Goal: Task Accomplishment & Management: Complete application form

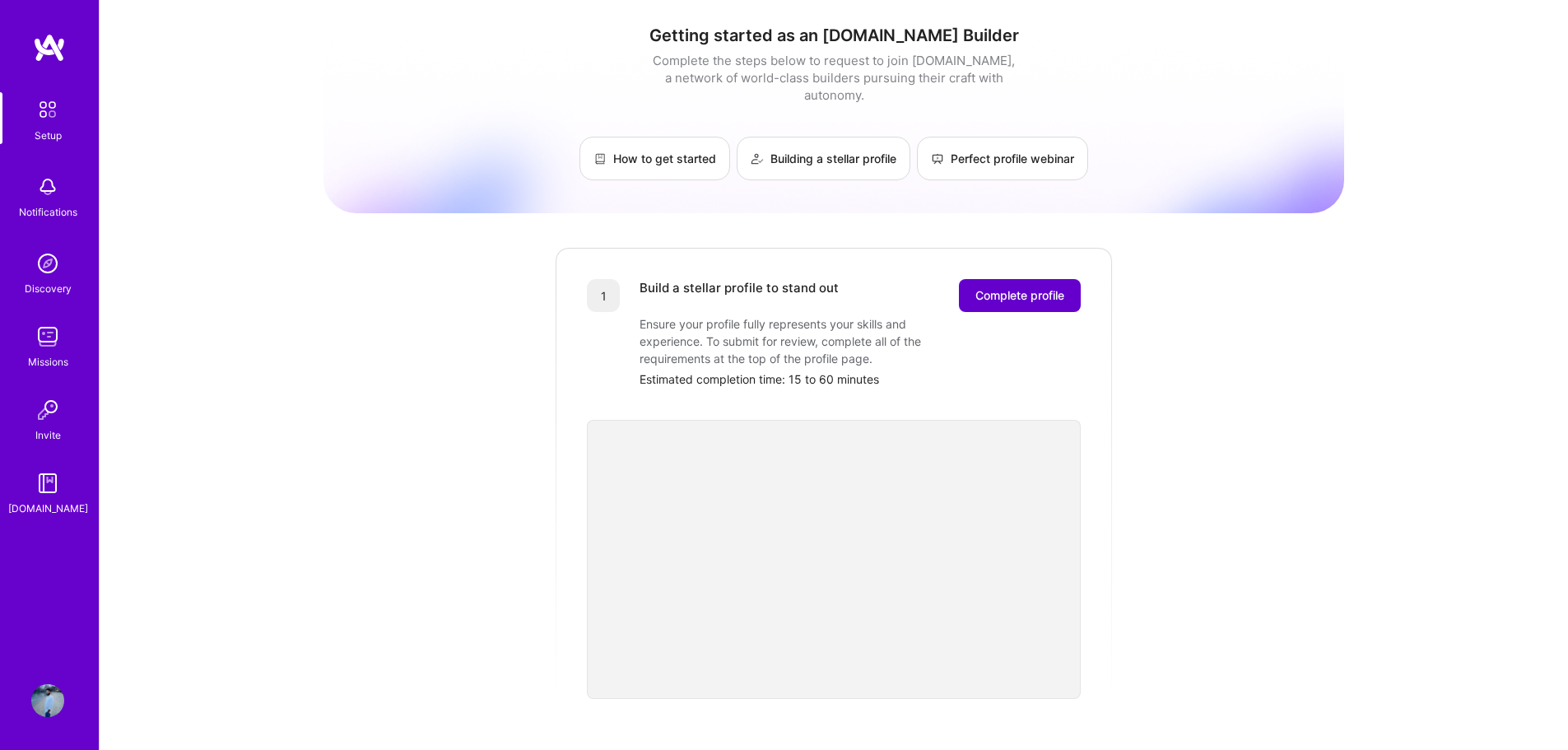
click at [1031, 287] on span "Complete profile" at bounding box center [1019, 296] width 89 height 17
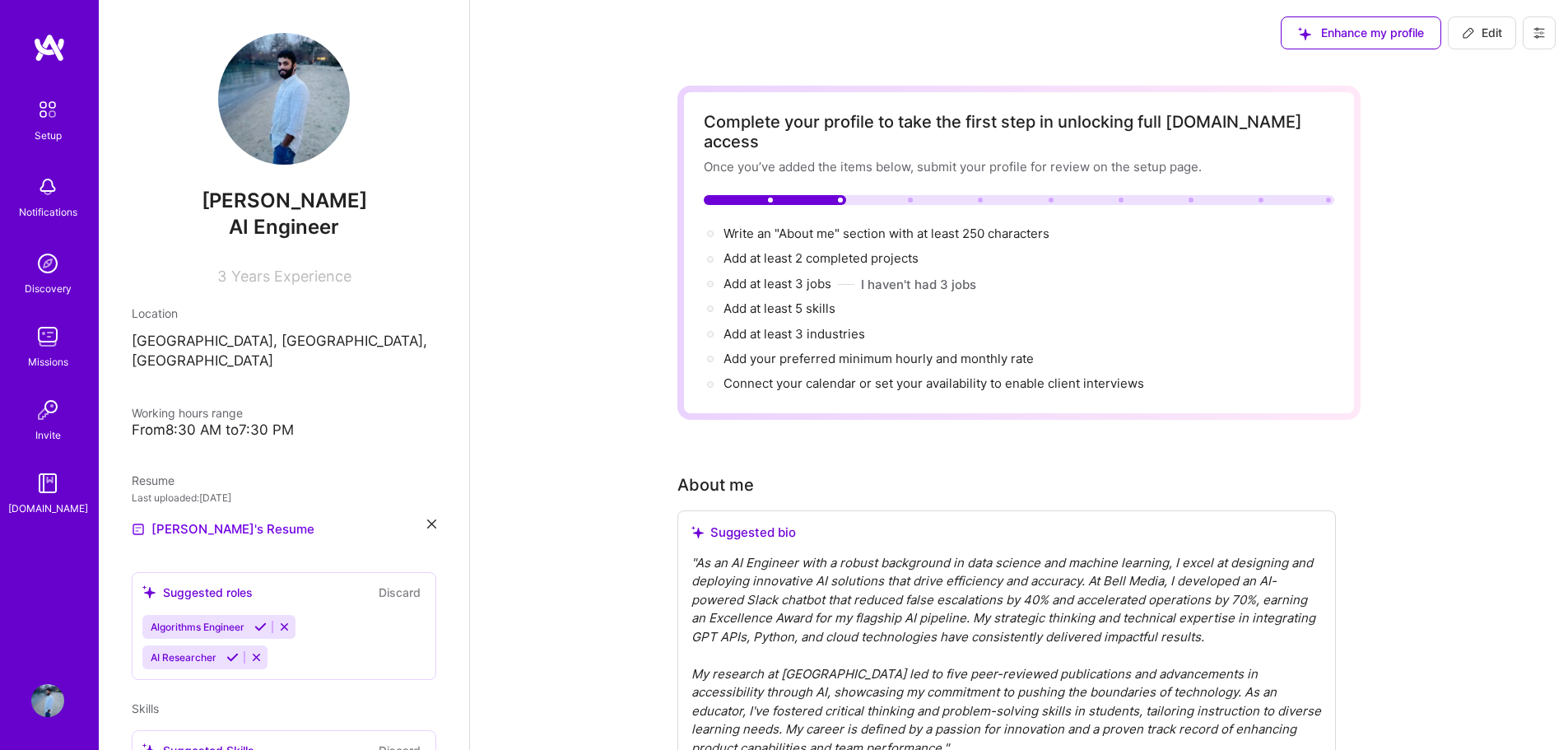
click at [311, 282] on span "Years Experience" at bounding box center [291, 276] width 120 height 17
click at [244, 276] on span "Years Experience" at bounding box center [291, 276] width 120 height 17
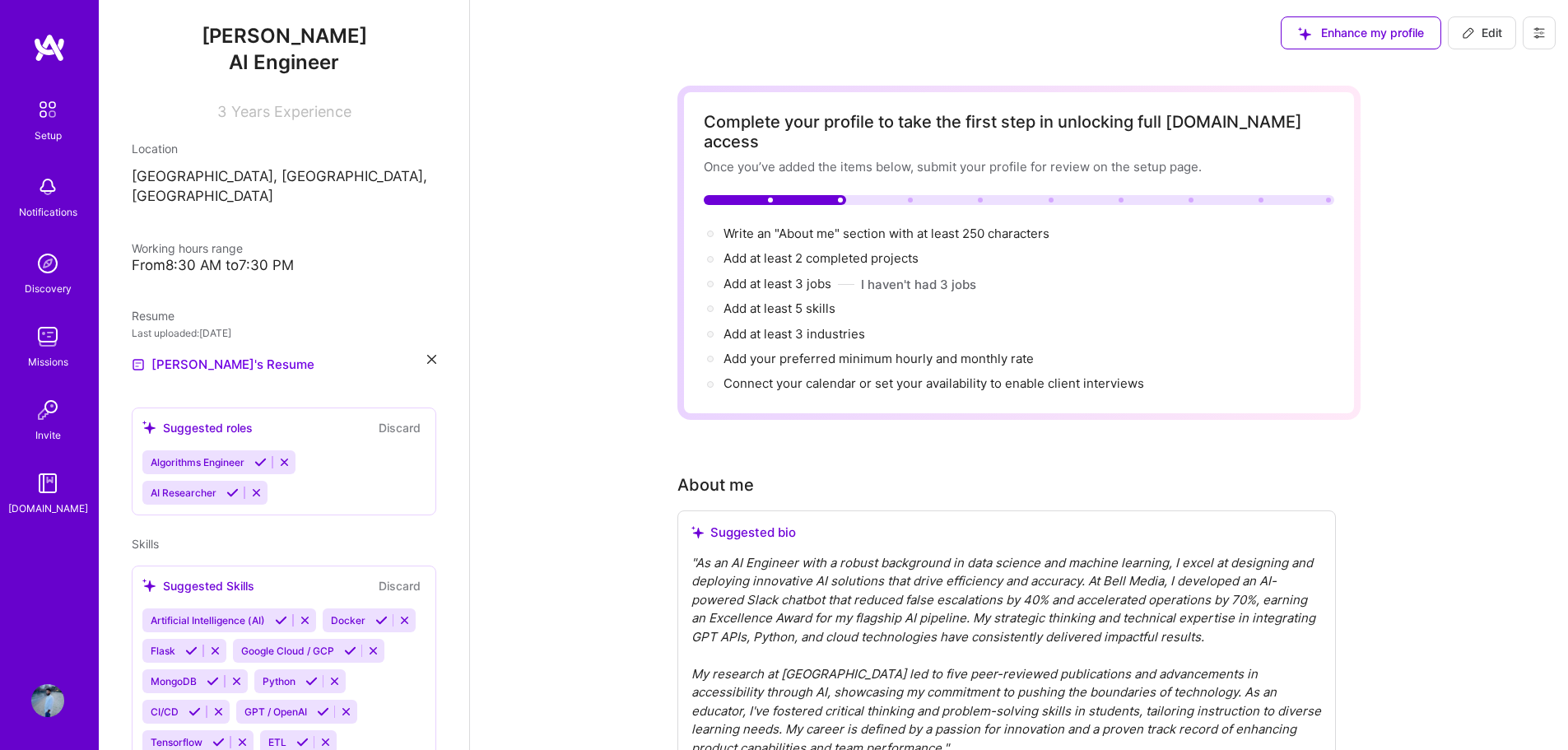
scroll to position [83, 0]
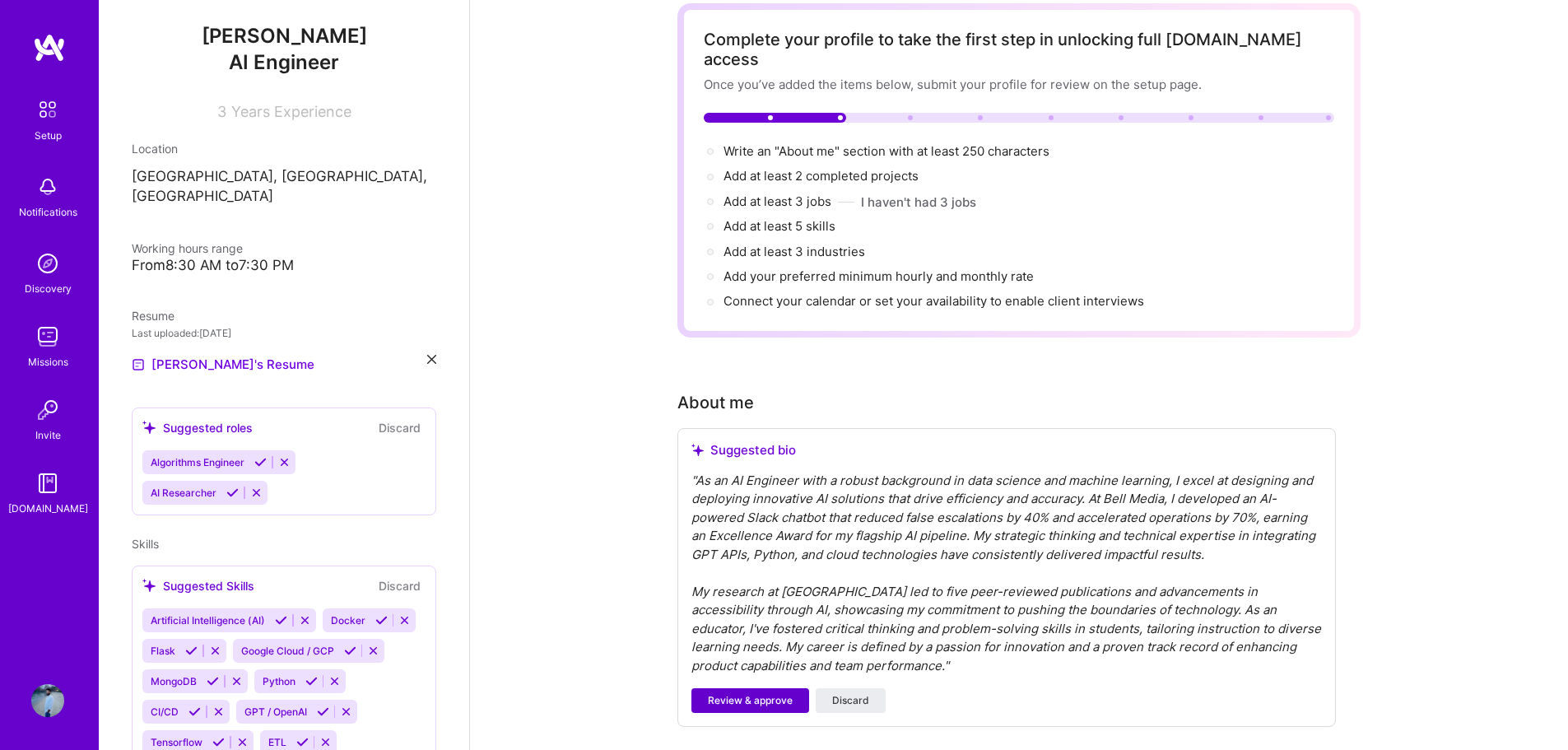
click at [775, 693] on span "Review & approve" at bounding box center [750, 700] width 85 height 15
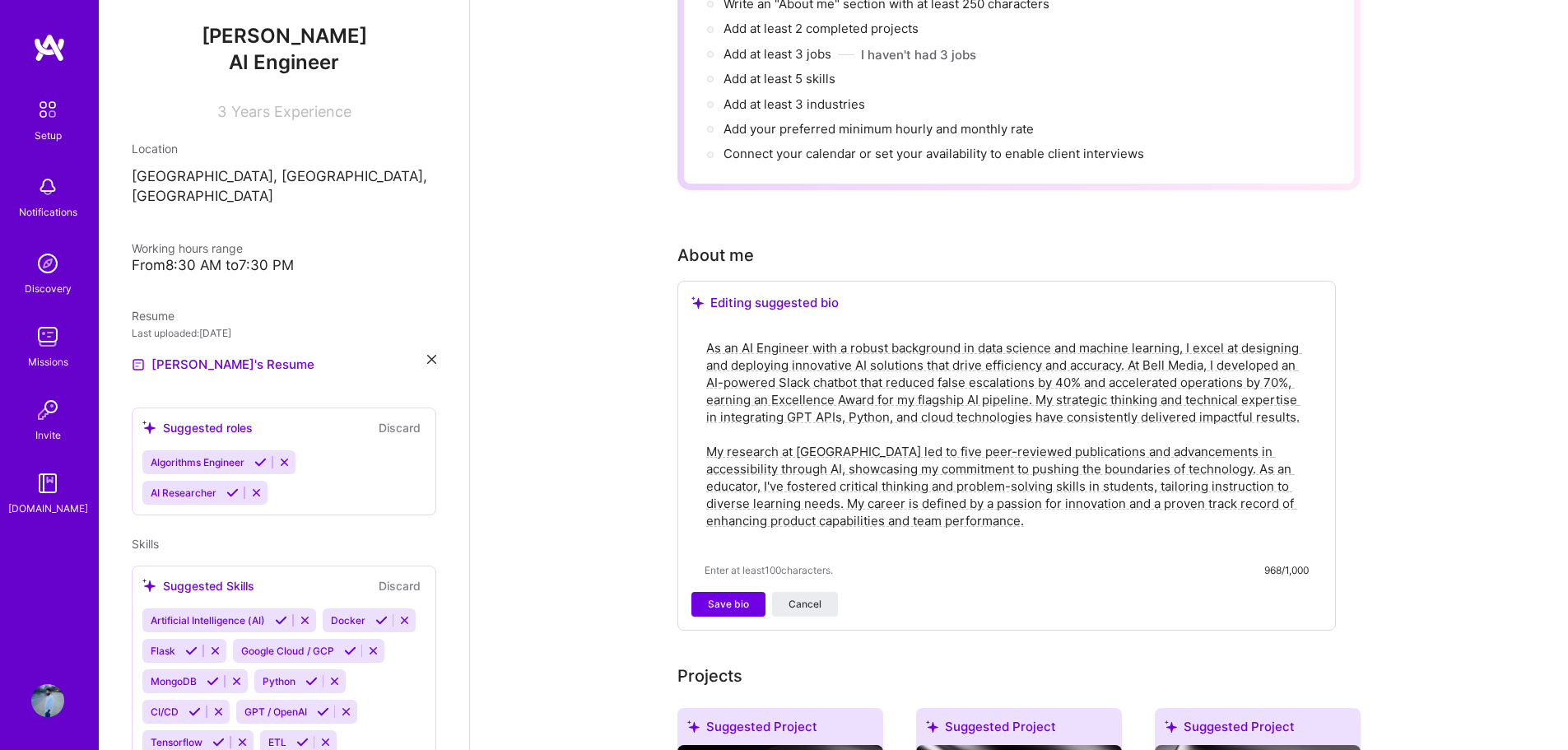
scroll to position [329, 0]
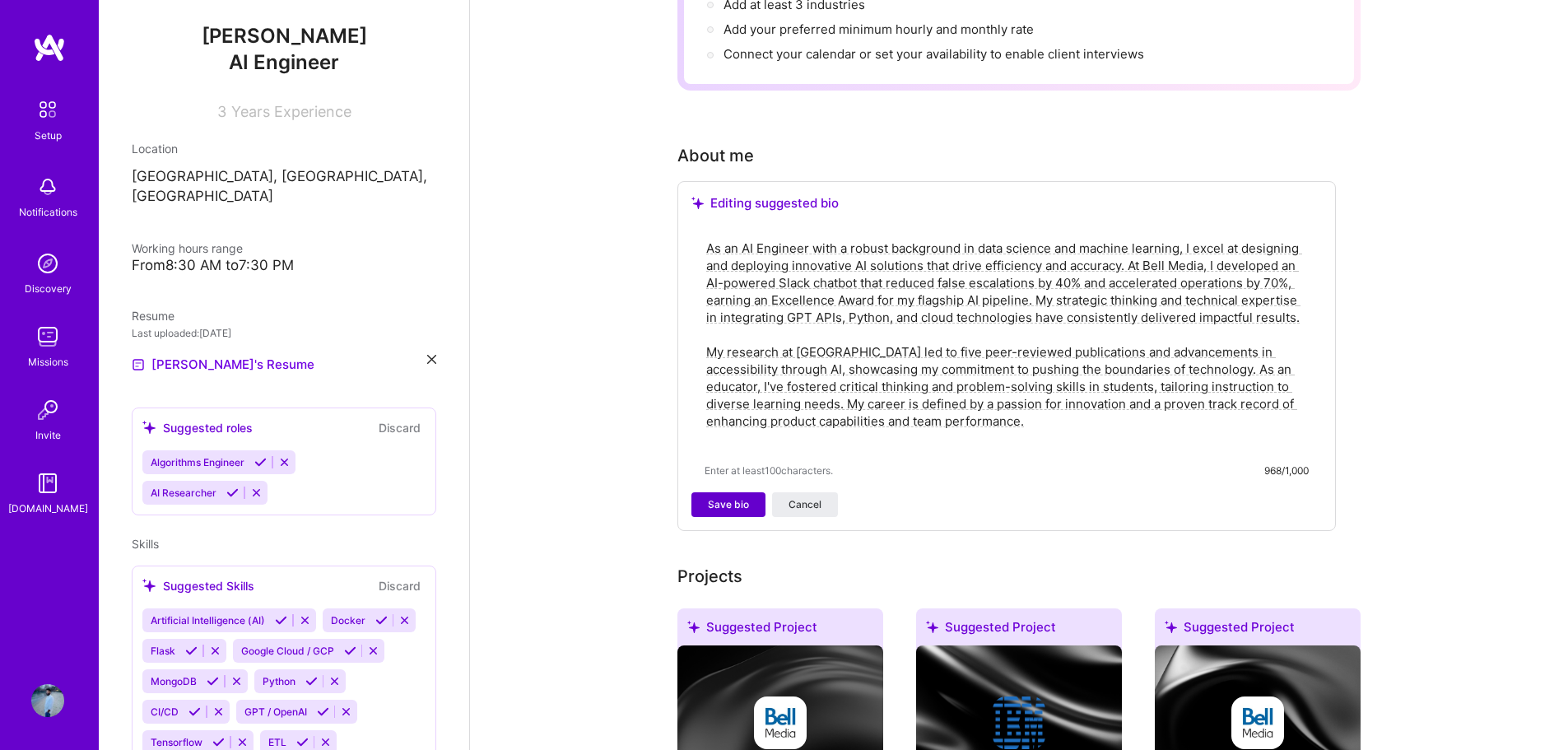
click at [715, 497] on span "Save bio" at bounding box center [729, 505] width 41 height 15
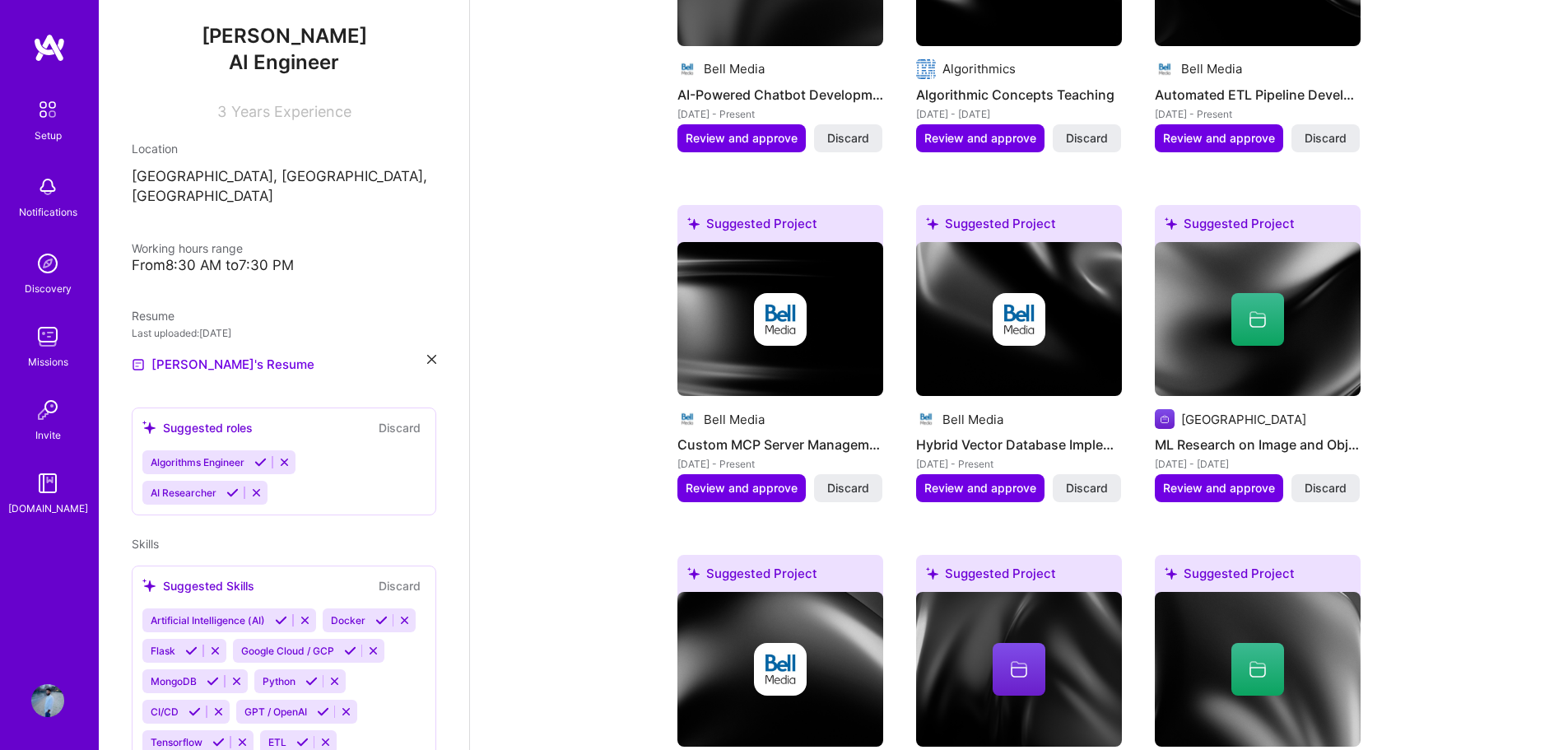
scroll to position [905, 0]
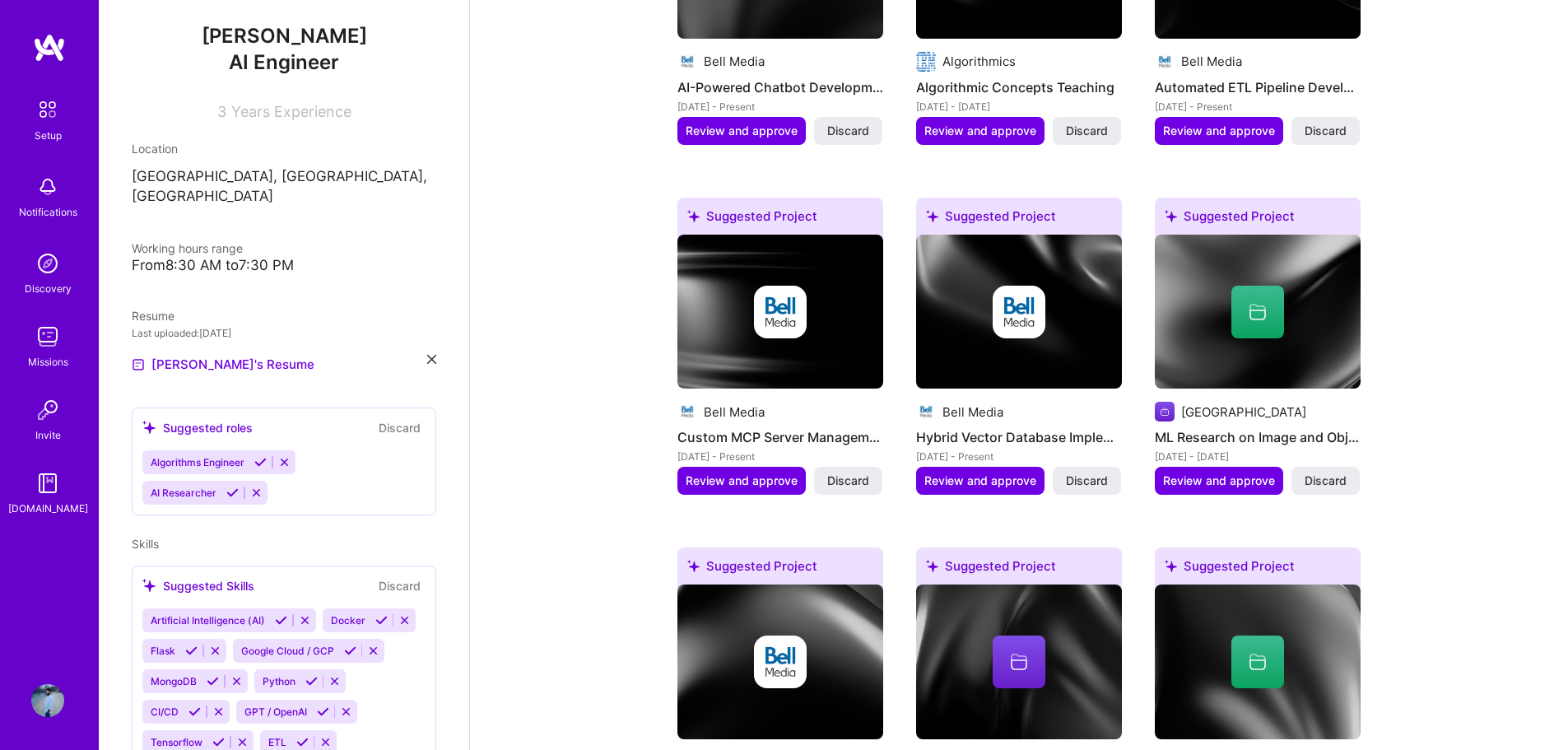
click at [259, 456] on icon at bounding box center [260, 462] width 12 height 12
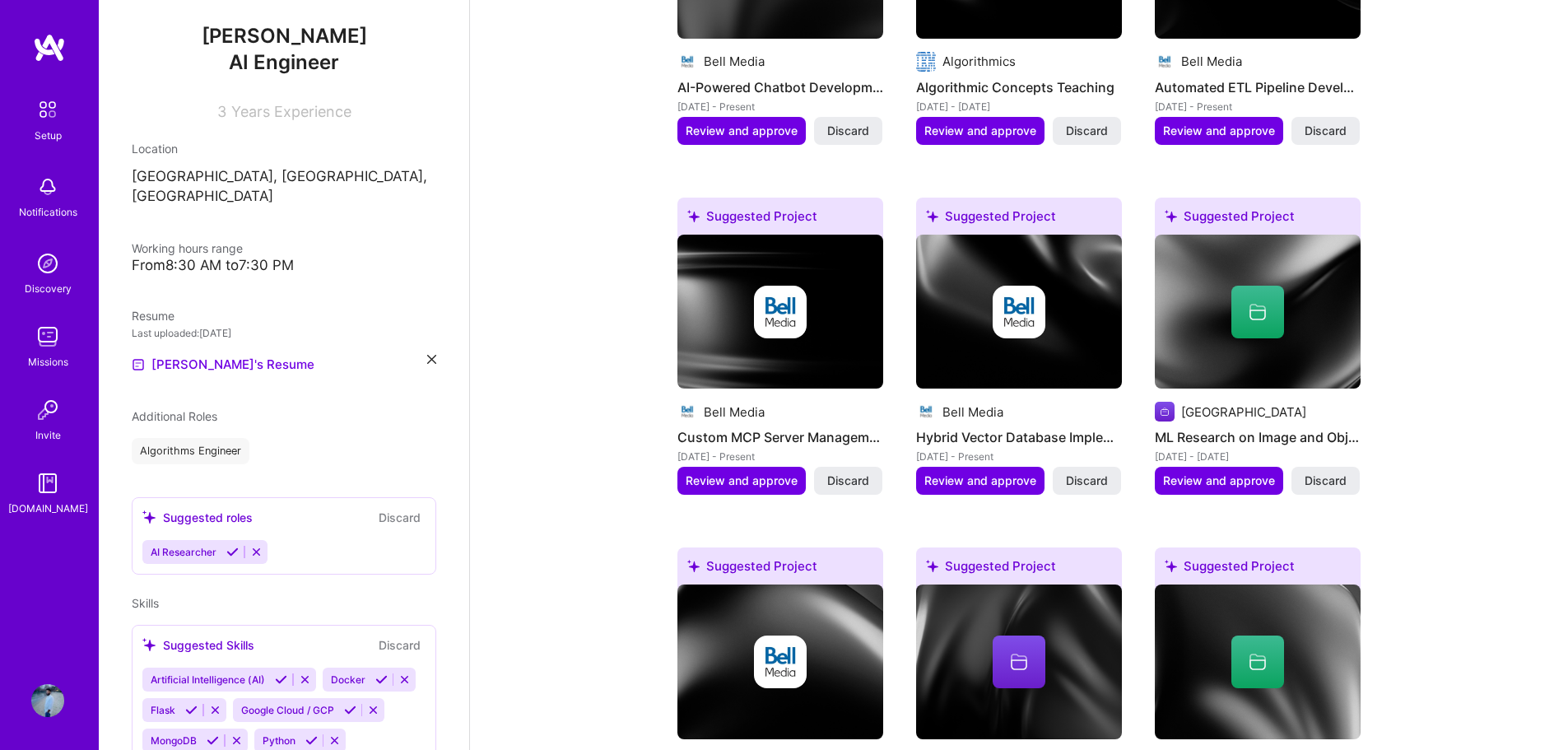
click at [232, 545] on icon at bounding box center [232, 551] width 12 height 12
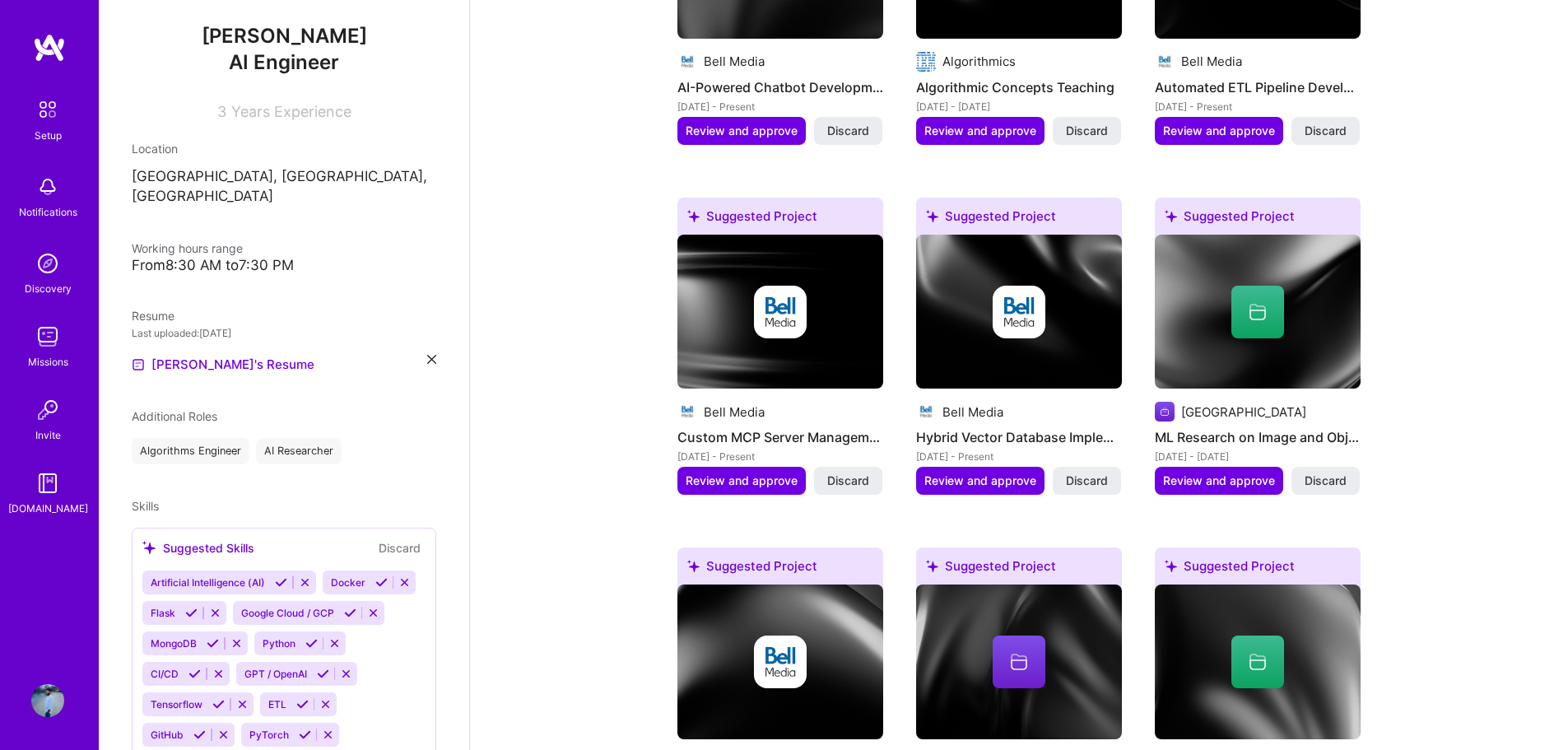
click at [208, 438] on div "Algorithms Engineer" at bounding box center [190, 451] width 117 height 26
click at [230, 448] on div "[PERSON_NAME] AI Engineer 3 Years Experience Location [GEOGRAPHIC_DATA], [GEOGR…" at bounding box center [284, 375] width 370 height 750
click at [153, 438] on div "Algorithms Engineer" at bounding box center [190, 451] width 117 height 26
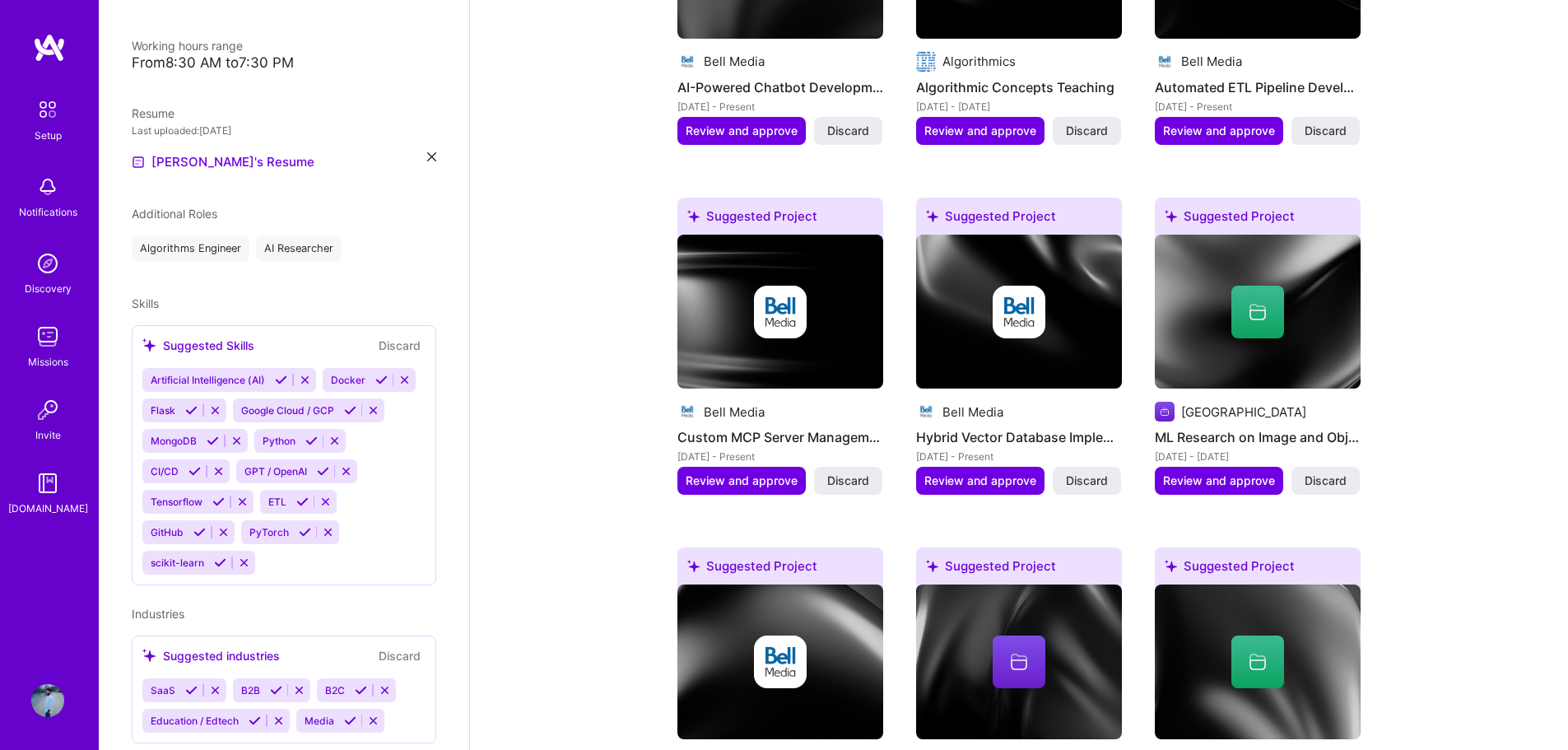
scroll to position [393, 0]
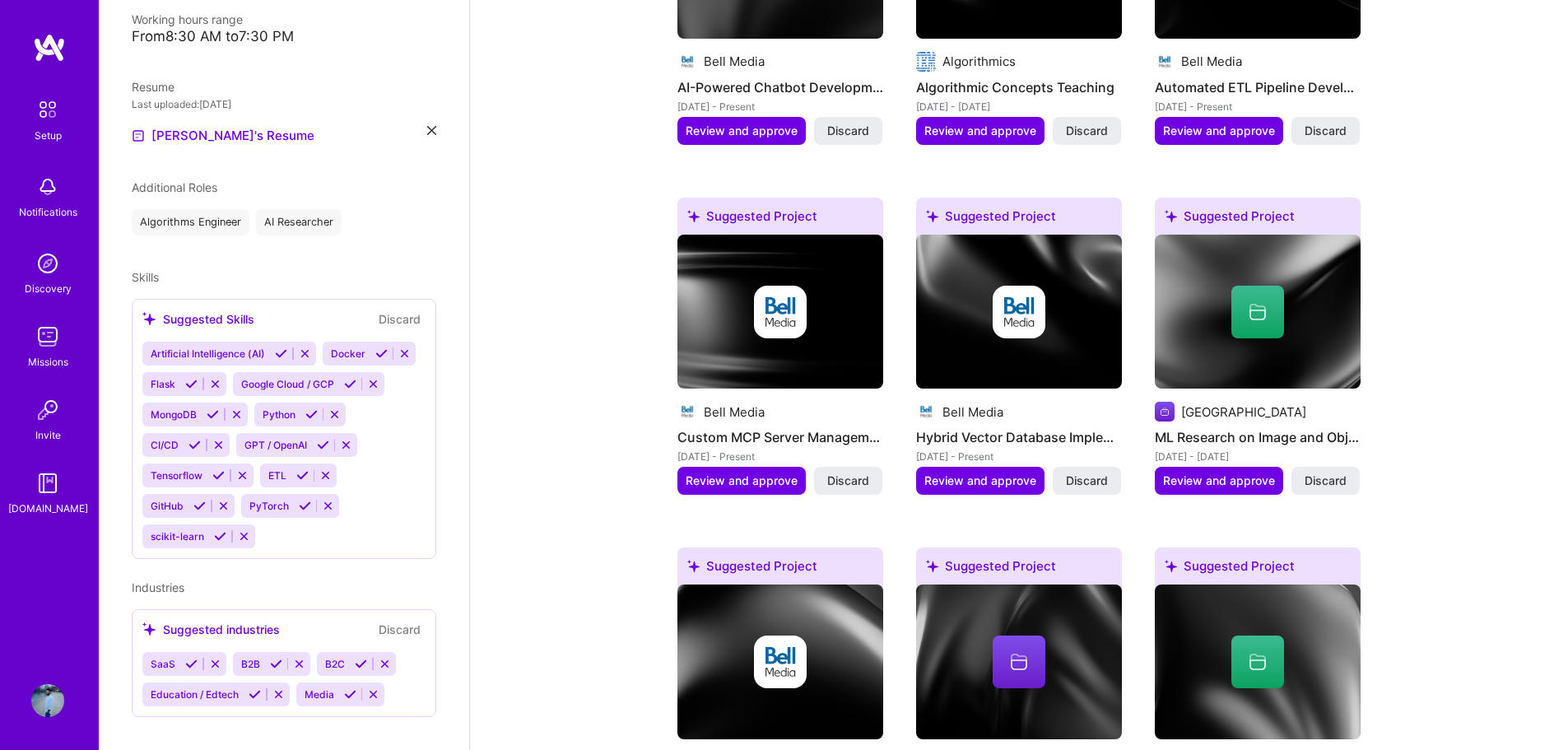
click at [284, 347] on icon at bounding box center [281, 353] width 12 height 12
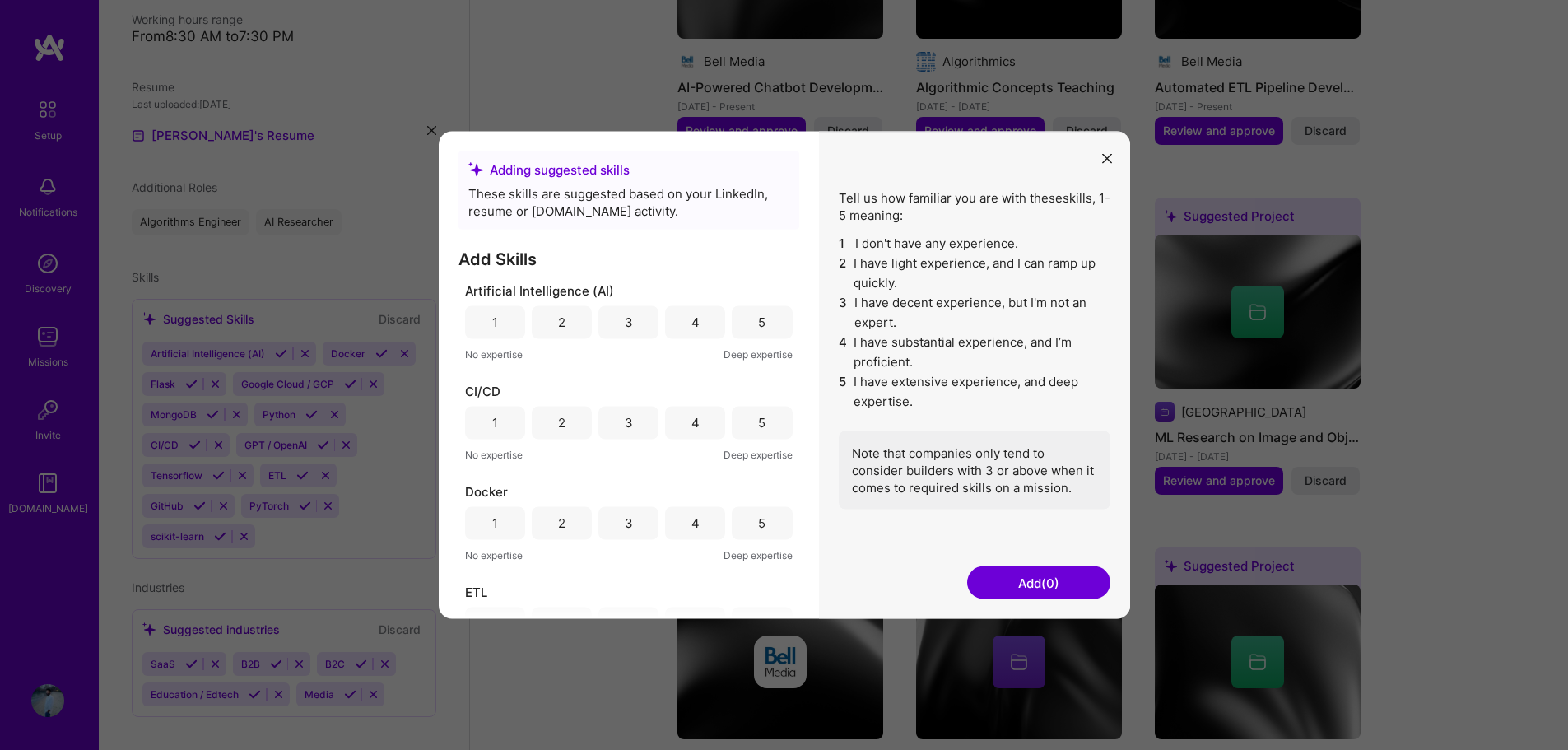
click at [1112, 153] on button "modal" at bounding box center [1107, 157] width 20 height 27
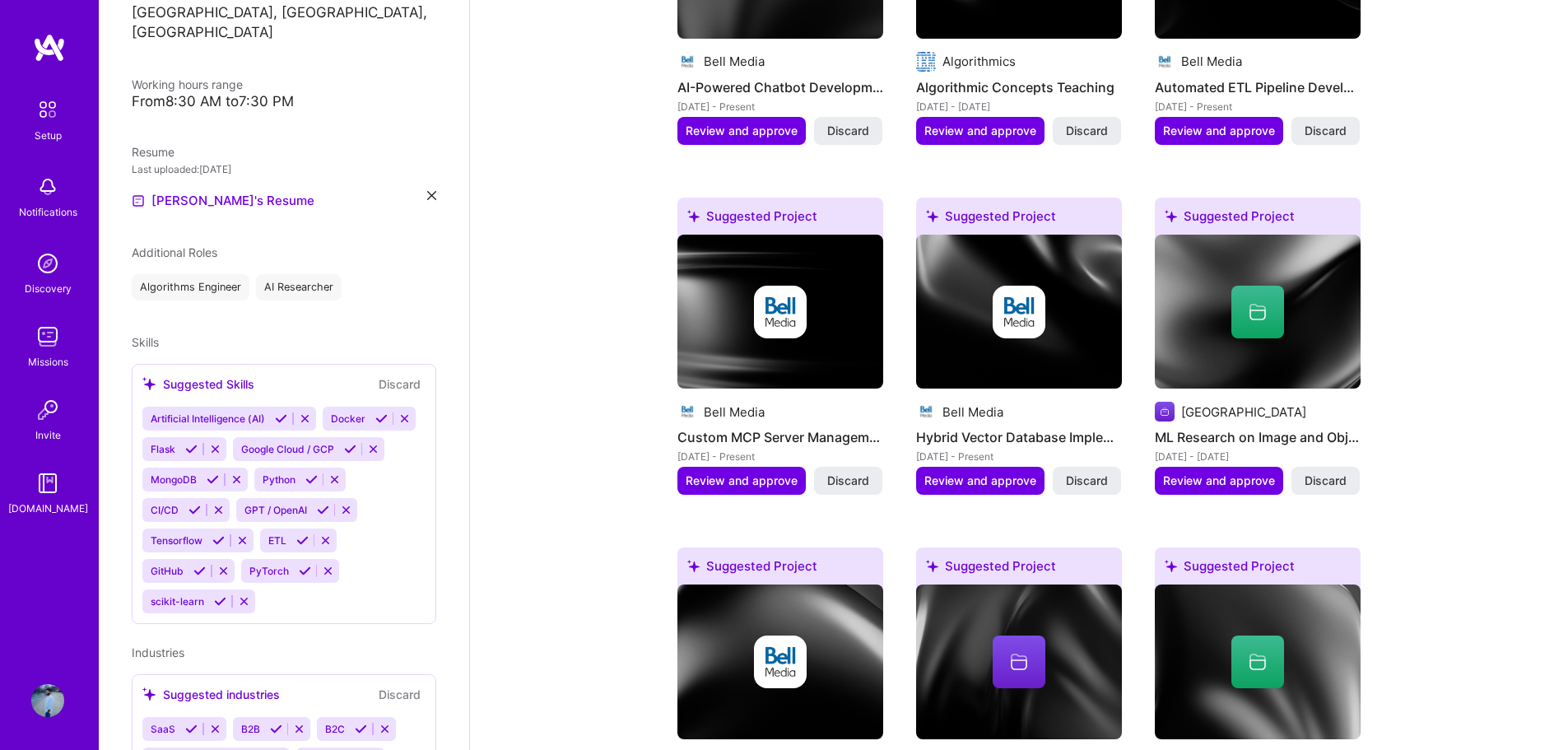
scroll to position [311, 0]
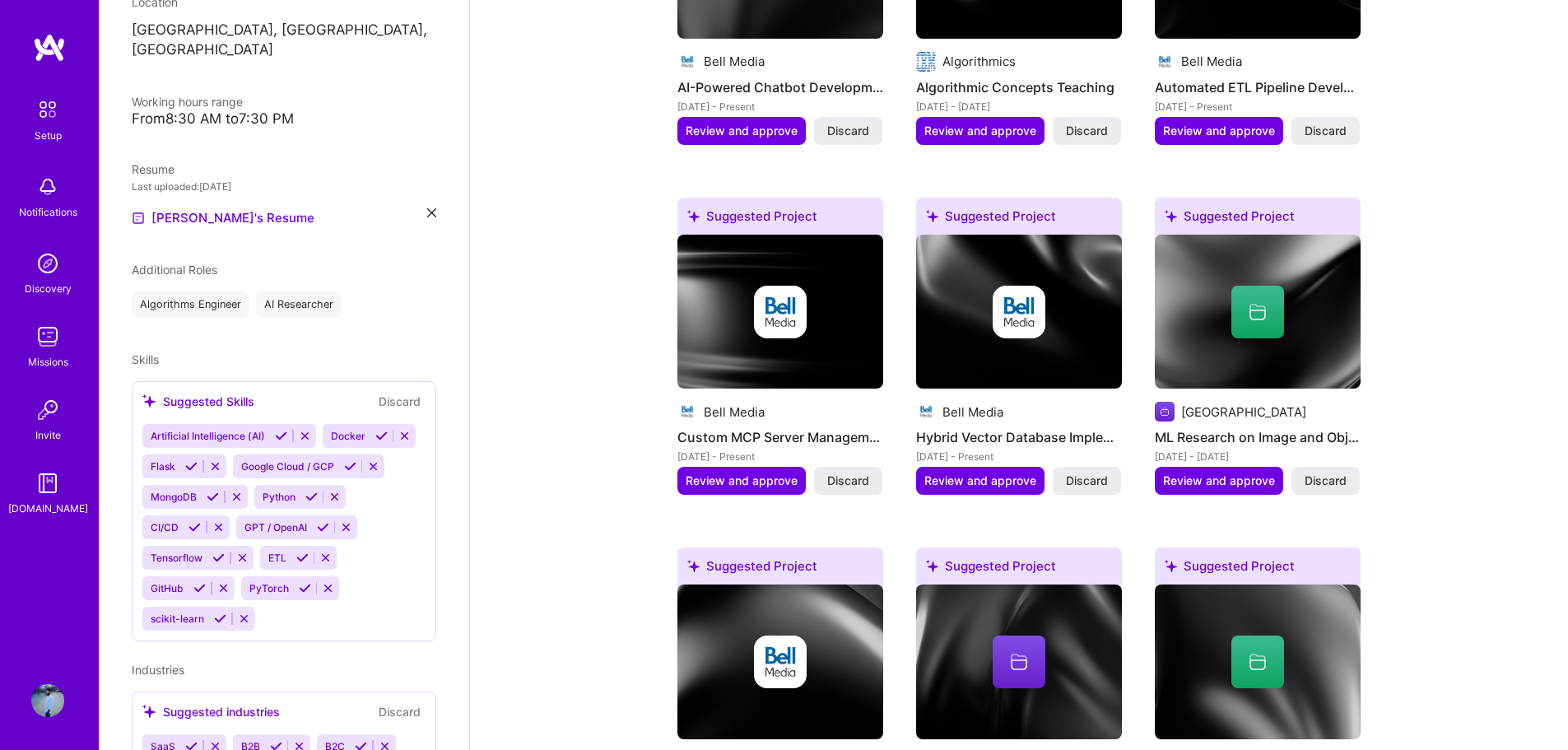
click at [281, 292] on div "AI Researcher" at bounding box center [299, 305] width 86 height 26
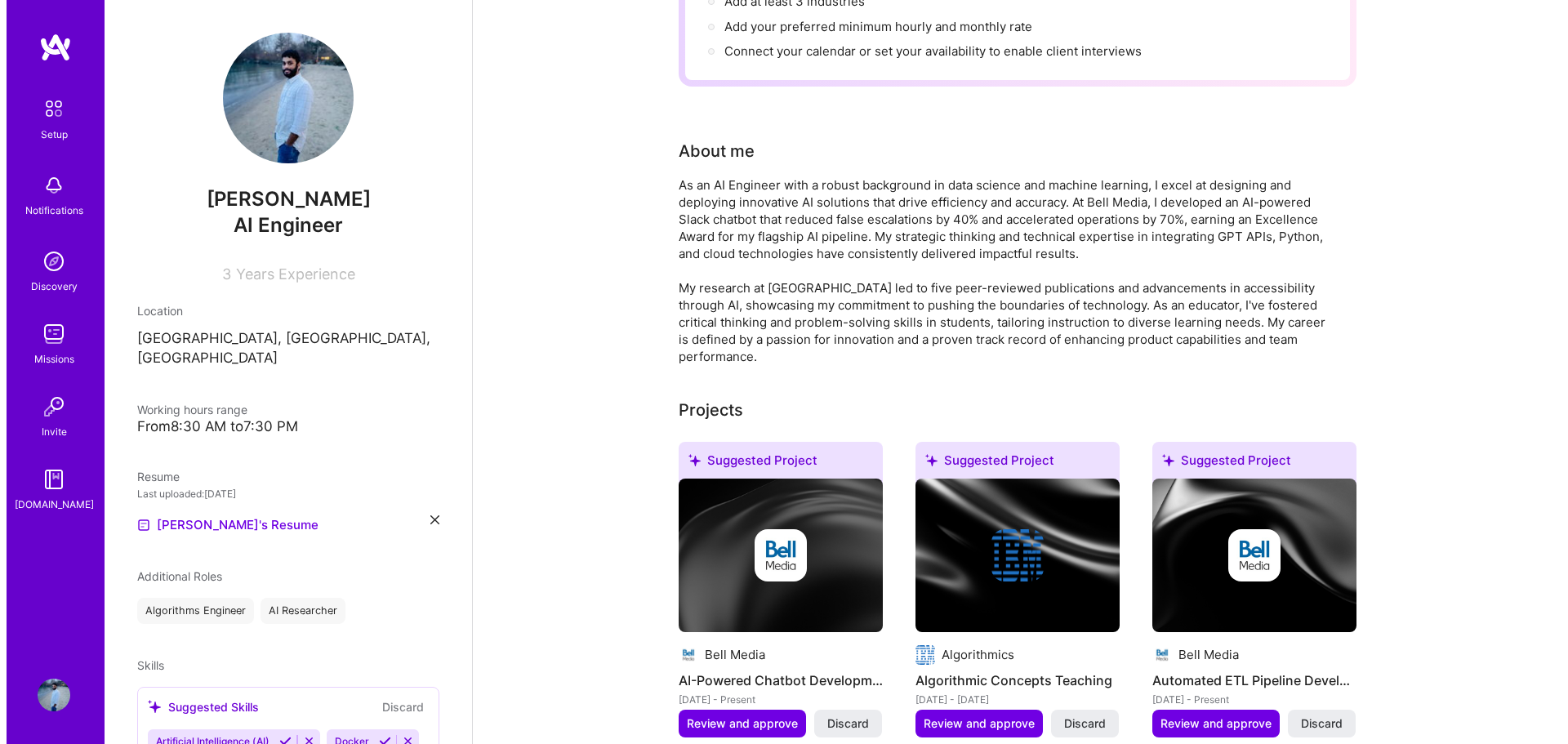
scroll to position [326, 0]
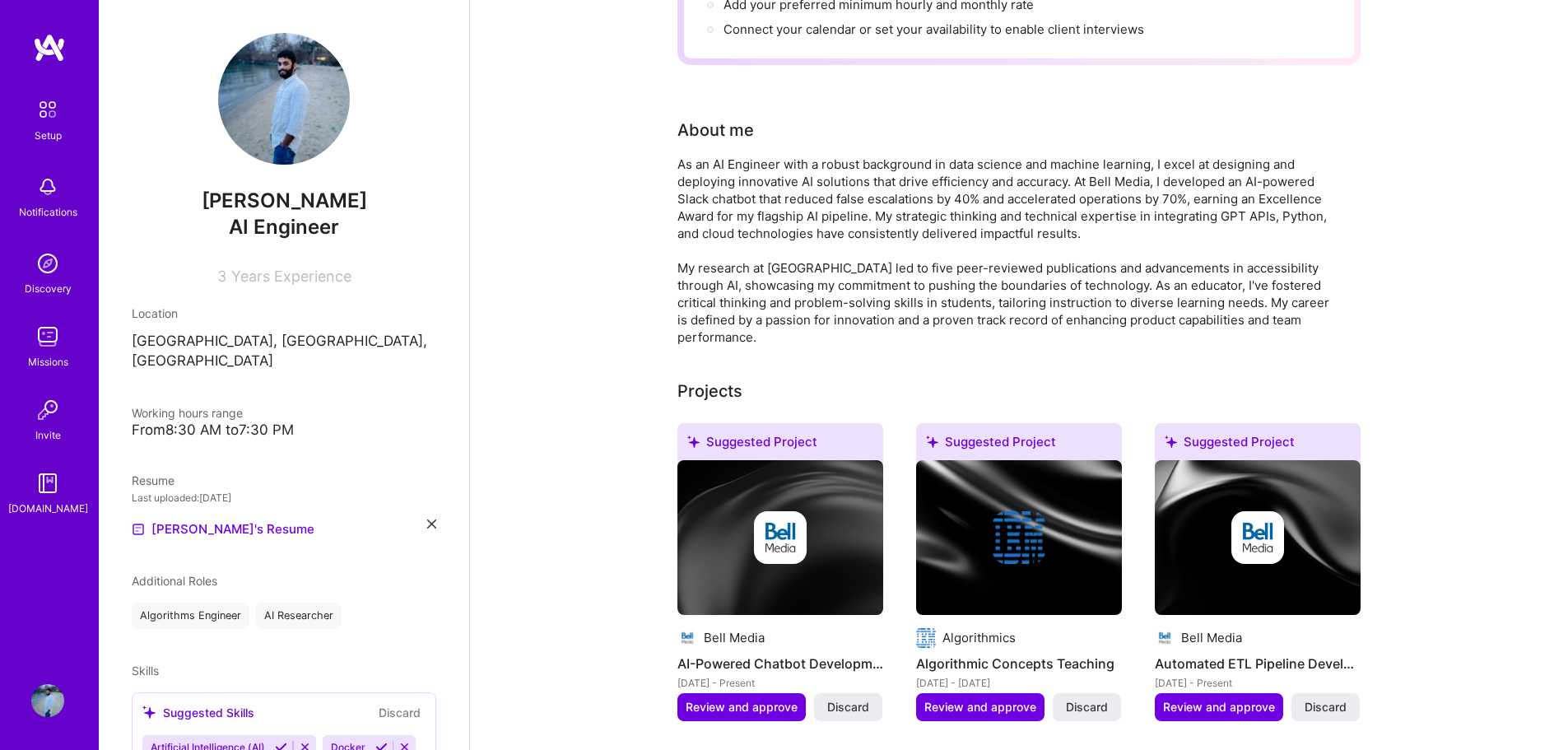
click at [782, 519] on img at bounding box center [781, 538] width 53 height 53
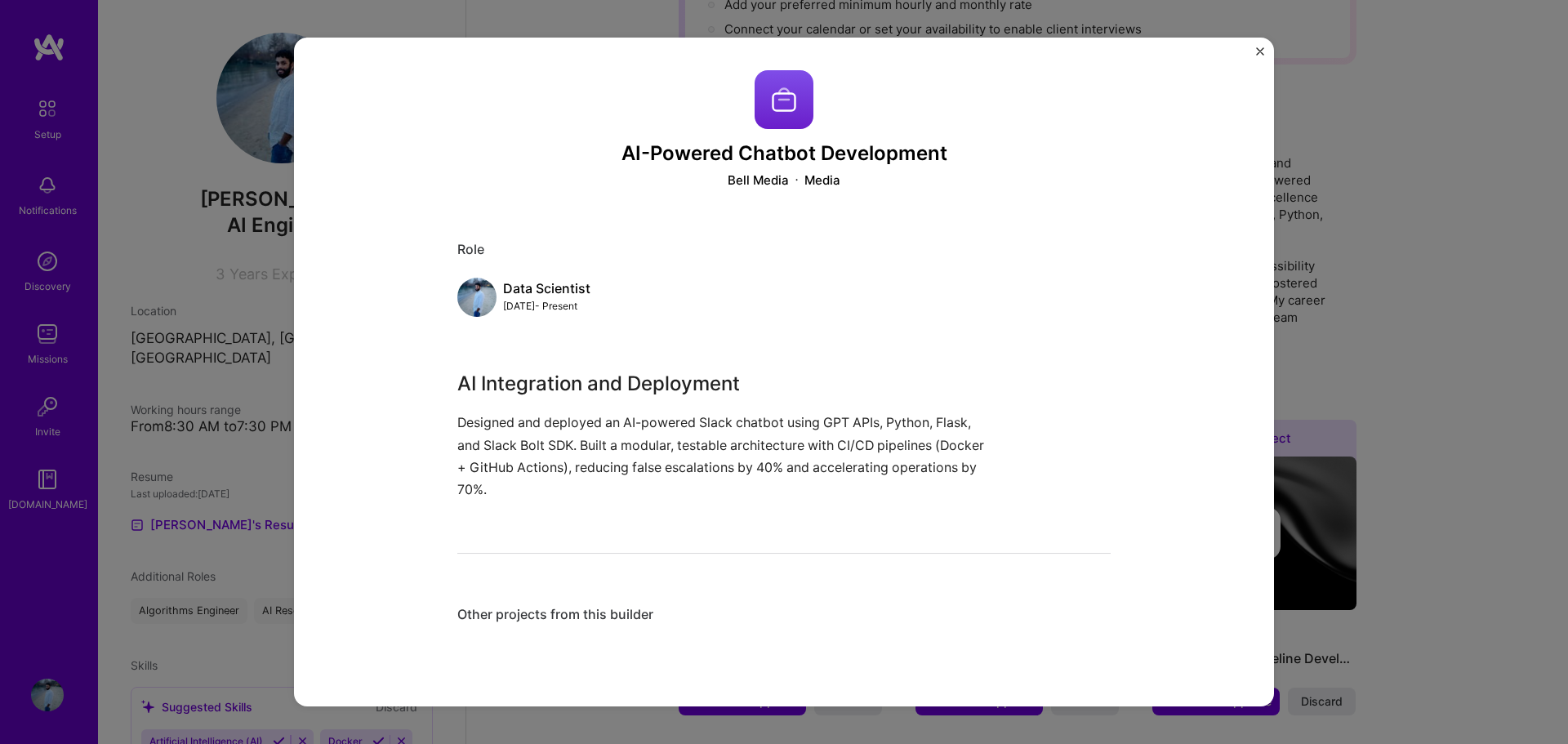
click at [1457, 197] on div "AI-Powered Chatbot Development Bell Media Media Role Data Scientist [DATE] - Pr…" at bounding box center [784, 372] width 1568 height 744
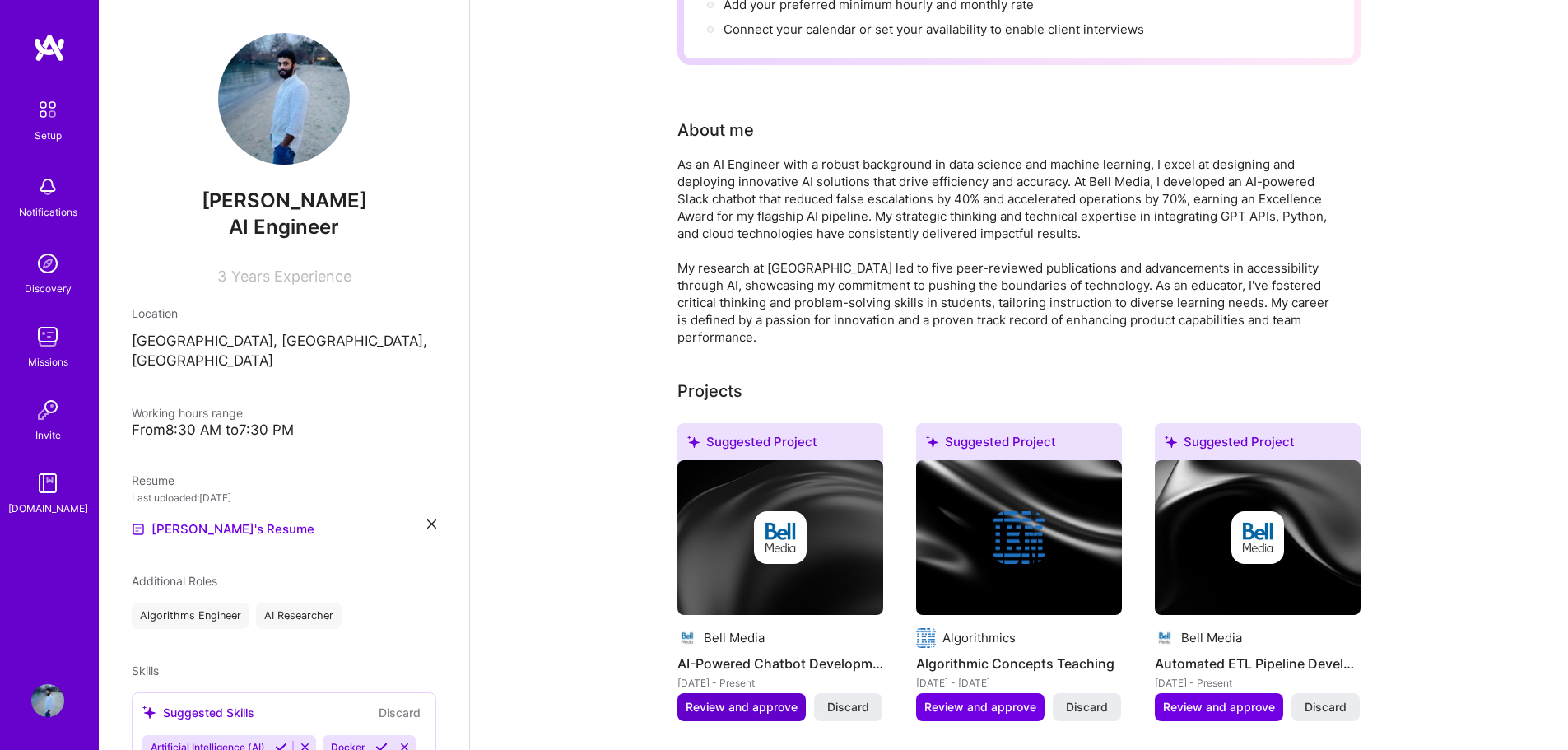
click at [773, 699] on span "Review and approve" at bounding box center [741, 707] width 112 height 17
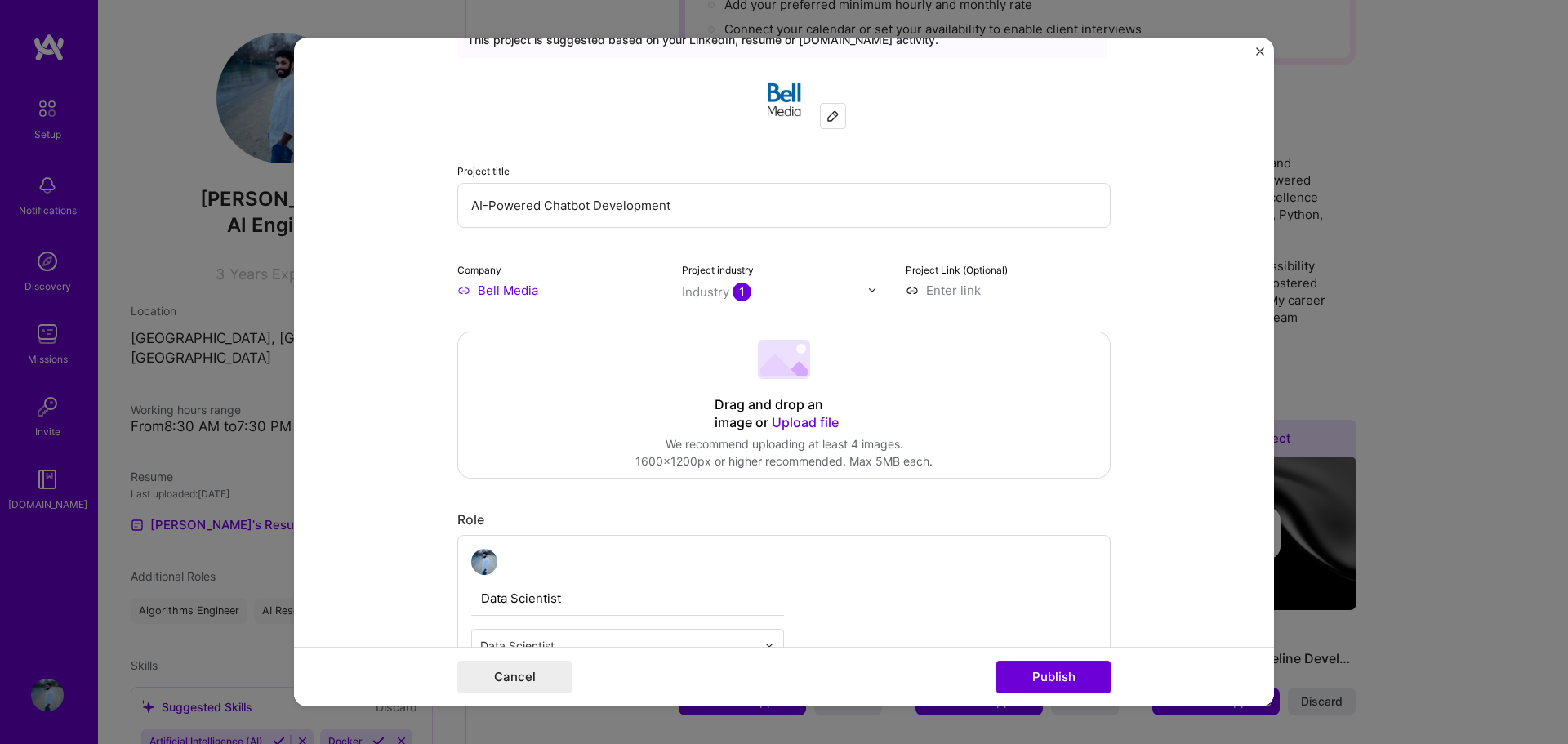
scroll to position [82, 0]
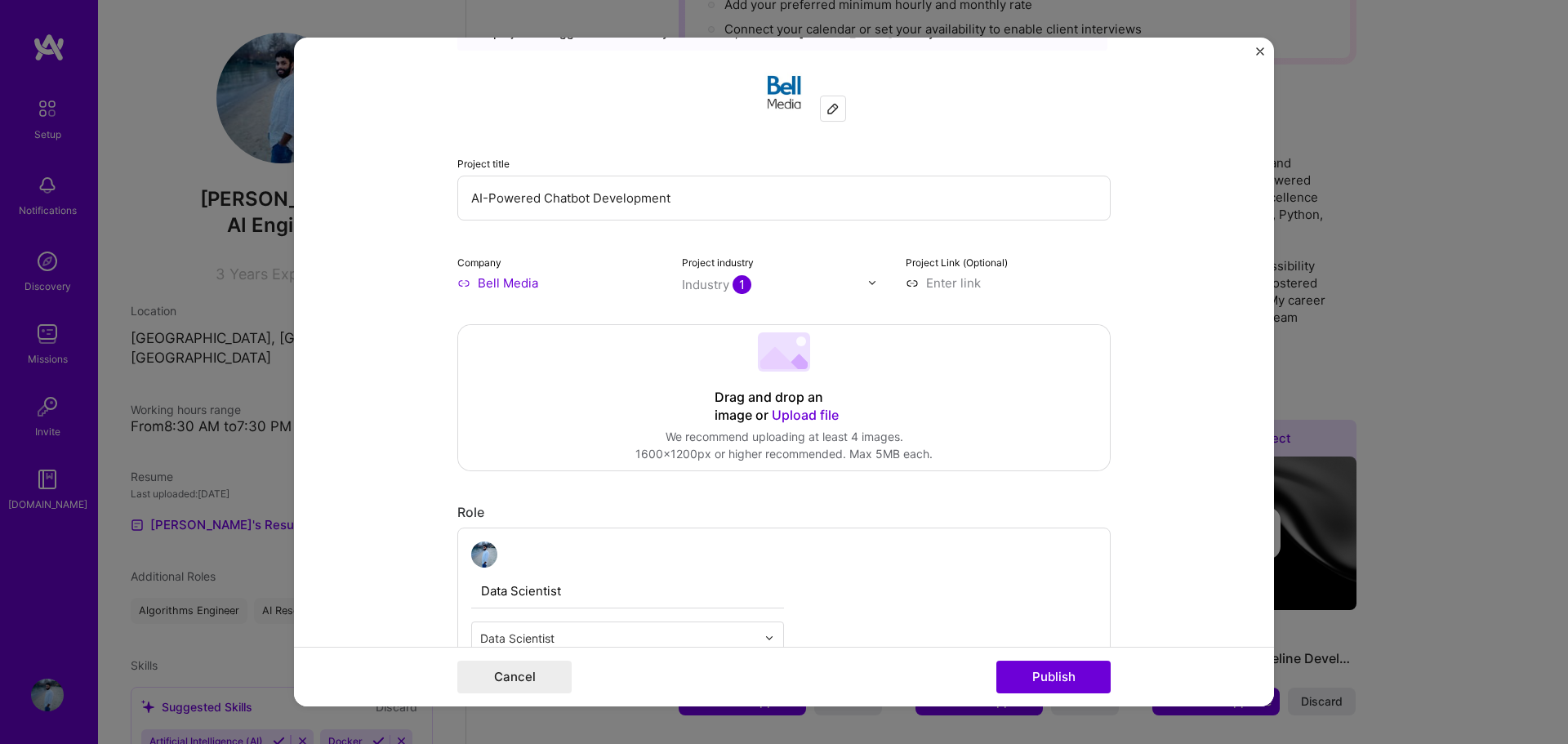
click at [711, 289] on div "Industry 1" at bounding box center [716, 284] width 70 height 17
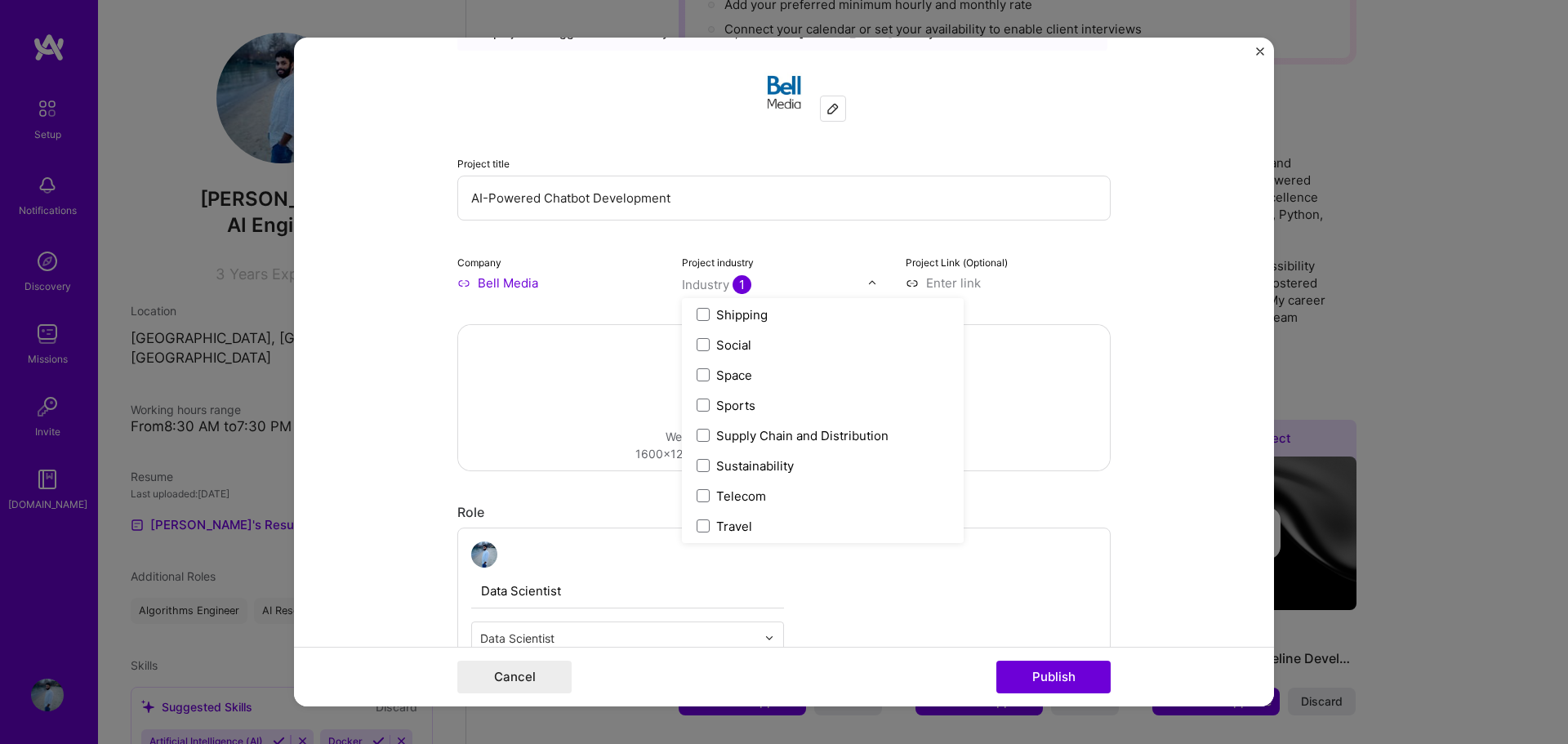
scroll to position [3389, 0]
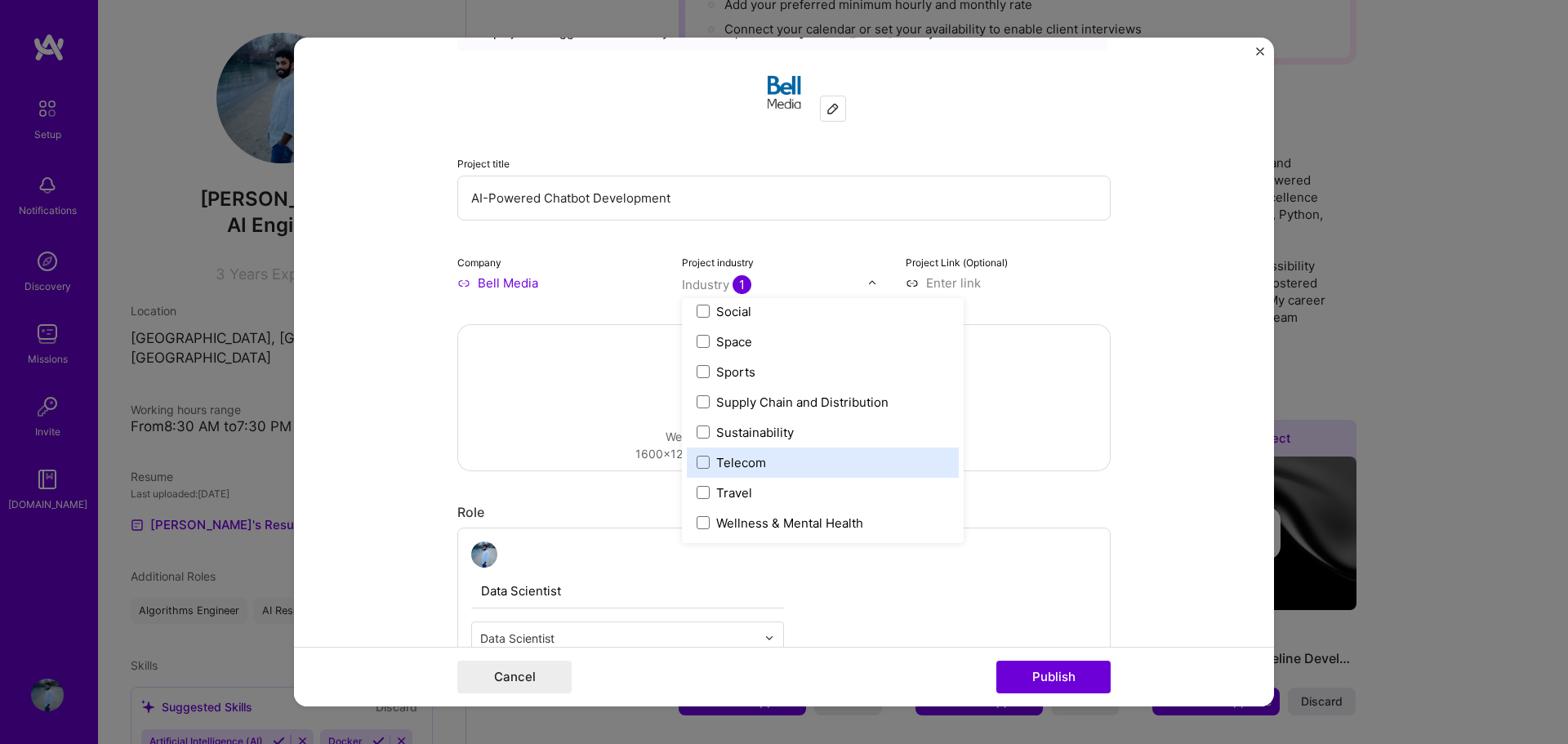
click at [1153, 415] on form "Editing suggested project This project is suggested based on your LinkedIn, res…" at bounding box center [784, 372] width 979 height 669
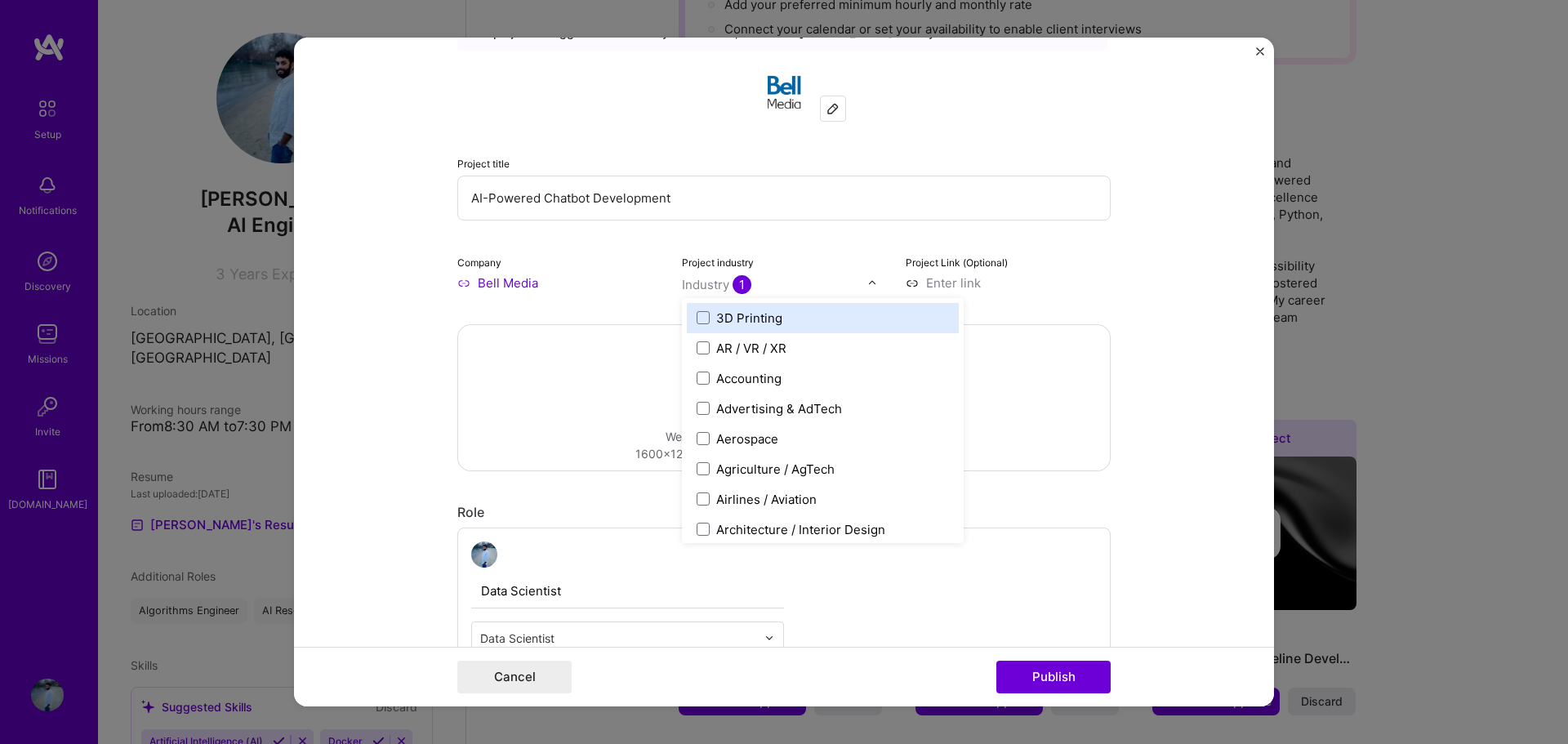
click at [727, 277] on div "Industry 1" at bounding box center [716, 284] width 70 height 17
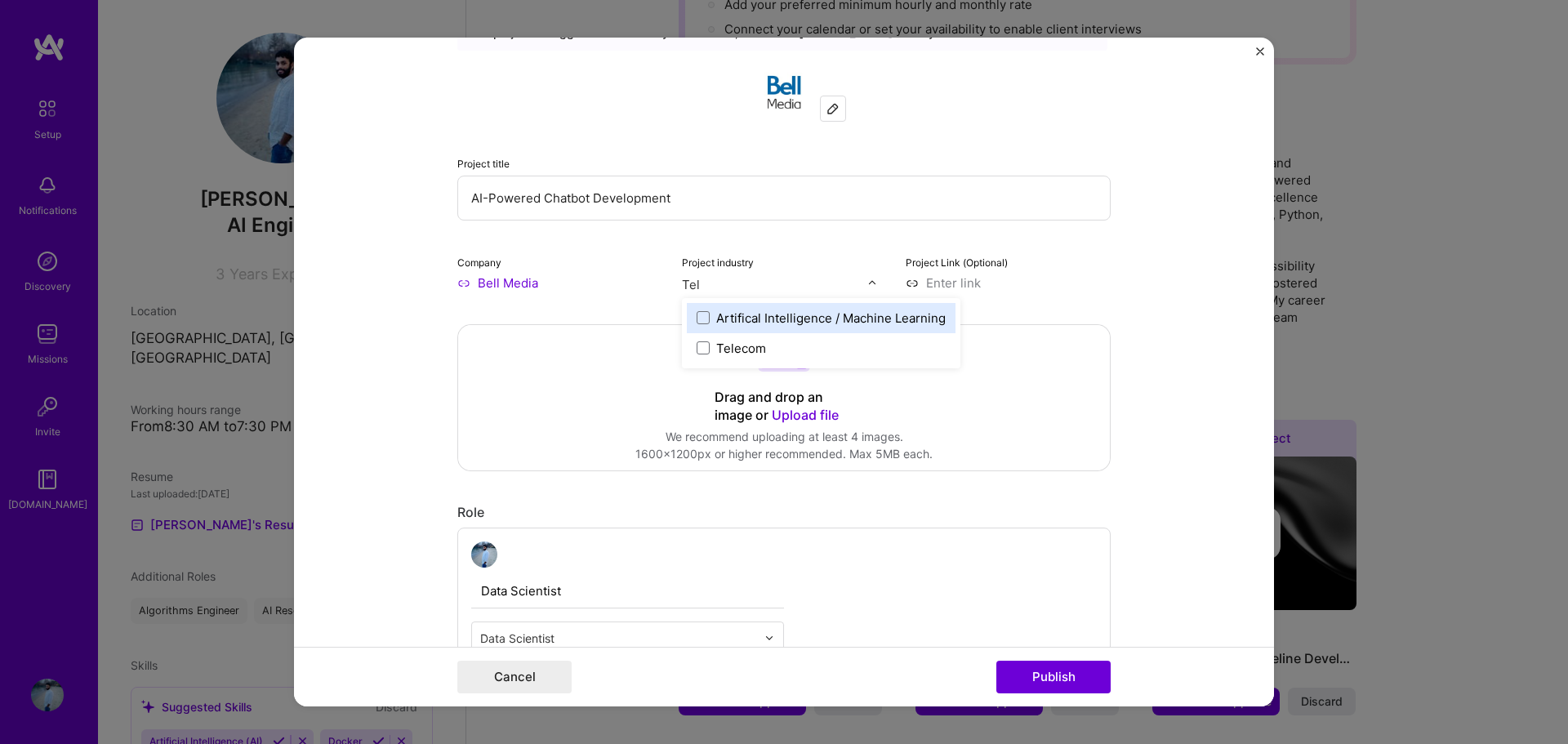
type input "Tele"
click at [697, 308] on div "Telecom" at bounding box center [731, 318] width 89 height 30
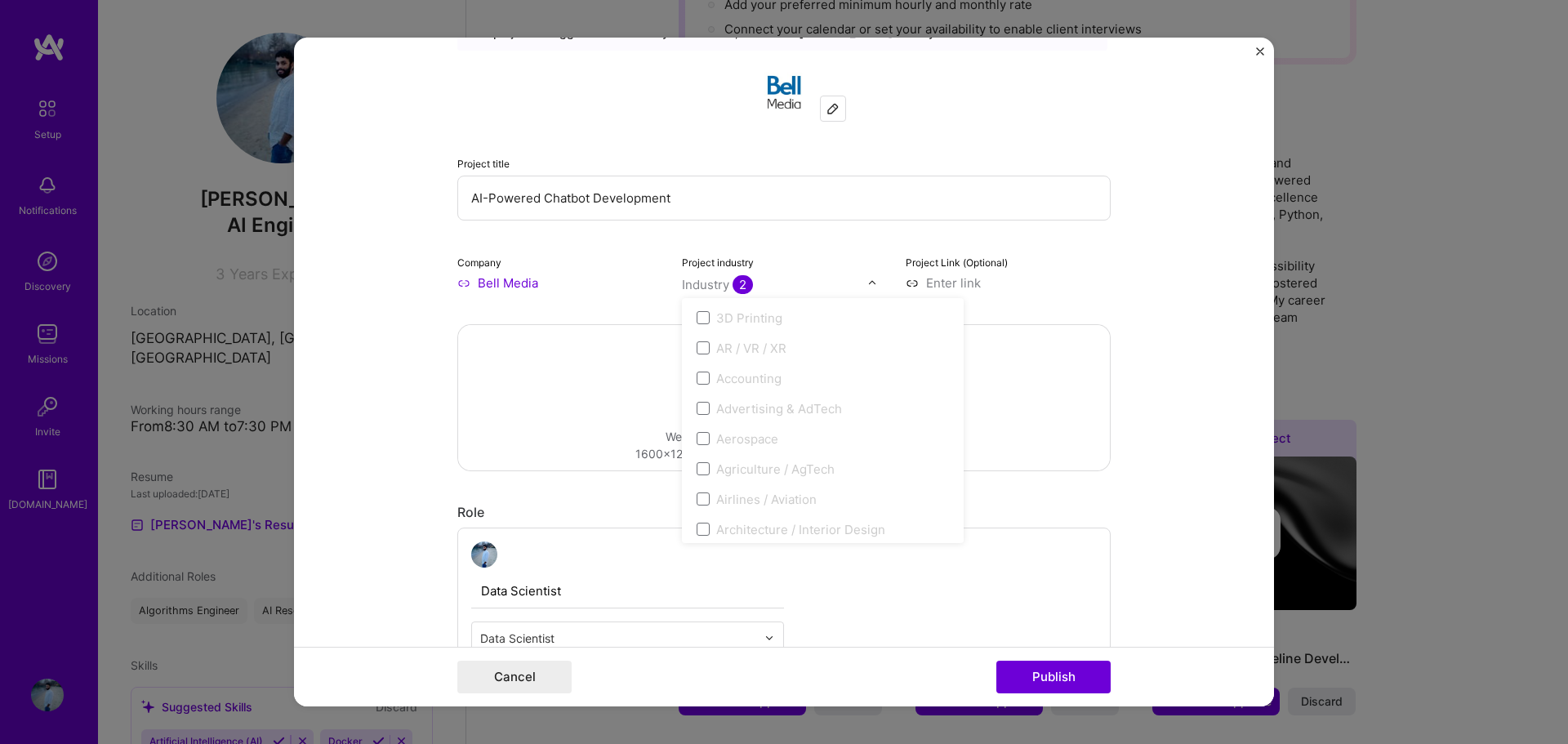
click at [1156, 288] on form "Editing suggested project This project is suggested based on your LinkedIn, res…" at bounding box center [784, 372] width 979 height 669
click at [933, 286] on input at bounding box center [1008, 283] width 205 height 17
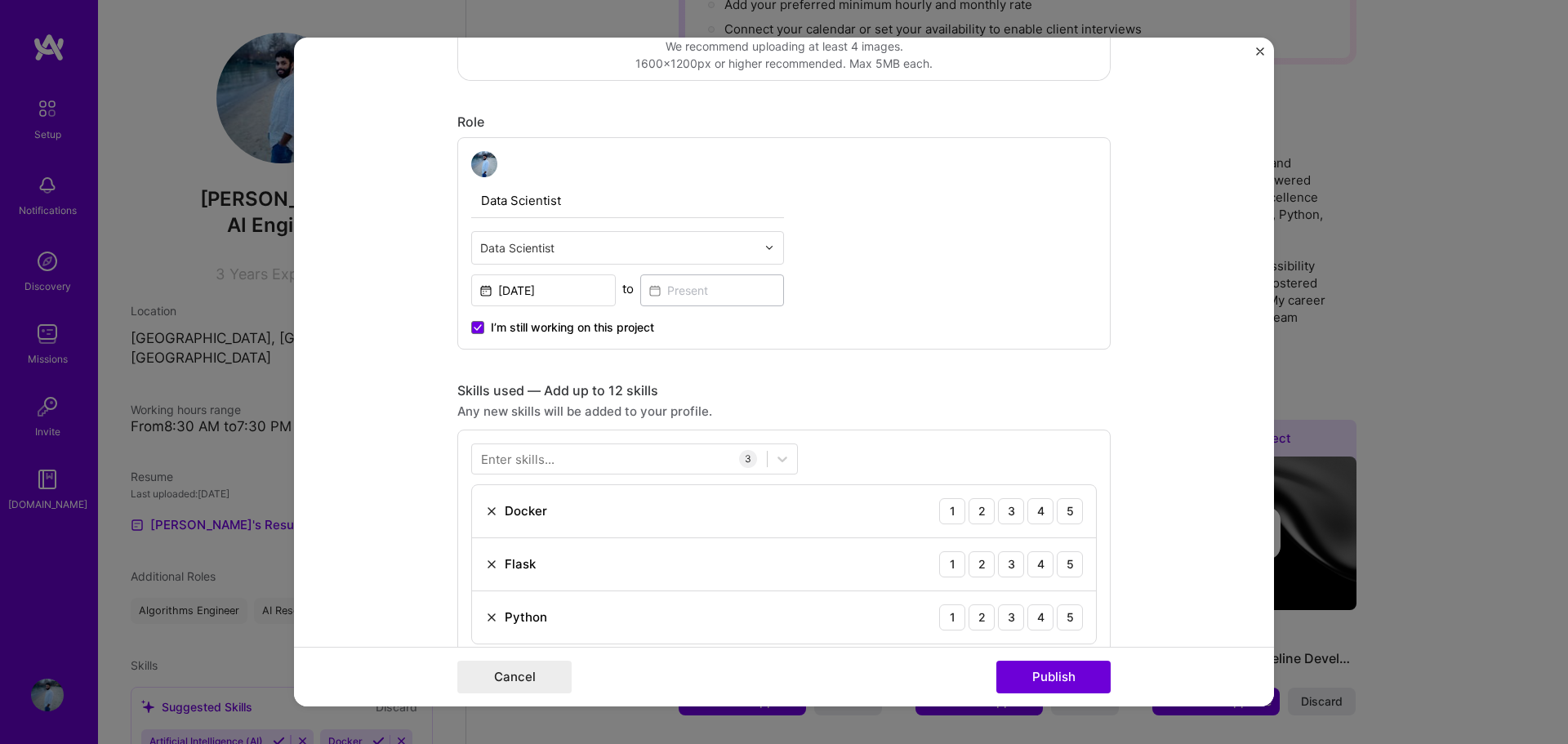
scroll to position [490, 0]
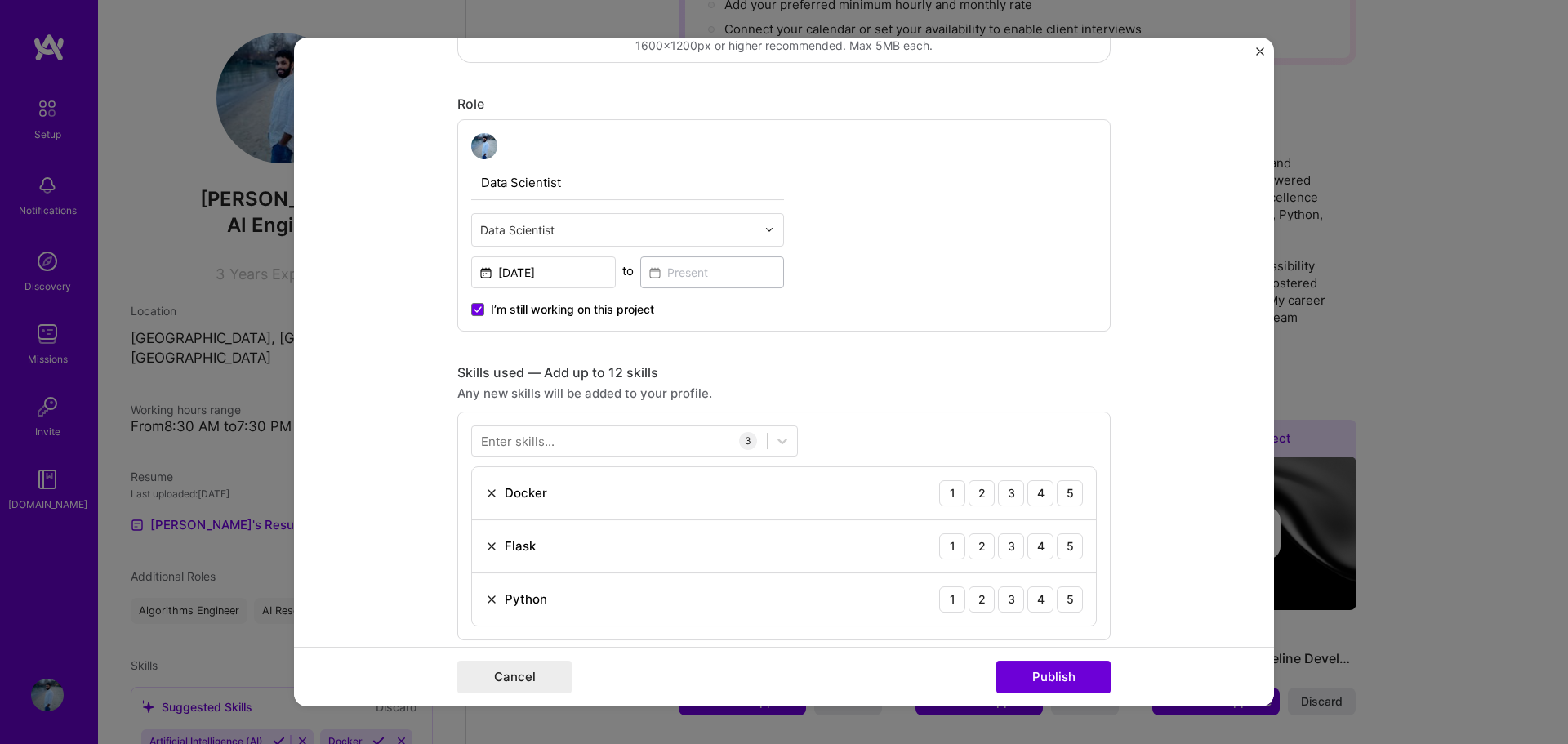
click at [694, 237] on input "text" at bounding box center [618, 229] width 276 height 17
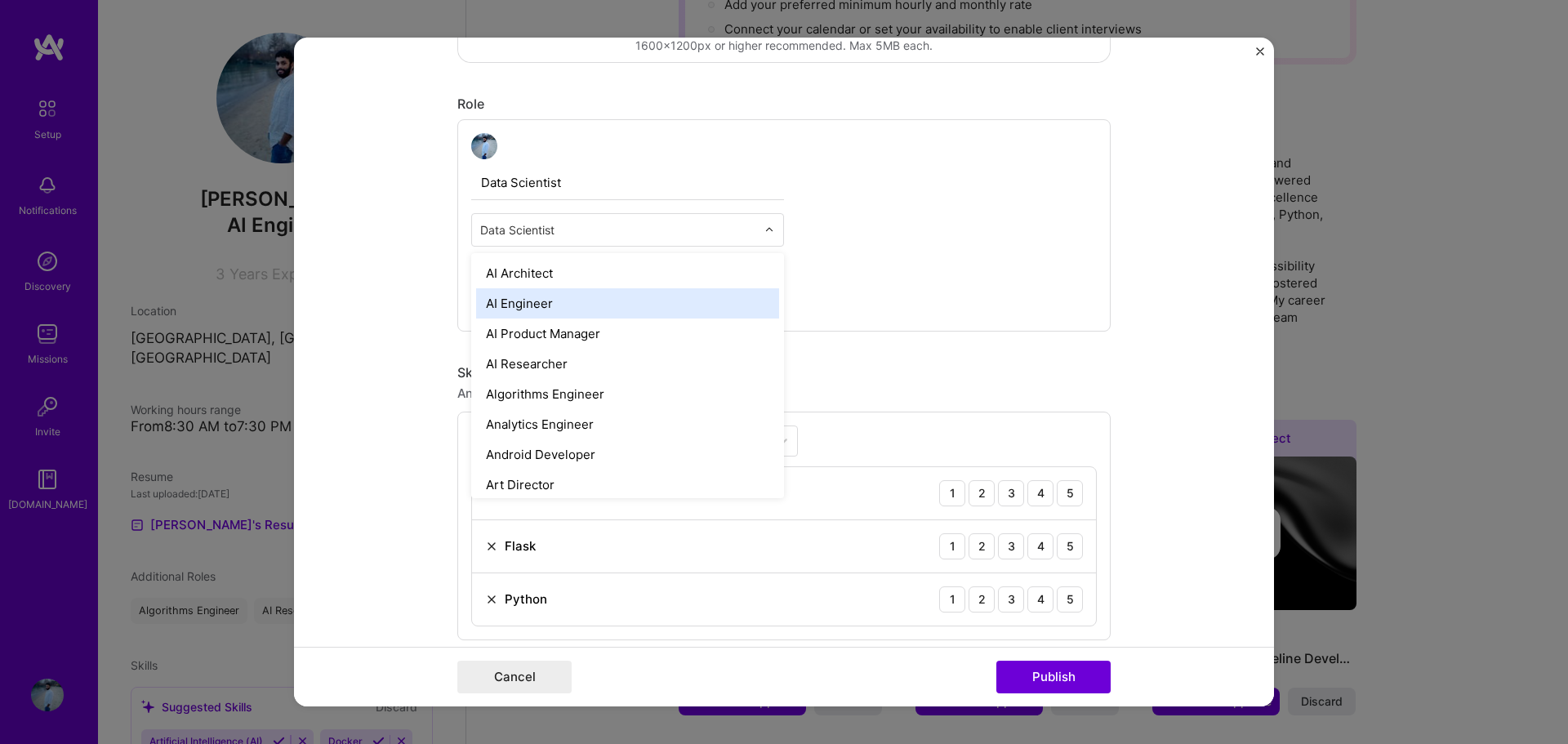
click at [554, 305] on div "AI Engineer" at bounding box center [628, 303] width 303 height 30
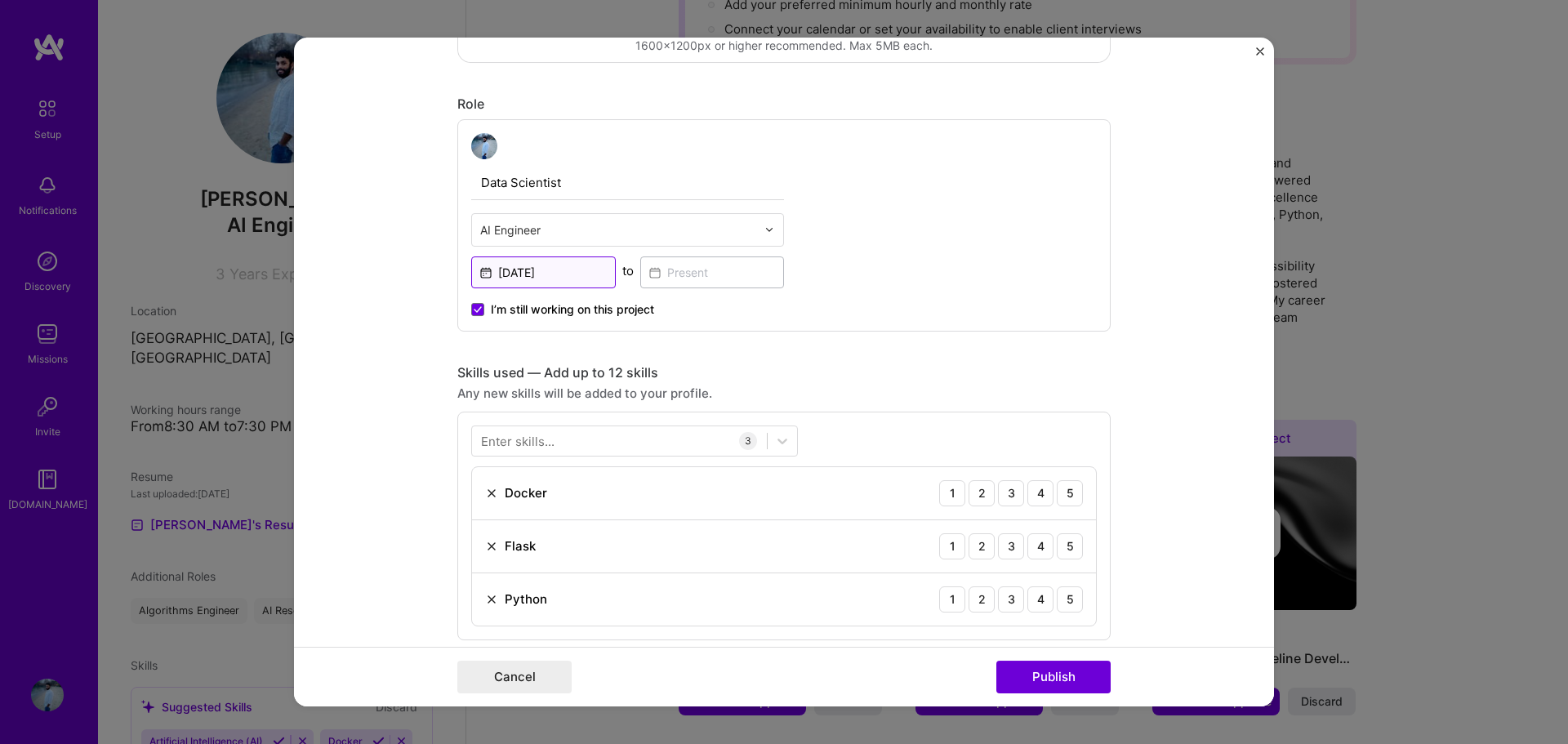
click at [548, 277] on input "[DATE]" at bounding box center [543, 272] width 144 height 32
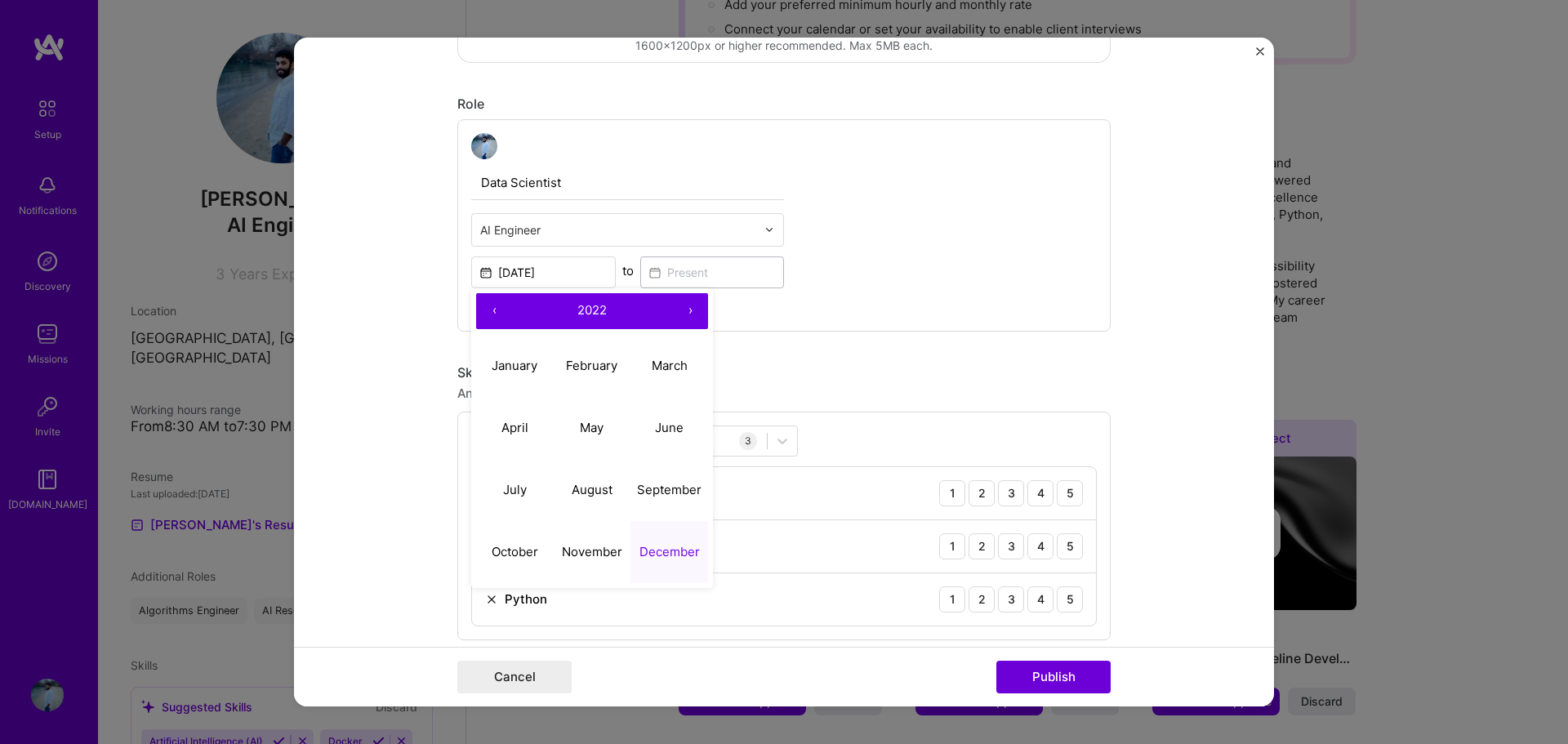
click at [685, 306] on button "›" at bounding box center [690, 311] width 36 height 36
click at [507, 370] on abbr "January" at bounding box center [515, 365] width 46 height 16
type input "[DATE]"
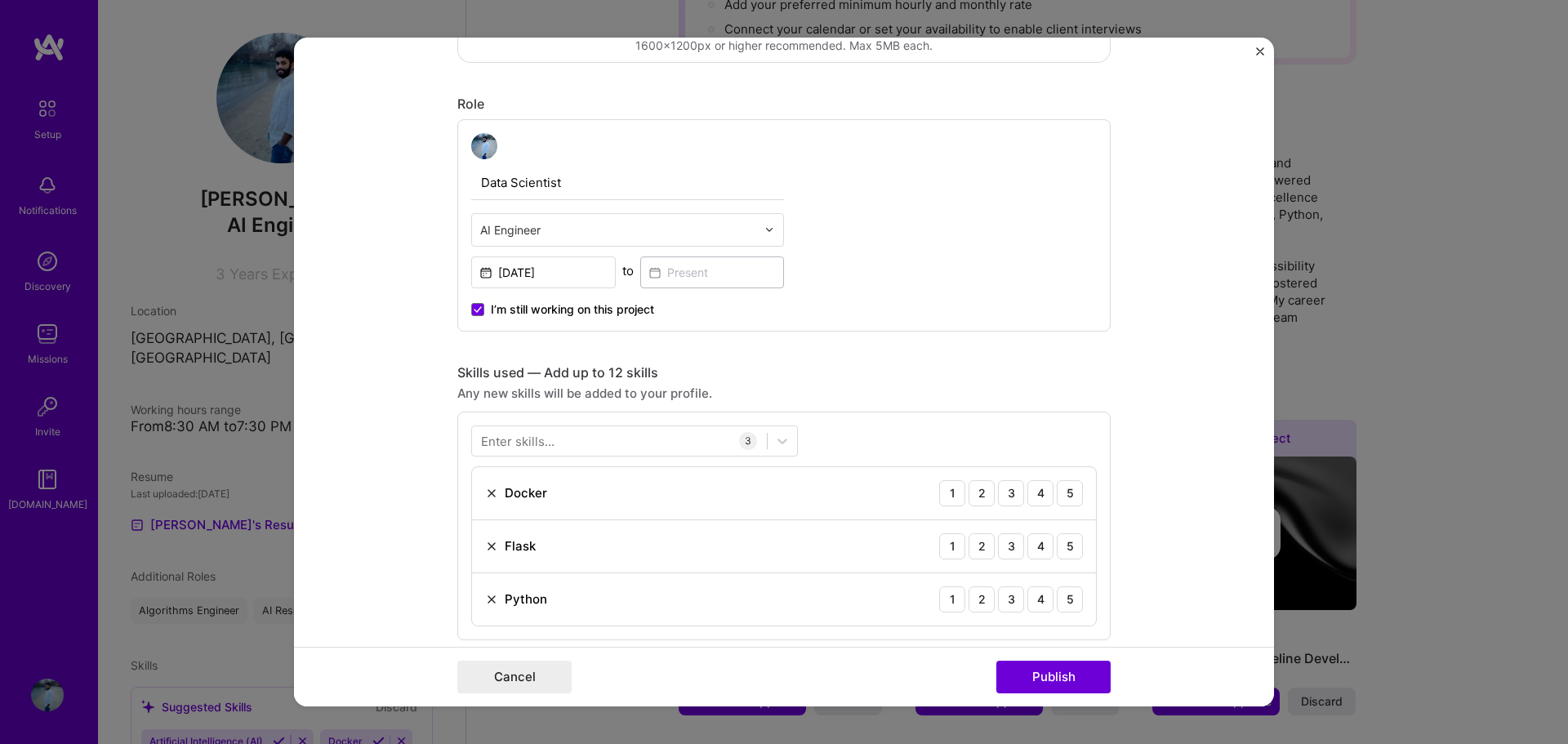
click at [922, 265] on div "Data Scientist AI Engineer [DATE] to I’m still working on this project" at bounding box center [784, 225] width 653 height 212
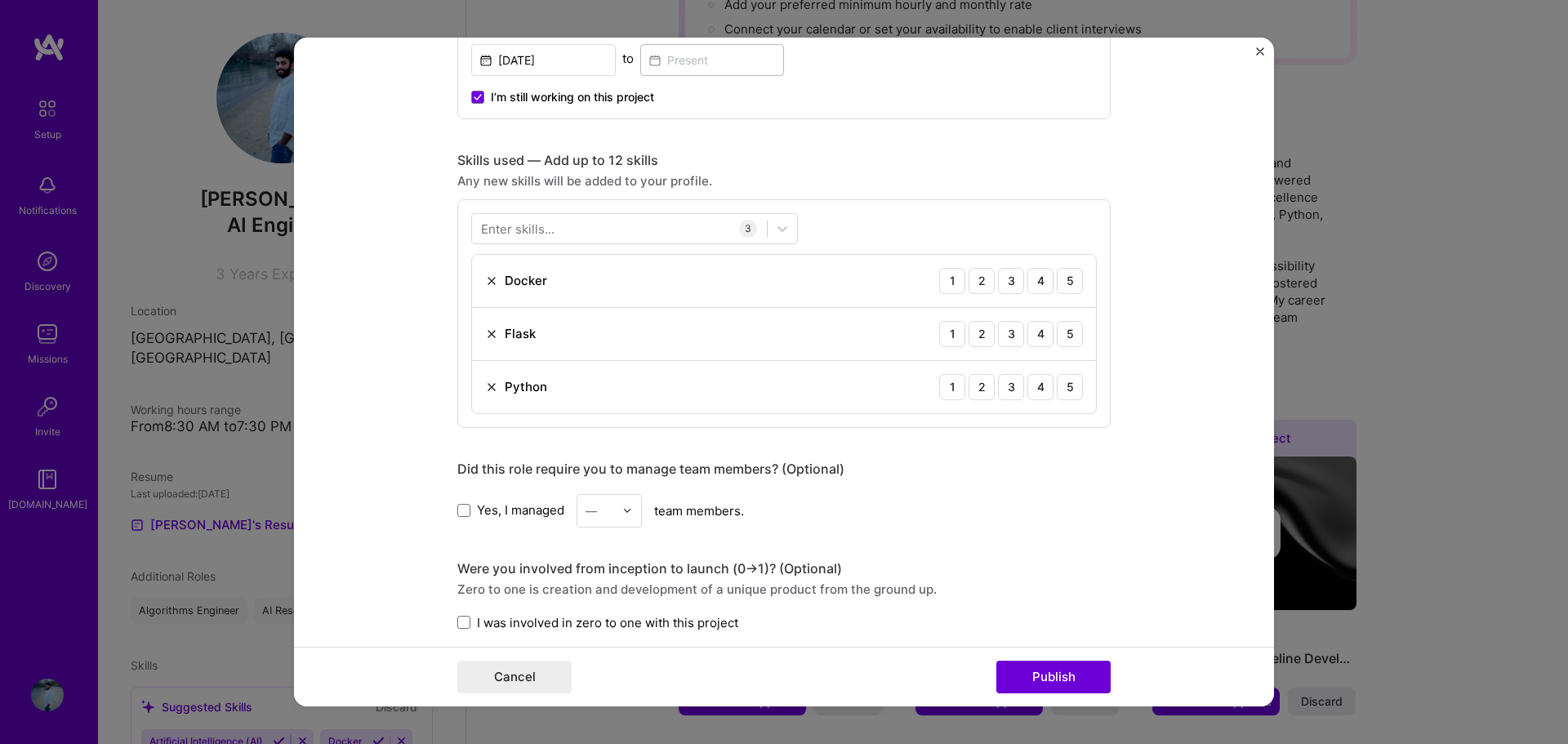
scroll to position [735, 0]
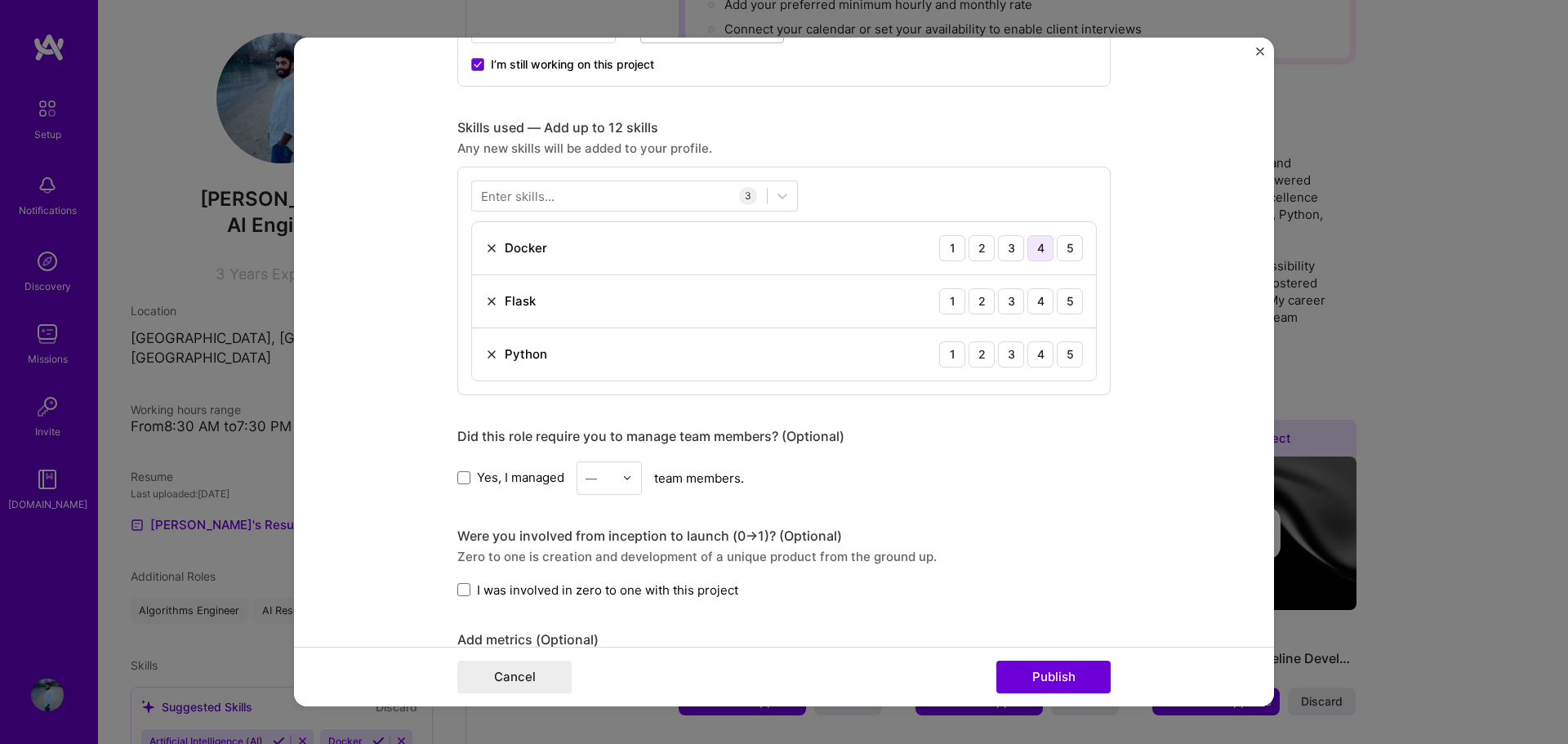
click at [1033, 247] on div "4" at bounding box center [1040, 248] width 26 height 26
click at [1033, 302] on div "4" at bounding box center [1040, 302] width 26 height 26
click at [1071, 352] on div "5" at bounding box center [1070, 354] width 26 height 26
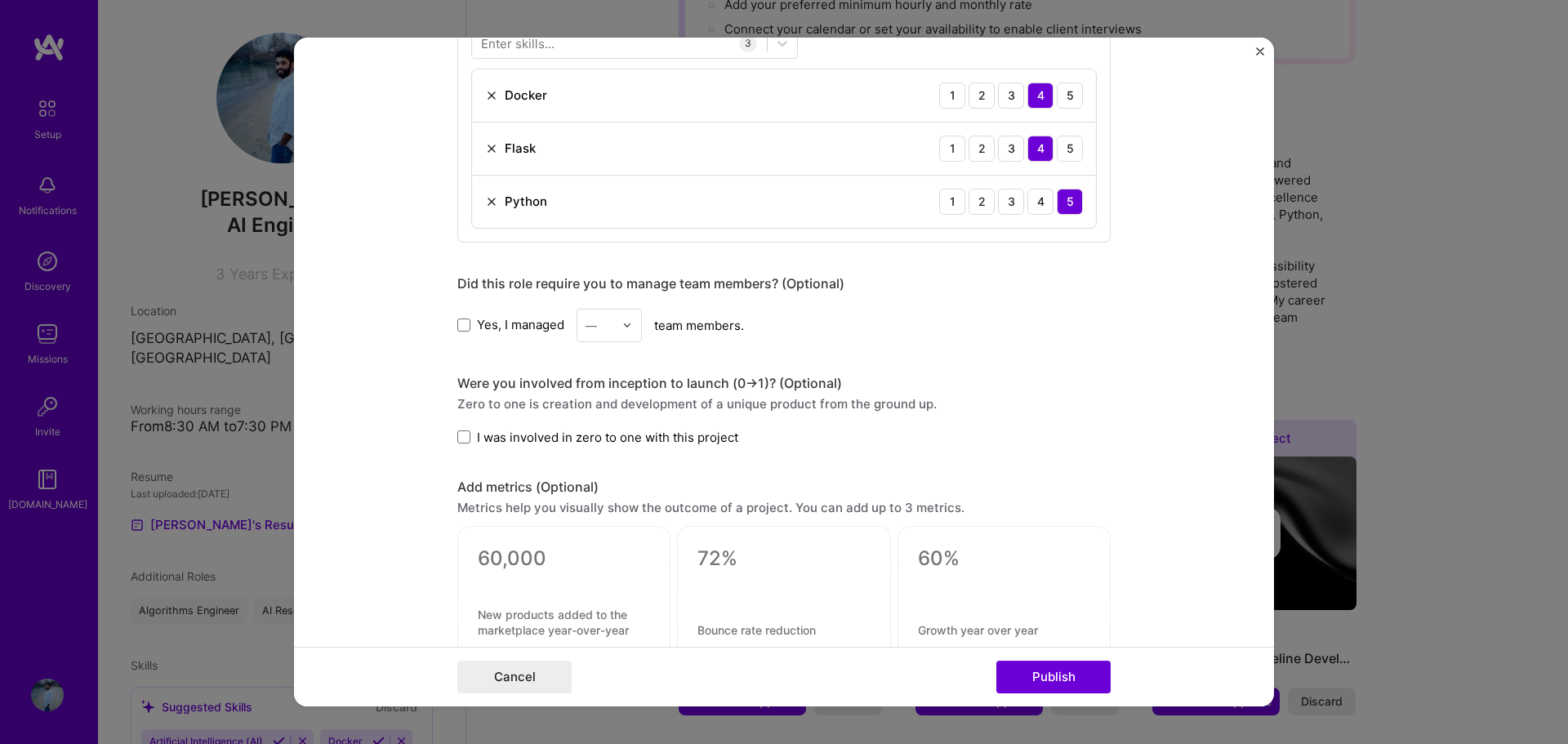
scroll to position [898, 0]
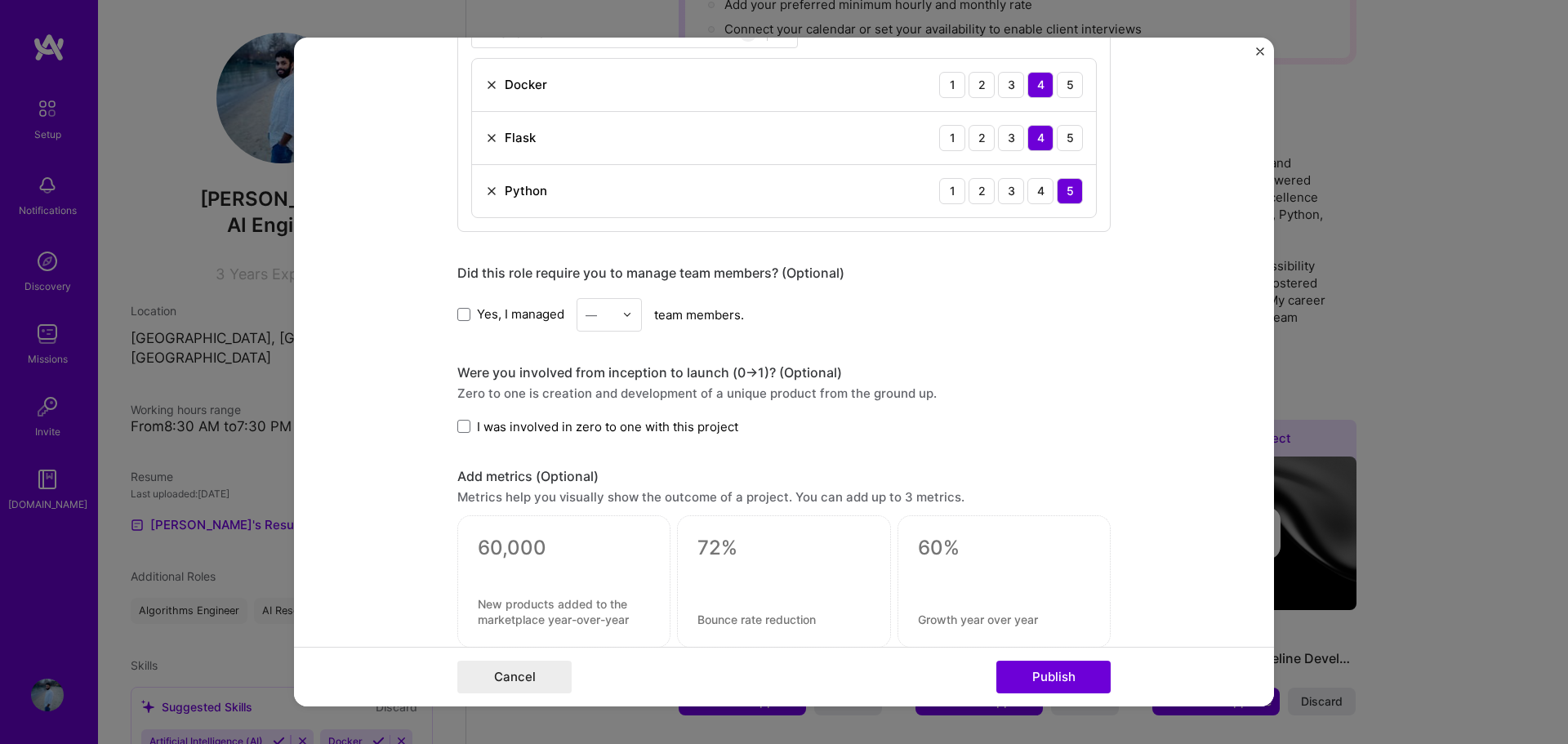
click at [466, 315] on label "Yes, I managed" at bounding box center [511, 314] width 107 height 17
click at [0, 0] on input "Yes, I managed" at bounding box center [0, 0] width 0 height 0
click at [609, 315] on div "—" at bounding box center [599, 315] width 45 height 32
click at [588, 377] on div "2" at bounding box center [609, 388] width 56 height 30
click at [551, 405] on div "Were you involved from inception to launch (0 -> 1)? (Optional) Zero to one is …" at bounding box center [784, 399] width 653 height 71
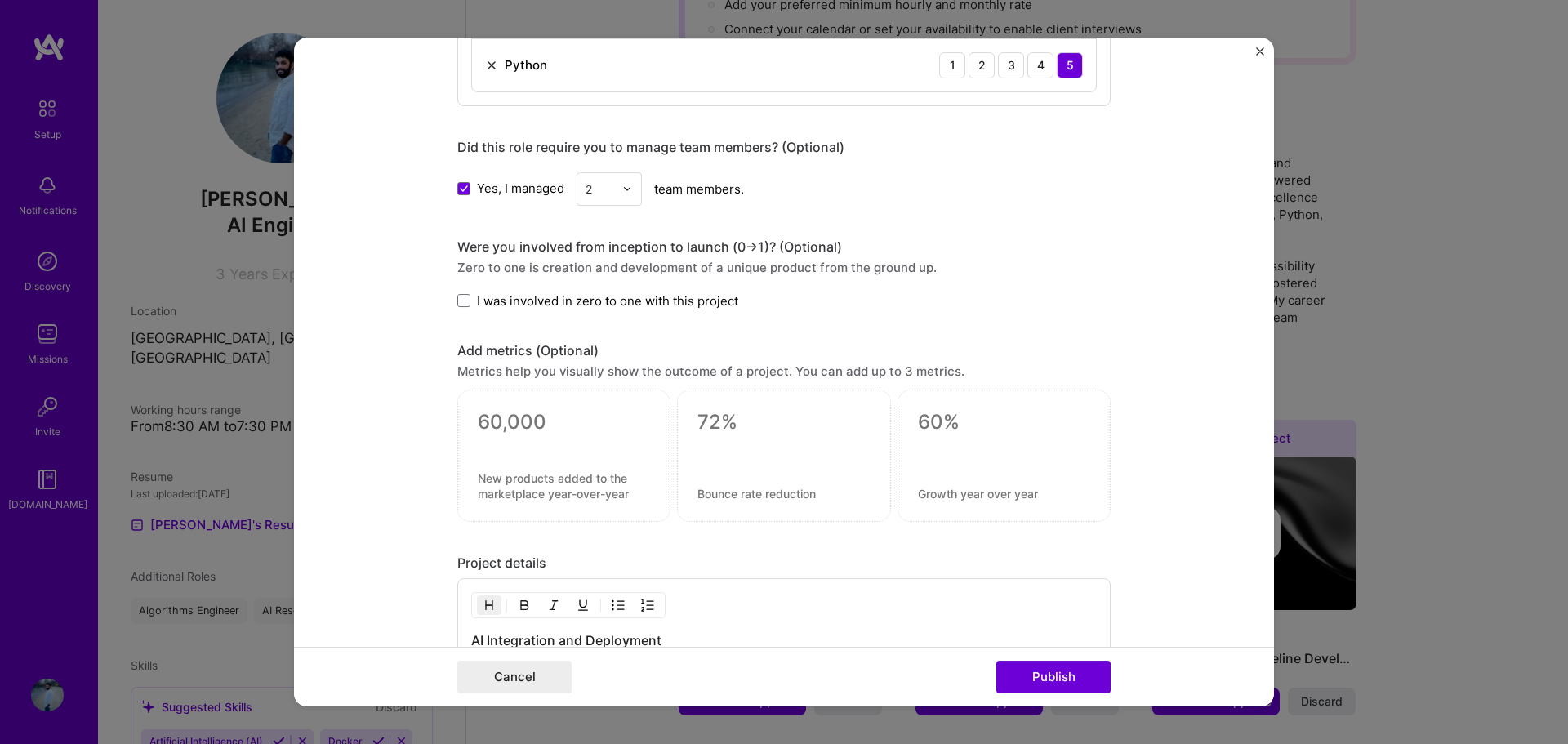
scroll to position [1061, 0]
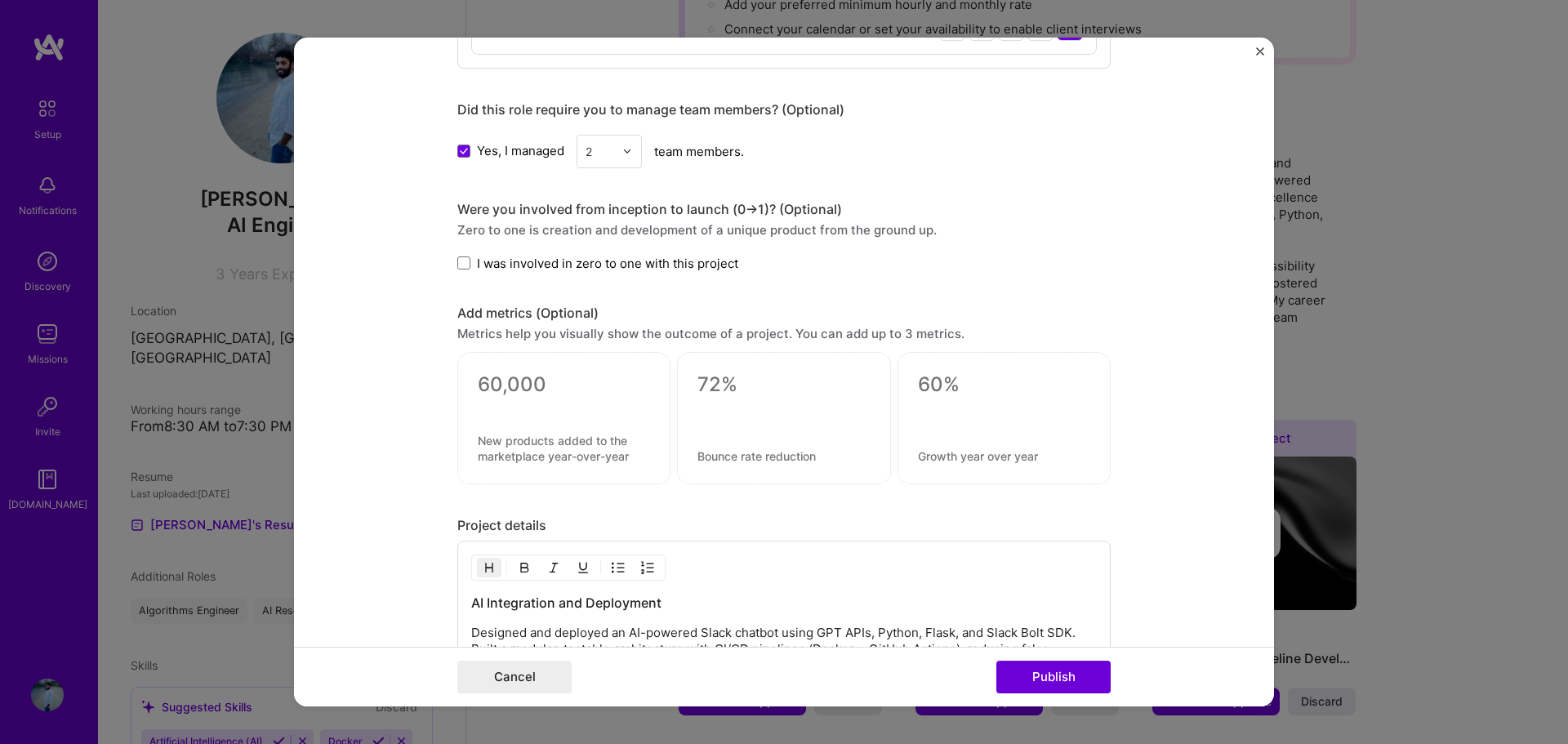
click at [654, 263] on span "I was involved in zero to one with this project" at bounding box center [607, 263] width 261 height 17
click at [0, 0] on input "I was involved in zero to one with this project" at bounding box center [0, 0] width 0 height 0
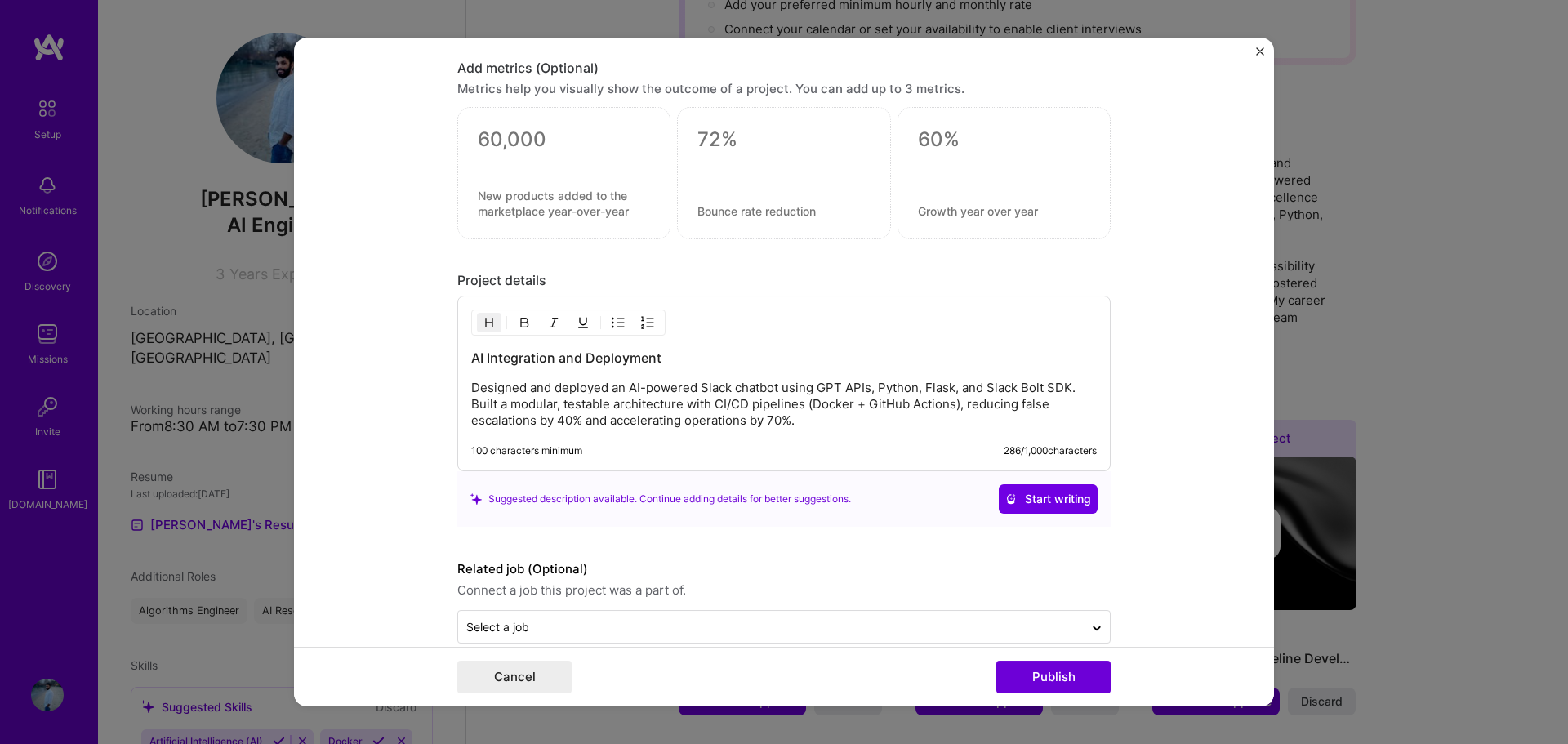
scroll to position [1332, 0]
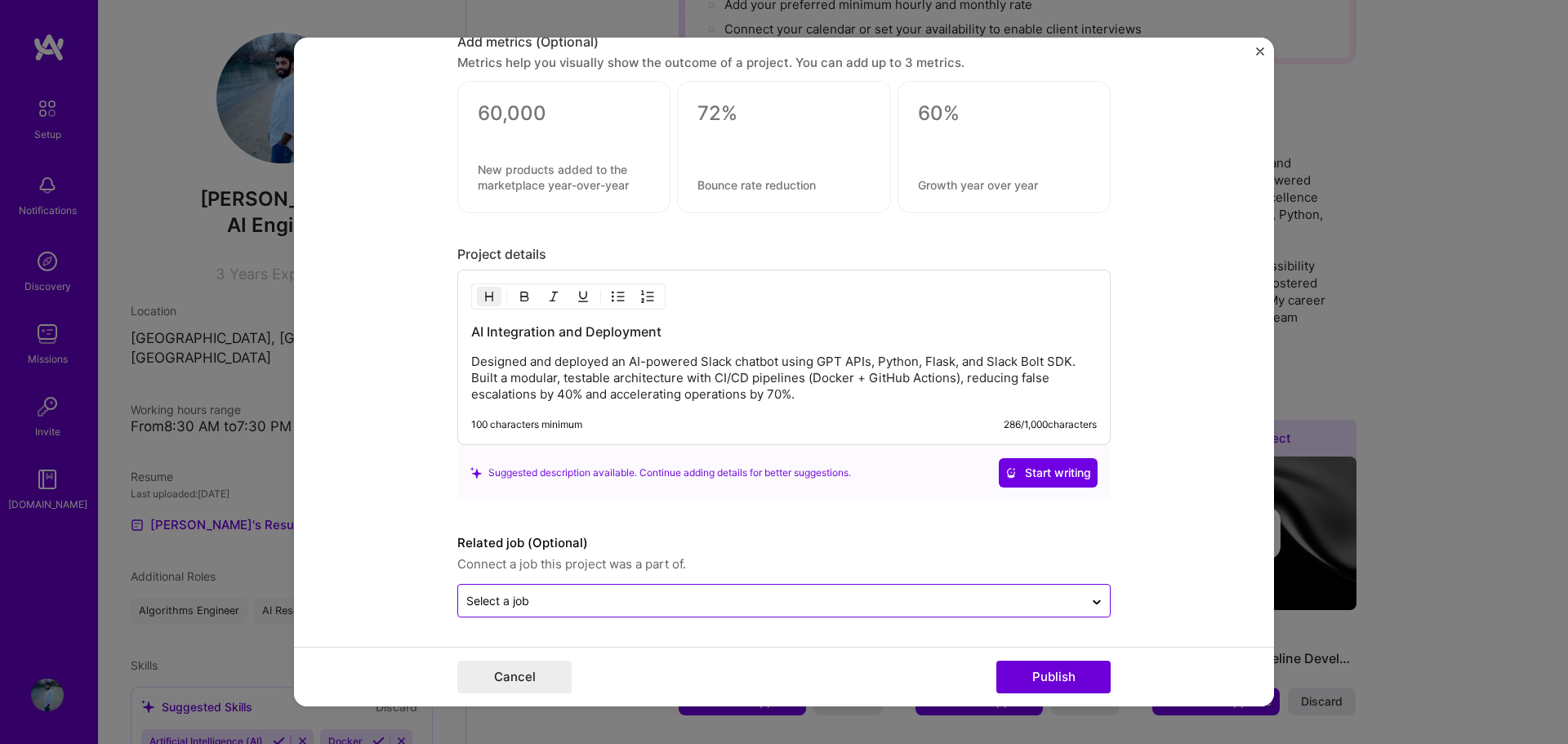
click at [628, 613] on div "Select a job" at bounding box center [770, 600] width 625 height 32
click at [1229, 574] on form "Editing suggested project This project is suggested based on your LinkedIn, res…" at bounding box center [784, 372] width 979 height 669
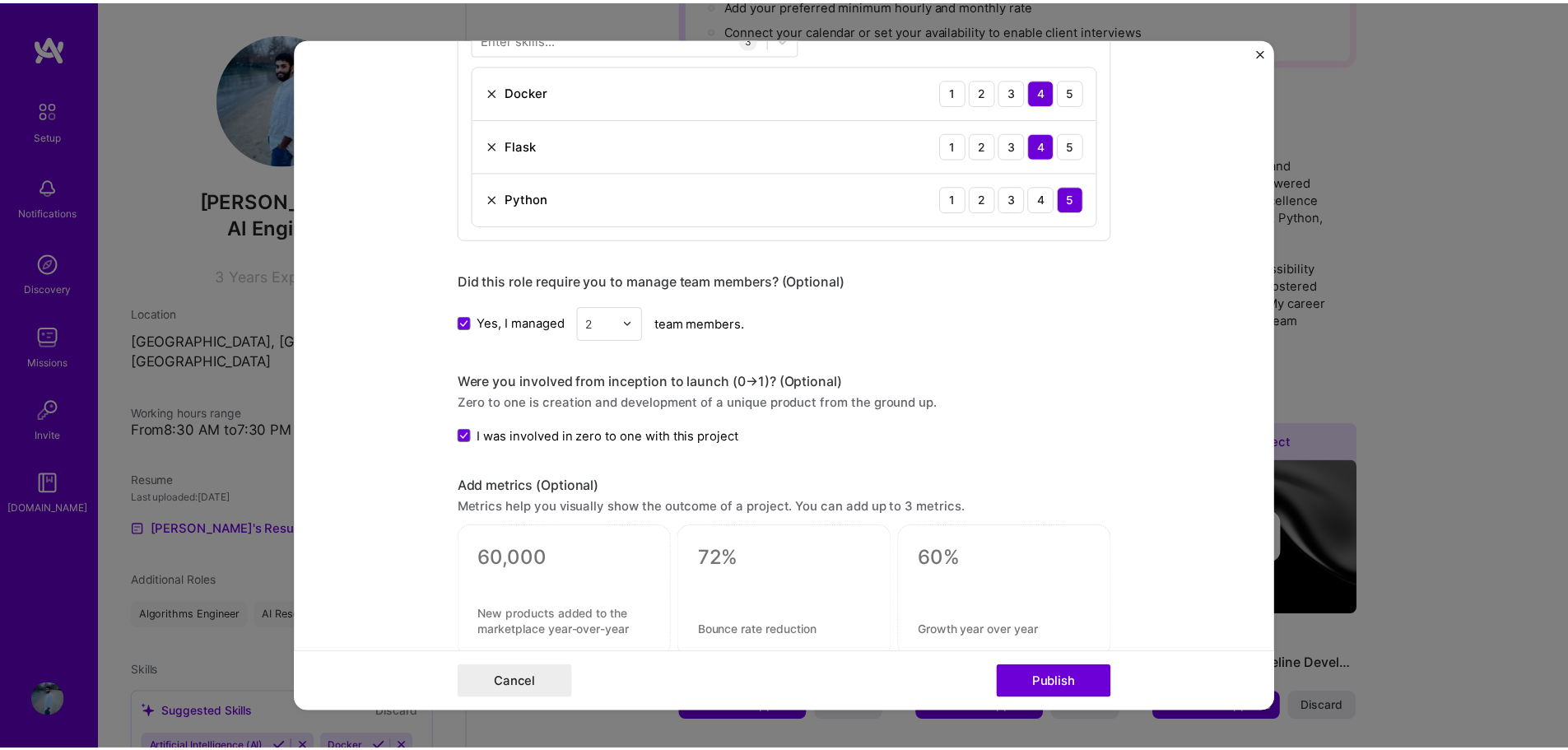
scroll to position [905, 0]
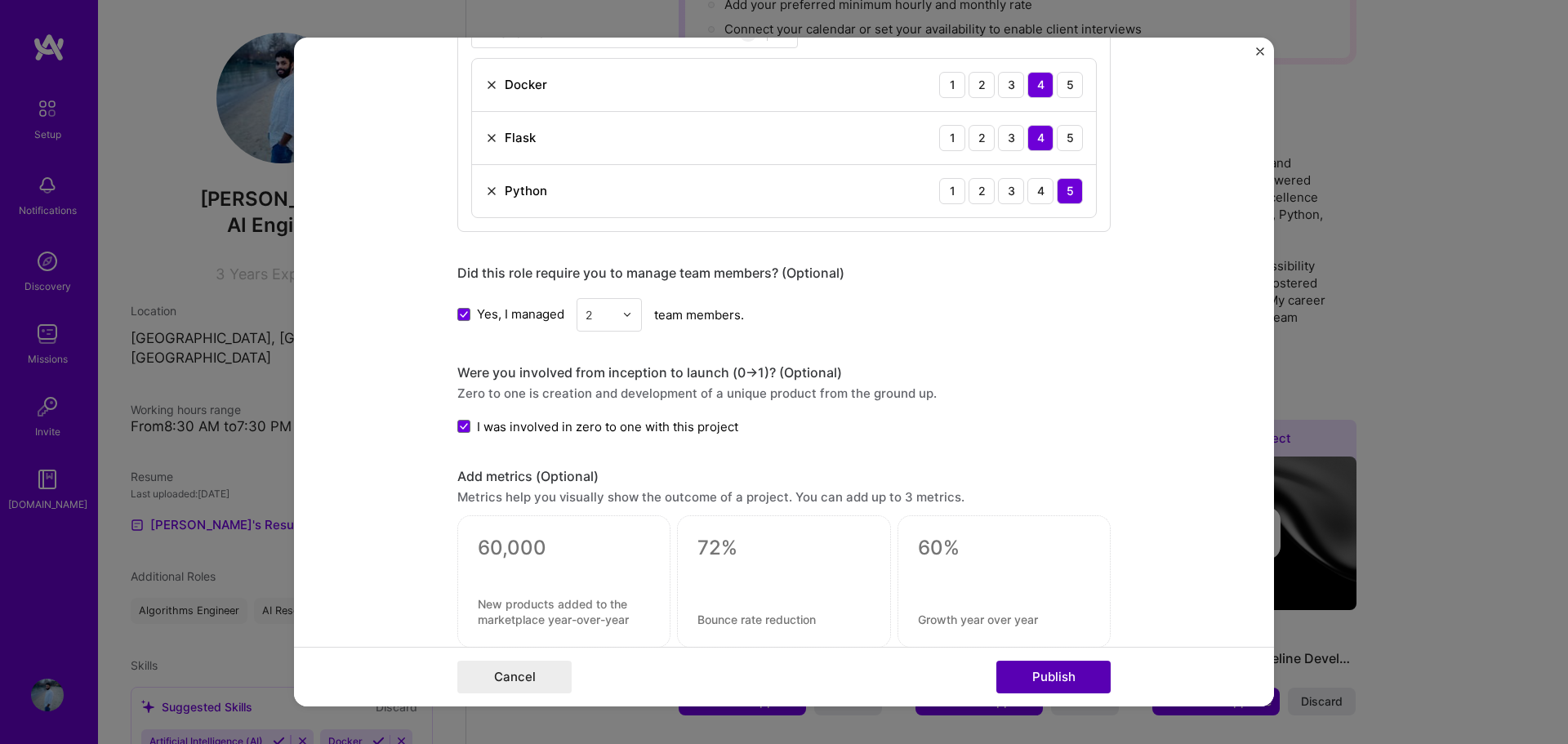
click at [1081, 687] on button "Publish" at bounding box center [1052, 677] width 114 height 33
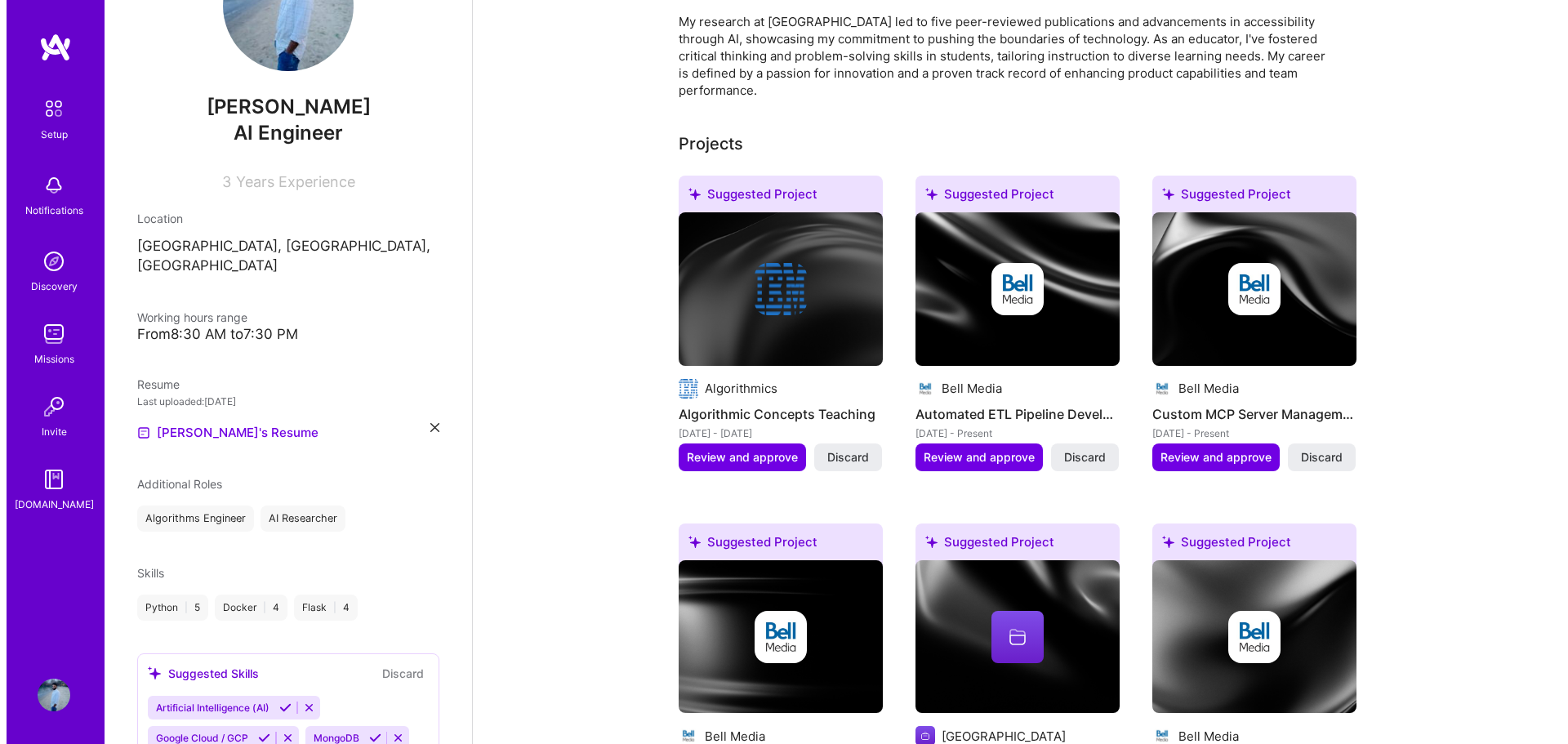
scroll to position [571, 0]
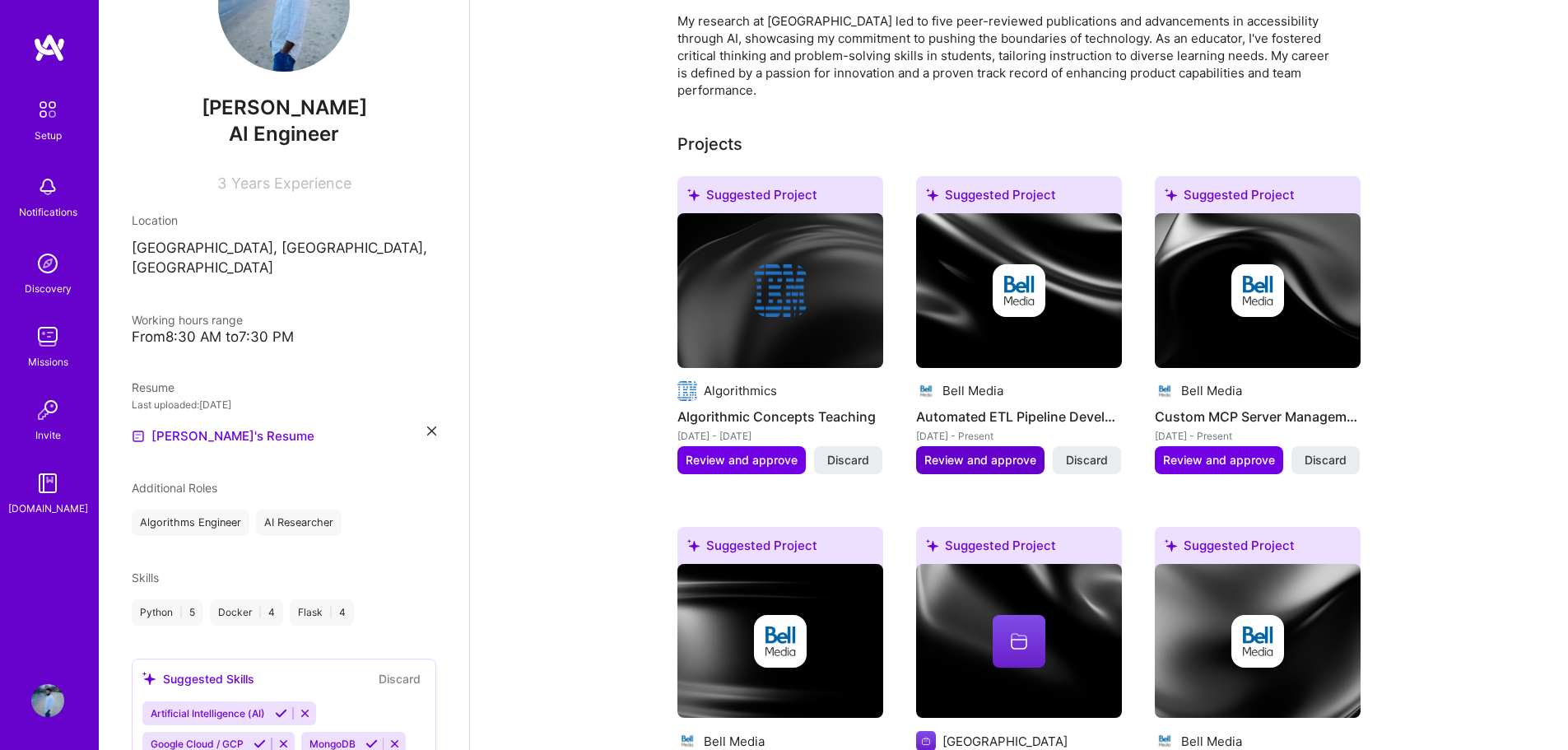
click at [1000, 452] on span "Review and approve" at bounding box center [980, 460] width 112 height 17
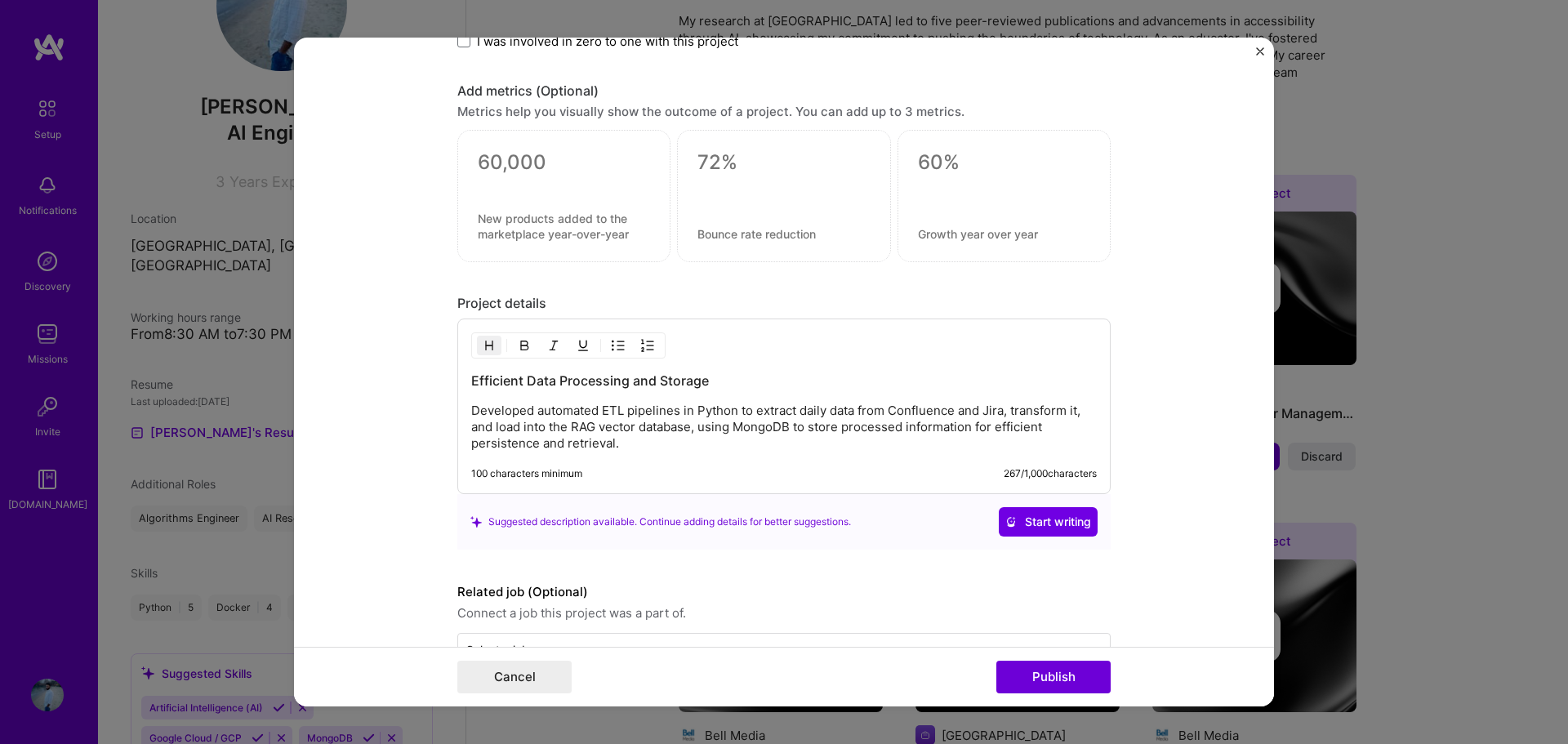
scroll to position [1306, 0]
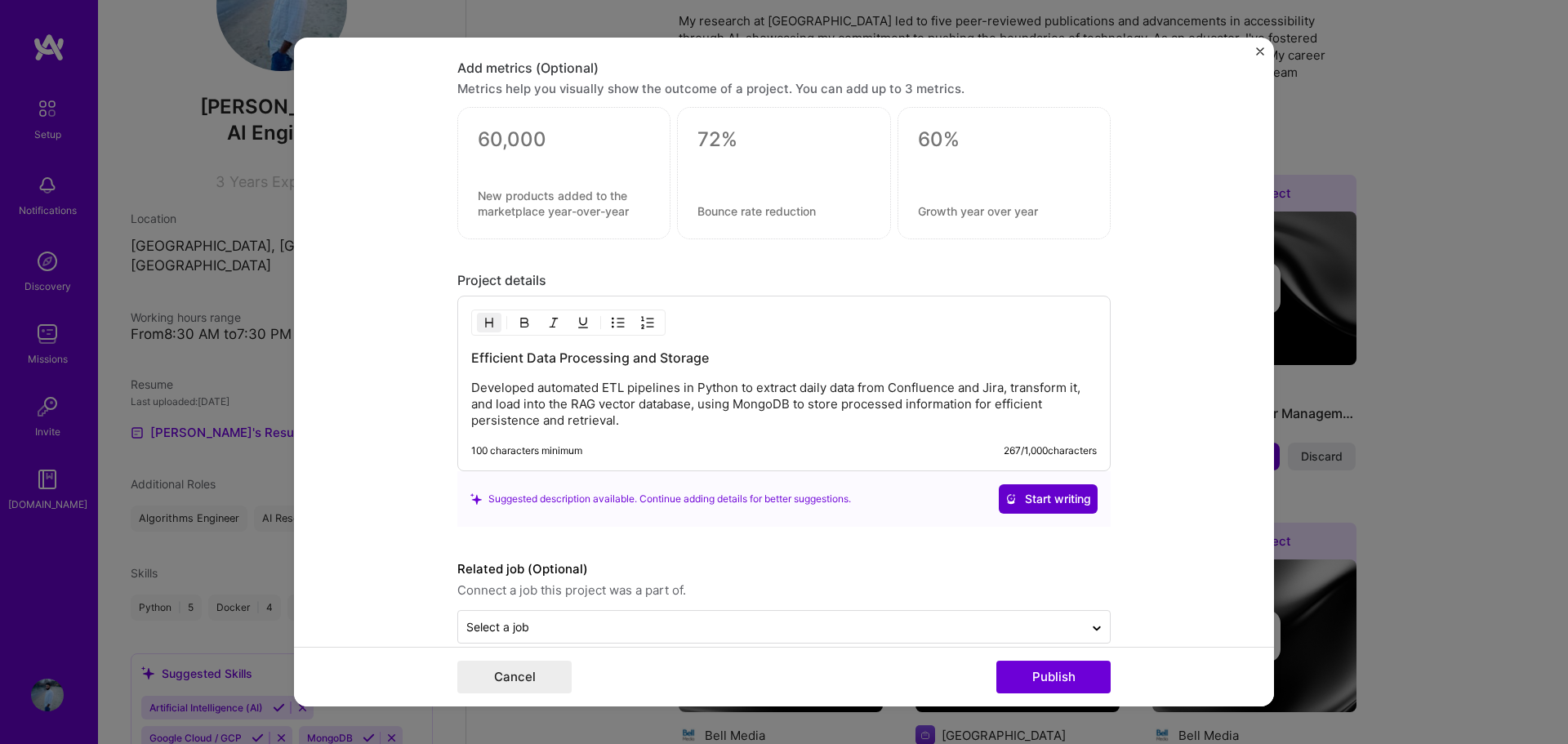
click at [1013, 492] on span "Start writing" at bounding box center [1048, 499] width 86 height 16
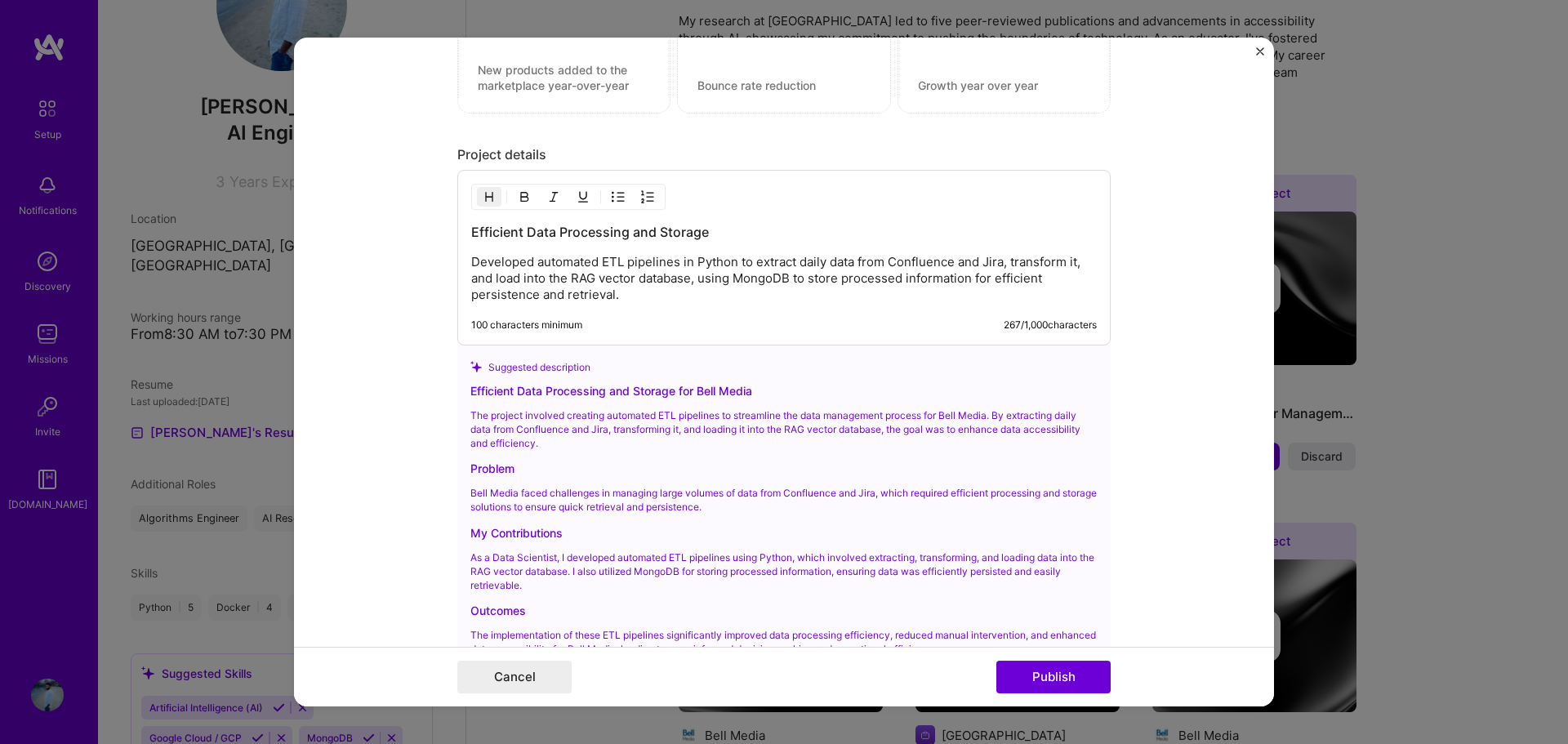
scroll to position [1632, 0]
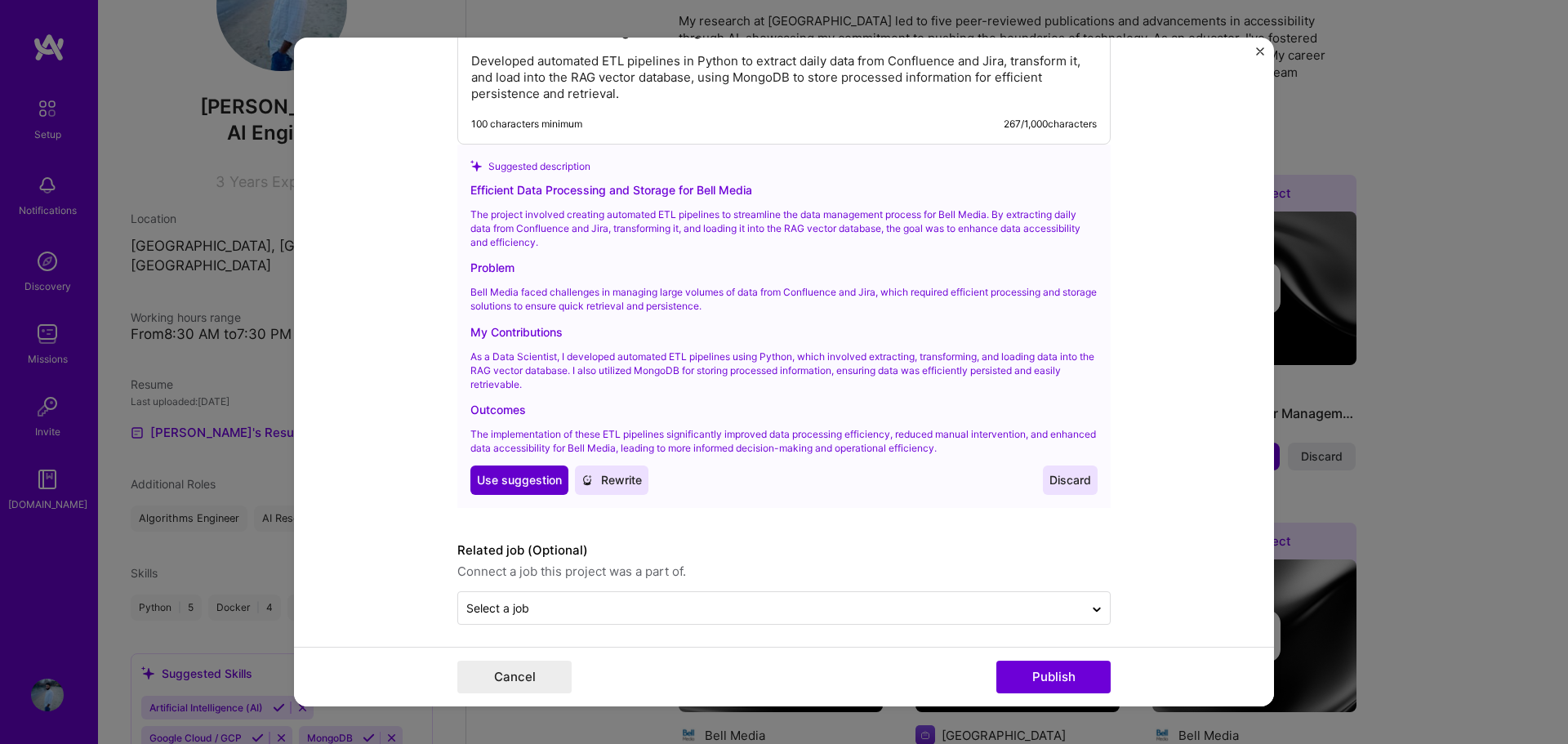
click at [498, 483] on span "Use suggestion" at bounding box center [520, 480] width 85 height 16
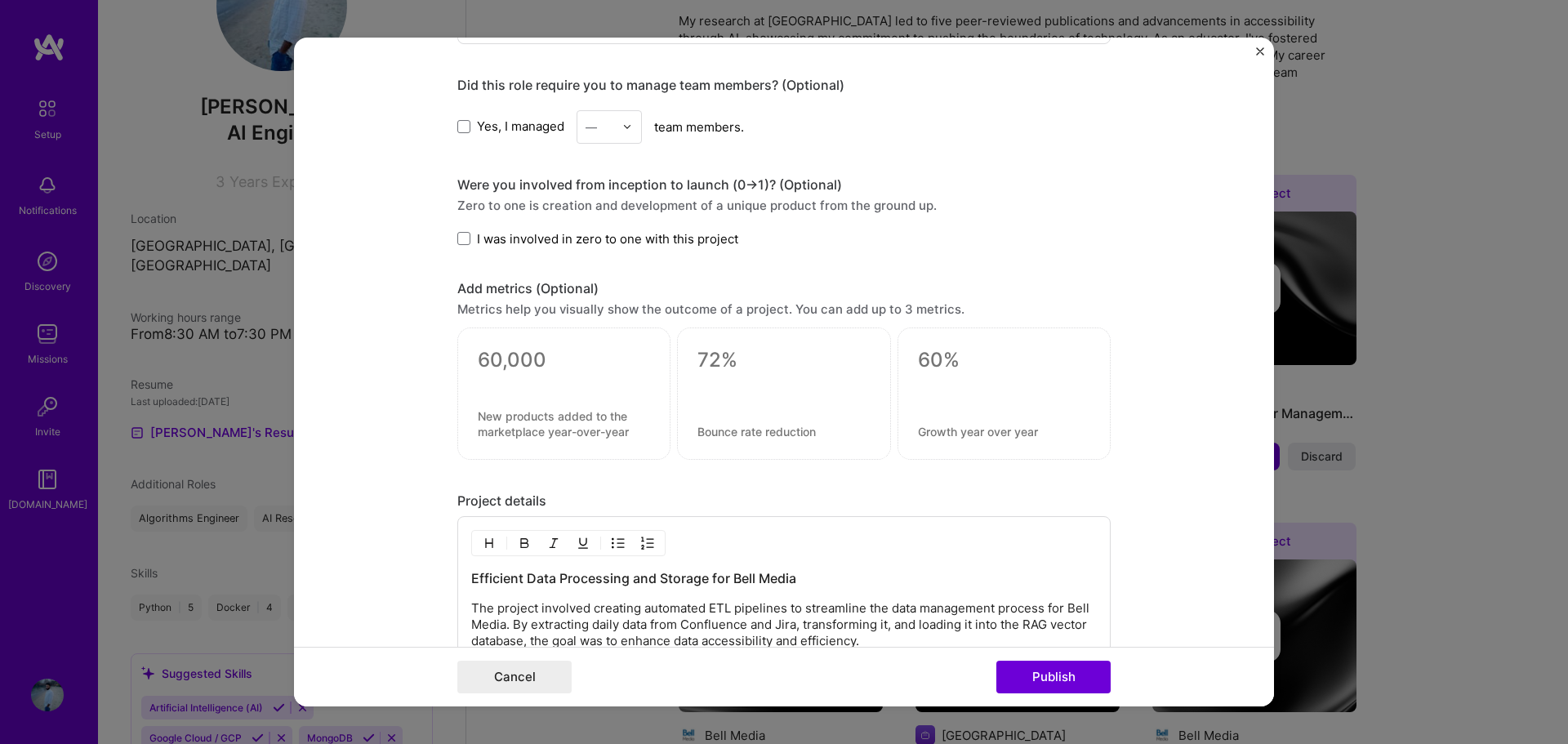
scroll to position [1032, 0]
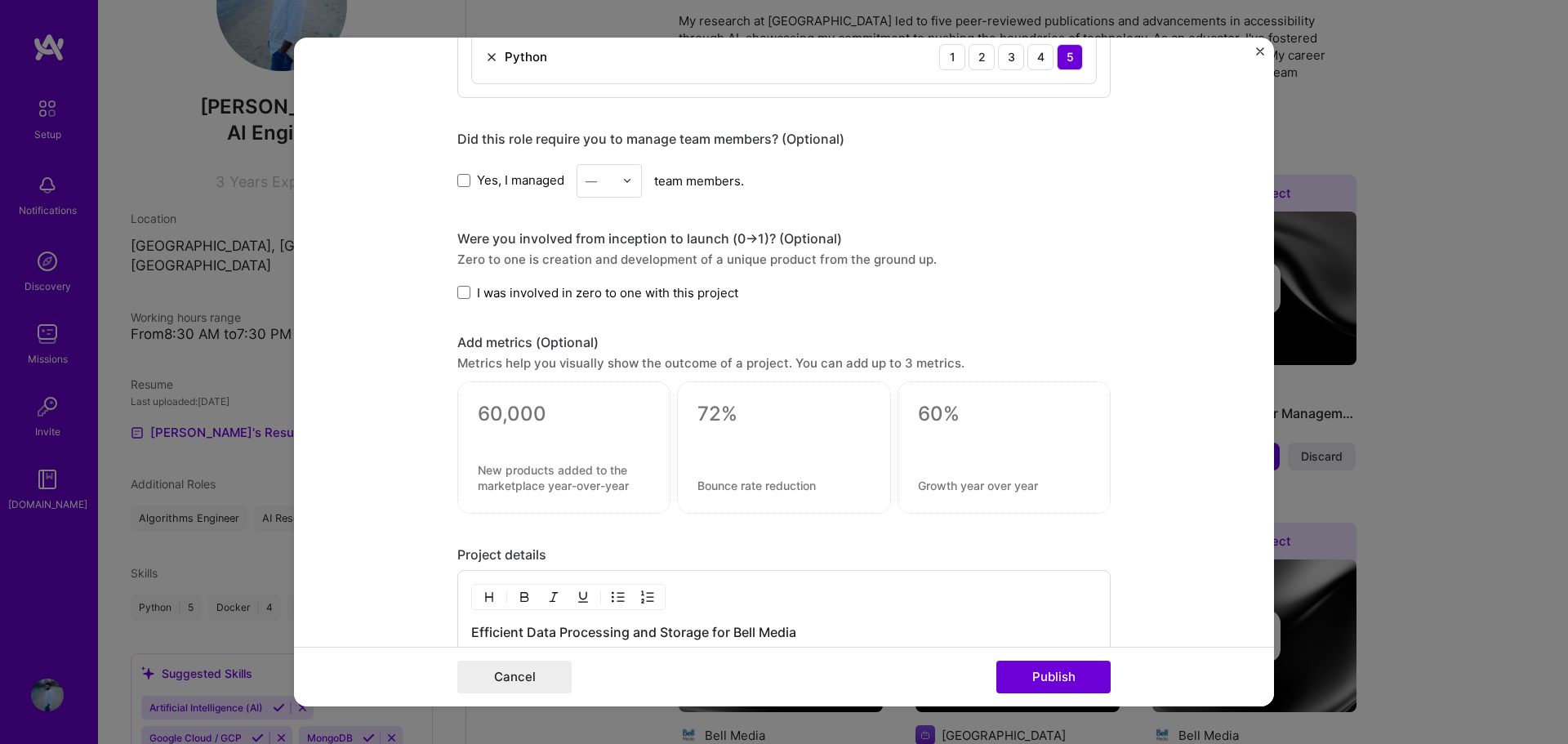
click at [477, 293] on span "I was involved in zero to one with this project" at bounding box center [607, 293] width 261 height 17
click at [0, 0] on input "I was involved in zero to one with this project" at bounding box center [0, 0] width 0 height 0
click at [458, 183] on span at bounding box center [464, 180] width 13 height 13
click at [0, 0] on input "Yes, I managed" at bounding box center [0, 0] width 0 height 0
click at [611, 176] on div "—" at bounding box center [599, 180] width 45 height 32
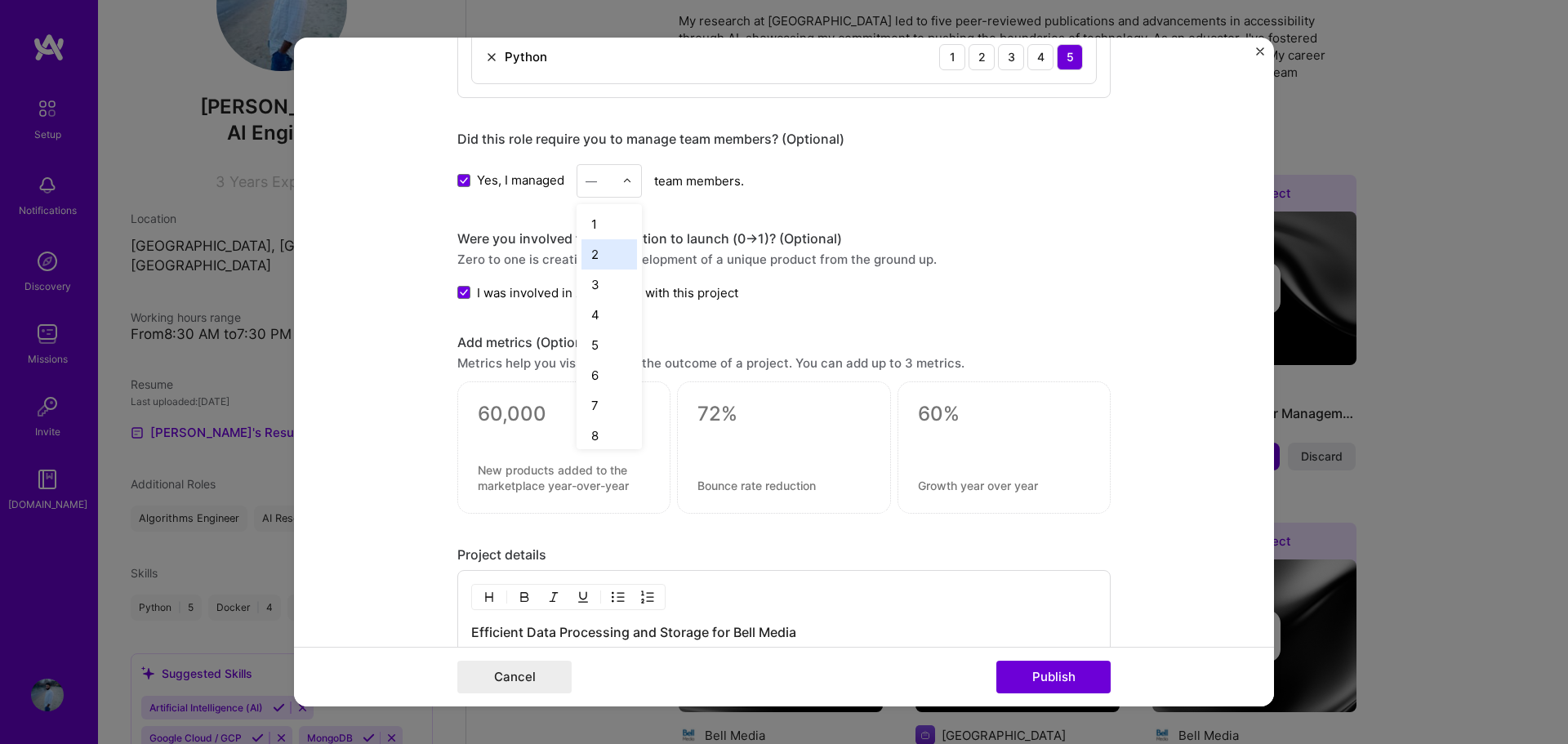
click at [605, 248] on div "2" at bounding box center [609, 254] width 56 height 30
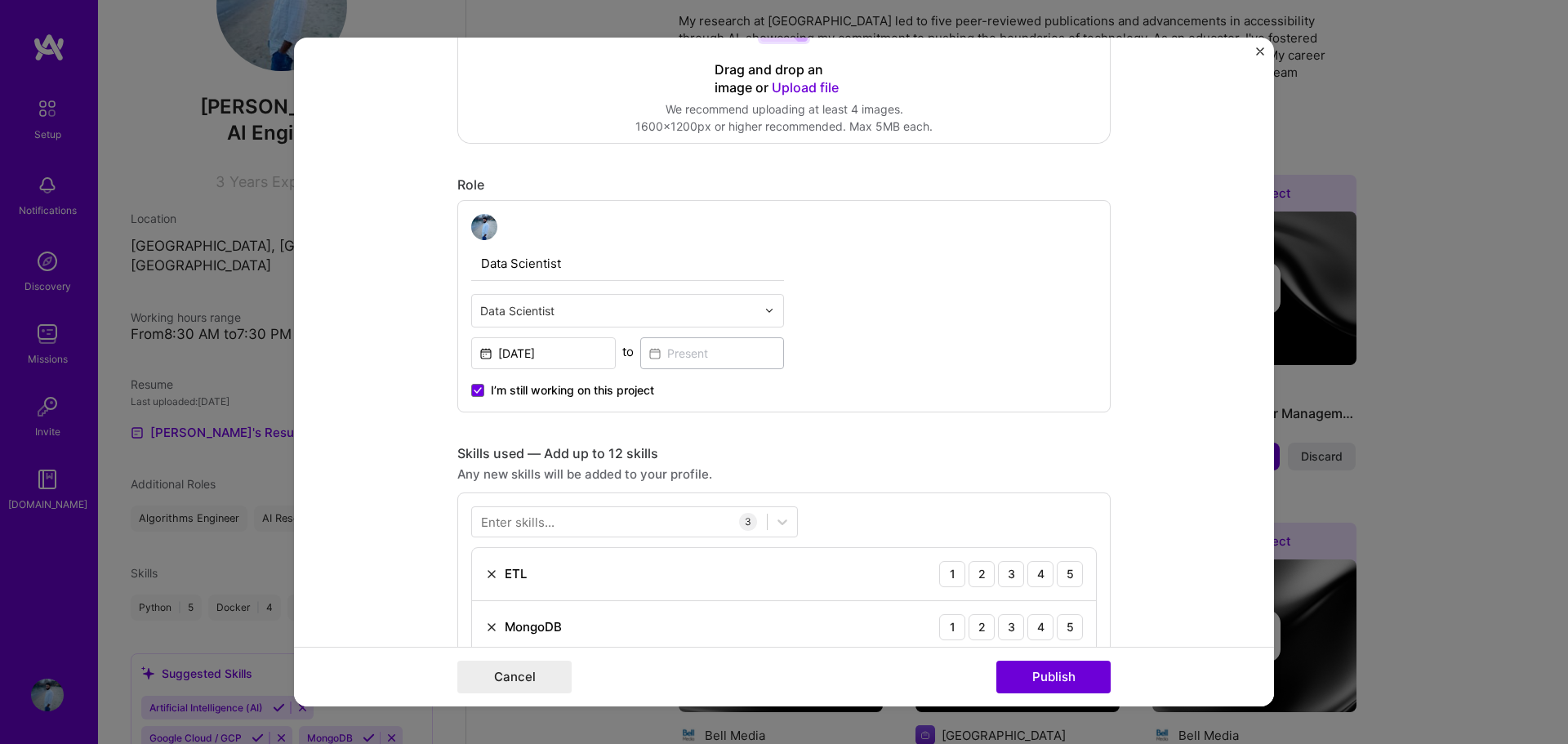
scroll to position [542, 0]
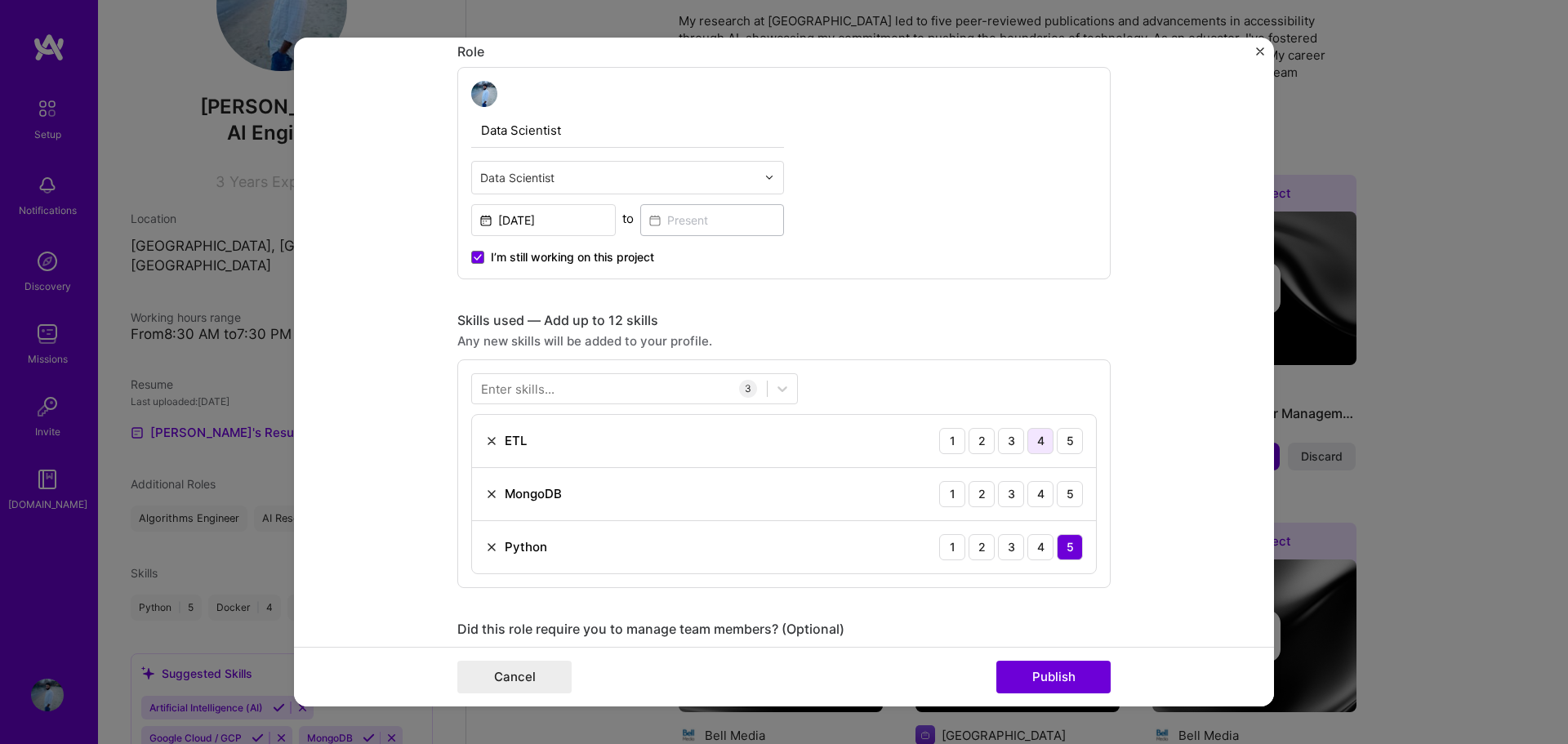
click at [1031, 434] on div "4" at bounding box center [1040, 441] width 26 height 26
click at [1035, 493] on div "4" at bounding box center [1040, 494] width 26 height 26
click at [645, 388] on div at bounding box center [620, 388] width 295 height 27
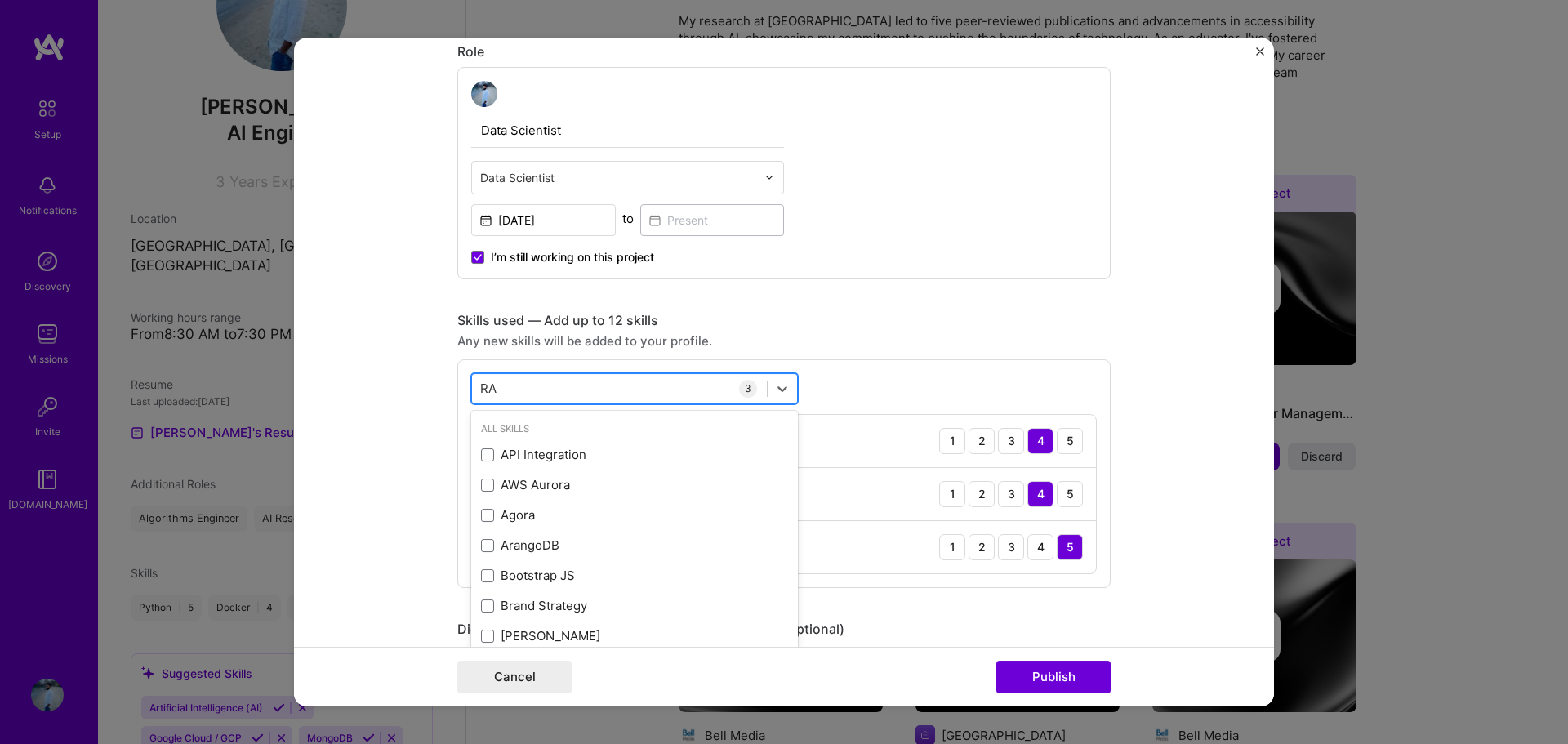
type input "R"
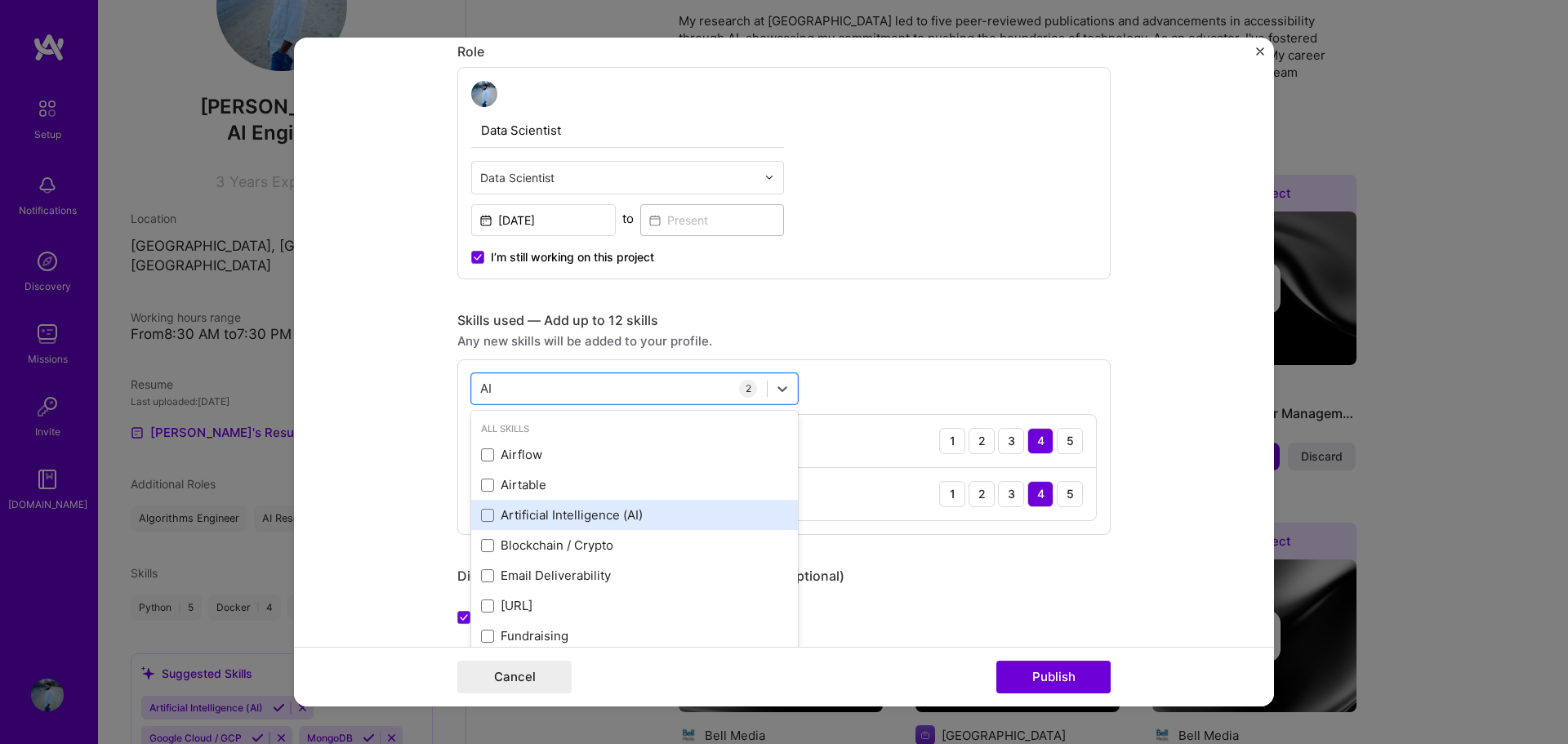
click at [572, 512] on div "Artificial Intelligence (AI)" at bounding box center [634, 515] width 307 height 17
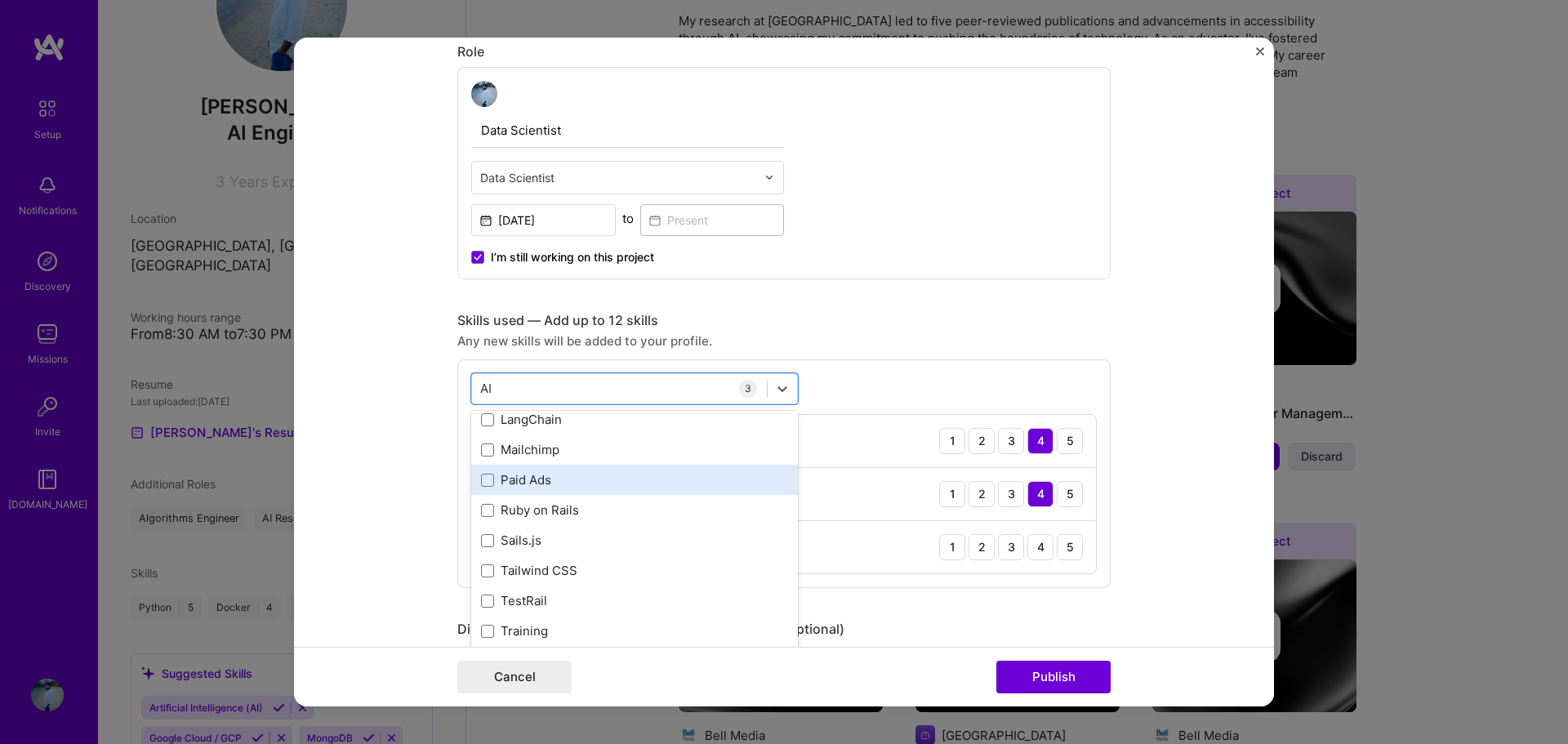
scroll to position [278, 0]
type input "AI"
click at [835, 312] on div "Skills used — Add up to 12 skills" at bounding box center [784, 320] width 653 height 17
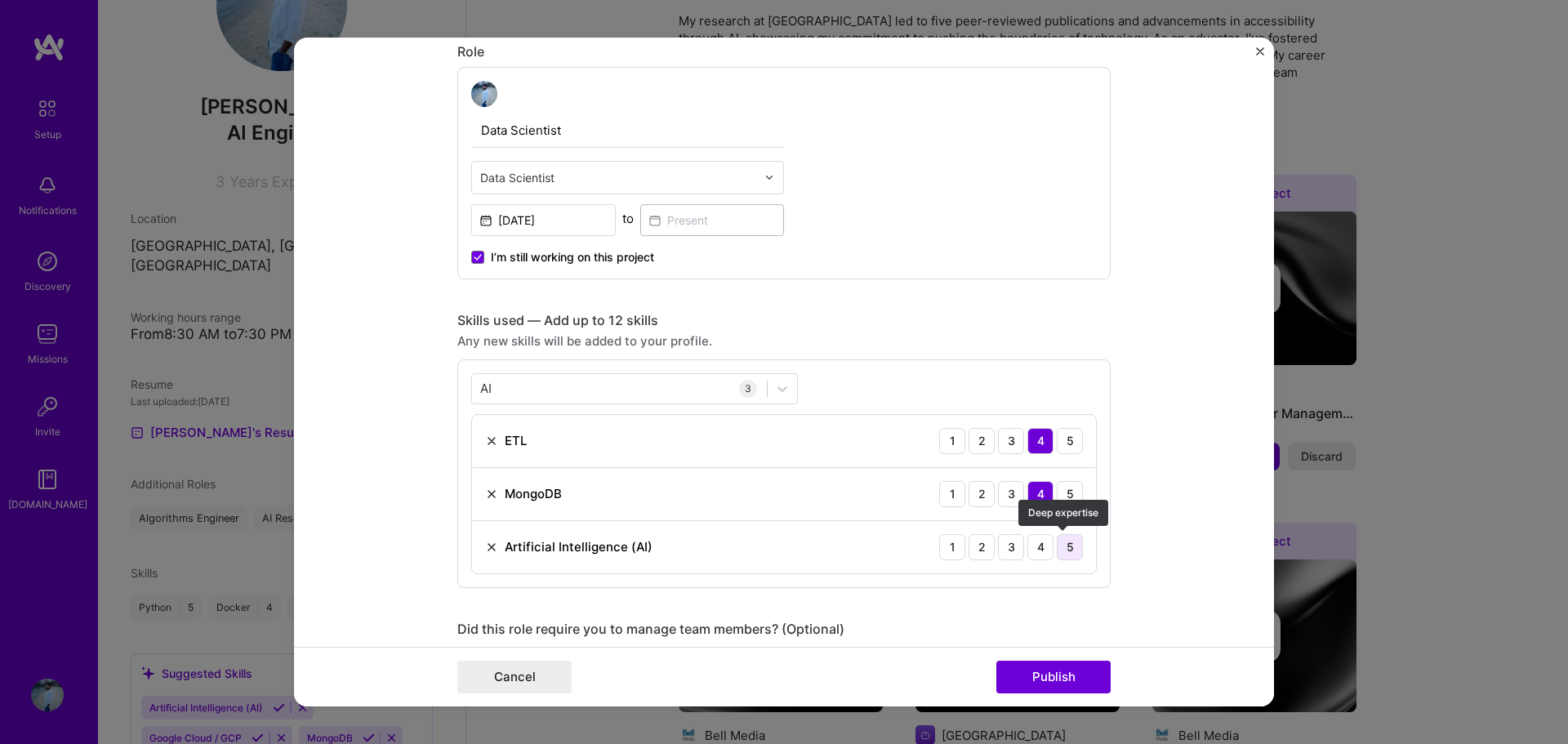
click at [1064, 547] on div "5" at bounding box center [1070, 547] width 26 height 26
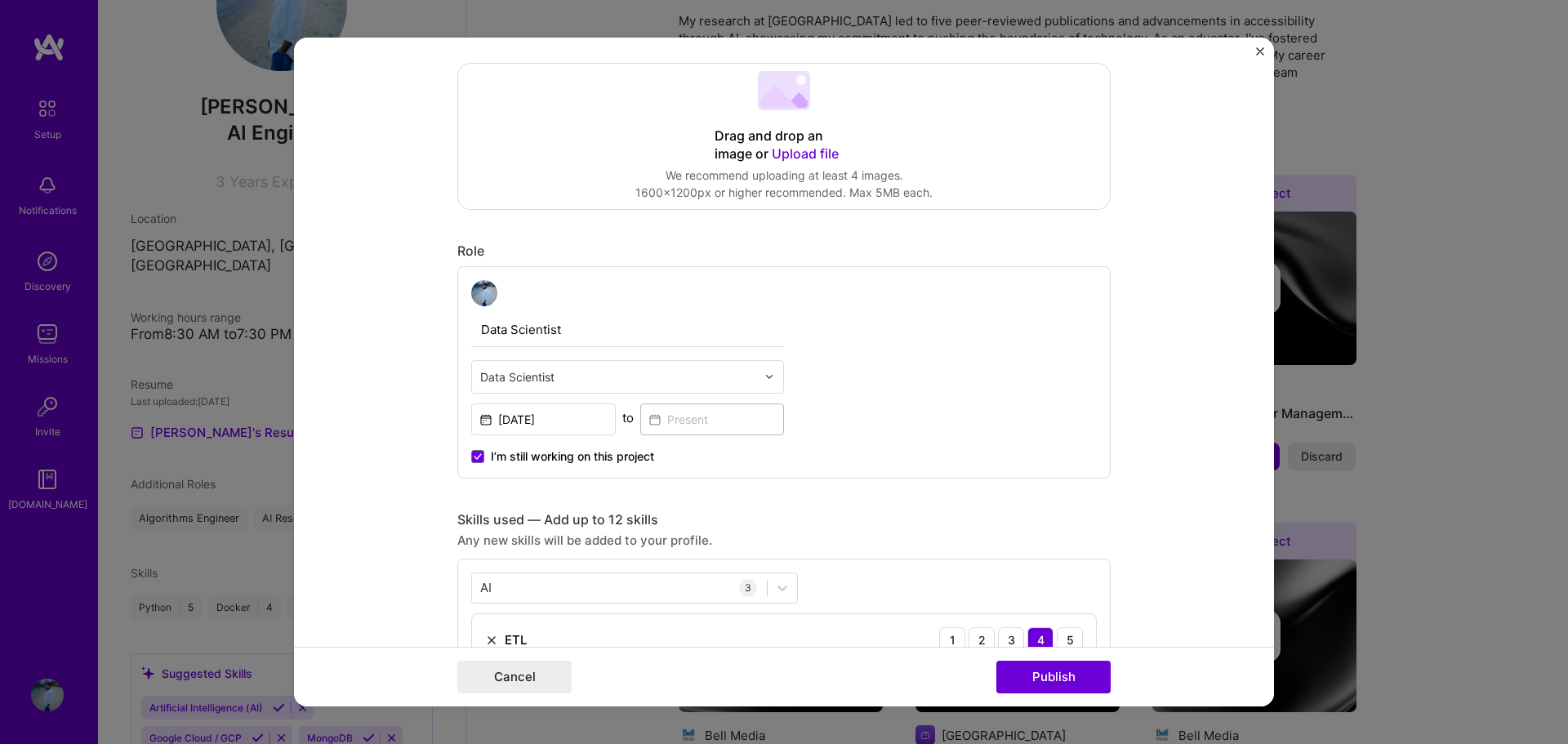
scroll to position [297, 0]
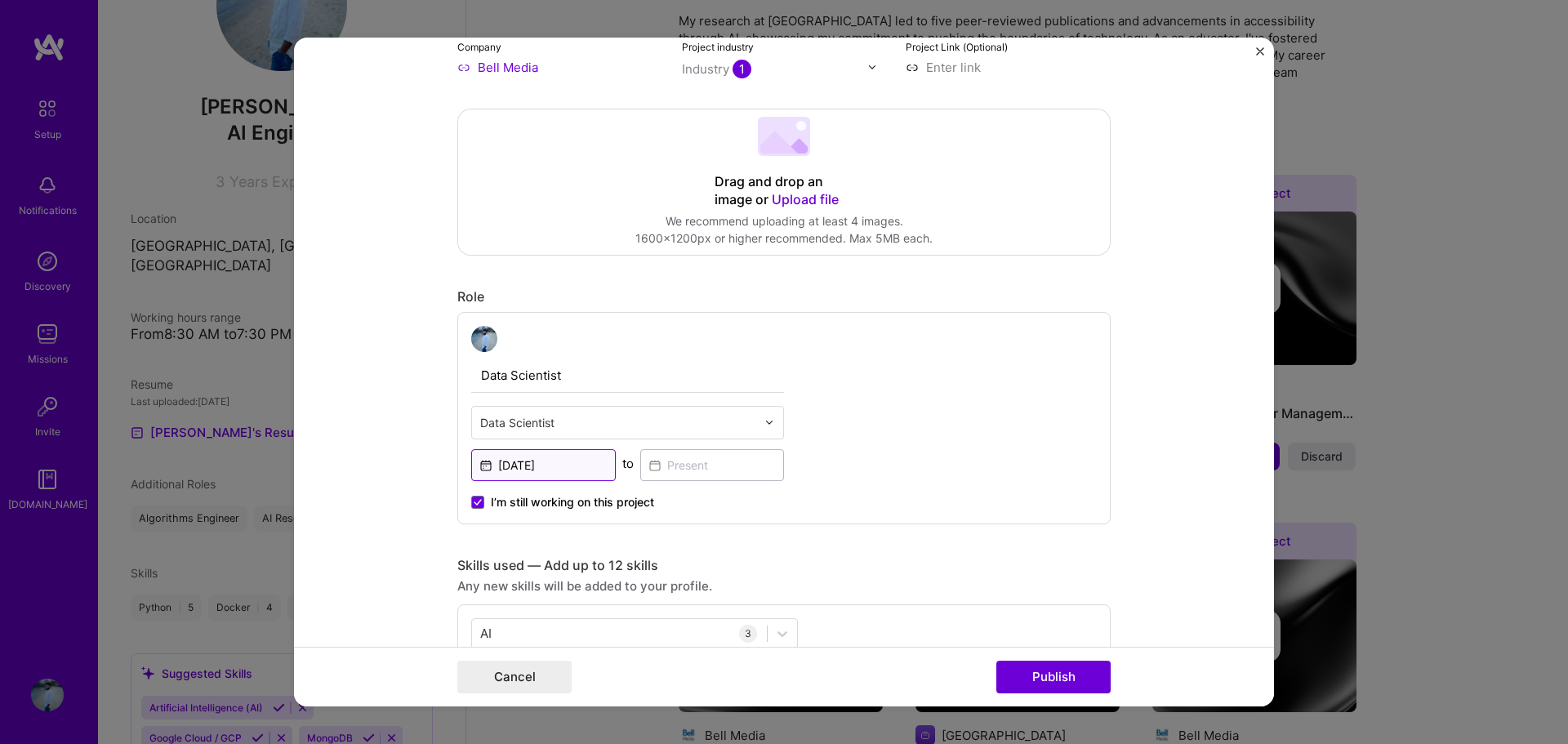
click at [560, 465] on input "[DATE]" at bounding box center [543, 465] width 144 height 32
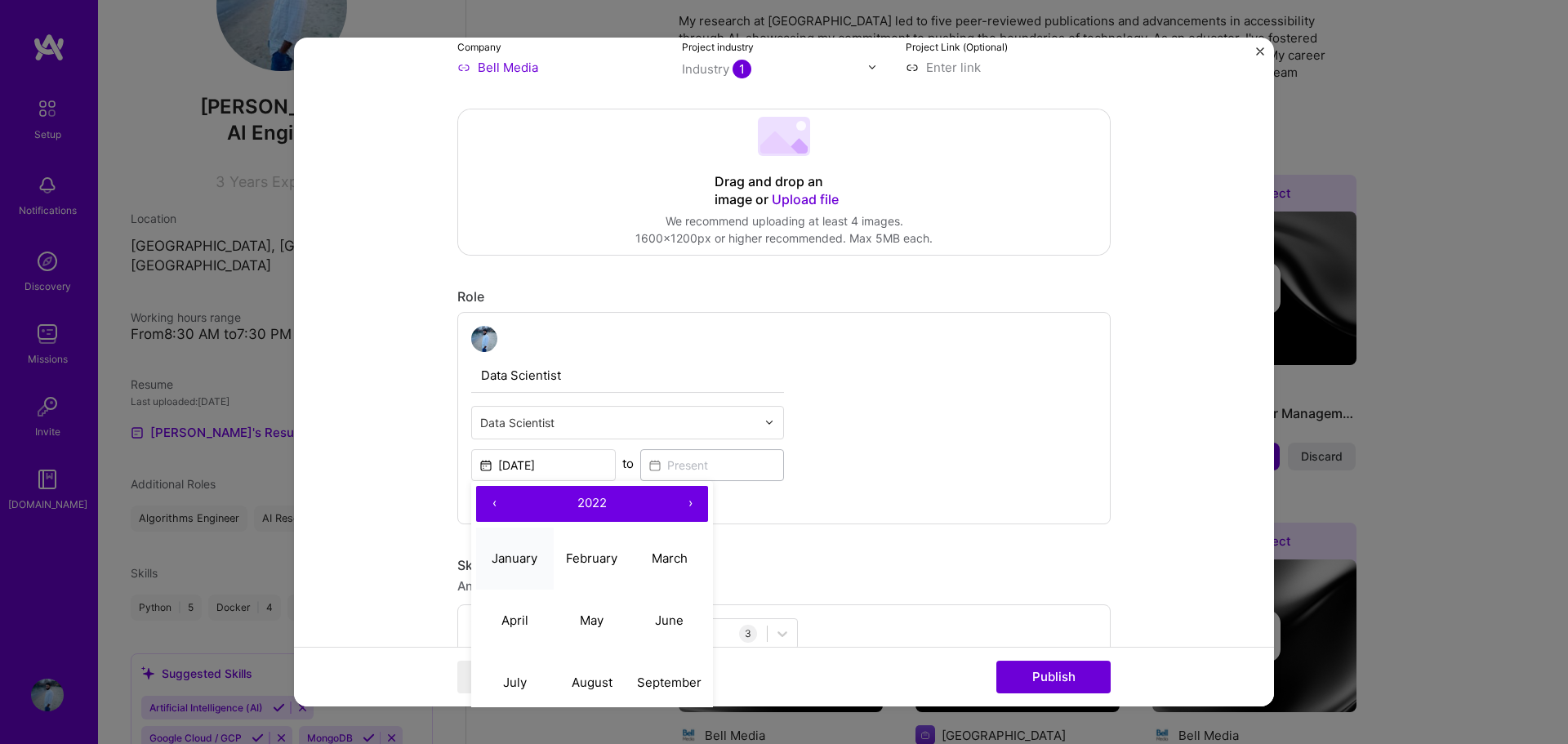
click at [516, 560] on abbr "January" at bounding box center [515, 557] width 46 height 16
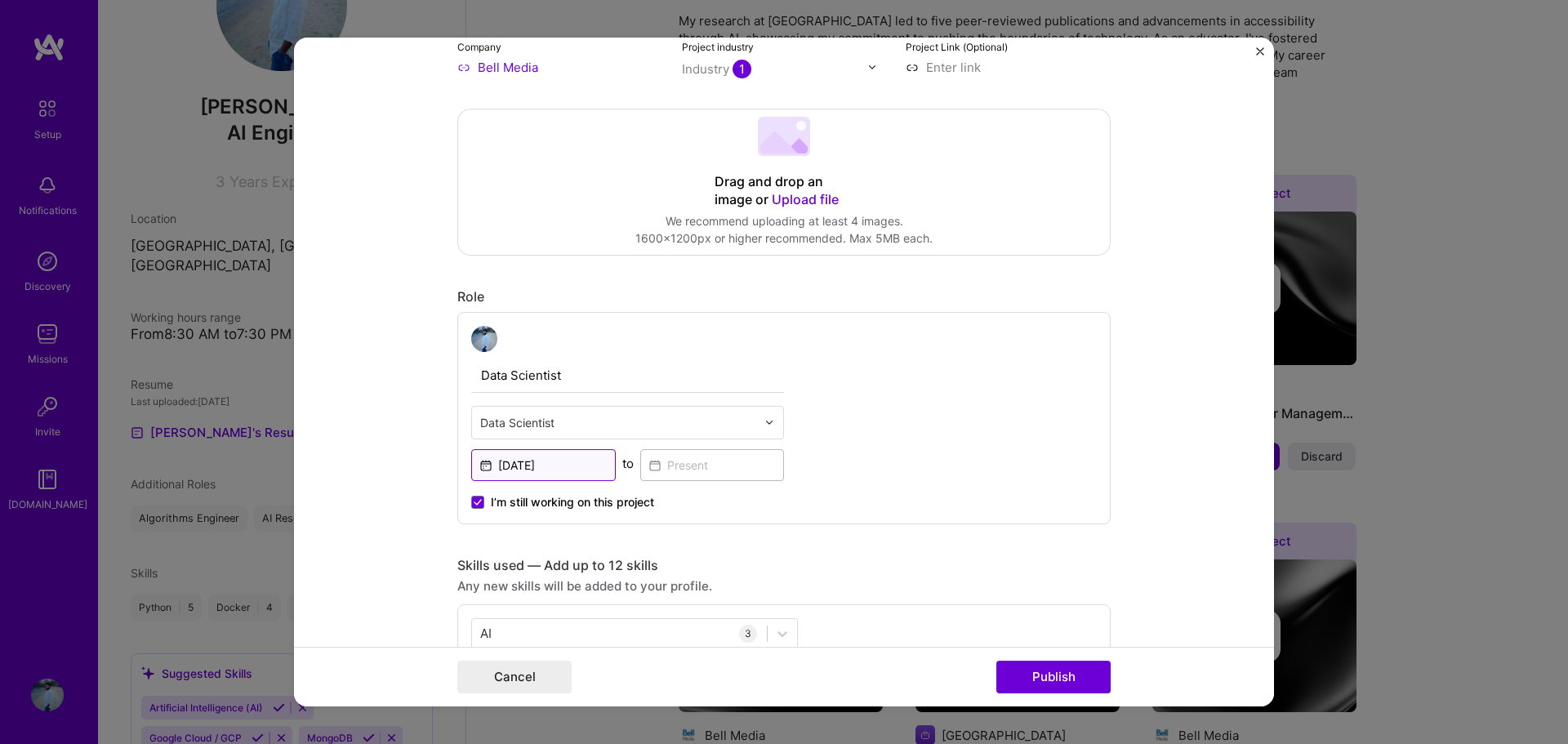
click at [520, 466] on input "[DATE]" at bounding box center [543, 465] width 144 height 32
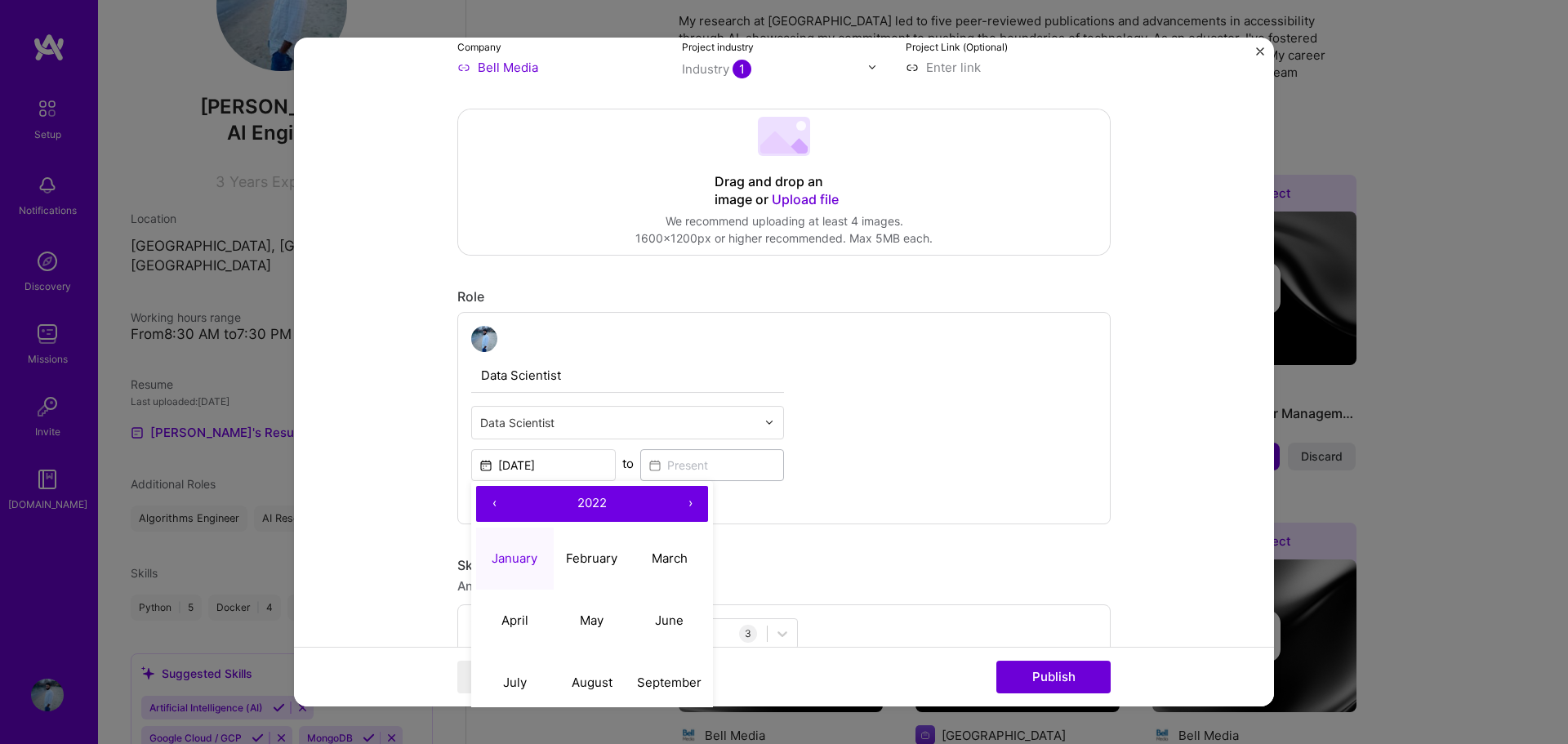
click at [675, 499] on button "›" at bounding box center [690, 504] width 36 height 36
click at [482, 557] on button "January" at bounding box center [515, 559] width 78 height 62
type input "[DATE]"
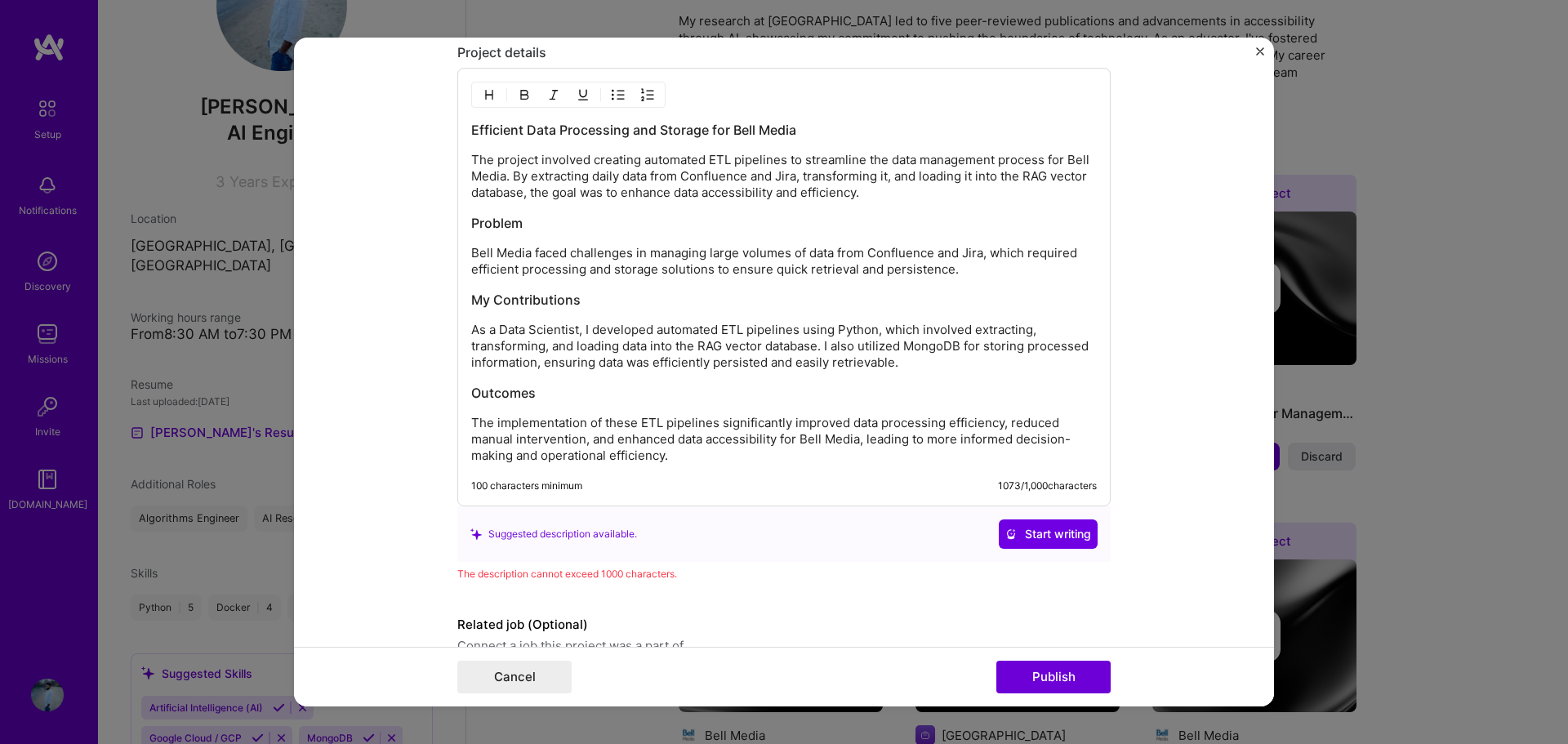
scroll to position [1604, 0]
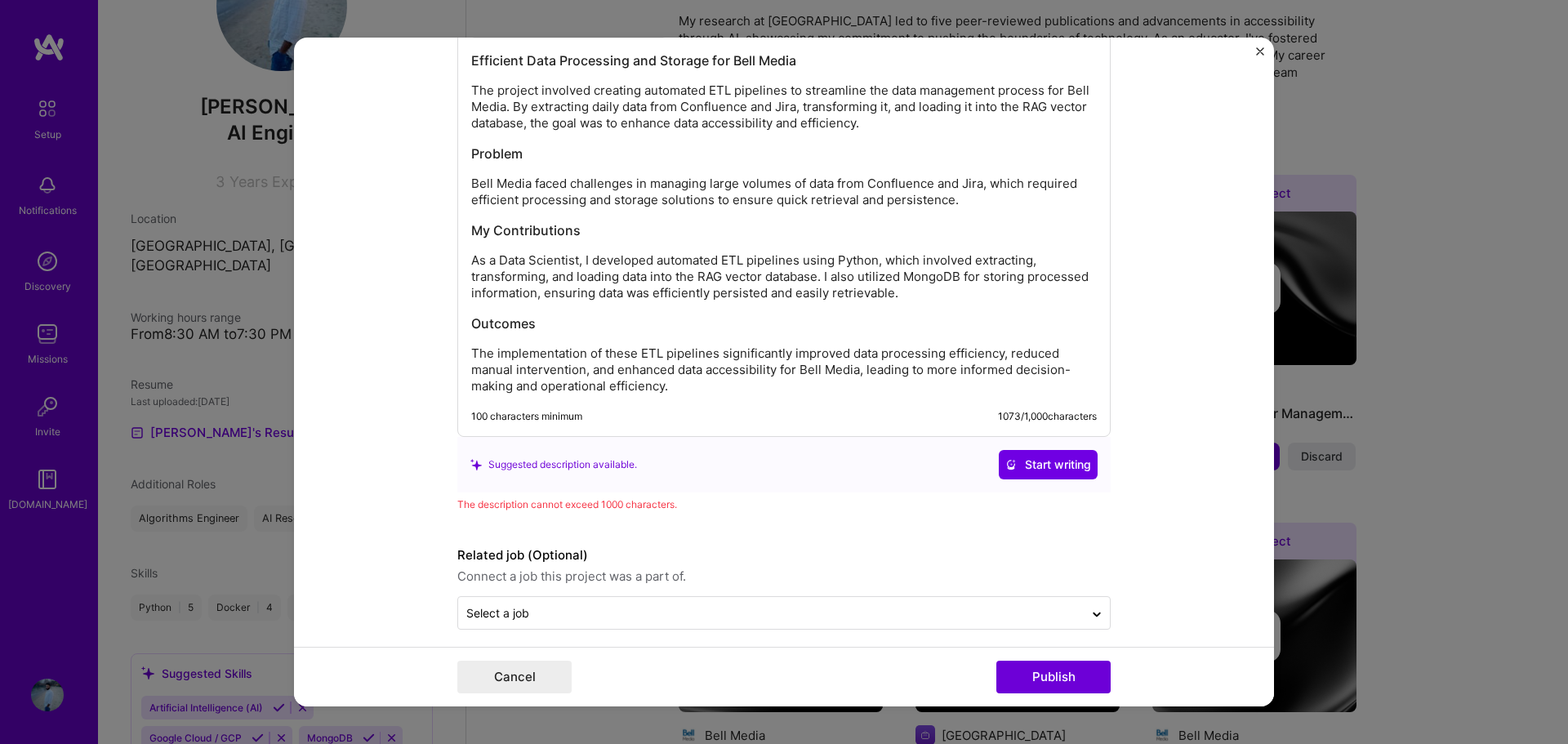
click at [593, 395] on div "Efficient Data Processing and Storage for Bell Media The project involved creat…" at bounding box center [784, 217] width 653 height 438
click at [1016, 677] on button "Publish" at bounding box center [1052, 677] width 114 height 33
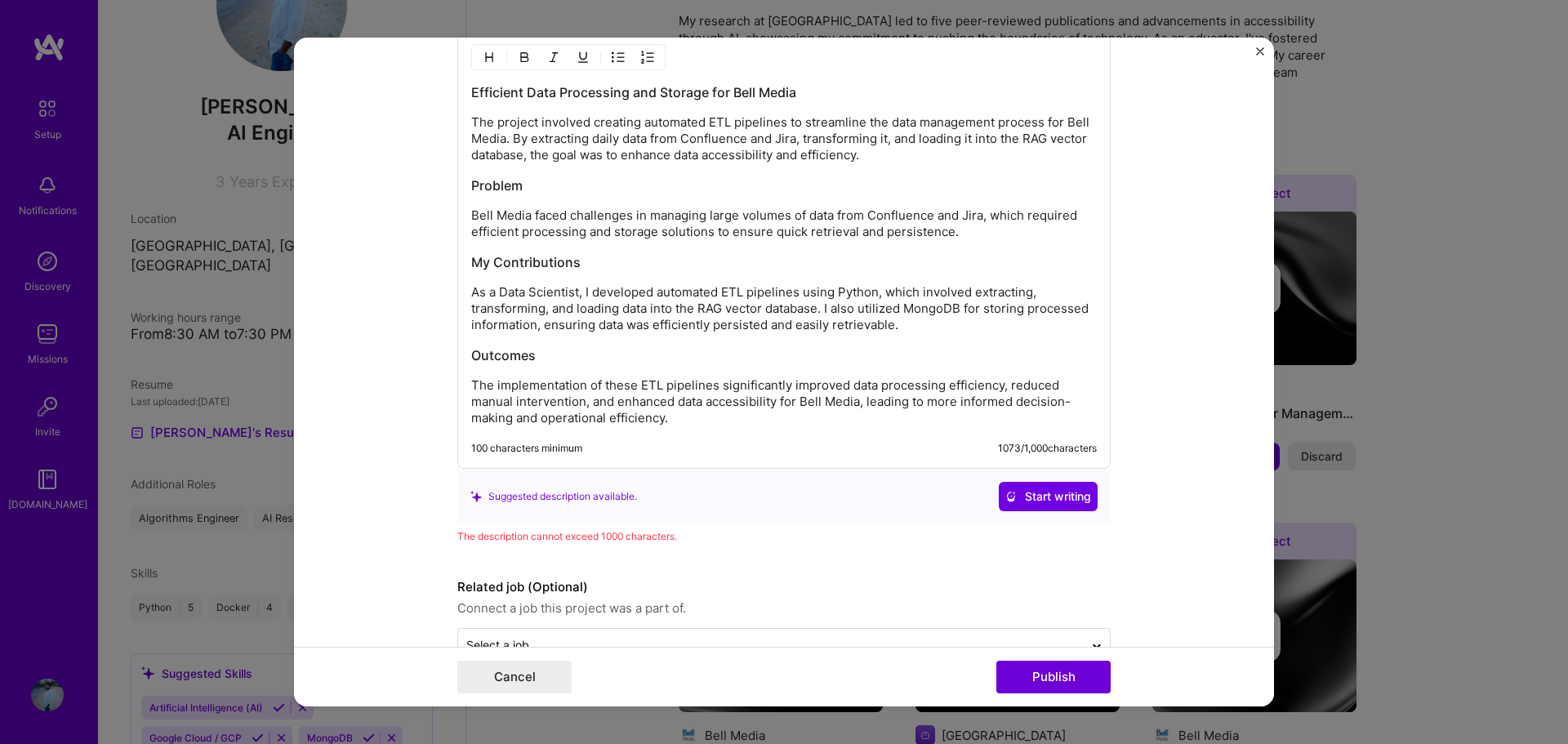
scroll to position [1540, 0]
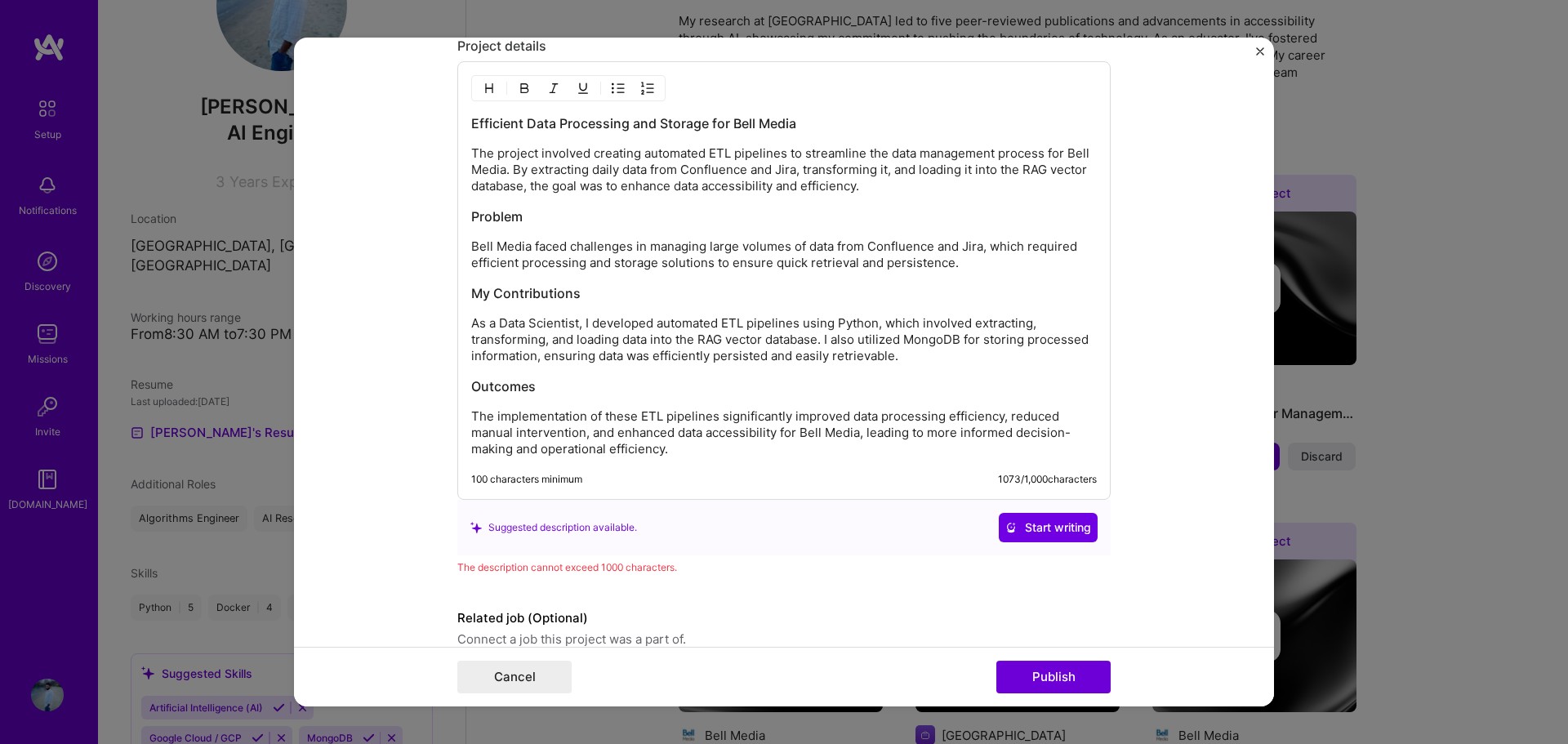
click at [692, 449] on p "The implementation of these ETL pipelines significantly improved data processin…" at bounding box center [784, 433] width 625 height 49
click at [620, 469] on div "Efficient Data Processing and Storage for Bell Media The project involved creat…" at bounding box center [784, 280] width 653 height 438
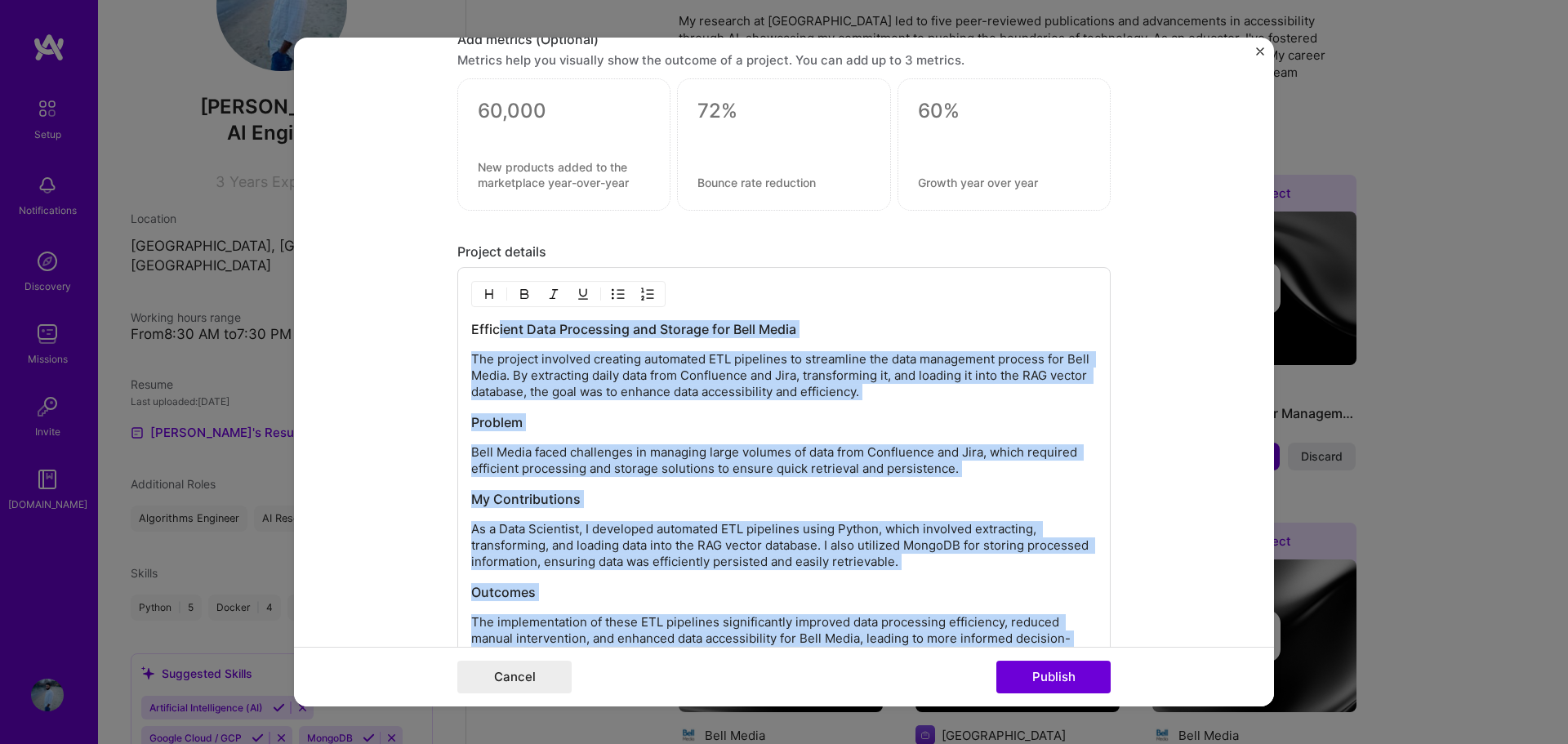
scroll to position [1295, 0]
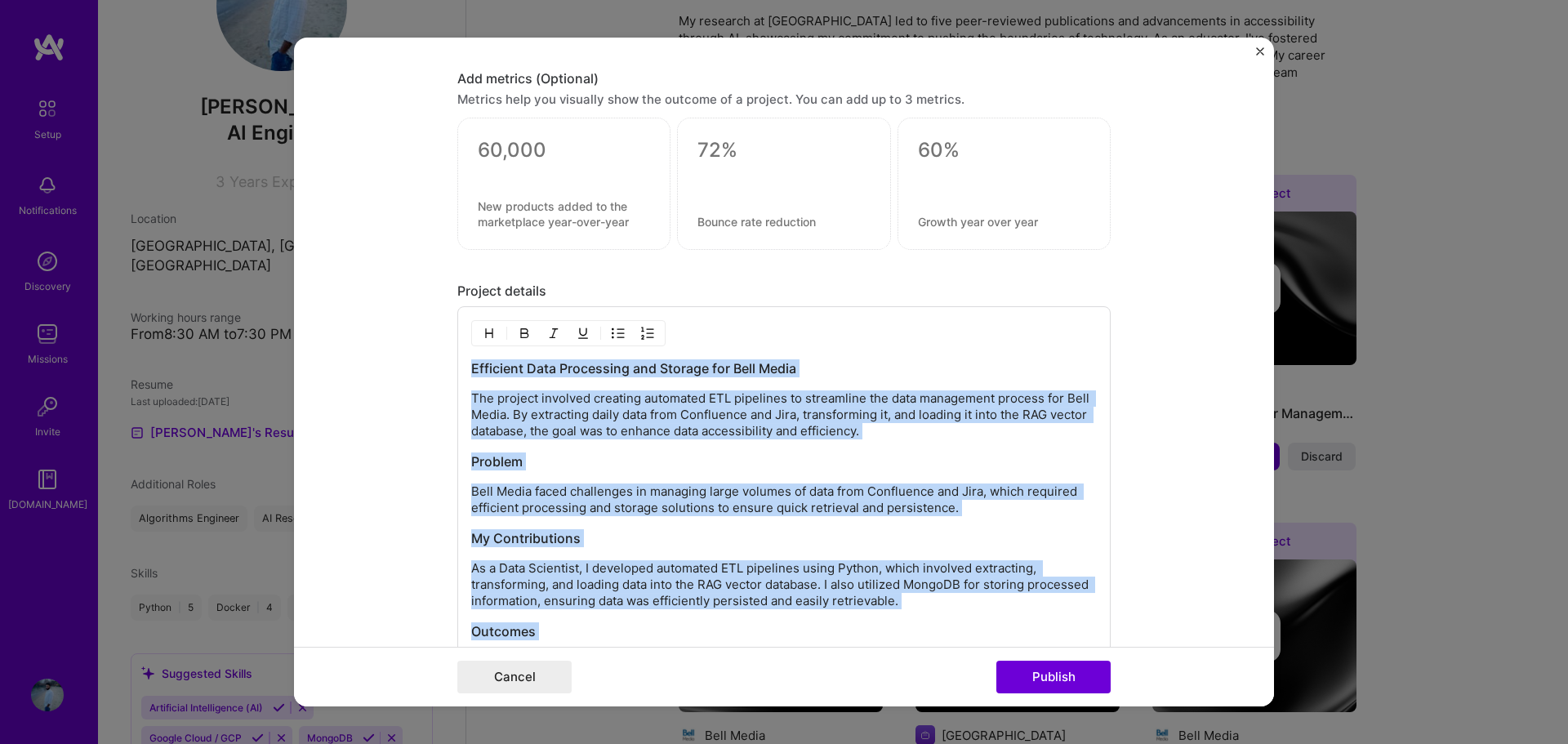
drag, startPoint x: 683, startPoint y: 454, endPoint x: 439, endPoint y: 369, distance: 258.4
click at [439, 369] on form "Editing suggested project This project is suggested based on your LinkedIn, res…" at bounding box center [784, 372] width 979 height 669
copy div "Efficient Data Processing and Storage for Bell Media The project involved creat…"
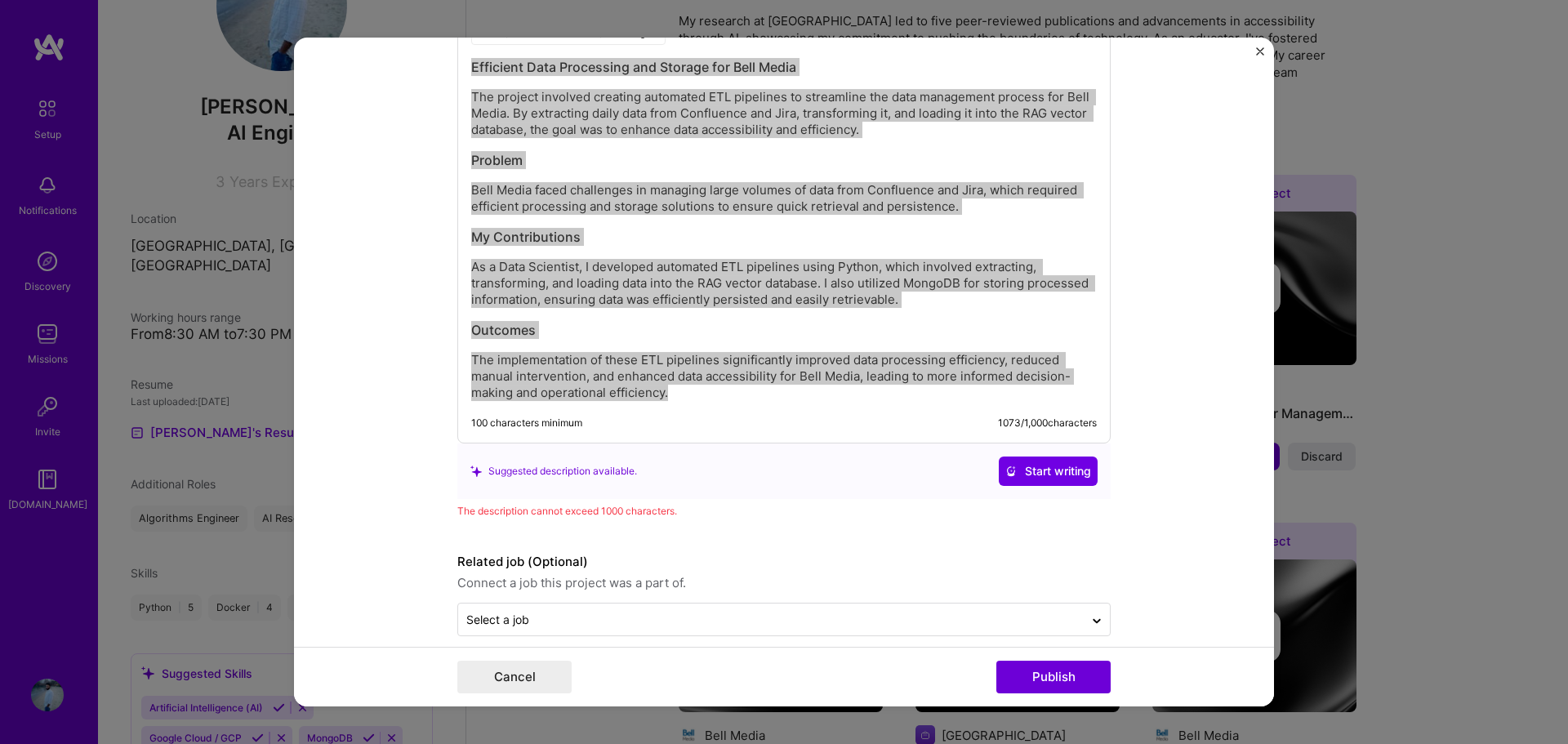
scroll to position [1615, 0]
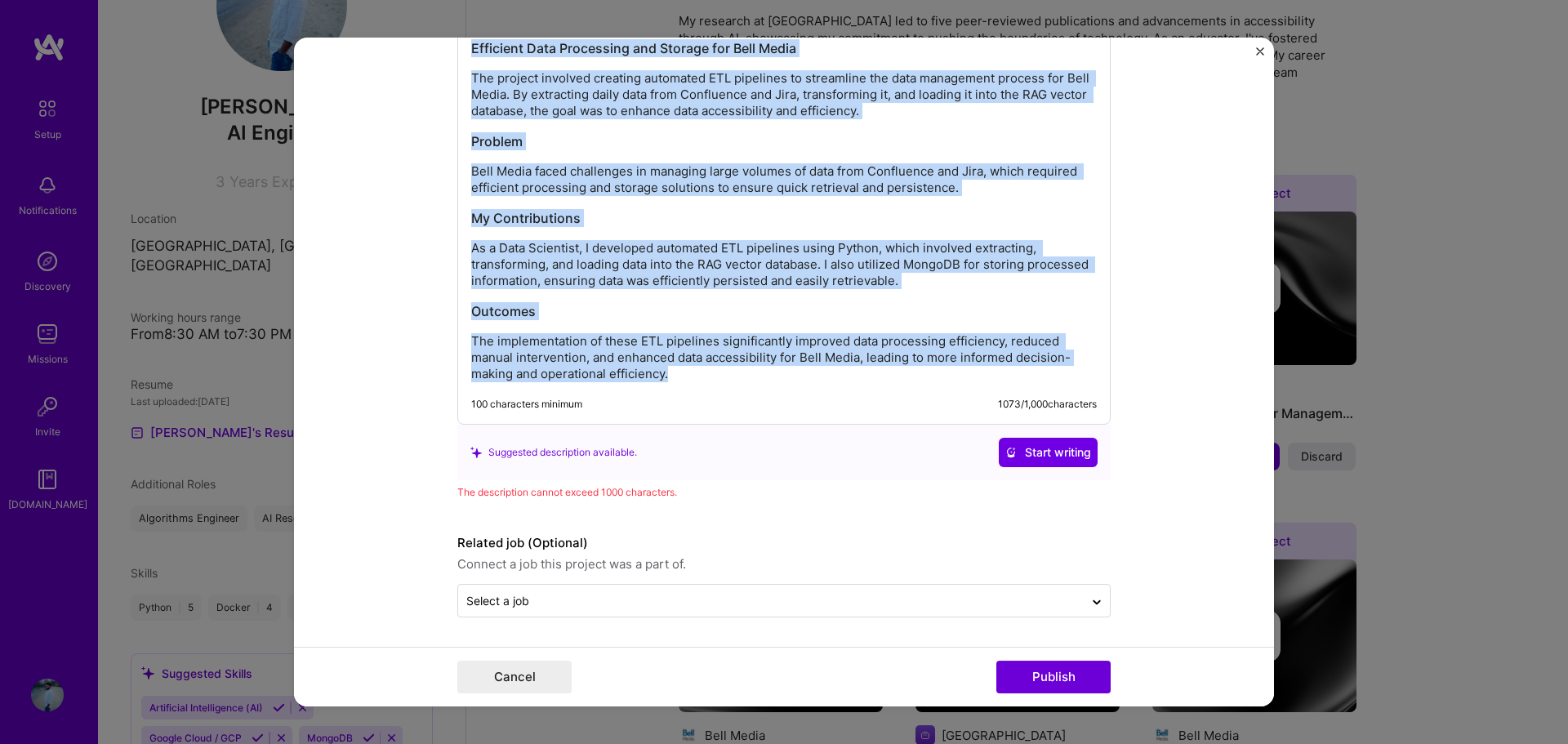
click at [716, 355] on p "The implementation of these ETL pipelines significantly improved data processin…" at bounding box center [784, 357] width 625 height 49
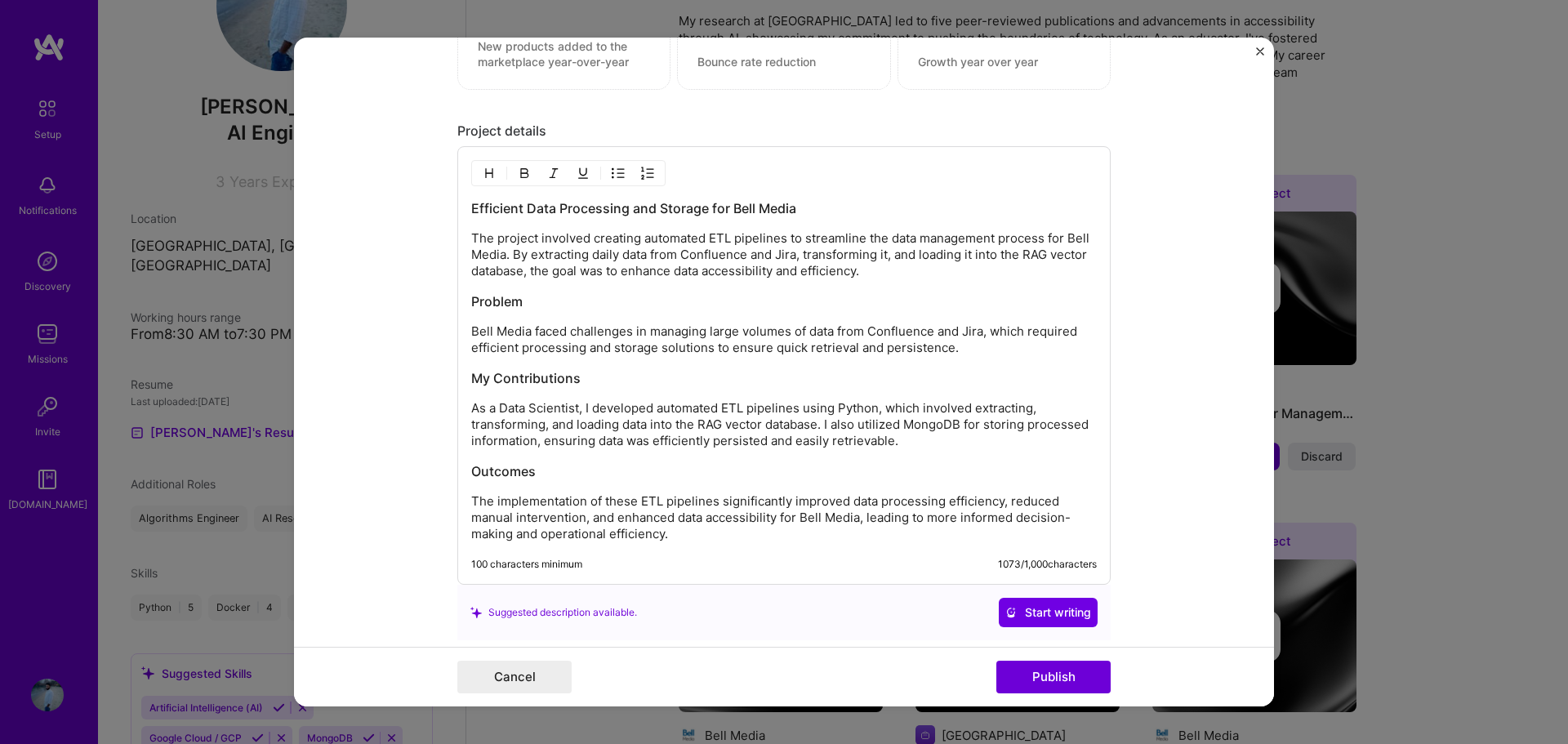
scroll to position [1452, 0]
click at [670, 295] on div "Efficient Data Processing and Storage for Bell Media The project involved creat…" at bounding box center [784, 374] width 625 height 343
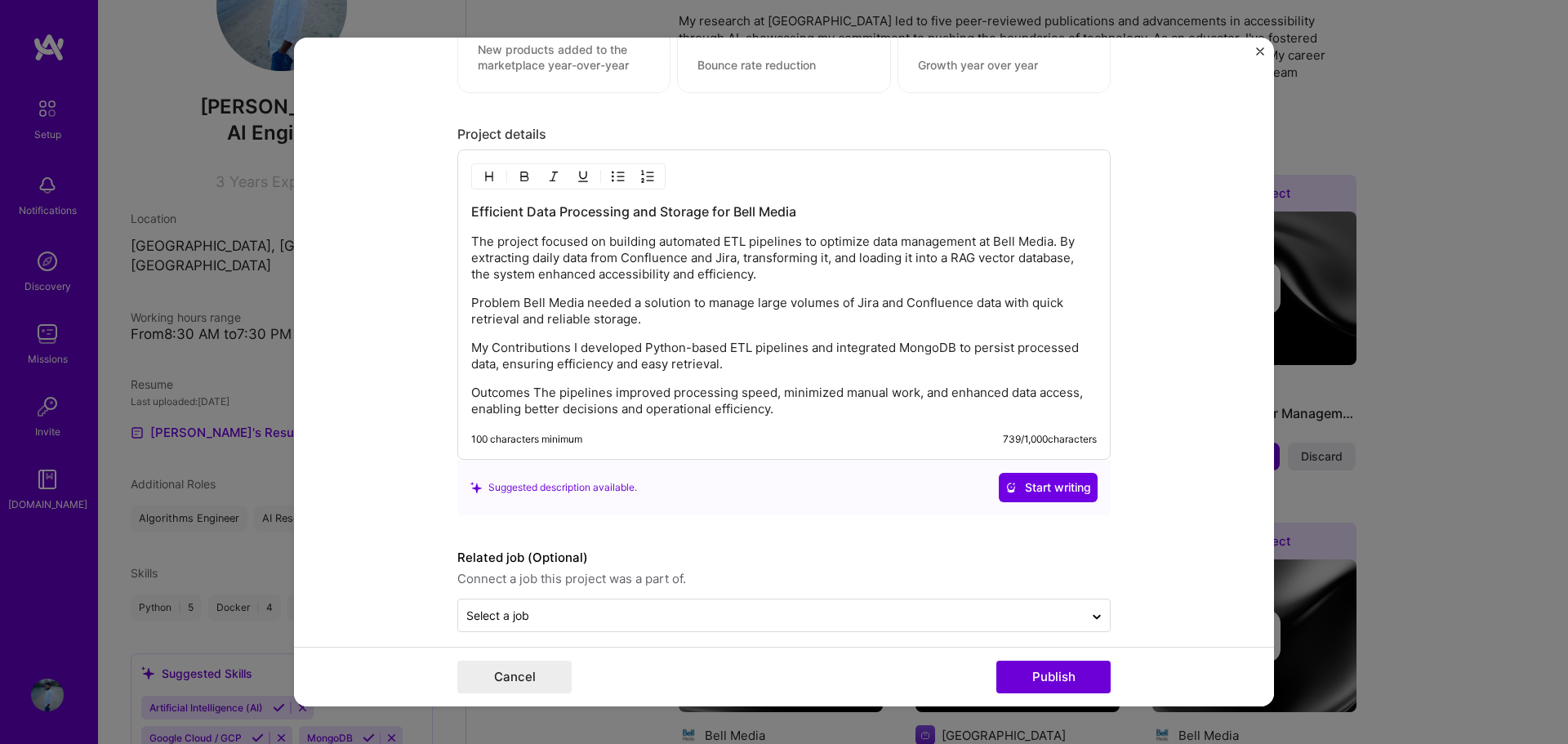
click at [514, 298] on p "Problem Bell Media needed a solution to manage large volumes of Jira and Conflu…" at bounding box center [784, 311] width 625 height 33
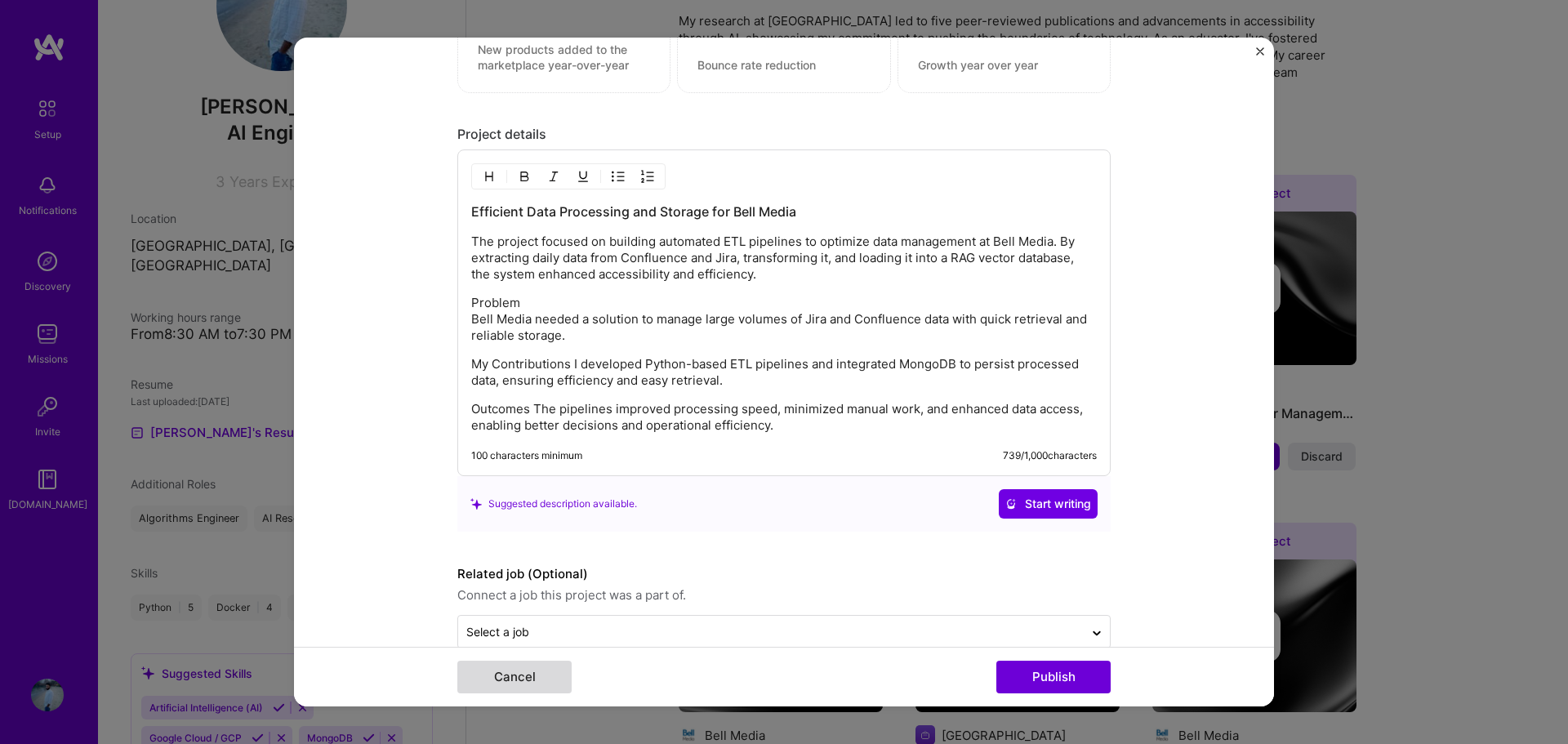
click at [483, 674] on button "Cancel" at bounding box center [514, 677] width 114 height 33
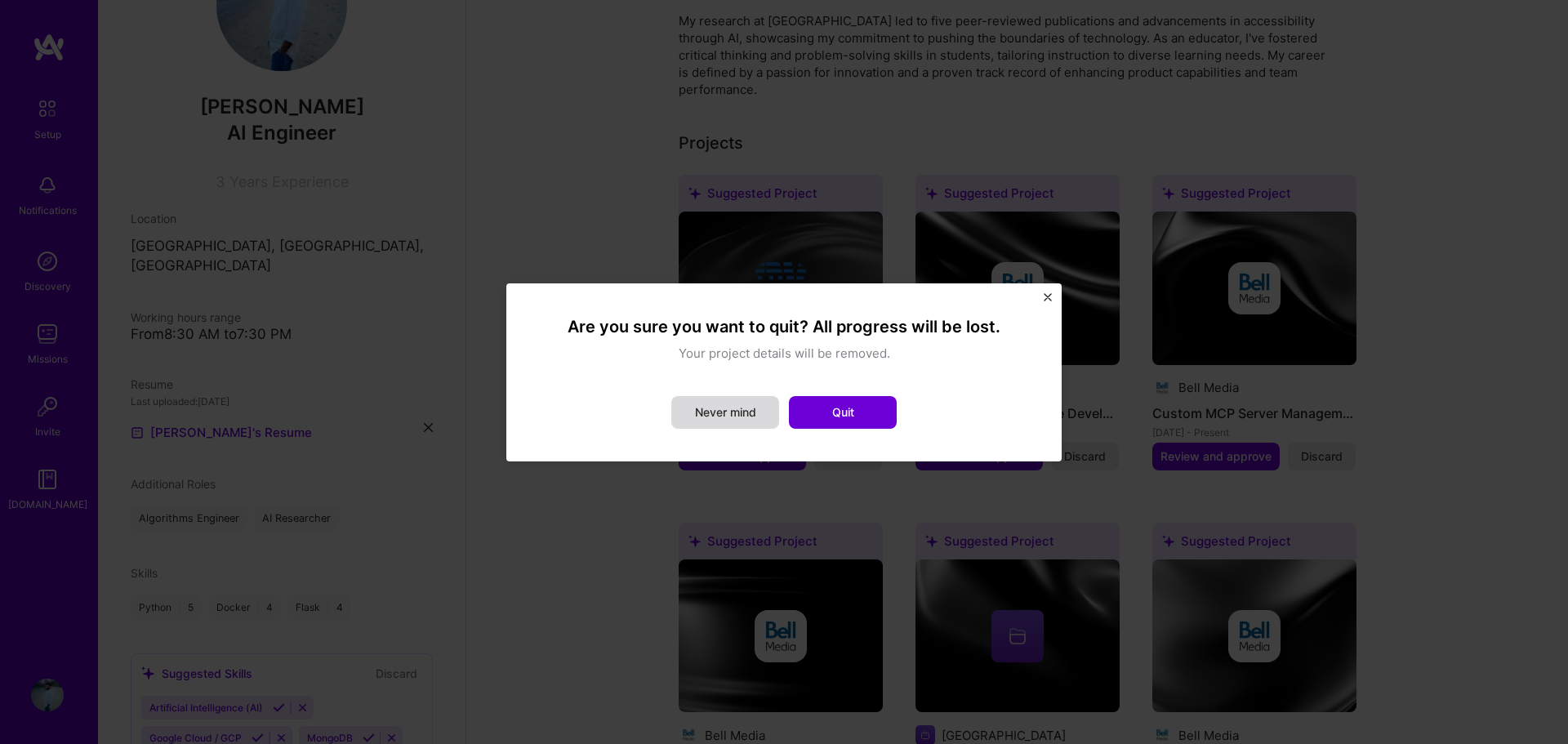
click at [711, 409] on button "Never mind" at bounding box center [725, 412] width 107 height 33
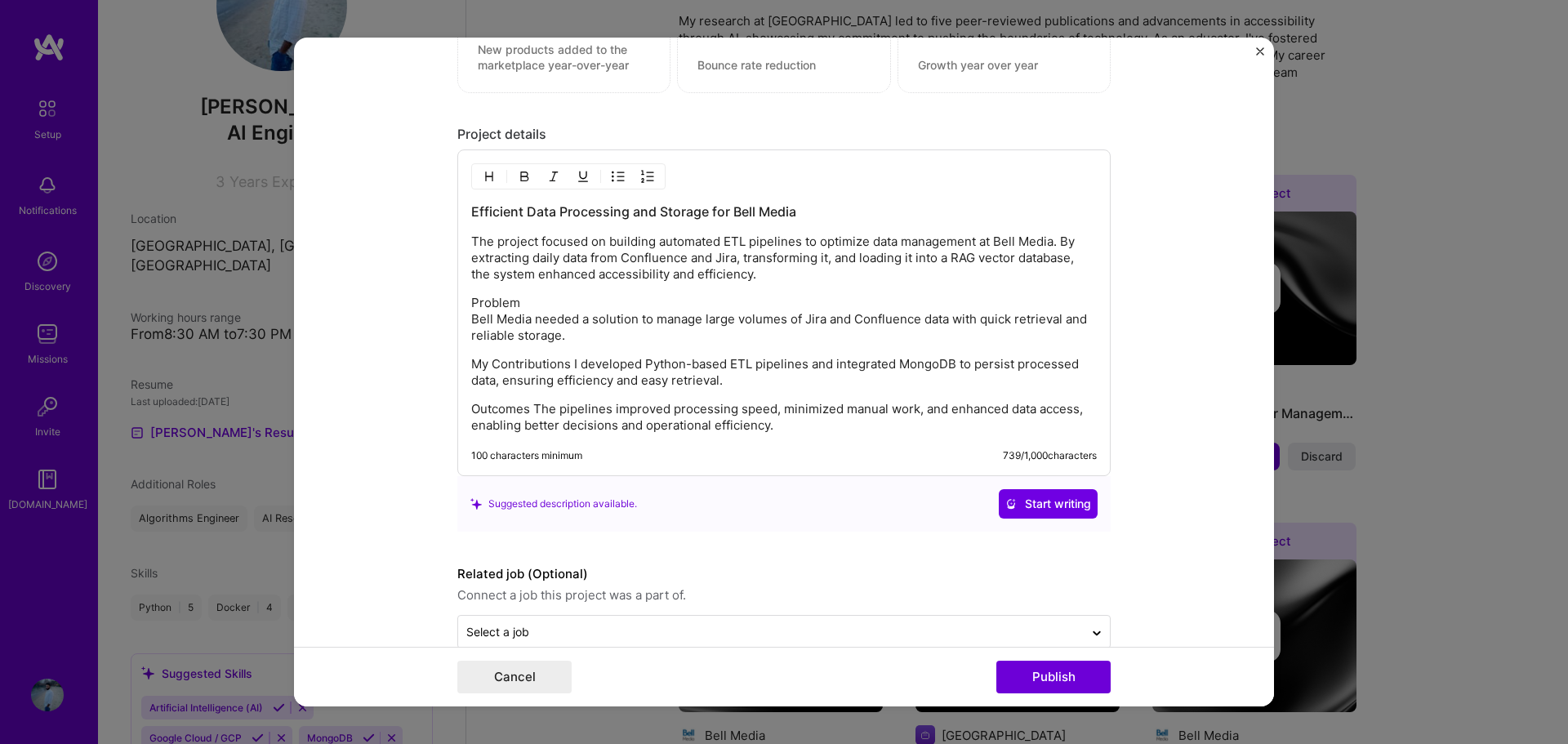
click at [1261, 43] on form "Editing suggested project This project is suggested based on your LinkedIn, res…" at bounding box center [784, 372] width 979 height 669
click at [1256, 55] on img "Close" at bounding box center [1260, 52] width 8 height 8
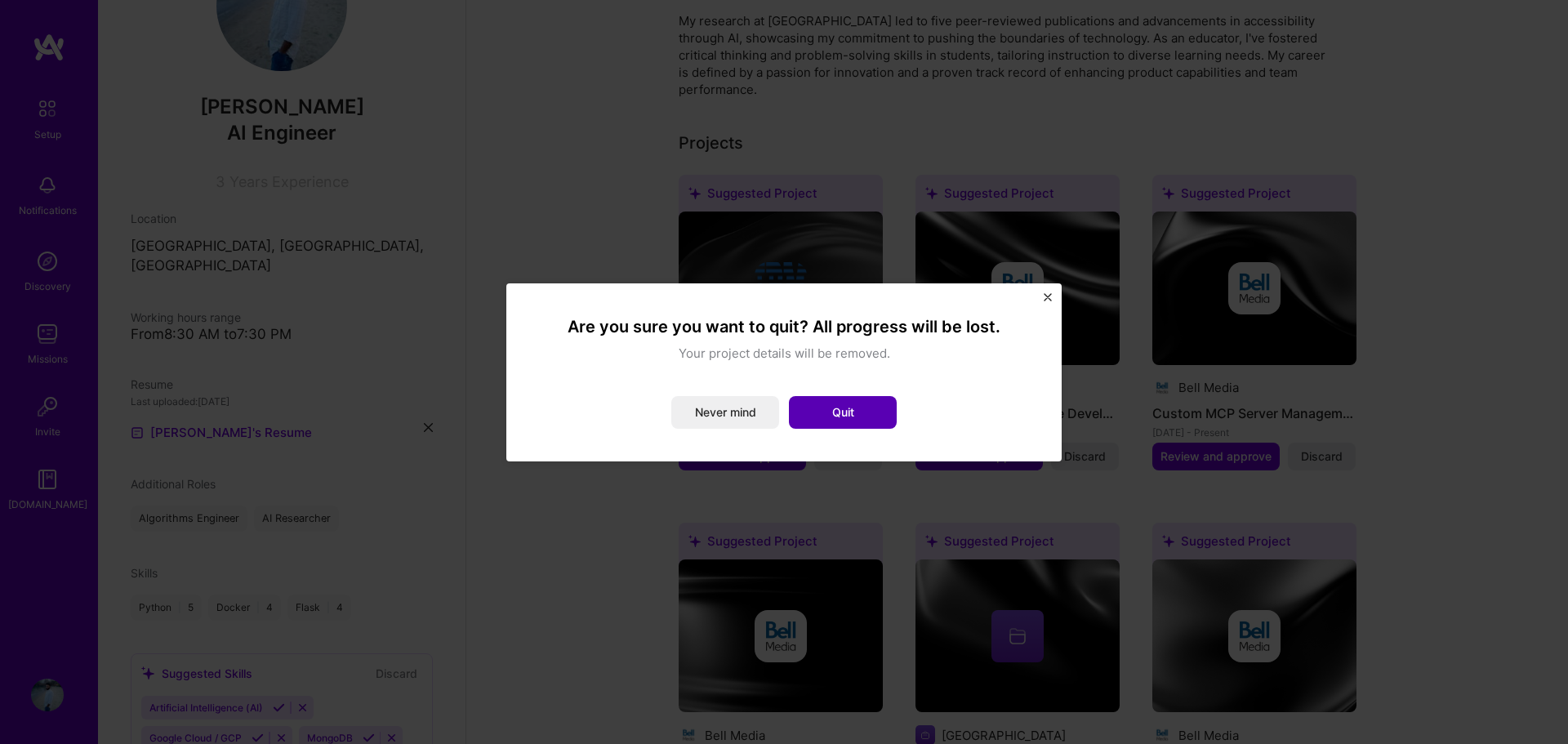
click at [867, 421] on button "Quit" at bounding box center [842, 412] width 107 height 33
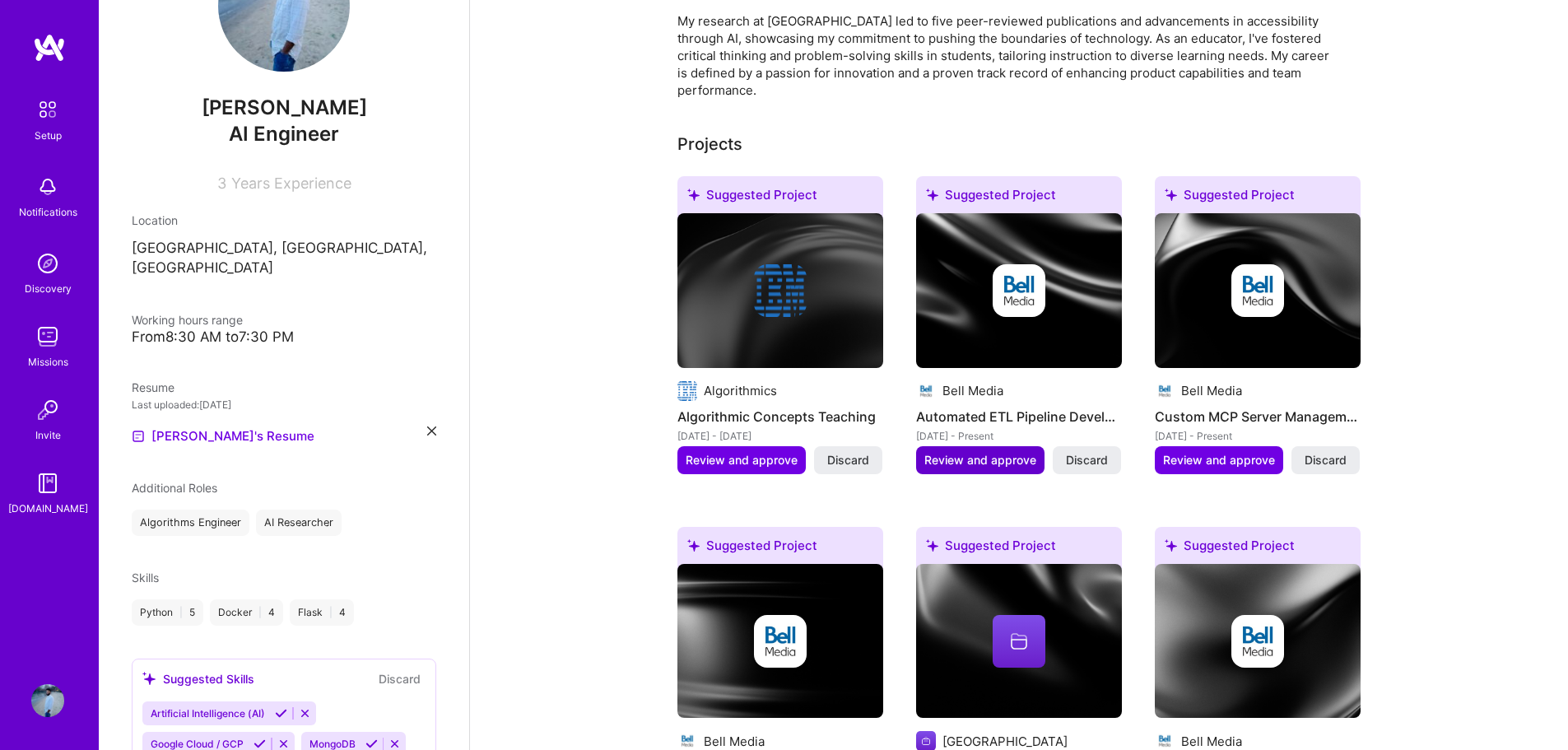
click at [989, 452] on span "Review and approve" at bounding box center [980, 460] width 112 height 17
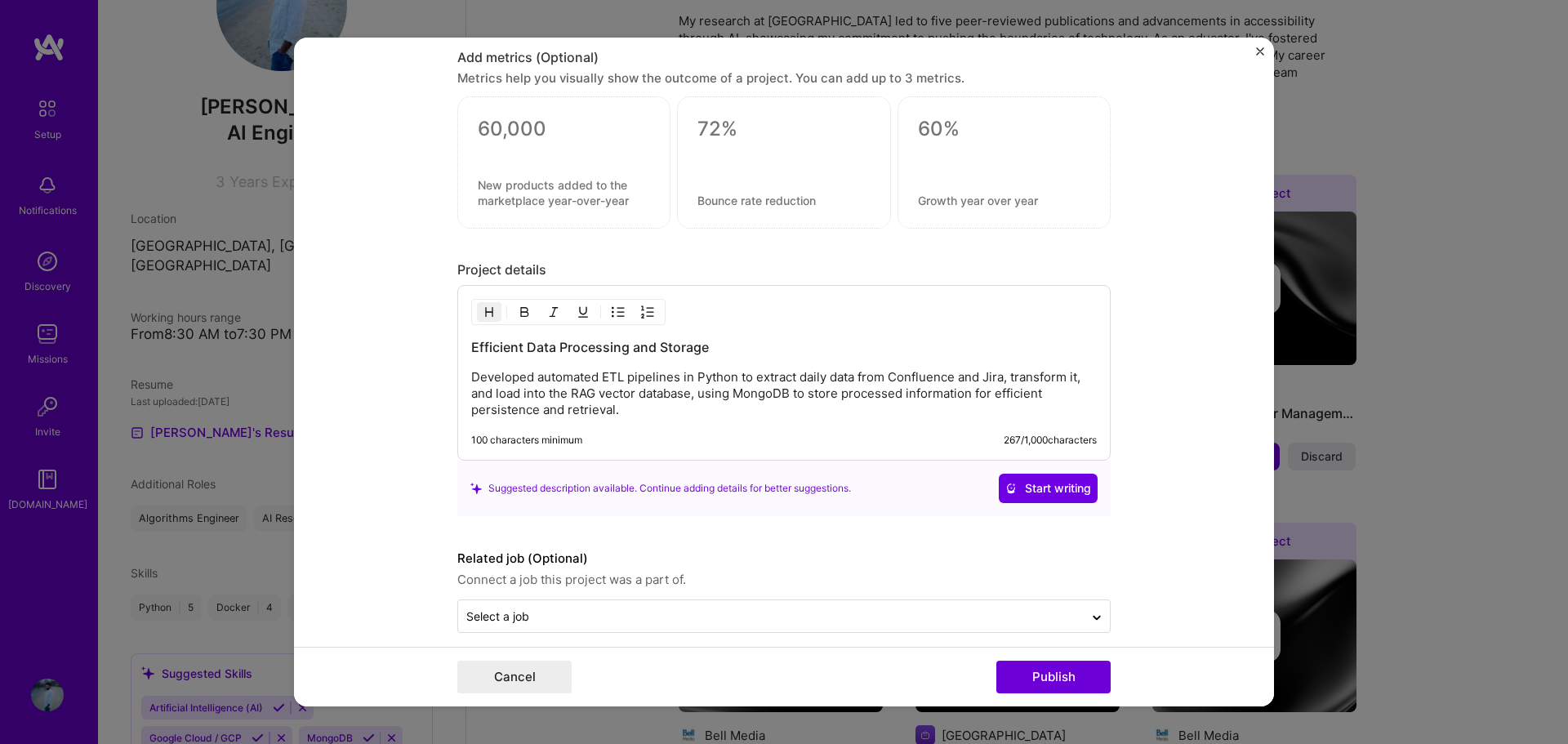
scroll to position [1332, 0]
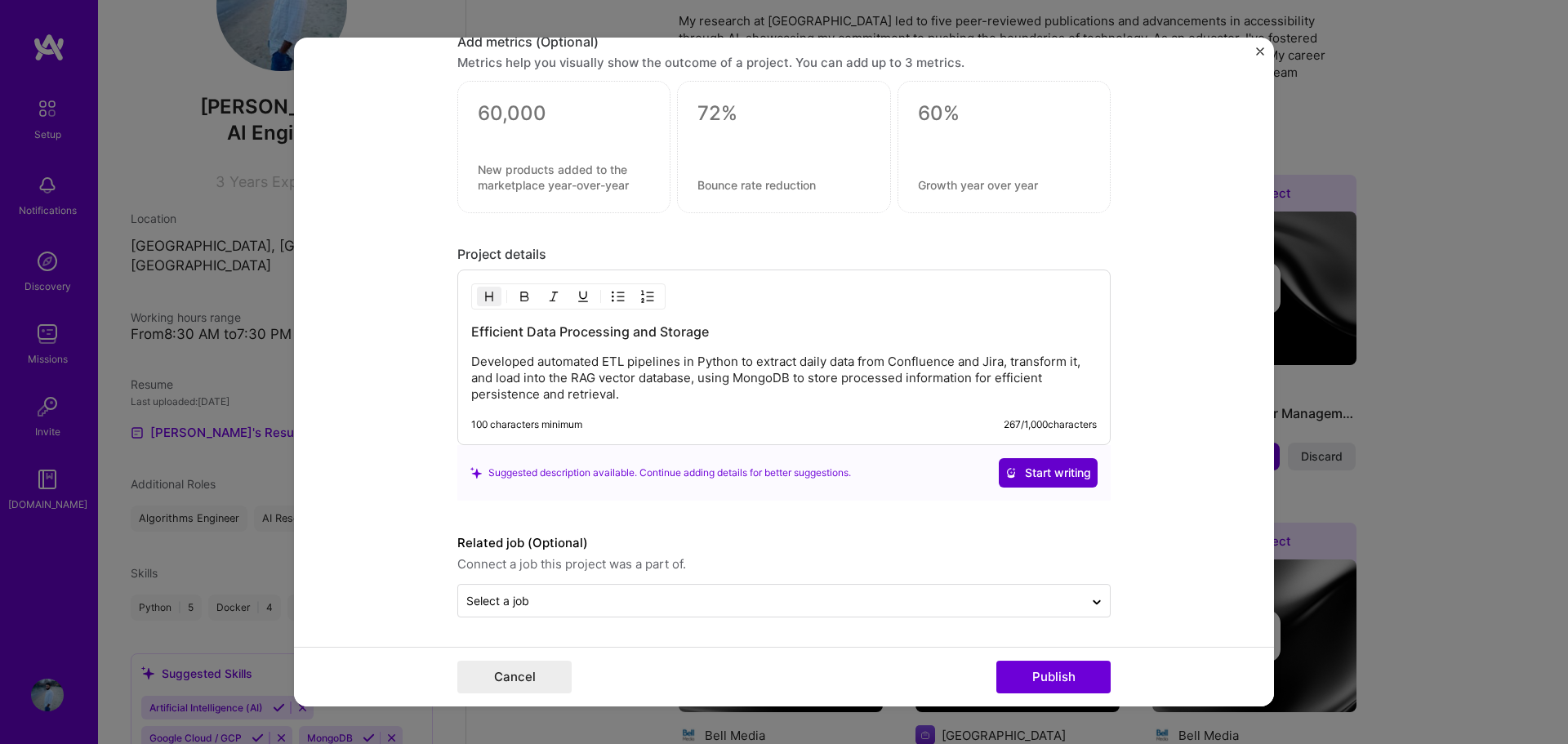
click at [1046, 473] on span "Start writing" at bounding box center [1048, 473] width 86 height 16
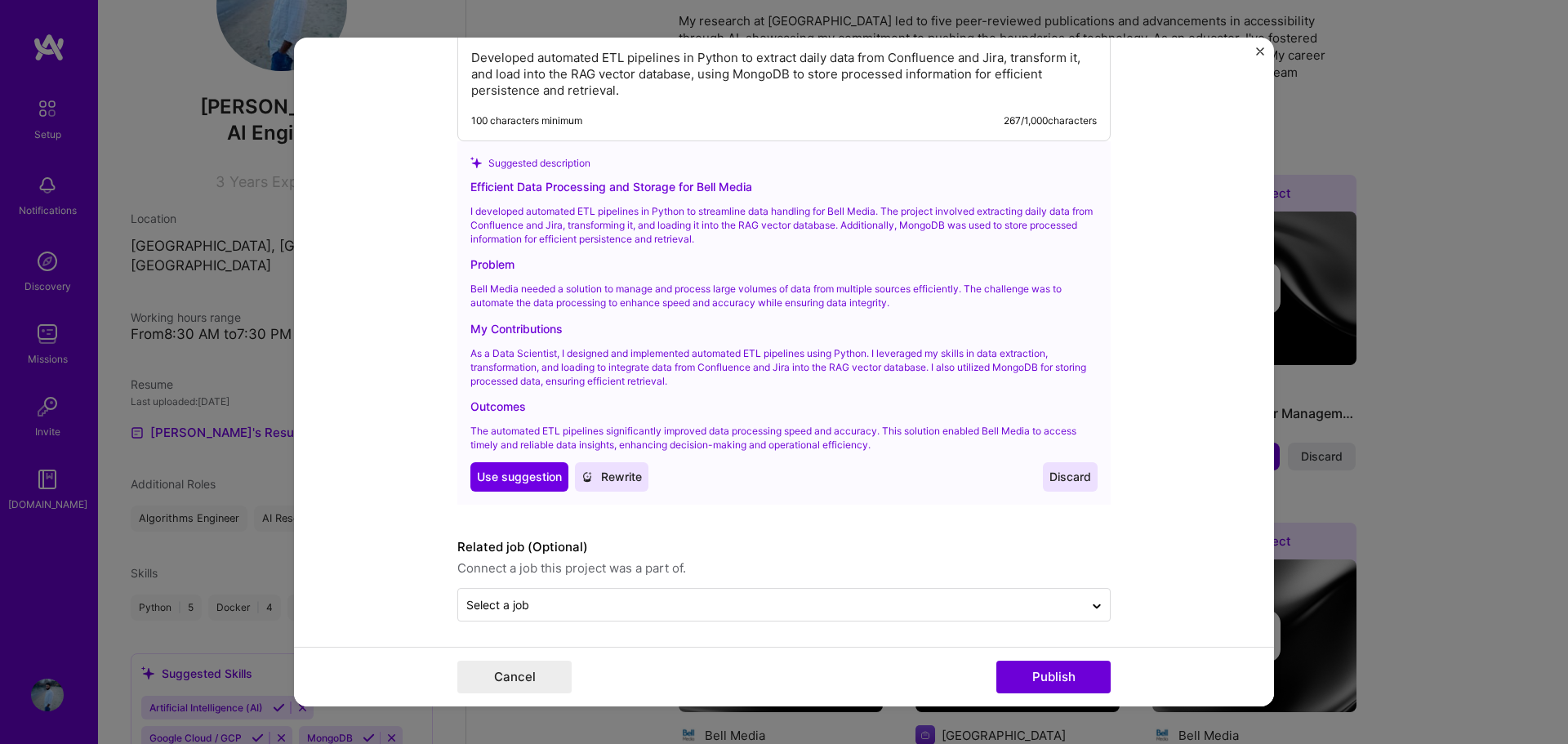
scroll to position [1640, 0]
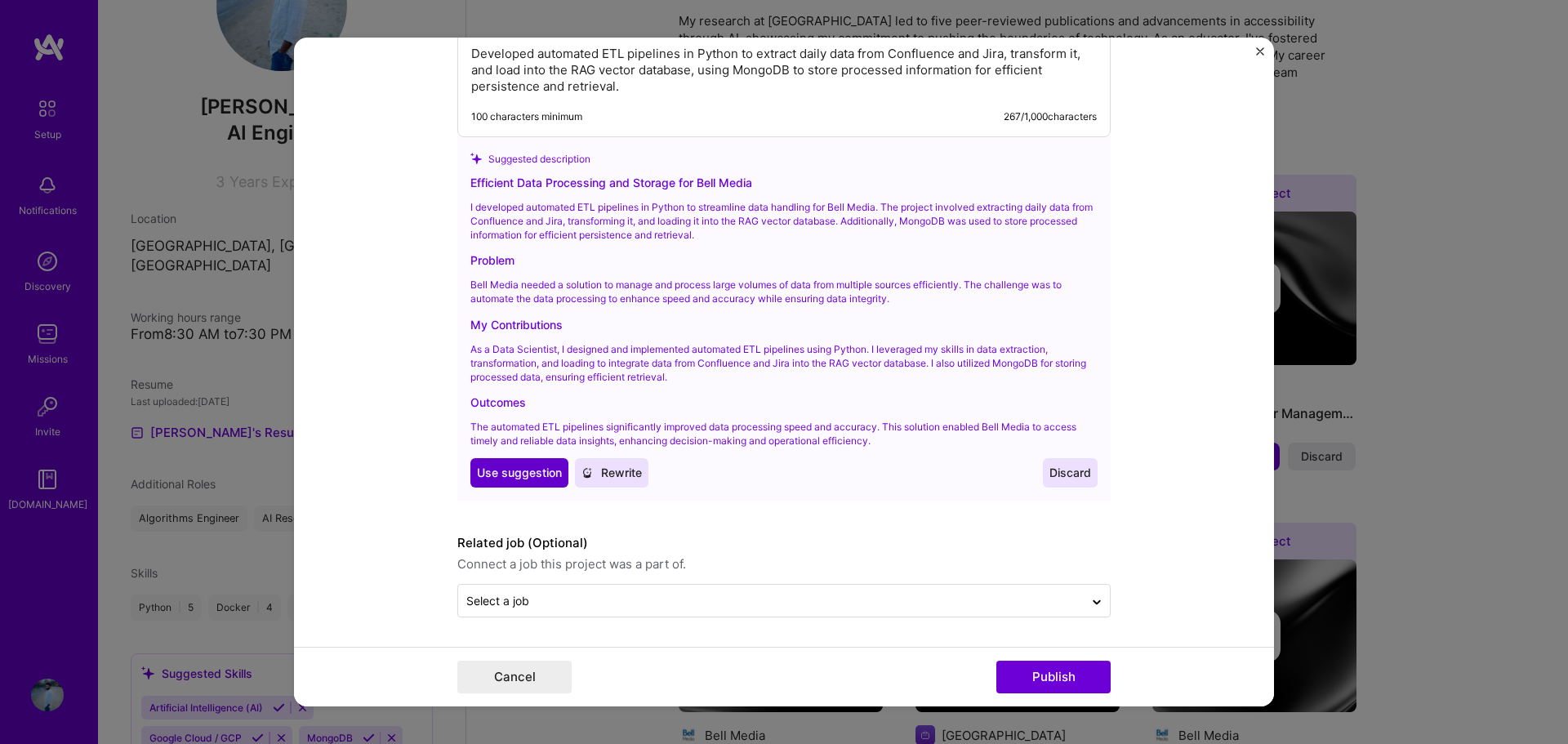
click at [498, 476] on span "Use suggestion" at bounding box center [520, 473] width 85 height 16
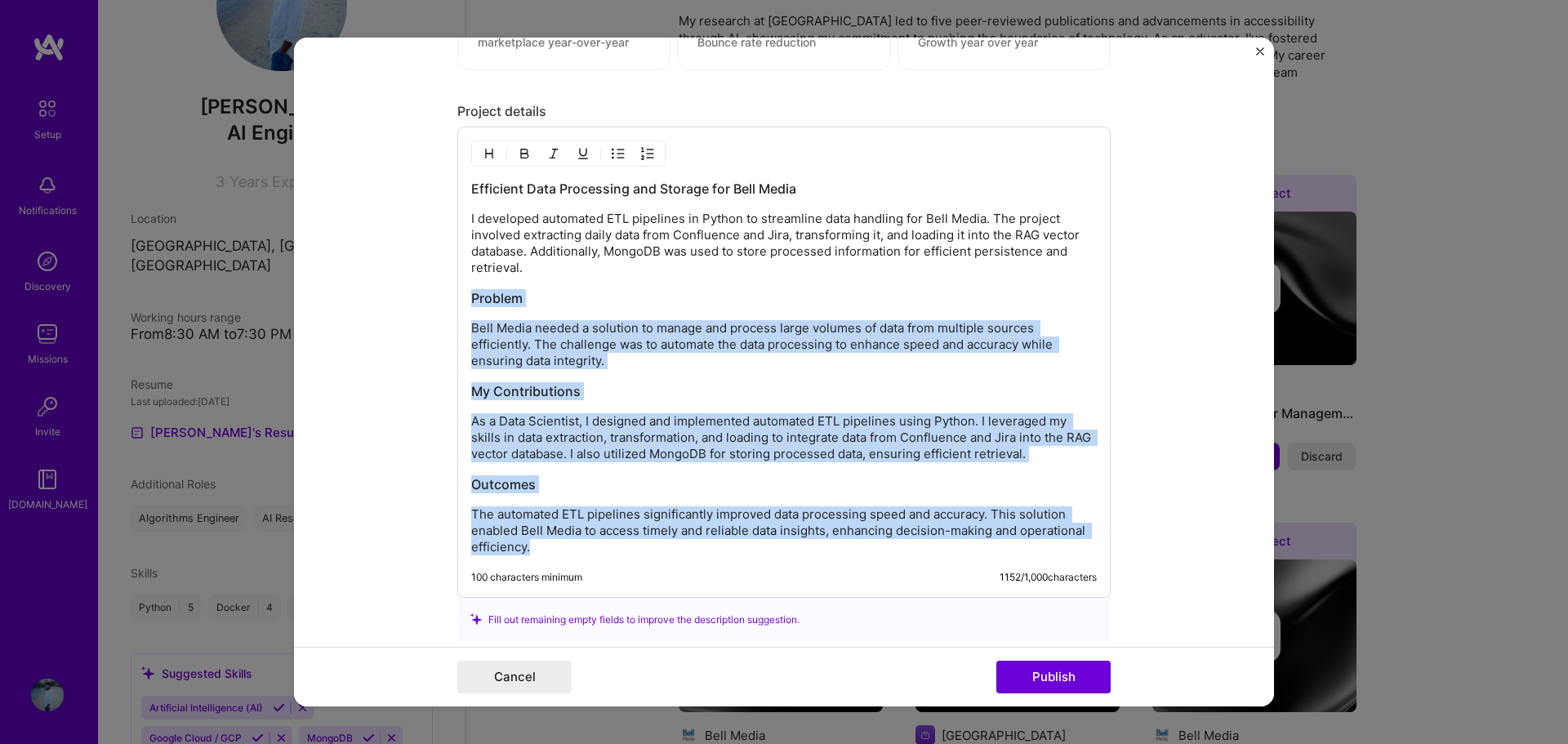
scroll to position [1472, 0]
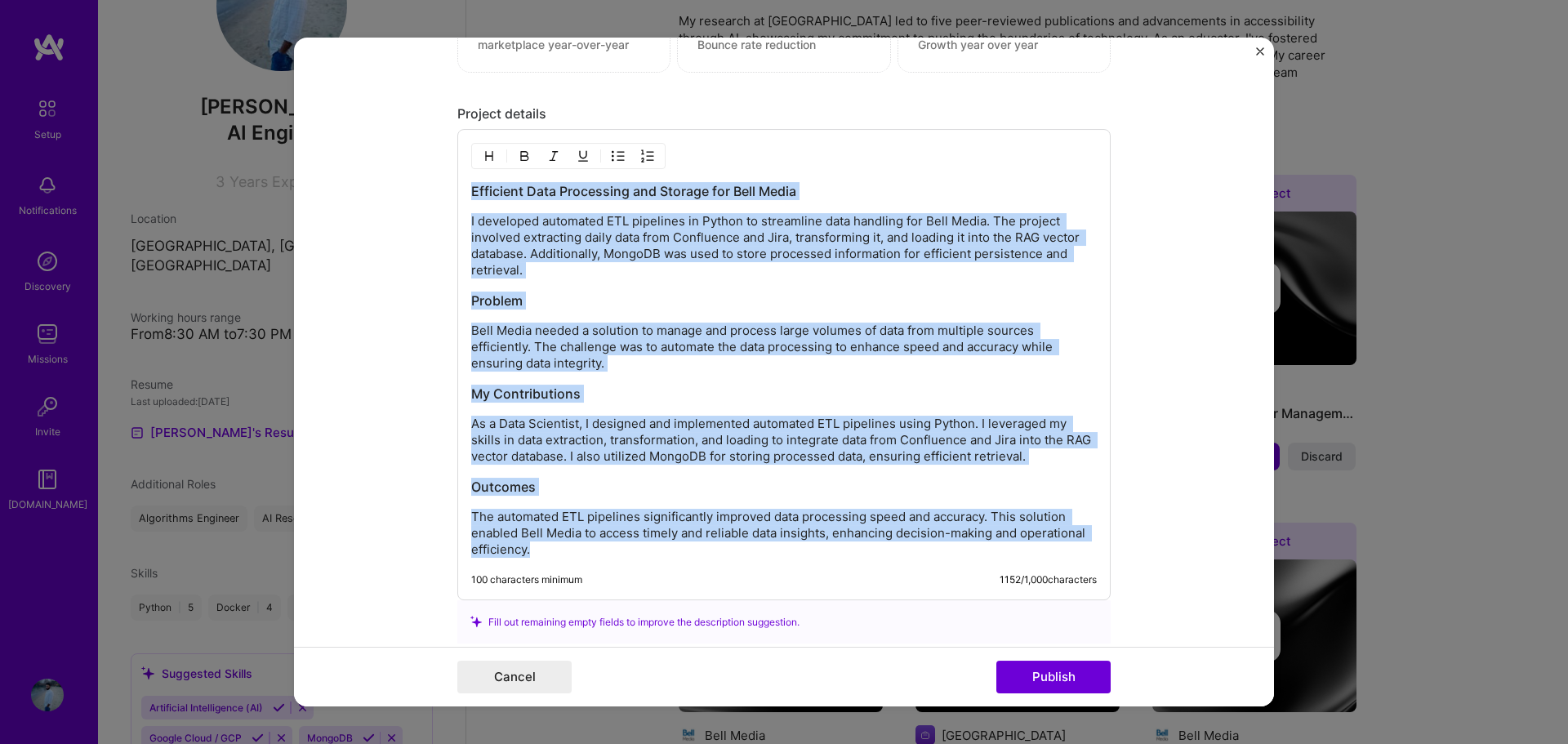
drag, startPoint x: 552, startPoint y: 383, endPoint x: 452, endPoint y: 172, distance: 233.5
click at [457, 172] on div "Efficient Data Processing and Storage for Bell Media I developed automated ETL …" at bounding box center [784, 364] width 653 height 471
copy div "Efficient Data Processing and Storage for Bell Media I developed automated ETL …"
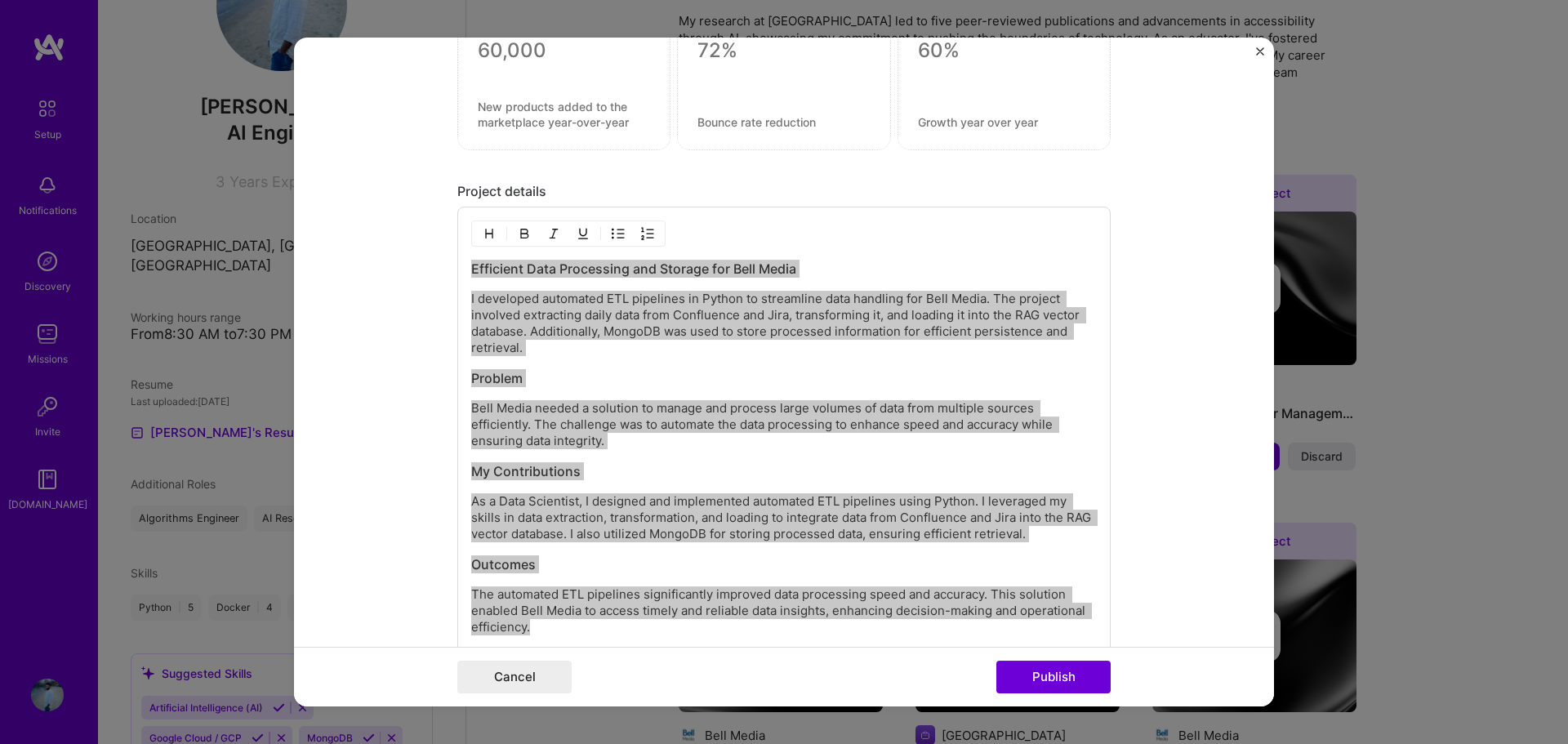
scroll to position [1310, 0]
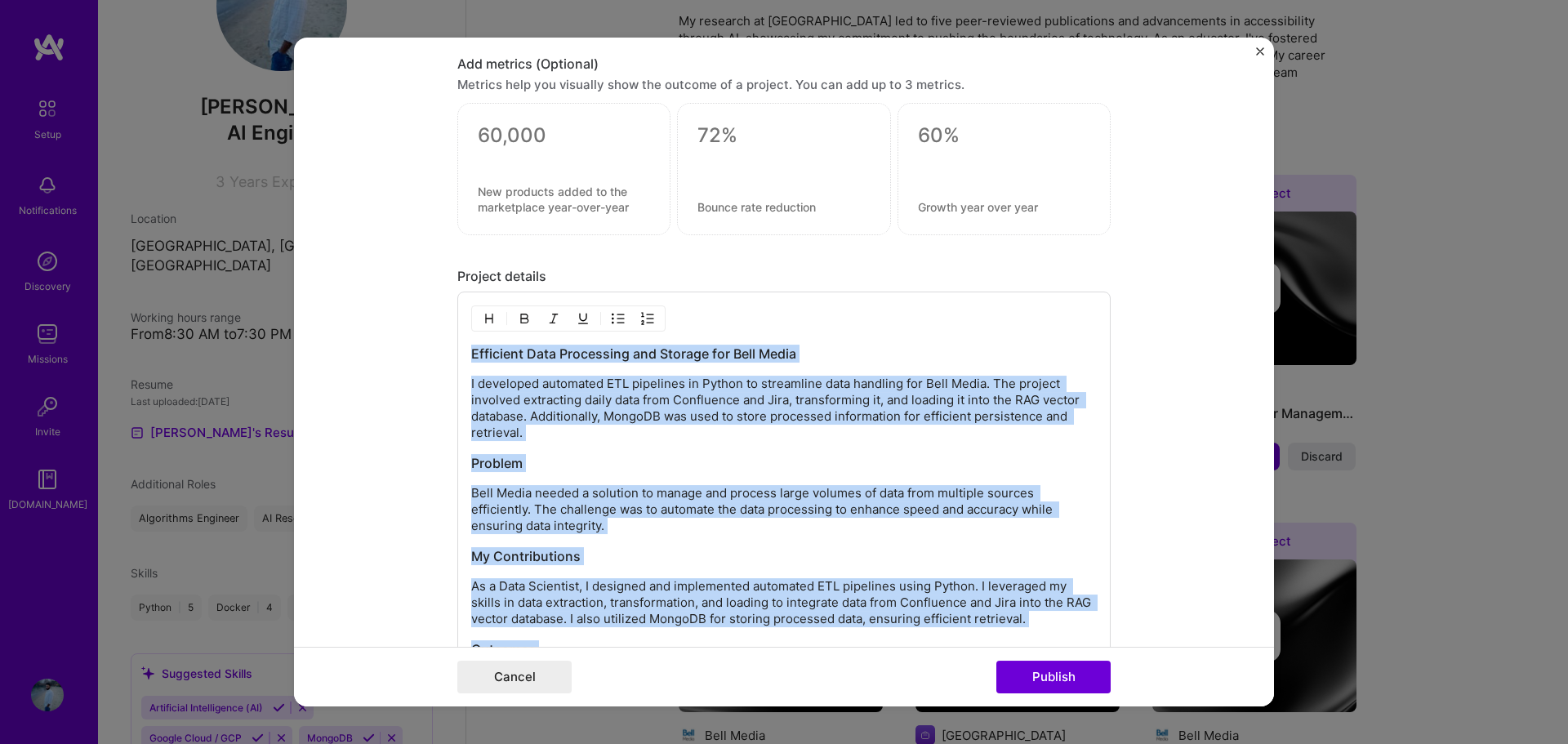
click at [628, 538] on div "Efficient Data Processing and Storage for Bell Media I developed automated ETL …" at bounding box center [784, 532] width 625 height 375
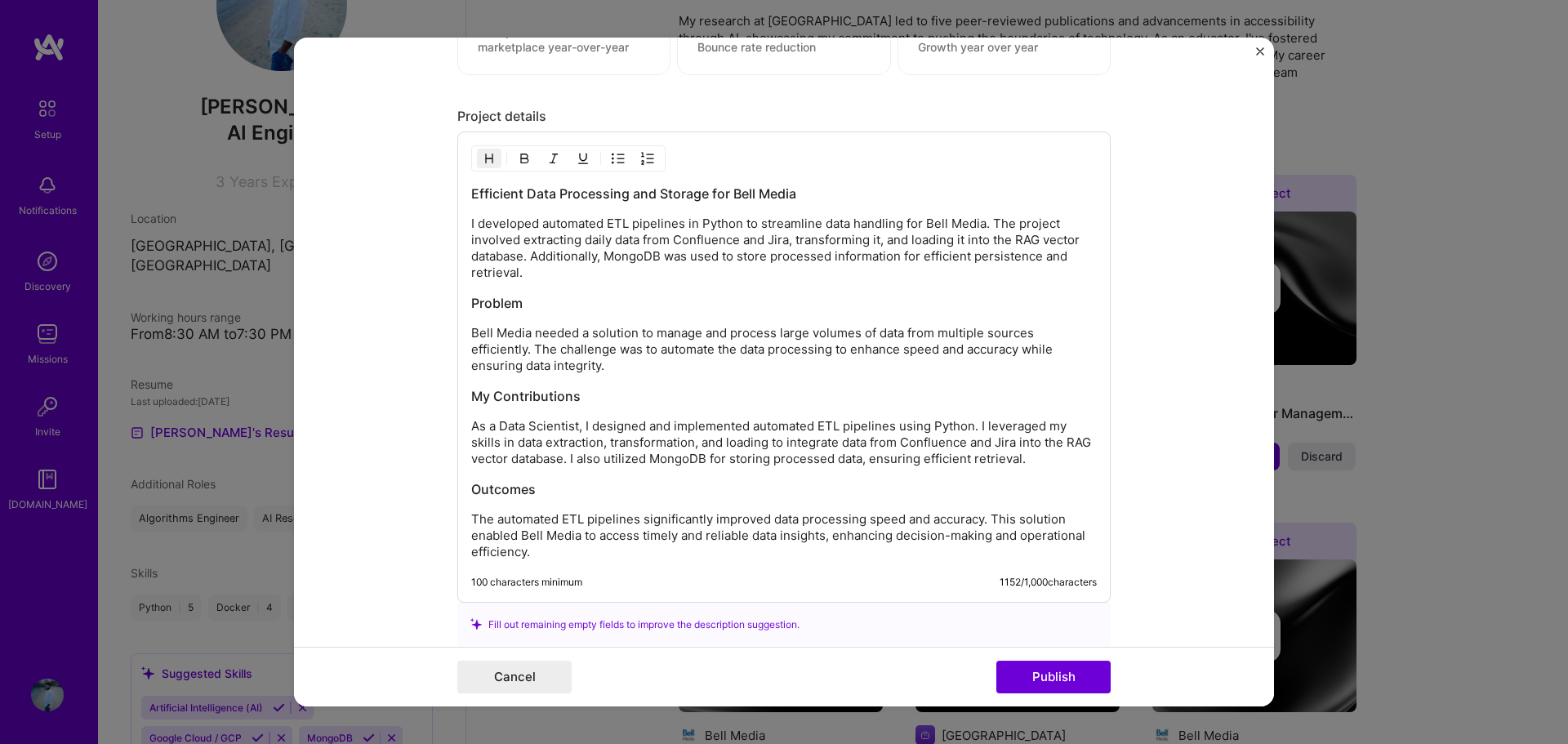
scroll to position [1473, 0]
click at [670, 492] on h3 "Outcomes" at bounding box center [784, 486] width 625 height 18
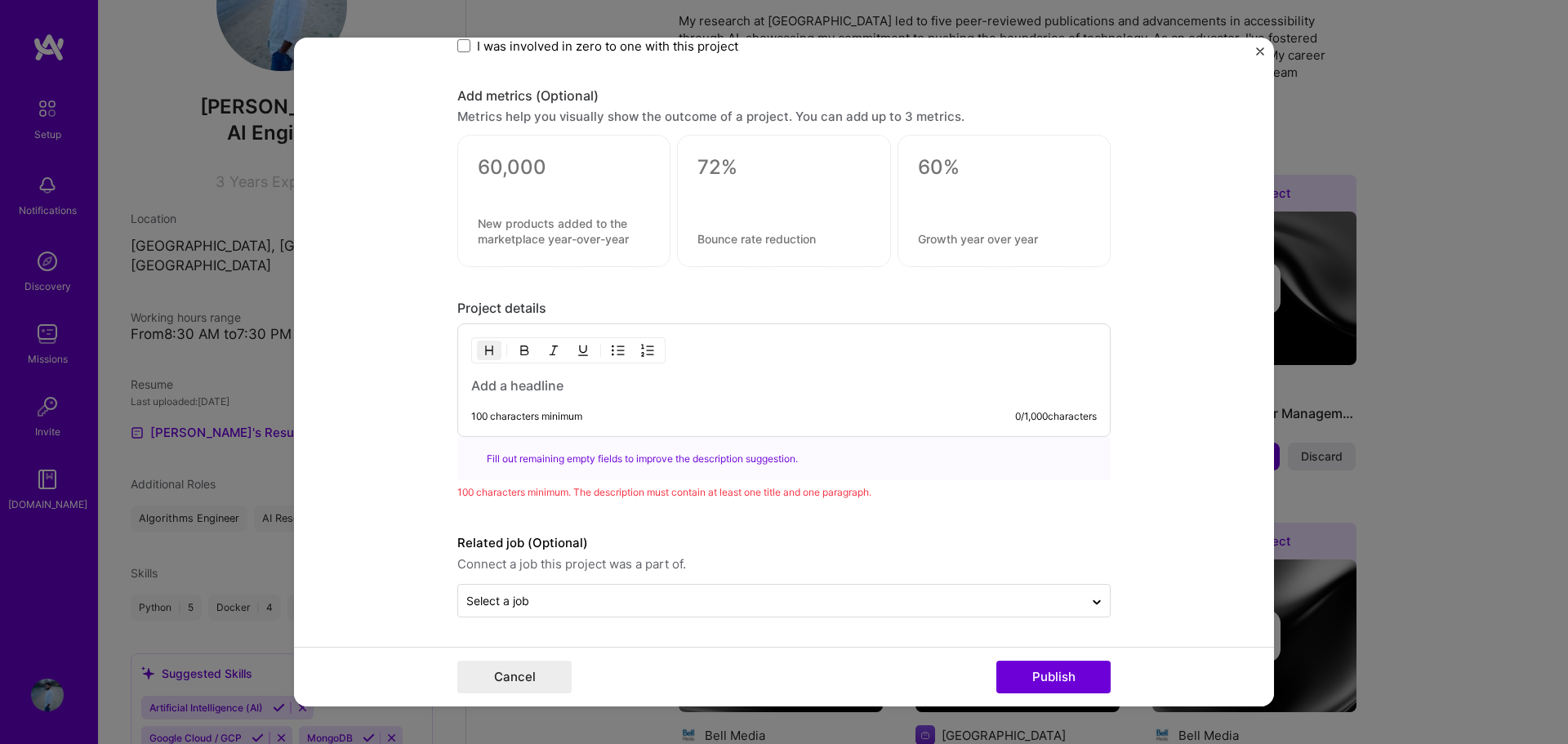
scroll to position [1467, 0]
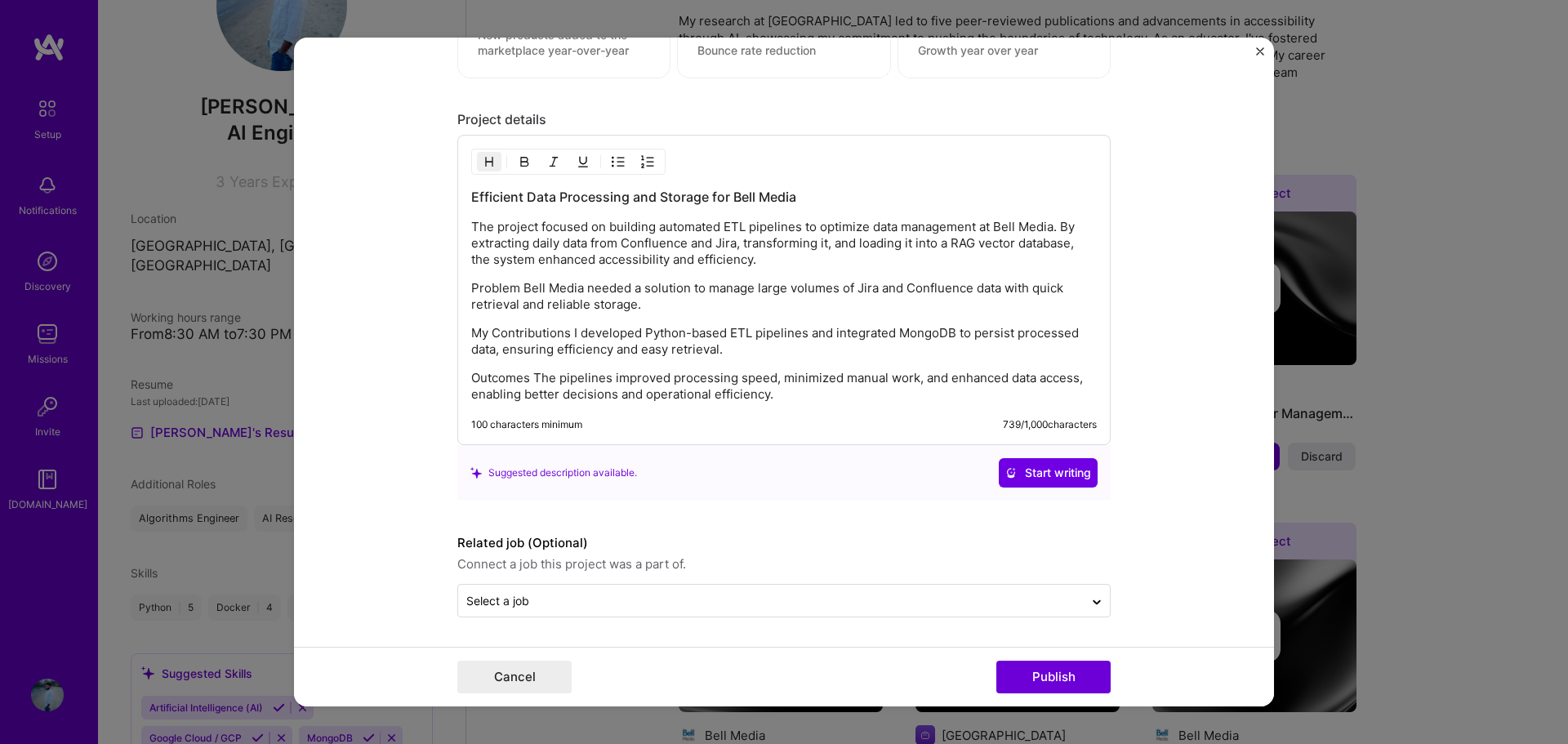
click at [518, 281] on p "Problem Bell Media needed a solution to manage large volumes of Jira and Conflu…" at bounding box center [784, 297] width 625 height 33
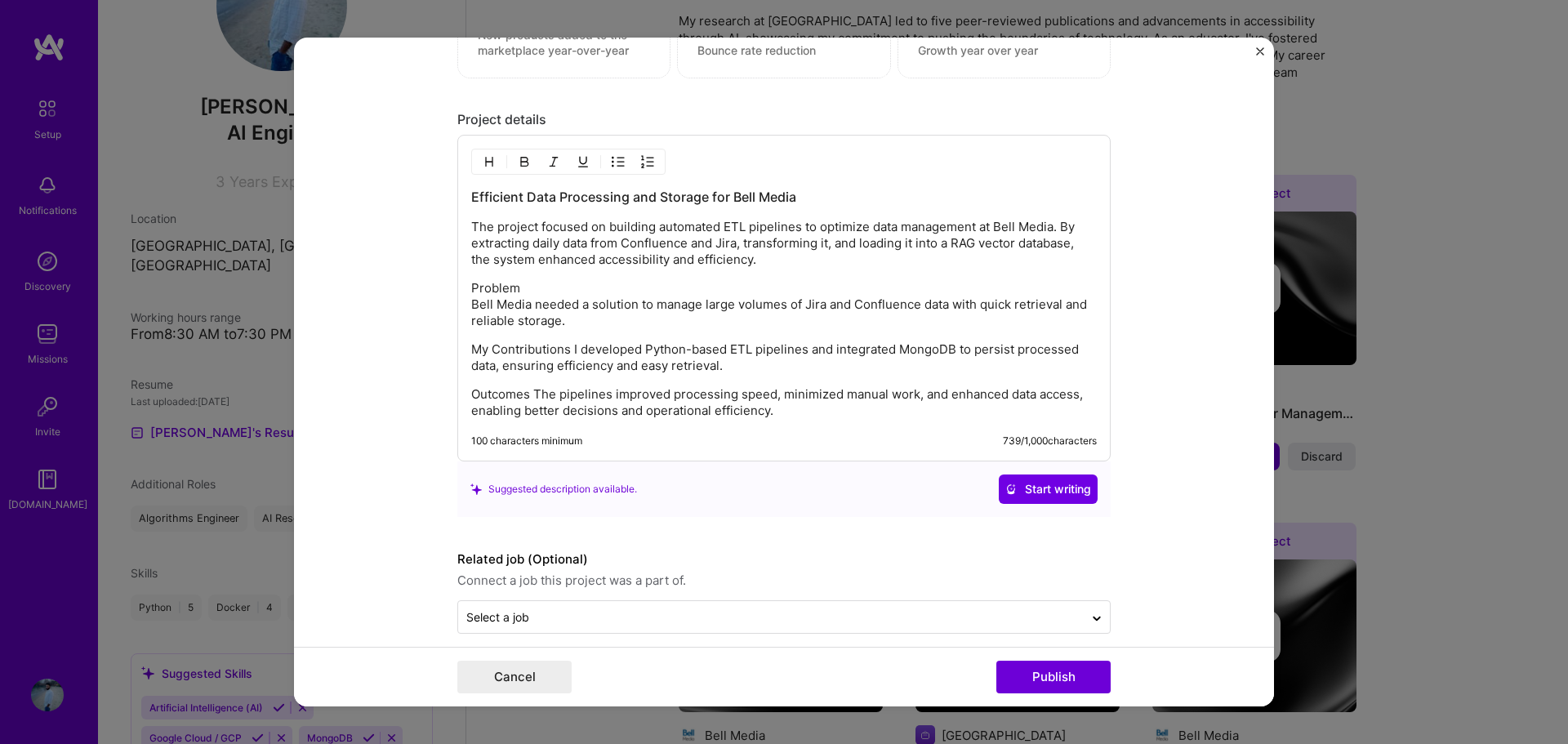
scroll to position [1473, 0]
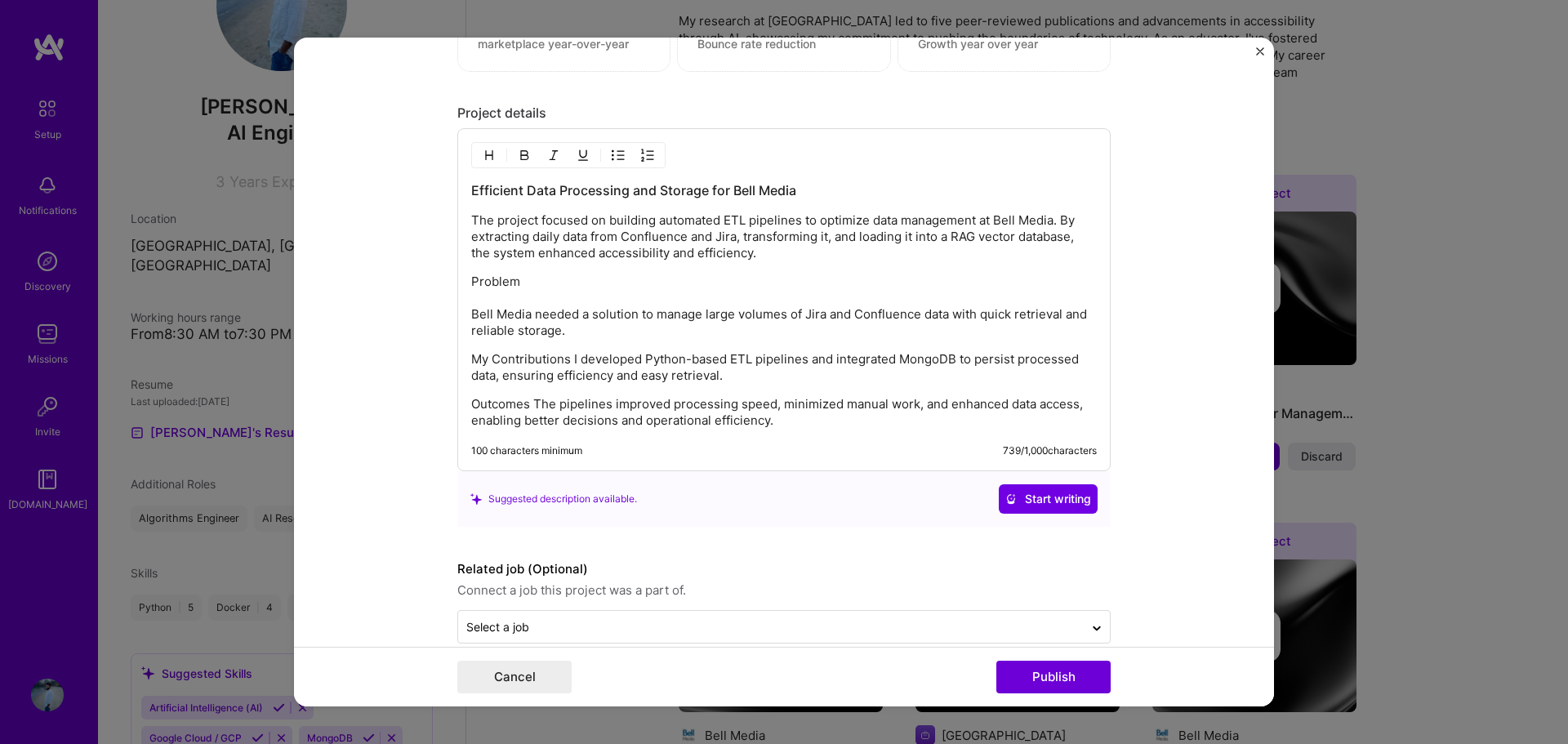
click at [566, 356] on p "My Contributions I developed Python-based ETL pipelines and integrated MongoDB …" at bounding box center [784, 367] width 625 height 33
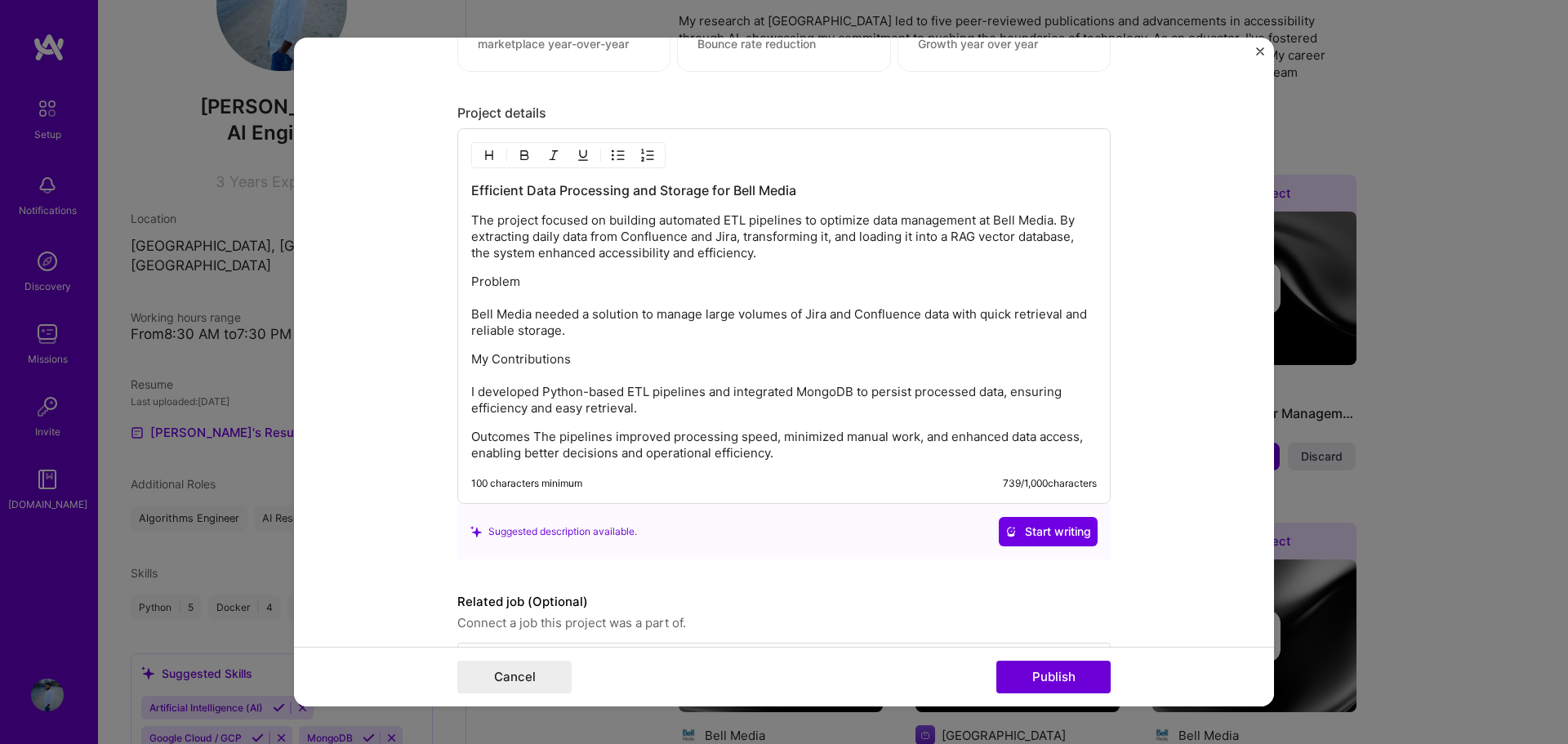
click at [528, 438] on p "Outcomes The pipelines improved processing speed, minimized manual work, and en…" at bounding box center [784, 445] width 625 height 33
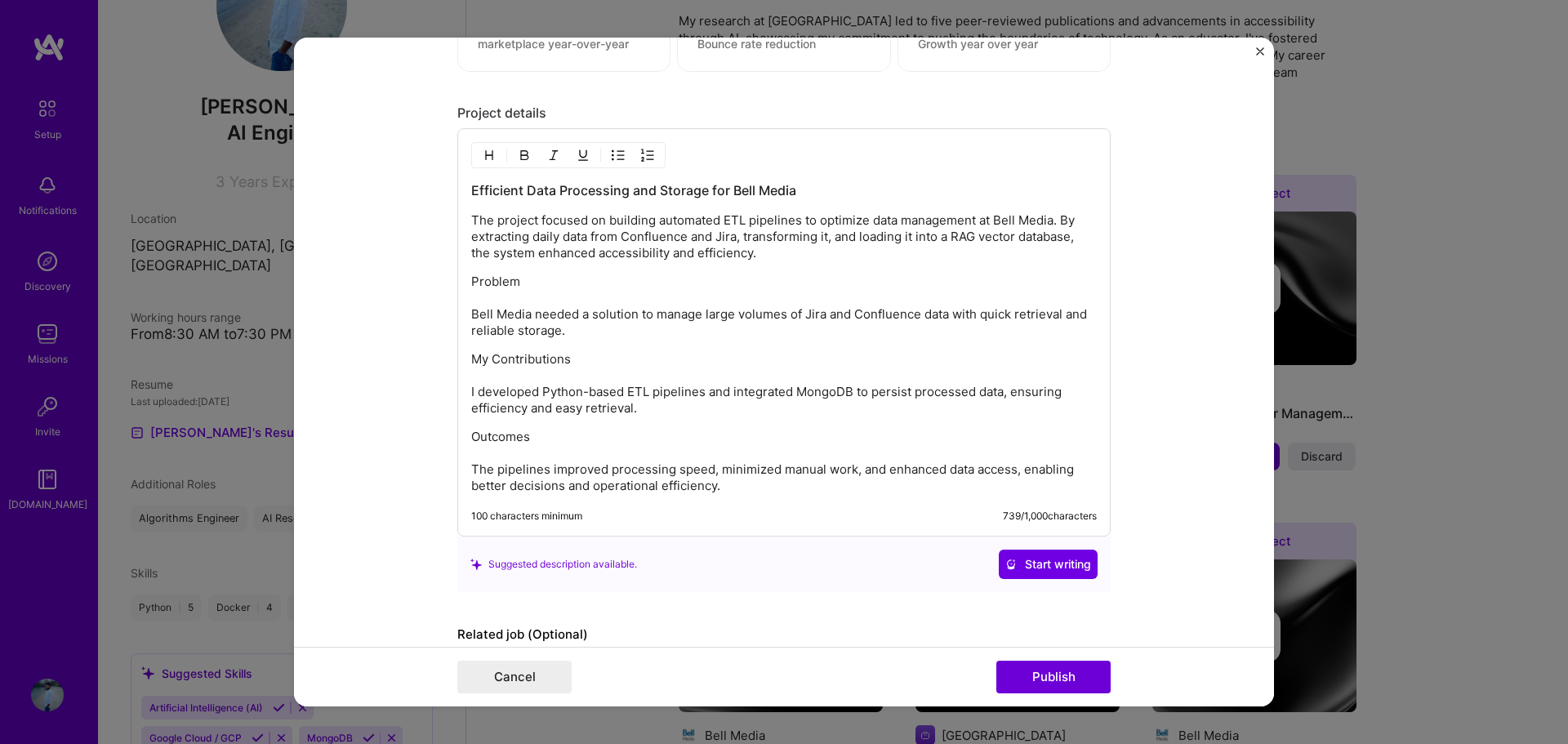
drag, startPoint x: 529, startPoint y: 283, endPoint x: 451, endPoint y: 283, distance: 78.0
click at [457, 283] on div "Efficient Data Processing and Storage for Bell Media The project focused on bui…" at bounding box center [784, 332] width 653 height 408
drag, startPoint x: 563, startPoint y: 356, endPoint x: 450, endPoint y: 346, distance: 113.4
click at [450, 346] on form "Editing suggested project This project is suggested based on your LinkedIn, res…" at bounding box center [784, 372] width 979 height 669
drag, startPoint x: 530, startPoint y: 435, endPoint x: 522, endPoint y: 425, distance: 12.8
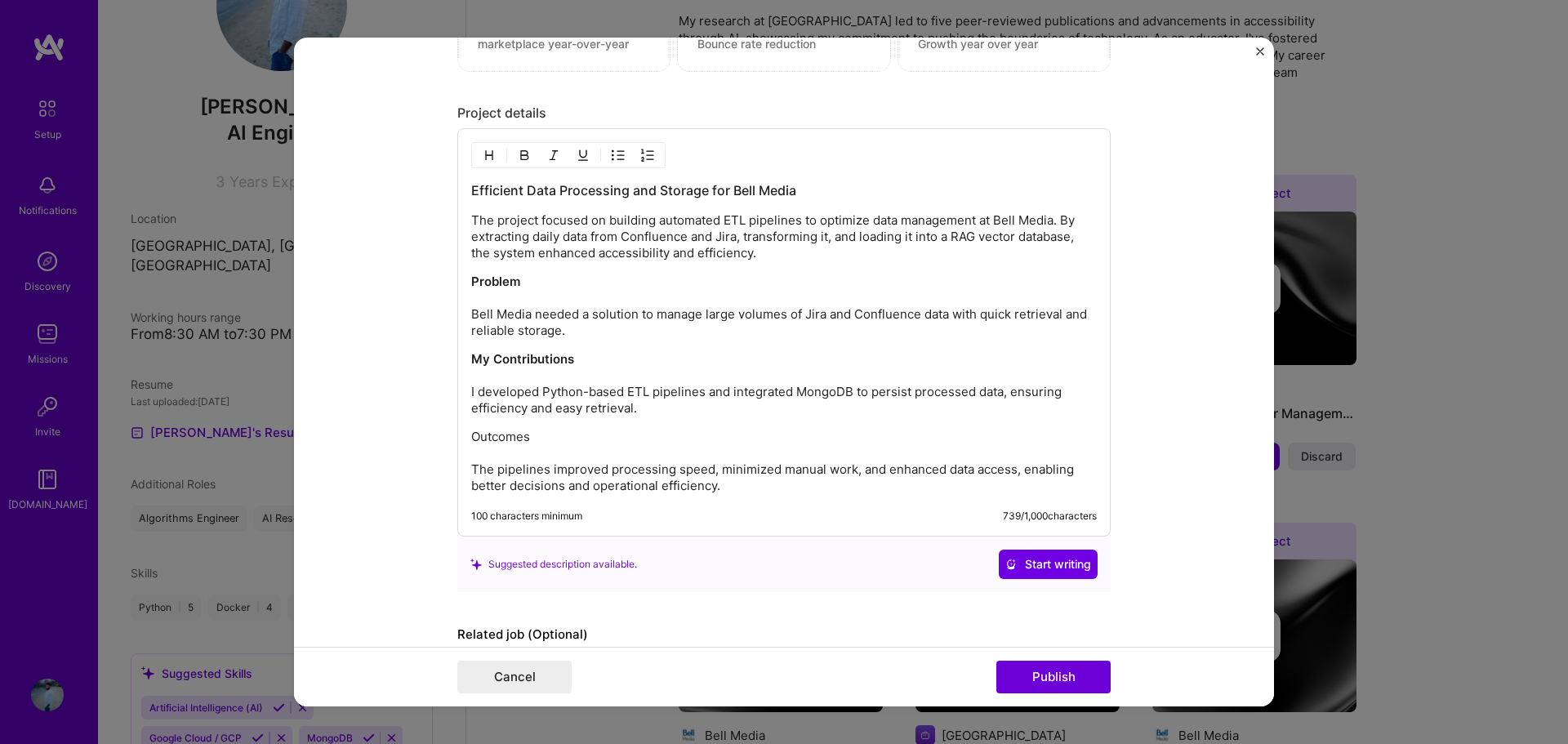
click at [443, 435] on form "Editing suggested project This project is suggested based on your LinkedIn, res…" at bounding box center [784, 372] width 979 height 669
click at [711, 302] on p "Problem Bell Media needed a solution to manage large volumes of Jira and Conflu…" at bounding box center [784, 306] width 625 height 66
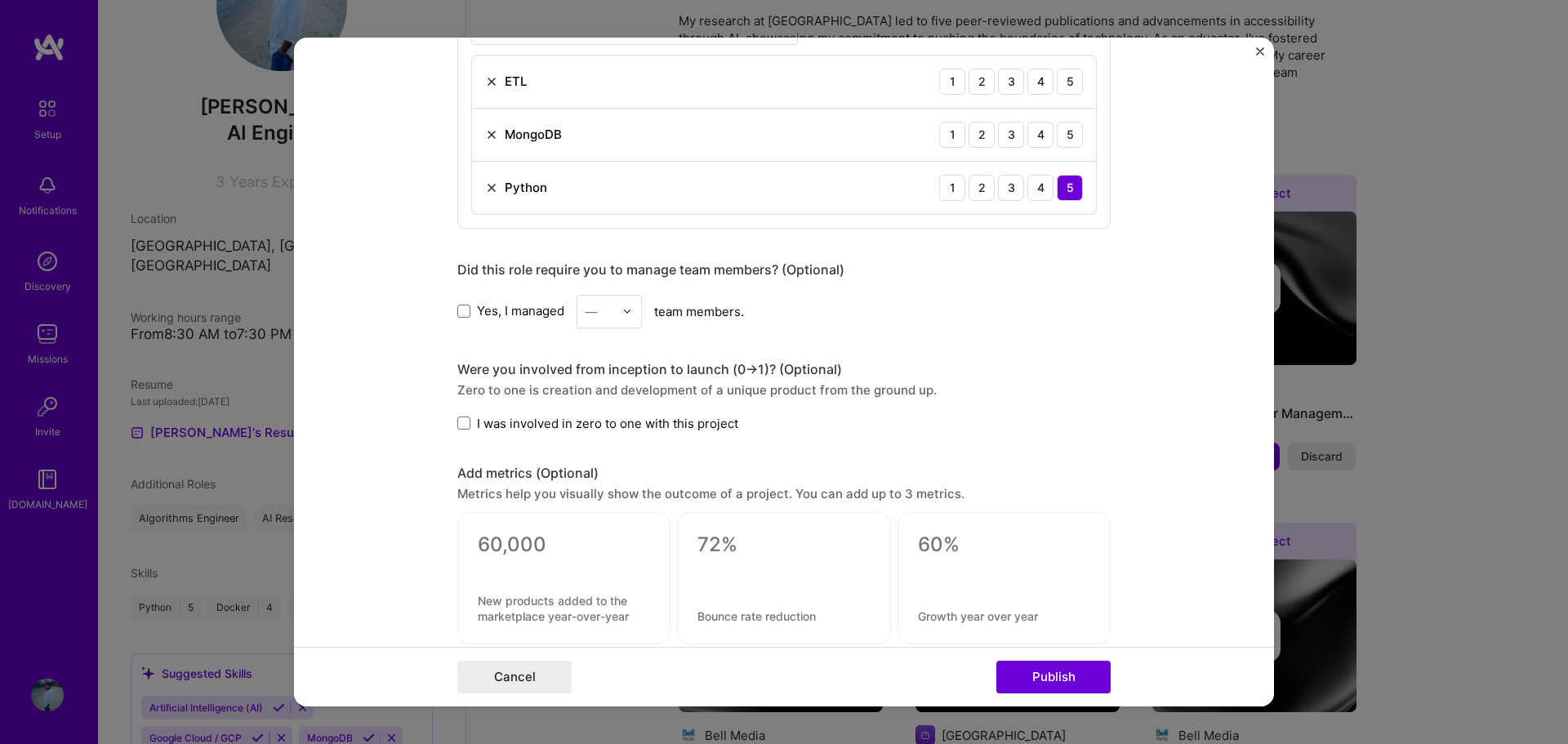
scroll to position [831, 0]
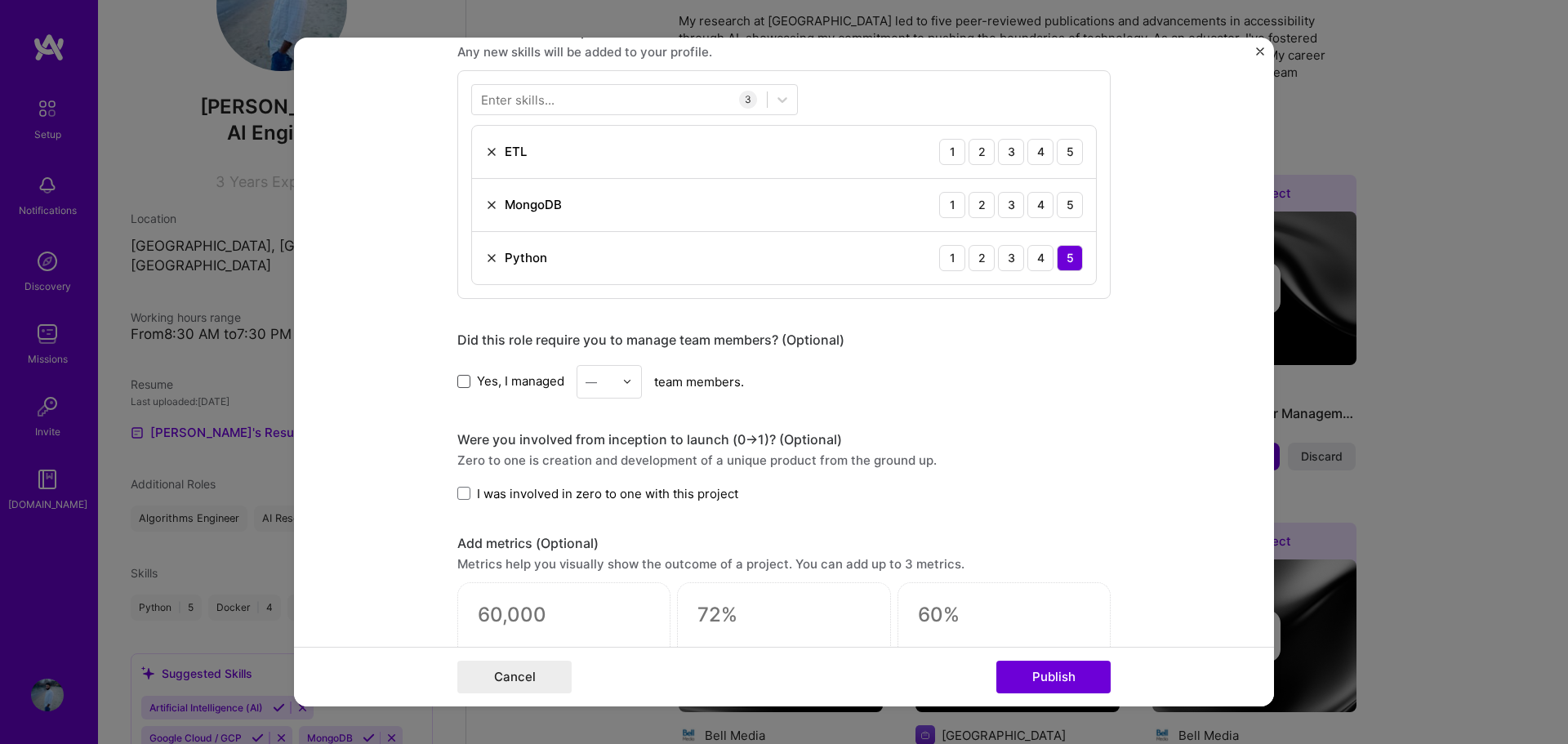
click at [458, 383] on span at bounding box center [464, 381] width 13 height 13
click at [0, 0] on input "Yes, I managed" at bounding box center [0, 0] width 0 height 0
click at [580, 93] on div at bounding box center [620, 99] width 295 height 27
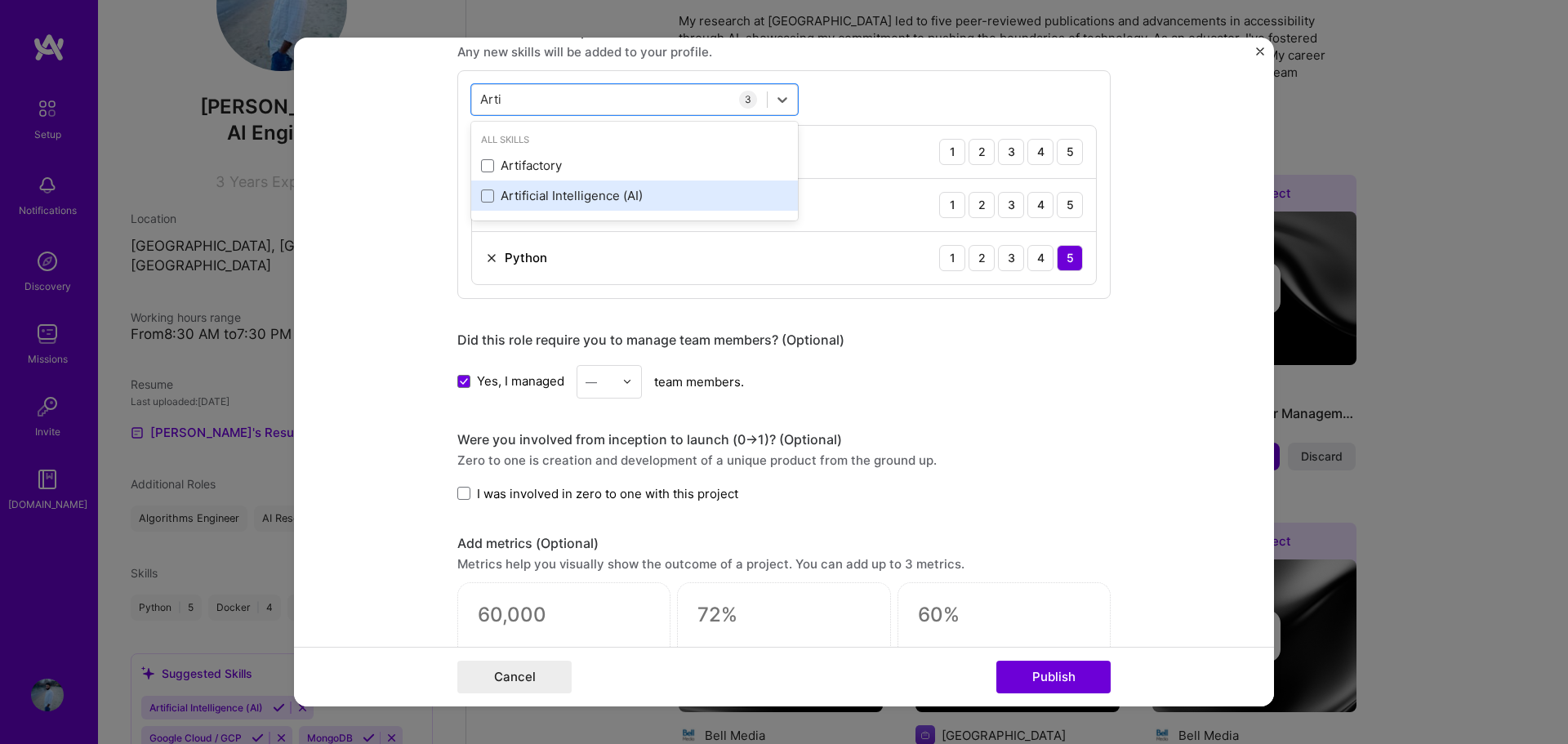
click at [526, 188] on div "Artificial Intelligence (AI)" at bounding box center [634, 195] width 307 height 17
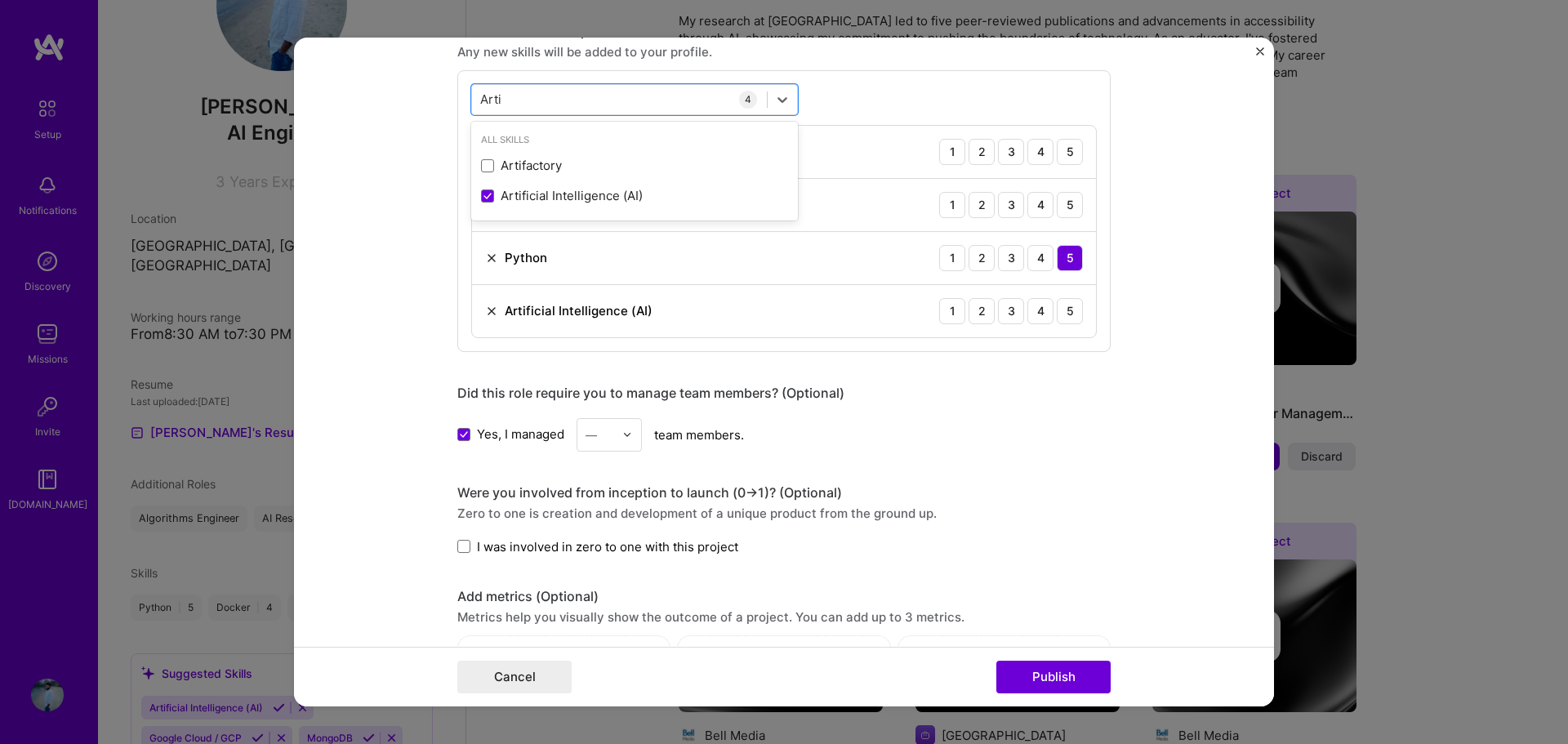
type input "Arti"
click at [333, 261] on form "Editing suggested project This project is suggested based on your LinkedIn, res…" at bounding box center [784, 372] width 979 height 669
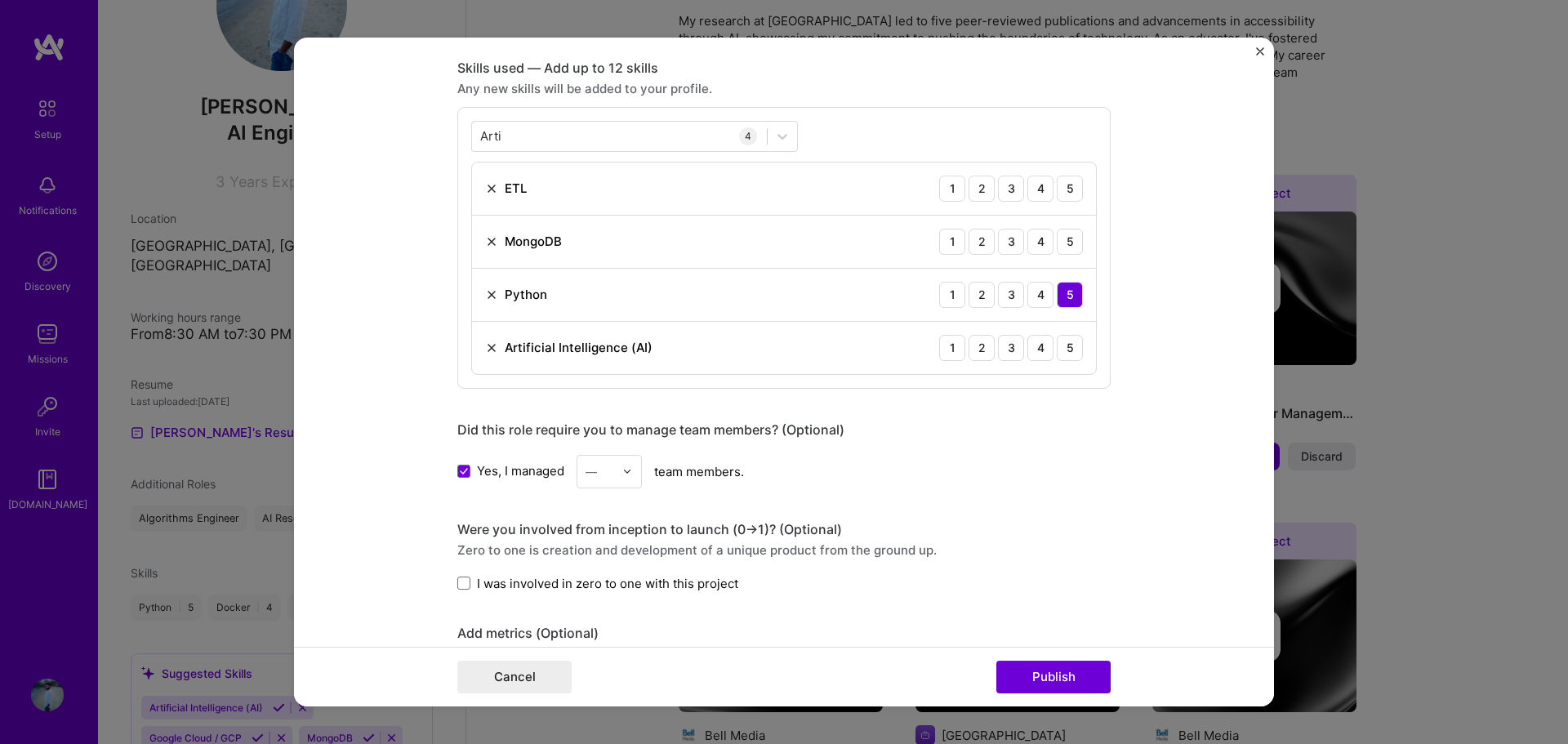
scroll to position [586, 0]
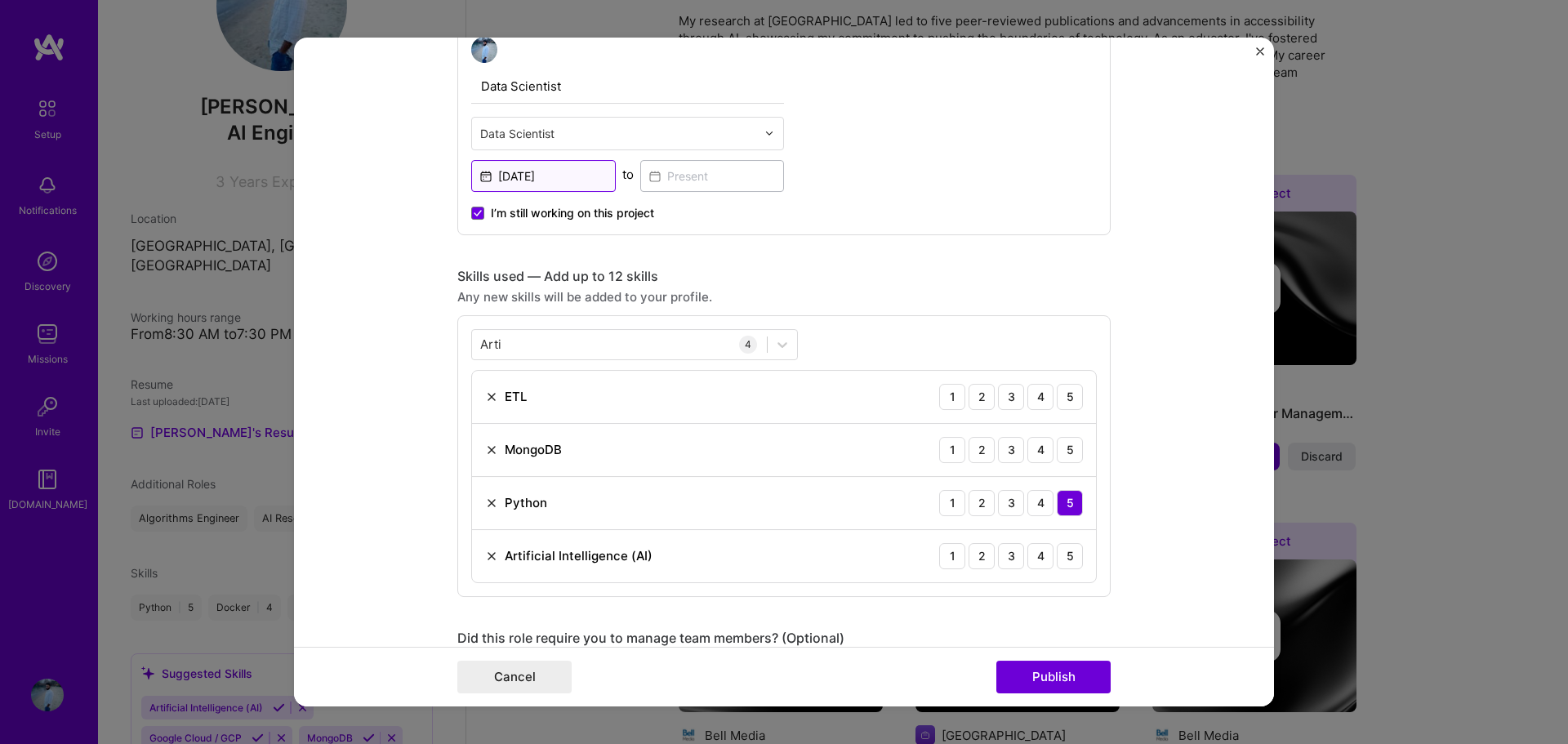
click at [575, 176] on input "[DATE]" at bounding box center [543, 175] width 144 height 32
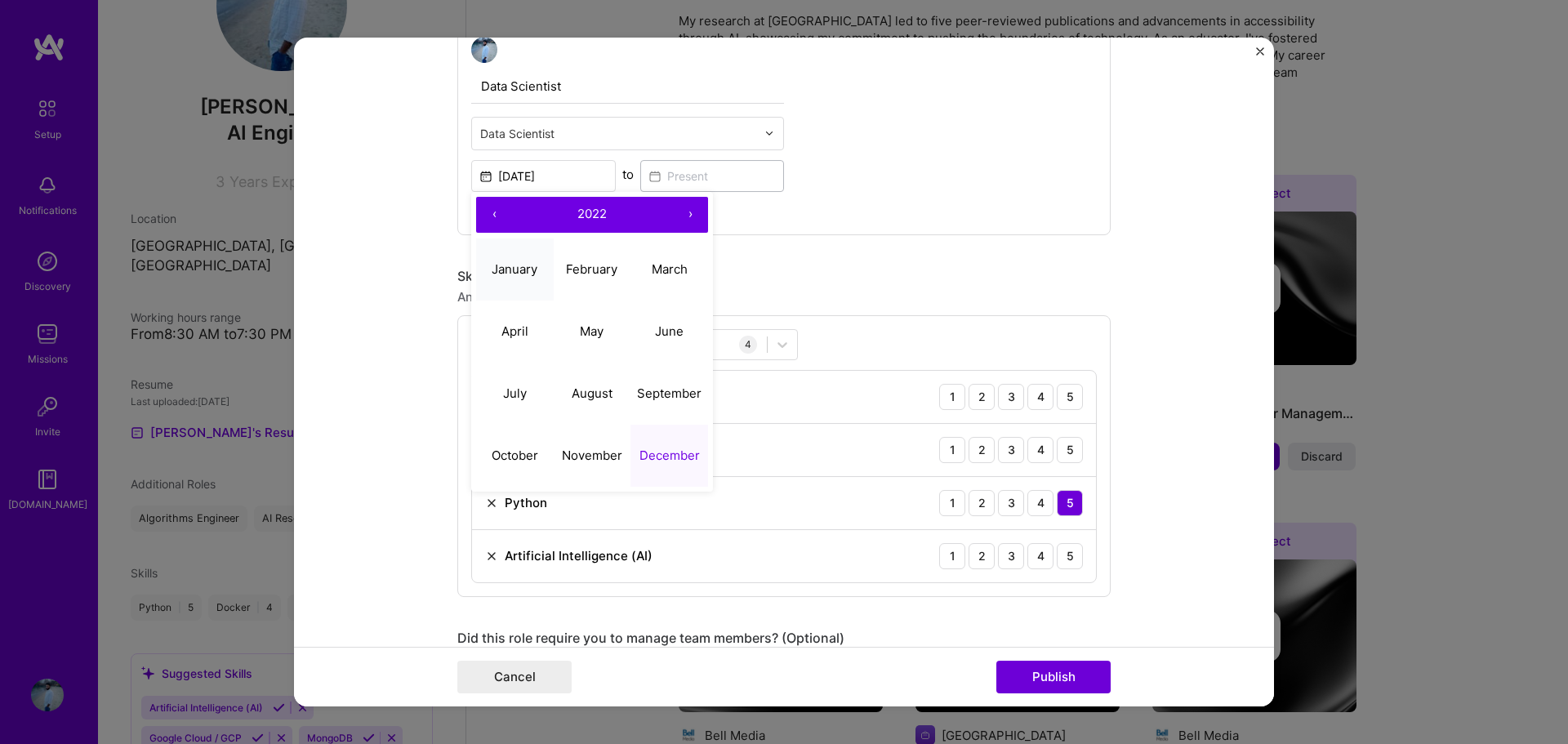
click at [517, 278] on button "January" at bounding box center [515, 270] width 78 height 62
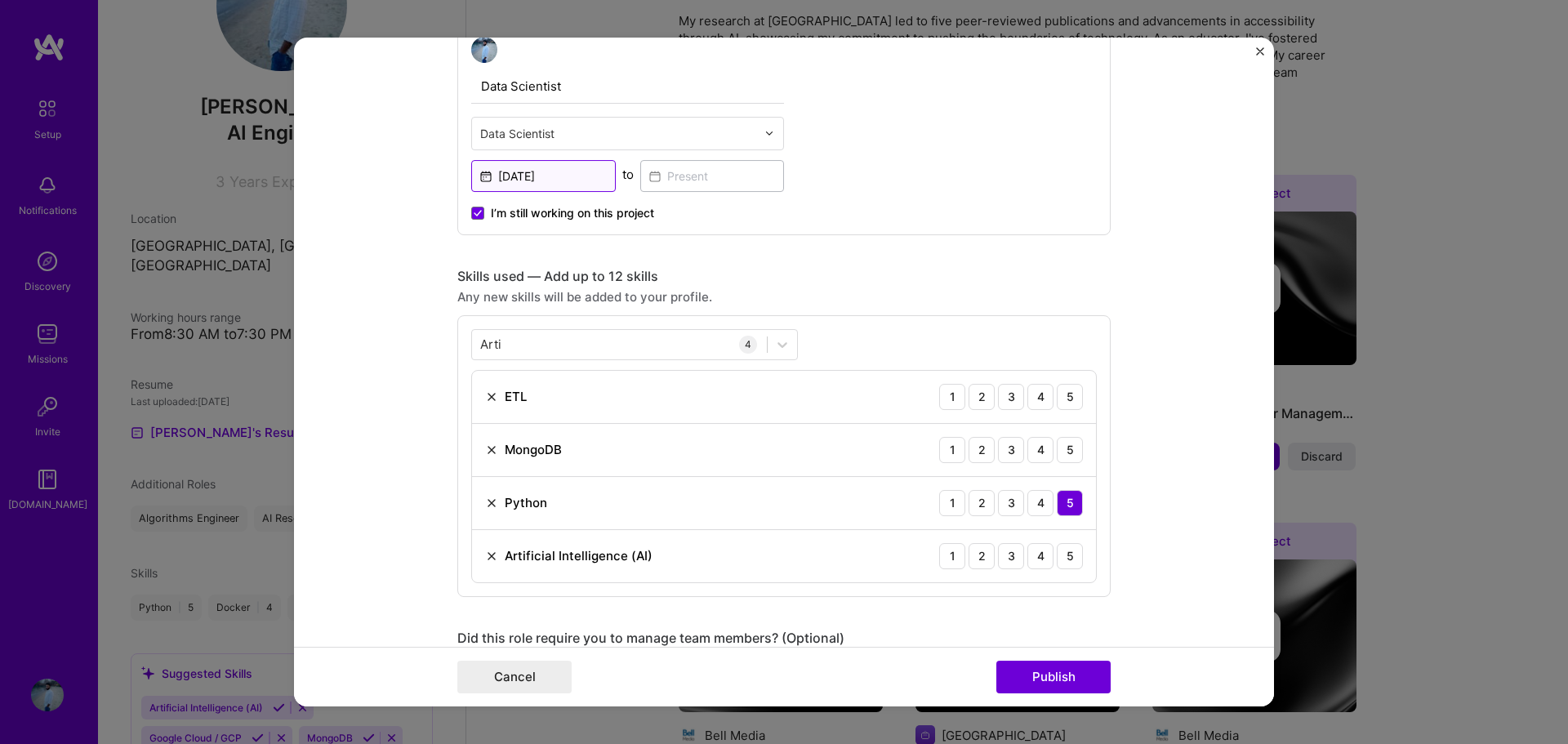
click at [582, 181] on input "[DATE]" at bounding box center [543, 175] width 144 height 32
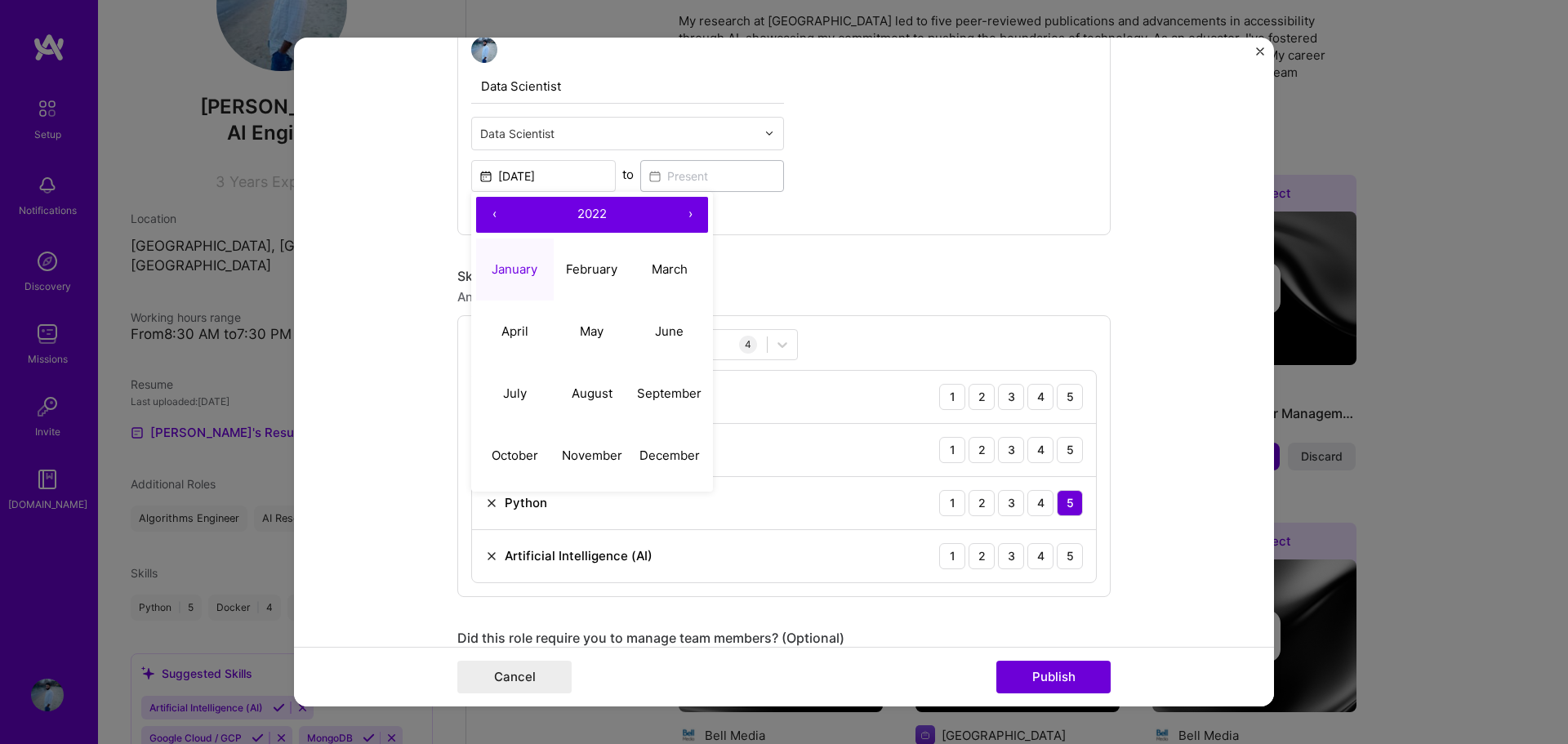
click at [682, 210] on button "›" at bounding box center [690, 215] width 36 height 36
click at [516, 279] on button "January" at bounding box center [515, 270] width 78 height 62
type input "[DATE]"
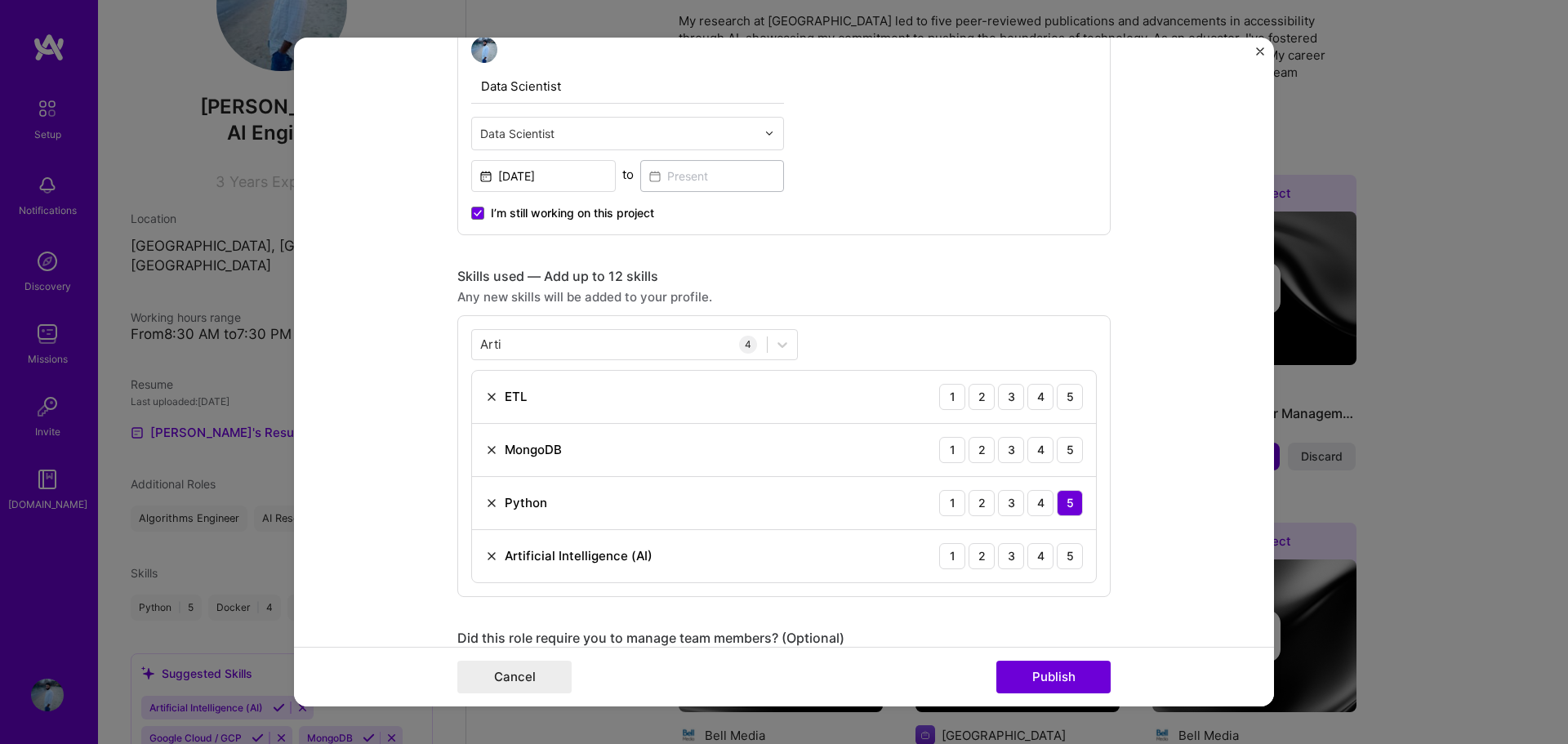
click at [908, 220] on div "Data Scientist Data Scientist [DATE] to I’m still working on this project" at bounding box center [784, 129] width 653 height 212
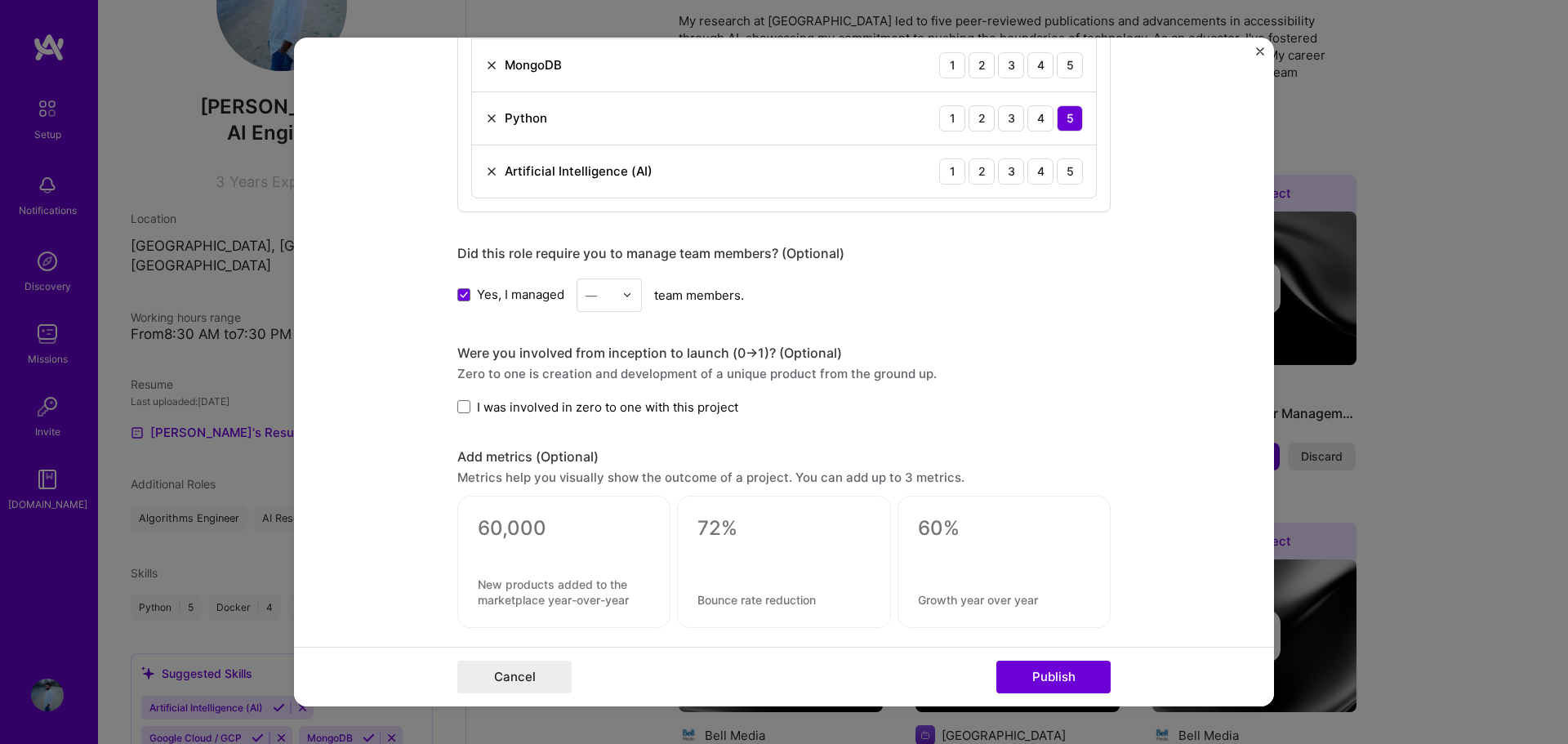
scroll to position [994, 0]
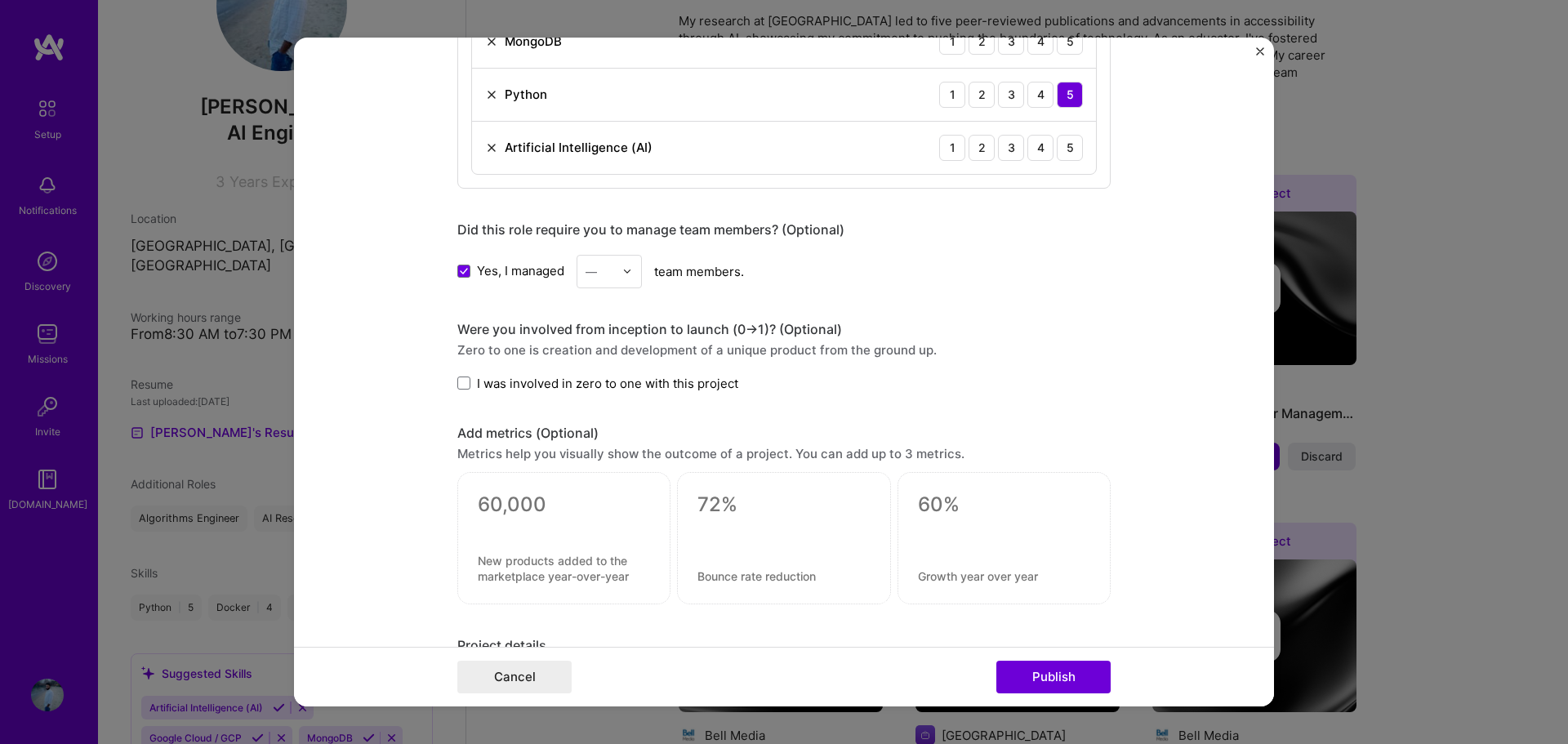
click at [622, 278] on div at bounding box center [631, 271] width 19 height 32
click at [598, 335] on div "2" at bounding box center [609, 344] width 56 height 30
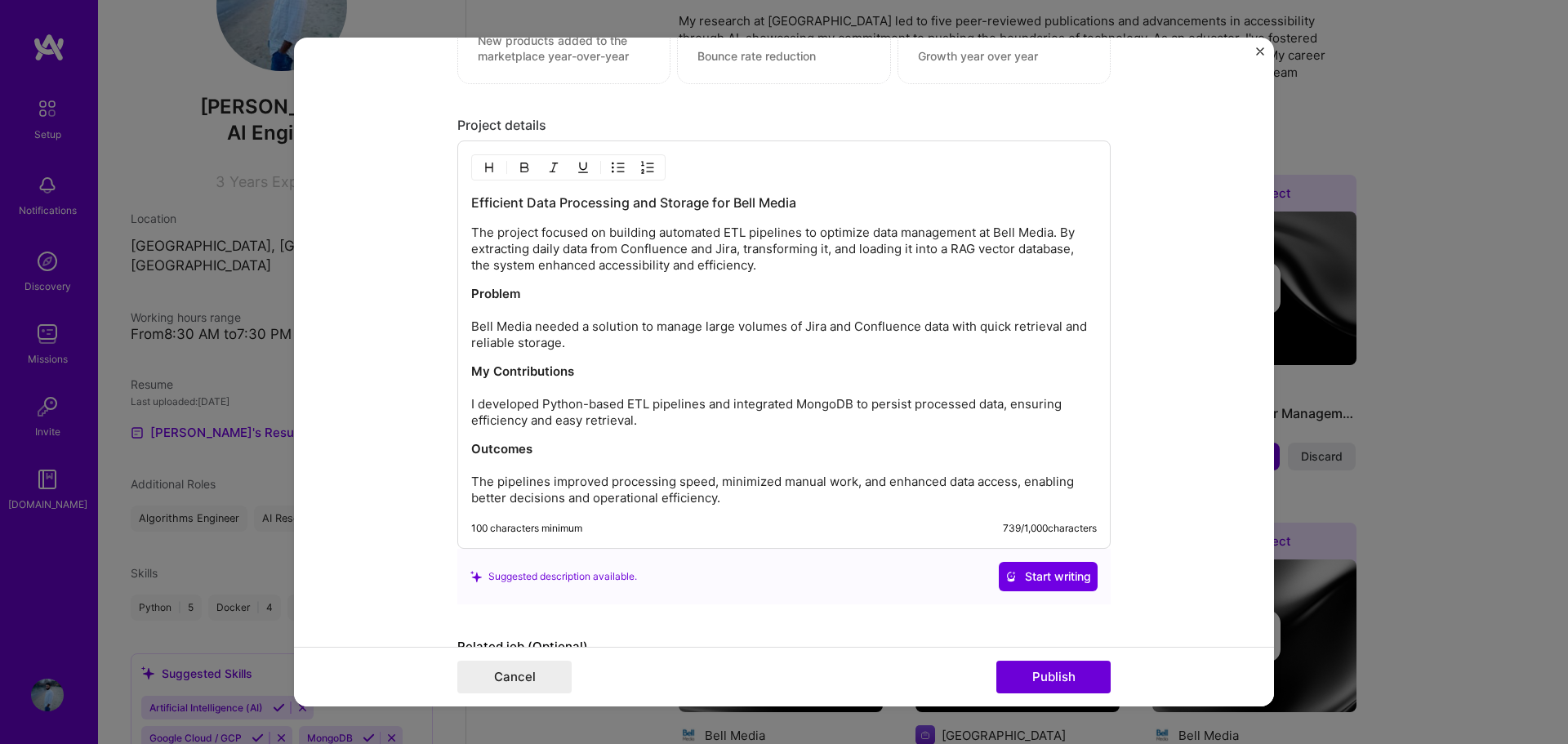
scroll to position [1617, 0]
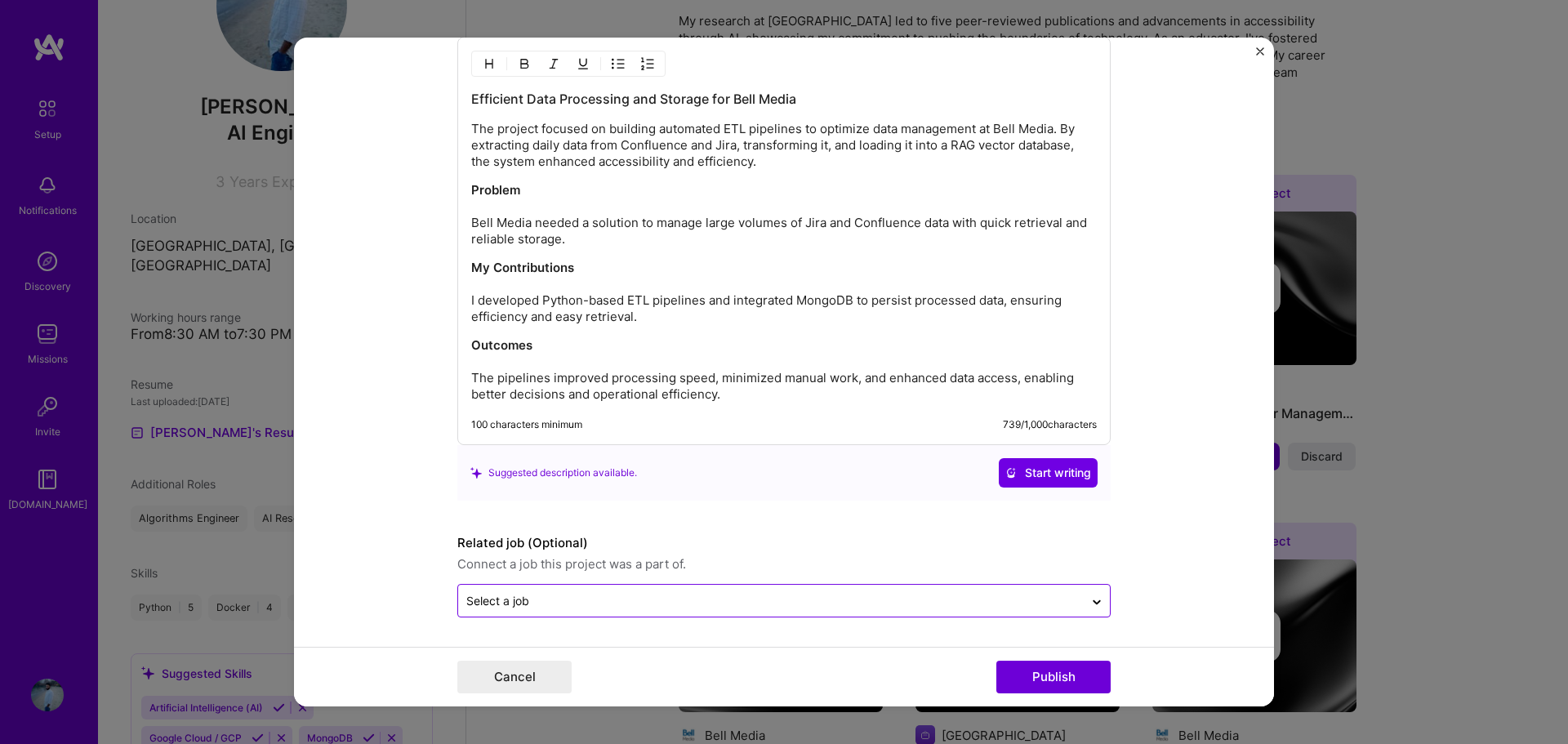
click at [554, 608] on input "text" at bounding box center [770, 600] width 609 height 17
click at [1232, 583] on form "Editing suggested project This project is suggested based on your LinkedIn, res…" at bounding box center [784, 372] width 979 height 669
click at [1084, 675] on button "Publish" at bounding box center [1052, 677] width 114 height 33
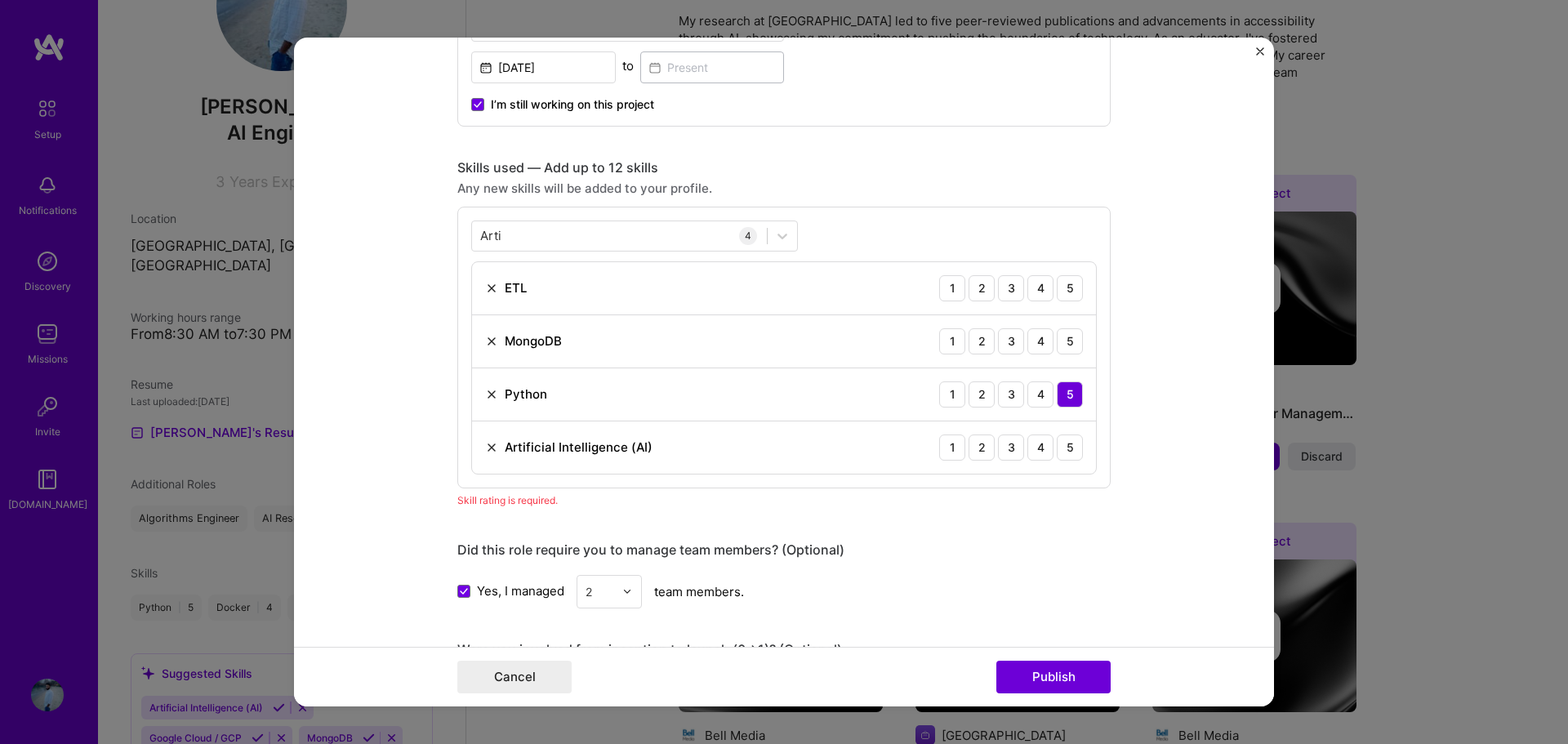
scroll to position [653, 0]
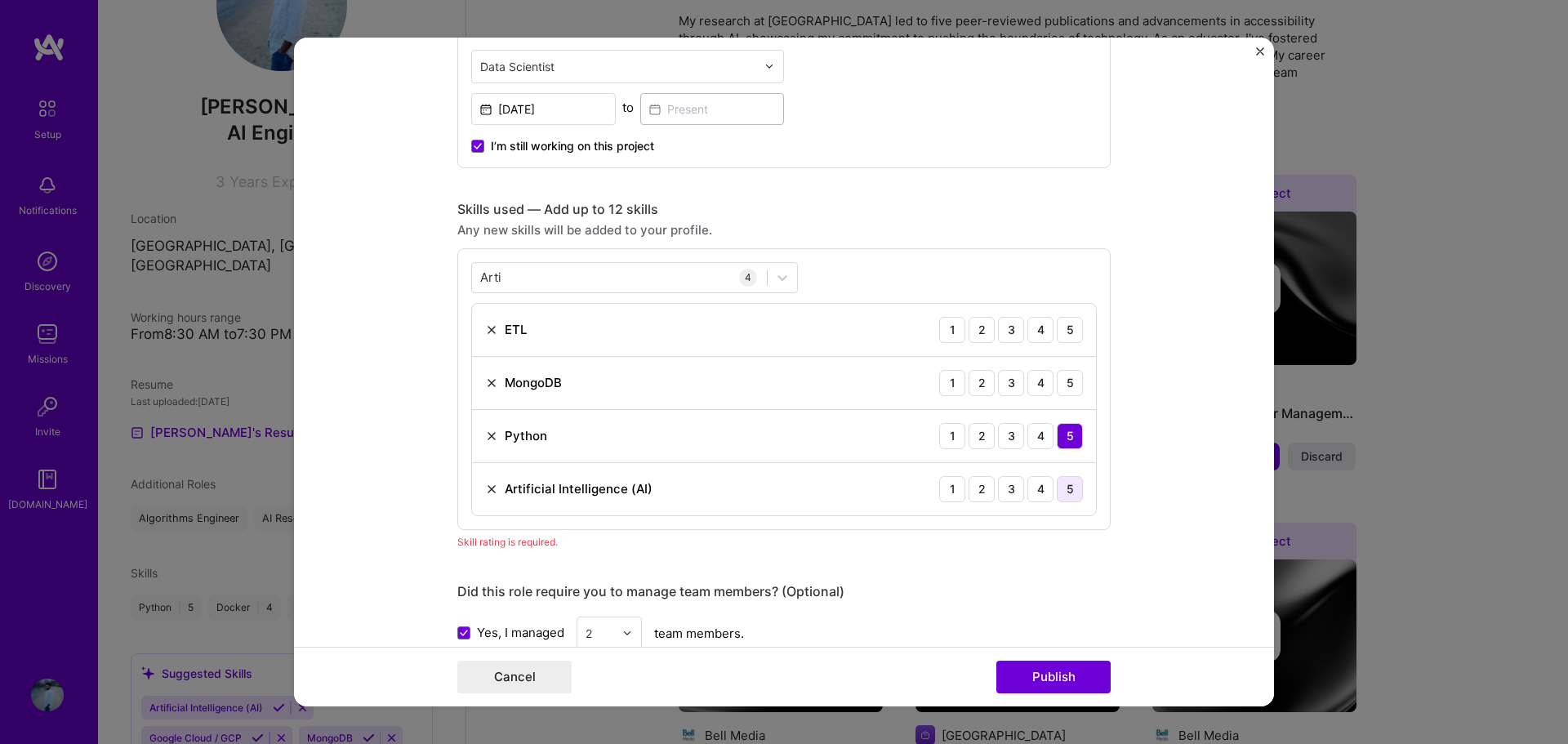
click at [1075, 490] on div "5" at bounding box center [1070, 489] width 26 height 26
click at [1035, 380] on div "4" at bounding box center [1040, 383] width 26 height 26
click at [1029, 324] on div "4" at bounding box center [1040, 330] width 26 height 26
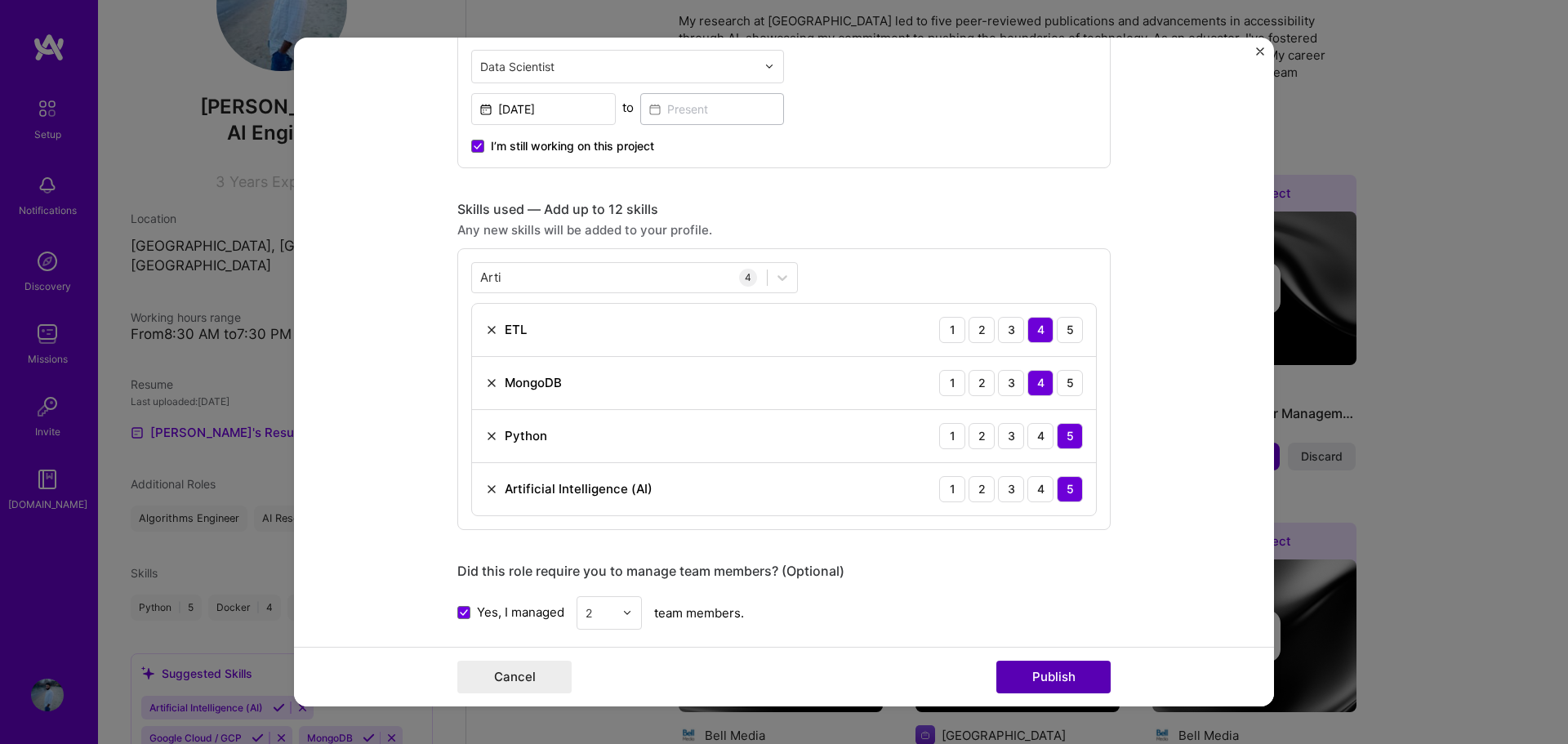
click at [1040, 674] on button "Publish" at bounding box center [1052, 677] width 114 height 33
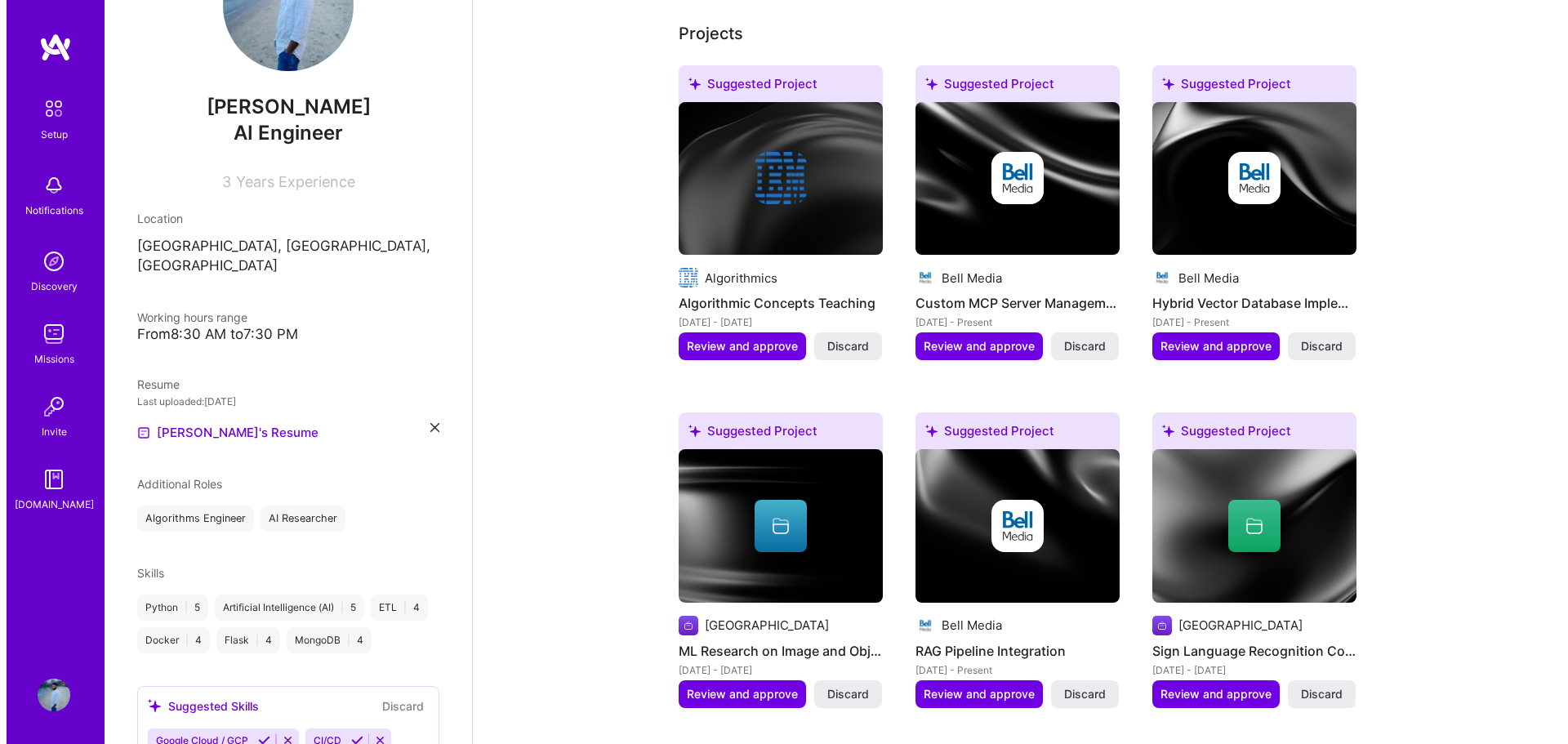
scroll to position [571, 0]
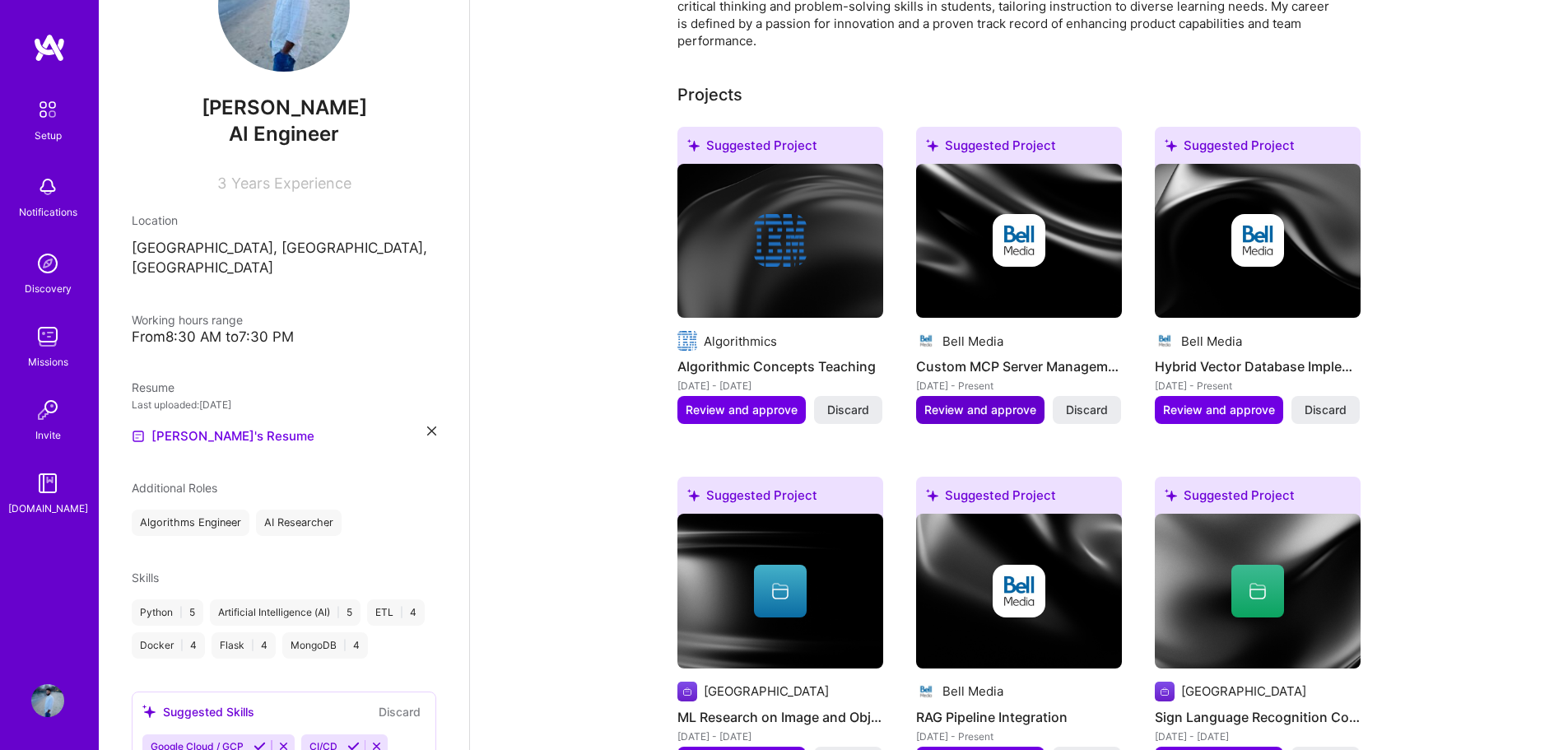
click at [997, 401] on span "Review and approve" at bounding box center [980, 410] width 112 height 17
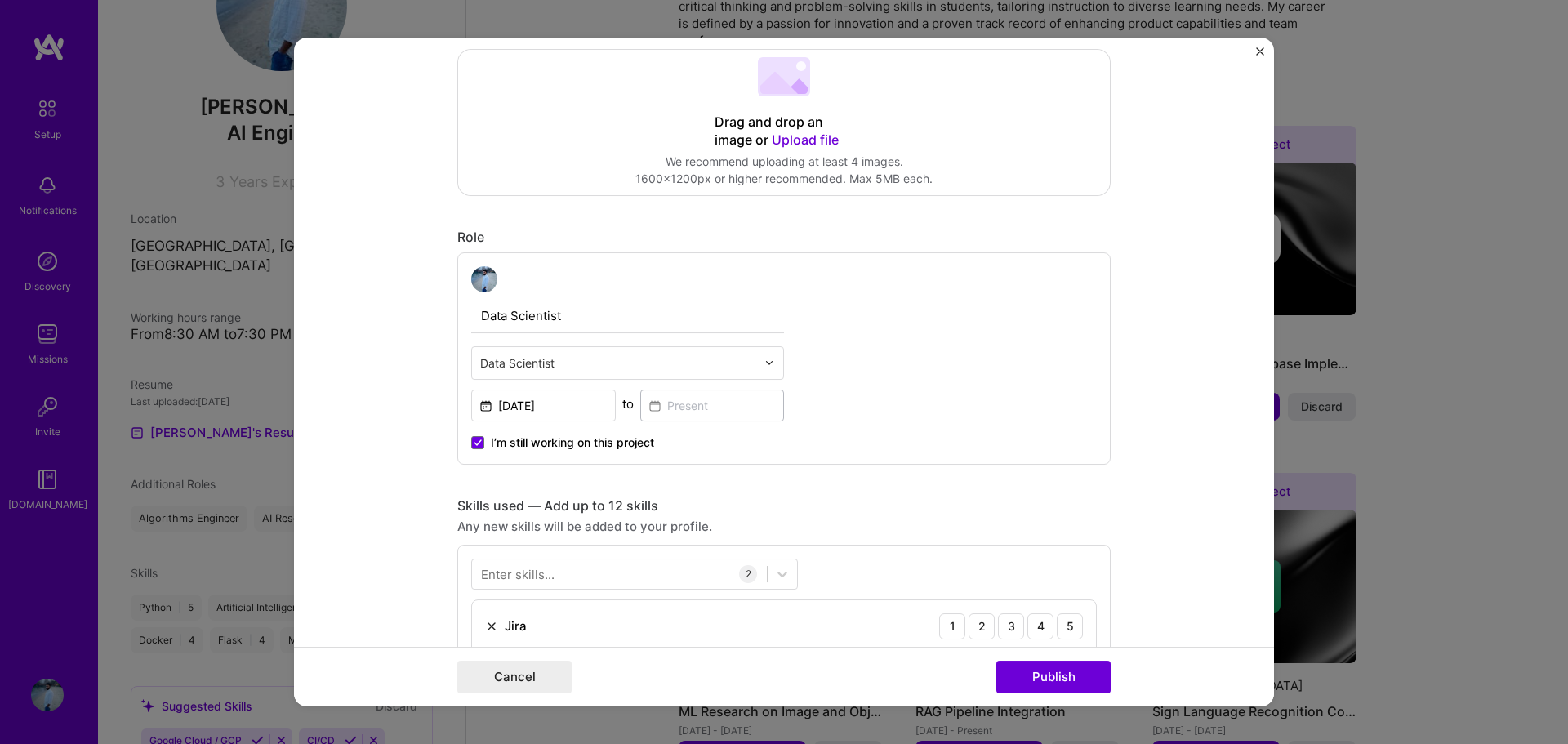
scroll to position [408, 0]
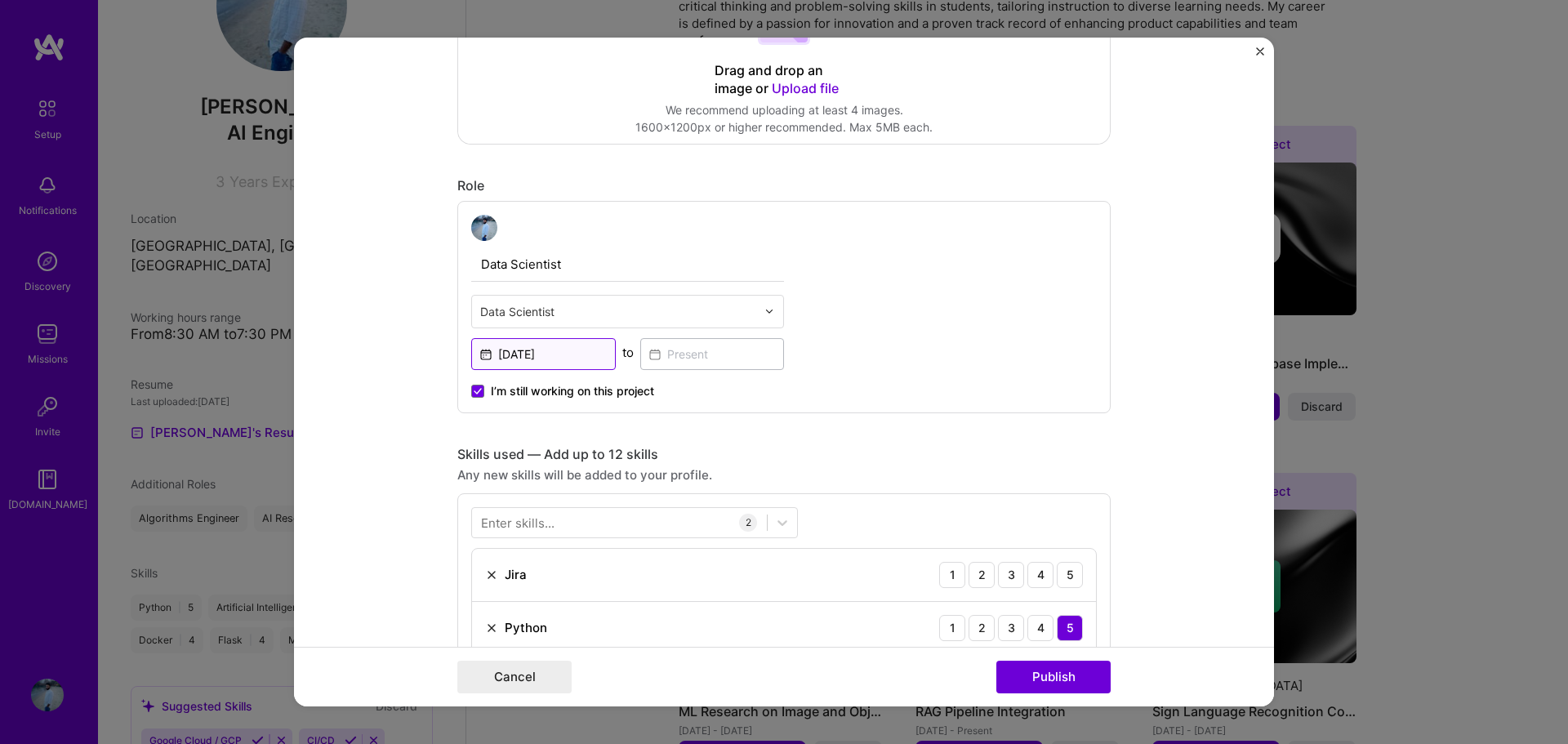
click at [525, 348] on input "[DATE]" at bounding box center [543, 353] width 144 height 32
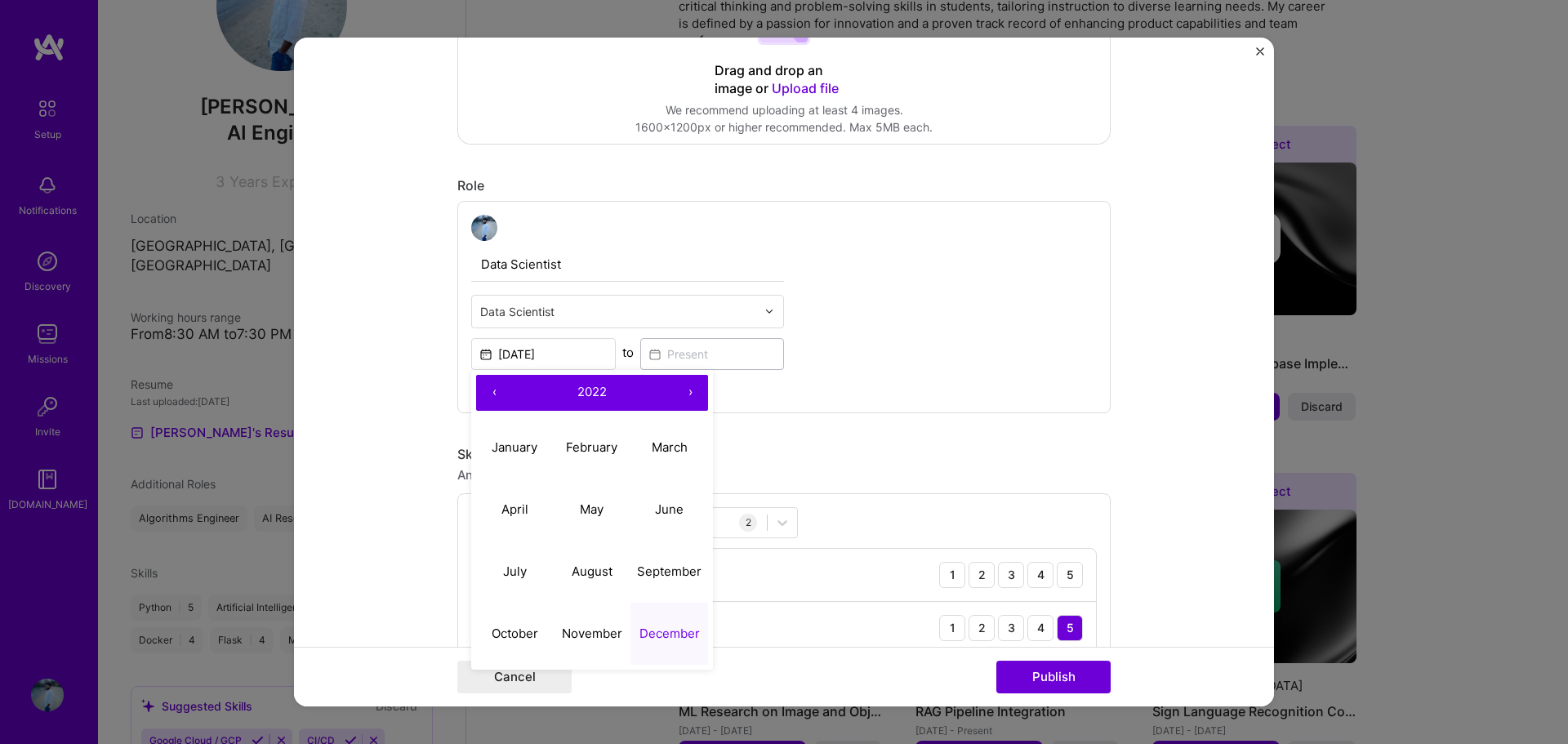
click at [685, 392] on button "›" at bounding box center [690, 392] width 36 height 36
click at [506, 445] on abbr "January" at bounding box center [515, 447] width 46 height 16
type input "[DATE]"
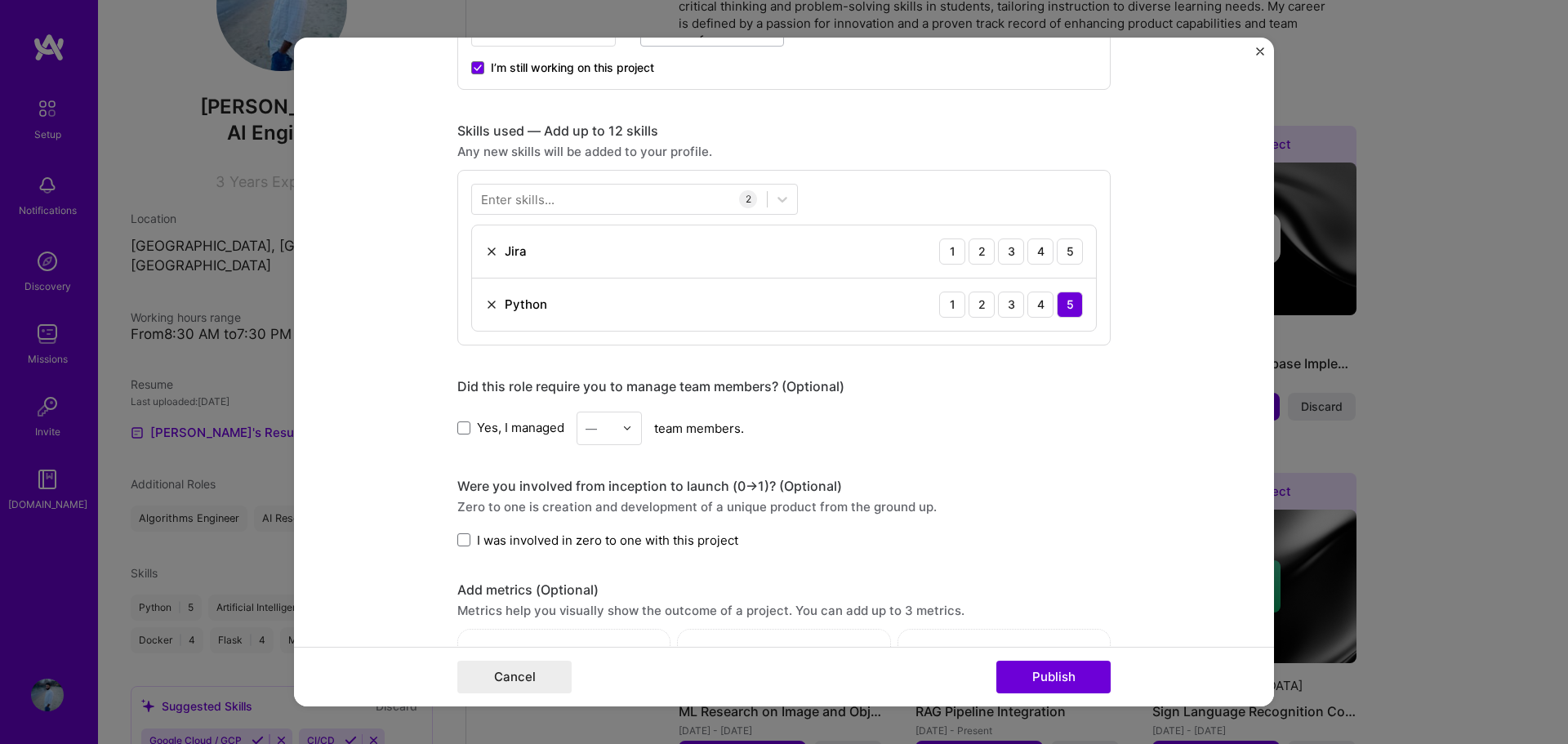
scroll to position [735, 0]
click at [998, 252] on div "3" at bounding box center [1011, 248] width 26 height 26
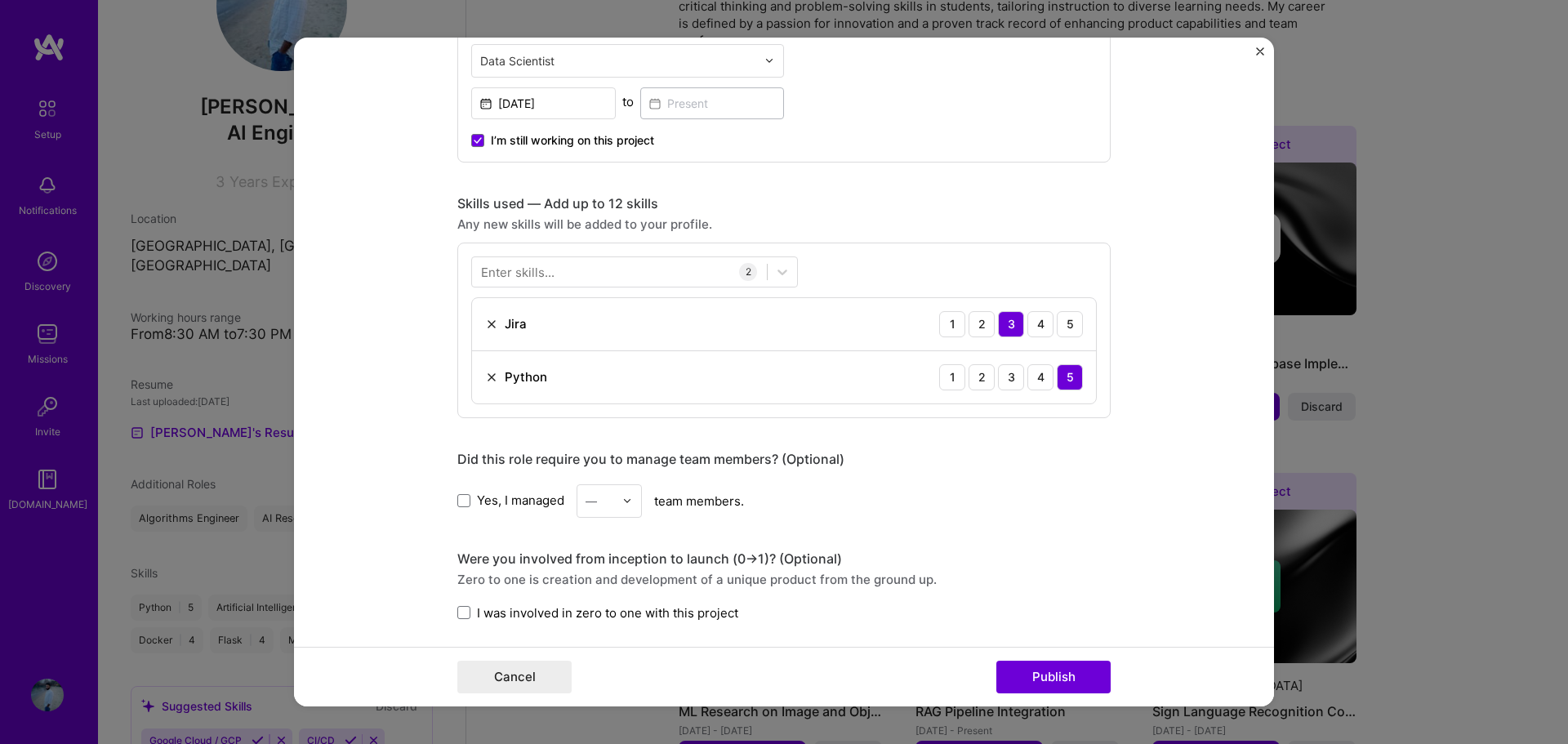
scroll to position [653, 0]
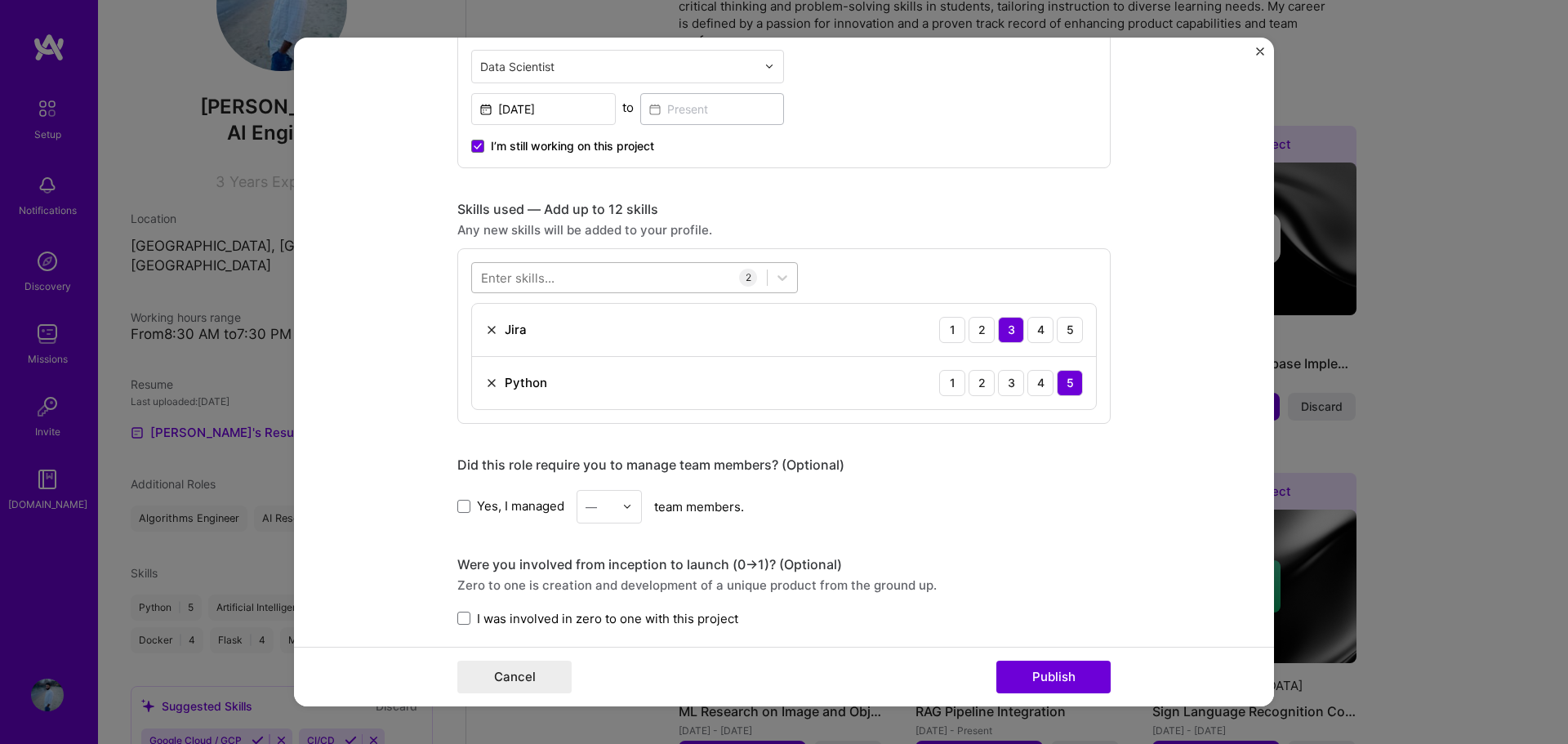
click at [652, 266] on div at bounding box center [620, 277] width 295 height 27
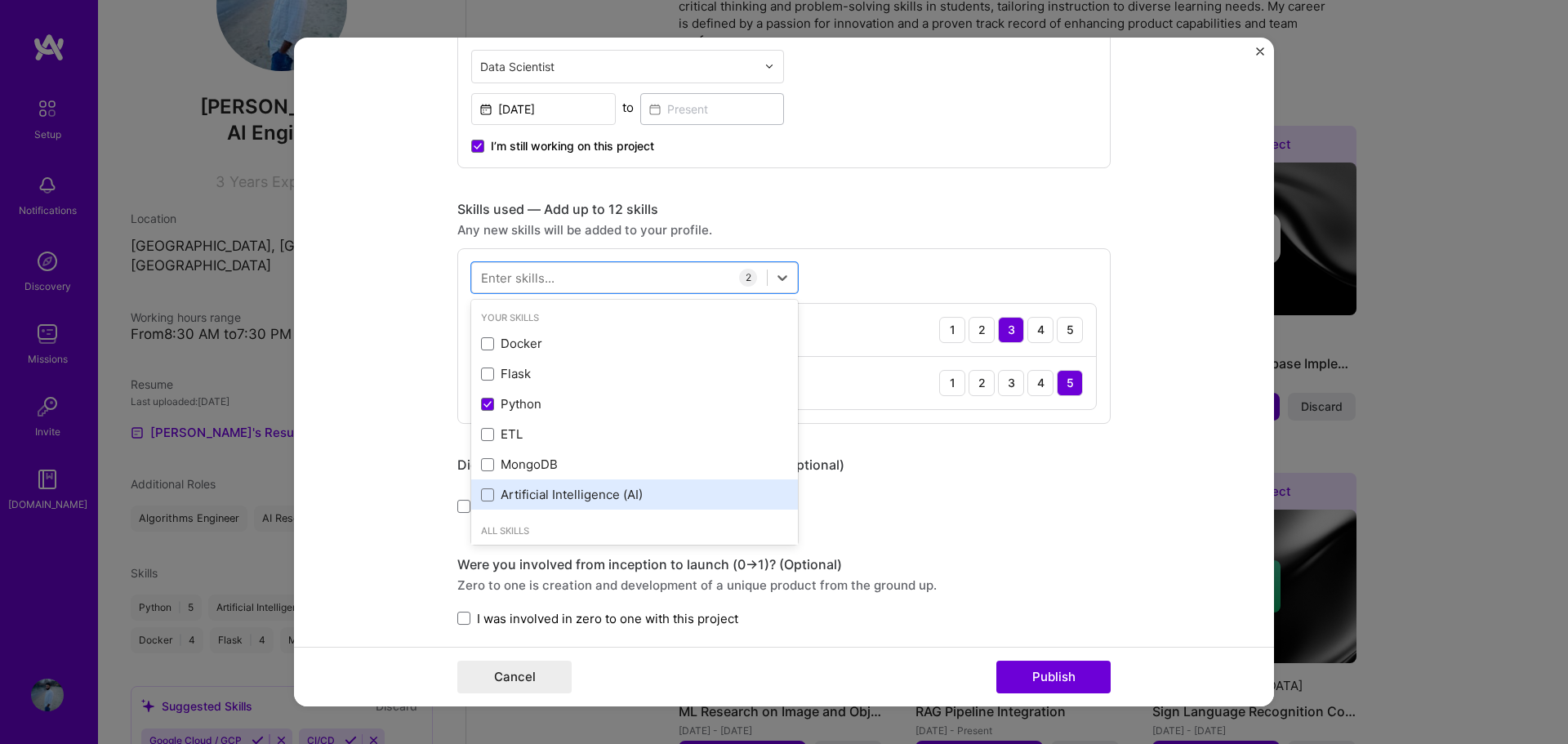
click at [539, 487] on div "Artificial Intelligence (AI)" at bounding box center [634, 494] width 307 height 17
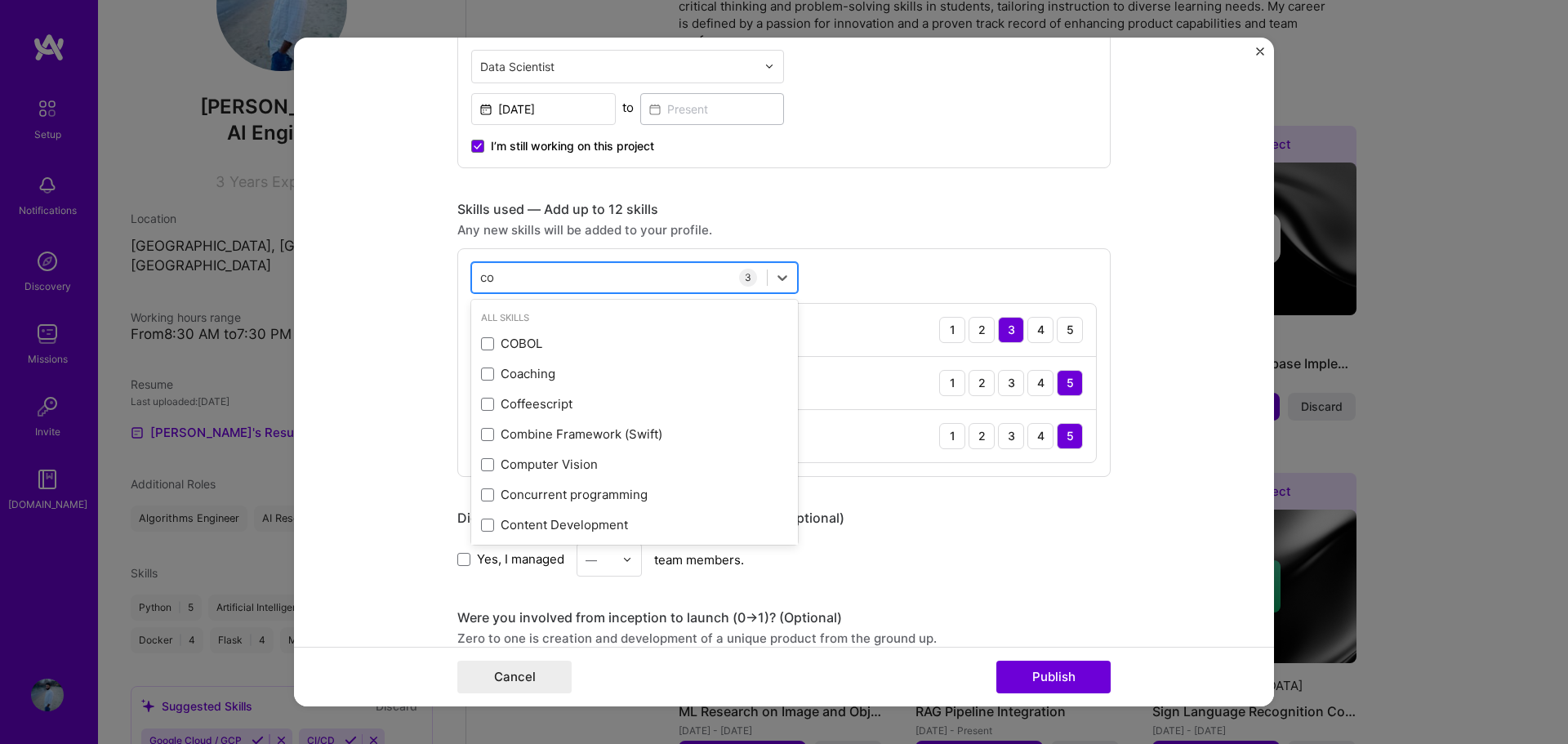
type input "c"
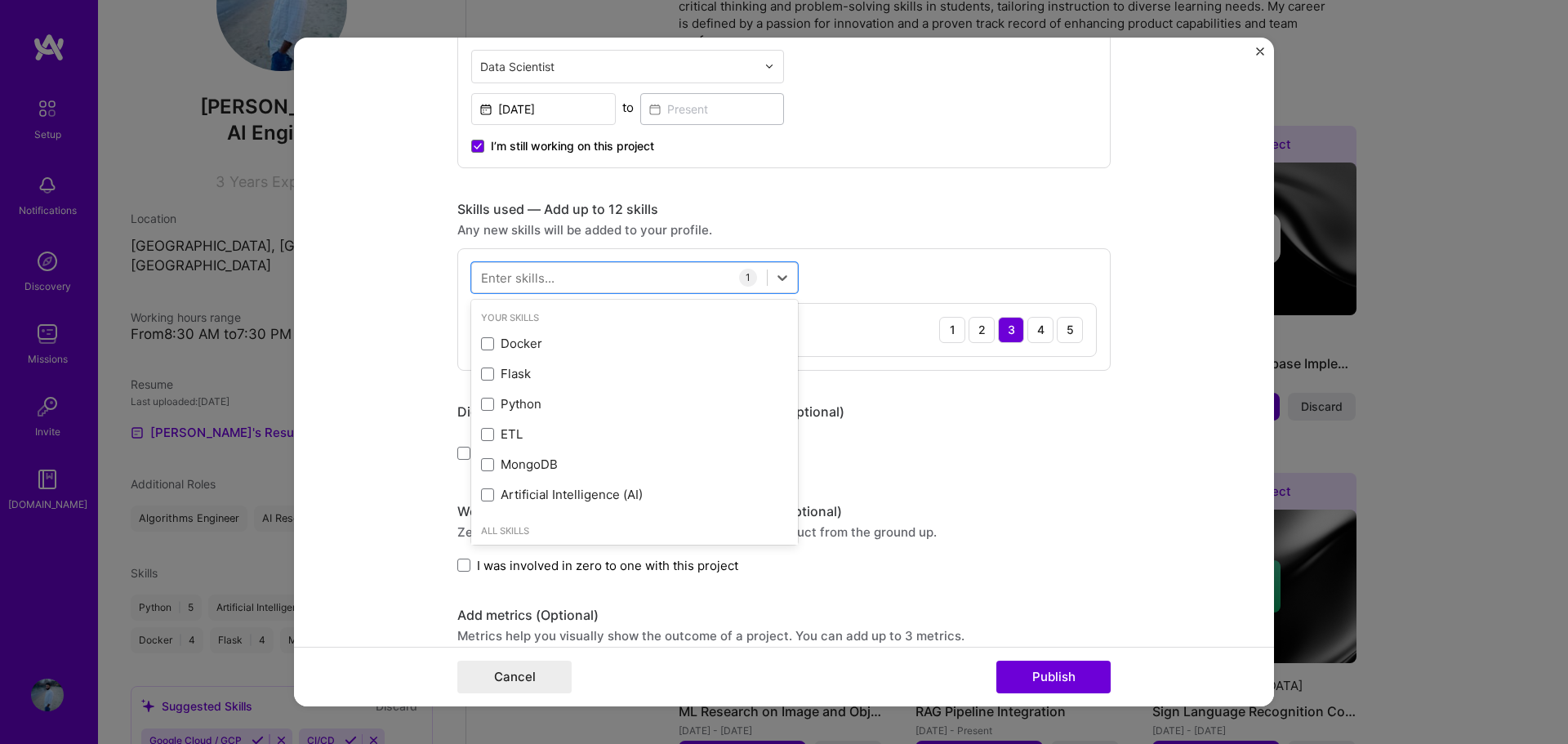
click at [924, 465] on div "Yes, I managed — team members." at bounding box center [784, 453] width 653 height 34
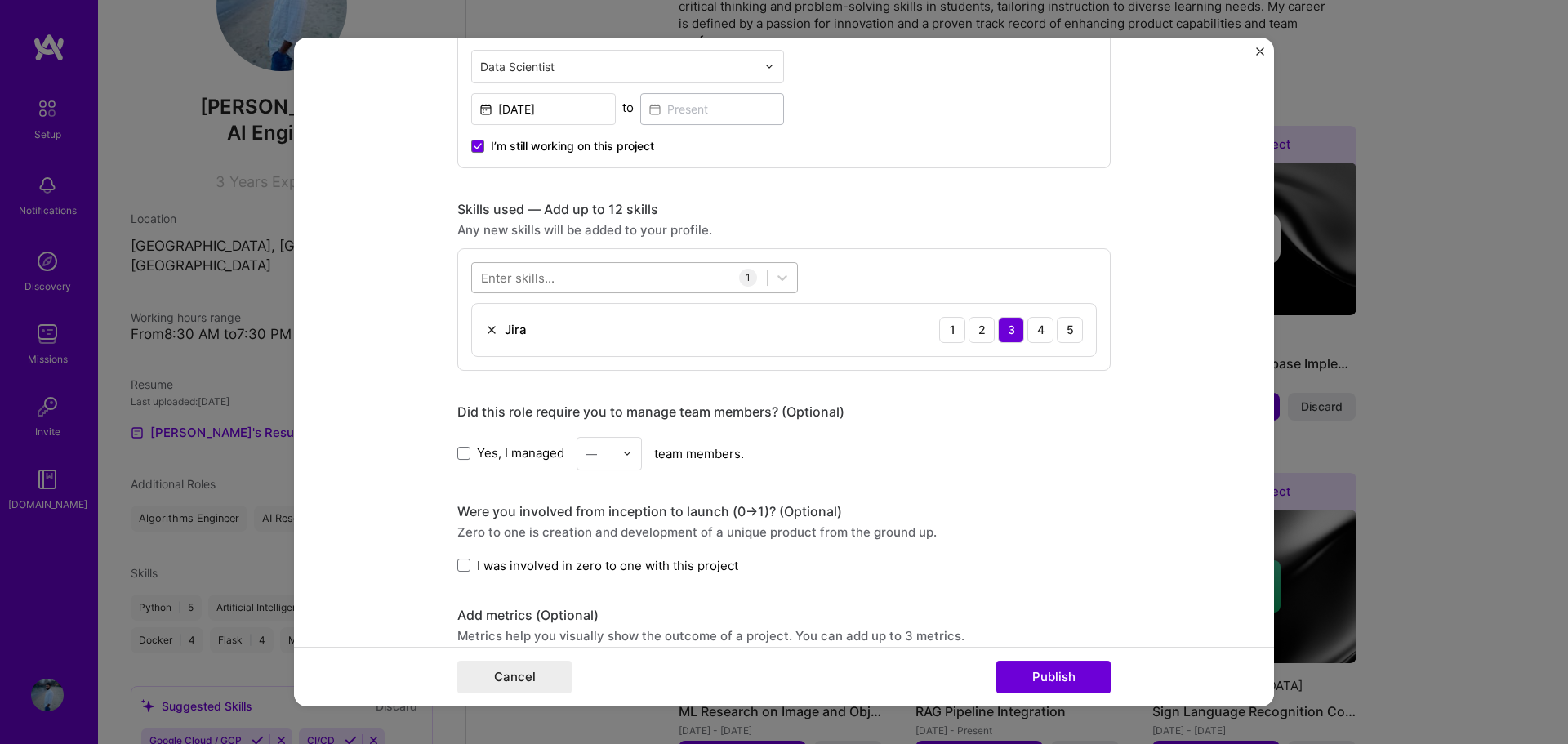
click at [567, 277] on div at bounding box center [620, 277] width 295 height 27
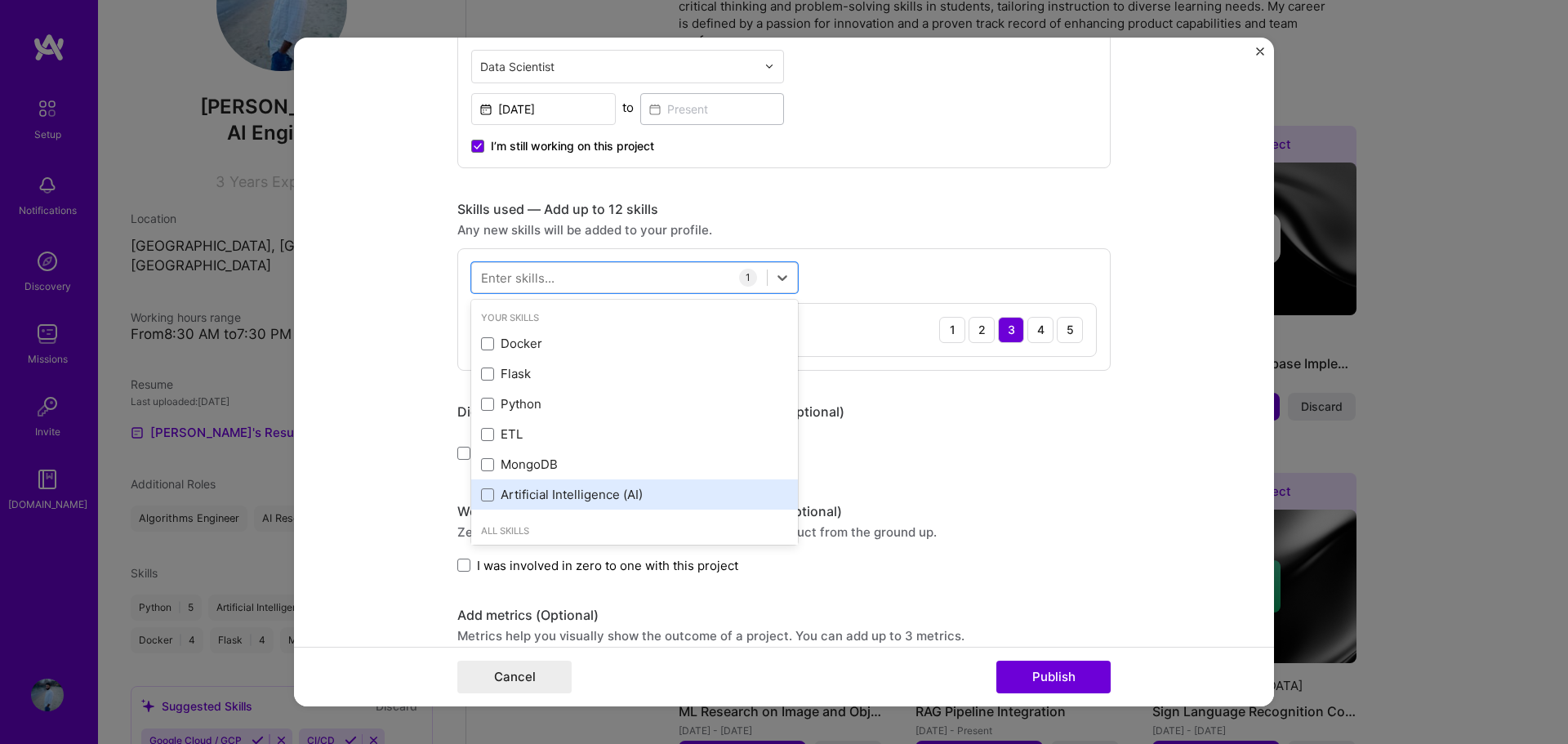
click at [501, 491] on div "Artificial Intelligence (AI)" at bounding box center [634, 494] width 307 height 17
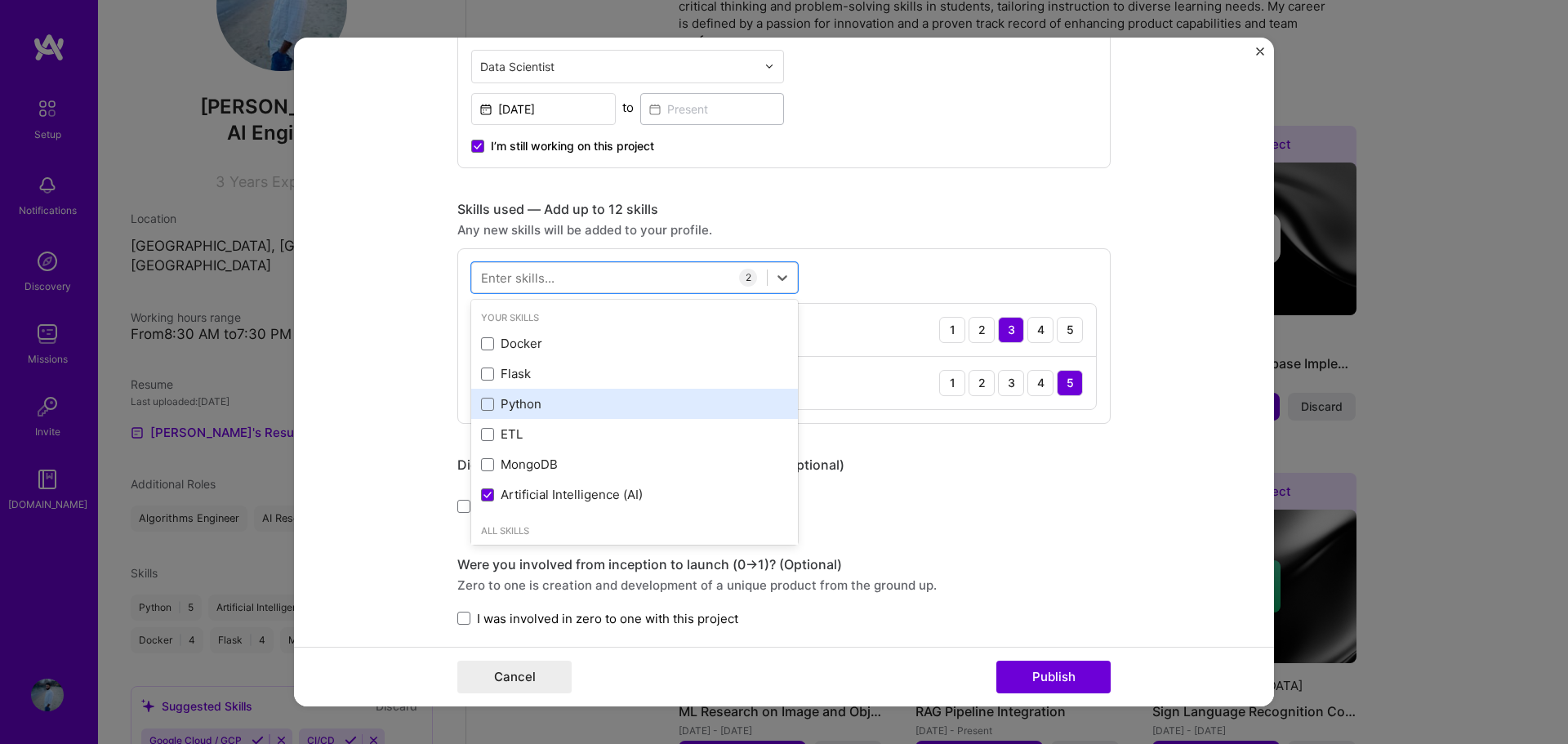
click at [536, 400] on div "Python" at bounding box center [634, 403] width 307 height 17
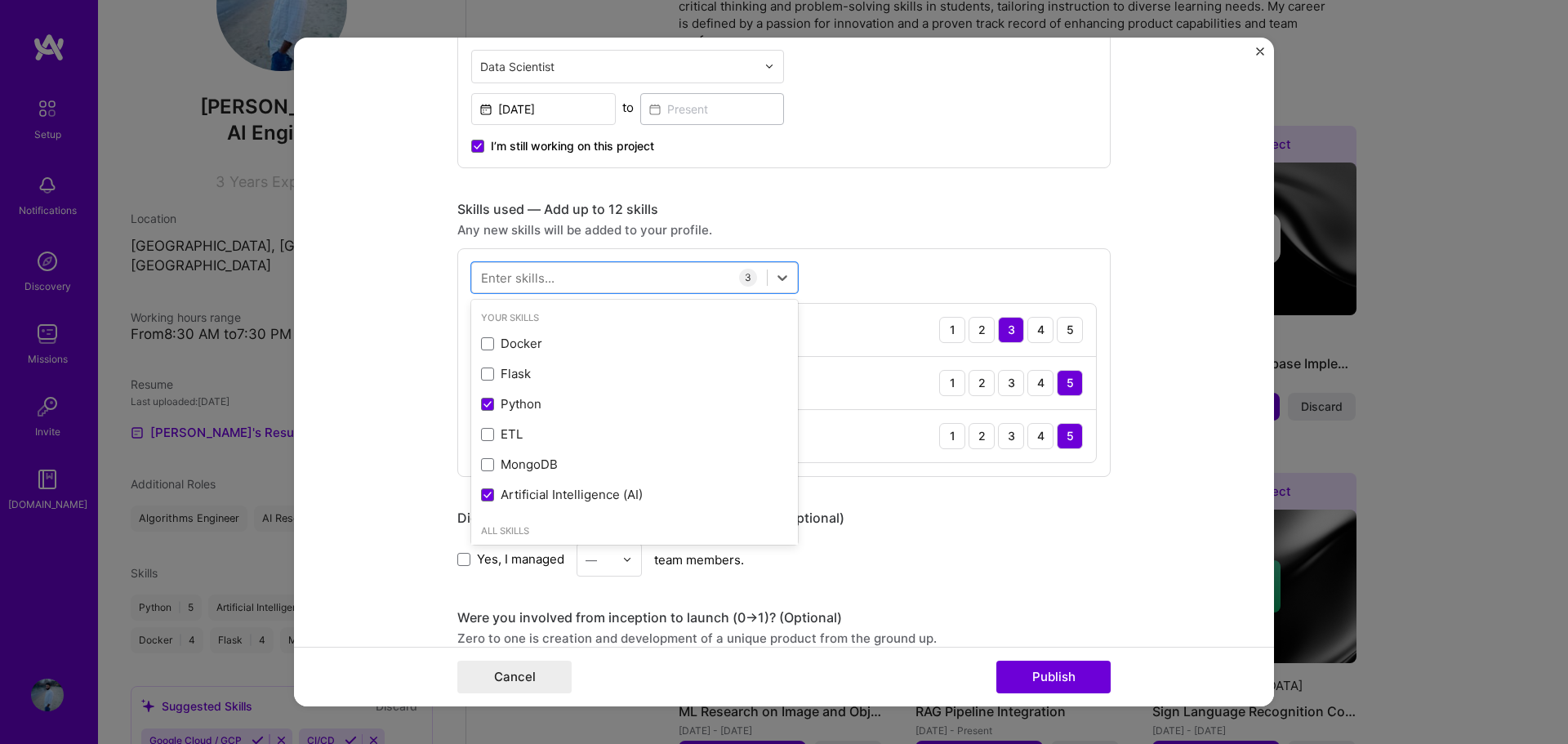
click at [1004, 602] on div "Editing suggested project This project is suggested based on your LinkedIn, res…" at bounding box center [784, 348] width 653 height 1862
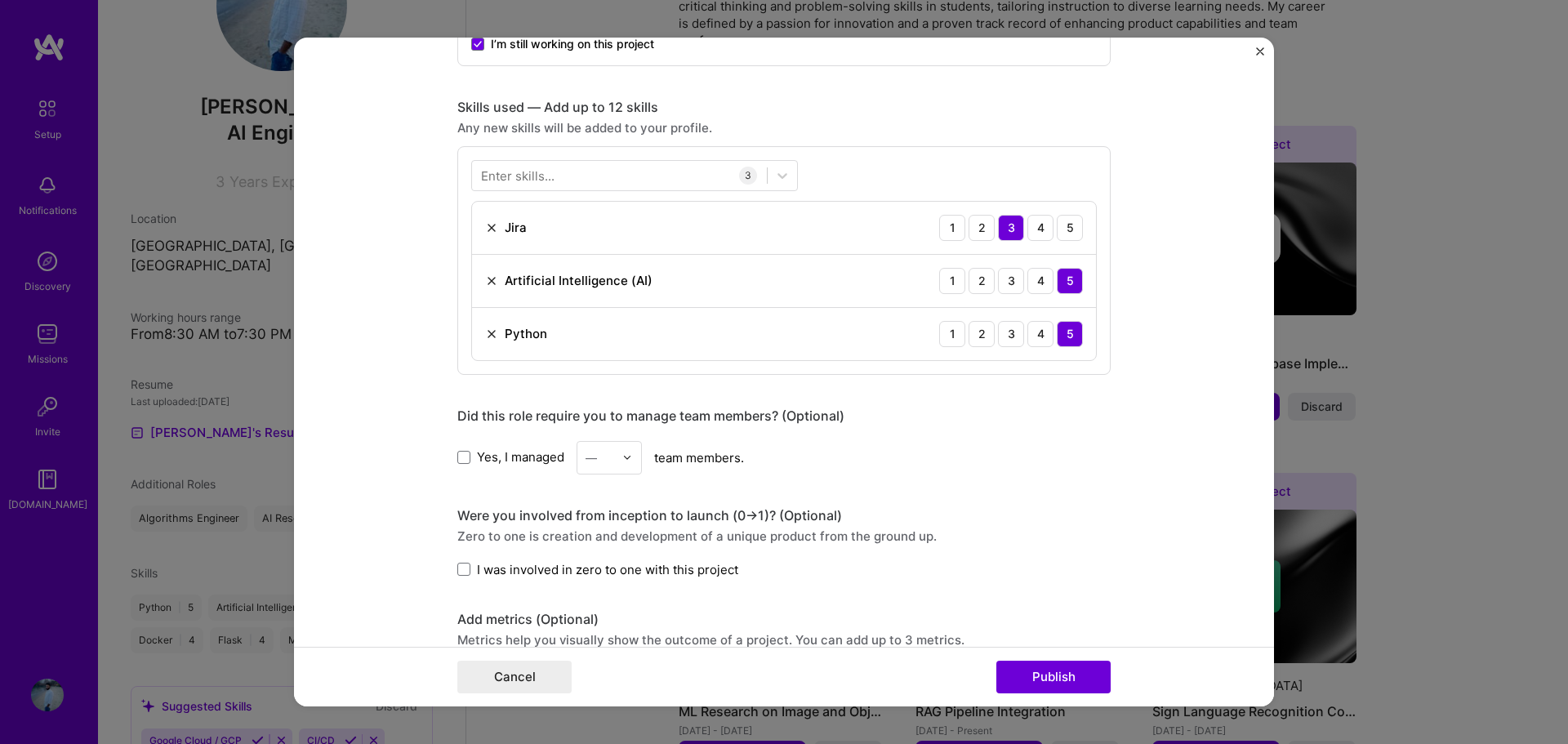
scroll to position [816, 0]
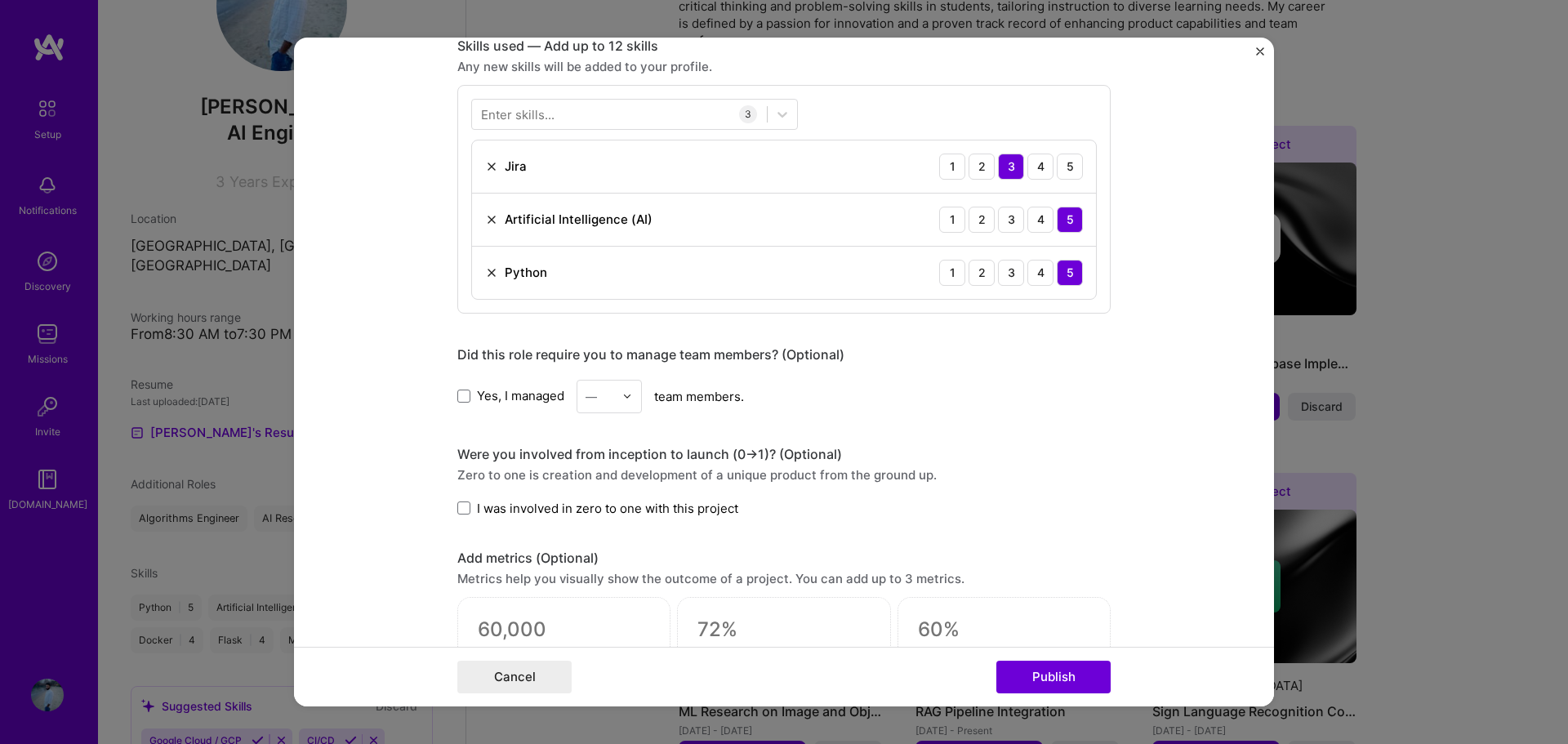
click at [466, 399] on label "Yes, I managed" at bounding box center [511, 395] width 107 height 17
click at [0, 0] on input "Yes, I managed" at bounding box center [0, 0] width 0 height 0
click at [607, 397] on input "text" at bounding box center [599, 396] width 29 height 17
click at [597, 459] on div "2" at bounding box center [609, 470] width 56 height 30
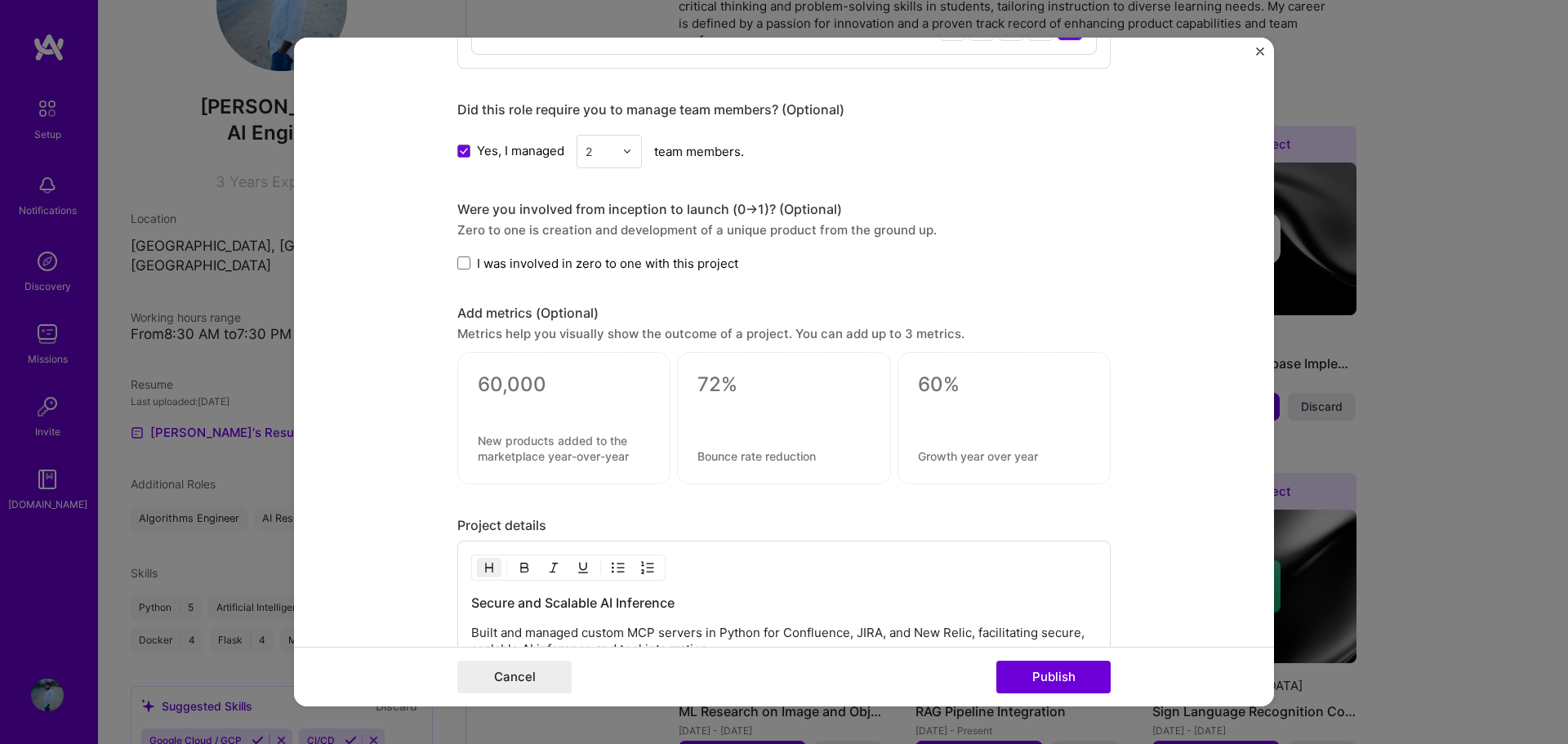
scroll to position [1143, 0]
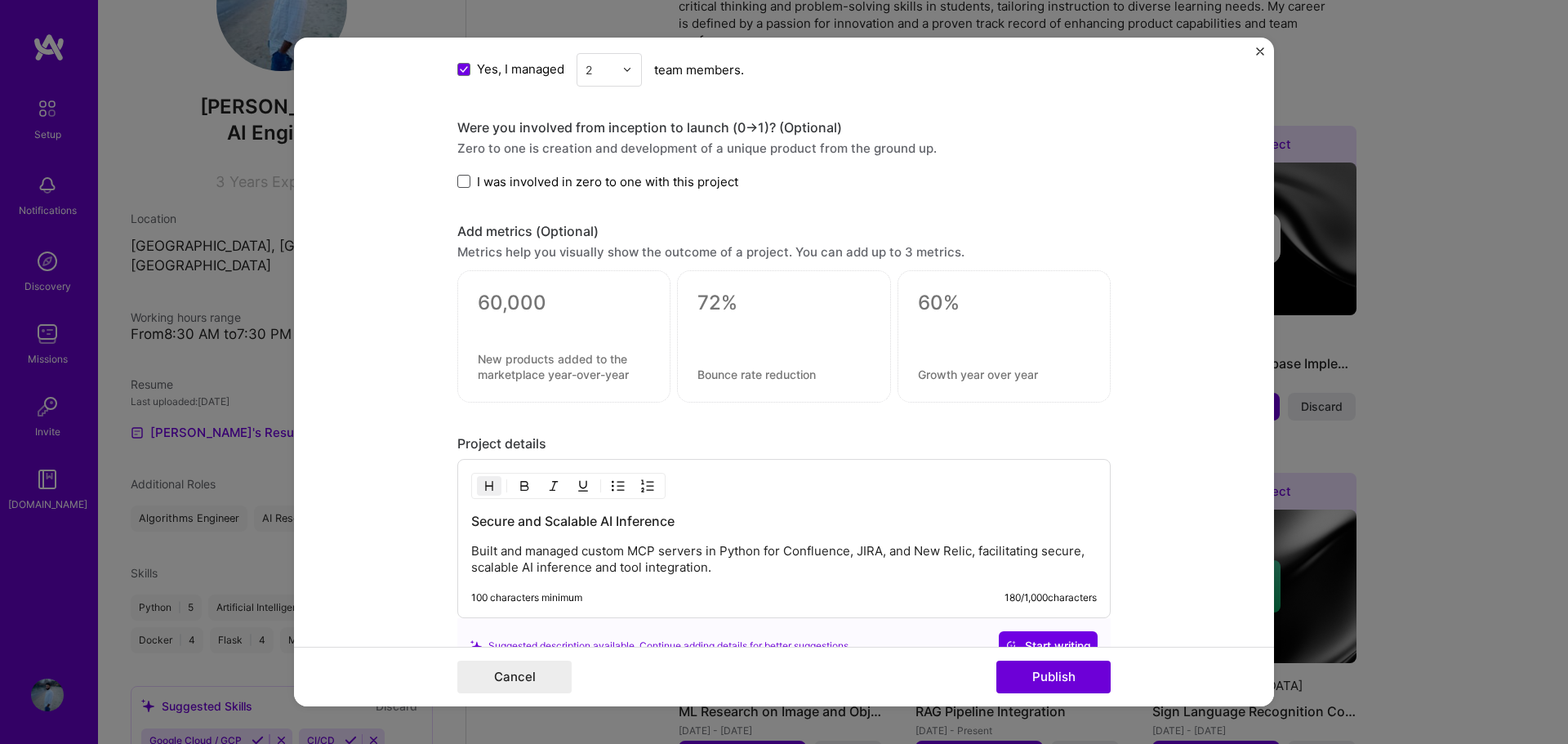
click at [458, 182] on span at bounding box center [464, 181] width 13 height 13
click at [0, 0] on input "I was involved in zero to one with this project" at bounding box center [0, 0] width 0 height 0
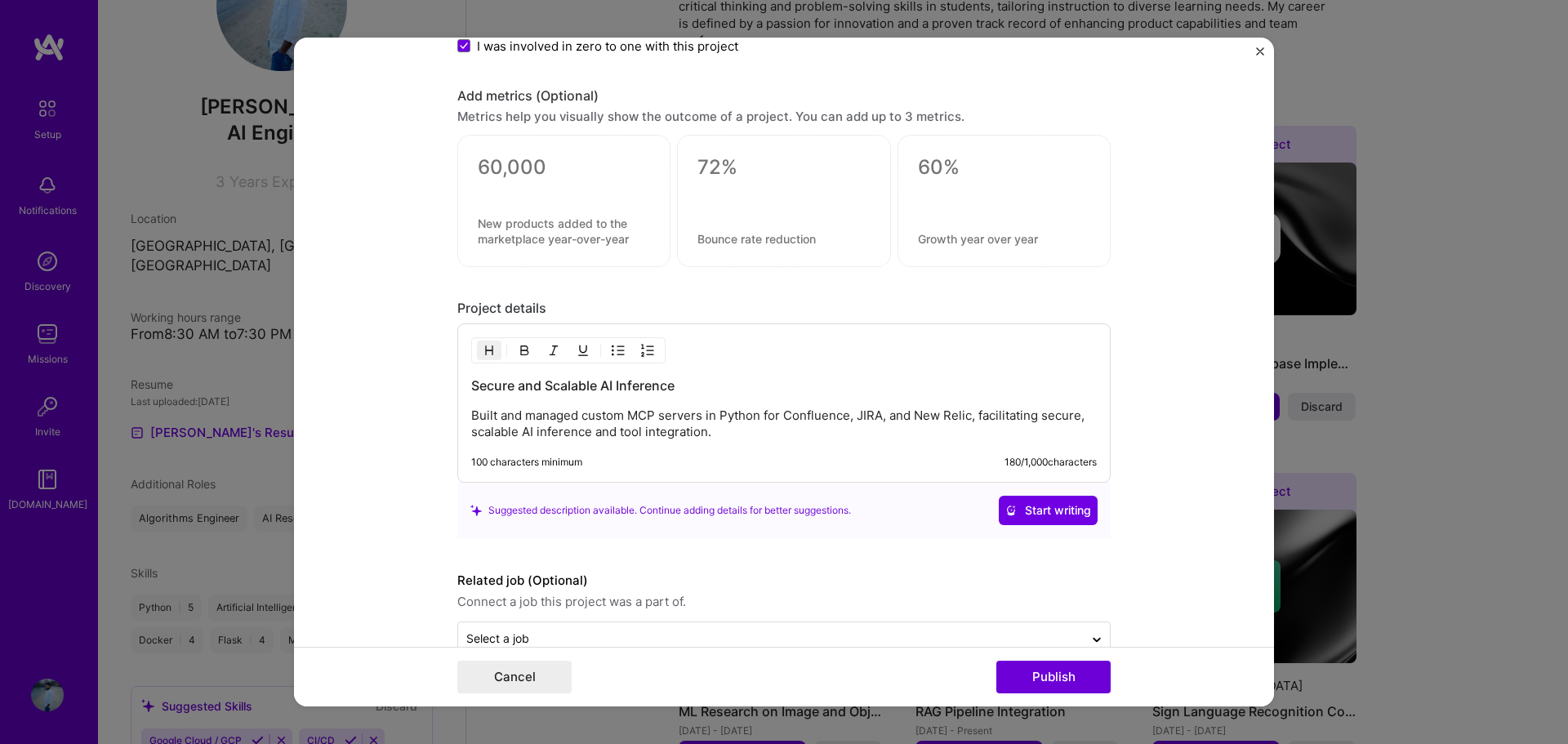
scroll to position [1306, 0]
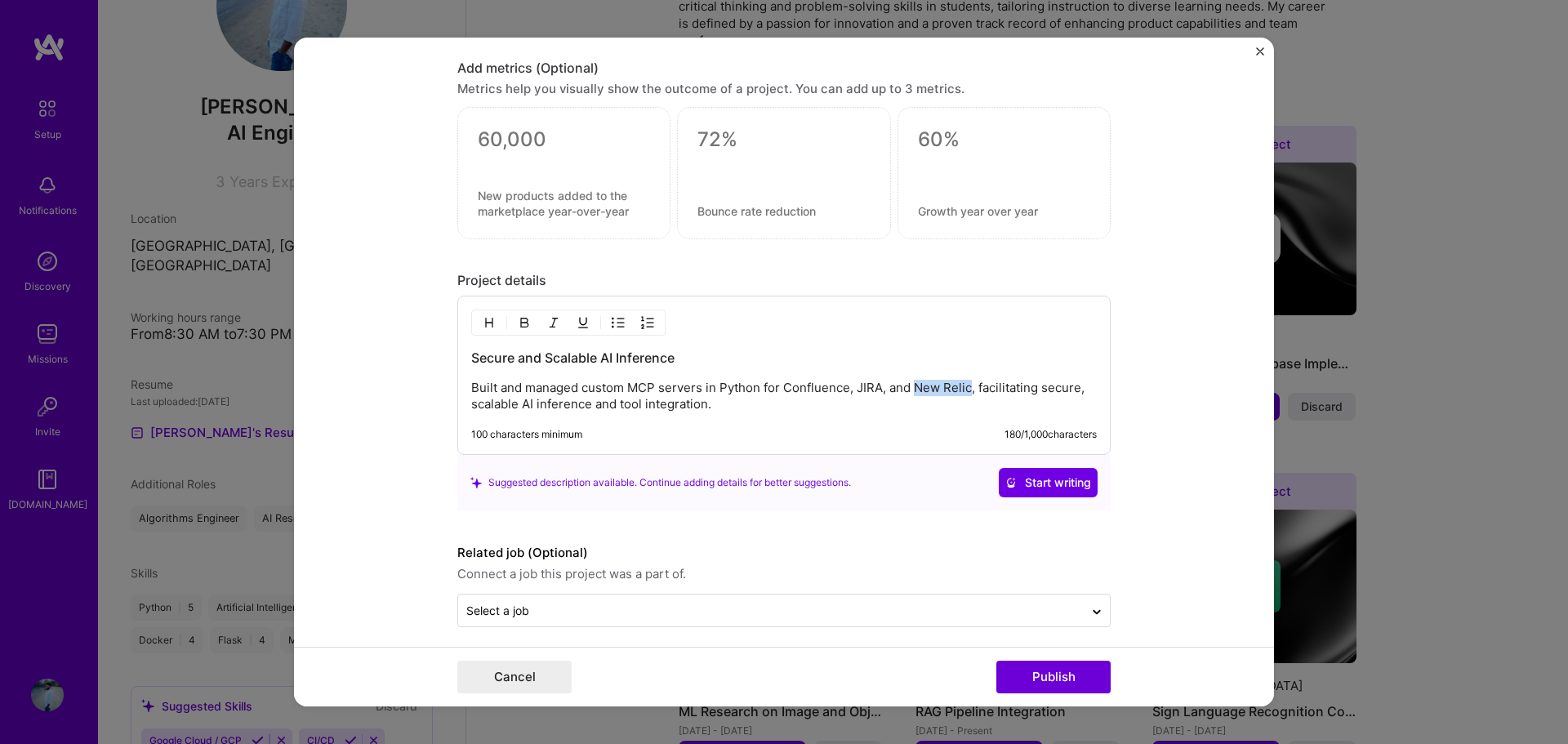
drag, startPoint x: 910, startPoint y: 384, endPoint x: 963, endPoint y: 387, distance: 53.1
click at [963, 387] on p "Built and managed custom MCP servers in Python for Confluence, JIRA, and New Re…" at bounding box center [784, 396] width 625 height 33
click at [912, 387] on p "Built and managed custom MCP servers in Python for Confluence, JIRA, and , faci…" at bounding box center [784, 396] width 625 height 33
click at [1043, 479] on span "Start writing" at bounding box center [1048, 483] width 86 height 16
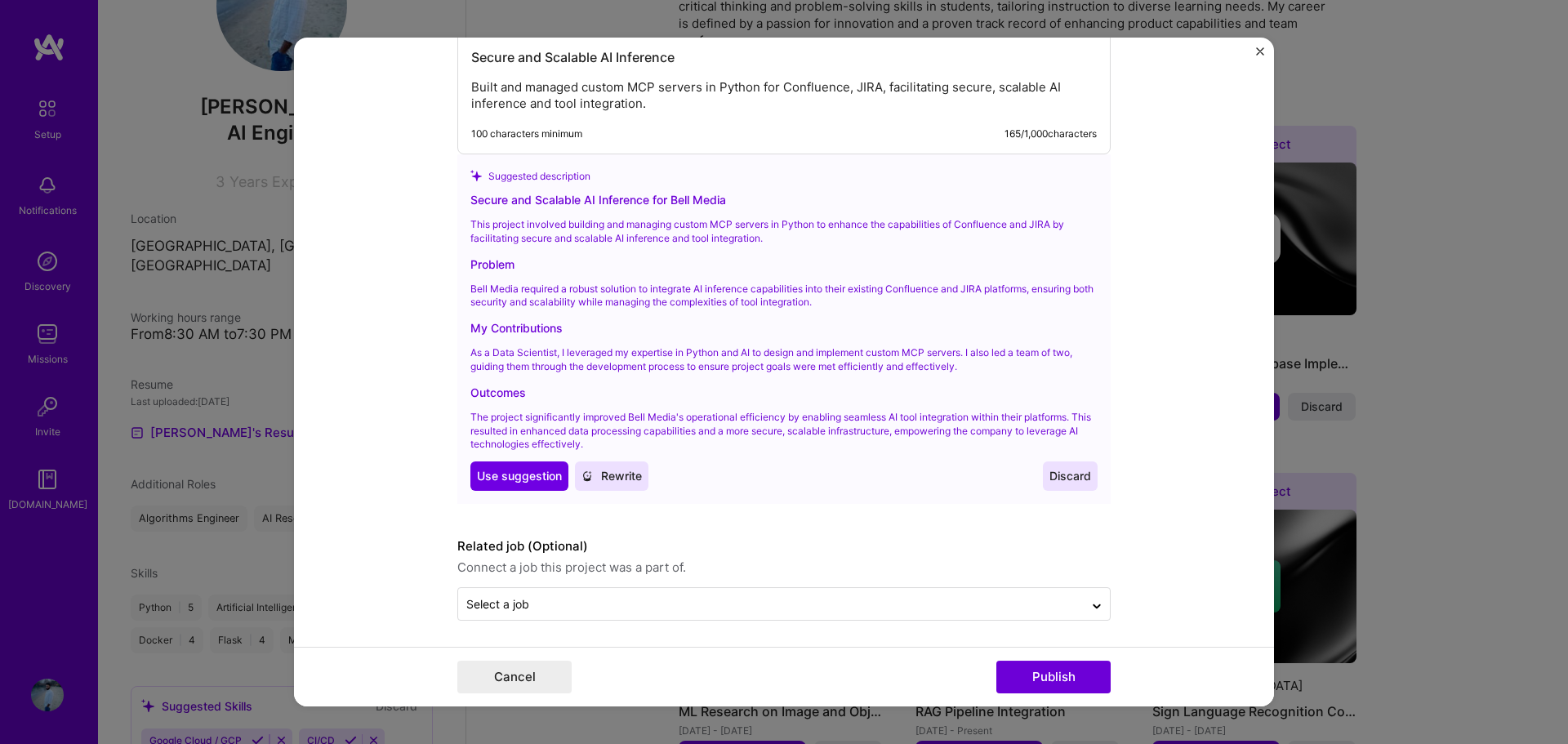
scroll to position [1610, 0]
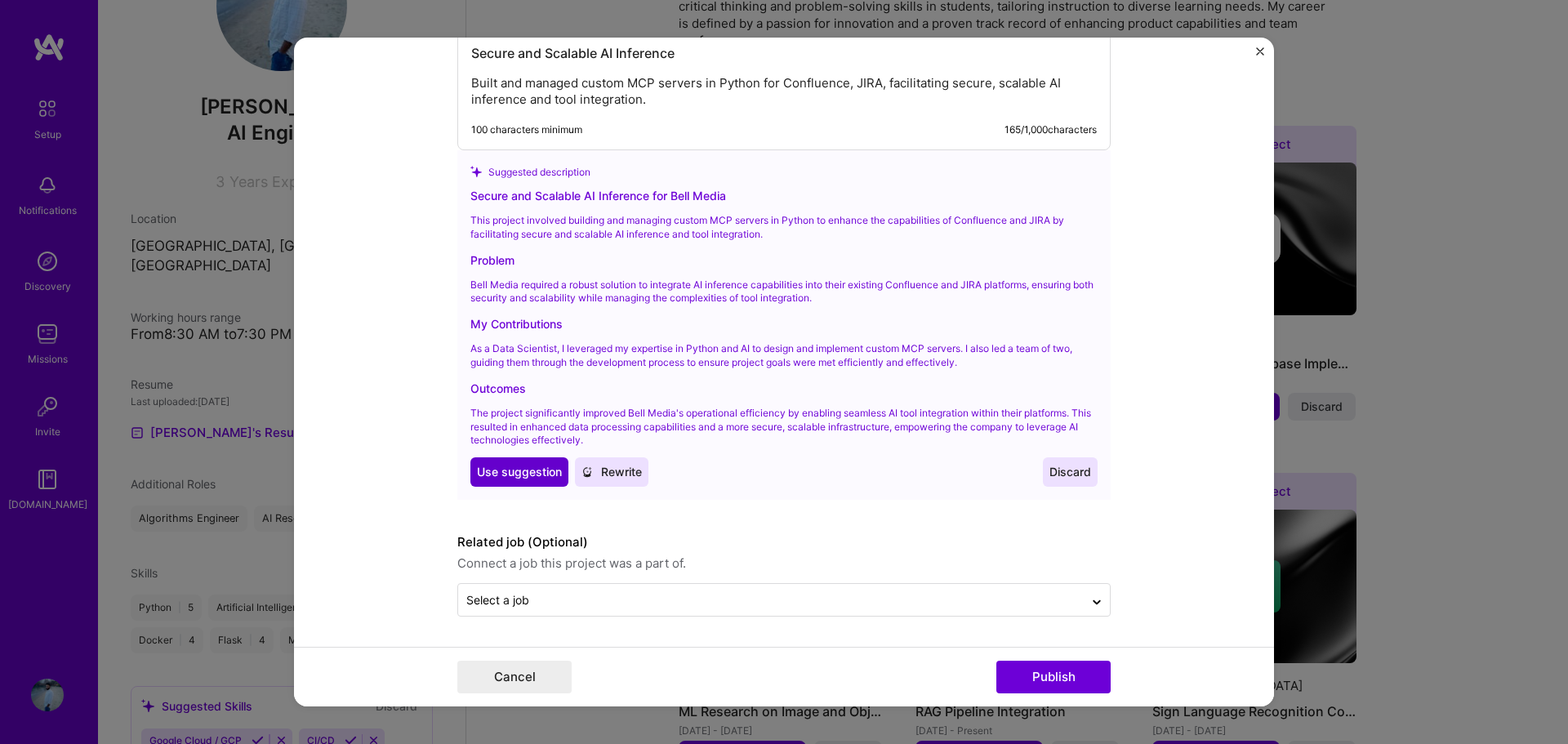
click at [516, 478] on span "Use suggestion" at bounding box center [520, 472] width 85 height 16
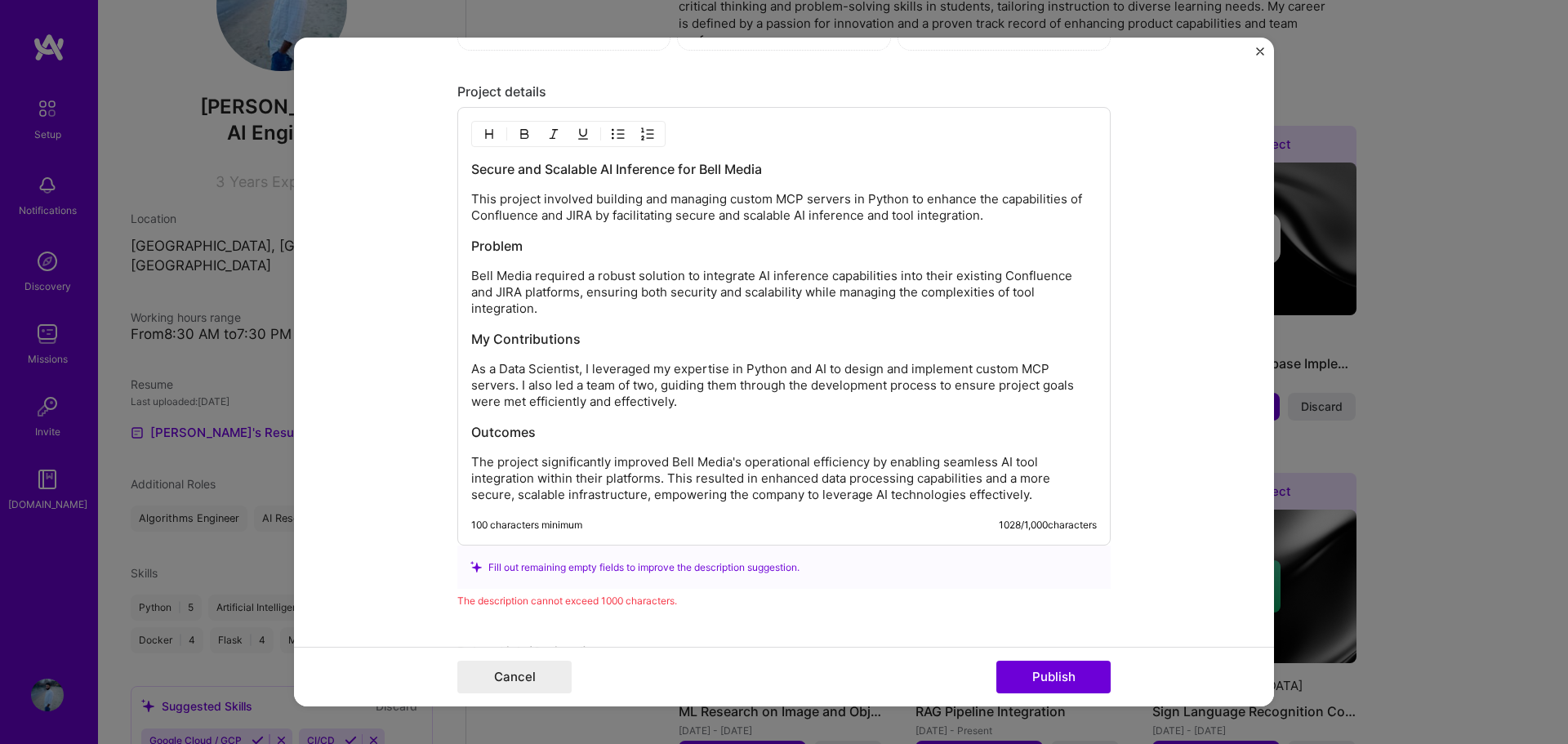
scroll to position [1423, 0]
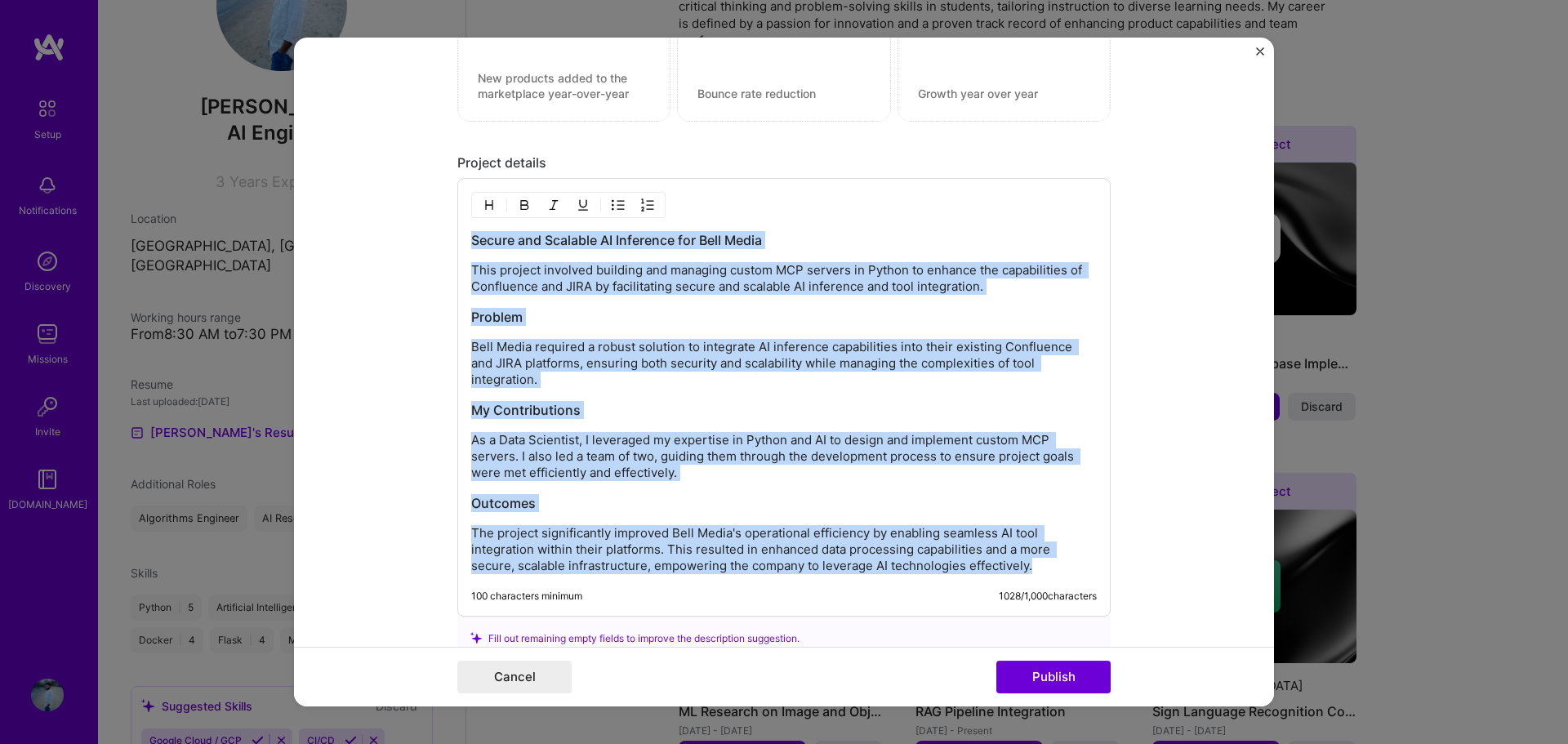
drag, startPoint x: 1029, startPoint y: 556, endPoint x: 398, endPoint y: 231, distance: 709.8
click at [398, 231] on form "Editing suggested project This project is suggested based on your LinkedIn, res…" at bounding box center [784, 372] width 979 height 669
copy div "Secure and Scalable AI Inference for Bell Media This project involved building …"
drag, startPoint x: 685, startPoint y: 256, endPoint x: 684, endPoint y: 266, distance: 10.0
click at [685, 256] on div "Secure and Scalable AI Inference for Bell Media This project involved building …" at bounding box center [784, 402] width 625 height 343
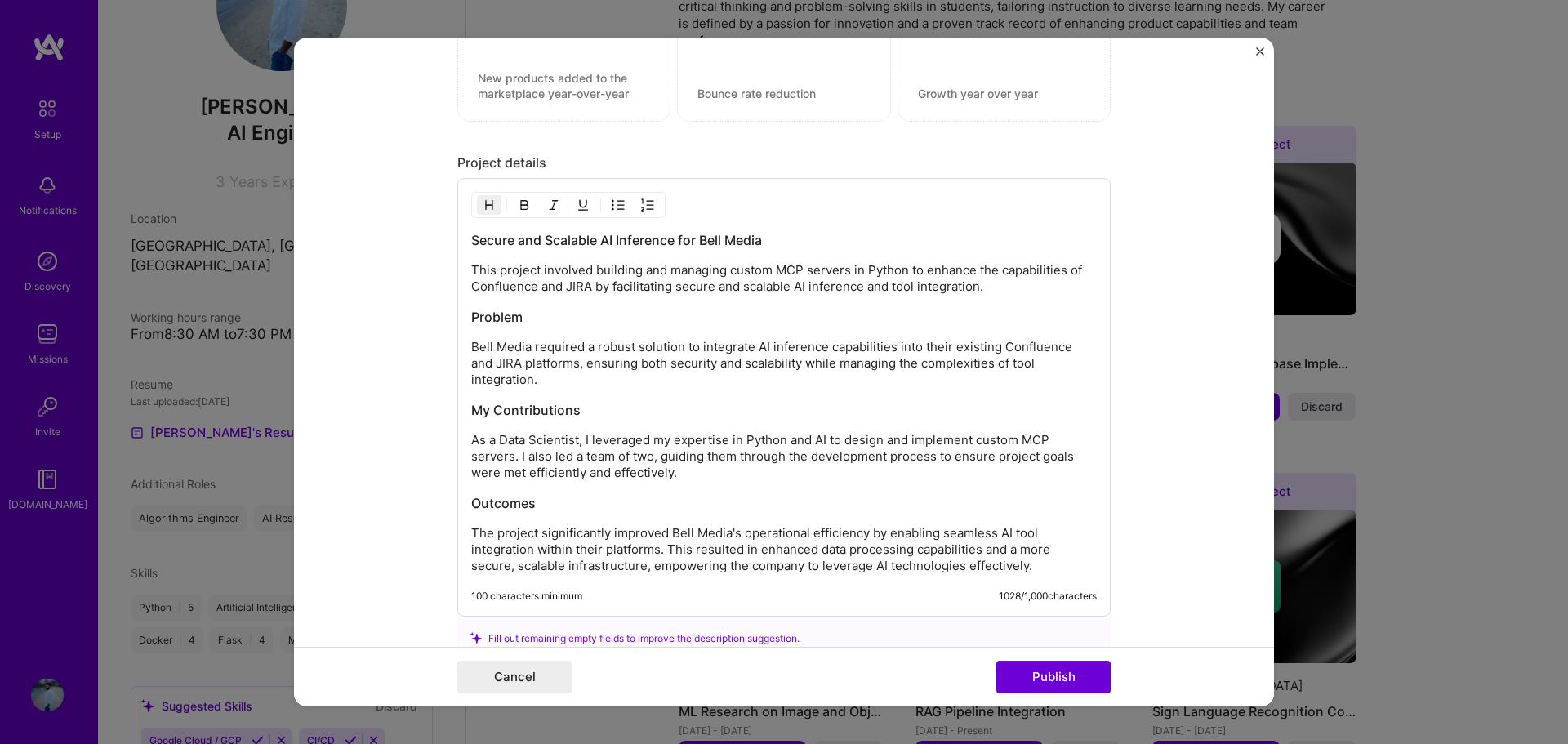
click at [671, 315] on h3 "Problem" at bounding box center [784, 317] width 625 height 18
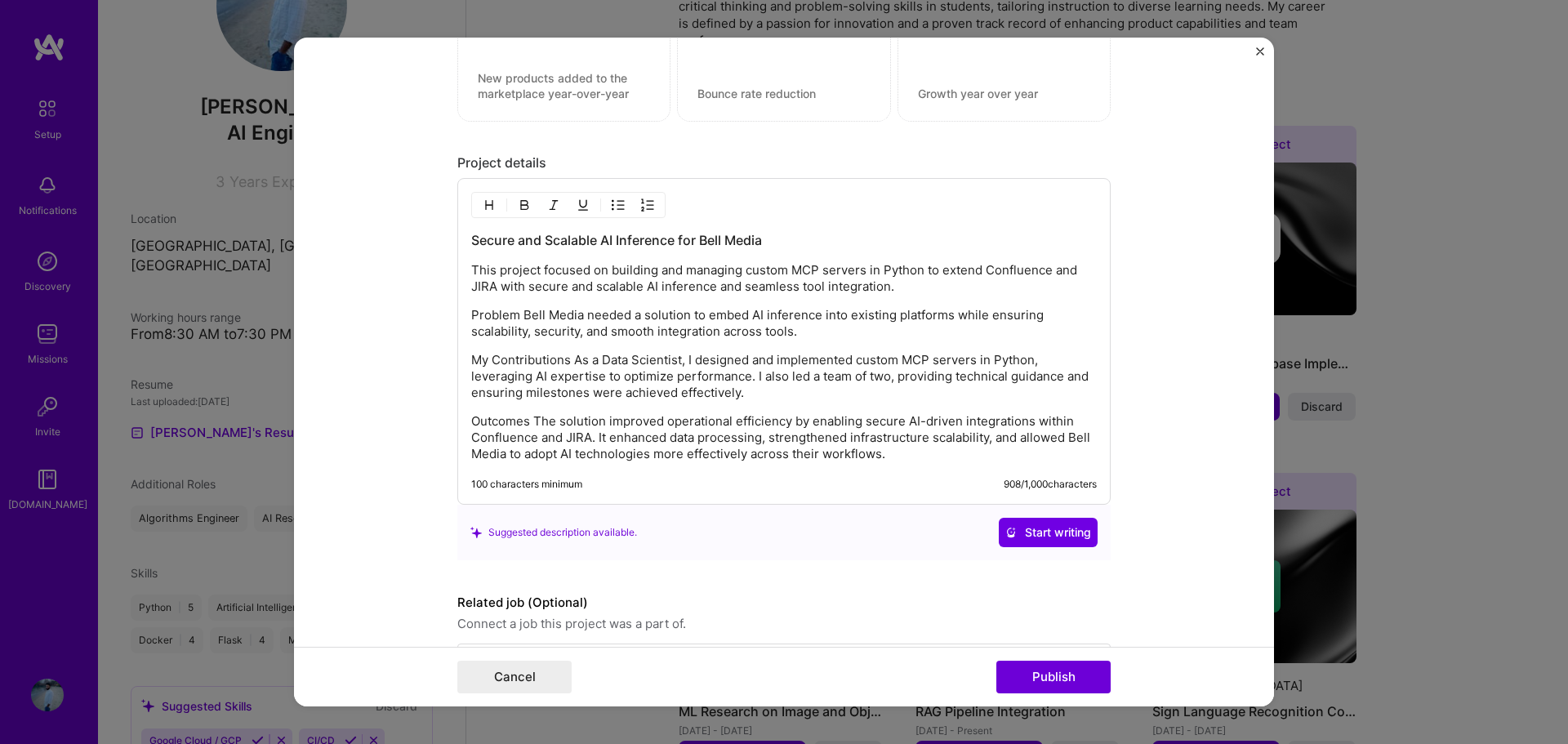
click at [518, 315] on p "Problem Bell Media needed a solution to embed AI inference into existing platfo…" at bounding box center [784, 324] width 625 height 33
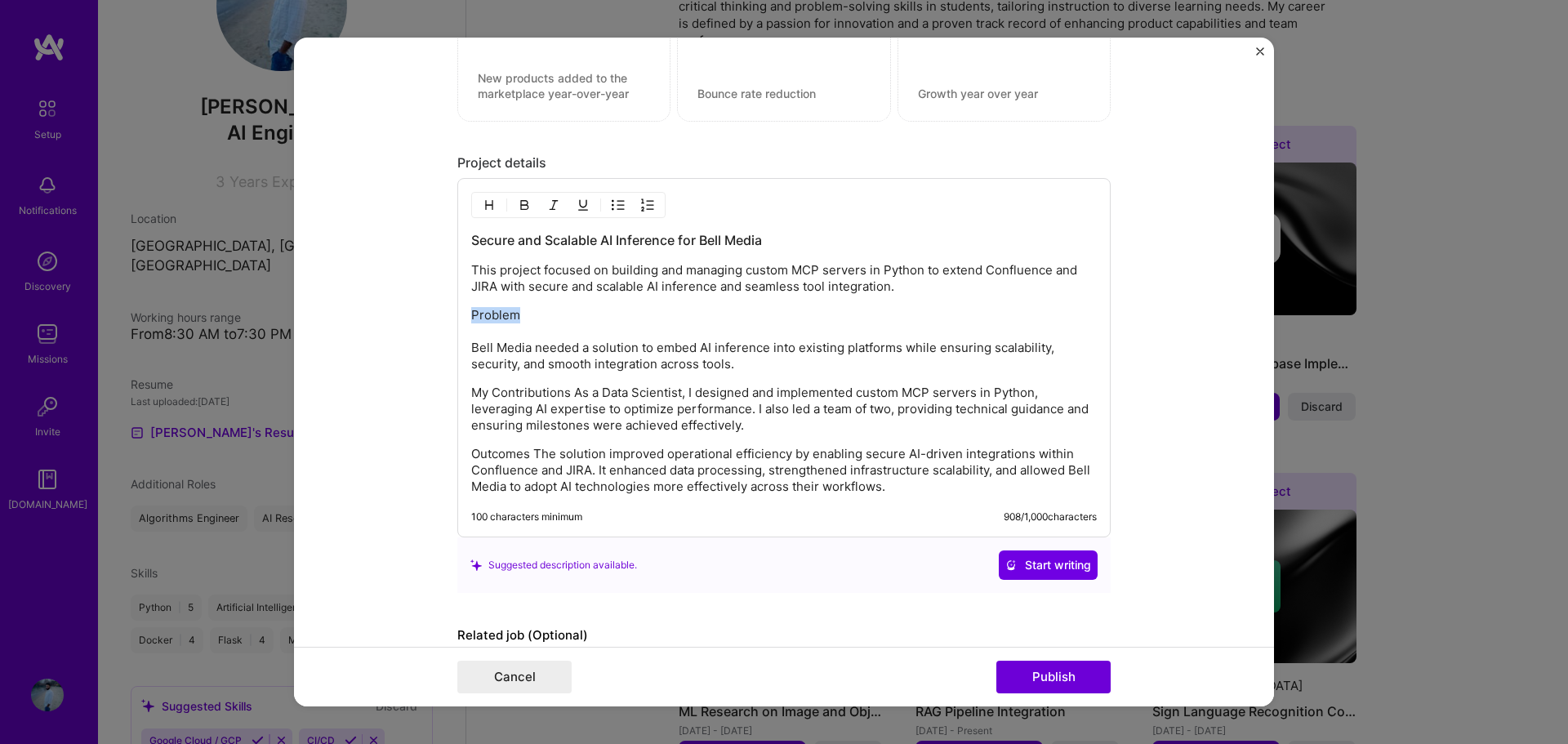
drag, startPoint x: 514, startPoint y: 318, endPoint x: 437, endPoint y: 313, distance: 77.2
click at [437, 313] on form "Editing suggested project This project is suggested based on your LinkedIn, res…" at bounding box center [784, 372] width 979 height 669
click at [568, 393] on p "My Contributions As a Data Scientist, I designed and implemented custom MCP ser…" at bounding box center [784, 409] width 625 height 49
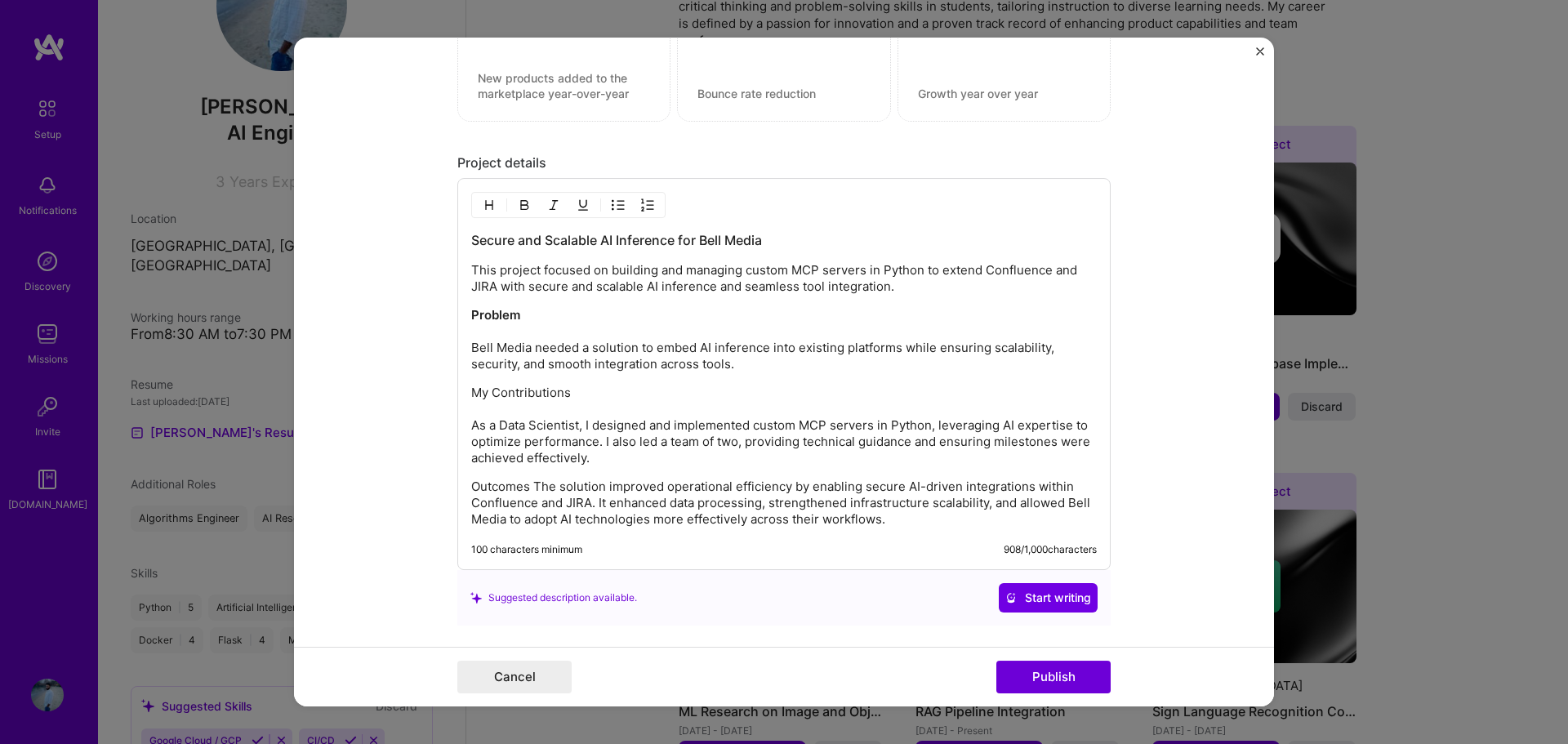
drag, startPoint x: 575, startPoint y: 395, endPoint x: 456, endPoint y: 392, distance: 119.0
click at [457, 392] on div "Secure and Scalable AI Inference for Bell Media This project focused on buildin…" at bounding box center [784, 374] width 653 height 392
click at [572, 450] on p "My Contributions As a Data Scientist, I designed and implemented custom MCP ser…" at bounding box center [784, 425] width 625 height 82
click at [526, 484] on p "Outcomes The solution improved operational efficiency by enabling secure AI-dri…" at bounding box center [784, 503] width 625 height 49
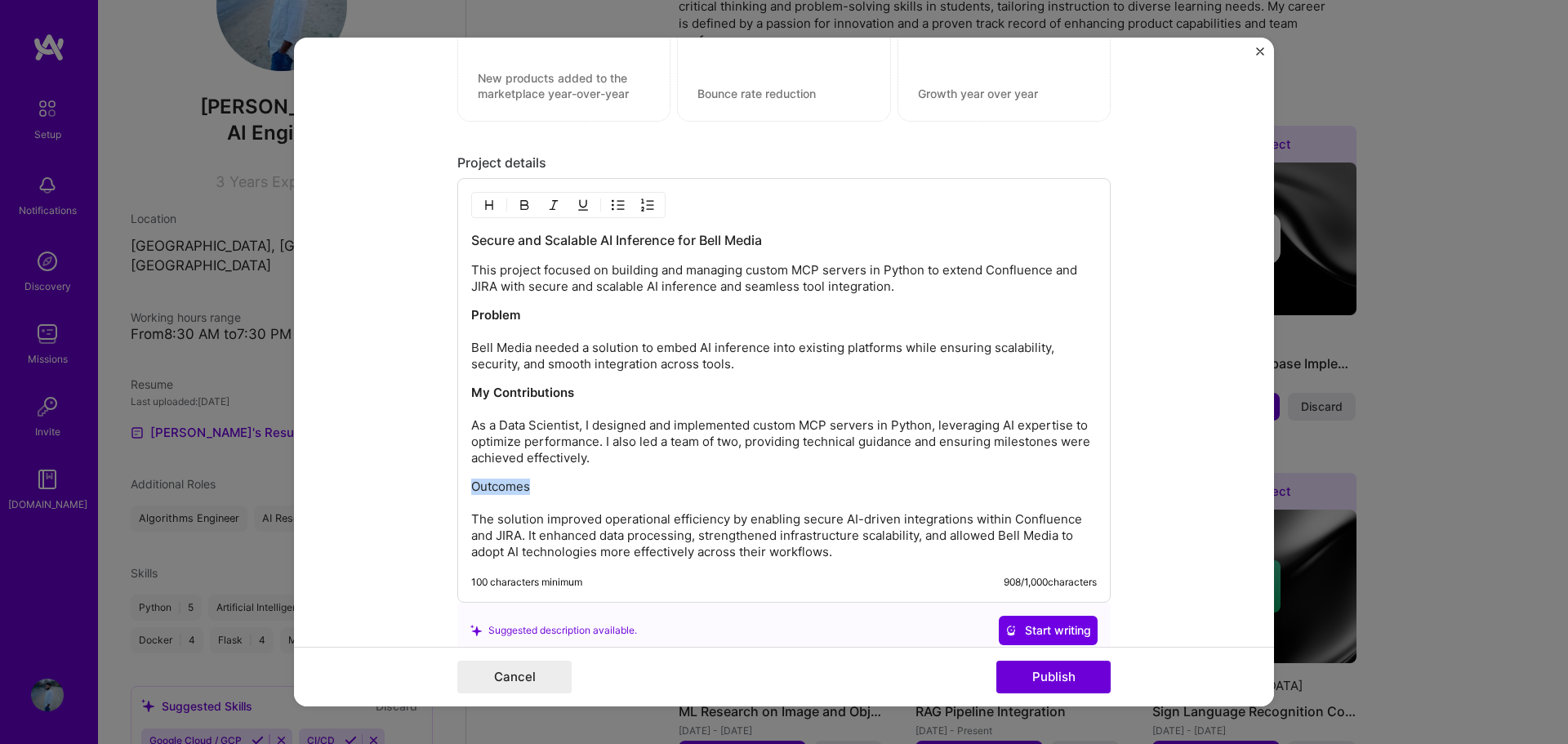
drag, startPoint x: 529, startPoint y: 492, endPoint x: 450, endPoint y: 483, distance: 79.5
click at [450, 483] on form "Editing suggested project This project is suggested based on your LinkedIn, res…" at bounding box center [784, 372] width 979 height 669
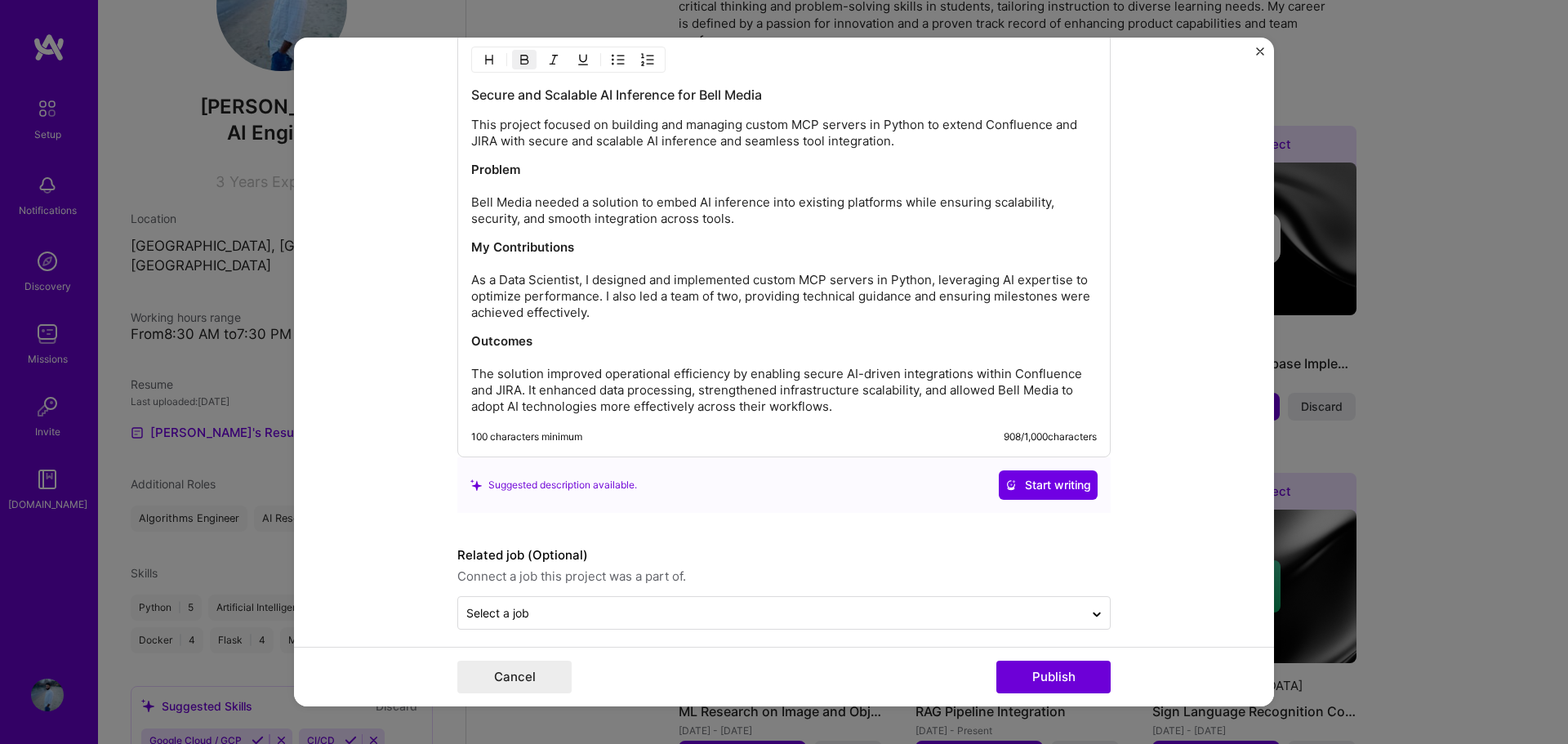
scroll to position [1581, 0]
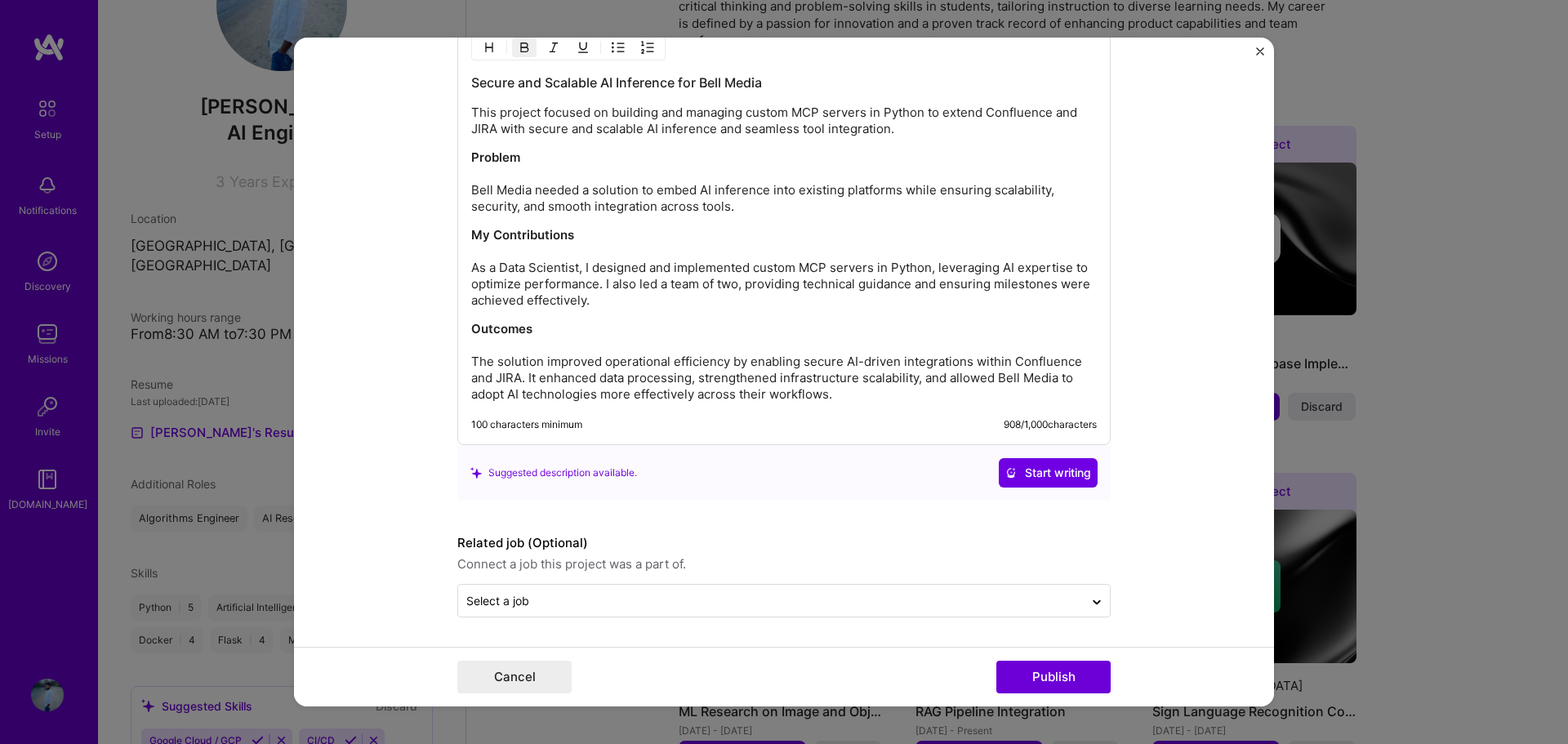
click at [390, 420] on form "Editing suggested project This project is suggested based on your LinkedIn, res…" at bounding box center [784, 372] width 979 height 669
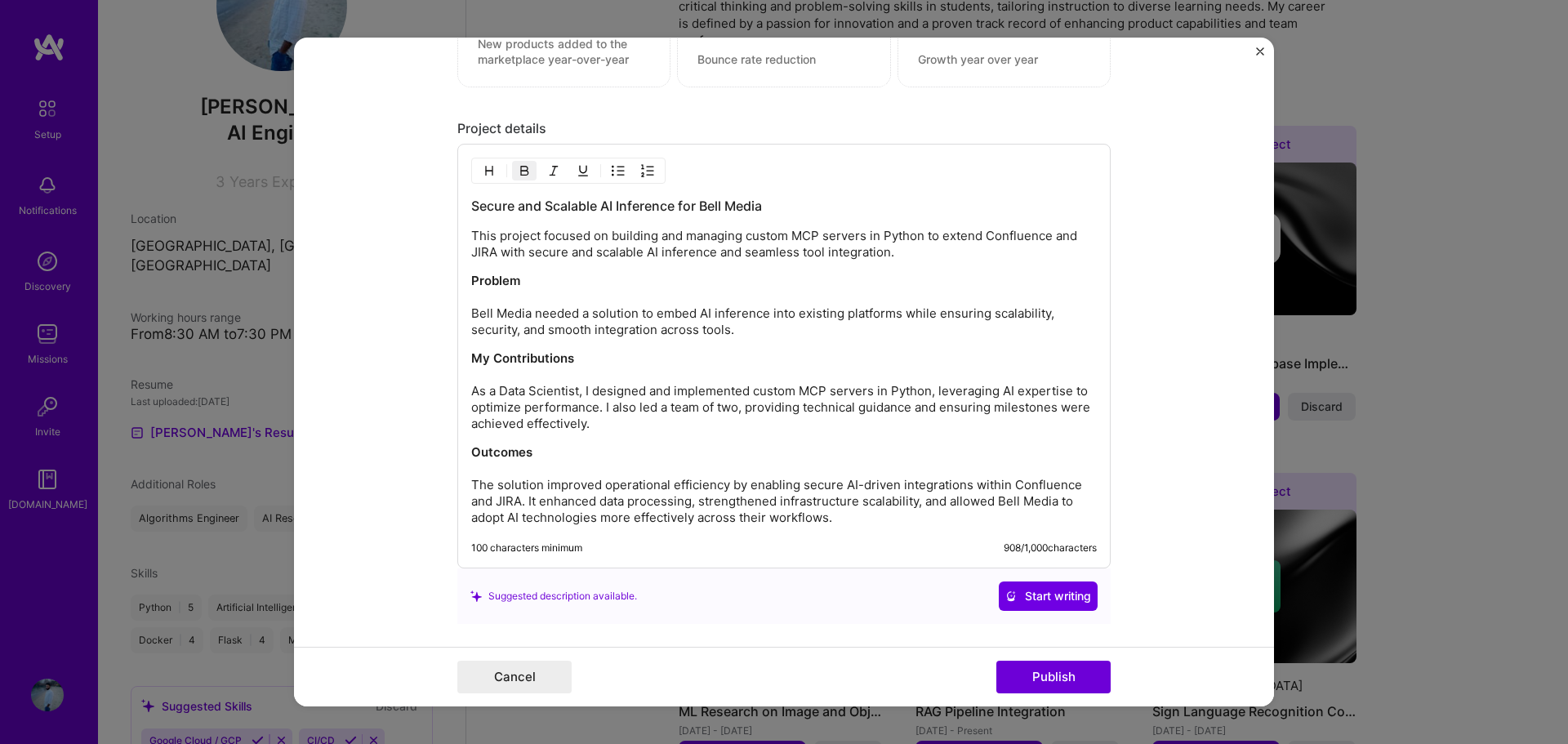
scroll to position [1499, 0]
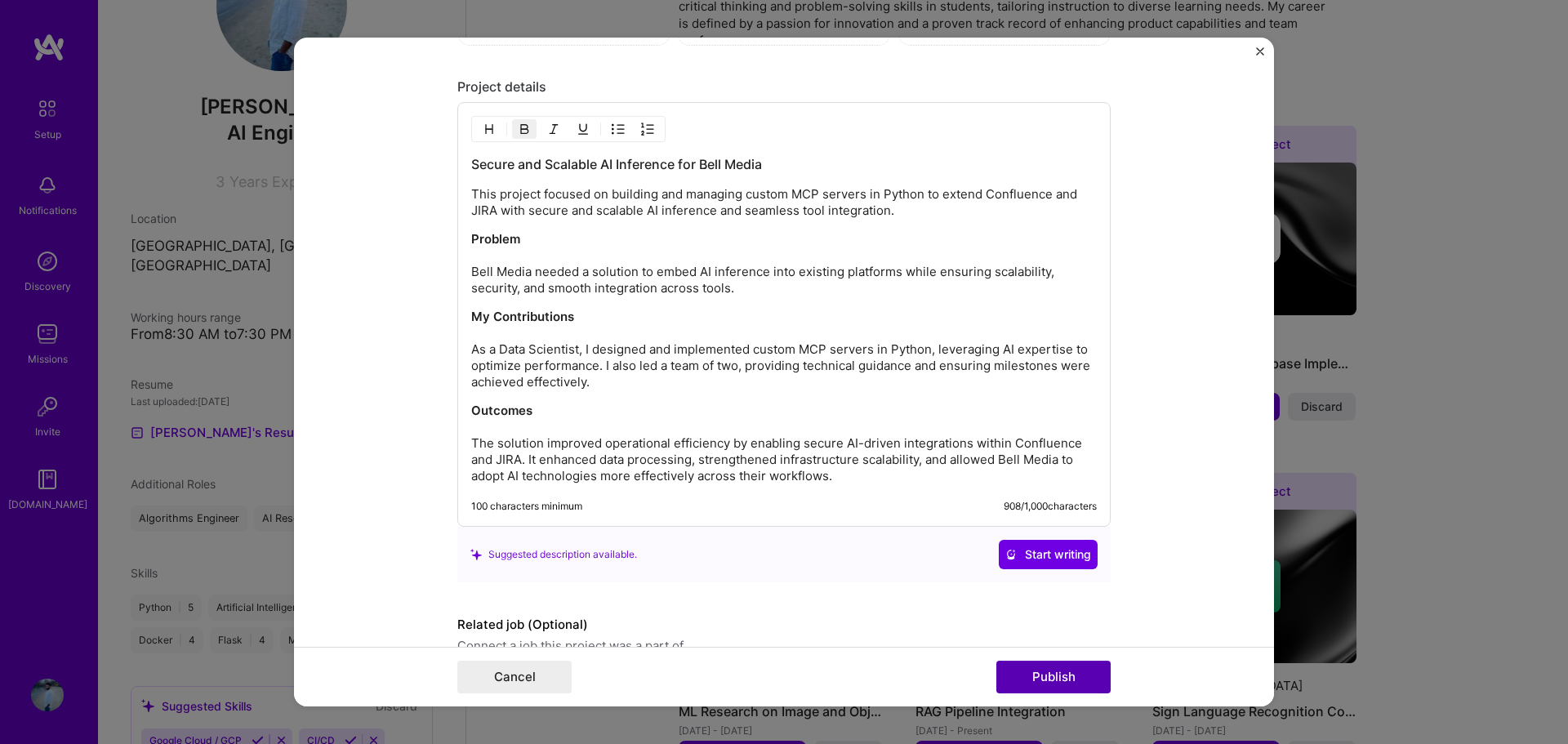
click at [1077, 673] on button "Publish" at bounding box center [1052, 677] width 114 height 33
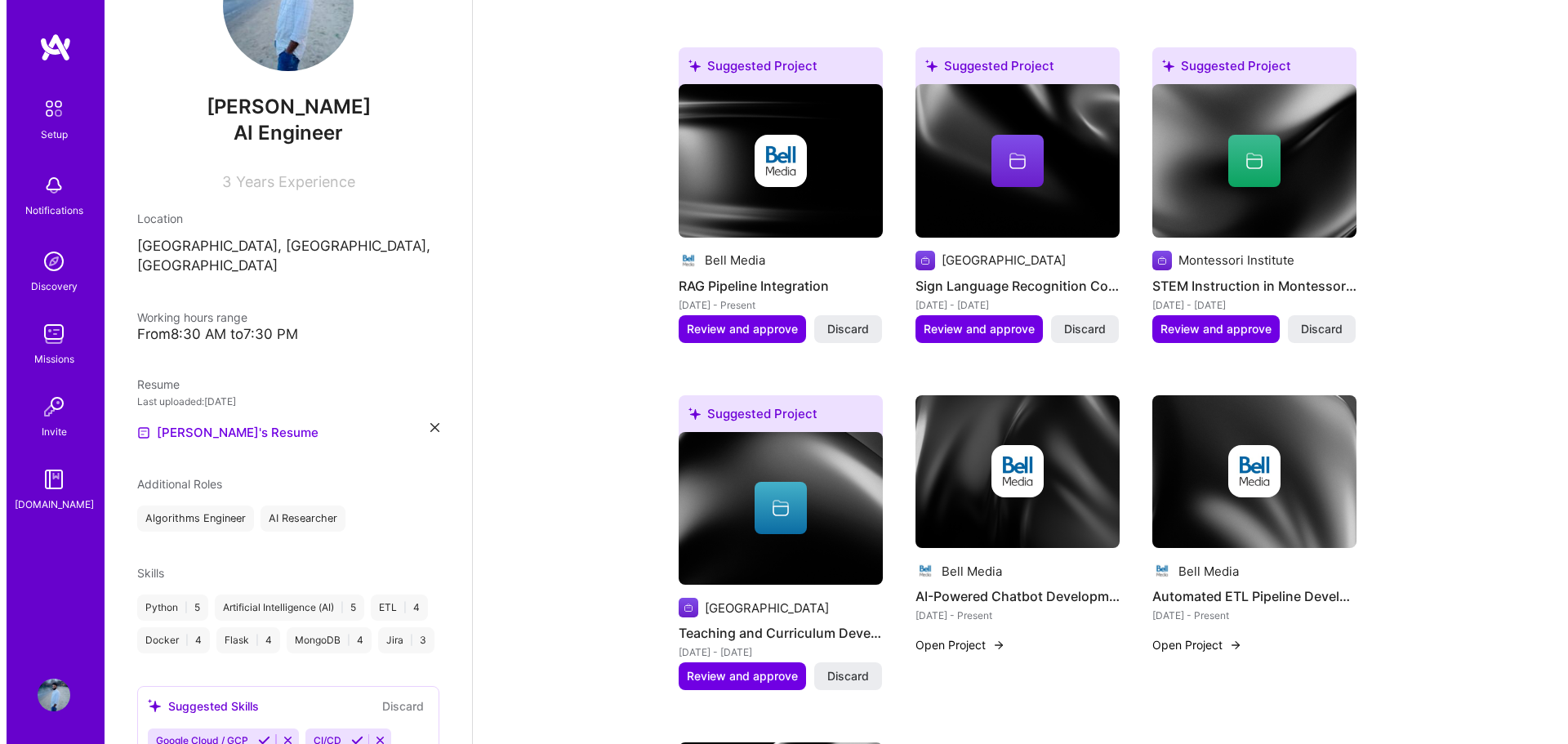
scroll to position [979, 0]
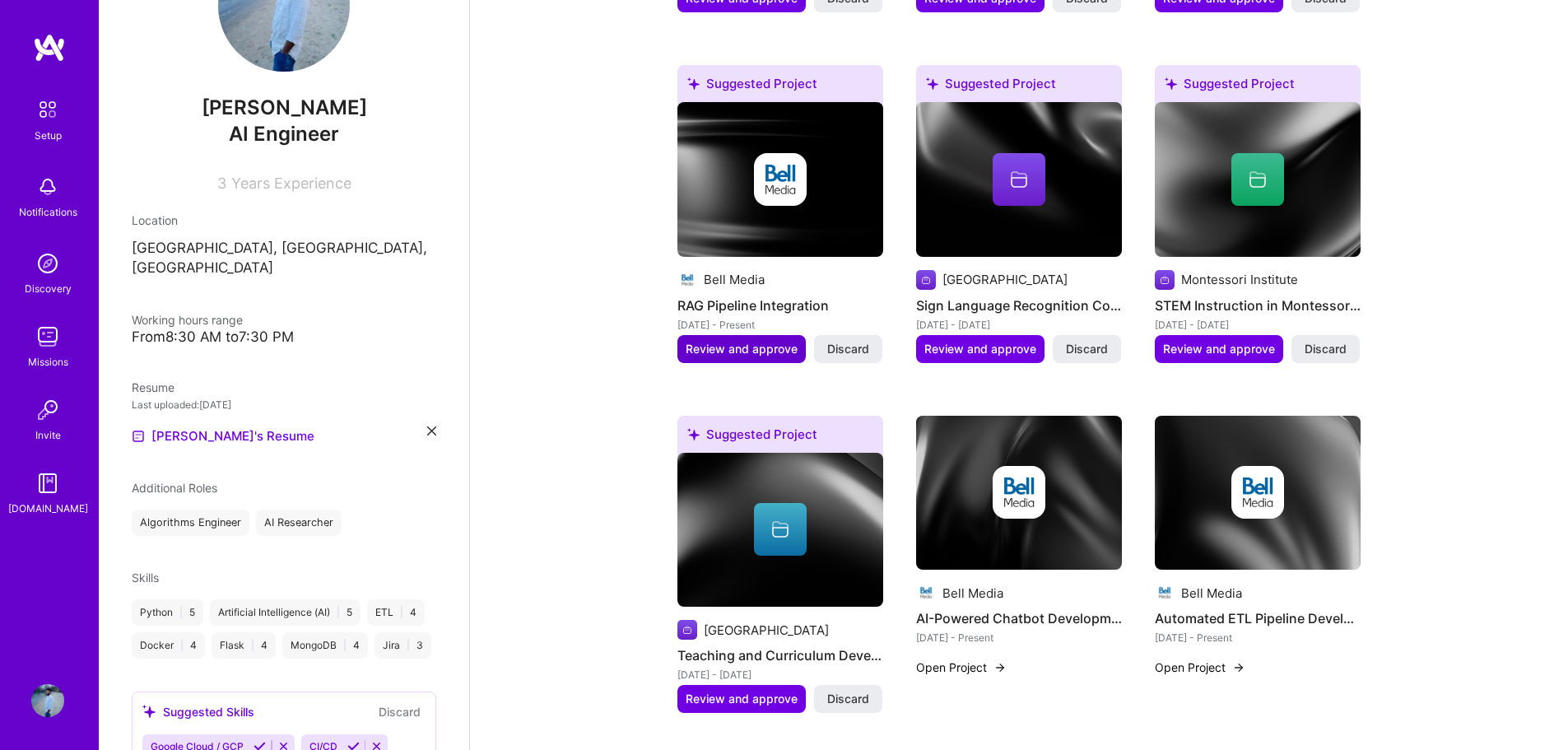
click at [715, 340] on span "Review and approve" at bounding box center [741, 349] width 112 height 17
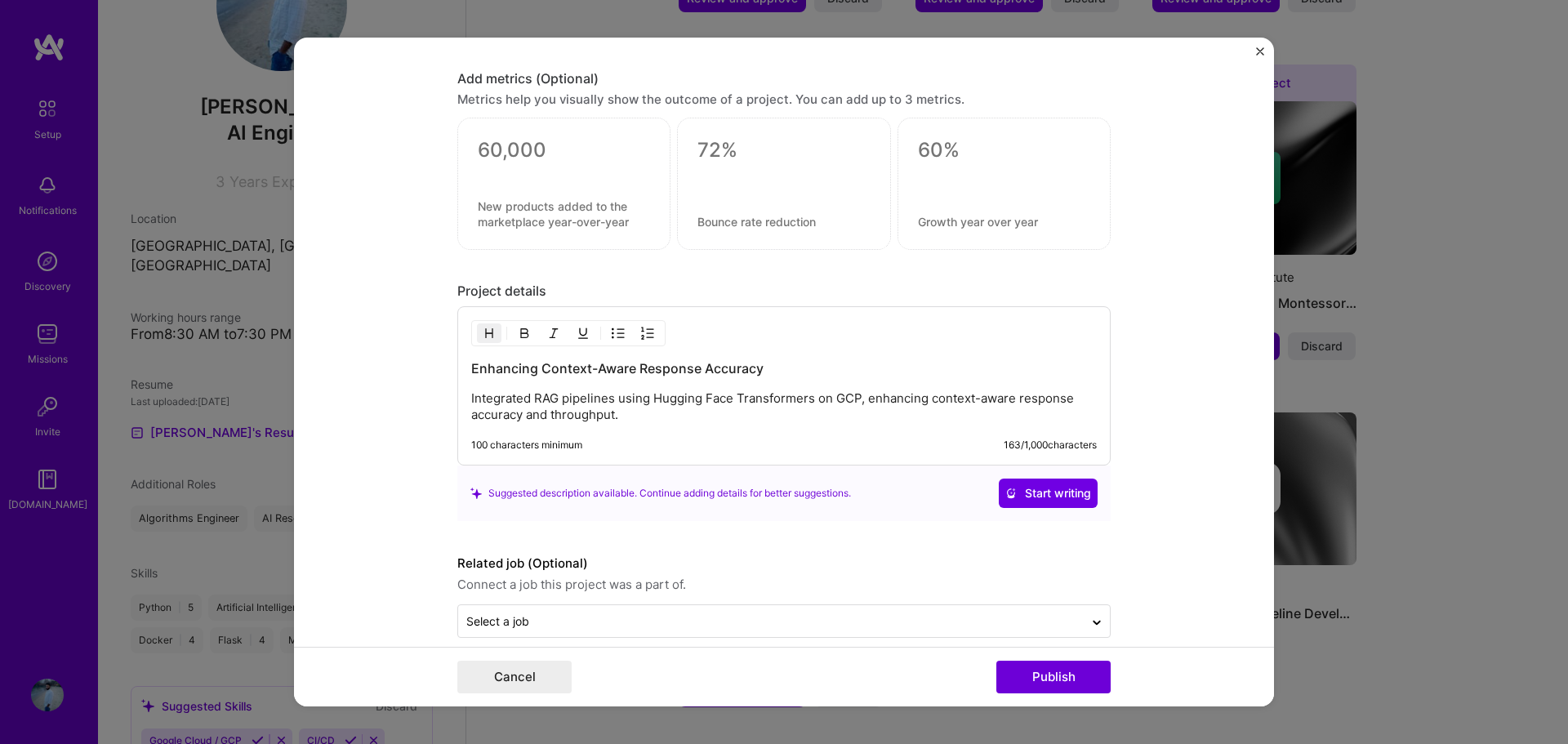
scroll to position [1209, 0]
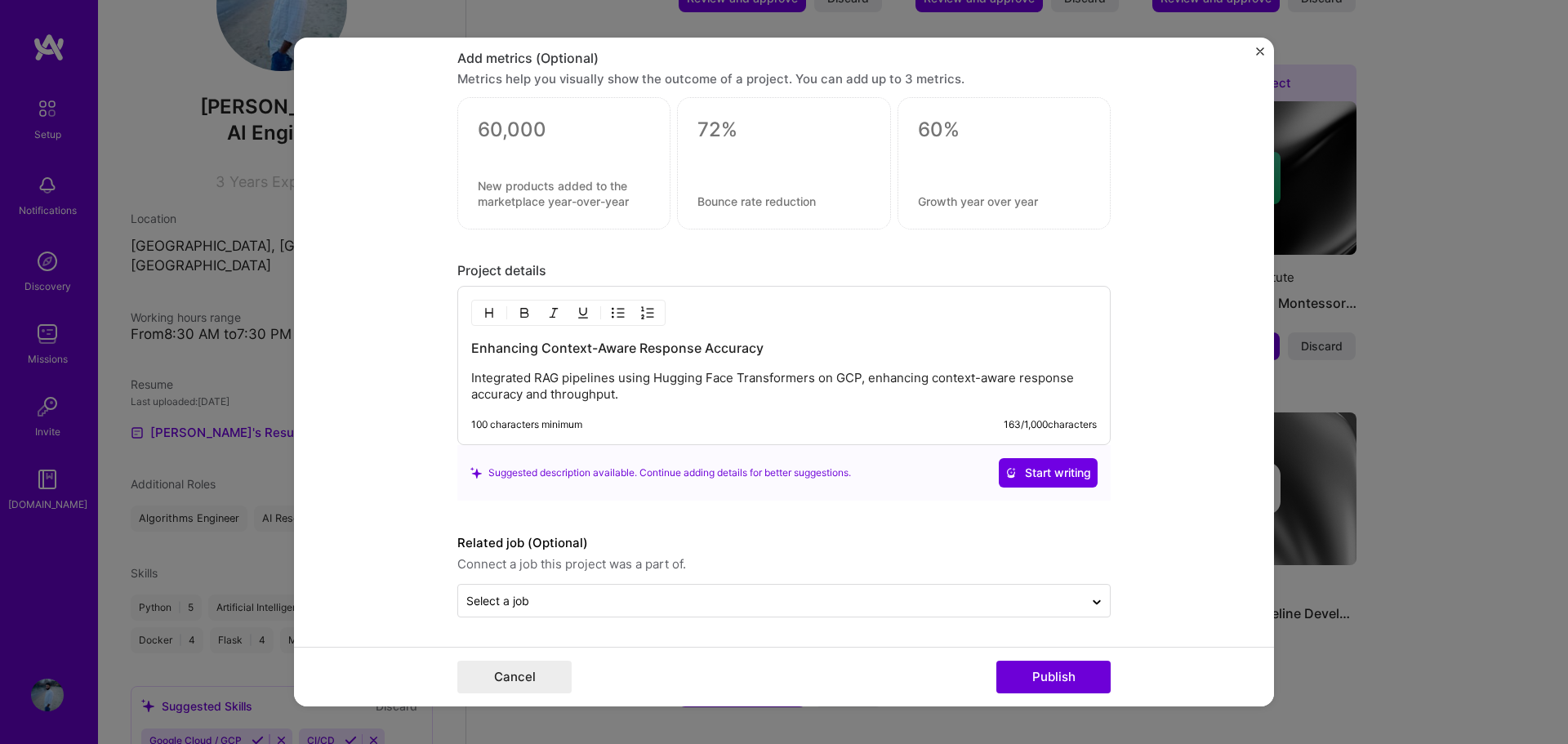
click at [615, 377] on p "Integrated RAG pipelines using Hugging Face Transformers on GCP, enhancing cont…" at bounding box center [784, 386] width 625 height 33
drag, startPoint x: 821, startPoint y: 377, endPoint x: 608, endPoint y: 379, distance: 213.0
click at [608, 379] on p "Integrated RAG pipelines using Hugging Face Transformers on GCP, enhancing cont…" at bounding box center [784, 386] width 625 height 33
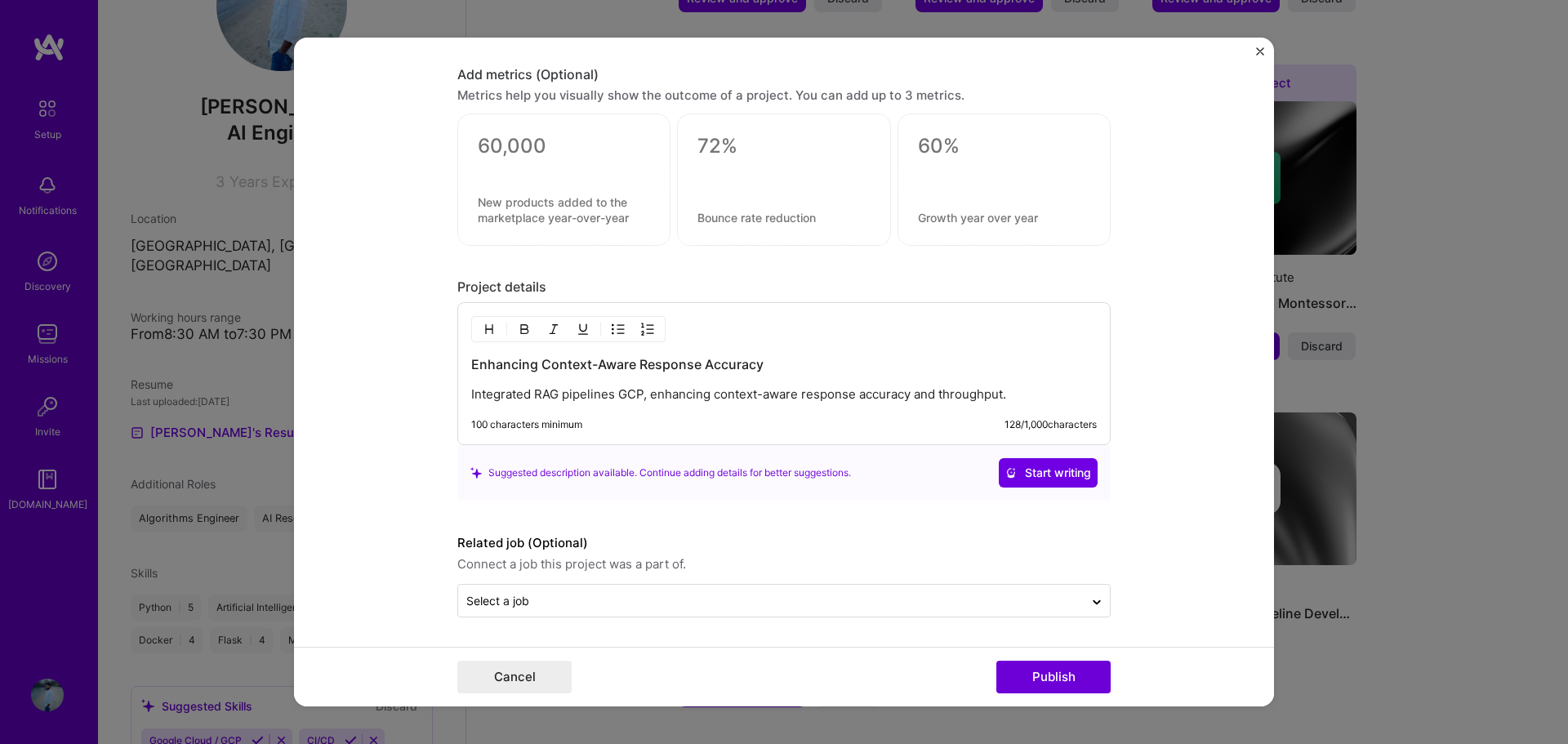
scroll to position [1193, 0]
click at [641, 399] on p "Integrated RAG pipelines GCP, enhancing context-aware response accuracy and thr…" at bounding box center [784, 394] width 625 height 16
click at [719, 390] on p "Integrated RAG pipelines GCP, also used the enhancing context-aware response ac…" at bounding box center [784, 394] width 625 height 16
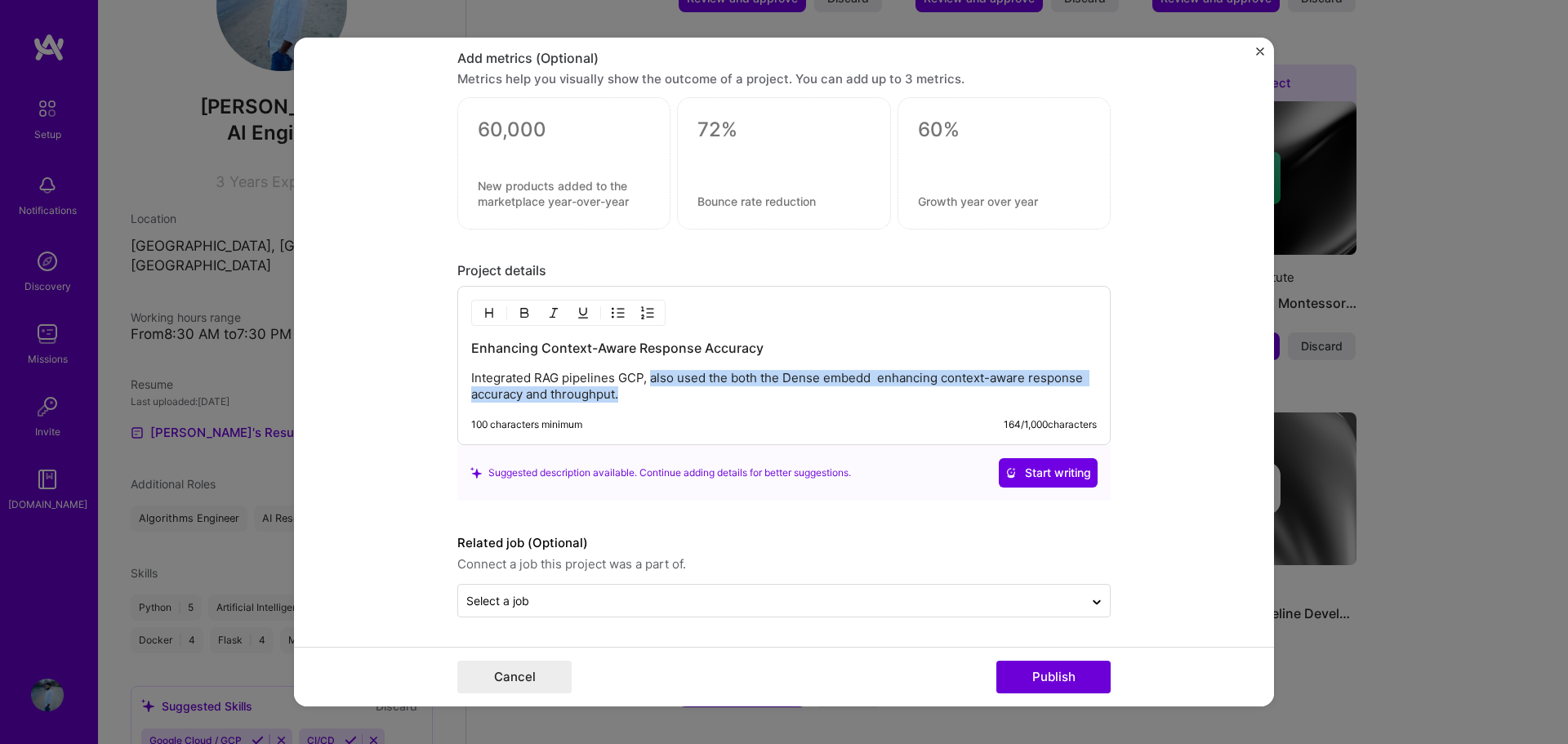
drag, startPoint x: 656, startPoint y: 392, endPoint x: 643, endPoint y: 381, distance: 17.0
click at [643, 381] on p "Integrated RAG pipelines GCP, also used the both the Dense embedd enhancing con…" at bounding box center [784, 386] width 625 height 33
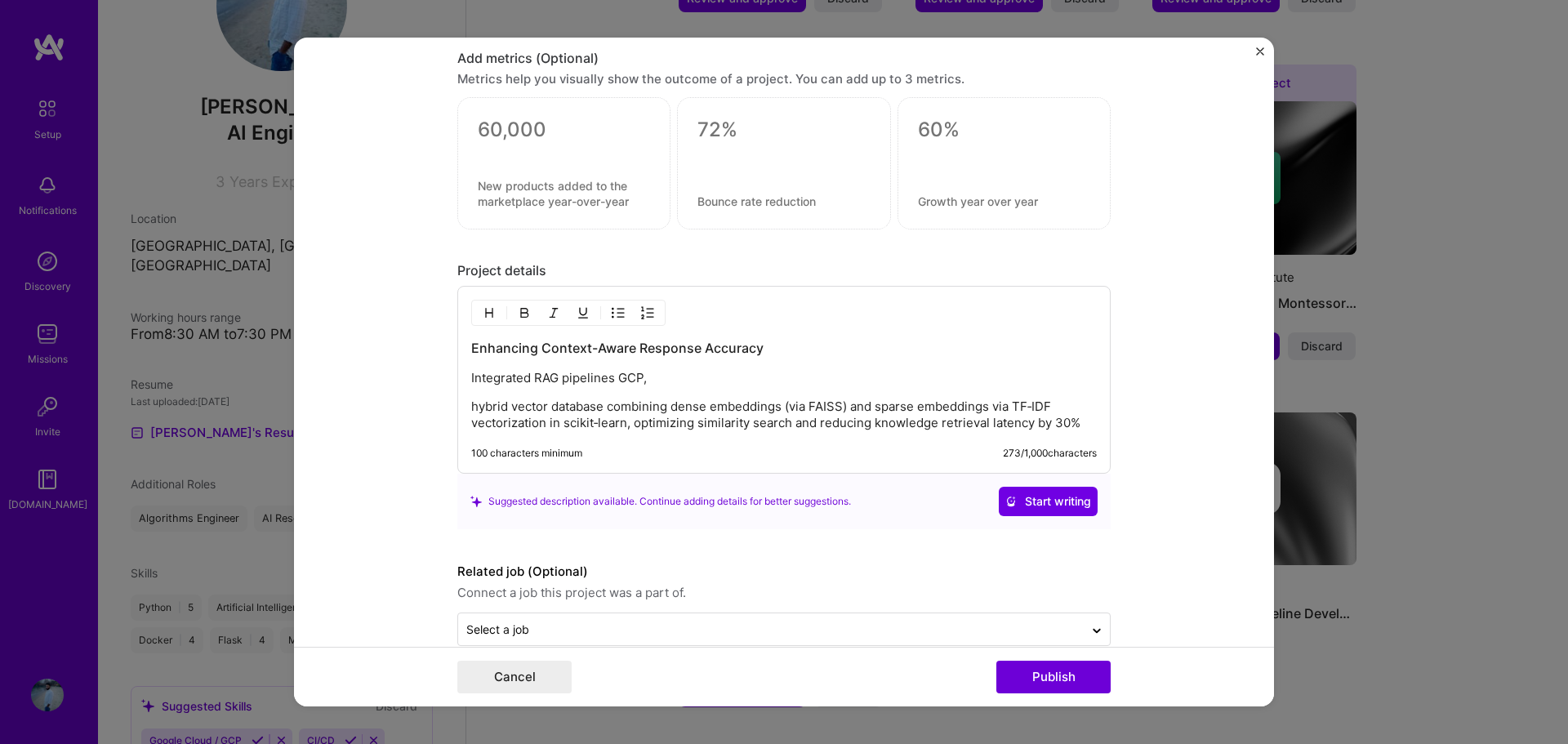
click at [463, 407] on div "Enhancing Context-Aware Response Accuracy Integrated RAG pipelines GCP, hybrid …" at bounding box center [784, 379] width 653 height 188
click at [471, 407] on p "hybrid vector database combining dense embeddings (via FAISS) and sparse embedd…" at bounding box center [784, 415] width 625 height 33
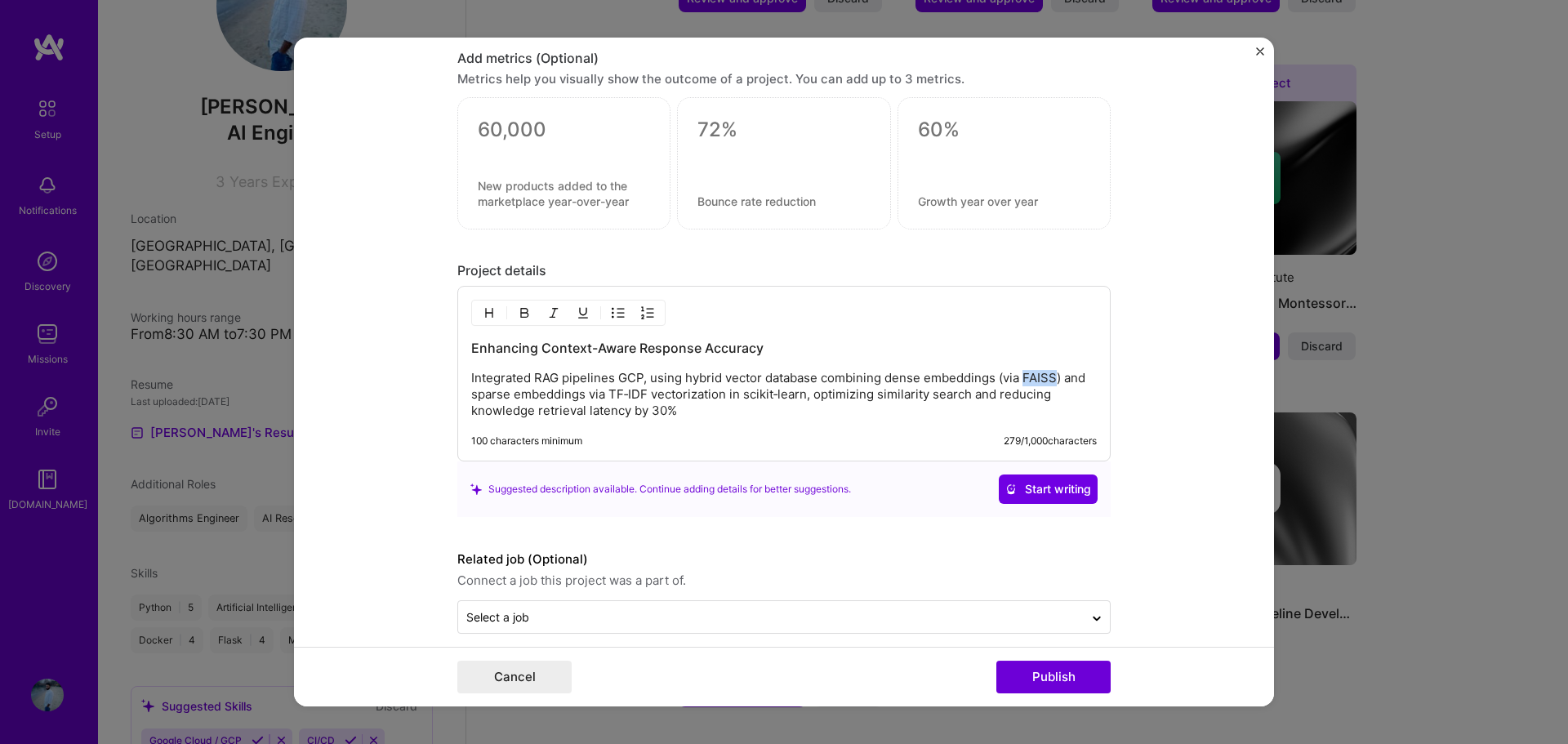
drag, startPoint x: 1050, startPoint y: 376, endPoint x: 1016, endPoint y: 377, distance: 34.0
click at [1016, 377] on p "Integrated RAG pipelines GCP, using hybrid vector database combining dense embe…" at bounding box center [784, 394] width 625 height 49
drag, startPoint x: 530, startPoint y: 397, endPoint x: 1016, endPoint y: 382, distance: 486.2
click at [1016, 382] on p "Integrated RAG pipelines GCP, using hybrid vector database combining dense embe…" at bounding box center [784, 394] width 625 height 49
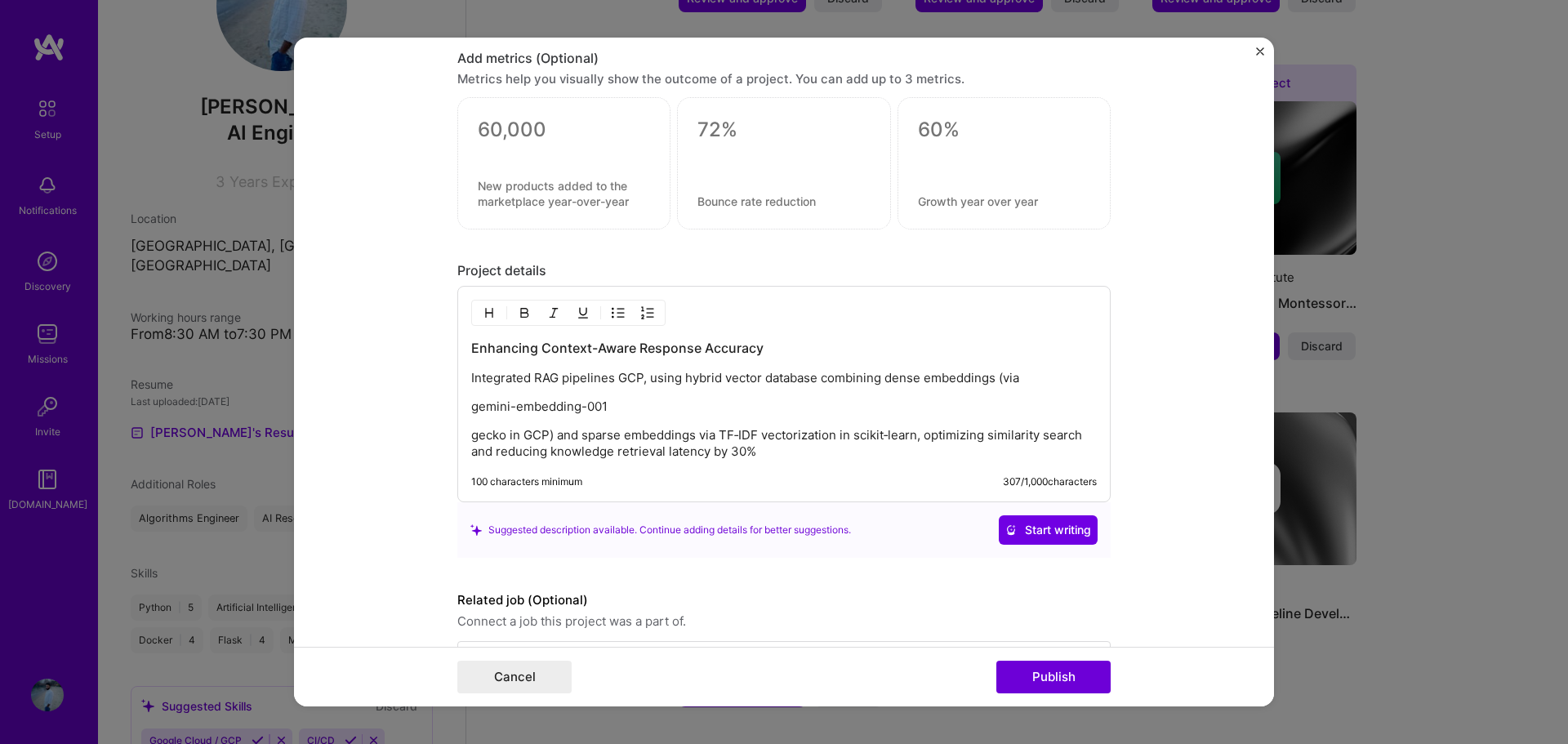
click at [471, 418] on div "Enhancing Context-Aware Response Accuracy Integrated RAG pipelines GCP, using h…" at bounding box center [784, 398] width 625 height 120
click at [471, 422] on div "Enhancing Context-Aware Response Accuracy Integrated RAG pipelines GCP, using h…" at bounding box center [784, 398] width 625 height 120
click at [471, 441] on p "gecko in GCP) and sparse embeddings via TF‑IDF vectorization in scikit‑learn, o…" at bounding box center [784, 443] width 625 height 33
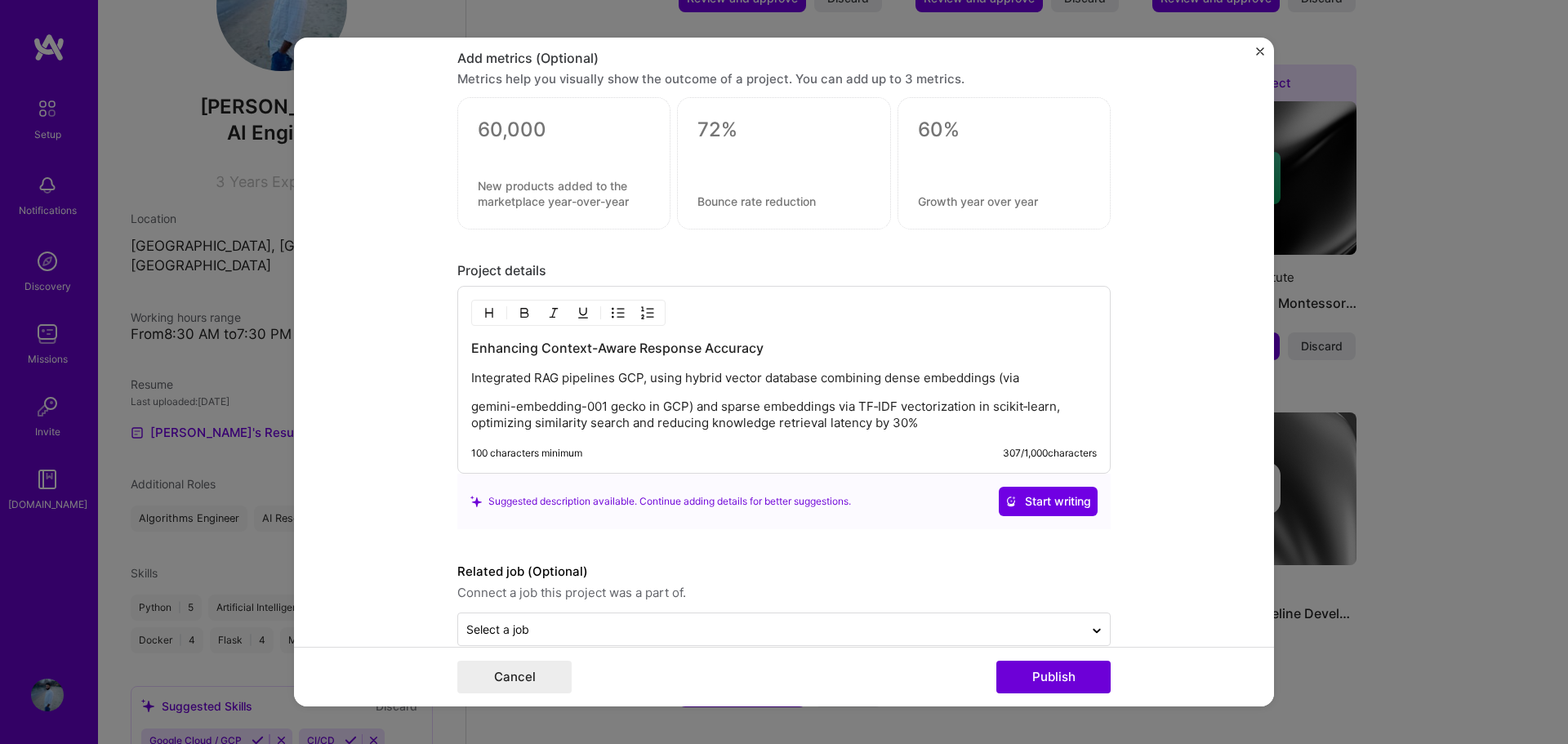
click at [471, 406] on p "gemini-embedding-001 gecko in GCP) and sparse embeddings via TF‑IDF vectorizati…" at bounding box center [784, 415] width 625 height 33
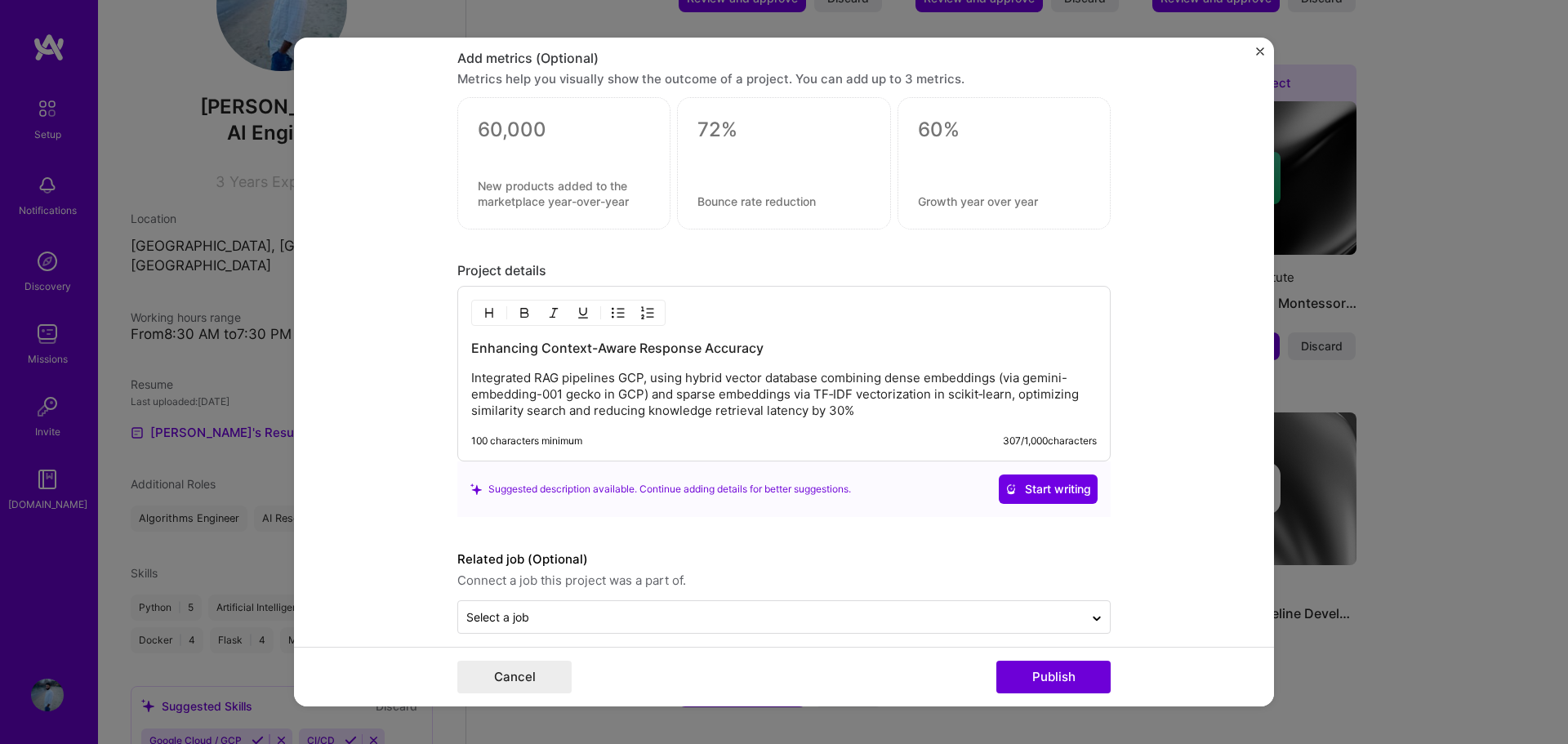
click at [767, 431] on div "Enhancing Context-Aware Response Accuracy Integrated RAG pipelines GCP, using h…" at bounding box center [784, 374] width 653 height 175
click at [1044, 497] on span "Start writing" at bounding box center [1048, 489] width 86 height 16
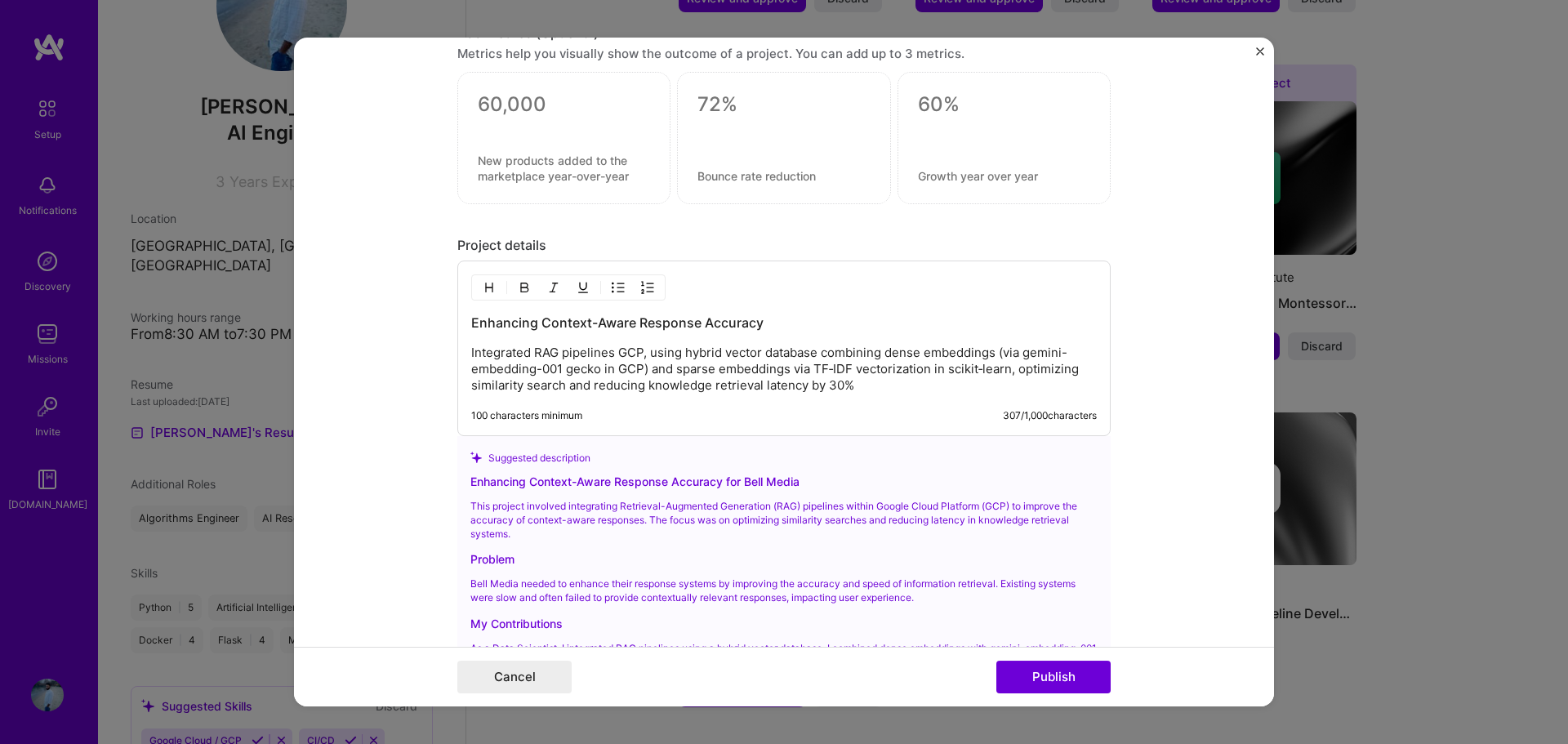
scroll to position [1534, 0]
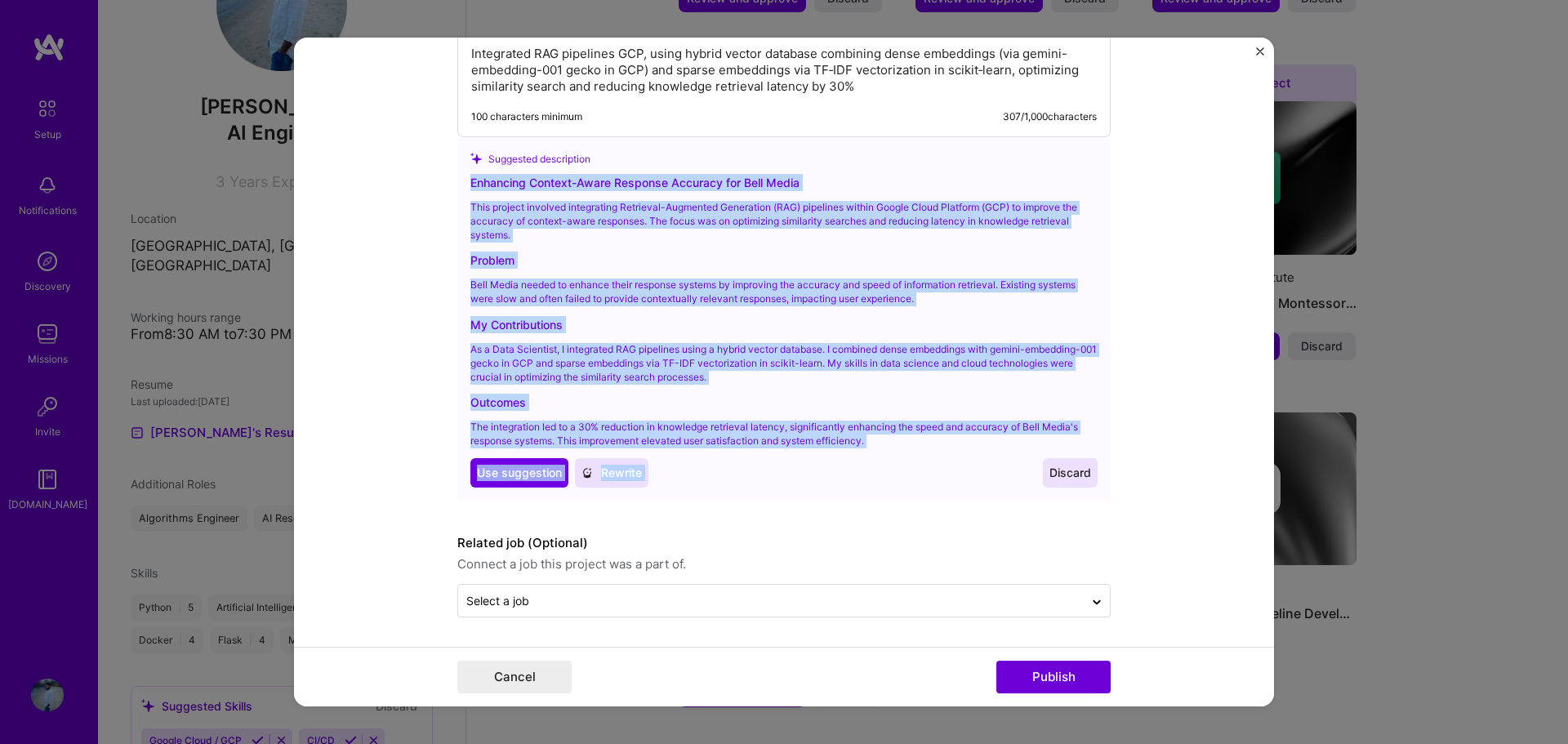
drag, startPoint x: 905, startPoint y: 450, endPoint x: 459, endPoint y: 188, distance: 517.3
click at [459, 188] on div "Suggested description Enhancing Context-Aware Response Accuracy for Bell Media …" at bounding box center [784, 318] width 653 height 363
copy div "Enhancing Context-Aware Response Accuracy for Bell Media This project involved …"
click at [906, 357] on p "As a Data Scientist, I integrated RAG pipelines using a hybrid vector database.…" at bounding box center [784, 363] width 627 height 41
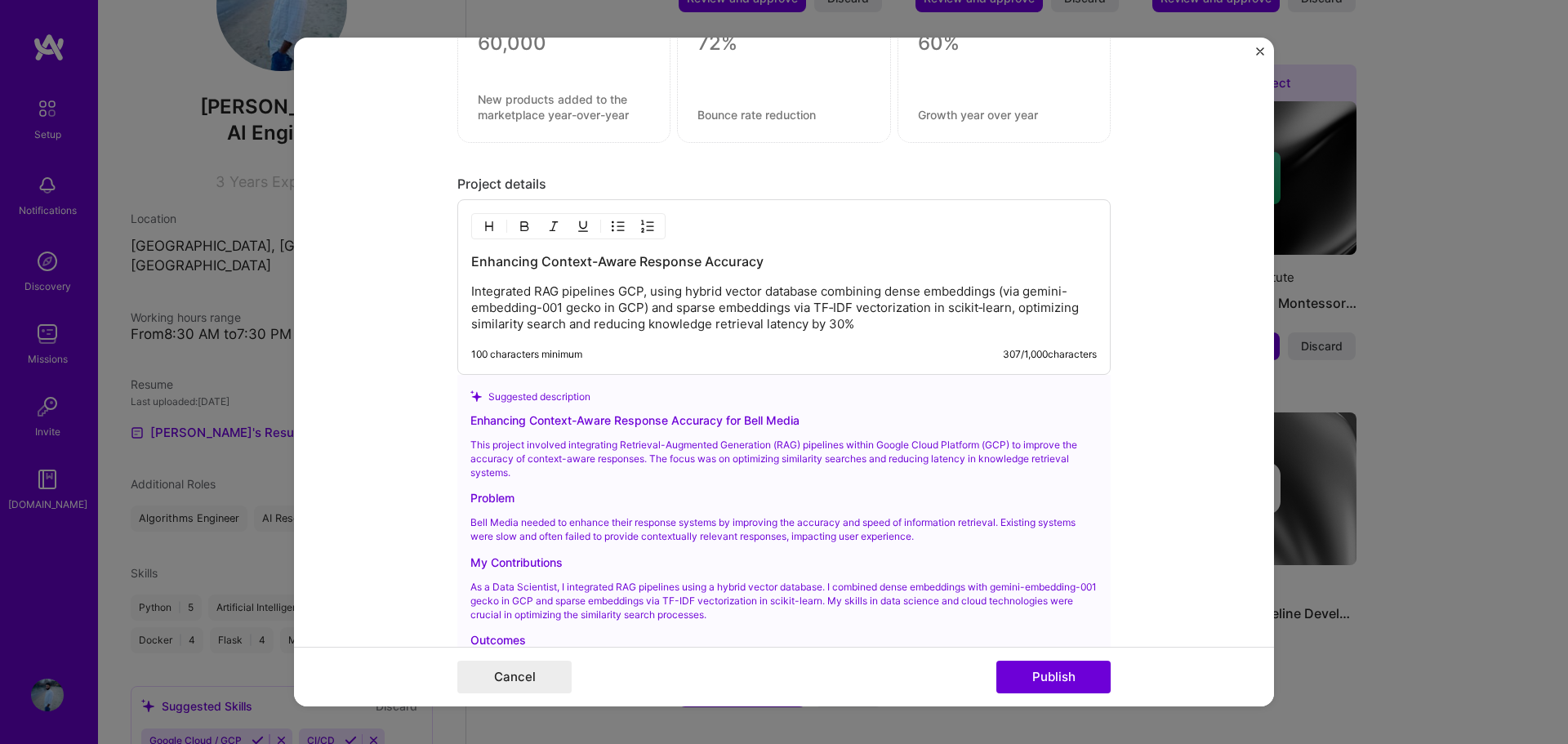
scroll to position [1207, 0]
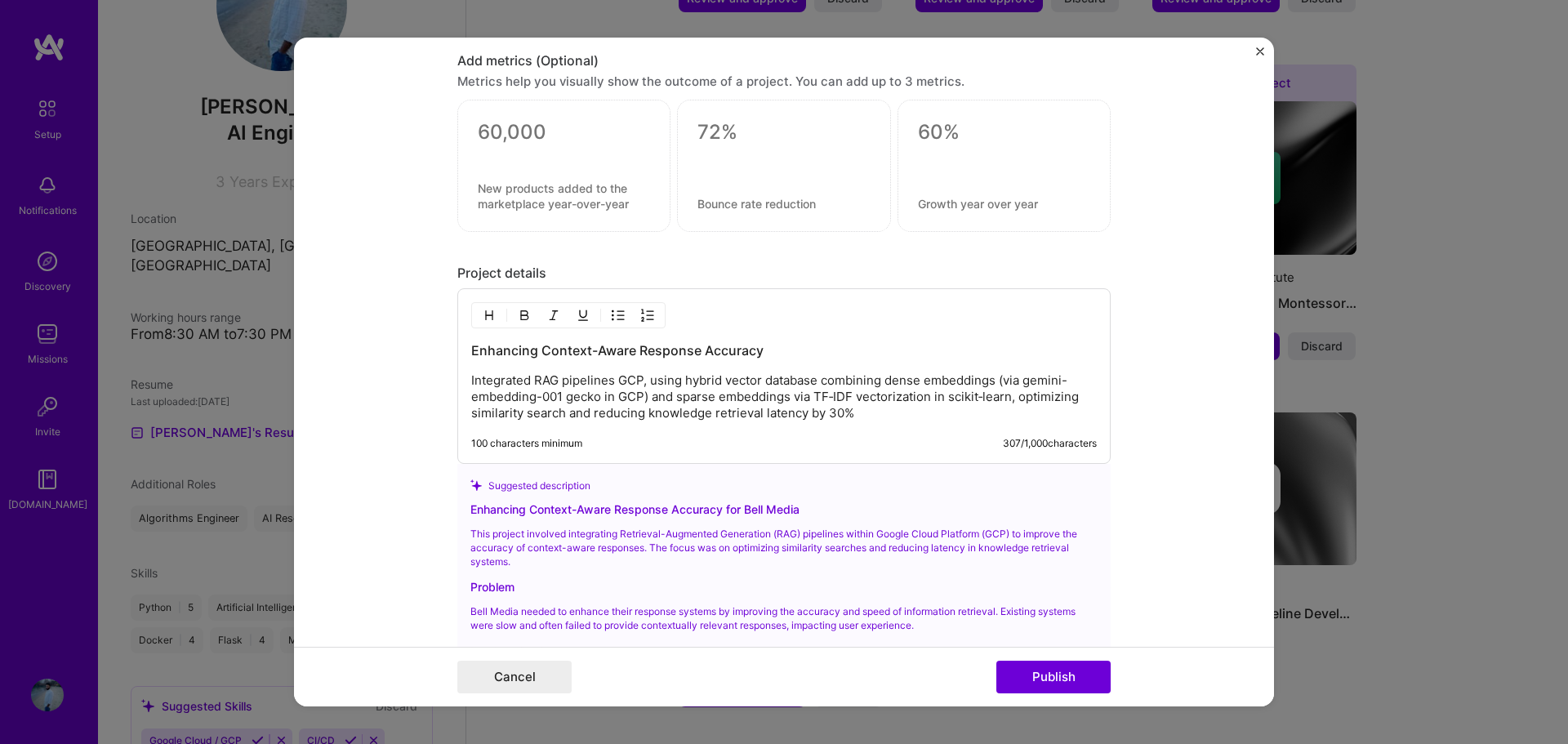
click at [872, 421] on p "Integrated RAG pipelines GCP, using hybrid vector database combining dense embe…" at bounding box center [784, 397] width 625 height 49
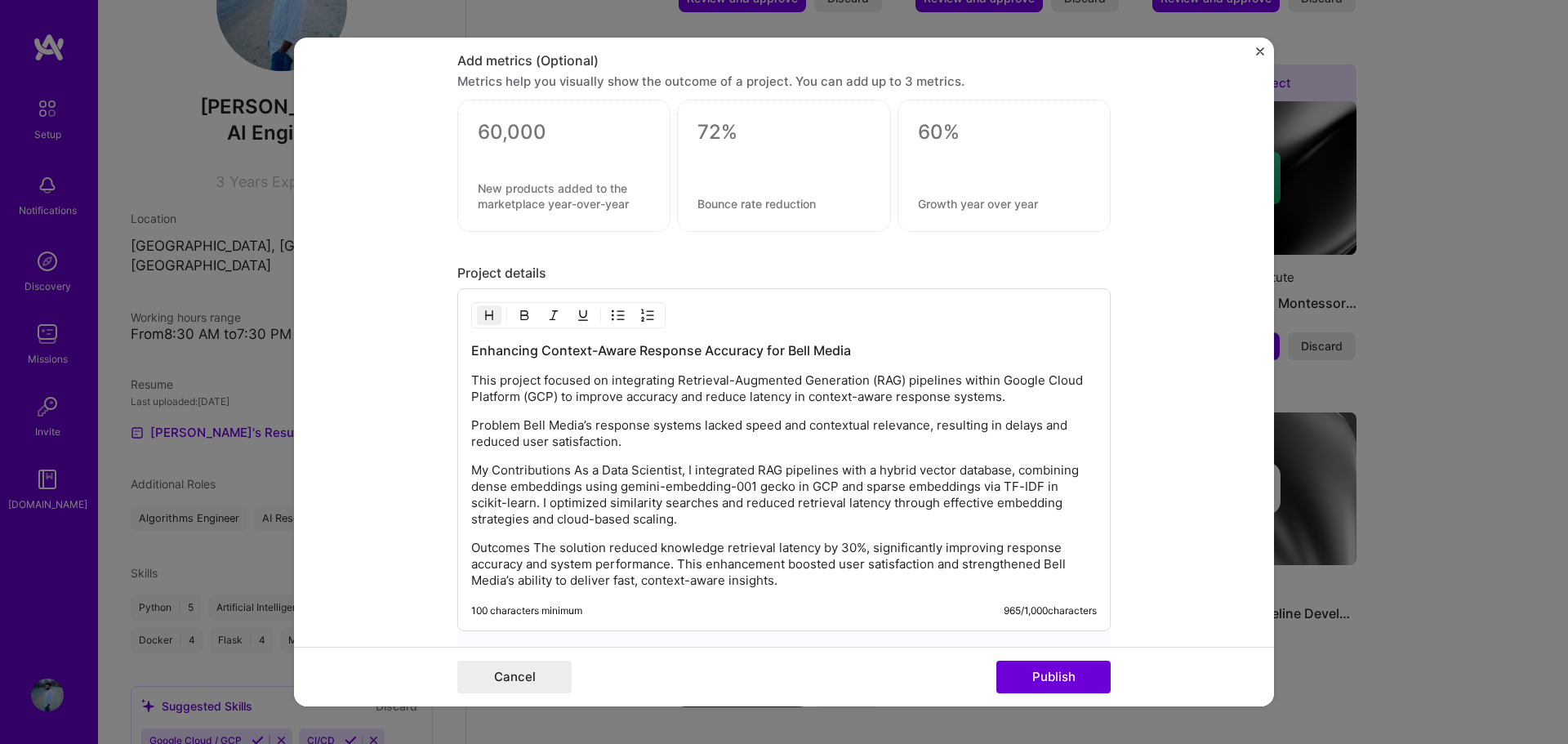
click at [518, 427] on p "Problem Bell Media’s response systems lacked speed and contextual relevance, re…" at bounding box center [784, 433] width 625 height 33
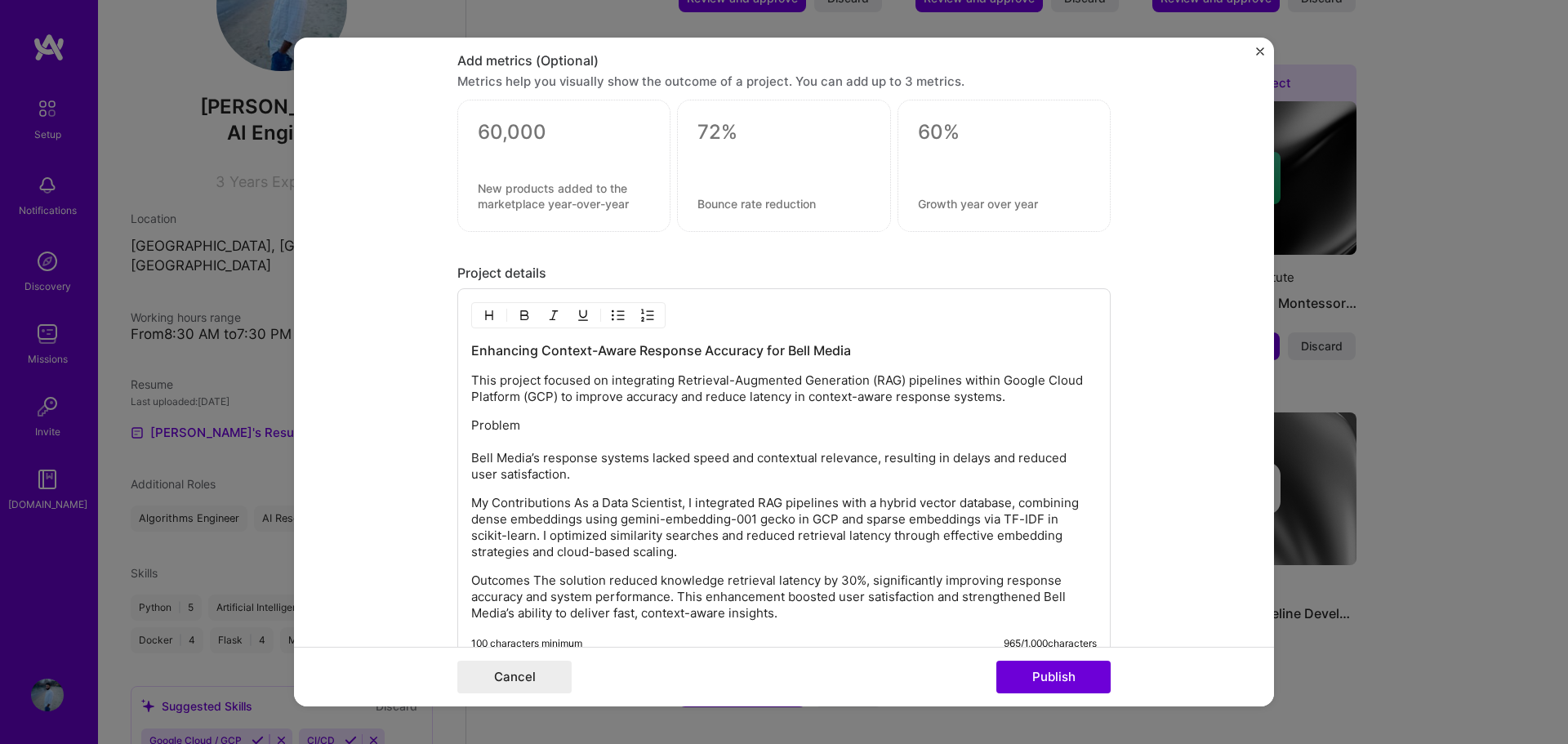
click at [565, 506] on p "My Contributions As a Data Scientist, I integrated RAG pipelines with a hybrid …" at bounding box center [784, 528] width 625 height 66
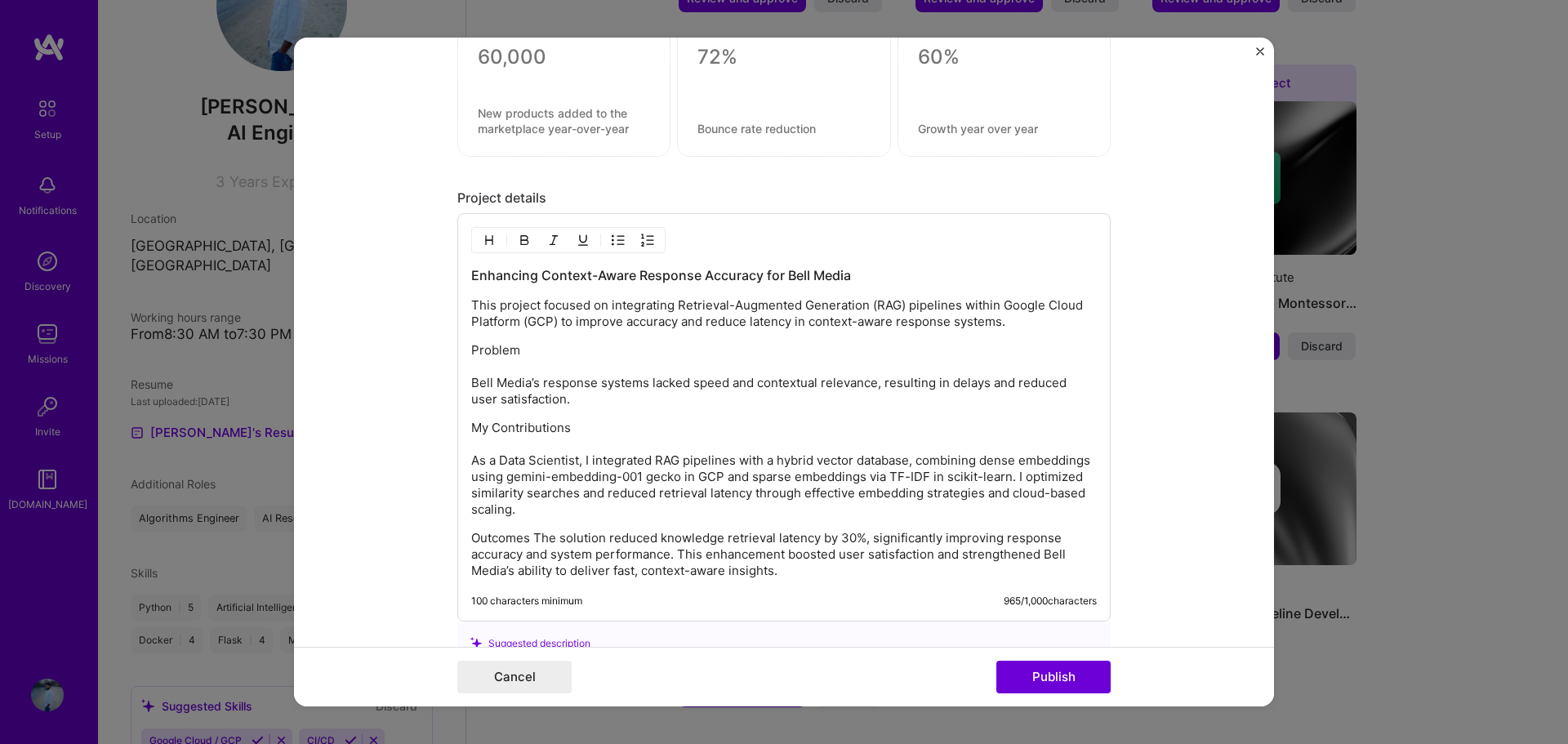
scroll to position [1289, 0]
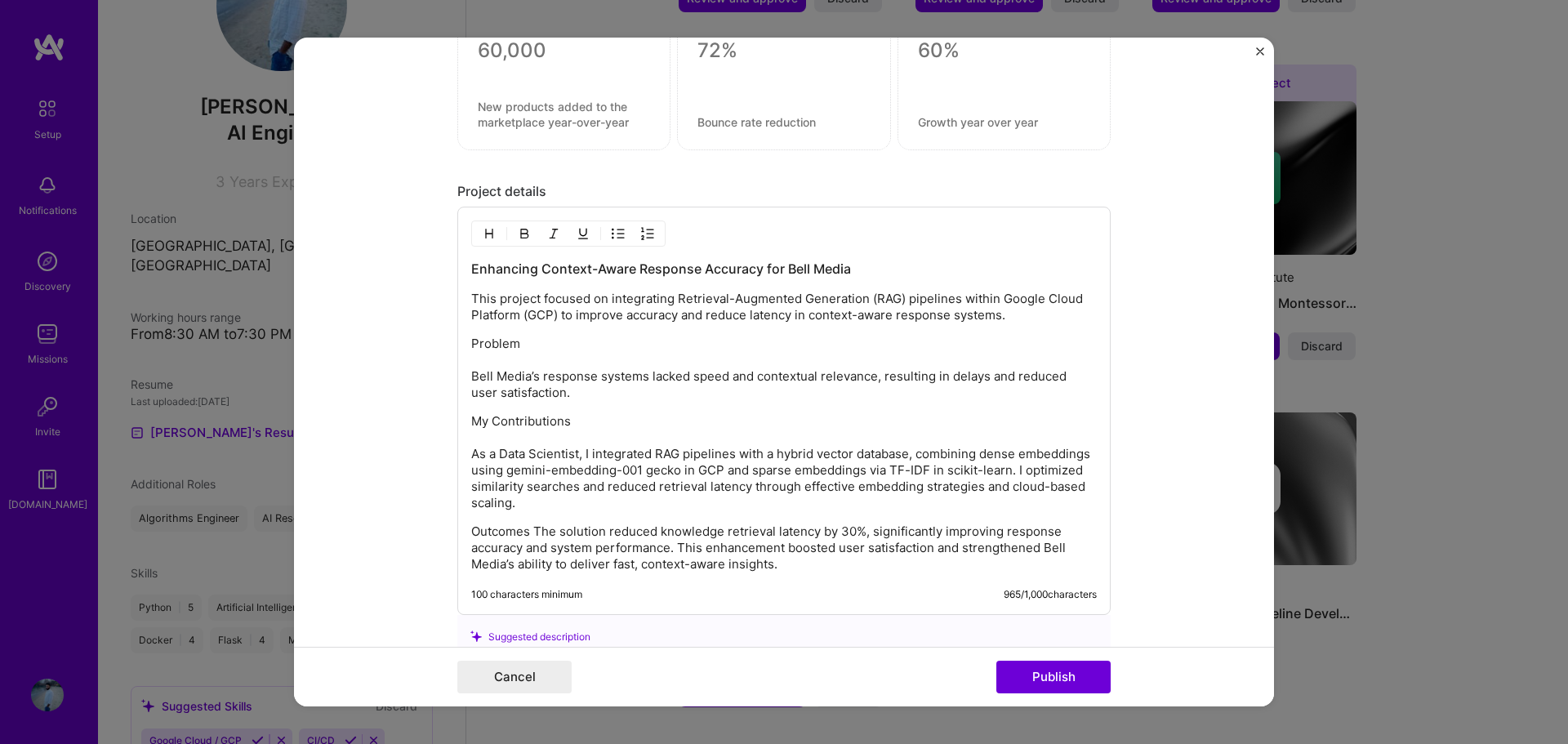
click at [530, 533] on p "Outcomes The solution reduced knowledge retrieval latency by 30%, significantly…" at bounding box center [784, 548] width 625 height 49
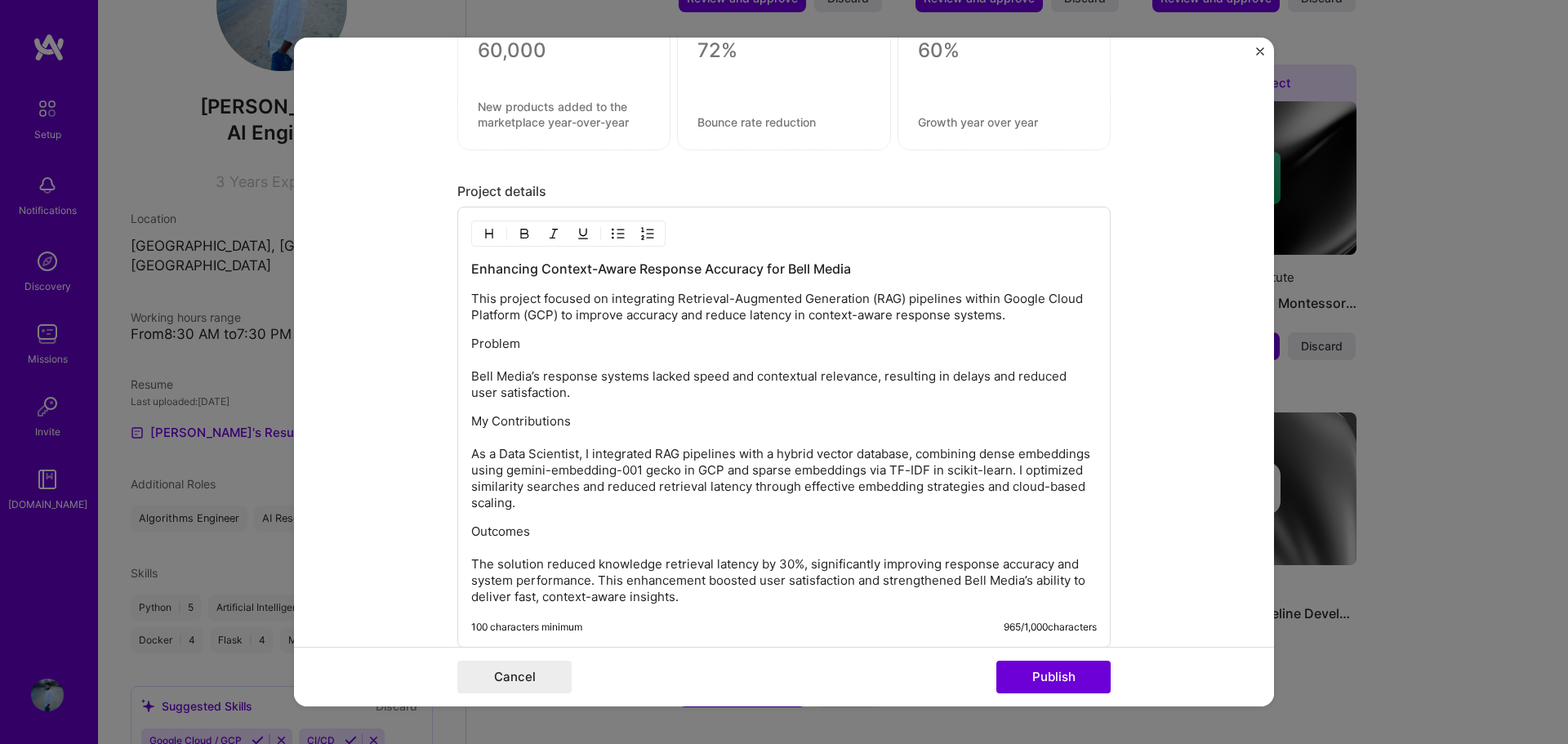
drag, startPoint x: 523, startPoint y: 345, endPoint x: 459, endPoint y: 347, distance: 64.0
click at [459, 347] on div "Enhancing Context-Aware Response Accuracy for Bell Media This project focused o…" at bounding box center [784, 427] width 653 height 441
drag, startPoint x: 572, startPoint y: 420, endPoint x: 464, endPoint y: 419, distance: 108.0
click at [464, 419] on div "Enhancing Context-Aware Response Accuracy for Bell Media This project focused o…" at bounding box center [784, 427] width 653 height 441
drag, startPoint x: 486, startPoint y: 533, endPoint x: 461, endPoint y: 533, distance: 25.0
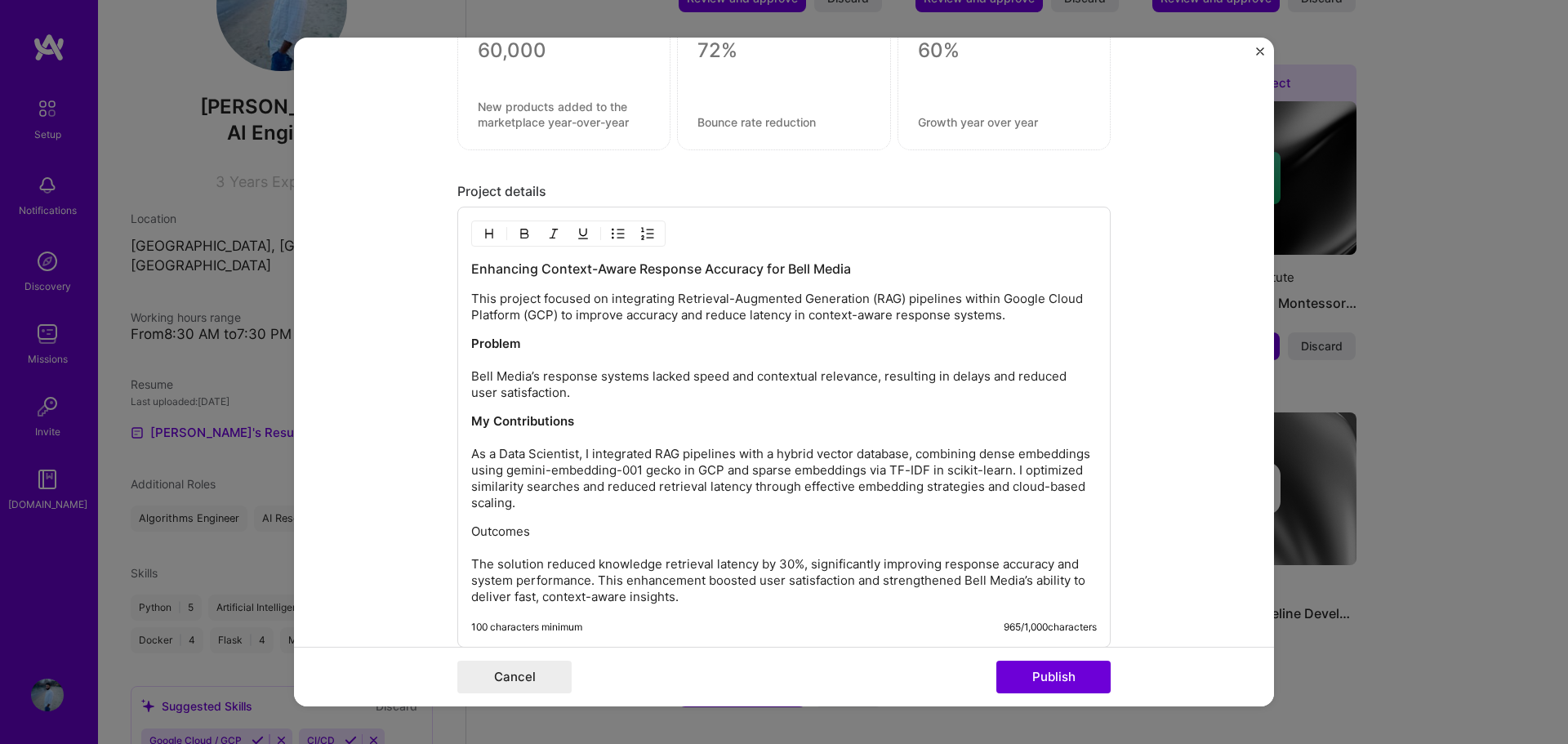
click at [461, 533] on div "Enhancing Context-Aware Response Accuracy for Bell Media This project focused o…" at bounding box center [784, 427] width 653 height 441
click at [600, 438] on p "My Contributions As a Data Scientist, I integrated RAG pipelines with a hybrid …" at bounding box center [784, 462] width 625 height 98
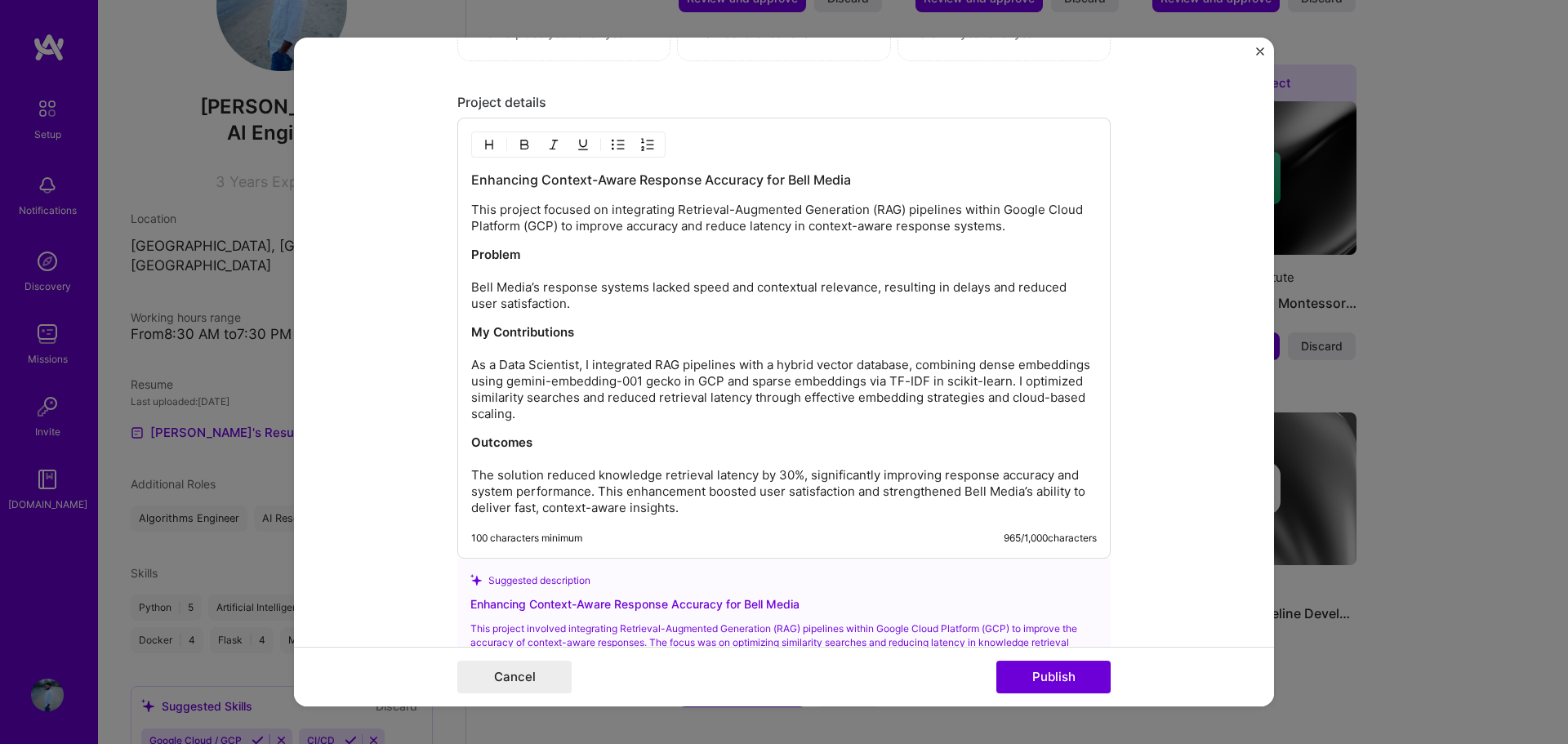
scroll to position [1371, 0]
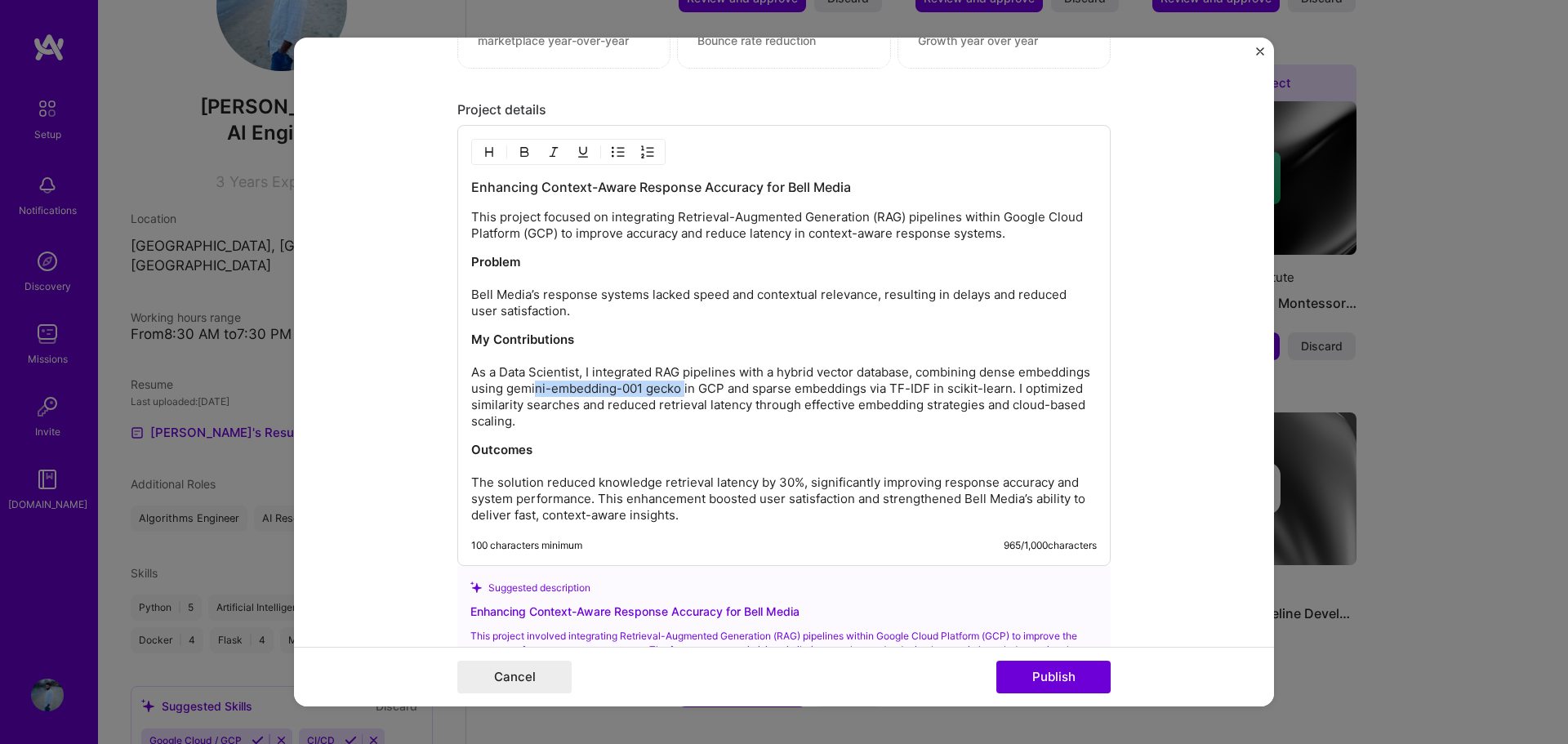
drag, startPoint x: 749, startPoint y: 390, endPoint x: 596, endPoint y: 390, distance: 153.0
click at [596, 390] on p "My Contributions As a Data Scientist, I integrated RAG pipelines with a hybrid …" at bounding box center [784, 380] width 625 height 98
click at [750, 386] on p "My Contributions As a Data Scientist, I integrated RAG pipelines with a hybrid …" at bounding box center [784, 380] width 625 height 98
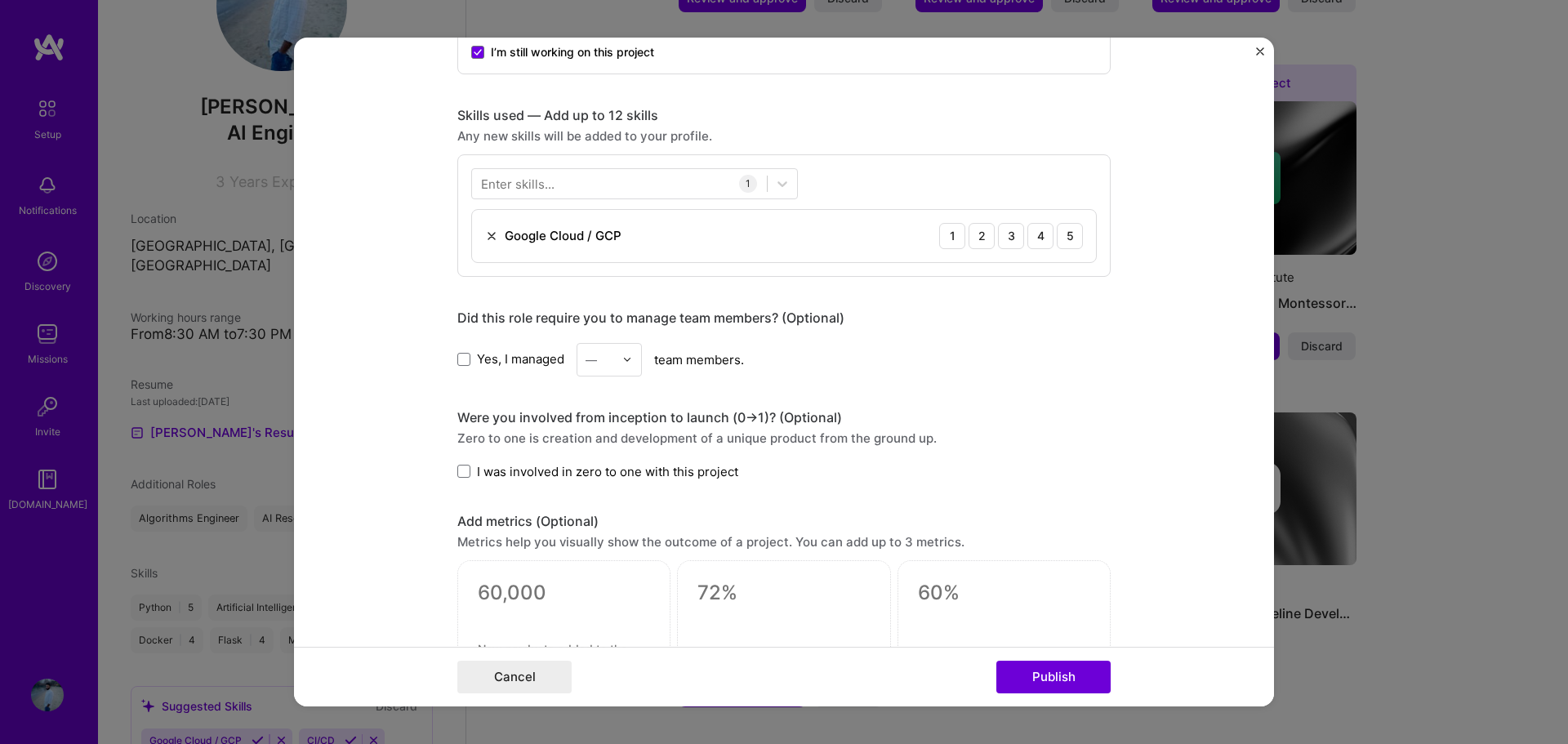
scroll to position [739, 0]
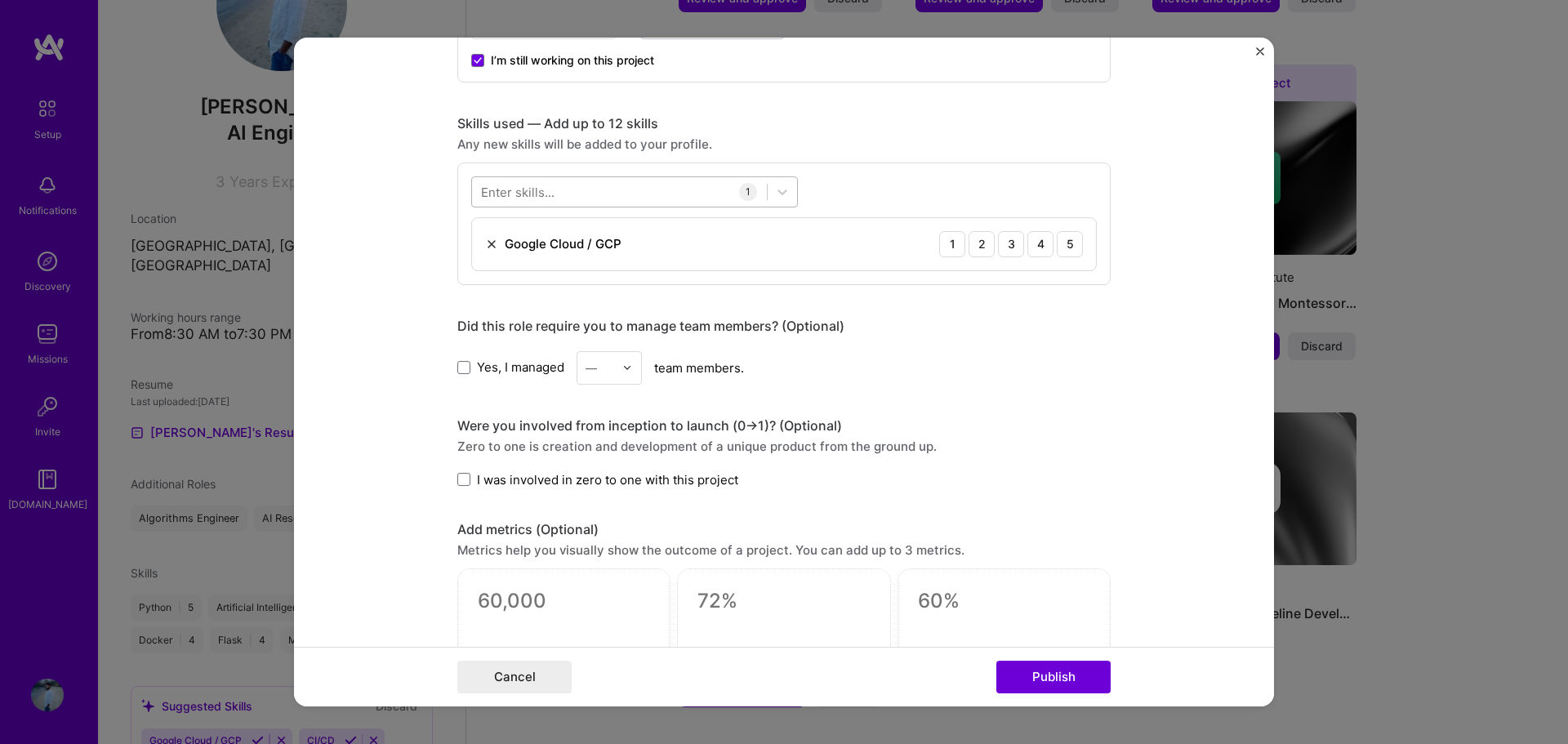
click at [663, 191] on div at bounding box center [620, 191] width 295 height 27
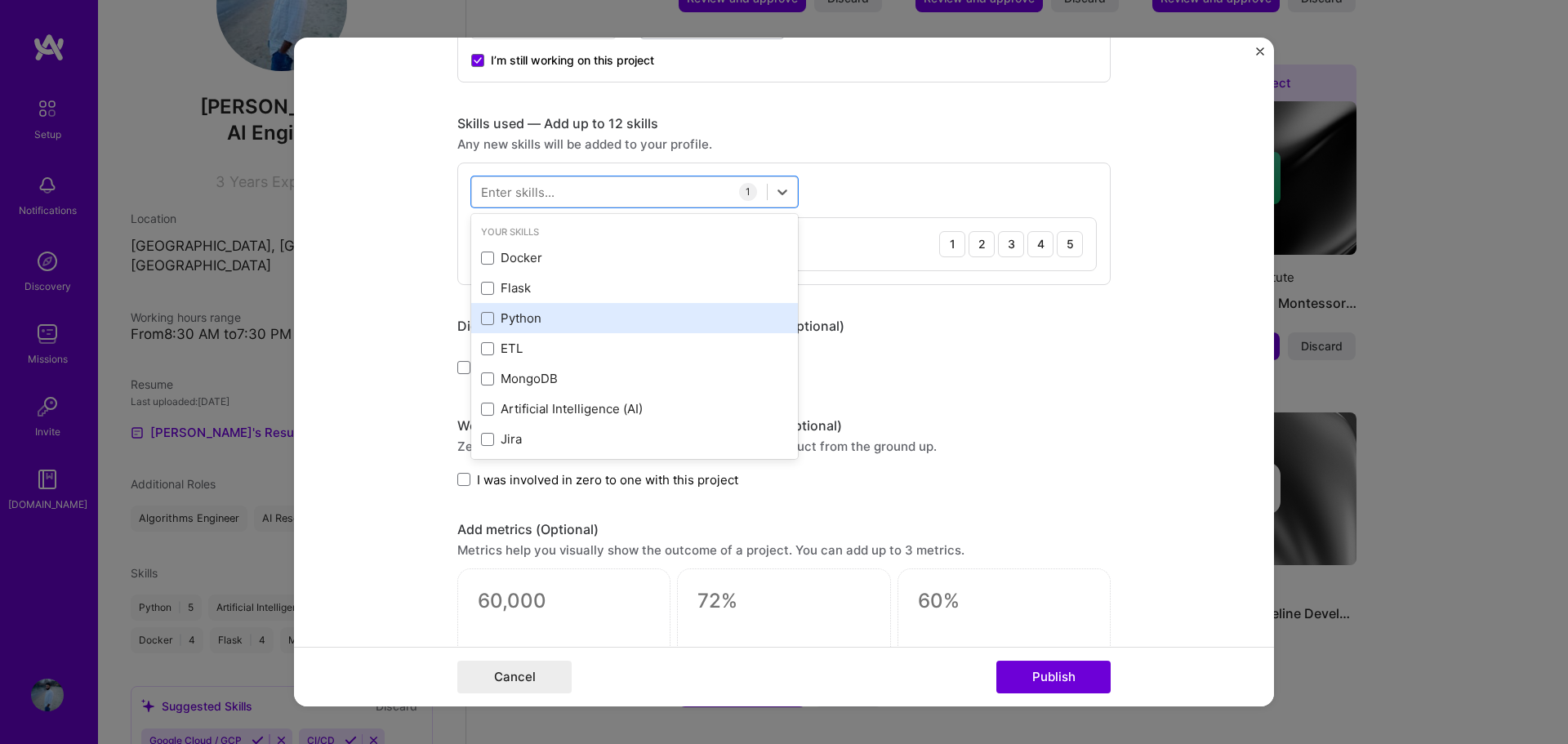
click at [530, 312] on div "Python" at bounding box center [634, 318] width 307 height 17
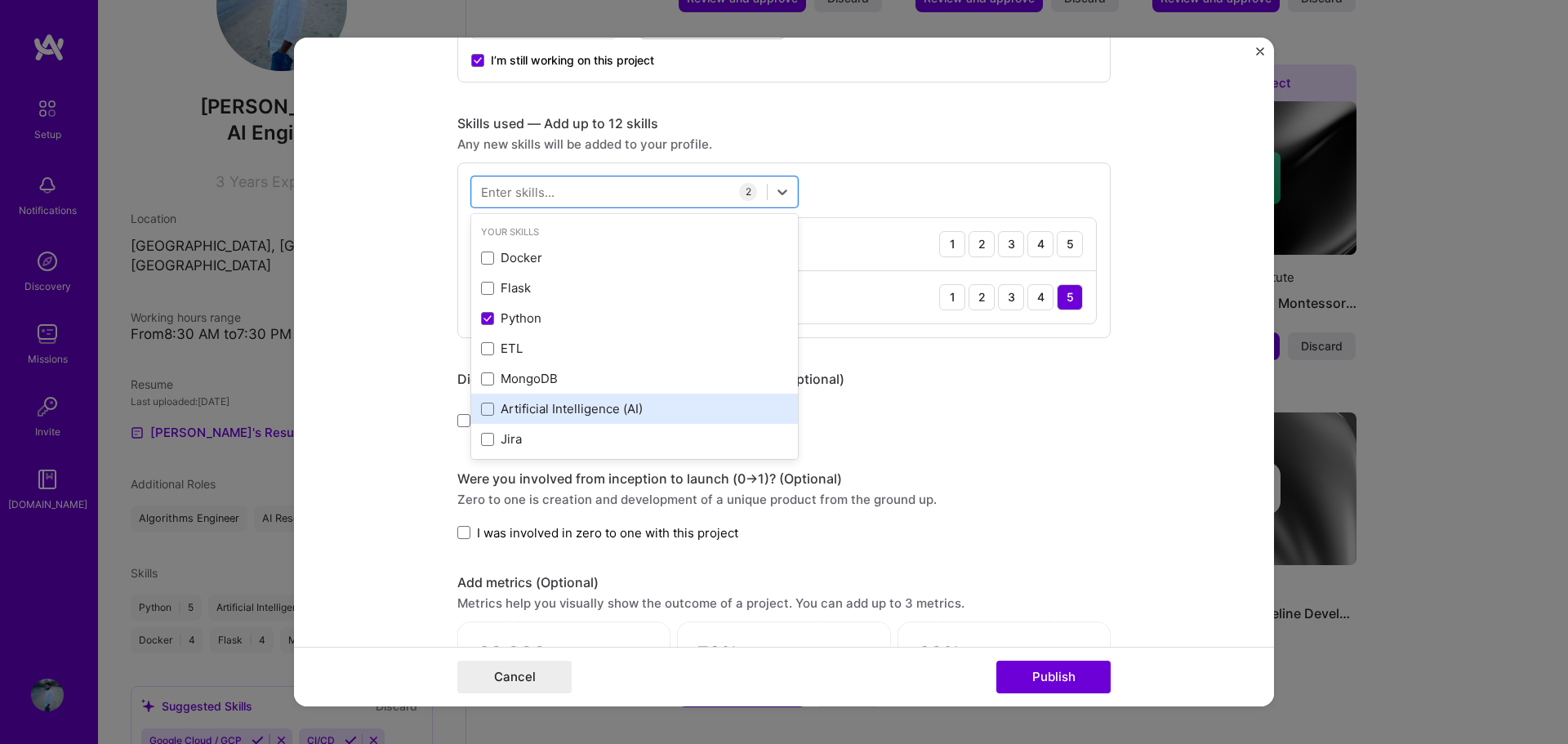
click at [551, 403] on div "Artificial Intelligence (AI)" at bounding box center [634, 408] width 307 height 17
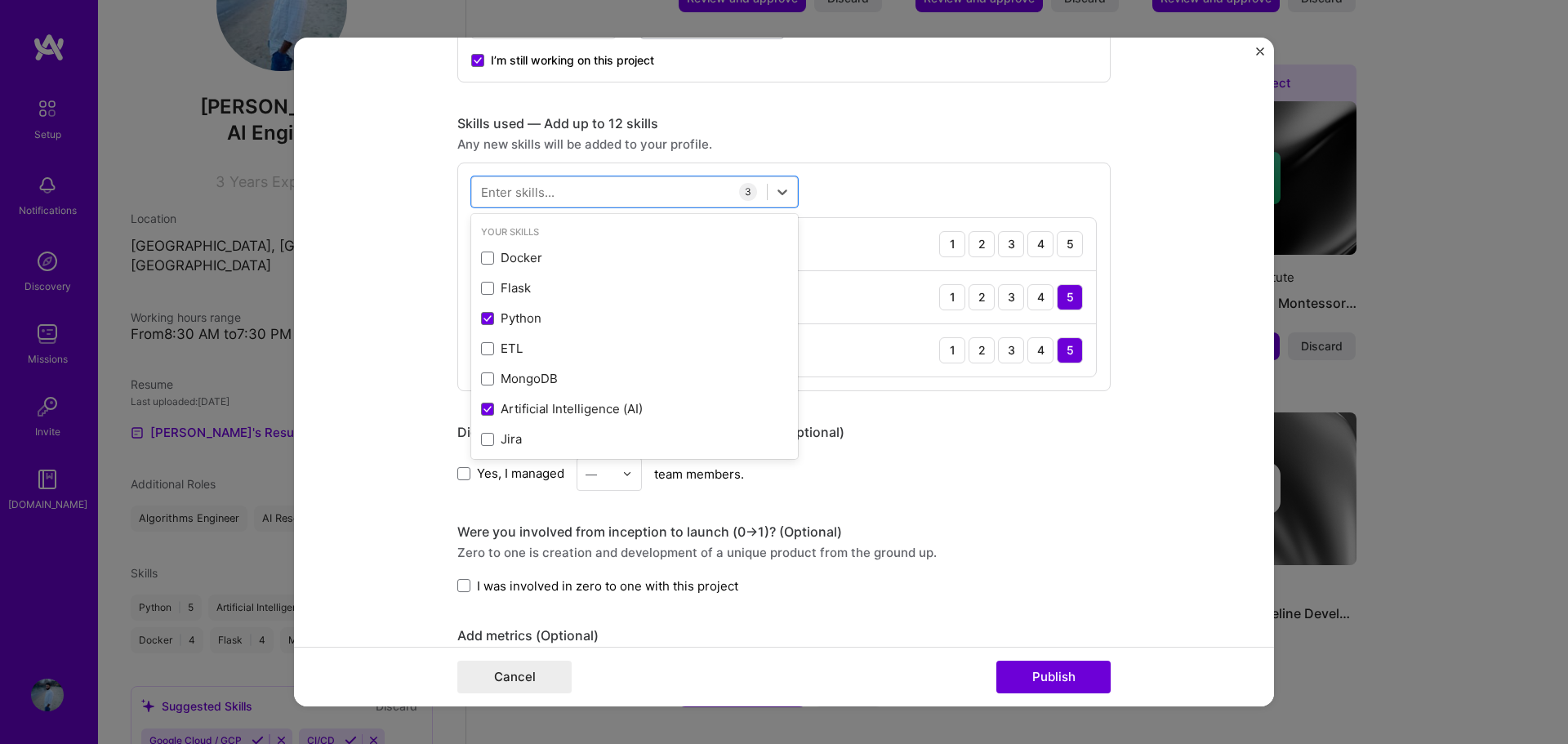
click at [1207, 406] on form "Editing suggested project This project is suggested based on your LinkedIn, res…" at bounding box center [784, 372] width 979 height 669
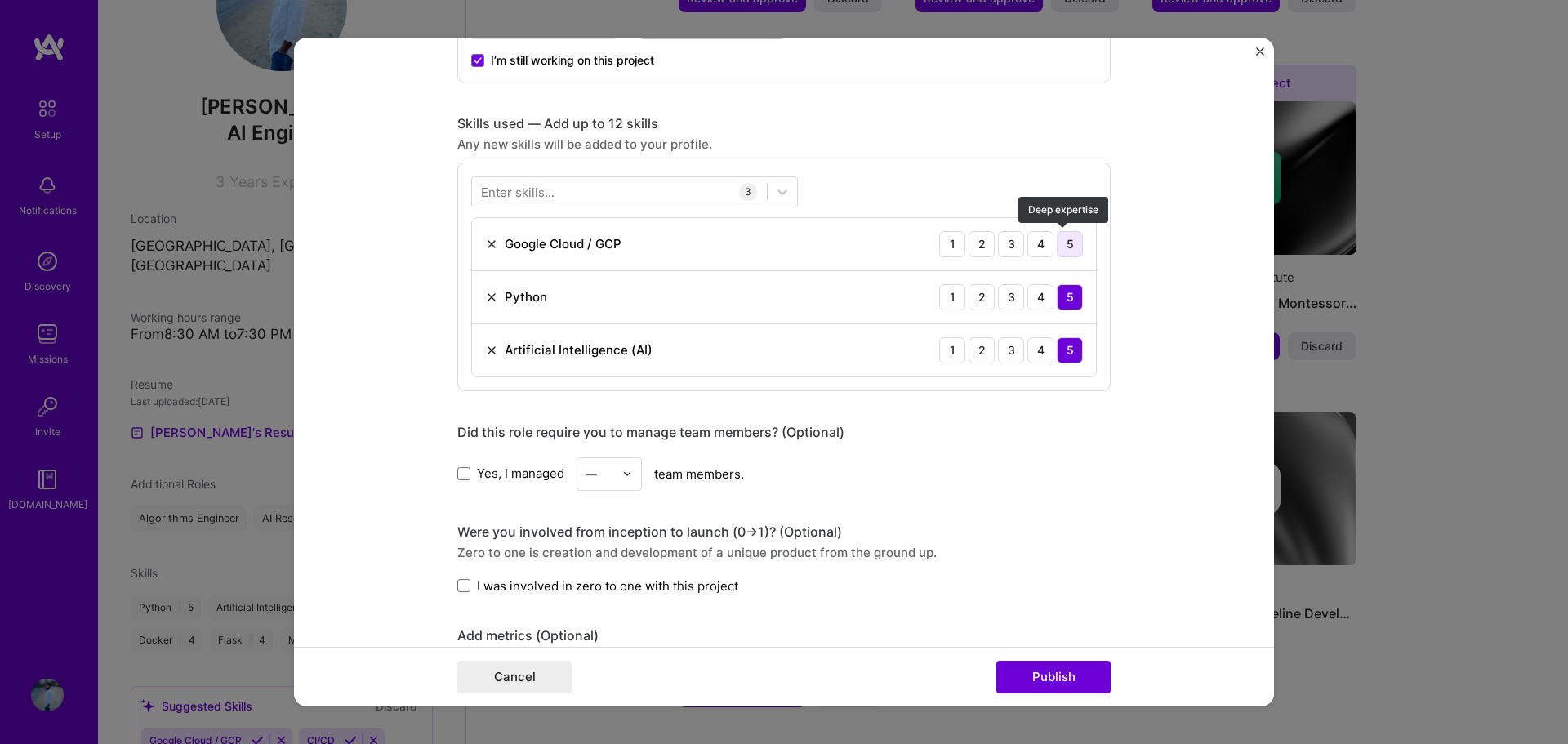
click at [1059, 238] on div "5" at bounding box center [1070, 244] width 26 height 26
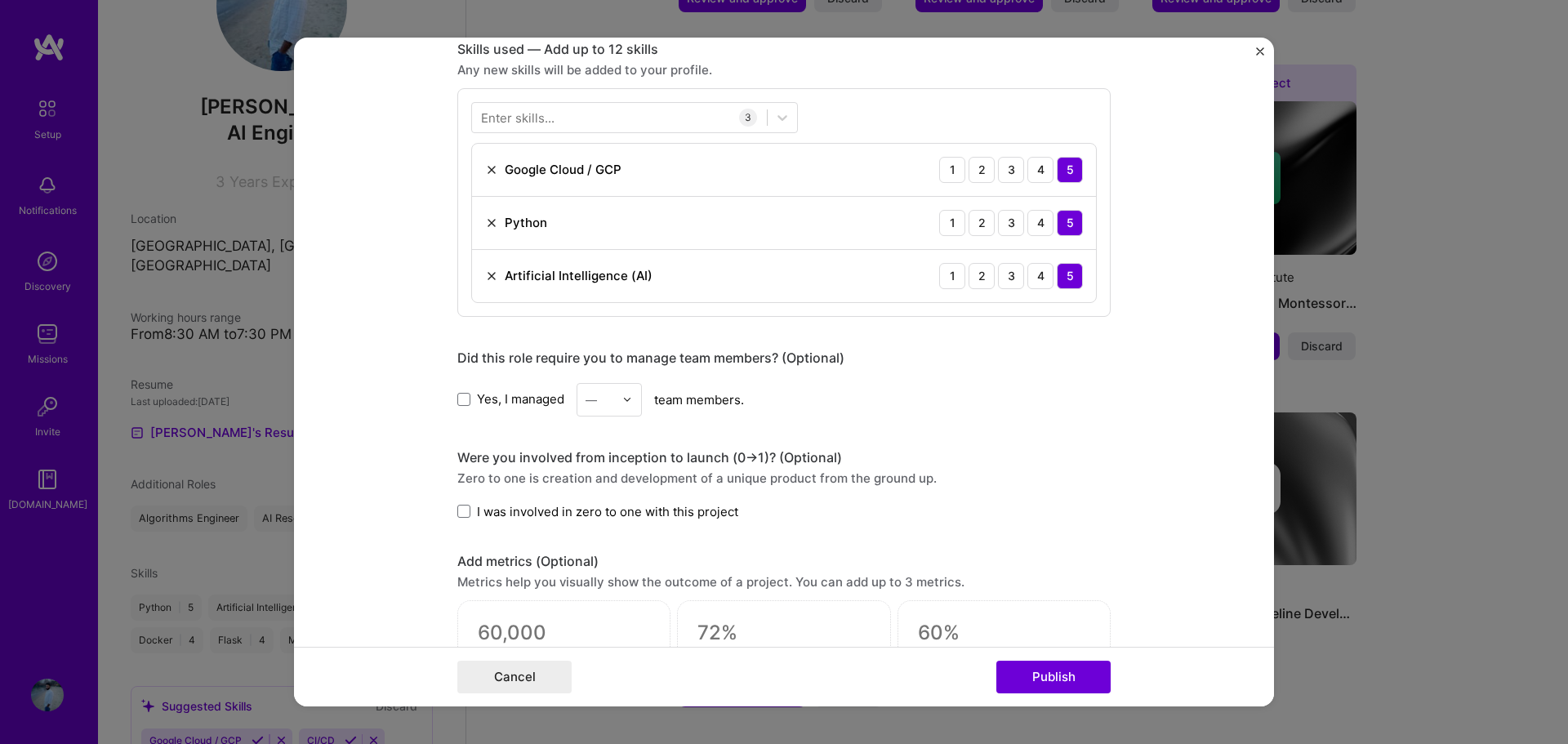
scroll to position [820, 0]
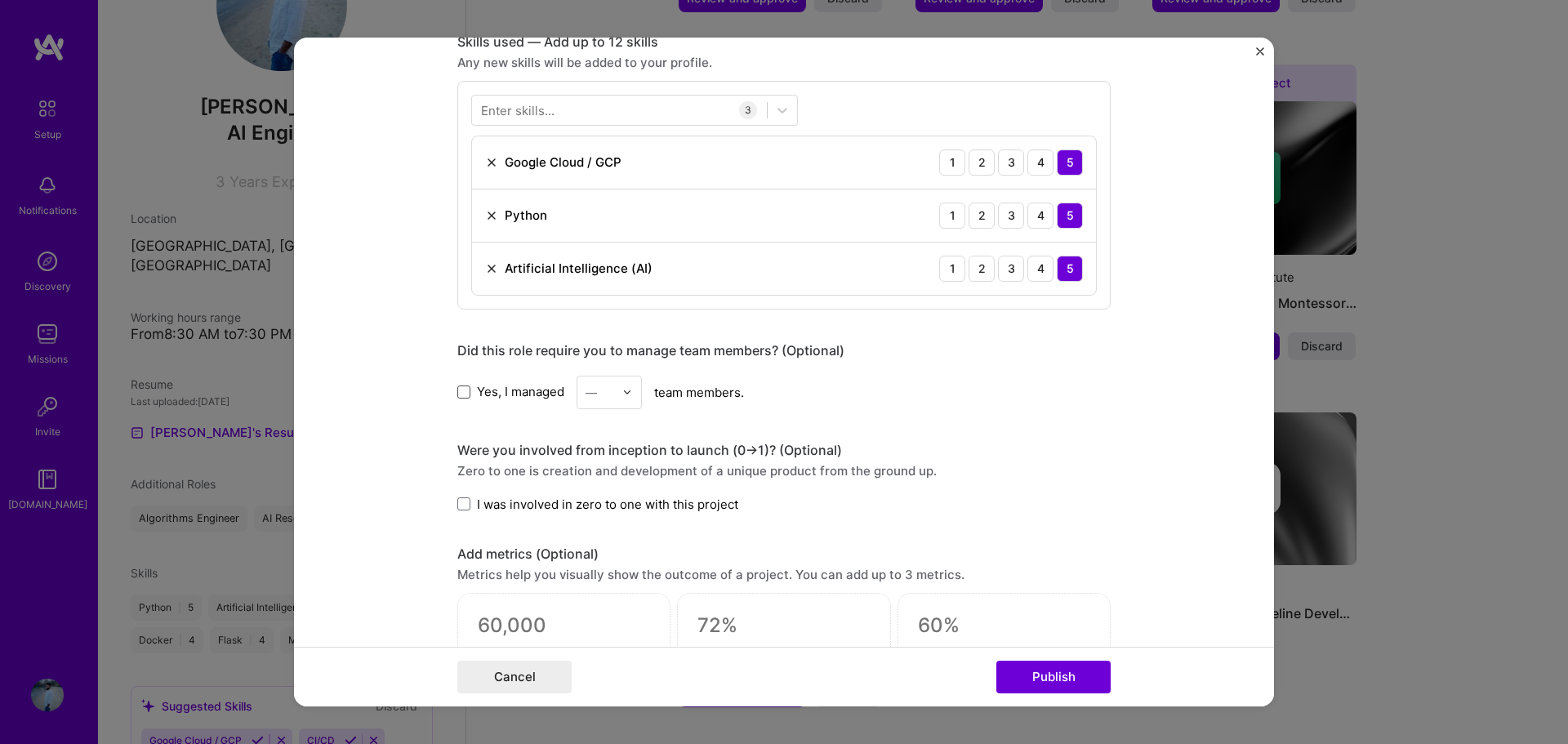
click at [457, 392] on span at bounding box center [464, 392] width 13 height 13
click at [0, 0] on input "Yes, I managed" at bounding box center [0, 0] width 0 height 0
click at [585, 392] on div "—" at bounding box center [591, 392] width 11 height 17
click at [590, 472] on div "2" at bounding box center [609, 465] width 56 height 30
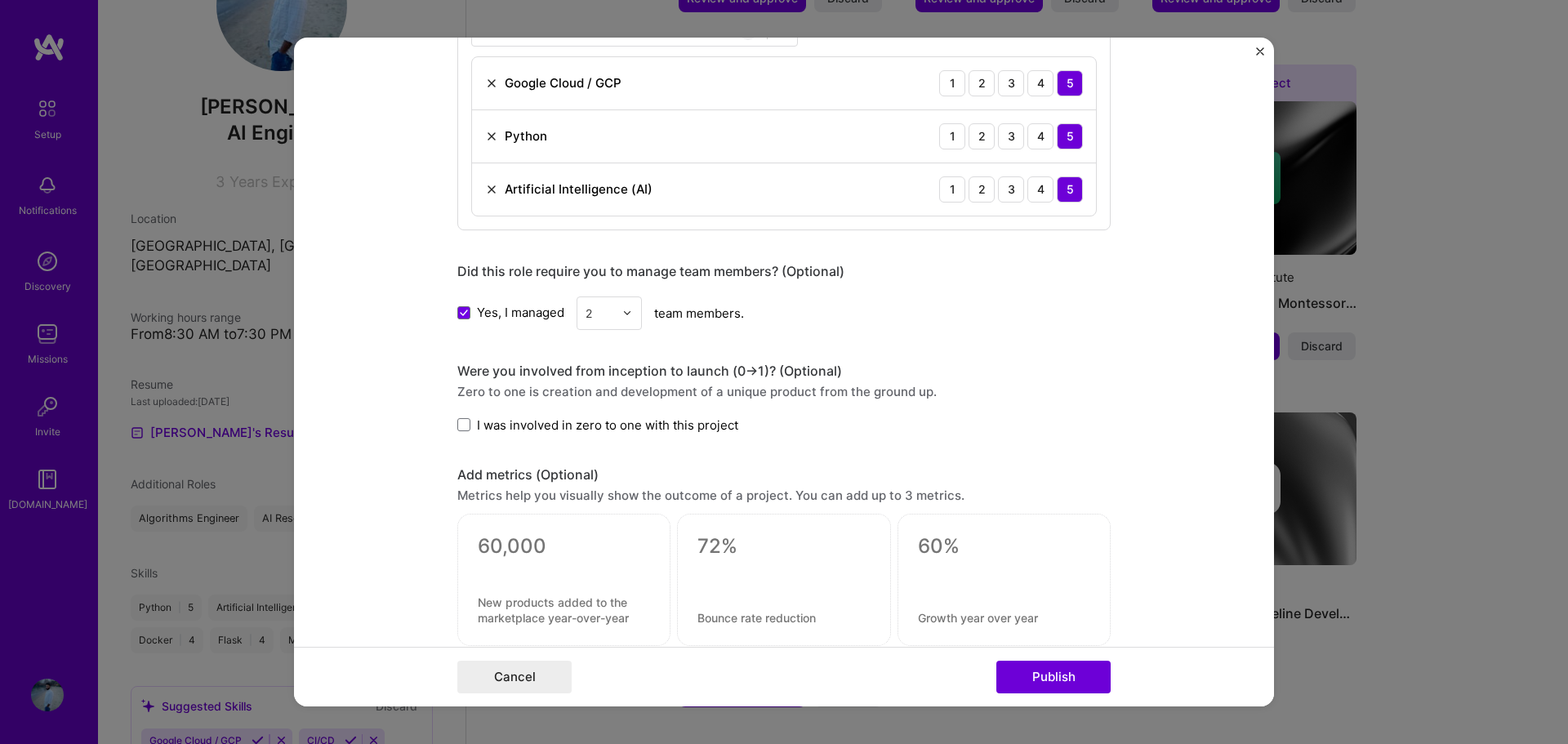
scroll to position [902, 0]
click at [640, 429] on span "I was involved in zero to one with this project" at bounding box center [607, 422] width 261 height 17
click at [0, 0] on input "I was involved in zero to one with this project" at bounding box center [0, 0] width 0 height 0
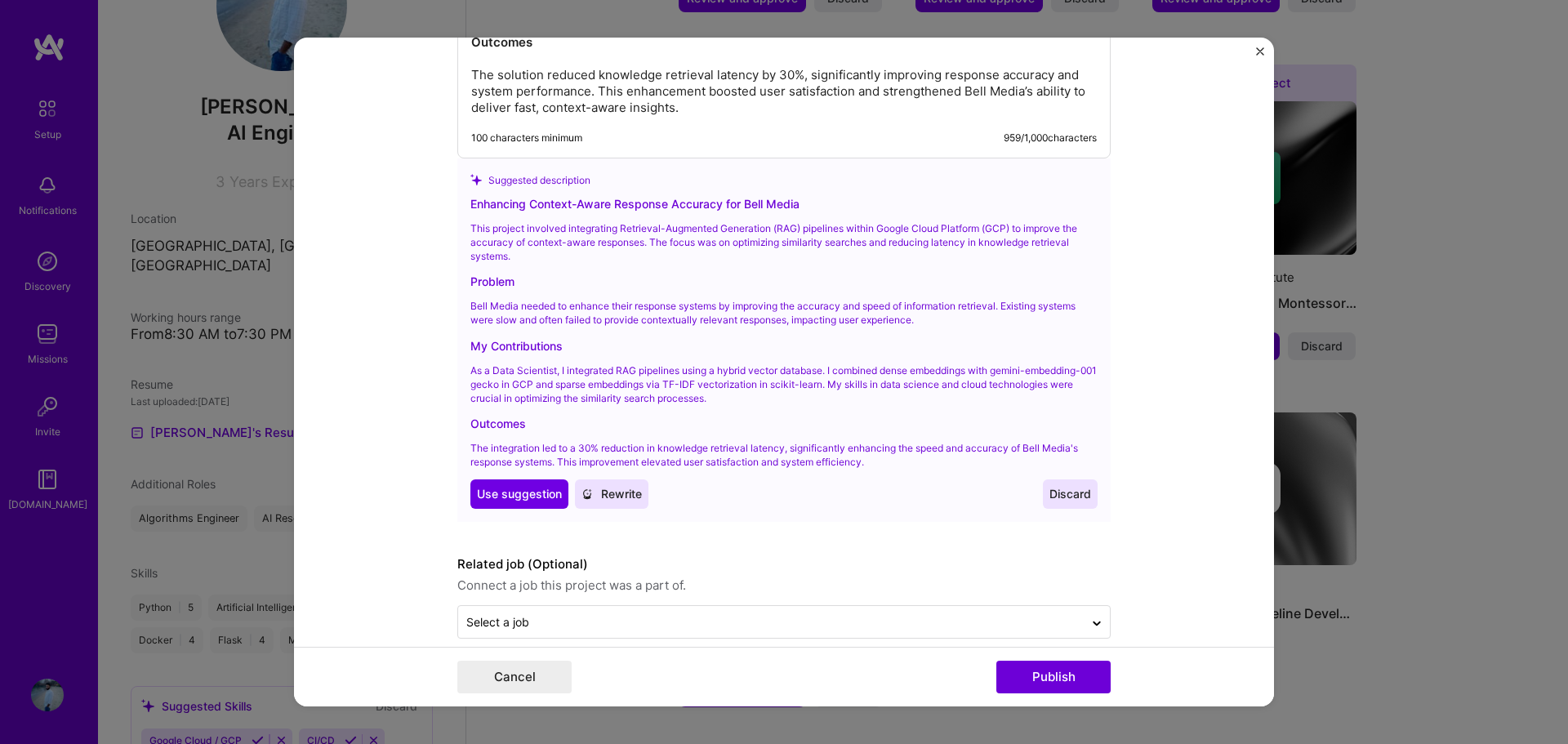
scroll to position [1905, 0]
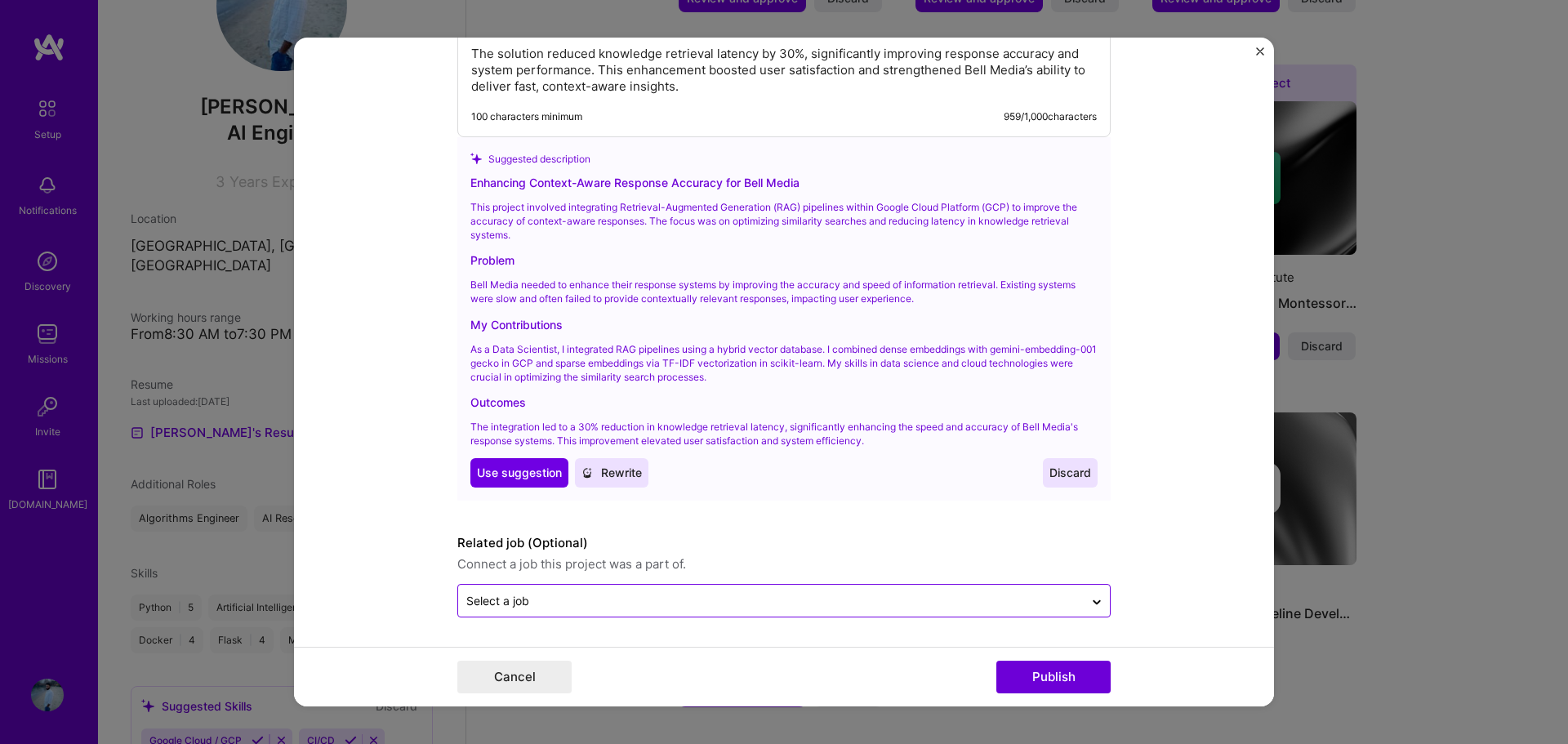
click at [1009, 614] on div "Select a job" at bounding box center [770, 600] width 625 height 32
click at [1029, 672] on button "Publish" at bounding box center [1052, 677] width 114 height 33
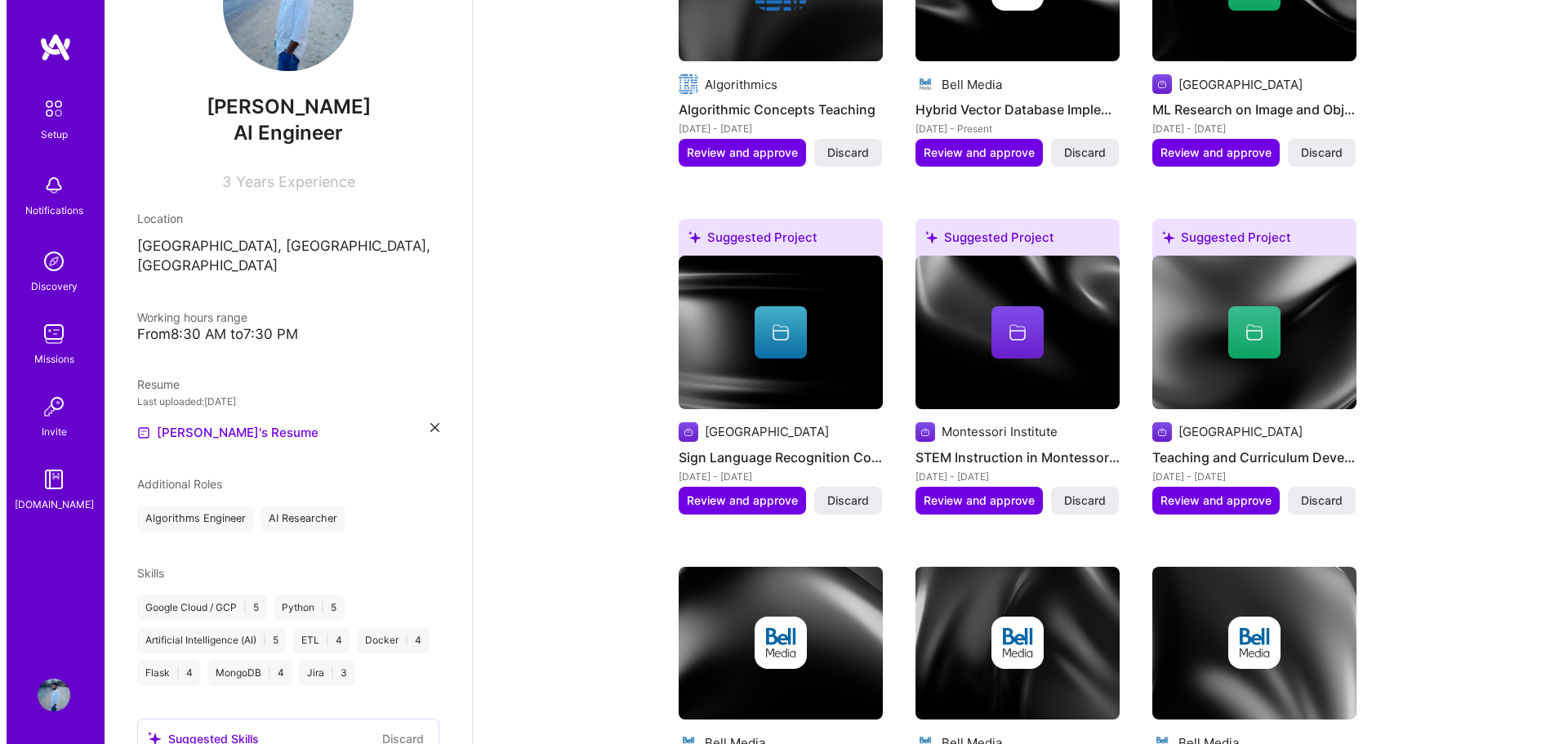
scroll to position [816, 0]
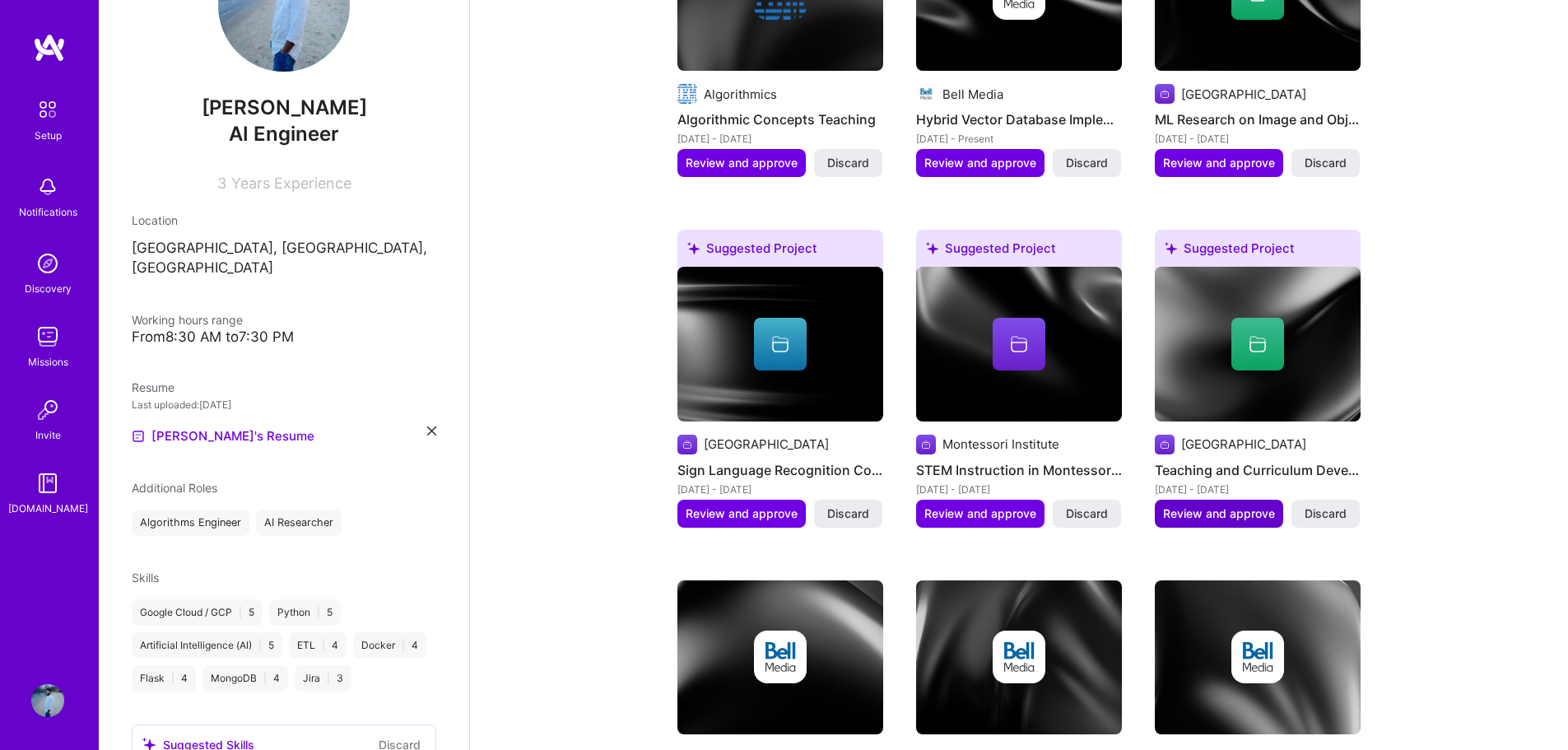
click at [1246, 506] on span "Review and approve" at bounding box center [1219, 514] width 112 height 17
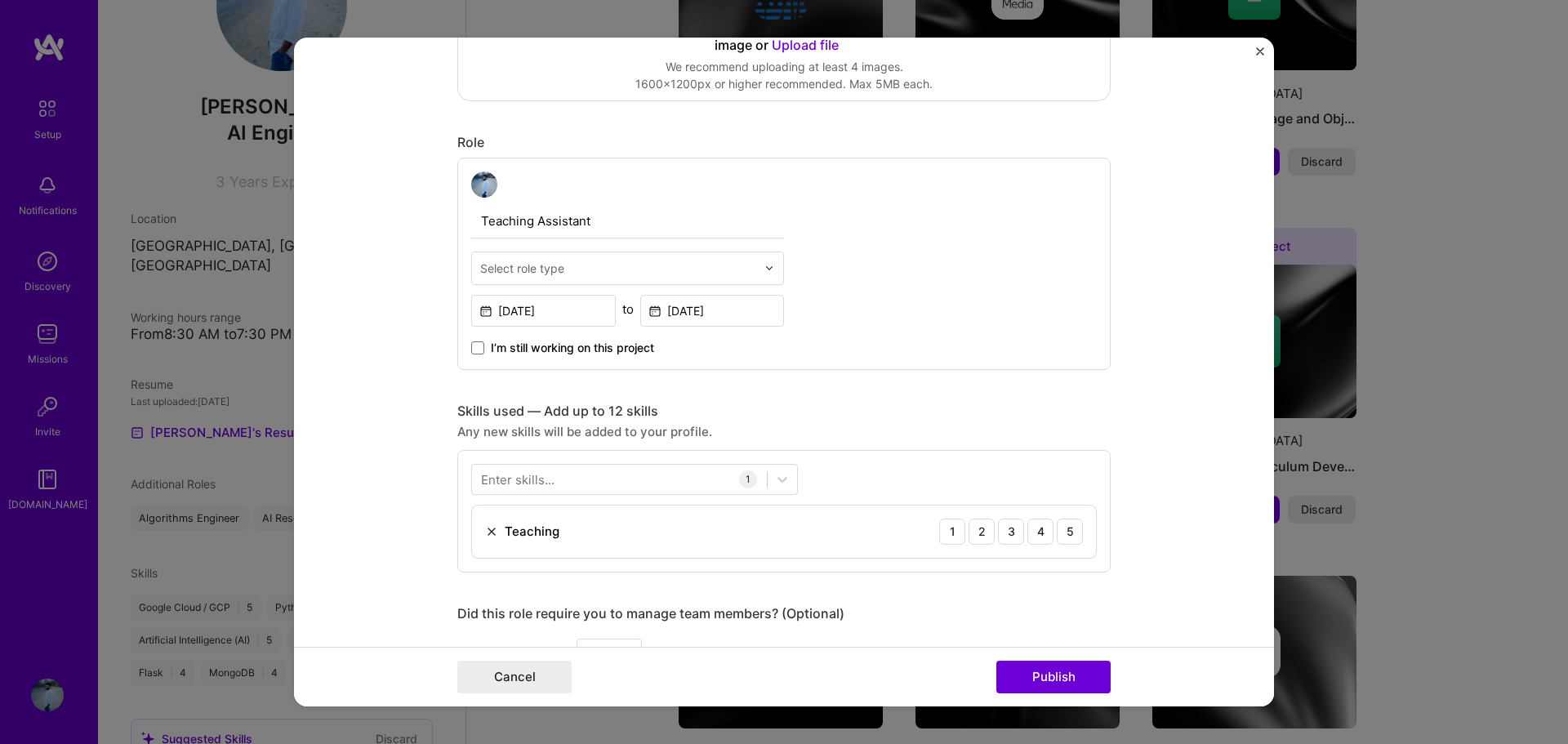
scroll to position [408, 0]
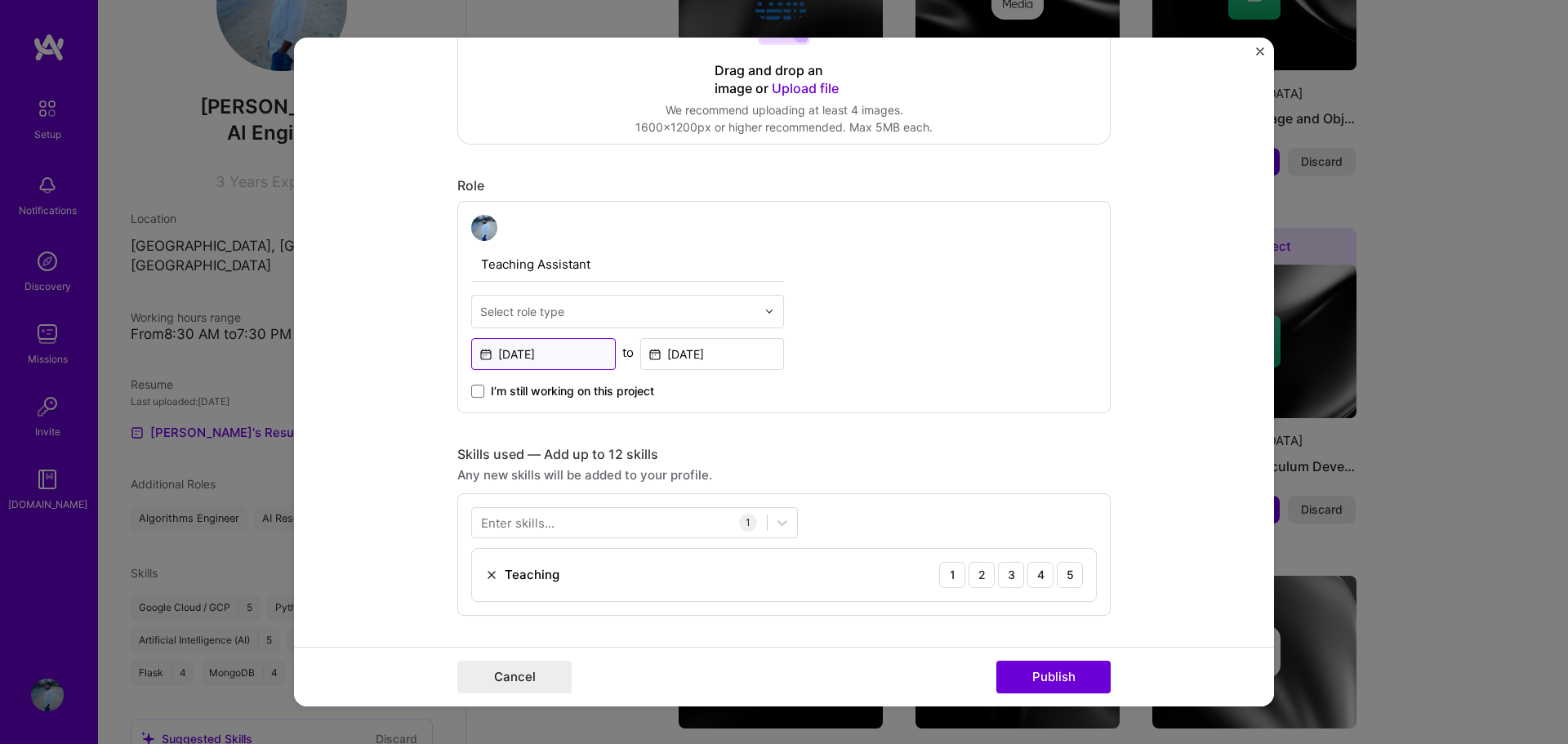
click at [566, 356] on input "[DATE]" at bounding box center [543, 353] width 144 height 32
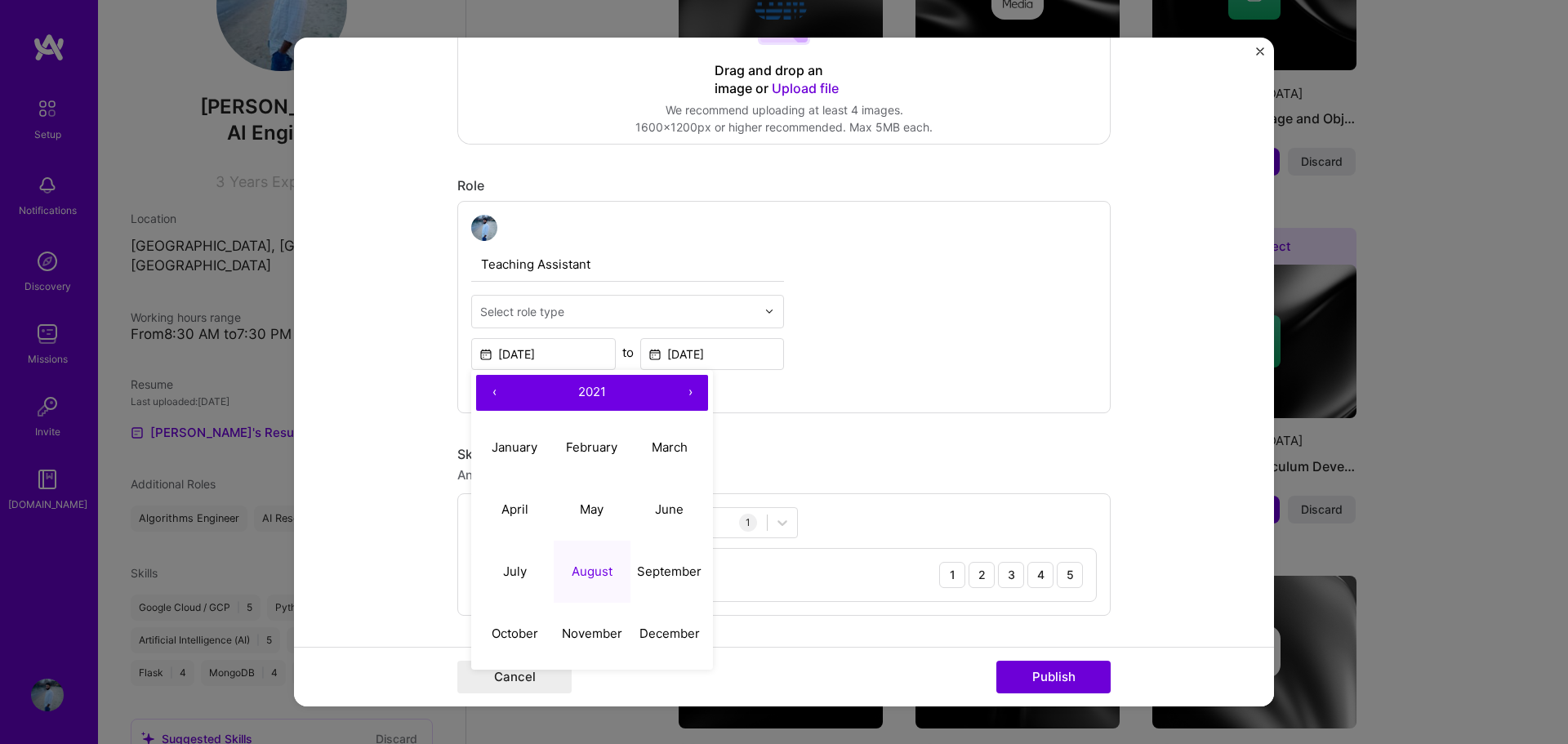
click at [593, 385] on span "2021" at bounding box center [592, 391] width 28 height 16
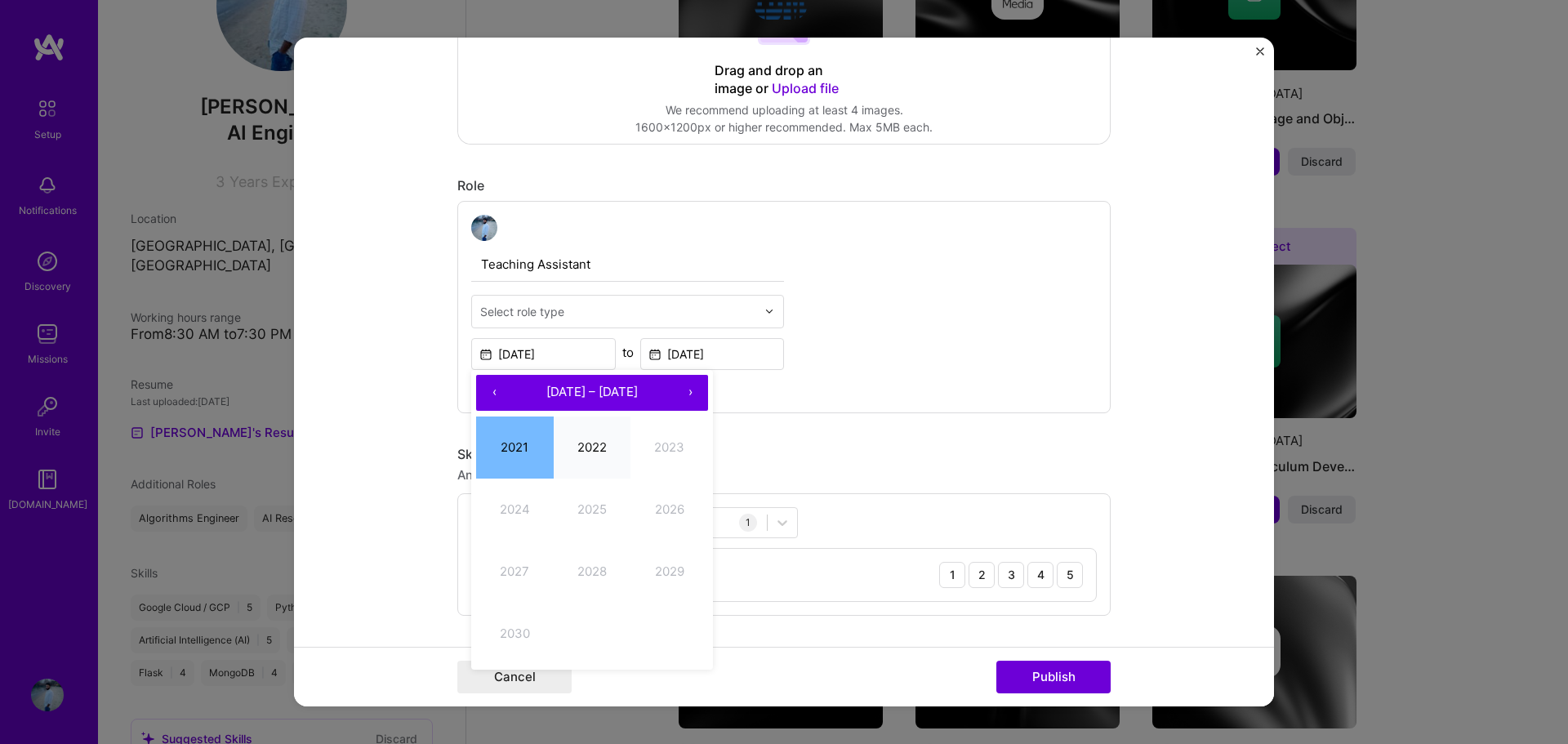
click at [583, 442] on button "2022" at bounding box center [592, 447] width 78 height 62
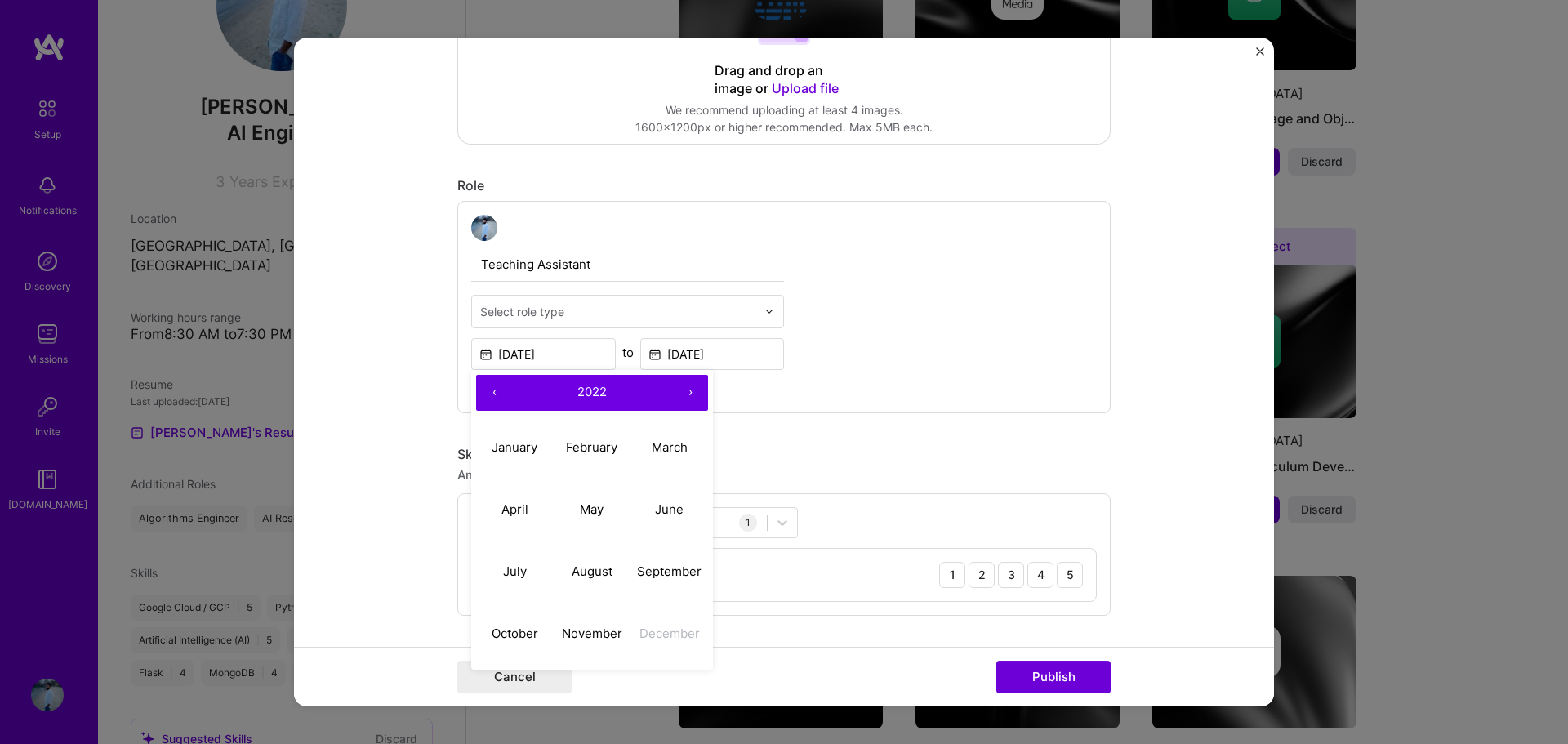
click at [492, 392] on button "‹" at bounding box center [494, 392] width 36 height 36
click at [637, 566] on abbr "September" at bounding box center [669, 570] width 65 height 16
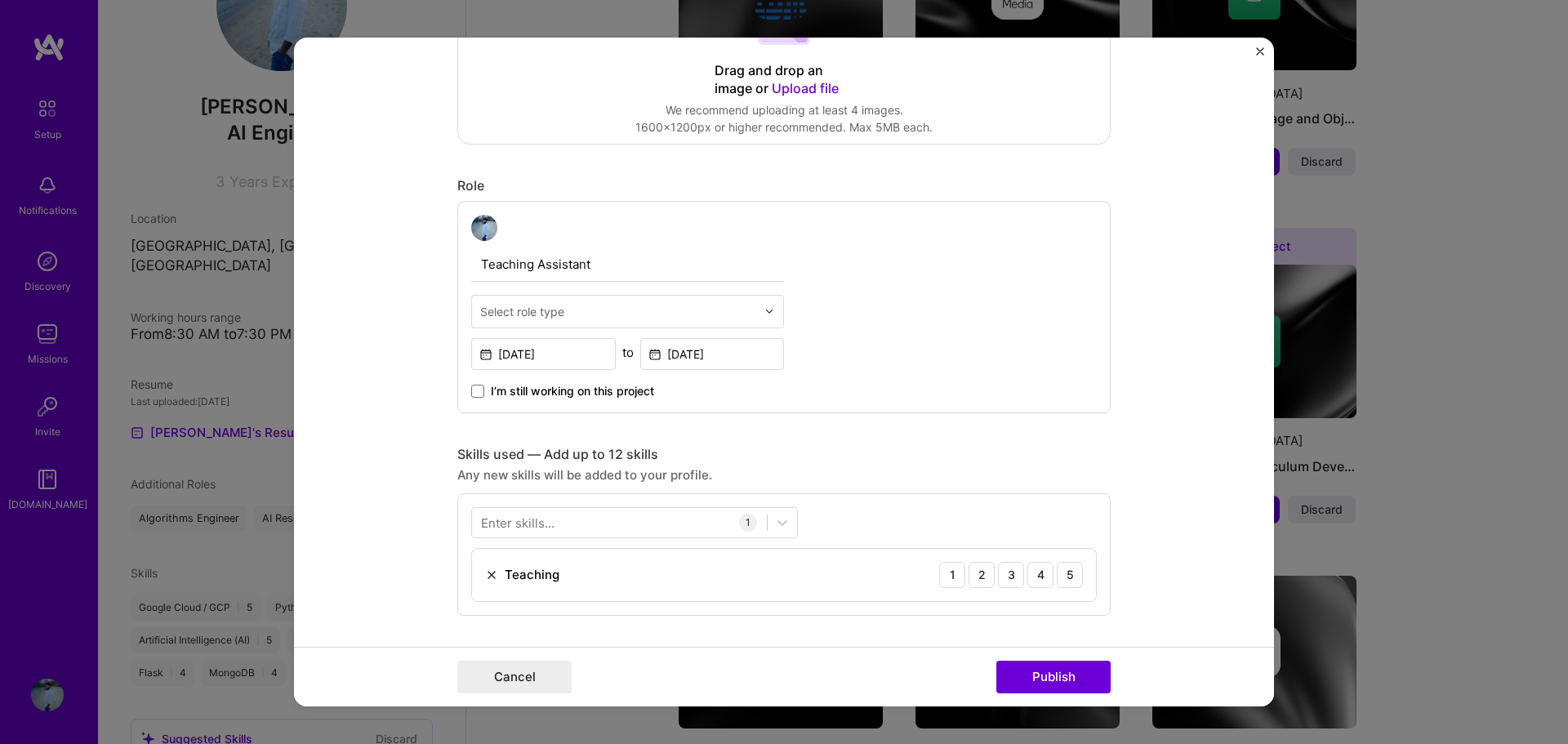
type input "[DATE]"
click at [707, 355] on input "[DATE]" at bounding box center [712, 353] width 144 height 32
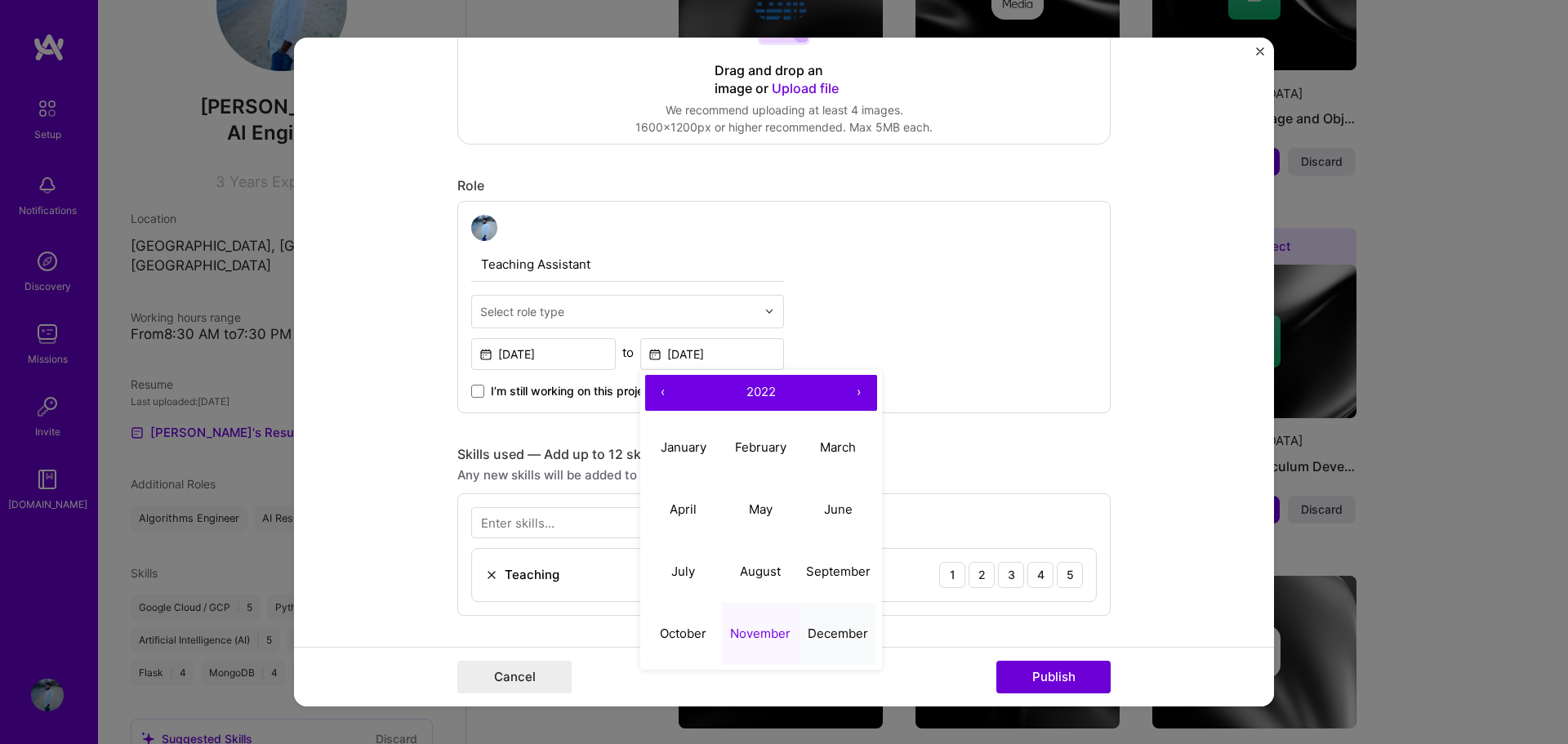
click at [829, 636] on abbr "December" at bounding box center [838, 633] width 61 height 16
type input "[DATE]"
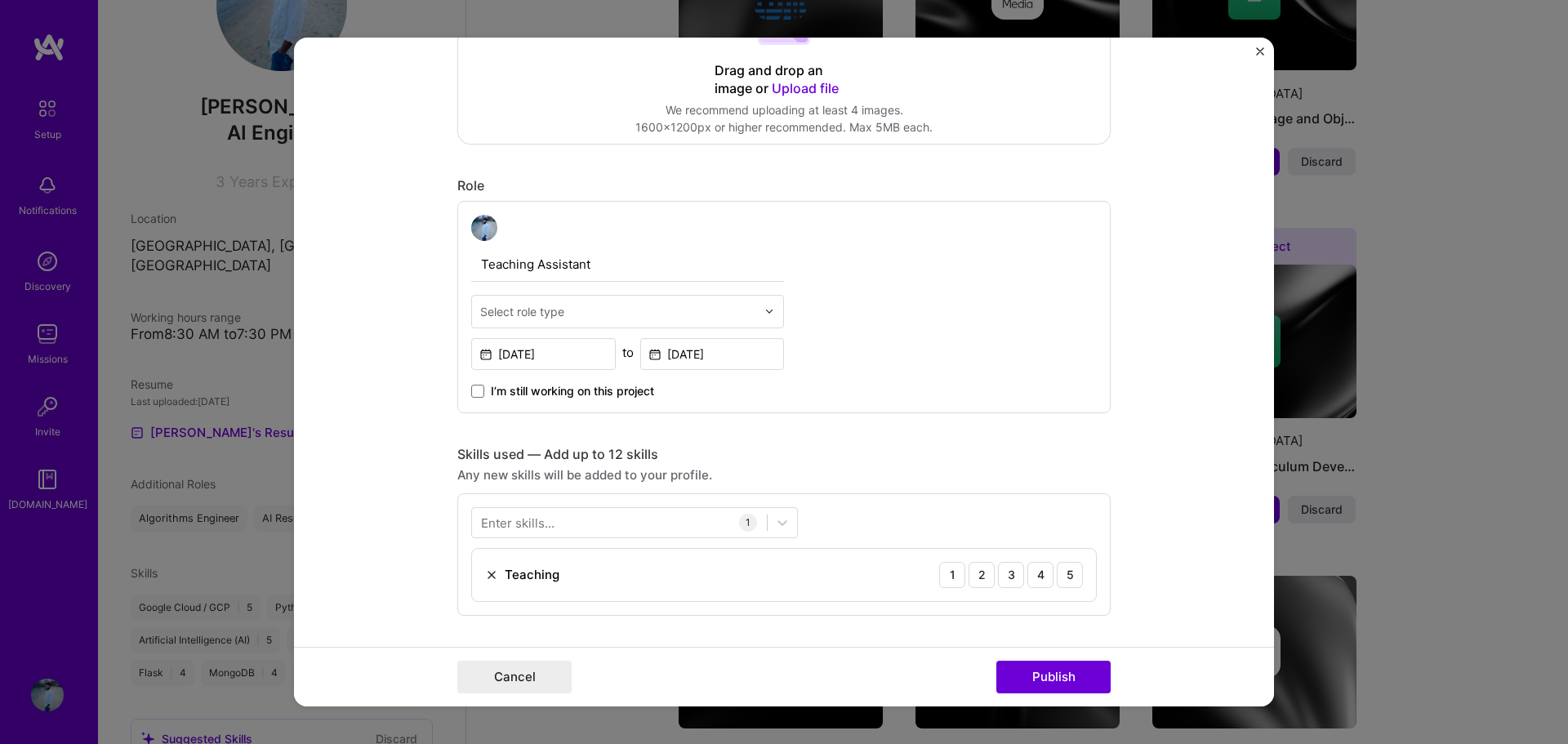
click at [557, 318] on div "Select role type" at bounding box center [522, 311] width 84 height 17
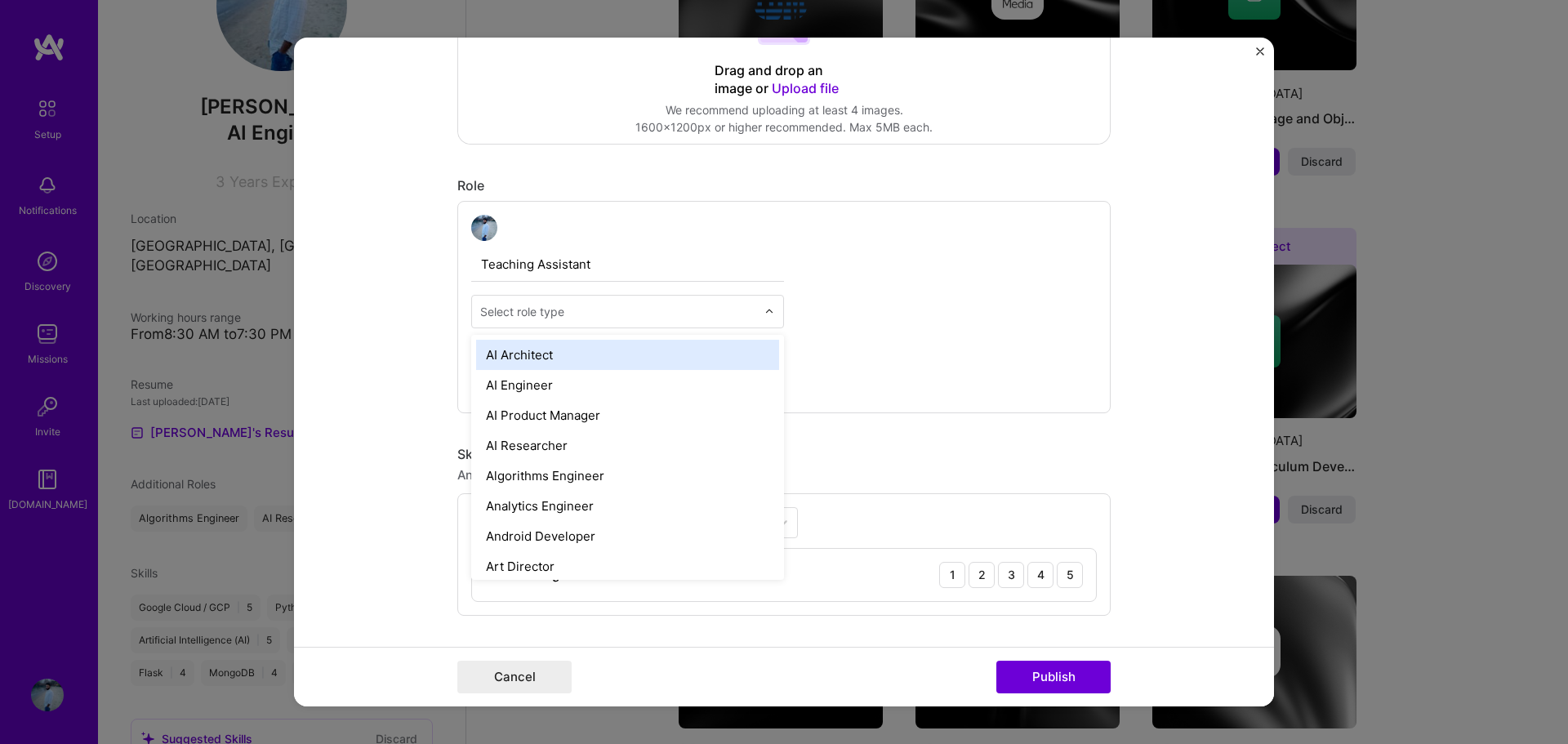
click at [917, 329] on div "Teaching Assistant option AI Architect focused, 1 of 70. 70 results available. …" at bounding box center [784, 306] width 653 height 212
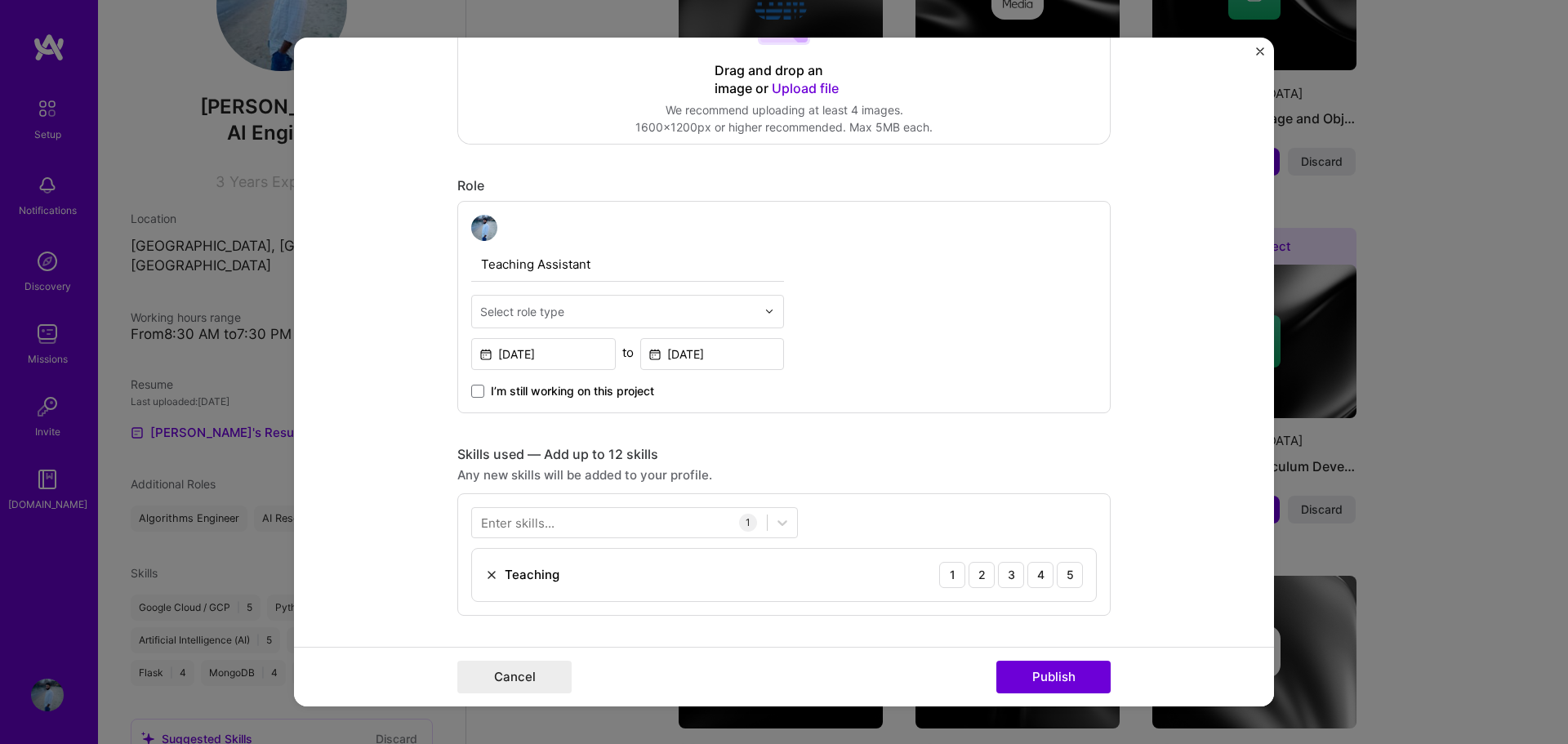
click at [561, 267] on input "Teaching Assistant" at bounding box center [628, 265] width 313 height 34
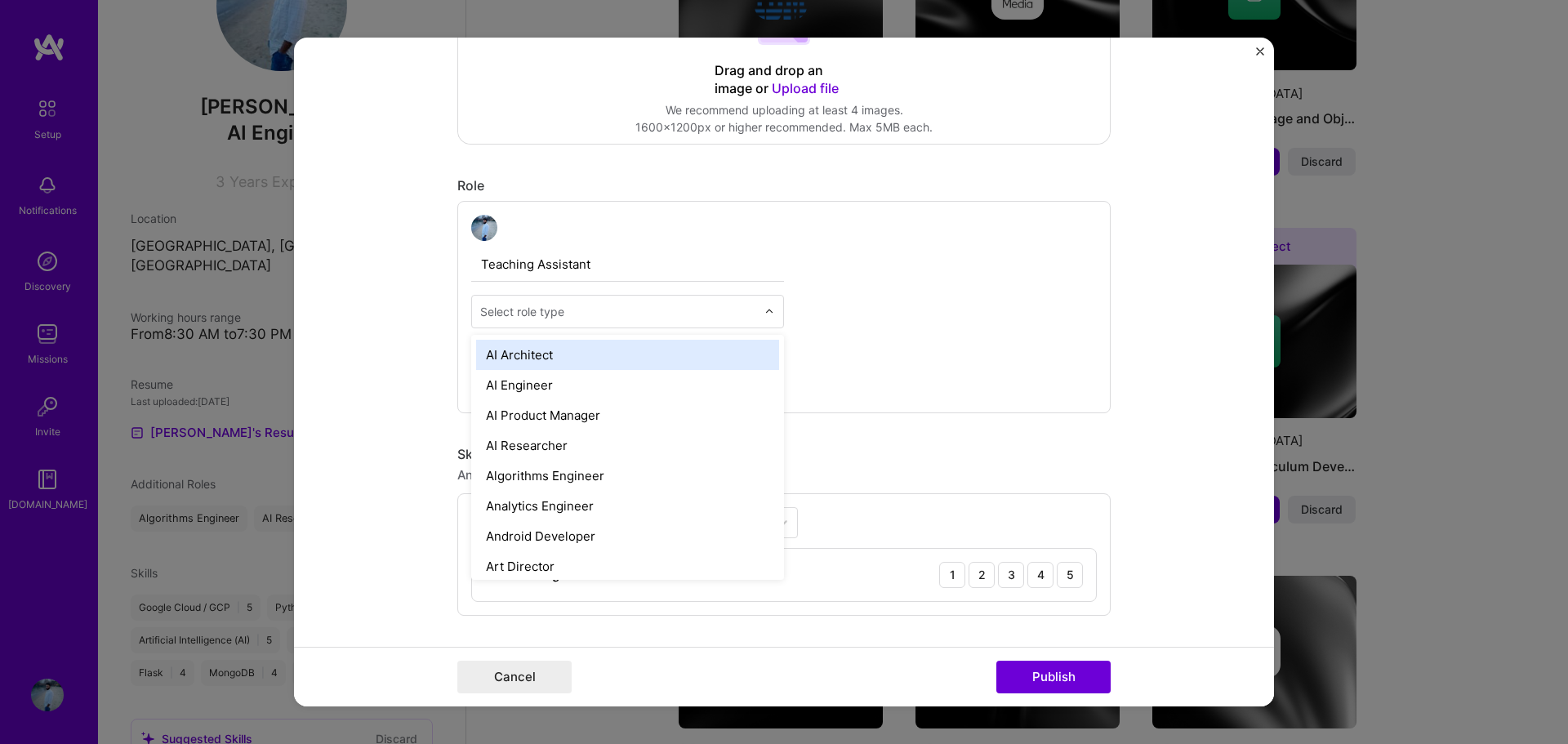
click at [584, 306] on input "text" at bounding box center [618, 311] width 276 height 17
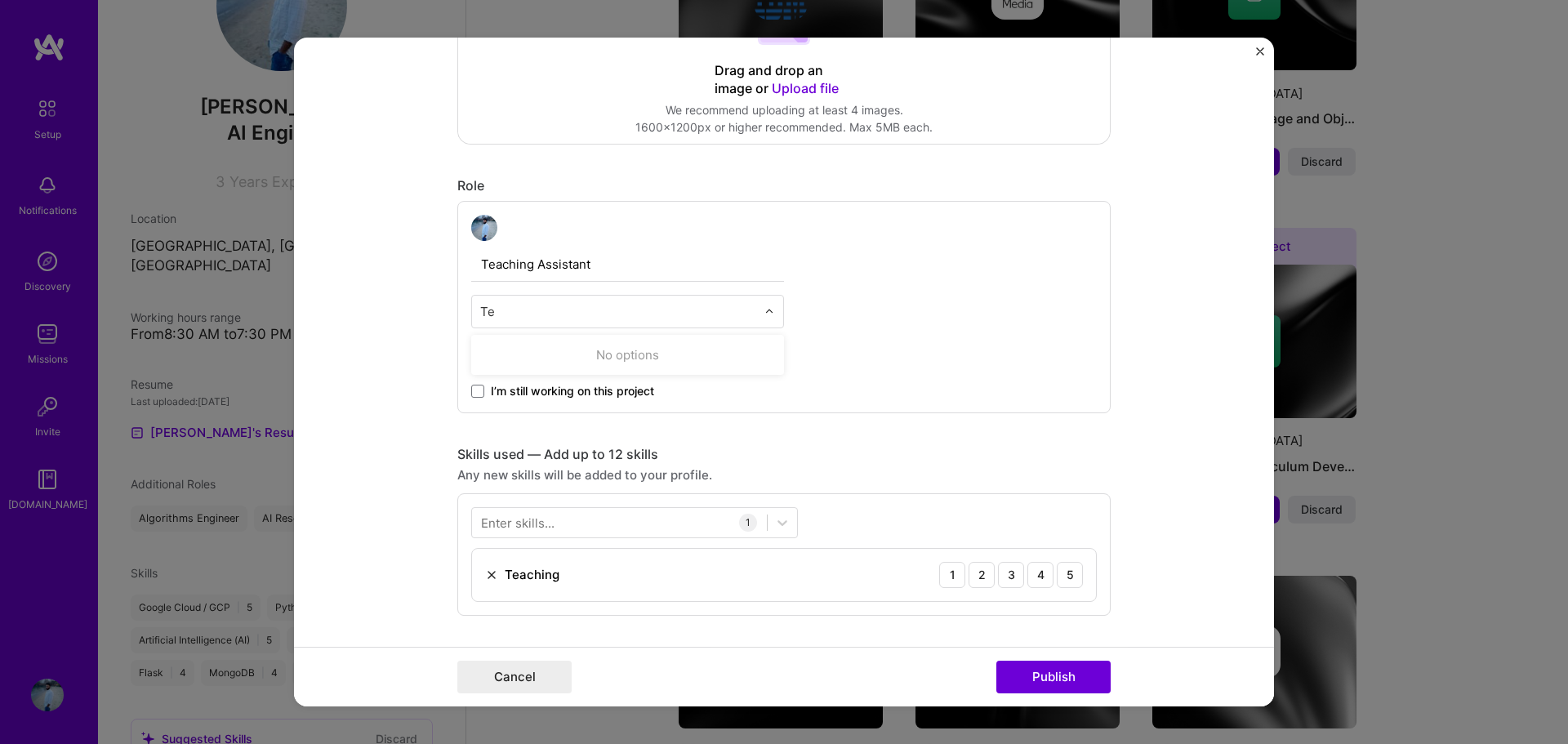
type input "T"
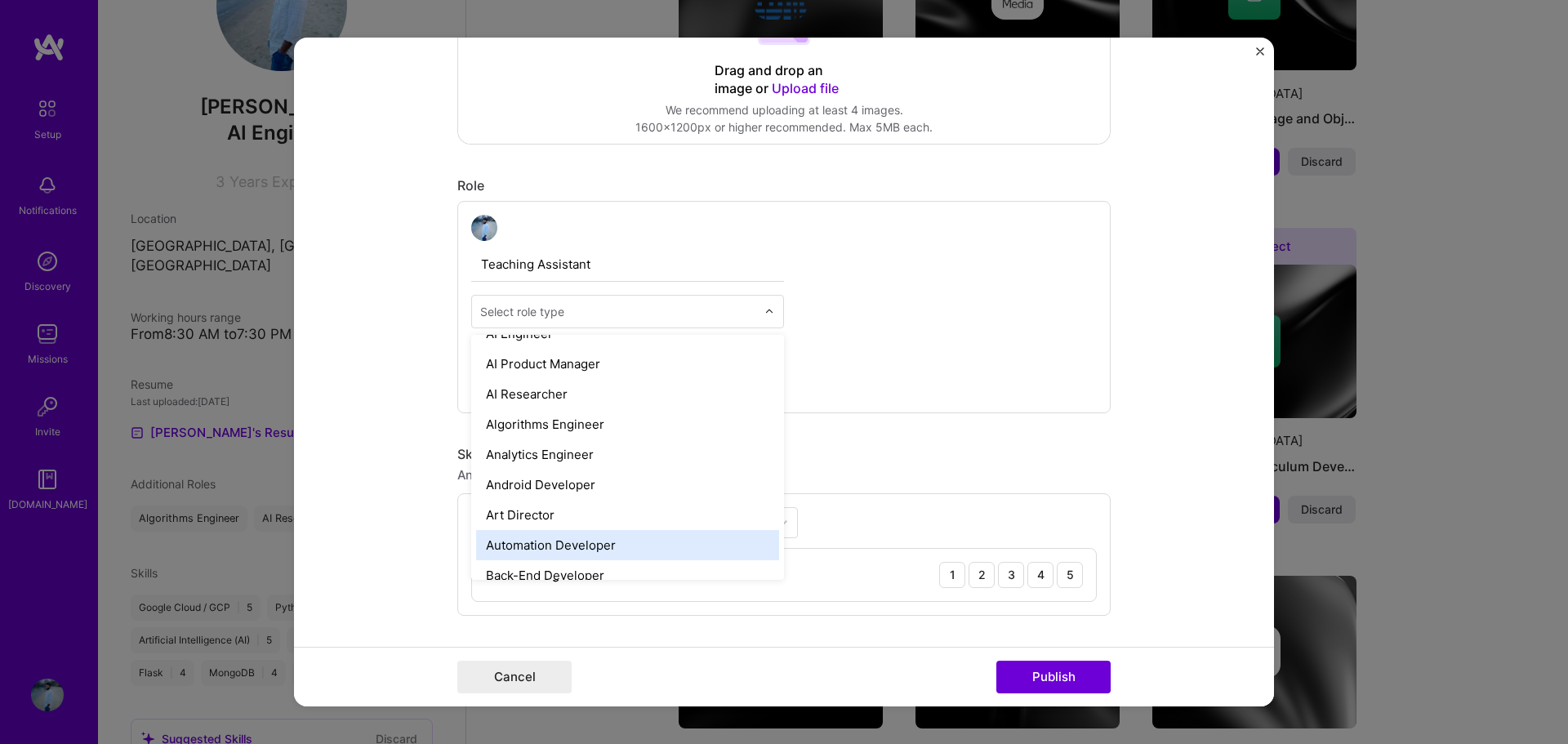
scroll to position [0, 0]
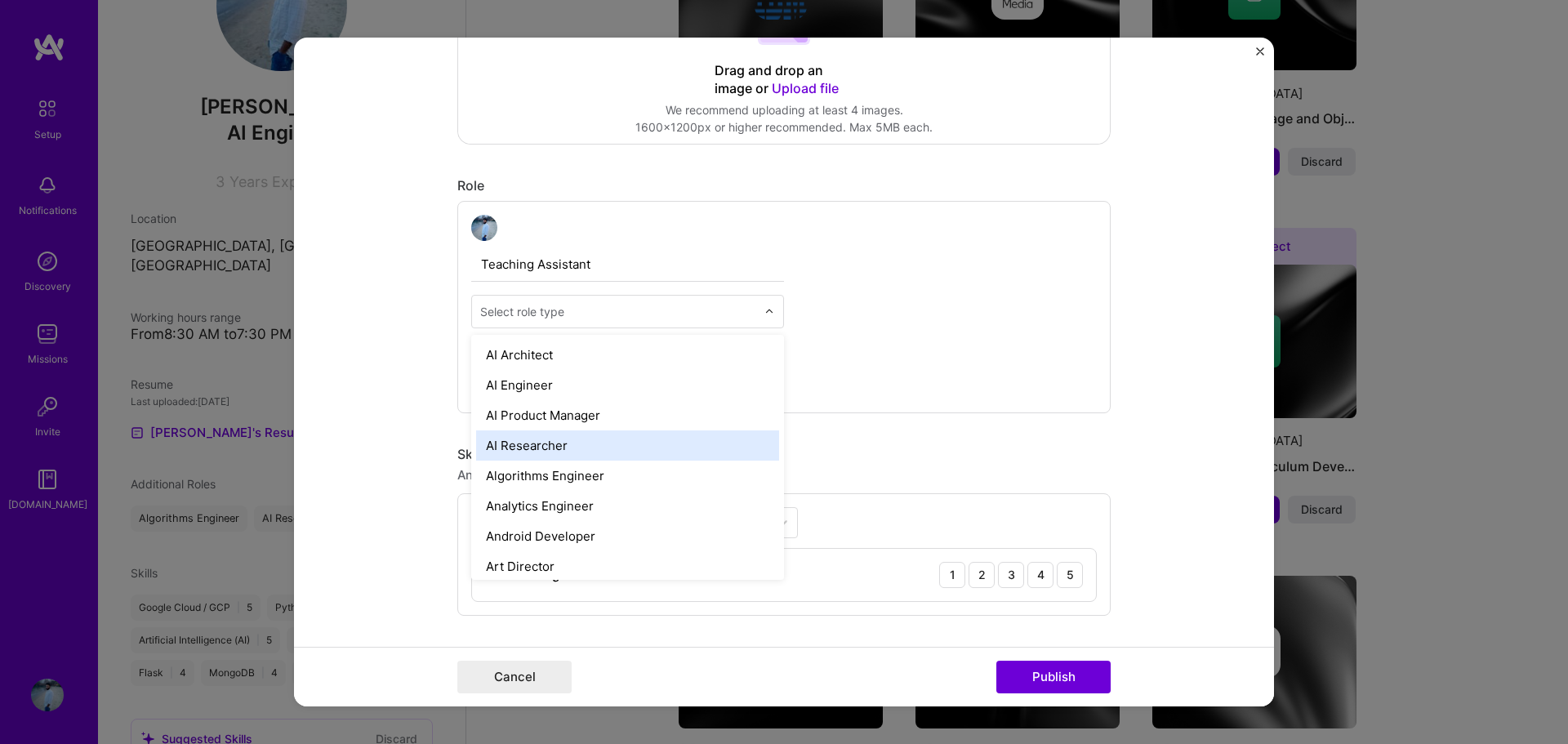
click at [557, 440] on div "AI Researcher" at bounding box center [628, 445] width 303 height 30
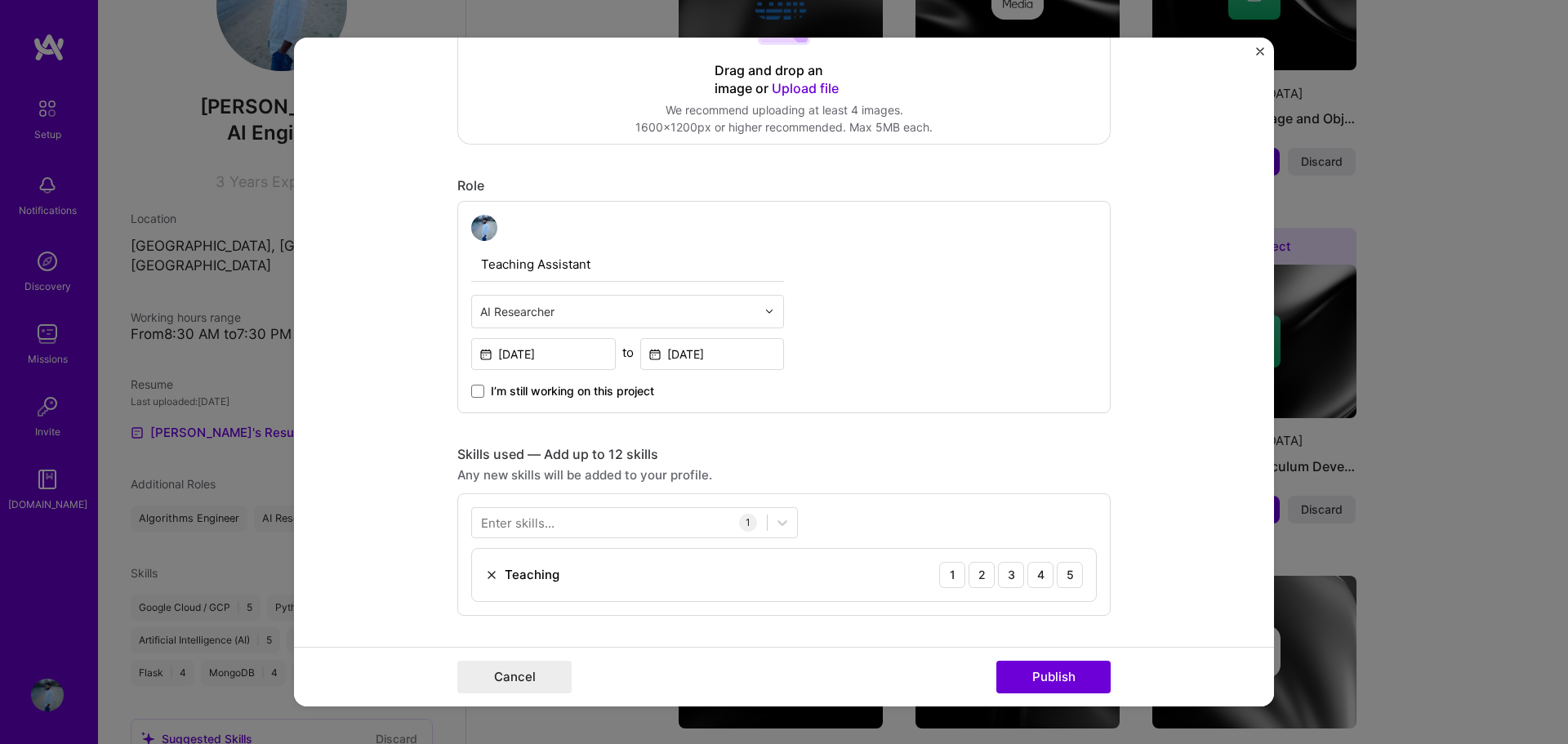
click at [954, 349] on div "Teaching Assistant option AI Researcher, selected. Select is focused ,type to r…" at bounding box center [784, 306] width 653 height 212
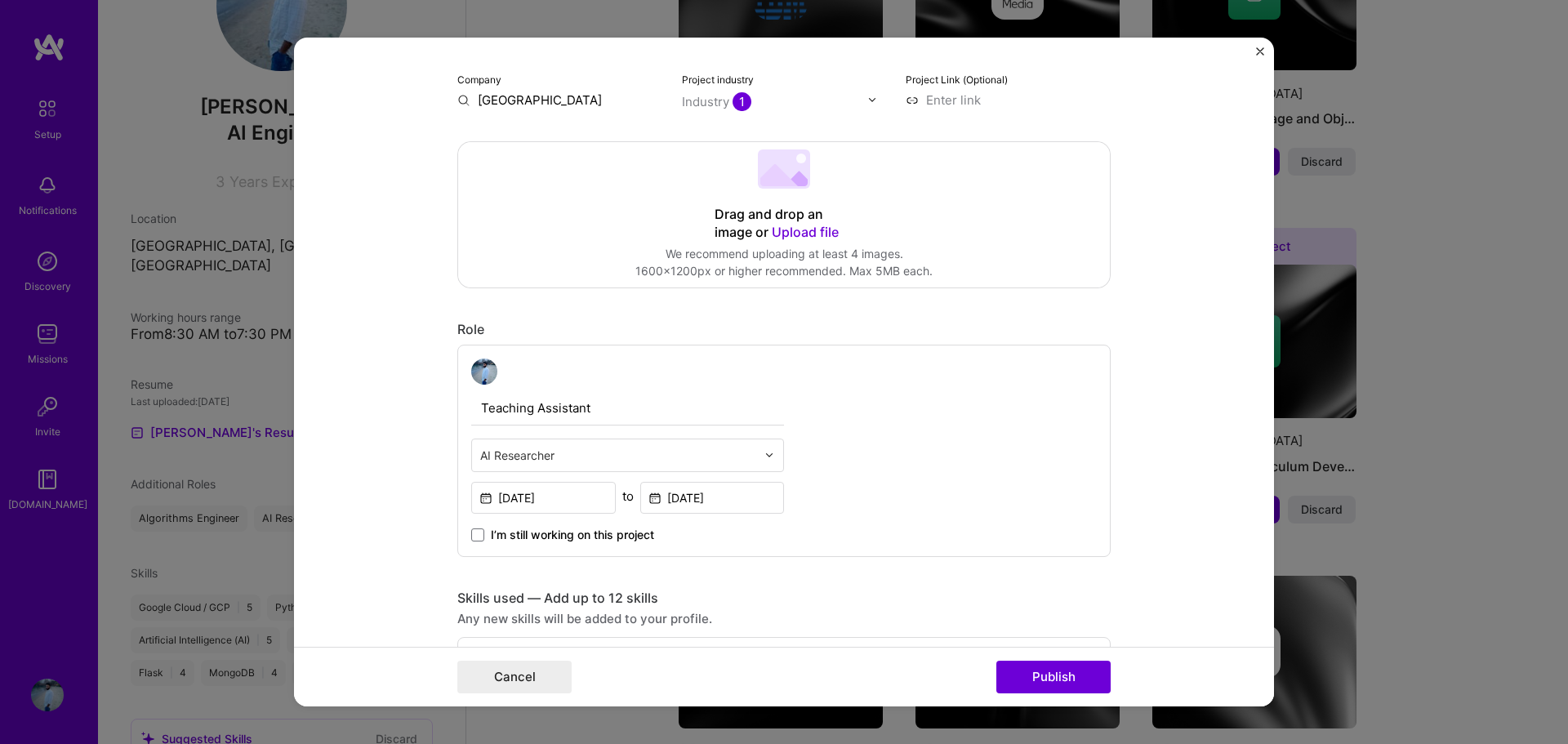
scroll to position [163, 0]
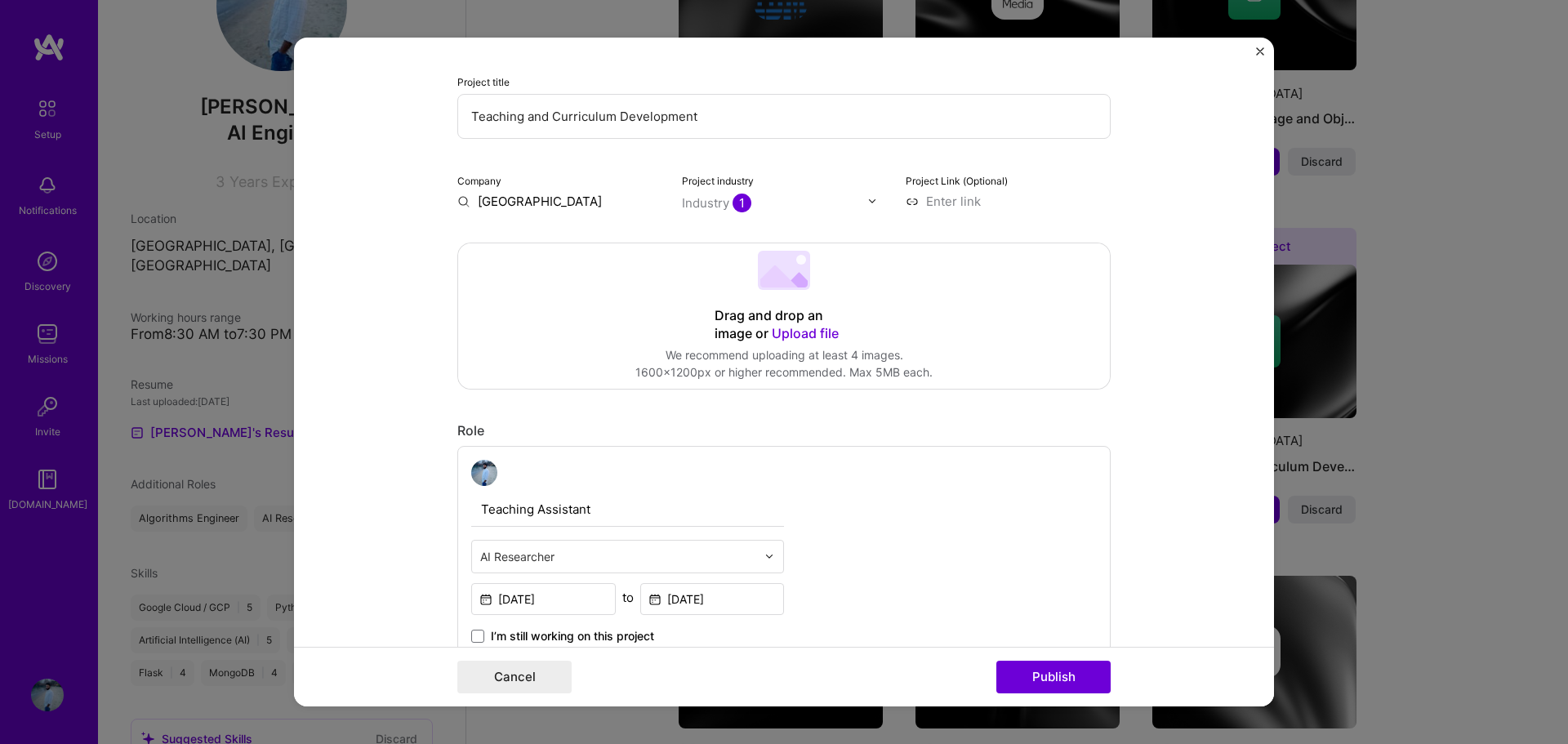
click at [547, 508] on input "Teaching Assistant" at bounding box center [628, 510] width 313 height 34
click at [570, 556] on input "text" at bounding box center [618, 556] width 276 height 17
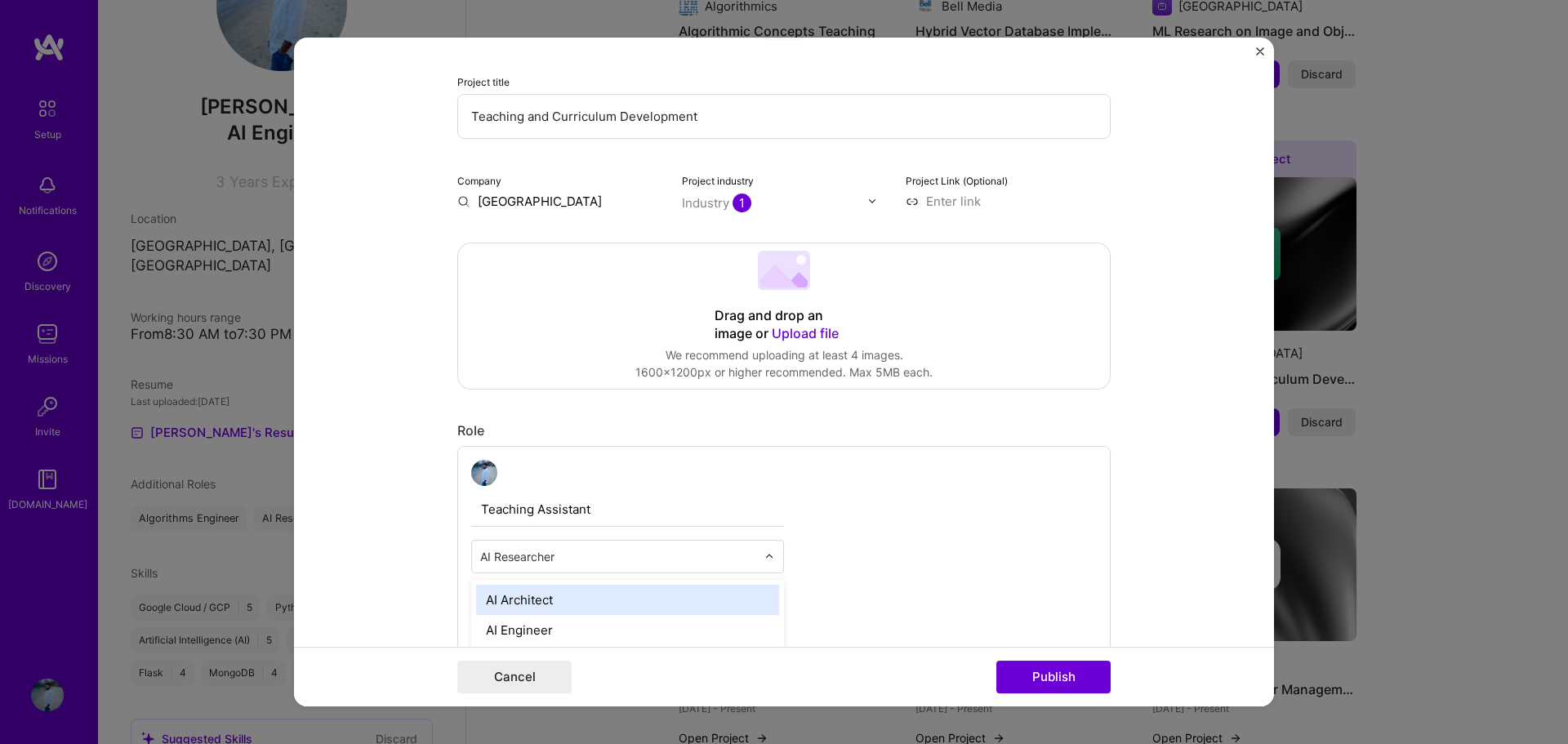
click at [940, 501] on div "Teaching Assistant option AI Architect focused, 1 of 70. 69 results available. …" at bounding box center [784, 551] width 653 height 212
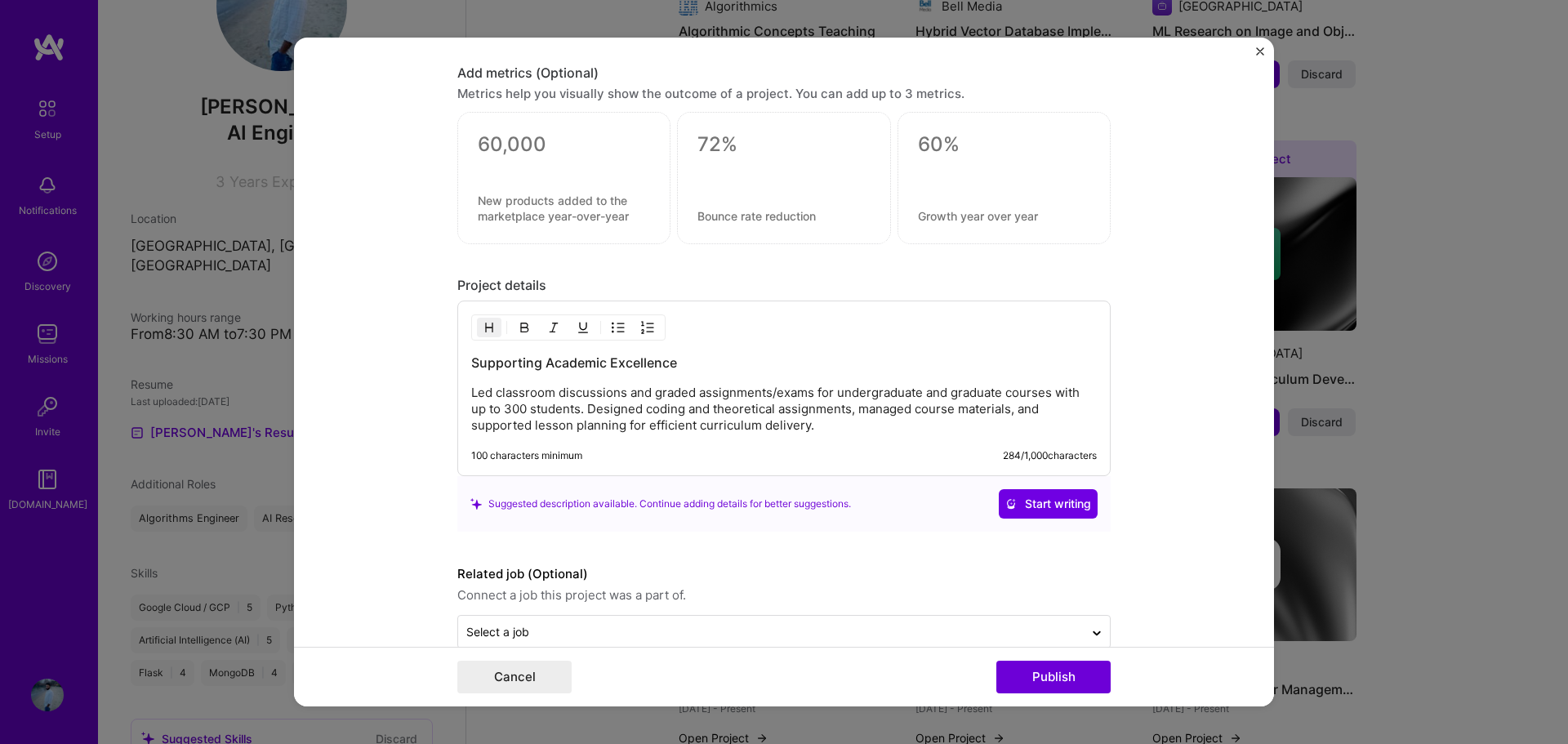
scroll to position [1224, 0]
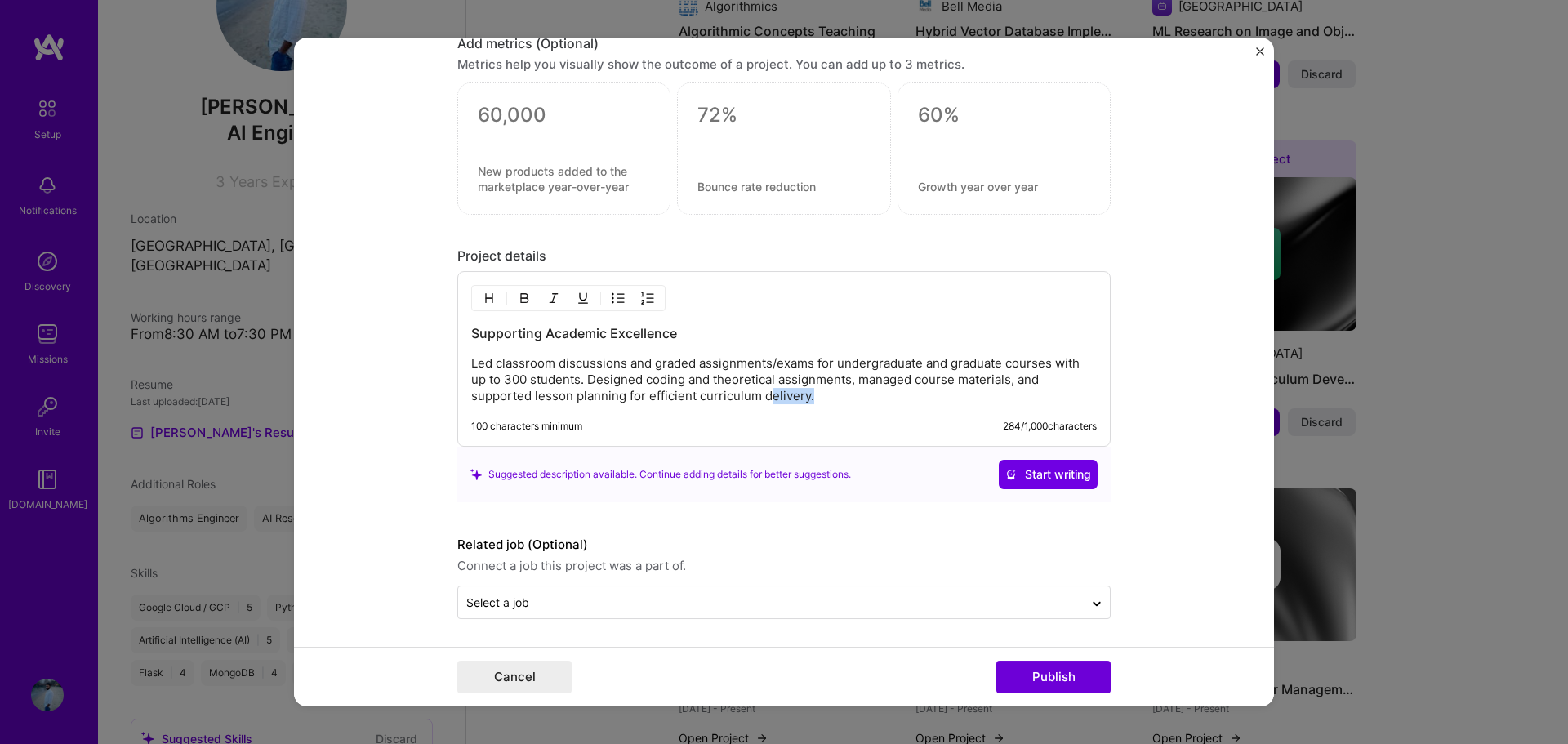
drag, startPoint x: 810, startPoint y: 399, endPoint x: 760, endPoint y: 396, distance: 50.1
click at [760, 396] on p "Led classroom discussions and graded assignments/exams for undergraduate and gr…" at bounding box center [784, 379] width 625 height 49
click at [1005, 470] on icon at bounding box center [1011, 474] width 11 height 11
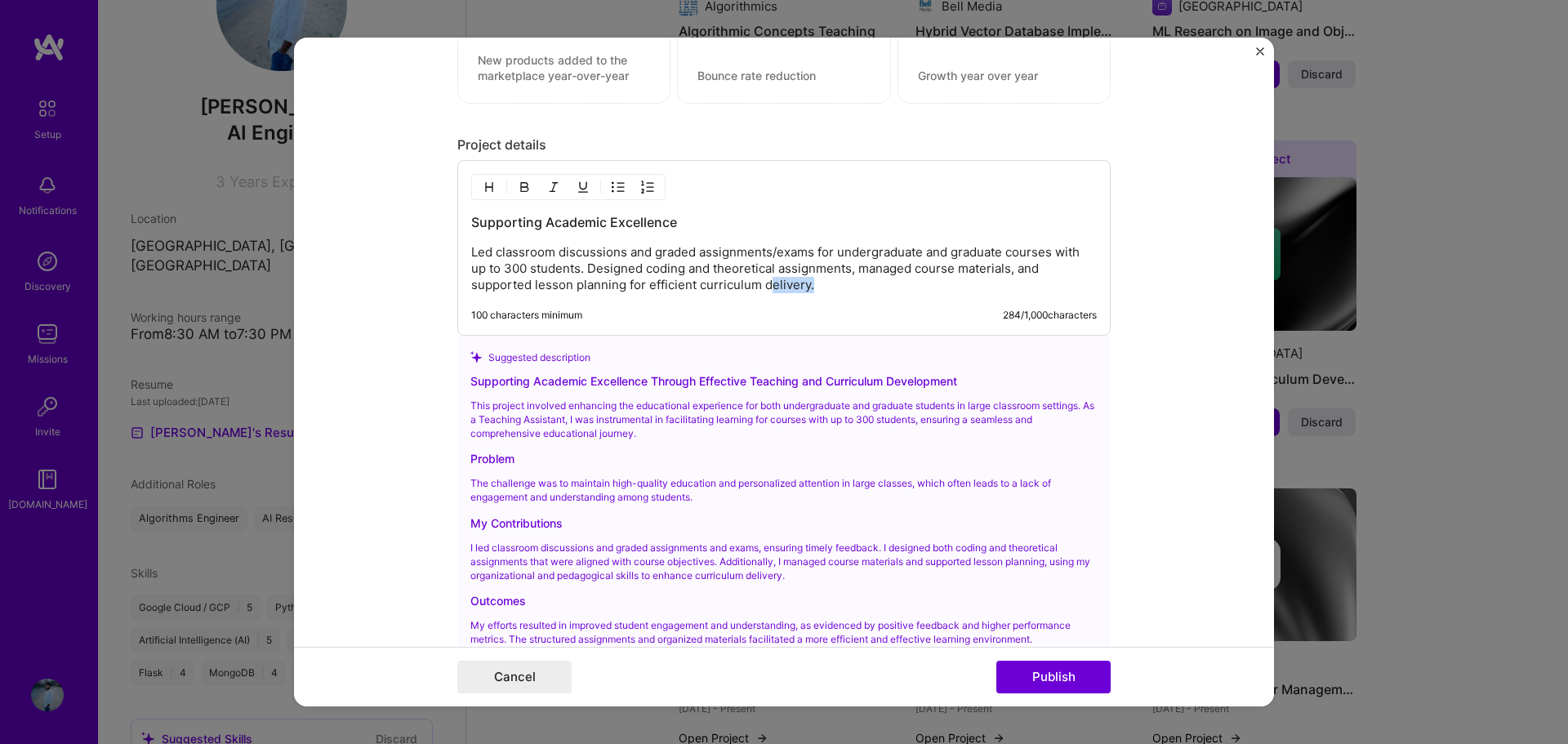
scroll to position [1388, 0]
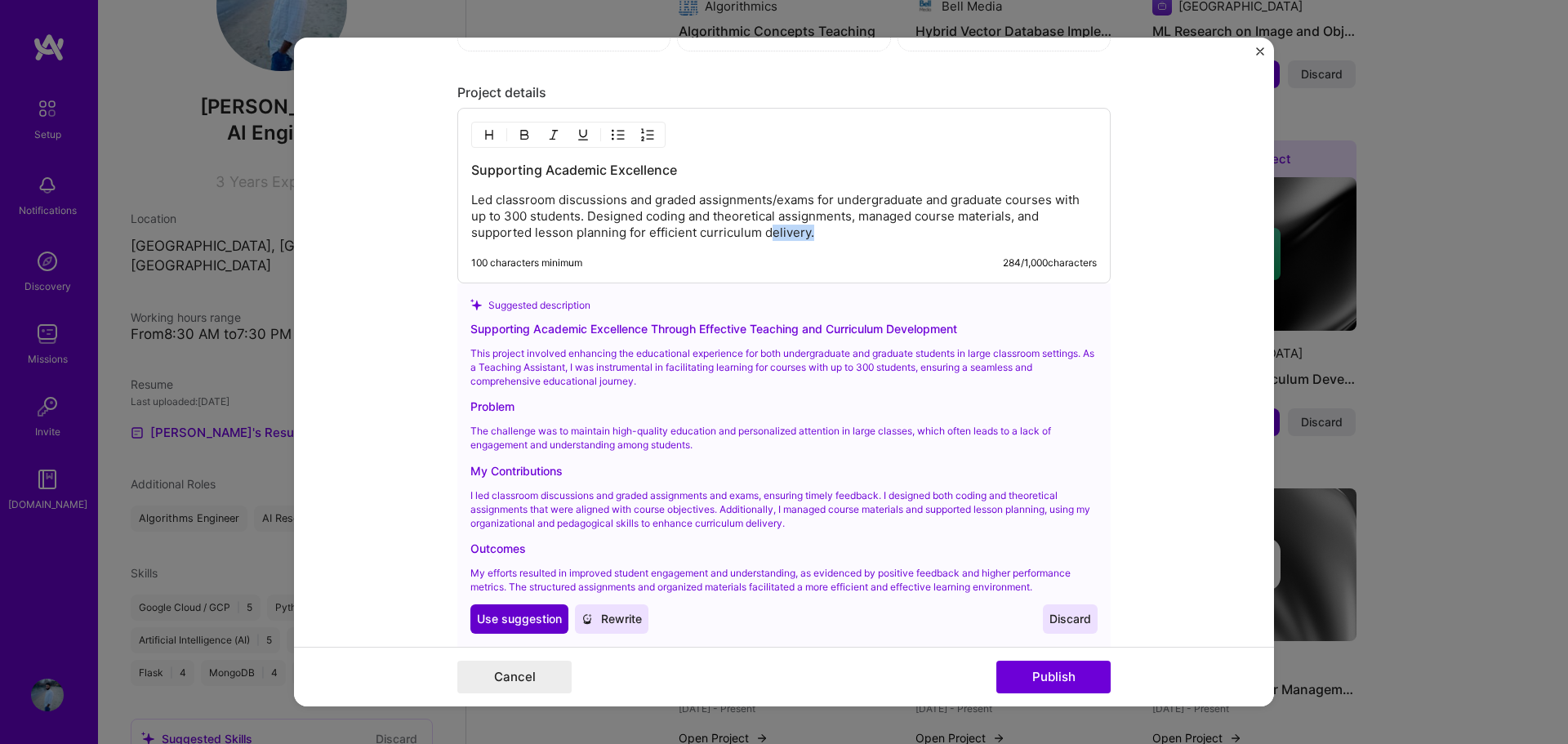
click at [541, 617] on span "Use suggestion" at bounding box center [520, 619] width 85 height 16
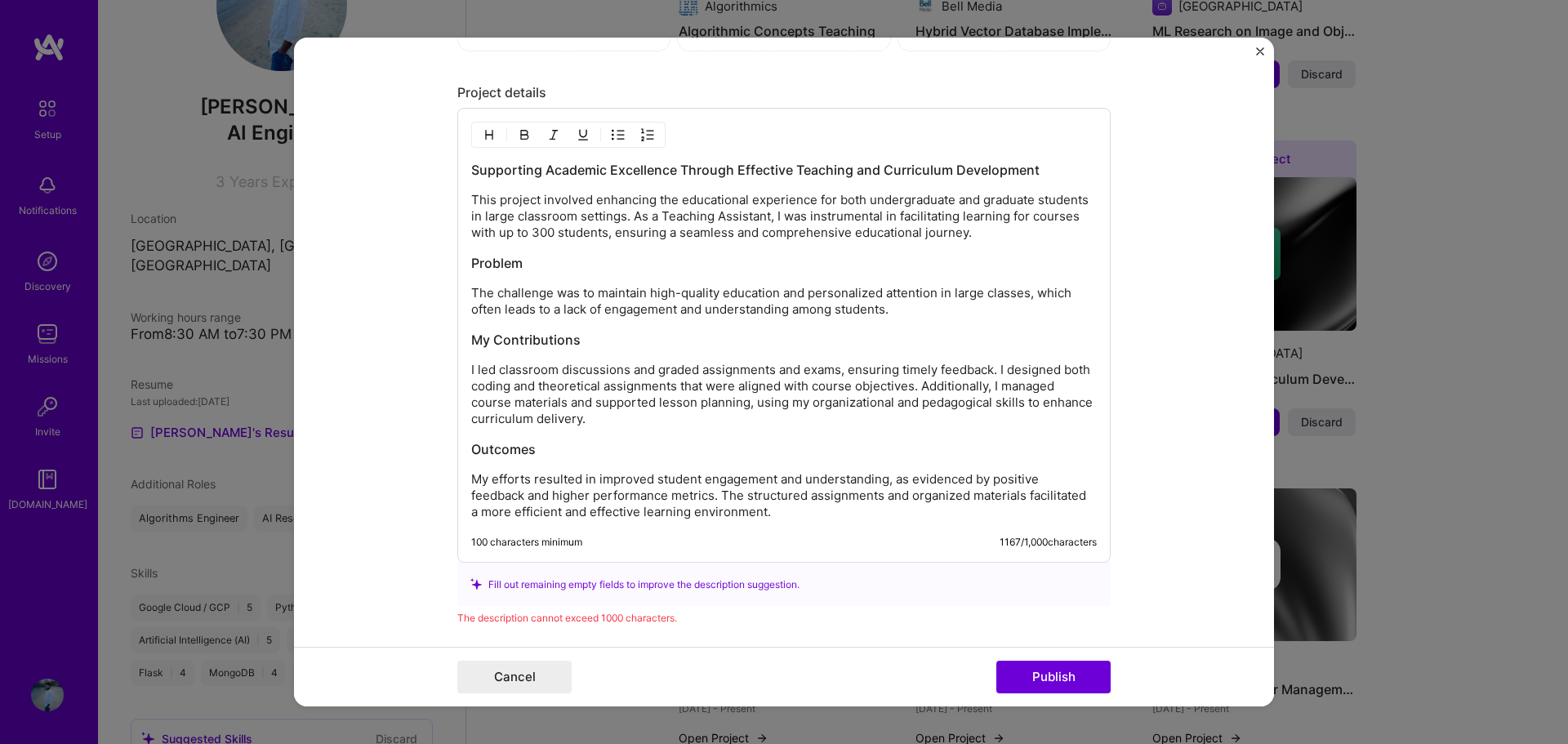
click at [919, 470] on div "Supporting Academic Excellence Through Effective Teaching and Curriculum Develo…" at bounding box center [784, 340] width 625 height 359
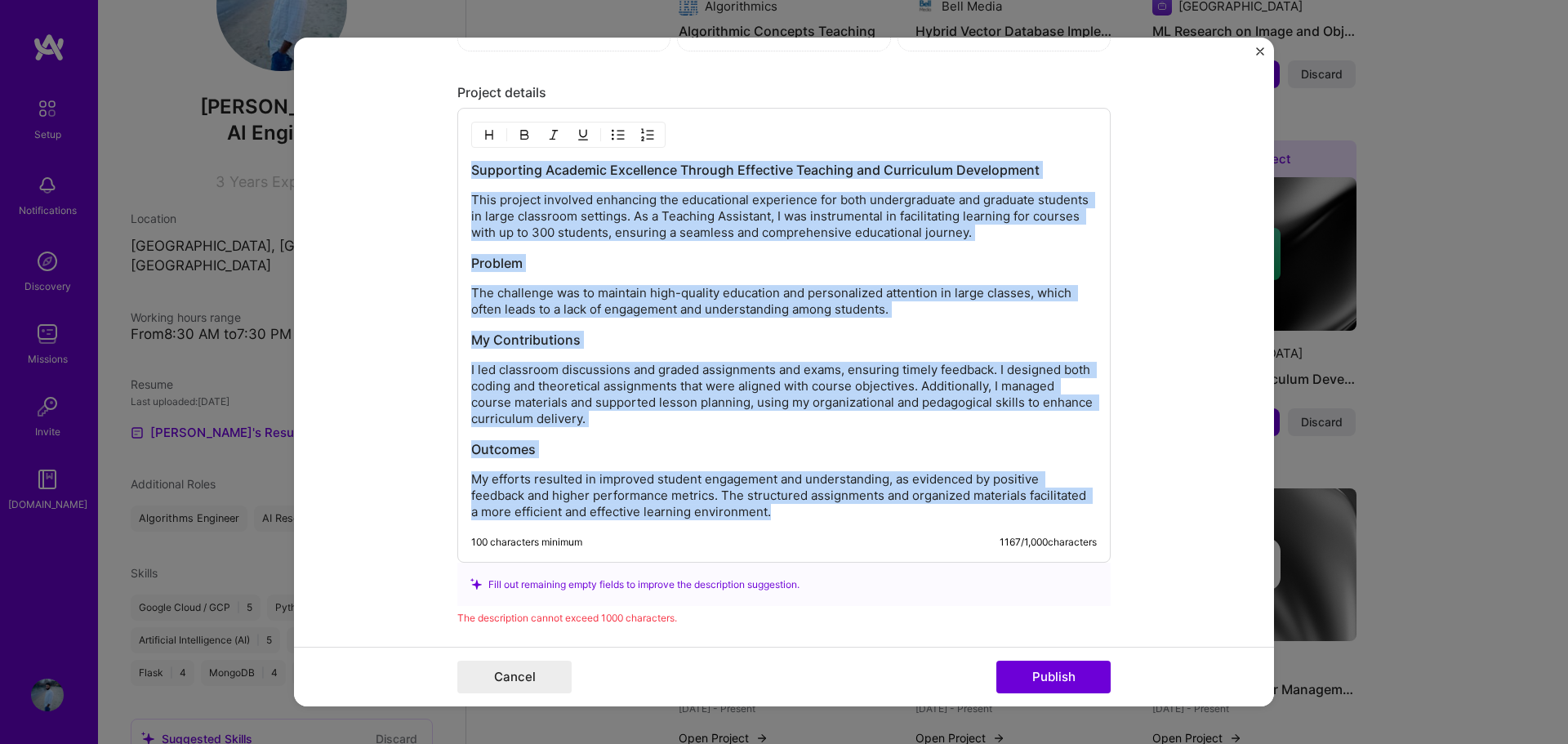
copy div "Supporting Academic Excellence Through Effective Teaching and Curriculum Develo…"
click at [777, 418] on p "I led classroom discussions and graded assignments and exams, ensuring timely f…" at bounding box center [784, 394] width 625 height 66
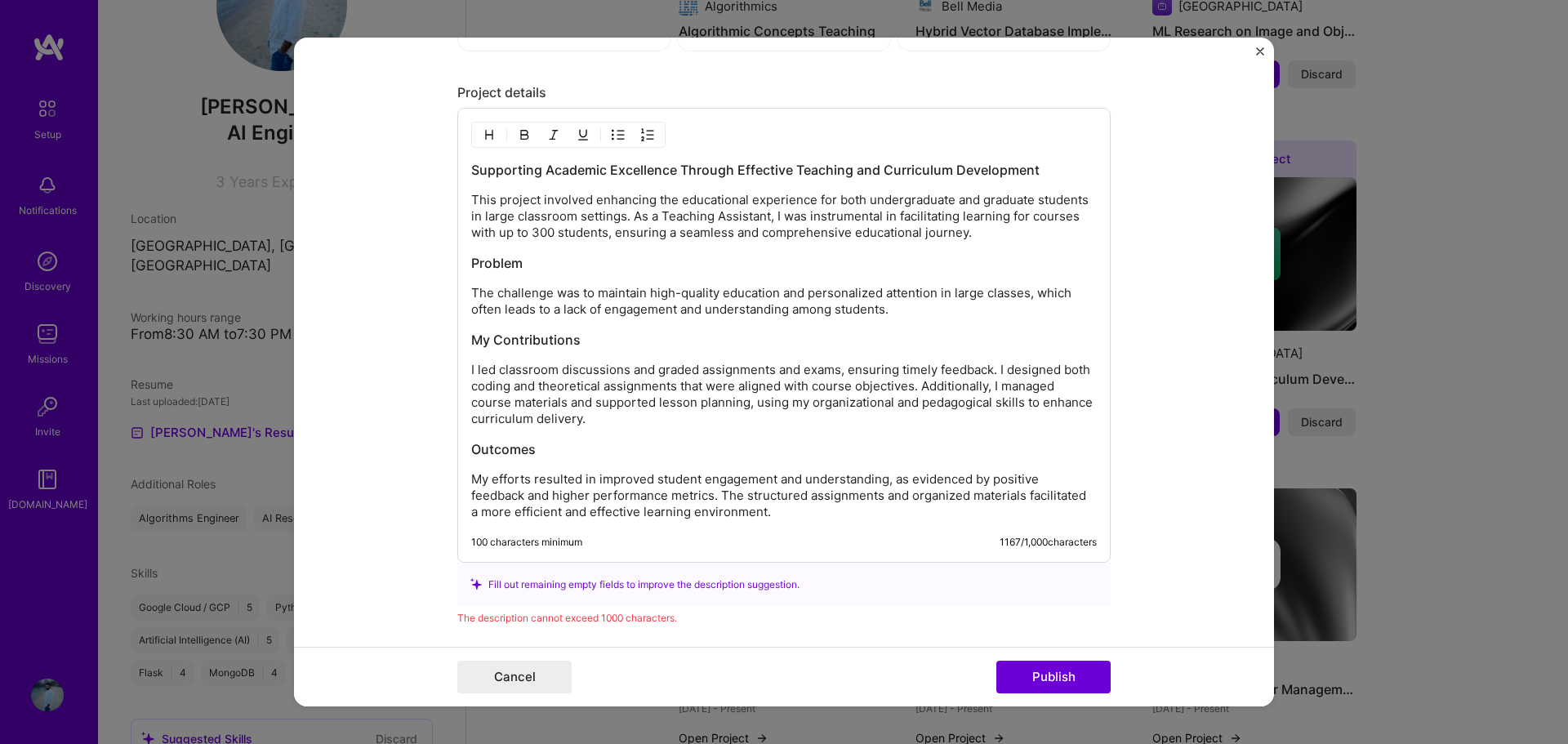
drag, startPoint x: 760, startPoint y: 469, endPoint x: 756, endPoint y: 456, distance: 13.6
click at [760, 469] on div "Supporting Academic Excellence Through Effective Teaching and Curriculum Develo…" at bounding box center [784, 340] width 625 height 359
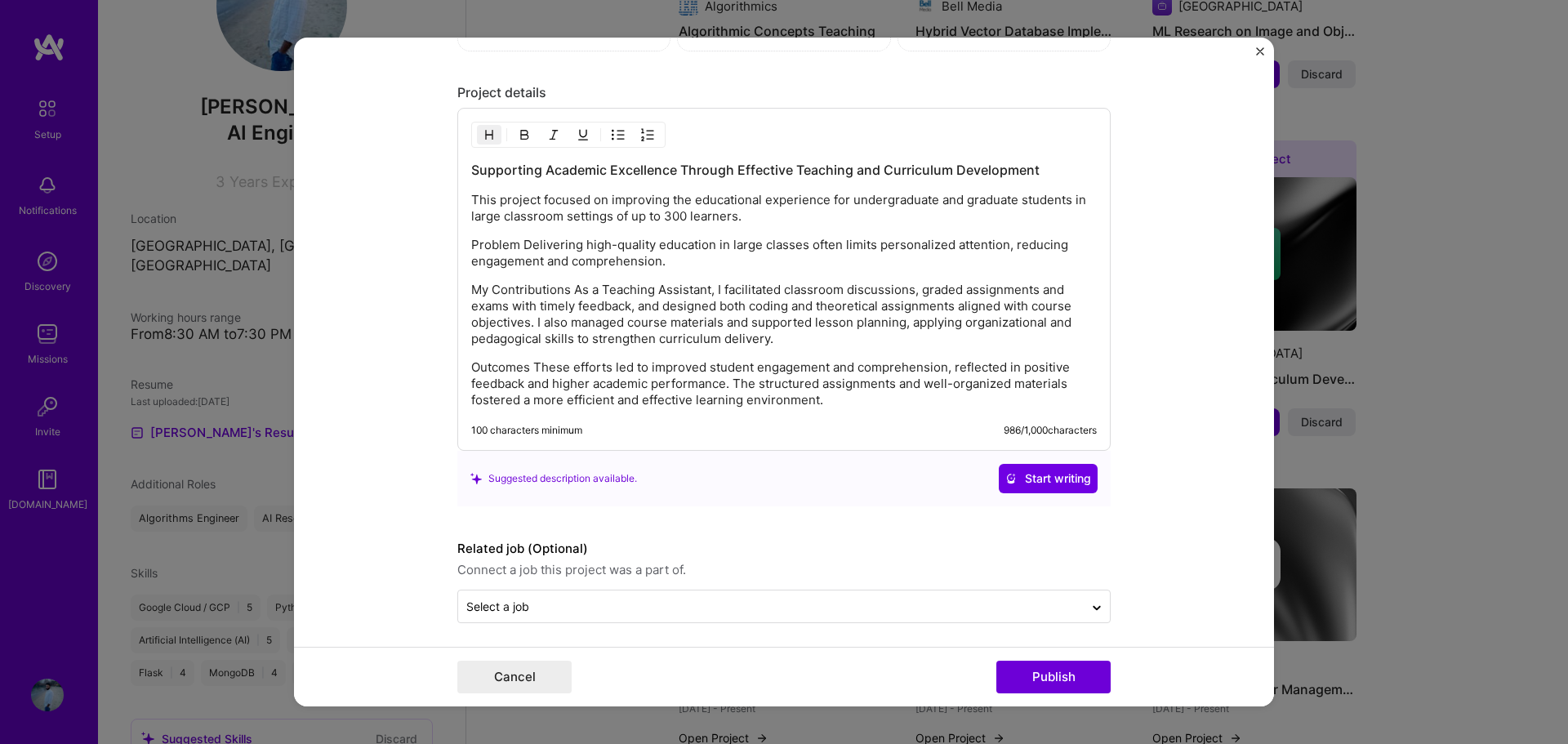
click at [516, 244] on p "Problem Delivering high-quality education in large classes often limits persona…" at bounding box center [784, 253] width 625 height 33
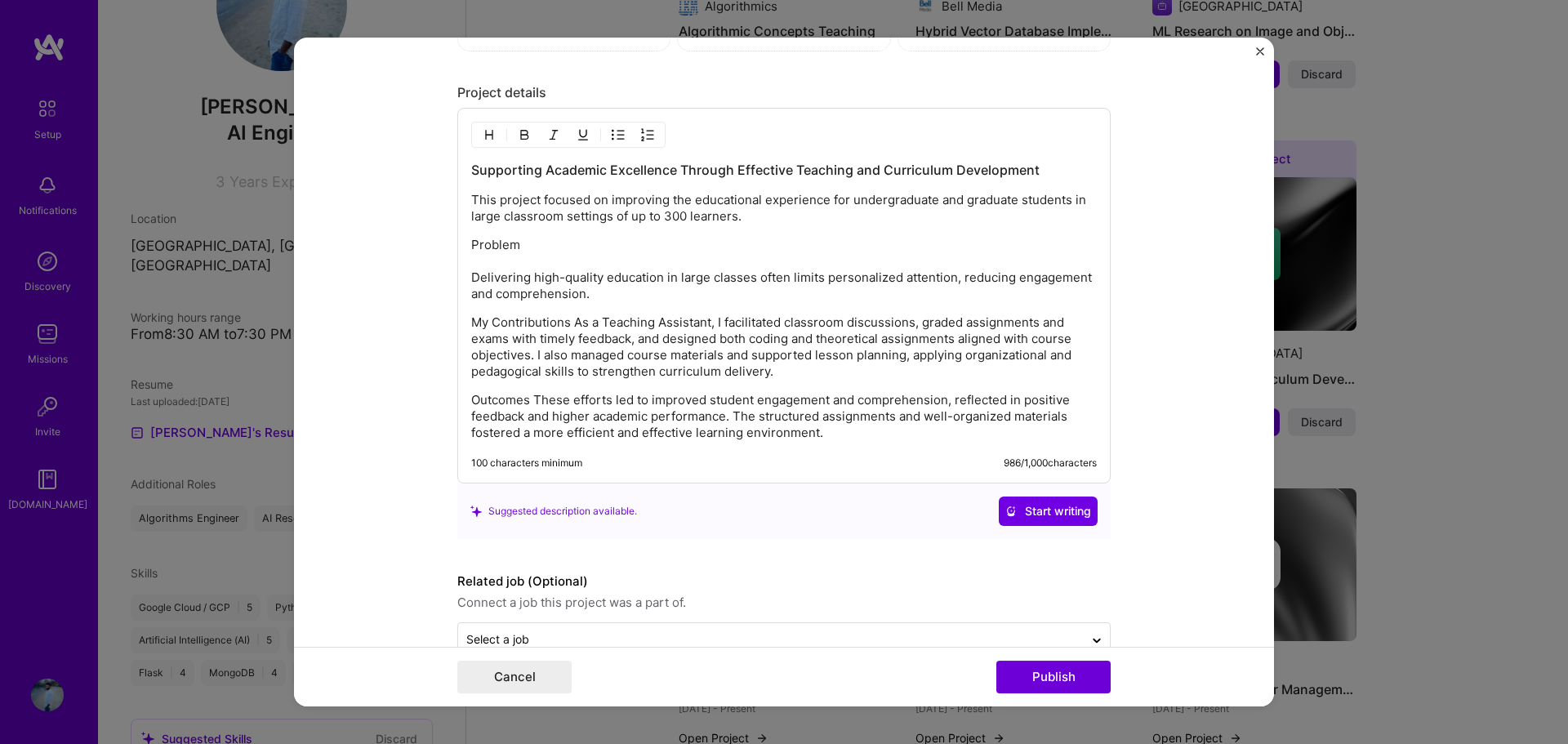
drag, startPoint x: 520, startPoint y: 243, endPoint x: 437, endPoint y: 244, distance: 83.0
click at [437, 244] on form "Editing suggested project This project is suggested based on your LinkedIn, res…" at bounding box center [784, 372] width 979 height 669
click at [537, 320] on p "My Contributions As a Teaching Assistant, I facilitated classroom discussions, …" at bounding box center [784, 347] width 625 height 66
click at [572, 321] on p "My Contributions As a Teaching Assistant, I facilitated classroom discussions, …" at bounding box center [784, 347] width 625 height 66
click at [563, 321] on p "My Contributions As a Teaching Assistant, I facilitated classroom discussions, …" at bounding box center [784, 347] width 625 height 66
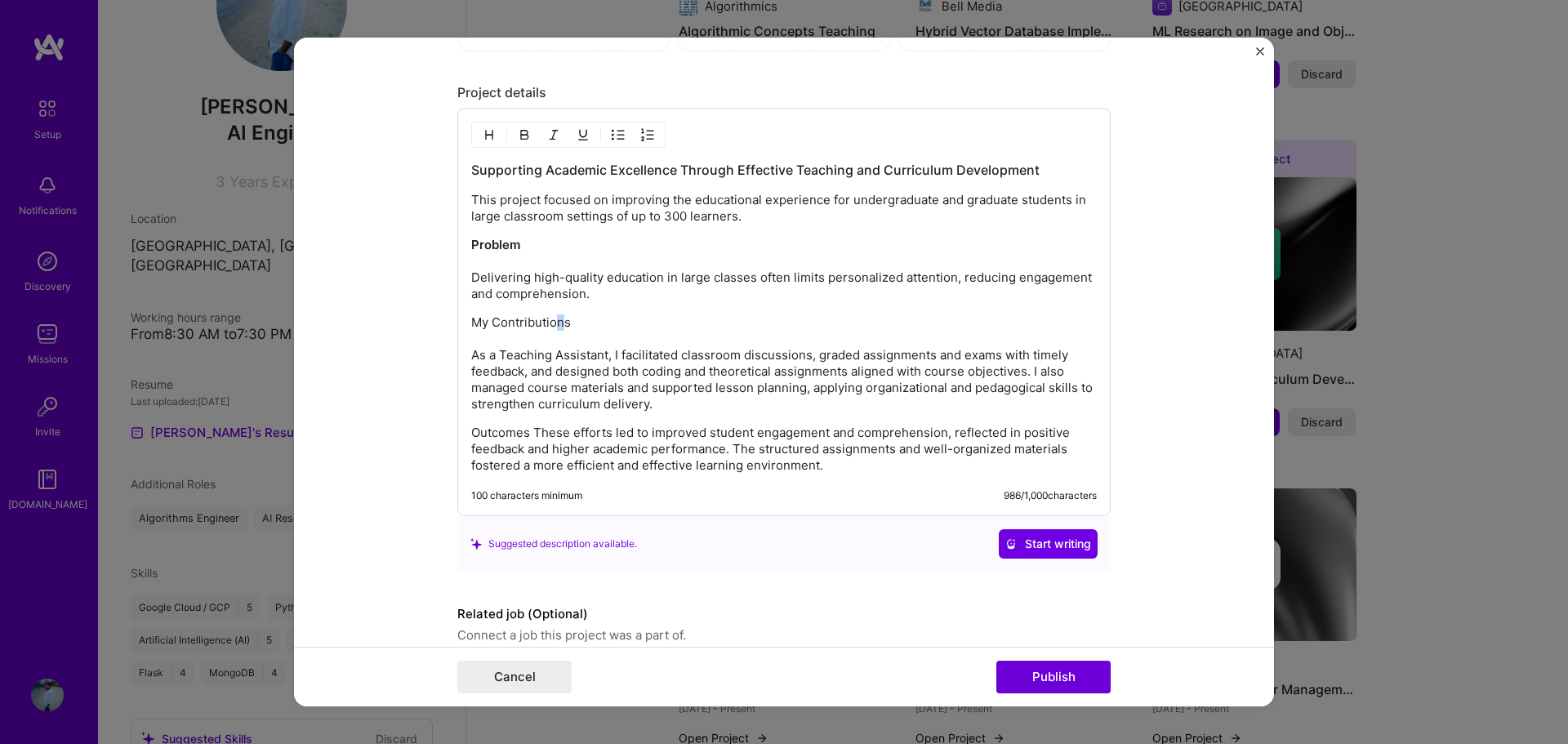
drag, startPoint x: 557, startPoint y: 323, endPoint x: 548, endPoint y: 325, distance: 9.2
click at [548, 325] on p "My Contributions As a Teaching Assistant, I facilitated classroom discussions, …" at bounding box center [784, 364] width 625 height 98
drag, startPoint x: 566, startPoint y: 325, endPoint x: 456, endPoint y: 322, distance: 110.0
click at [457, 322] on div "Supporting Academic Excellence Through Effective Teaching and Curriculum Develo…" at bounding box center [784, 311] width 653 height 408
click at [533, 431] on p "Outcomes These efforts led to improved student engagement and comprehension, re…" at bounding box center [784, 449] width 625 height 49
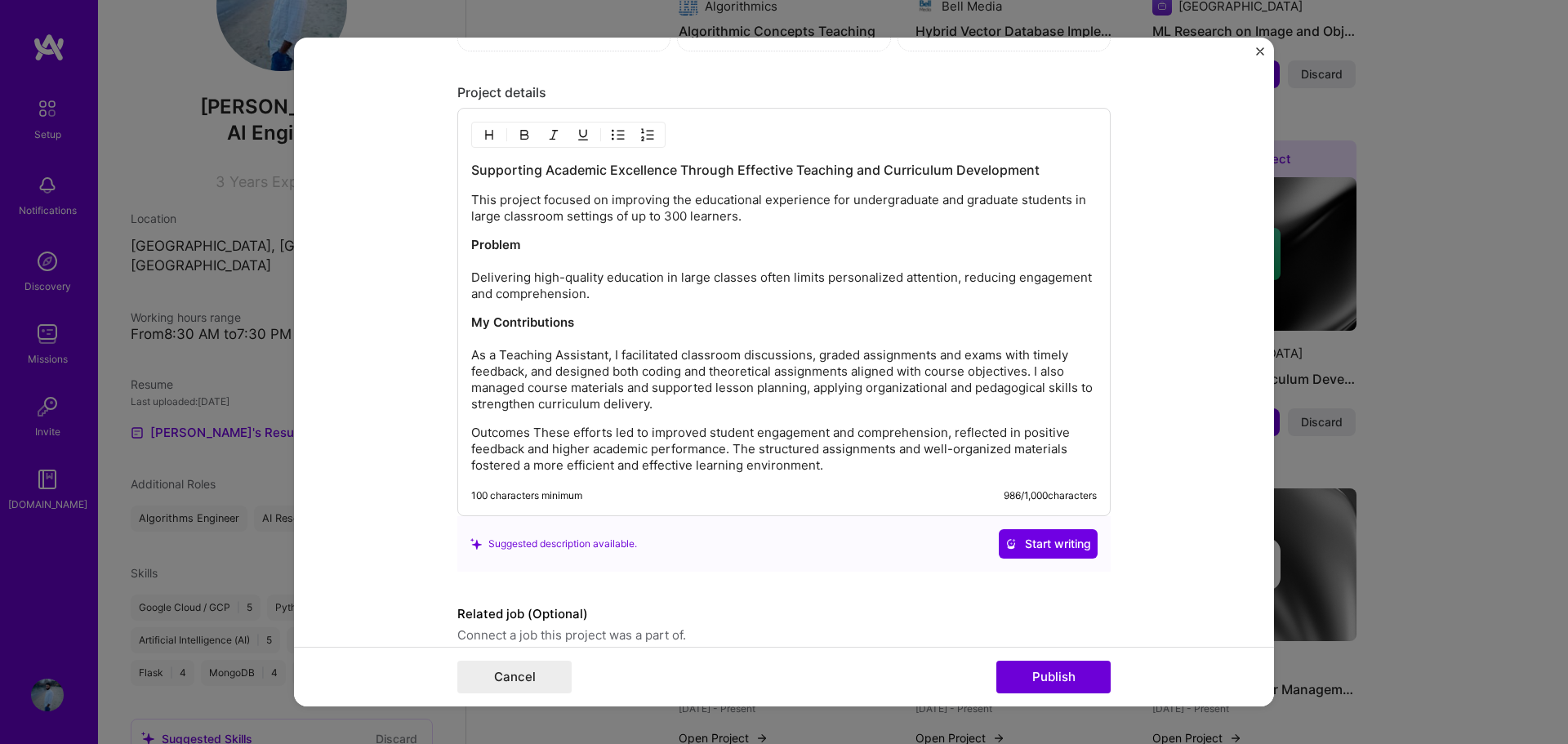
click at [528, 432] on p "Outcomes These efforts led to improved student engagement and comprehension, re…" at bounding box center [784, 449] width 625 height 49
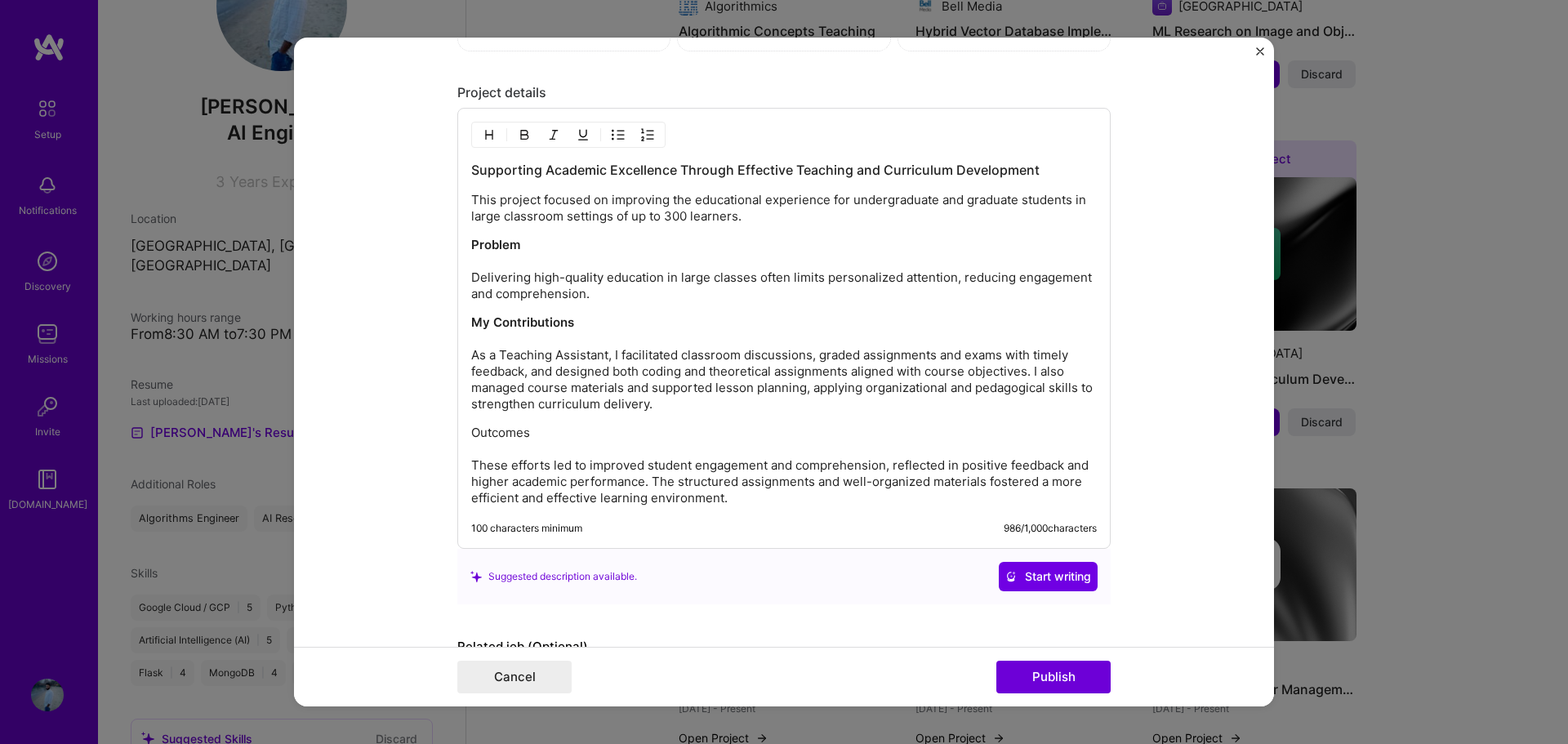
drag, startPoint x: 528, startPoint y: 434, endPoint x: 448, endPoint y: 439, distance: 80.2
click at [448, 439] on form "Editing suggested project This project is suggested based on your LinkedIn, res…" at bounding box center [784, 372] width 979 height 669
click at [690, 462] on p "Outcomes These efforts led to improved student engagement and comprehension, re…" at bounding box center [784, 465] width 625 height 82
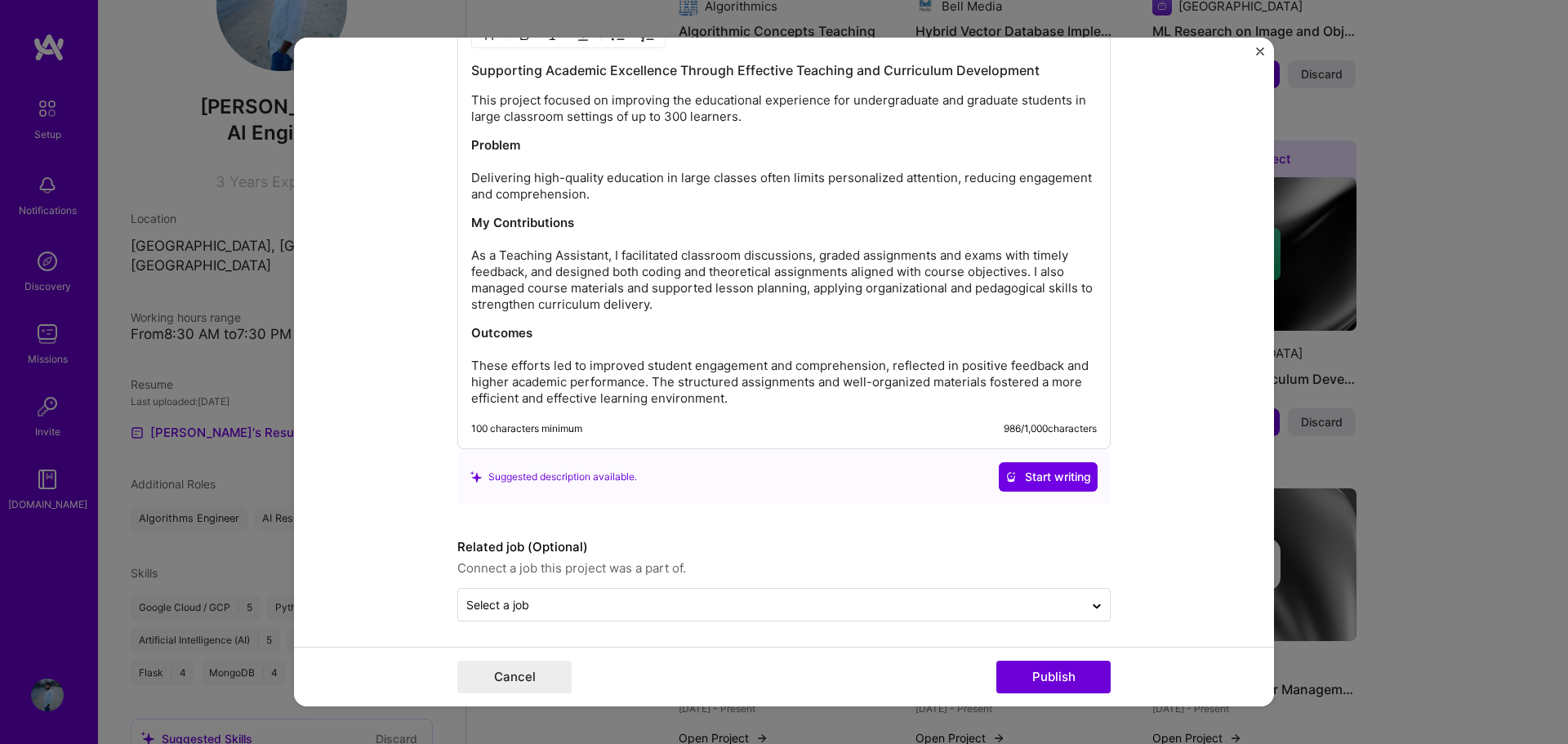
scroll to position [1491, 0]
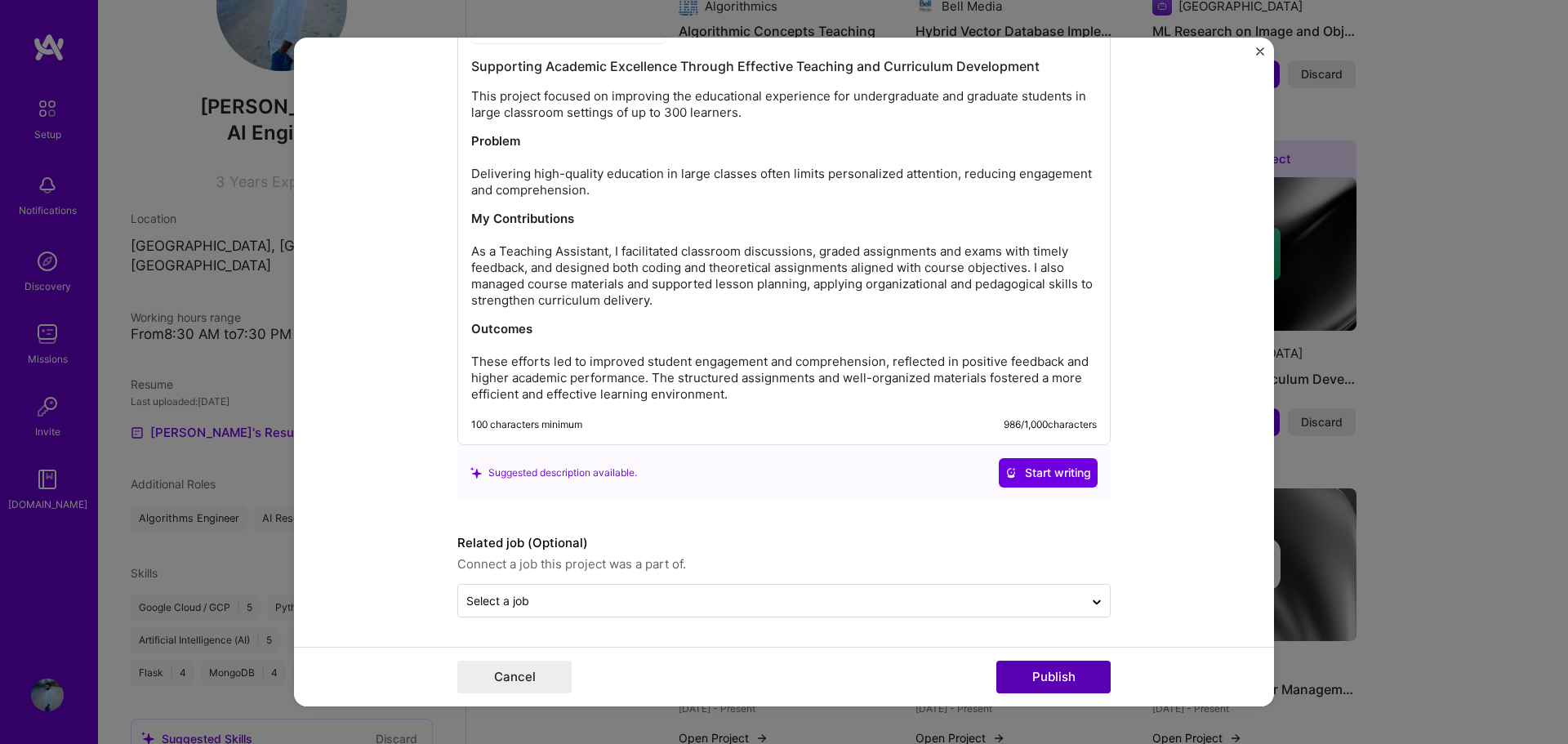
click at [1037, 671] on button "Publish" at bounding box center [1052, 677] width 114 height 33
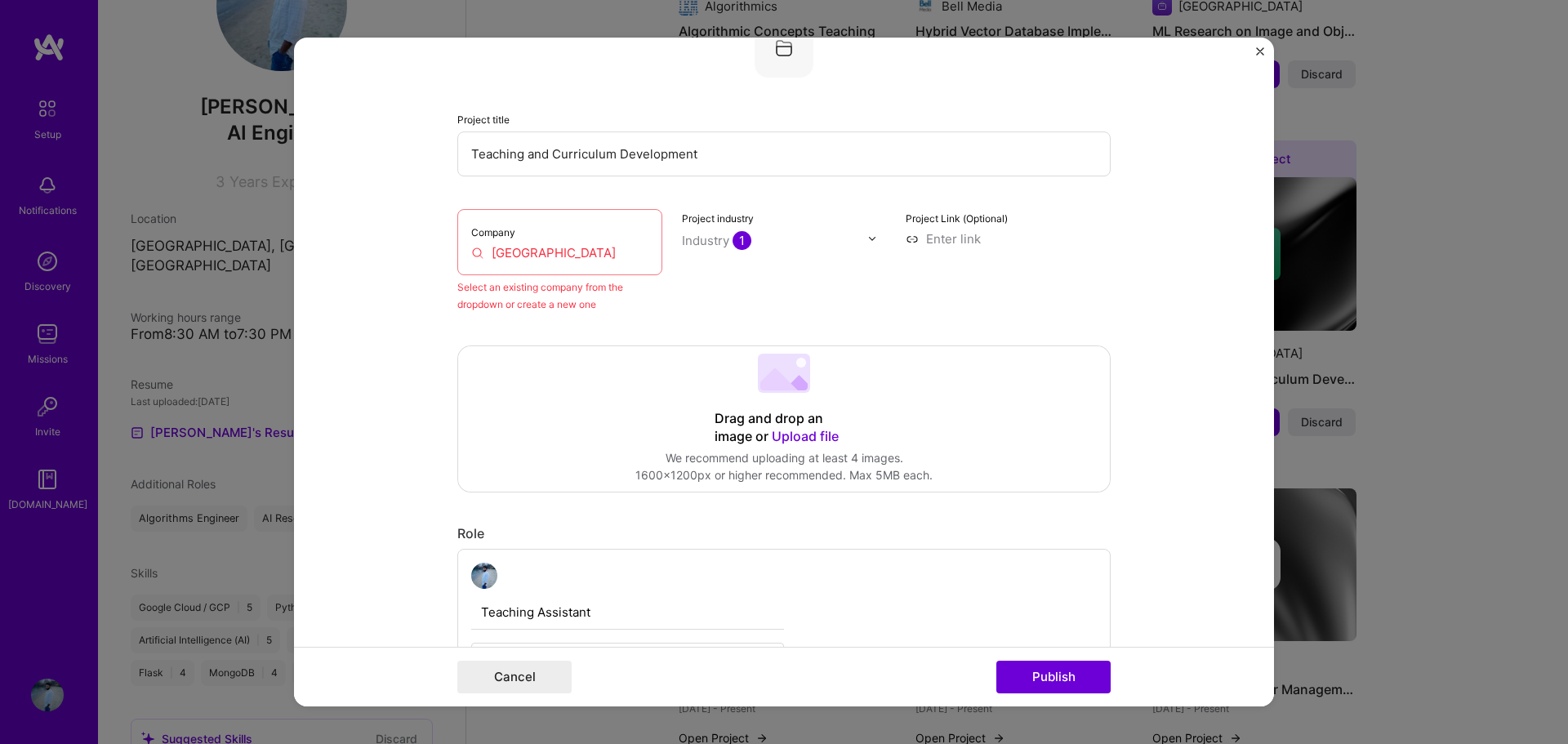
scroll to position [107, 0]
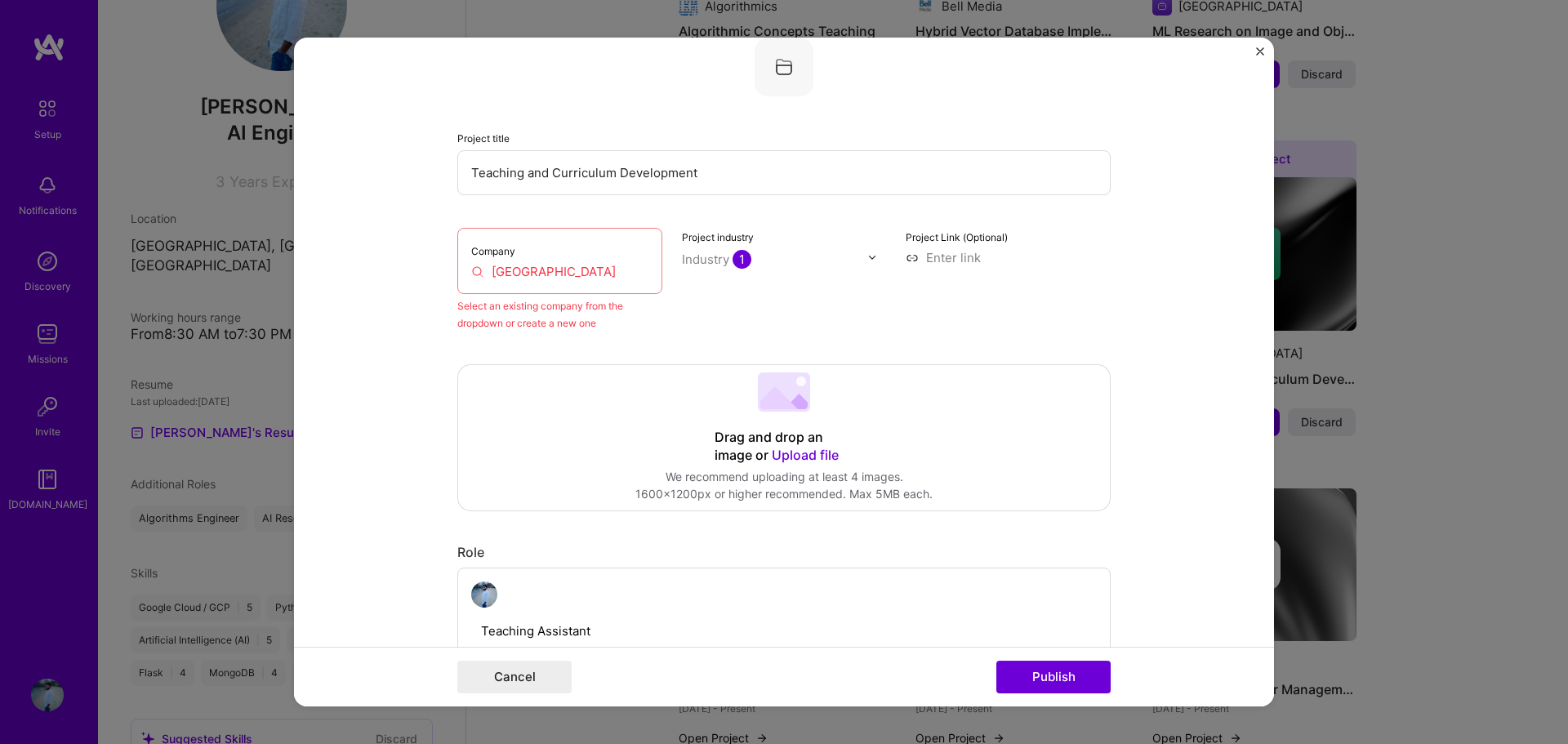
click at [498, 271] on input "[GEOGRAPHIC_DATA]" at bounding box center [560, 271] width 177 height 17
click at [589, 287] on div "Company [GEOGRAPHIC_DATA]" at bounding box center [560, 261] width 205 height 66
click at [502, 258] on div "Company [GEOGRAPHIC_DATA]" at bounding box center [560, 261] width 205 height 66
click at [503, 270] on input "[GEOGRAPHIC_DATA]" at bounding box center [560, 271] width 177 height 17
click at [505, 270] on input "[GEOGRAPHIC_DATA]" at bounding box center [560, 271] width 177 height 17
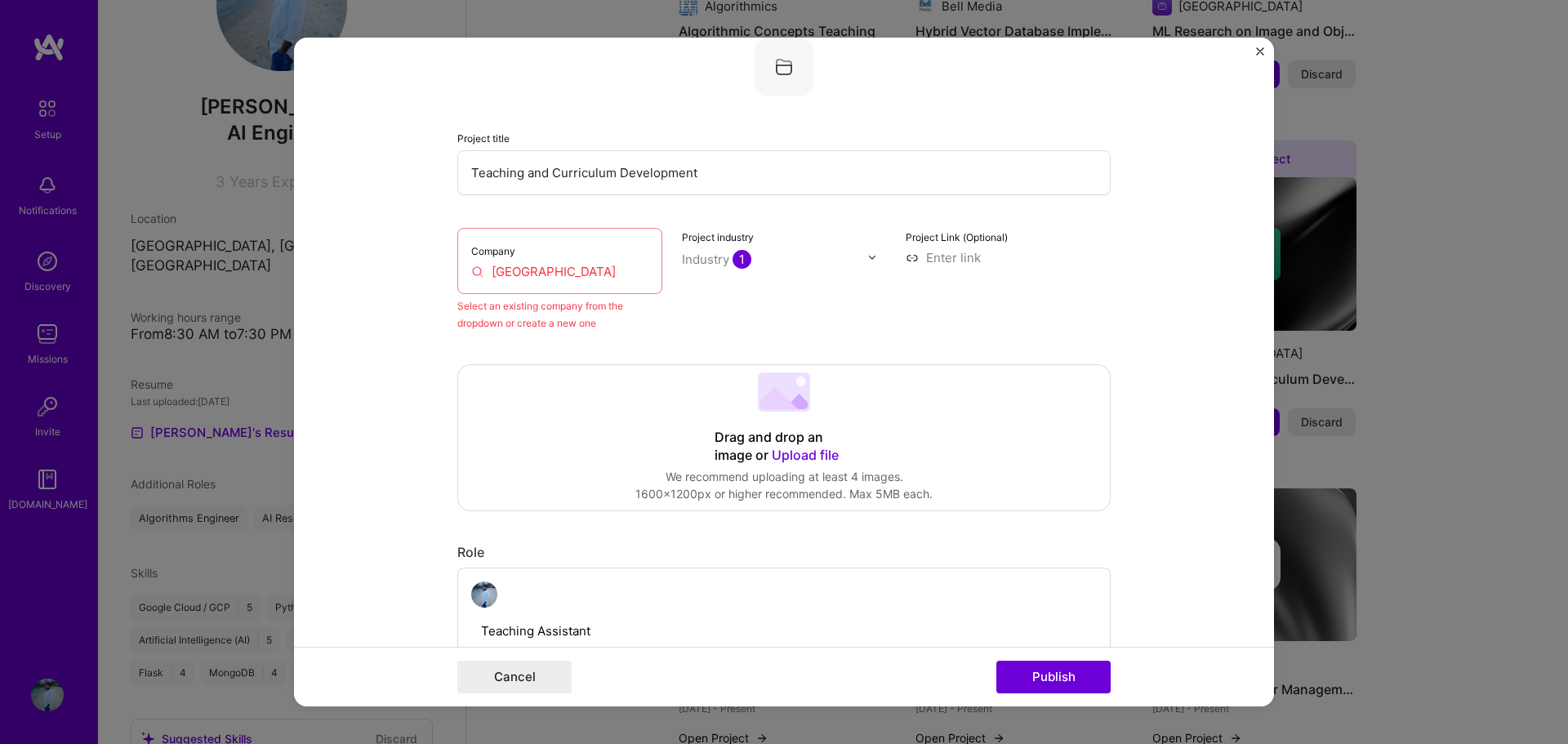
click at [560, 260] on div "Company [GEOGRAPHIC_DATA]" at bounding box center [560, 261] width 205 height 66
click at [724, 172] on input "Teaching and Curriculum Development" at bounding box center [784, 172] width 653 height 45
click at [579, 288] on div "Company [GEOGRAPHIC_DATA]" at bounding box center [560, 261] width 205 height 66
click at [570, 274] on input "[GEOGRAPHIC_DATA]" at bounding box center [560, 271] width 177 height 17
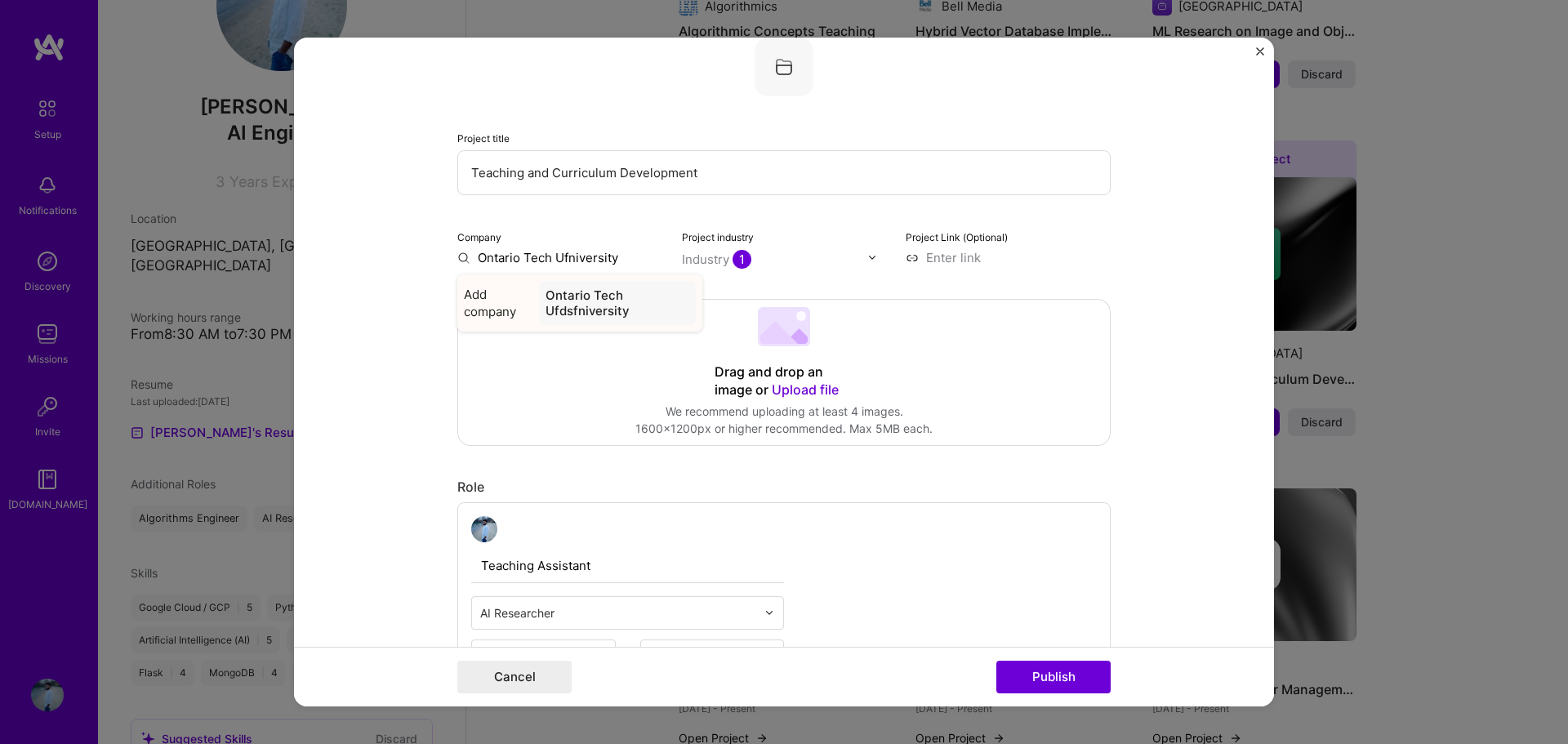
type input "[GEOGRAPHIC_DATA]"
click at [592, 302] on div "[GEOGRAPHIC_DATA]" at bounding box center [618, 295] width 139 height 29
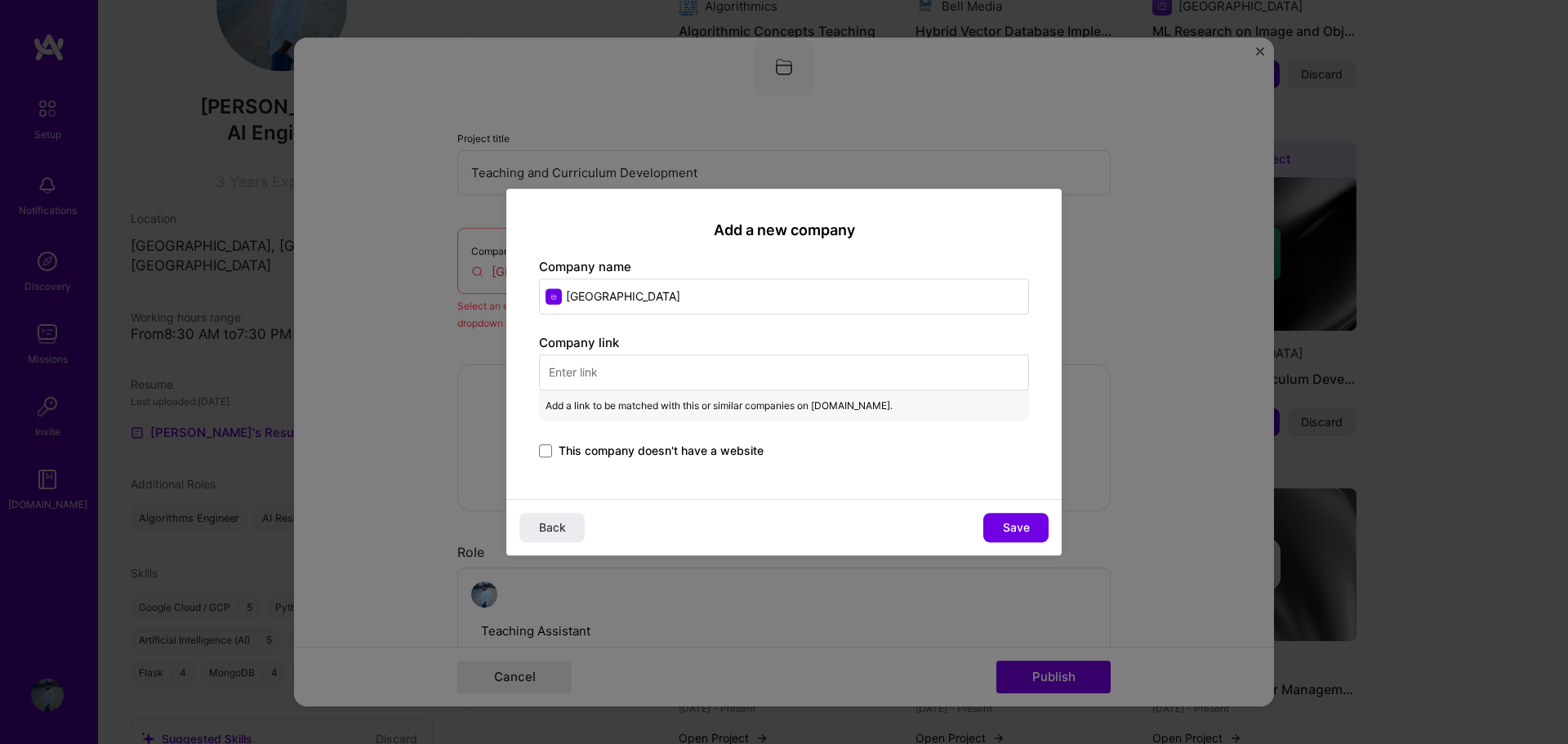
click at [743, 370] on input "text" at bounding box center [784, 372] width 490 height 36
click at [666, 375] on input "text" at bounding box center [784, 372] width 490 height 36
paste input "[URL][DOMAIN_NAME]"
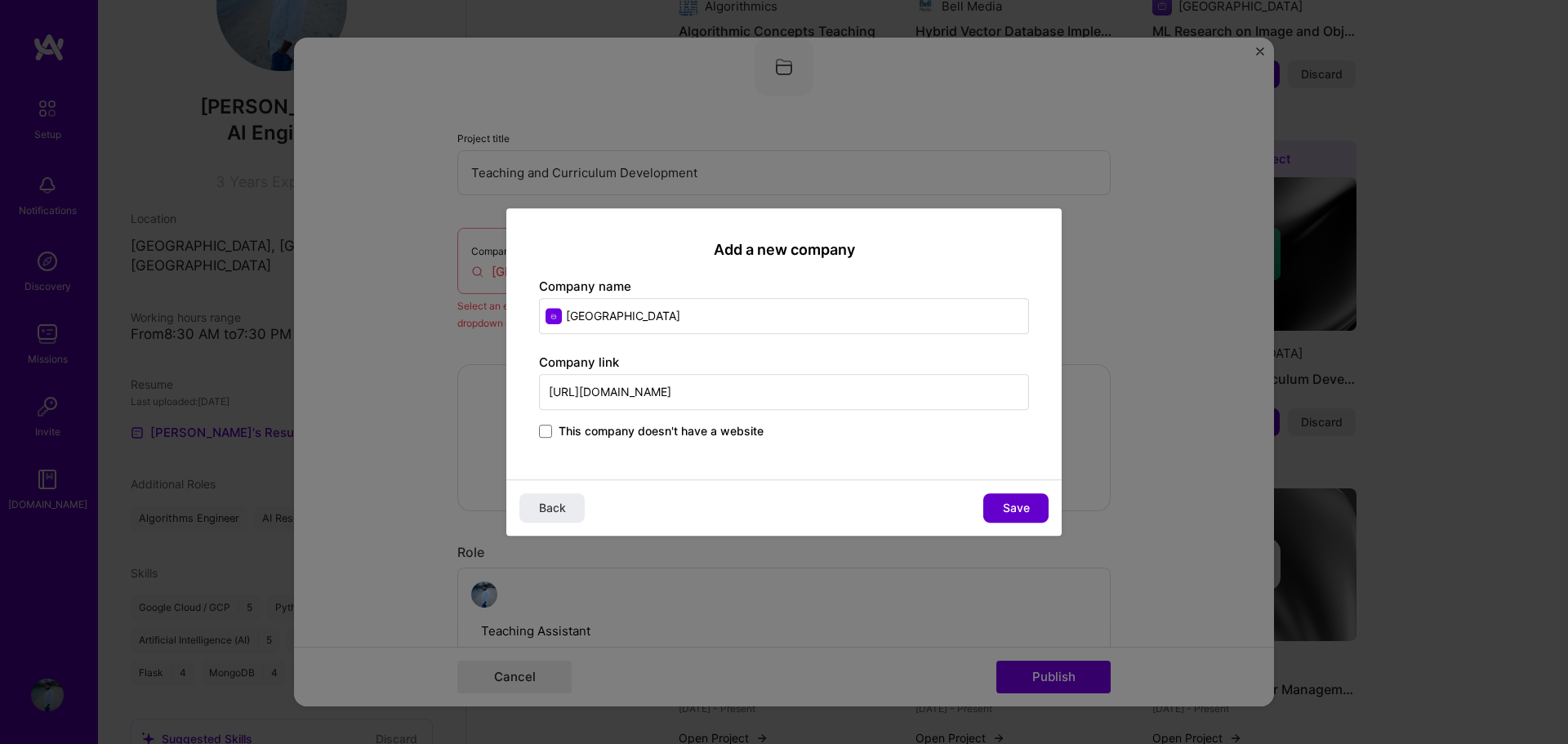
type input "[URL][DOMAIN_NAME]"
click at [1009, 510] on span "Save" at bounding box center [1016, 508] width 27 height 16
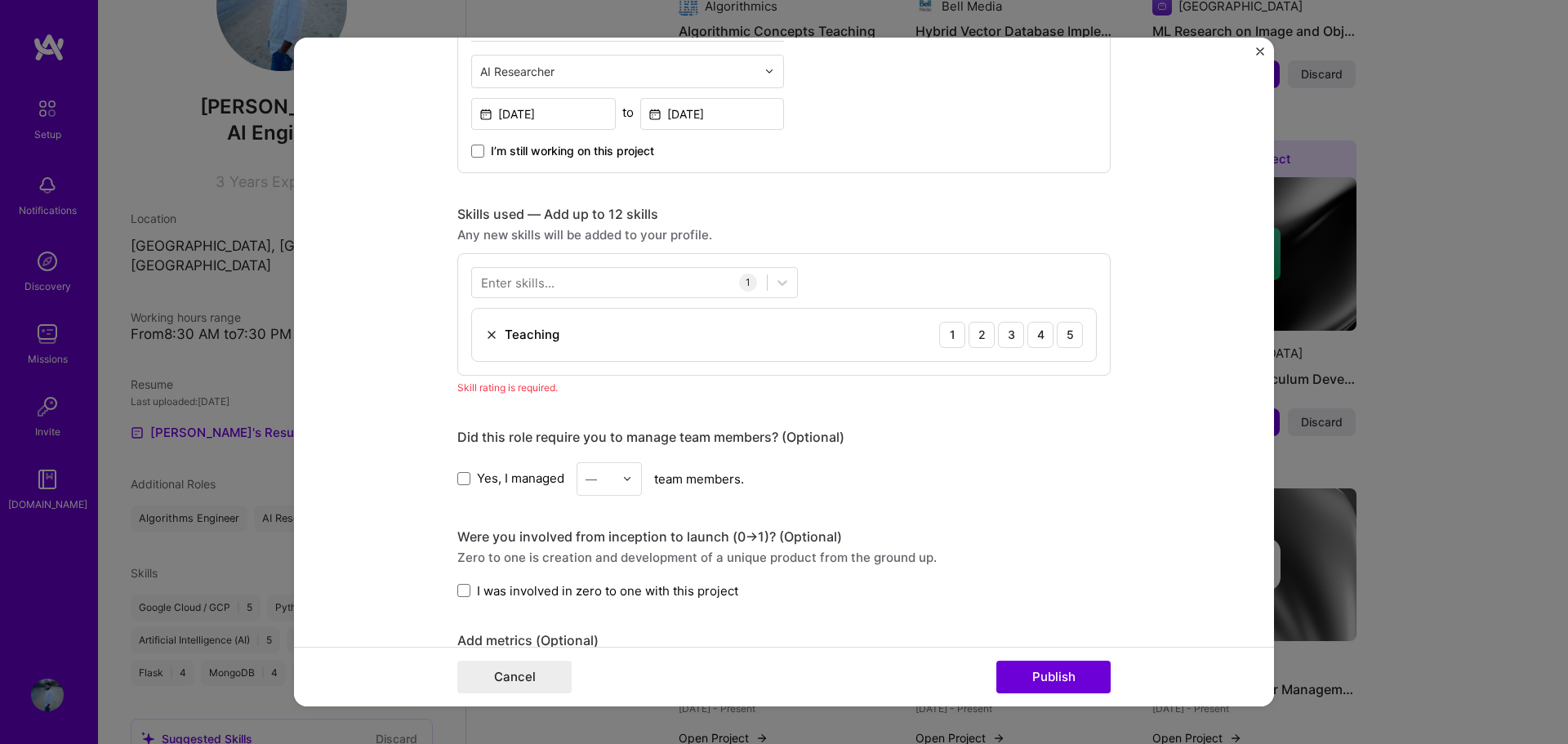
scroll to position [678, 0]
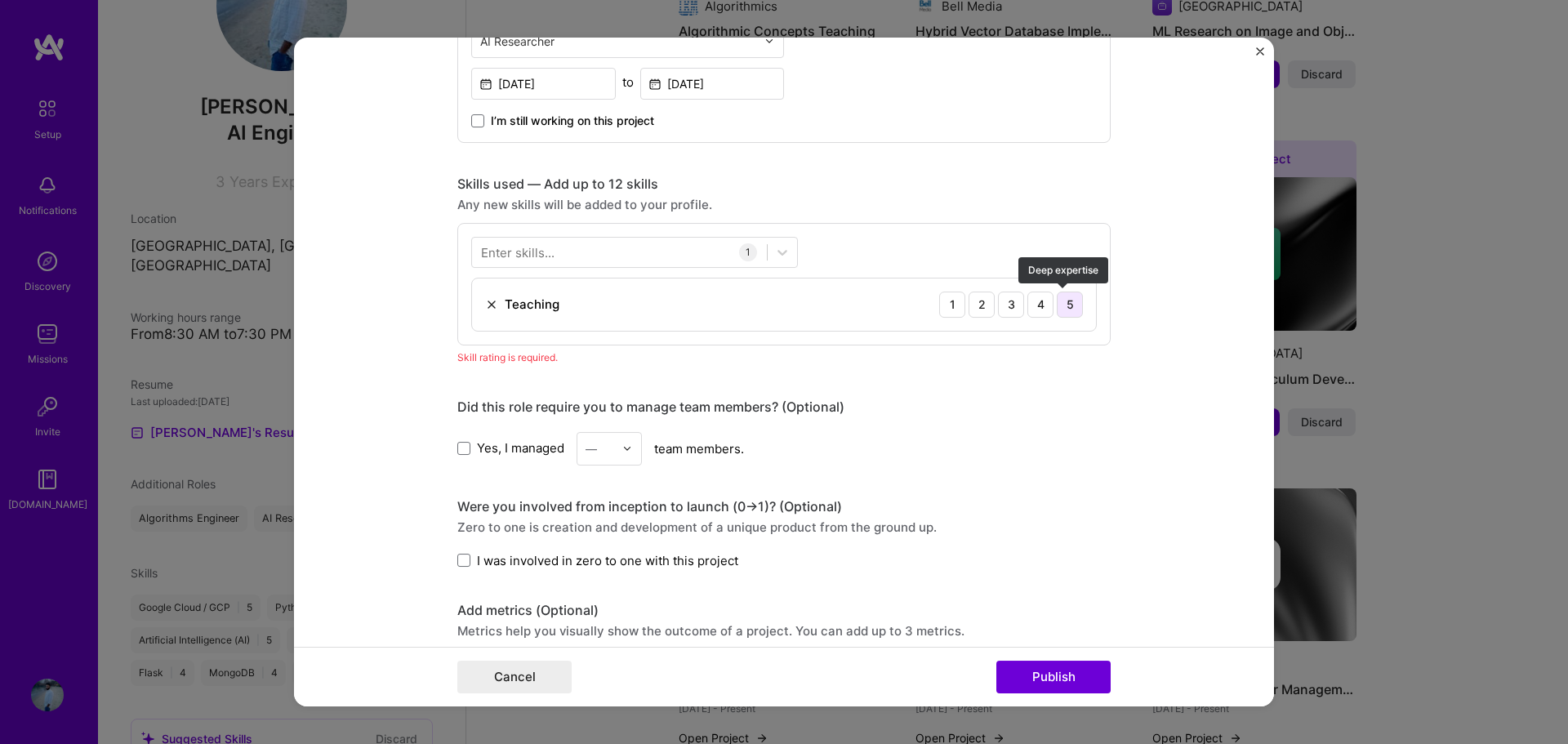
click at [1057, 314] on div "5" at bounding box center [1070, 305] width 26 height 26
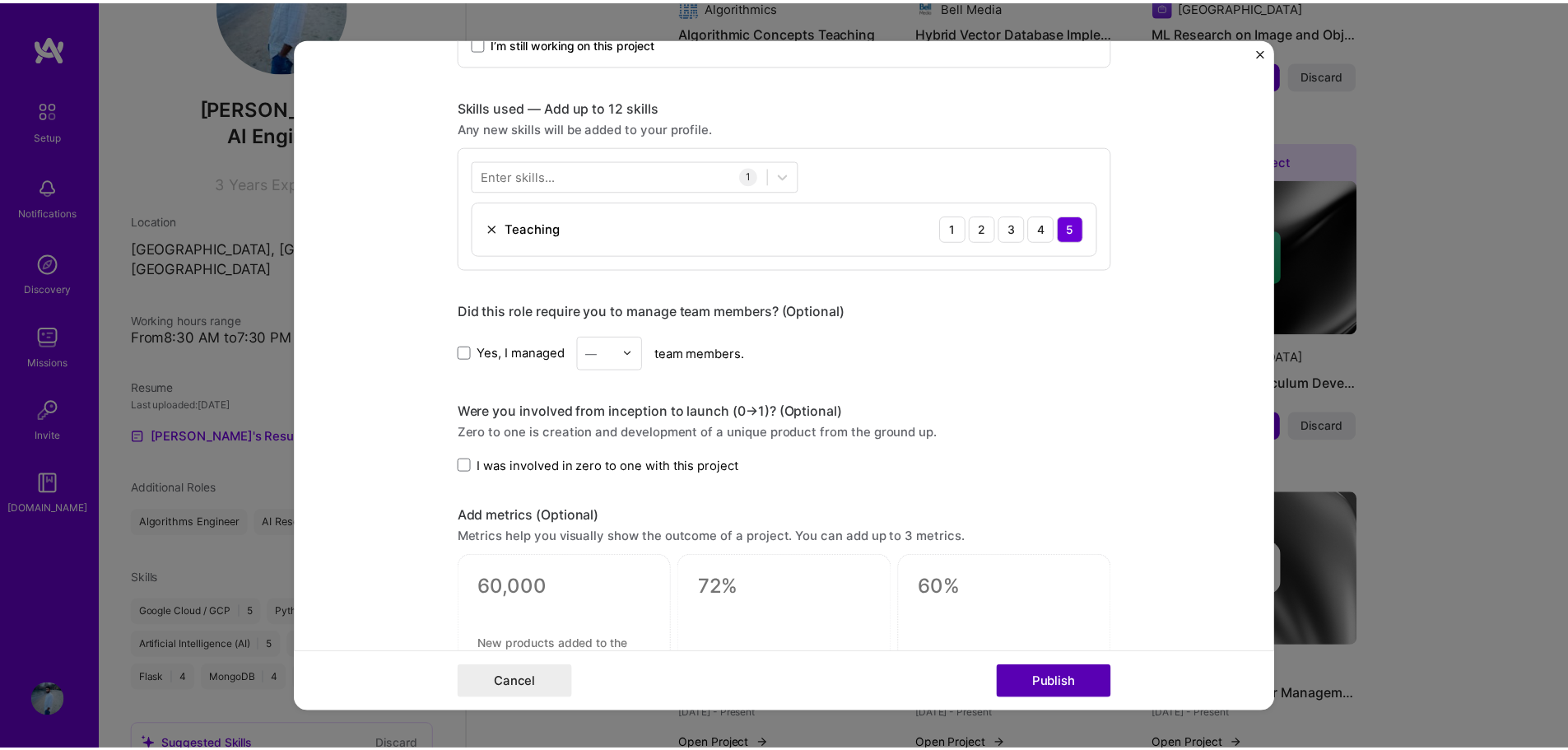
scroll to position [766, 0]
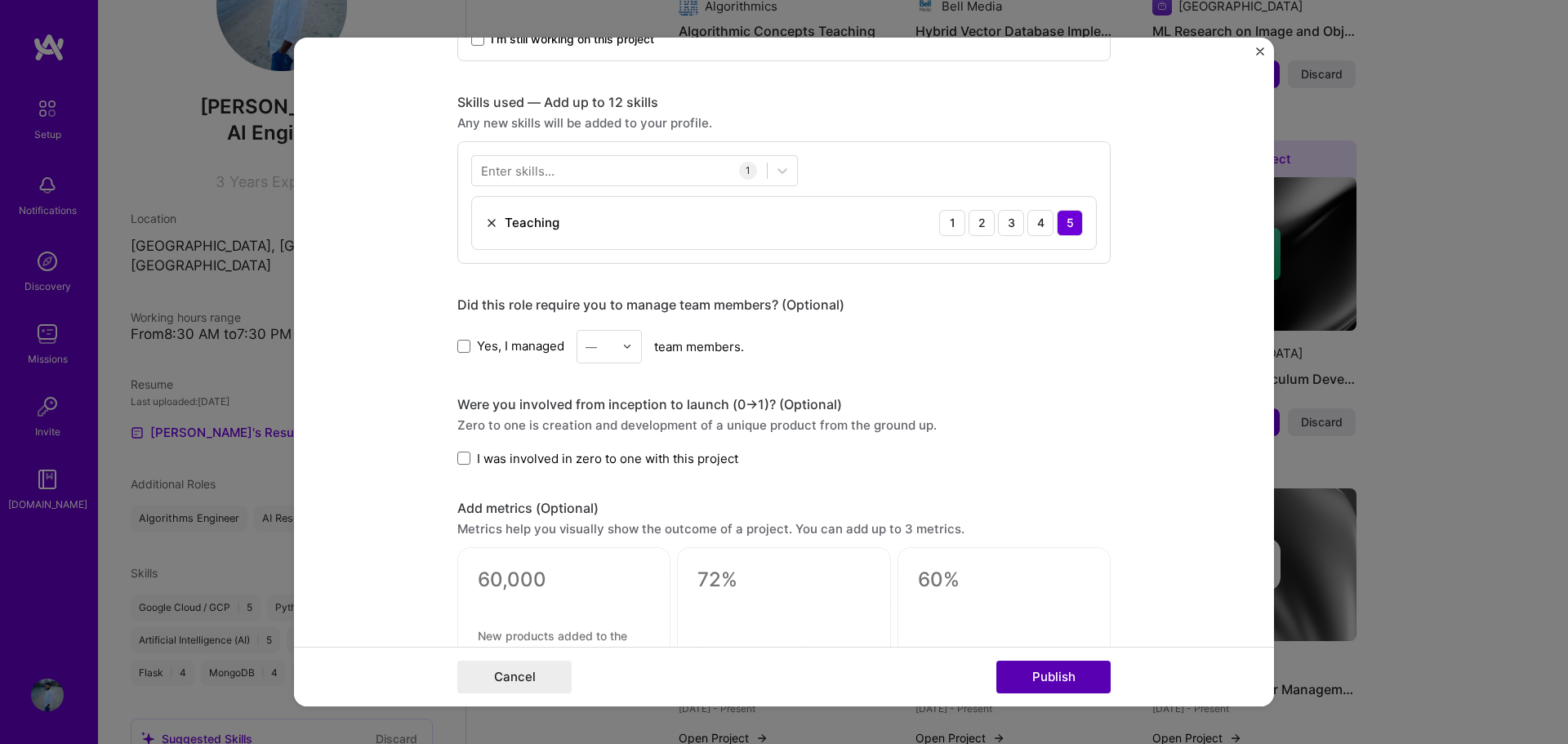
click at [1038, 674] on button "Publish" at bounding box center [1052, 677] width 114 height 33
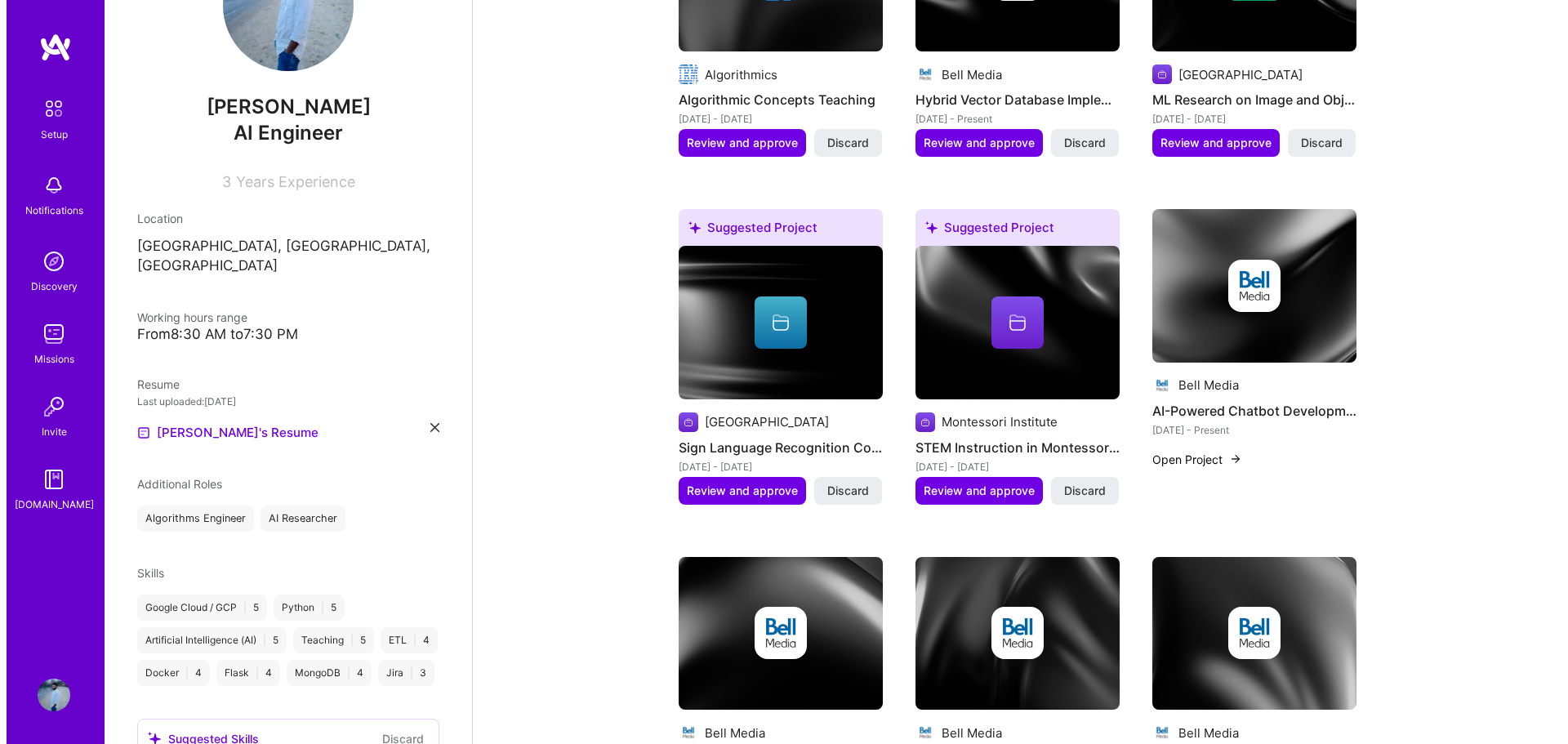
scroll to position [822, 0]
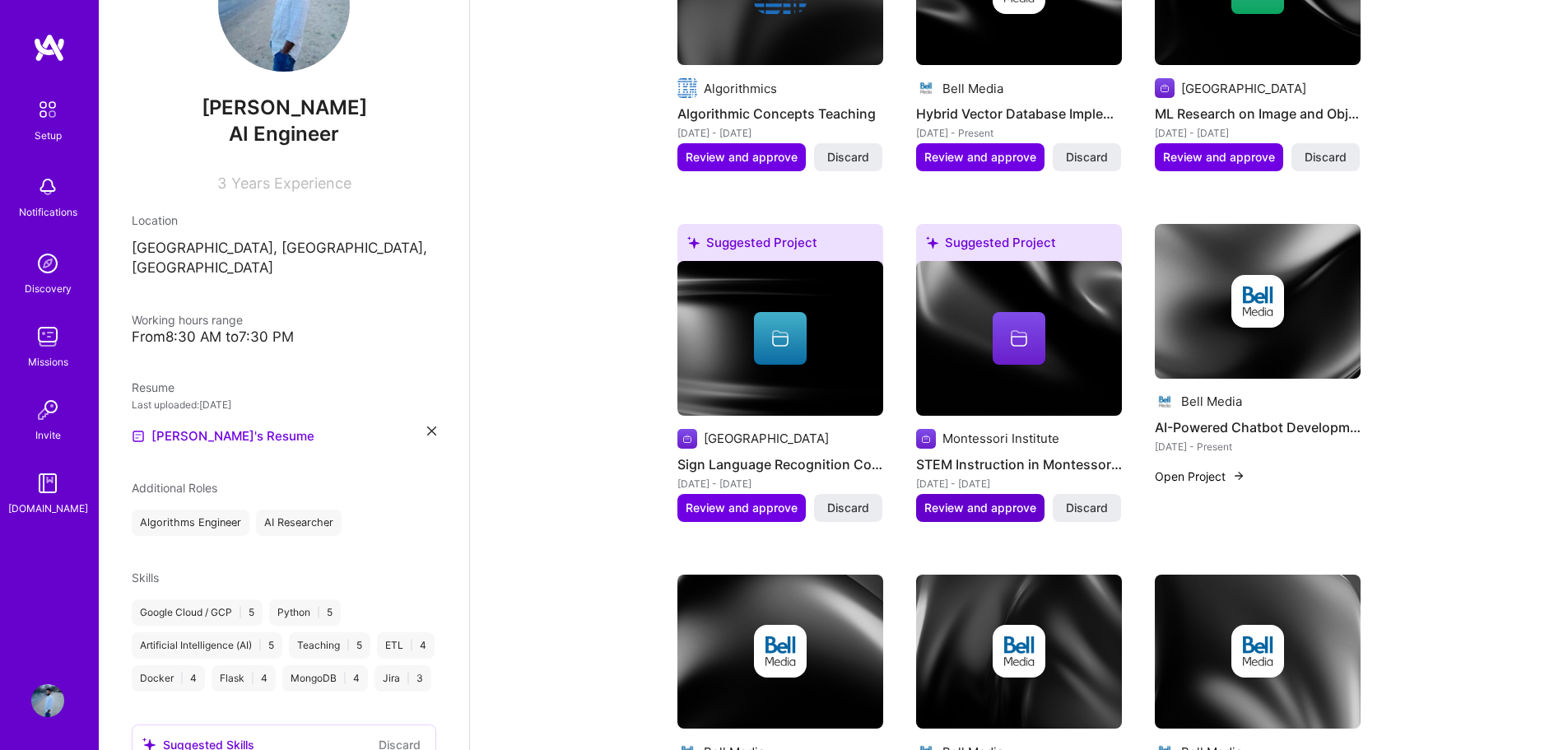
click at [1005, 500] on span "Review and approve" at bounding box center [980, 508] width 112 height 17
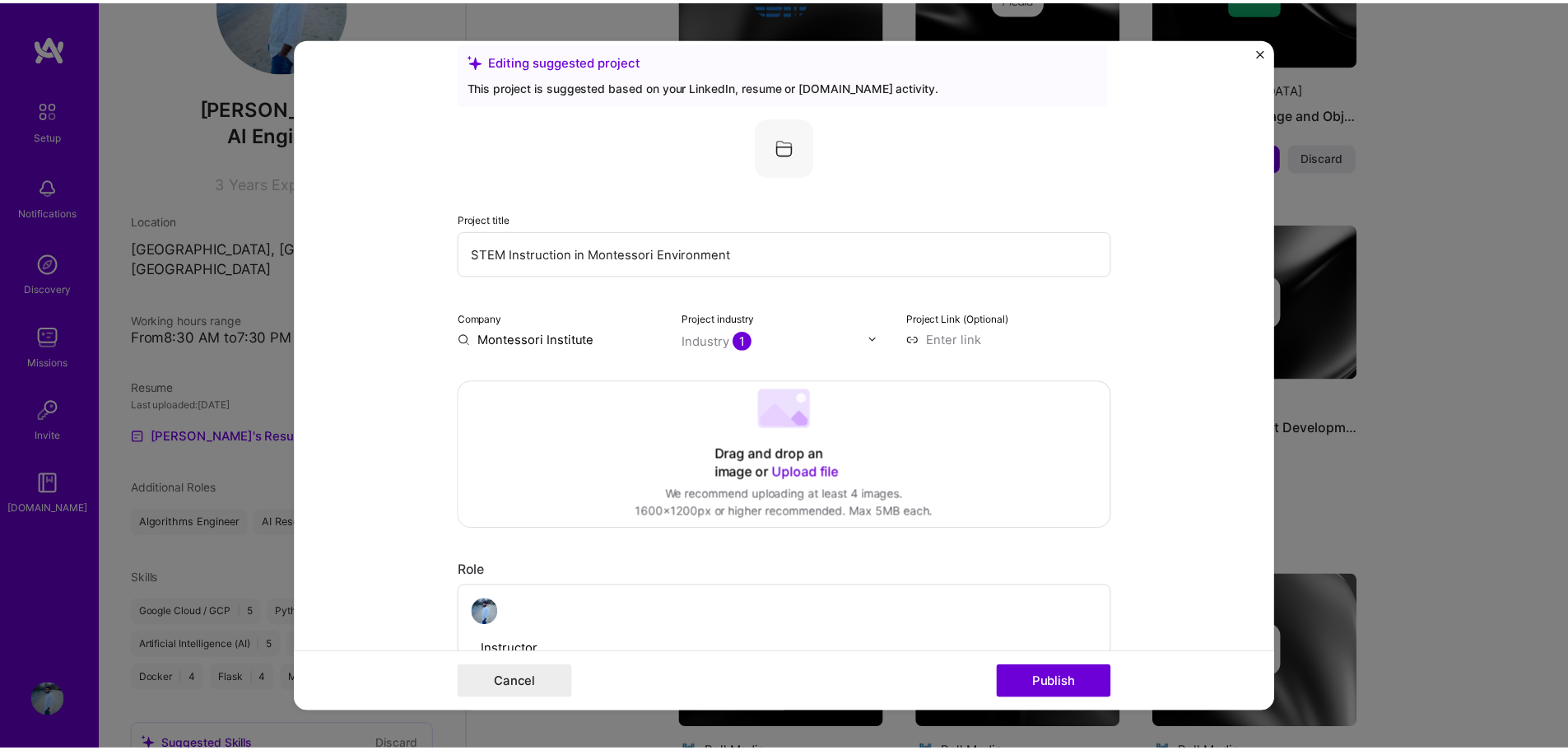
scroll to position [0, 0]
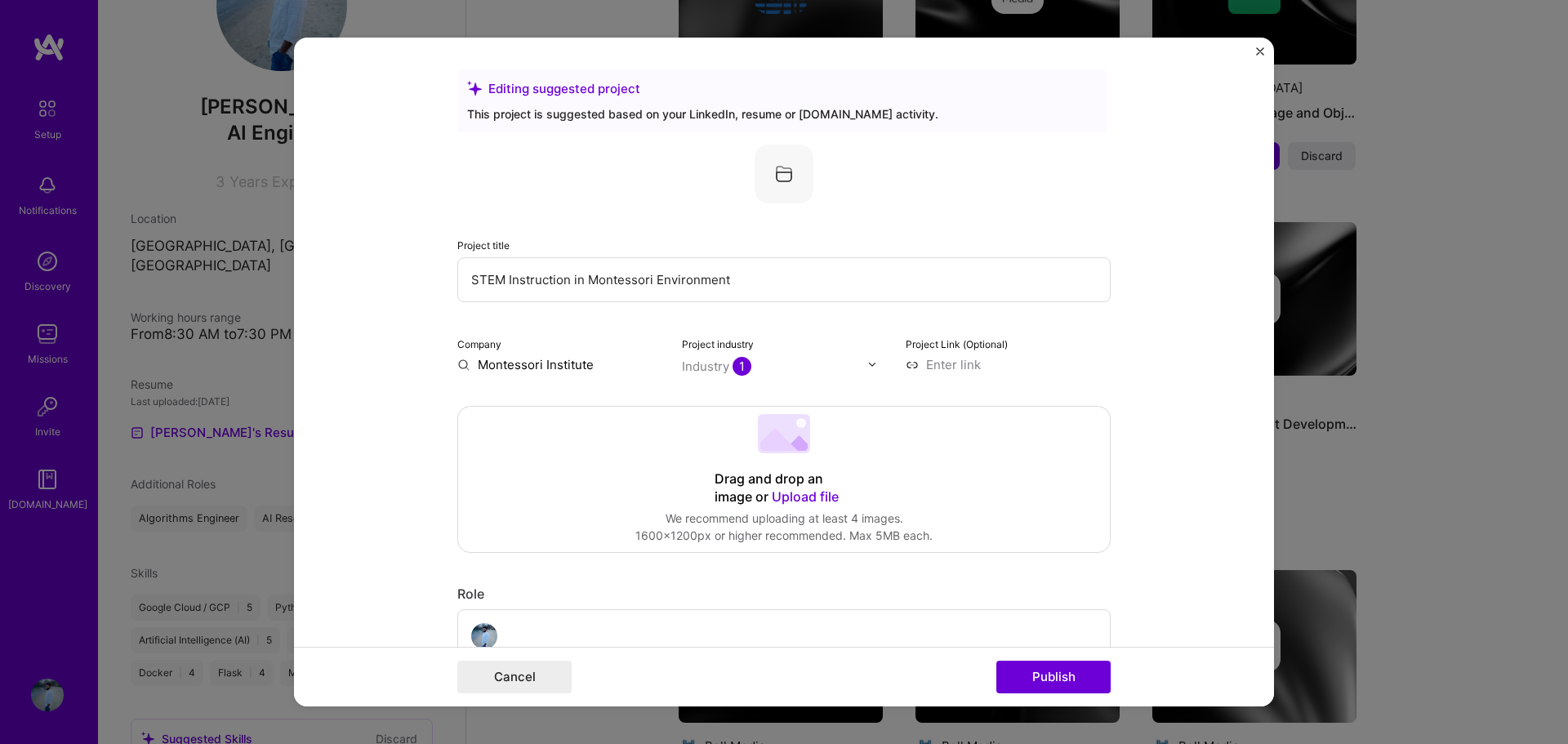
click at [1256, 50] on img "Close" at bounding box center [1260, 52] width 8 height 8
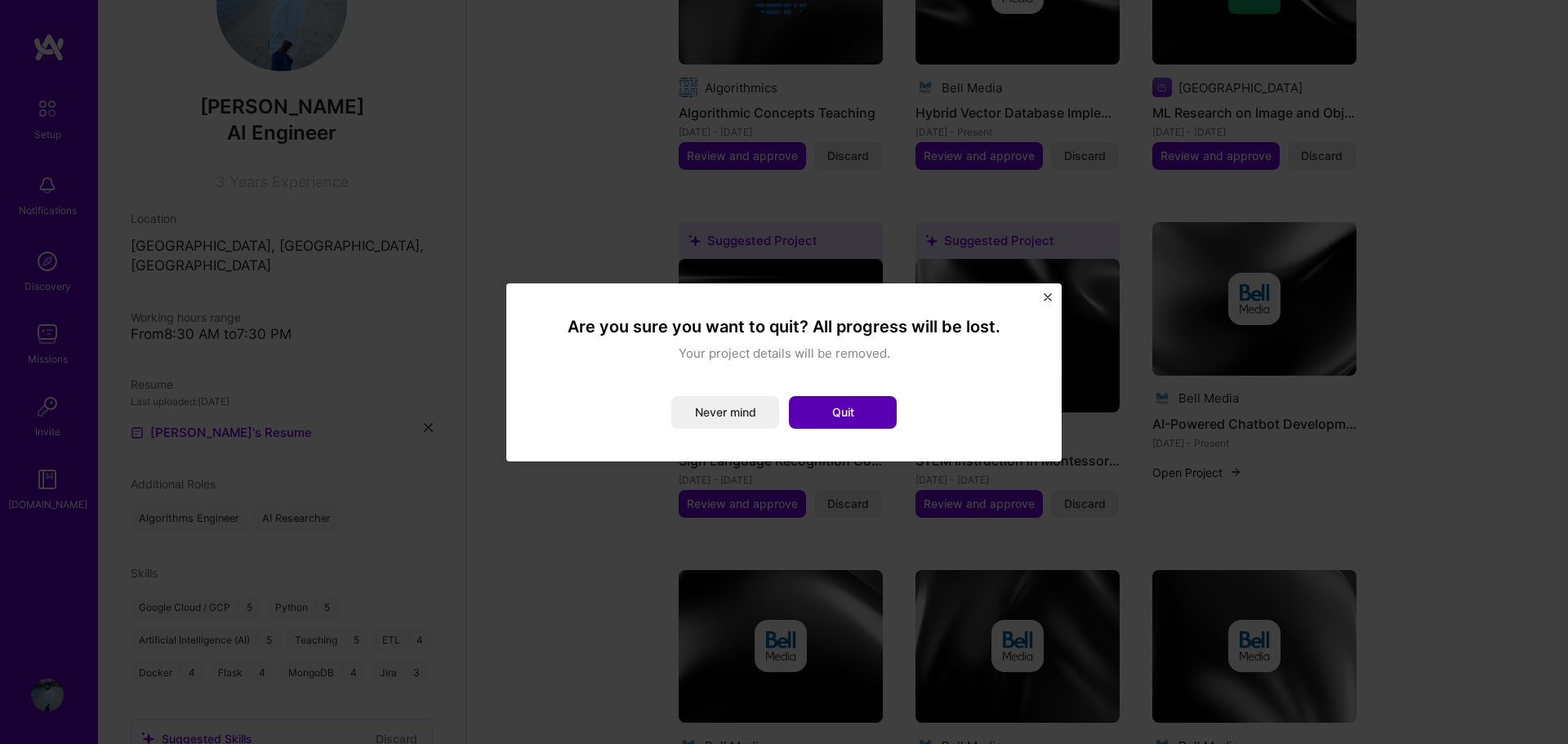
click at [855, 405] on button "Quit" at bounding box center [842, 412] width 107 height 33
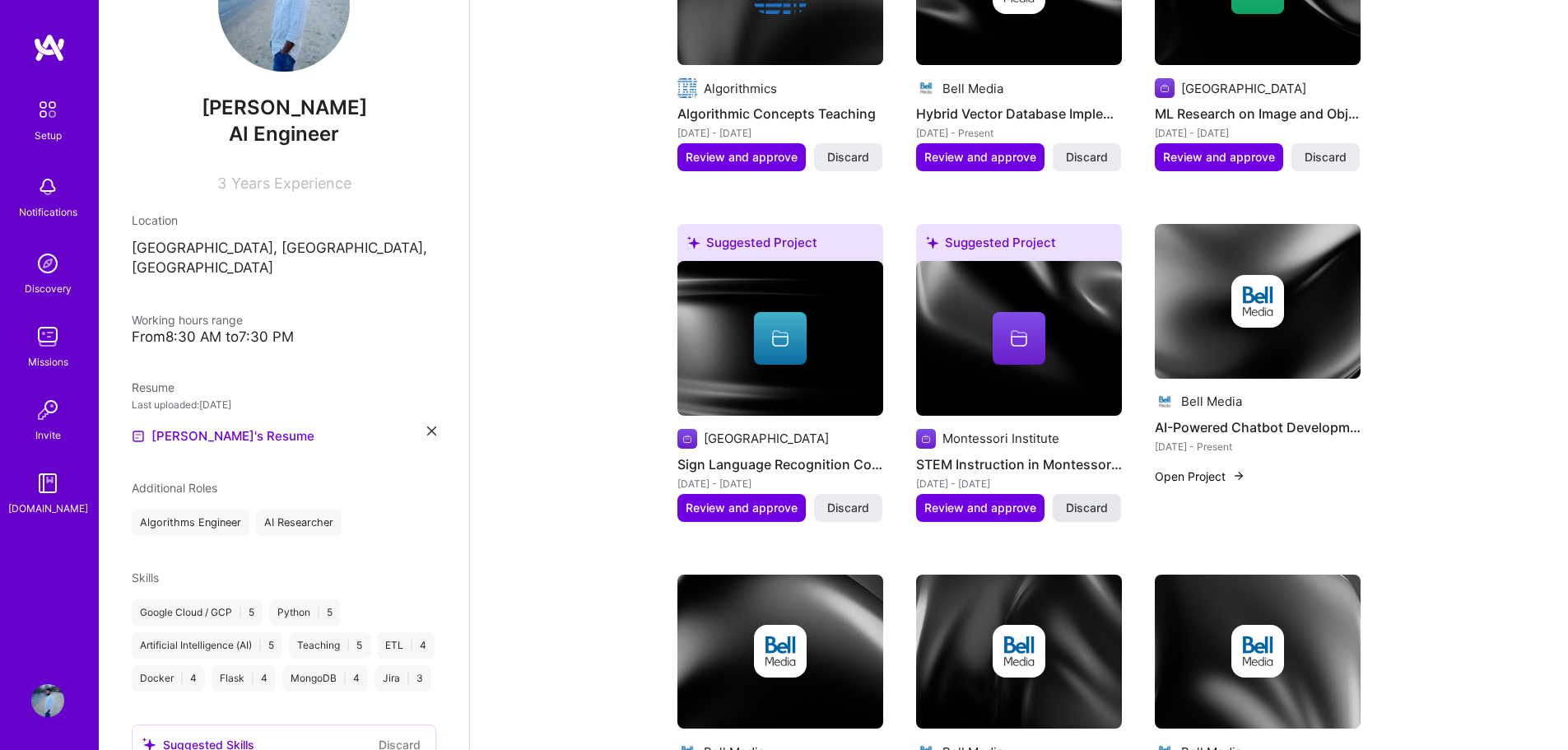
click at [1073, 500] on span "Discard" at bounding box center [1086, 508] width 42 height 17
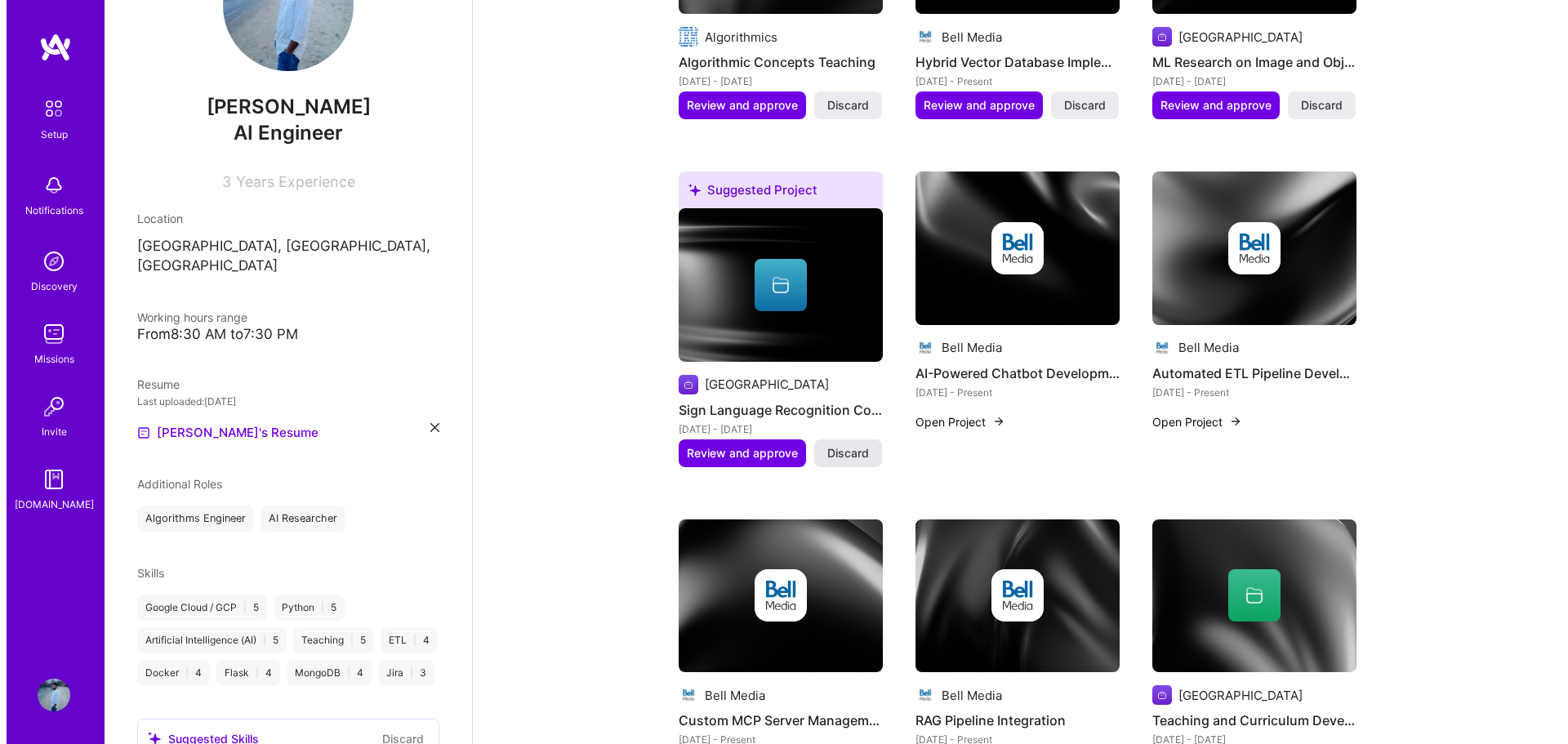
scroll to position [822, 0]
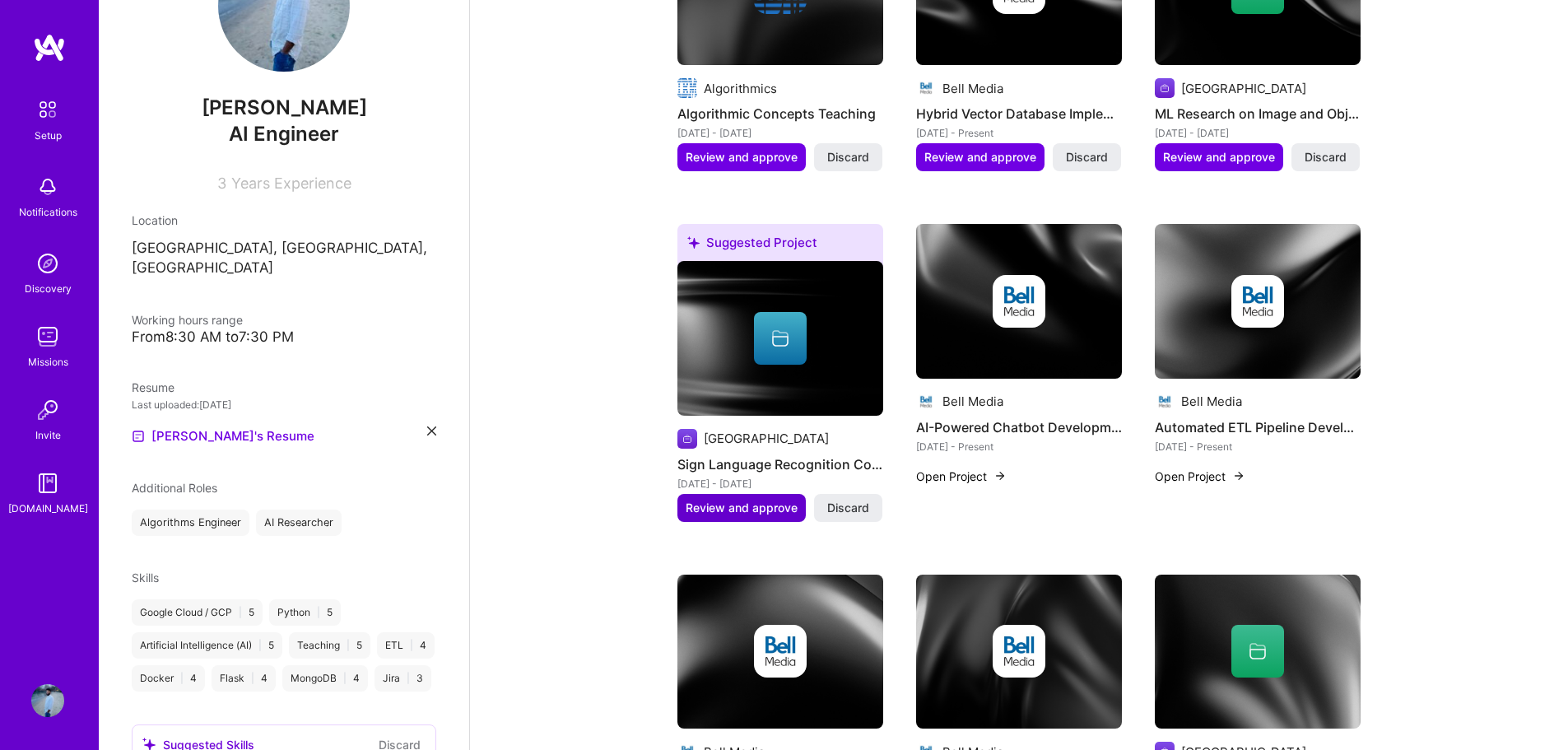
click at [755, 500] on span "Review and approve" at bounding box center [741, 508] width 112 height 17
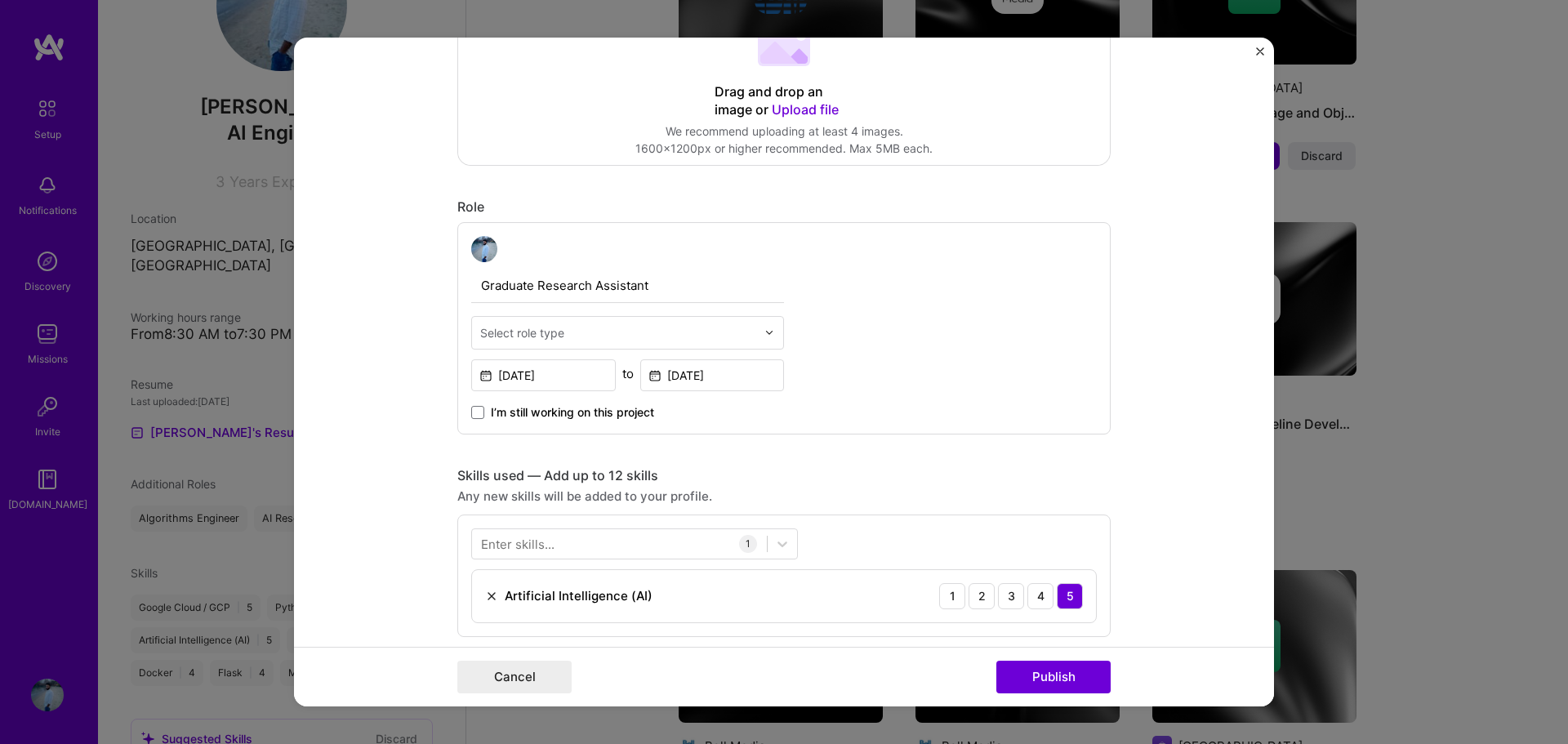
scroll to position [408, 0]
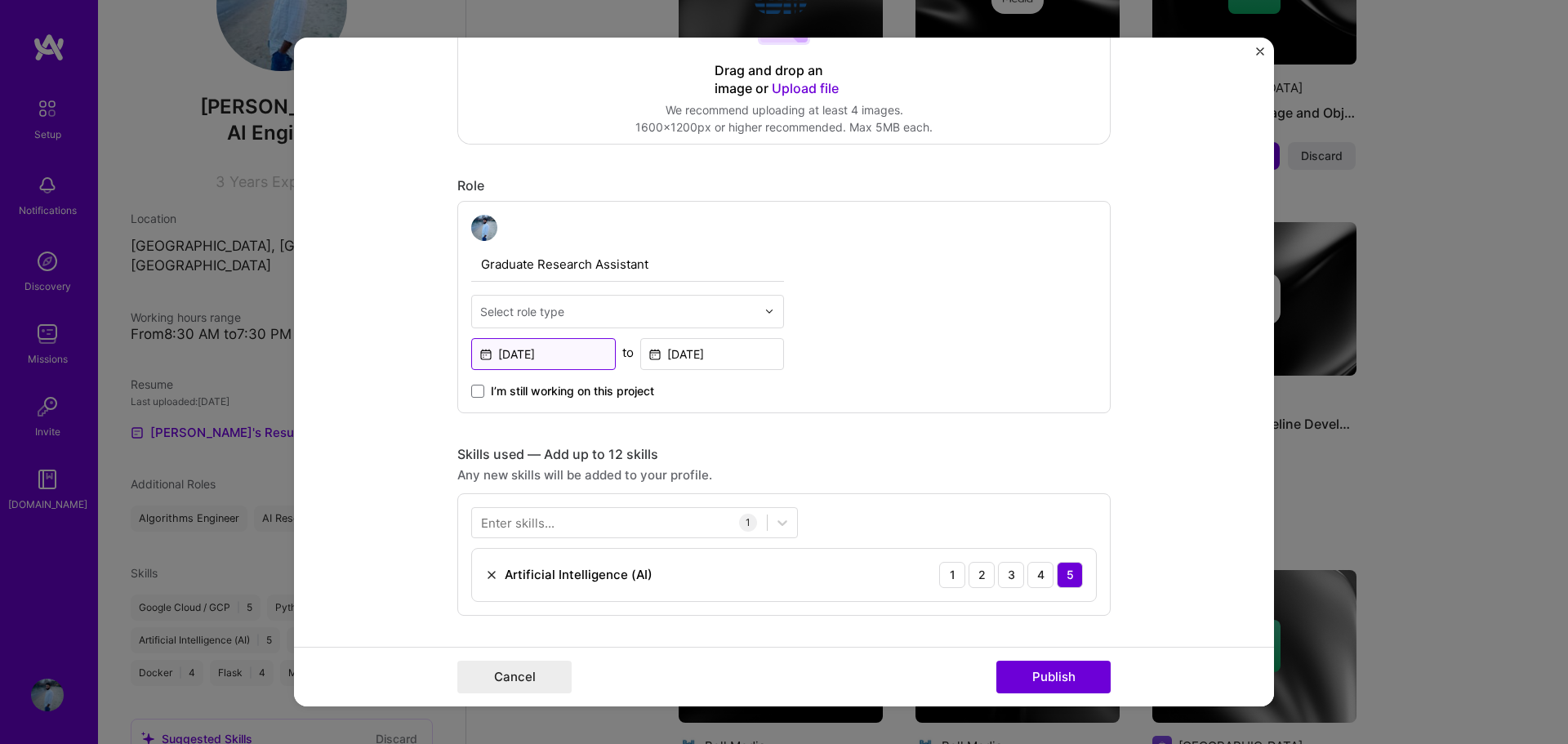
click at [542, 346] on input "[DATE]" at bounding box center [543, 353] width 144 height 32
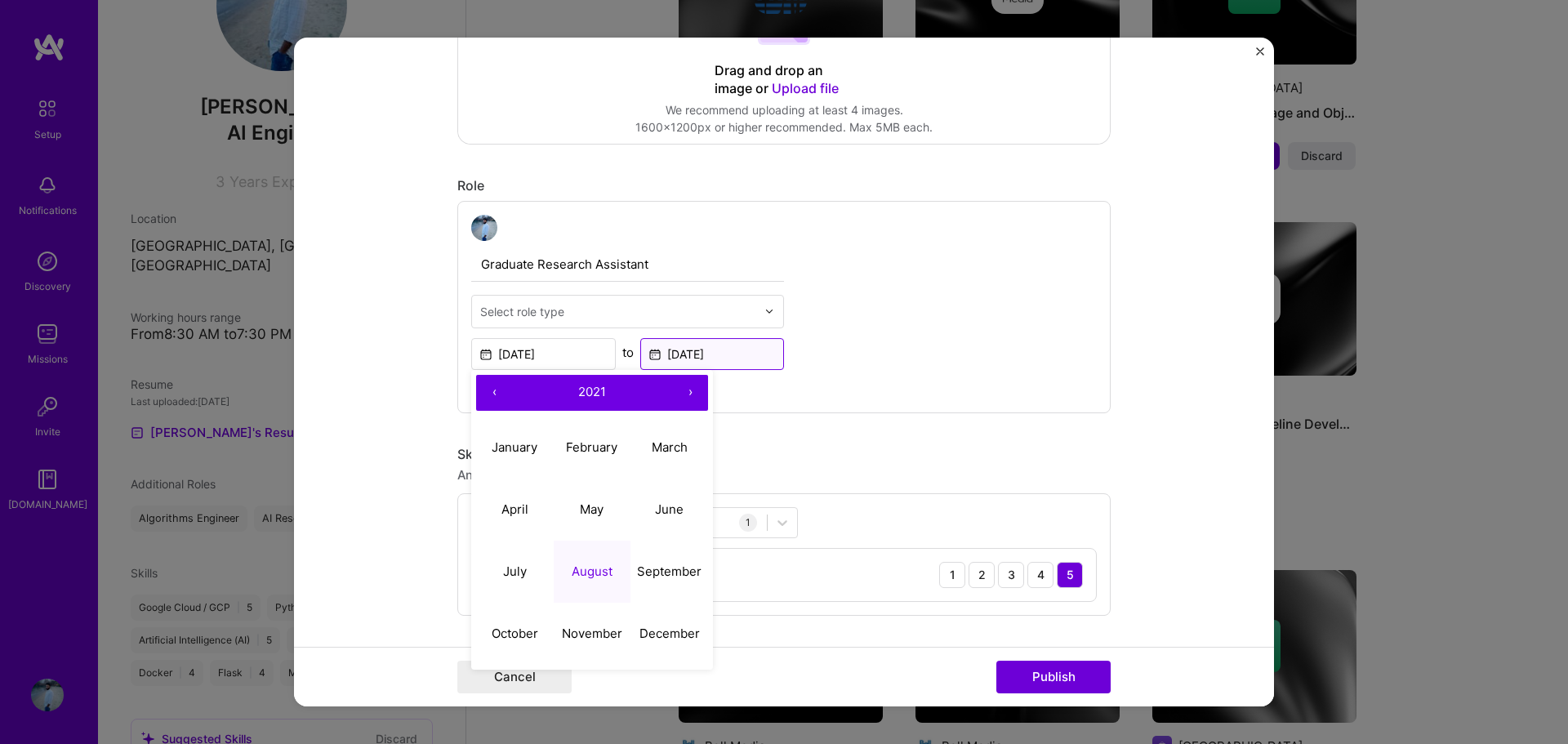
click at [711, 344] on input "[DATE]" at bounding box center [712, 353] width 144 height 32
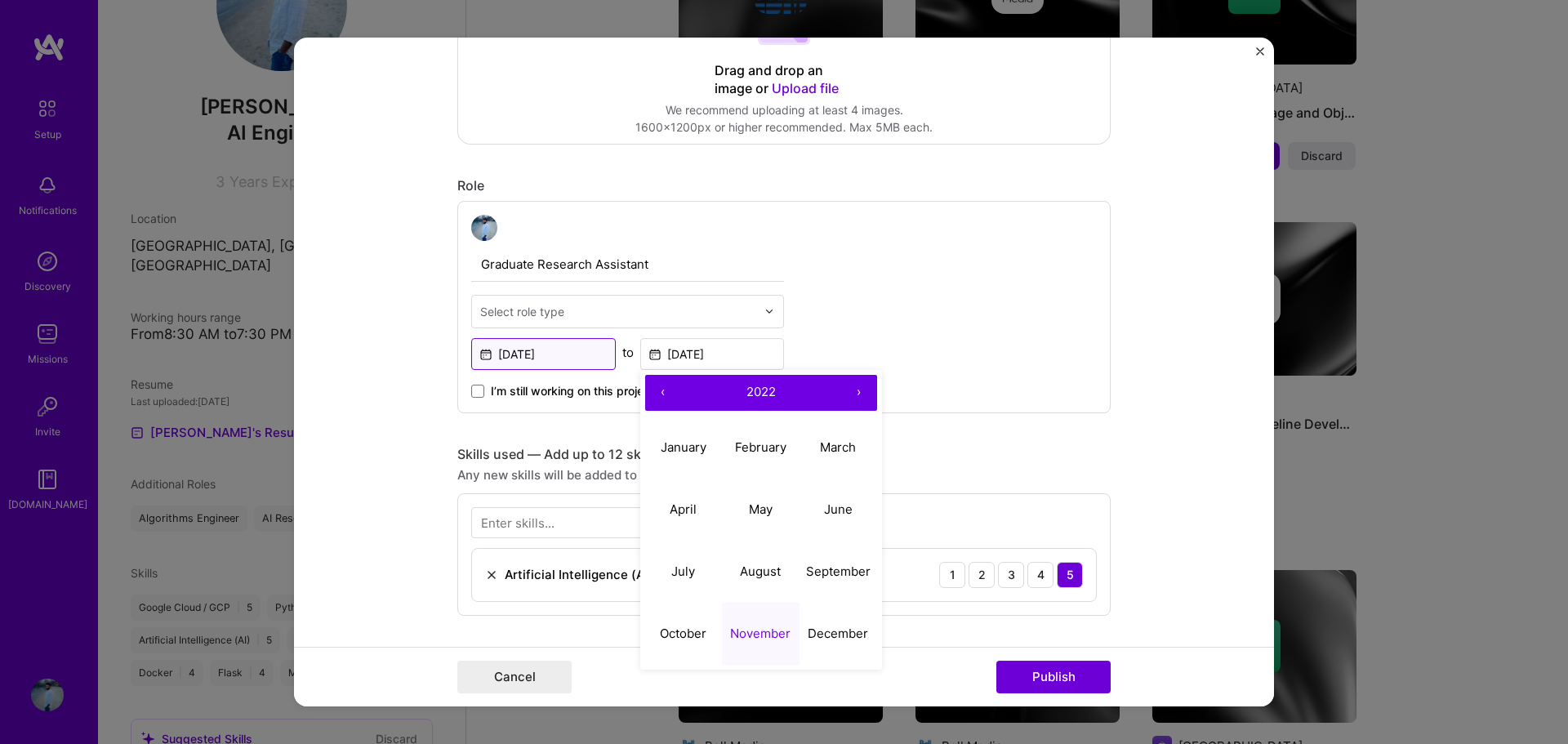
click at [549, 356] on input "[DATE]" at bounding box center [543, 353] width 144 height 32
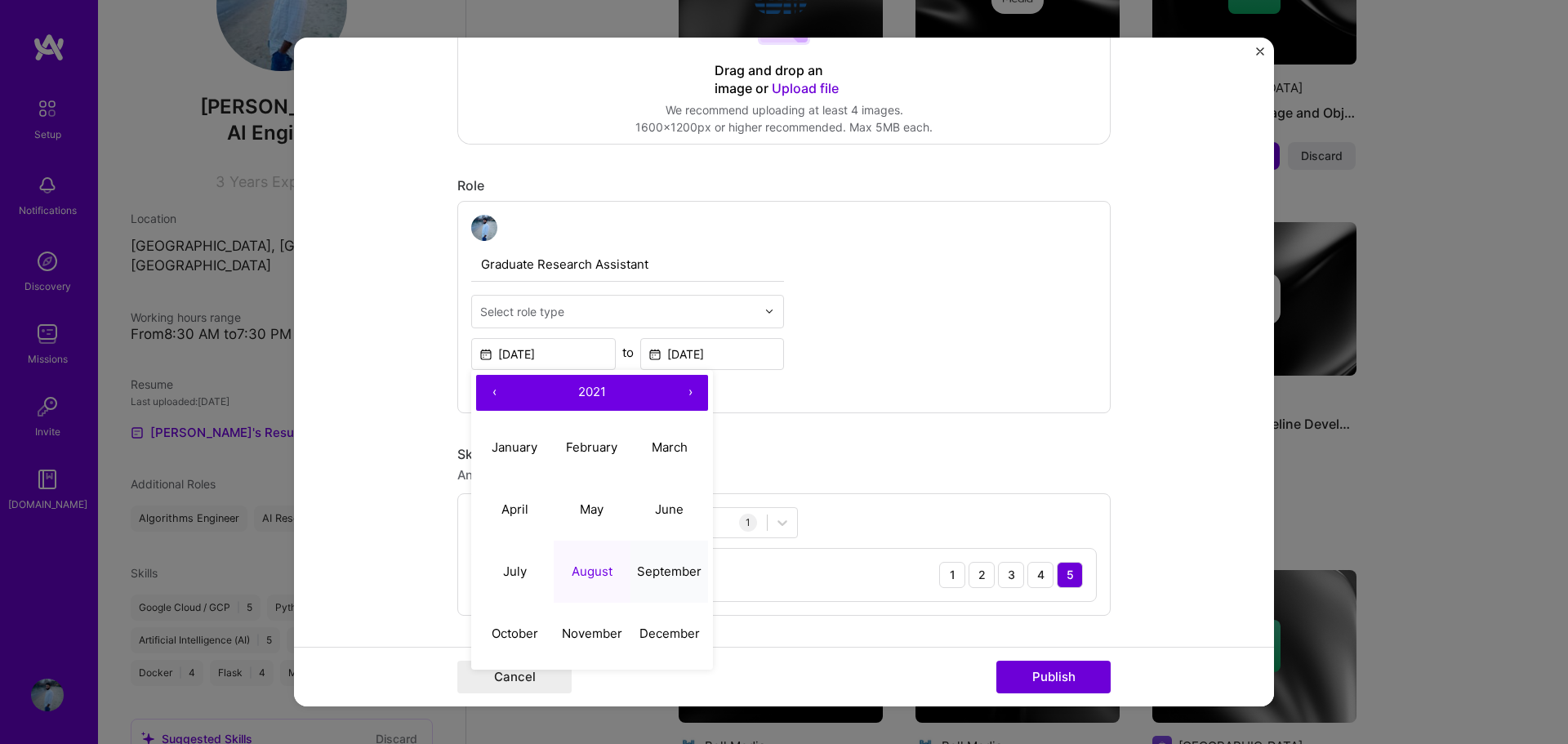
click at [662, 580] on button "September" at bounding box center [669, 571] width 78 height 62
type input "[DATE]"
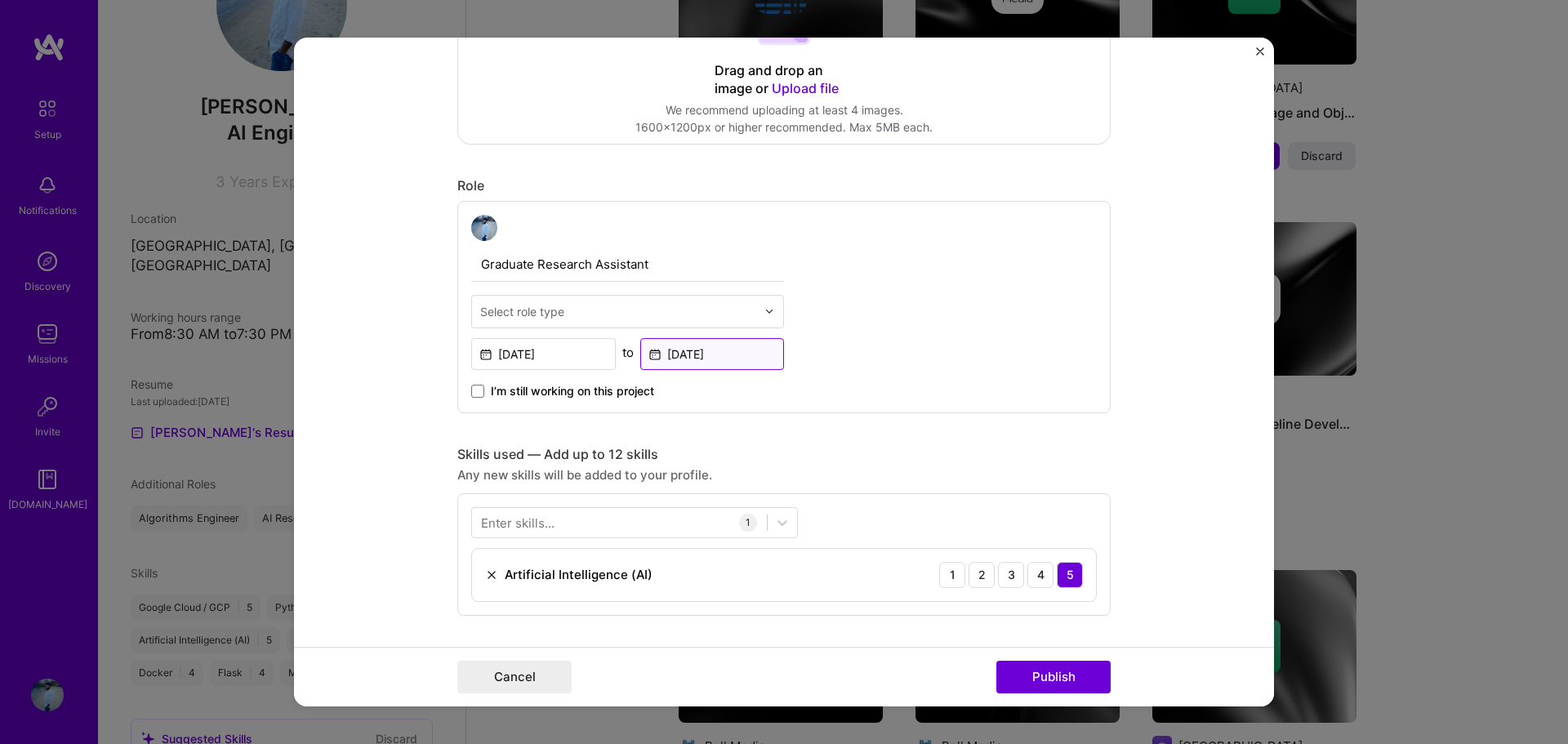
click at [680, 368] on input "[DATE]" at bounding box center [712, 353] width 144 height 32
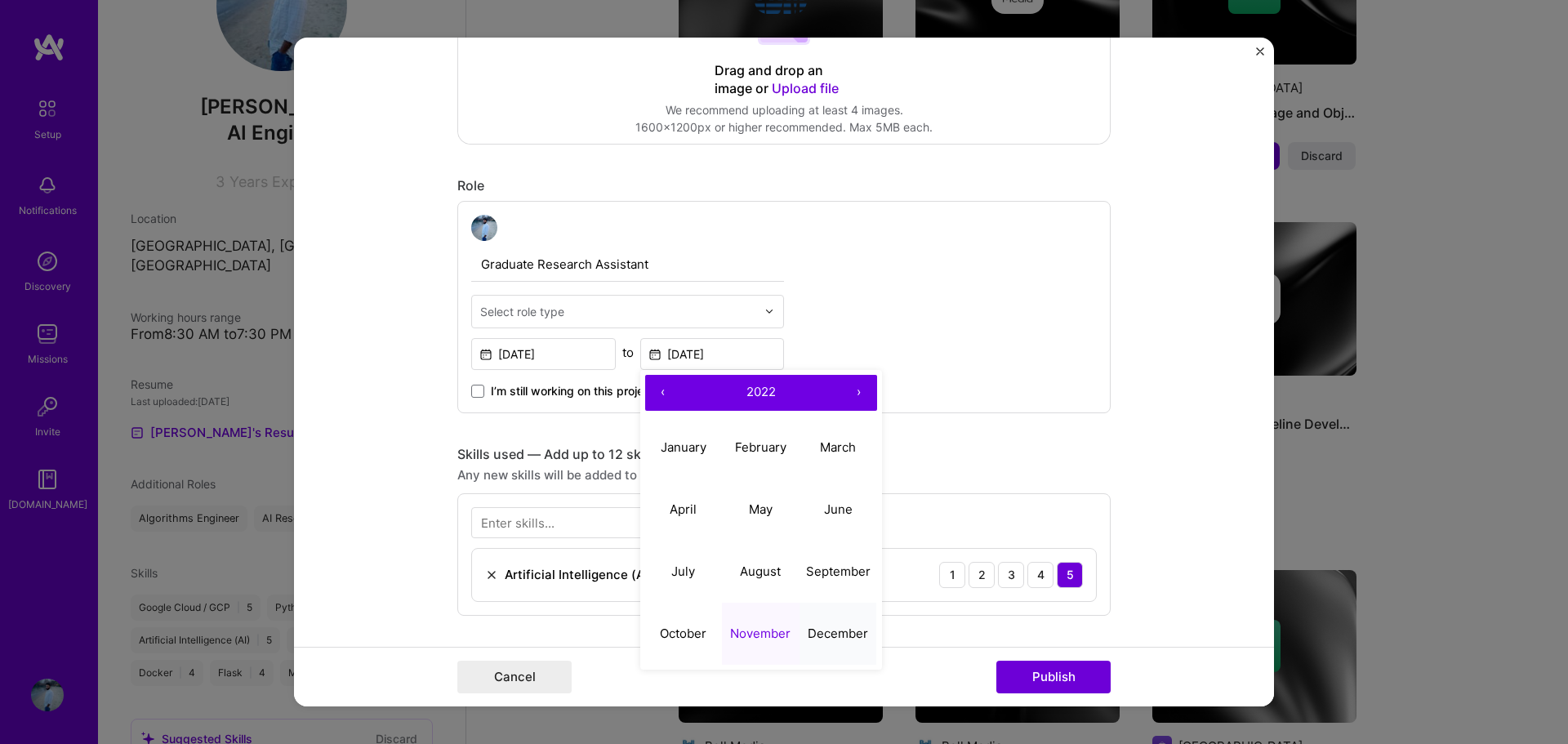
click at [829, 632] on abbr "December" at bounding box center [838, 633] width 61 height 16
type input "[DATE]"
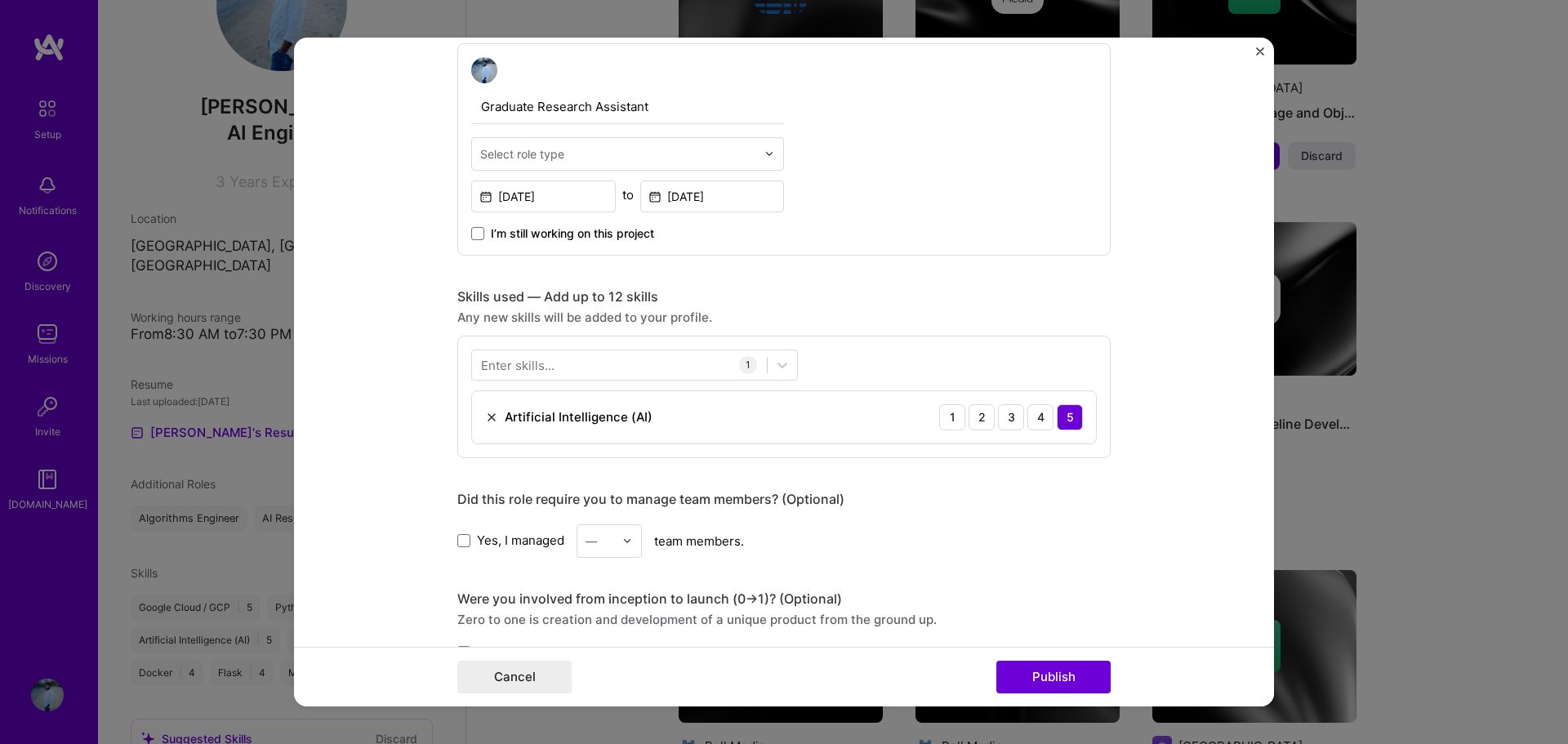
scroll to position [571, 0]
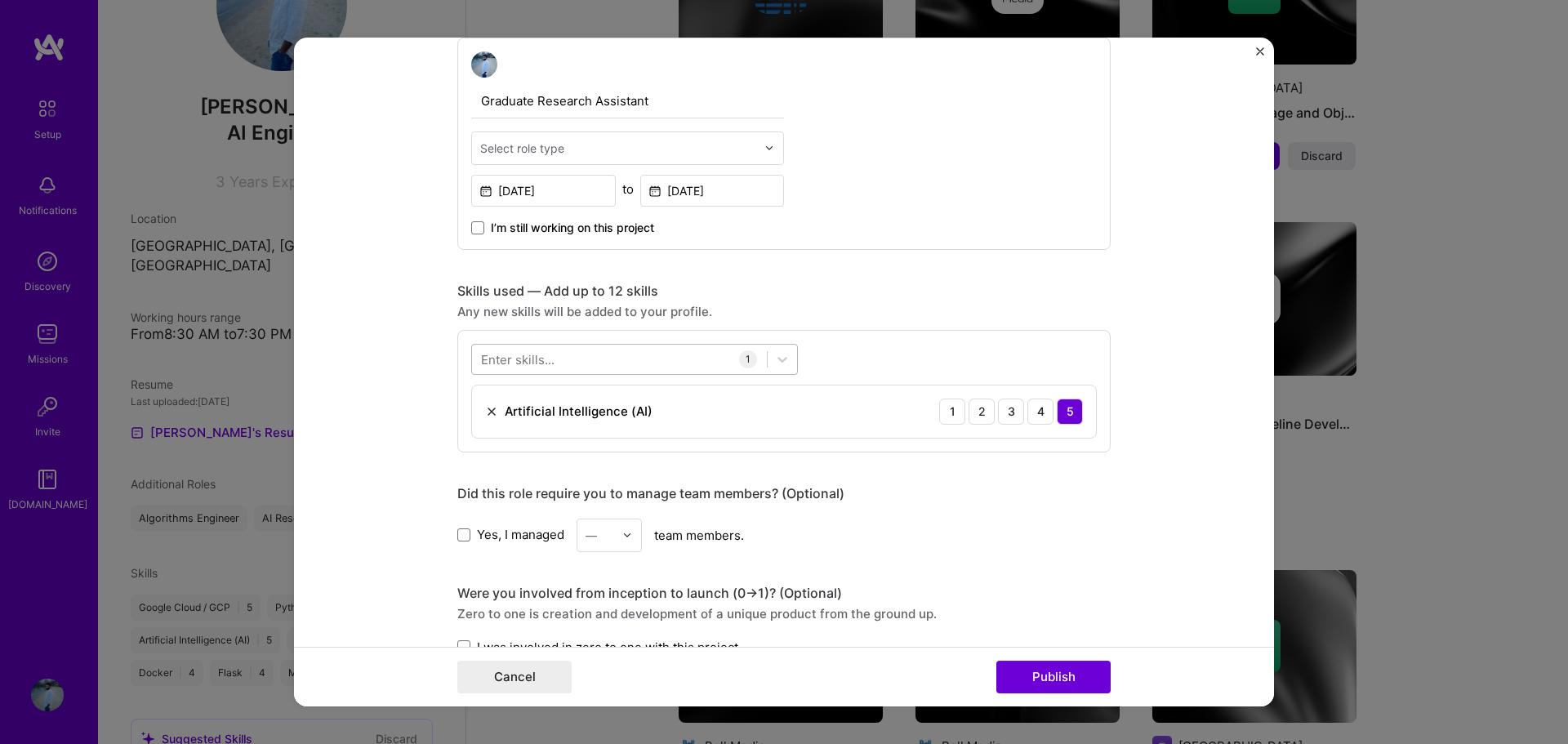
click at [640, 356] on div at bounding box center [620, 358] width 295 height 27
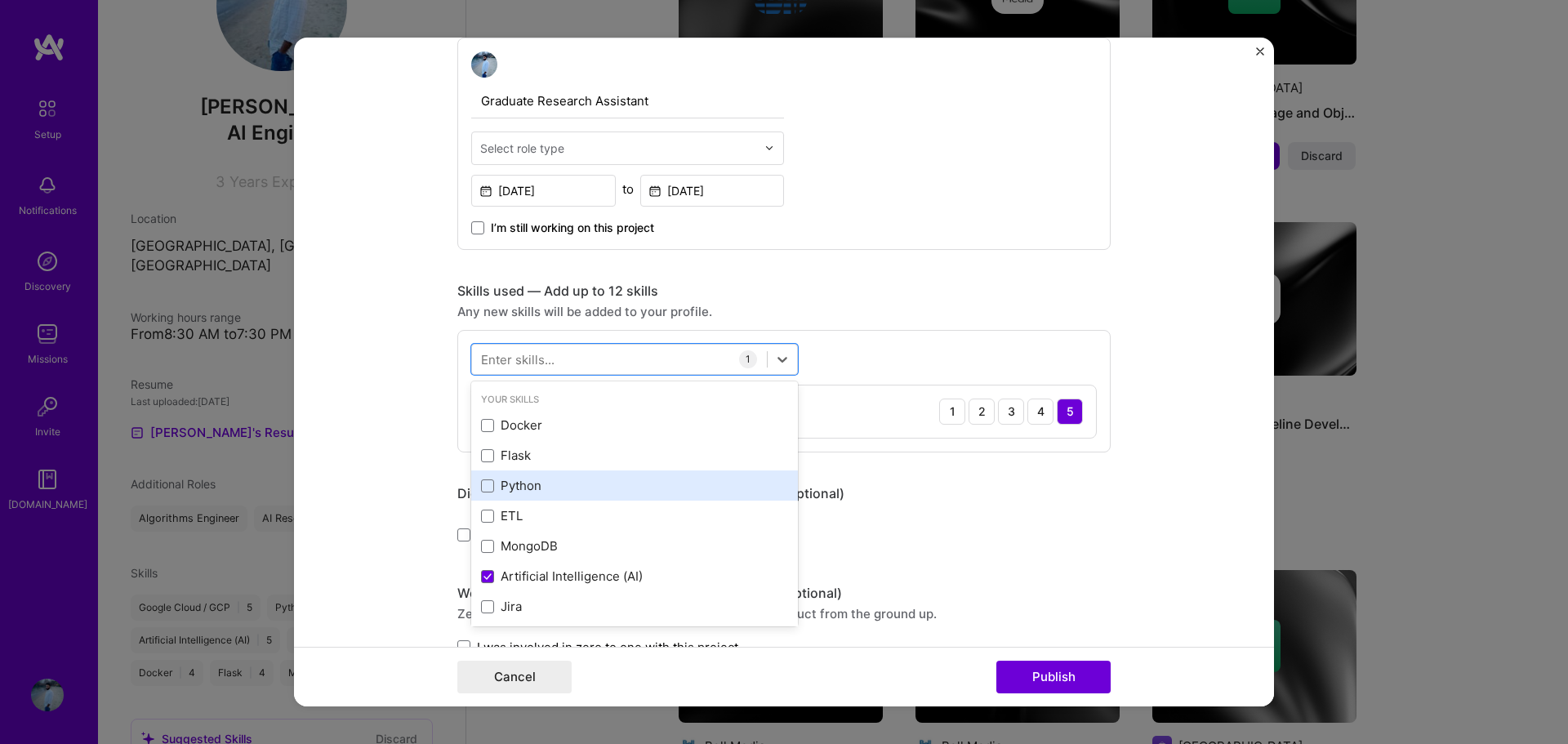
click at [532, 482] on div "Python" at bounding box center [634, 485] width 307 height 17
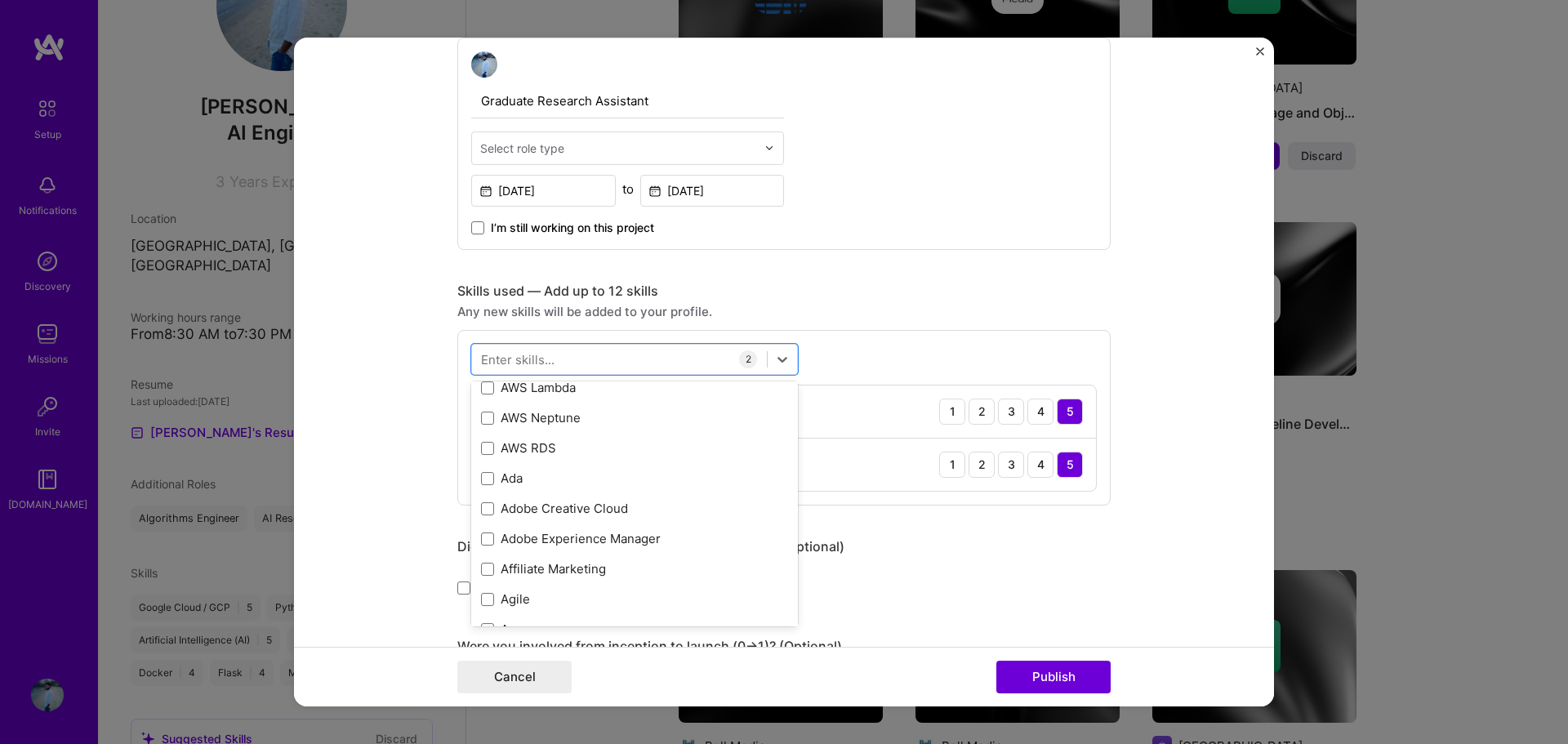
scroll to position [979, 0]
click at [903, 276] on div "Editing suggested project This project is suggested based on your LinkedIn, res…" at bounding box center [784, 395] width 653 height 1794
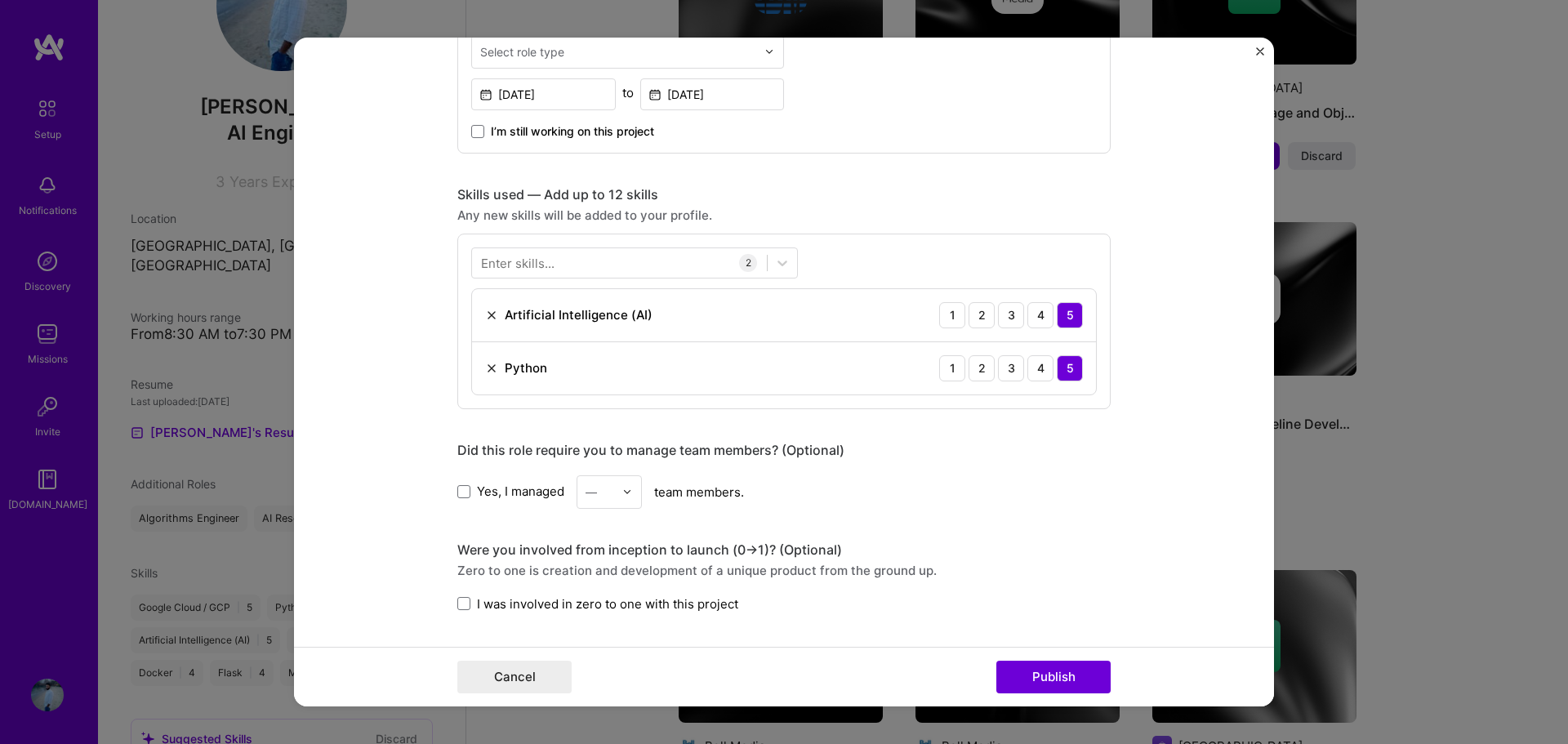
scroll to position [735, 0]
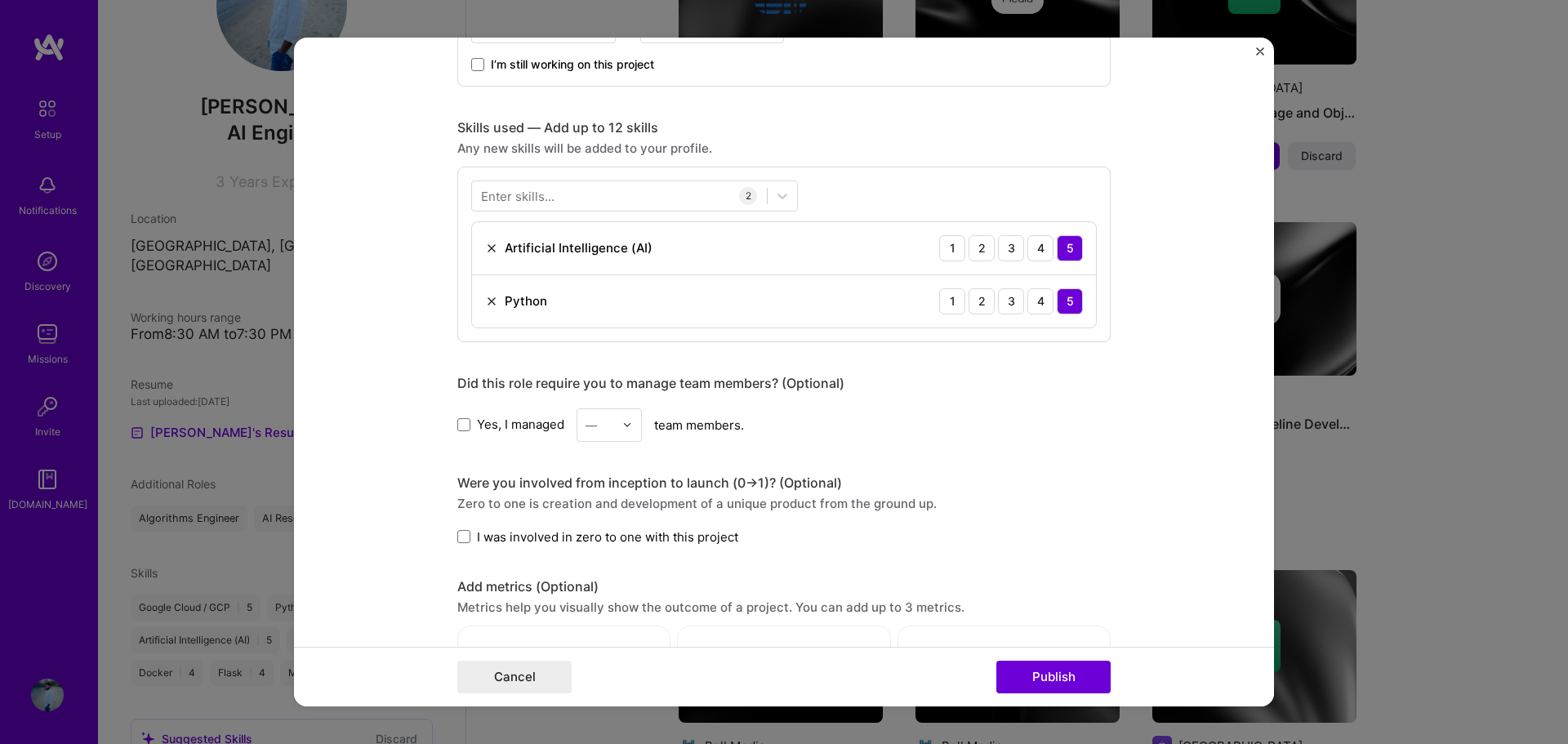
click at [615, 427] on div "—" at bounding box center [599, 424] width 45 height 32
click at [602, 490] on div "2" at bounding box center [609, 498] width 56 height 30
click at [633, 421] on div at bounding box center [631, 424] width 19 height 32
click at [590, 538] on div "4" at bounding box center [609, 529] width 56 height 30
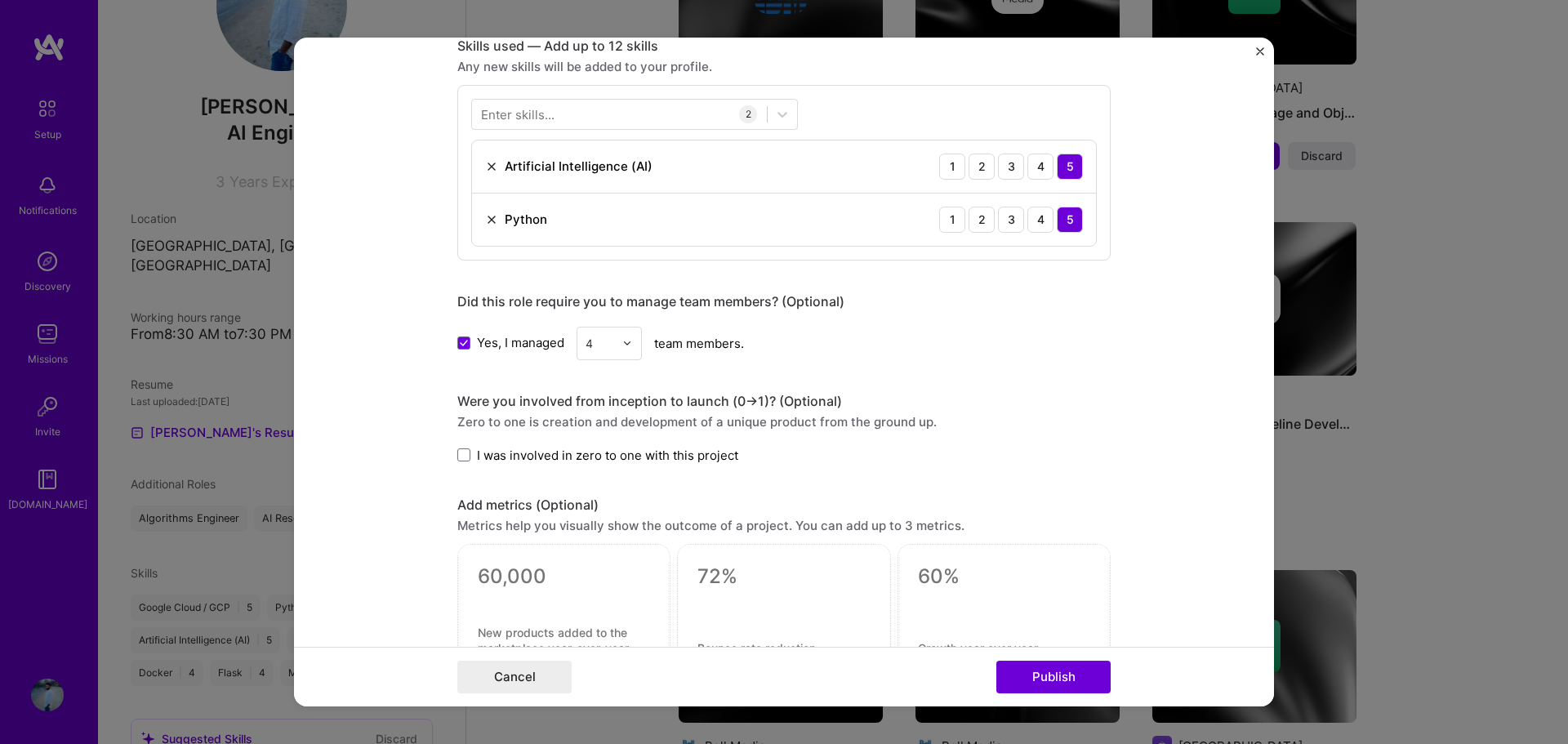
click at [573, 458] on span "I was involved in zero to one with this project" at bounding box center [607, 455] width 261 height 17
click at [0, 0] on input "I was involved in zero to one with this project" at bounding box center [0, 0] width 0 height 0
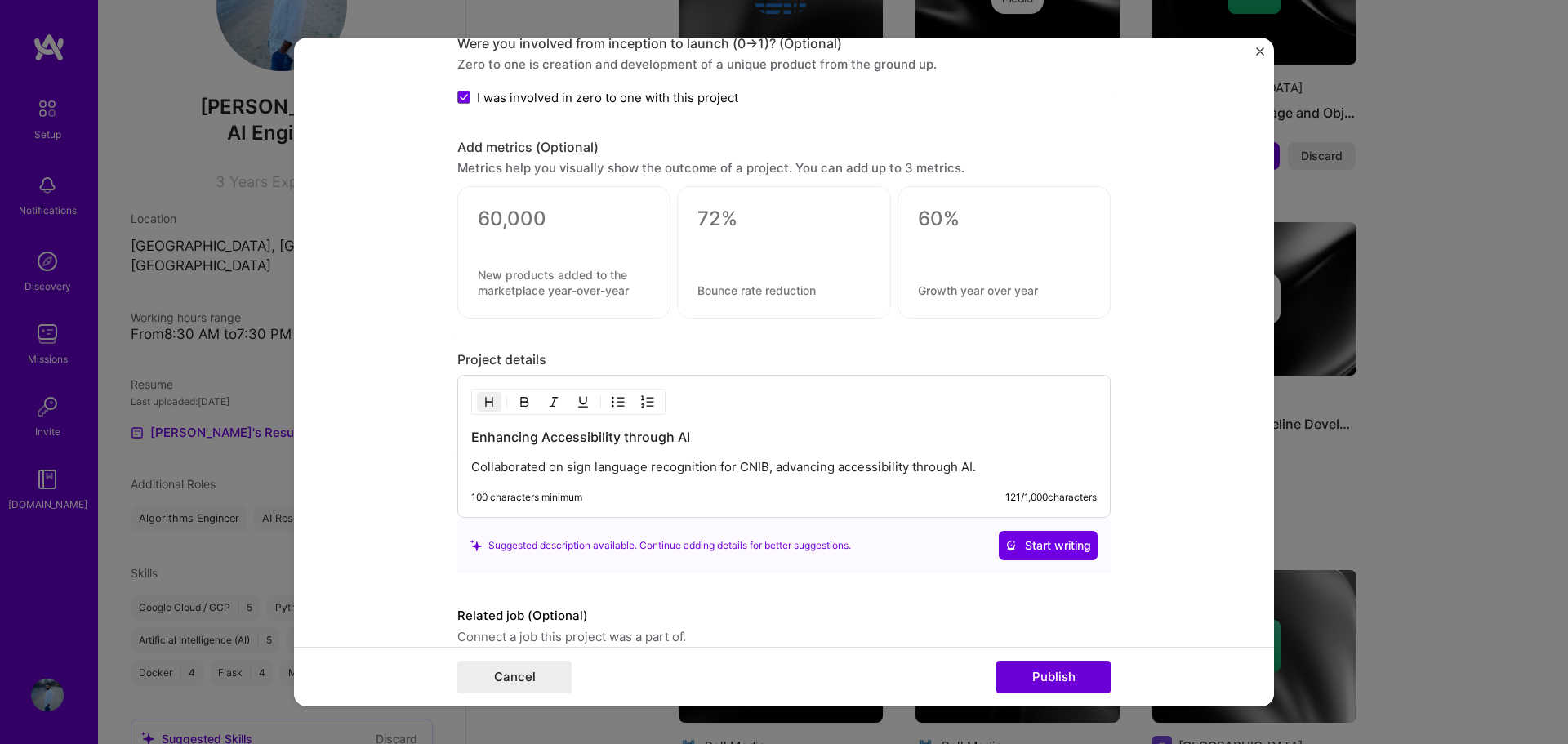
scroll to position [1224, 0]
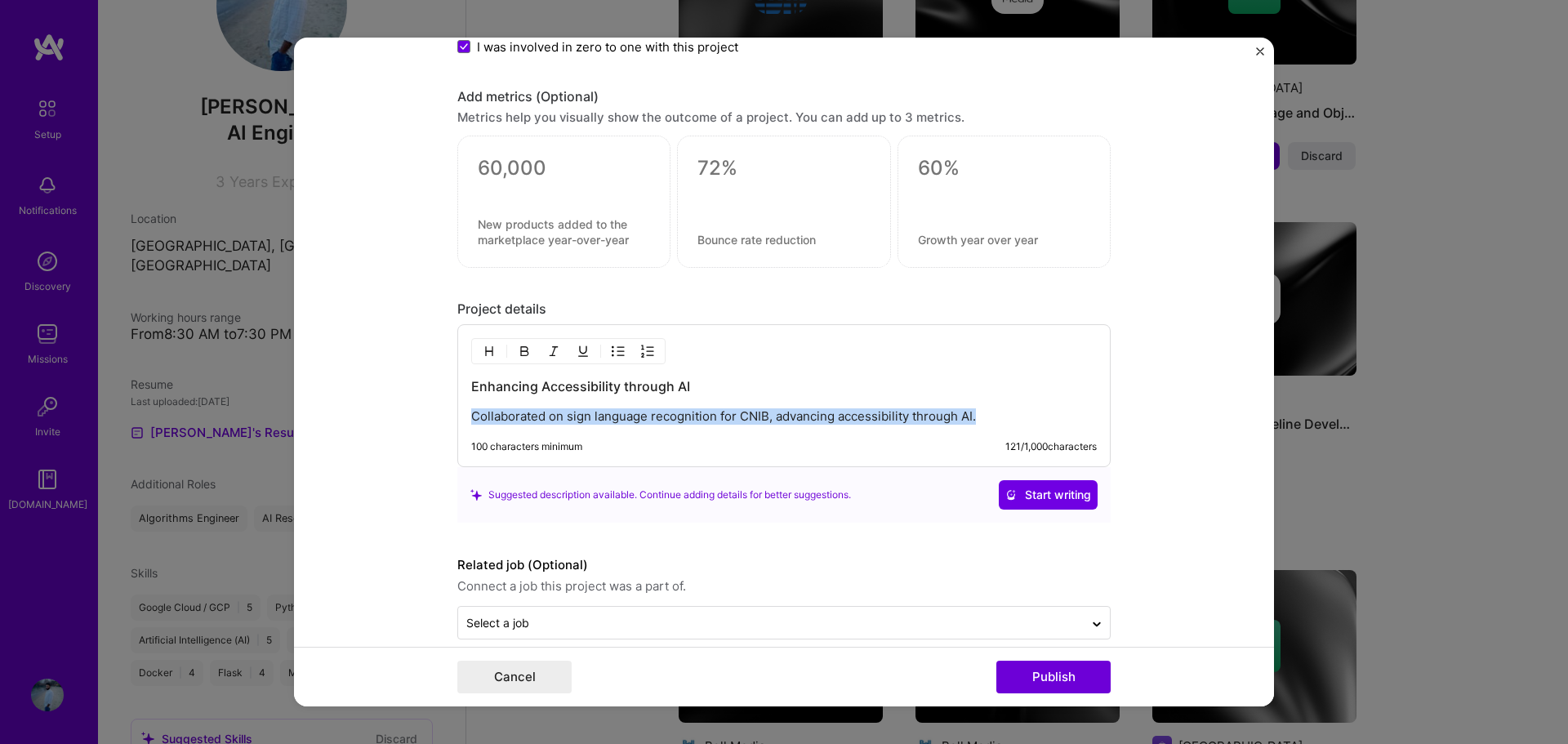
drag, startPoint x: 969, startPoint y: 422, endPoint x: 377, endPoint y: 415, distance: 592.0
click at [377, 415] on form "Editing suggested project This project is suggested based on your LinkedIn, res…" at bounding box center [784, 372] width 979 height 669
copy p "Collaborated on sign language recognition for CNIB, advancing accessibility thr…"
click at [1051, 496] on span "Start writing" at bounding box center [1048, 495] width 86 height 16
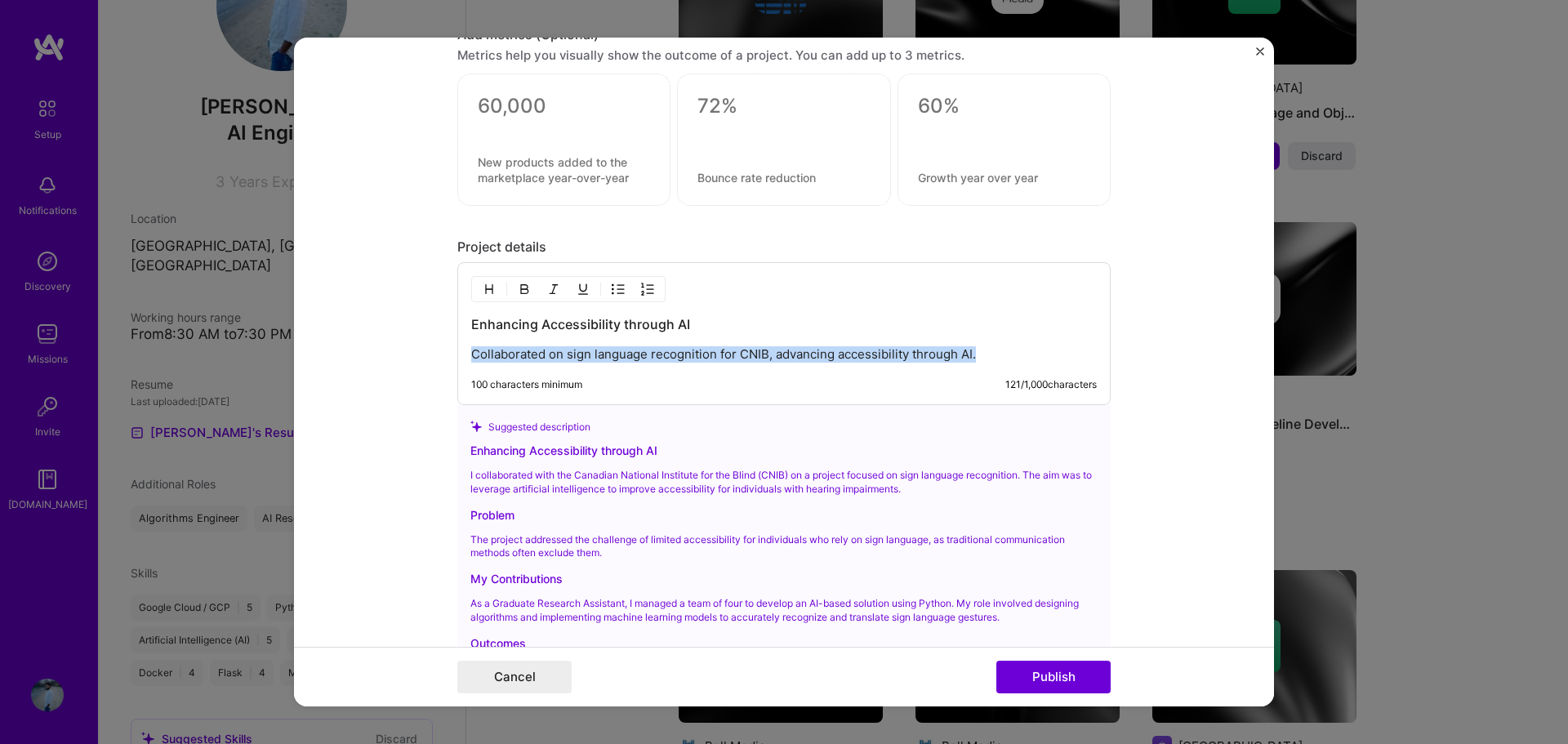
scroll to position [1246, 0]
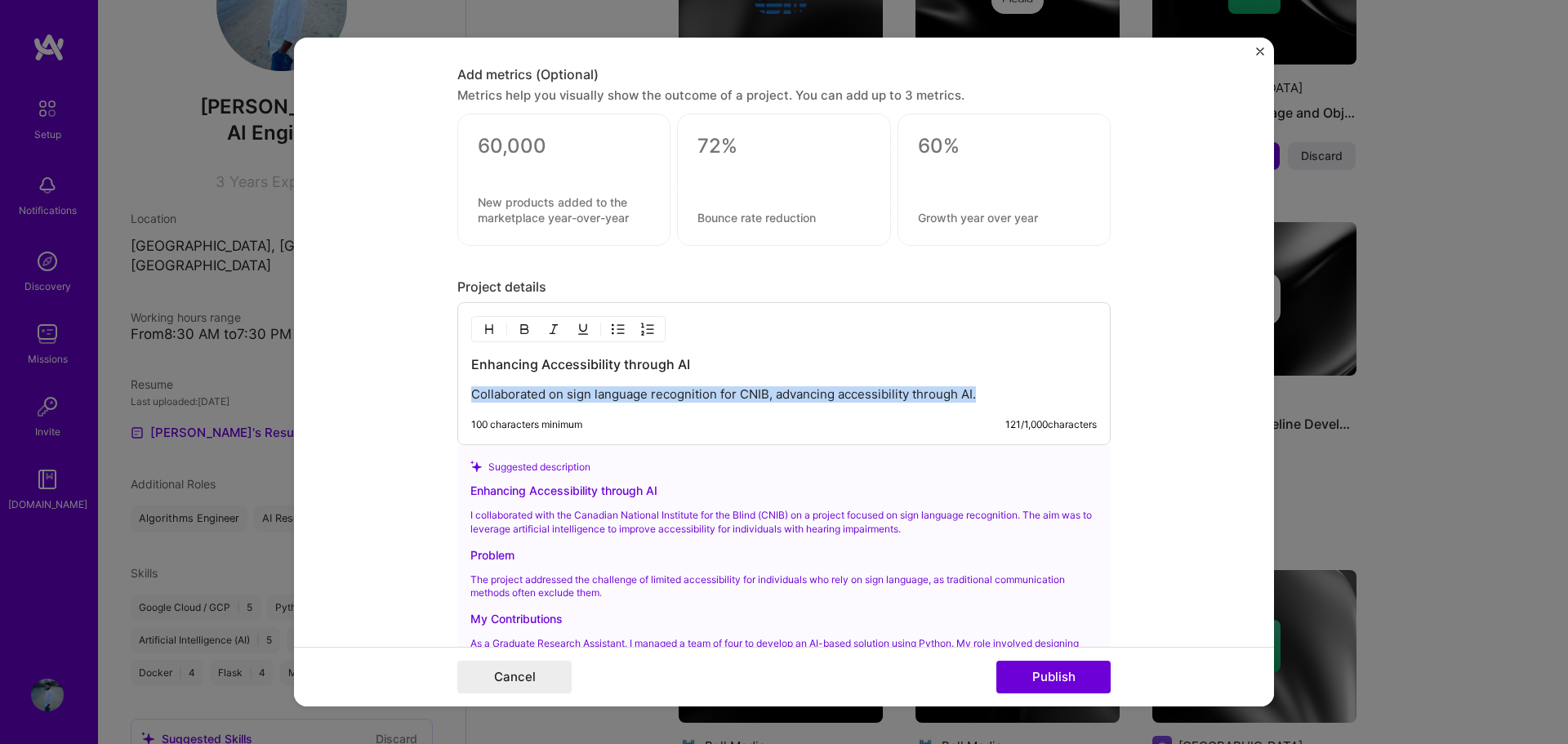
click at [799, 389] on p "Collaborated on sign language recognition for CNIB, advancing accessibility thr…" at bounding box center [784, 394] width 625 height 16
click at [982, 395] on p "Collaborated on sign language recognition for CNIB, advancing accessibility thr…" at bounding box center [784, 394] width 625 height 16
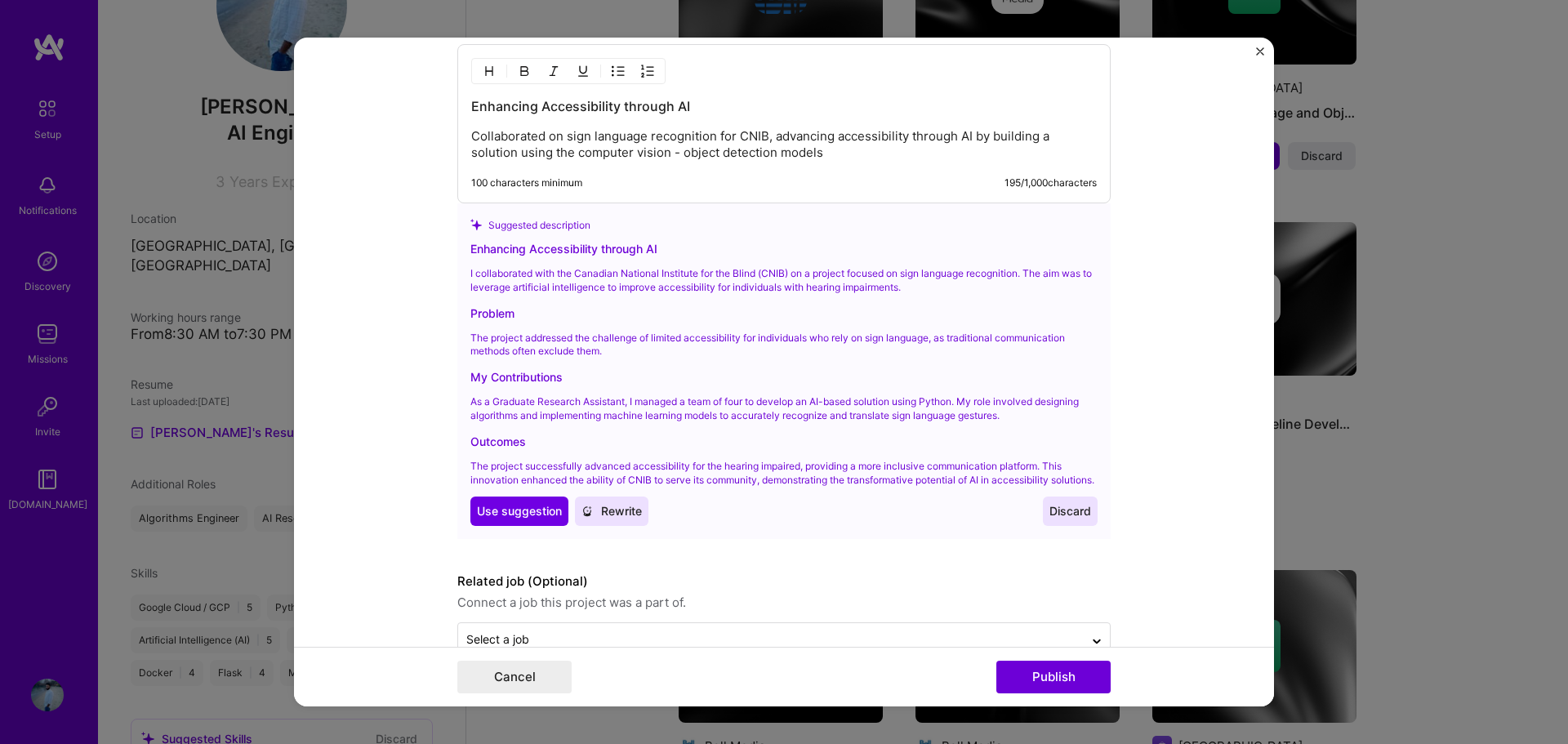
scroll to position [1558, 0]
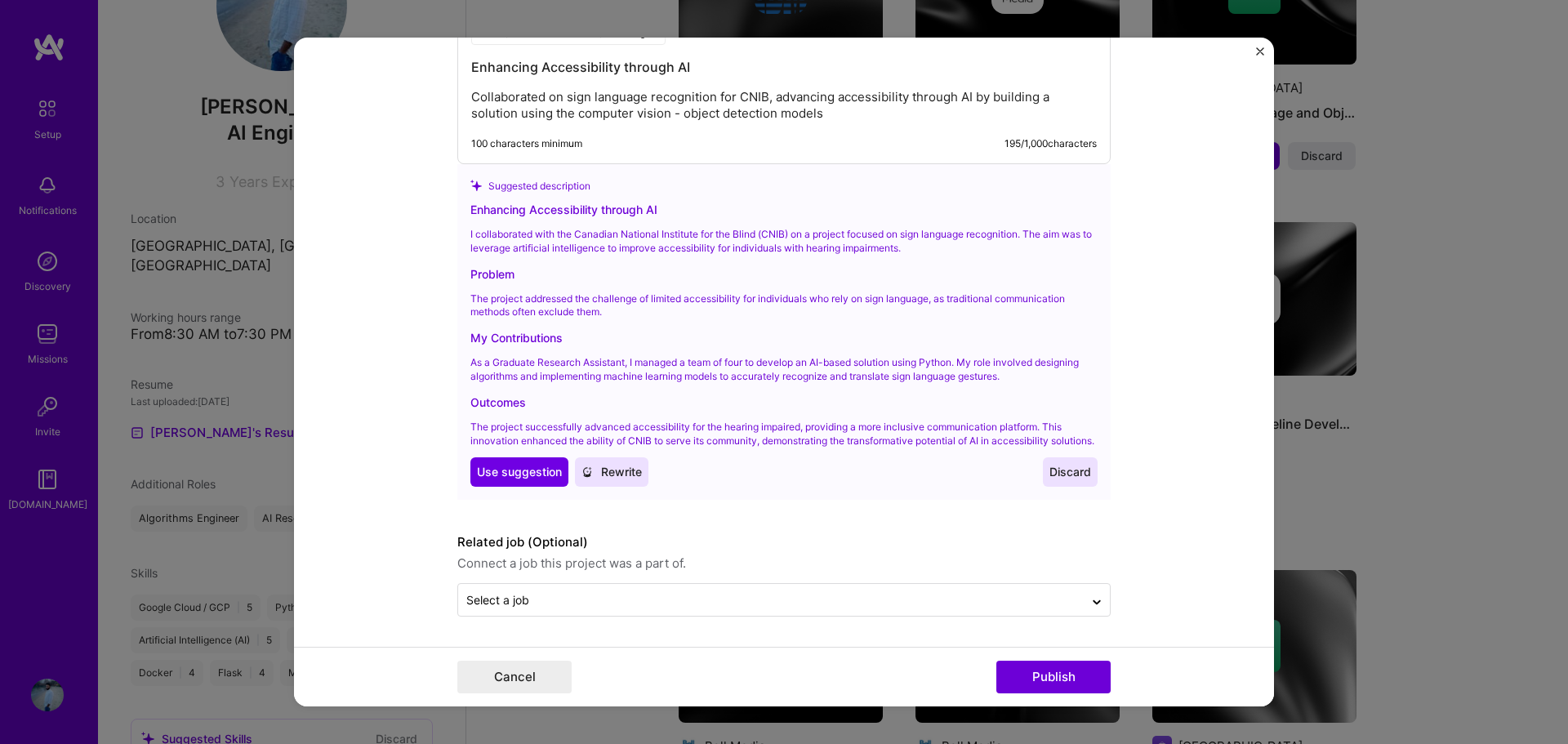
click at [611, 479] on span "Rewrite" at bounding box center [611, 472] width 61 height 16
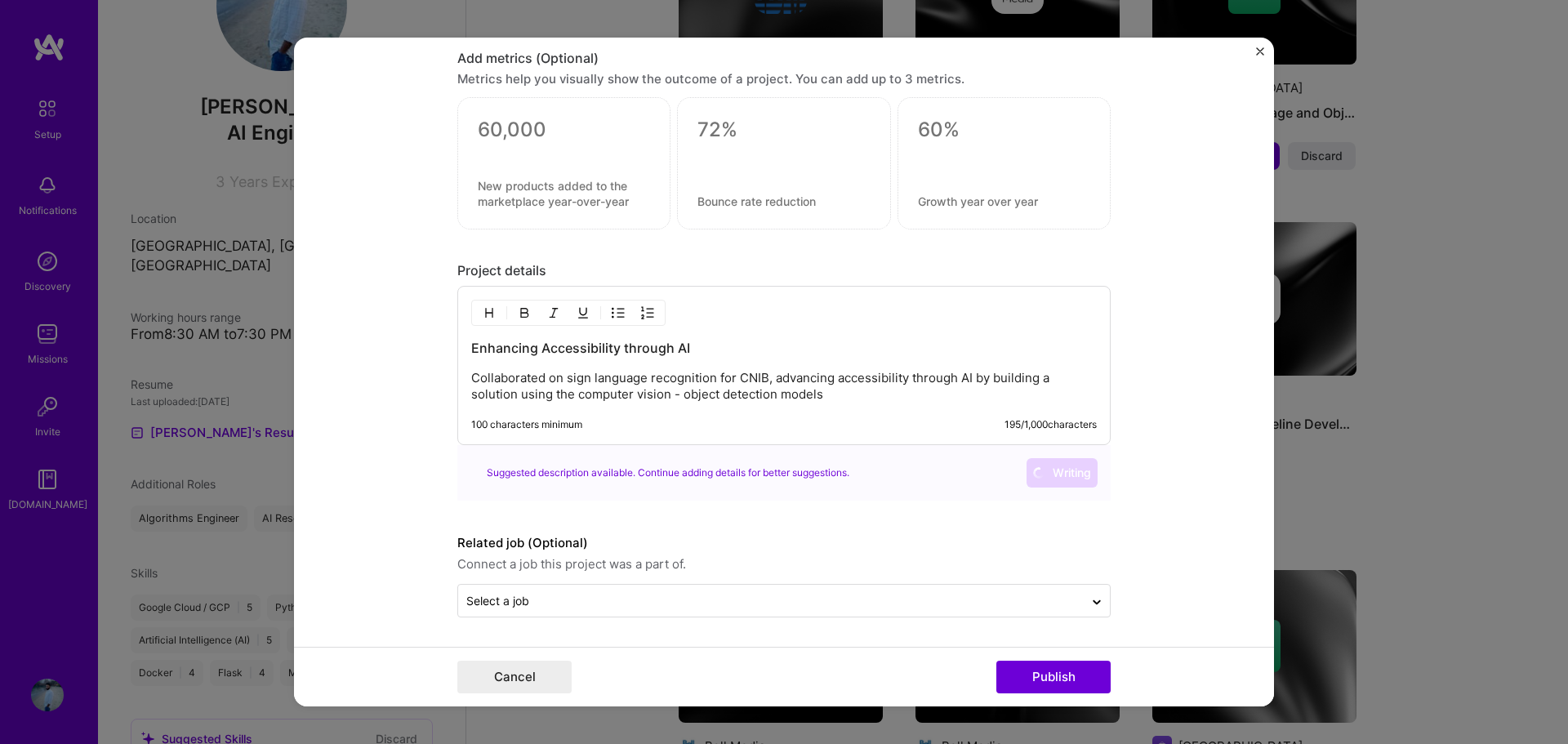
scroll to position [1544, 0]
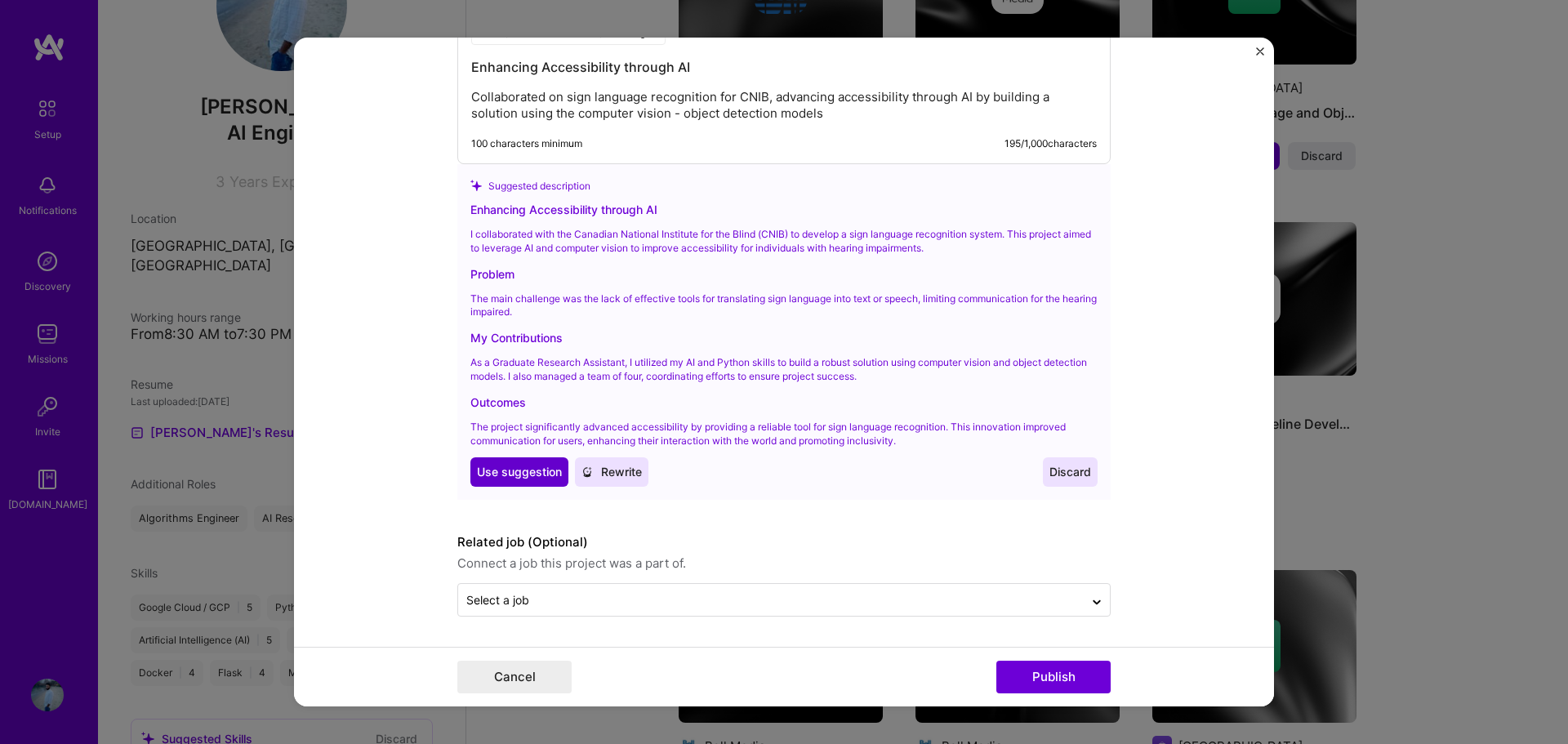
click at [507, 474] on span "Use suggestion" at bounding box center [520, 472] width 85 height 16
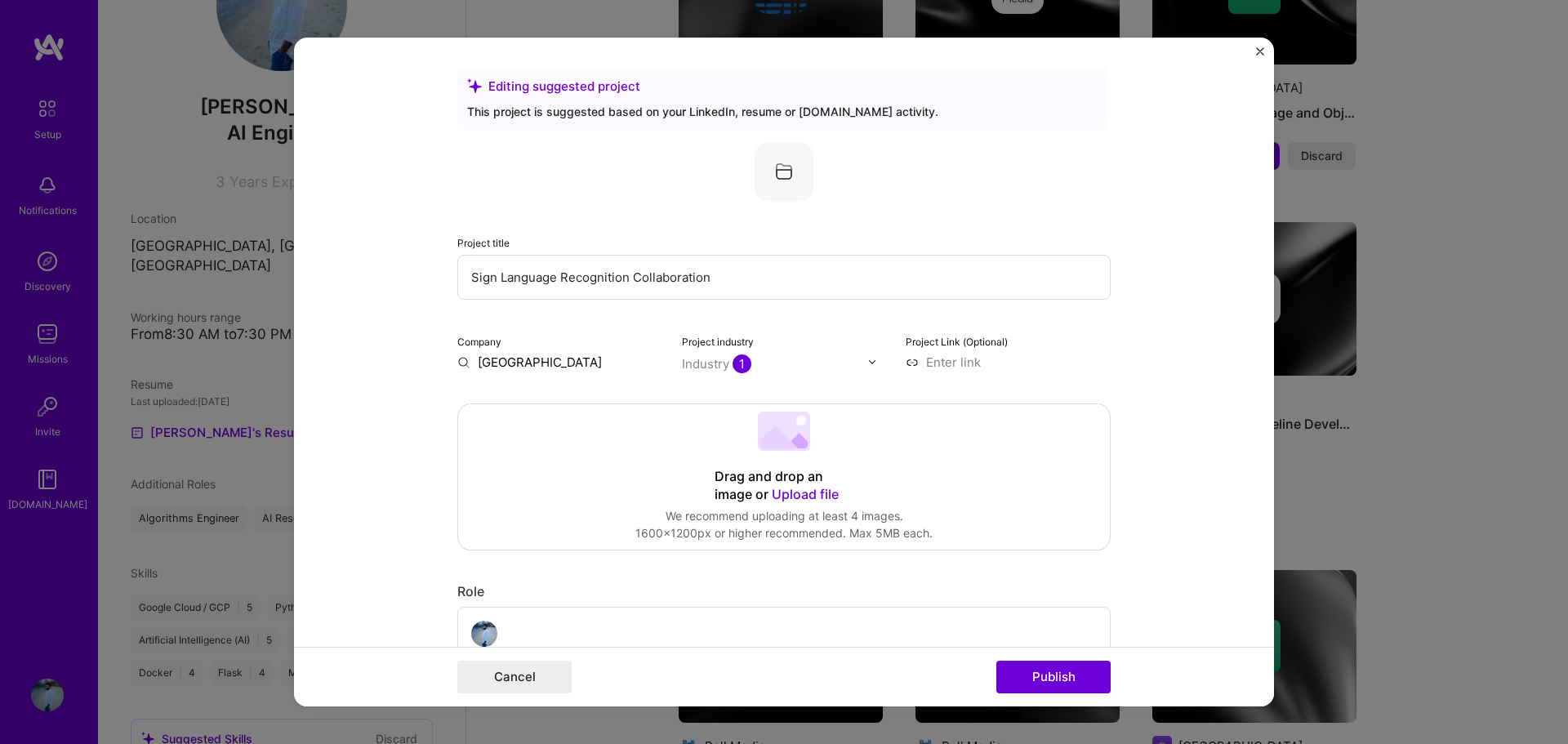
scroll to position [0, 0]
click at [464, 274] on input "Sign Language Recognition Collaboration" at bounding box center [784, 279] width 653 height 45
drag, startPoint x: 734, startPoint y: 282, endPoint x: 448, endPoint y: 281, distance: 286.0
click at [448, 281] on form "Editing suggested project This project is suggested based on your LinkedIn, res…" at bounding box center [784, 372] width 979 height 669
type input "AI based sign language recogntion"
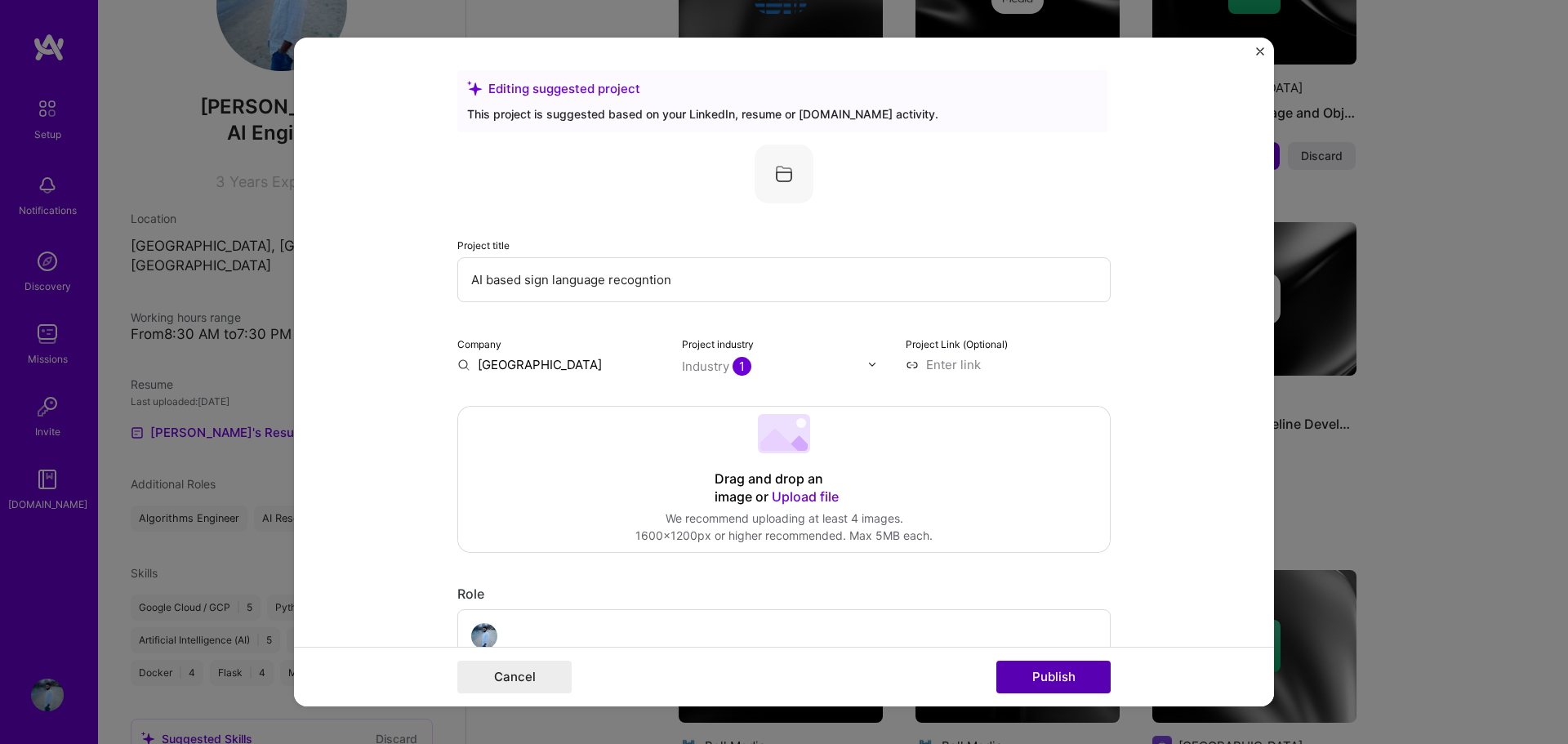
click at [1051, 669] on button "Publish" at bounding box center [1052, 677] width 114 height 33
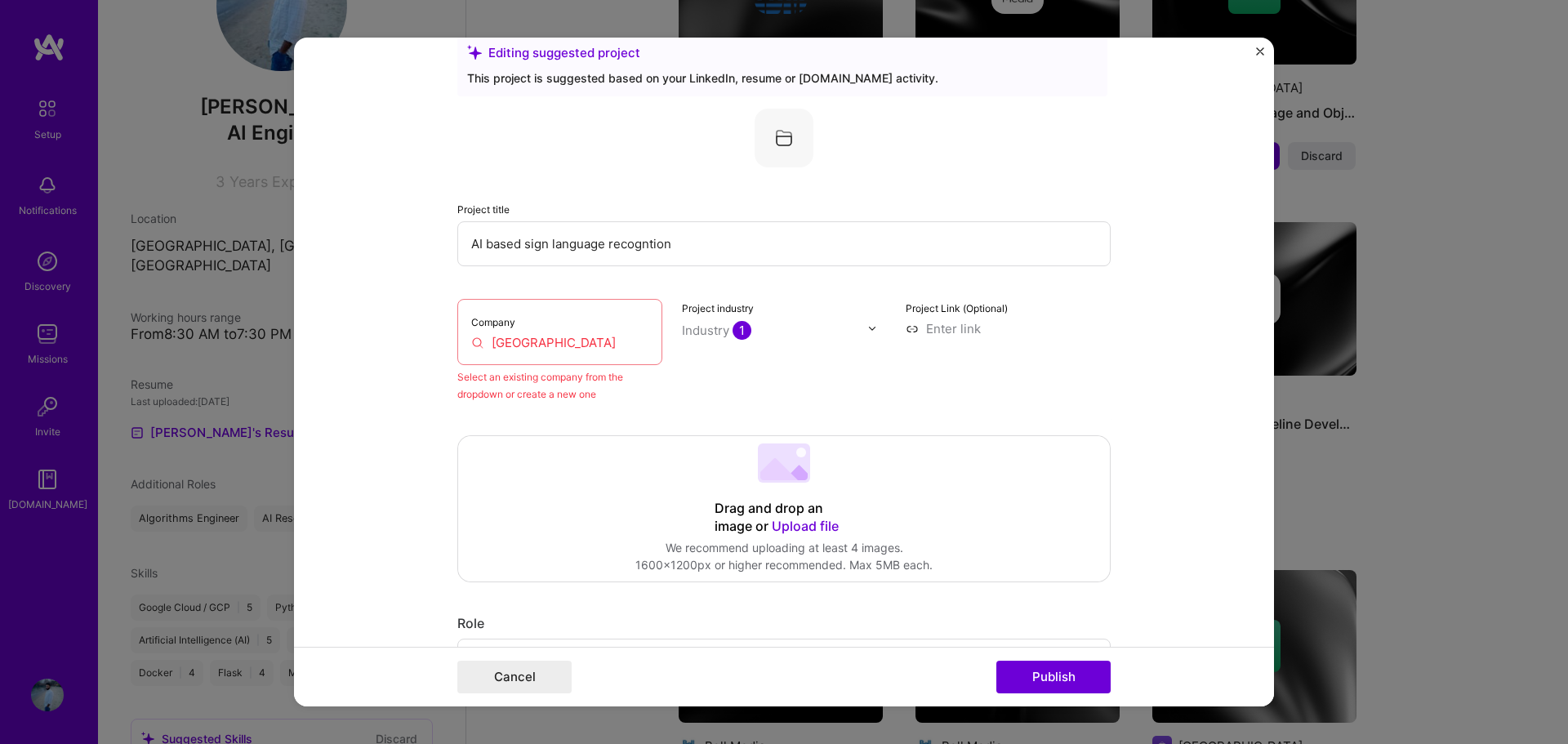
scroll to position [107, 0]
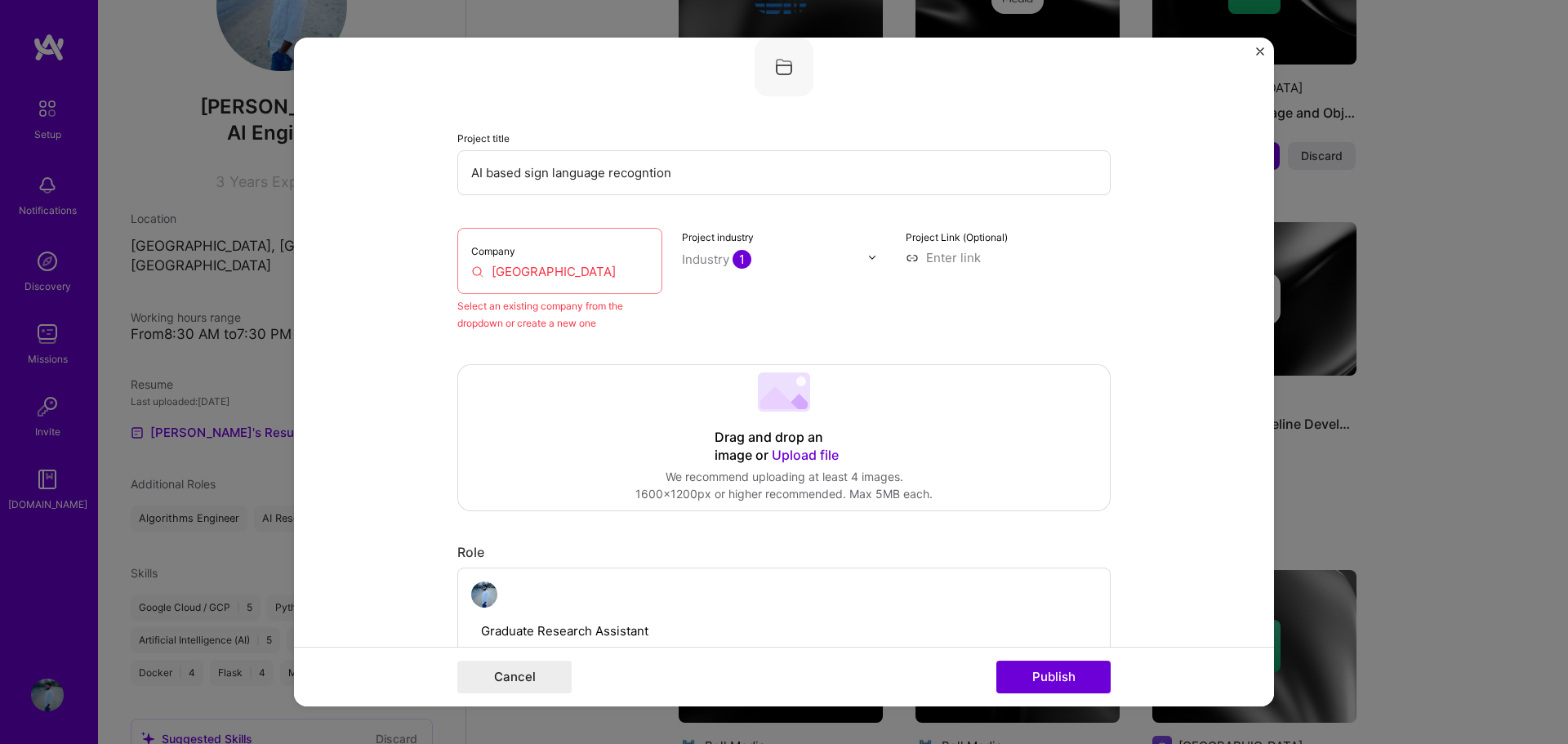
click at [549, 271] on input "[GEOGRAPHIC_DATA]" at bounding box center [560, 271] width 177 height 17
click at [629, 270] on input "[GEOGRAPHIC_DATA]" at bounding box center [560, 271] width 177 height 17
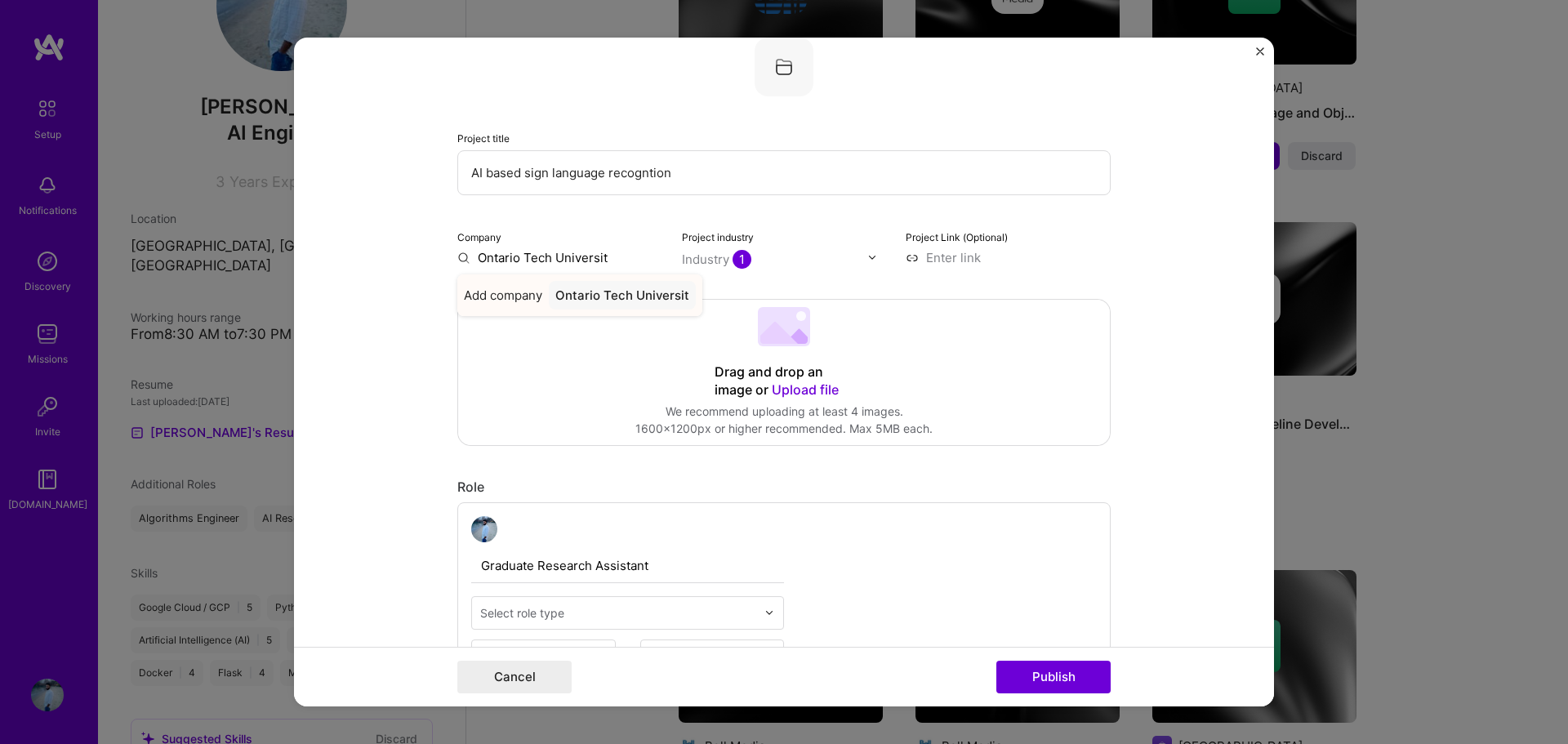
type input "[GEOGRAPHIC_DATA]"
click at [611, 303] on div "[GEOGRAPHIC_DATA]" at bounding box center [618, 295] width 139 height 29
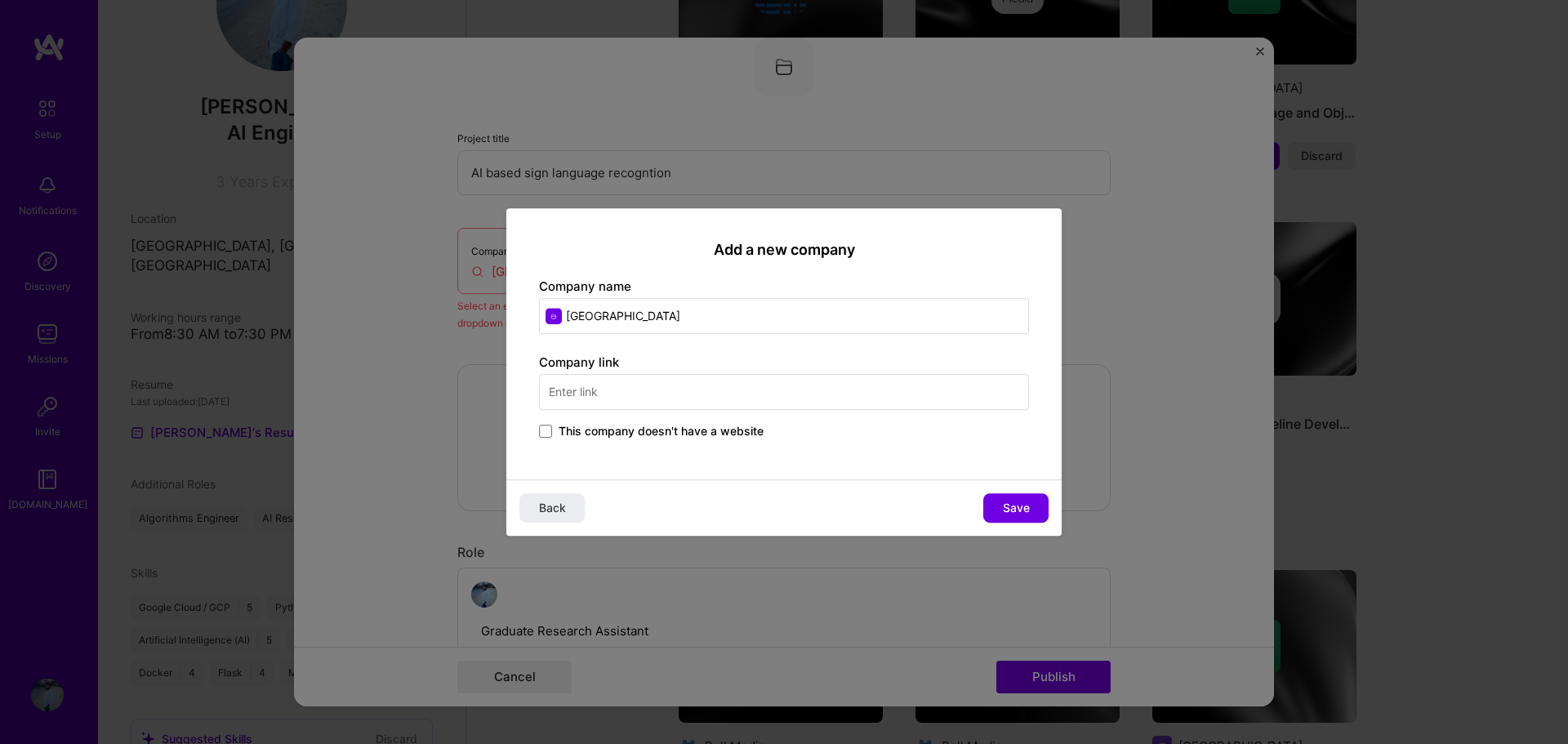
click at [705, 387] on input "text" at bounding box center [784, 392] width 490 height 36
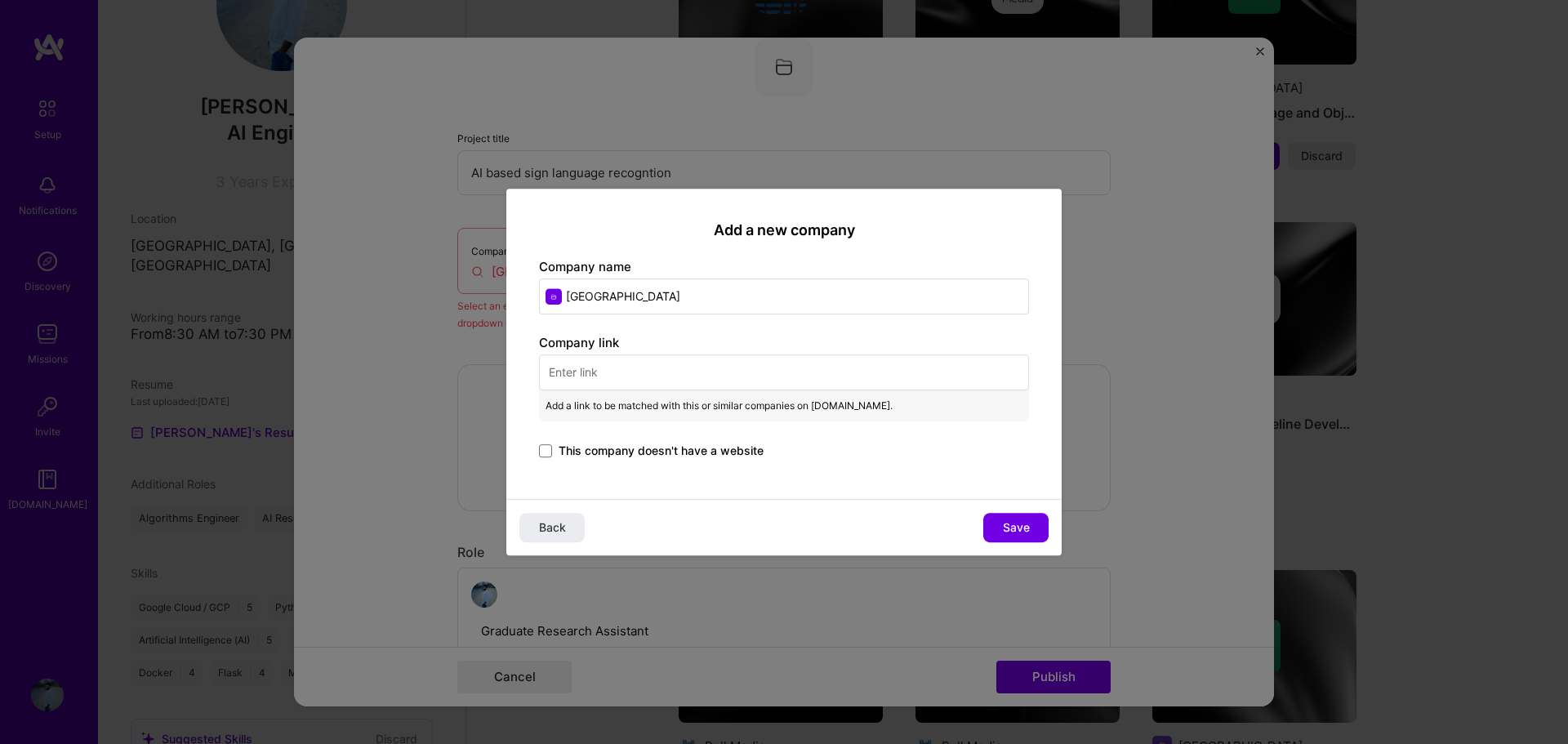
paste input "Collaborated on sign language recognition for CNIB, advancing accessibility thr…"
type input "Collaborated on sign language recognition for CNIB, advancing accessibility thr…"
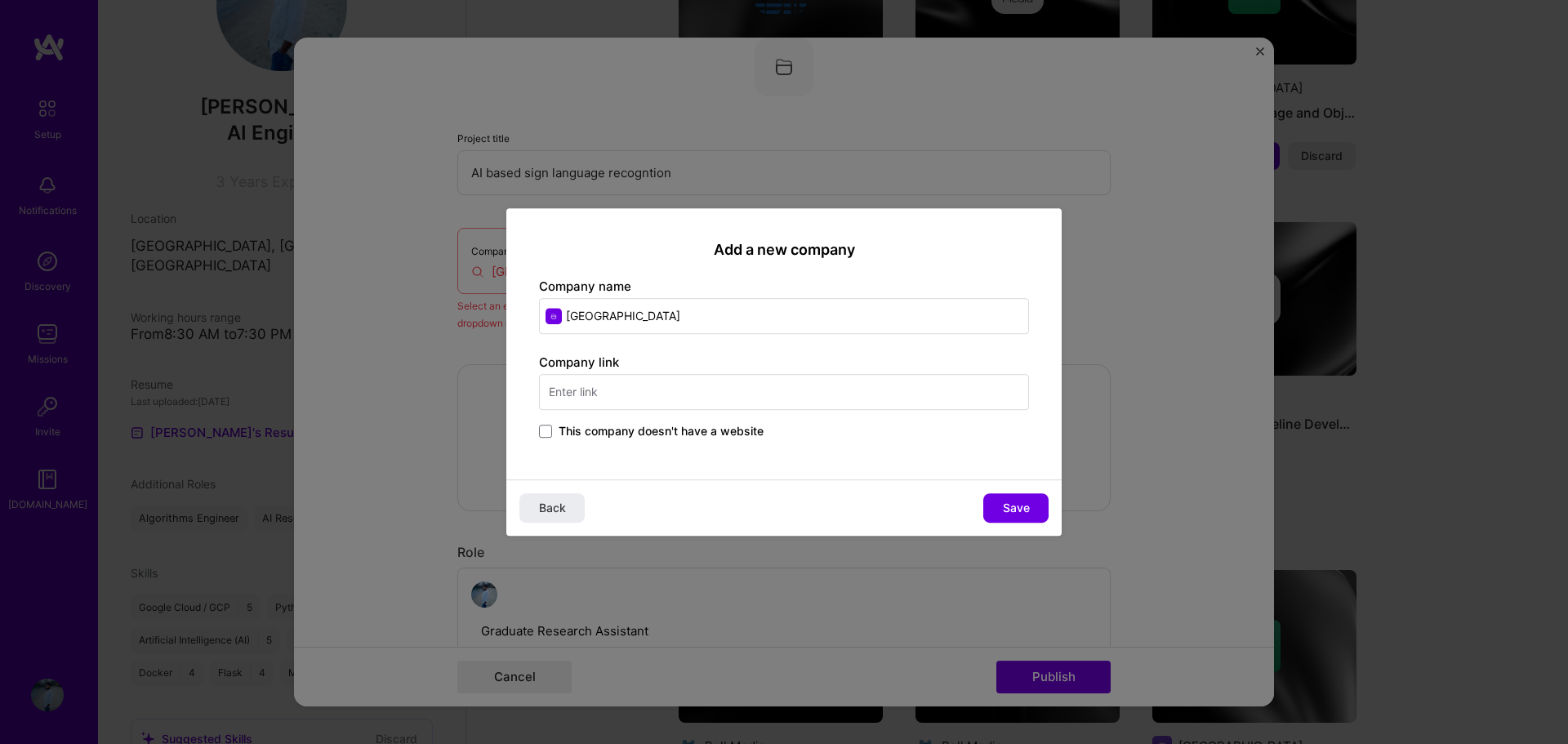
scroll to position [0, 0]
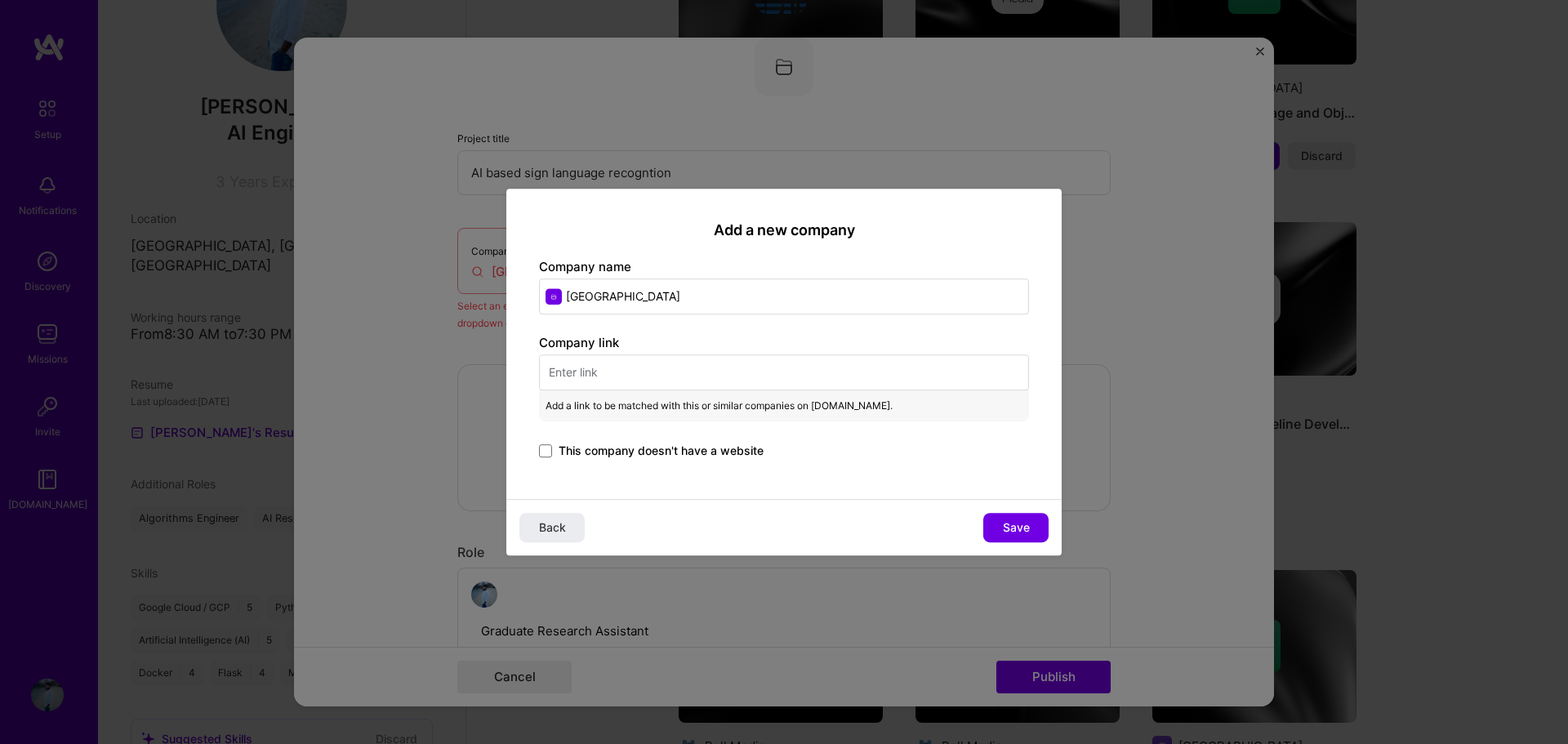
click at [710, 359] on input "text" at bounding box center [784, 372] width 490 height 36
paste input "[URL][DOMAIN_NAME]"
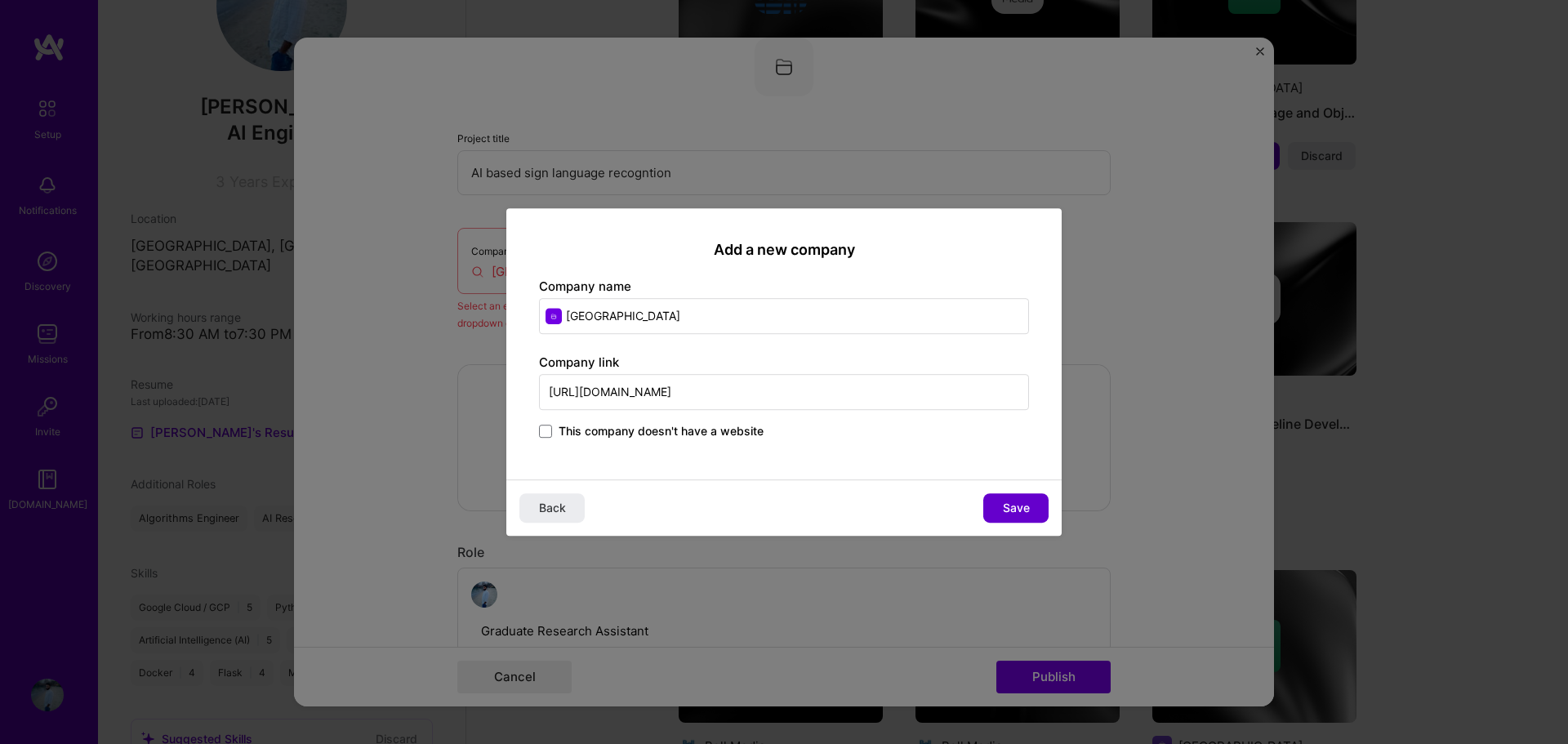
type input "[URL][DOMAIN_NAME]"
click at [1024, 510] on span "Save" at bounding box center [1016, 508] width 27 height 16
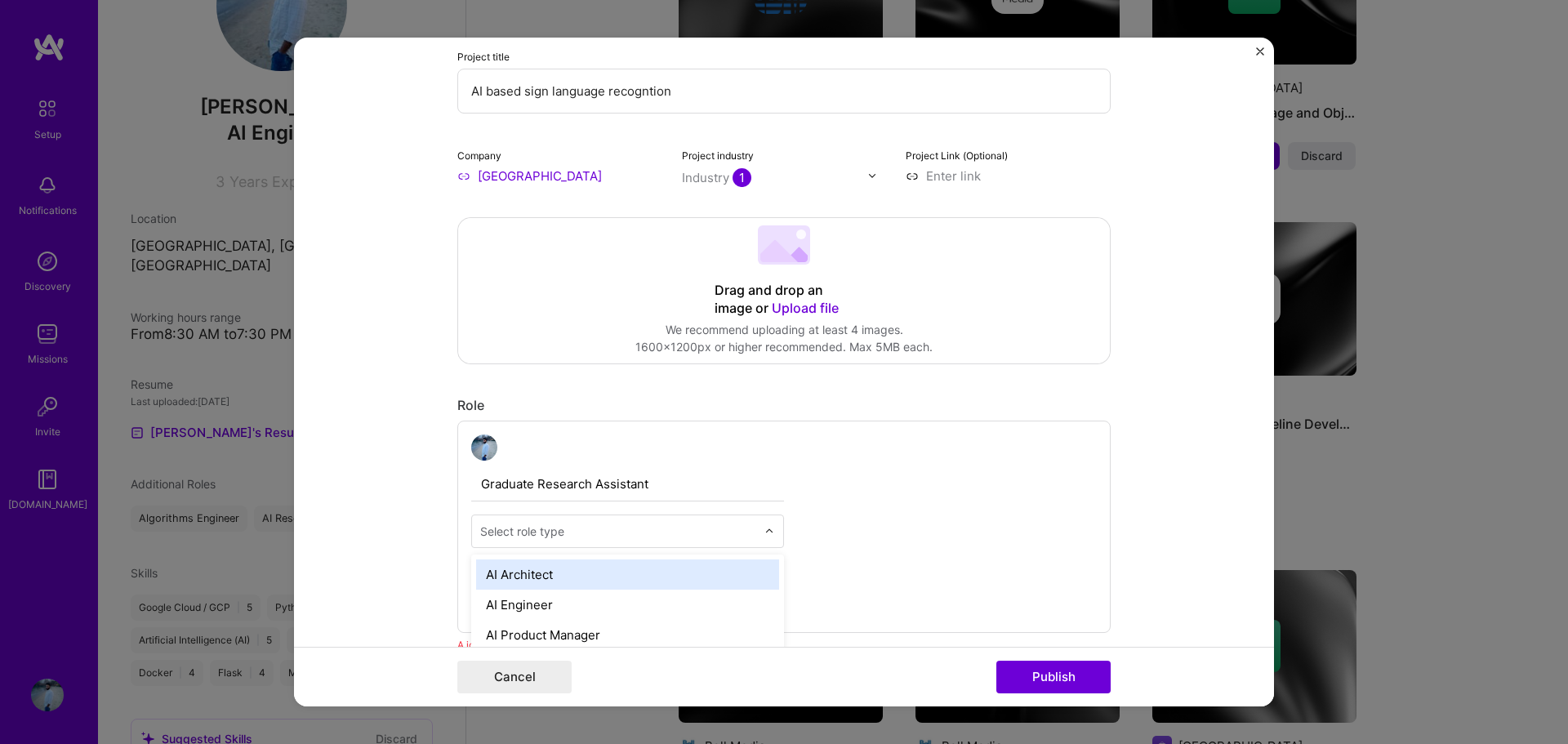
scroll to position [884, 0]
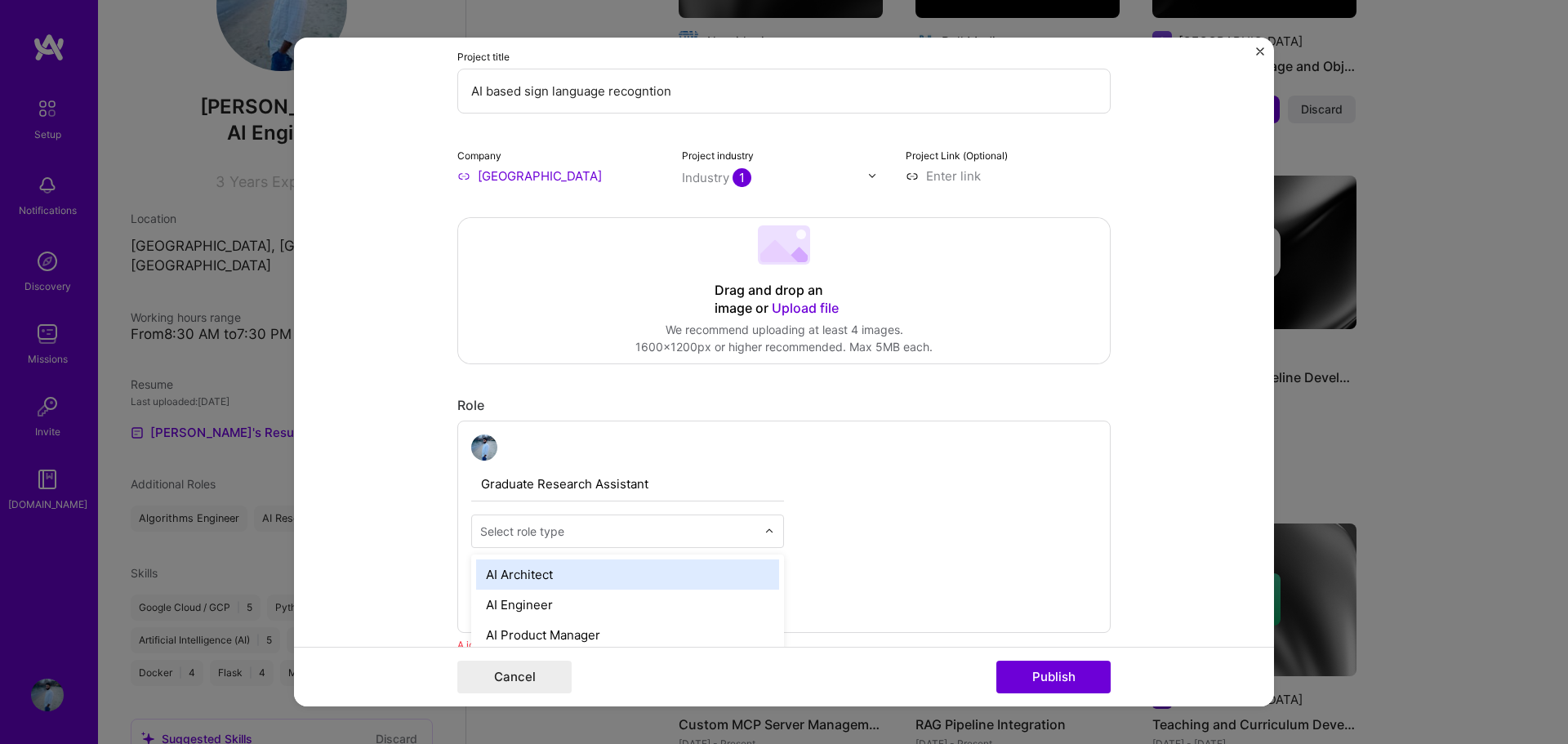
click at [527, 526] on div "Select role type" at bounding box center [522, 531] width 84 height 17
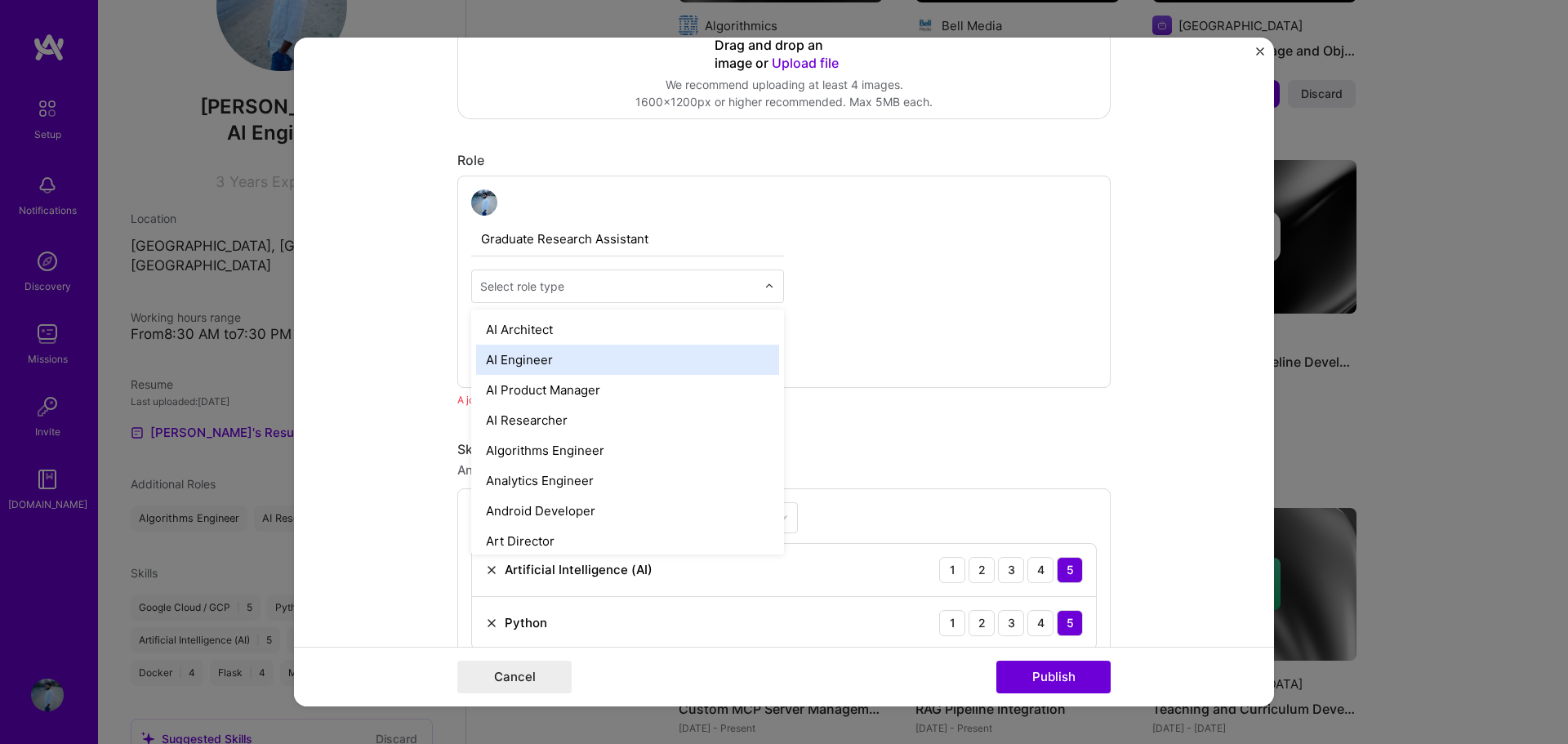
scroll to position [82, 0]
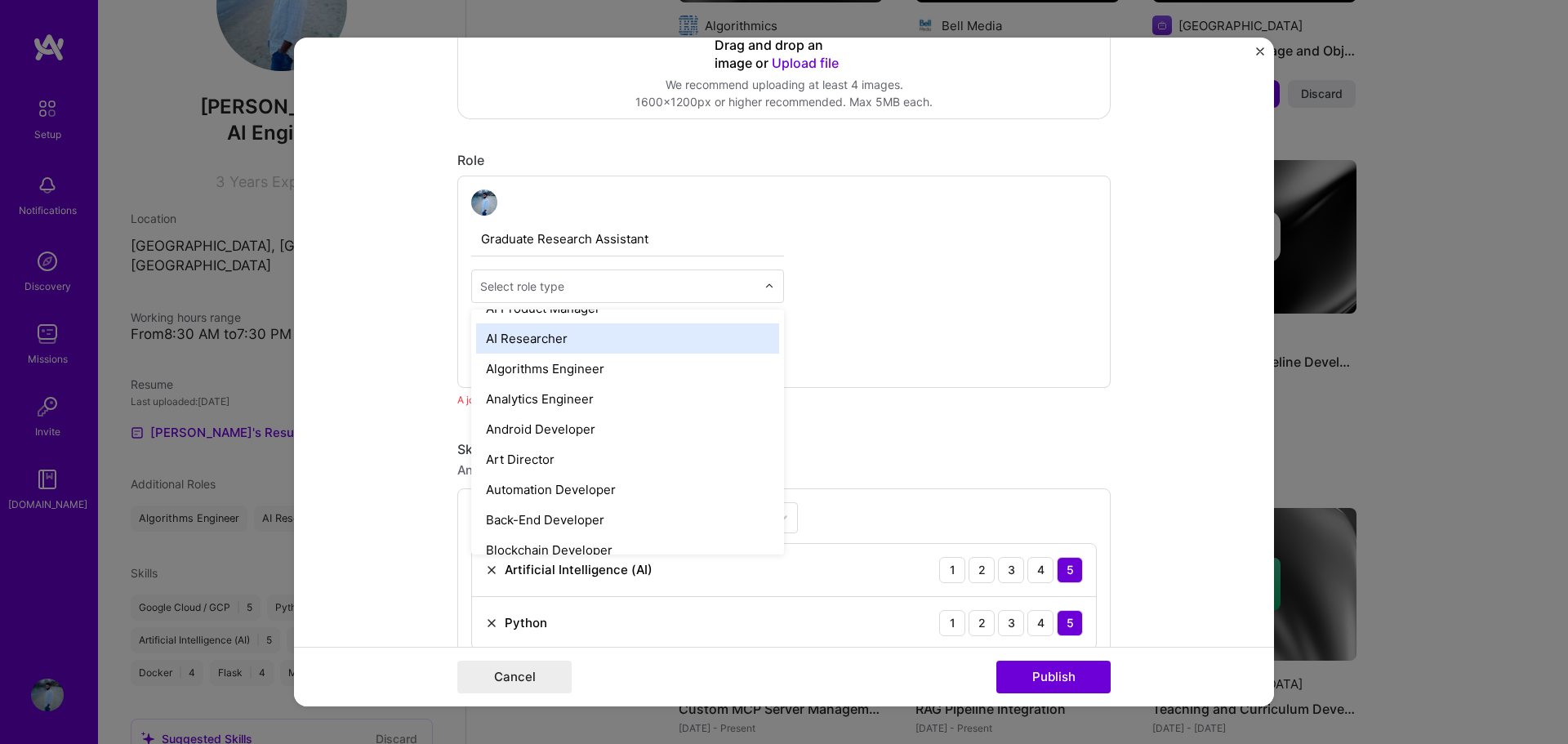
click at [541, 352] on div "AI Researcher" at bounding box center [628, 338] width 303 height 30
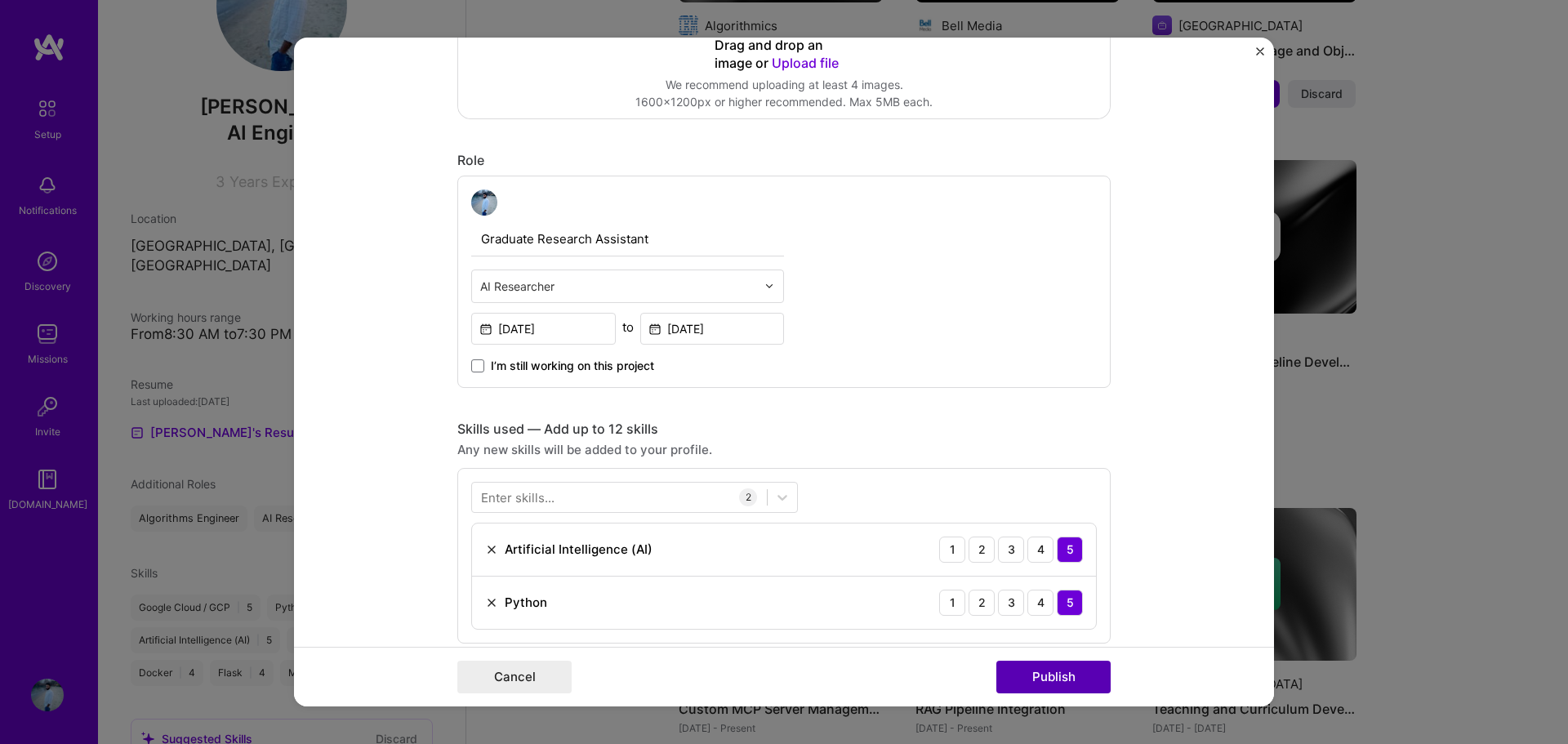
click at [1039, 676] on button "Publish" at bounding box center [1052, 677] width 114 height 33
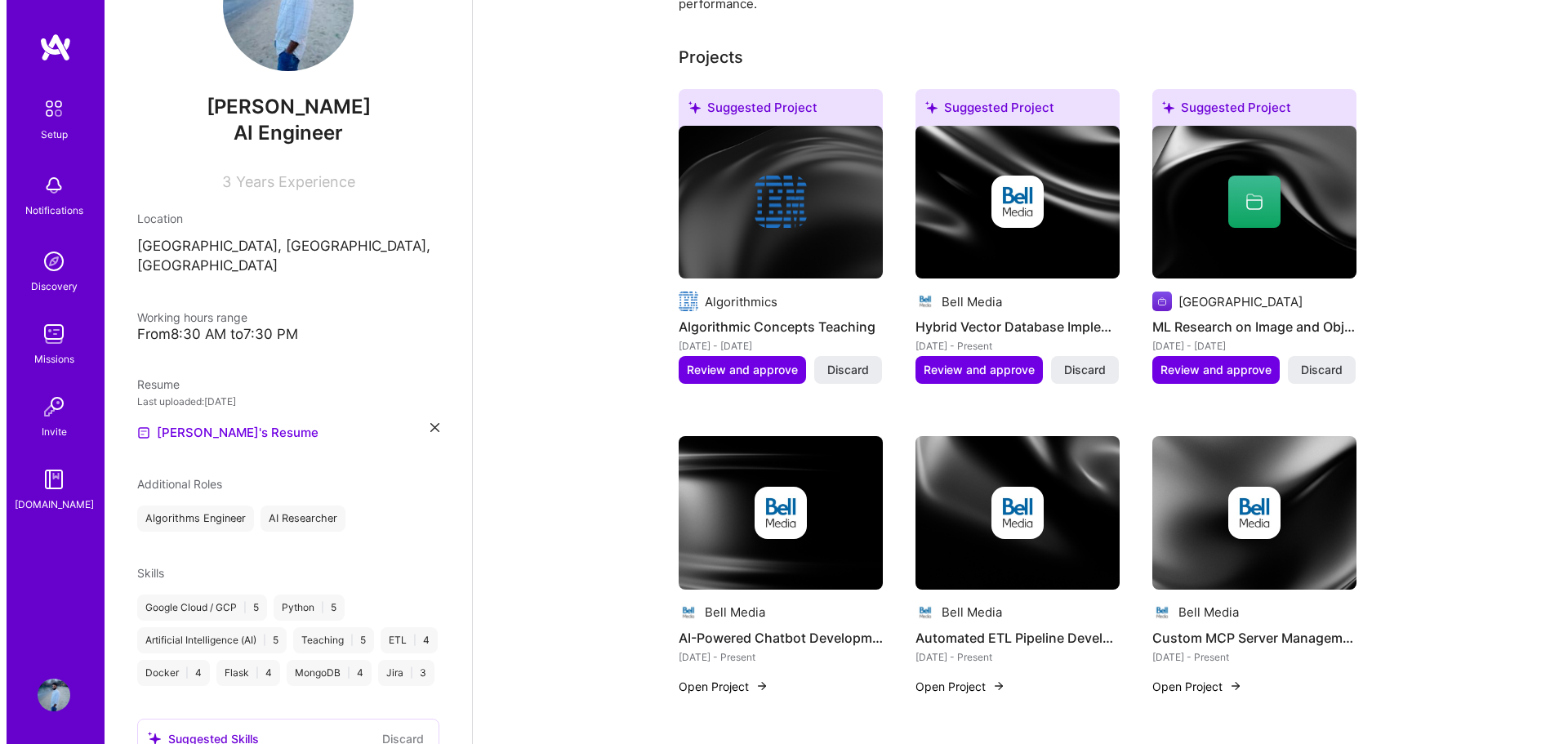
scroll to position [476, 0]
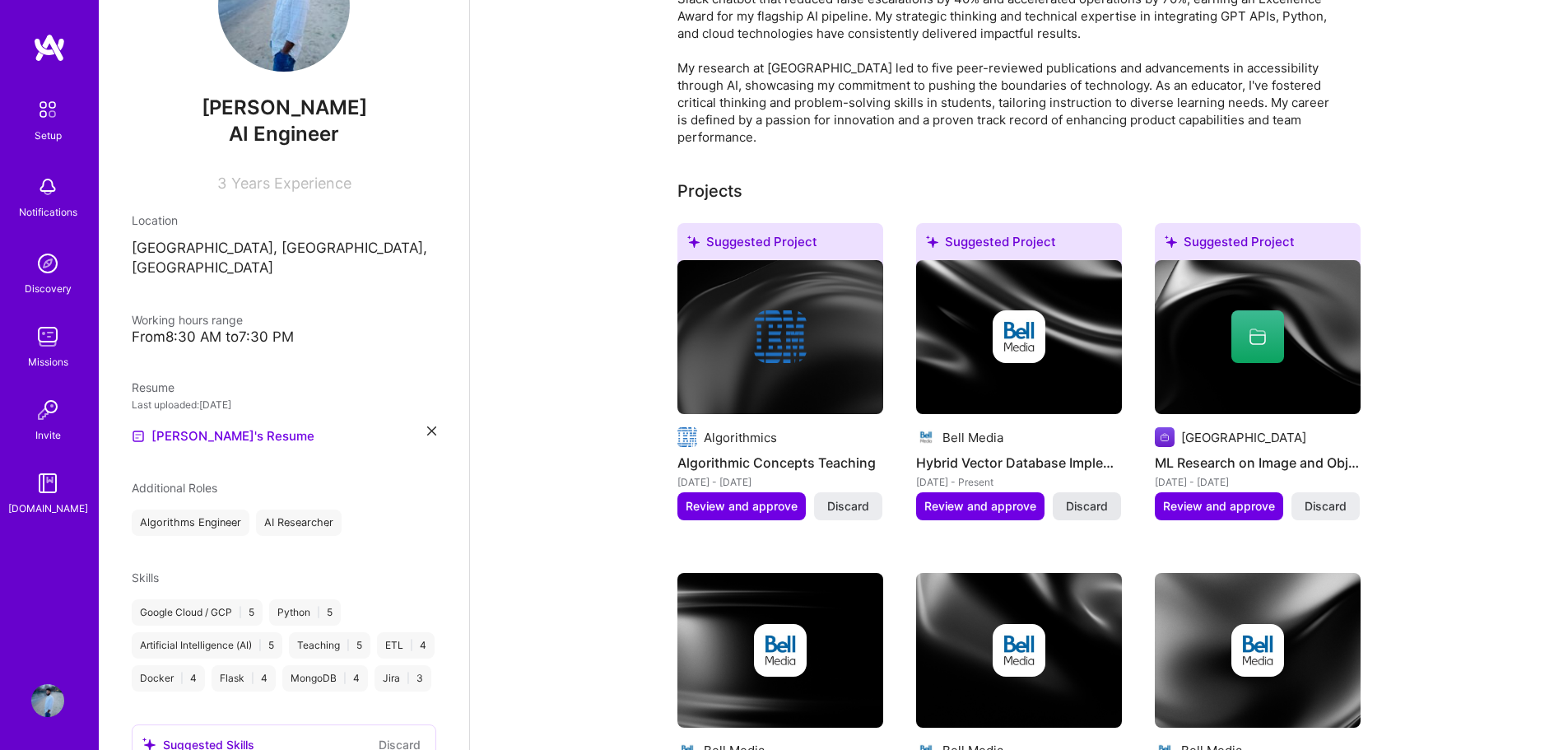
click at [1094, 498] on span "Discard" at bounding box center [1086, 506] width 42 height 17
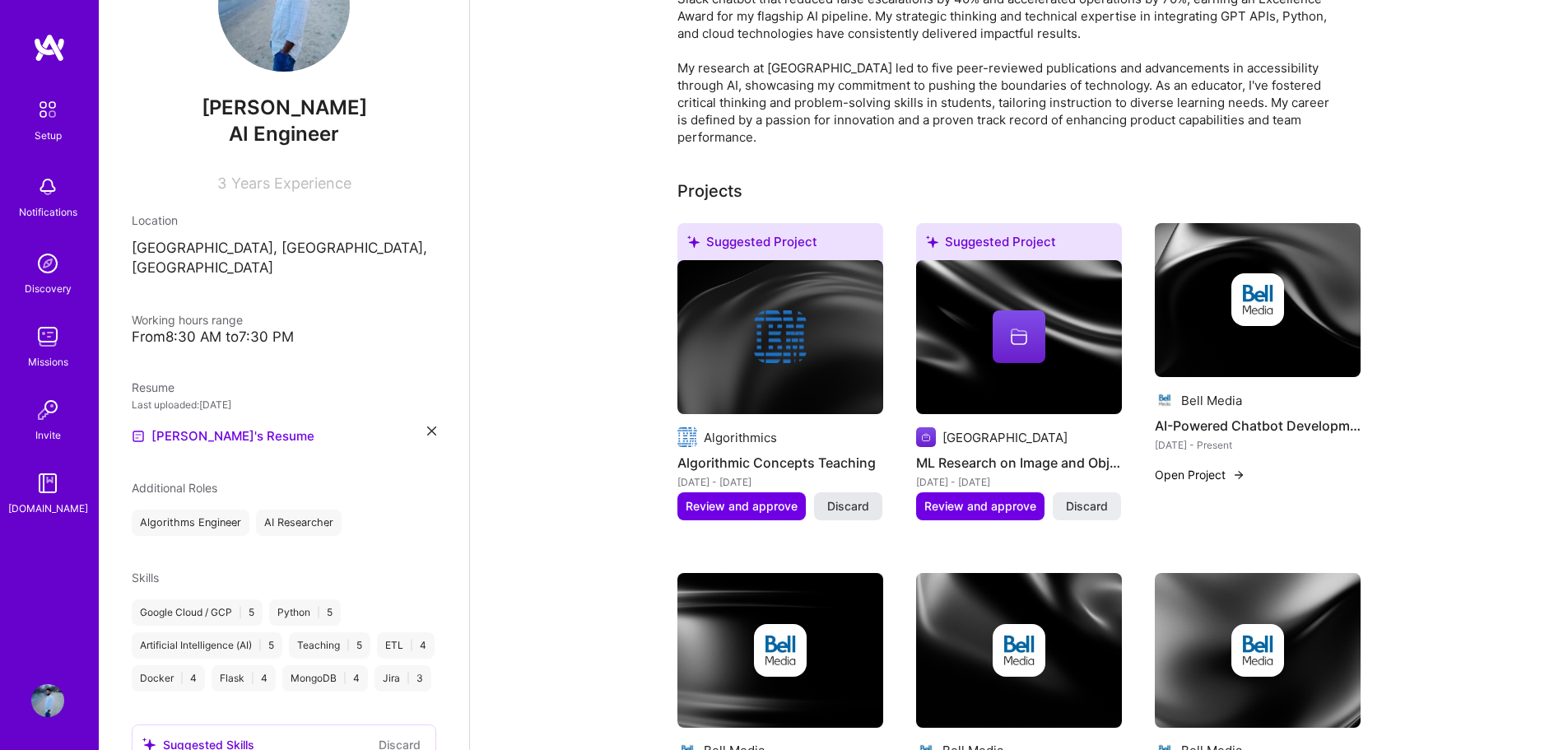
click at [846, 498] on span "Discard" at bounding box center [848, 506] width 42 height 17
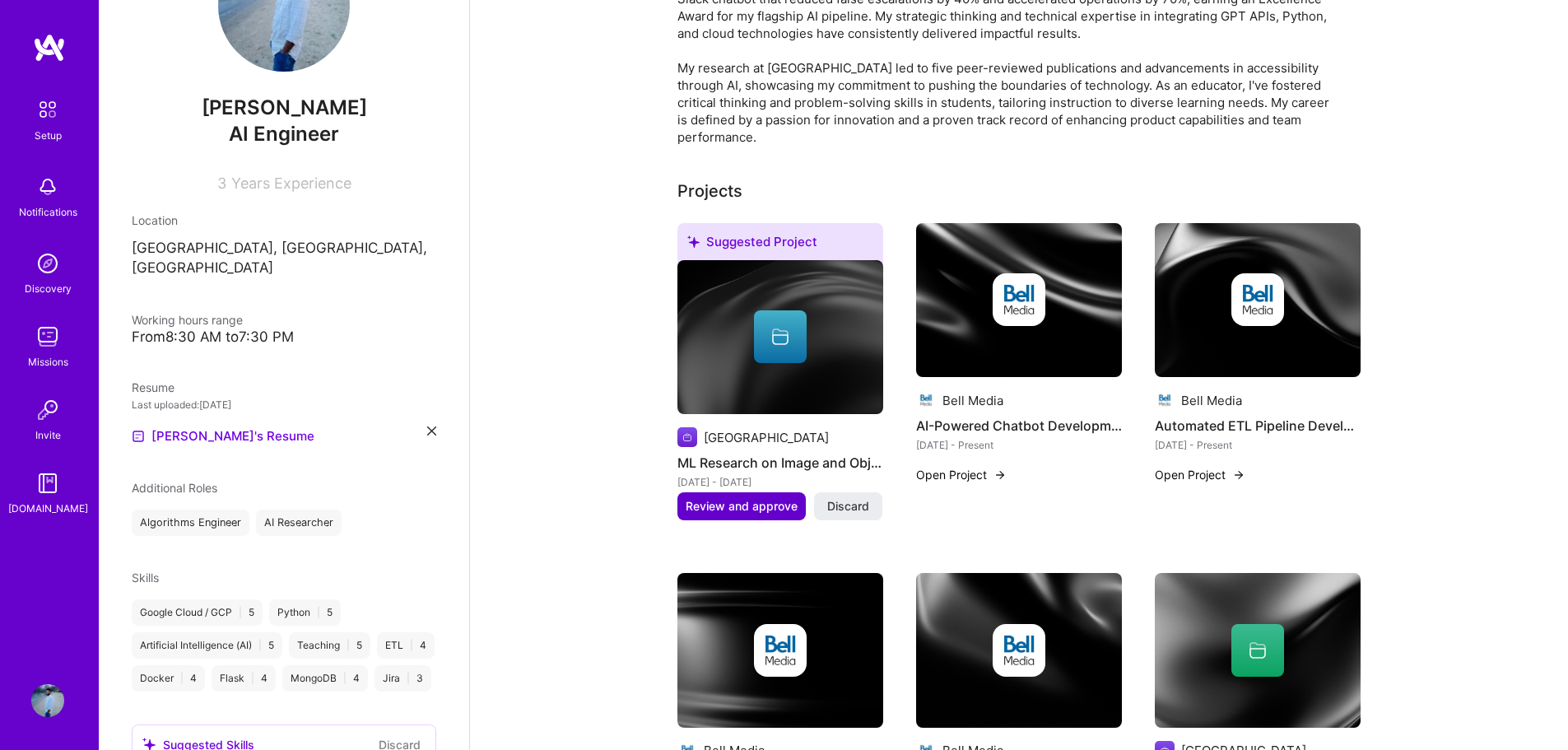
click at [777, 498] on span "Review and approve" at bounding box center [741, 506] width 112 height 17
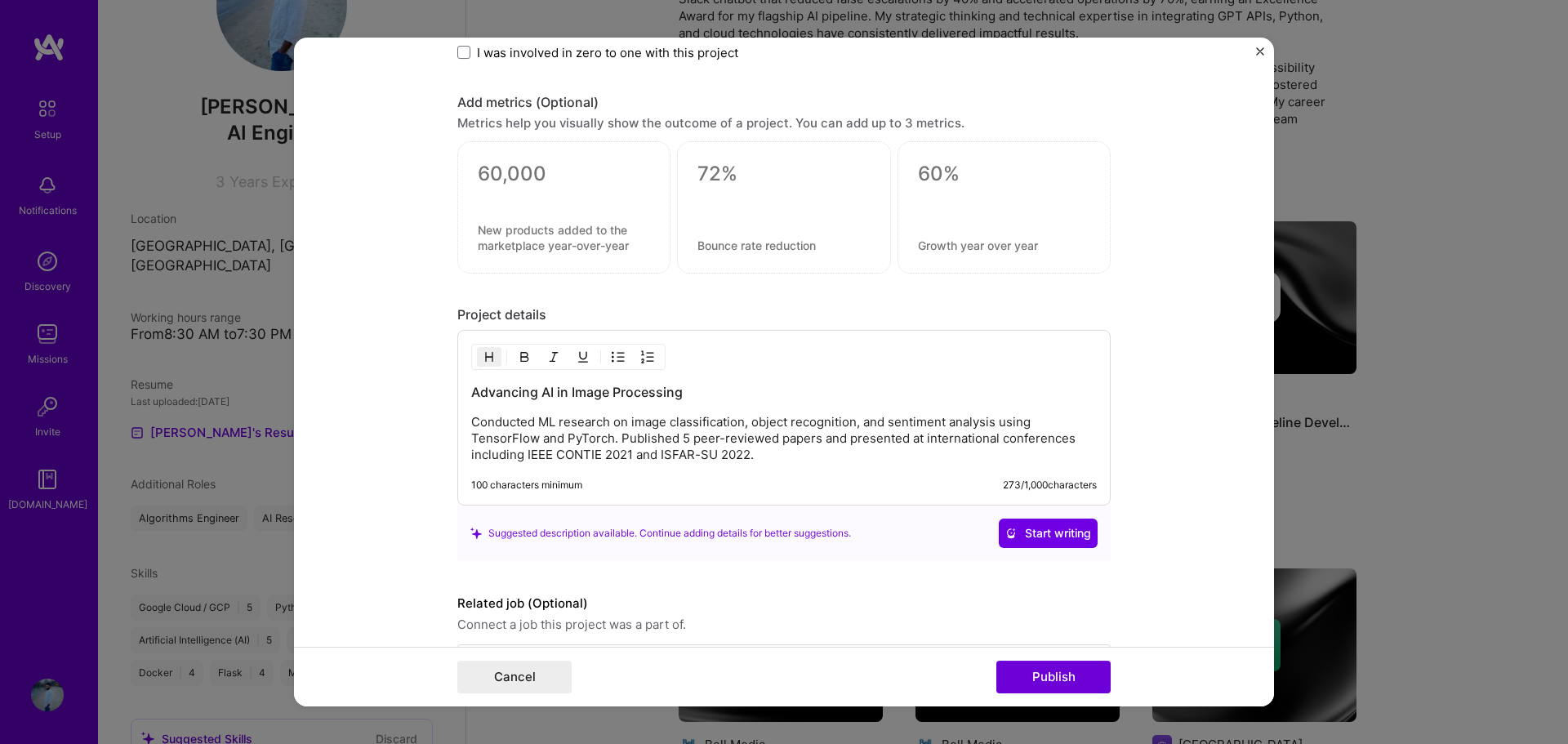
scroll to position [1279, 0]
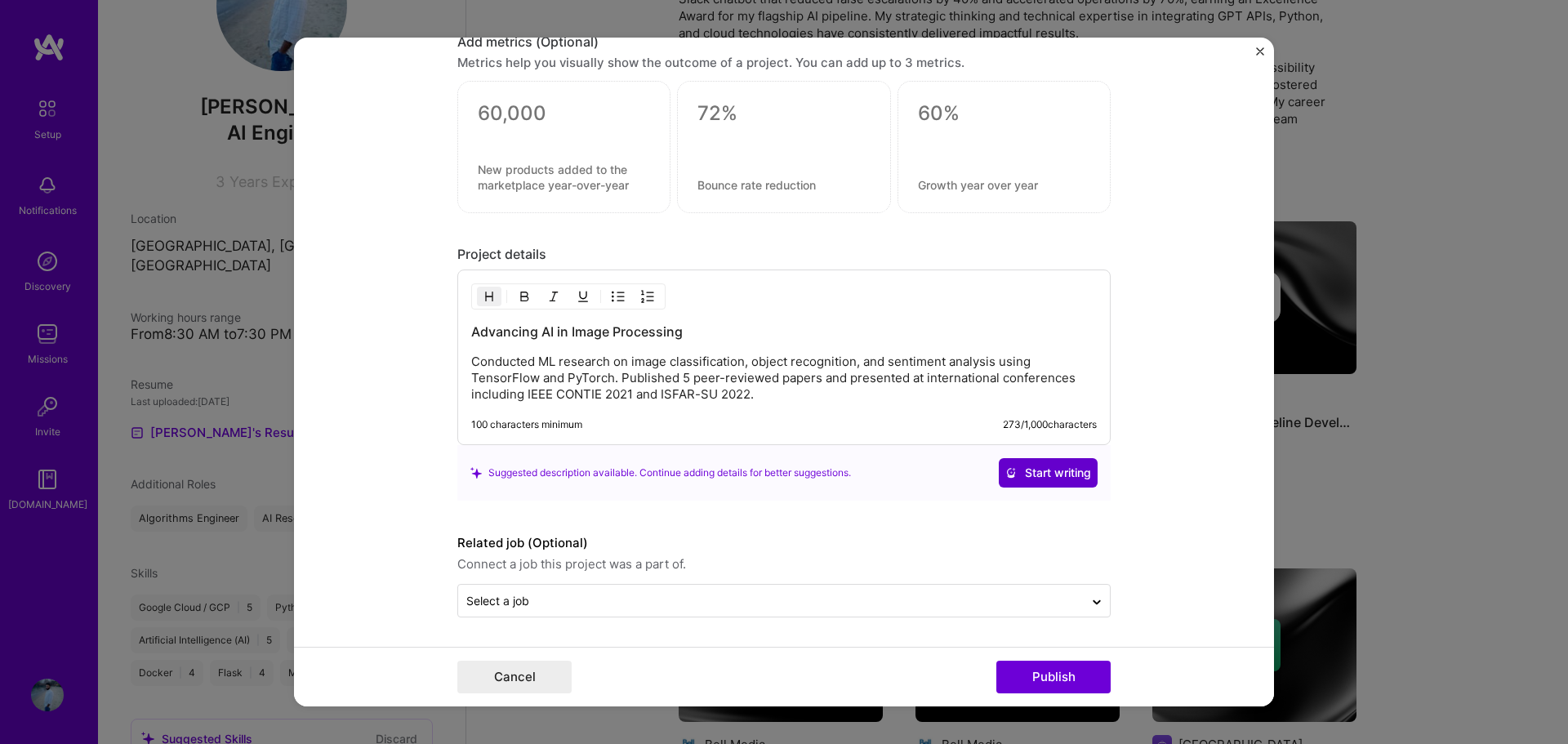
click at [1025, 481] on span "Start writing" at bounding box center [1048, 473] width 86 height 16
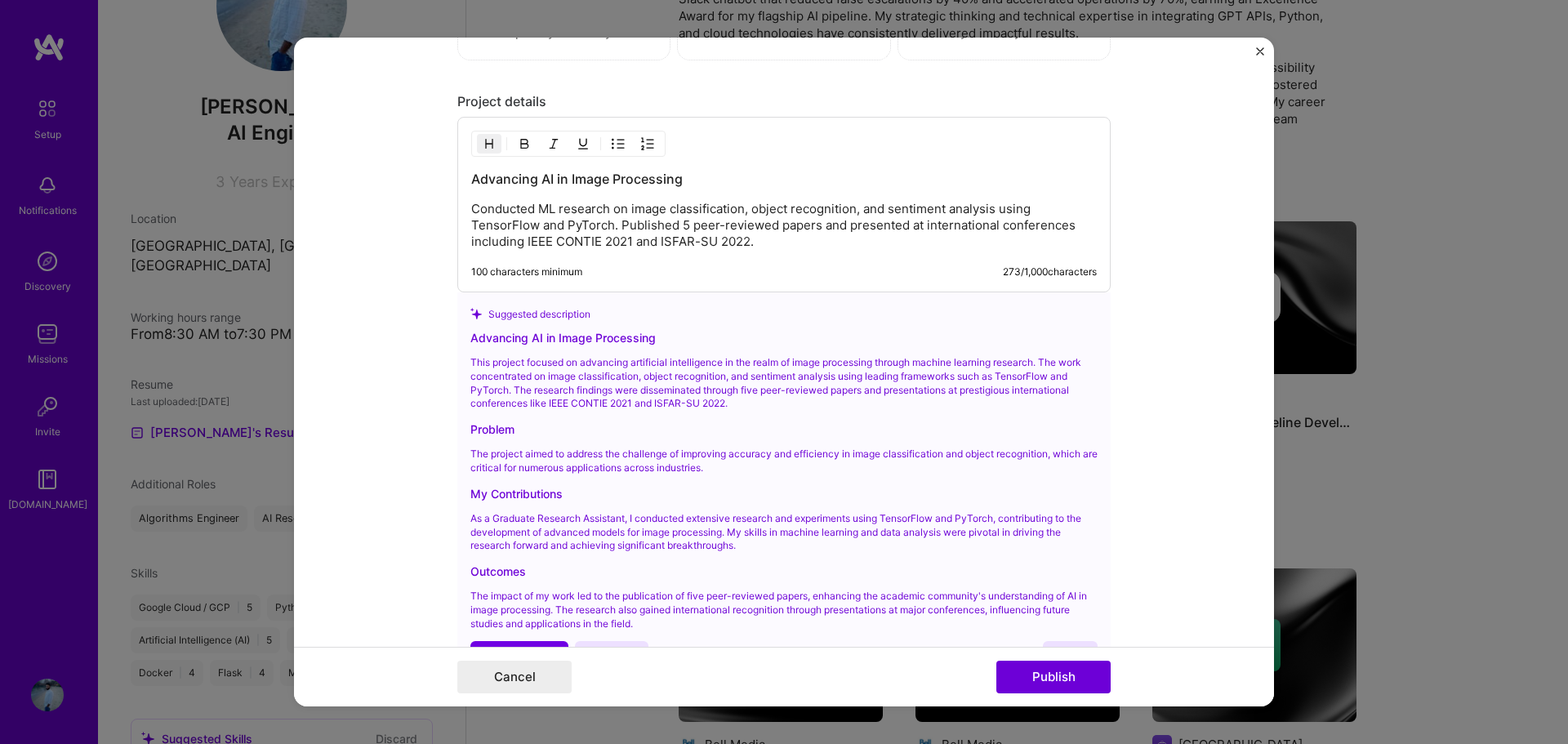
scroll to position [1469, 0]
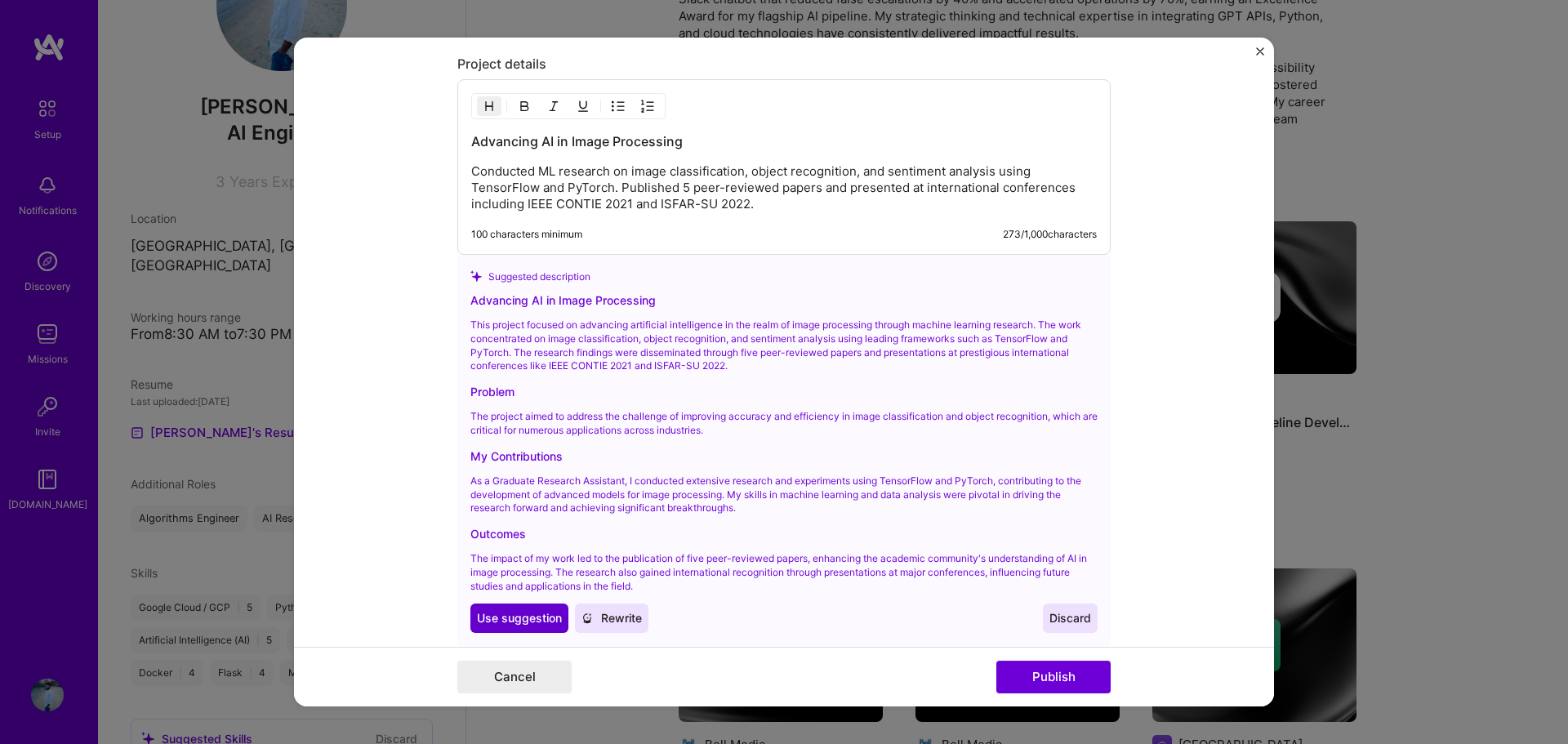
click at [512, 613] on span "Use suggestion" at bounding box center [520, 618] width 85 height 16
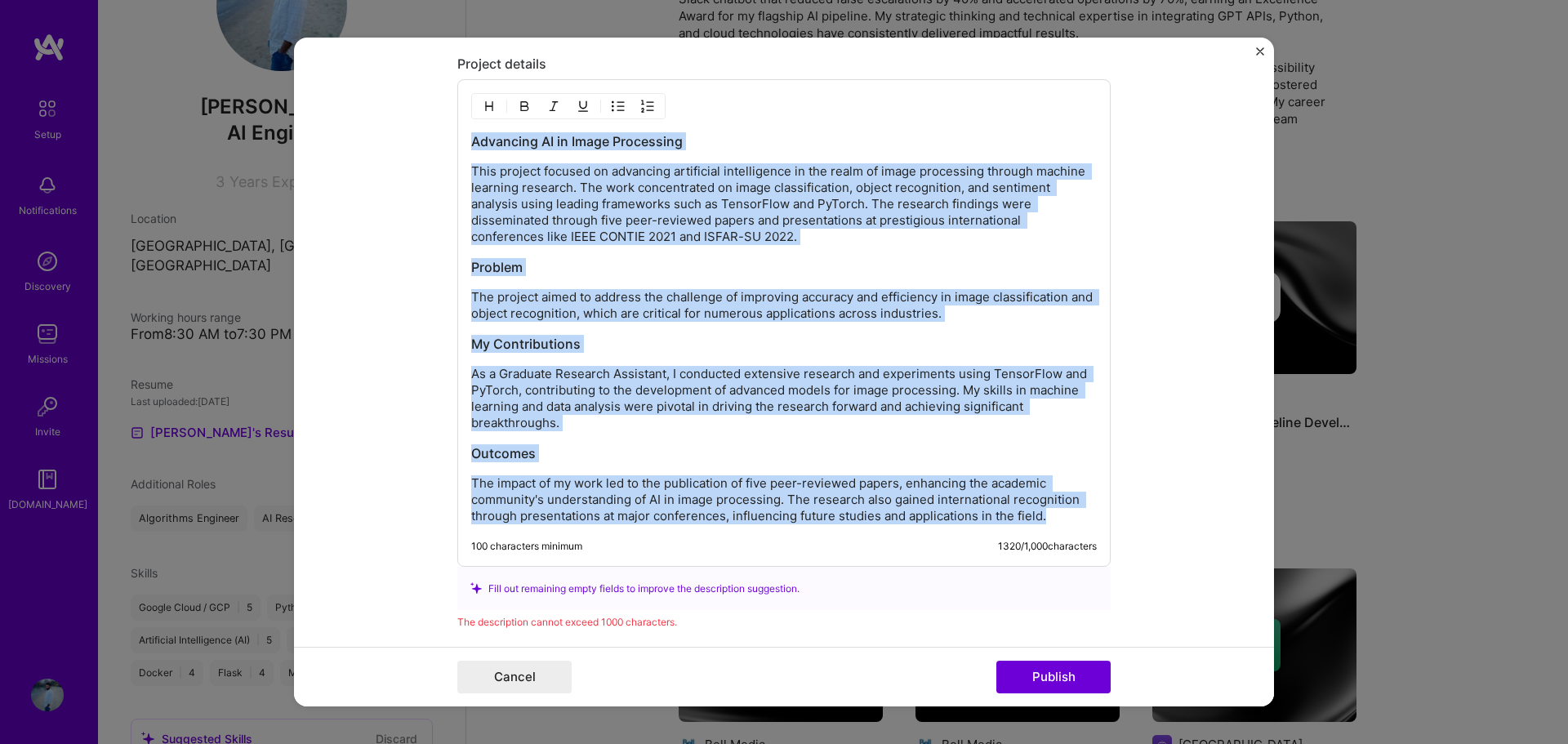
drag, startPoint x: 1042, startPoint y: 512, endPoint x: 466, endPoint y: 134, distance: 689.0
click at [471, 134] on div "Advancing AI in Image Processing This project focused on advancing artificial i…" at bounding box center [784, 328] width 625 height 392
copy div "Advancing AI in Image Processing This project focused on advancing artificial i…"
click at [616, 443] on div "Advancing AI in Image Processing This project focused on advancing artificial i…" at bounding box center [784, 328] width 625 height 392
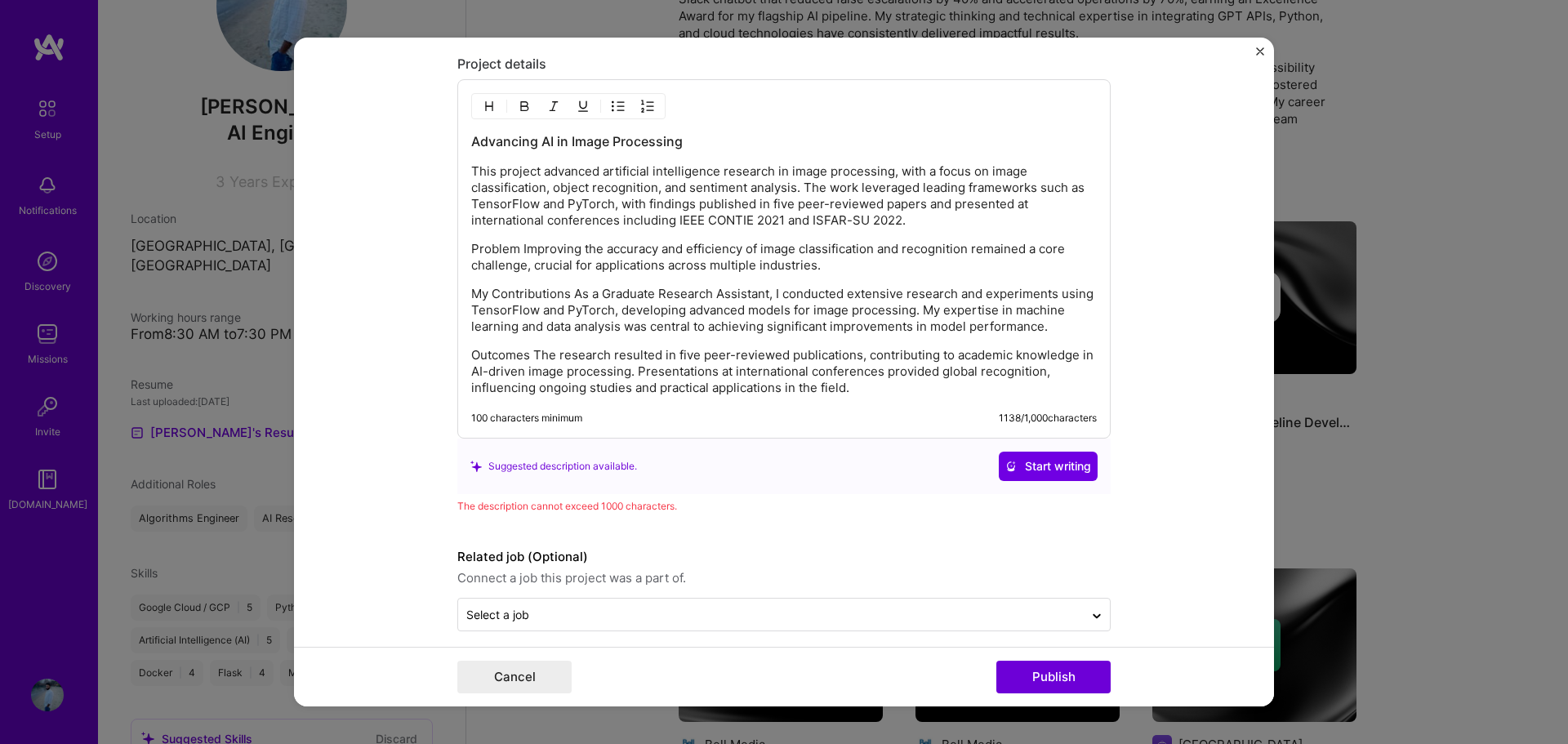
click at [515, 247] on p "Problem Improving the accuracy and efficiency of image classification and recog…" at bounding box center [784, 257] width 625 height 33
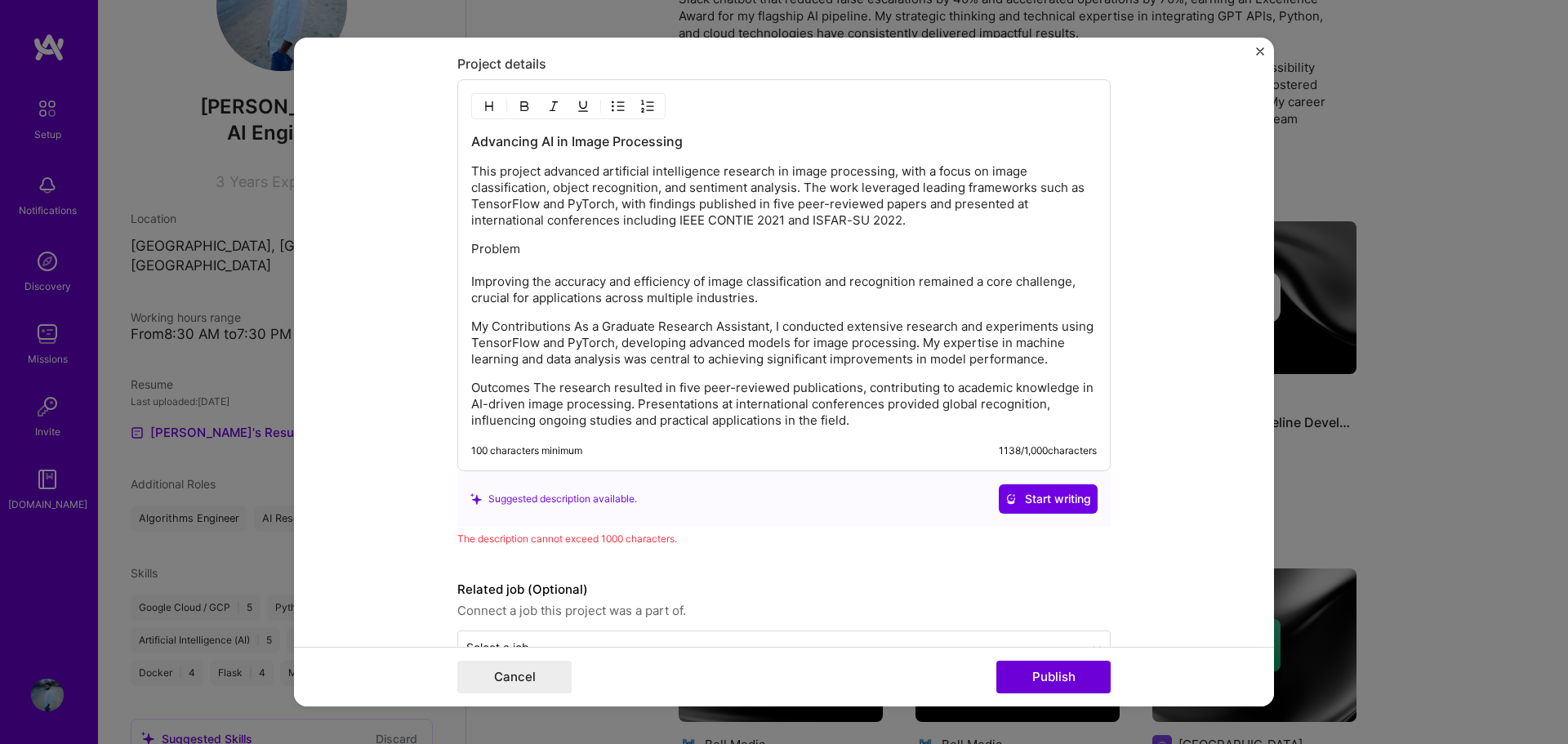
click at [568, 324] on p "My Contributions As a Graduate Research Assistant, I conducted extensive resear…" at bounding box center [784, 343] width 625 height 49
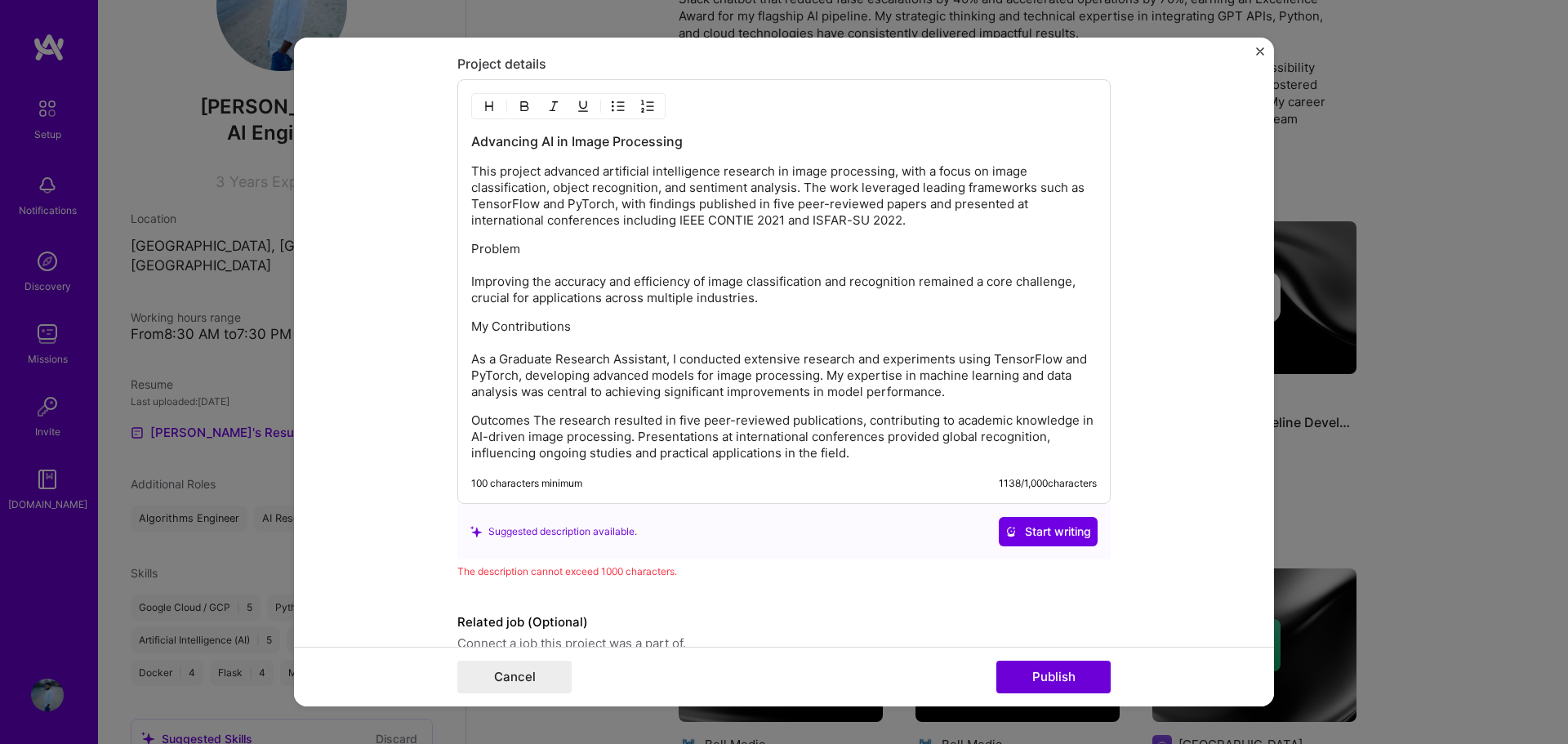
click at [526, 420] on p "Outcomes The research resulted in five peer-reviewed publications, contributing…" at bounding box center [784, 437] width 625 height 49
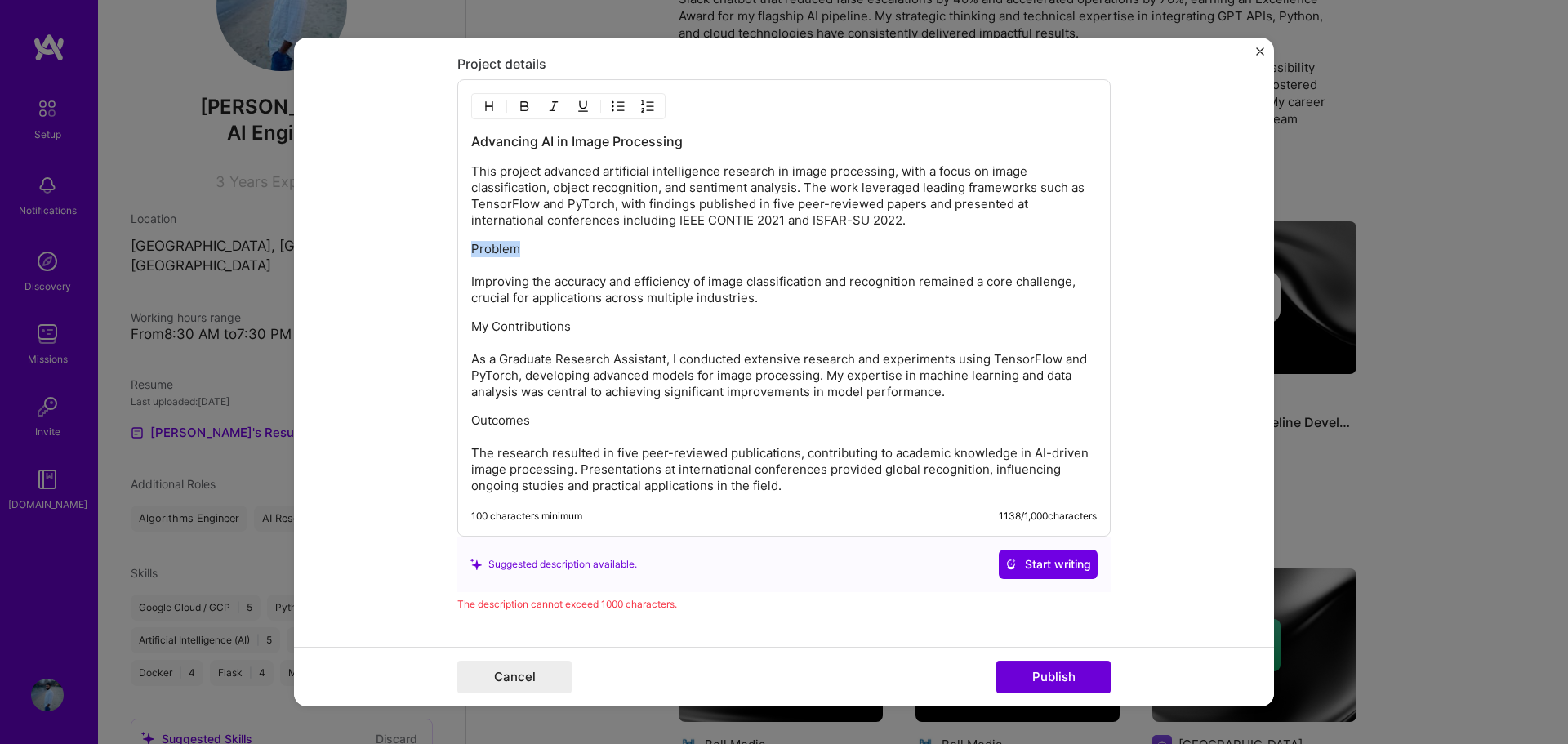
drag, startPoint x: 516, startPoint y: 252, endPoint x: 425, endPoint y: 241, distance: 91.7
click at [425, 241] on form "Editing suggested project This project is suggested based on your LinkedIn, res…" at bounding box center [784, 372] width 979 height 669
click at [471, 279] on p "Problem Improving the accuracy and efficiency of image classification and recog…" at bounding box center [784, 274] width 625 height 66
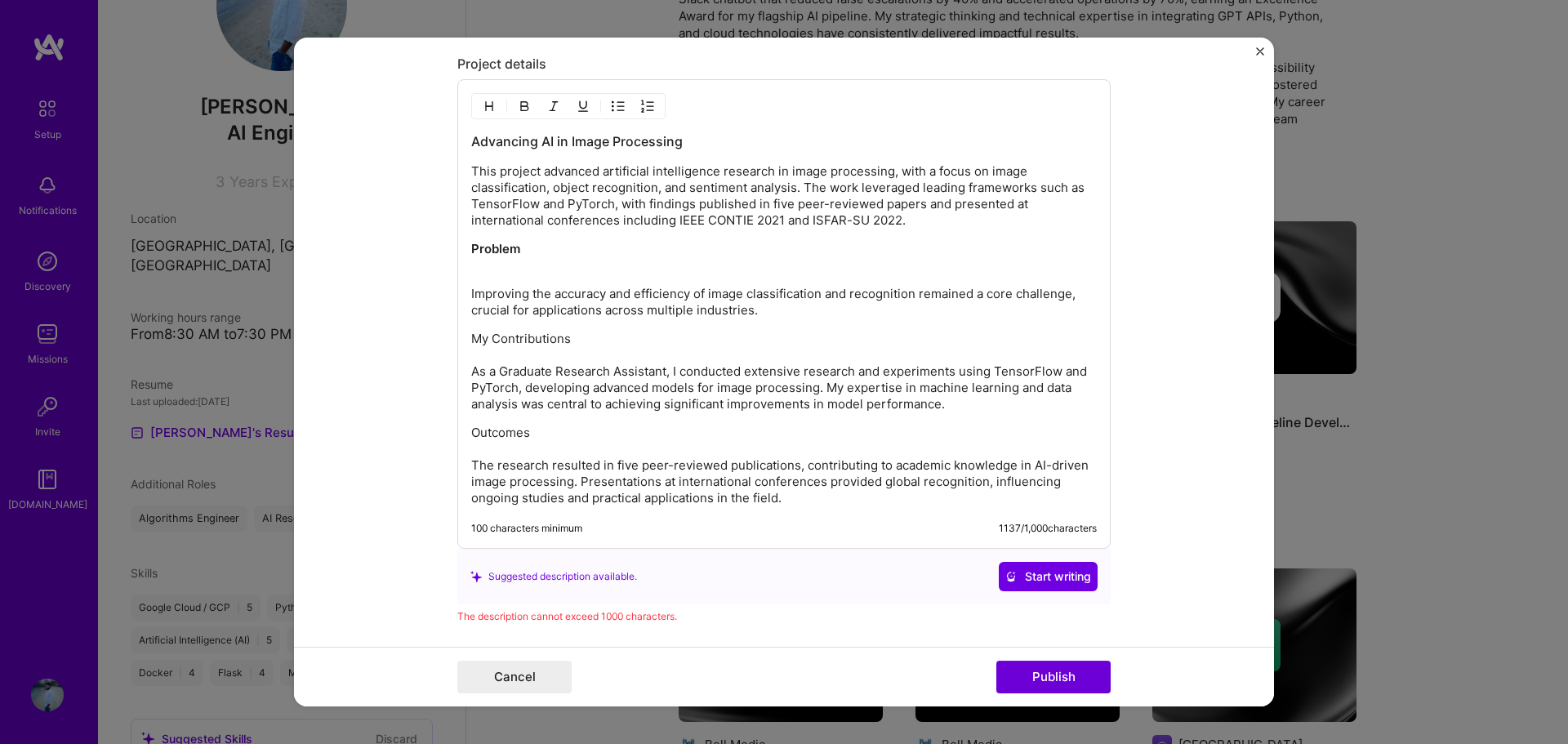
click at [471, 353] on p "My Contributions As a Graduate Research Assistant, I conducted extensive resear…" at bounding box center [784, 371] width 625 height 82
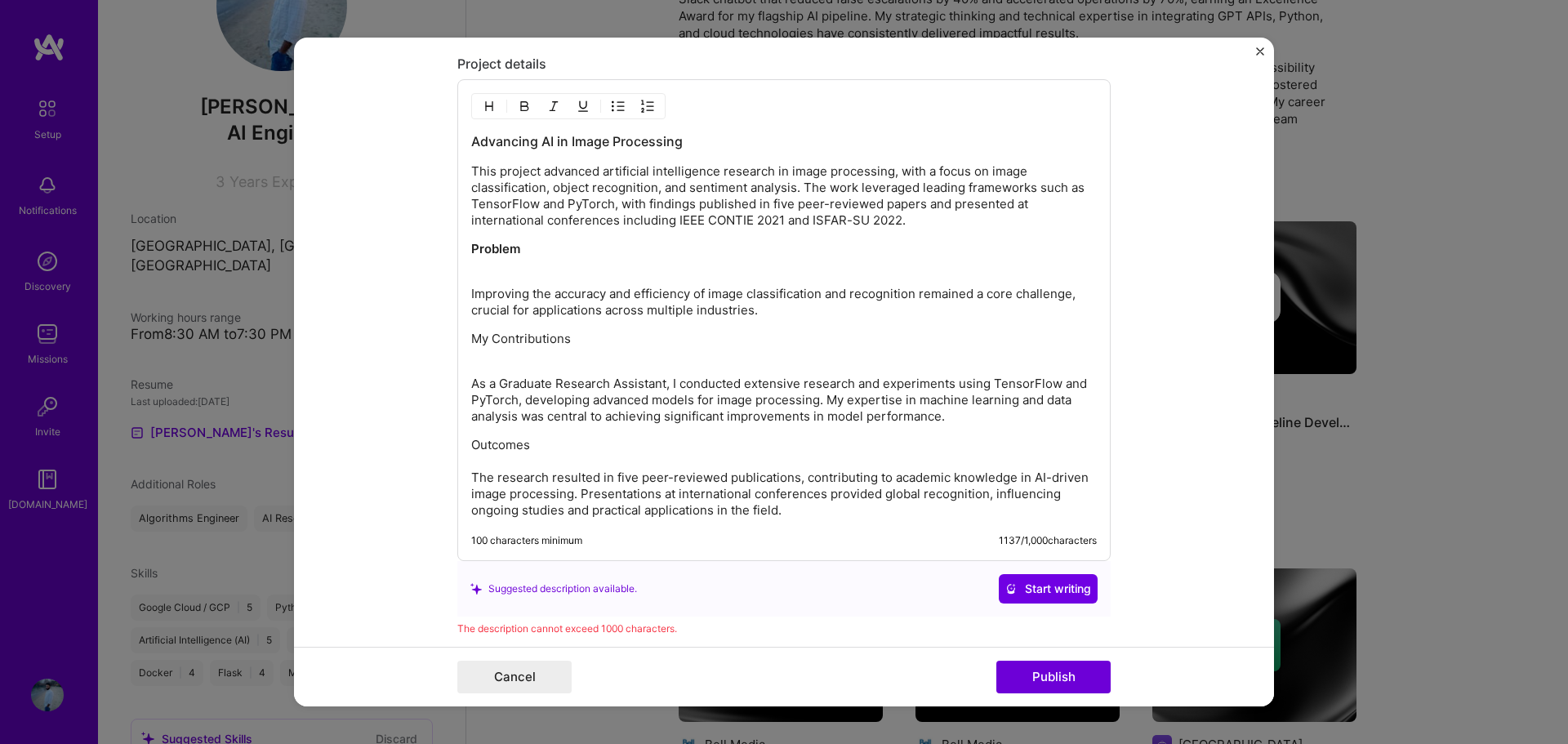
drag, startPoint x: 570, startPoint y: 341, endPoint x: 443, endPoint y: 334, distance: 127.2
click at [443, 334] on form "Editing suggested project This project is suggested based on your LinkedIn, res…" at bounding box center [784, 372] width 979 height 669
drag, startPoint x: 528, startPoint y: 439, endPoint x: 448, endPoint y: 435, distance: 80.1
click at [448, 435] on form "Editing suggested project This project is suggested based on your LinkedIn, res…" at bounding box center [784, 372] width 979 height 669
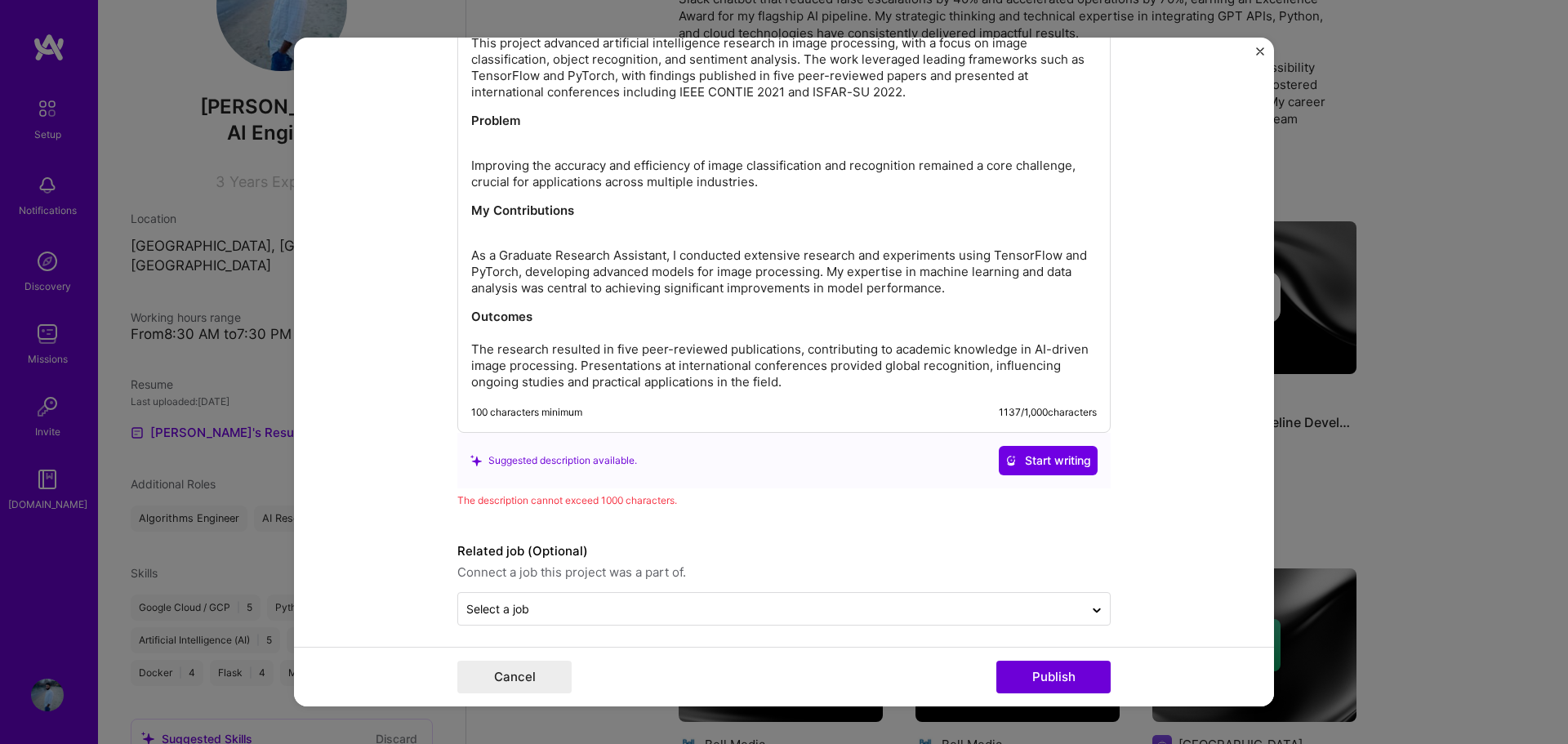
scroll to position [1605, 0]
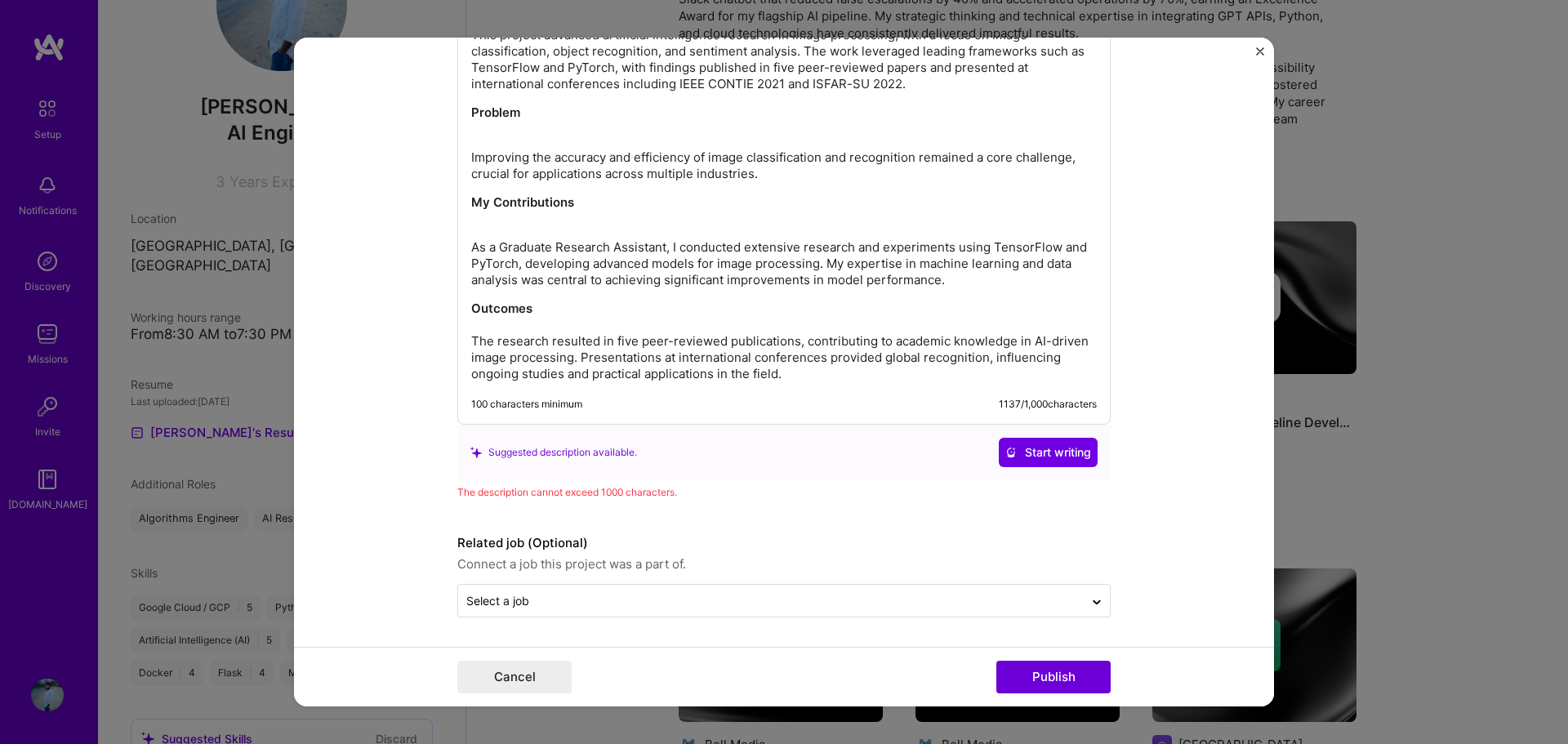
click at [566, 356] on p "Outcomes The research resulted in five peer-reviewed publications, contributing…" at bounding box center [784, 342] width 625 height 82
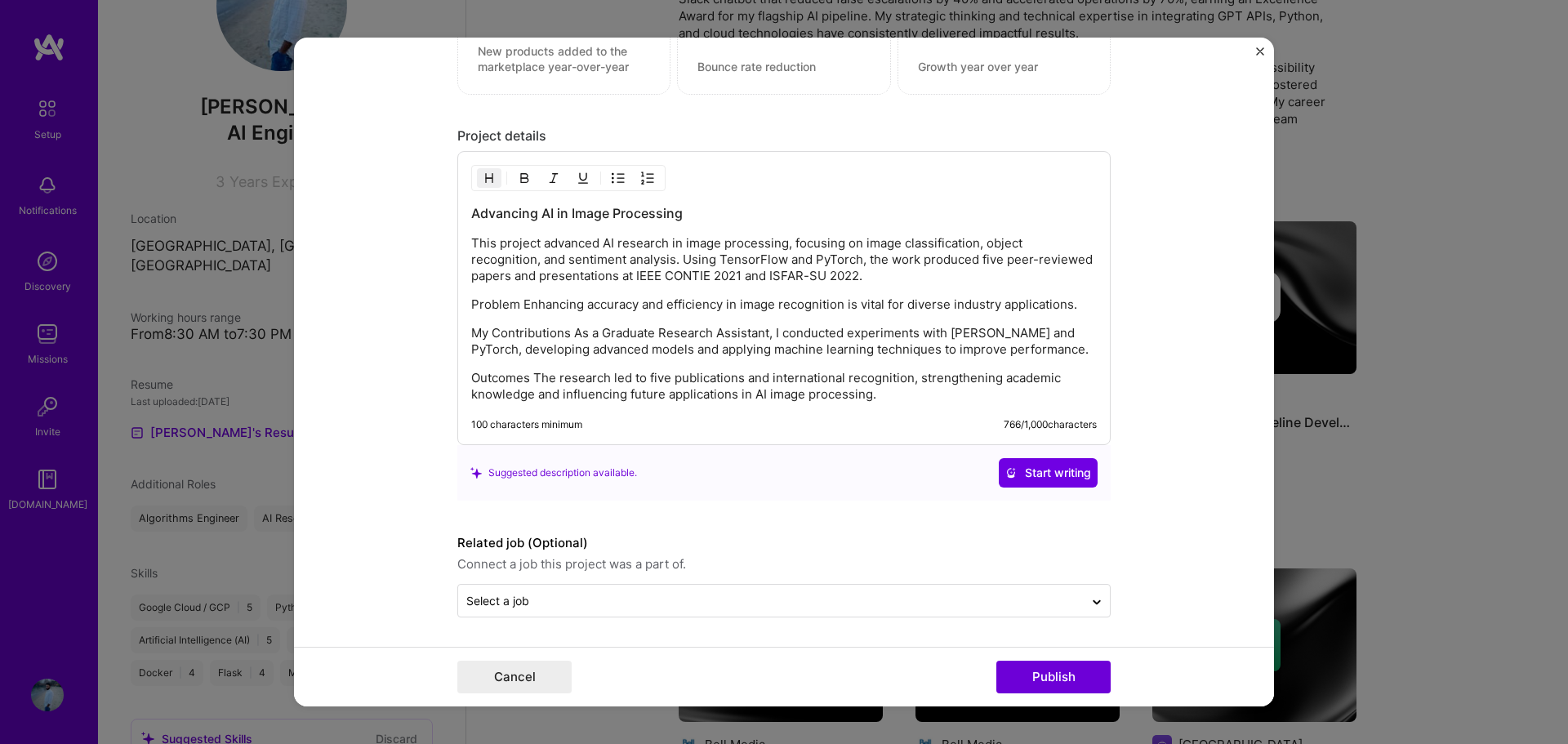
scroll to position [1397, 0]
click at [516, 302] on p "Problem Enhancing accuracy and efficiency in image recognition is vital for div…" at bounding box center [784, 305] width 625 height 16
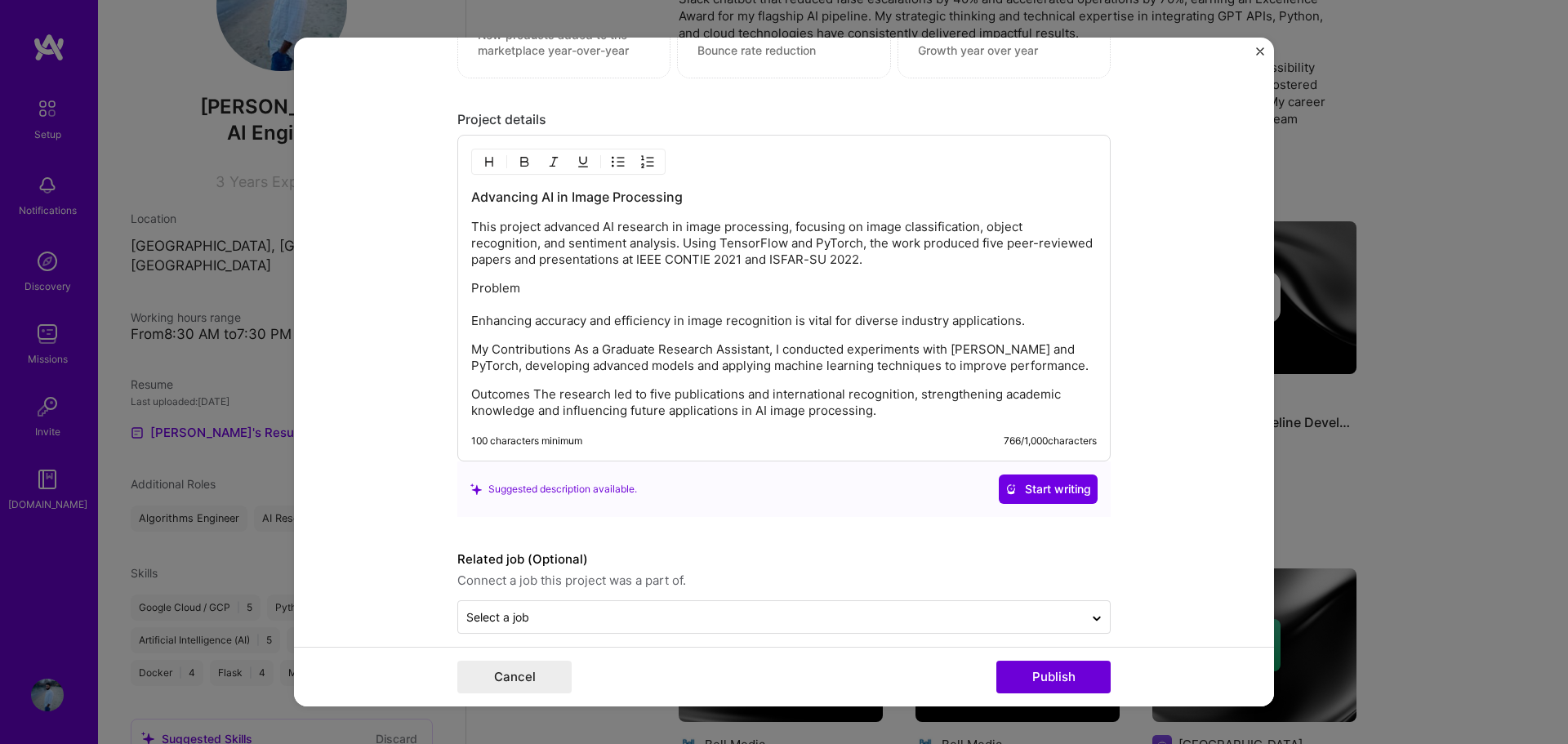
scroll to position [1430, 0]
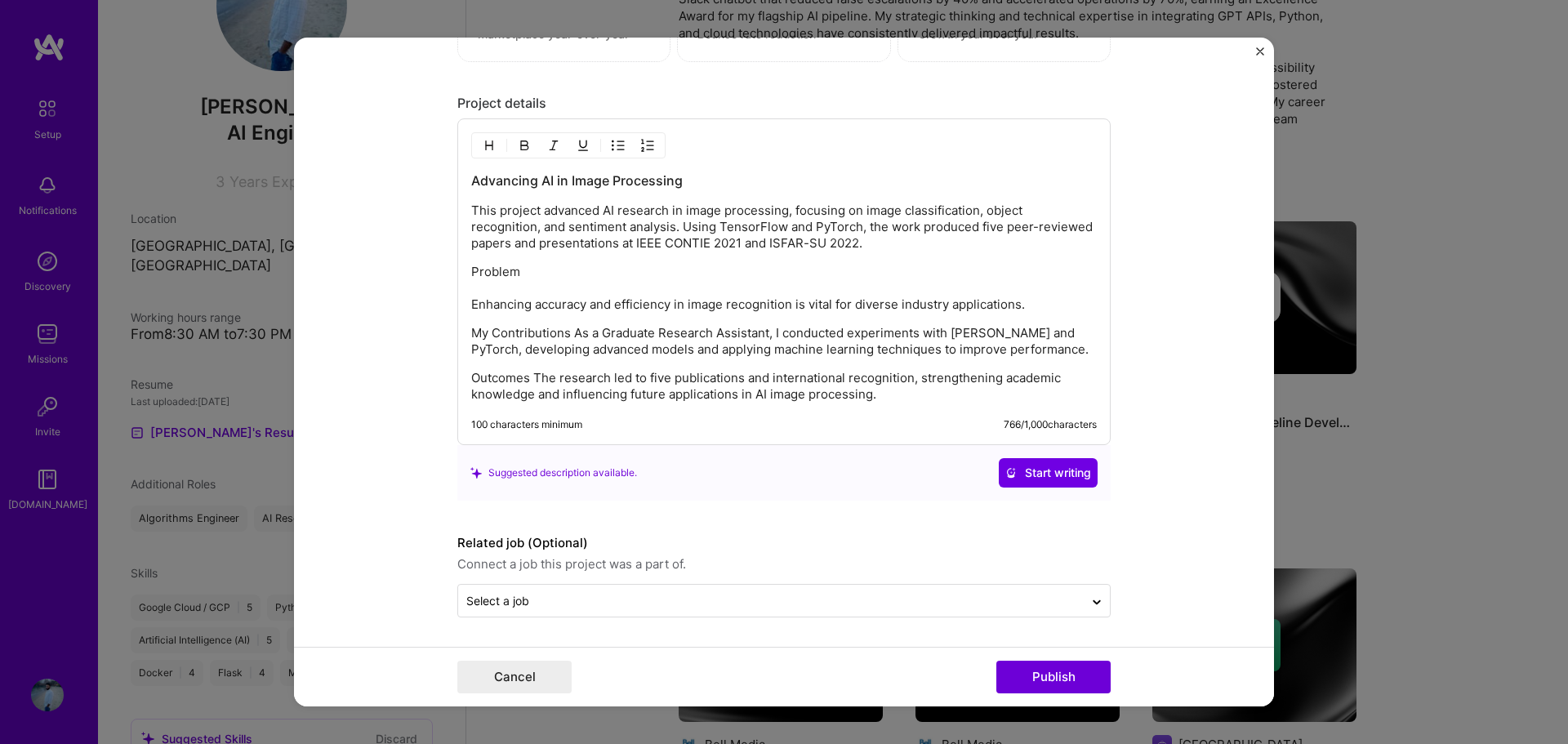
click at [567, 336] on p "My Contributions As a Graduate Research Assistant, I conducted experiments with…" at bounding box center [784, 341] width 625 height 33
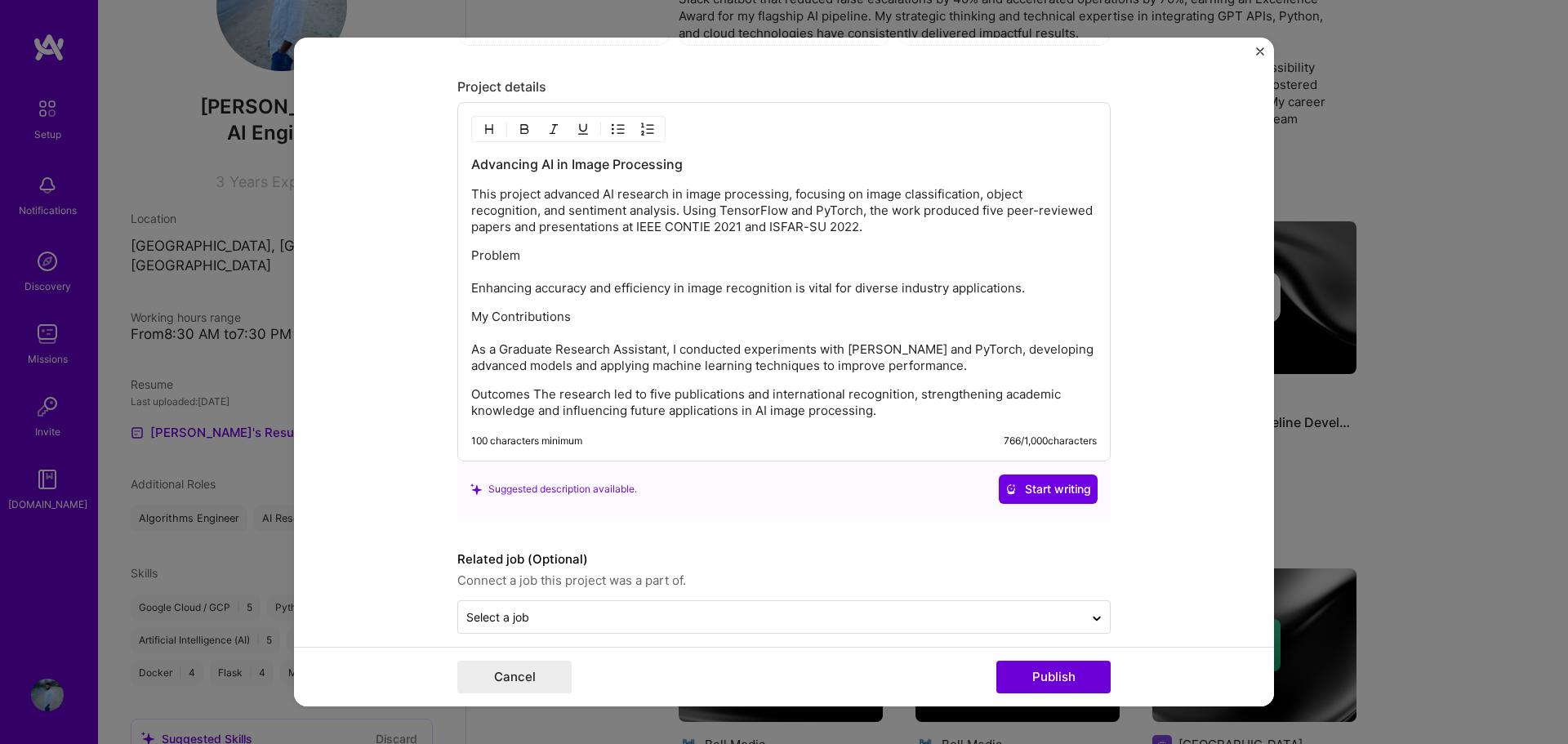
scroll to position [1463, 0]
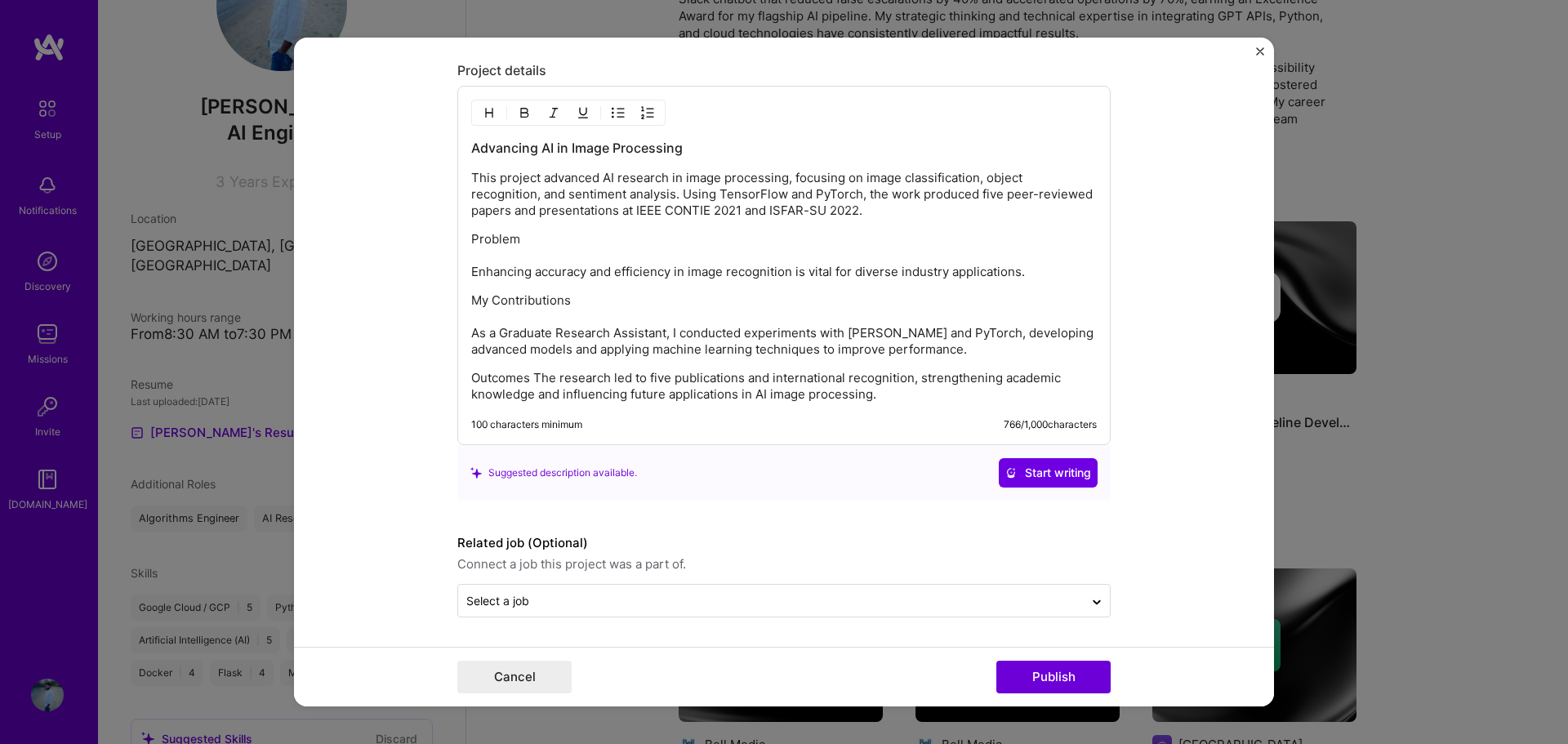
click at [529, 374] on p "Outcomes The research led to five publications and international recognition, s…" at bounding box center [784, 386] width 625 height 33
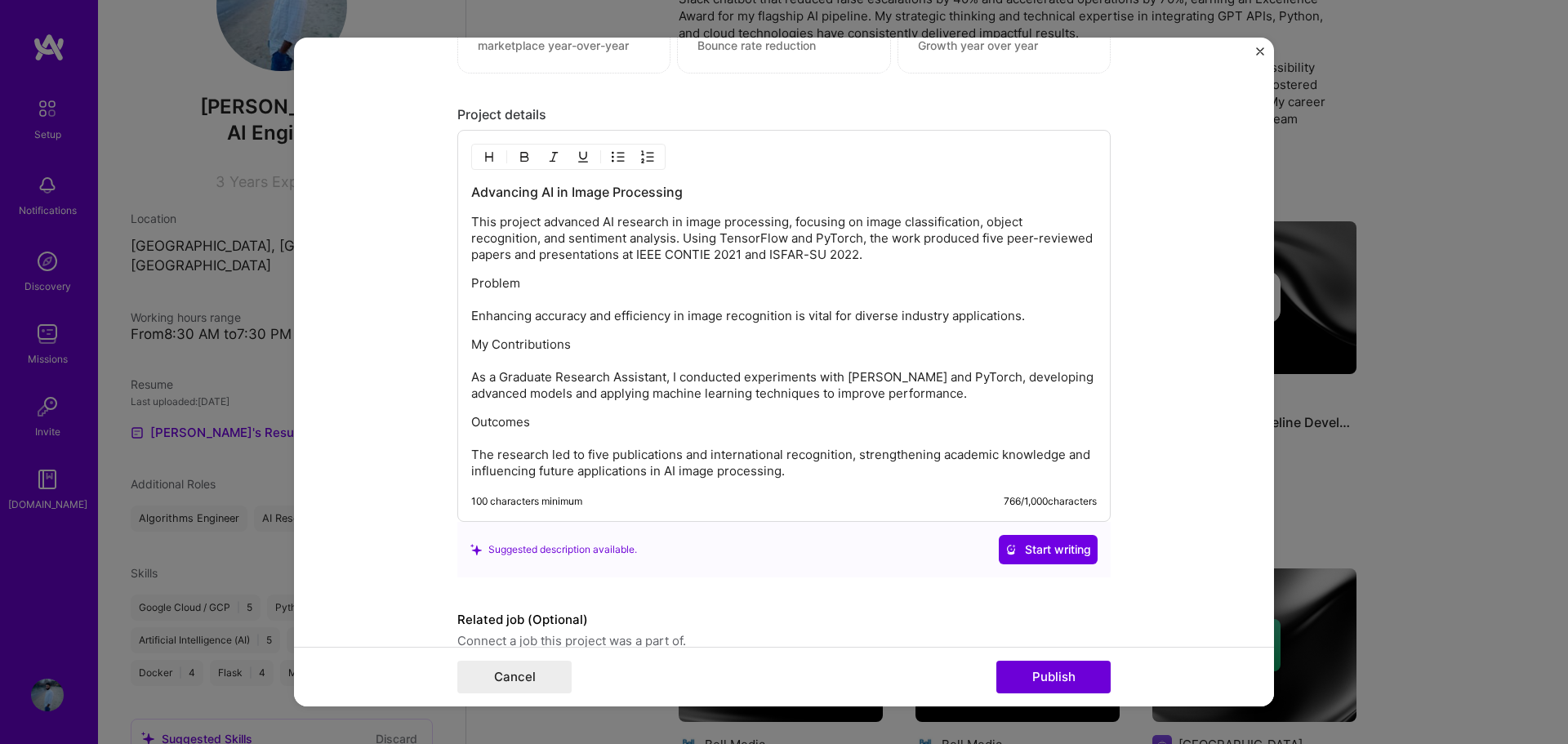
scroll to position [1413, 0]
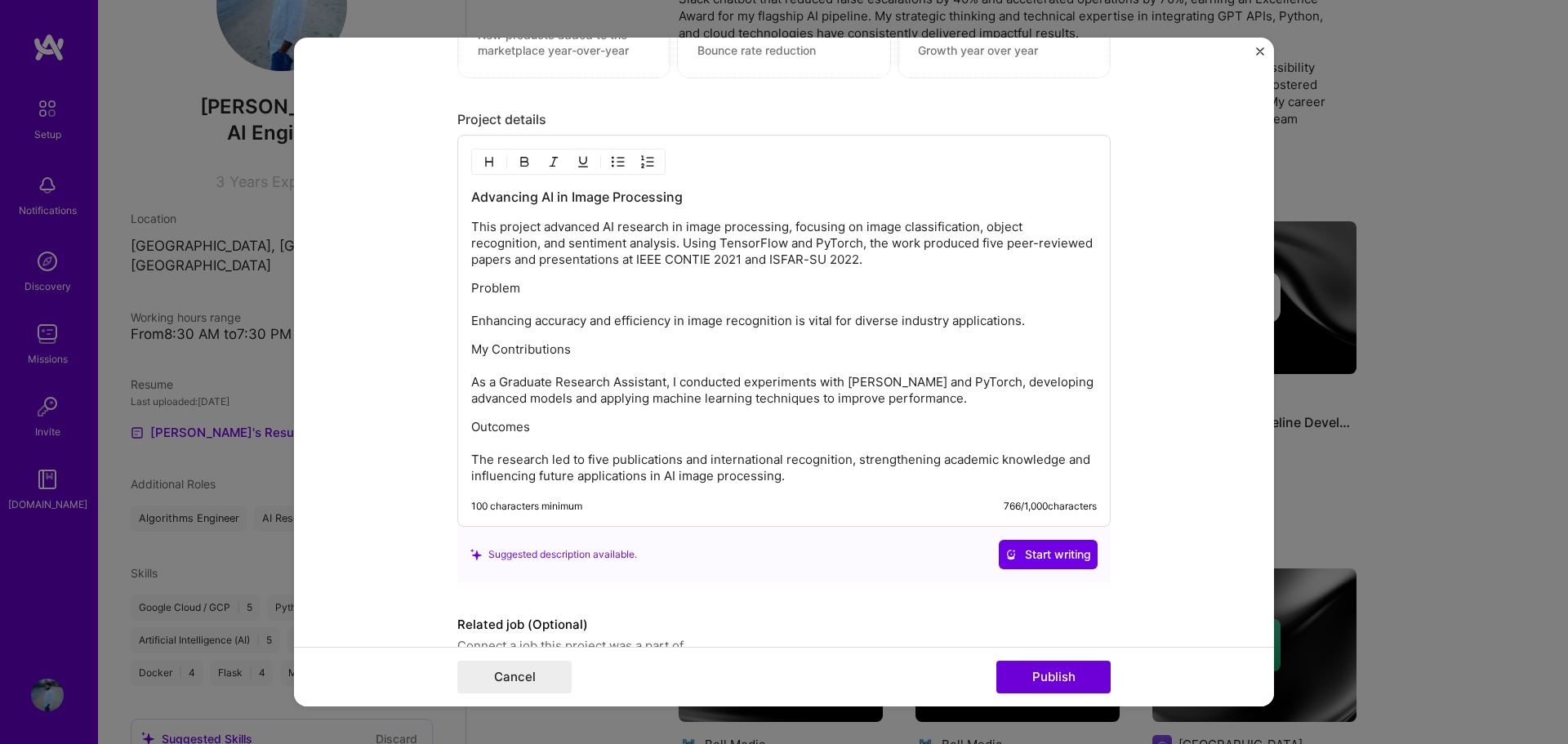
drag, startPoint x: 517, startPoint y: 288, endPoint x: 446, endPoint y: 288, distance: 71.0
click at [446, 288] on form "Editing suggested project This project is suggested based on your LinkedIn, res…" at bounding box center [784, 372] width 979 height 669
drag, startPoint x: 567, startPoint y: 351, endPoint x: 461, endPoint y: 350, distance: 106.0
click at [461, 350] on div "Advancing AI in Image Processing This project advanced AI research in image pro…" at bounding box center [784, 330] width 653 height 392
drag, startPoint x: 534, startPoint y: 430, endPoint x: 460, endPoint y: 427, distance: 74.1
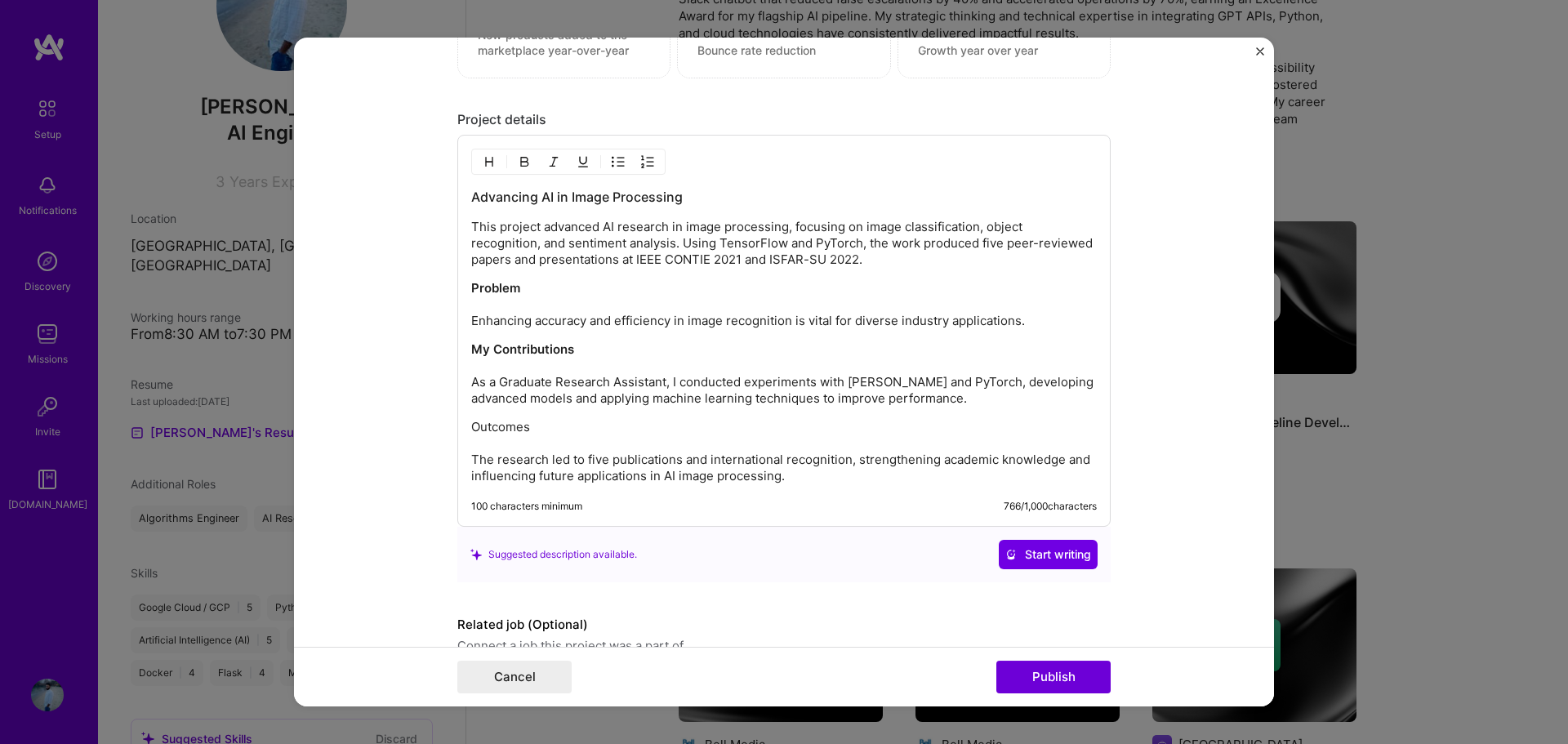
click at [460, 427] on div "Advancing AI in Image Processing This project advanced AI research in image pro…" at bounding box center [784, 330] width 653 height 392
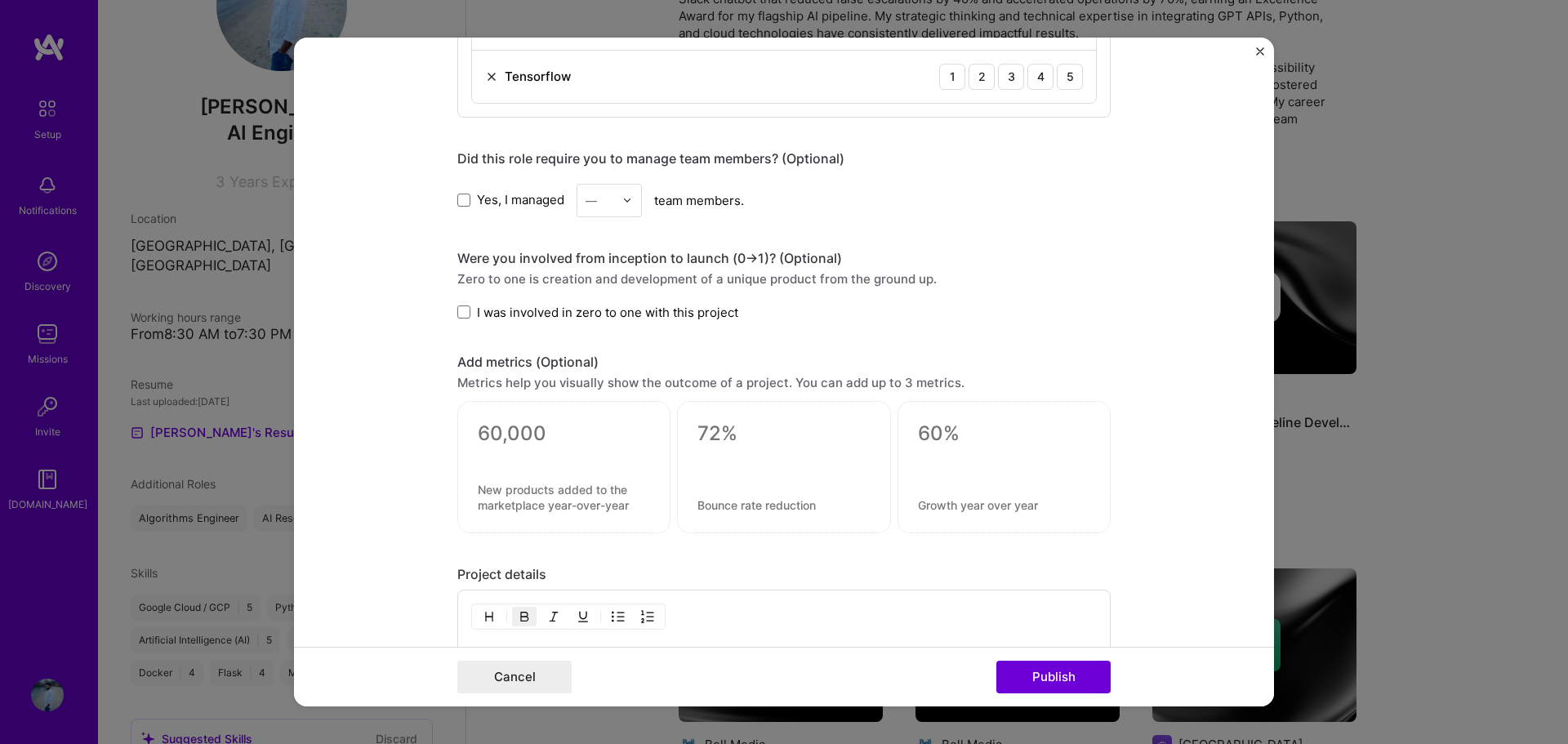
scroll to position [925, 0]
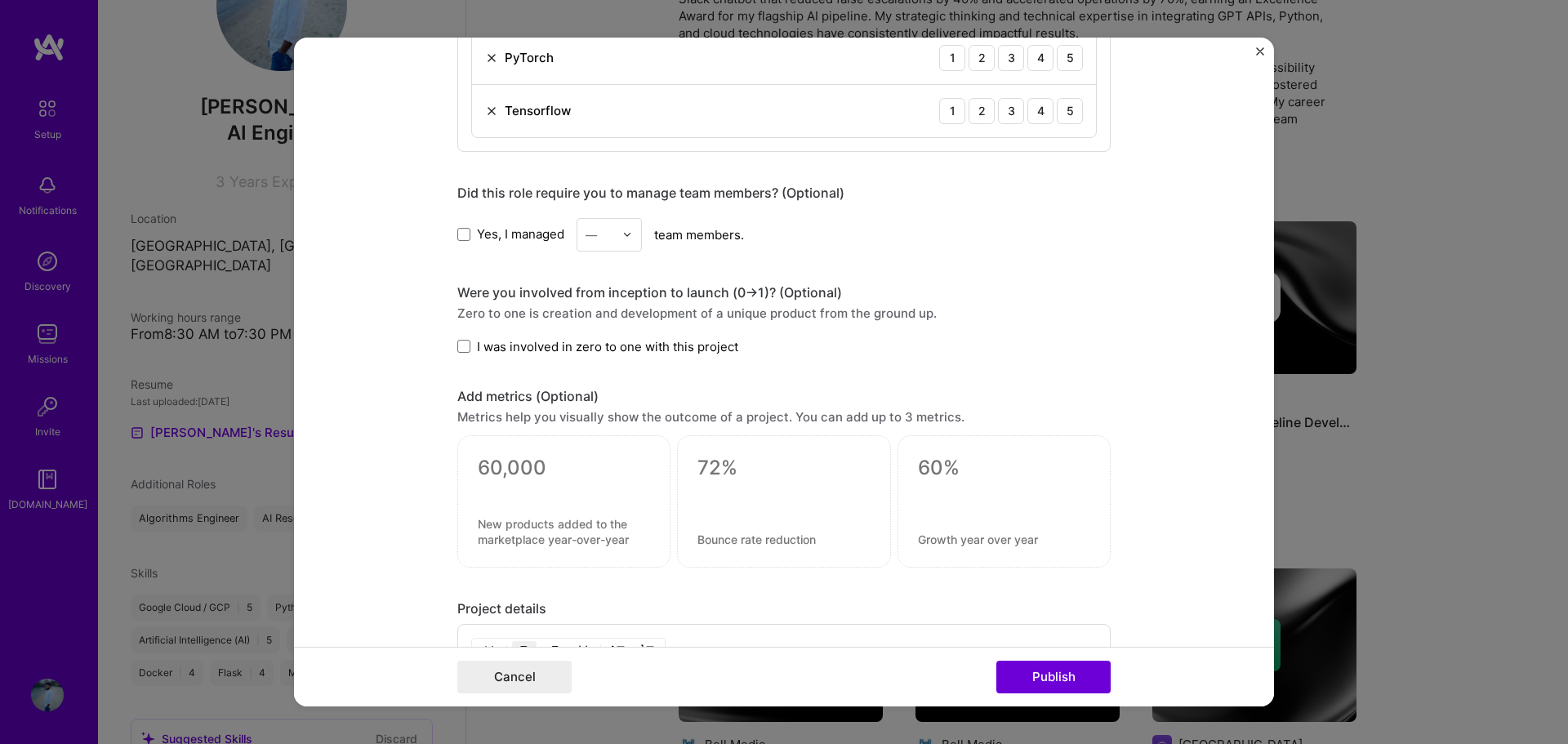
click at [512, 355] on span "I was involved in zero to one with this project" at bounding box center [607, 346] width 261 height 17
click at [0, 0] on input "I was involved in zero to one with this project" at bounding box center [0, 0] width 0 height 0
click at [460, 237] on span at bounding box center [464, 234] width 13 height 13
click at [0, 0] on input "Yes, I managed" at bounding box center [0, 0] width 0 height 0
click at [622, 236] on img at bounding box center [627, 234] width 10 height 10
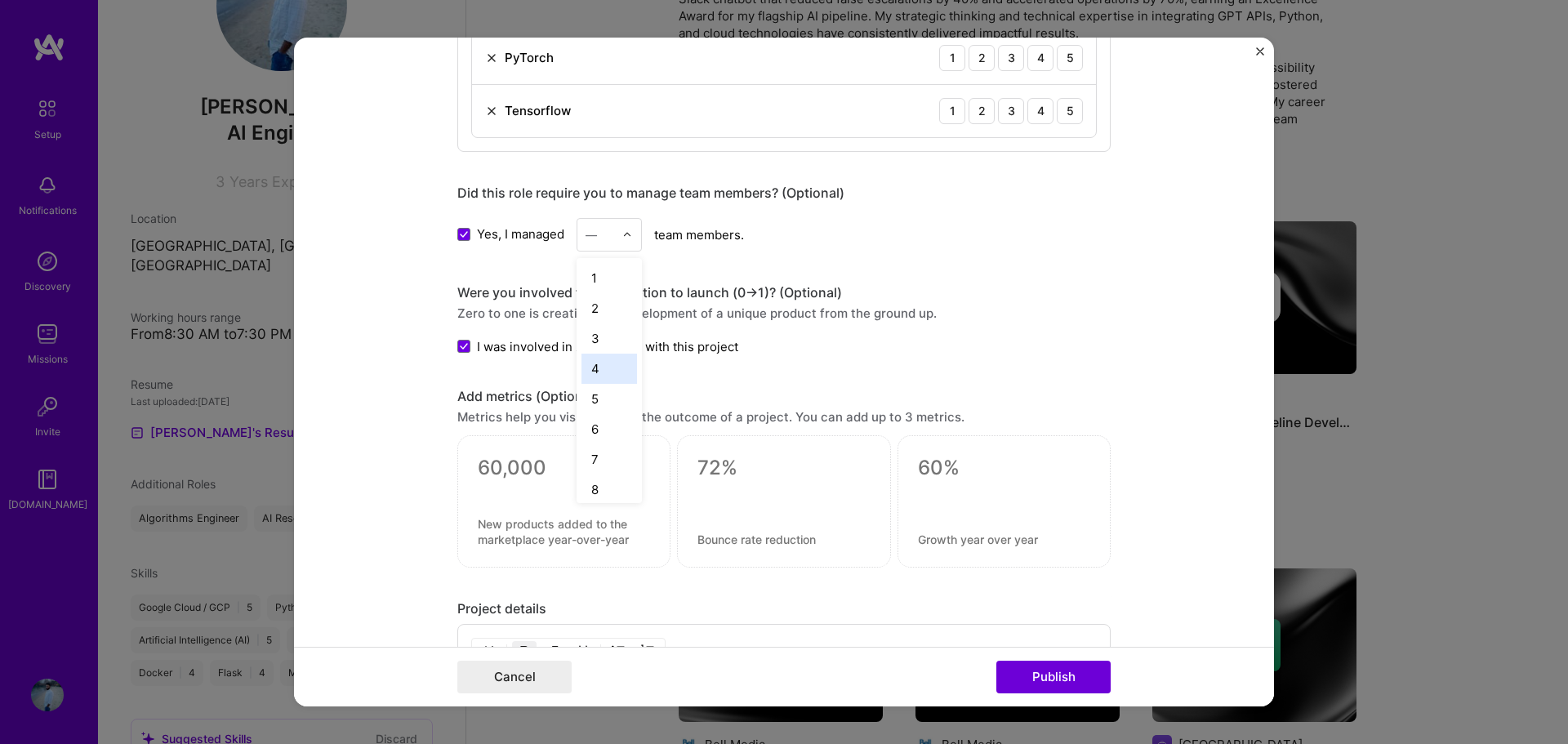
click at [583, 364] on div "4" at bounding box center [609, 368] width 56 height 30
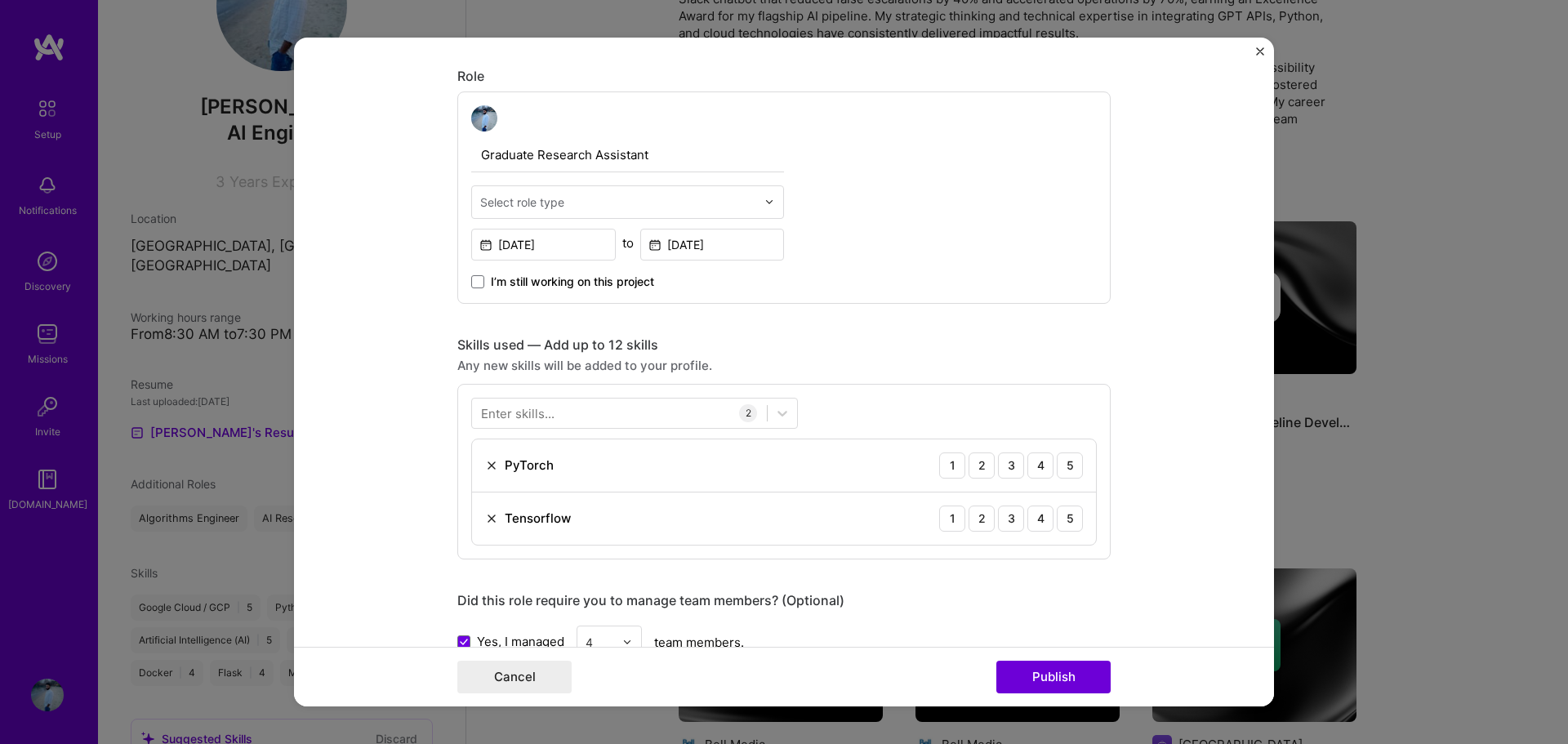
scroll to position [517, 0]
click at [553, 247] on input "[DATE]" at bounding box center [543, 245] width 144 height 32
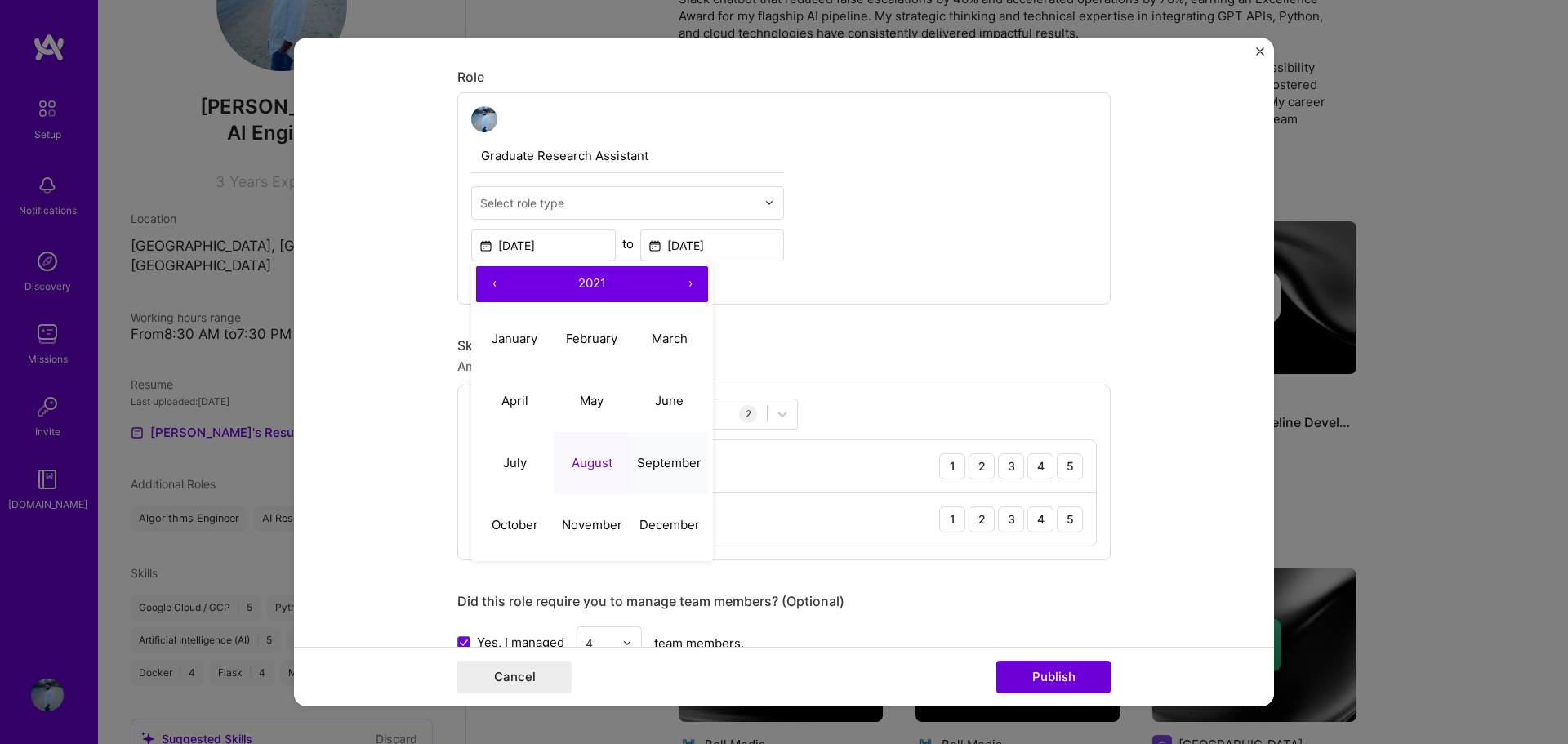
click at [653, 459] on abbr "September" at bounding box center [669, 462] width 65 height 16
type input "[DATE]"
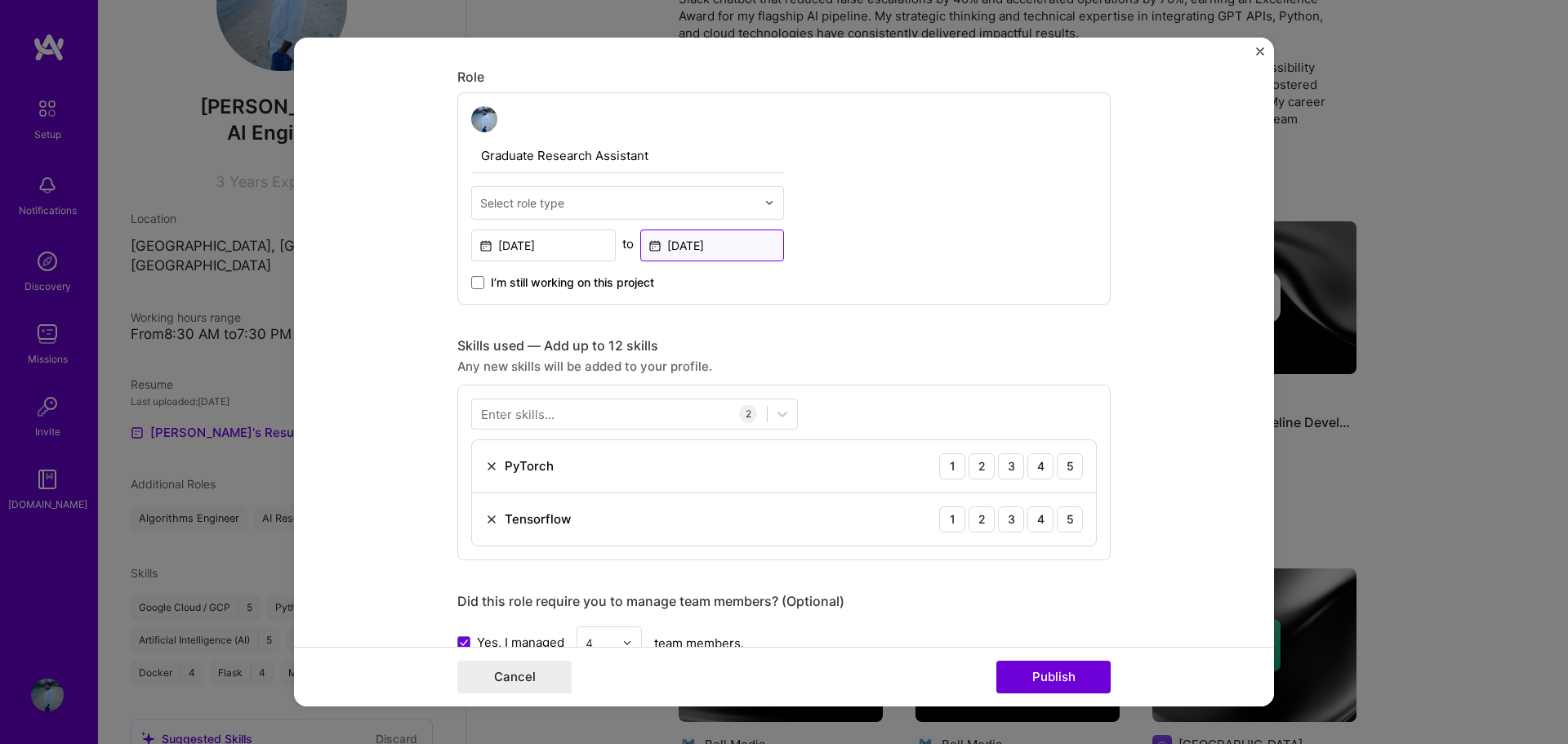
click at [741, 249] on input "[DATE]" at bounding box center [712, 245] width 144 height 32
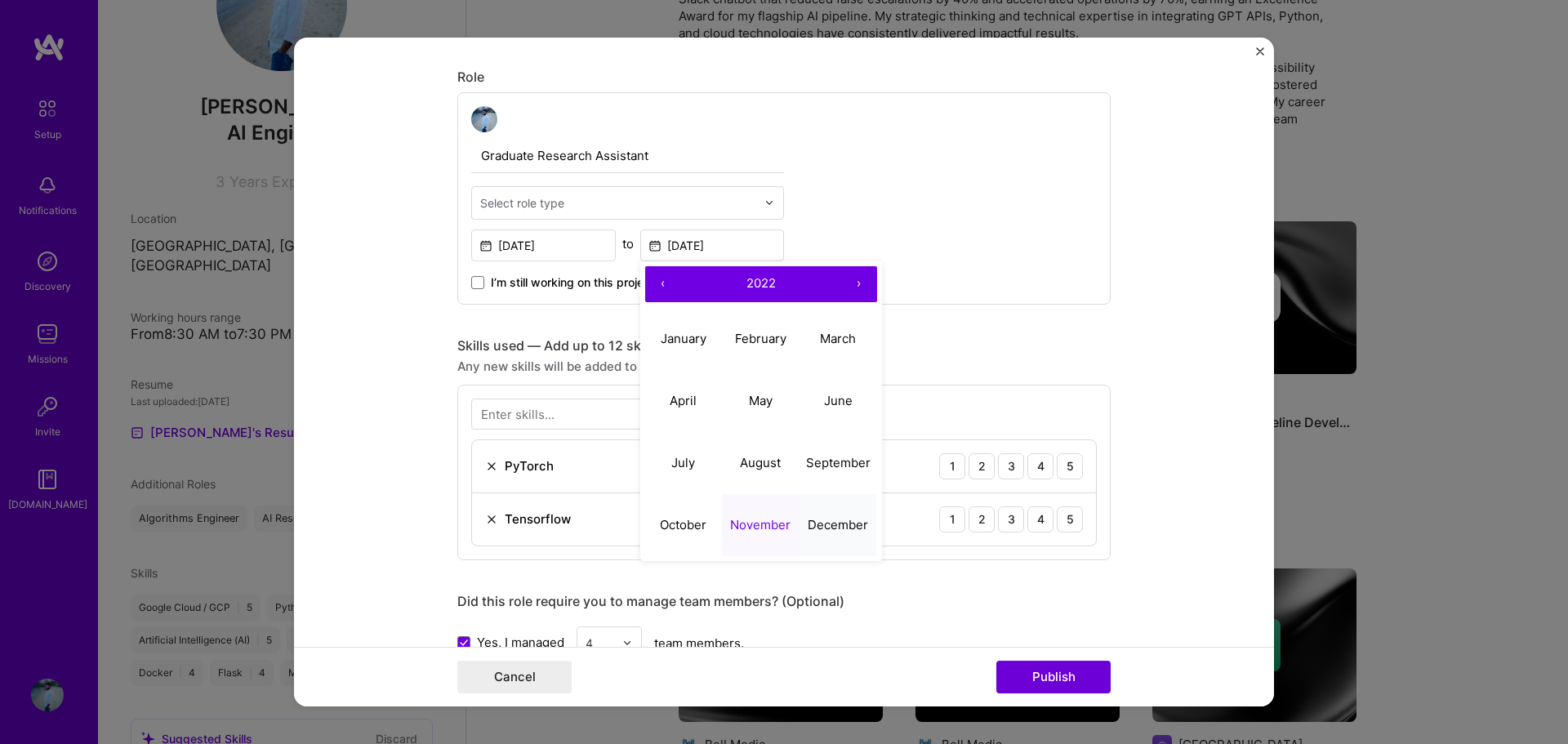
click at [832, 506] on button "December" at bounding box center [838, 525] width 78 height 62
type input "[DATE]"
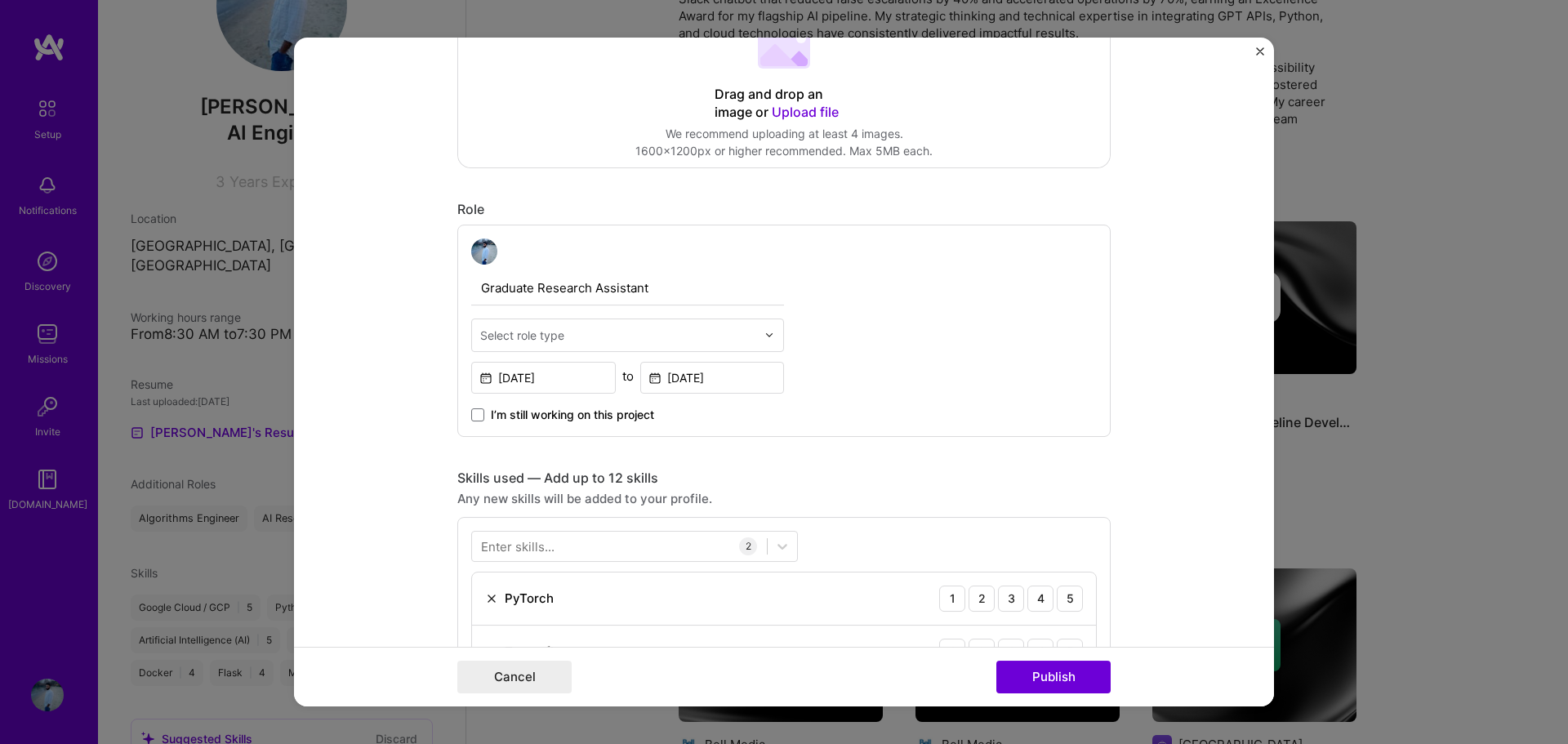
scroll to position [353, 0]
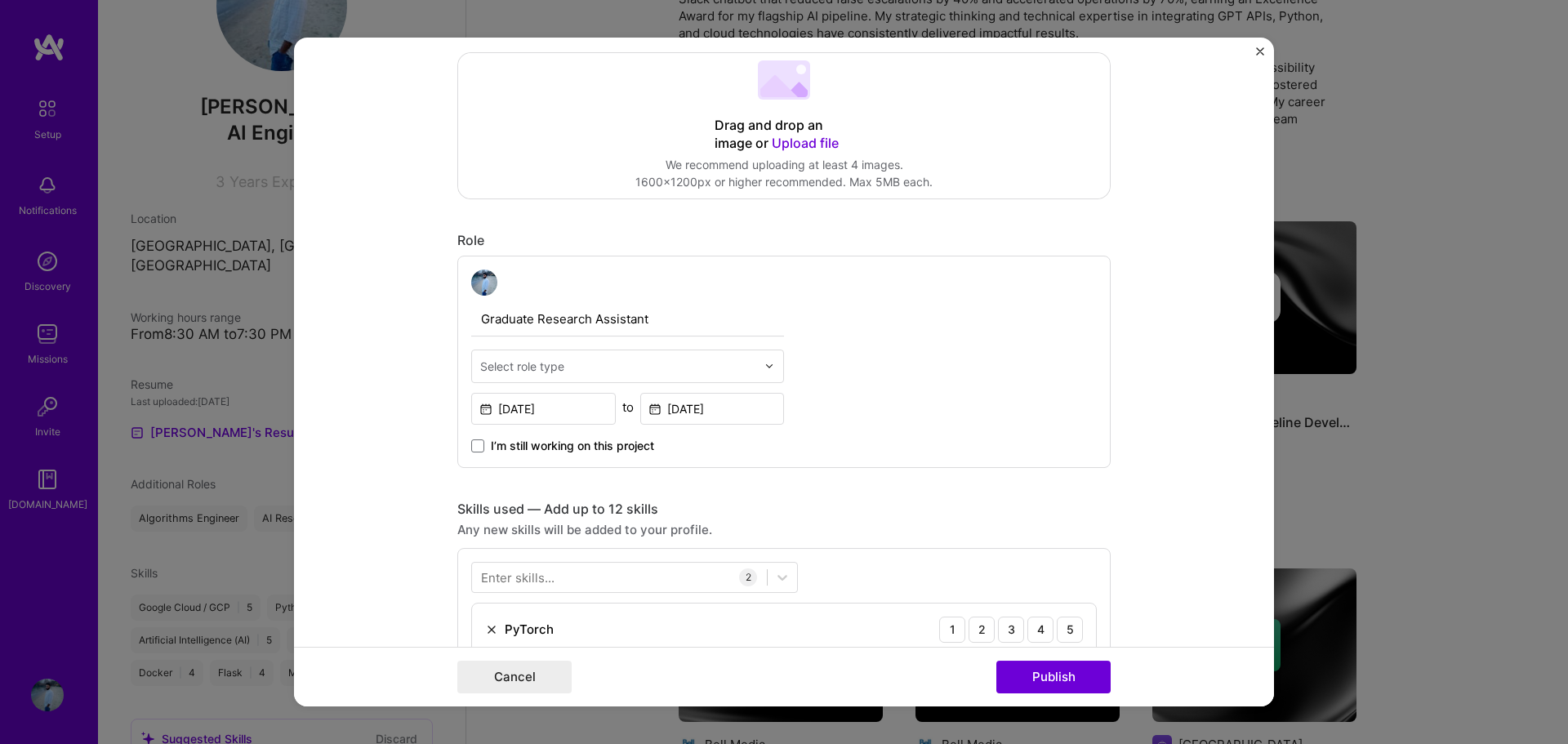
click at [628, 375] on div at bounding box center [618, 365] width 276 height 20
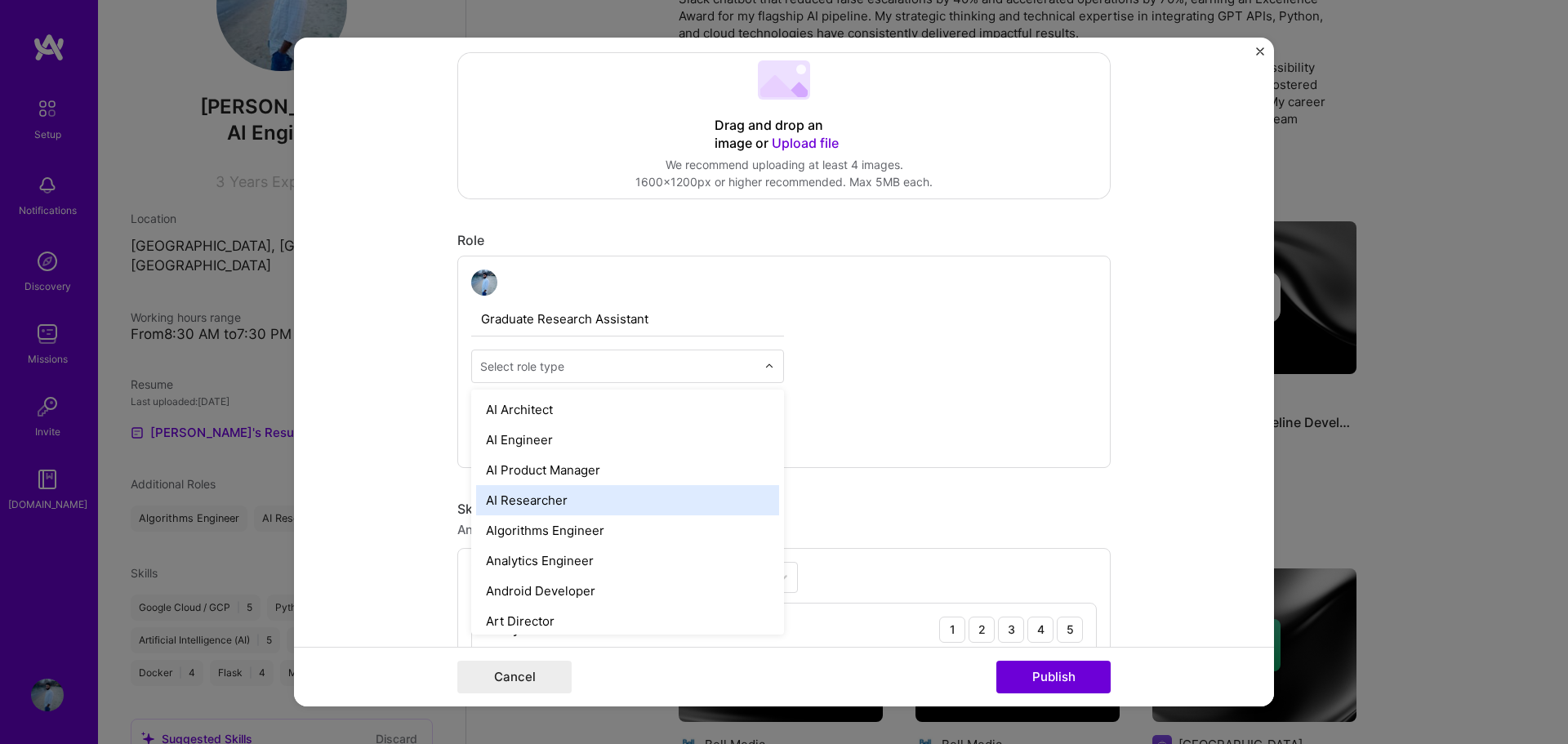
click at [563, 499] on div "AI Researcher" at bounding box center [628, 500] width 303 height 30
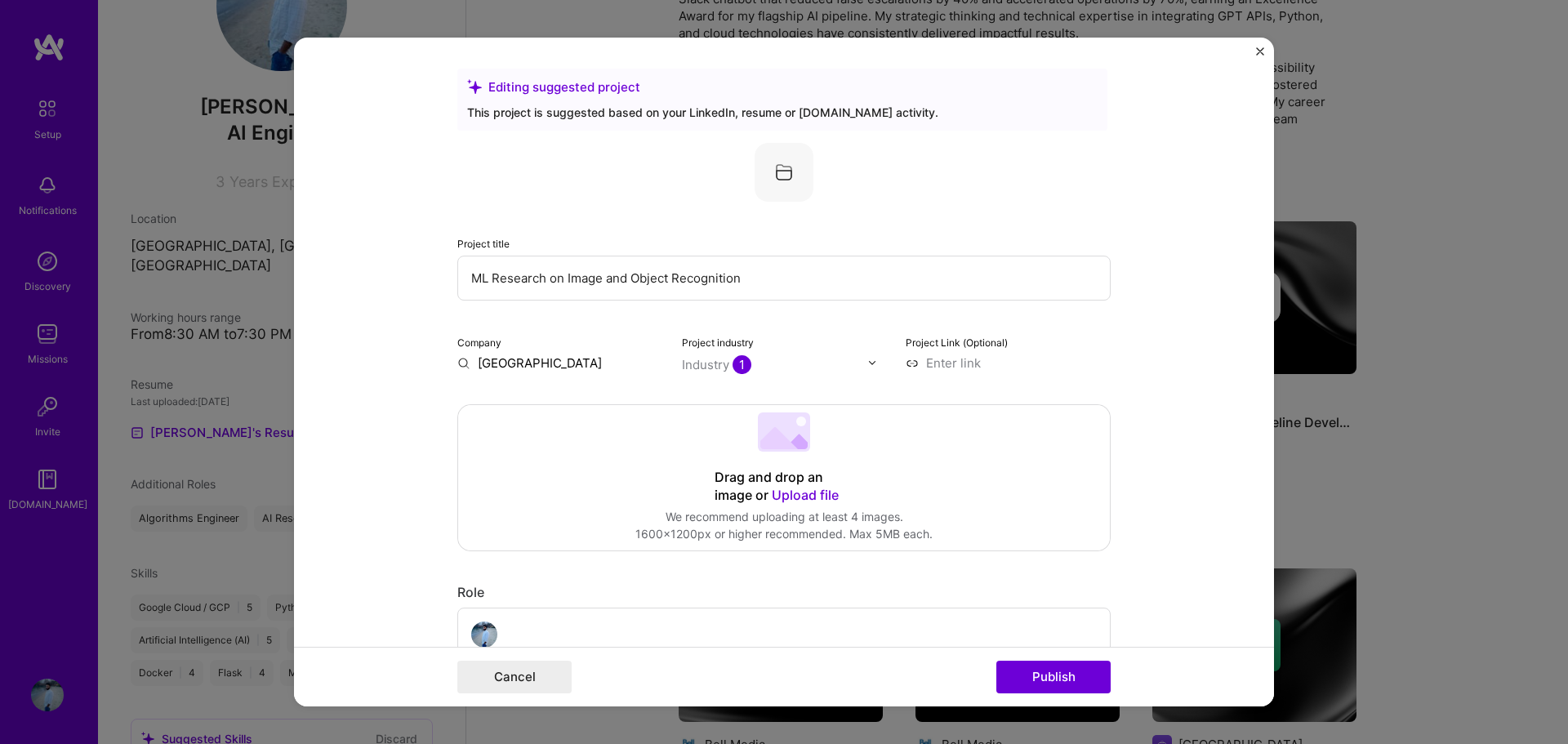
scroll to position [0, 0]
click at [1060, 679] on button "Publish" at bounding box center [1052, 677] width 114 height 33
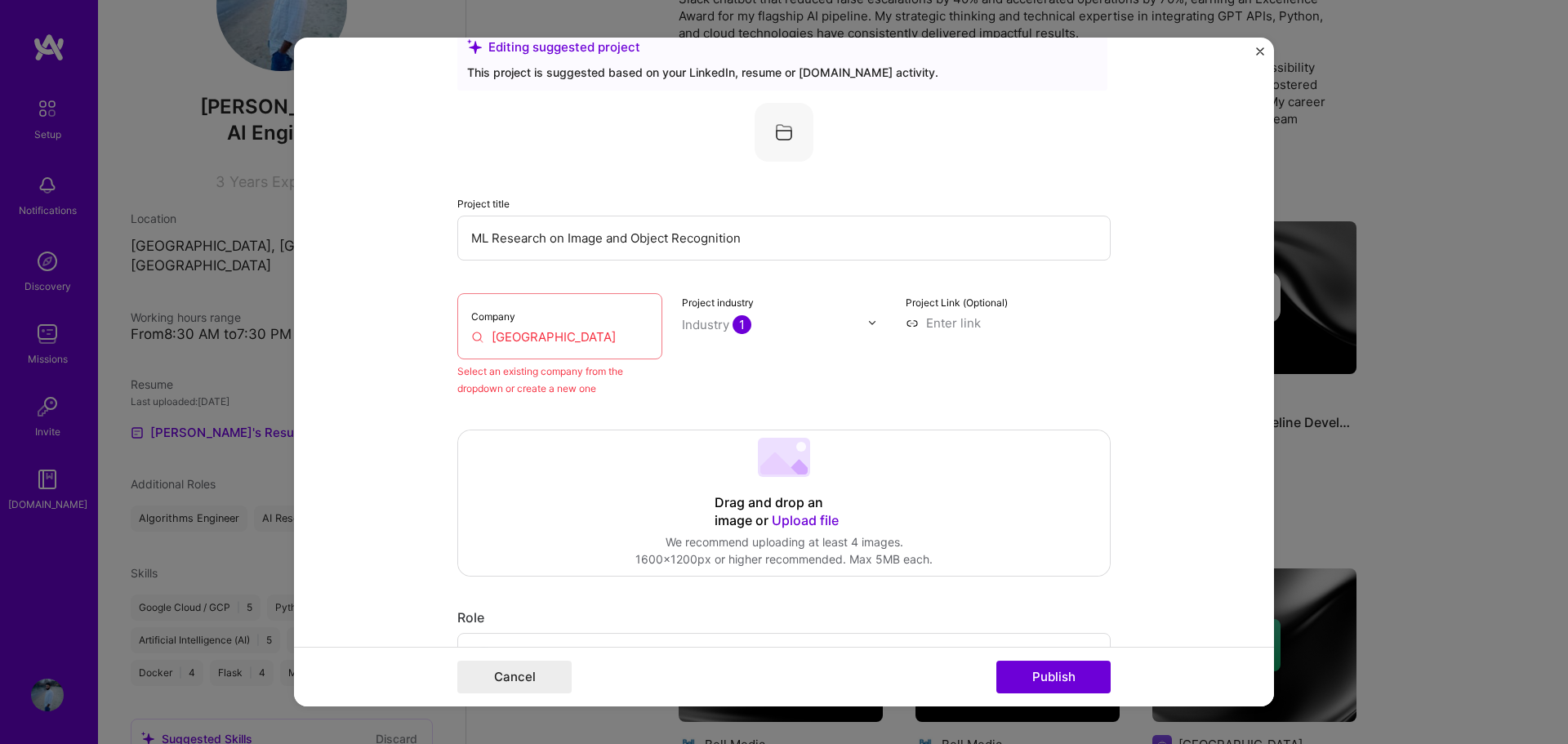
scroll to position [107, 0]
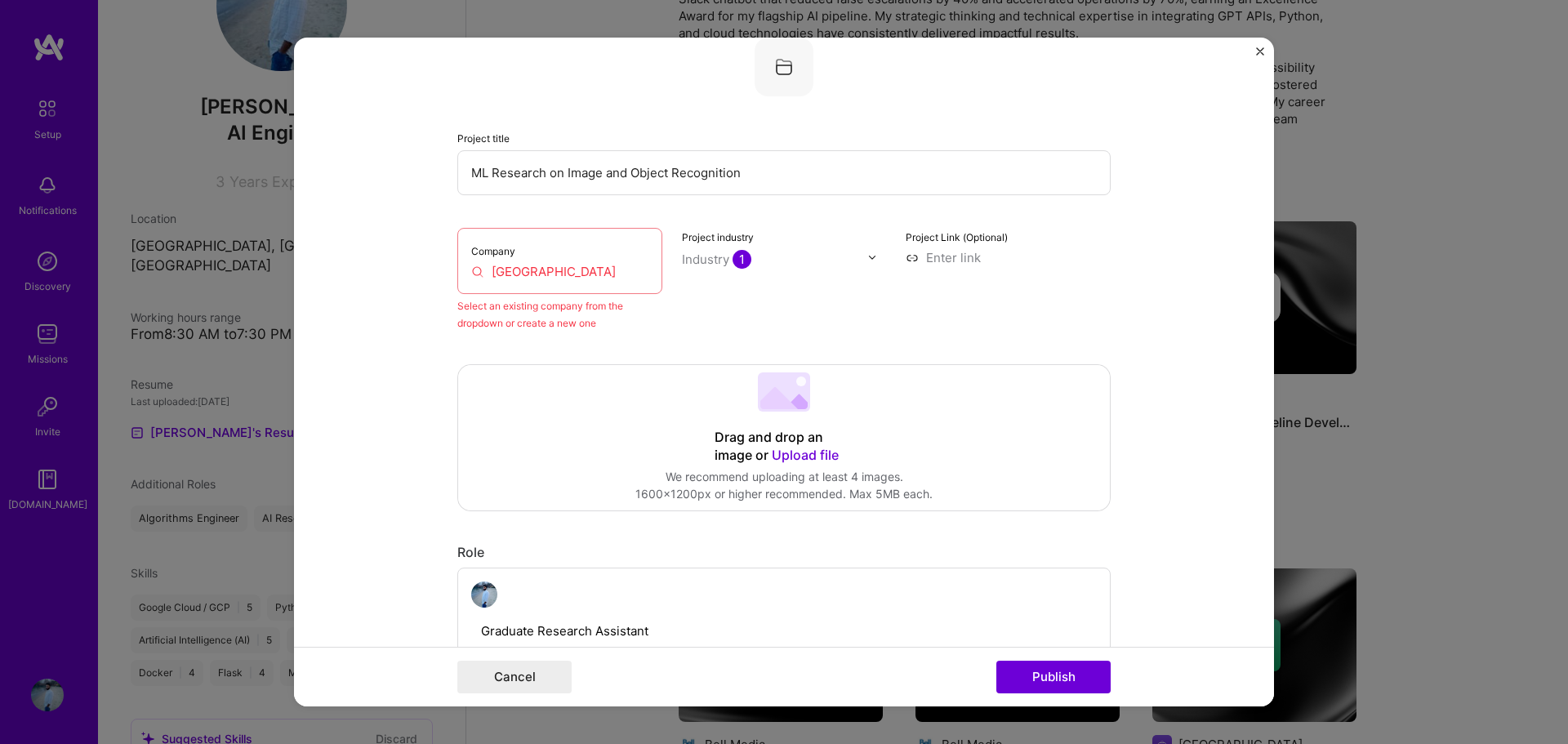
click at [585, 264] on input "[GEOGRAPHIC_DATA]" at bounding box center [560, 271] width 177 height 17
click at [631, 271] on input "[GEOGRAPHIC_DATA]" at bounding box center [560, 271] width 177 height 17
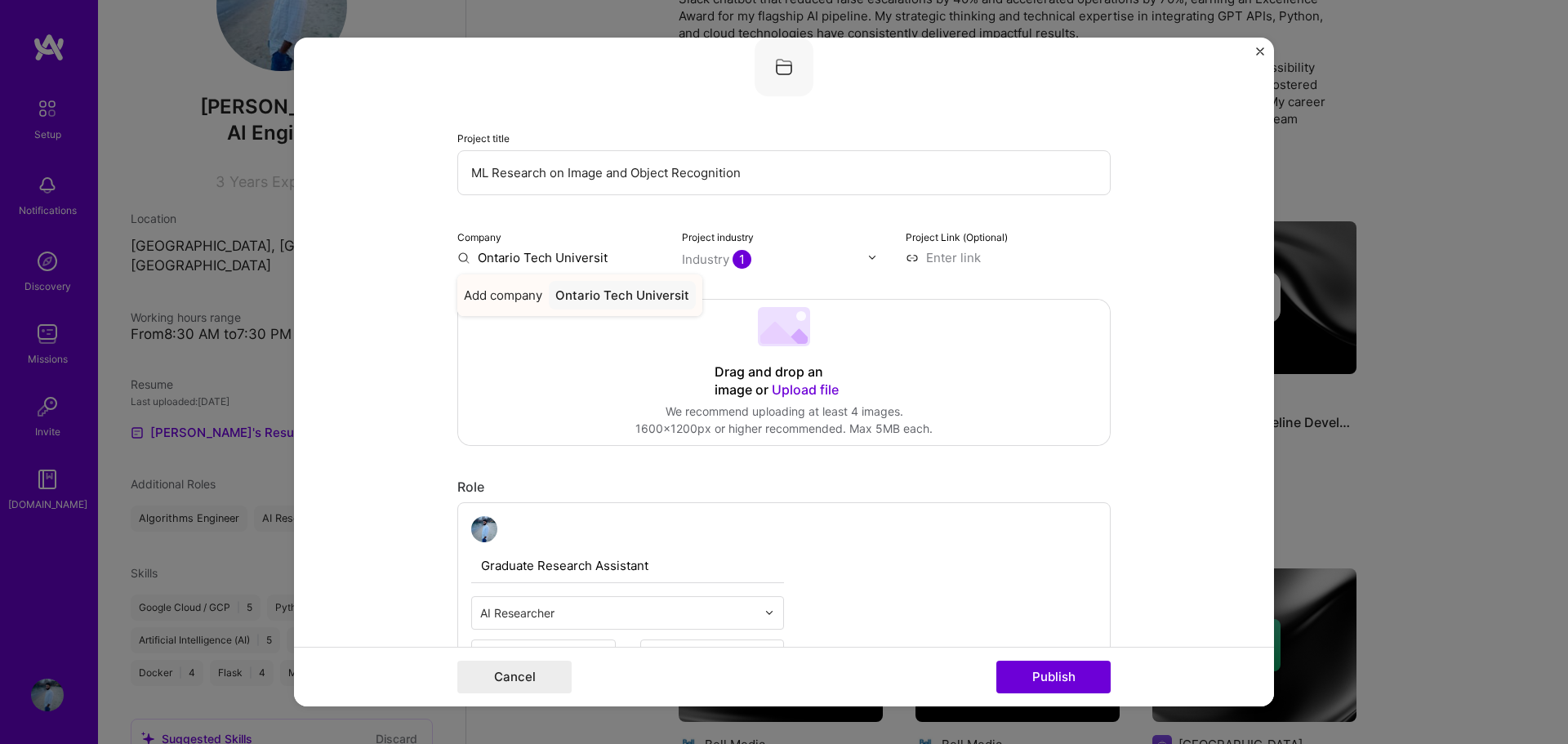
type input "[GEOGRAPHIC_DATA]"
click at [625, 308] on div "[GEOGRAPHIC_DATA]" at bounding box center [618, 295] width 139 height 29
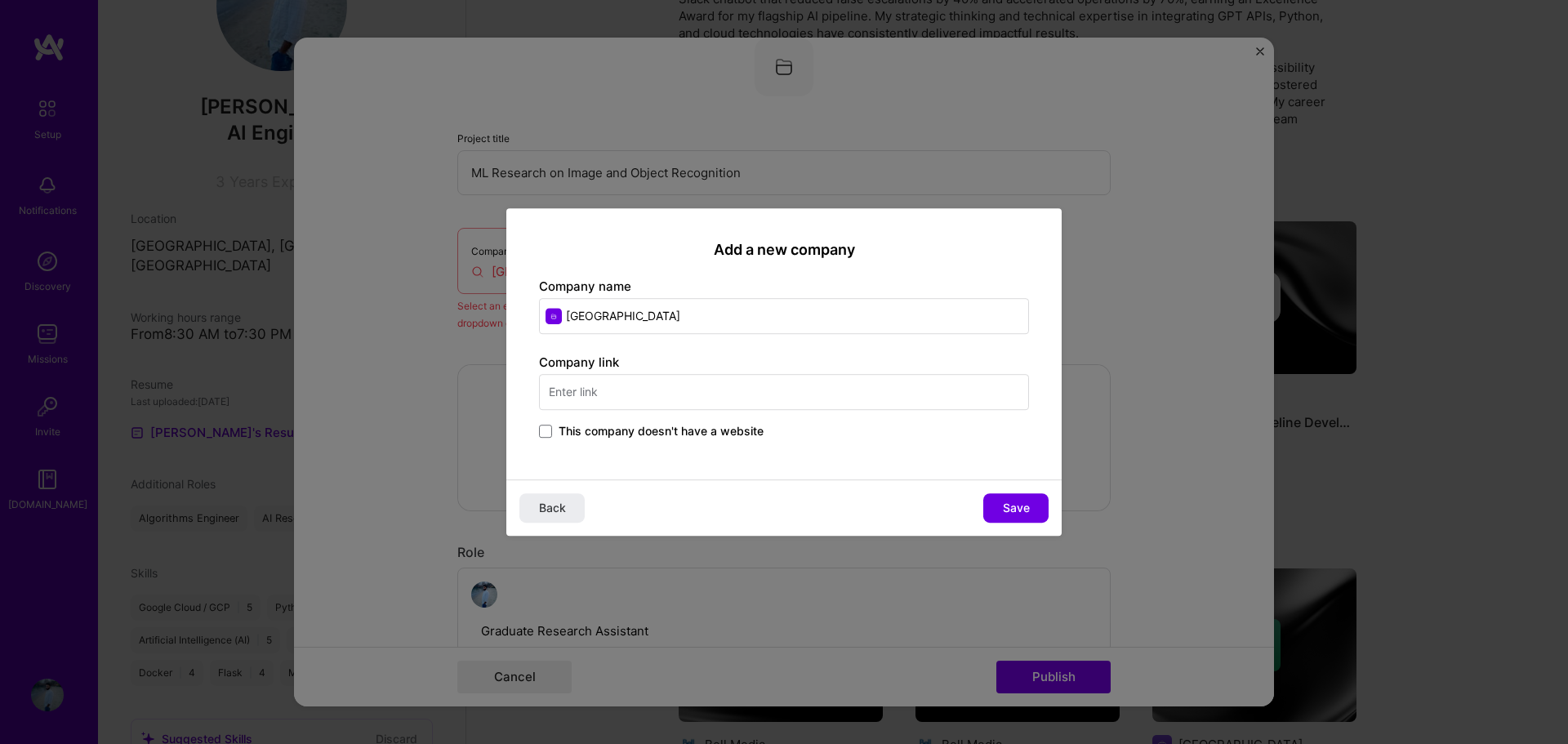
click at [720, 398] on input "text" at bounding box center [784, 392] width 490 height 36
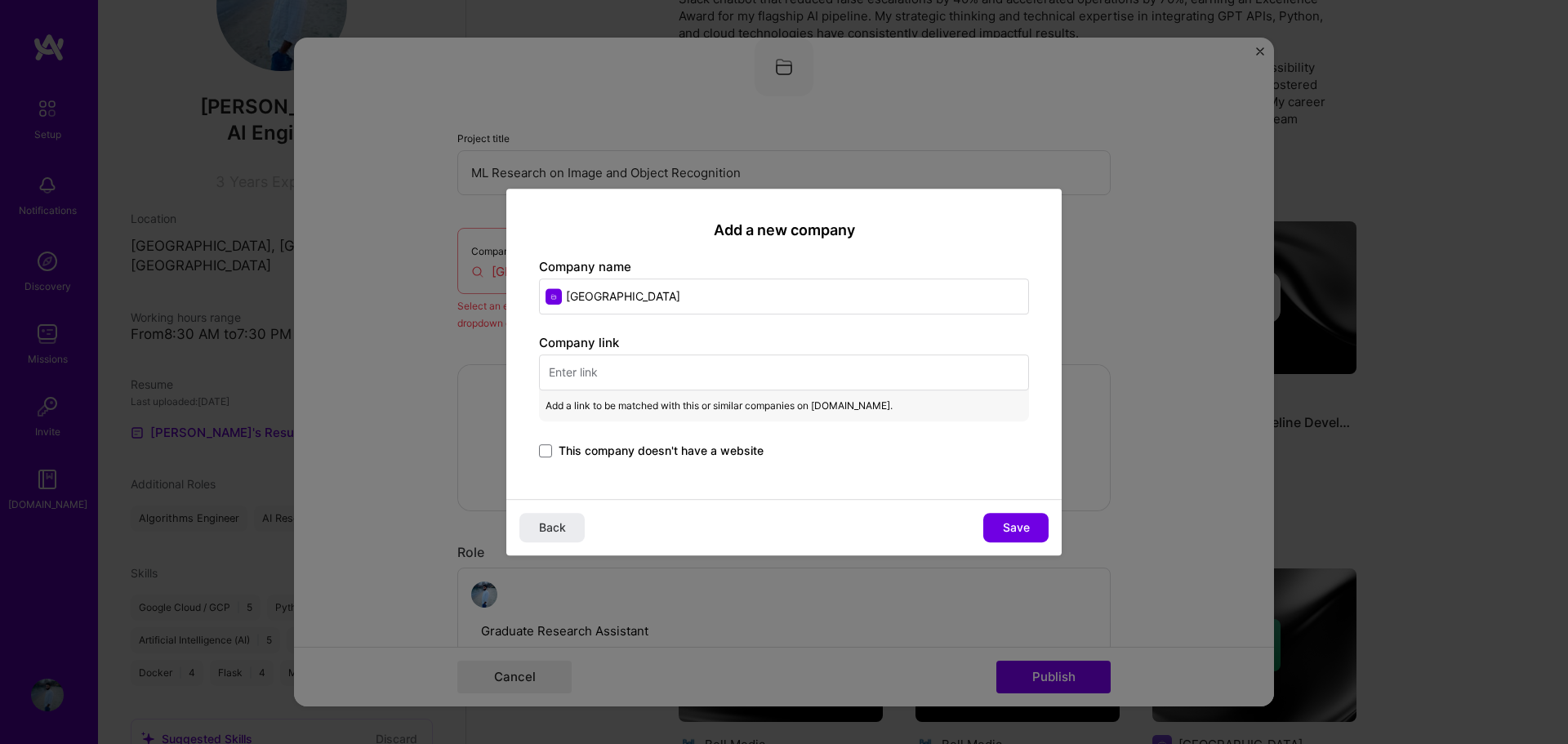
click at [730, 374] on input "text" at bounding box center [784, 372] width 490 height 36
paste input "[URL][DOMAIN_NAME]"
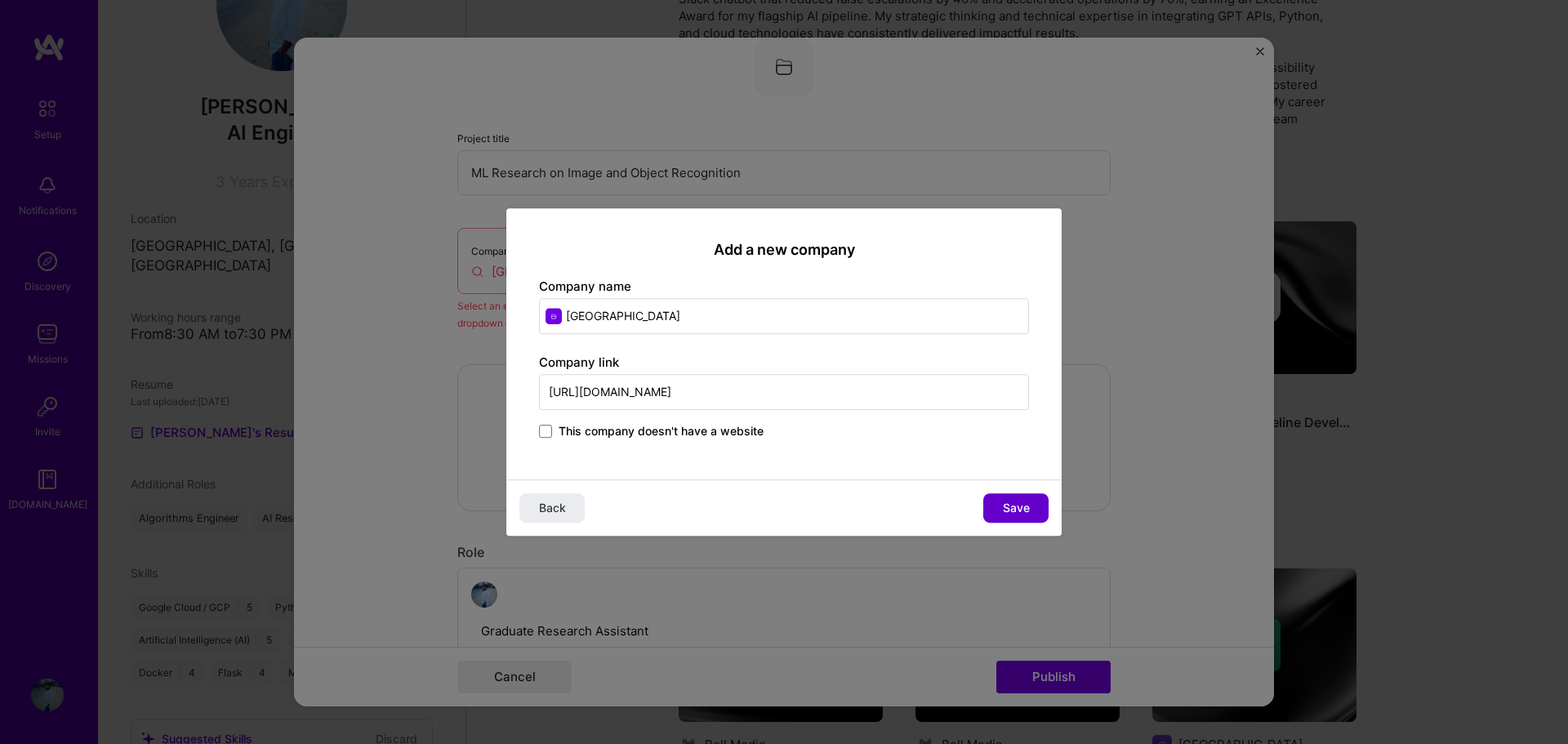
type input "[URL][DOMAIN_NAME]"
click at [1012, 517] on button "Save" at bounding box center [1016, 508] width 66 height 29
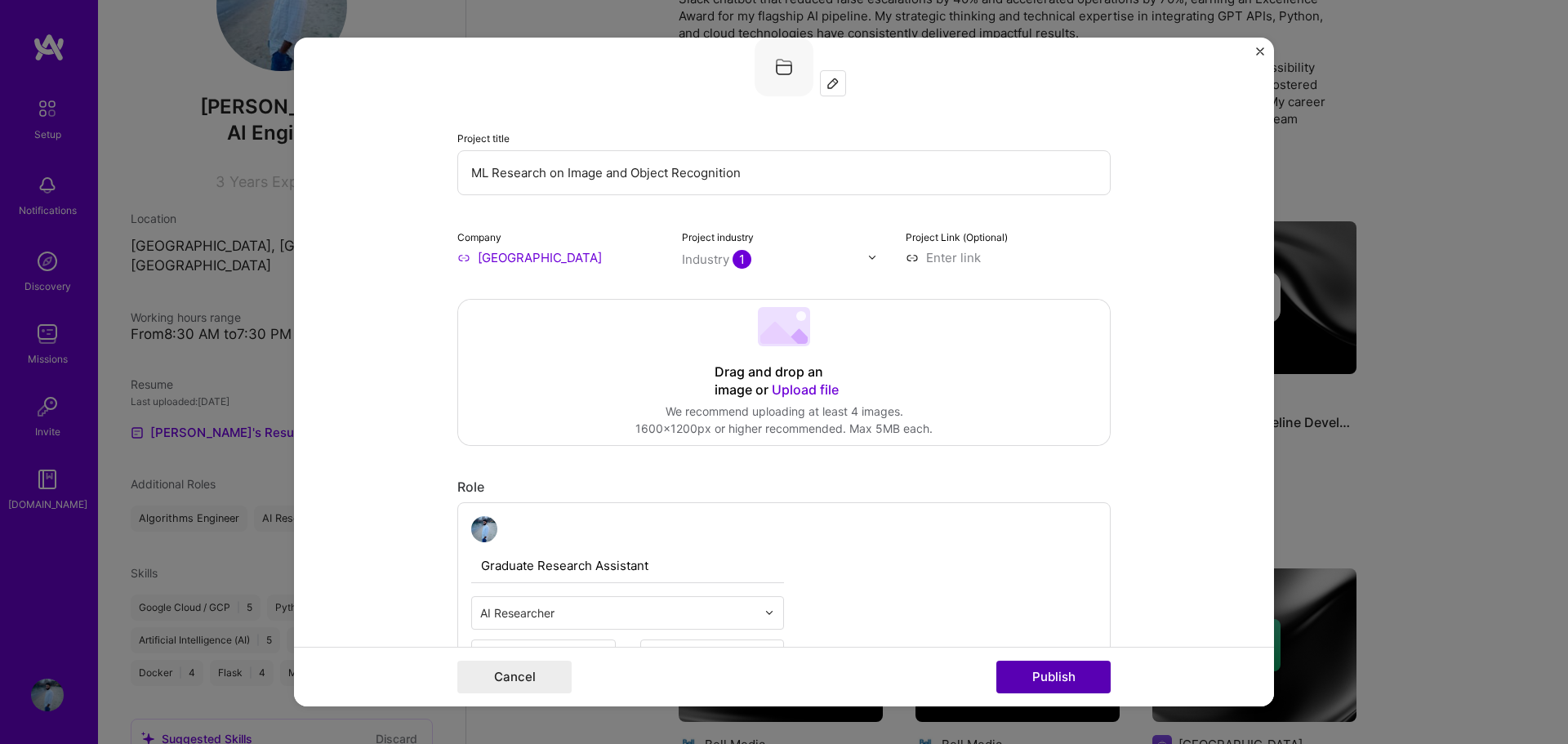
click at [1057, 676] on button "Publish" at bounding box center [1052, 677] width 114 height 33
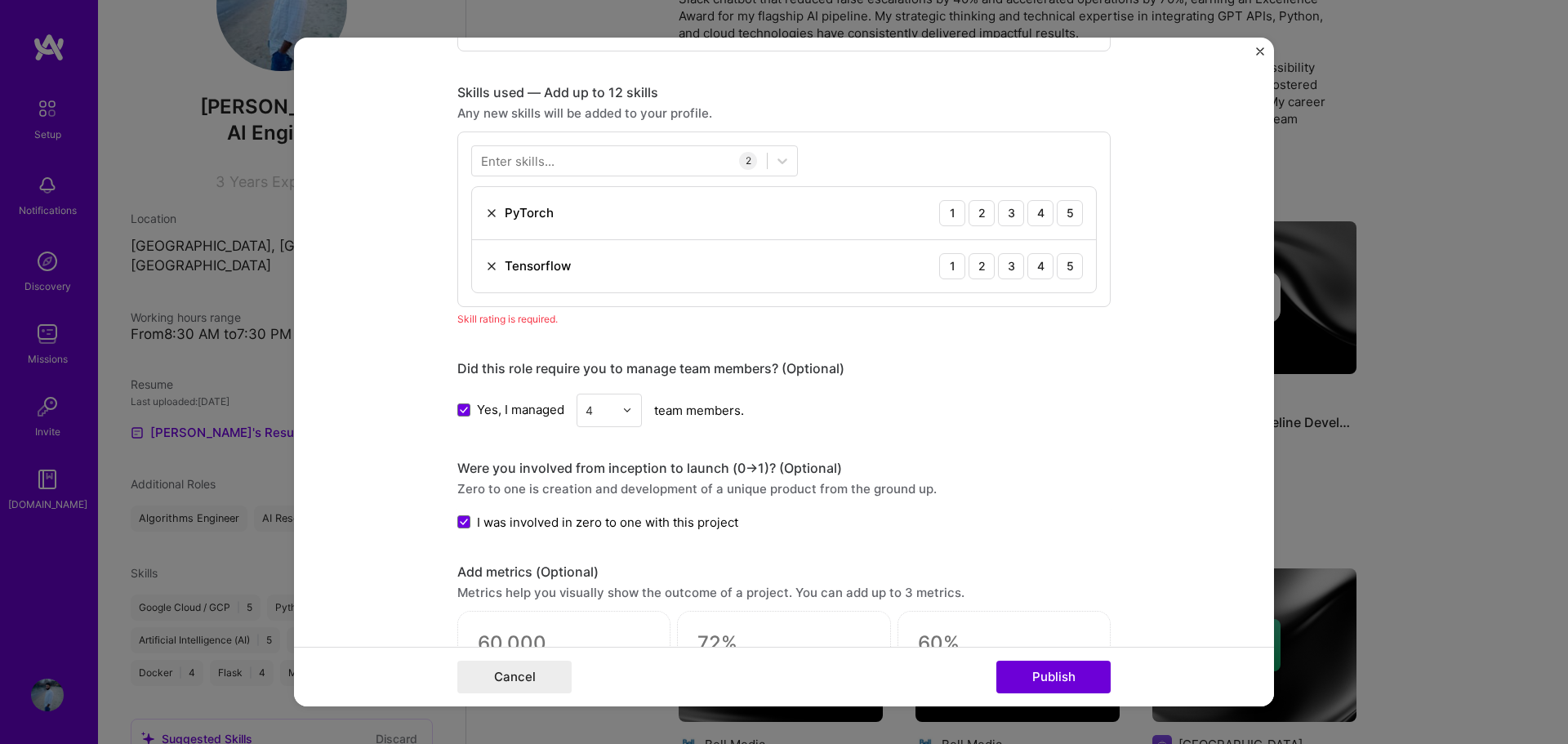
scroll to position [816, 0]
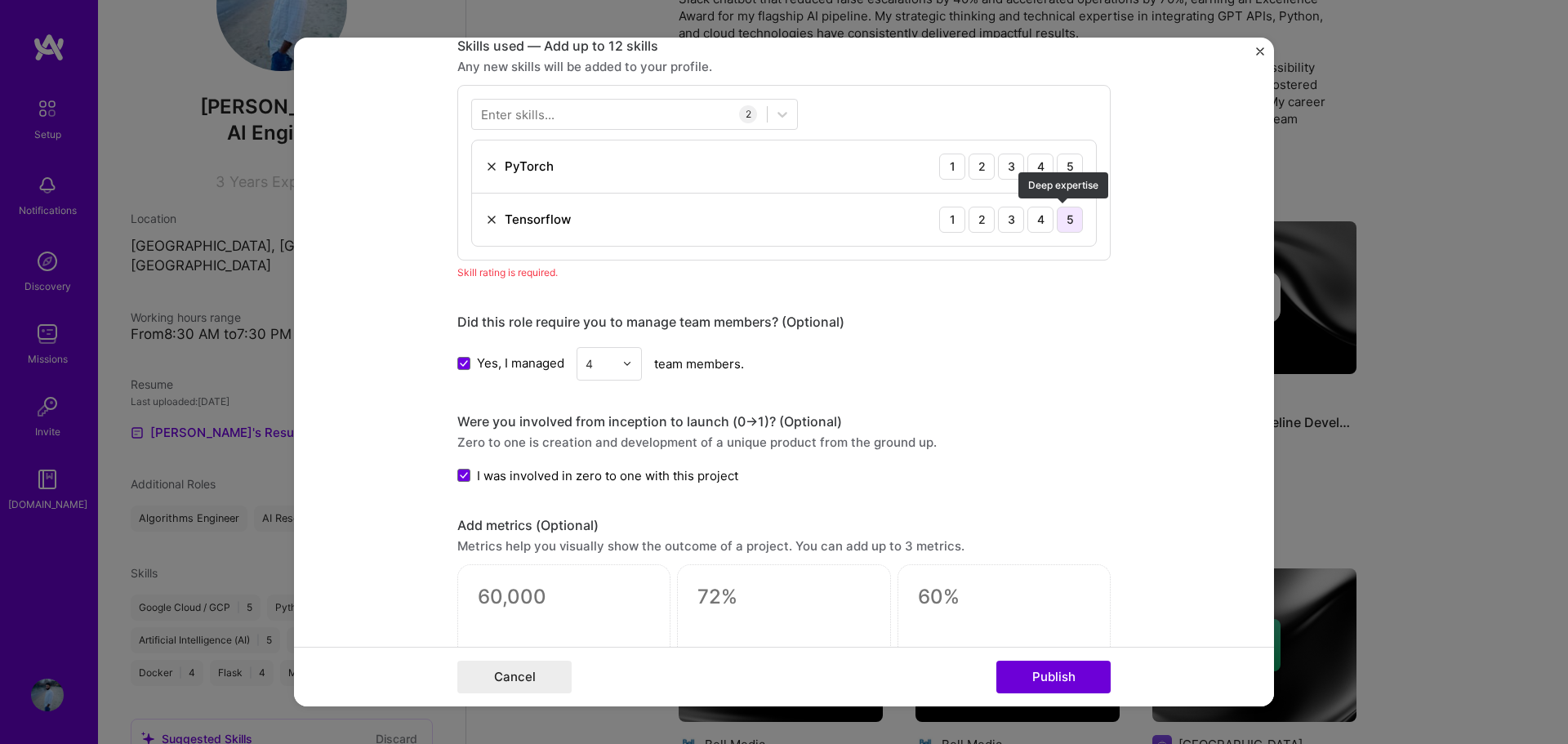
click at [1063, 219] on div "5" at bounding box center [1070, 220] width 26 height 26
click at [1066, 172] on div "5" at bounding box center [1070, 166] width 26 height 26
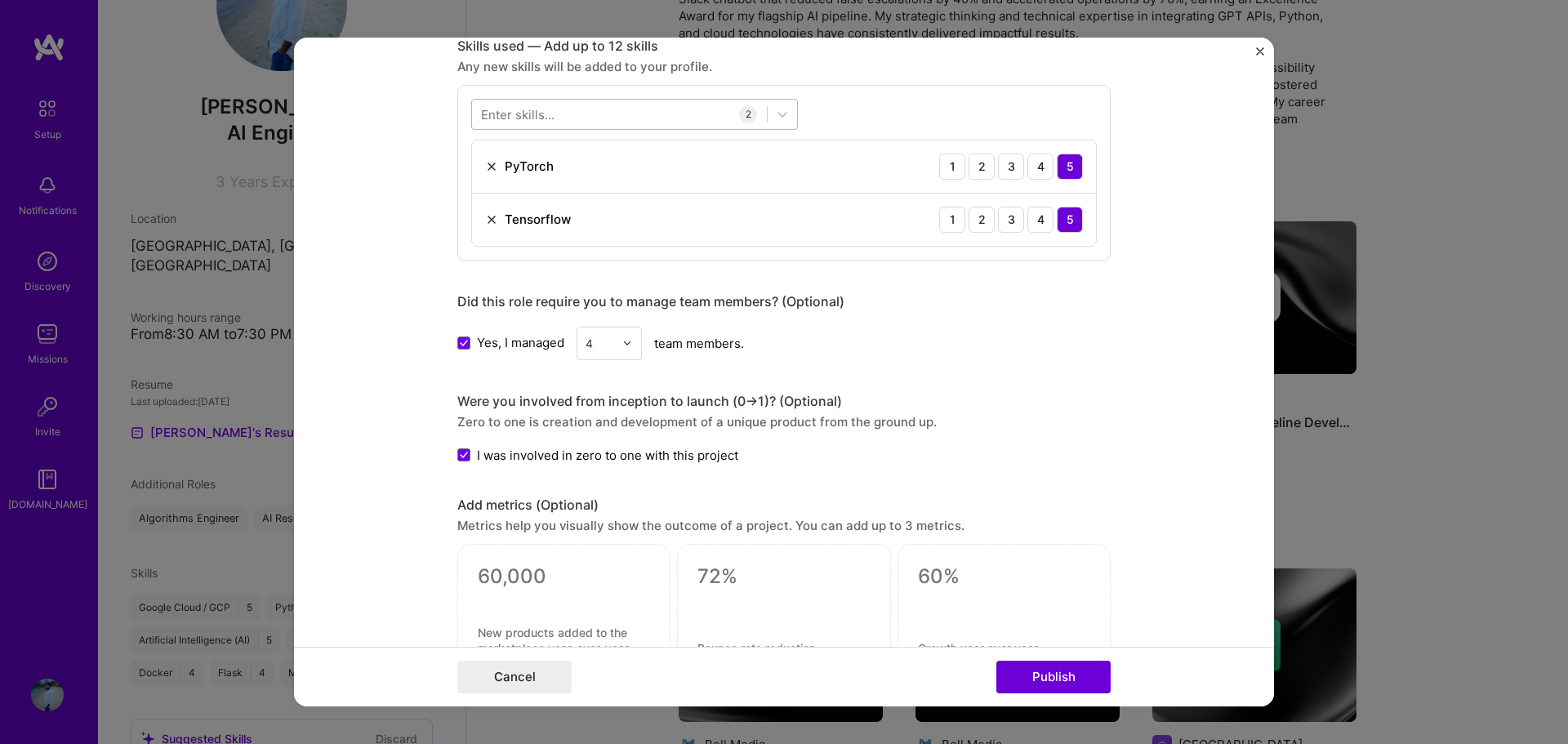
click at [601, 118] on div at bounding box center [620, 114] width 295 height 27
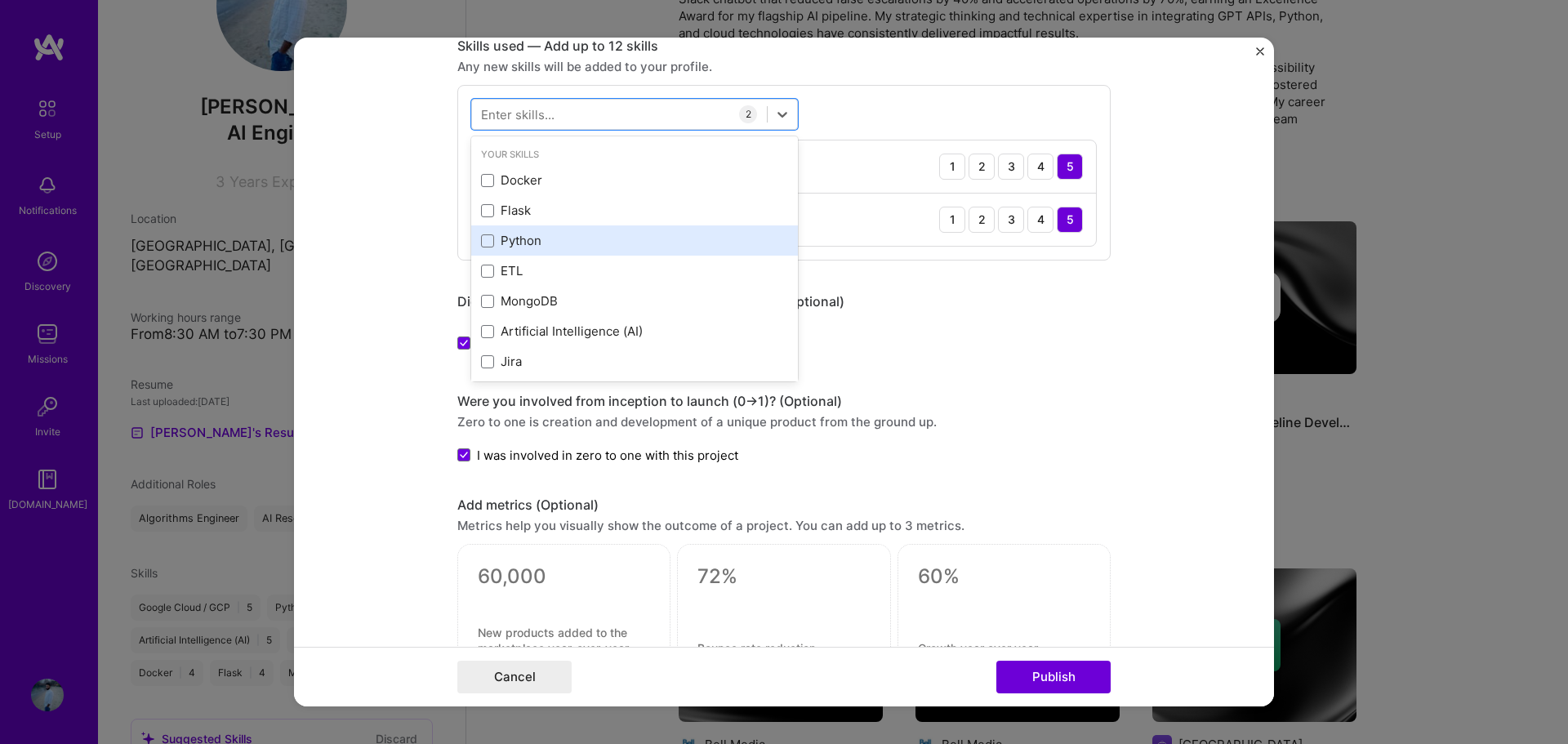
click at [518, 243] on div "Python" at bounding box center [634, 240] width 307 height 17
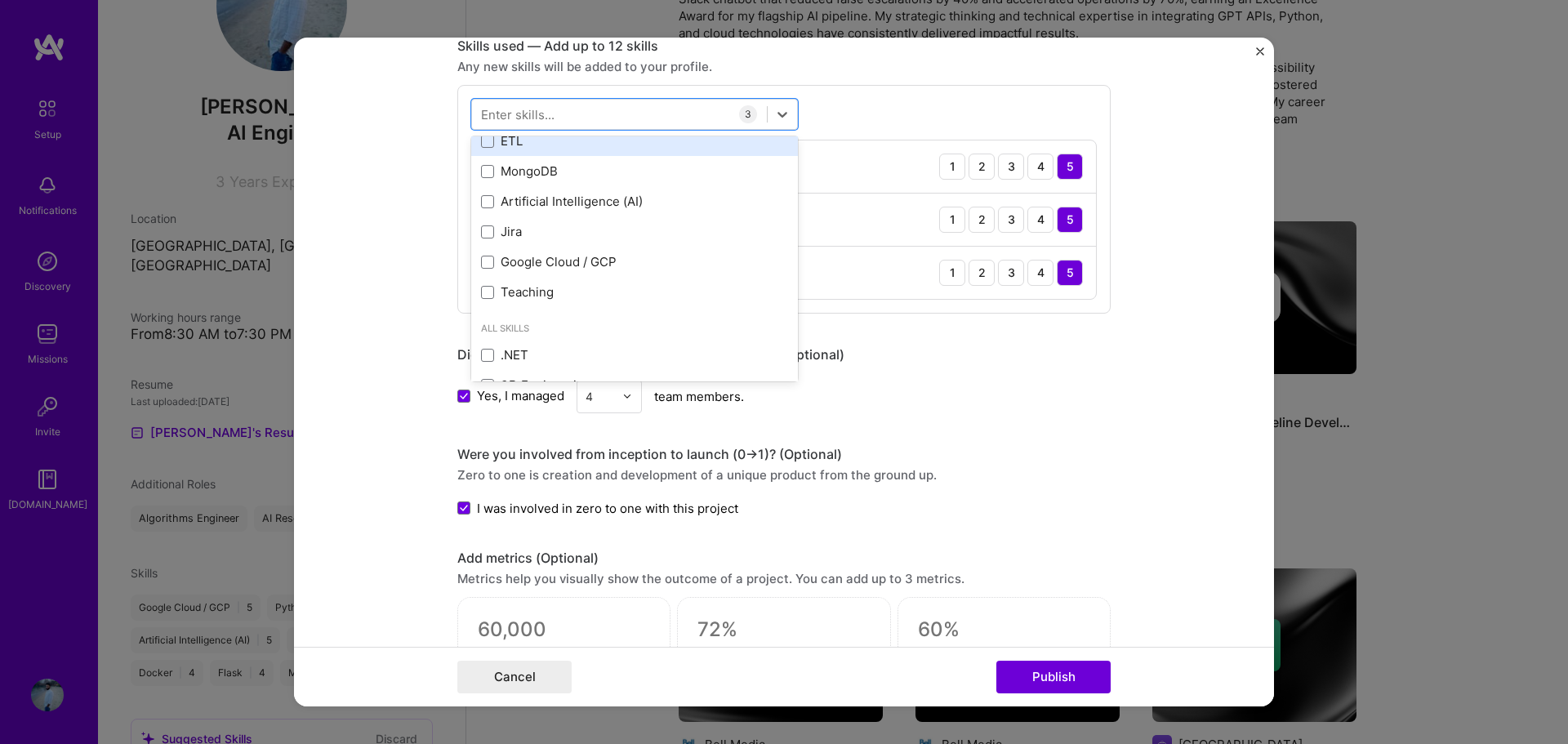
scroll to position [163, 0]
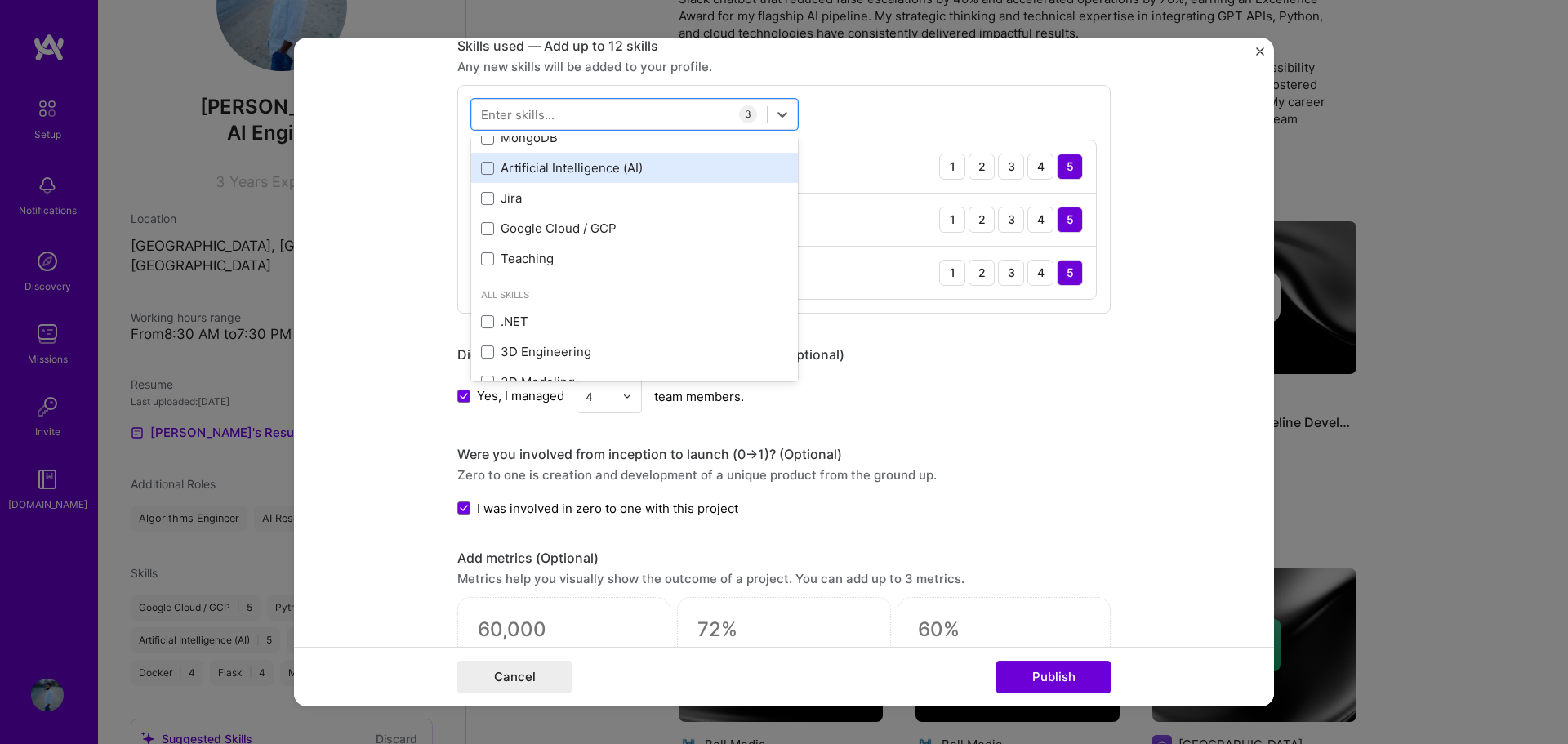
click at [579, 164] on div "Artificial Intelligence (AI)" at bounding box center [634, 167] width 307 height 17
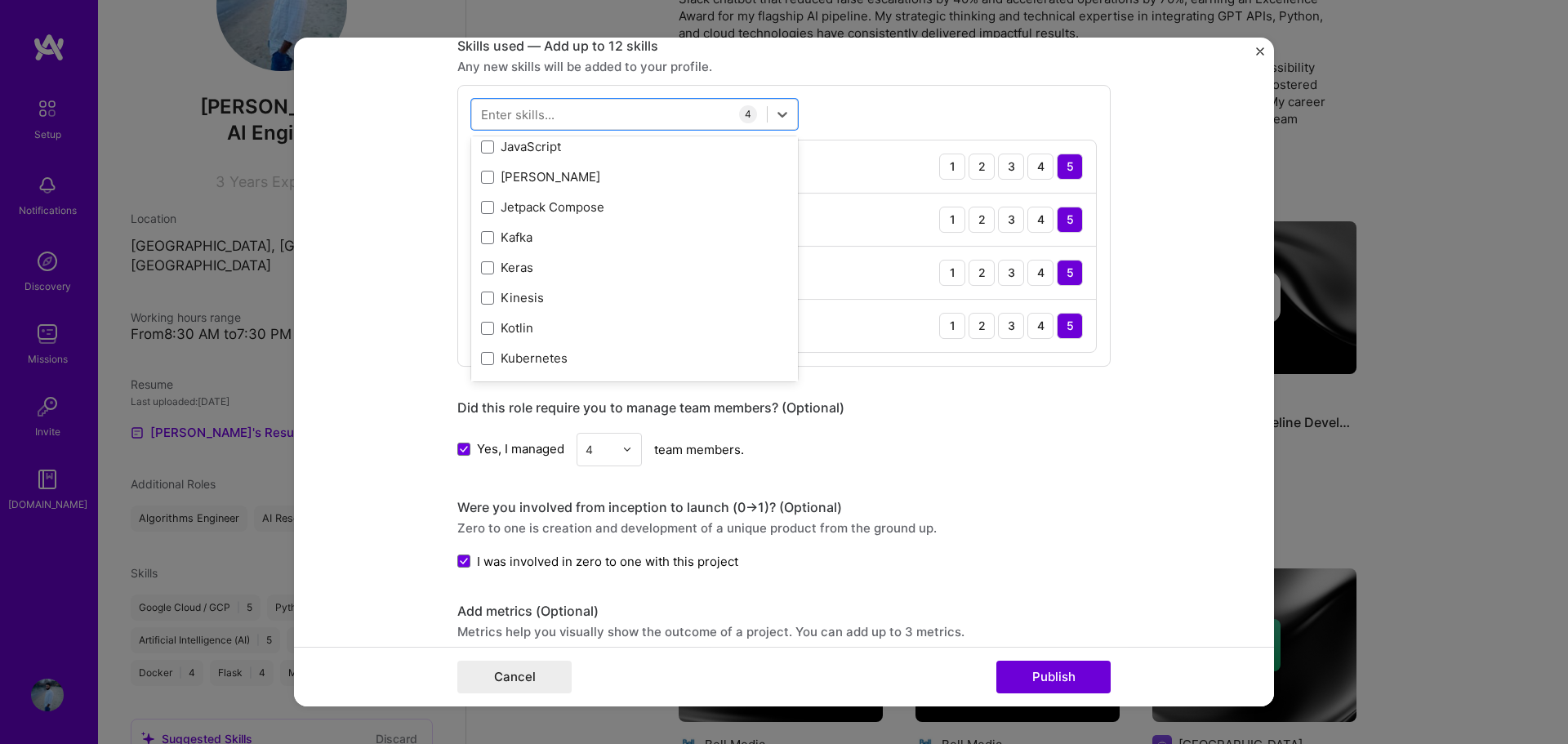
scroll to position [5487, 0]
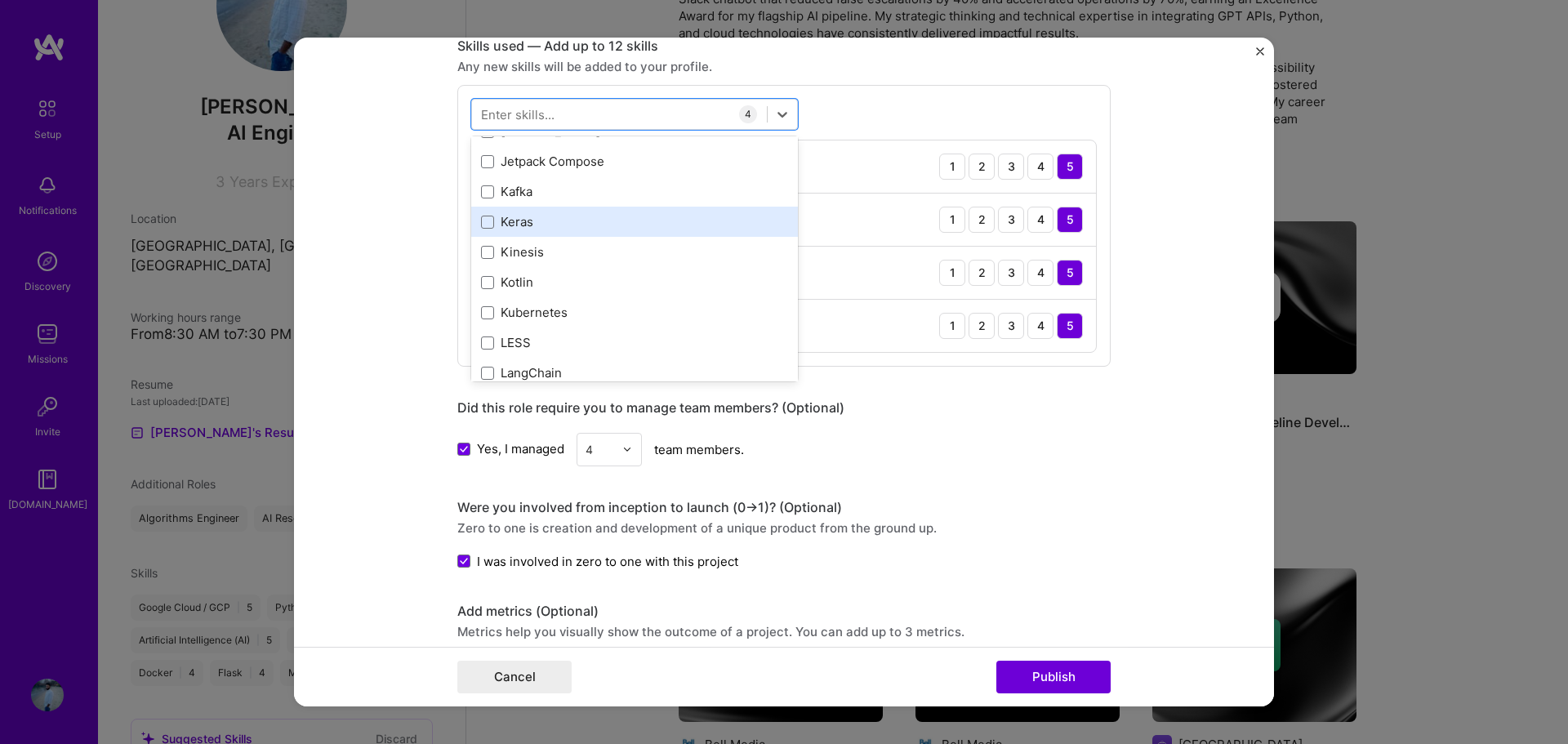
click at [511, 225] on div "Keras" at bounding box center [634, 221] width 307 height 17
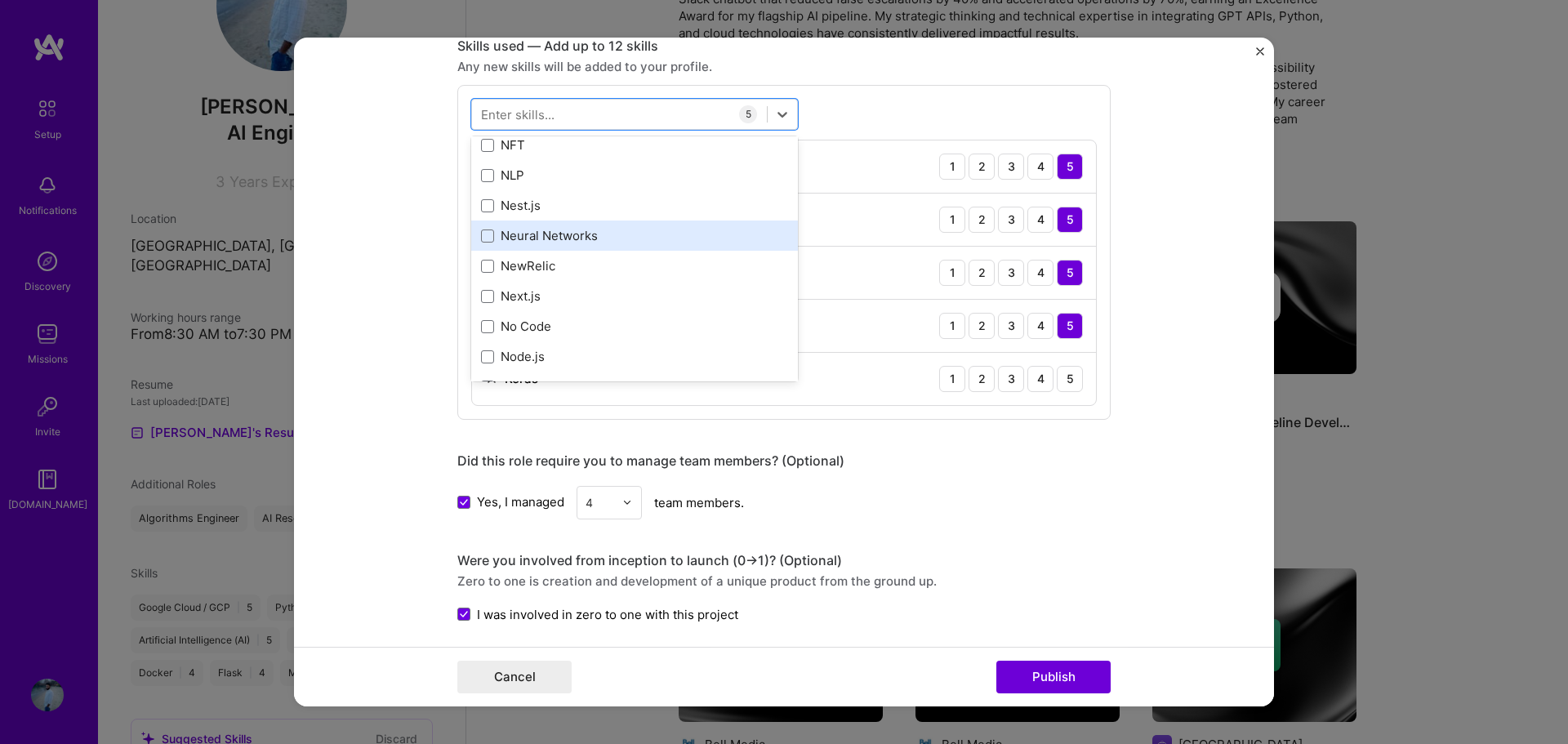
scroll to position [6630, 0]
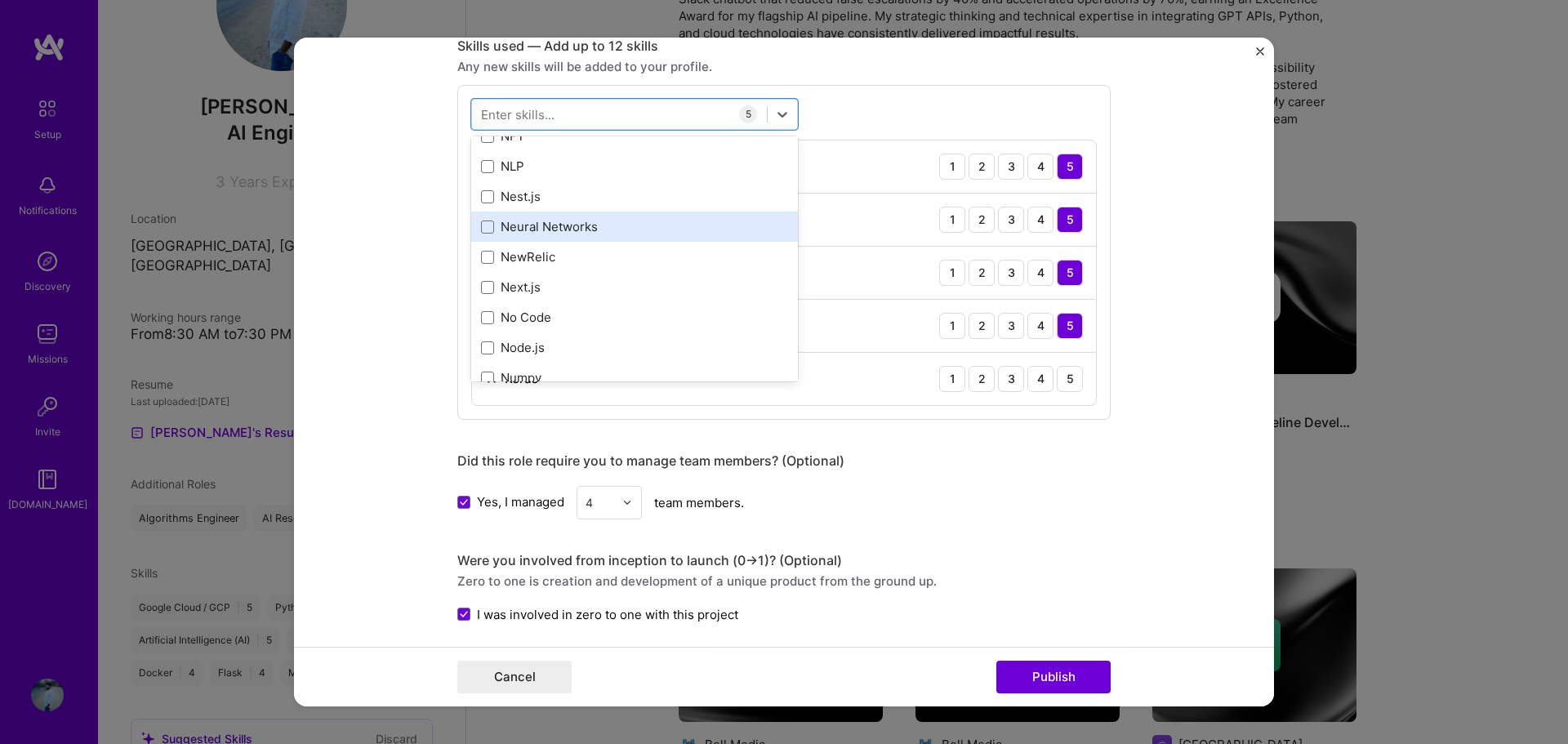
click at [562, 227] on div "Neural Networks" at bounding box center [634, 226] width 307 height 17
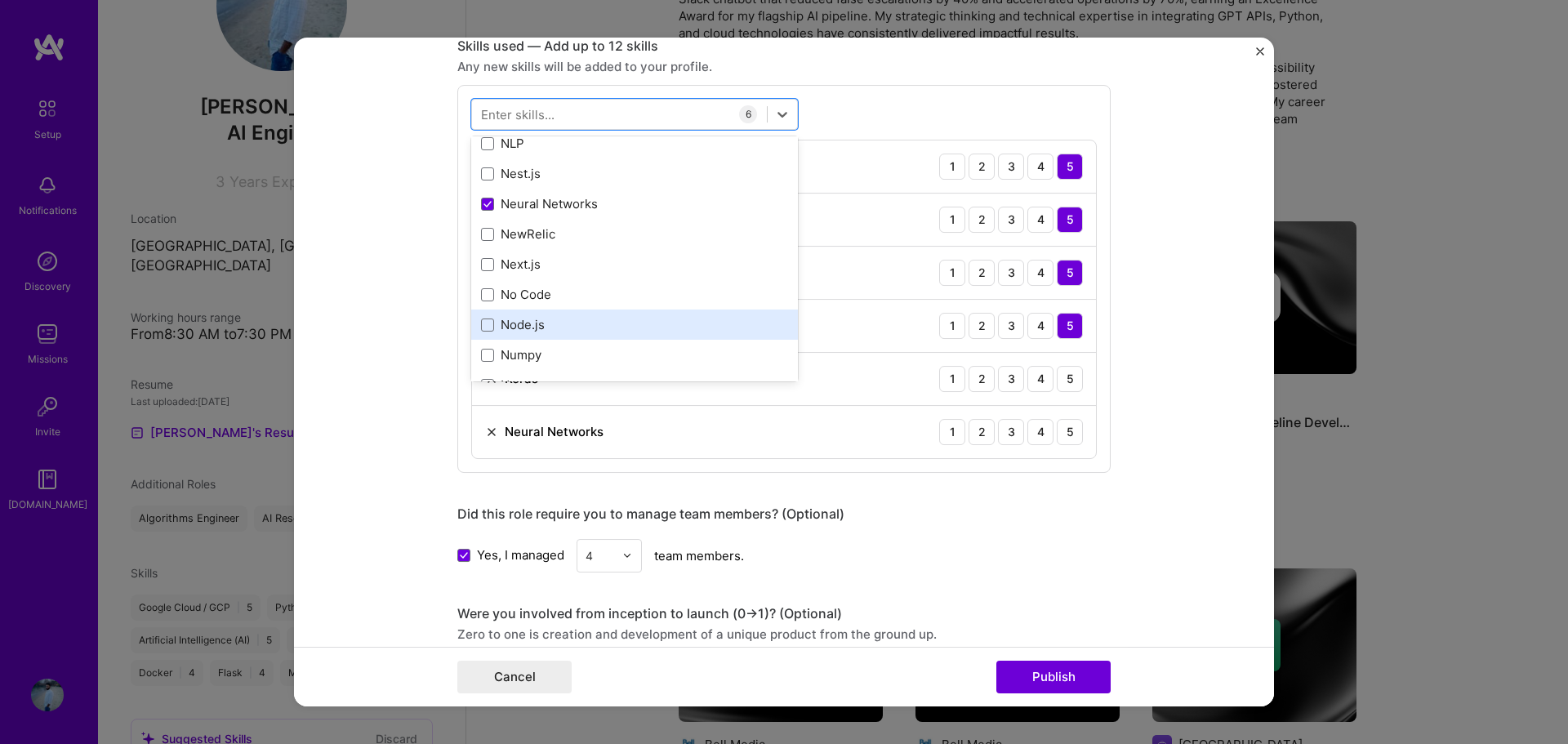
scroll to position [6712, 0]
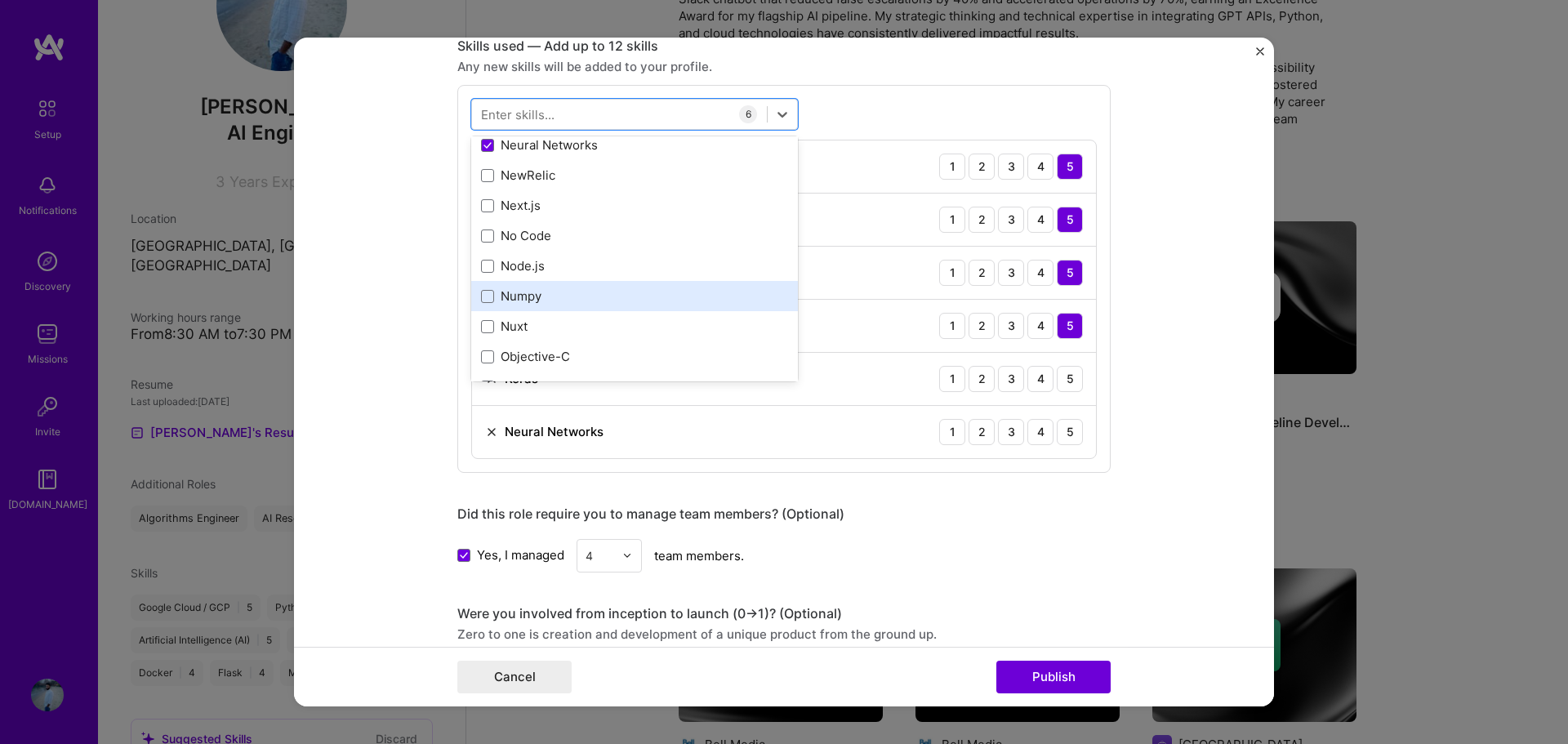
click at [561, 288] on div "Numpy" at bounding box center [634, 296] width 307 height 17
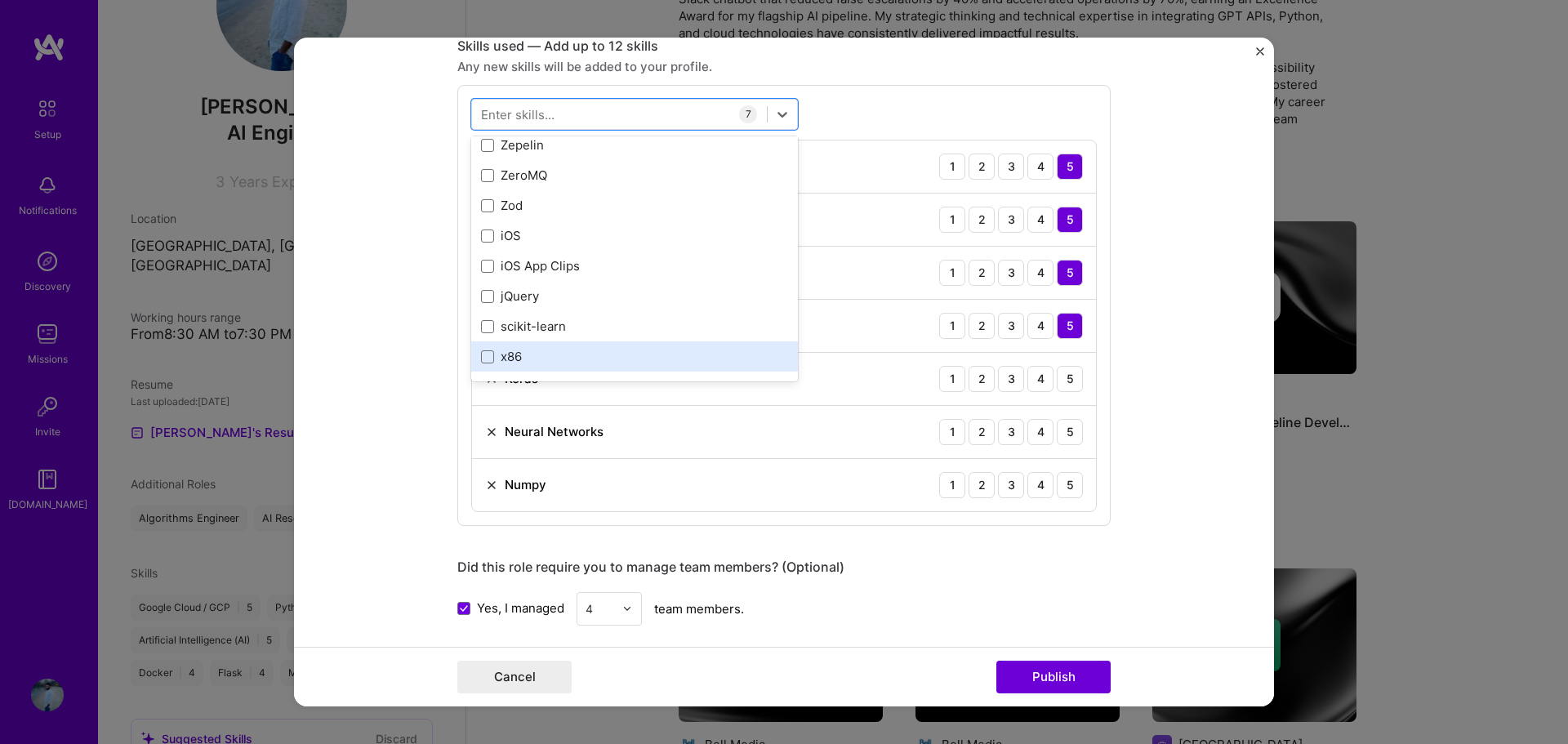
scroll to position [11242, 0]
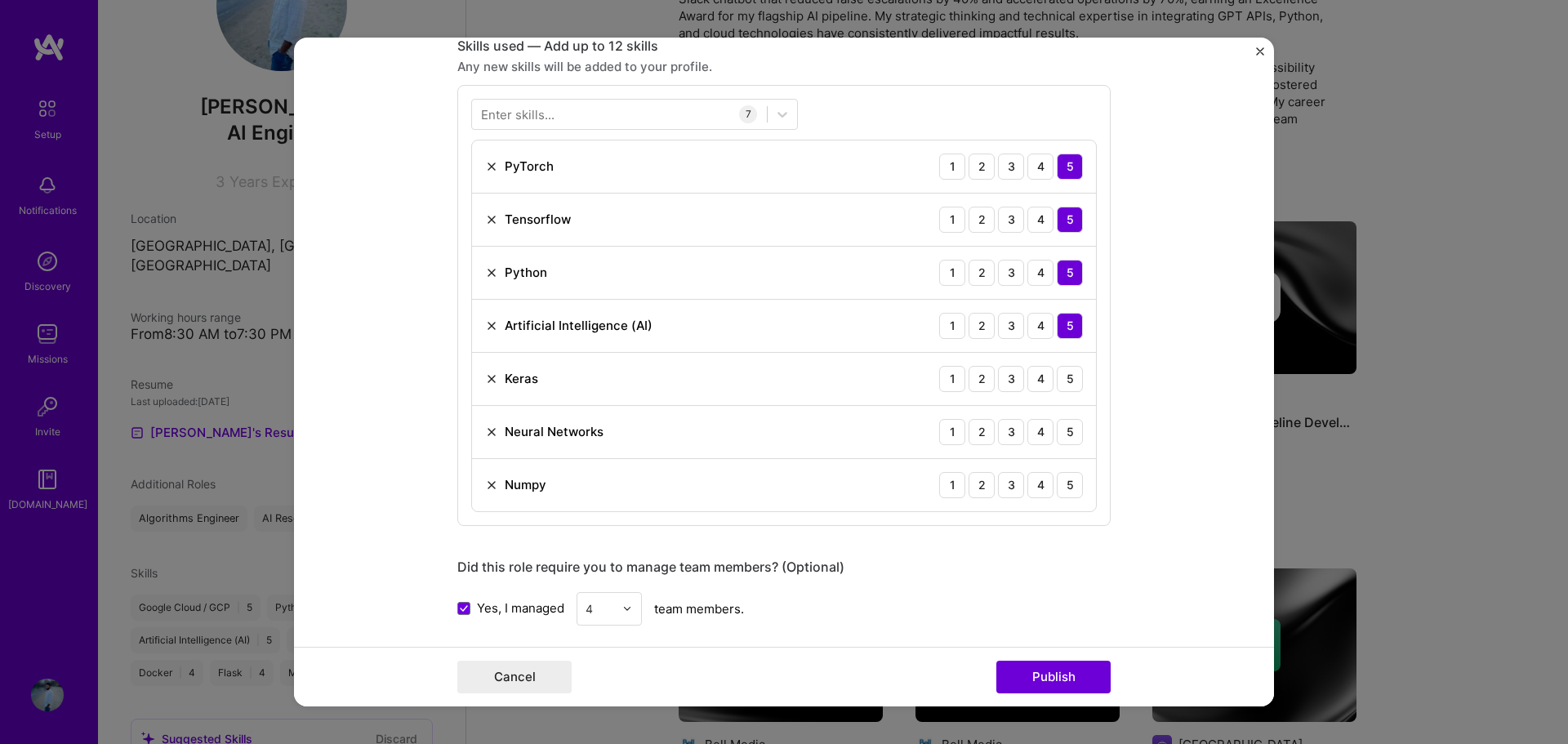
click at [1196, 371] on form "Editing suggested project This project is suggested based on your LinkedIn, res…" at bounding box center [784, 372] width 979 height 669
click at [1033, 377] on div "4" at bounding box center [1040, 379] width 26 height 26
click at [1066, 430] on div "5" at bounding box center [1070, 432] width 26 height 26
click at [1036, 487] on div "4" at bounding box center [1040, 485] width 26 height 26
click at [1069, 669] on button "Publish" at bounding box center [1052, 677] width 114 height 33
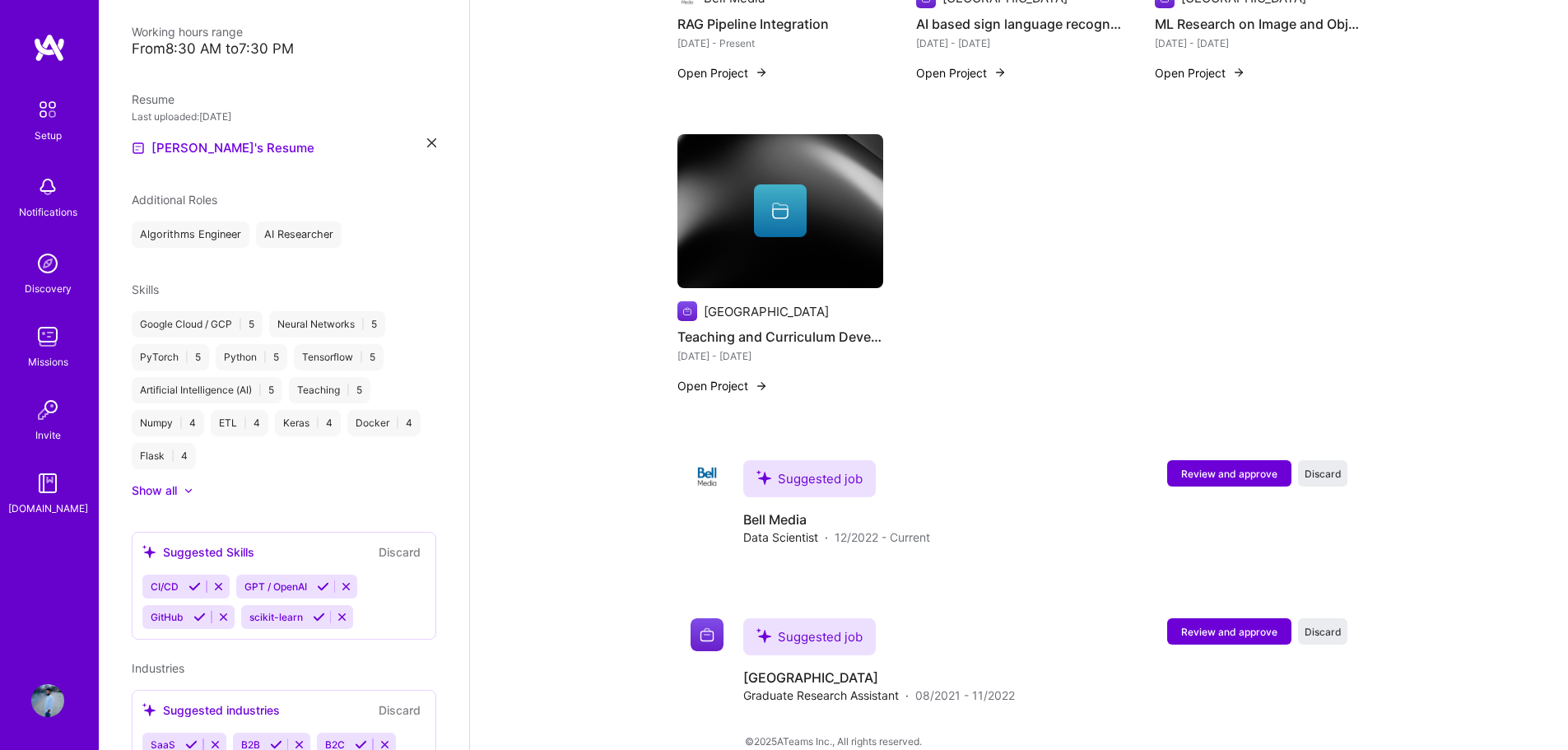
scroll to position [422, 0]
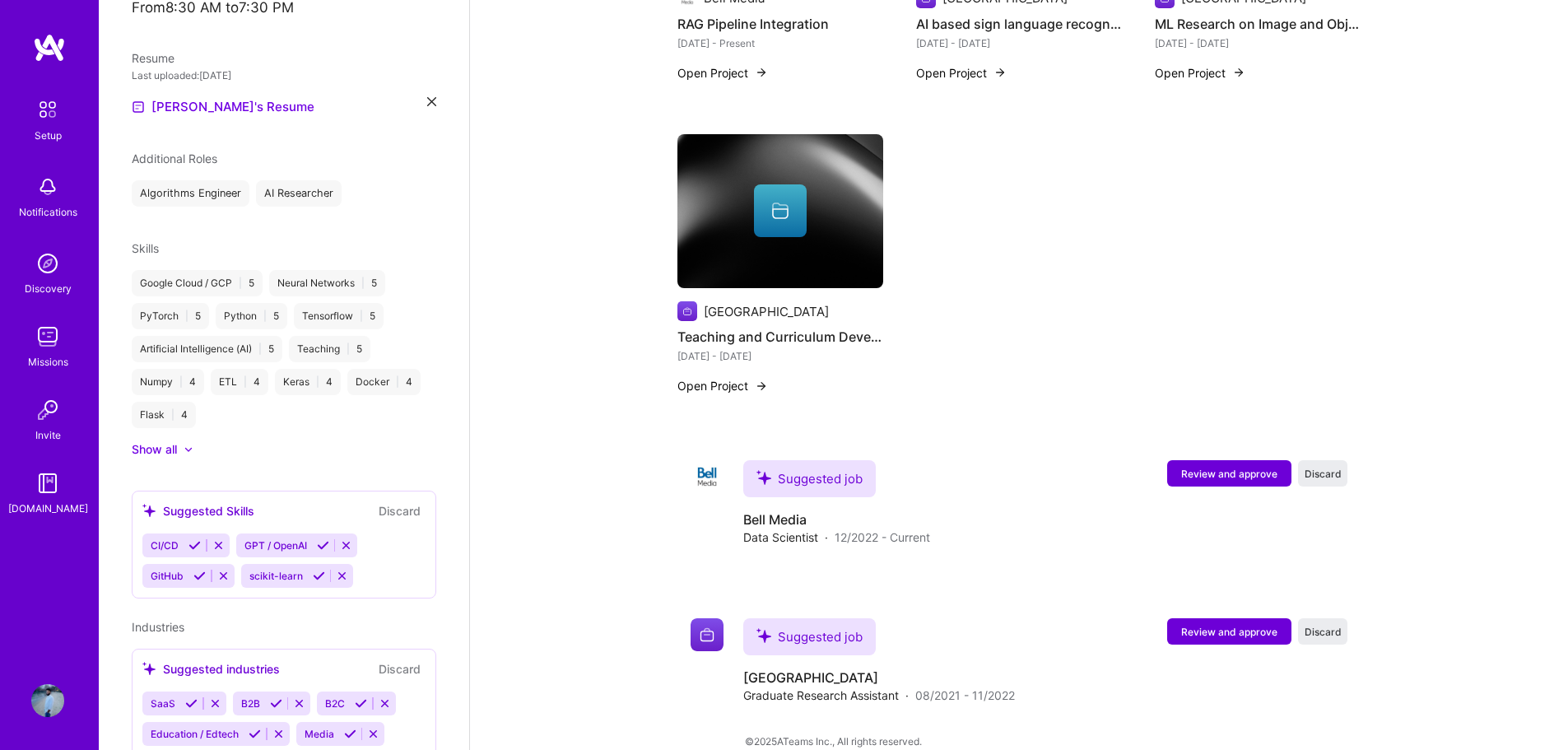
click at [192, 539] on icon at bounding box center [194, 545] width 12 height 12
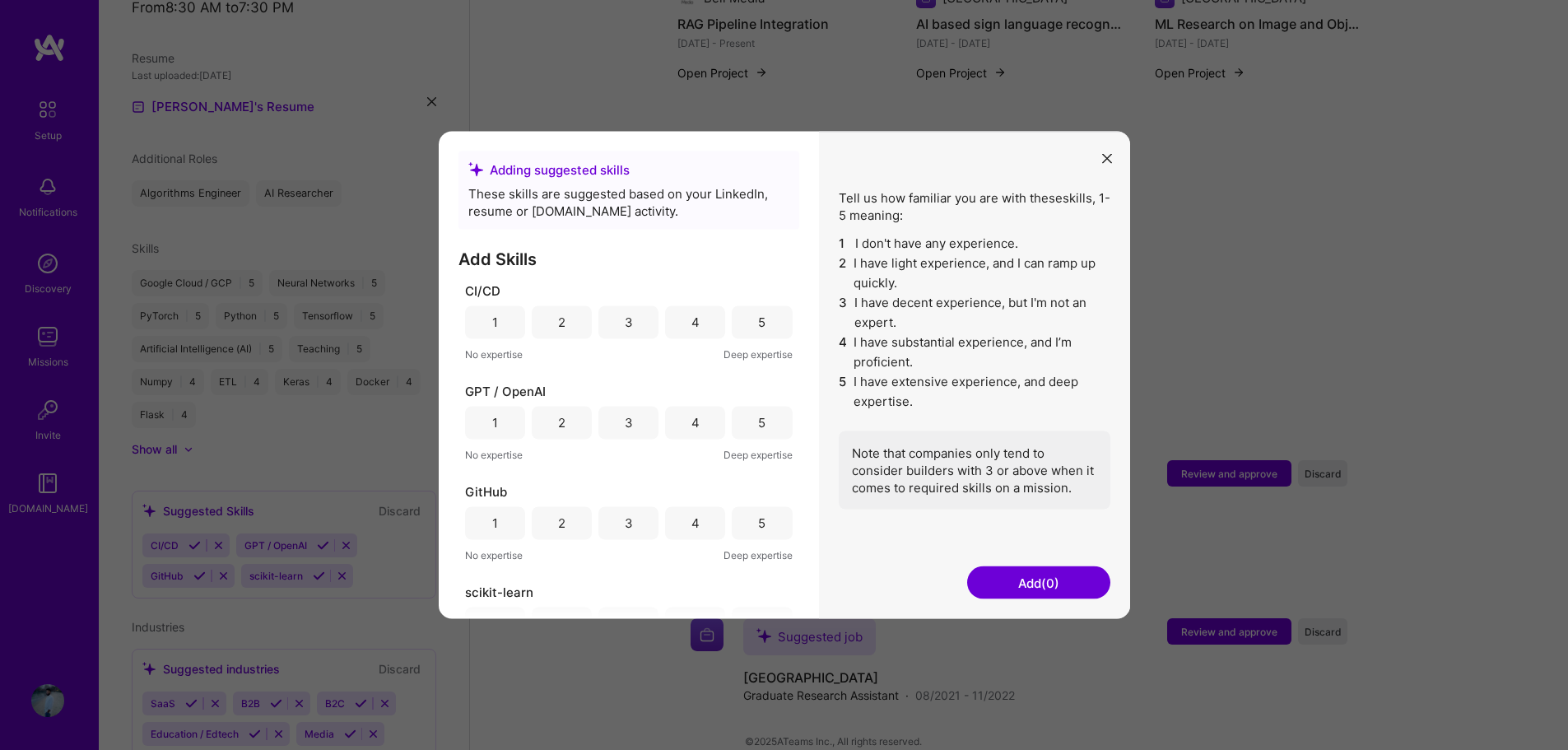
click at [758, 324] on div "5" at bounding box center [761, 322] width 7 height 17
click at [758, 432] on div "5" at bounding box center [762, 422] width 60 height 33
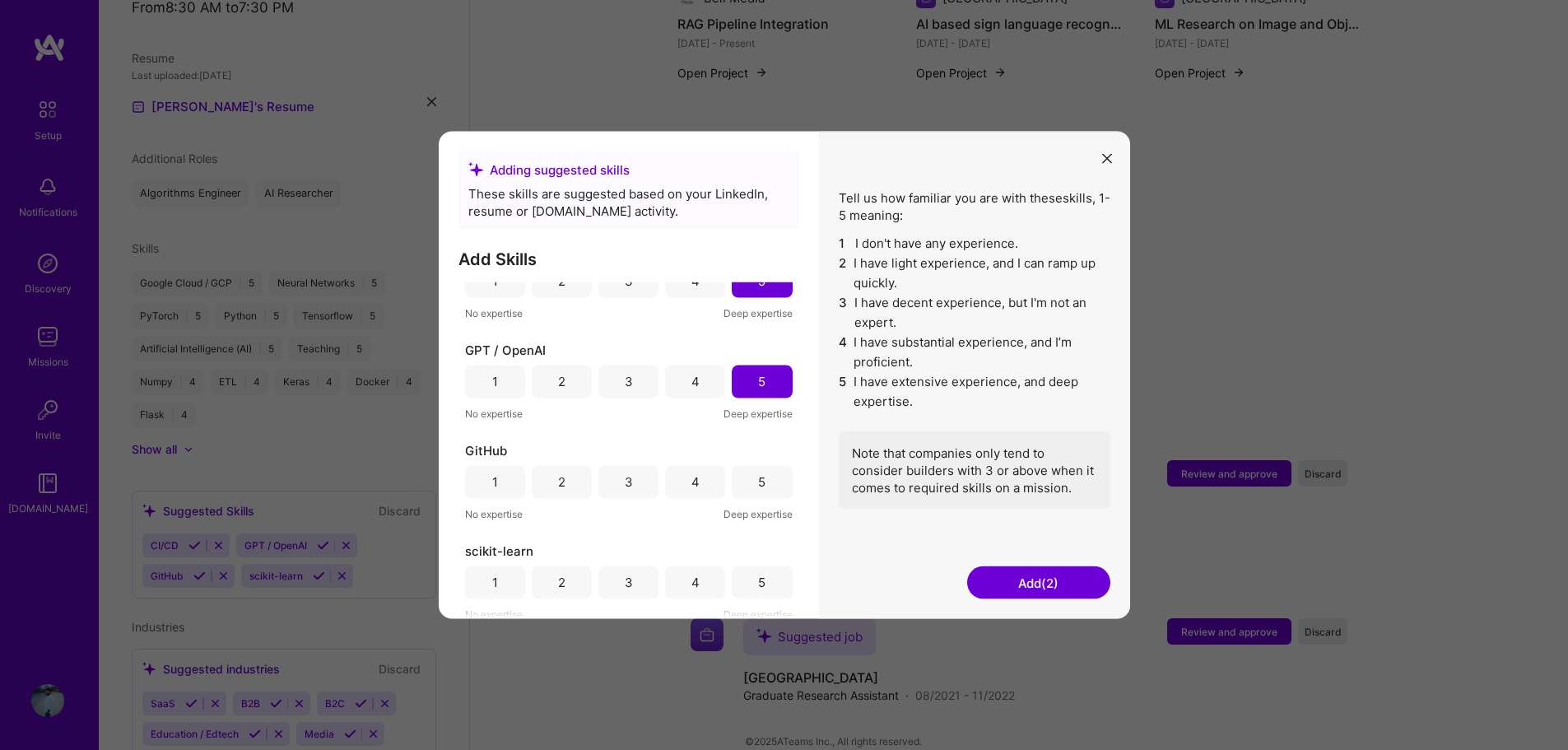
scroll to position [45, 0]
click at [758, 482] on div "5" at bounding box center [761, 478] width 7 height 17
click at [745, 582] on div "5" at bounding box center [762, 578] width 60 height 33
click at [1023, 578] on button "Add (4)" at bounding box center [1038, 582] width 143 height 33
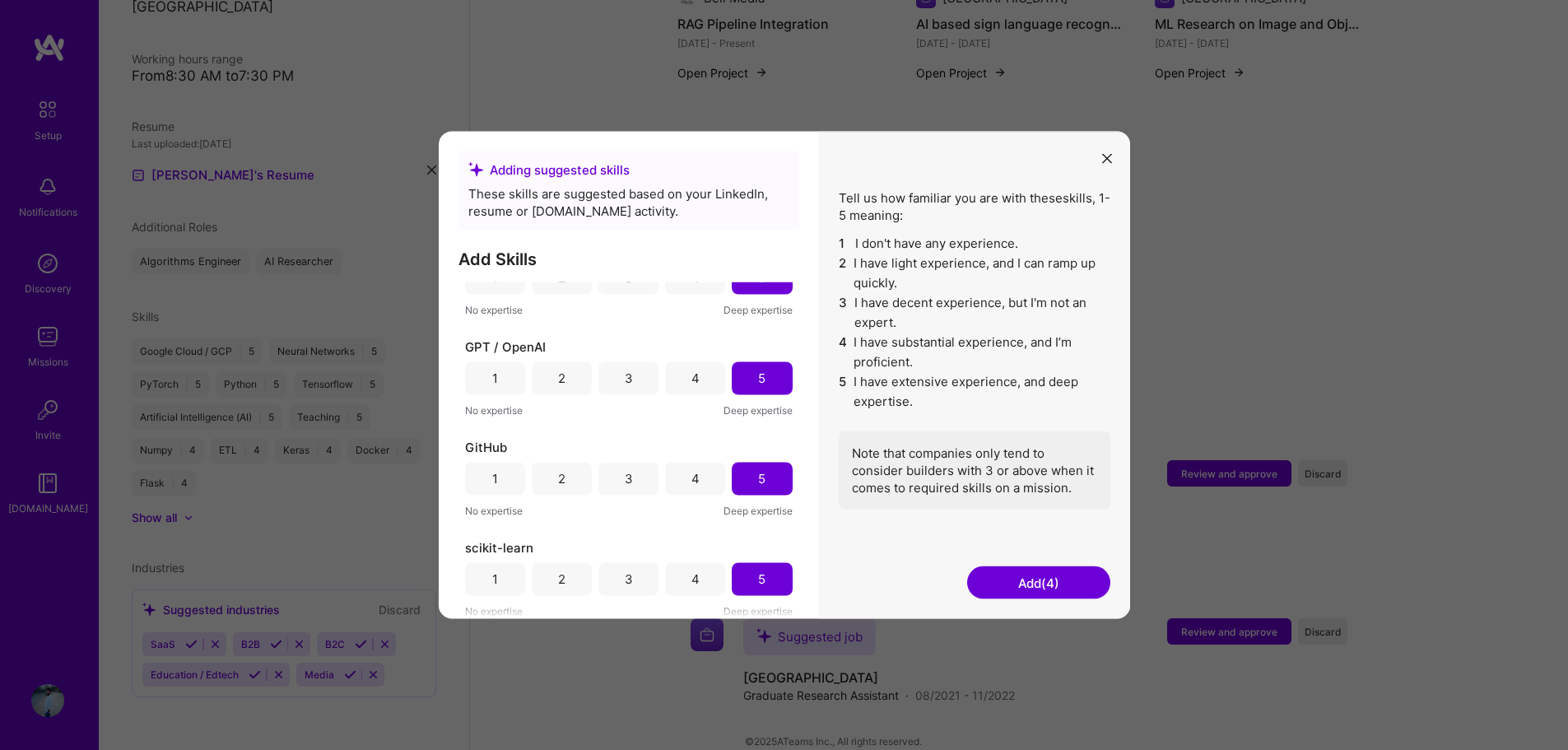
scroll to position [334, 0]
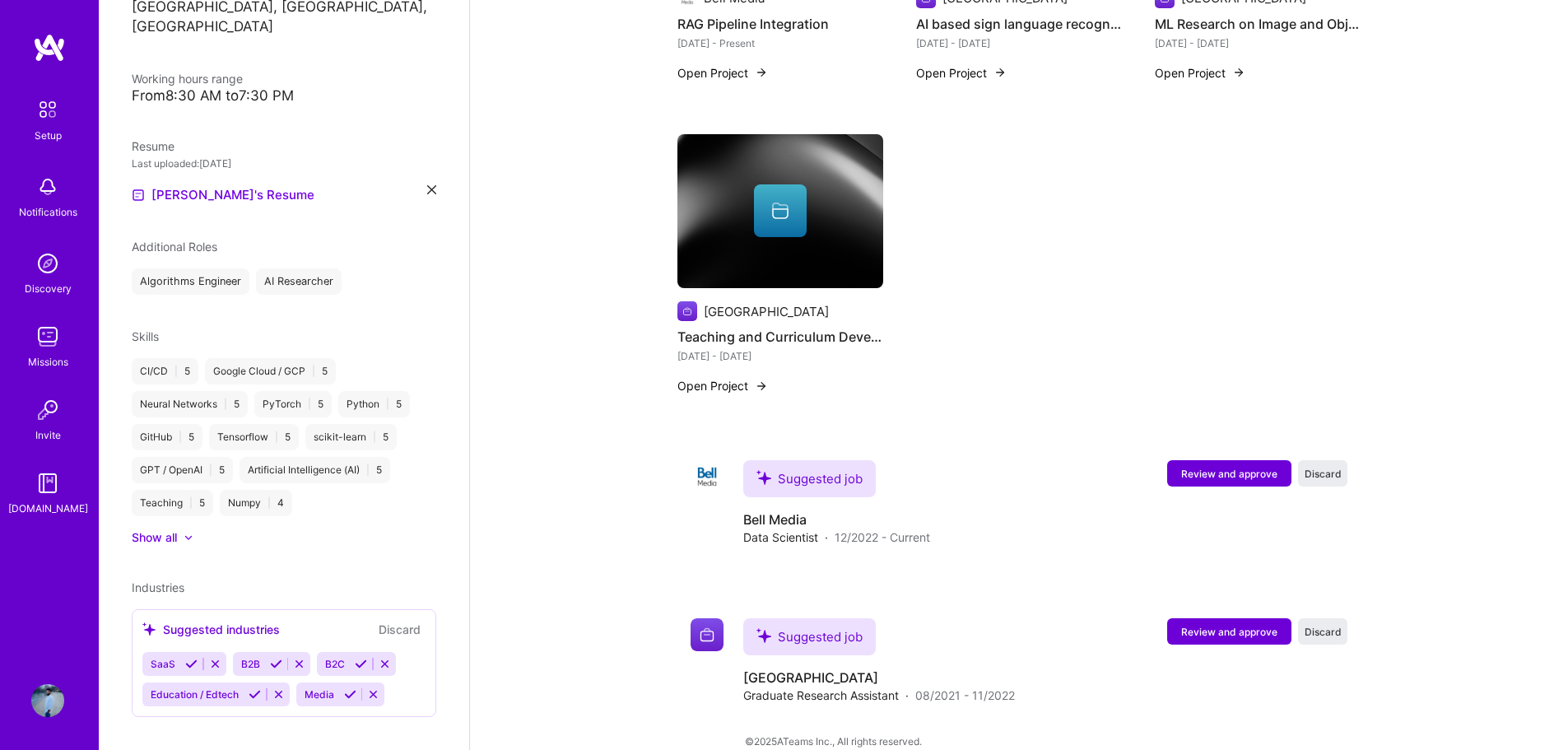
click at [175, 529] on div "Show all" at bounding box center [154, 538] width 45 height 17
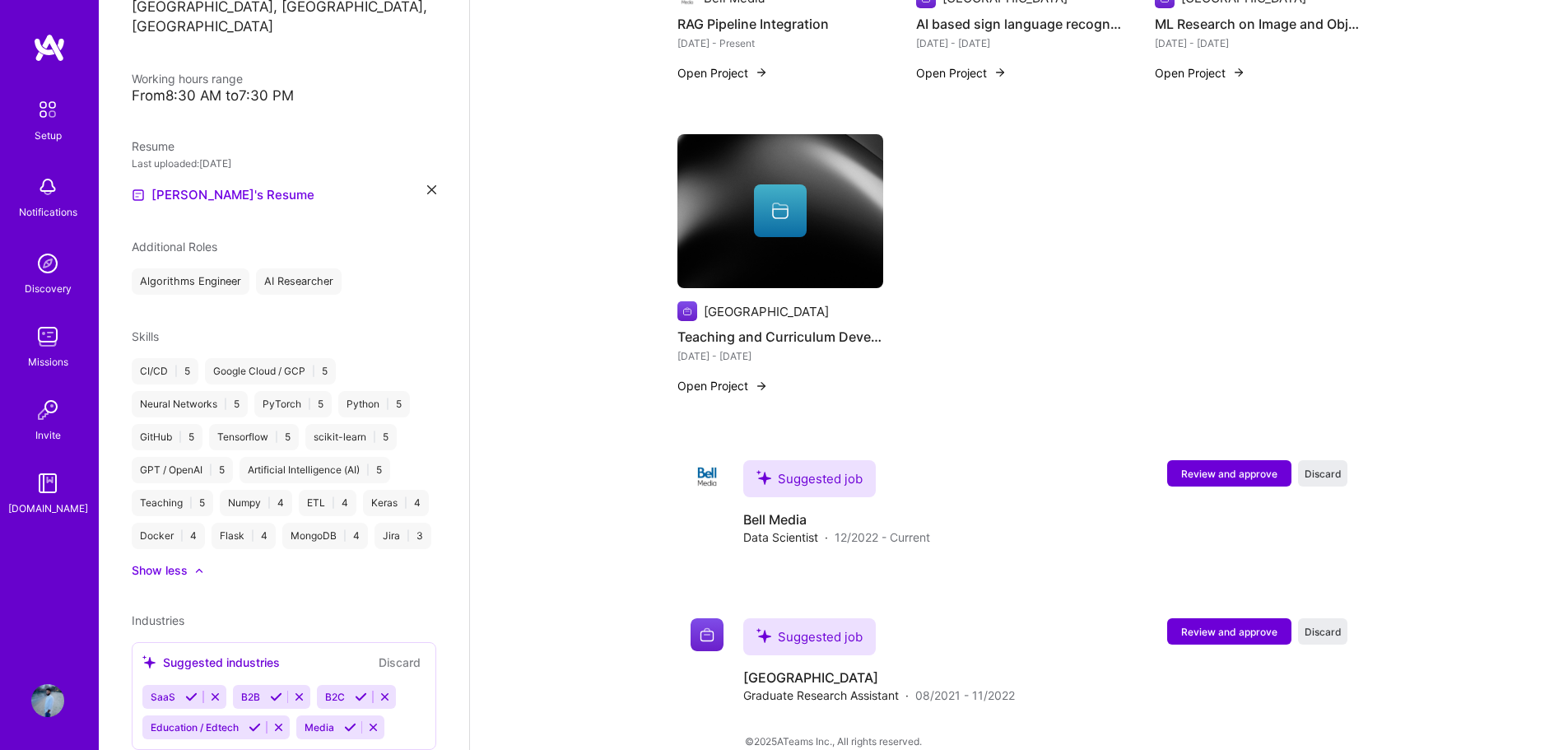
scroll to position [400, 0]
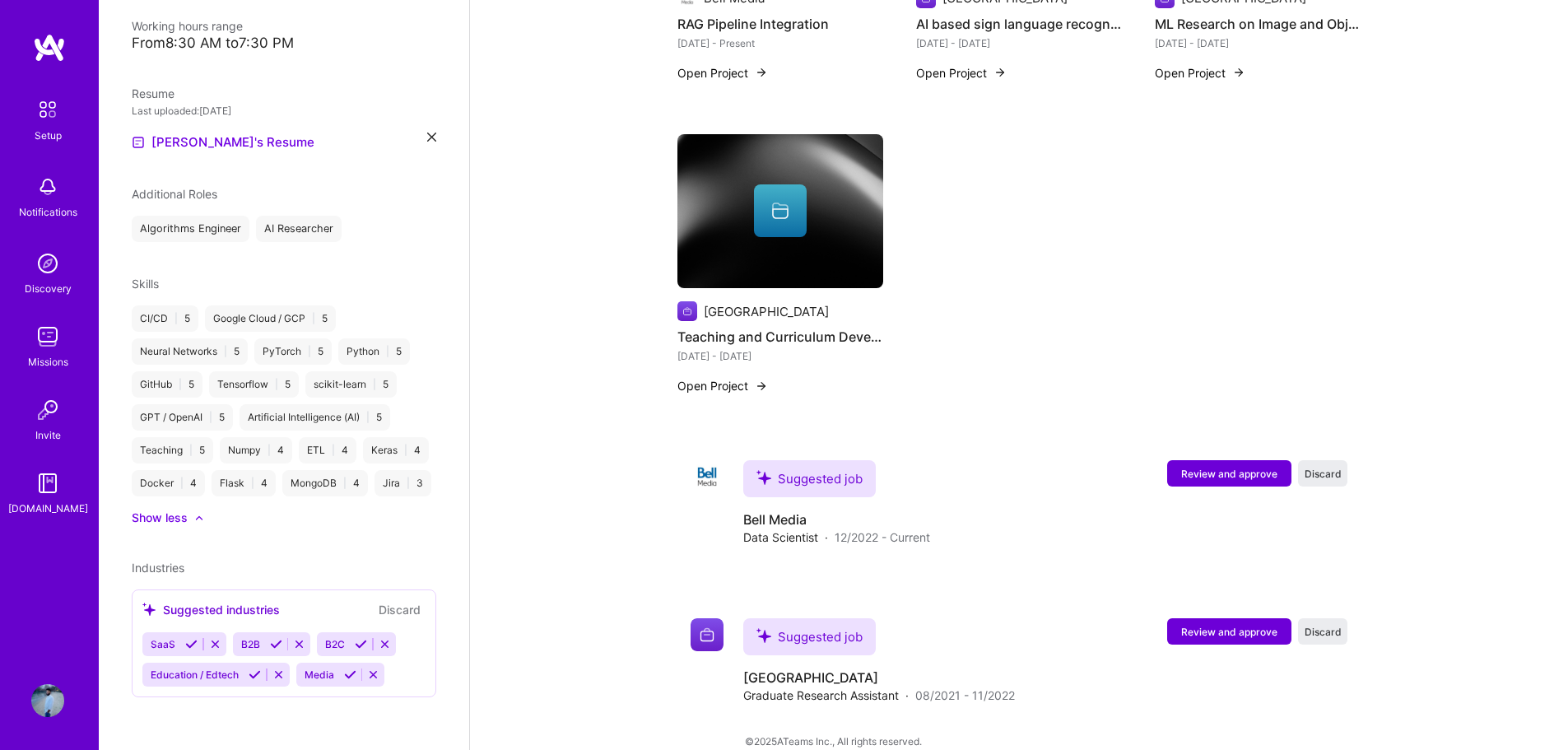
click at [188, 645] on icon at bounding box center [191, 643] width 12 height 12
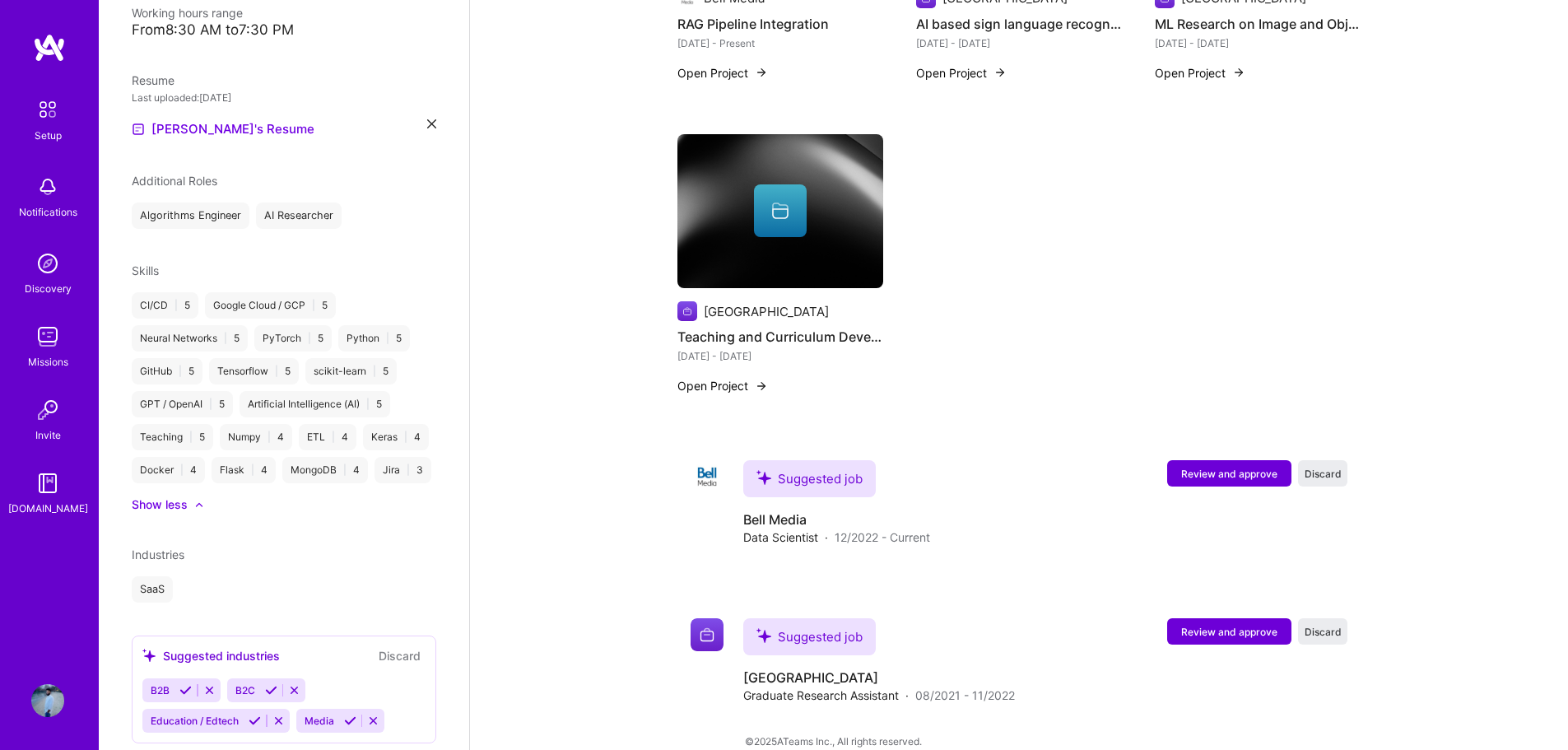
click at [267, 644] on div "[PERSON_NAME] AI Engineer 3 Years Experience Location [GEOGRAPHIC_DATA], [GEOGR…" at bounding box center [284, 375] width 370 height 750
click at [272, 696] on icon at bounding box center [271, 690] width 12 height 12
click at [182, 696] on icon at bounding box center [185, 690] width 12 height 12
click at [254, 696] on icon at bounding box center [254, 690] width 12 height 12
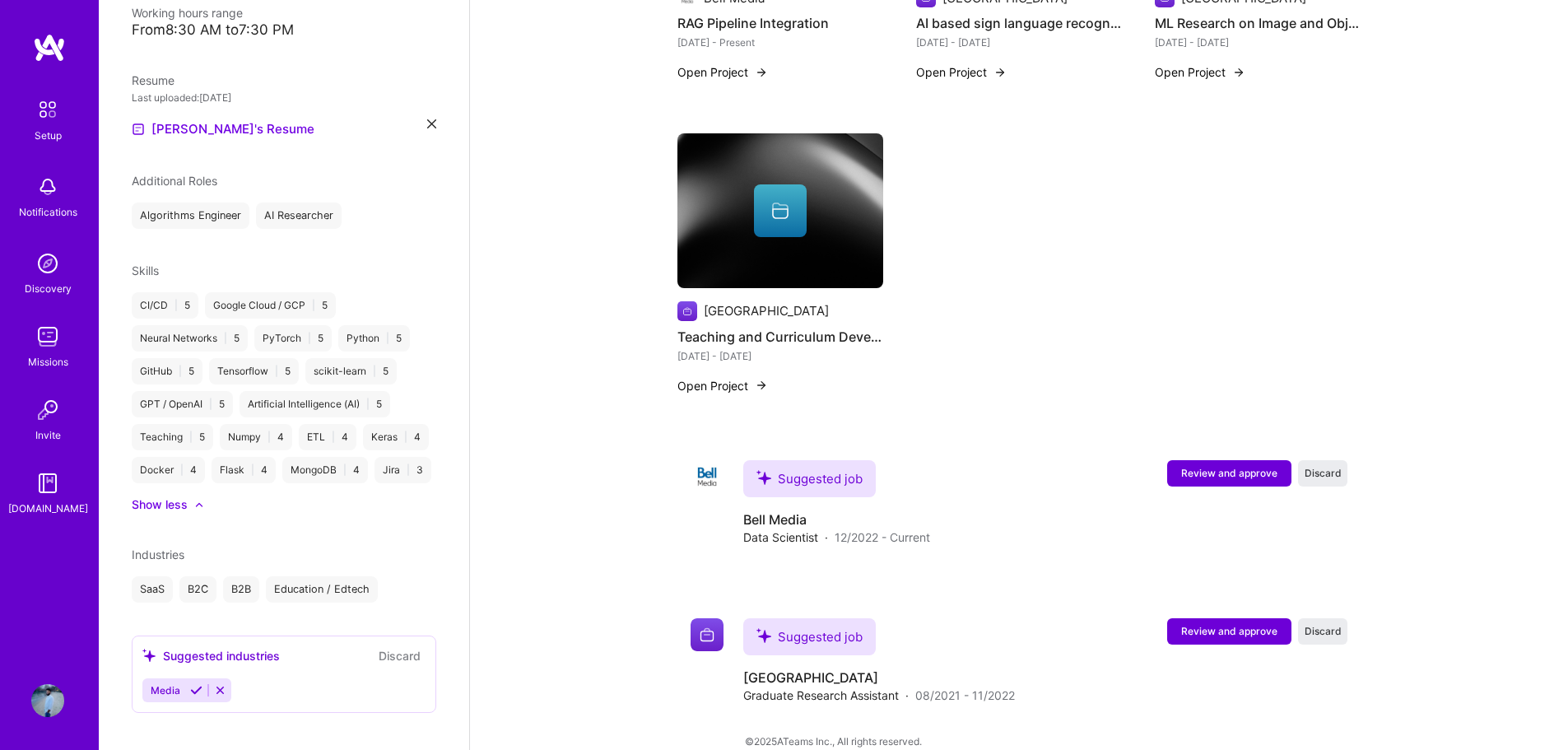
click at [192, 696] on icon at bounding box center [196, 690] width 12 height 12
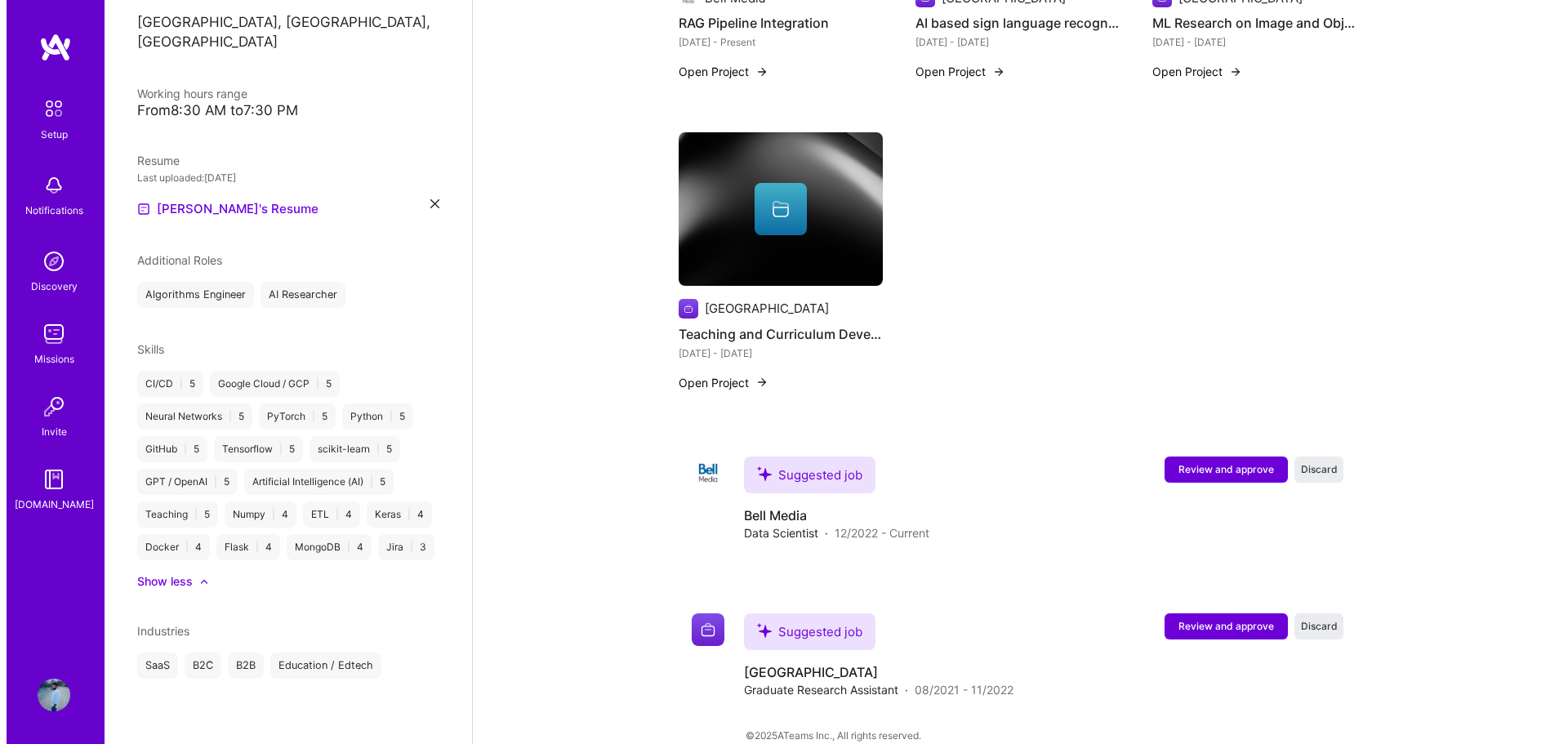
scroll to position [358, 0]
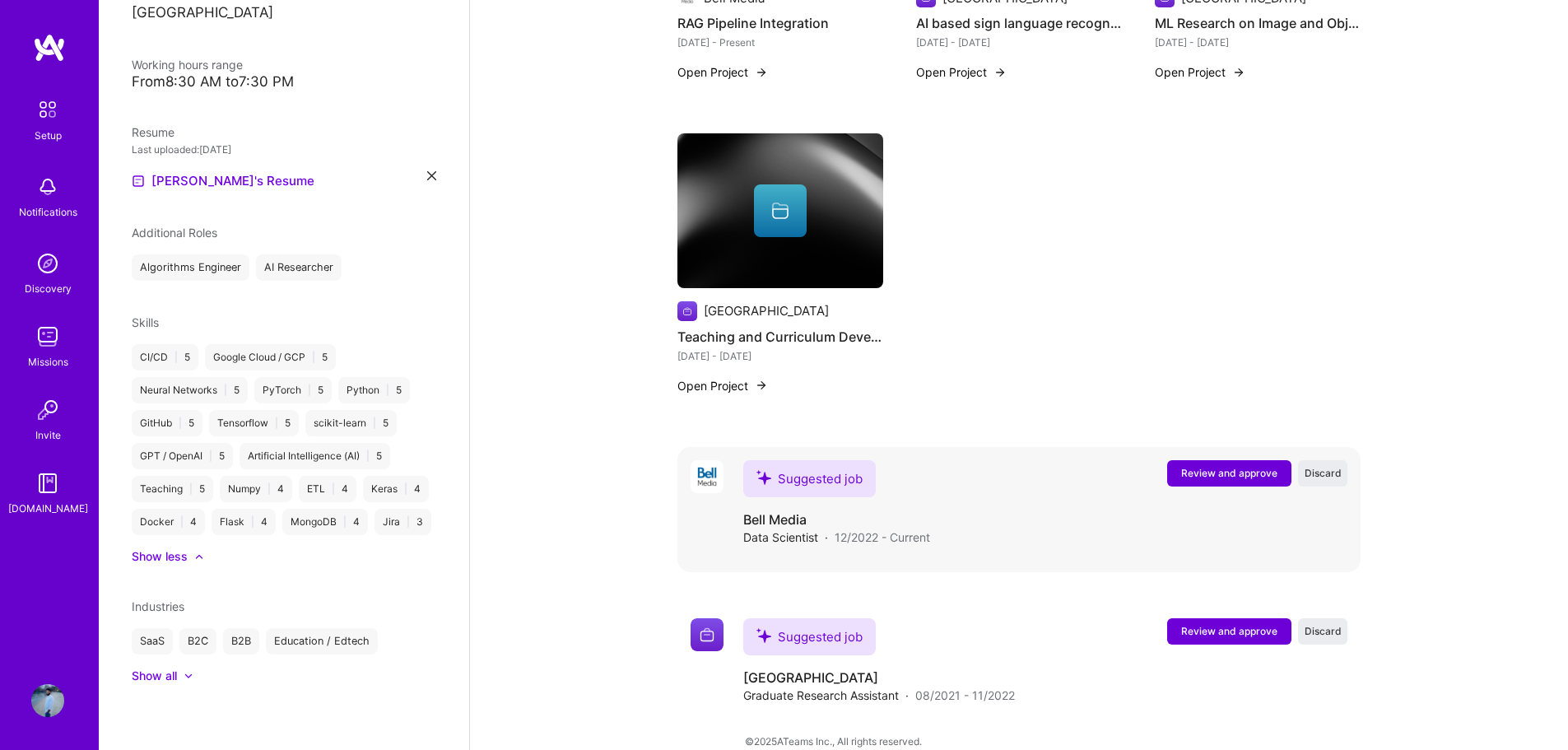
click at [1214, 466] on span "Review and approve" at bounding box center [1229, 472] width 97 height 14
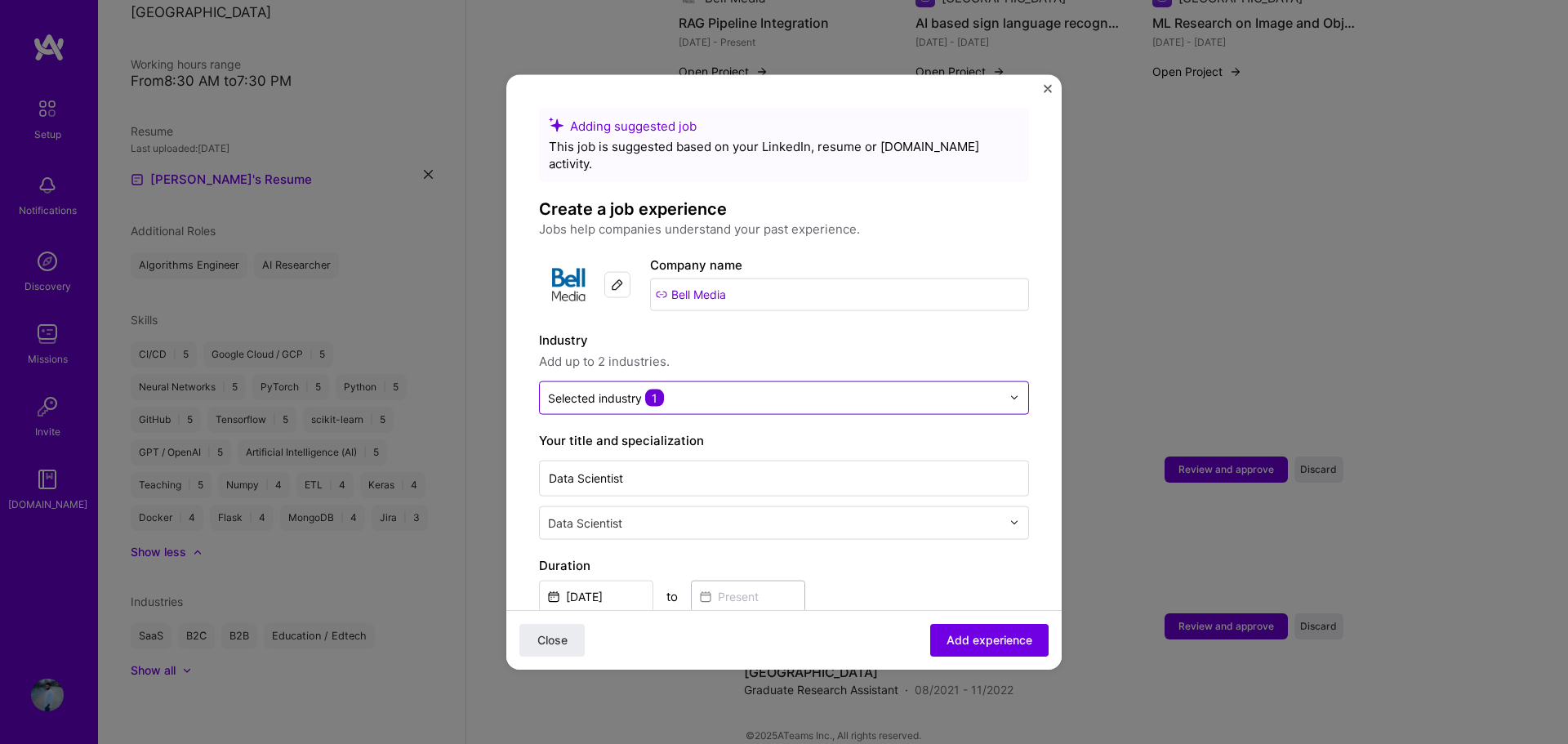
click at [721, 388] on input "text" at bounding box center [774, 397] width 453 height 17
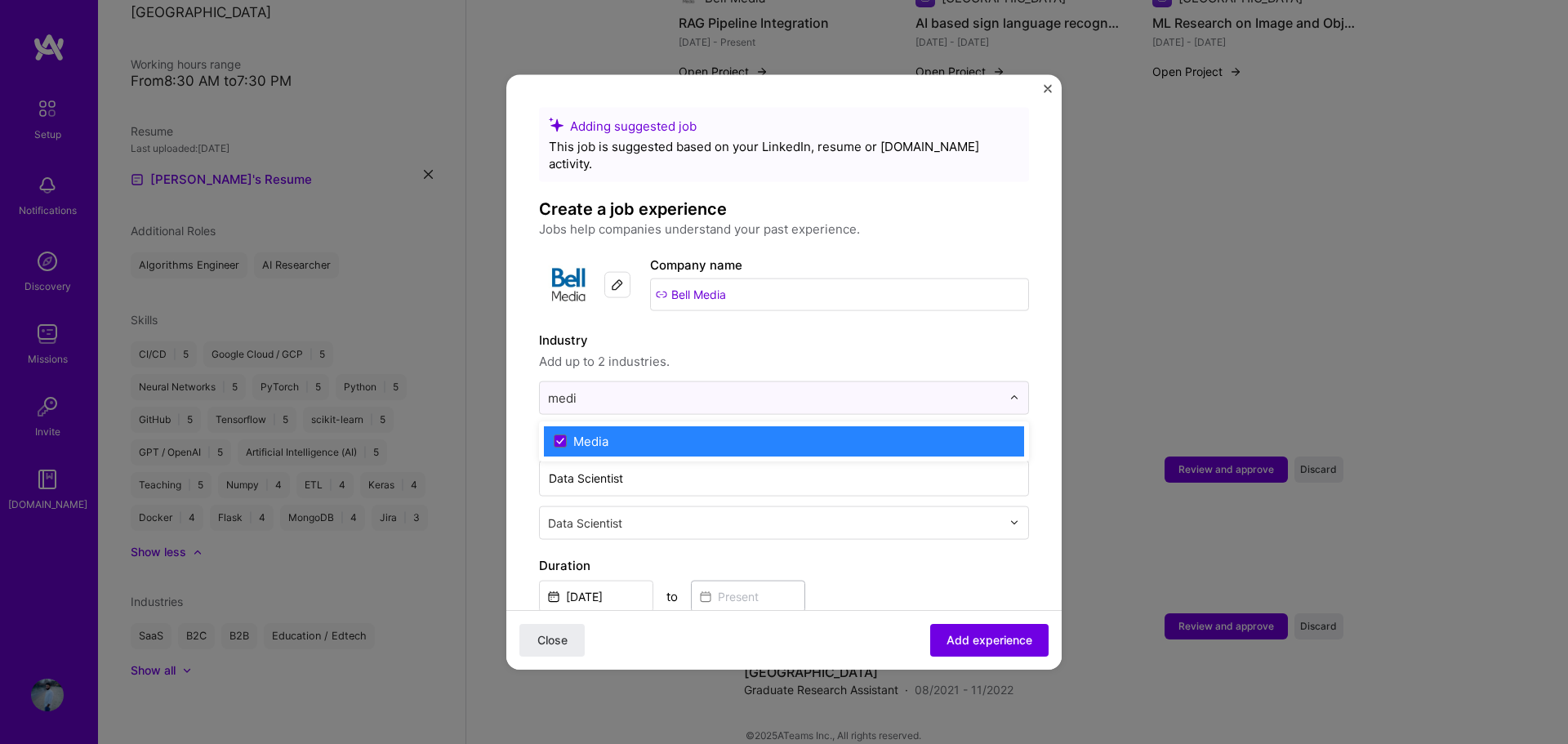
type input "medi"
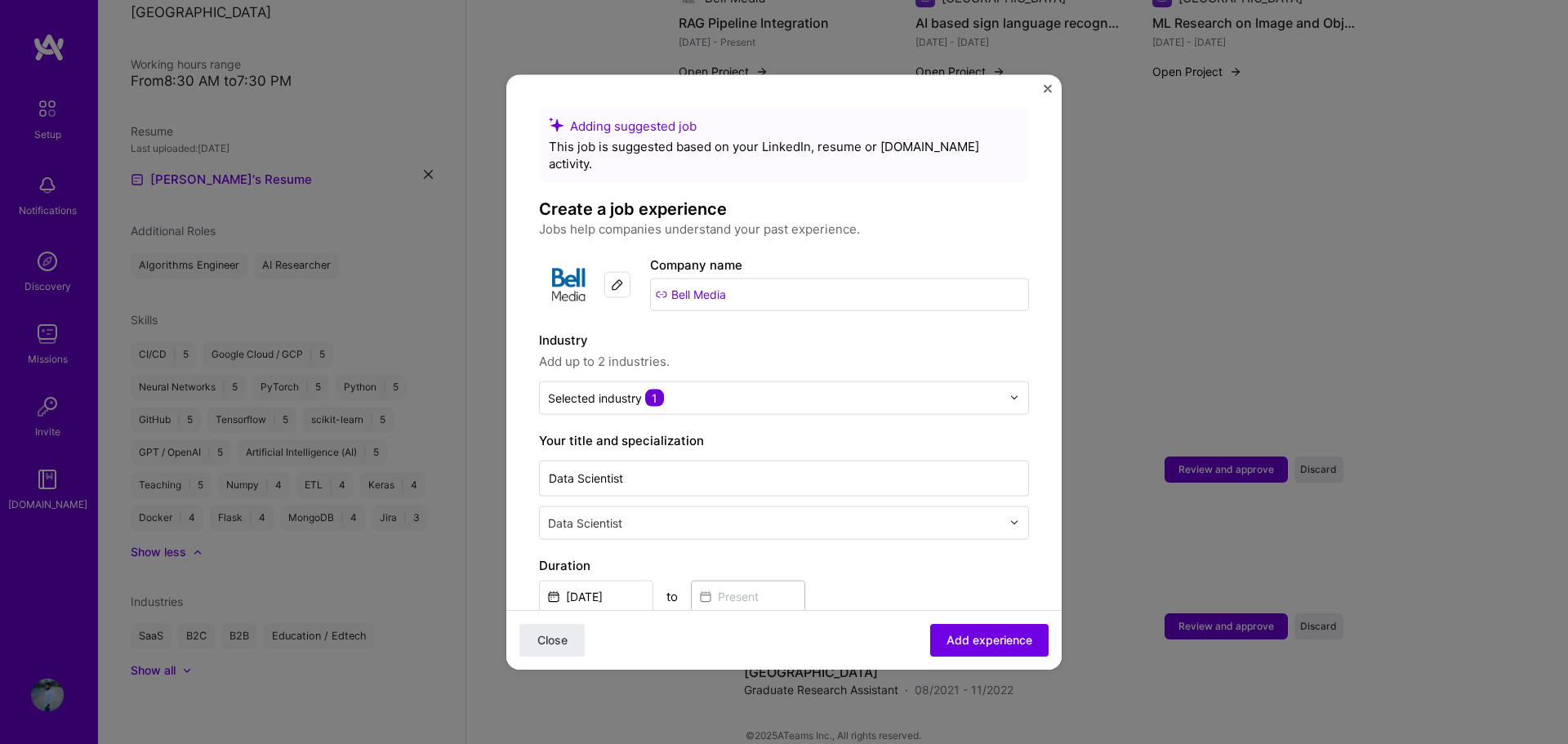
click at [723, 351] on span "Add up to 2 industries." at bounding box center [784, 361] width 490 height 20
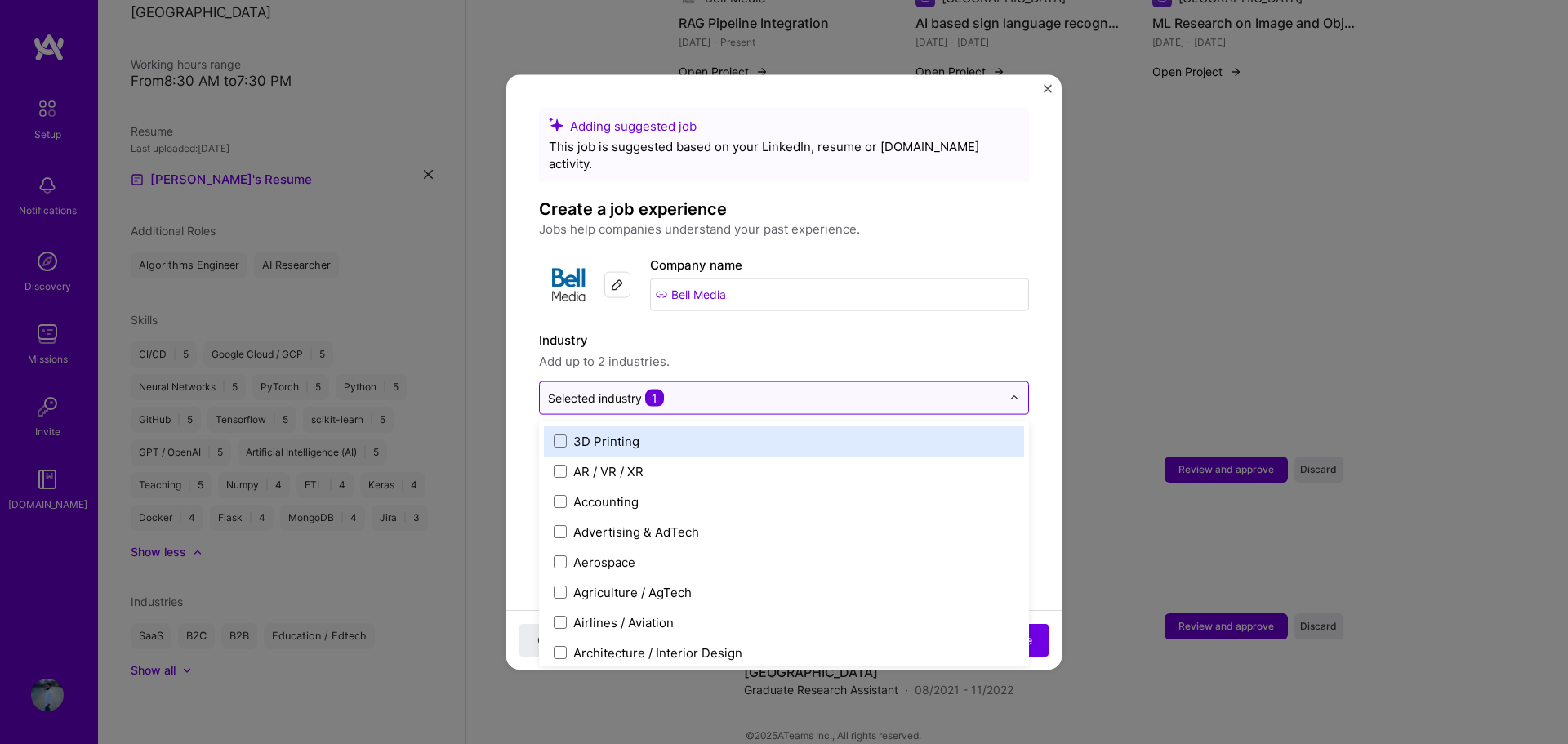
click at [741, 388] on input "text" at bounding box center [774, 397] width 453 height 17
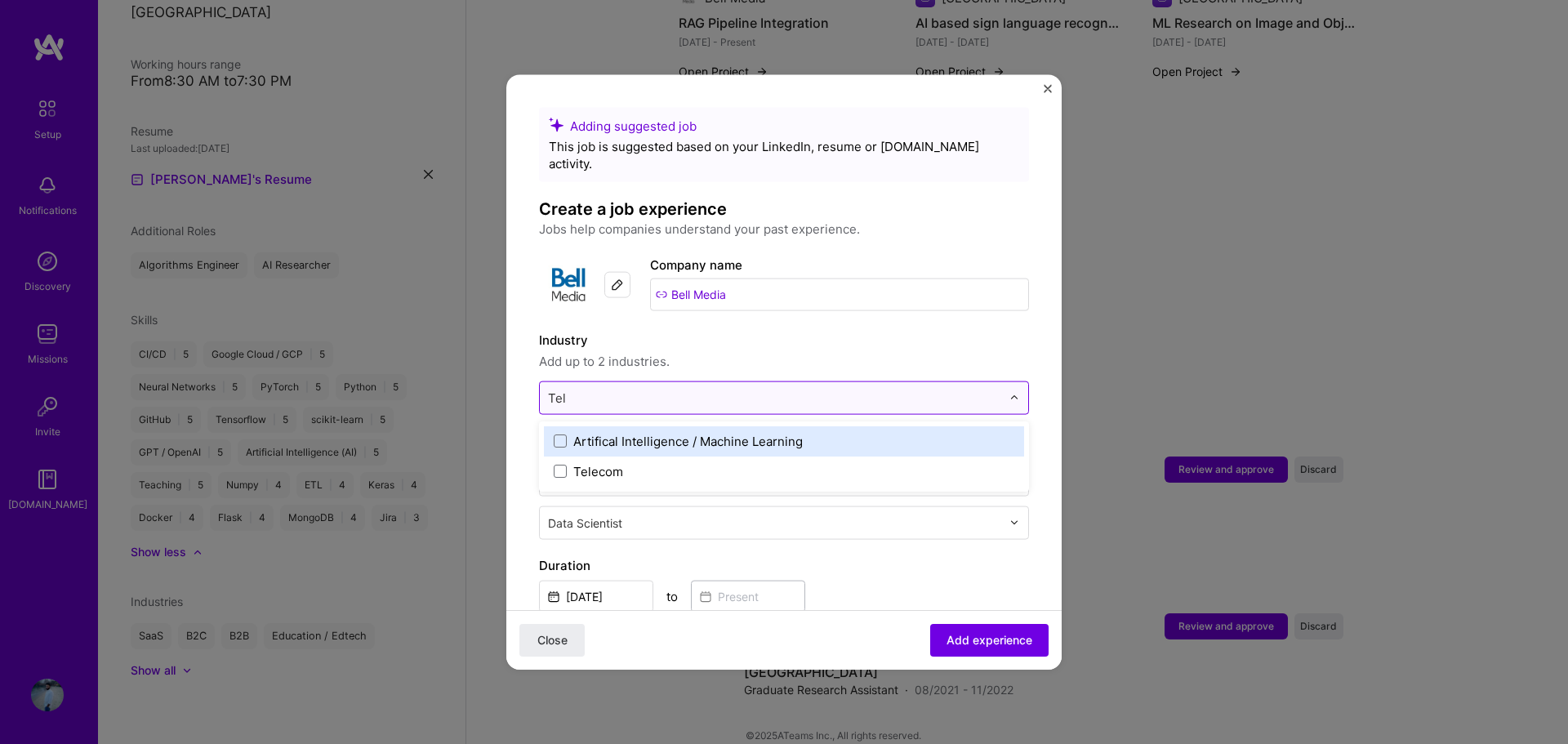
type input "Tele"
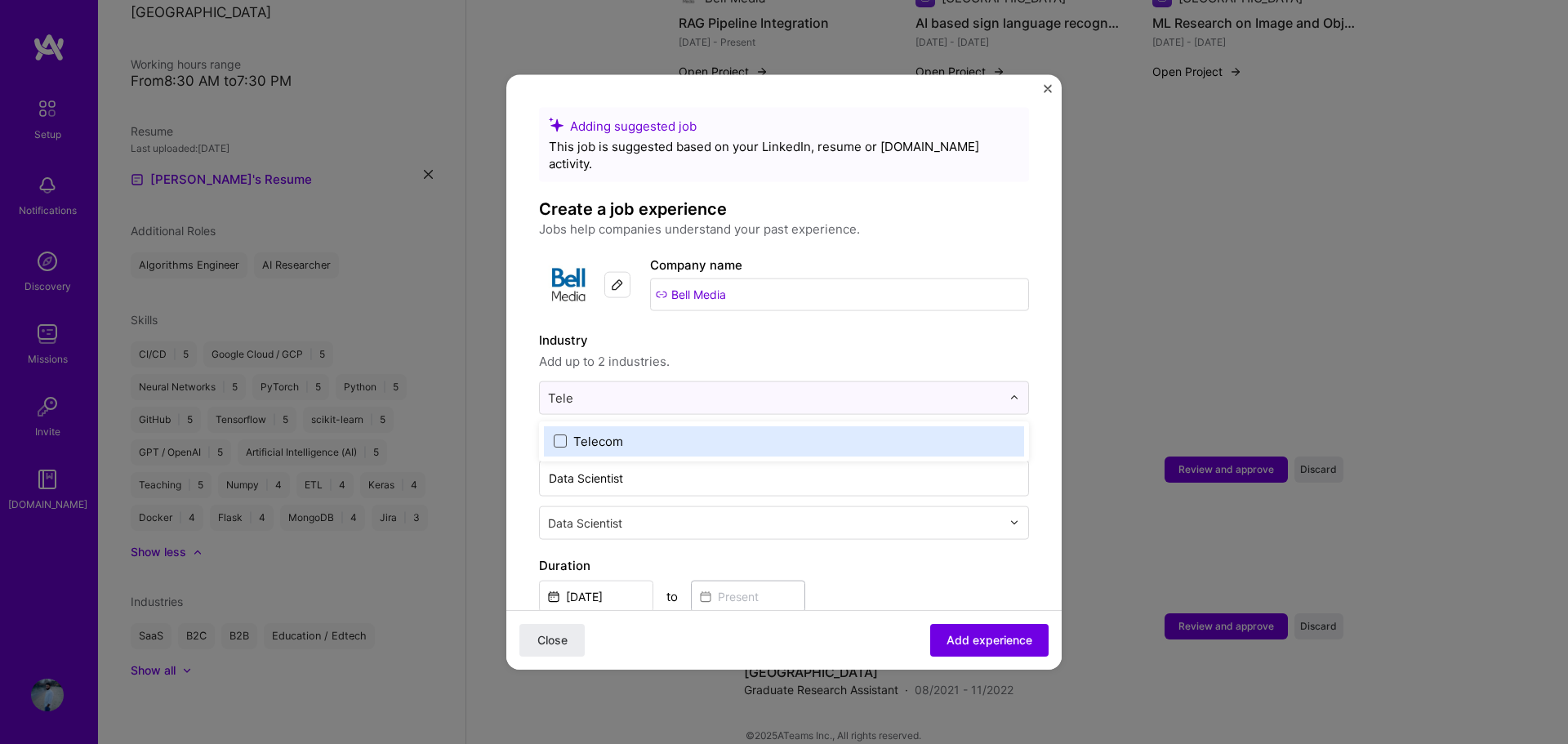
click at [566, 434] on span at bounding box center [560, 441] width 13 height 13
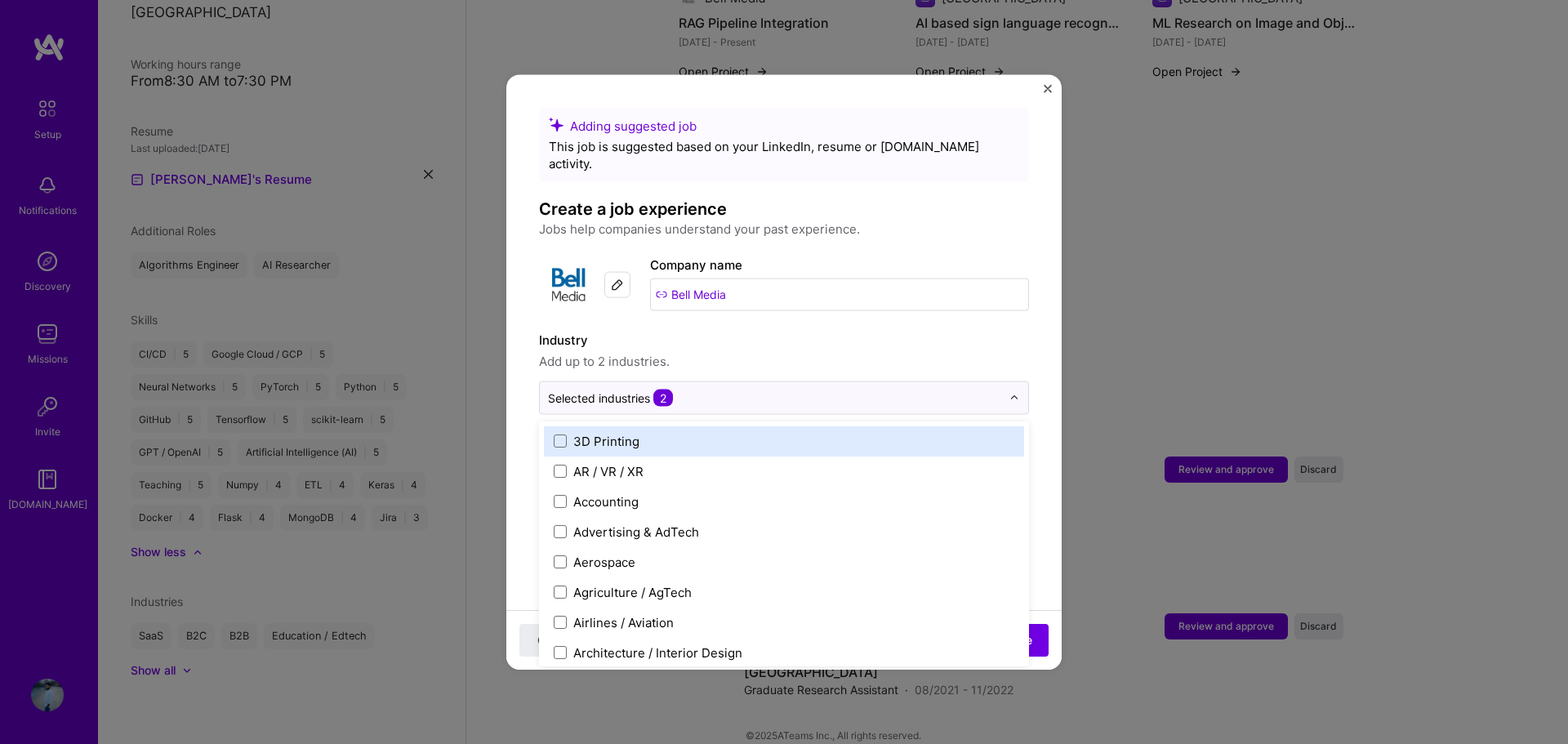
click at [752, 351] on span "Add up to 2 industries." at bounding box center [784, 361] width 490 height 20
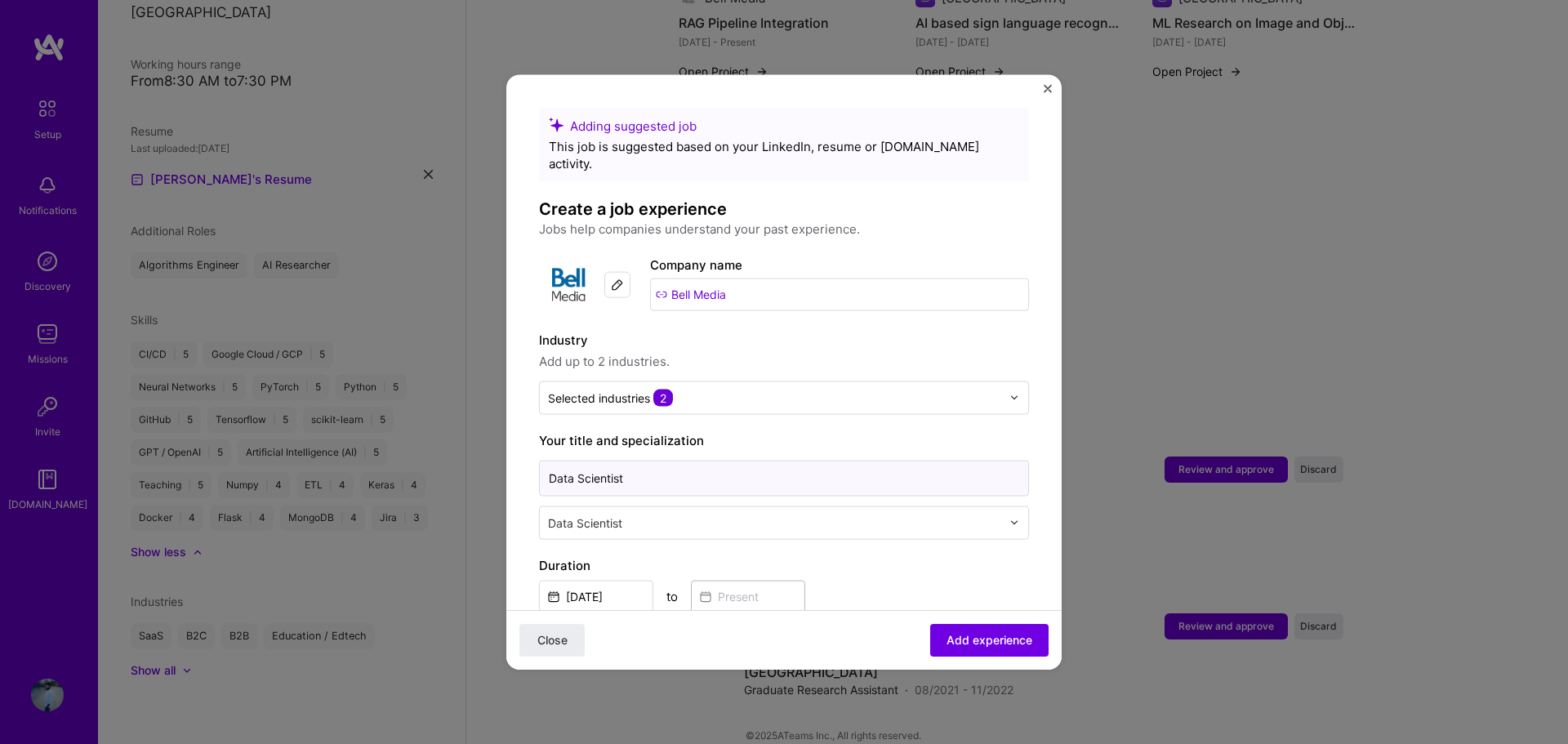
click at [664, 460] on input "Data Scientist" at bounding box center [784, 478] width 490 height 36
drag, startPoint x: 662, startPoint y: 462, endPoint x: 643, endPoint y: 469, distance: 20.2
click at [638, 469] on input "Data Scientist" at bounding box center [784, 478] width 490 height 36
click at [690, 514] on input "text" at bounding box center [775, 522] width 457 height 17
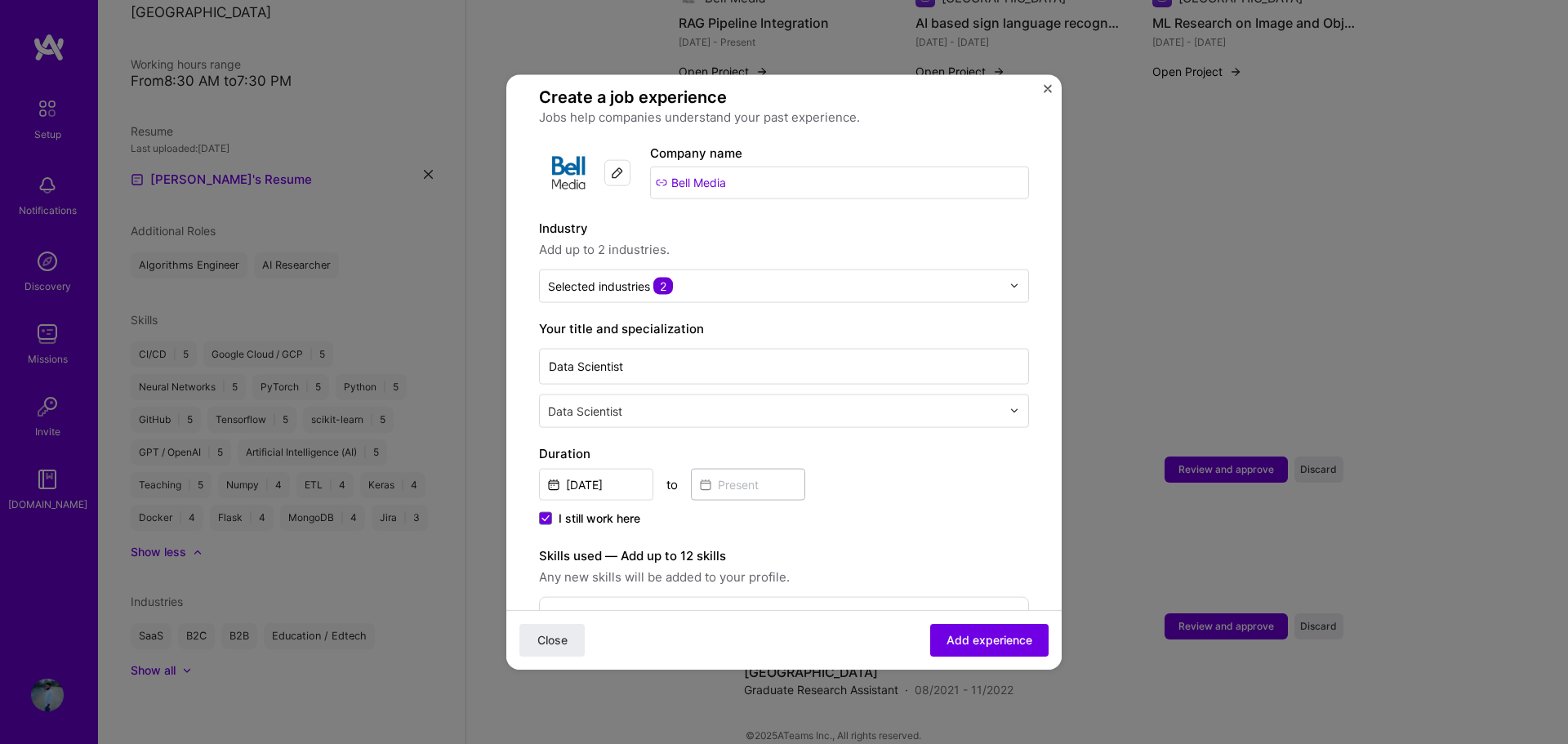
scroll to position [163, 0]
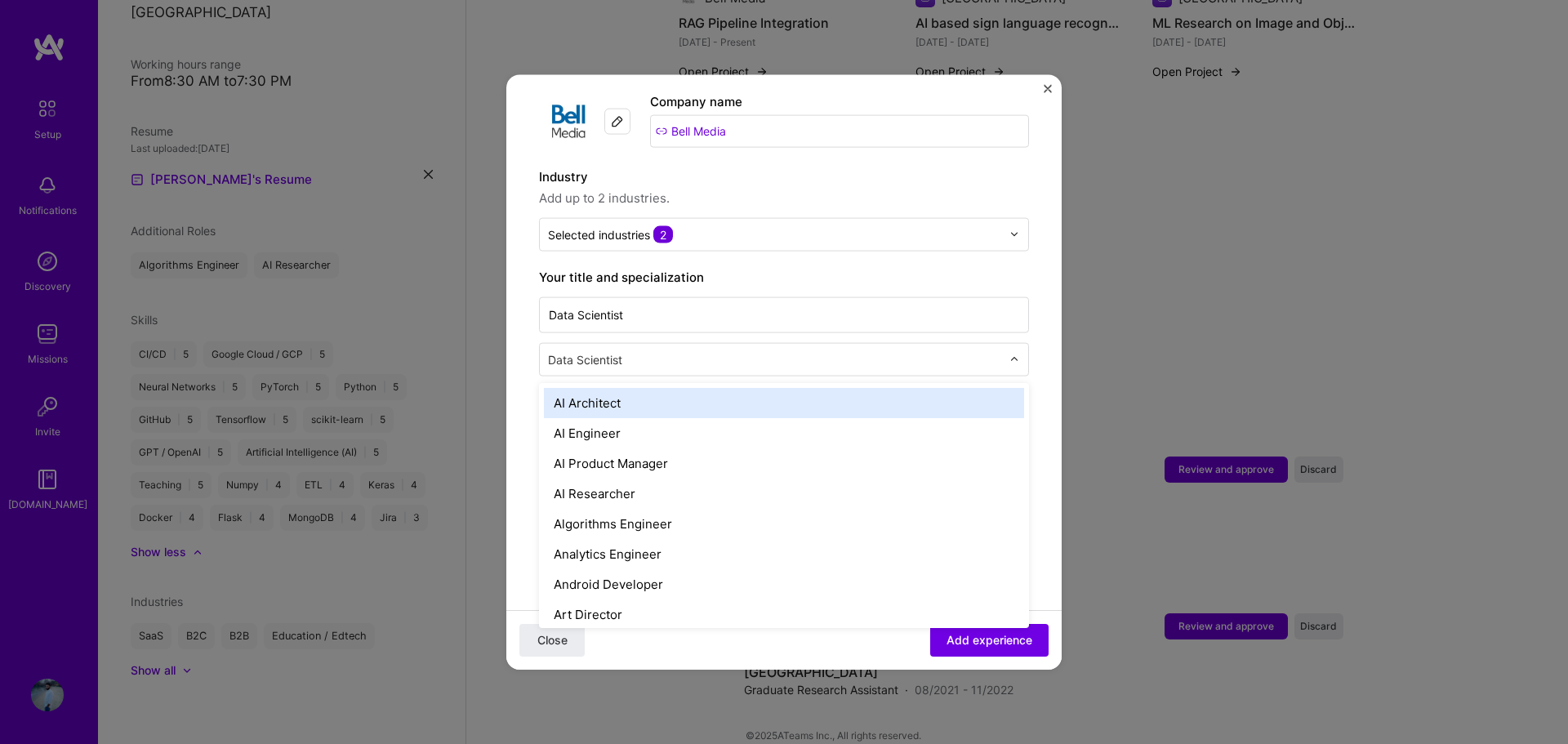
click at [625, 350] on input "text" at bounding box center [775, 358] width 457 height 17
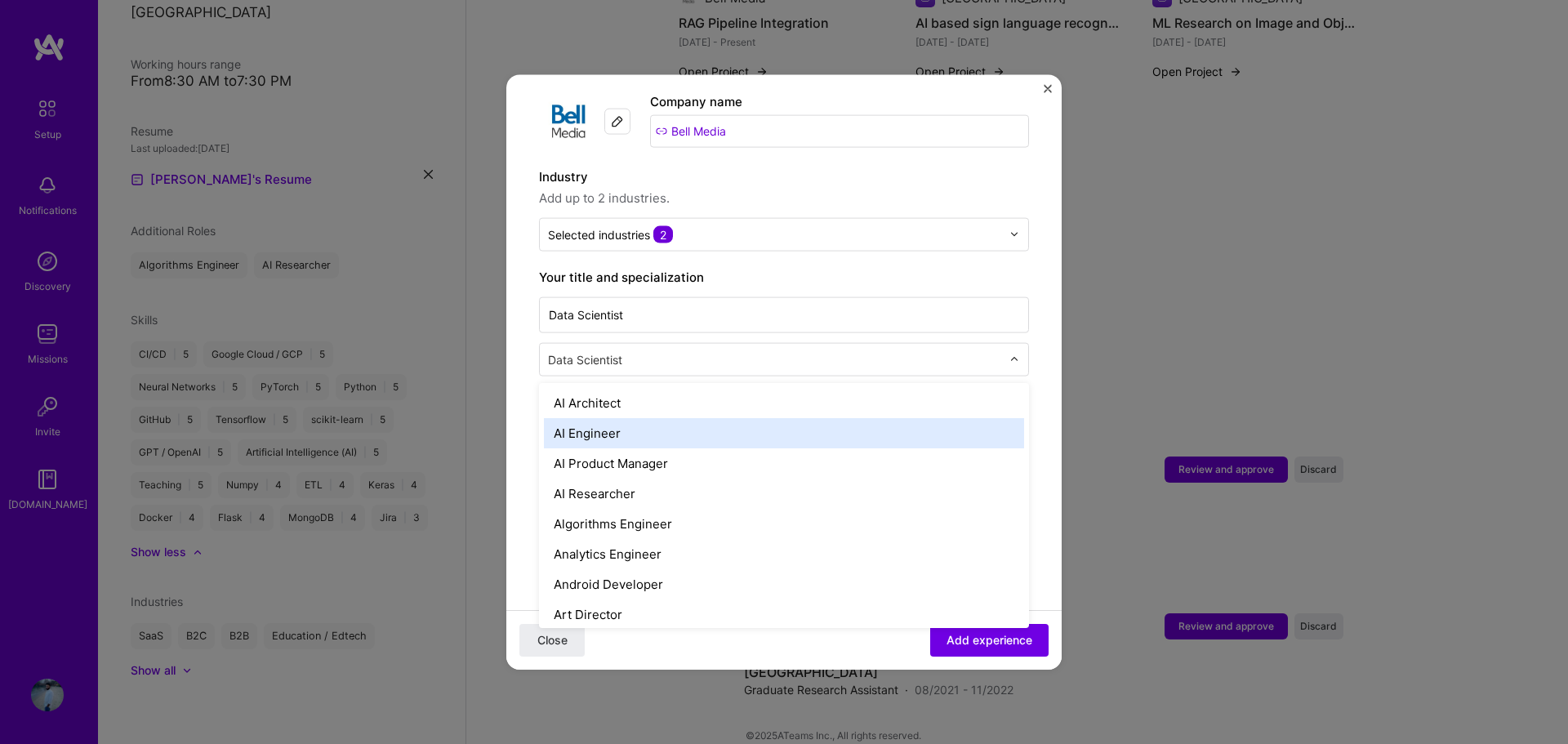
click at [593, 421] on div "AI Engineer" at bounding box center [784, 432] width 480 height 30
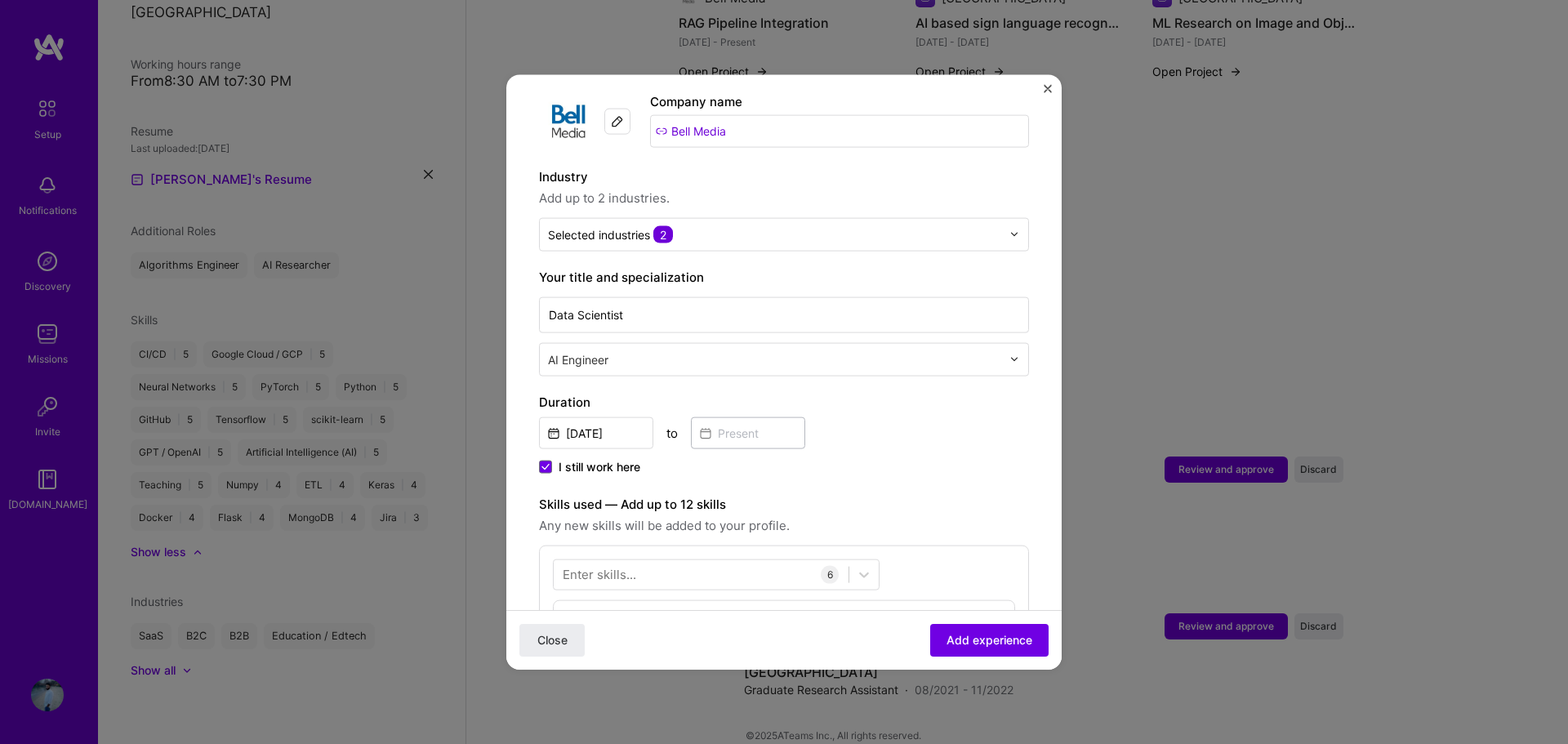
click at [920, 458] on div "I still work here" at bounding box center [784, 468] width 490 height 20
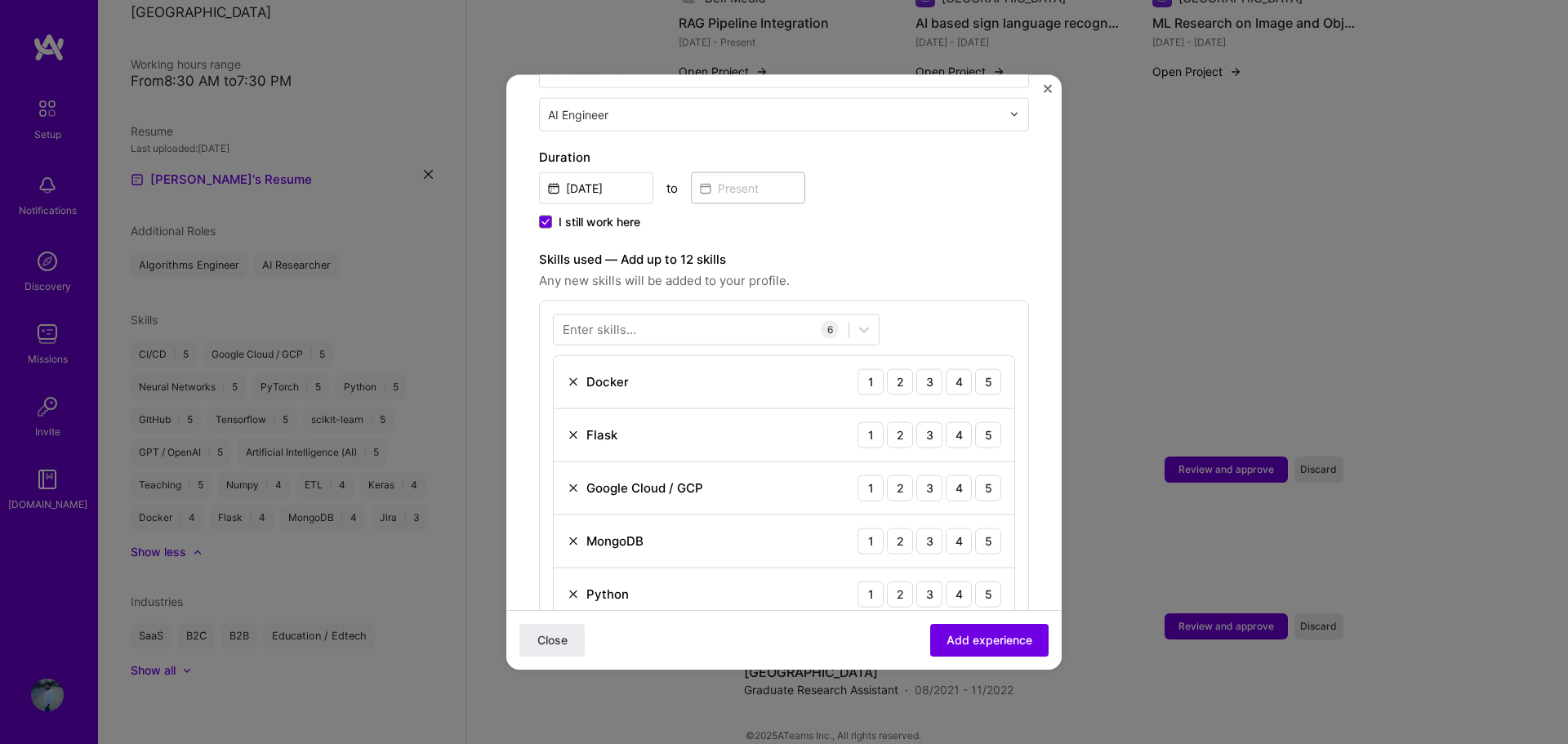
scroll to position [490, 0]
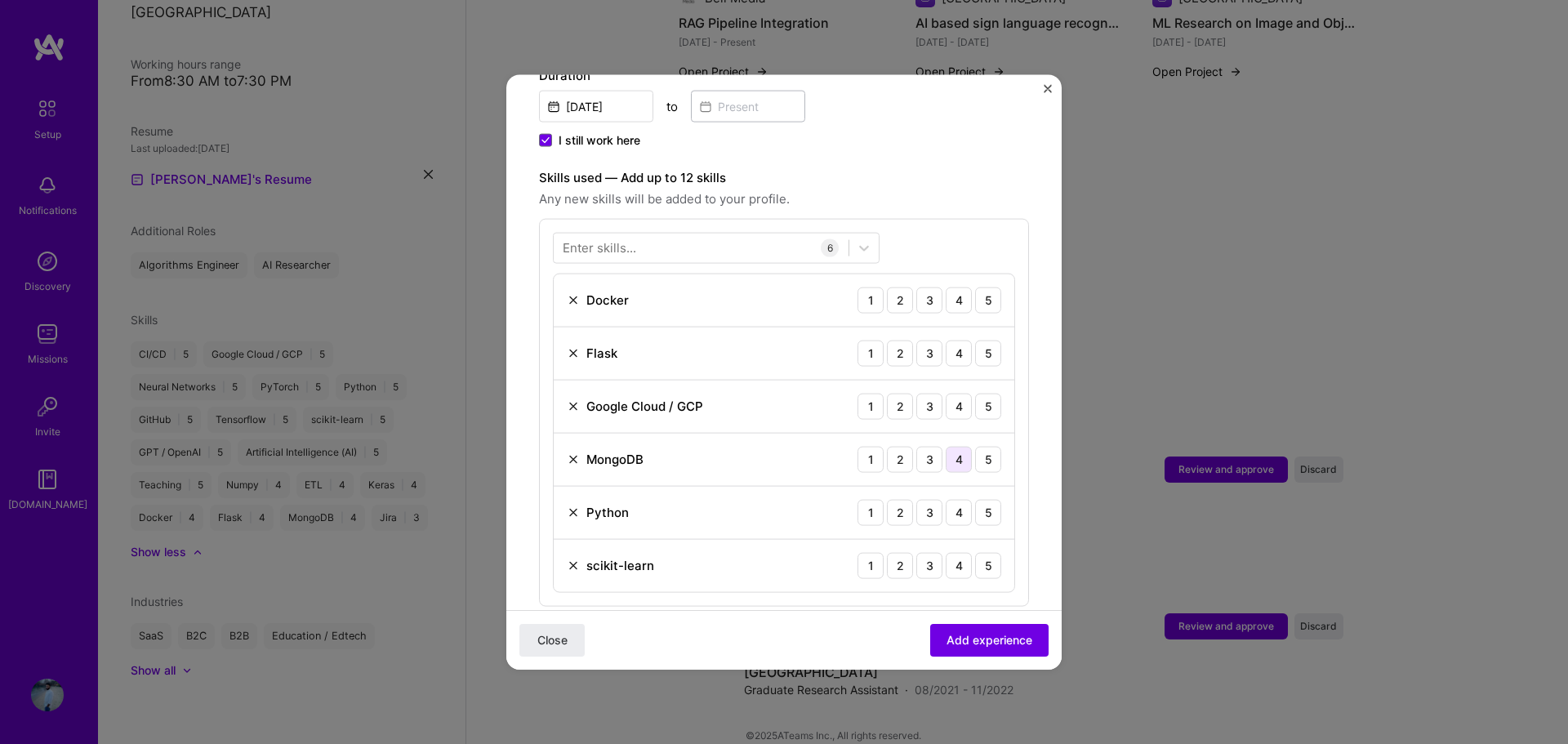
click at [946, 446] on div "4" at bounding box center [959, 459] width 26 height 26
click at [981, 499] on div "5" at bounding box center [988, 512] width 26 height 26
click at [952, 551] on div "4" at bounding box center [959, 565] width 26 height 26
click at [975, 395] on div "5" at bounding box center [988, 406] width 26 height 26
click at [946, 339] on div "4" at bounding box center [959, 352] width 26 height 26
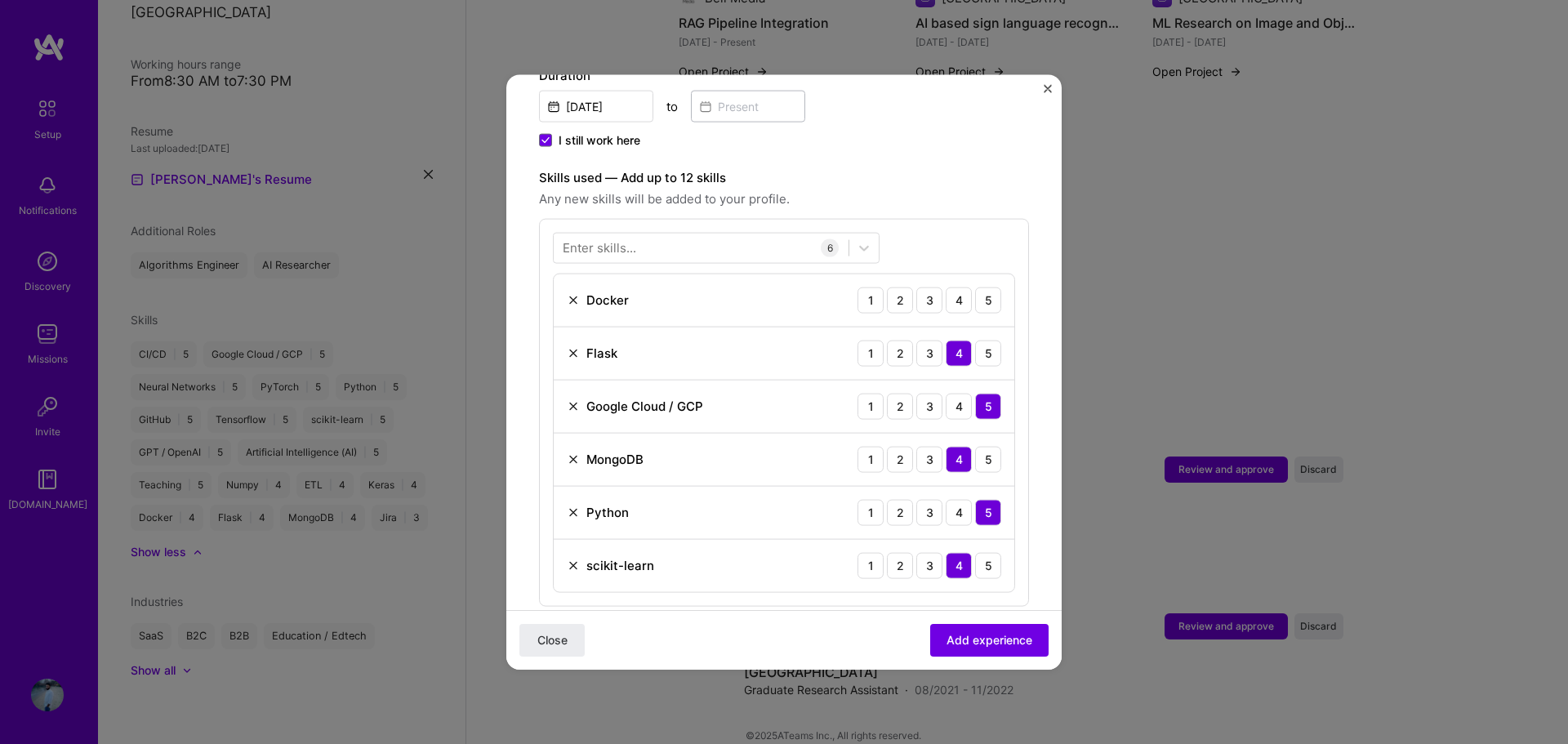
click at [993, 274] on div "Docker 1 2 3 4 5" at bounding box center [784, 300] width 461 height 53
click at [984, 287] on div "5" at bounding box center [988, 300] width 26 height 26
click at [694, 234] on div at bounding box center [701, 247] width 295 height 27
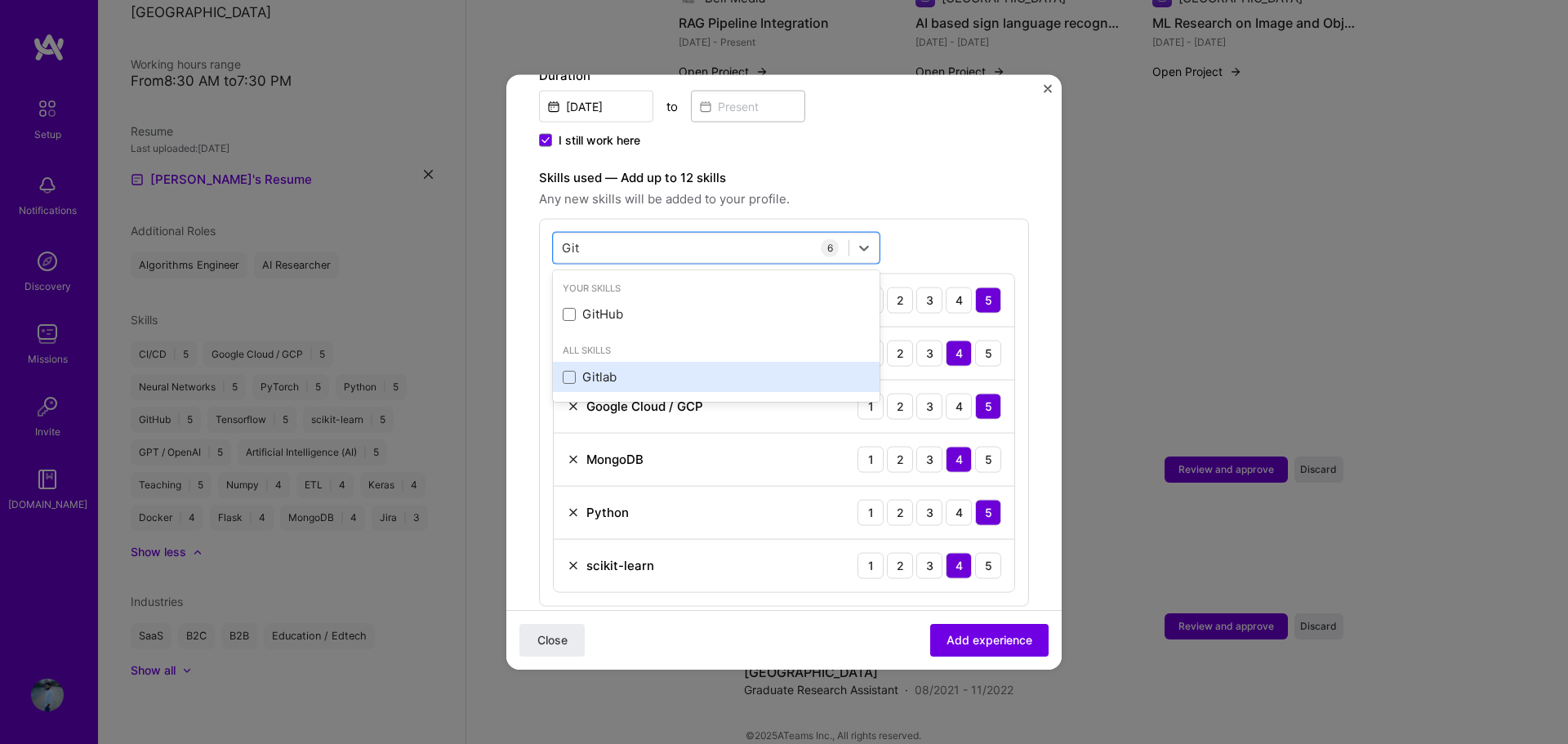
click at [590, 368] on div "Gitlab" at bounding box center [716, 376] width 307 height 17
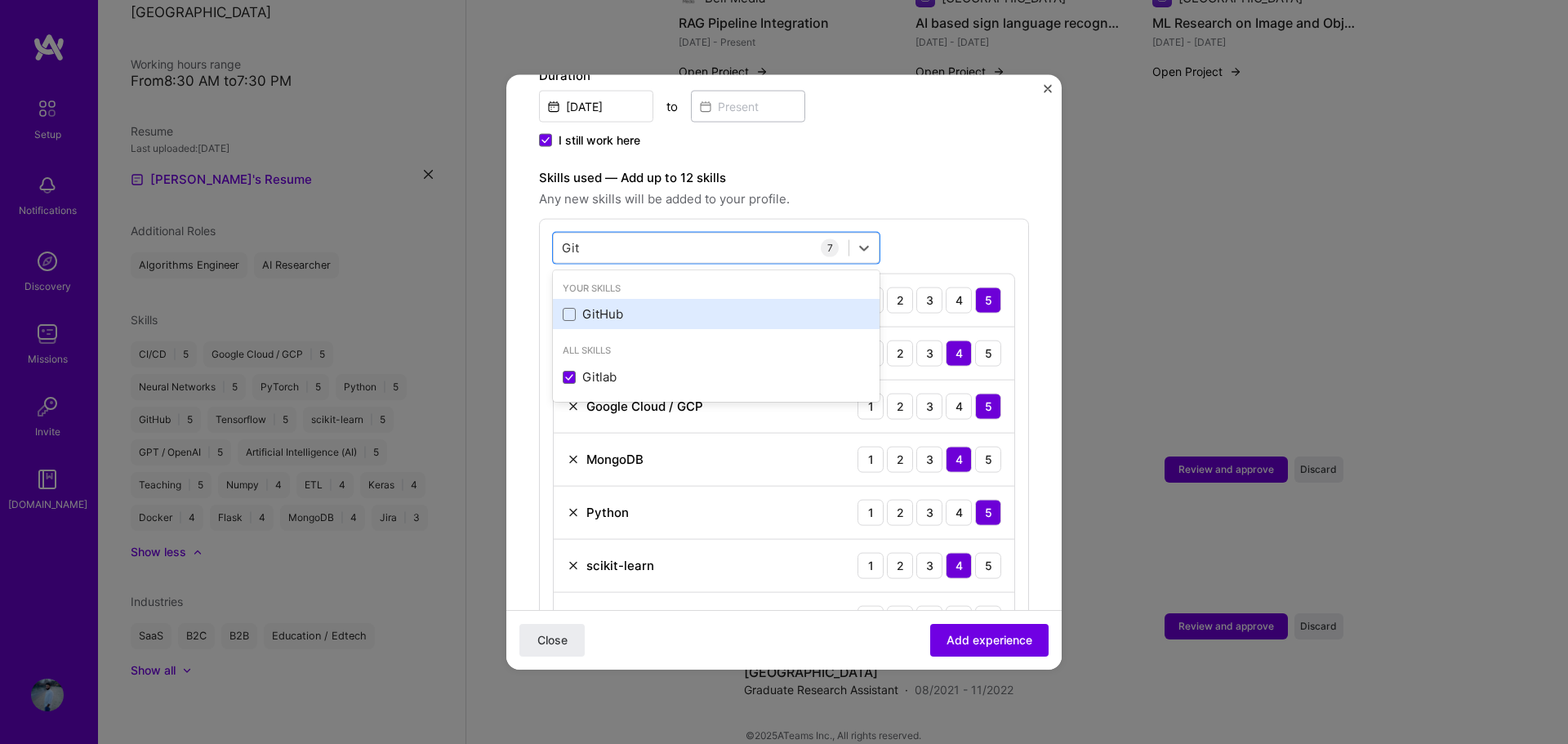
click at [602, 306] on div "GitHub" at bounding box center [716, 314] width 307 height 17
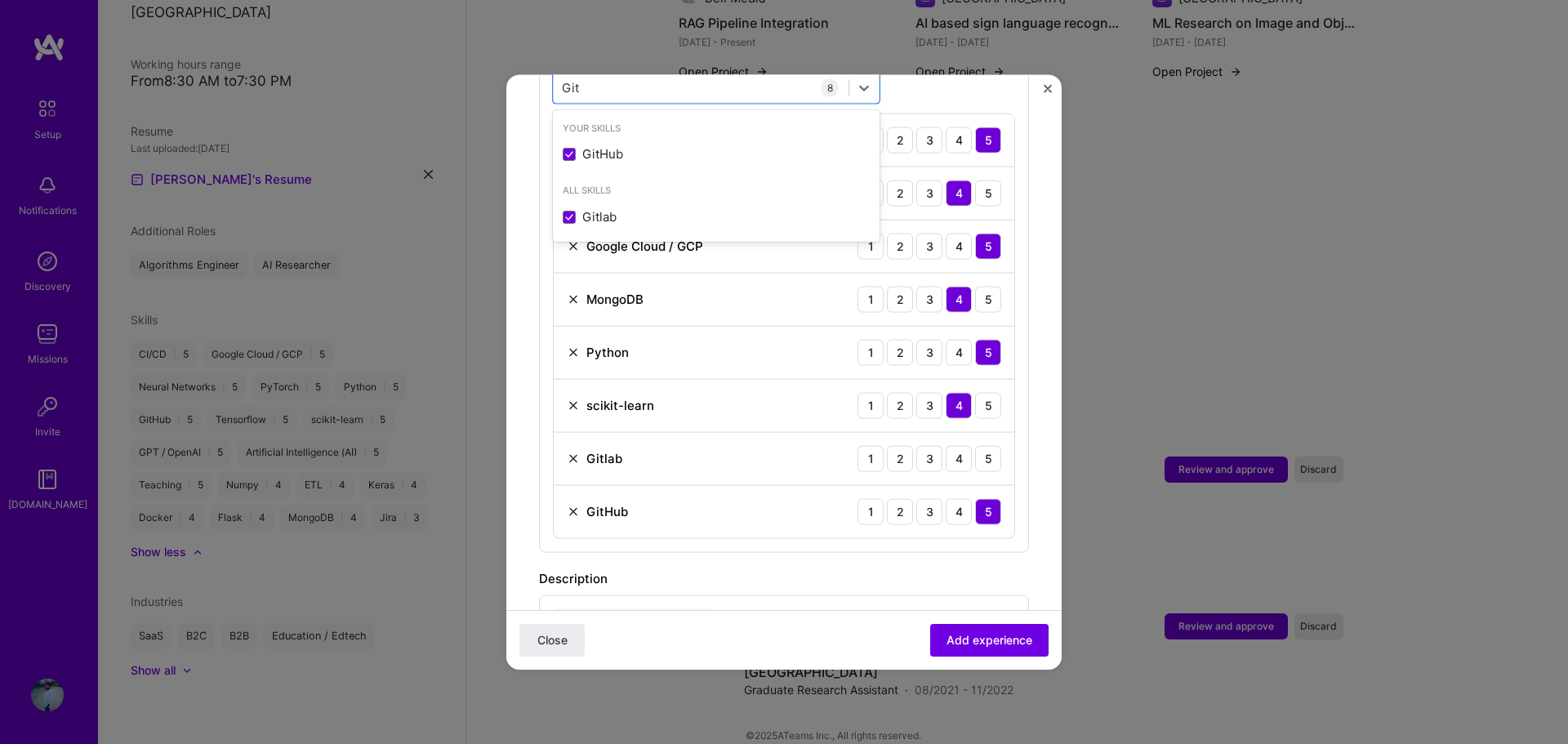
scroll to position [653, 0]
click at [981, 442] on div "5" at bounding box center [988, 455] width 26 height 26
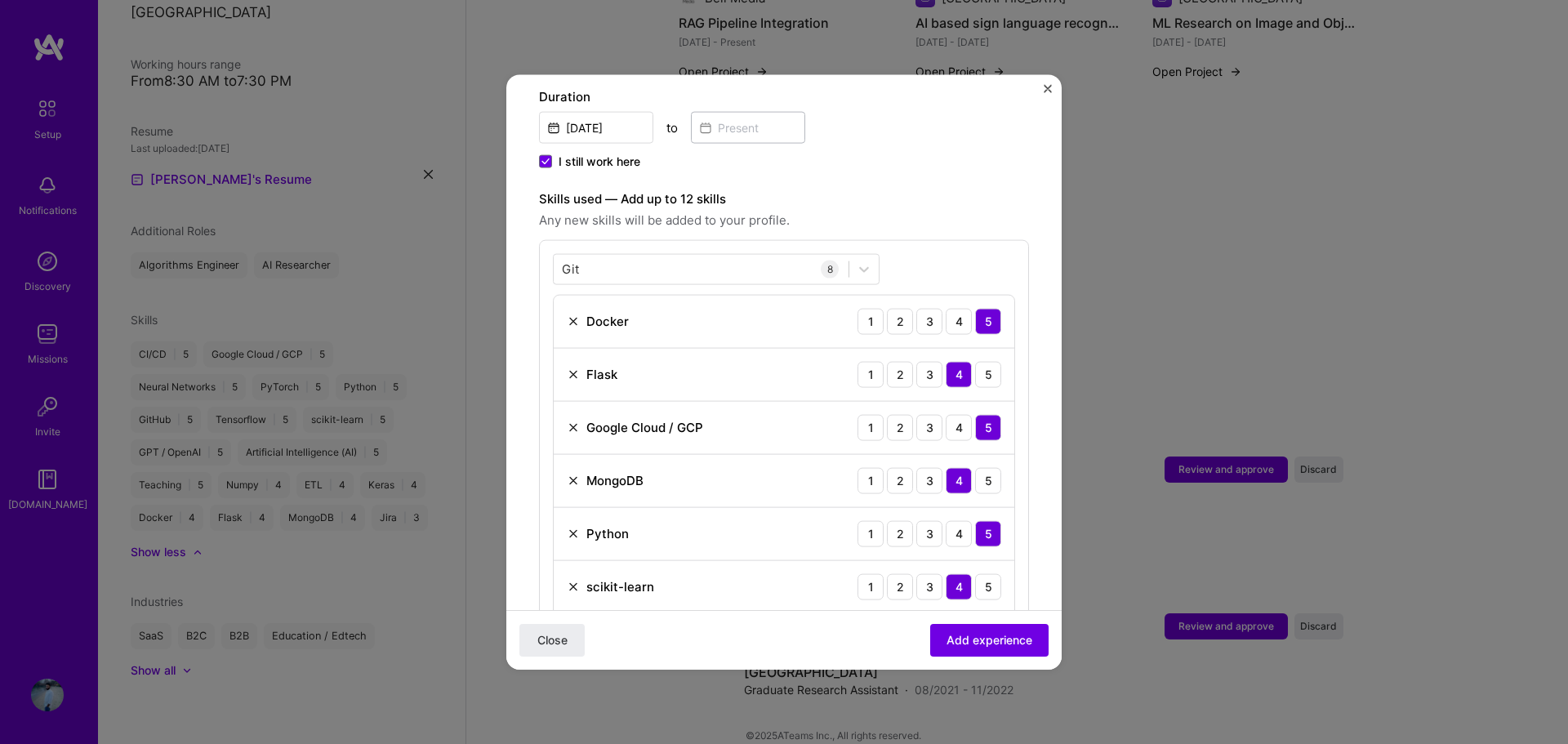
scroll to position [408, 0]
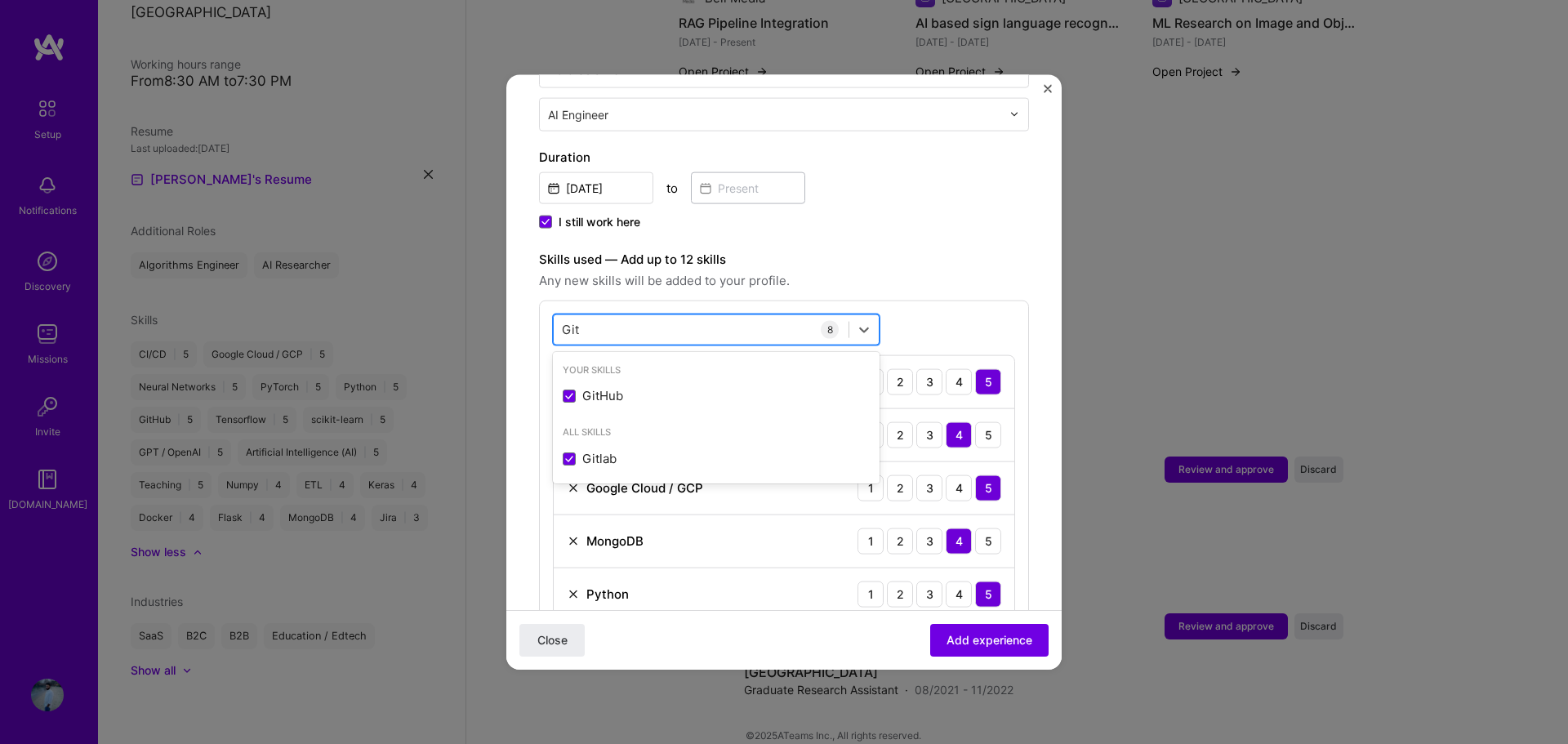
click at [610, 319] on div "Git Git" at bounding box center [701, 329] width 295 height 27
drag, startPoint x: 607, startPoint y: 312, endPoint x: 556, endPoint y: 312, distance: 51.0
click at [556, 316] on div "Git Git" at bounding box center [701, 329] width 295 height 27
type input "G"
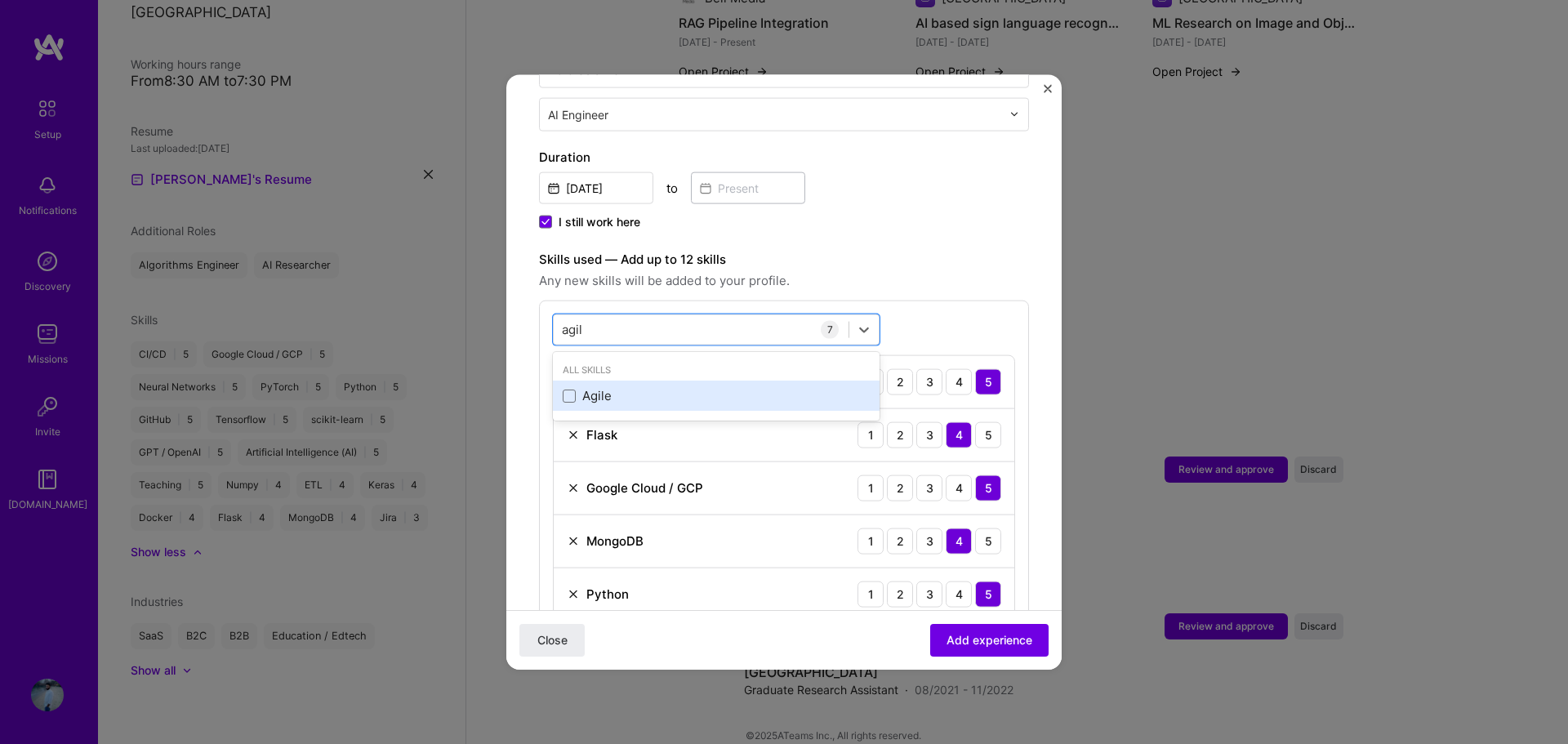
click at [587, 387] on div "Agile" at bounding box center [716, 395] width 307 height 17
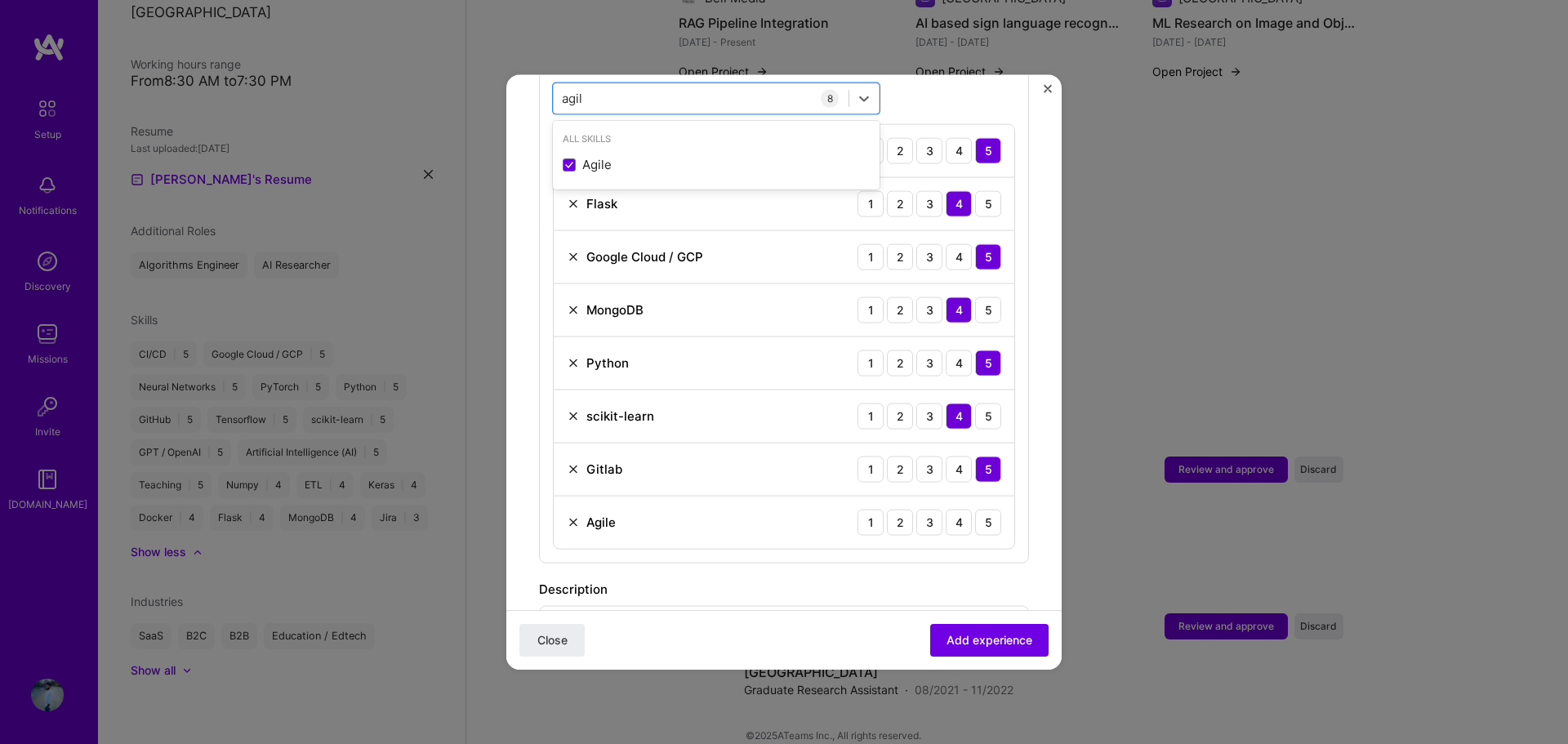
scroll to position [653, 0]
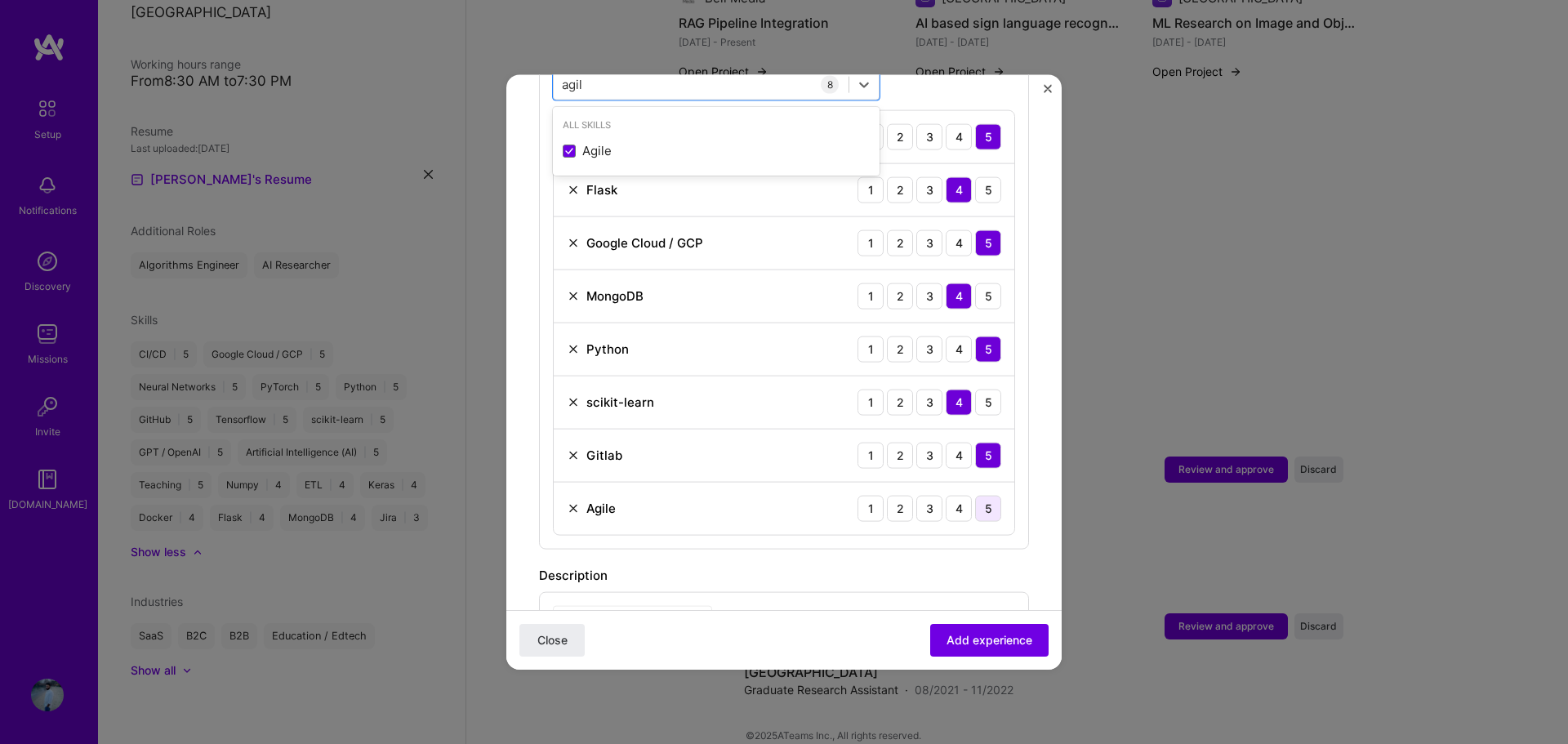
click at [975, 495] on div "5" at bounding box center [988, 508] width 26 height 26
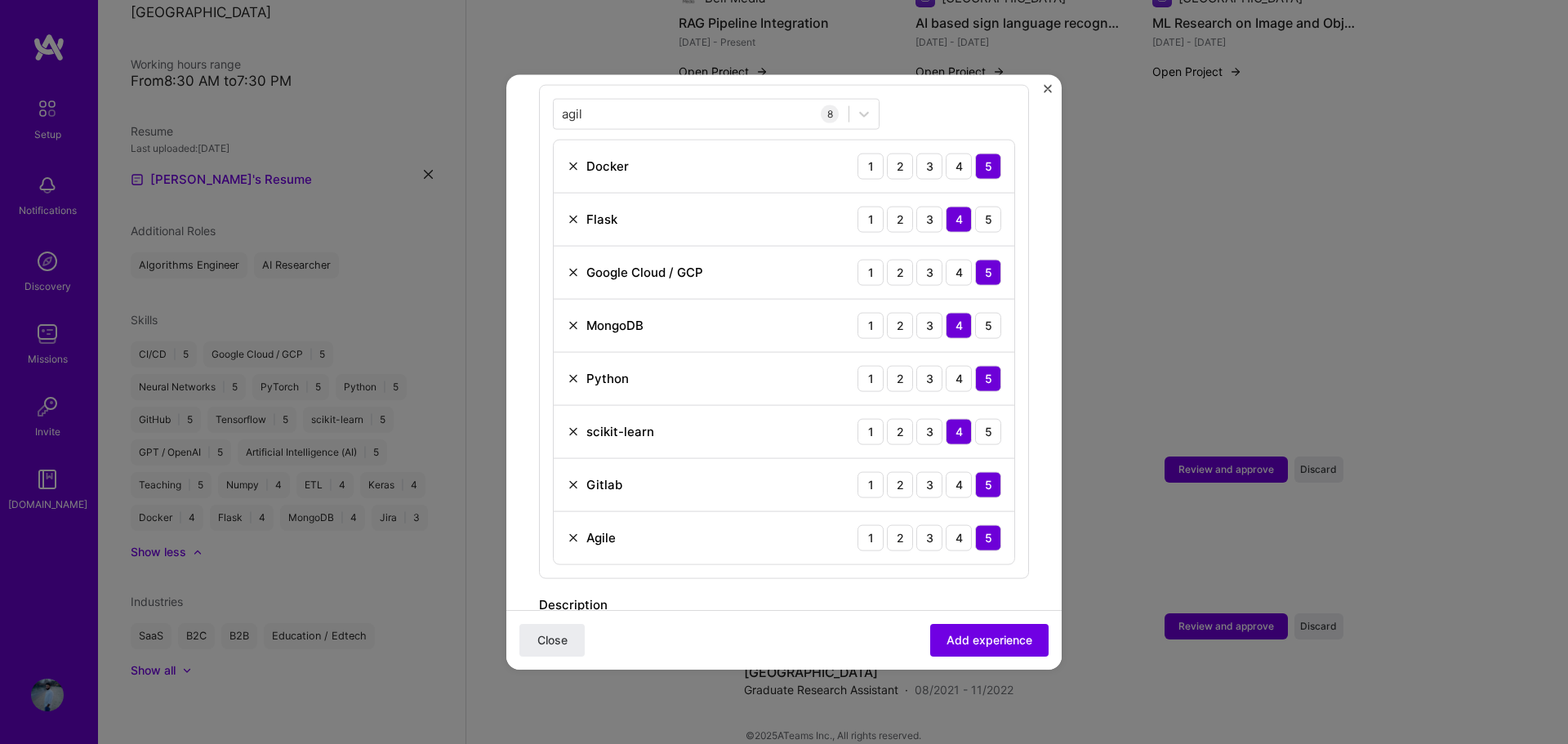
scroll to position [490, 0]
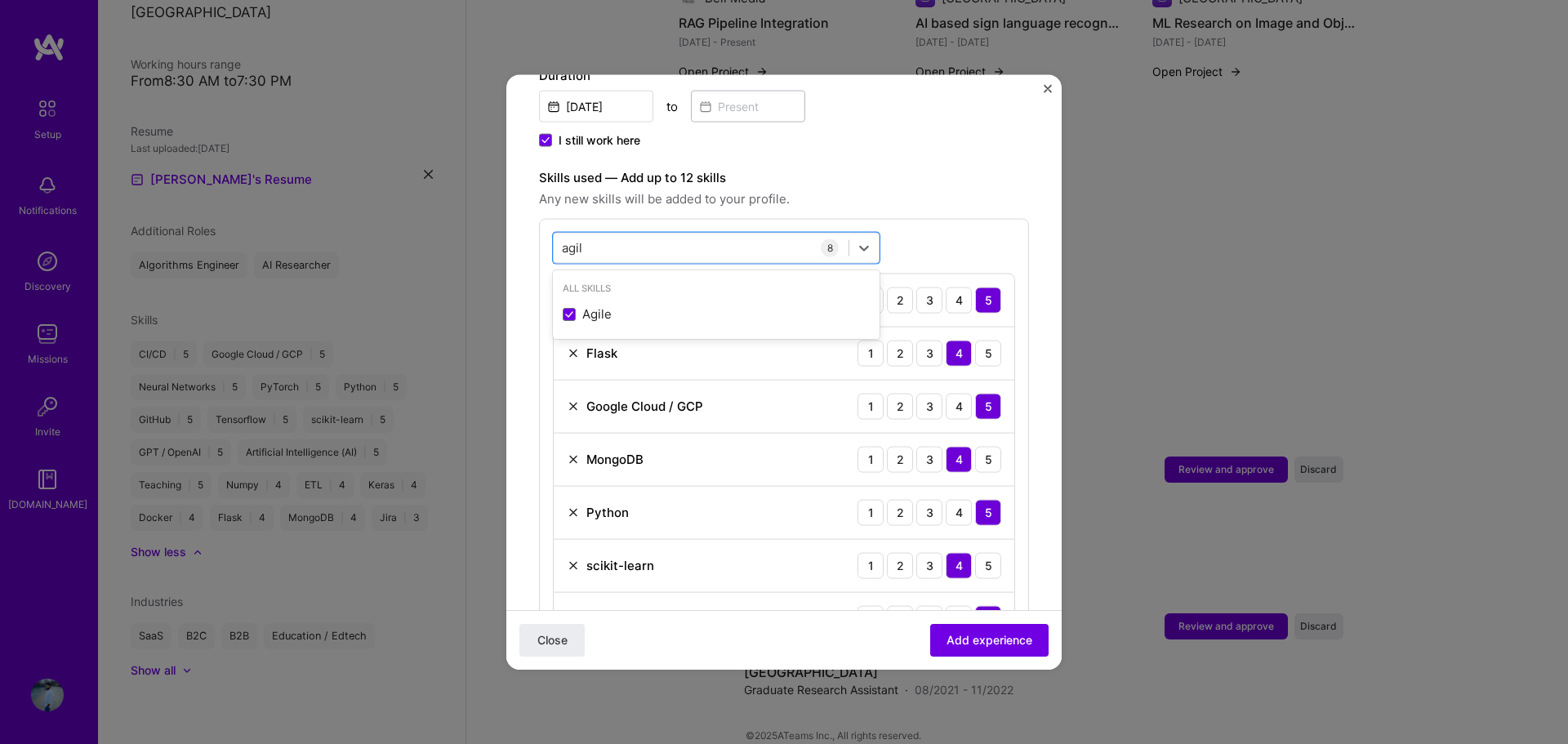
drag, startPoint x: 611, startPoint y: 234, endPoint x: 541, endPoint y: 228, distance: 70.3
click at [541, 228] on div "option Agile, selected. option Agile focused, 0 of 2. 1 result available for se…" at bounding box center [784, 465] width 490 height 494
type input "a"
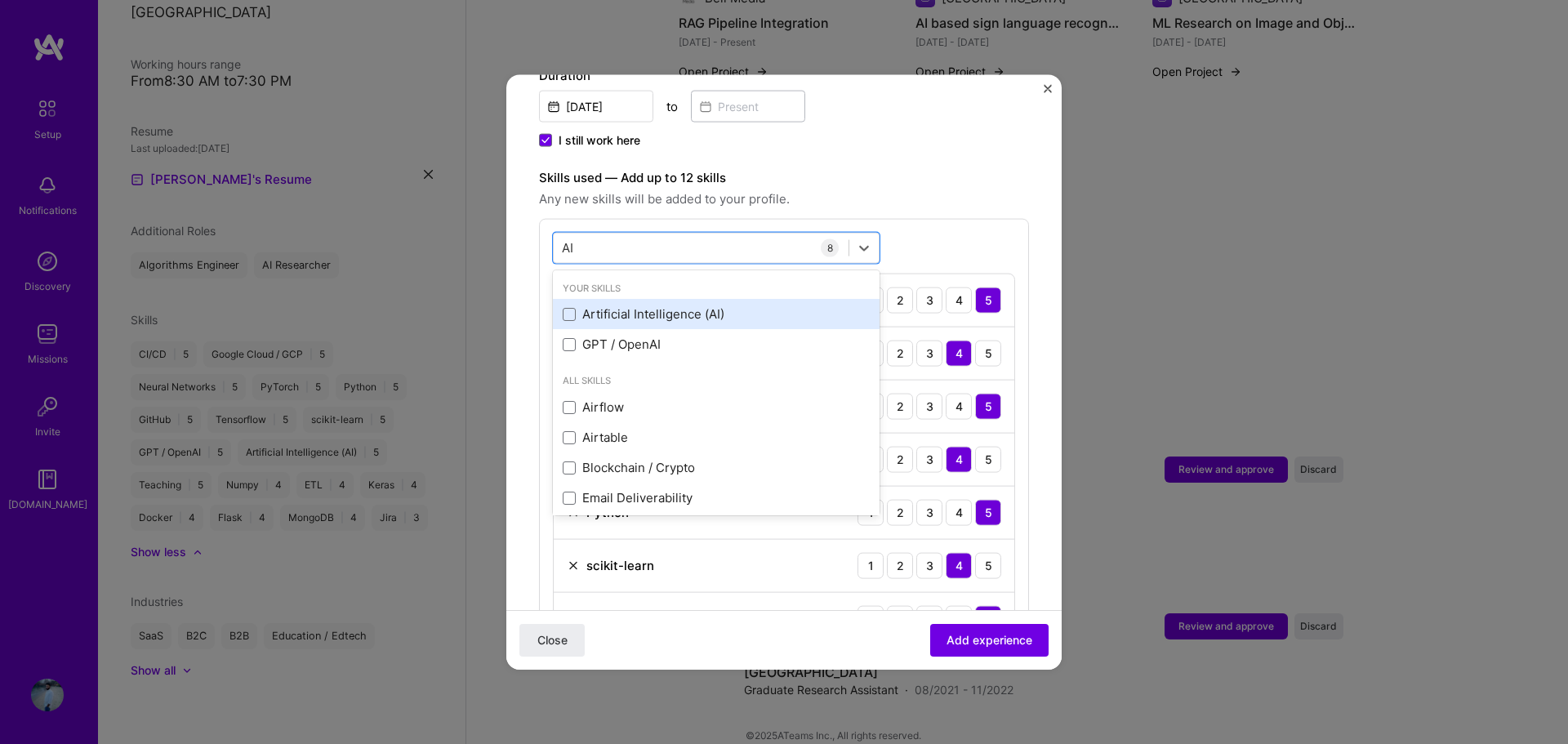
click at [705, 306] on div "Artificial Intelligence (AI)" at bounding box center [716, 314] width 307 height 17
click at [666, 335] on div "GPT / OpenAI" at bounding box center [716, 343] width 307 height 17
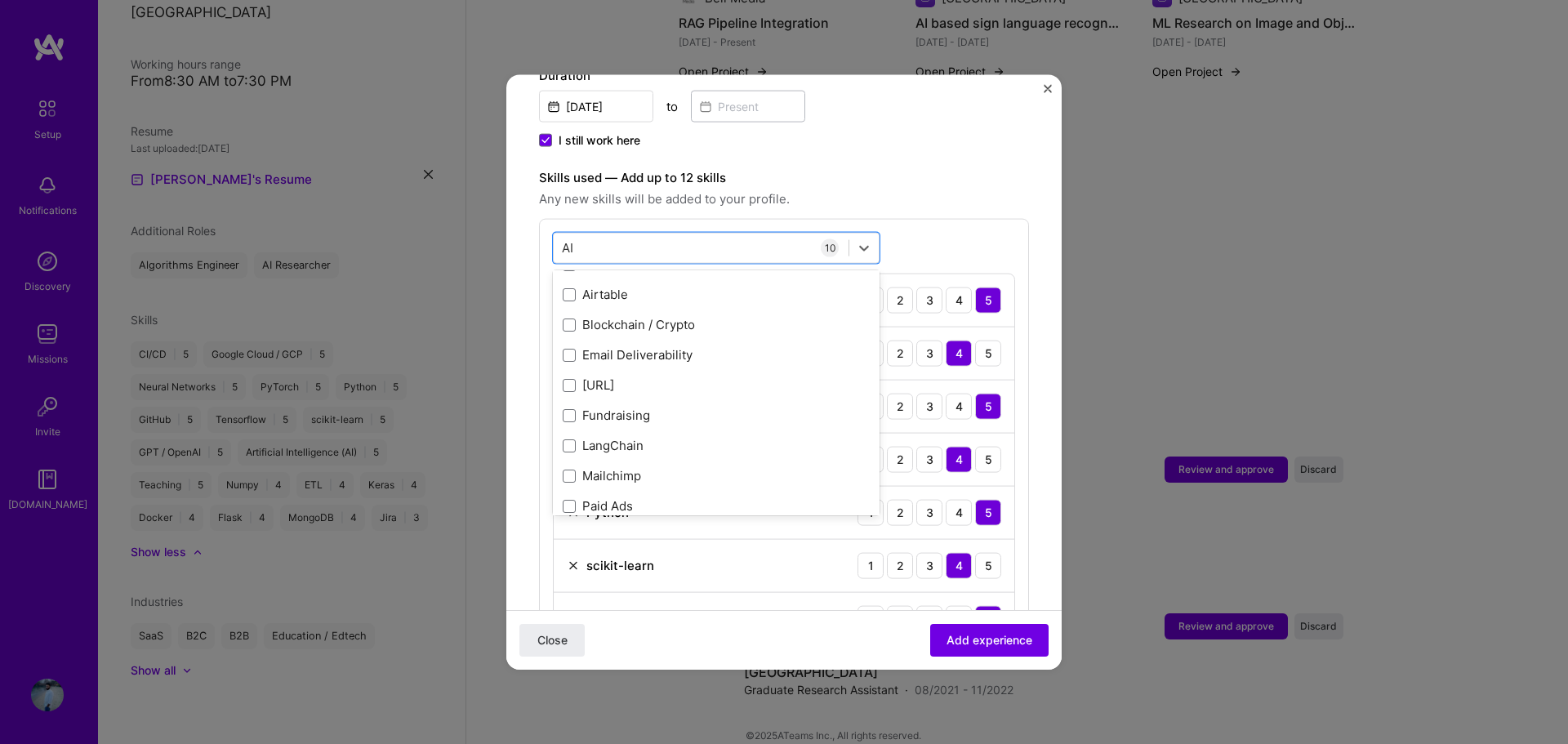
scroll to position [163, 0]
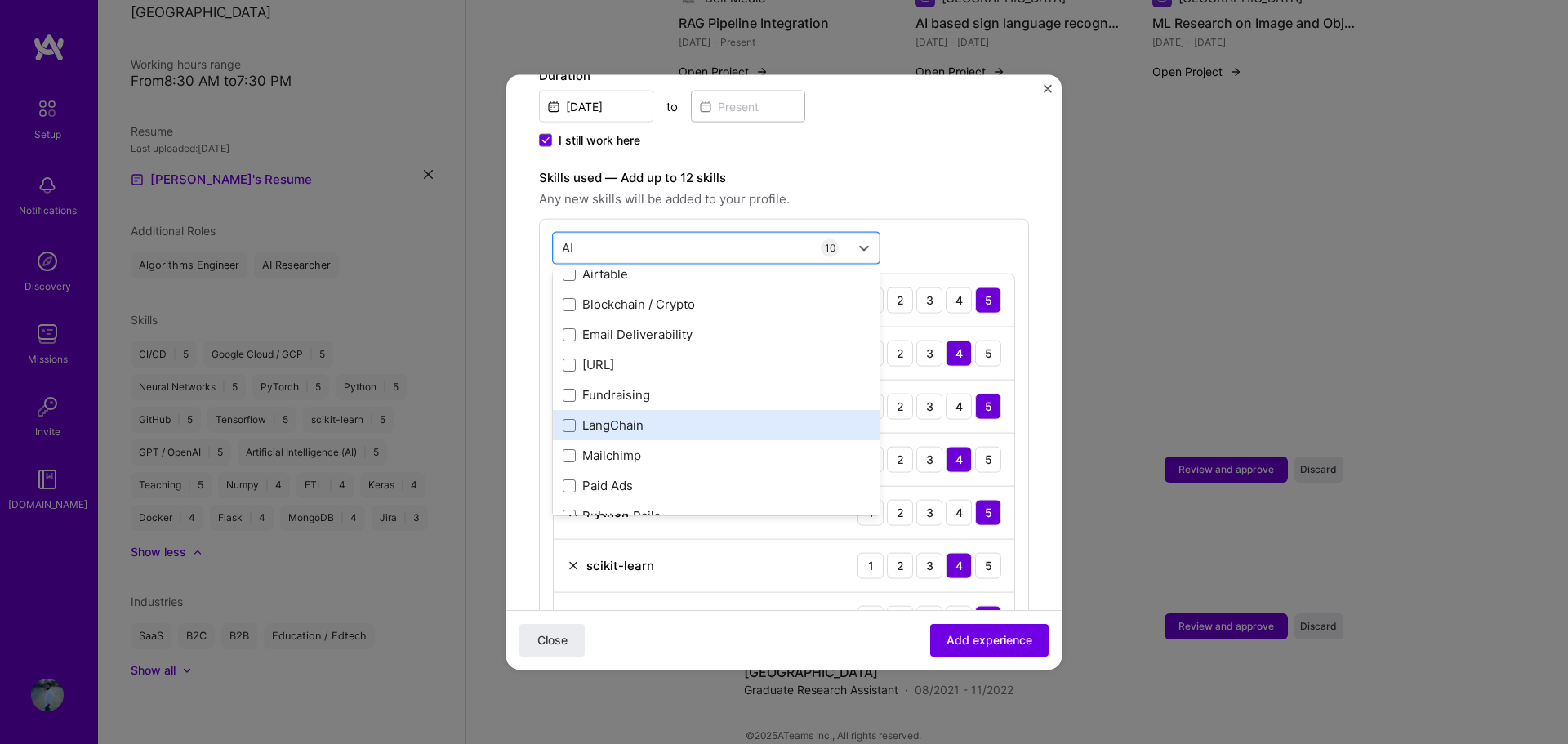
click at [670, 416] on div "LangChain" at bounding box center [716, 424] width 307 height 17
type input "AI"
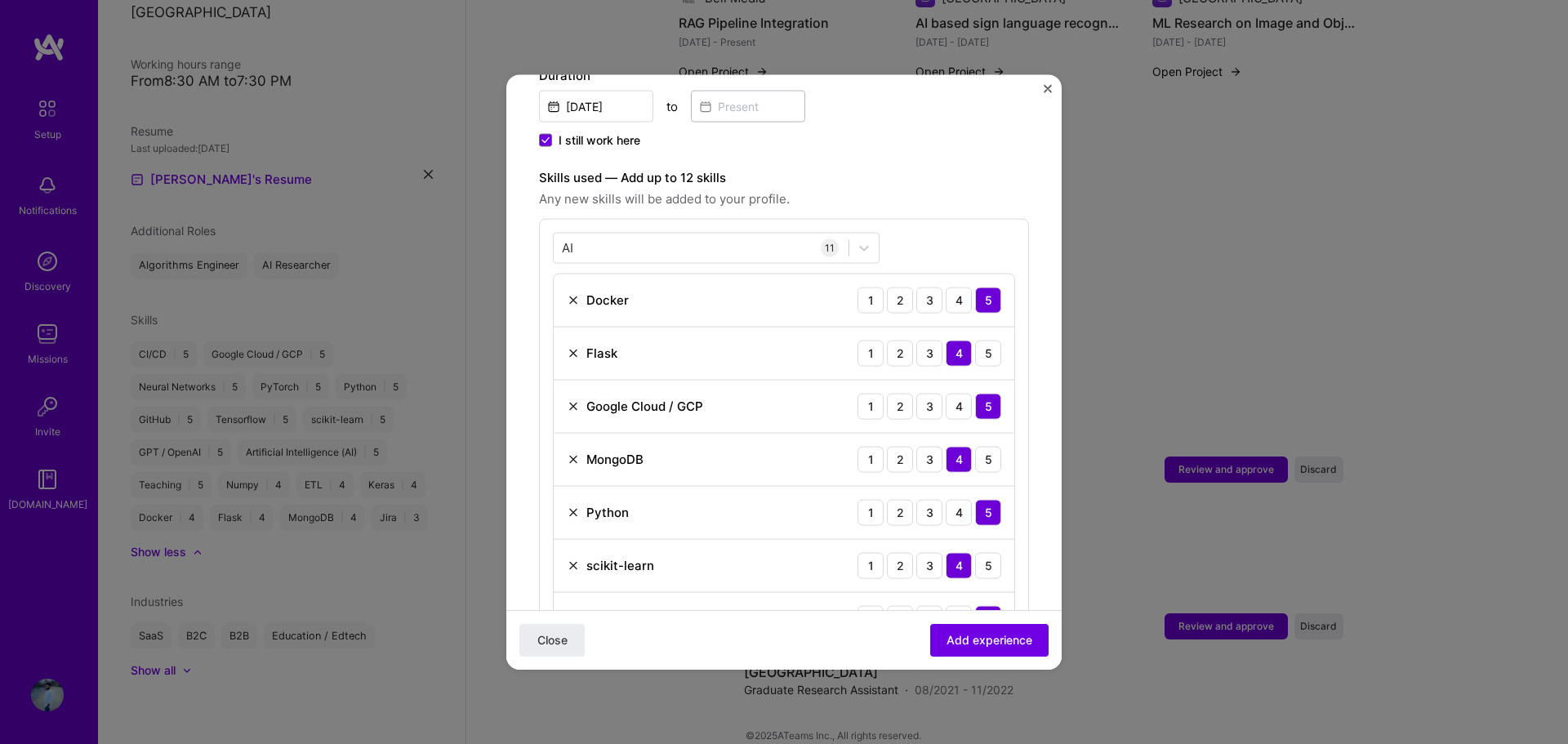
click at [968, 218] on div "AI AI 11 Docker 1 2 3 4 5 Flask 1 2 3 4 5 Google Cloud / GCP 1 2 3 4 5 MongoDB …" at bounding box center [784, 544] width 490 height 653
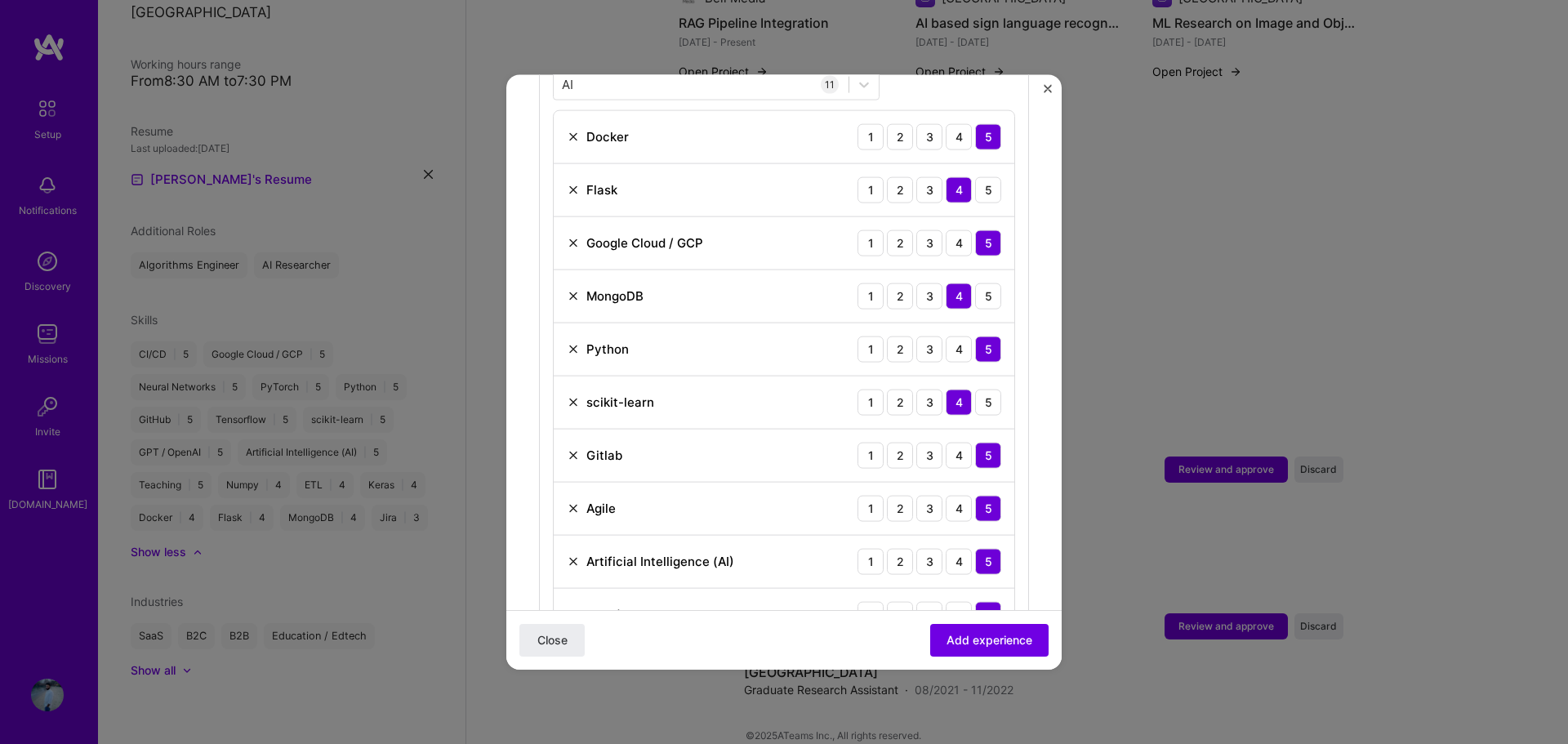
scroll to position [735, 0]
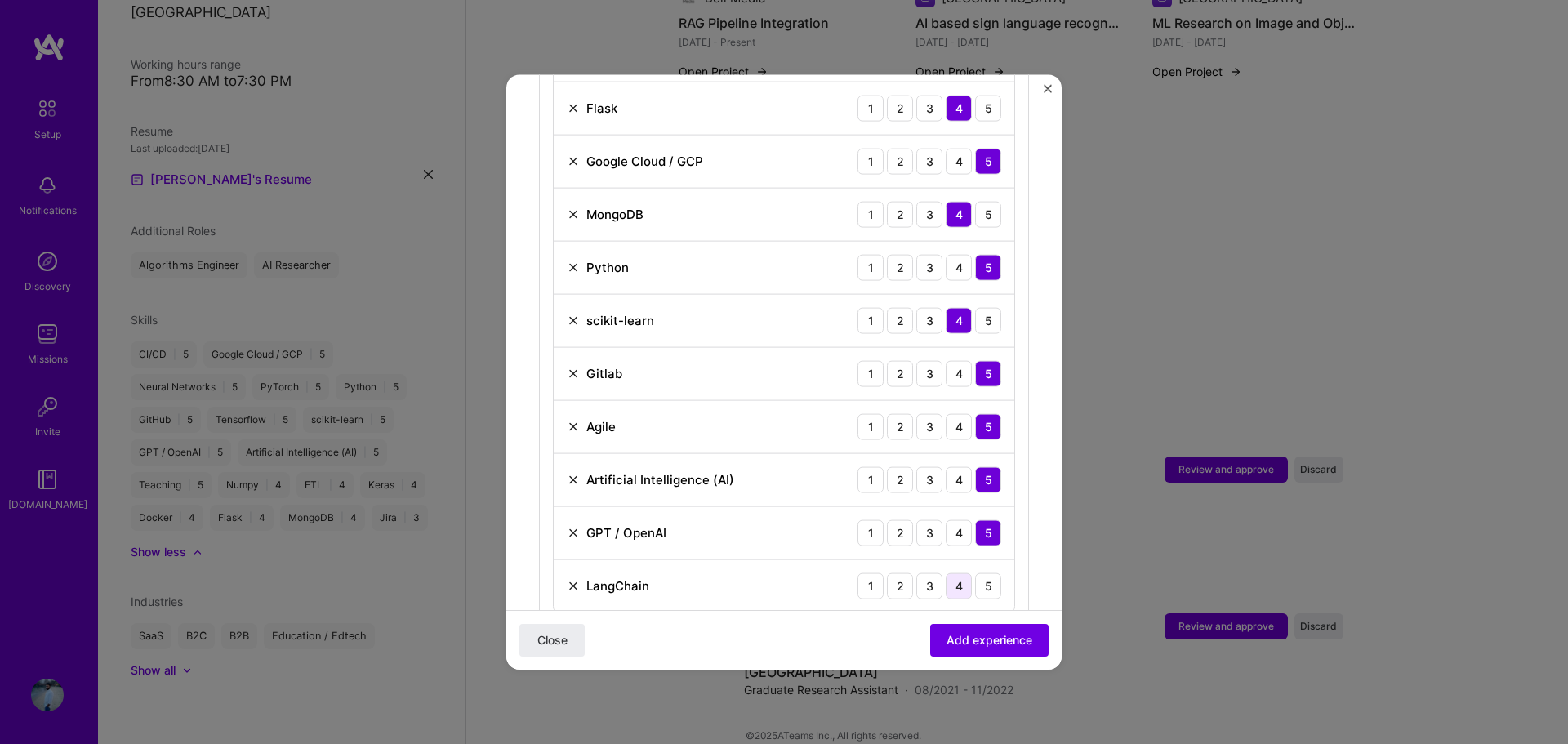
click at [947, 572] on div "4" at bounding box center [959, 585] width 26 height 26
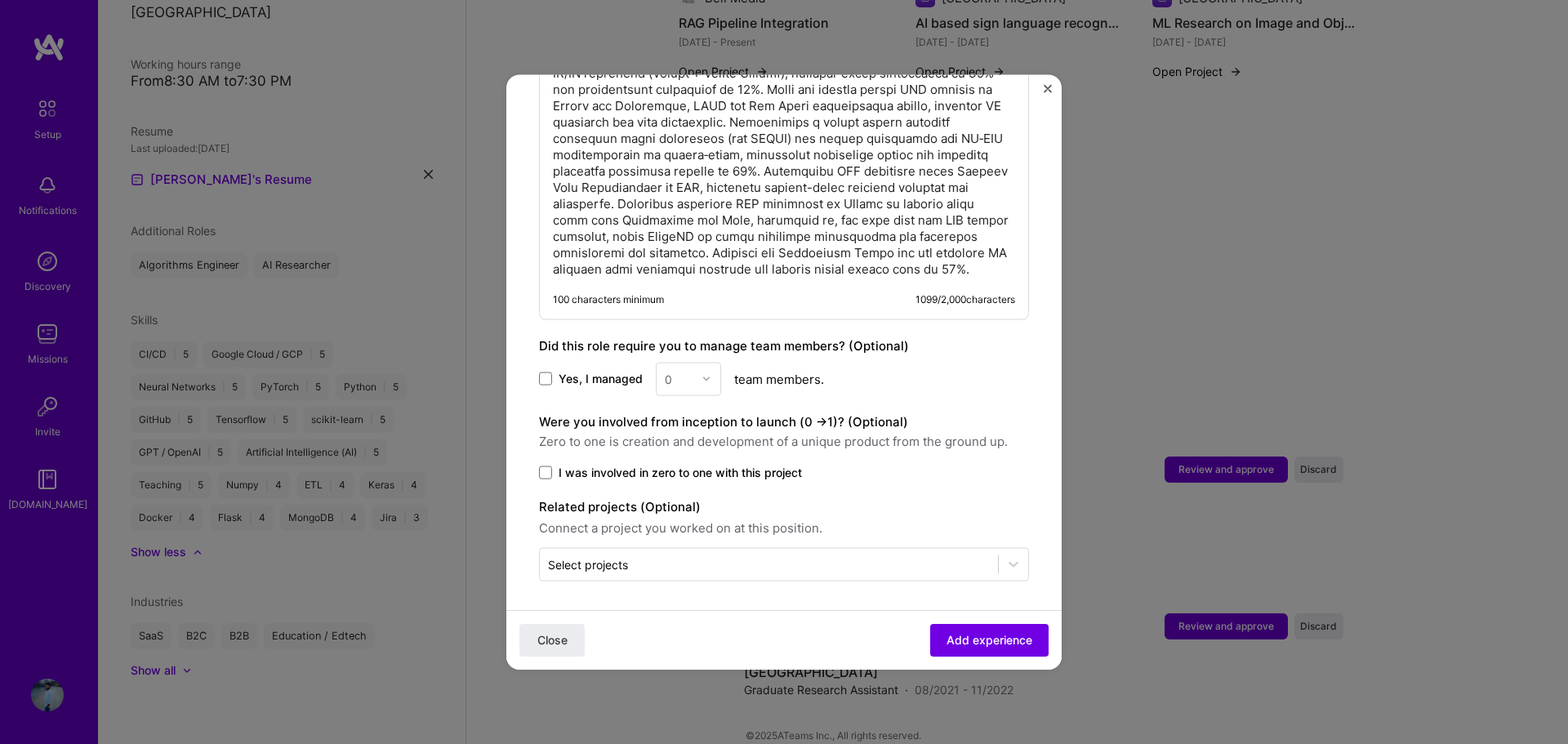
scroll to position [1426, 0]
click at [705, 374] on div "0" at bounding box center [689, 375] width 66 height 34
click at [543, 371] on span at bounding box center [545, 376] width 13 height 13
click at [0, 0] on input "Yes, I managed" at bounding box center [0, 0] width 0 height 0
click at [694, 386] on div "0" at bounding box center [679, 375] width 45 height 32
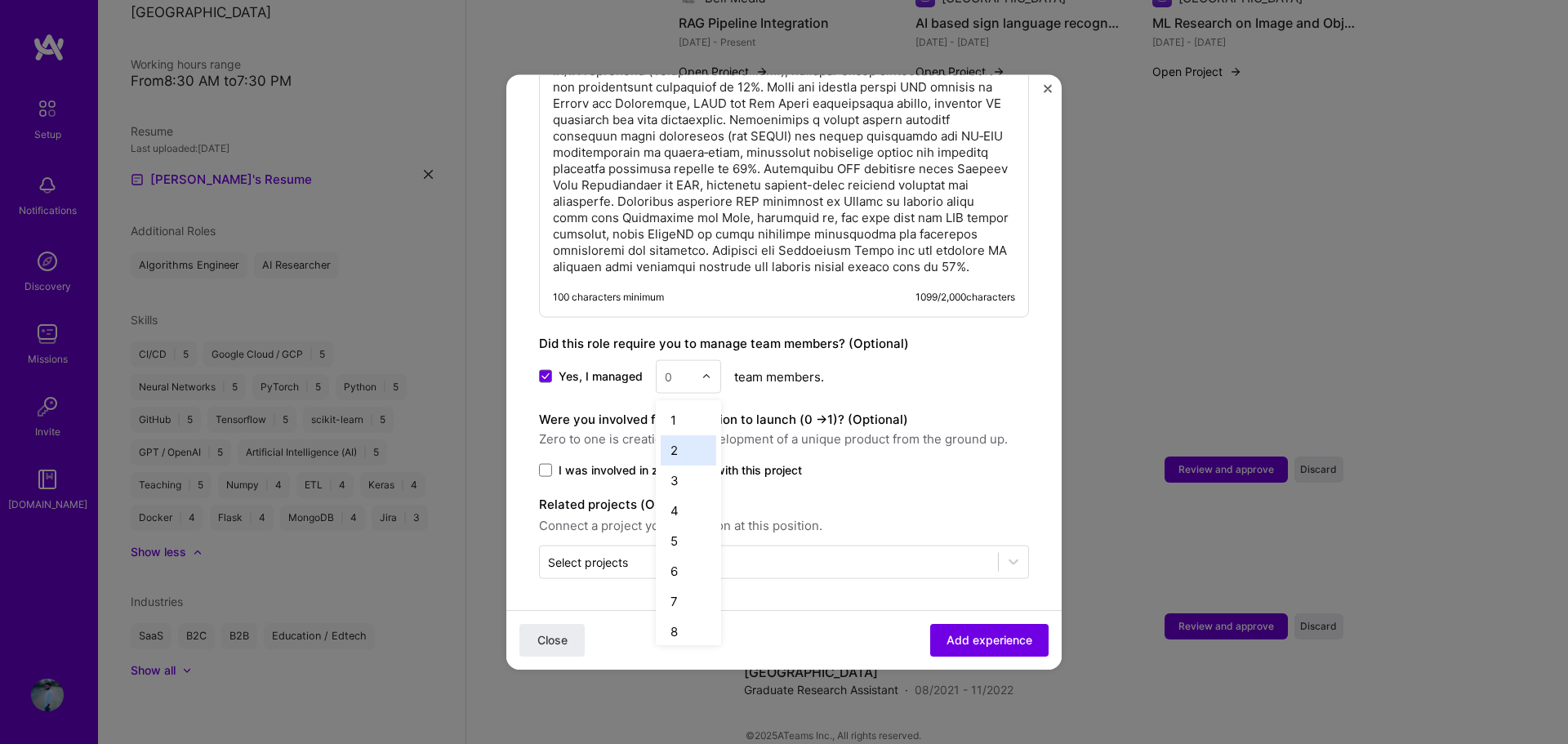
click at [677, 444] on div "2" at bounding box center [689, 449] width 56 height 30
click at [680, 472] on span "I was involved in zero to one with this project" at bounding box center [679, 470] width 243 height 16
click at [0, 0] on input "I was involved in zero to one with this project" at bounding box center [0, 0] width 0 height 0
click at [875, 552] on input "text" at bounding box center [768, 560] width 442 height 17
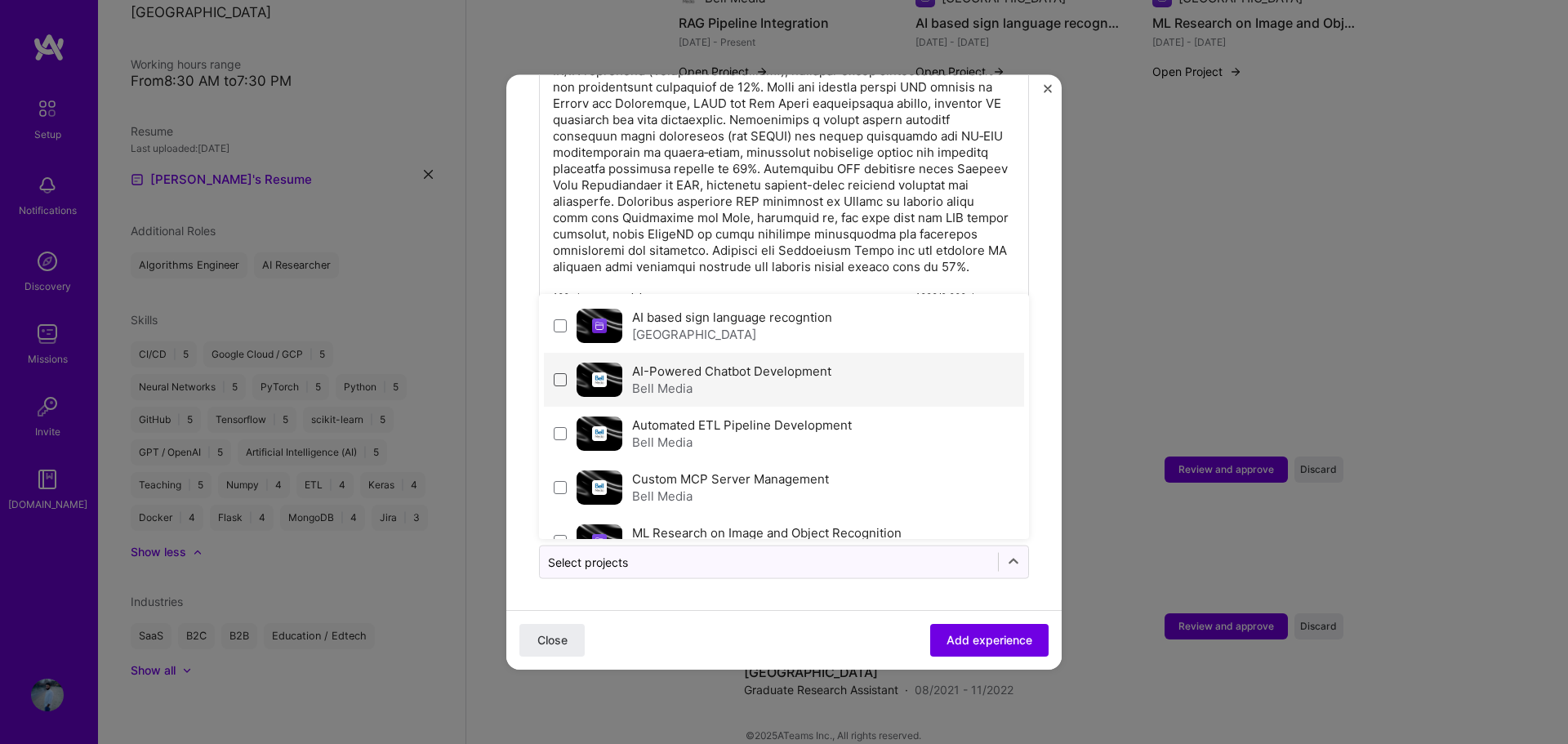
click at [561, 376] on span at bounding box center [560, 379] width 13 height 13
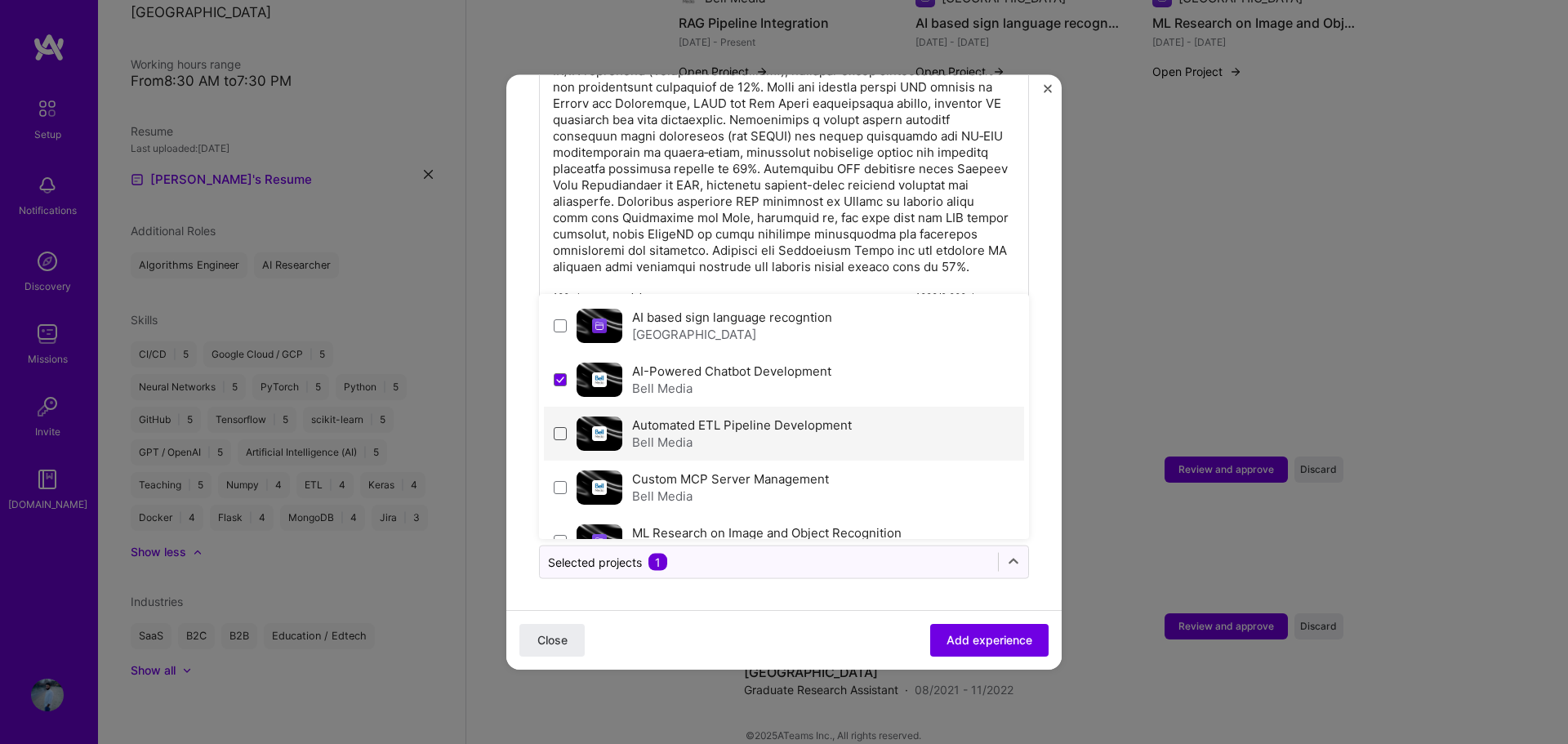
click at [558, 433] on span at bounding box center [560, 433] width 13 height 13
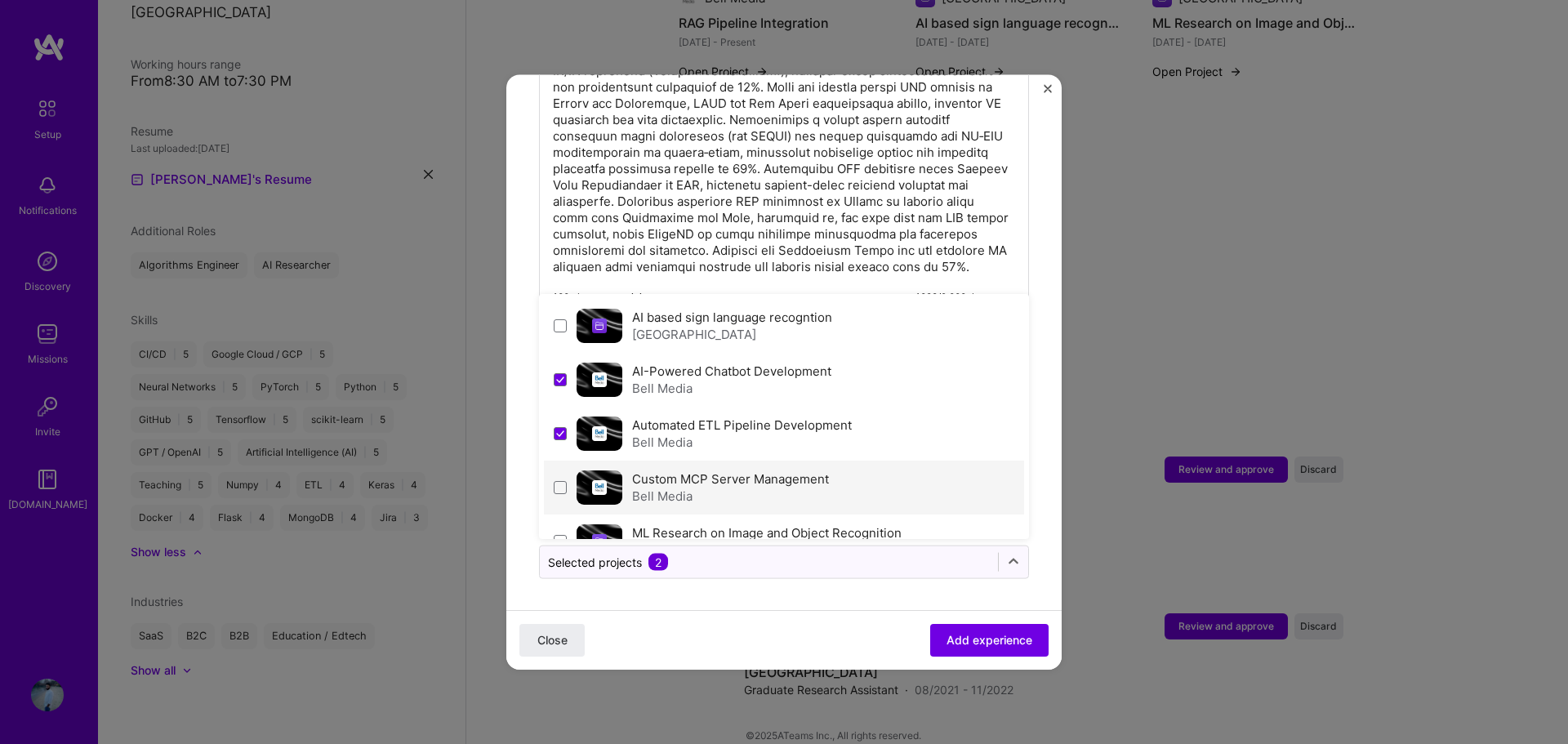
scroll to position [82, 0]
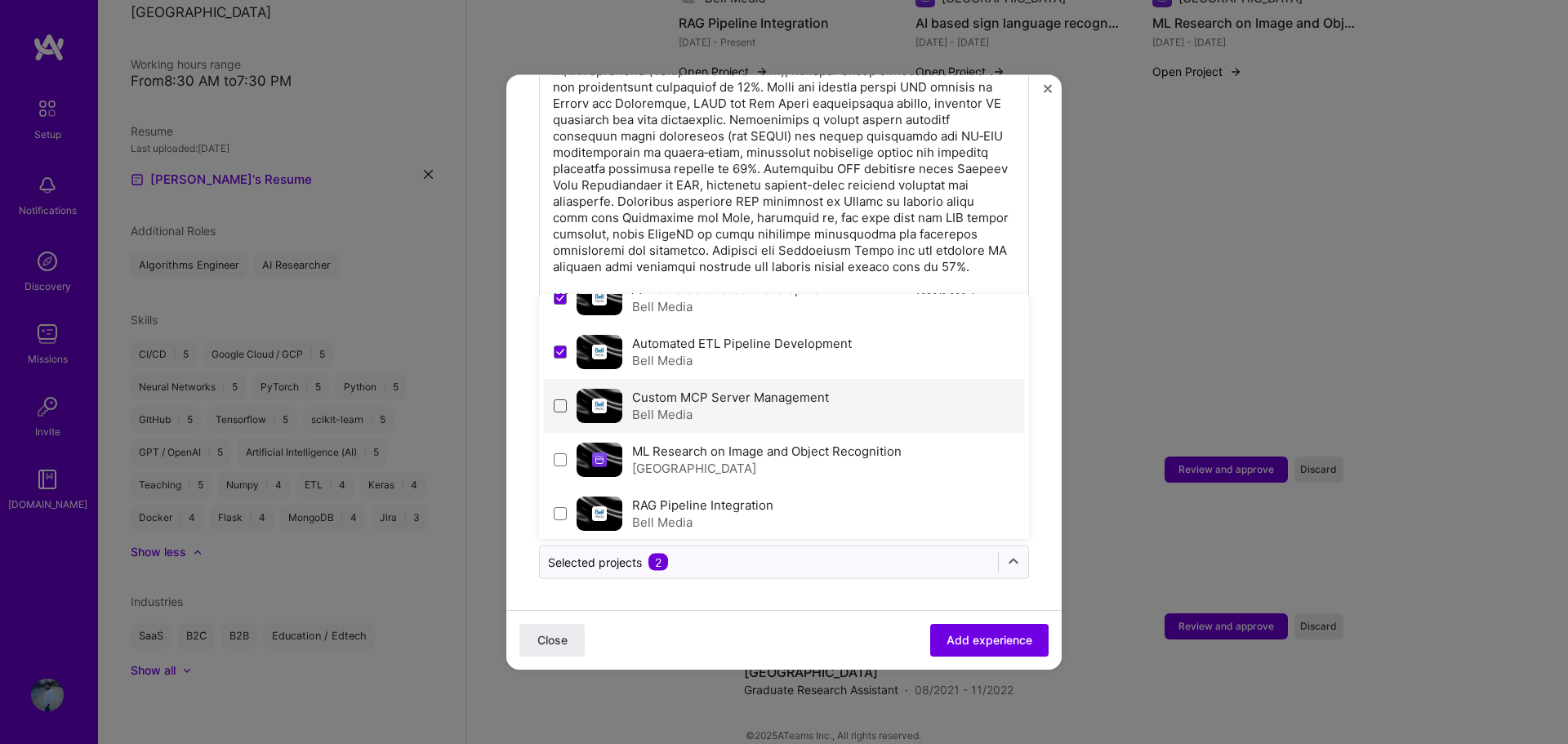
click at [559, 405] on span at bounding box center [560, 405] width 13 height 13
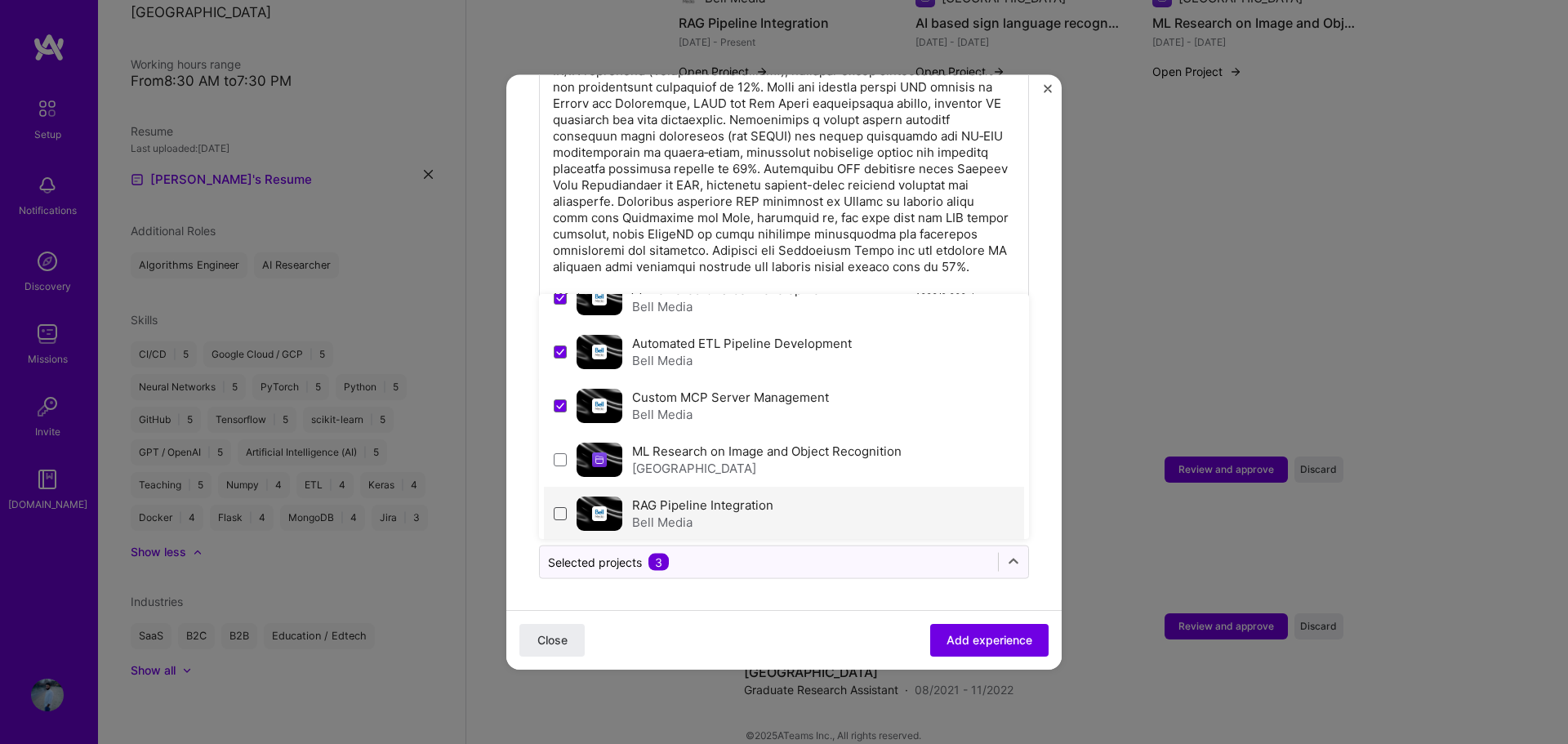
click at [561, 507] on span at bounding box center [560, 513] width 13 height 13
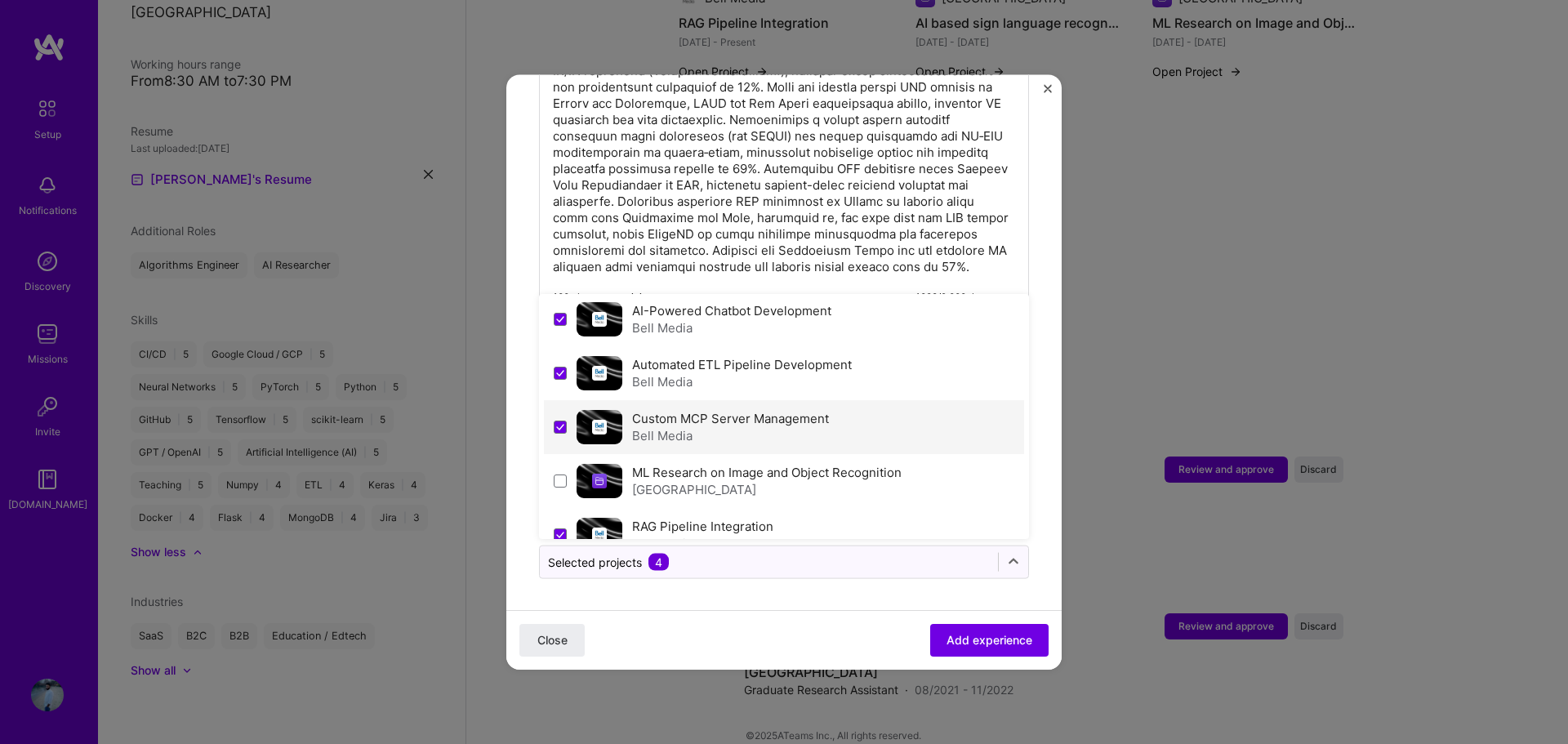
scroll to position [0, 0]
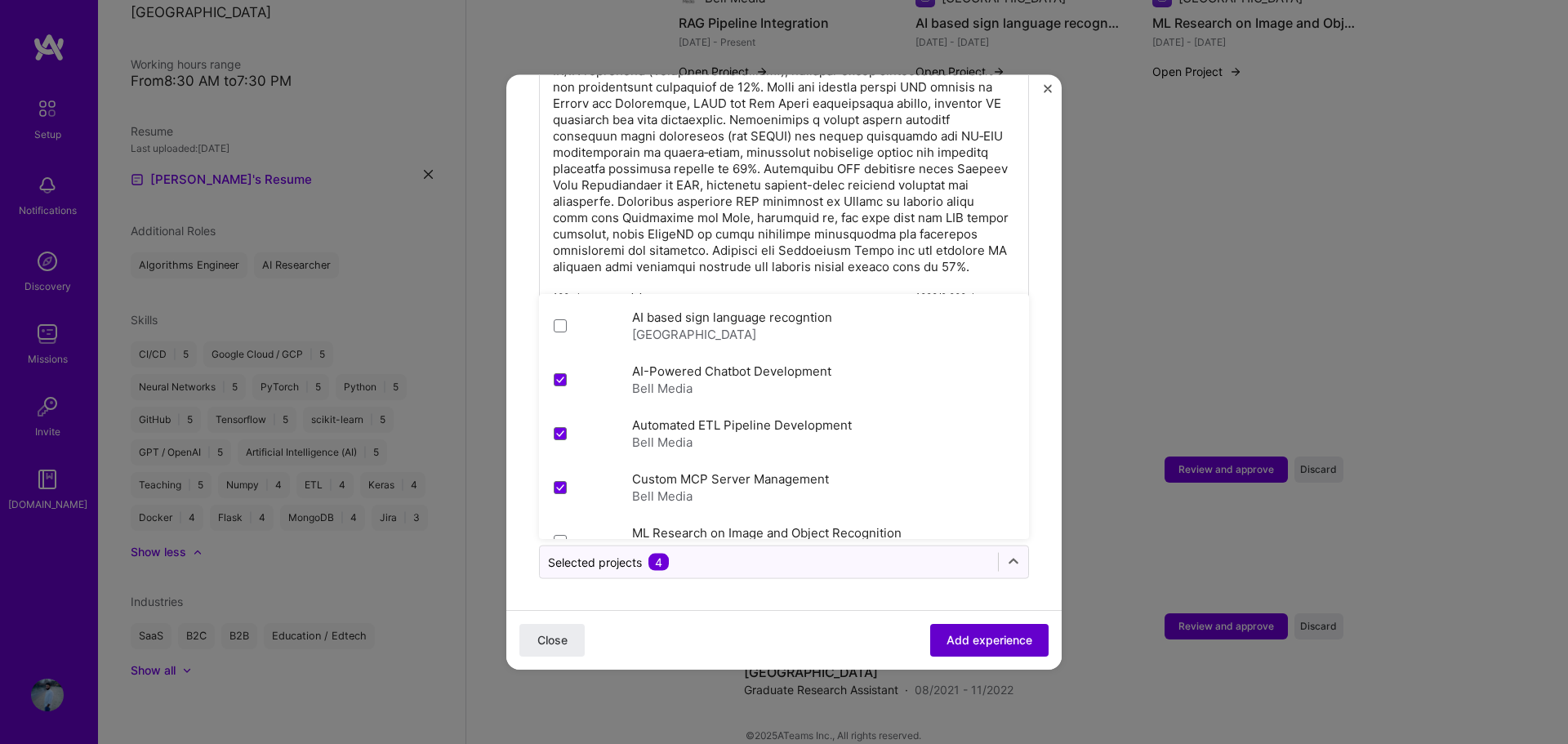
click at [966, 642] on span "Add experience" at bounding box center [989, 640] width 86 height 16
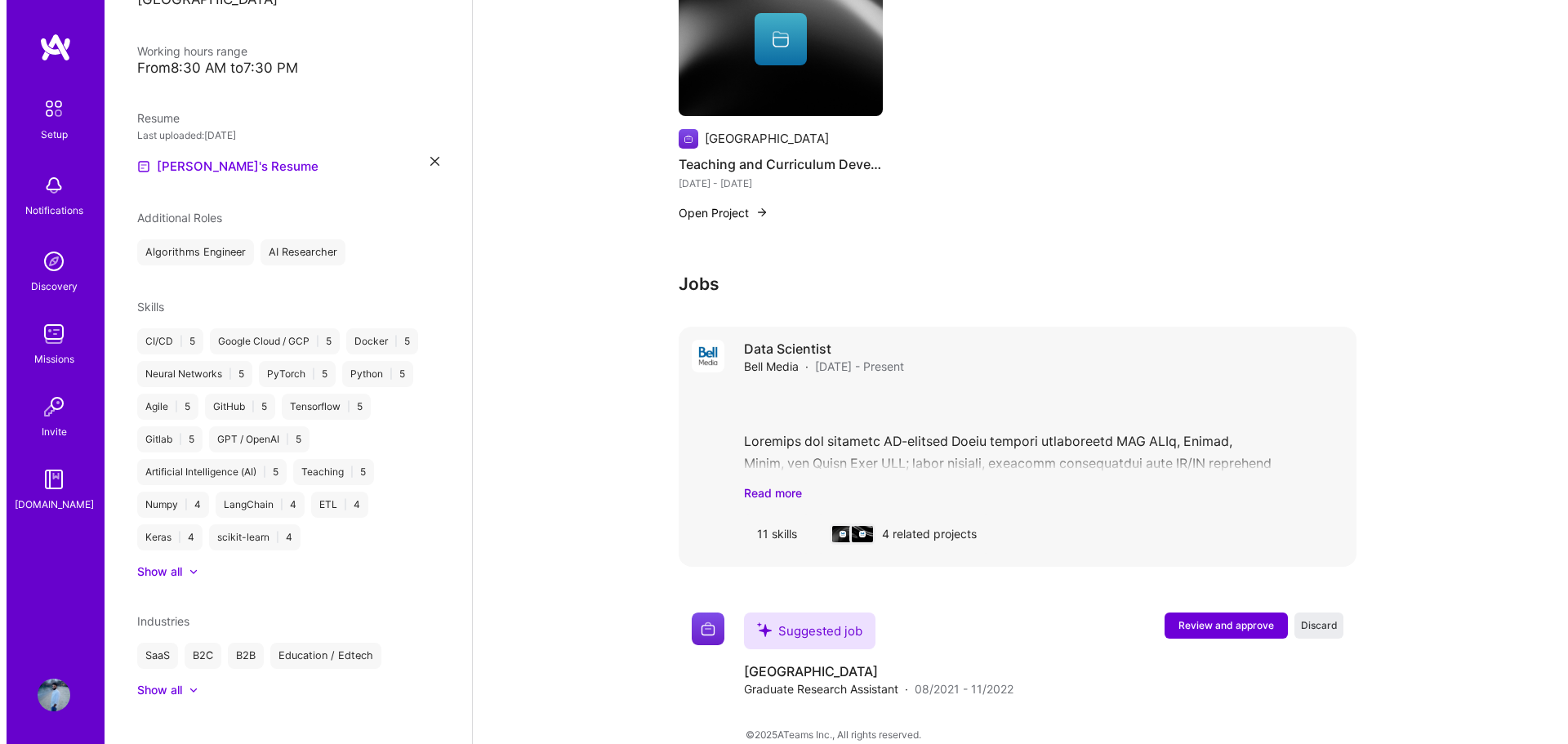
scroll to position [1330, 0]
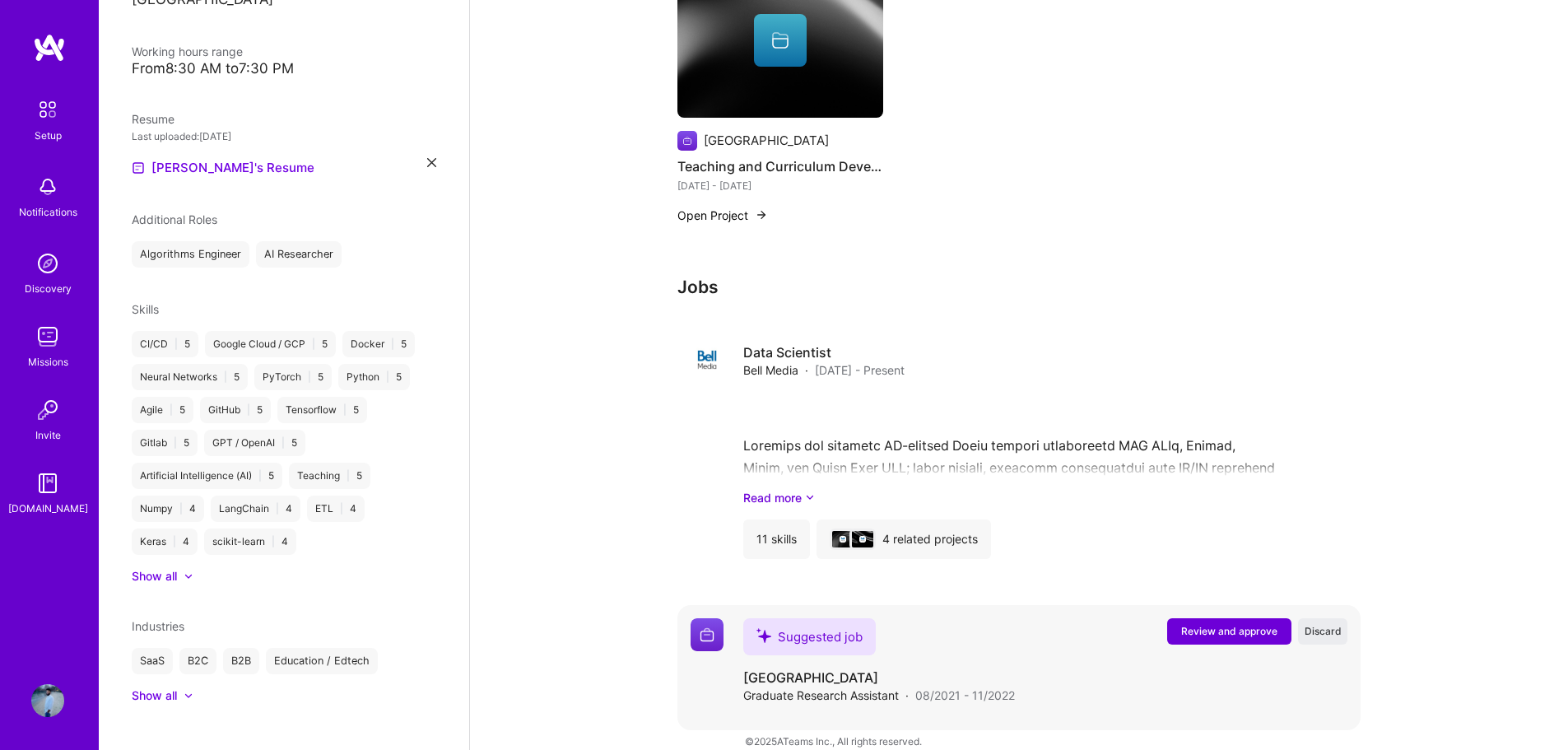
click at [1218, 624] on span "Review and approve" at bounding box center [1229, 630] width 97 height 14
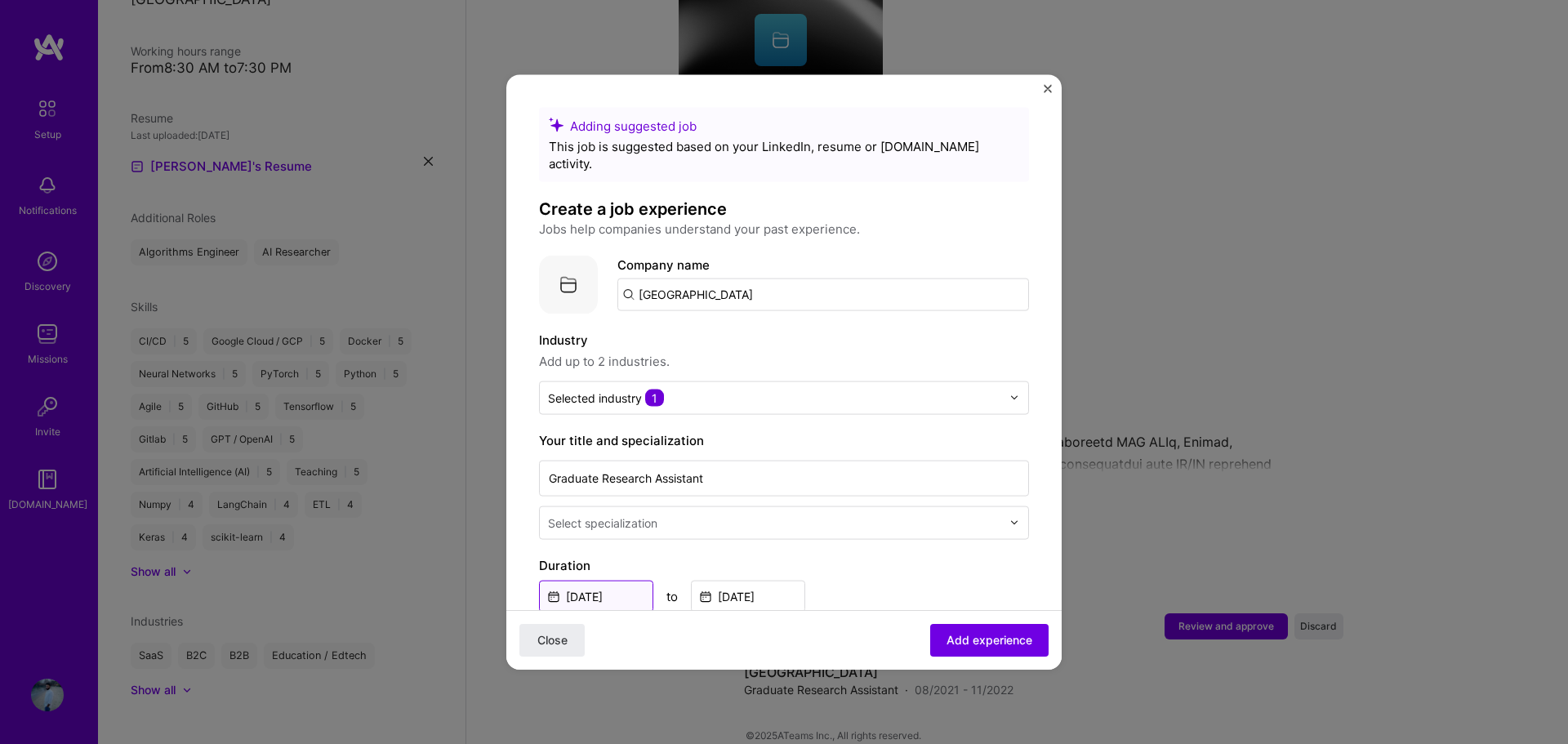
click at [639, 580] on input "[DATE]" at bounding box center [595, 595] width 114 height 32
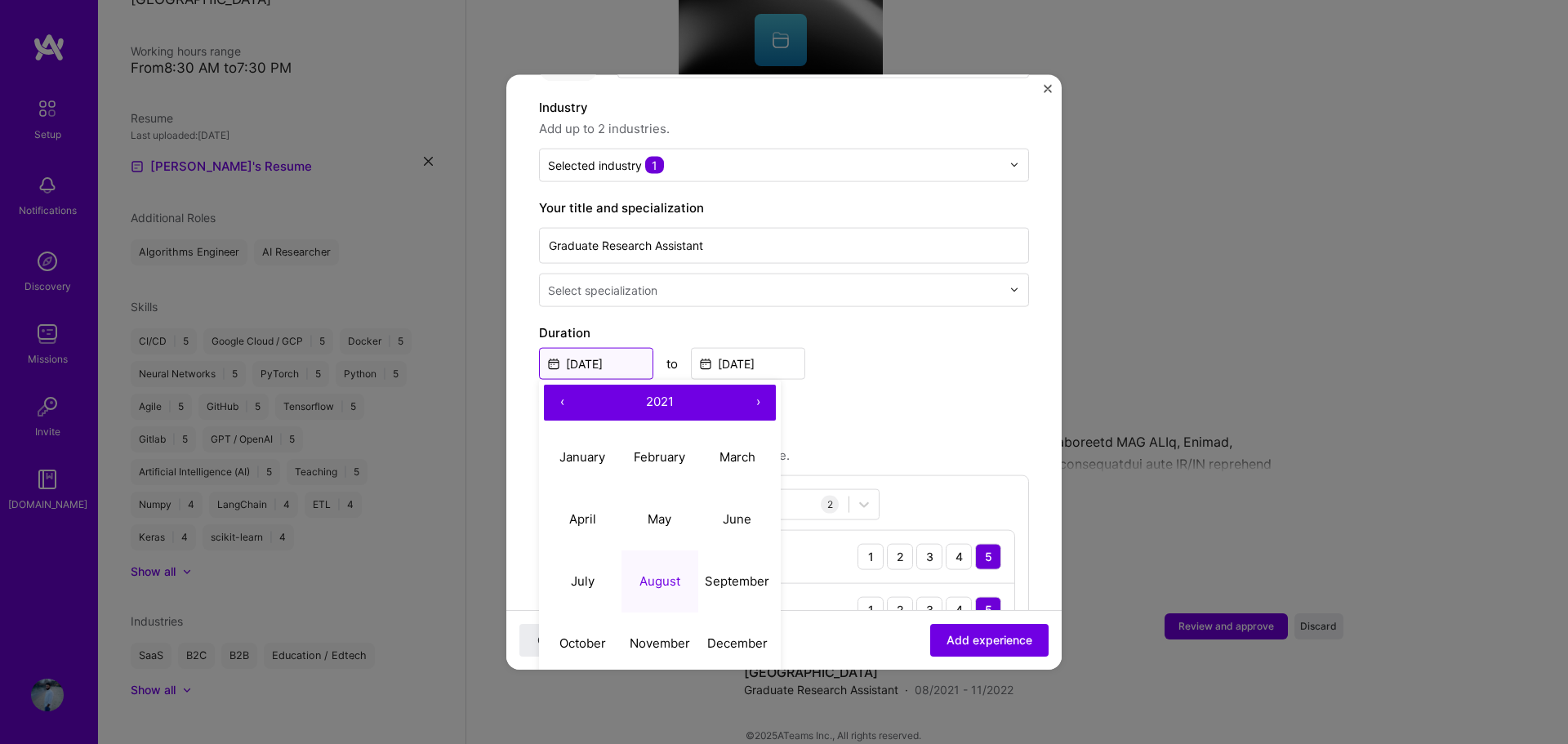
scroll to position [326, 0]
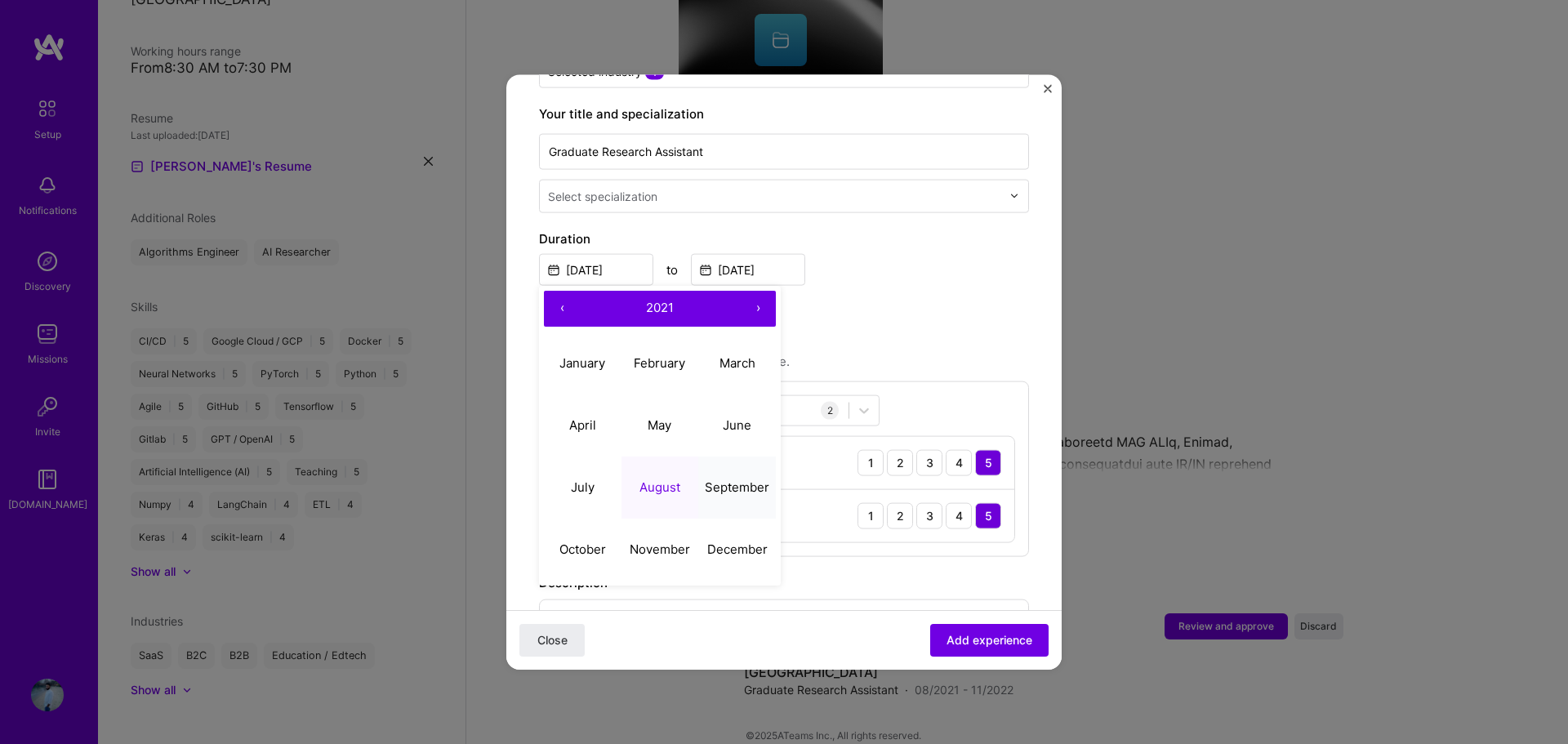
click at [723, 479] on abbr "September" at bounding box center [737, 487] width 65 height 16
type input "[DATE]"
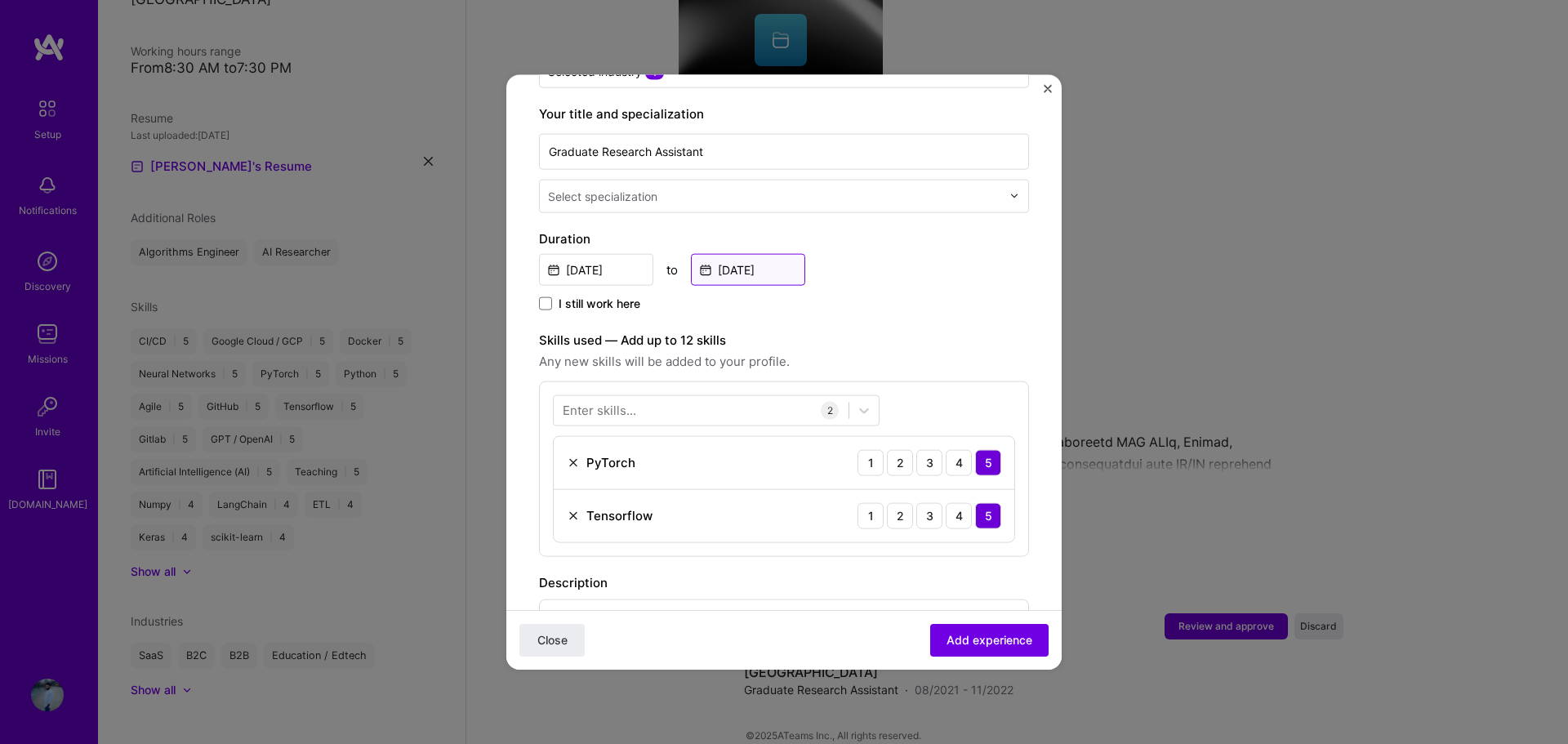
click at [751, 253] on input "[DATE]" at bounding box center [748, 269] width 114 height 32
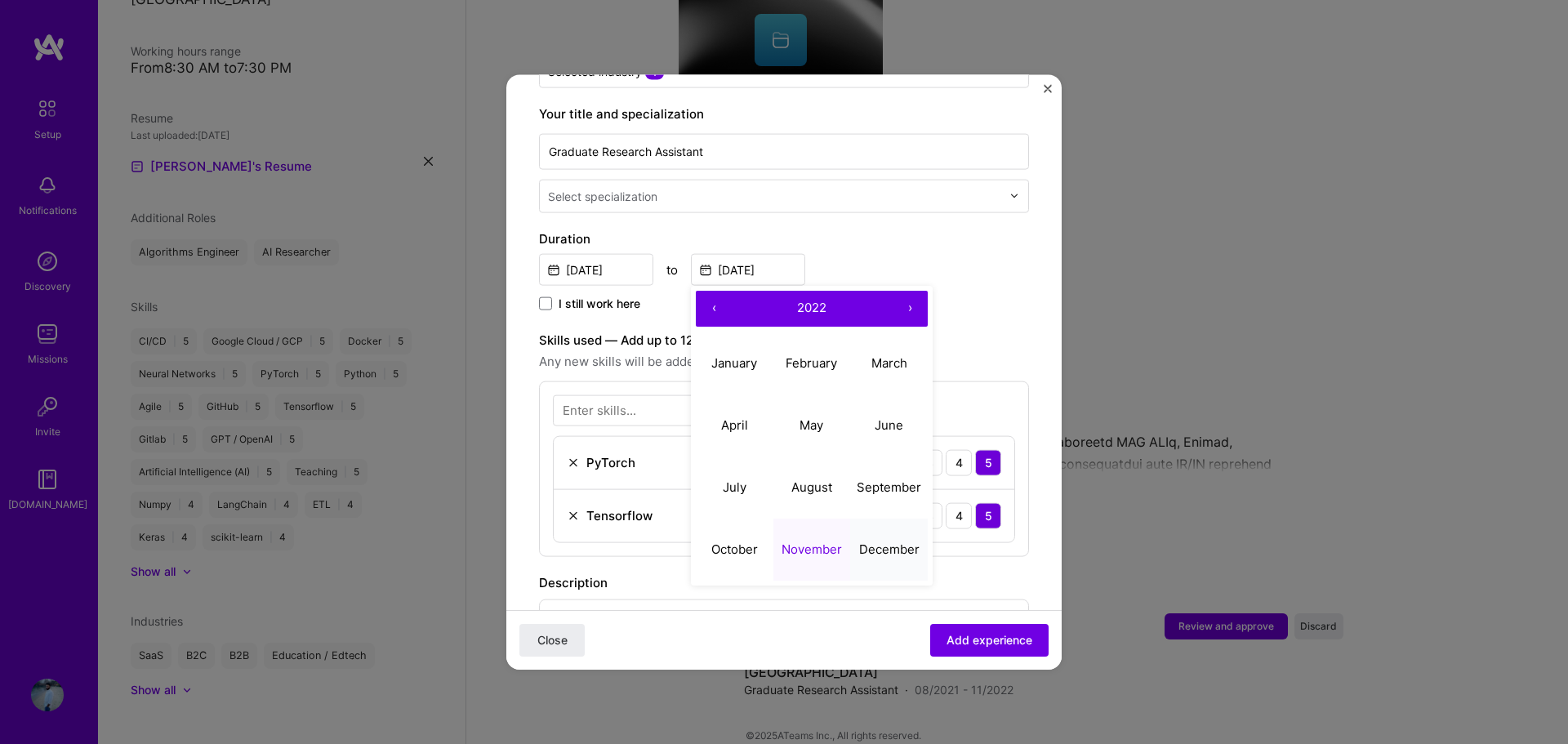
click at [888, 541] on abbr "December" at bounding box center [889, 548] width 61 height 16
type input "[DATE]"
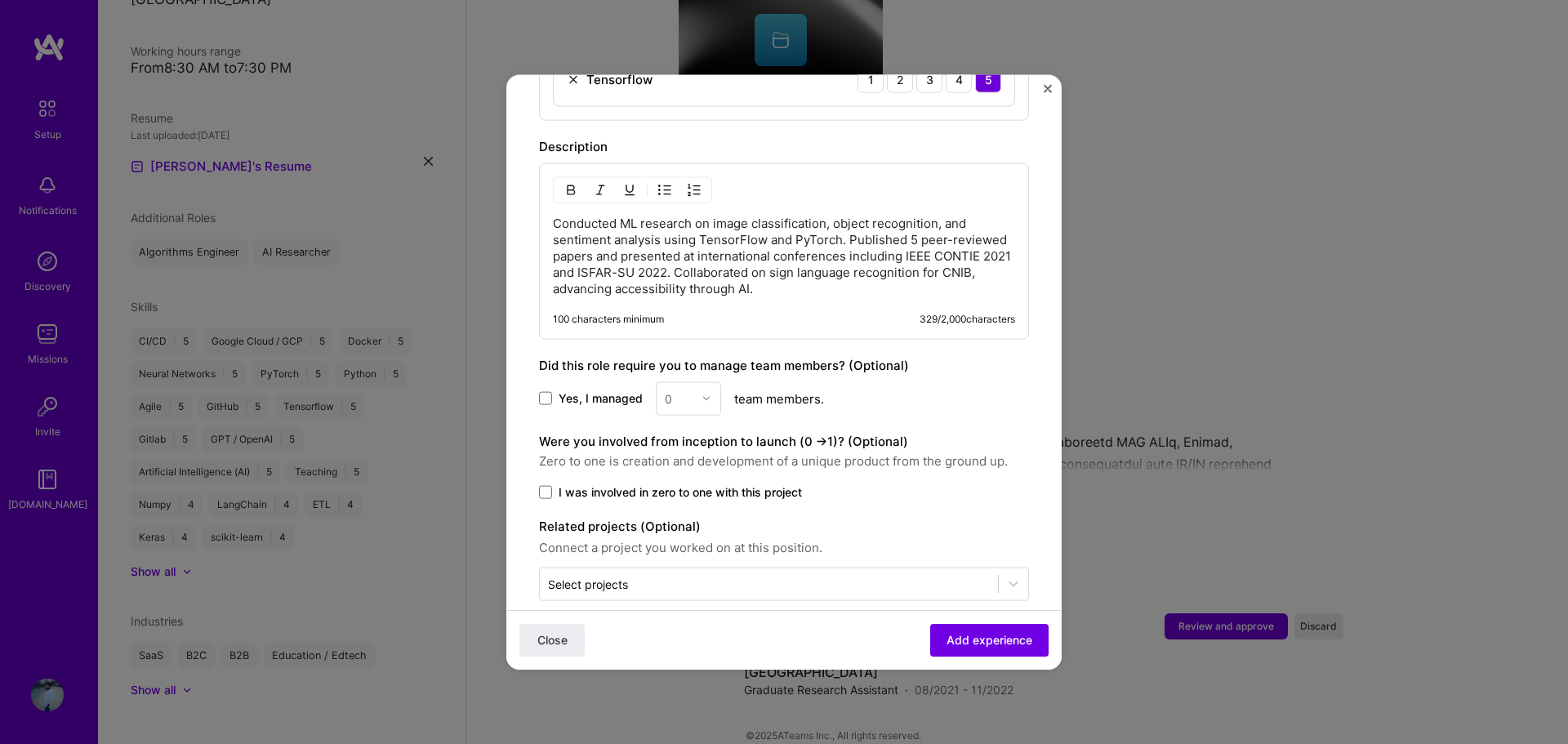
scroll to position [768, 0]
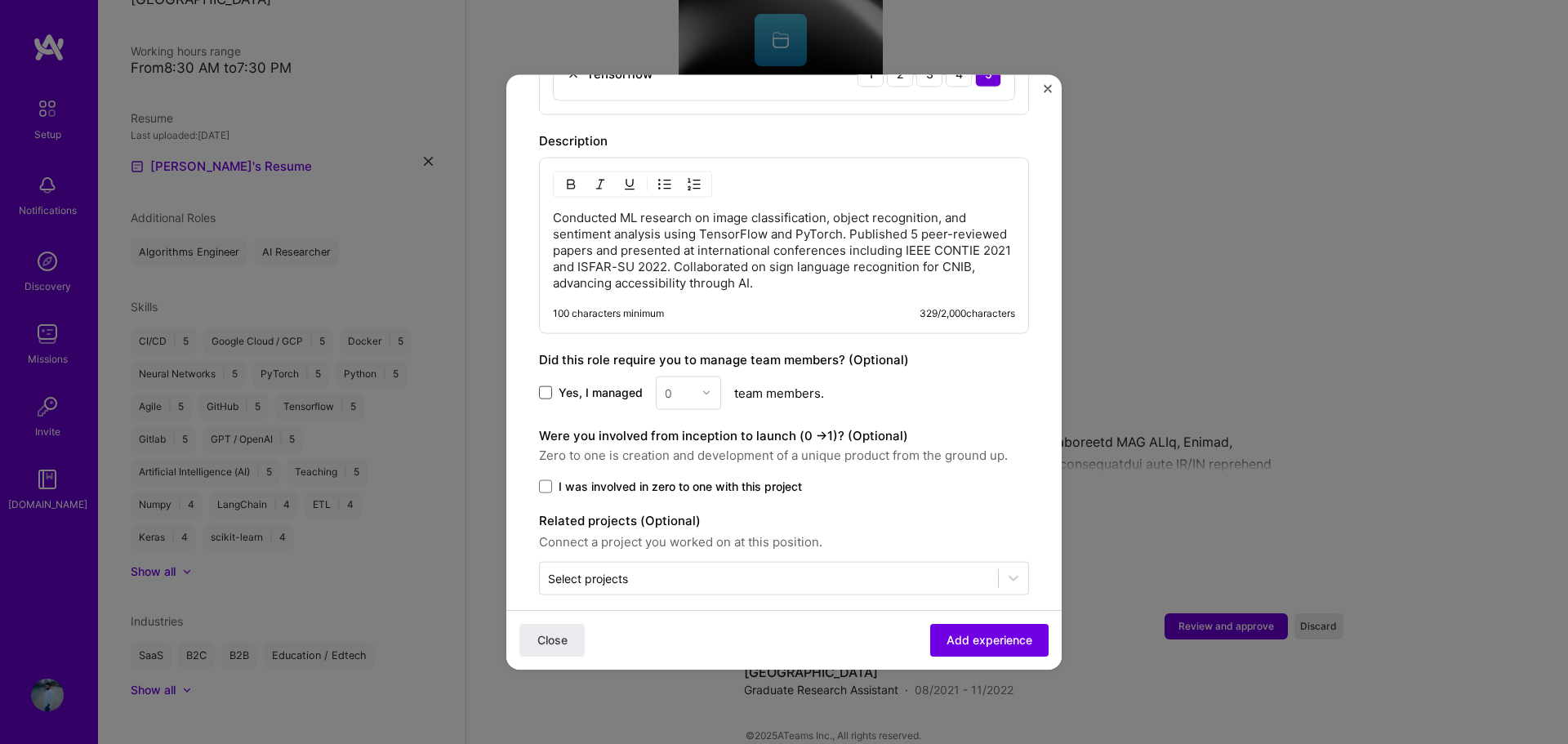
click at [548, 386] on span at bounding box center [545, 392] width 13 height 13
click at [0, 0] on input "Yes, I managed" at bounding box center [0, 0] width 0 height 0
click at [689, 383] on input "text" at bounding box center [679, 392] width 29 height 17
click at [688, 511] on div "4" at bounding box center [689, 526] width 56 height 30
click at [752, 569] on input "text" at bounding box center [768, 577] width 442 height 17
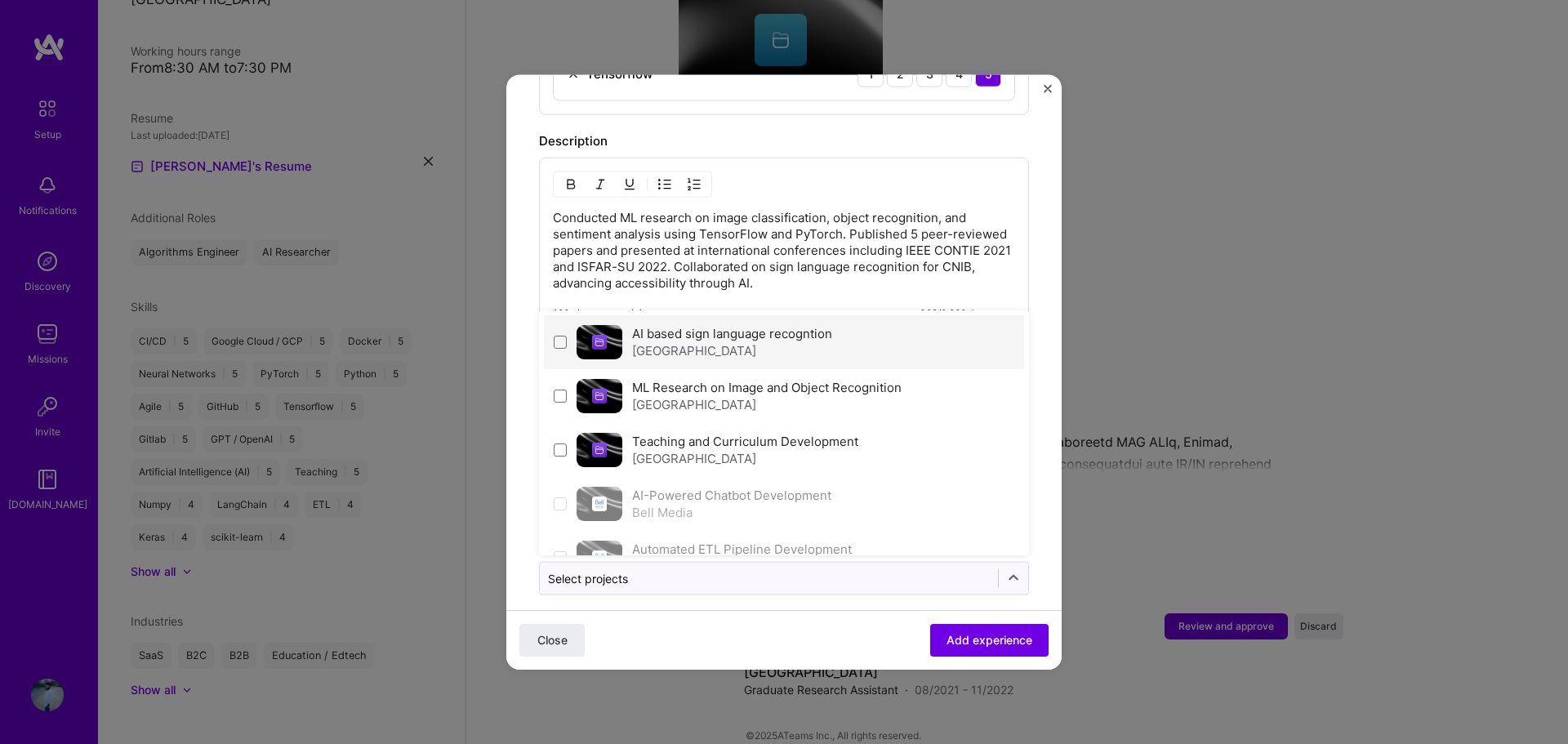
click at [640, 341] on div "[GEOGRAPHIC_DATA]" at bounding box center [732, 349] width 200 height 17
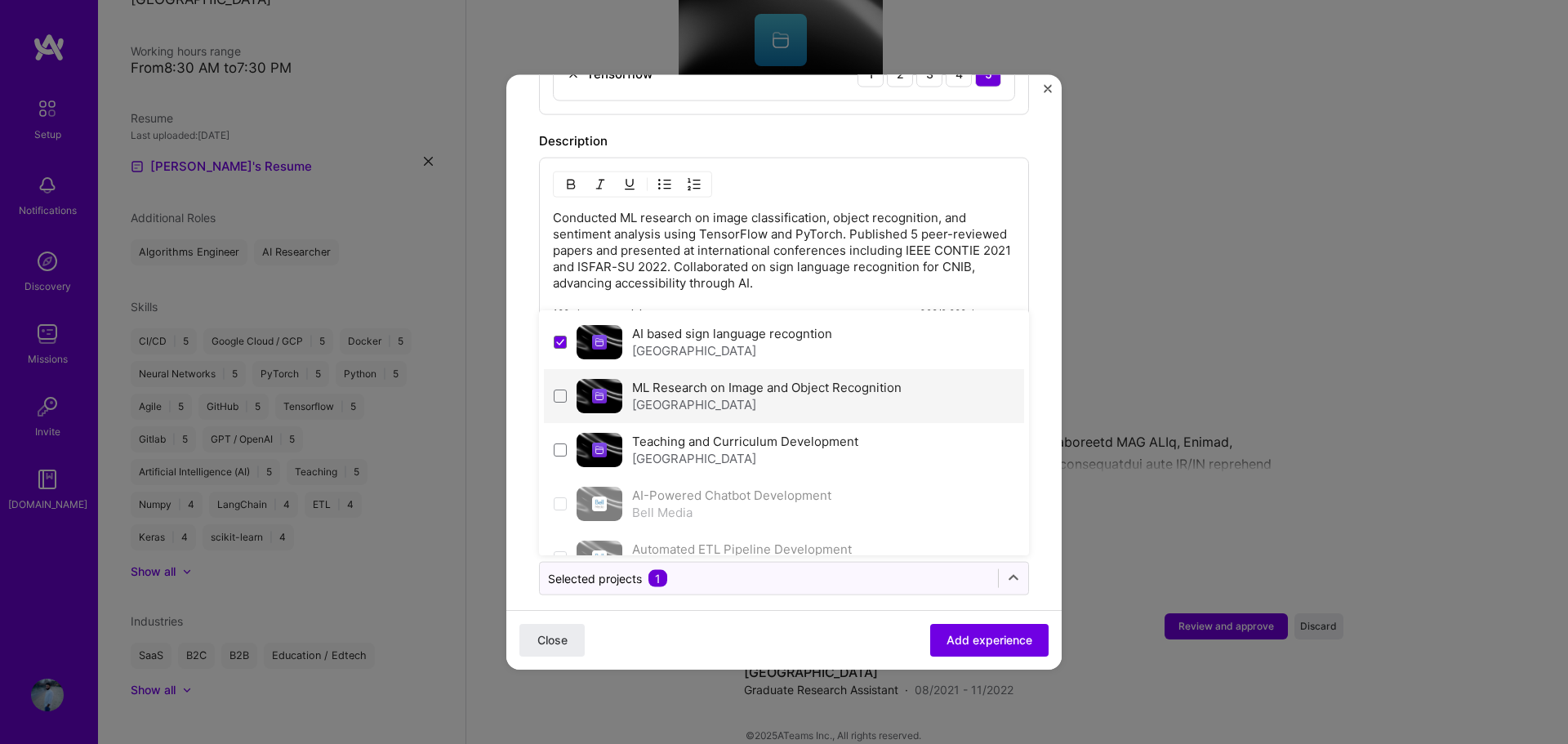
click at [646, 379] on label "ML Research on Image and Object Recognition" at bounding box center [766, 386] width 270 height 16
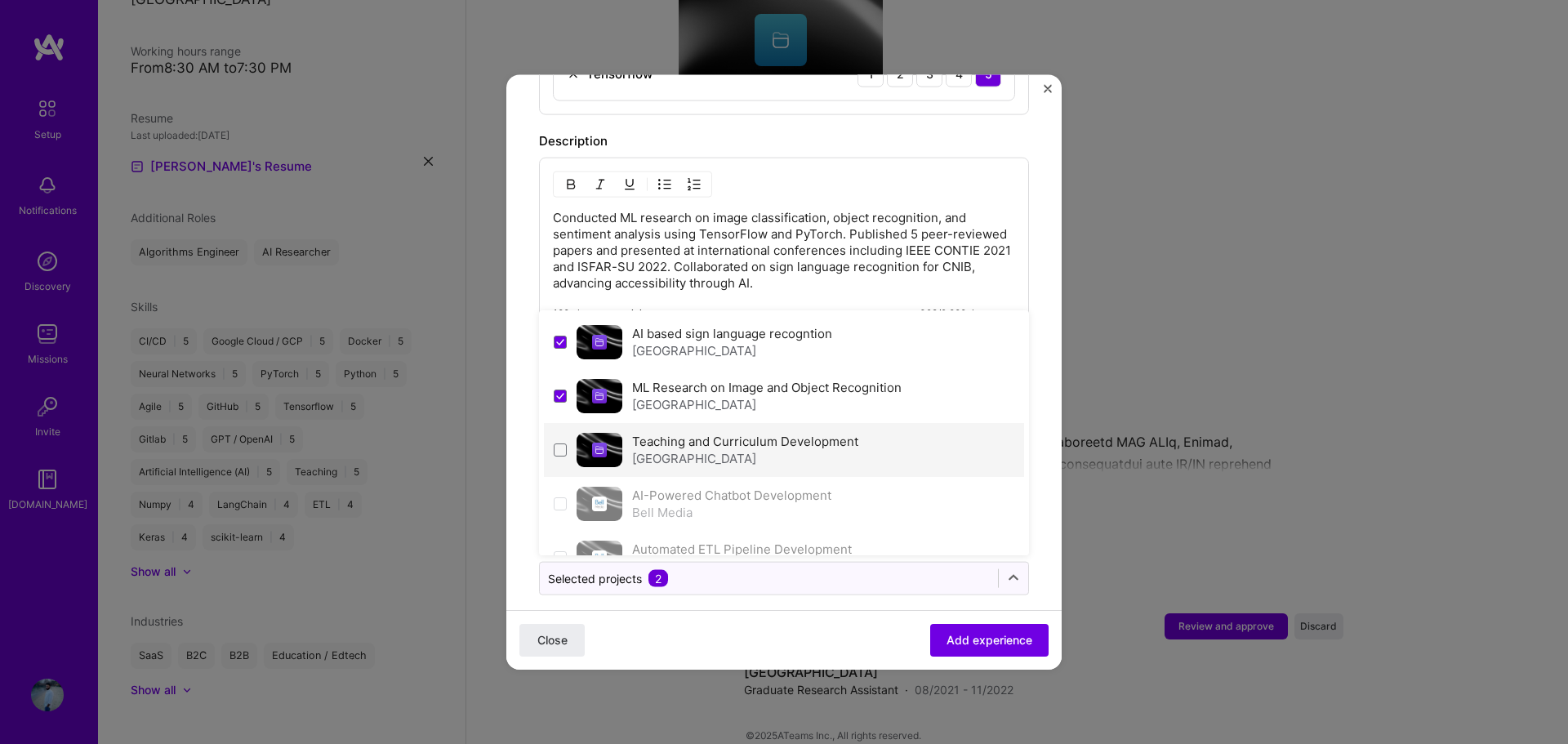
click at [663, 449] on div "[GEOGRAPHIC_DATA]" at bounding box center [745, 457] width 226 height 17
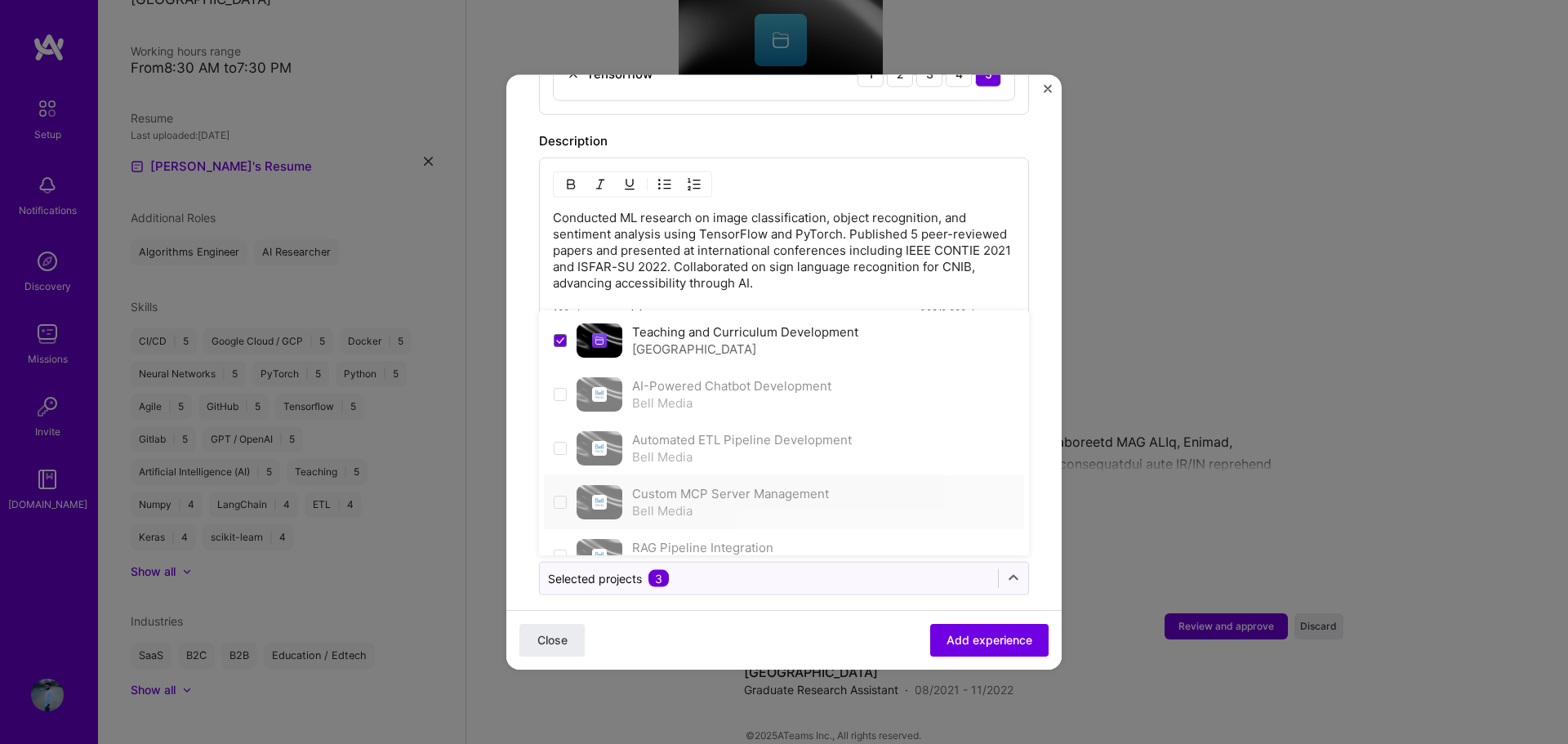
scroll to position [142, 0]
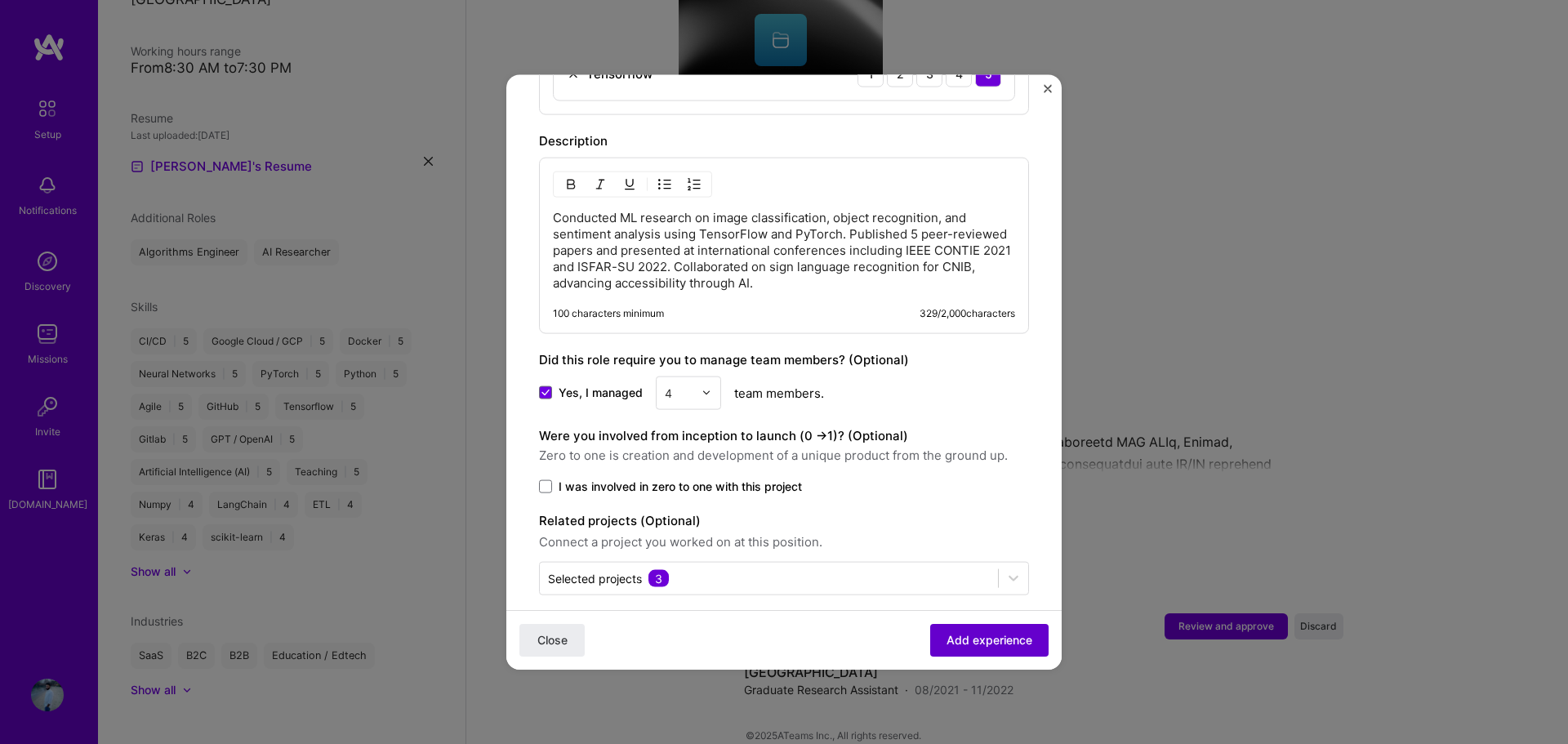
click at [966, 639] on span "Add experience" at bounding box center [989, 640] width 86 height 16
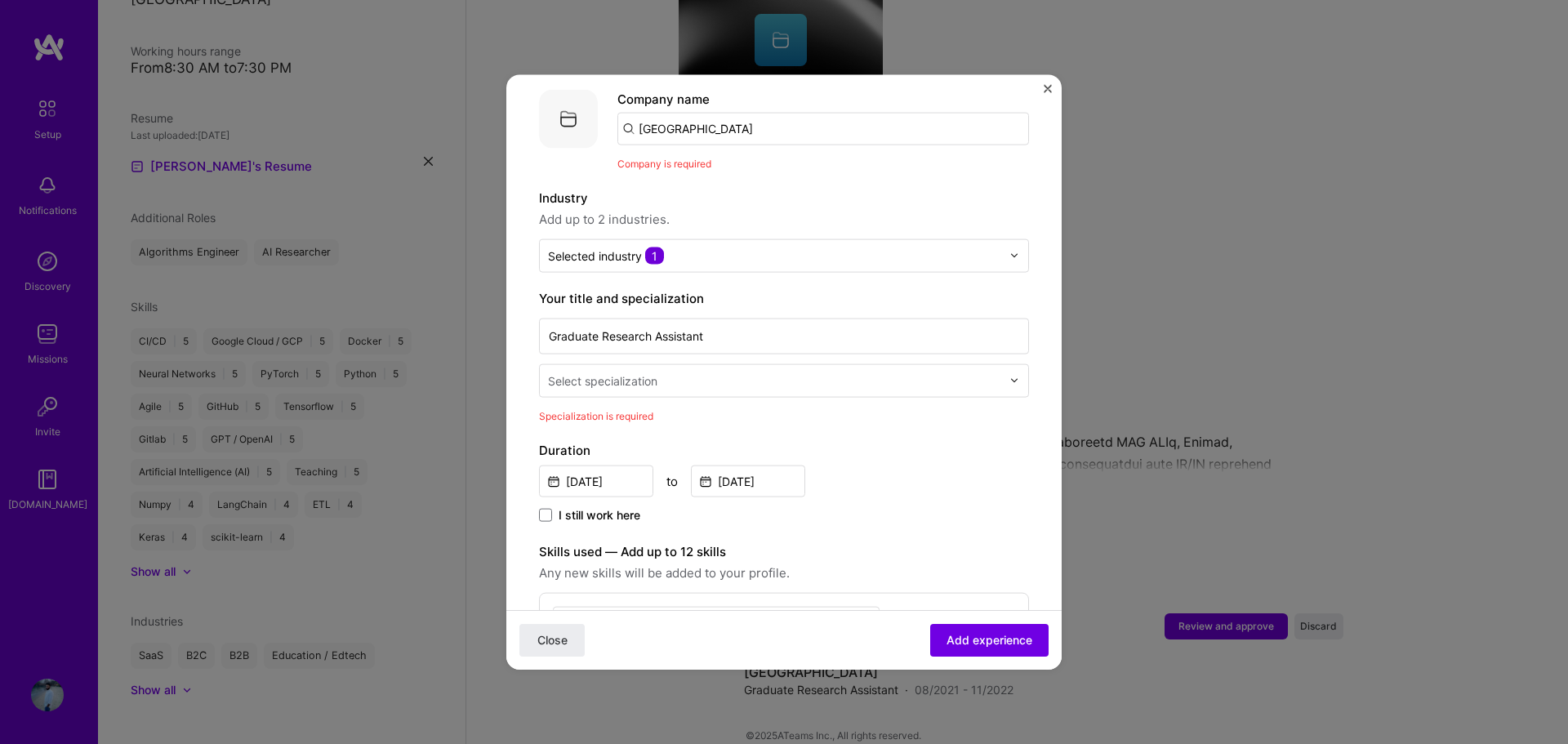
scroll to position [163, 0]
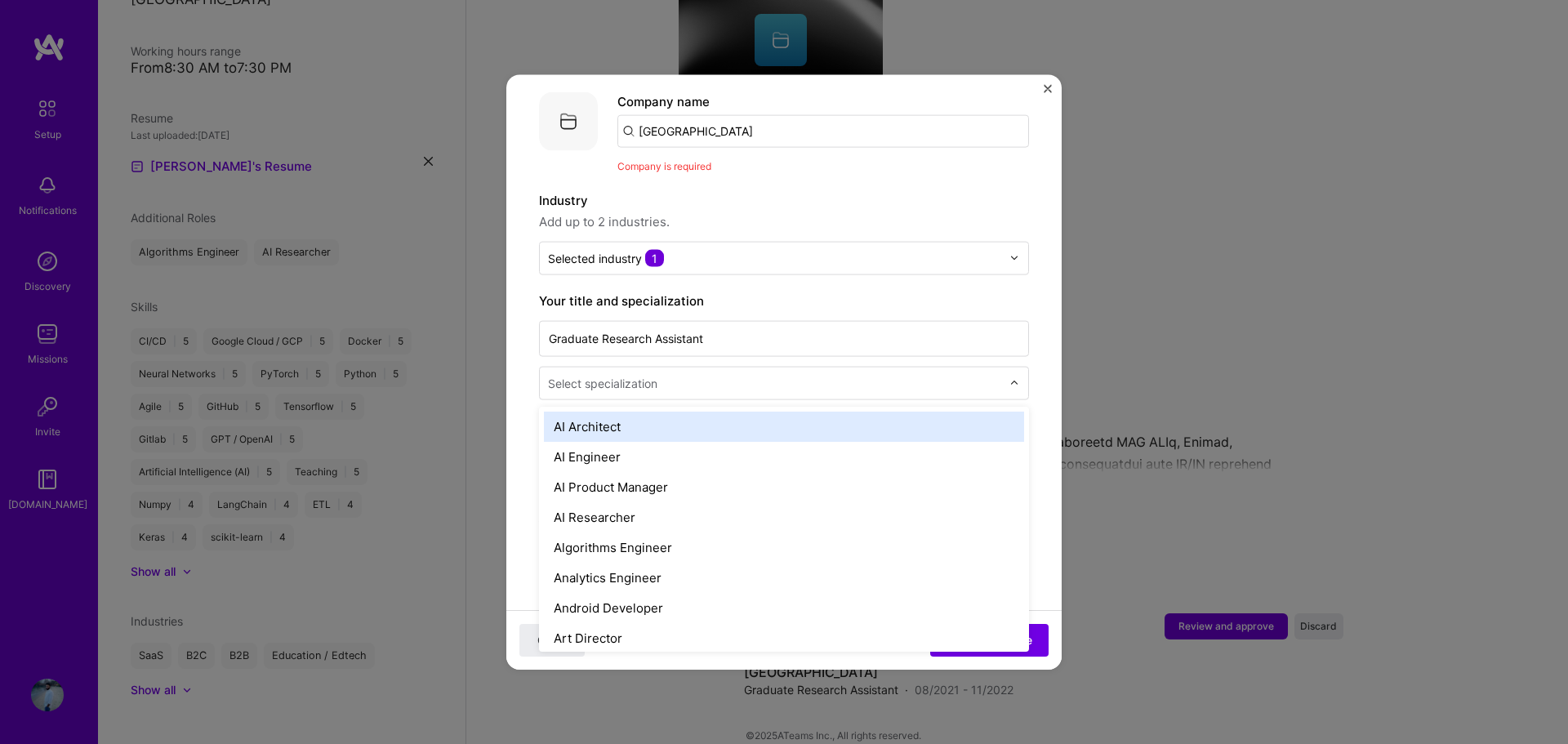
click at [642, 374] on div "Select specialization" at bounding box center [602, 382] width 109 height 17
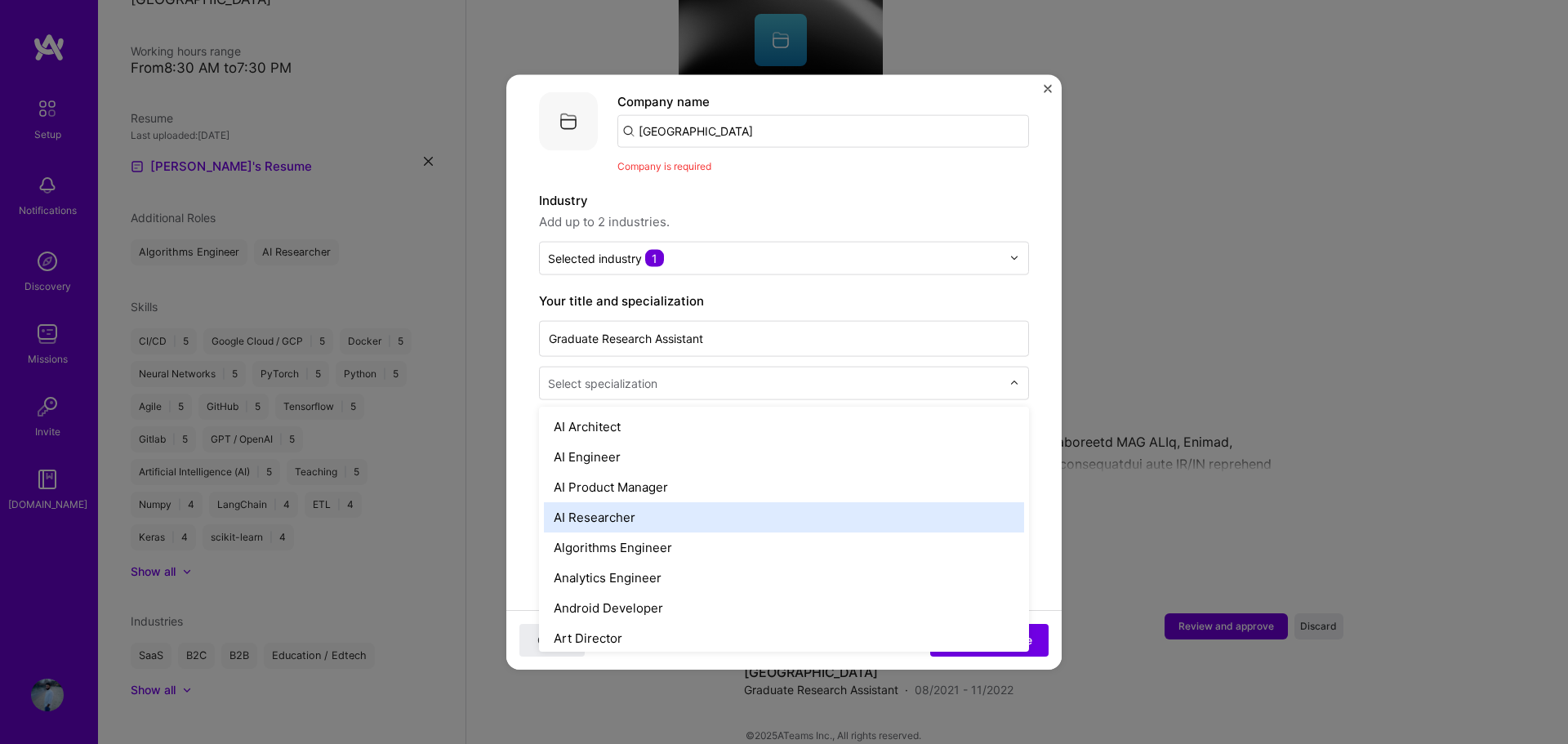
click at [625, 501] on div "AI Researcher" at bounding box center [784, 516] width 480 height 30
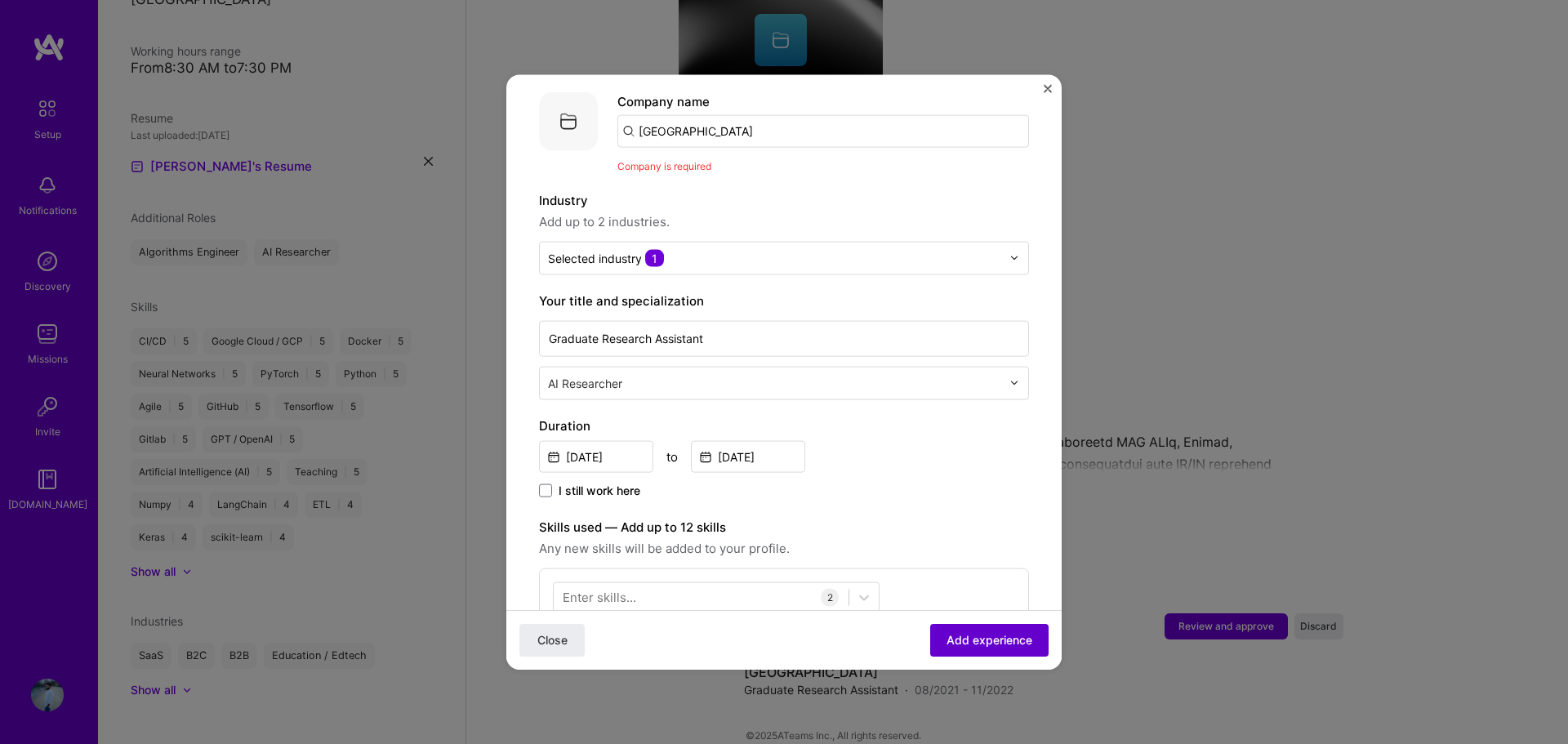
click at [997, 635] on span "Add experience" at bounding box center [989, 640] width 86 height 16
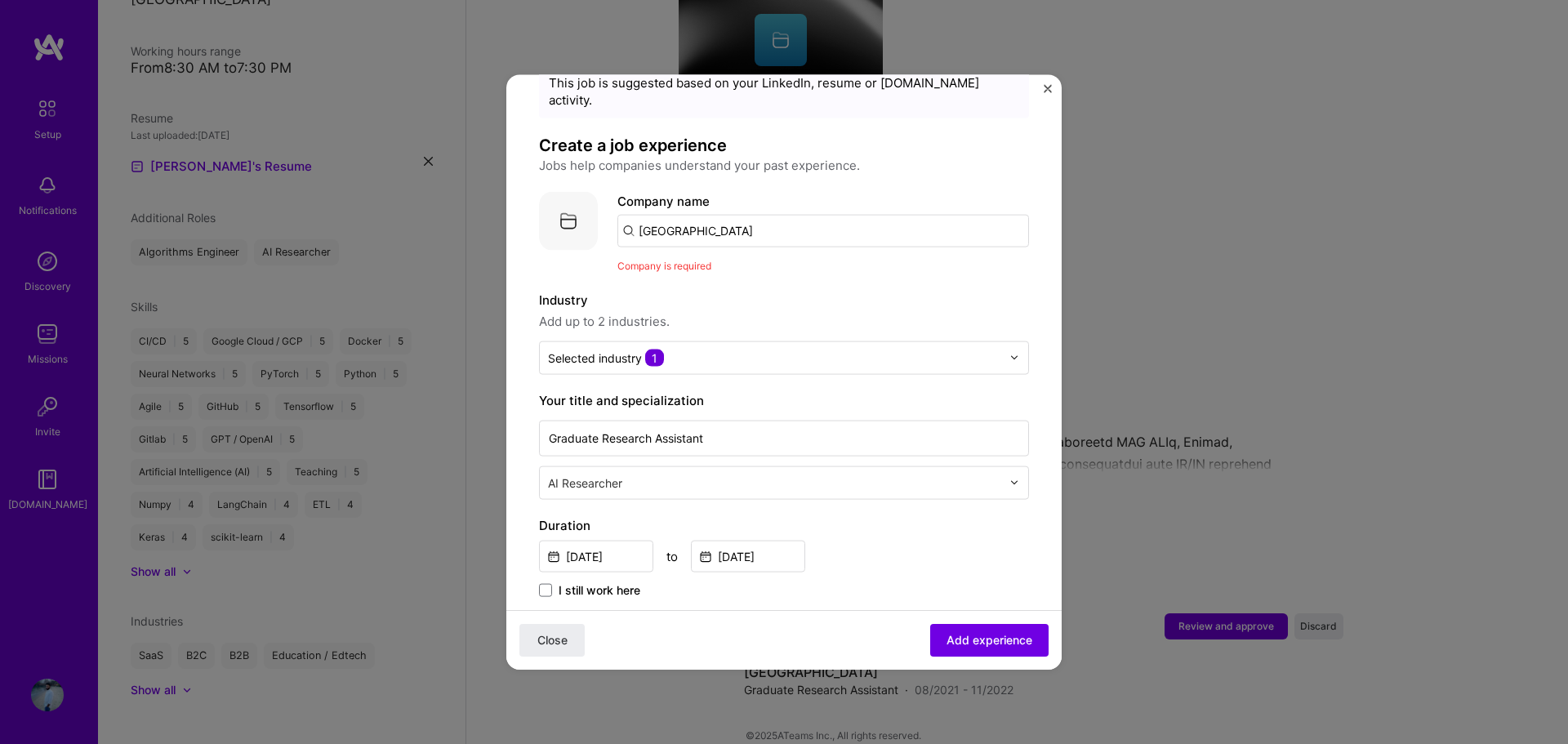
scroll to position [0, 0]
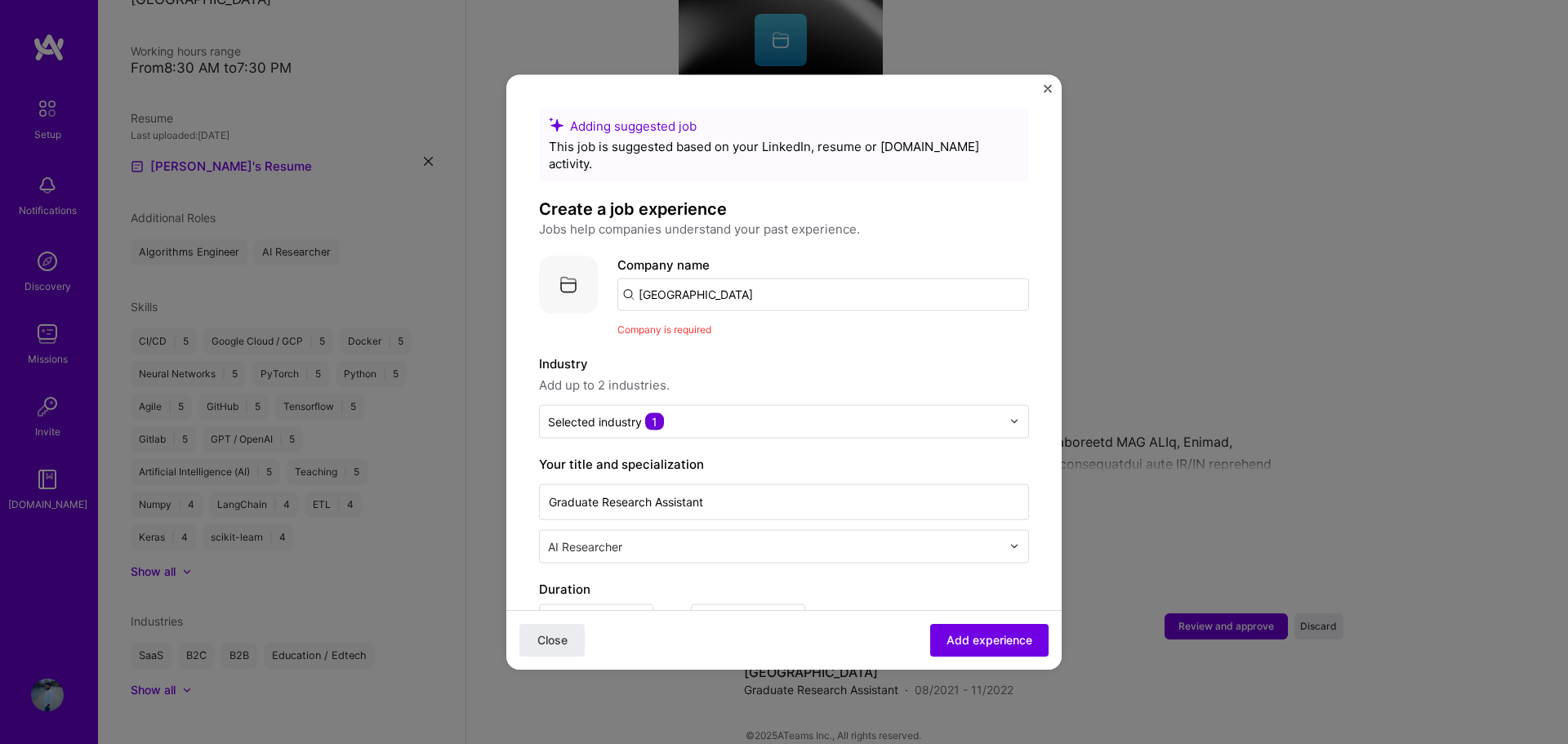
click at [779, 280] on input "[GEOGRAPHIC_DATA]" at bounding box center [823, 294] width 411 height 33
type input "[GEOGRAPHIC_DATA]"
click at [767, 324] on div "[GEOGRAPHIC_DATA]" at bounding box center [779, 338] width 139 height 29
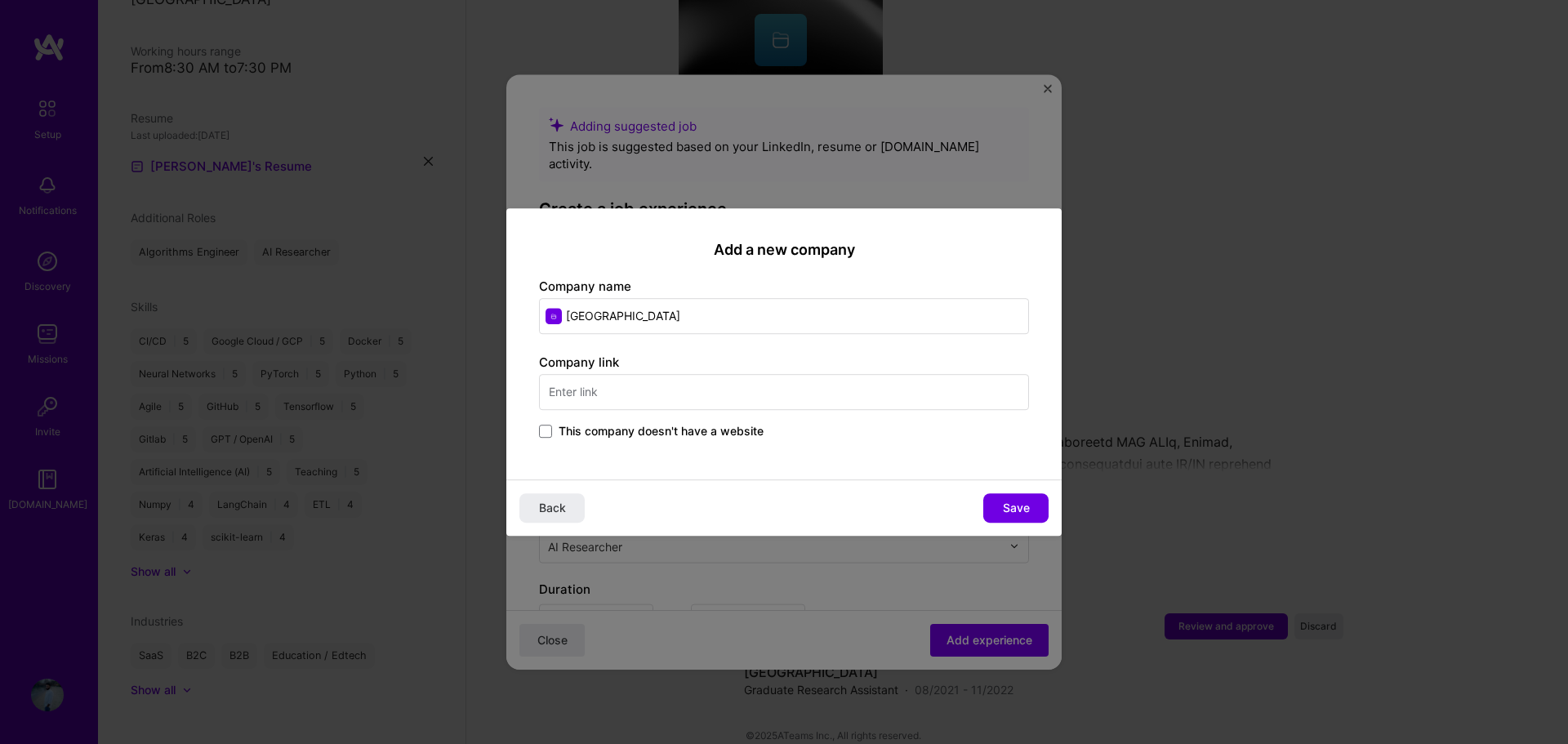
click at [755, 399] on input "text" at bounding box center [784, 392] width 490 height 36
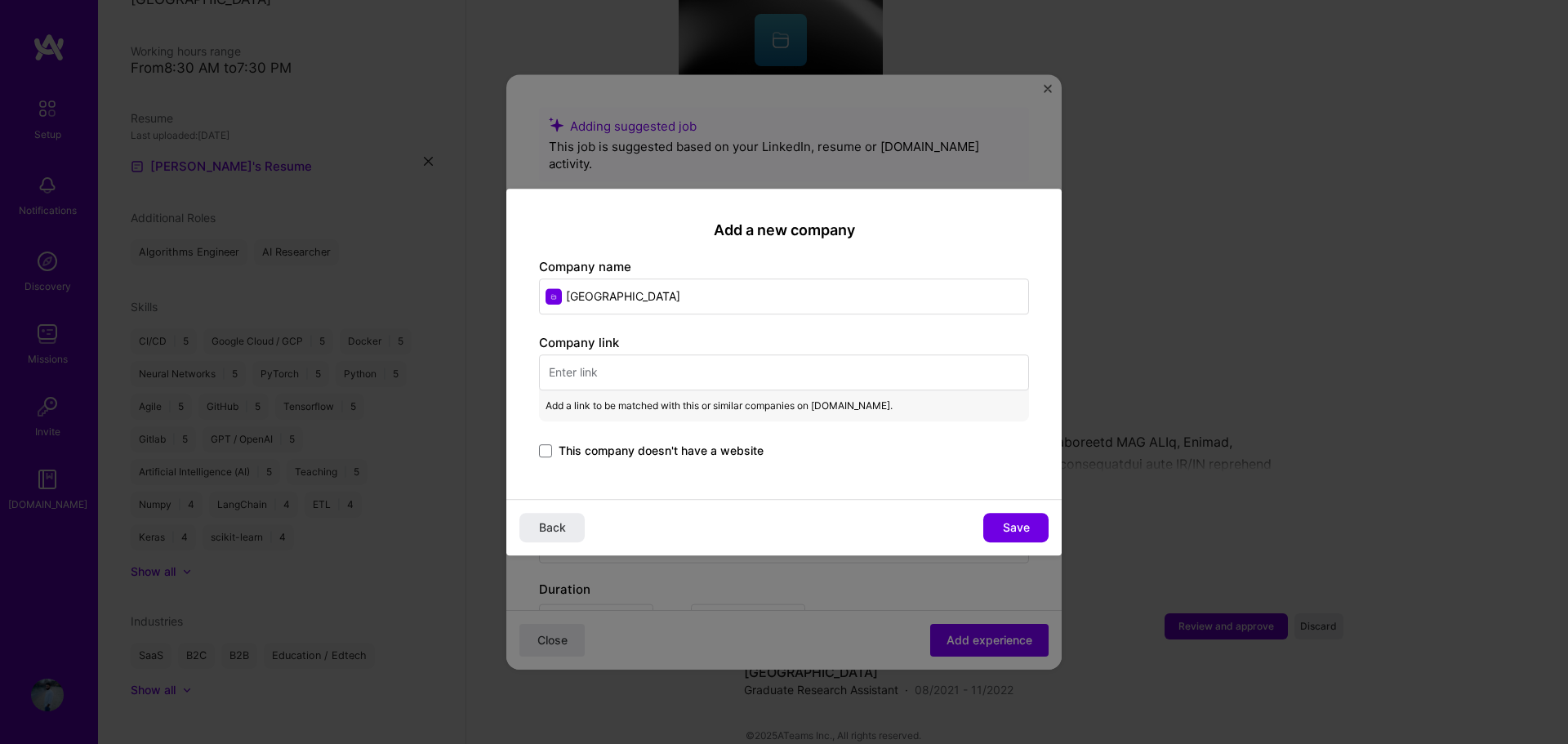
click at [725, 356] on input "text" at bounding box center [784, 372] width 490 height 36
click at [723, 365] on input "text" at bounding box center [784, 372] width 490 height 36
paste input "[URL][DOMAIN_NAME]"
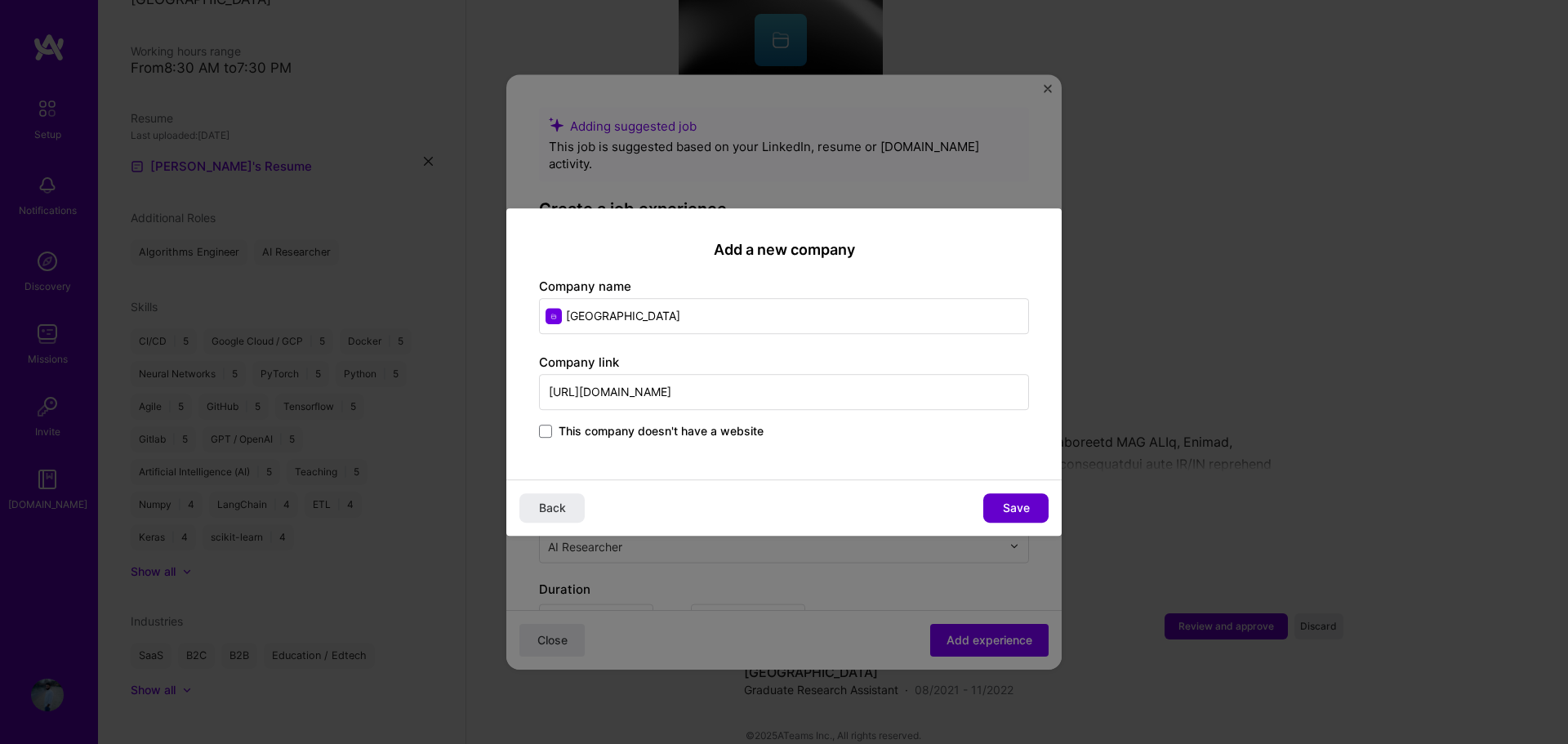
type input "[URL][DOMAIN_NAME]"
click at [993, 507] on button "Save" at bounding box center [1016, 508] width 66 height 29
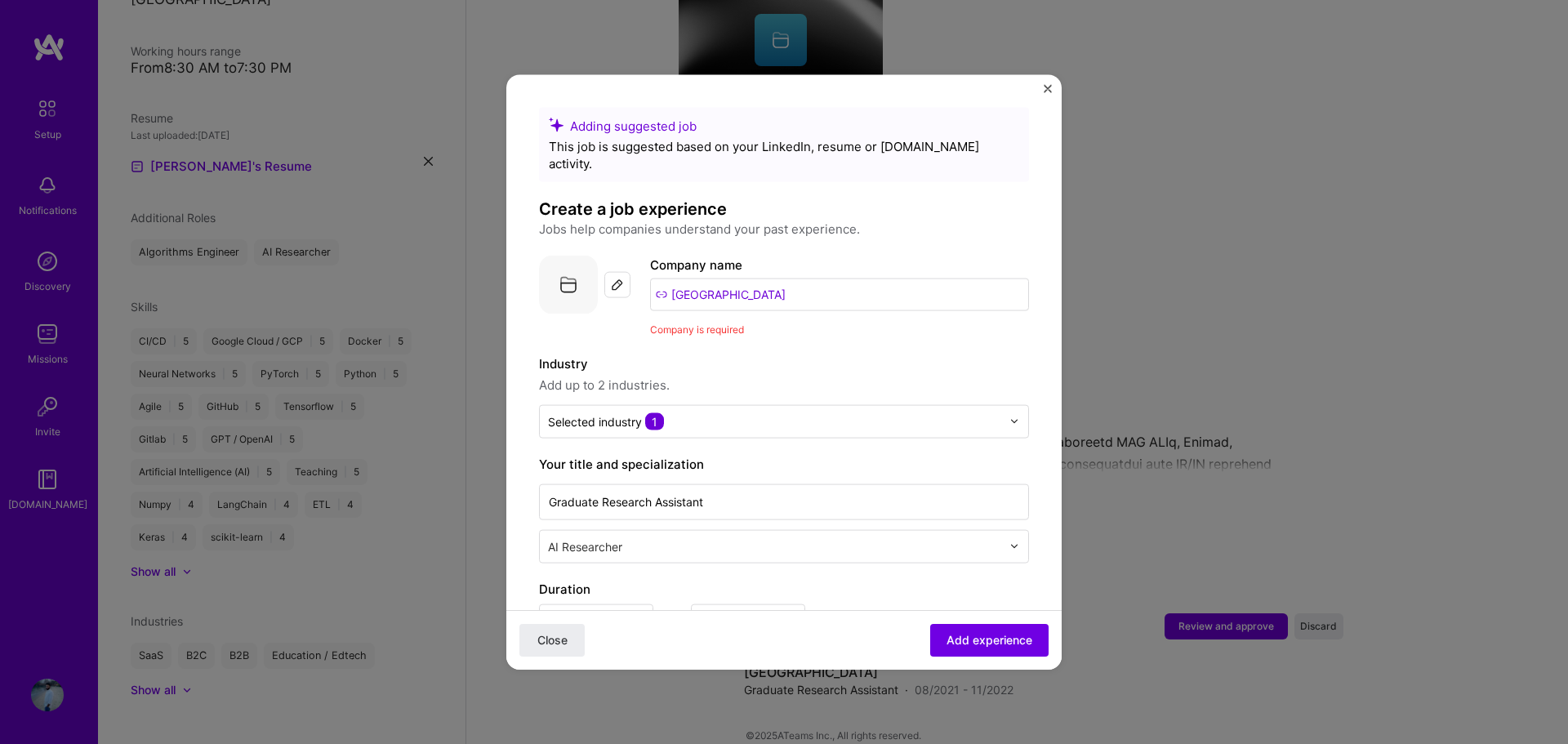
click at [994, 632] on span "Add experience" at bounding box center [989, 640] width 86 height 16
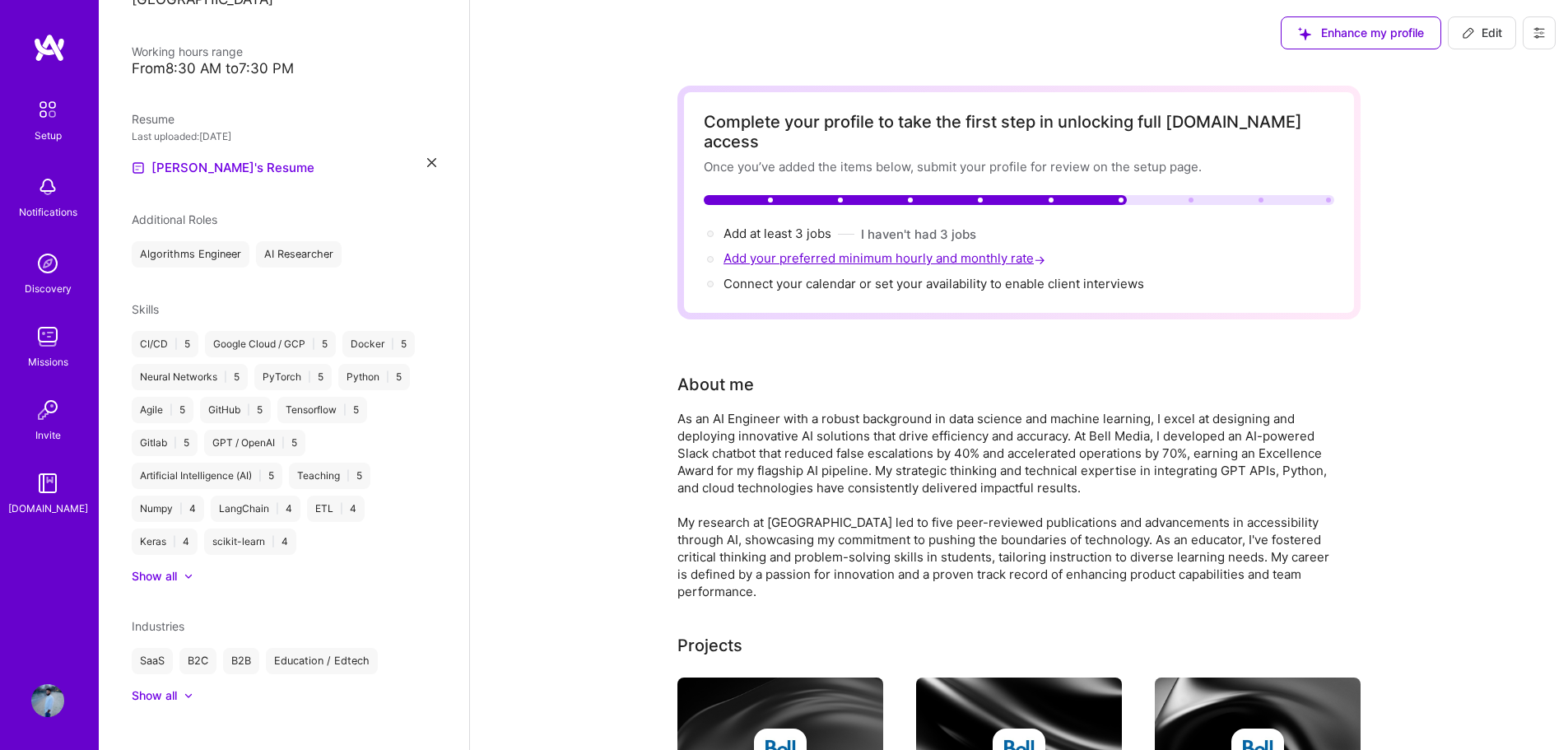
click at [908, 250] on span "Add your preferred minimum hourly and monthly rate →" at bounding box center [886, 258] width 325 height 16
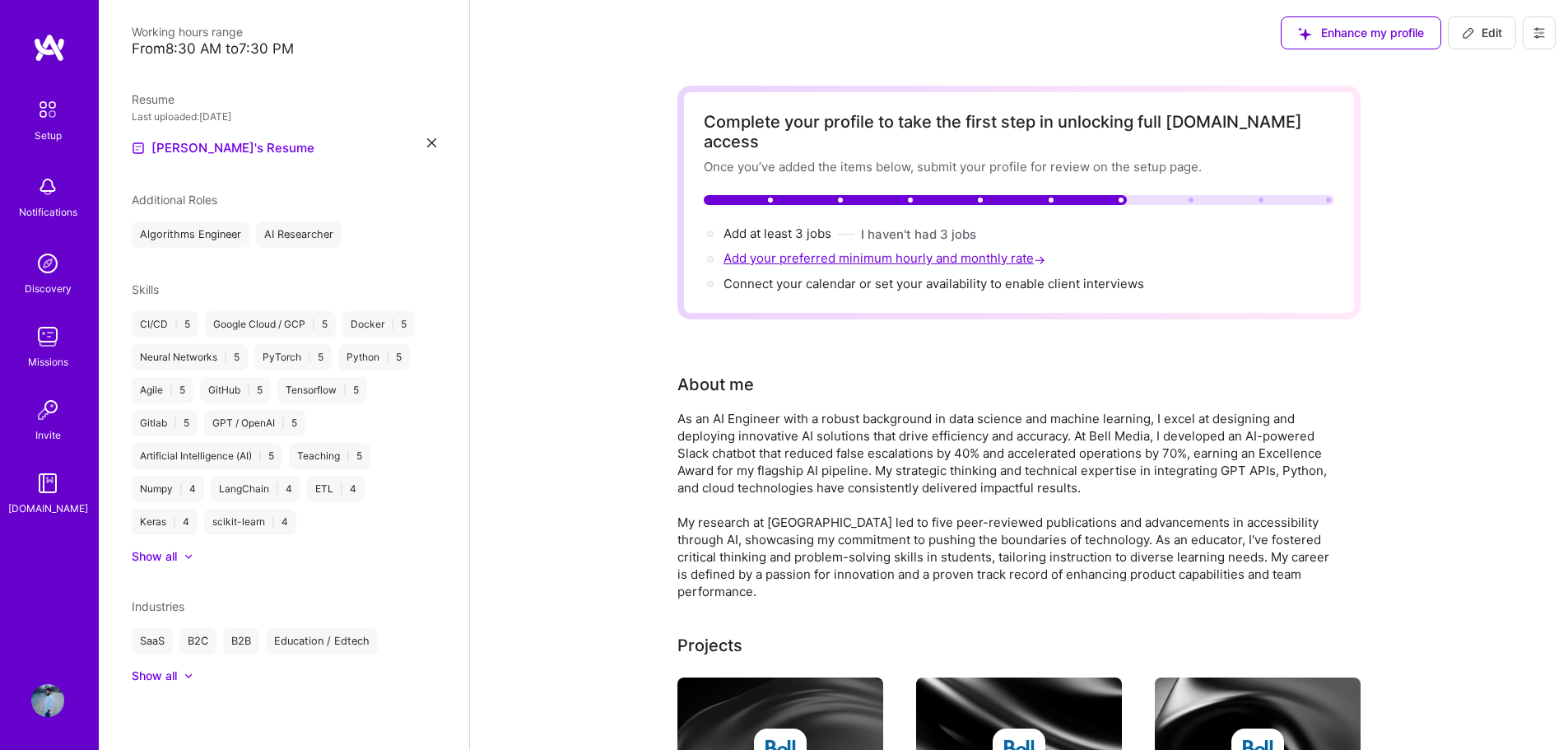
select select "US"
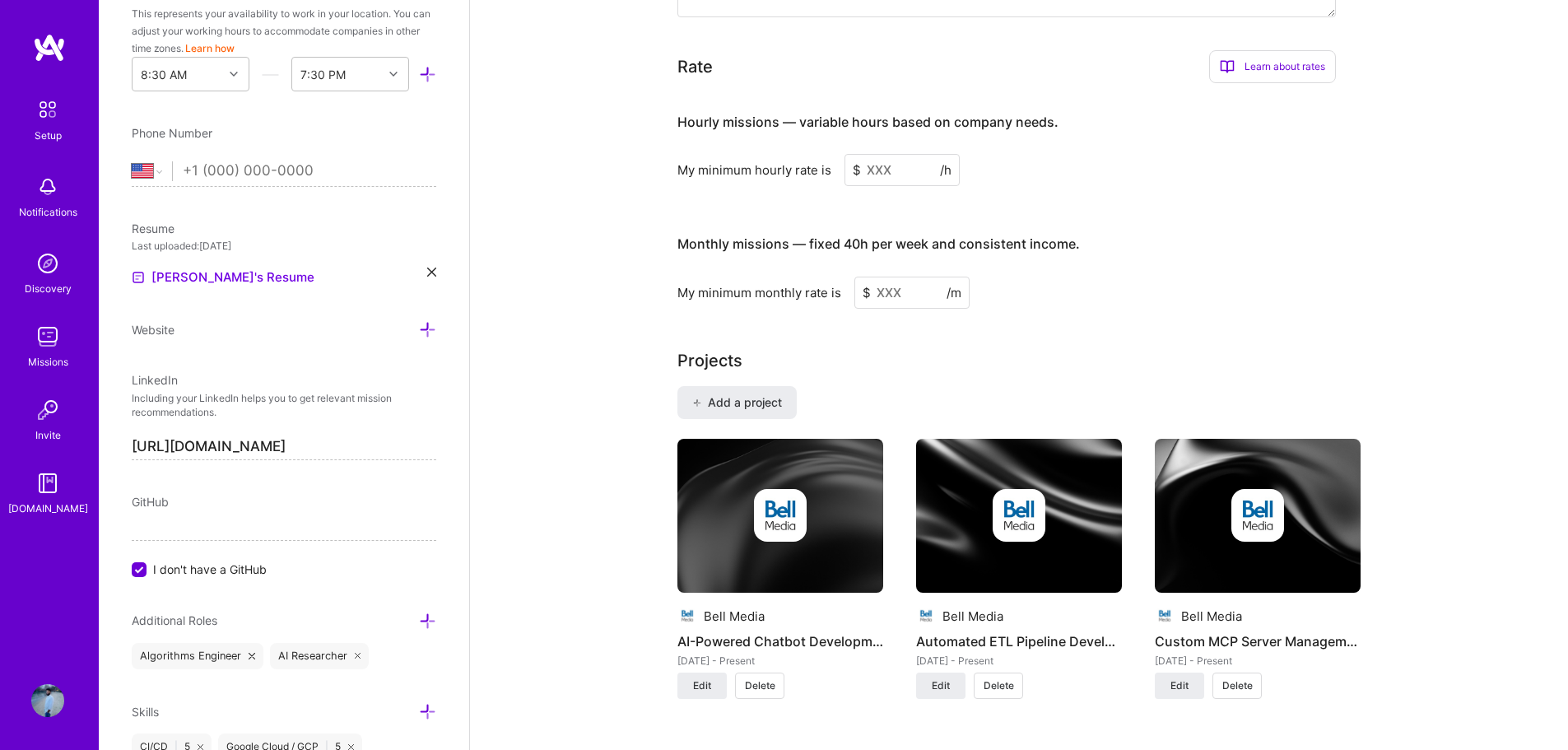
scroll to position [899, 0]
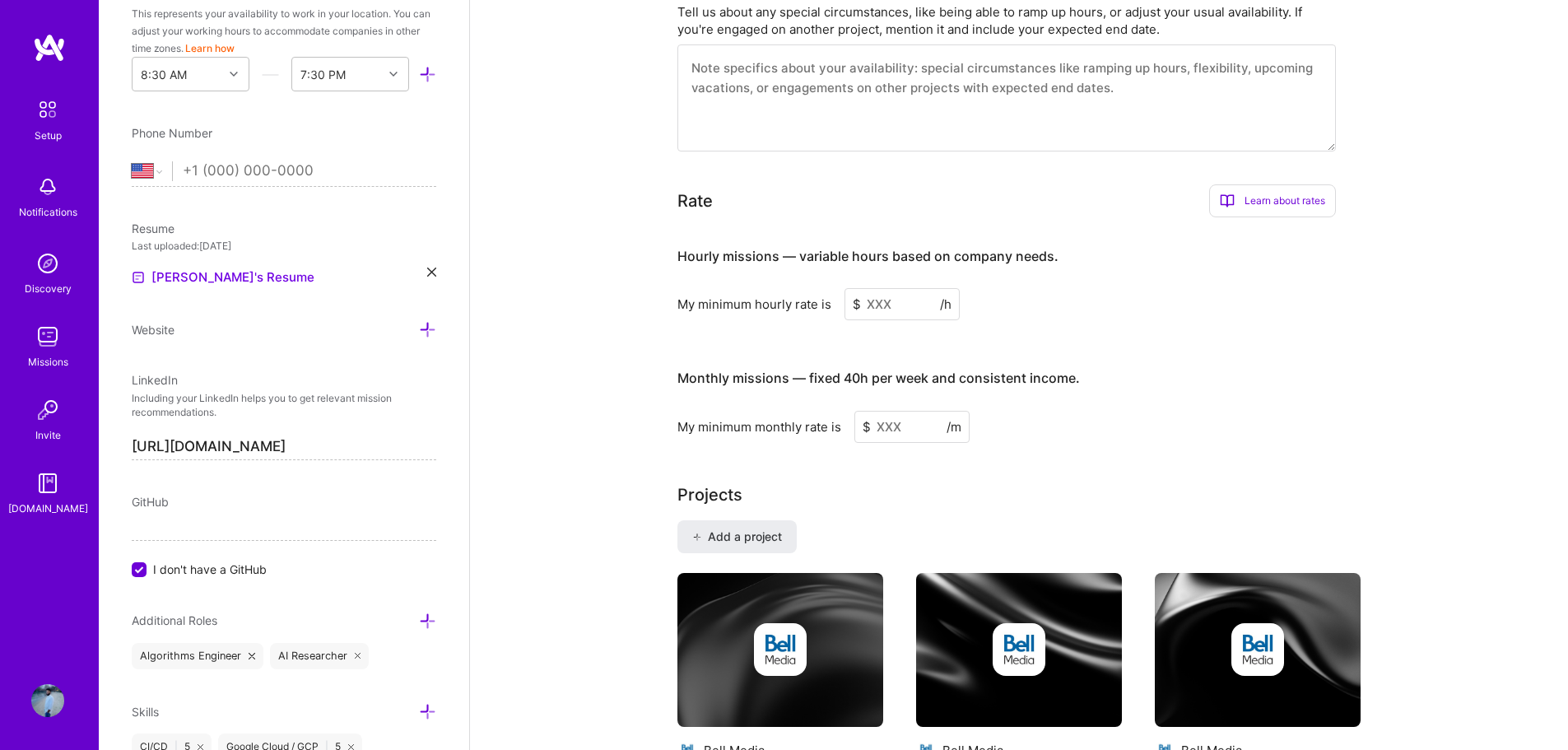
click at [897, 288] on input at bounding box center [901, 304] width 115 height 32
click at [1288, 184] on div "Learn about rates" at bounding box center [1271, 201] width 126 height 33
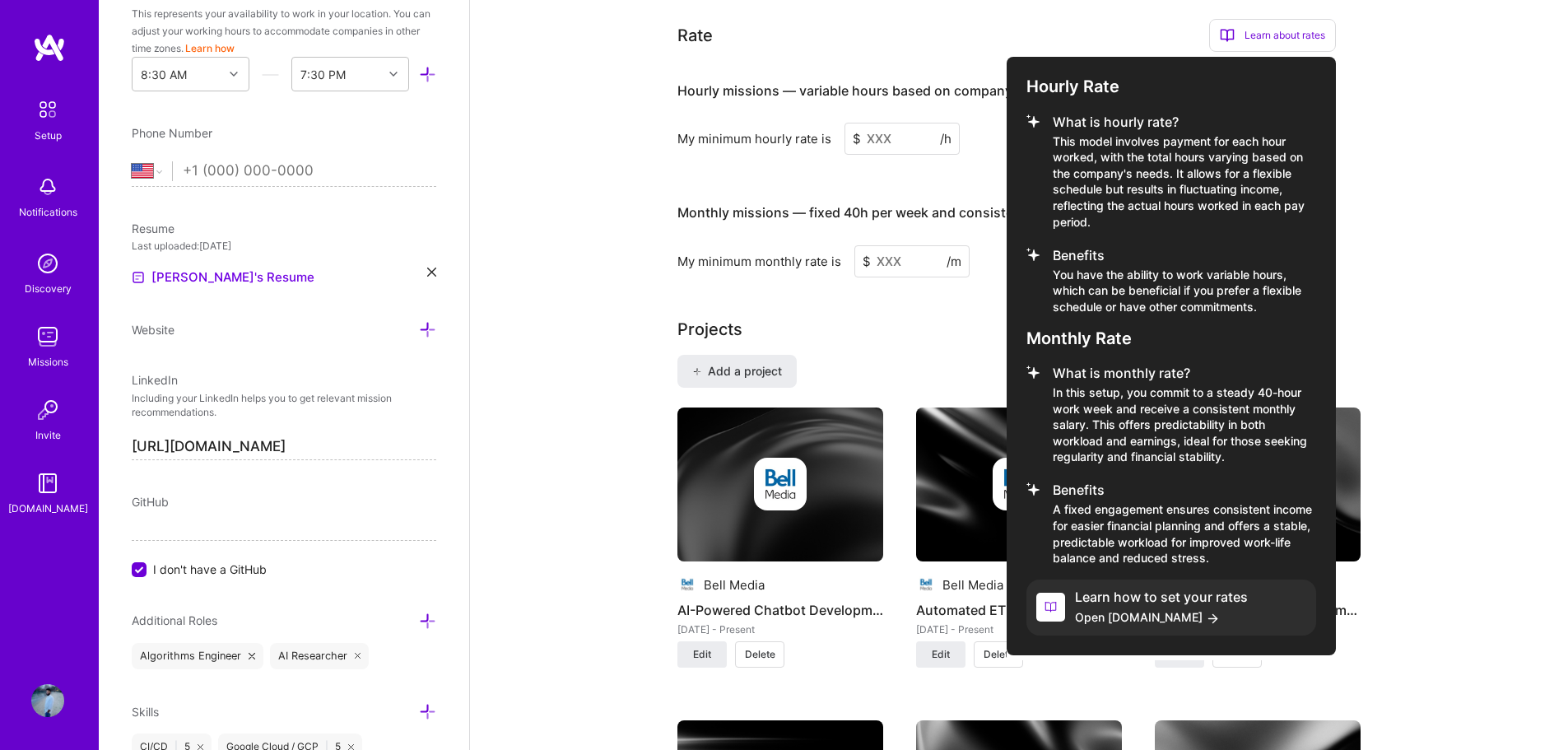
scroll to position [1063, 0]
click at [1119, 609] on span "Open [DOMAIN_NAME]" at bounding box center [1161, 617] width 173 height 17
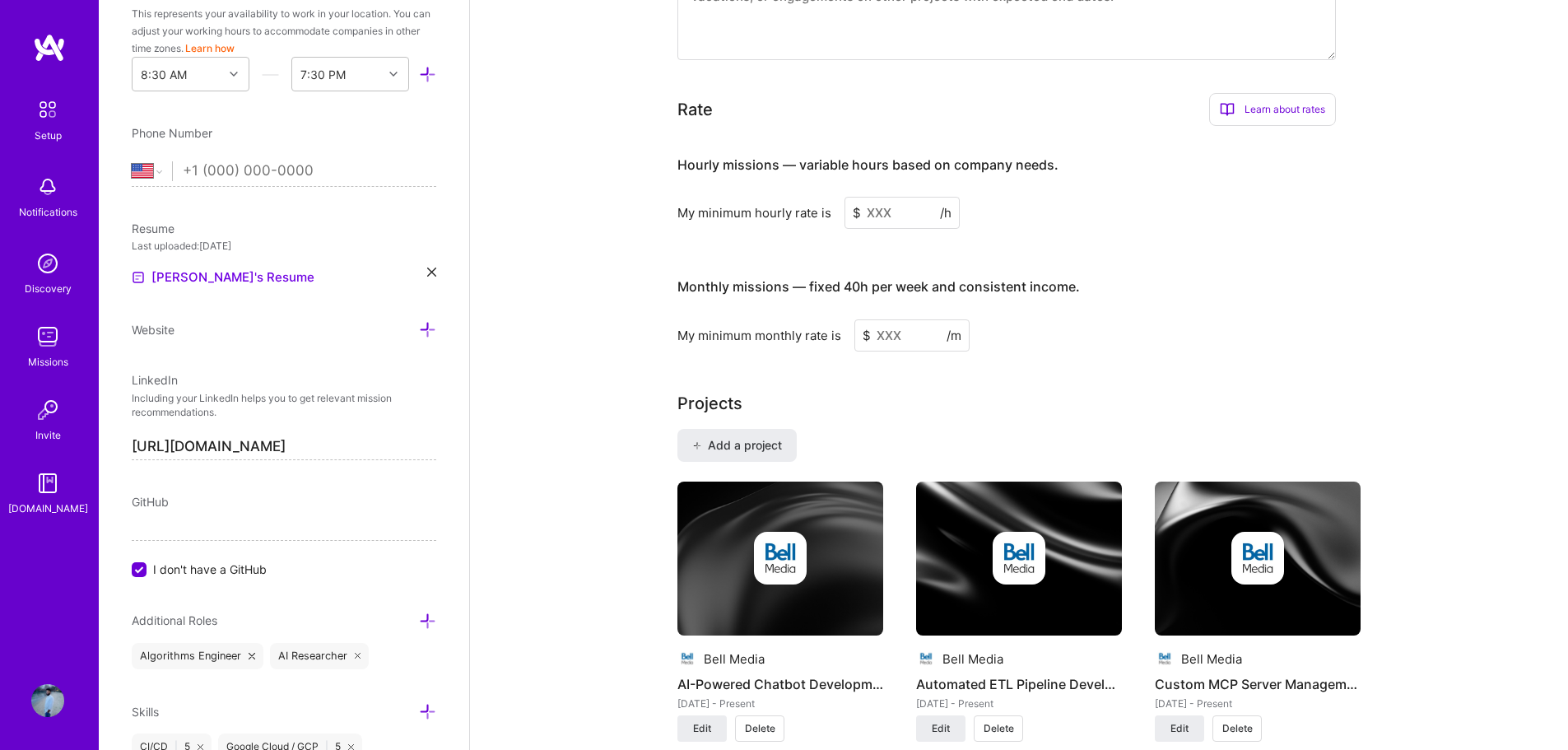
scroll to position [980, 0]
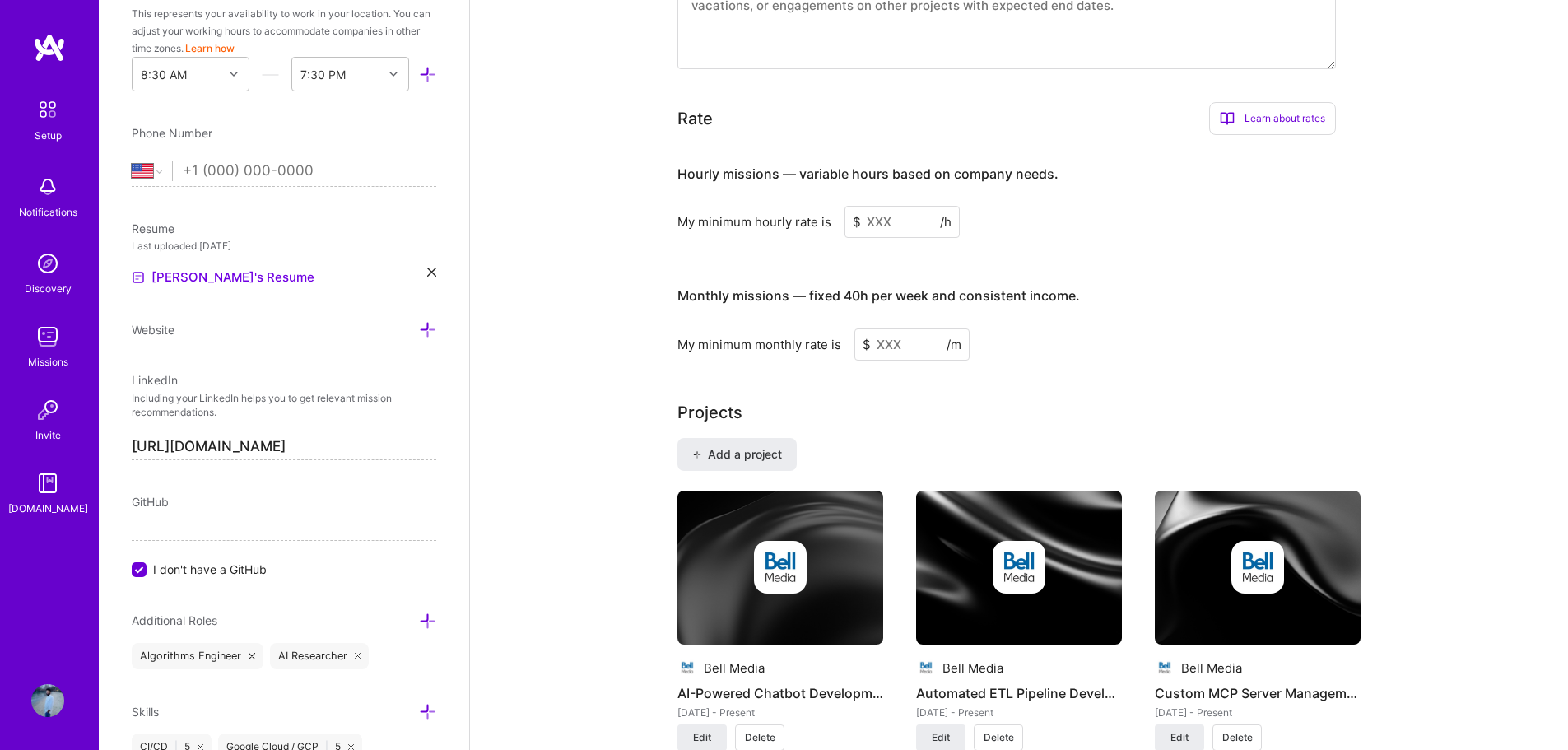
click at [876, 213] on input at bounding box center [901, 221] width 115 height 32
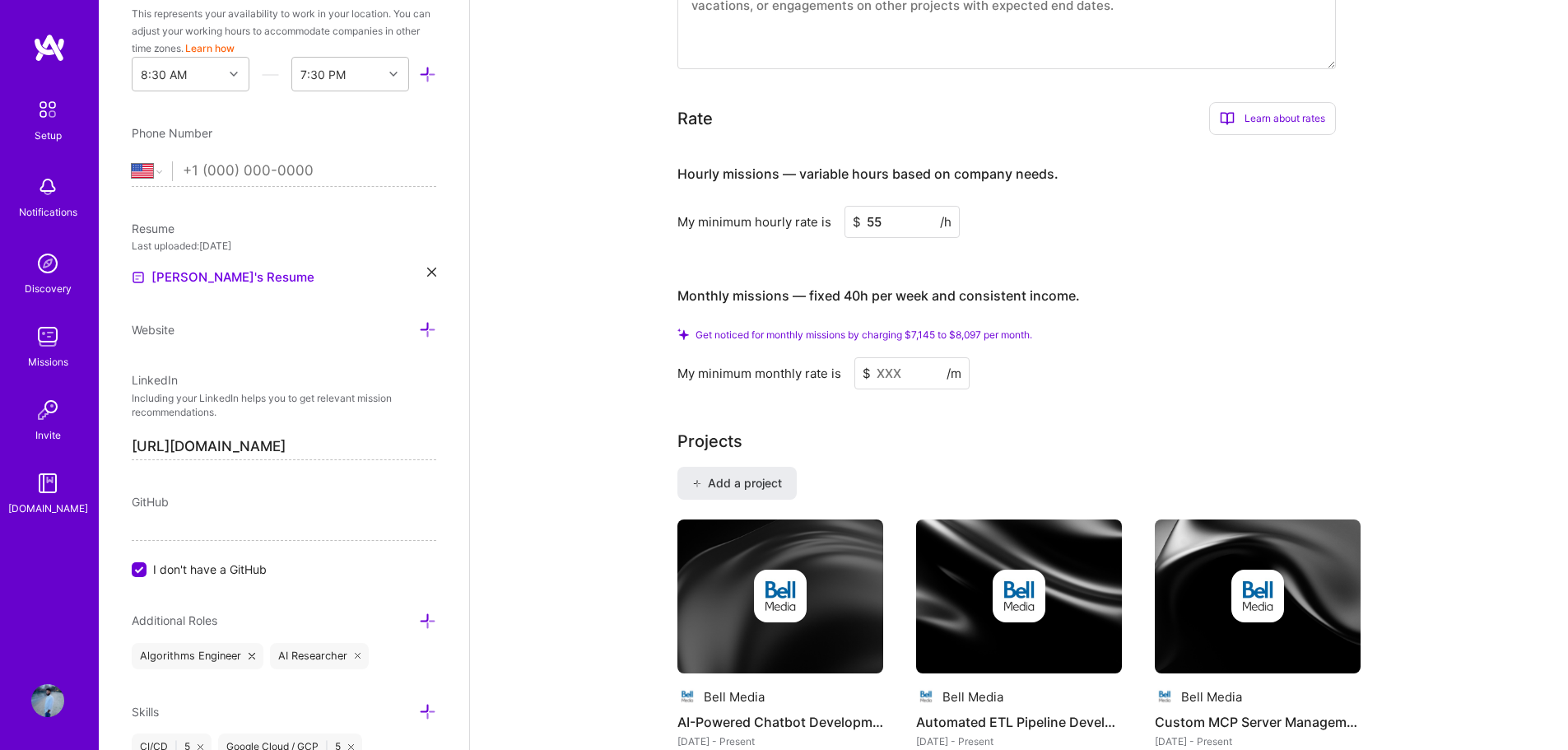
click at [910, 357] on input at bounding box center [911, 373] width 115 height 32
drag, startPoint x: 891, startPoint y: 207, endPoint x: 857, endPoint y: 206, distance: 34.0
click at [857, 206] on div "$ 55 /h" at bounding box center [901, 221] width 115 height 32
type input "6"
type input "7"
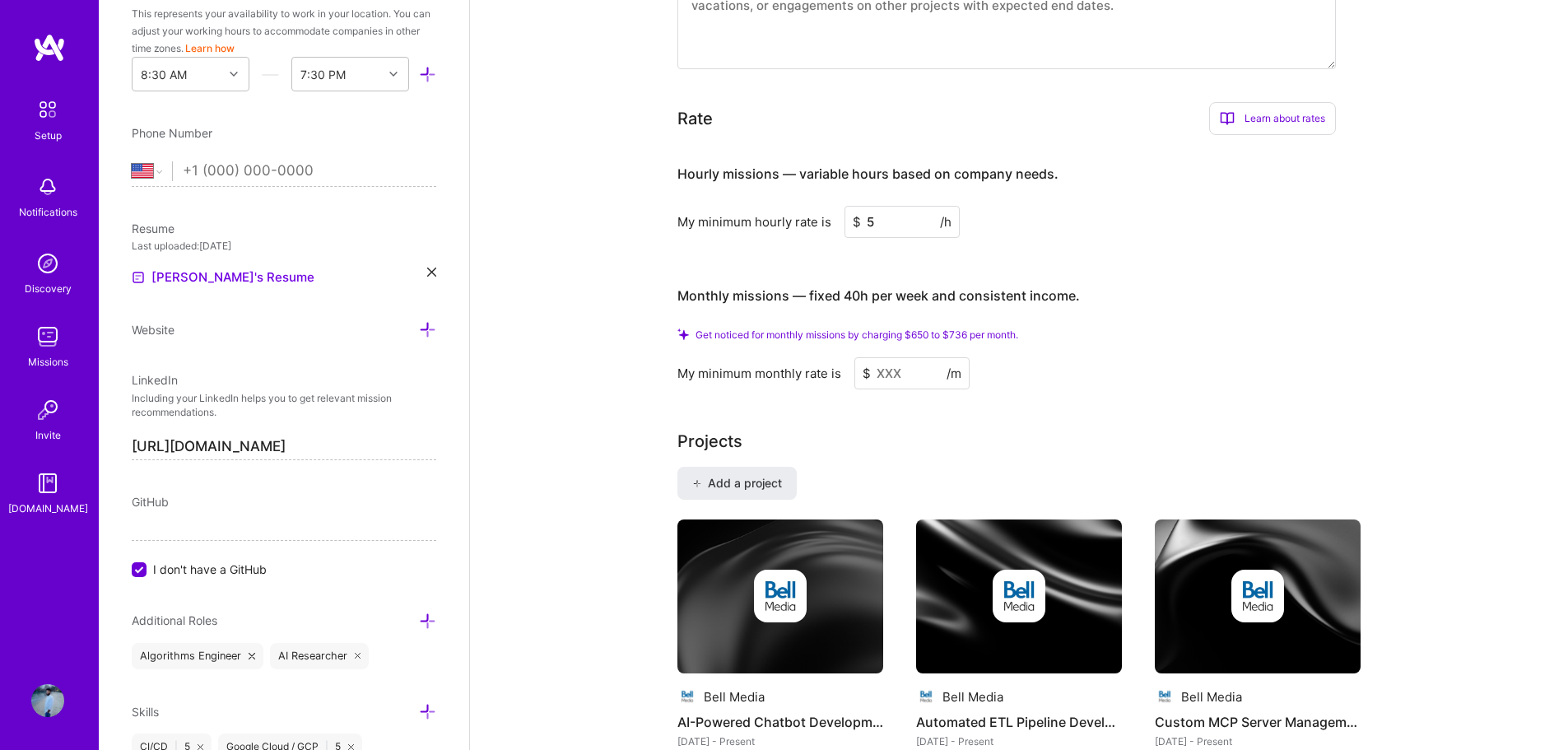
type input "55"
click at [1000, 288] on h4 "Monthly missions — fixed 40h per week and consistent income." at bounding box center [878, 296] width 402 height 16
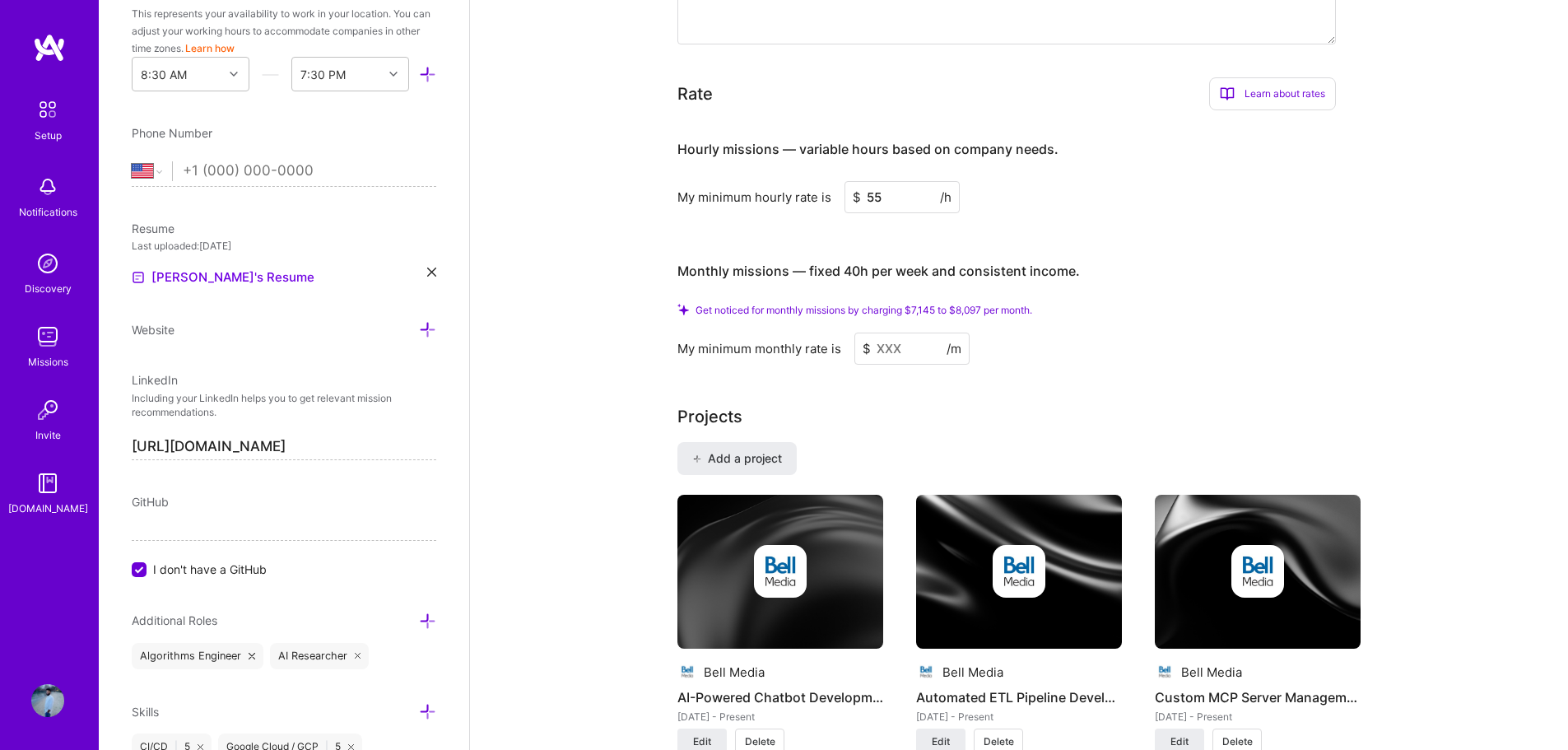
scroll to position [1063, 0]
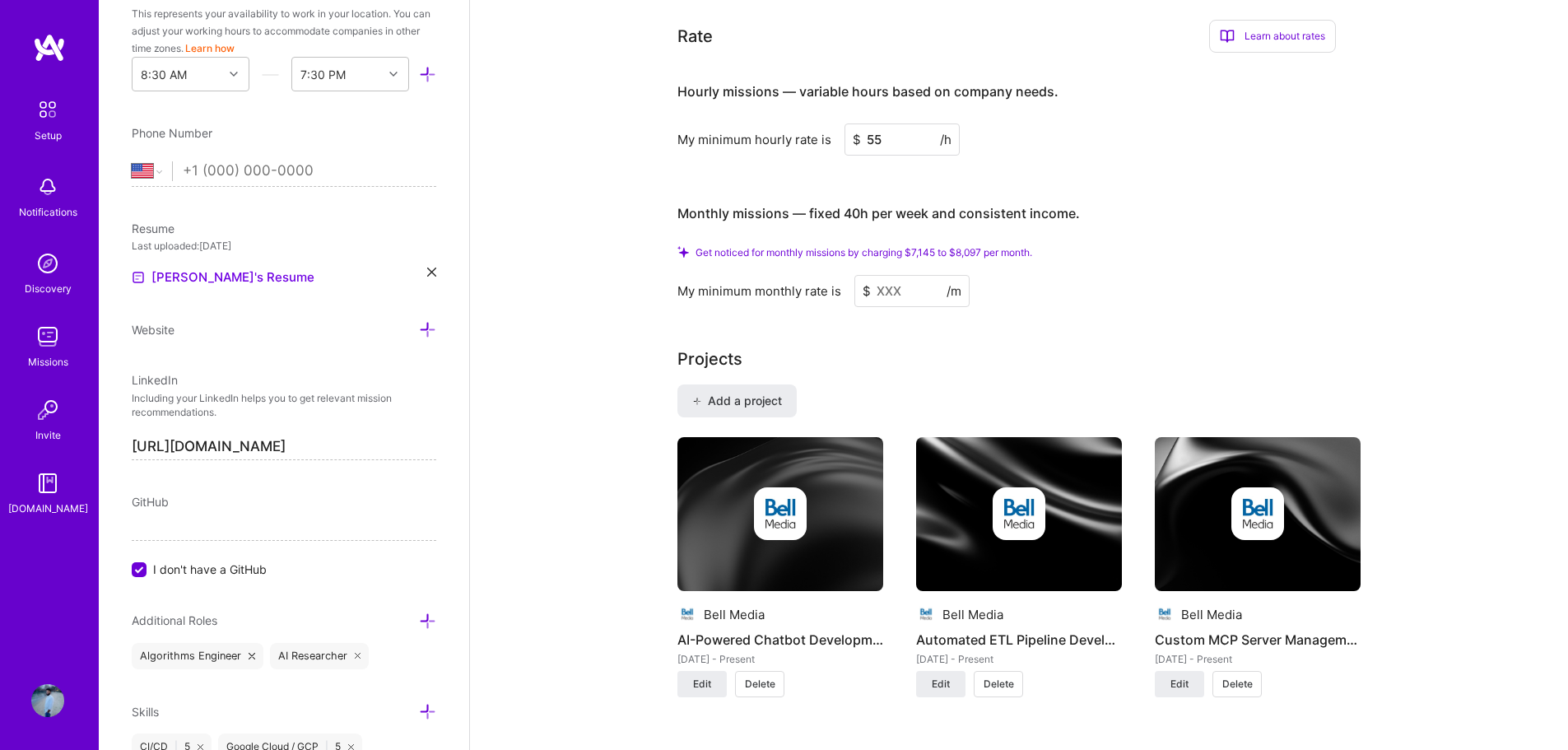
click at [886, 125] on input "55" at bounding box center [901, 139] width 115 height 32
click at [906, 275] on input at bounding box center [911, 291] width 115 height 32
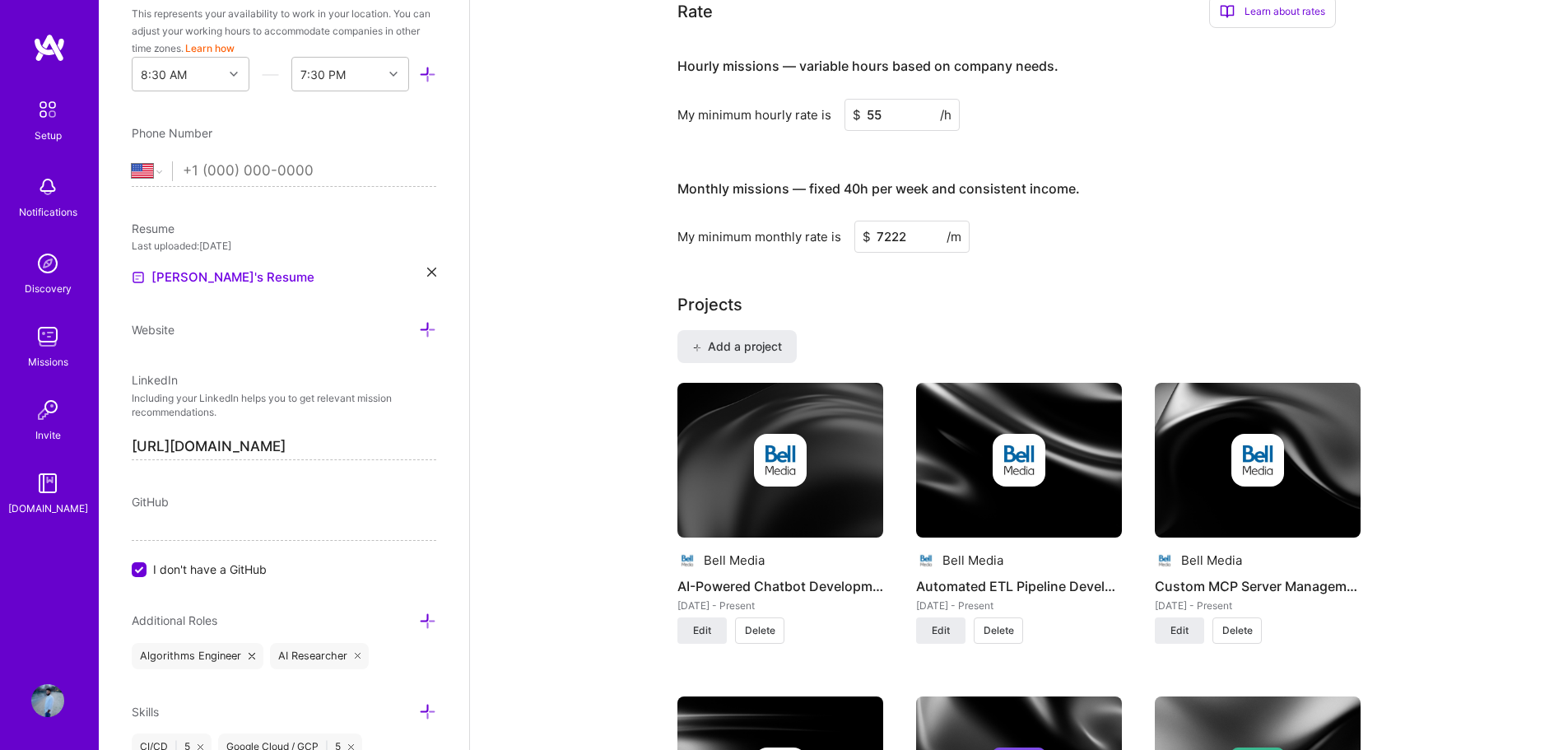
type input "7222"
click at [978, 240] on div "Complete your profile to take the first step in unlocking full [DOMAIN_NAME] ac…" at bounding box center [1019, 482] width 683 height 2920
drag, startPoint x: 910, startPoint y: 216, endPoint x: 877, endPoint y: 221, distance: 33.4
click at [877, 221] on input "7222" at bounding box center [911, 236] width 115 height 32
type input "7000"
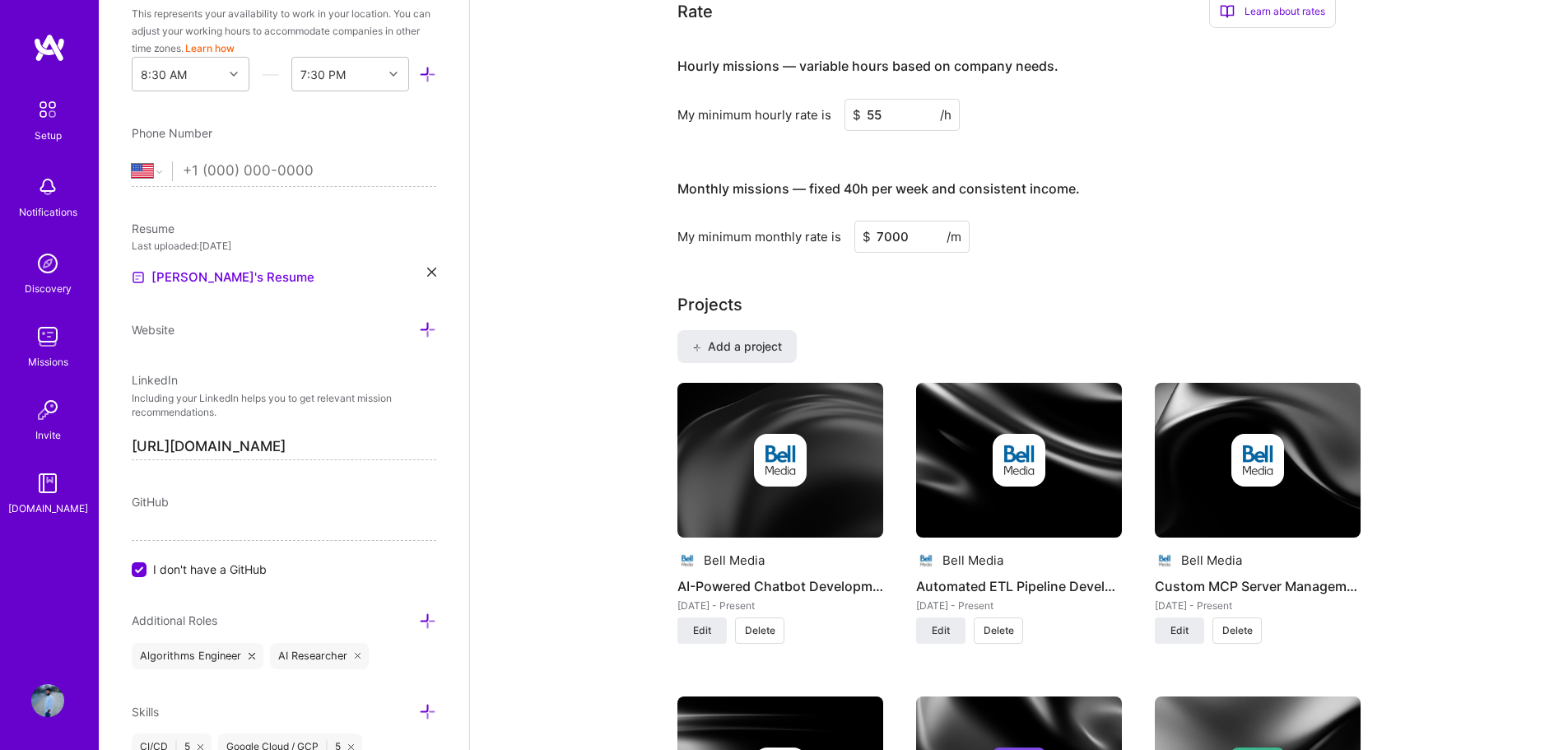
click at [688, 272] on div "Complete your profile to take the first step in unlocking full [DOMAIN_NAME] ac…" at bounding box center [1019, 482] width 683 height 2920
click at [145, 170] on select "[GEOGRAPHIC_DATA] [GEOGRAPHIC_DATA] [GEOGRAPHIC_DATA] [GEOGRAPHIC_DATA] [US_STA…" at bounding box center [151, 171] width 40 height 20
click at [580, 168] on div "Complete your profile to take the first step in unlocking full [DOMAIN_NAME] ac…" at bounding box center [1019, 492] width 1098 height 2979
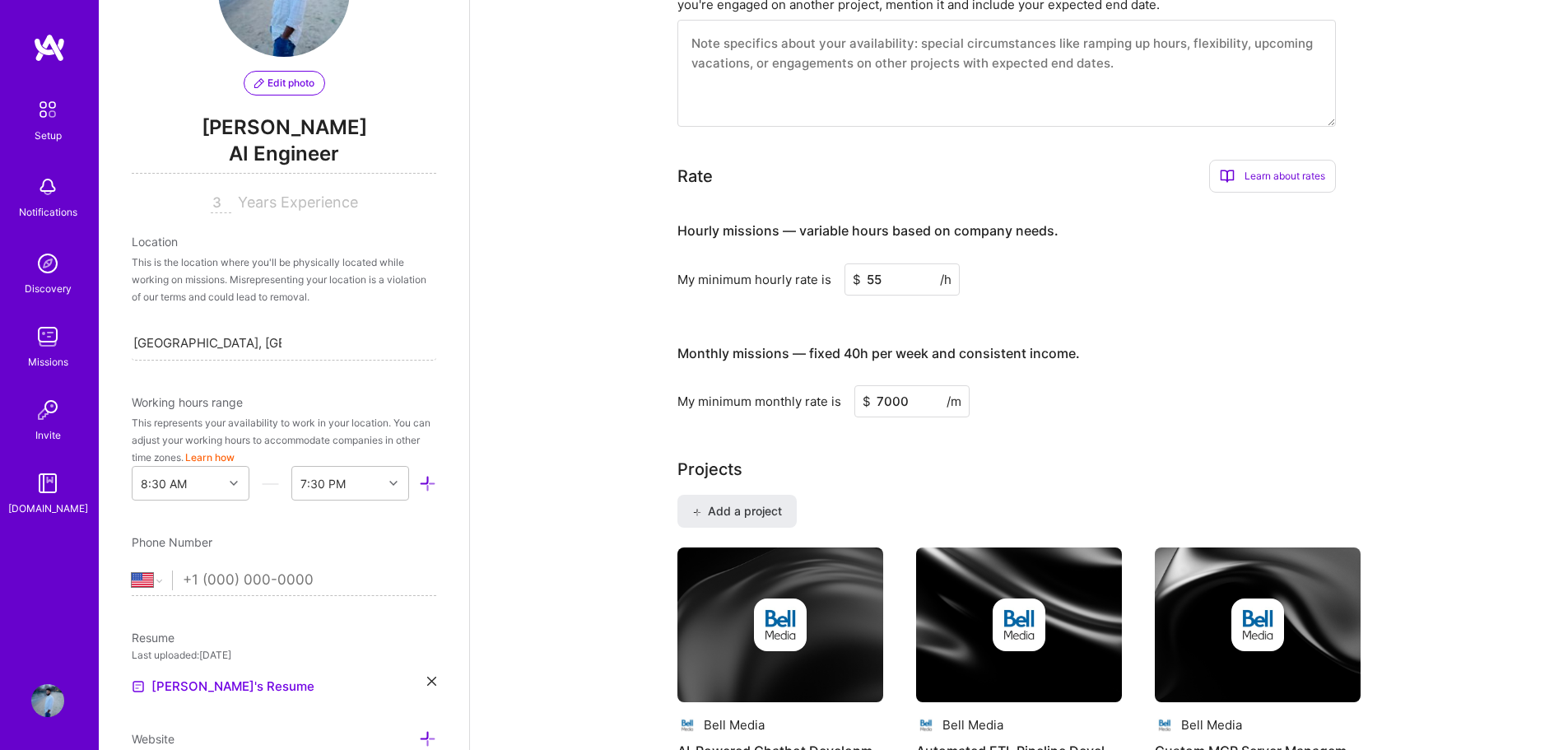
scroll to position [106, 0]
click at [211, 202] on input "3" at bounding box center [221, 206] width 21 height 20
type input "5"
click at [510, 254] on div "Complete your profile to take the first step in unlocking full [DOMAIN_NAME] ac…" at bounding box center [1019, 657] width 1098 height 2979
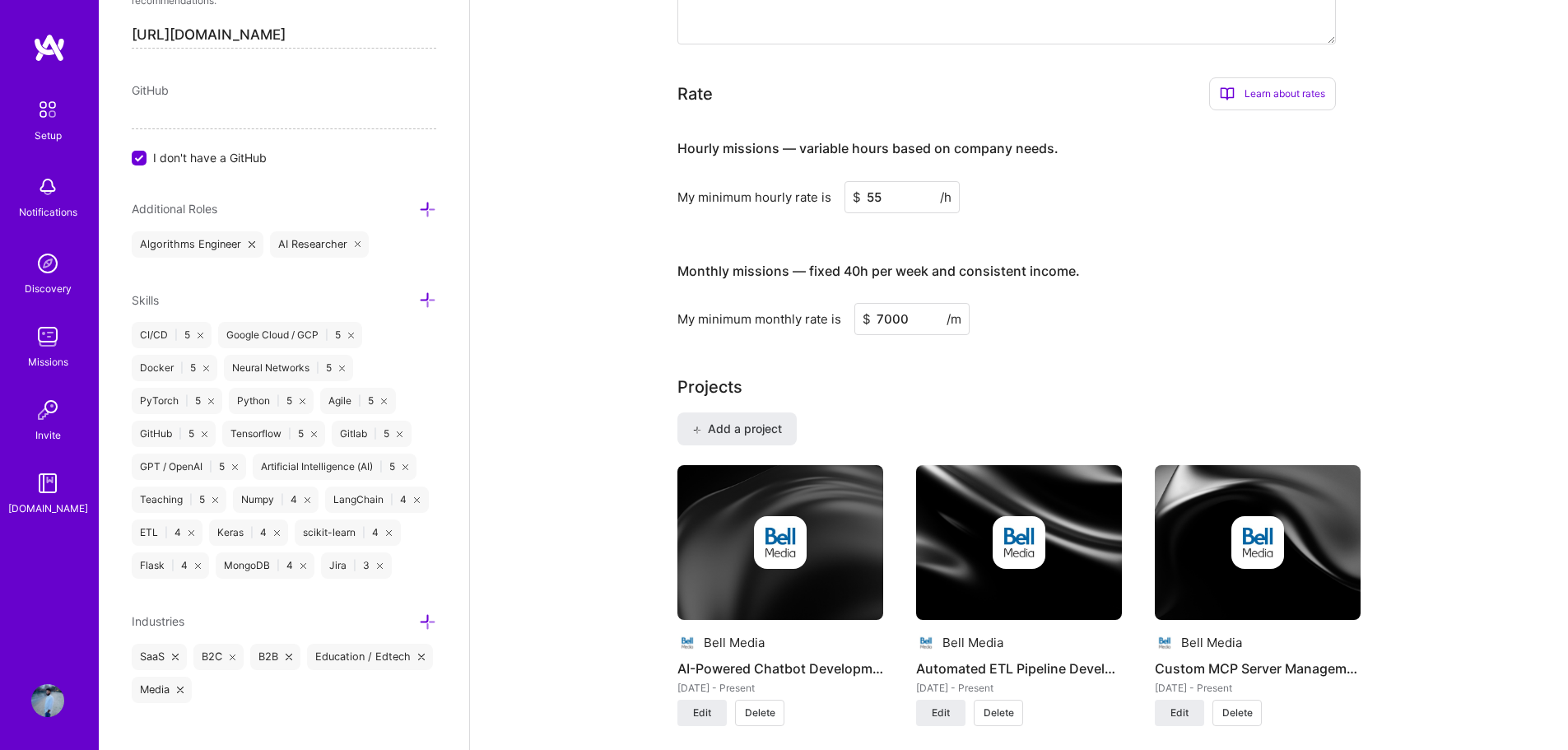
scroll to position [980, 0]
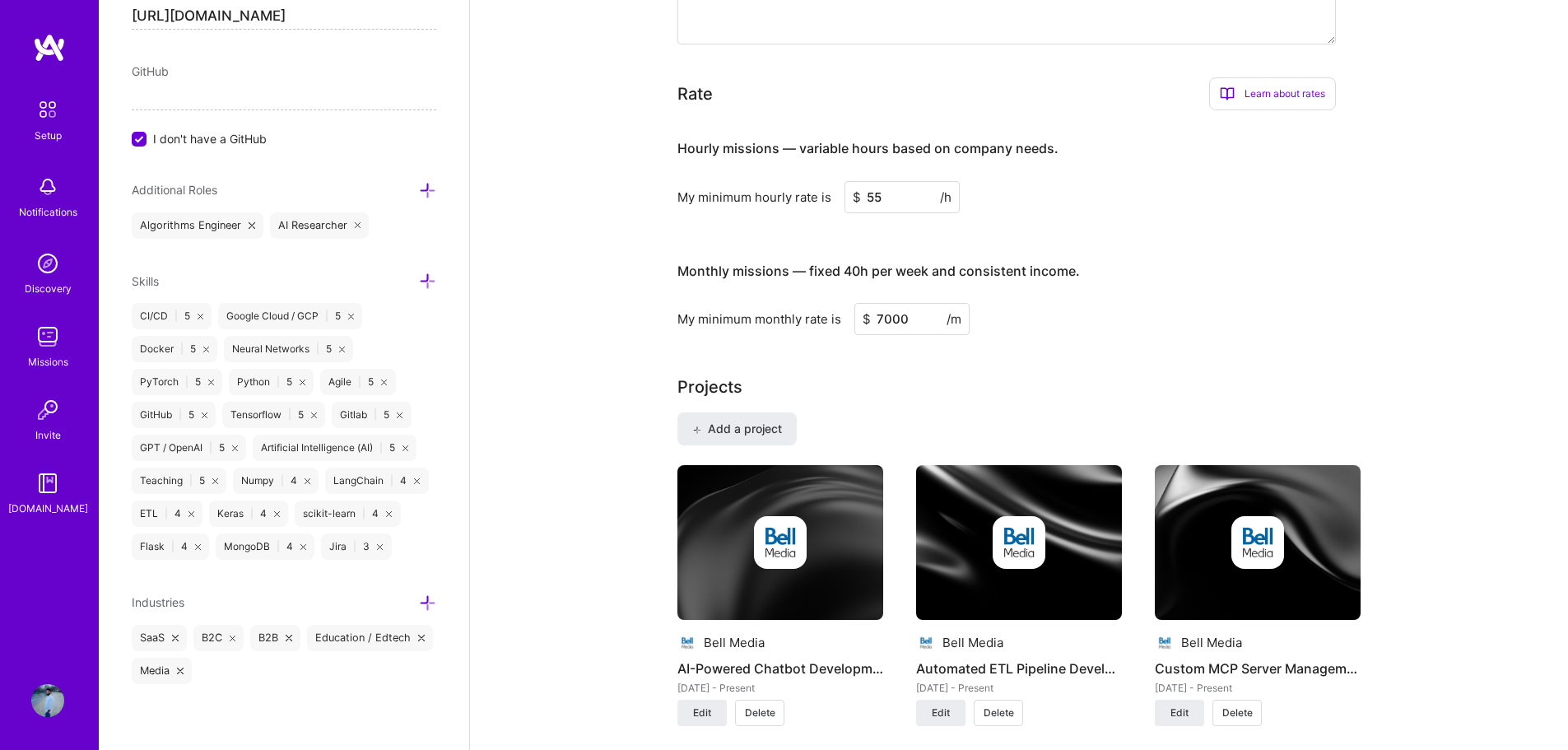
click at [186, 130] on span "I don't have a GitHub" at bounding box center [209, 138] width 113 height 17
click at [148, 132] on input "I don't have a GitHub" at bounding box center [140, 140] width 15 height 15
click at [260, 67] on input at bounding box center [283, 80] width 305 height 26
paste input "[URL][DOMAIN_NAME]"
type input "[URL][DOMAIN_NAME]"
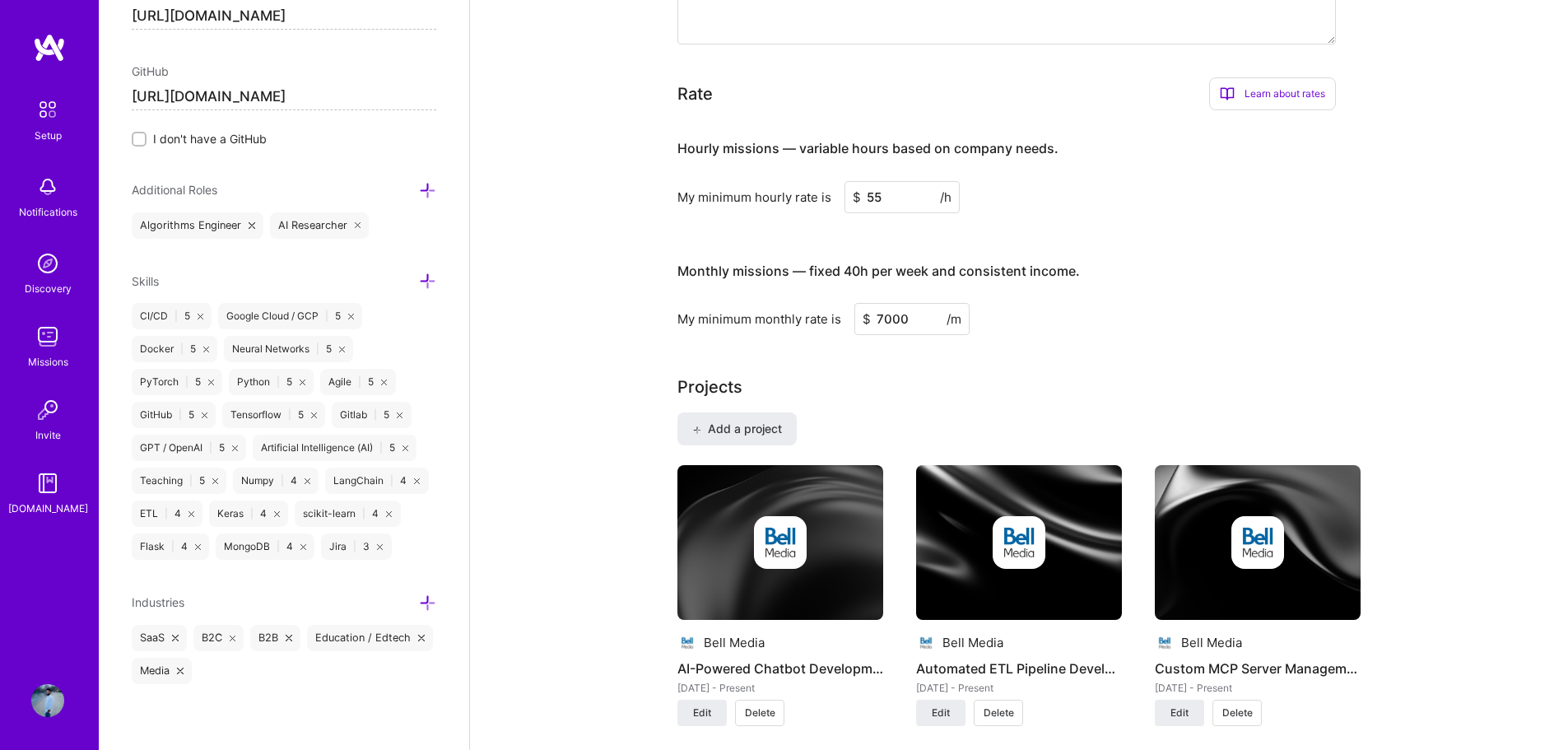
click at [592, 280] on div "Complete your profile to take the first step in unlocking full [DOMAIN_NAME] ac…" at bounding box center [1019, 574] width 1098 height 2979
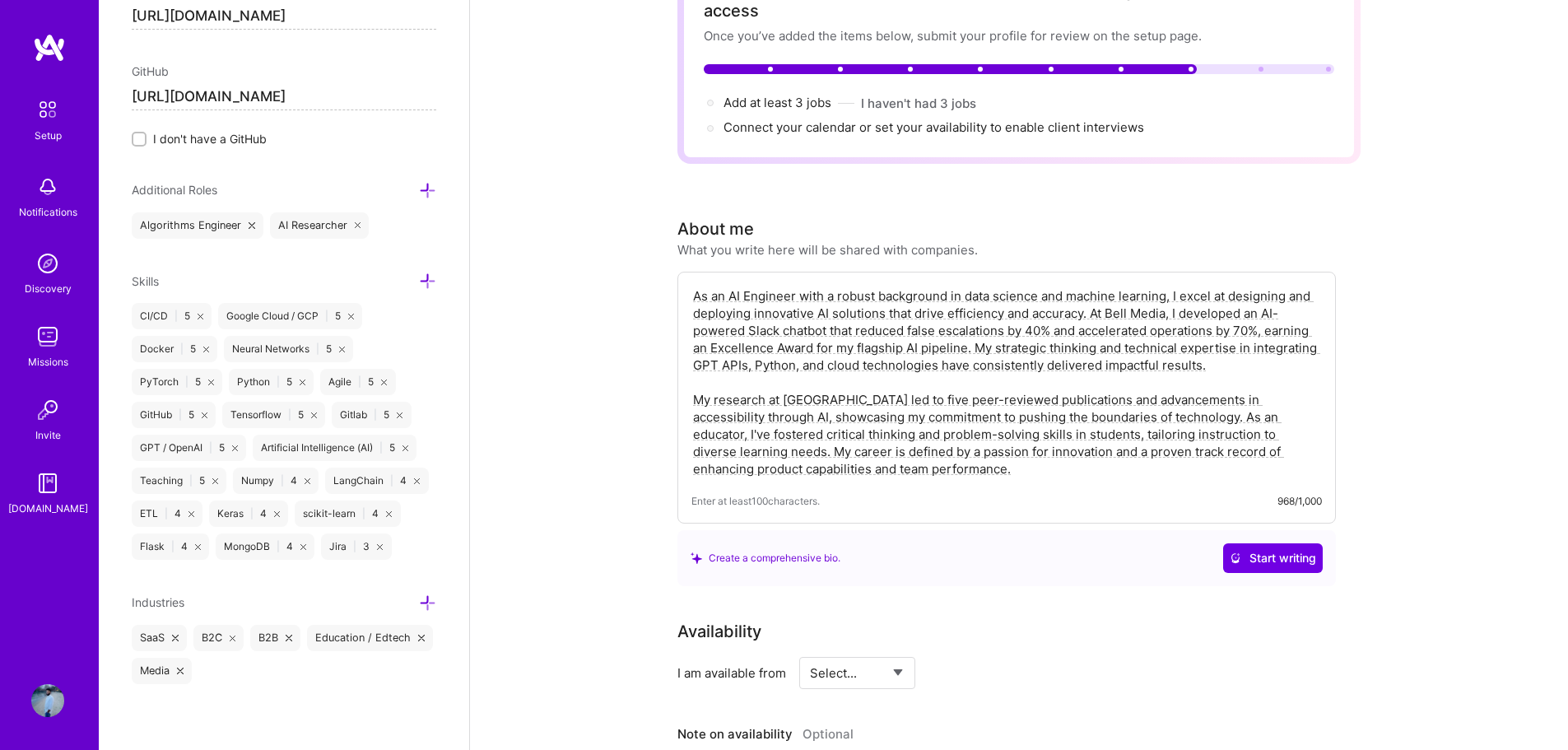
scroll to position [0, 0]
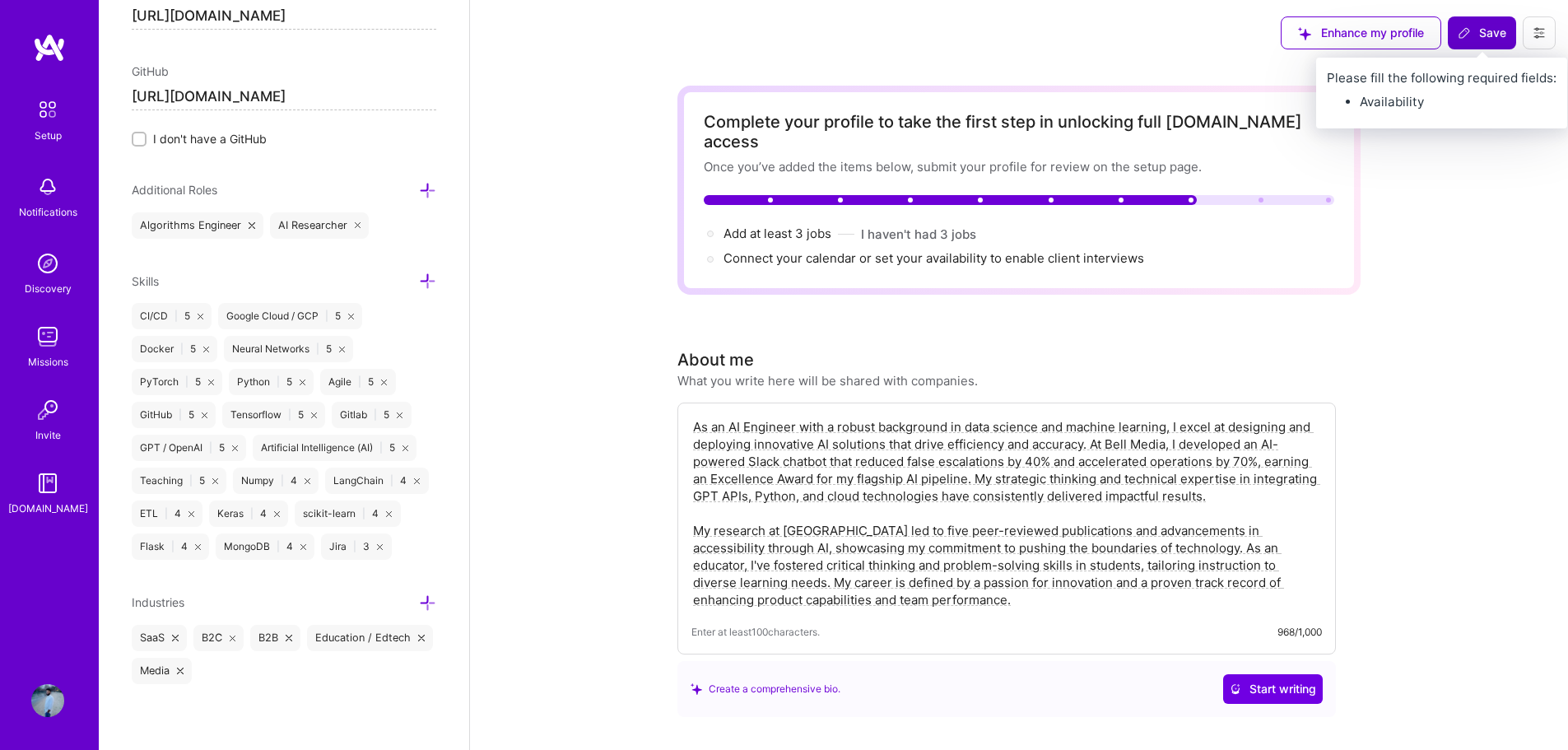
click at [1471, 32] on span "Save" at bounding box center [1481, 33] width 49 height 17
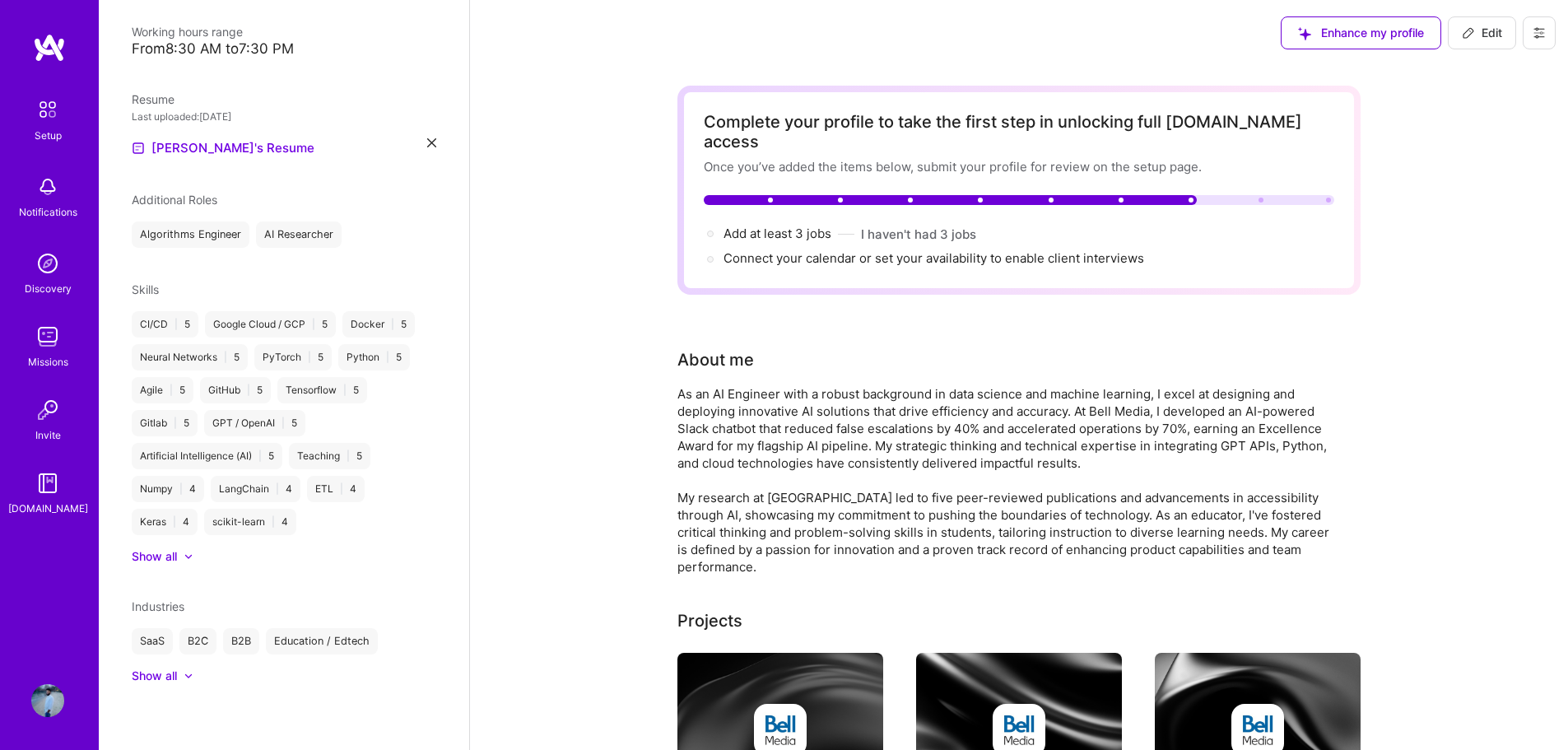
scroll to position [361, 0]
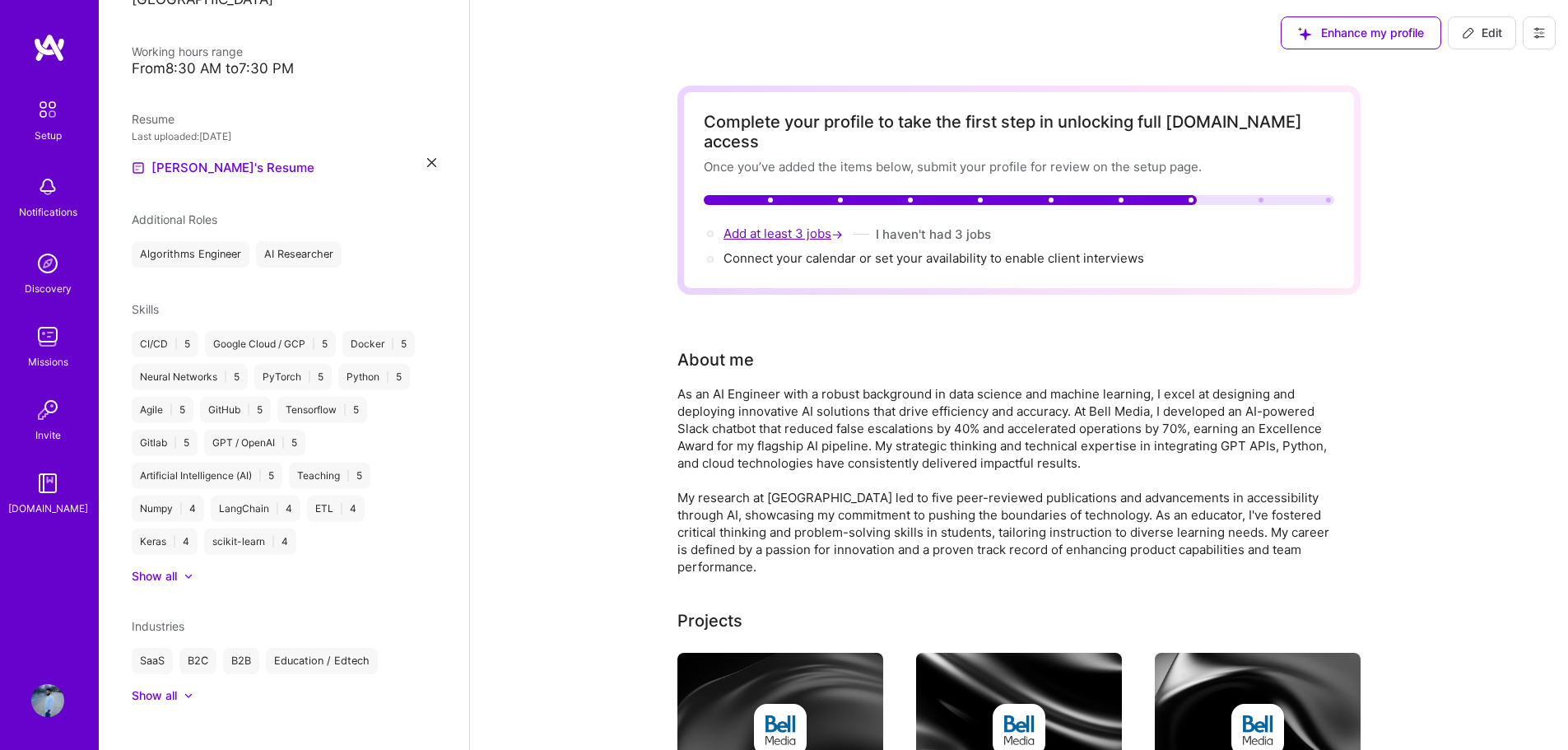
click at [786, 225] on span "Add at least 3 jobs →" at bounding box center [785, 233] width 122 height 16
select select "US"
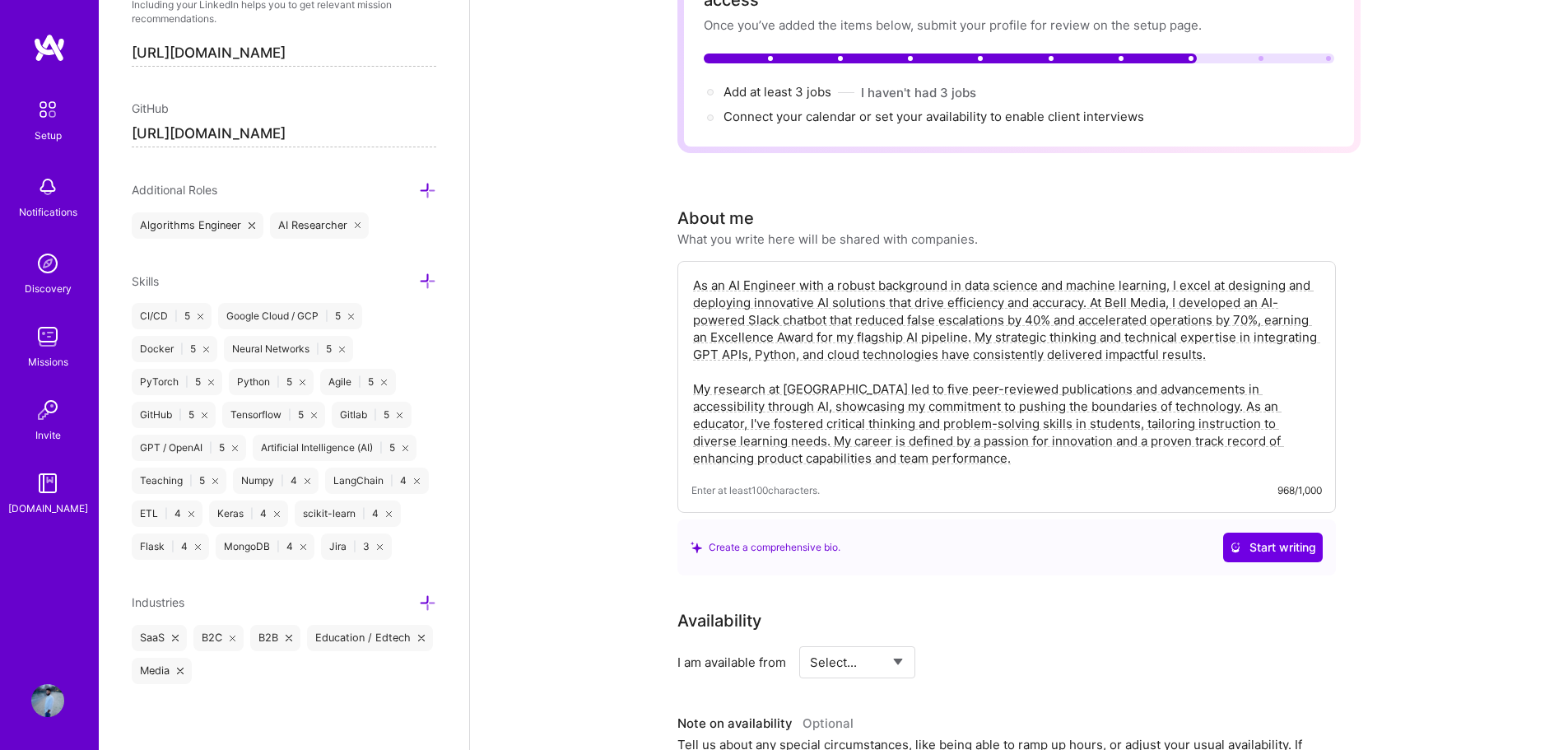
scroll to position [55, 0]
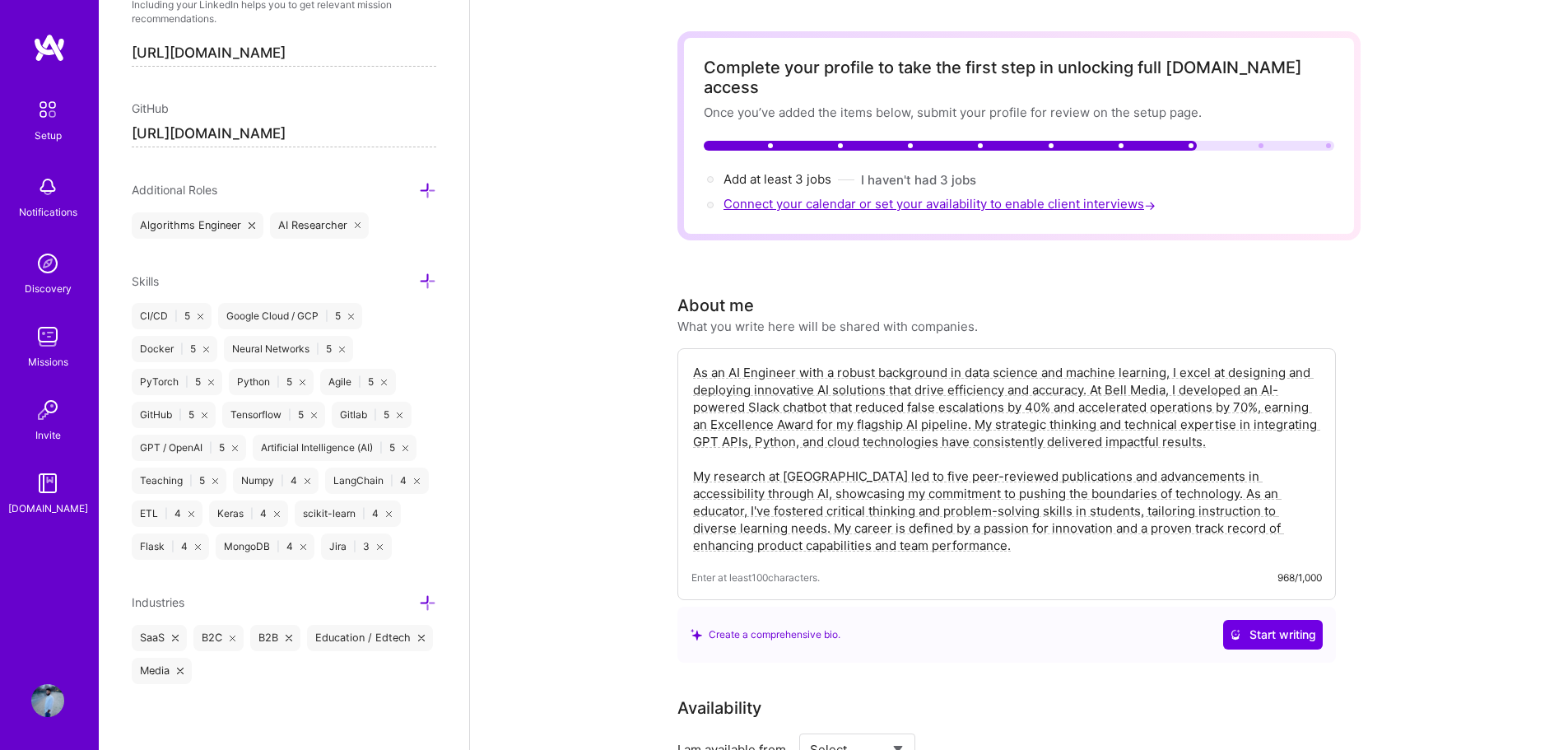
click at [774, 196] on span "Connect your calendar or set your availability to enable client interviews →" at bounding box center [941, 203] width 435 height 16
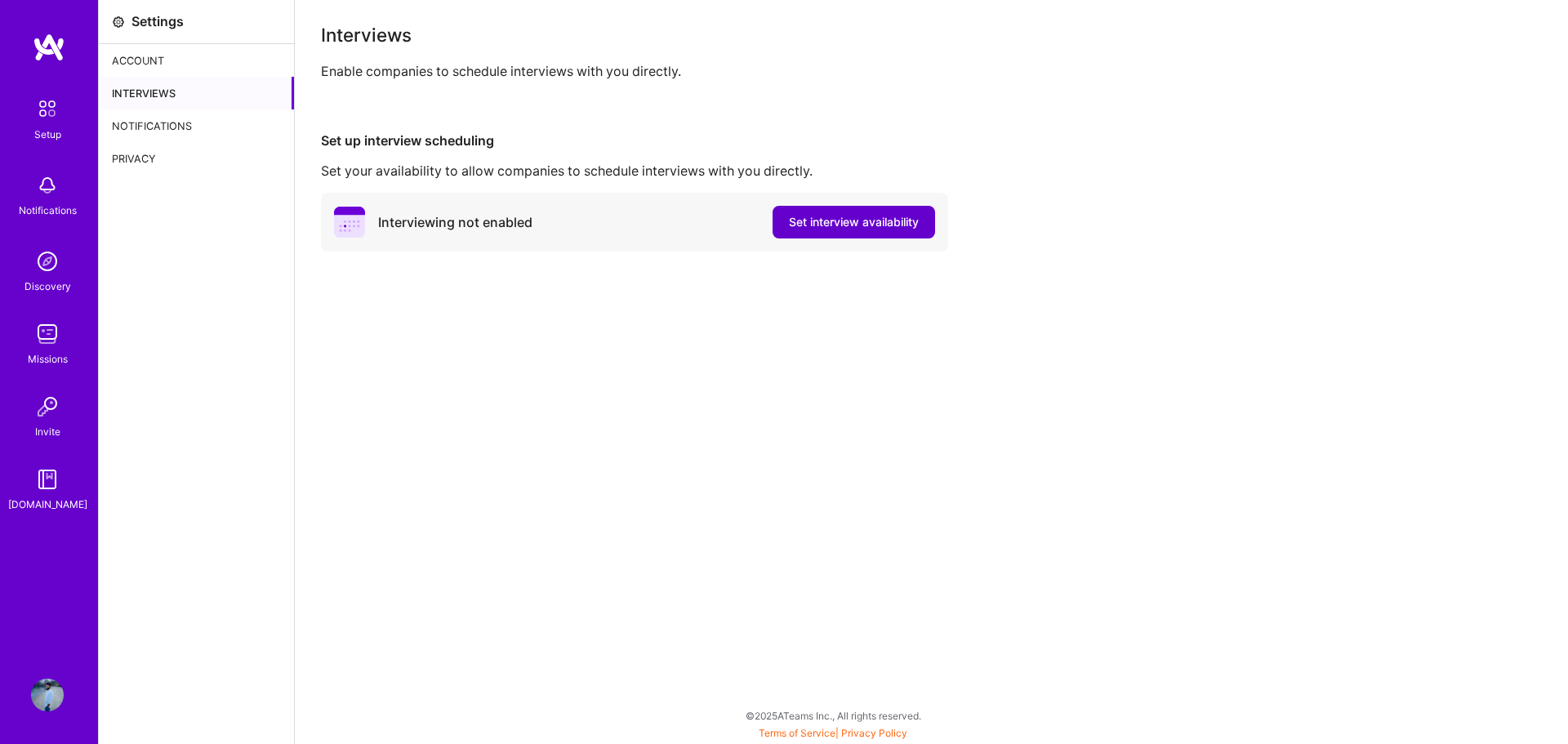
click at [857, 217] on span "Set interview availability" at bounding box center [853, 222] width 130 height 16
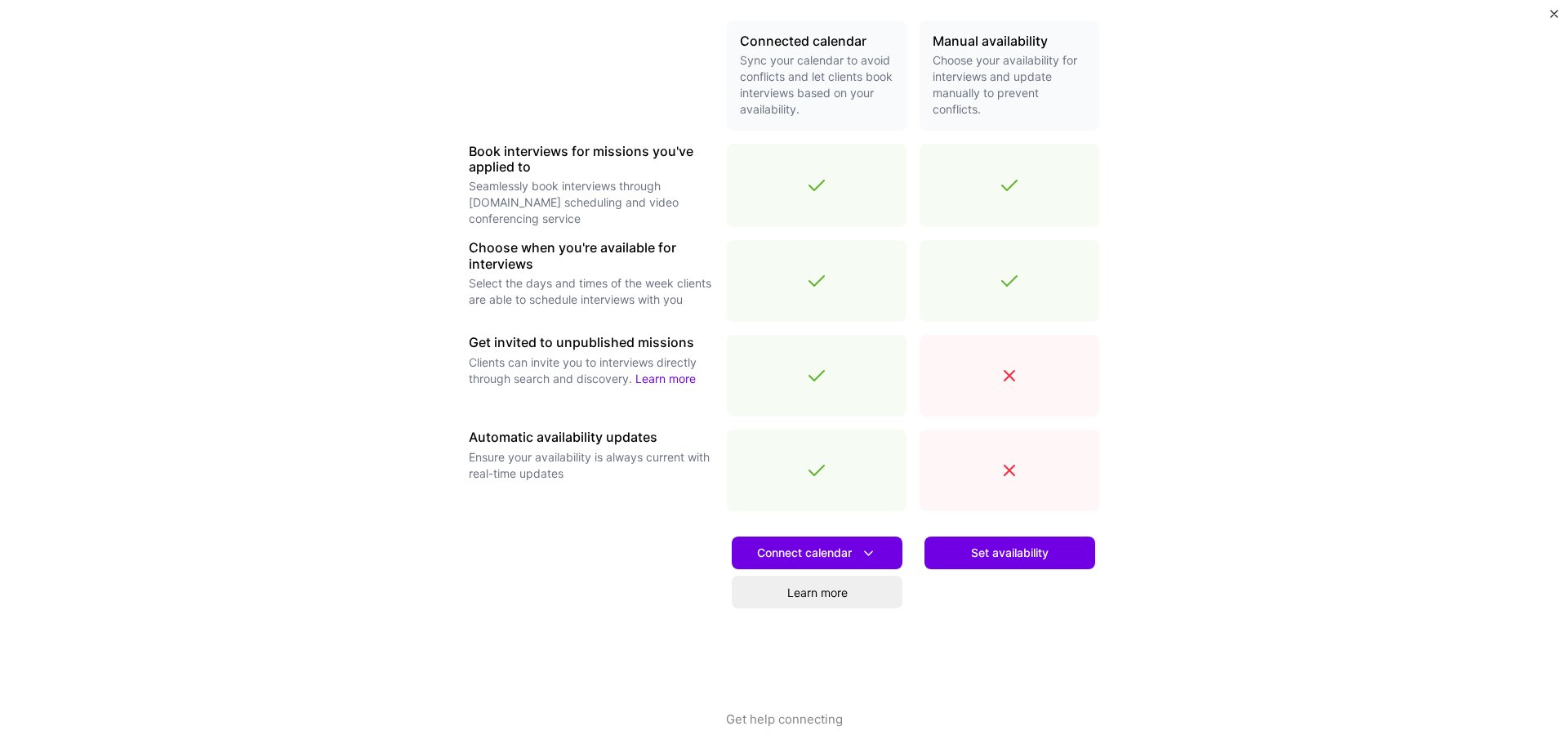
scroll to position [400, 0]
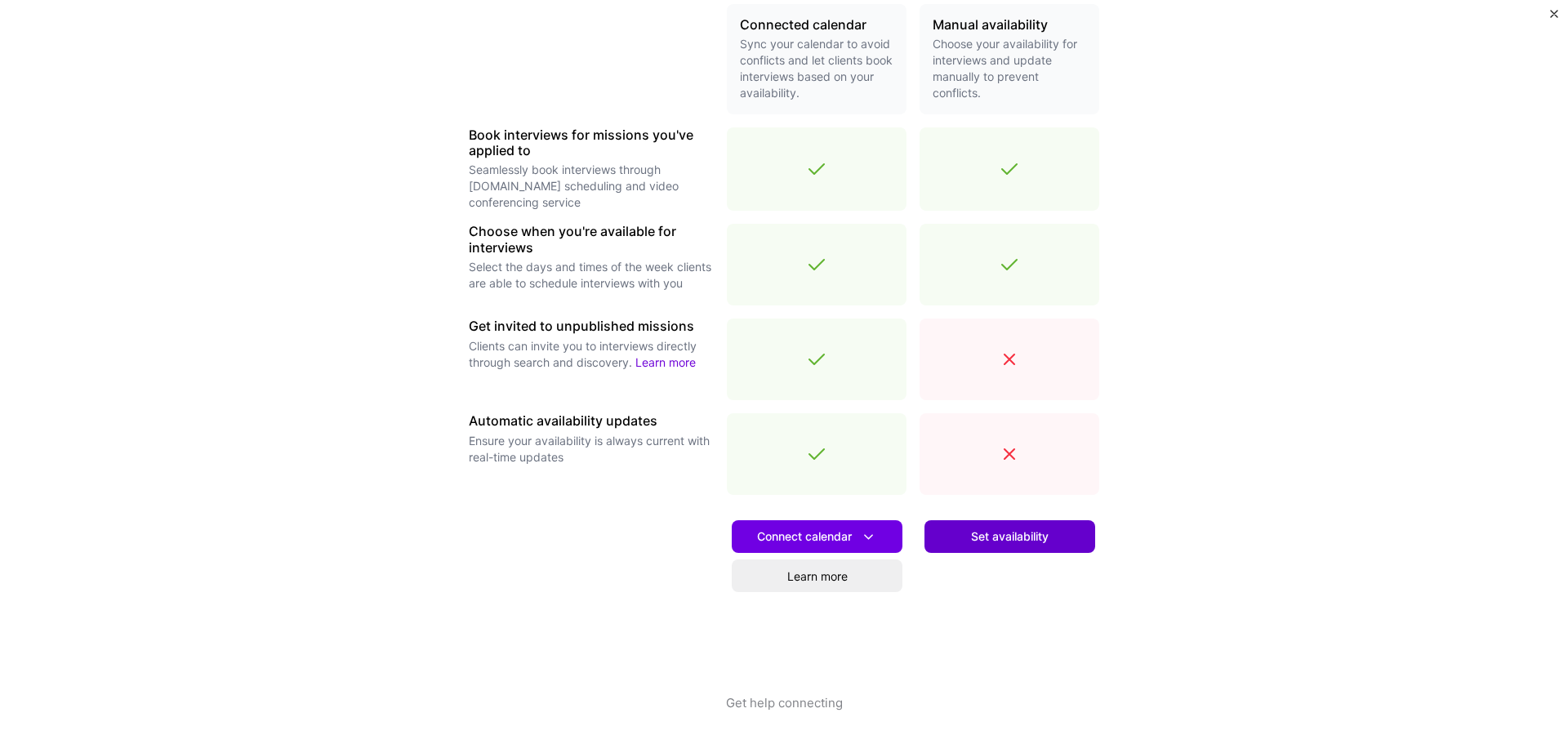
click at [1017, 541] on span "Set availability" at bounding box center [1009, 537] width 78 height 16
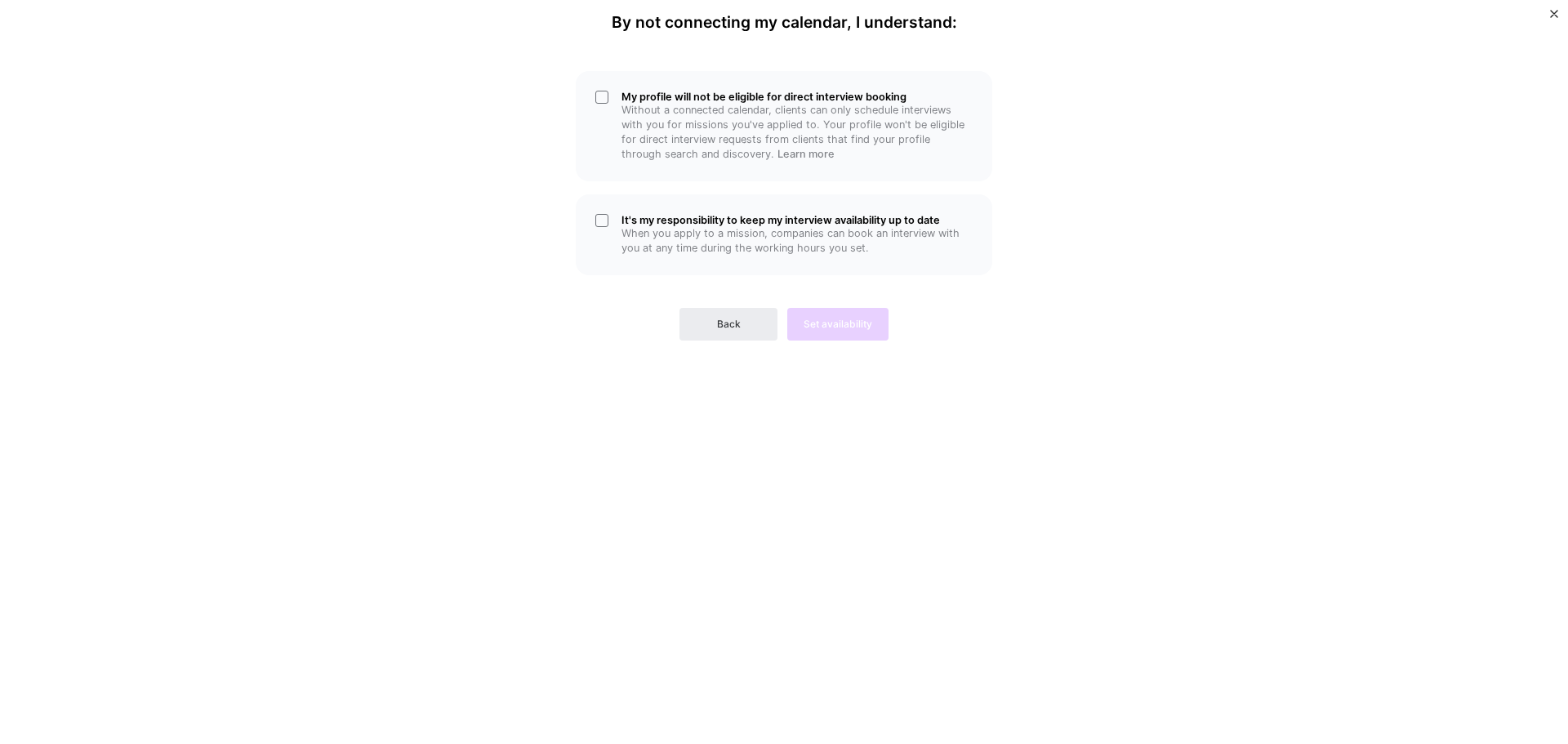
scroll to position [0, 0]
click at [627, 102] on h5 "My profile will not be eligible for direct interview booking" at bounding box center [797, 97] width 351 height 12
click at [715, 324] on button "Back" at bounding box center [729, 324] width 98 height 33
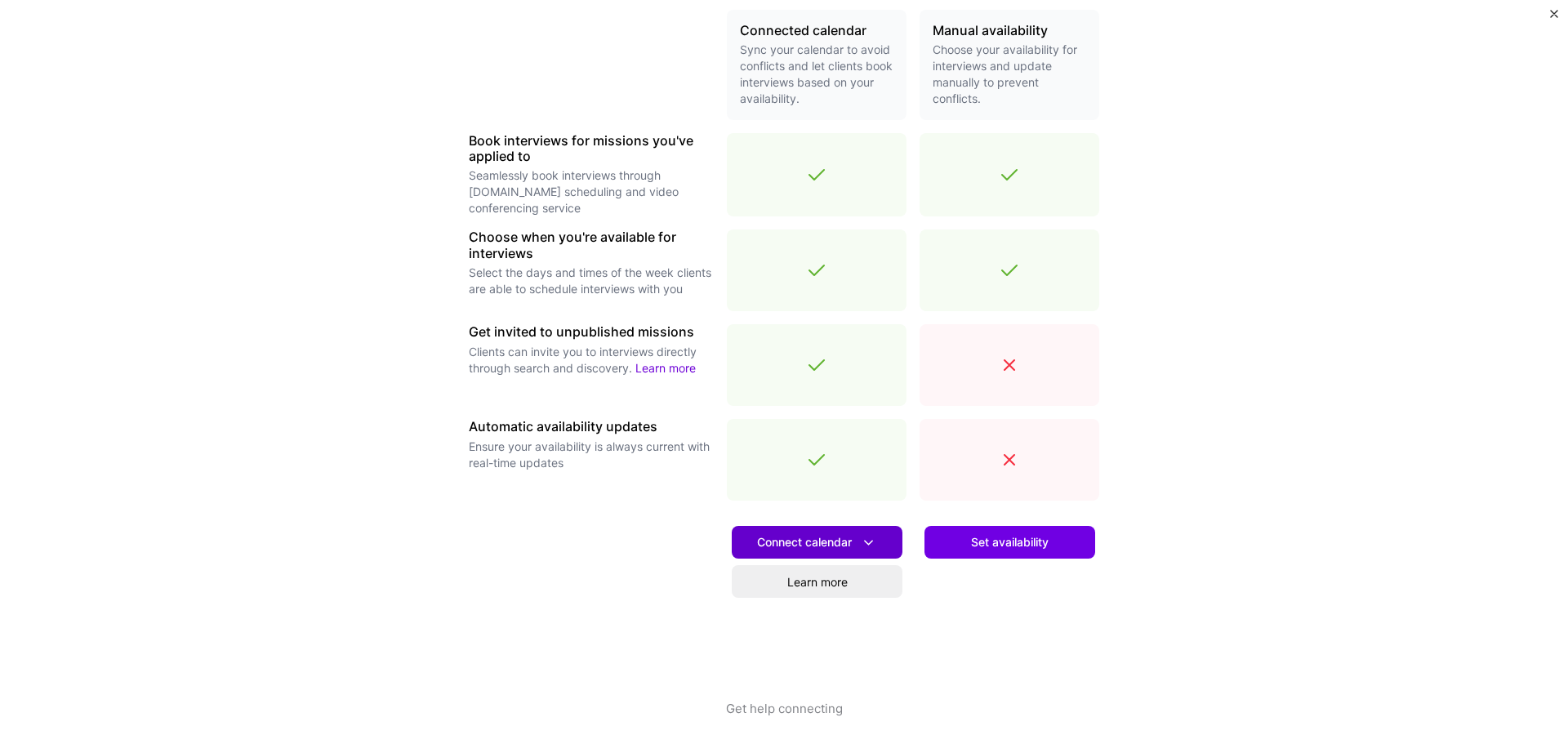
scroll to position [400, 0]
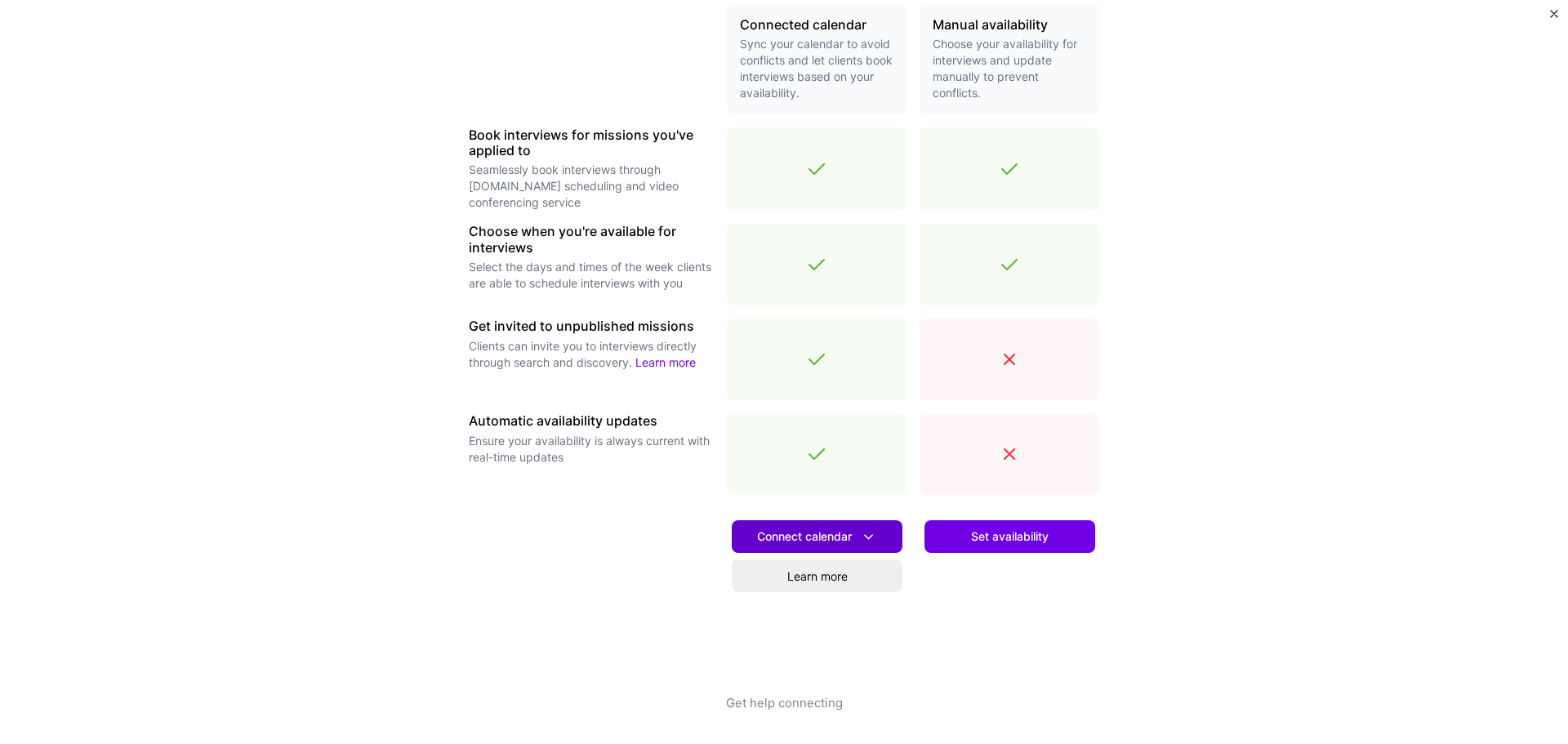
click at [860, 533] on icon at bounding box center [868, 537] width 17 height 17
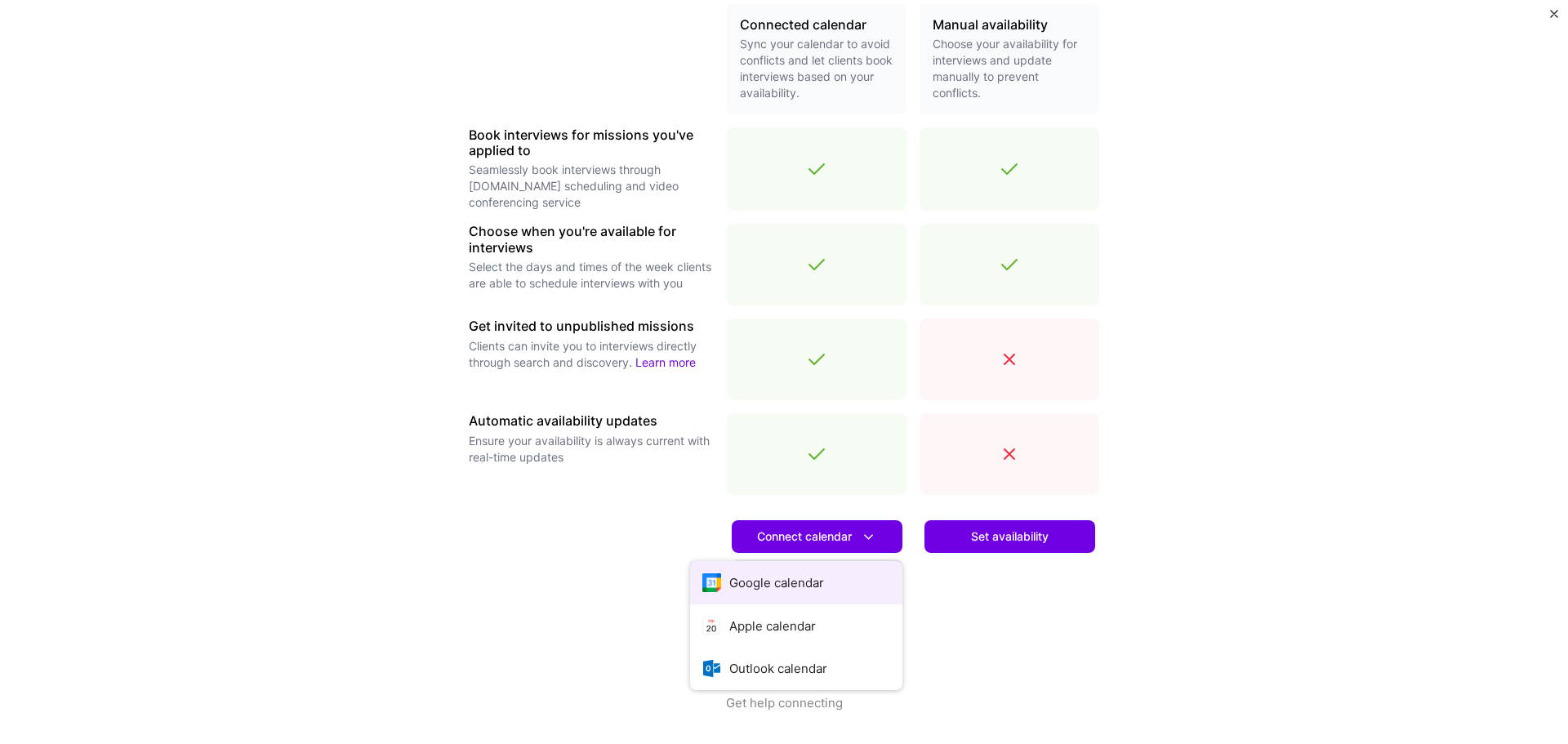
click at [797, 581] on button "Google calendar" at bounding box center [796, 582] width 212 height 43
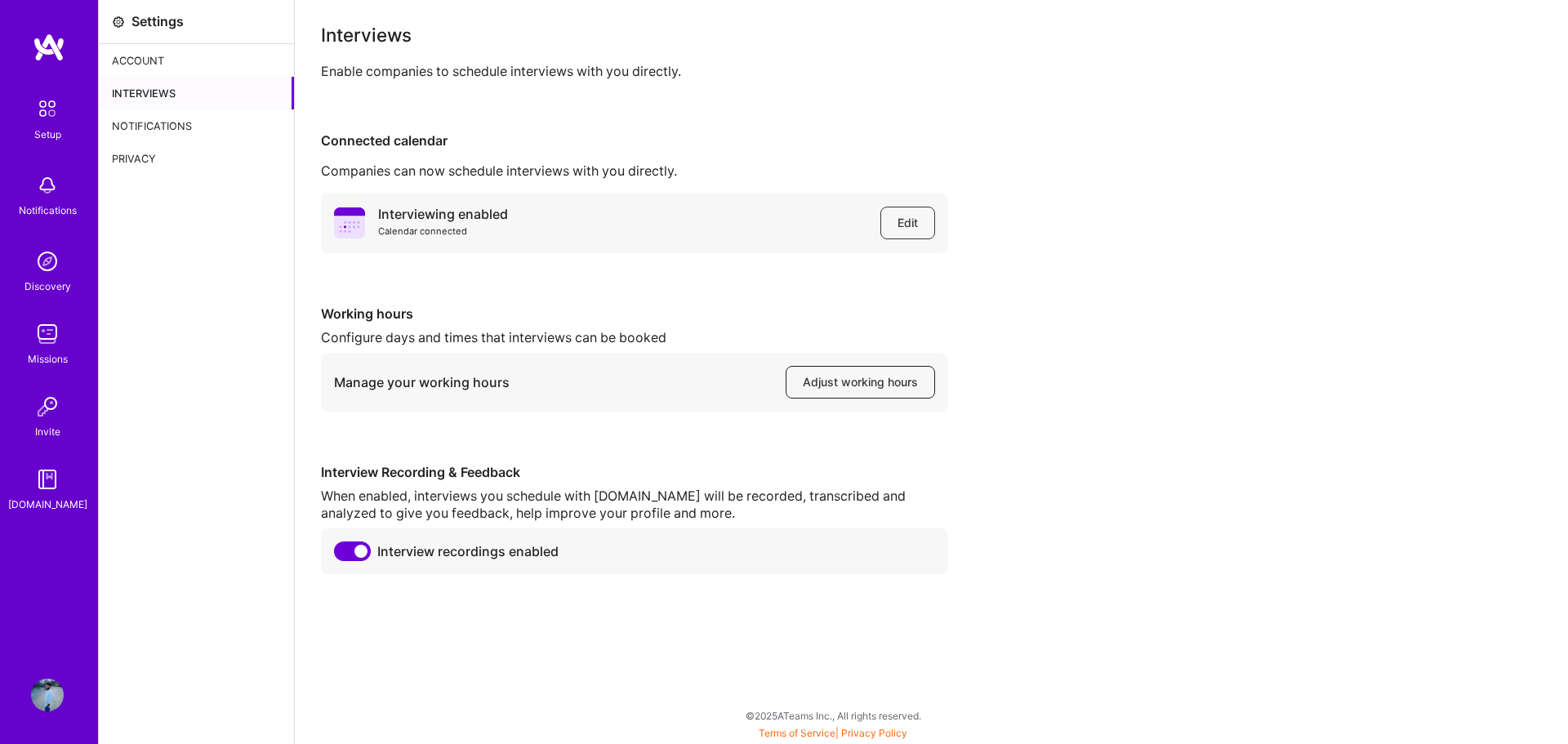
click at [853, 374] on span "Adjust working hours" at bounding box center [860, 382] width 115 height 16
click at [44, 117] on img at bounding box center [48, 109] width 34 height 34
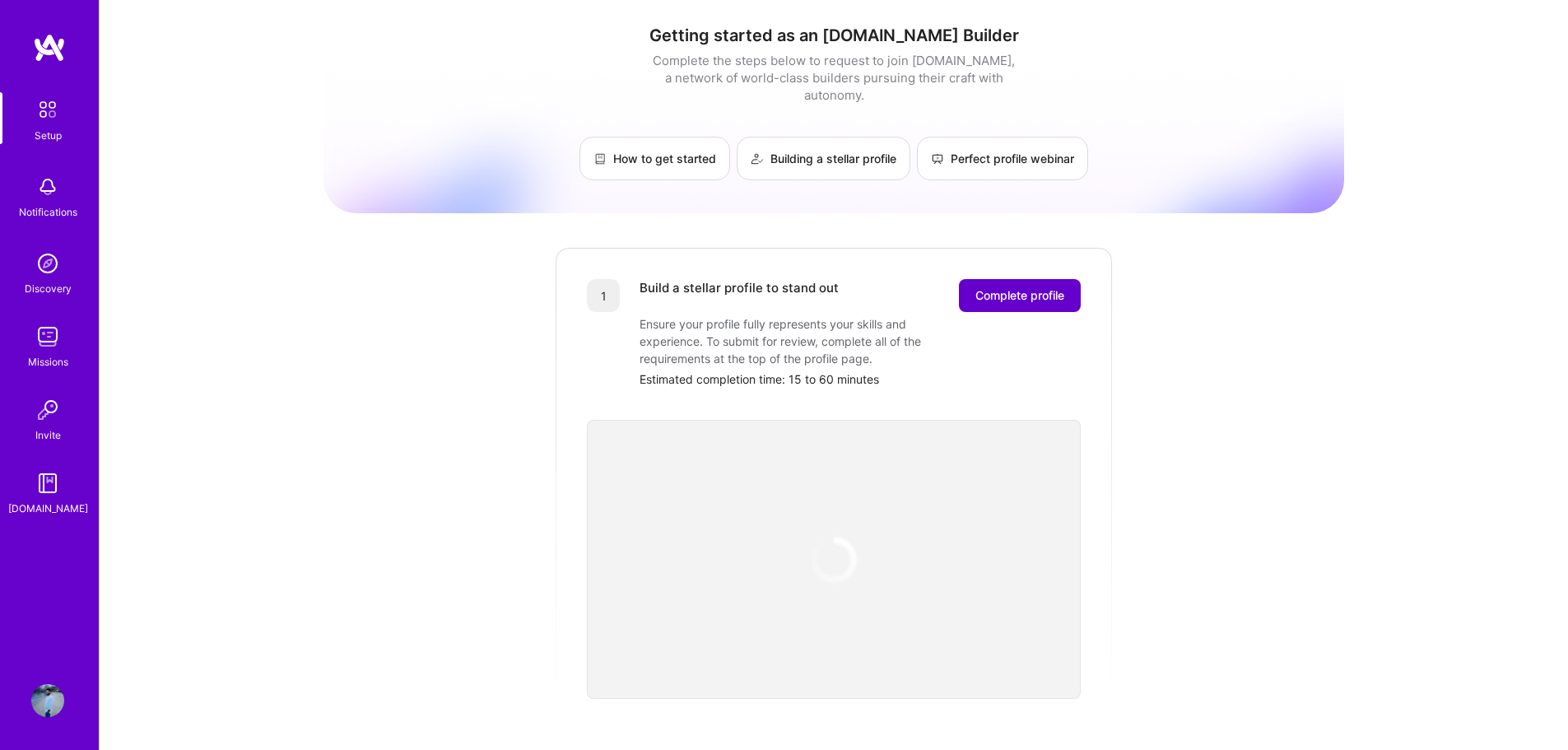
click at [1019, 287] on span "Complete profile" at bounding box center [1019, 296] width 89 height 17
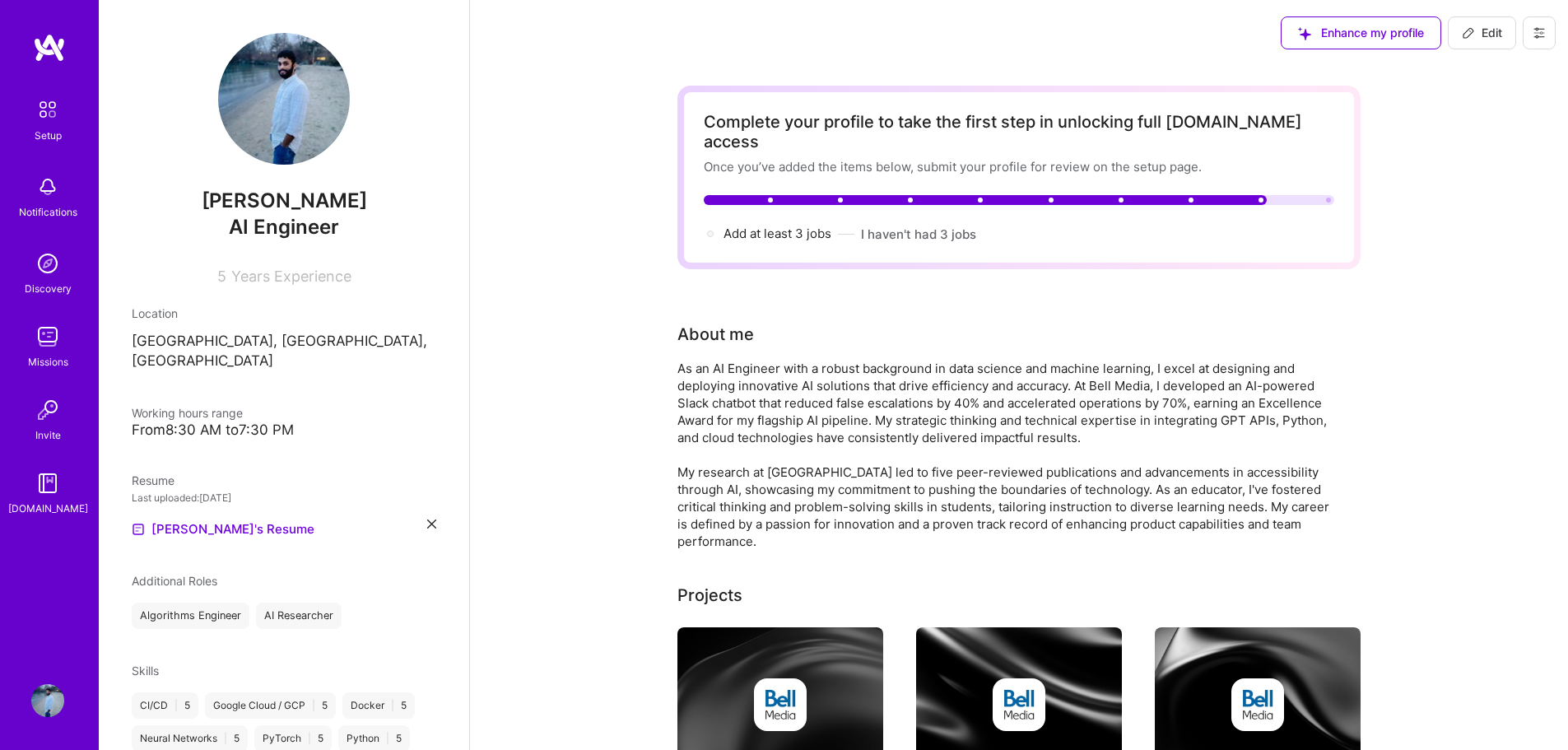
click at [1488, 28] on span "Edit" at bounding box center [1481, 33] width 40 height 17
select select "US"
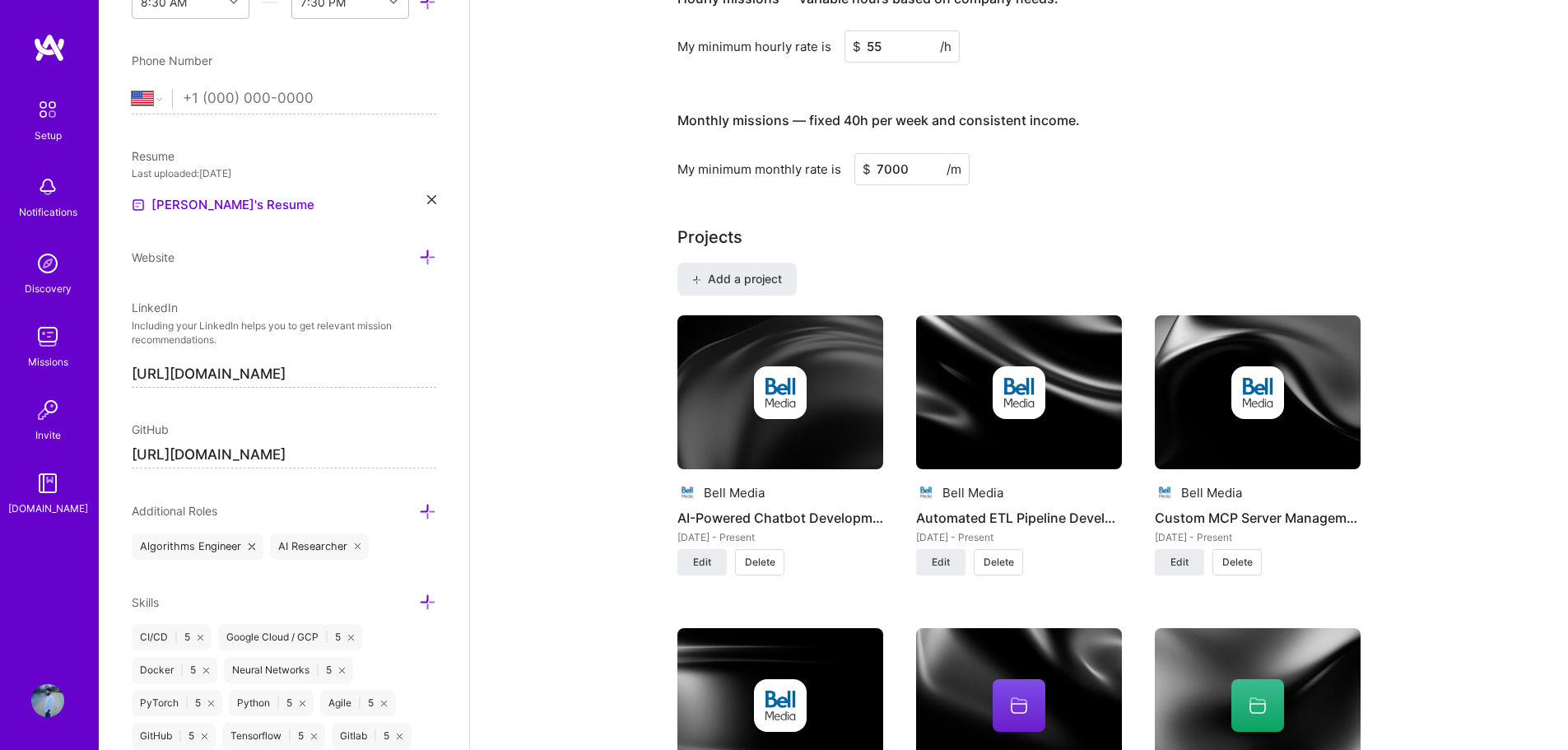
scroll to position [1070, 0]
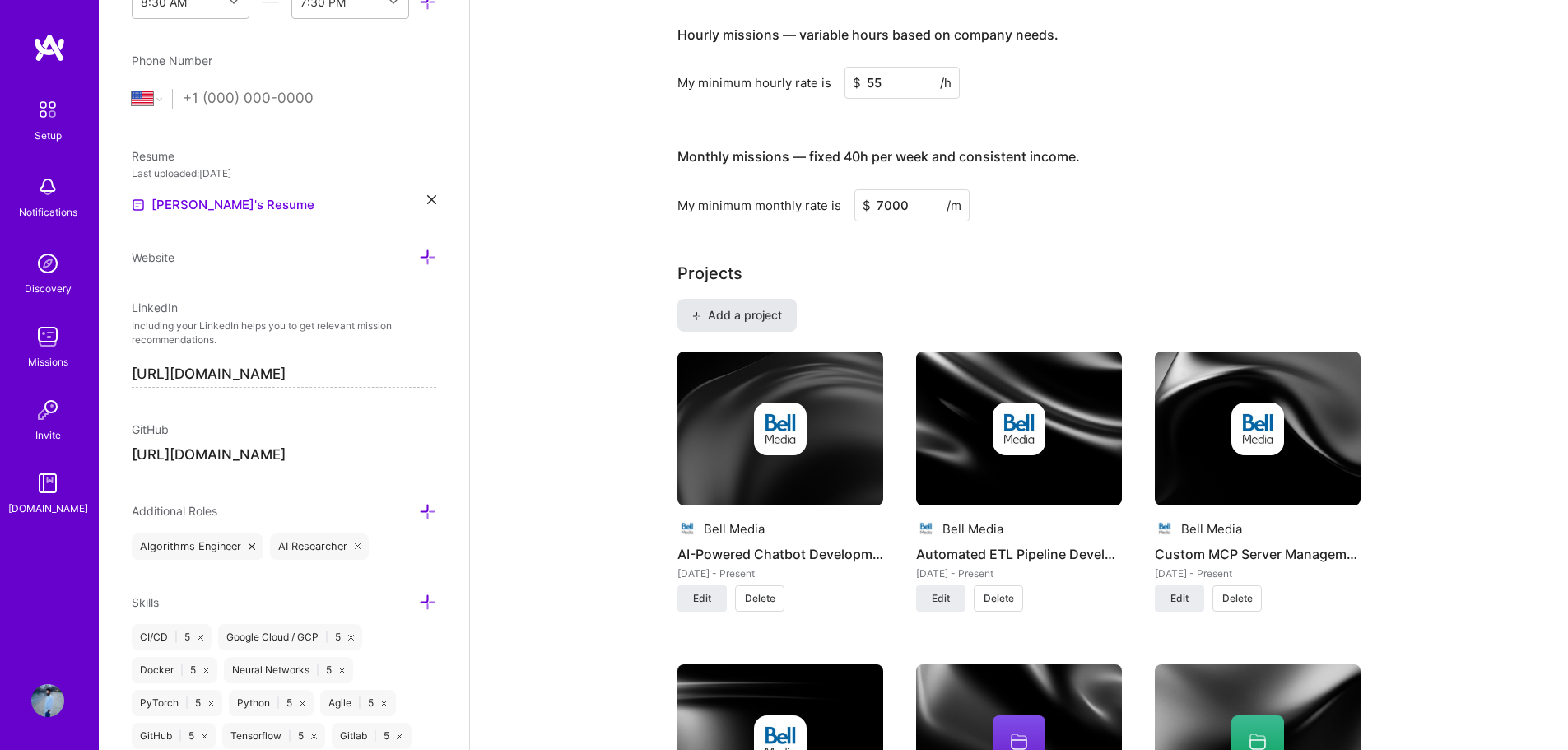
click at [745, 307] on span "Add a project" at bounding box center [737, 316] width 90 height 17
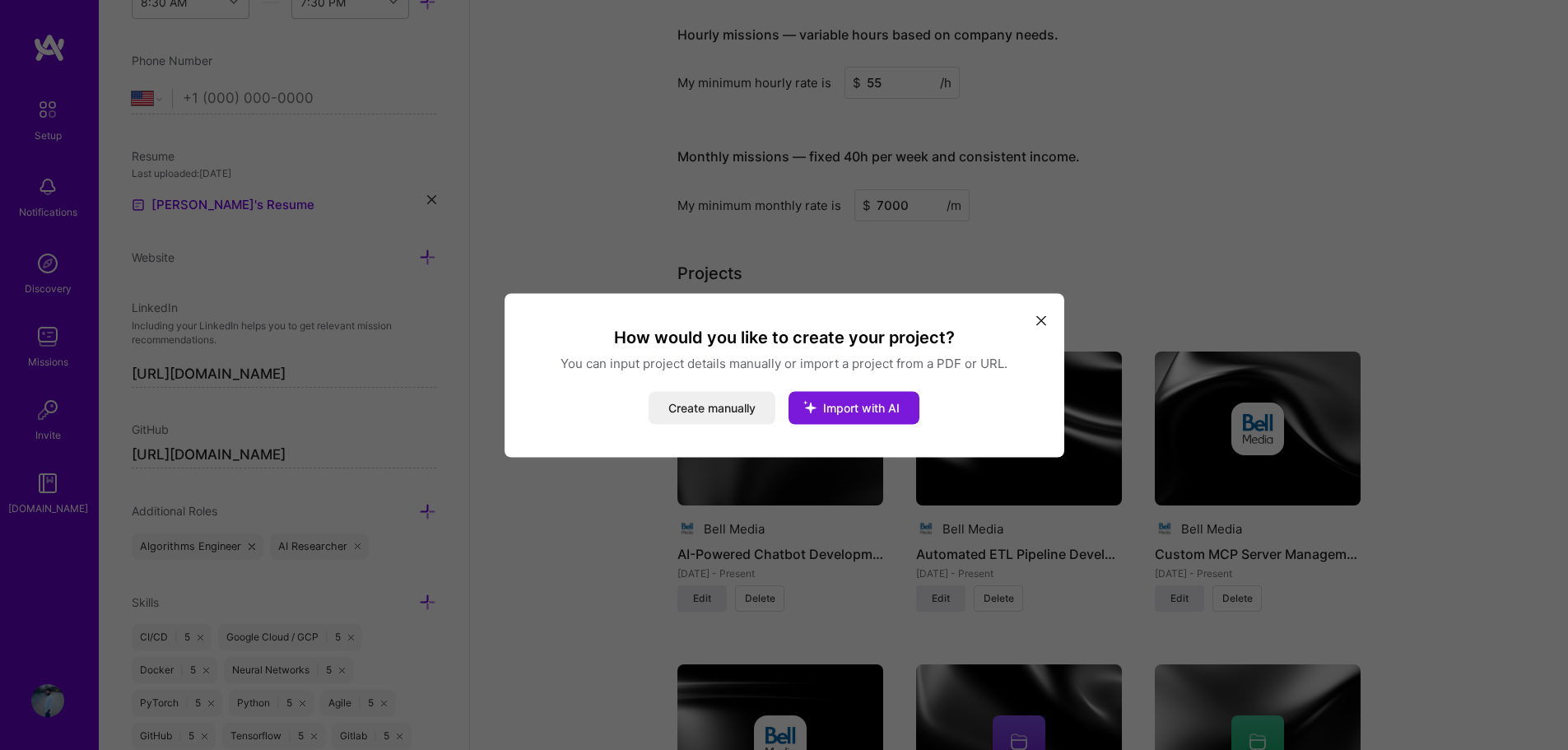
click at [839, 407] on span "Import with AI" at bounding box center [861, 406] width 77 height 14
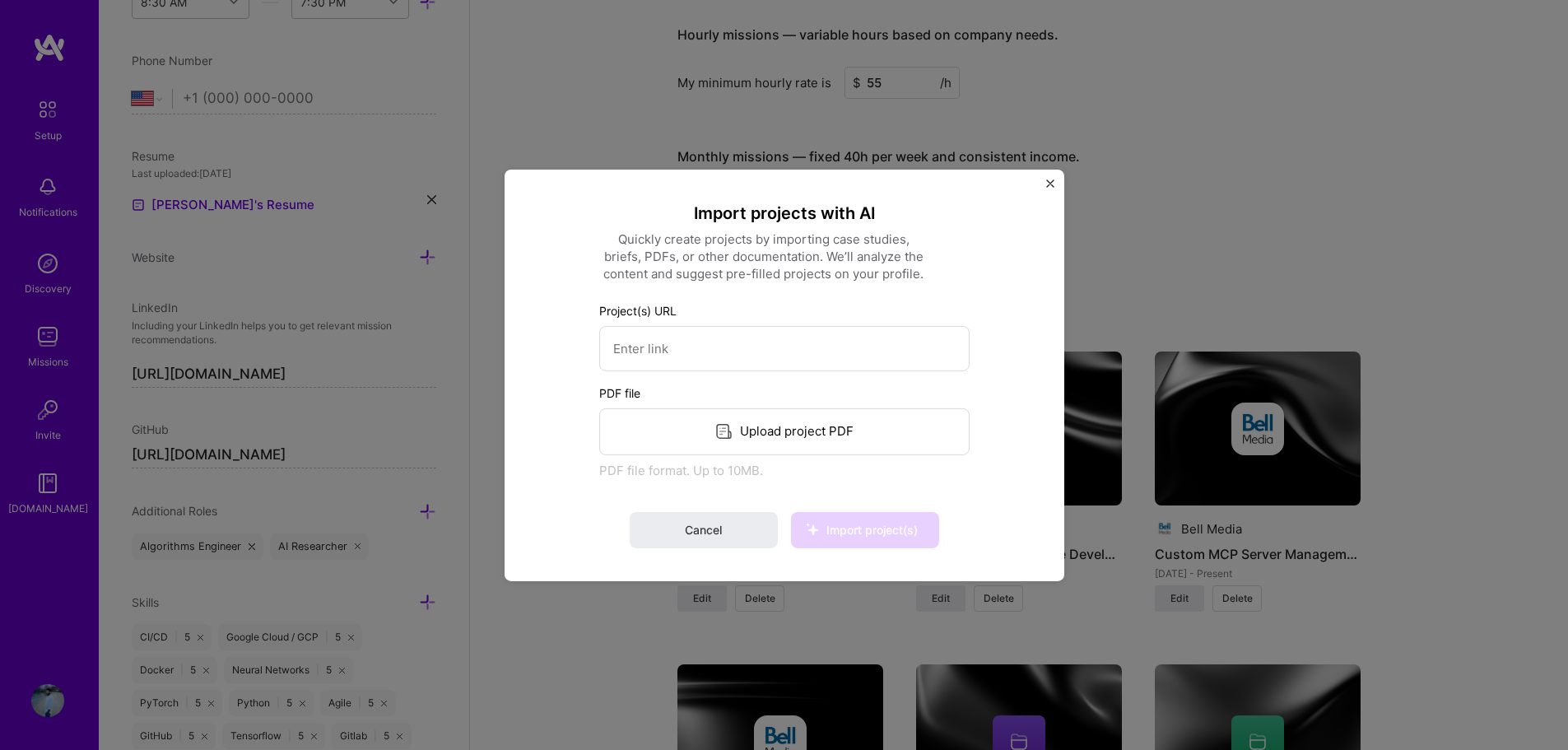
click at [795, 424] on div "Upload project PDF" at bounding box center [784, 430] width 370 height 47
click at [883, 534] on span "Import project(s)" at bounding box center [872, 529] width 92 height 14
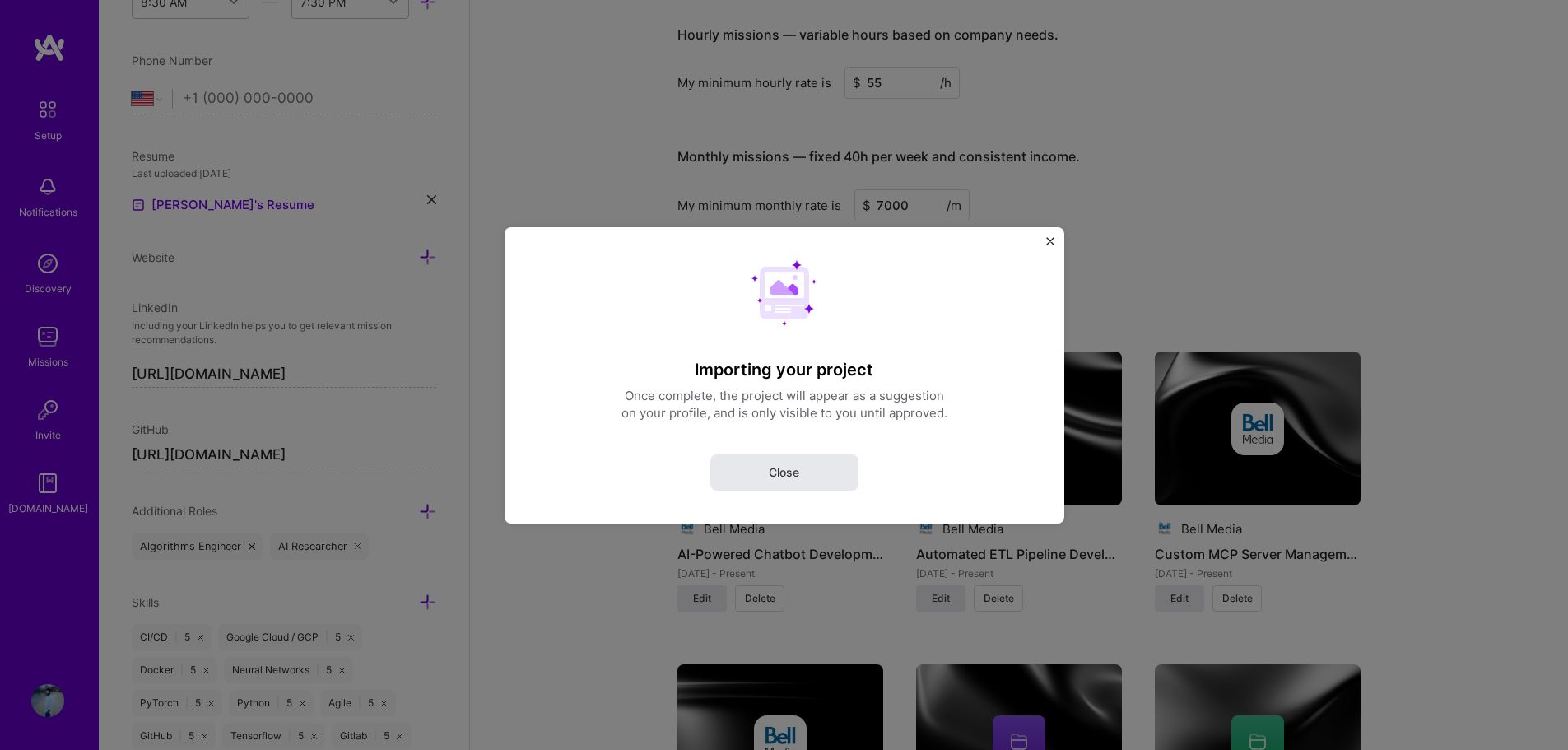
click at [793, 465] on span "Close" at bounding box center [783, 472] width 31 height 17
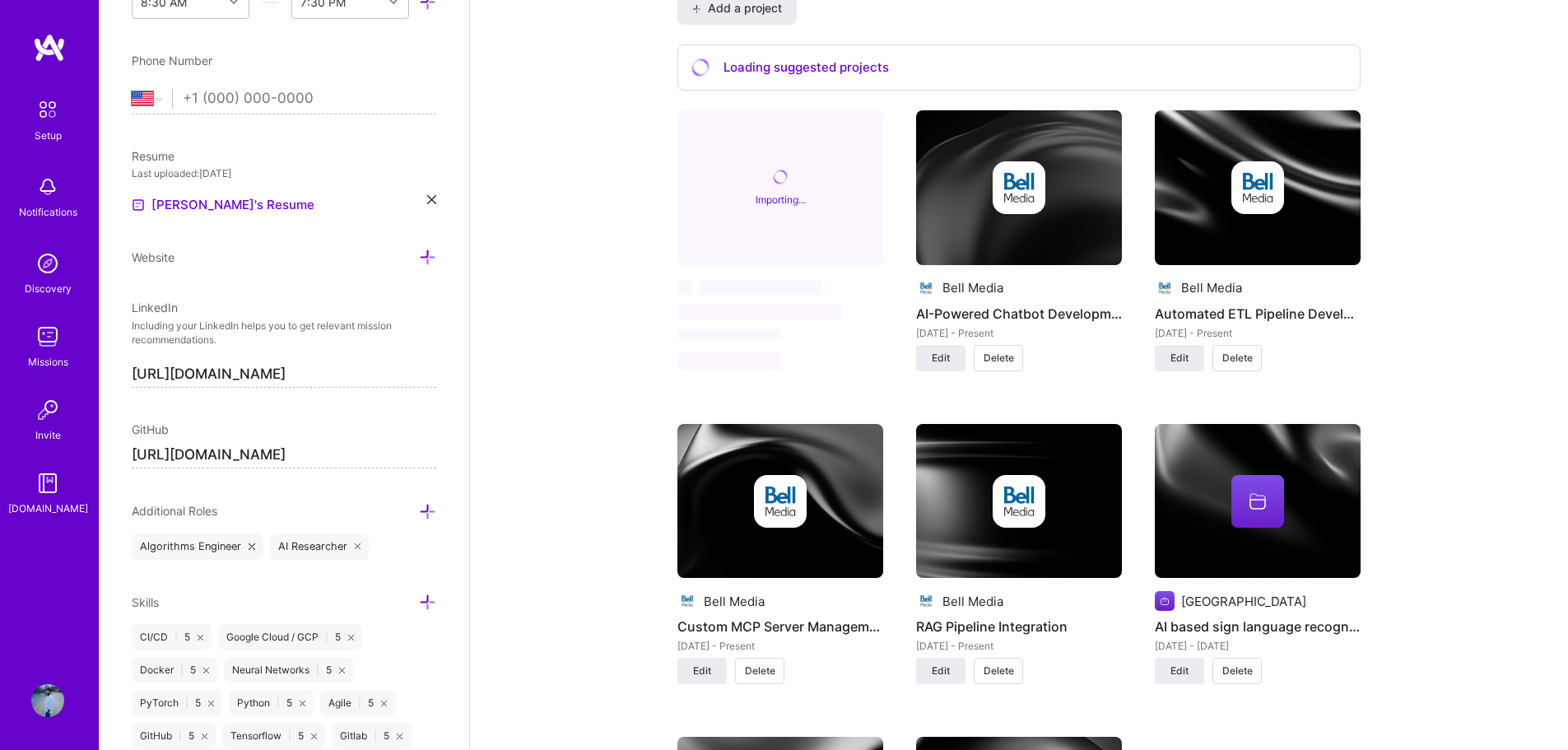
scroll to position [1317, 0]
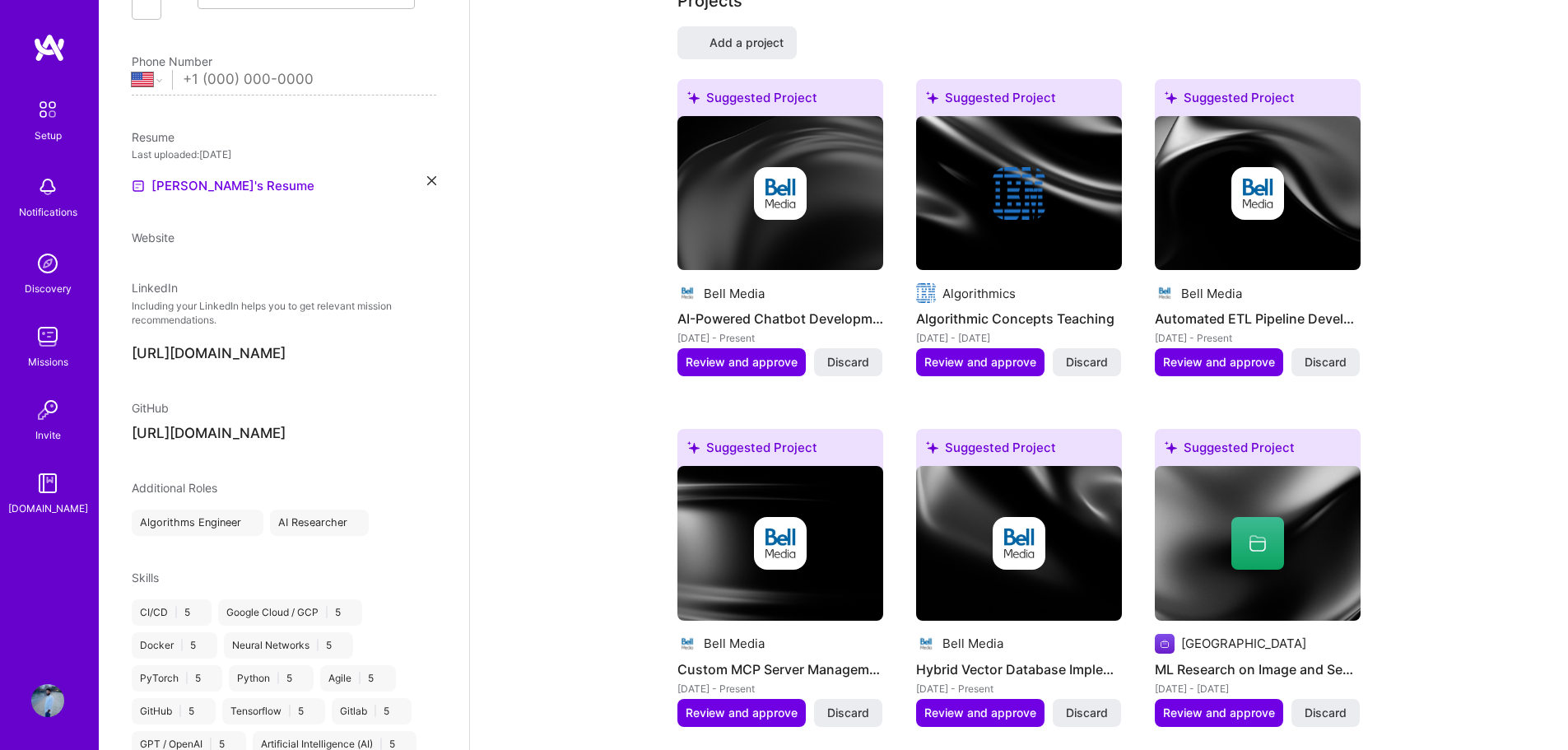
select select "US"
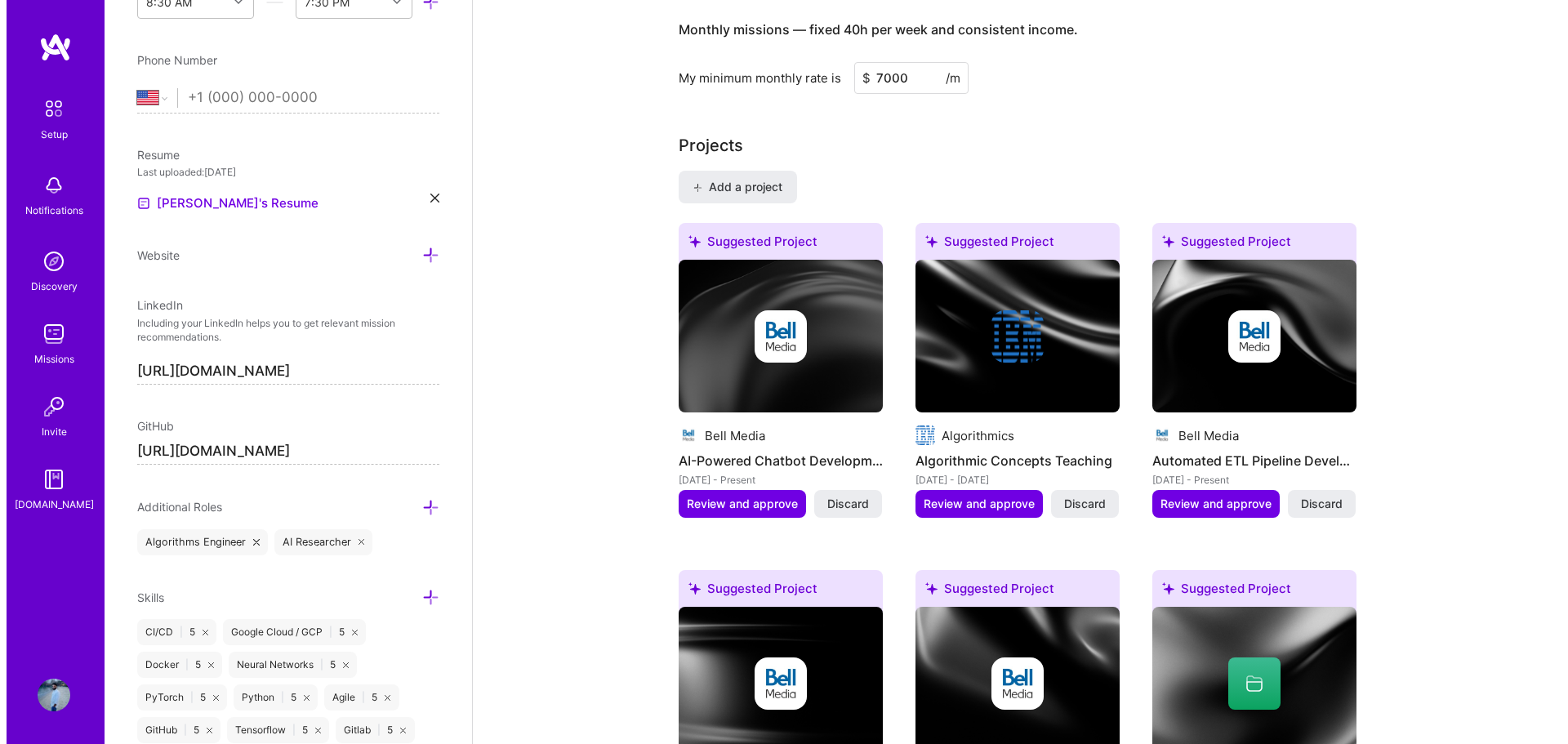
scroll to position [1232, 0]
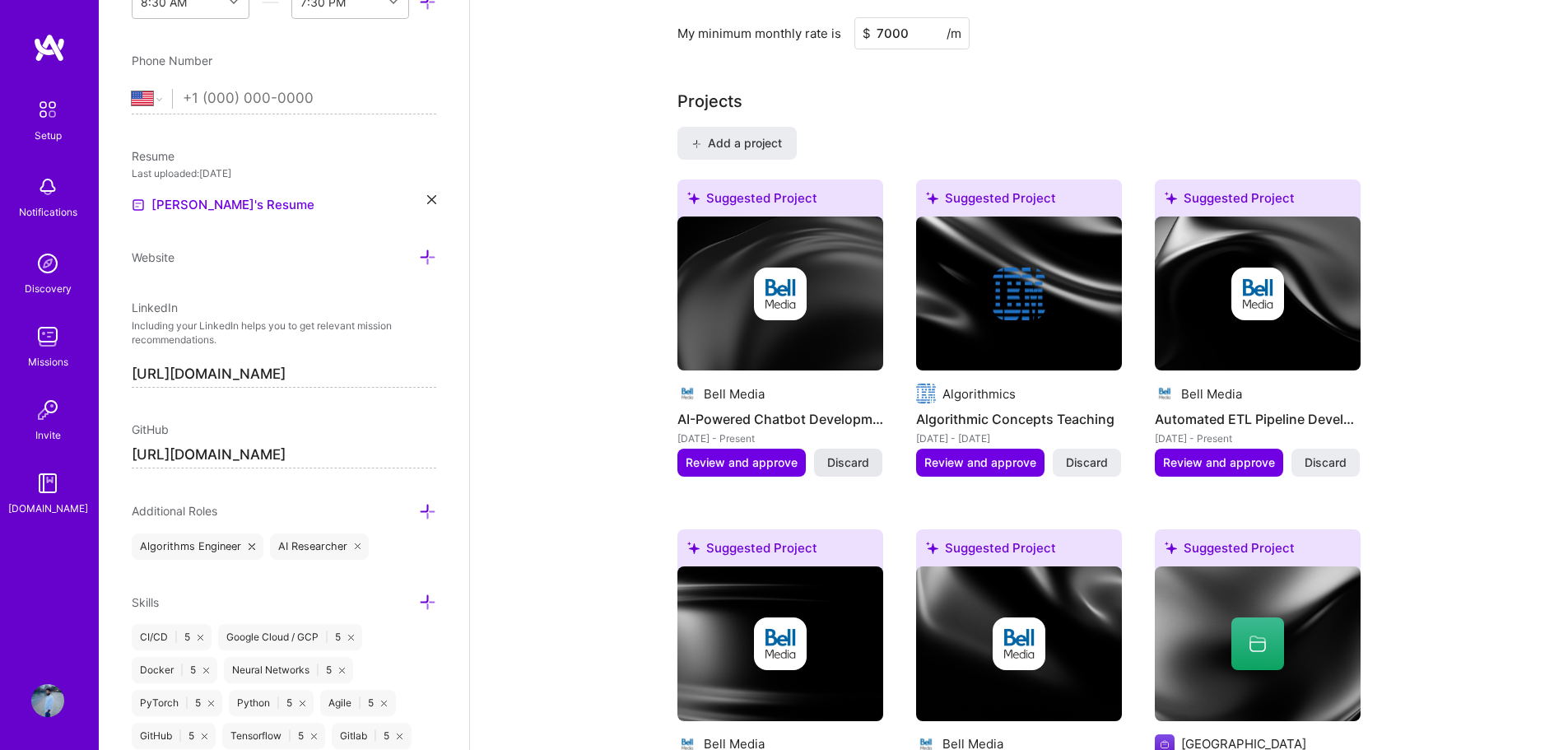
click at [855, 454] on span "Discard" at bounding box center [848, 463] width 42 height 17
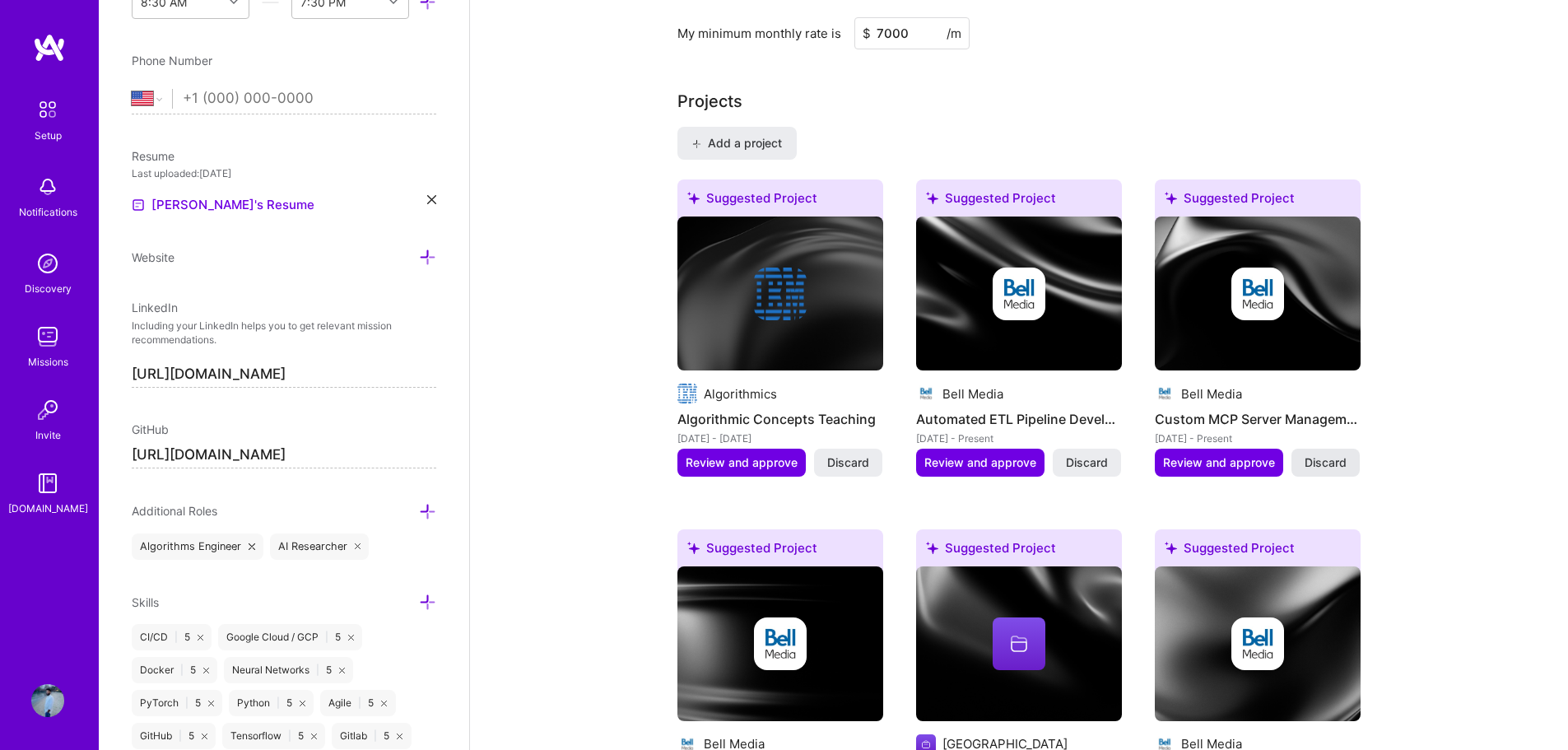
click at [1326, 454] on span "Discard" at bounding box center [1325, 463] width 42 height 17
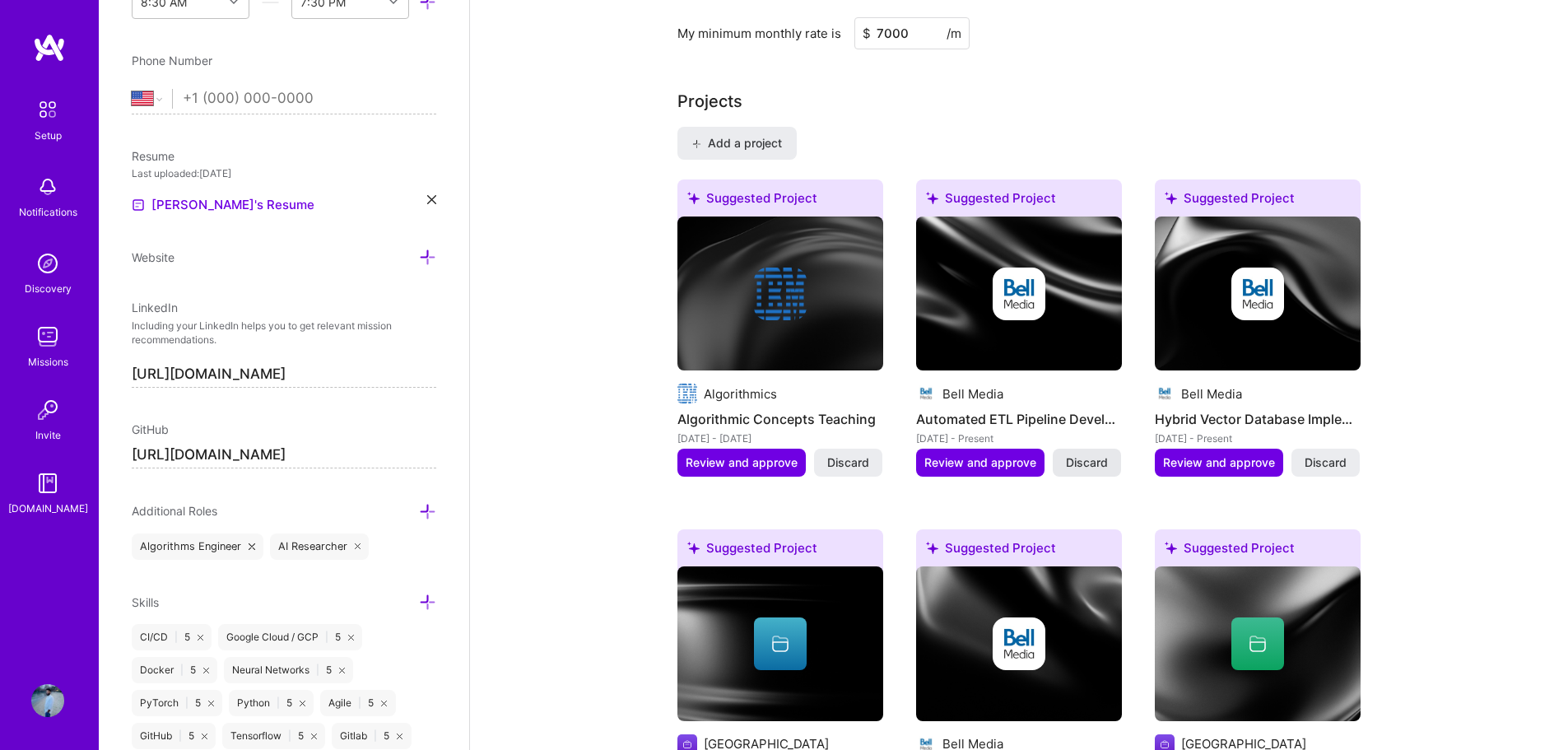
click at [1109, 449] on button "Discard" at bounding box center [1086, 463] width 69 height 28
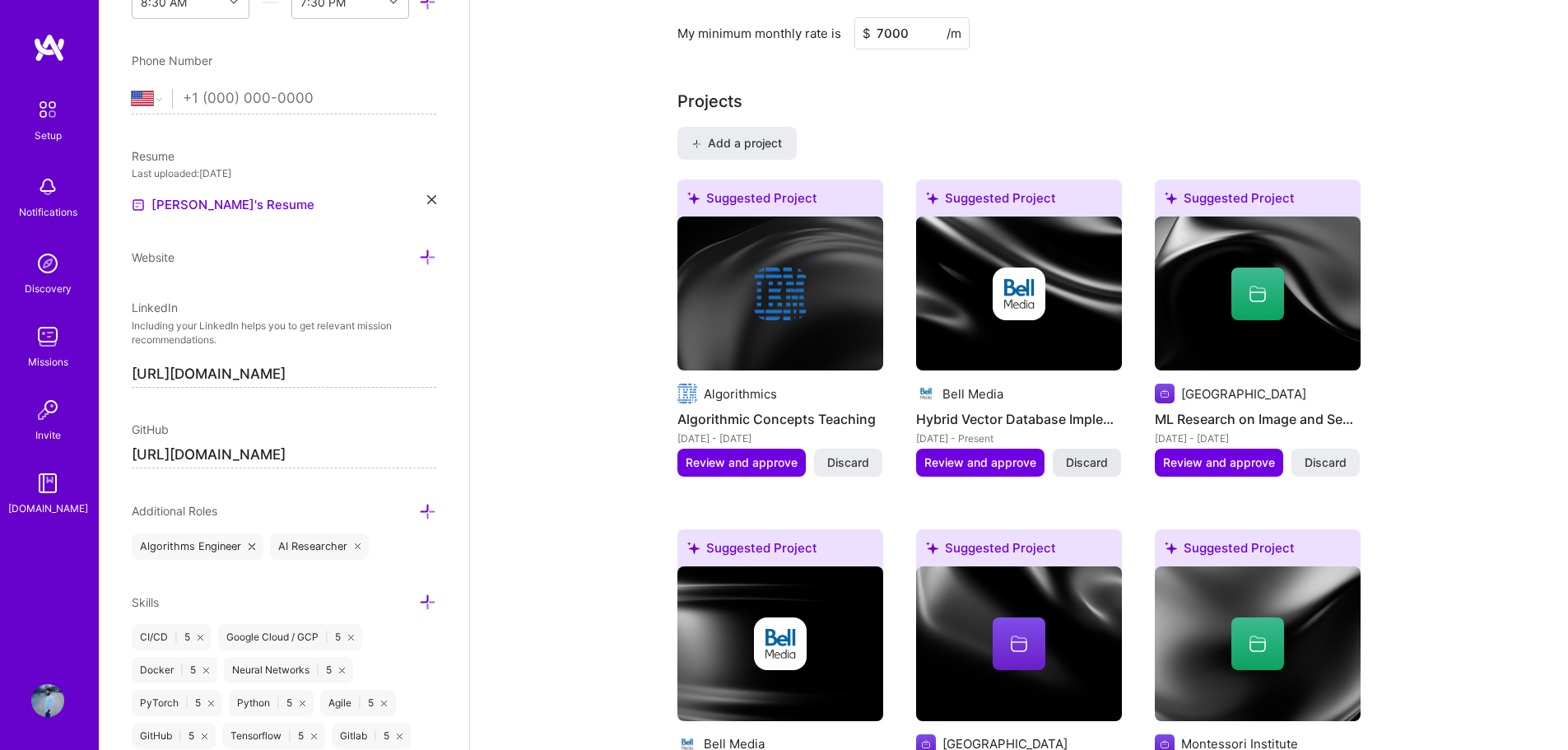
click at [1100, 454] on span "Discard" at bounding box center [1086, 463] width 42 height 17
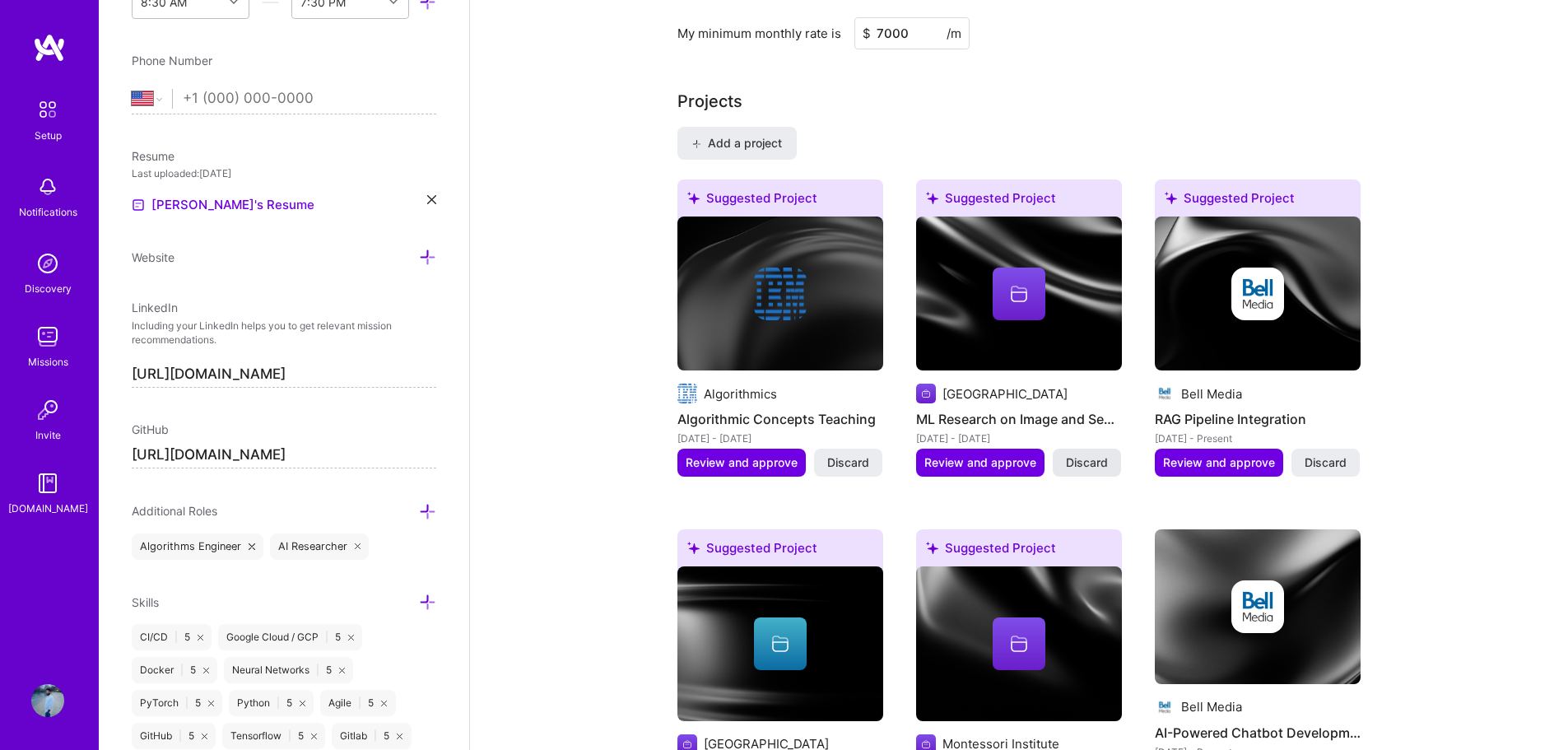
click at [1100, 454] on span "Discard" at bounding box center [1086, 463] width 42 height 17
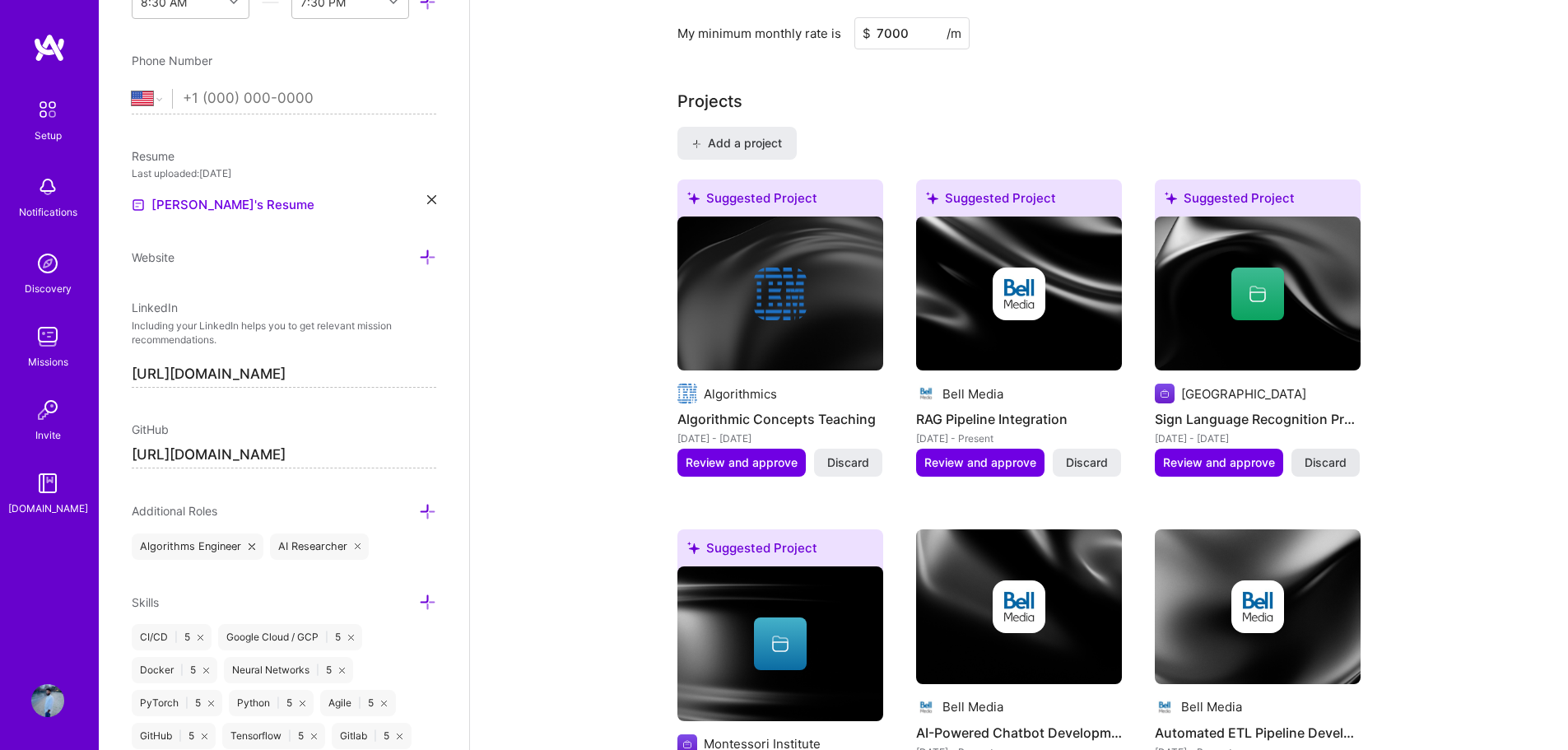
click at [1353, 449] on button "Discard" at bounding box center [1325, 463] width 69 height 28
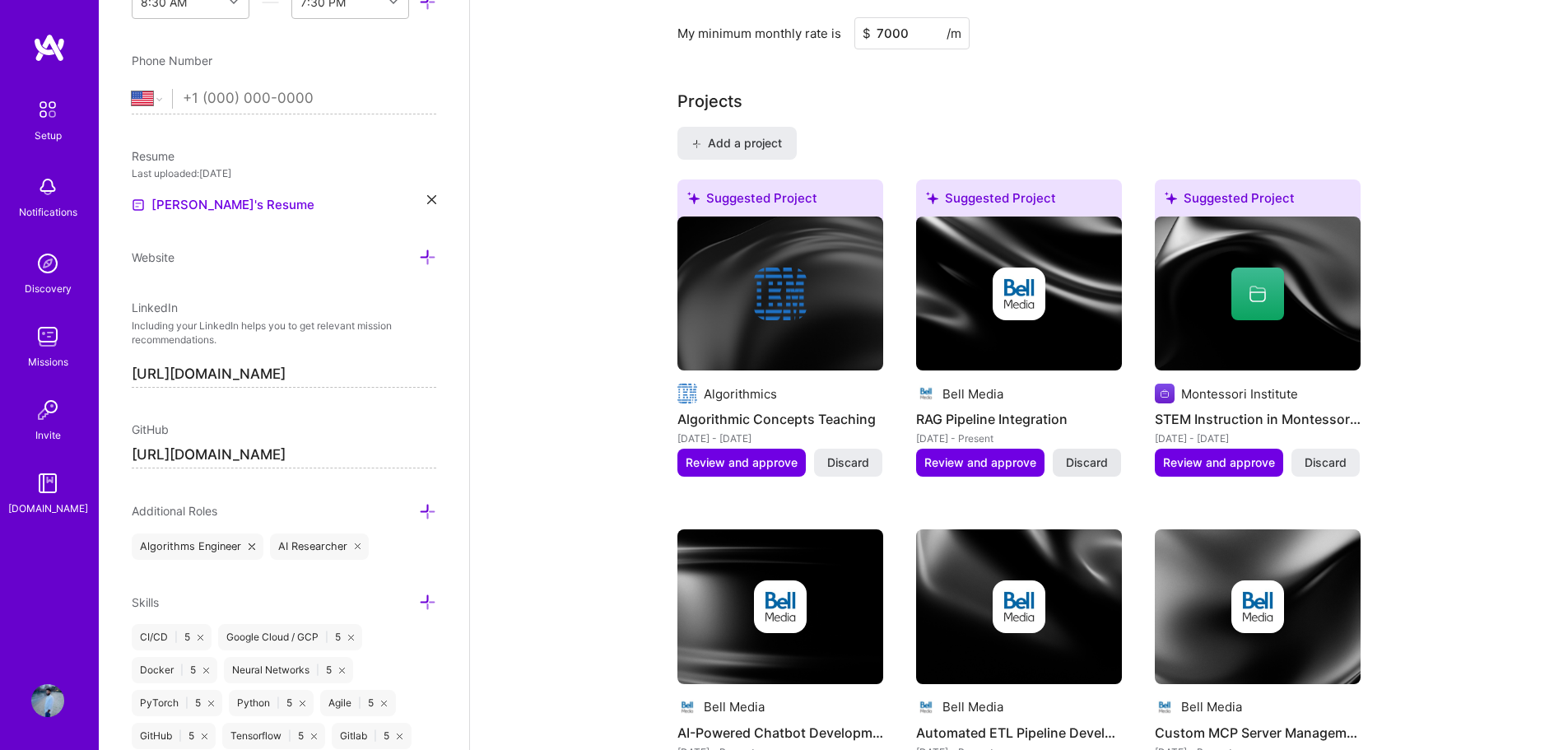
click at [1097, 454] on span "Discard" at bounding box center [1086, 463] width 42 height 17
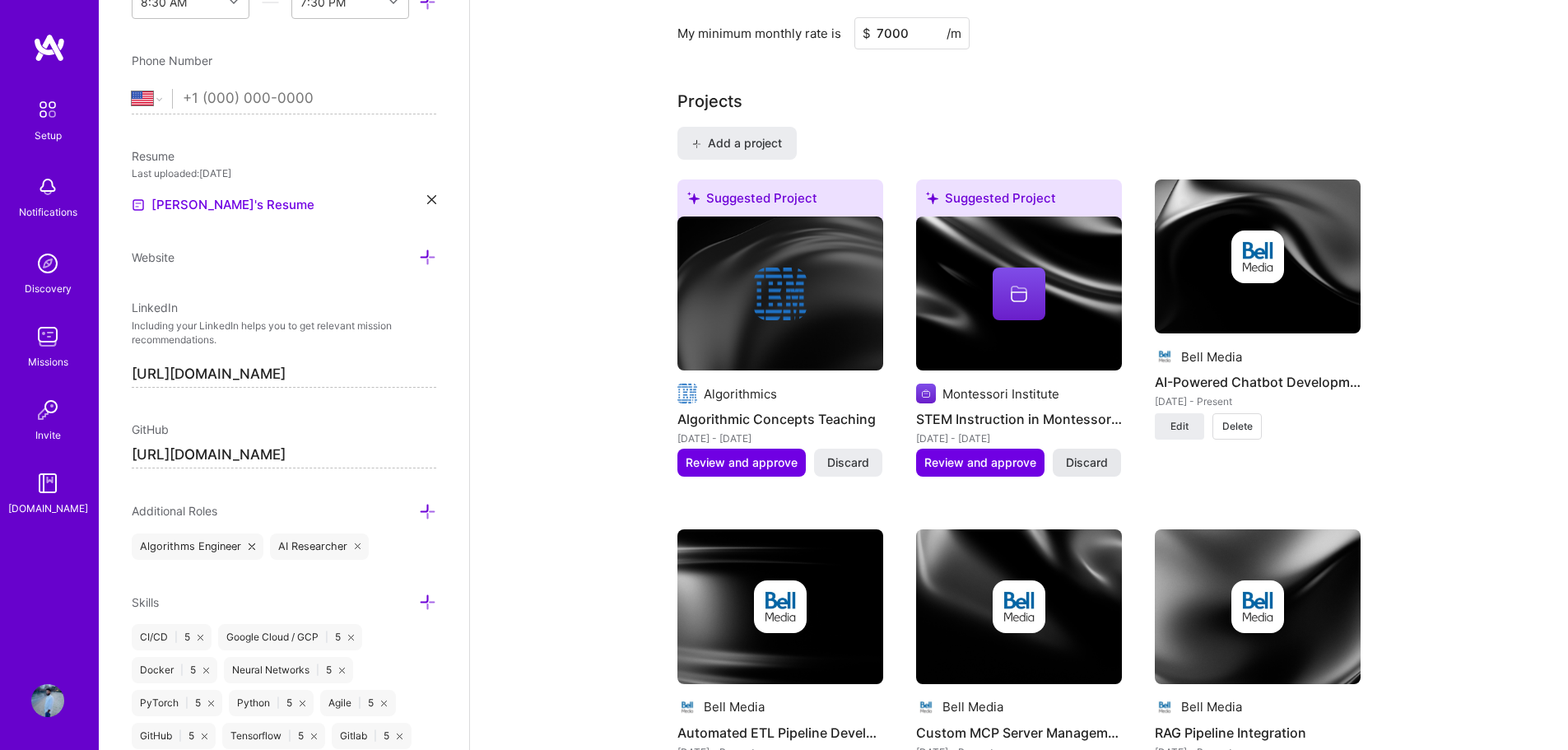
click at [1080, 454] on span "Discard" at bounding box center [1086, 463] width 42 height 17
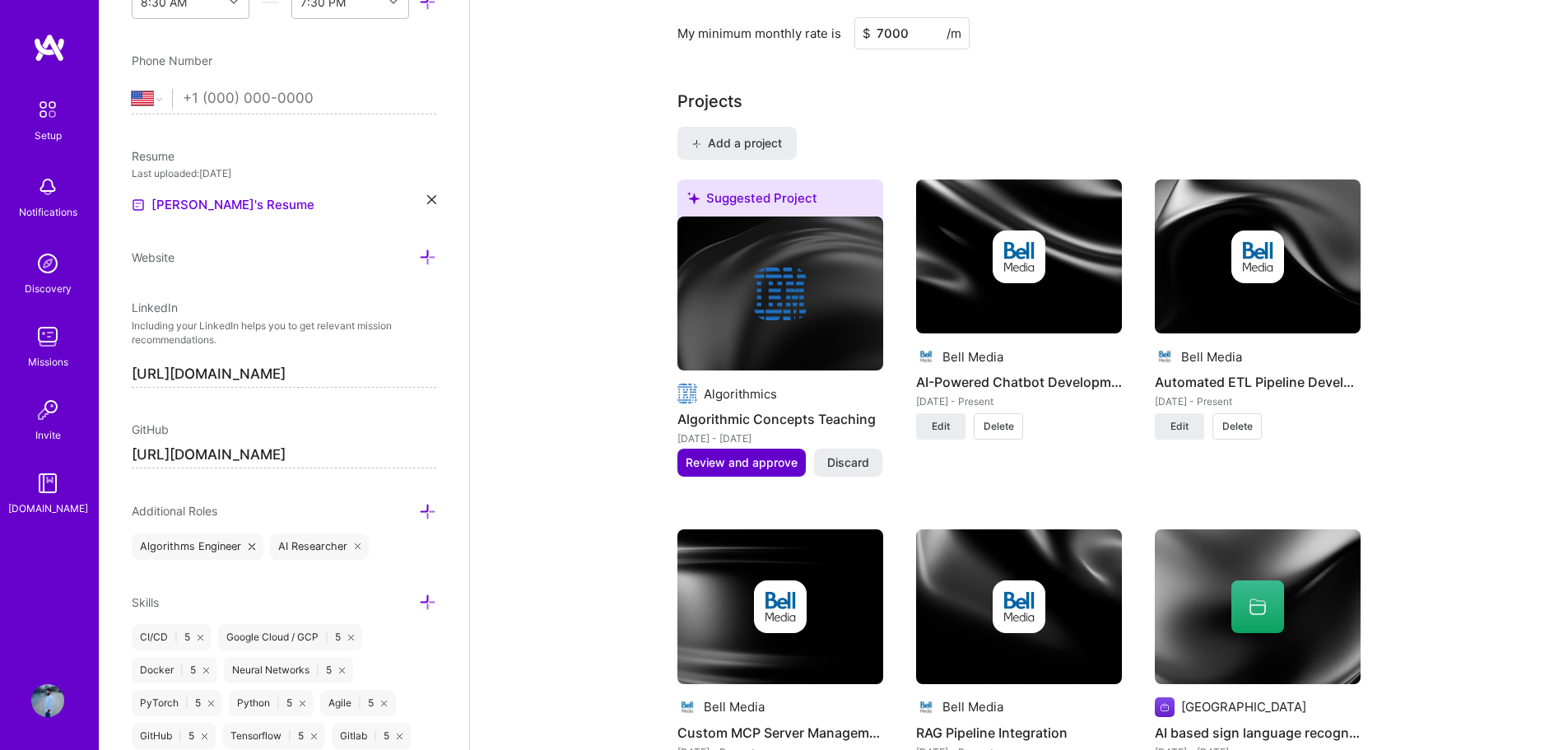
click at [766, 454] on span "Review and approve" at bounding box center [741, 463] width 112 height 17
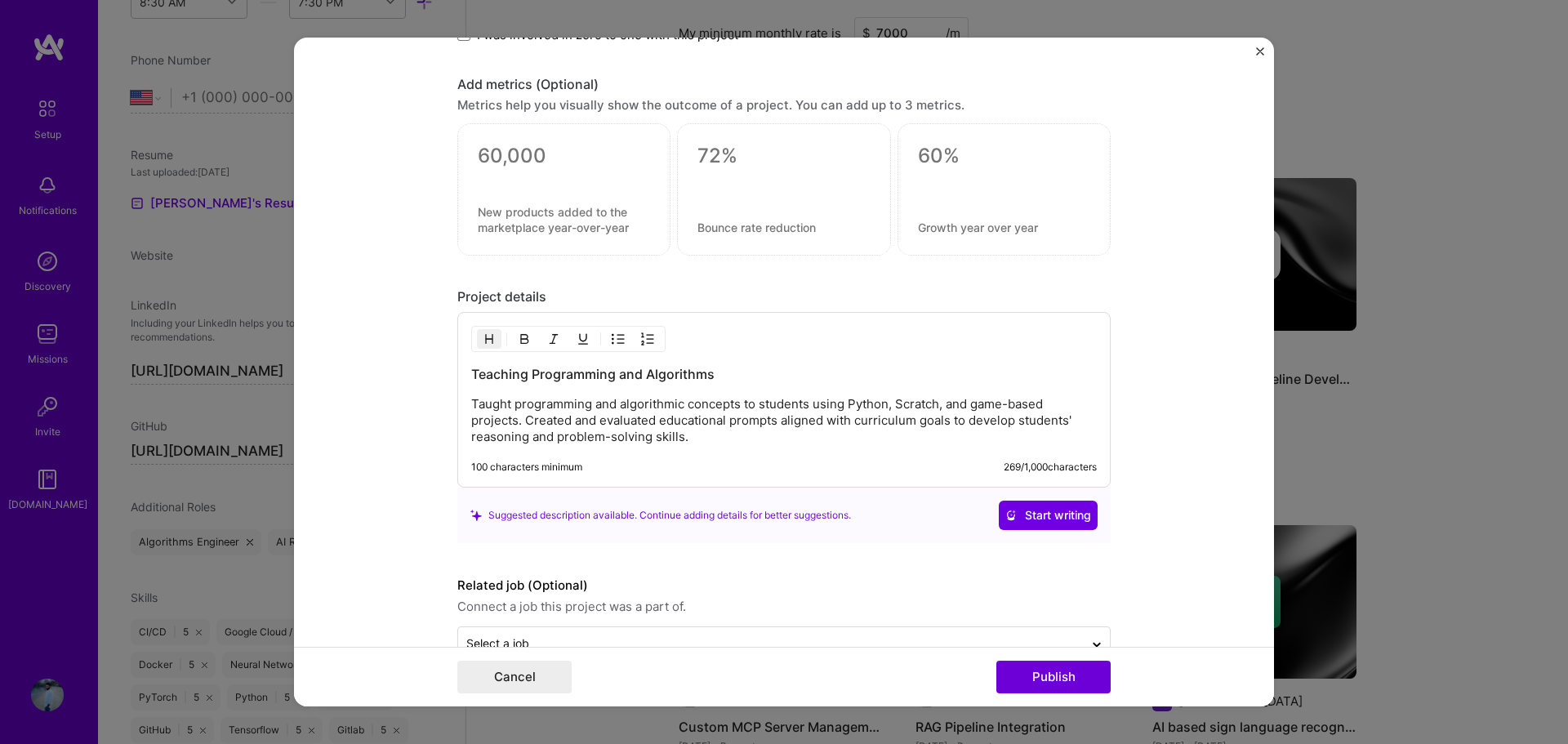
scroll to position [1143, 0]
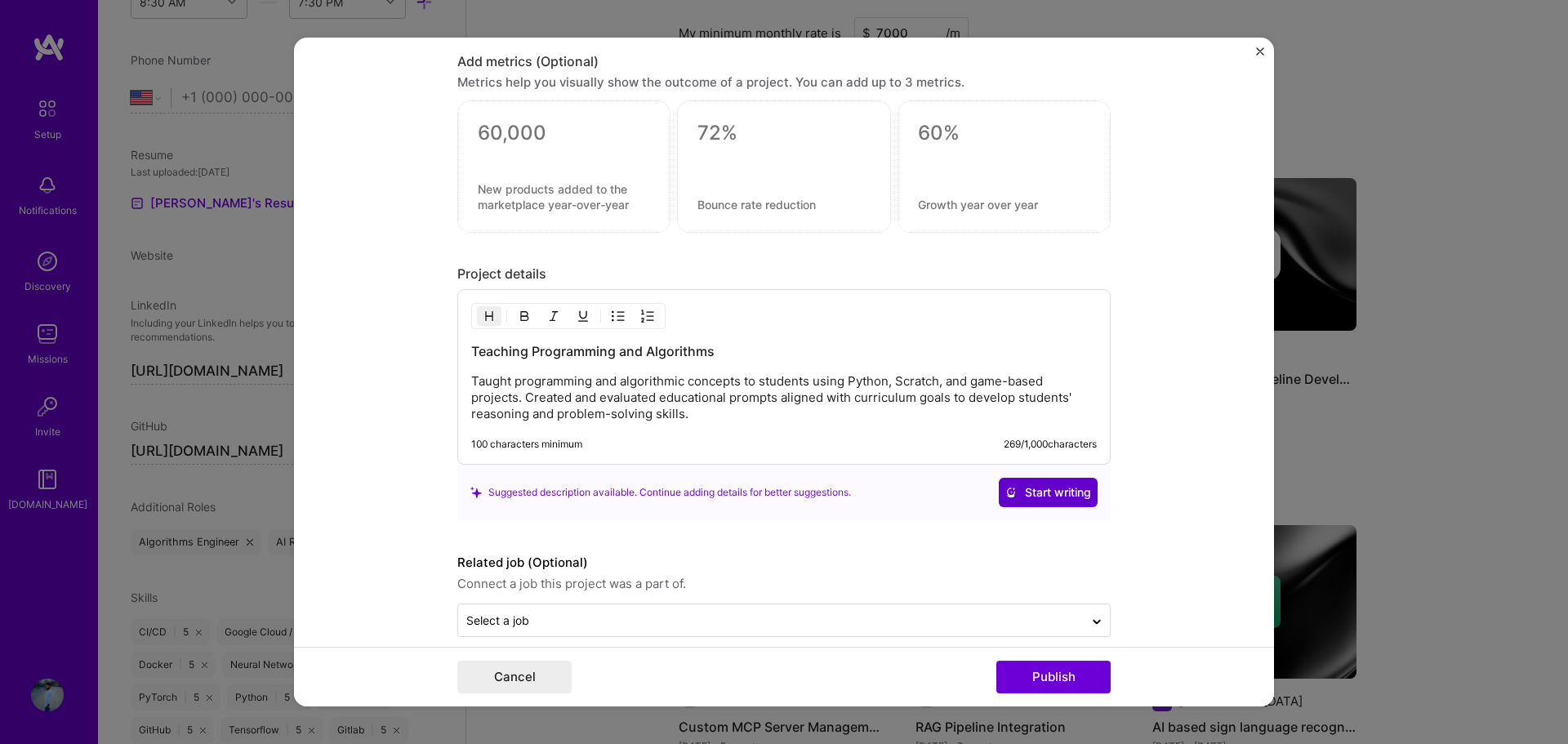
click at [1038, 489] on span "Start writing" at bounding box center [1048, 492] width 86 height 16
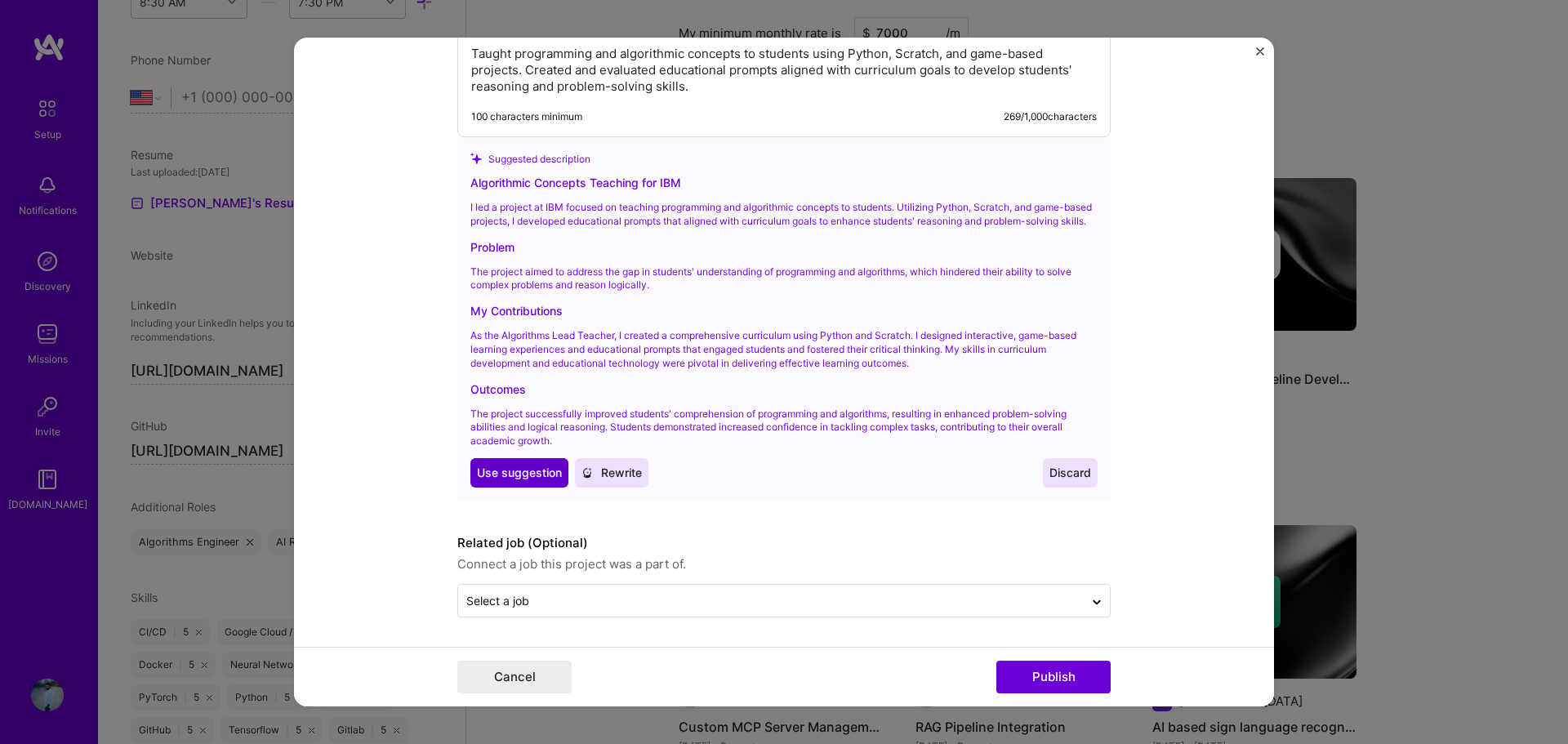
click at [507, 479] on span "Use suggestion" at bounding box center [520, 473] width 85 height 16
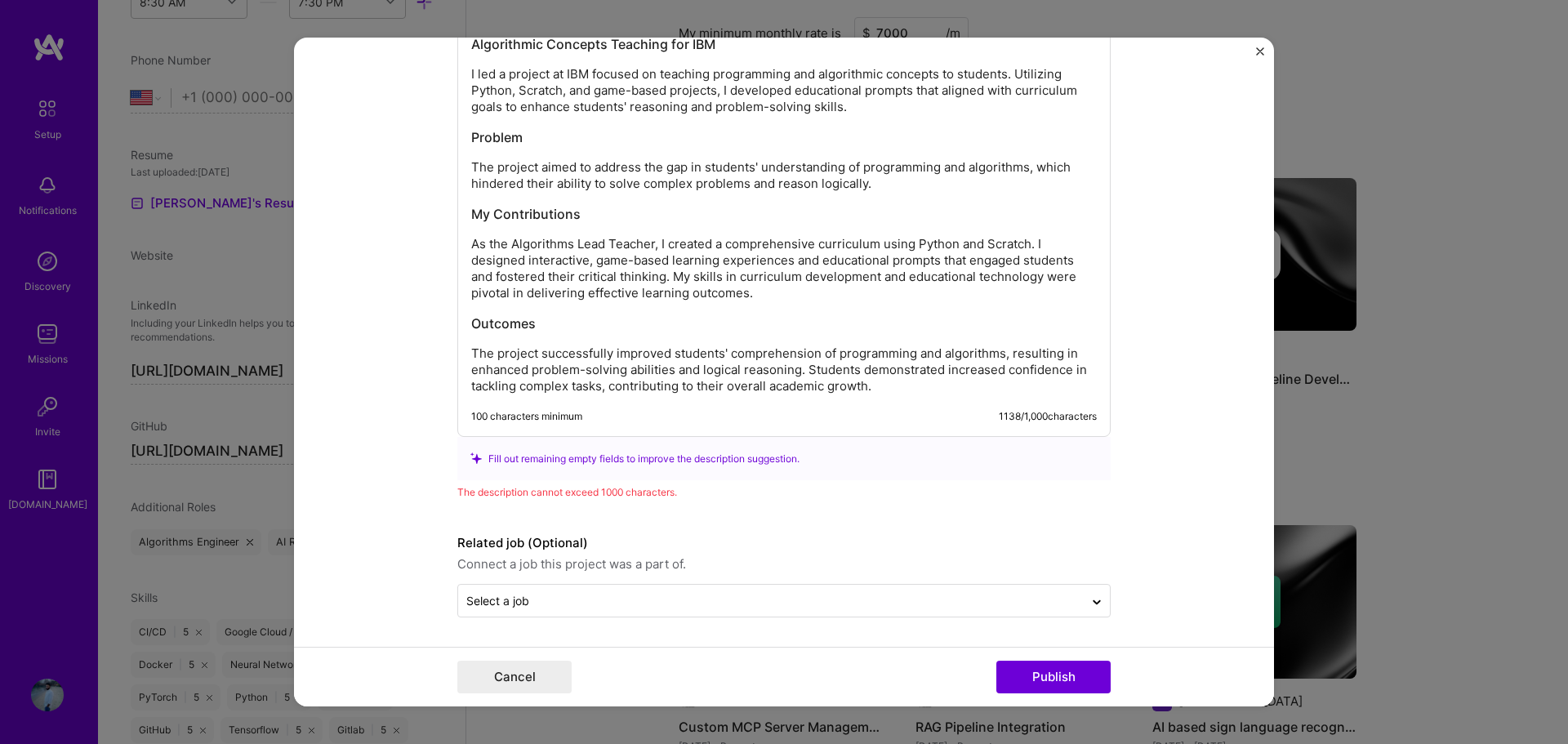
scroll to position [1449, 0]
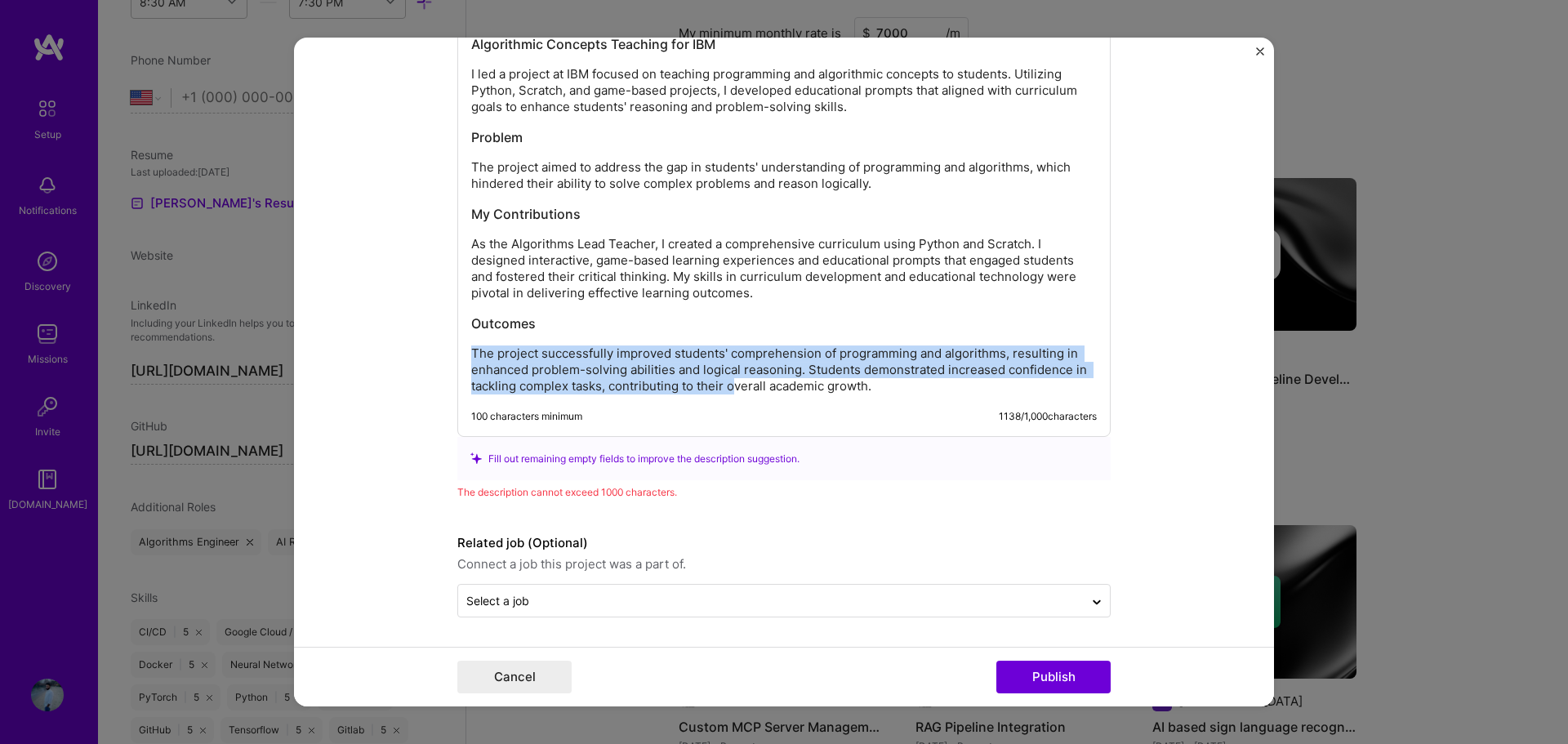
drag, startPoint x: 802, startPoint y: 403, endPoint x: 543, endPoint y: 324, distance: 270.8
click at [543, 324] on div "Algorithmic Concepts Teaching for IBM I led a project at IBM focused on teachin…" at bounding box center [784, 209] width 653 height 455
click at [543, 324] on h3 "Outcomes" at bounding box center [784, 324] width 625 height 18
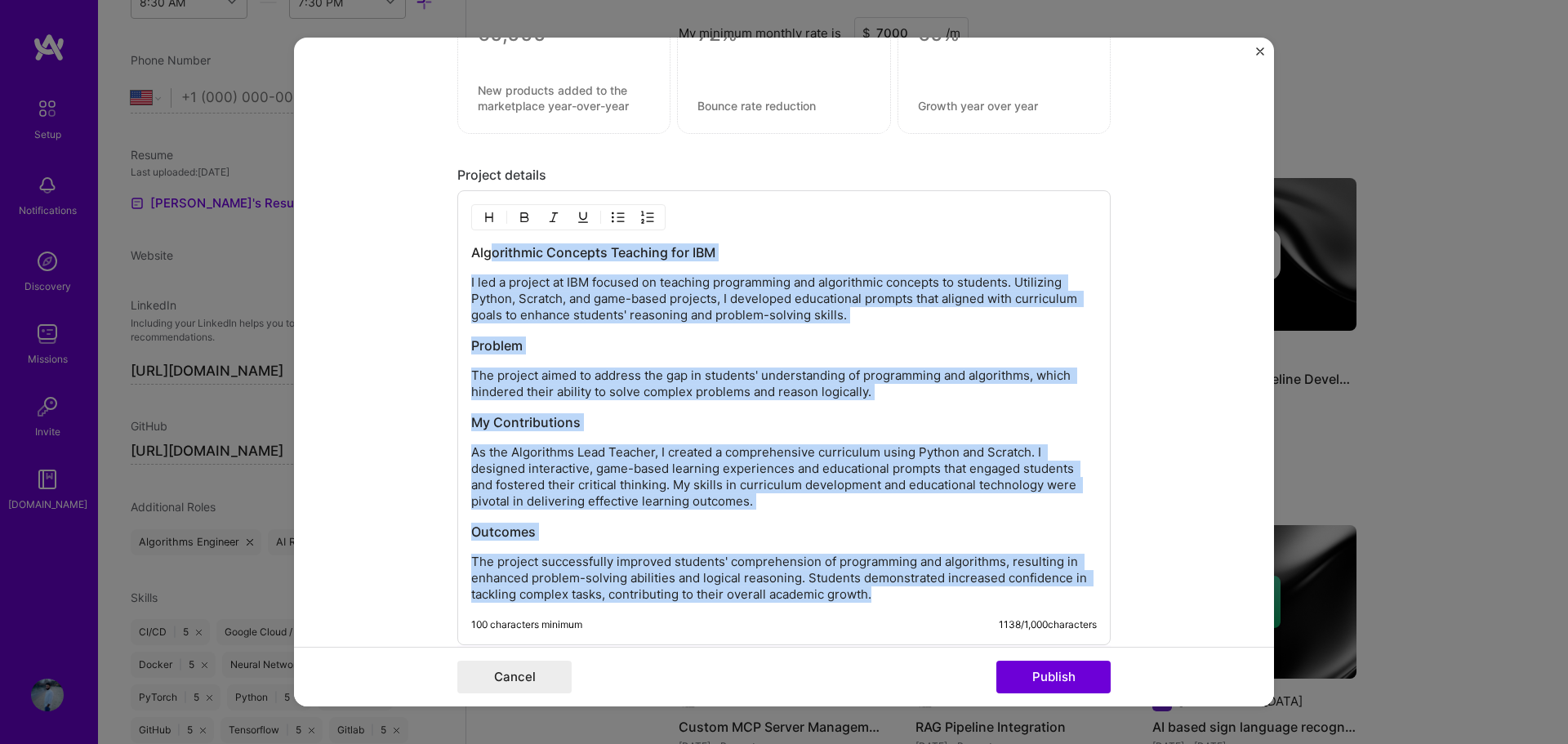
scroll to position [1204, 0]
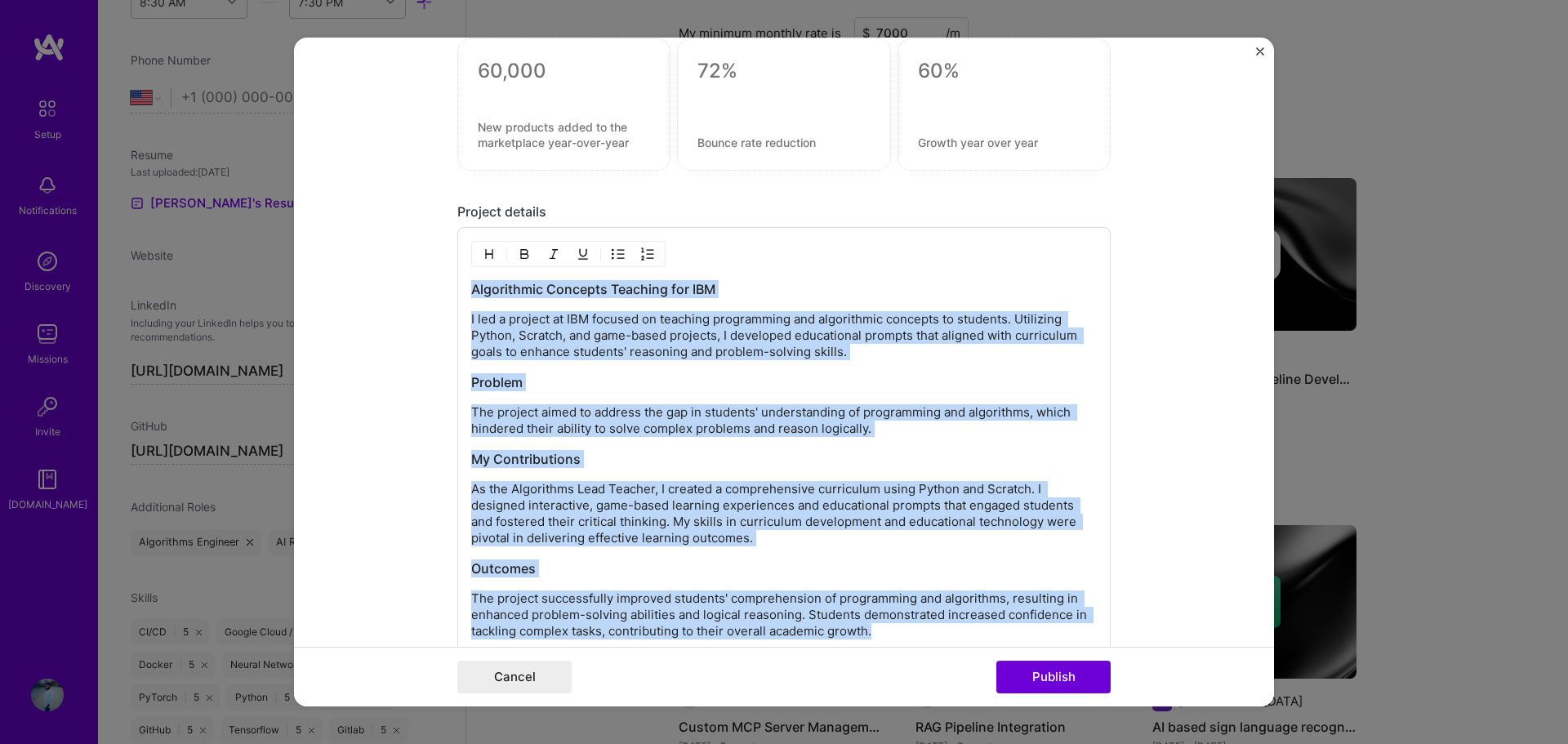
drag, startPoint x: 916, startPoint y: 386, endPoint x: 433, endPoint y: 280, distance: 494.5
click at [433, 280] on form "Editing suggested project This project is suggested based on your LinkedIn, res…" at bounding box center [784, 372] width 979 height 669
copy div "Algorithmic Concepts Teaching for IBM I led a project at IBM focused on teachin…"
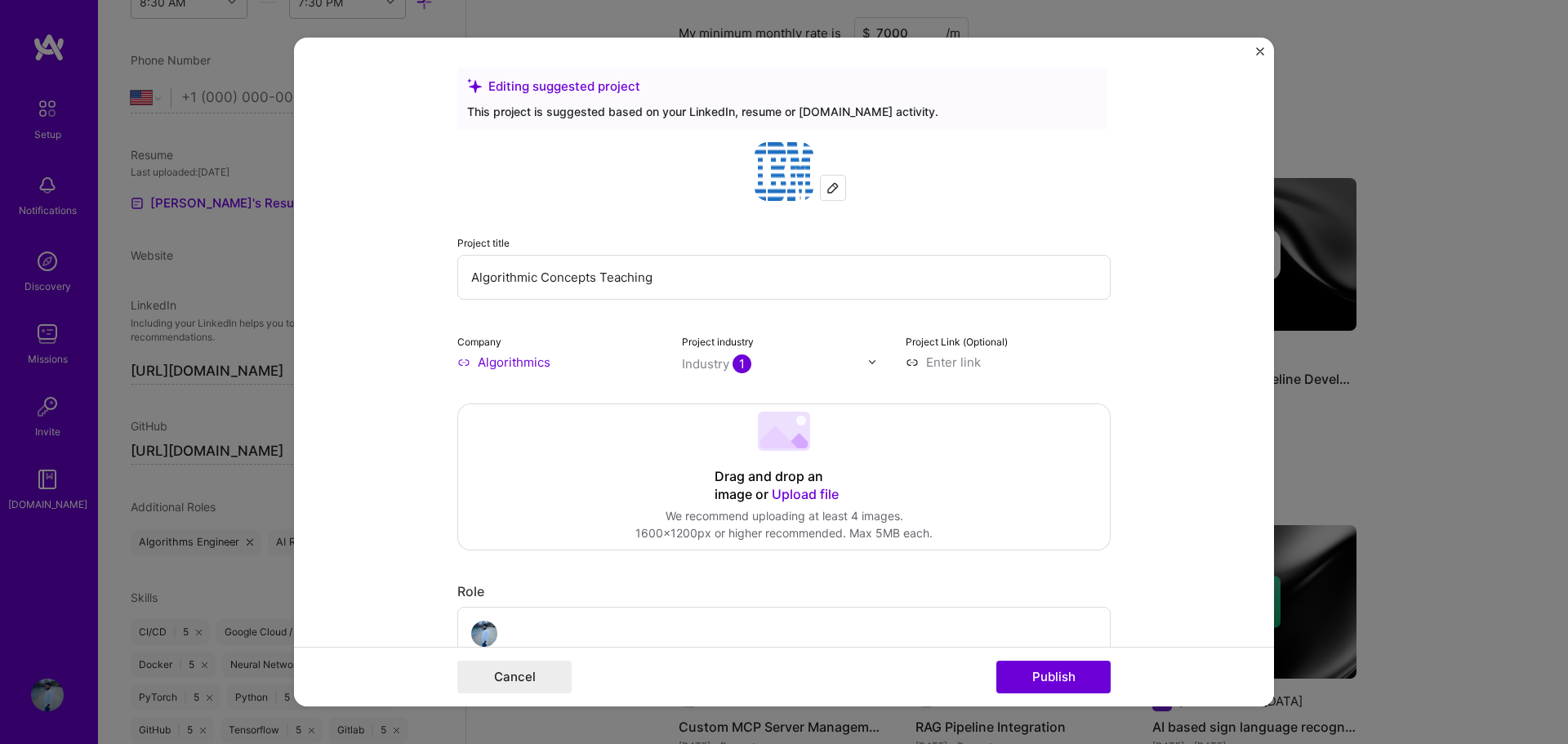
scroll to position [0, 0]
click at [493, 362] on input "Algorithmics" at bounding box center [560, 364] width 205 height 17
click at [545, 372] on input "Algorithmics" at bounding box center [560, 364] width 205 height 17
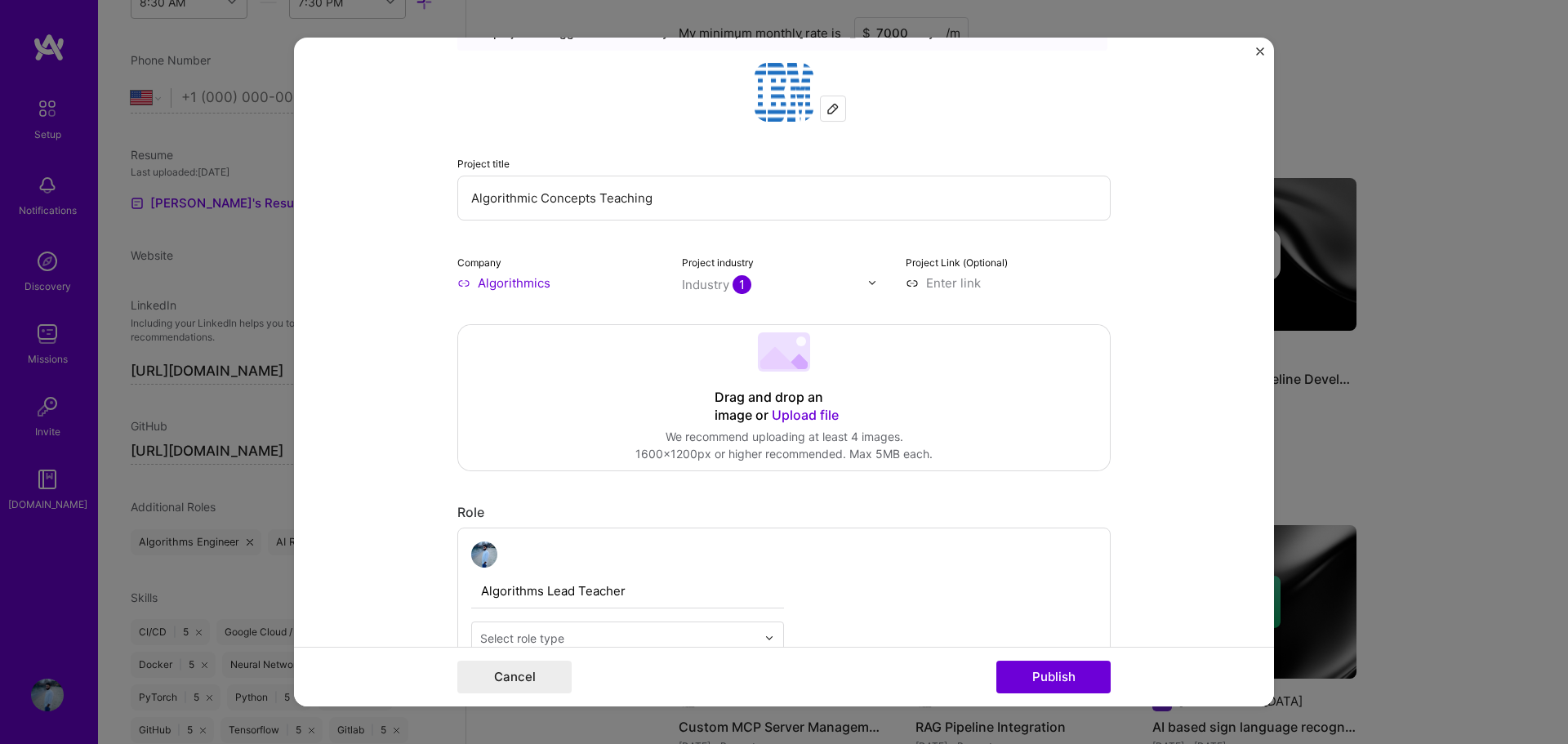
click at [502, 281] on input "Algorithmics" at bounding box center [560, 283] width 205 height 17
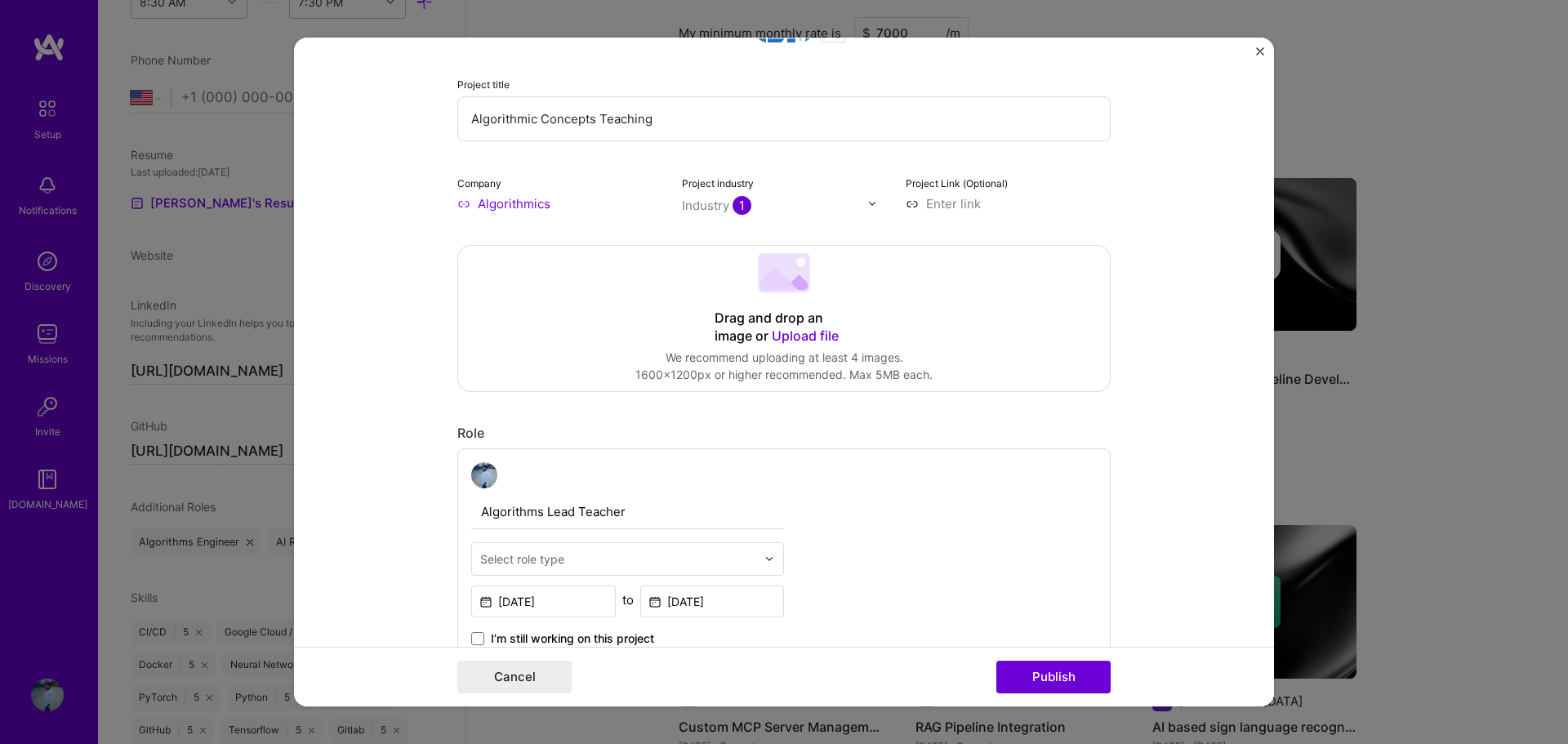
scroll to position [163, 0]
click at [625, 558] on input "text" at bounding box center [618, 556] width 276 height 17
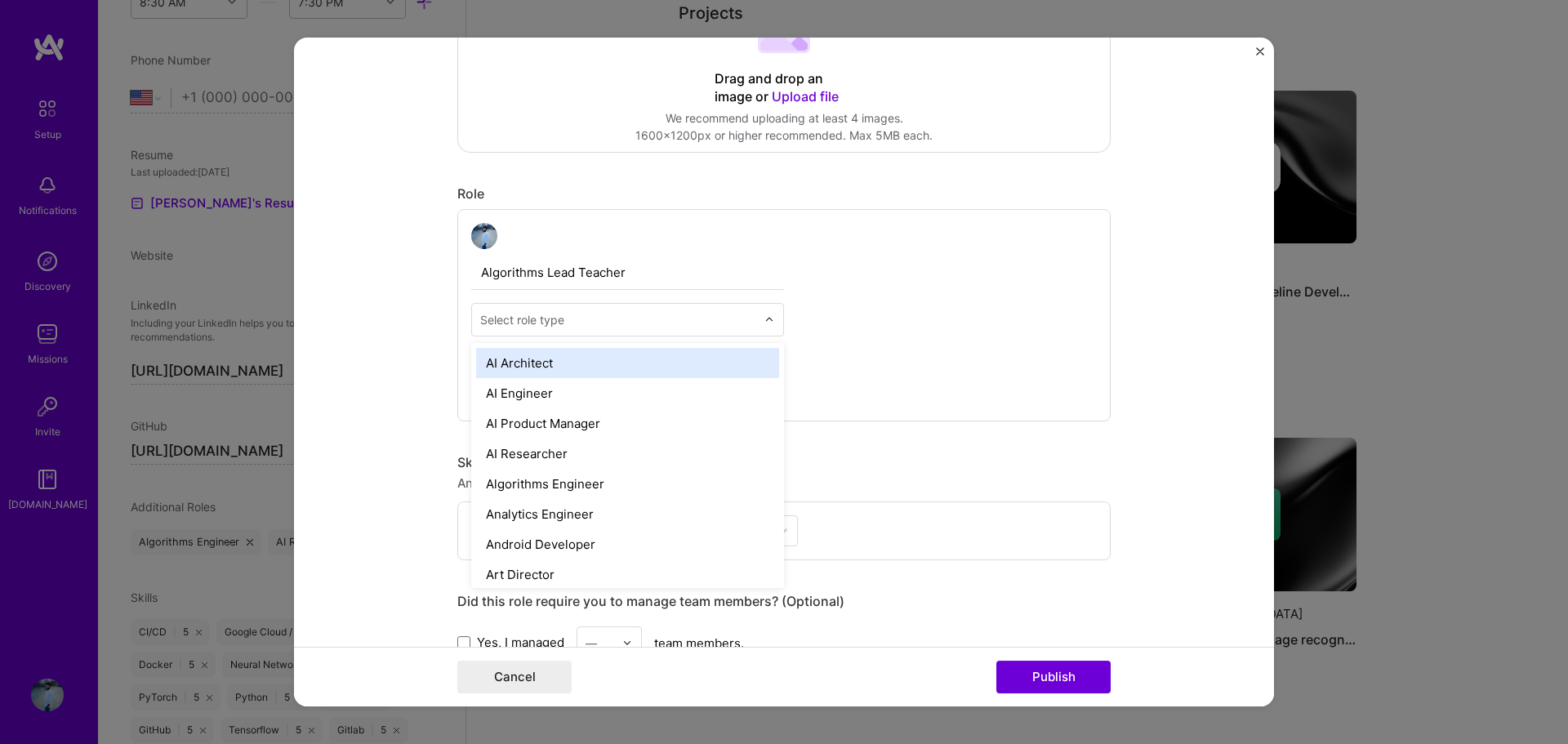
scroll to position [408, 0]
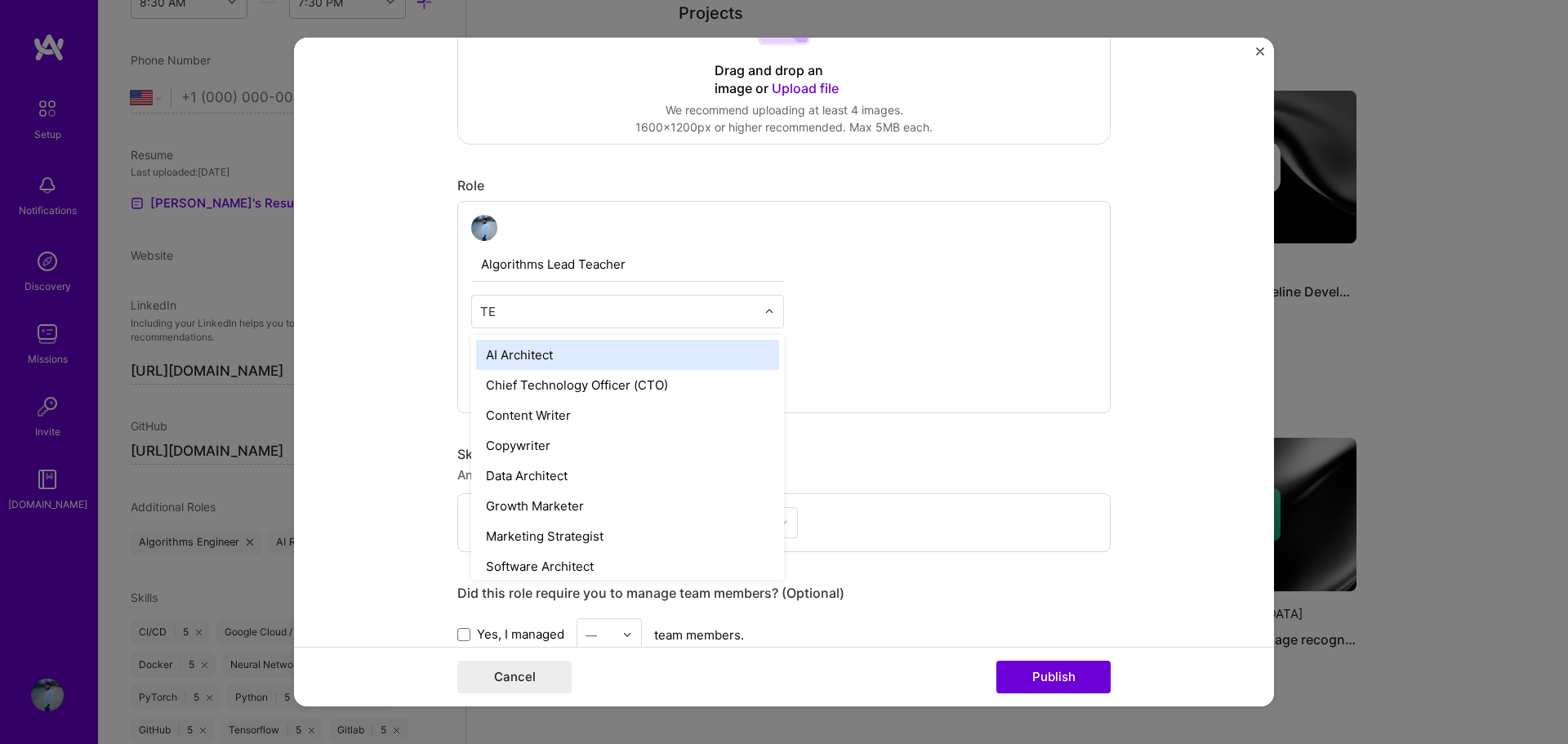
type input "T"
click at [393, 406] on form "Editing suggested project This project is suggested based on your LinkedIn, res…" at bounding box center [784, 372] width 979 height 669
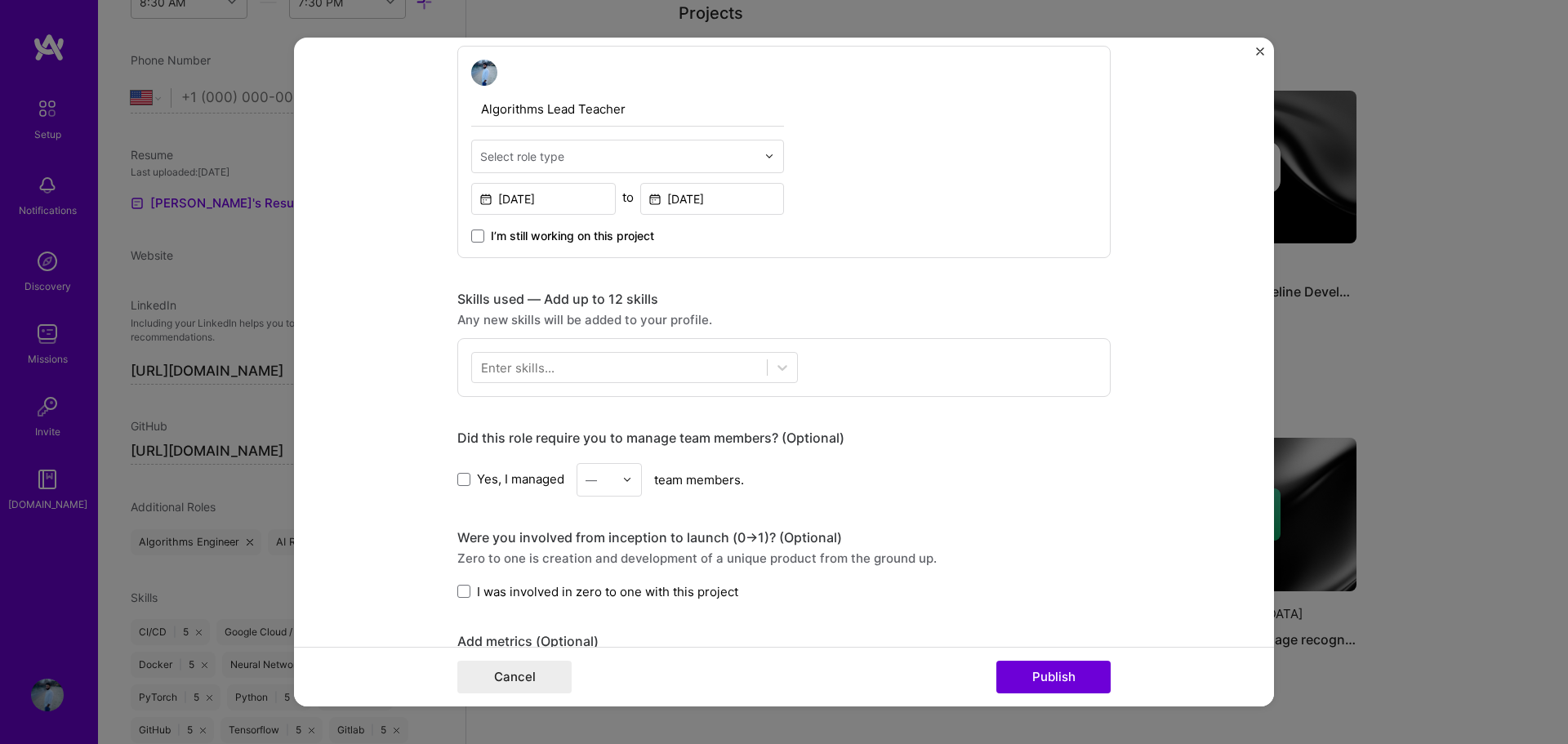
scroll to position [571, 0]
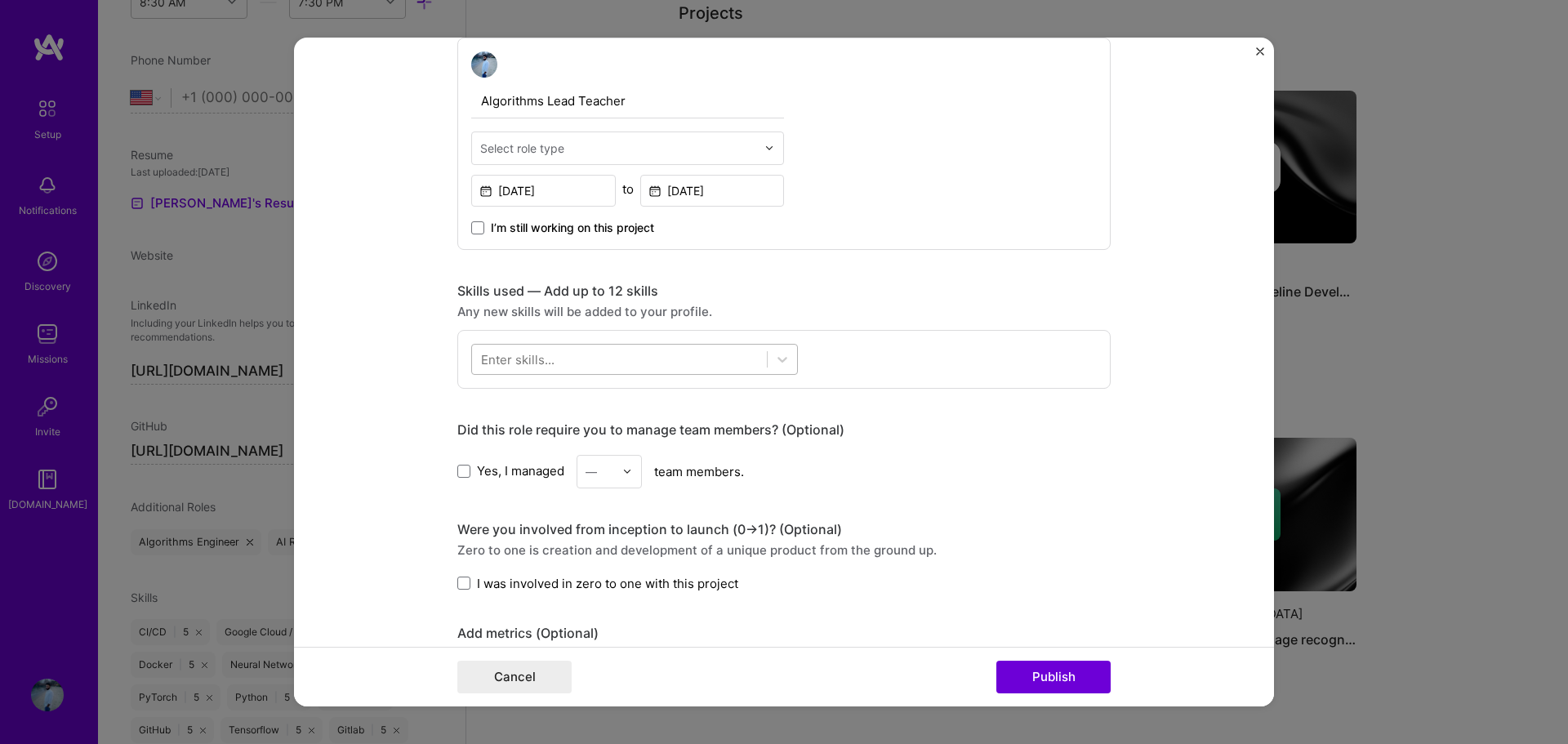
click at [628, 347] on div at bounding box center [620, 358] width 295 height 27
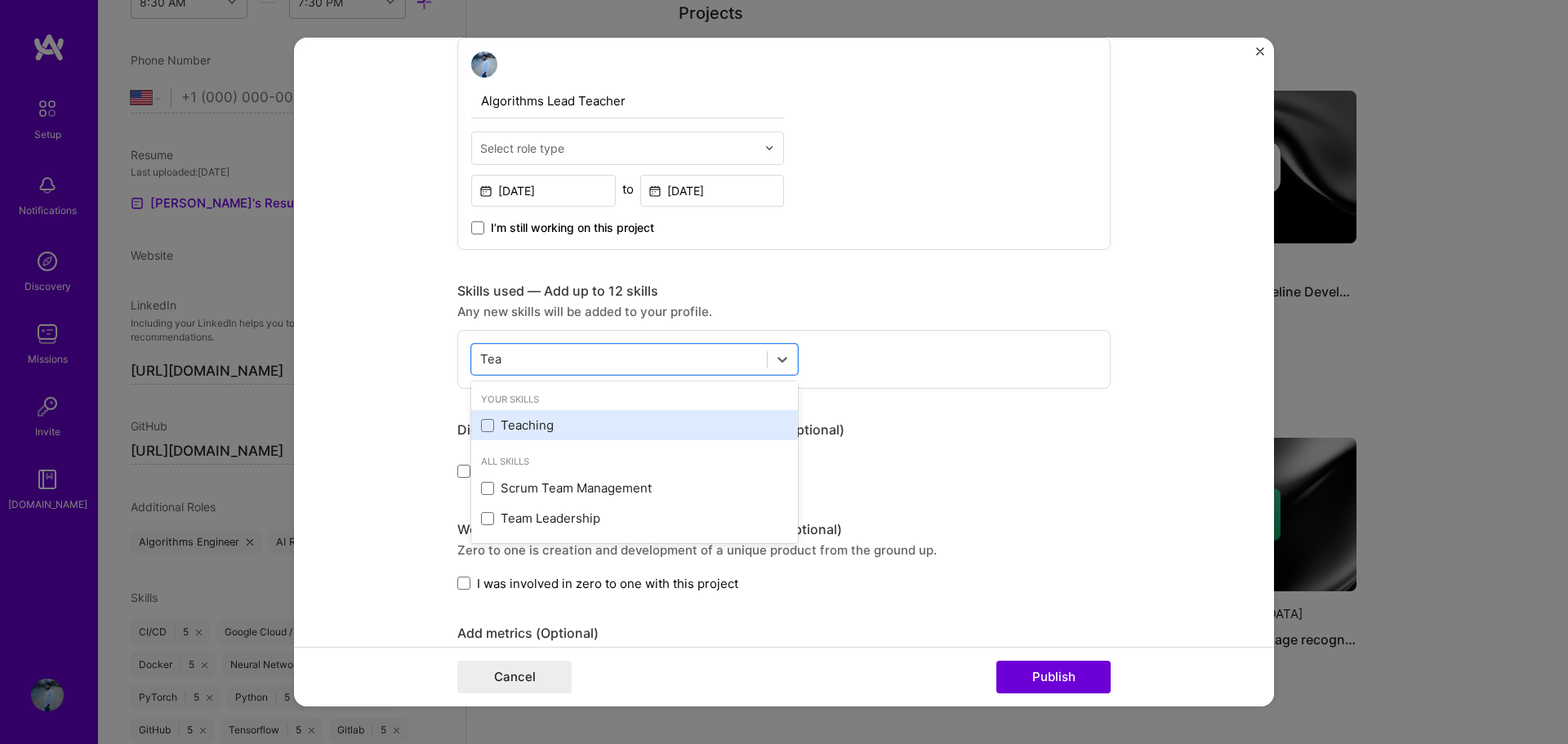
click at [542, 432] on div "Teaching" at bounding box center [634, 424] width 307 height 17
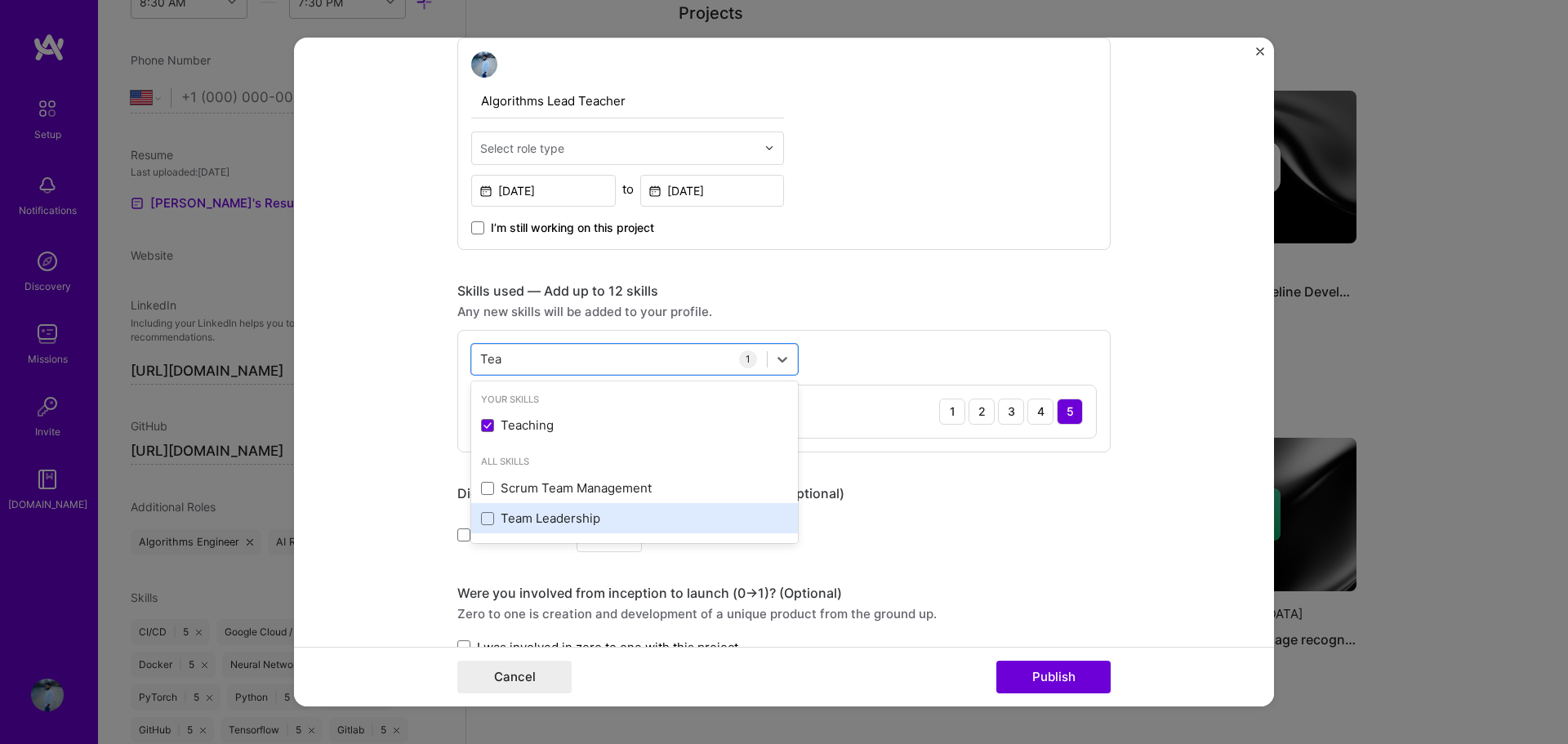
click at [539, 514] on div "Team Leadership" at bounding box center [634, 518] width 307 height 17
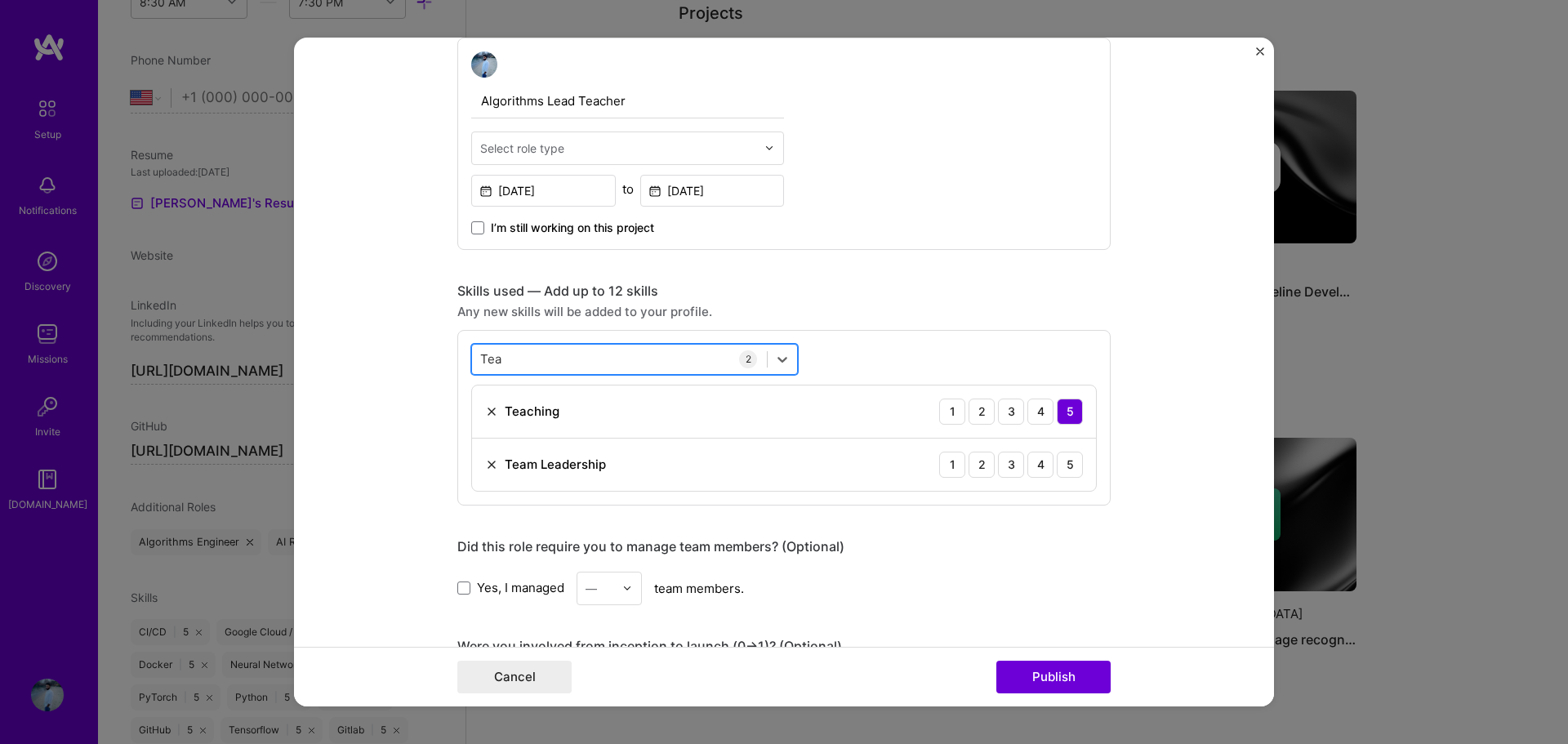
drag, startPoint x: 520, startPoint y: 362, endPoint x: 475, endPoint y: 363, distance: 45.0
click at [475, 363] on div "Tea Tea" at bounding box center [620, 358] width 295 height 27
type input "T"
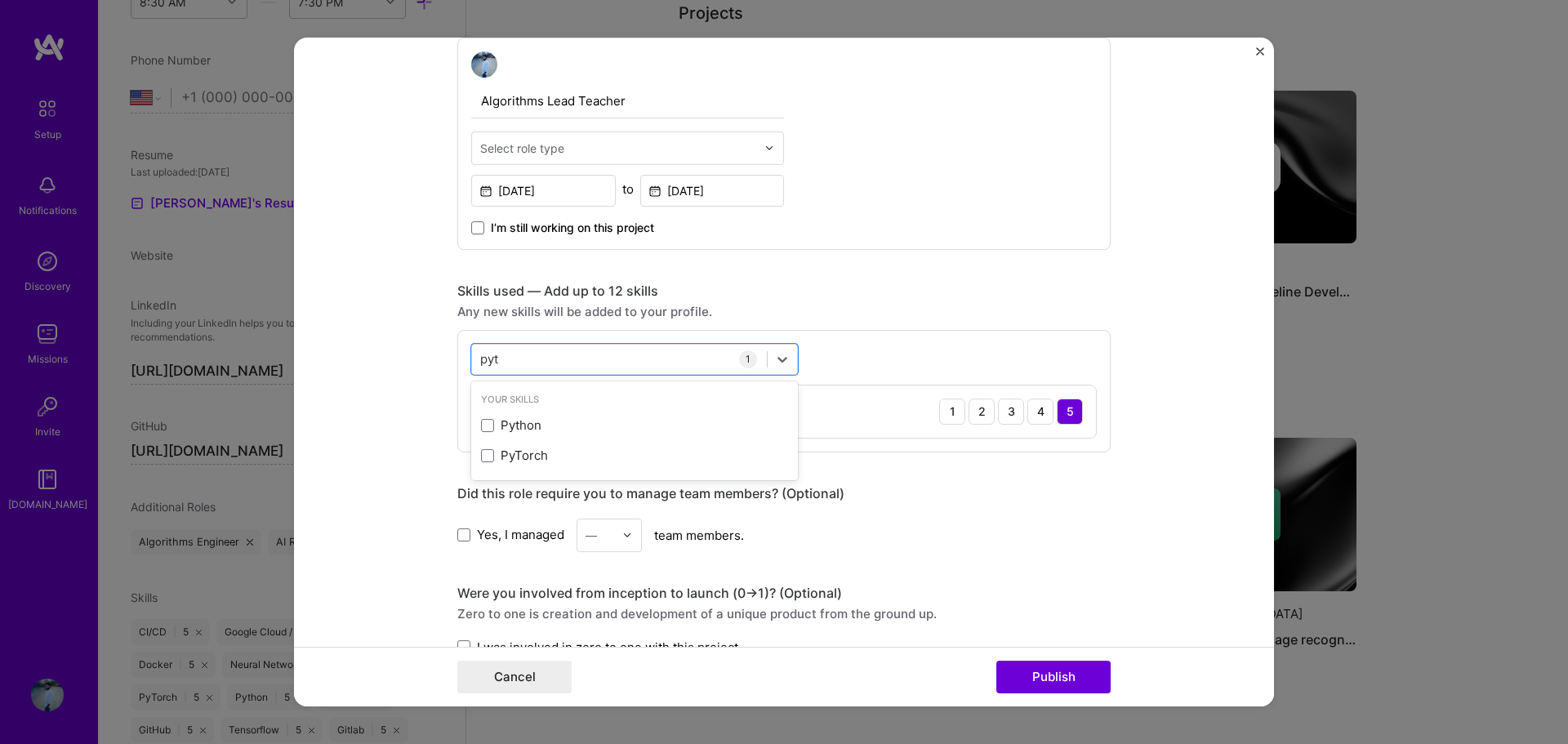
click at [481, 426] on span at bounding box center [488, 425] width 13 height 13
click at [0, 0] on input "checkbox" at bounding box center [0, 0] width 0 height 0
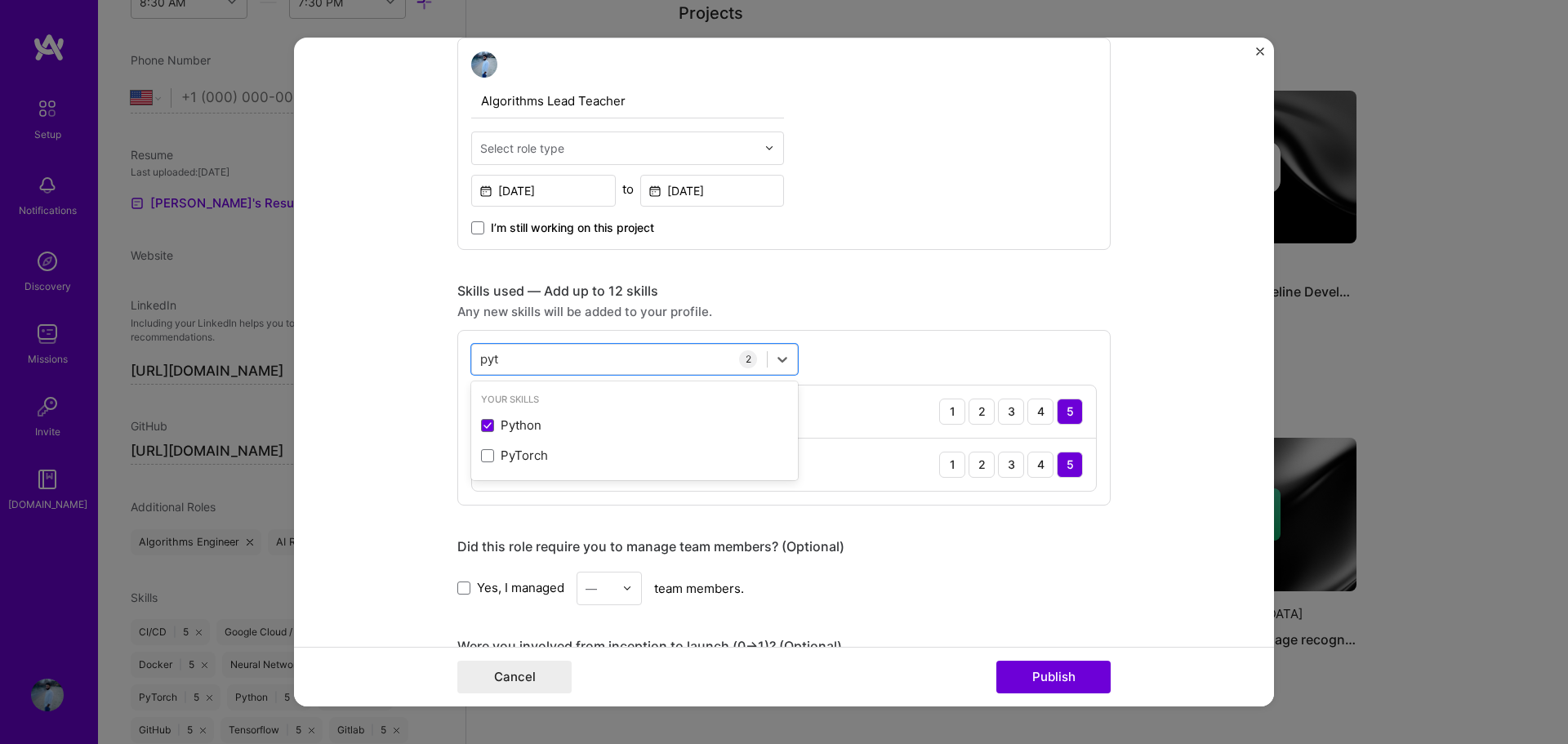
type input "pyt"
click at [862, 343] on div "option Python, selected. option PyTorch focused, 0 of 2. 2 results available fo…" at bounding box center [784, 417] width 653 height 175
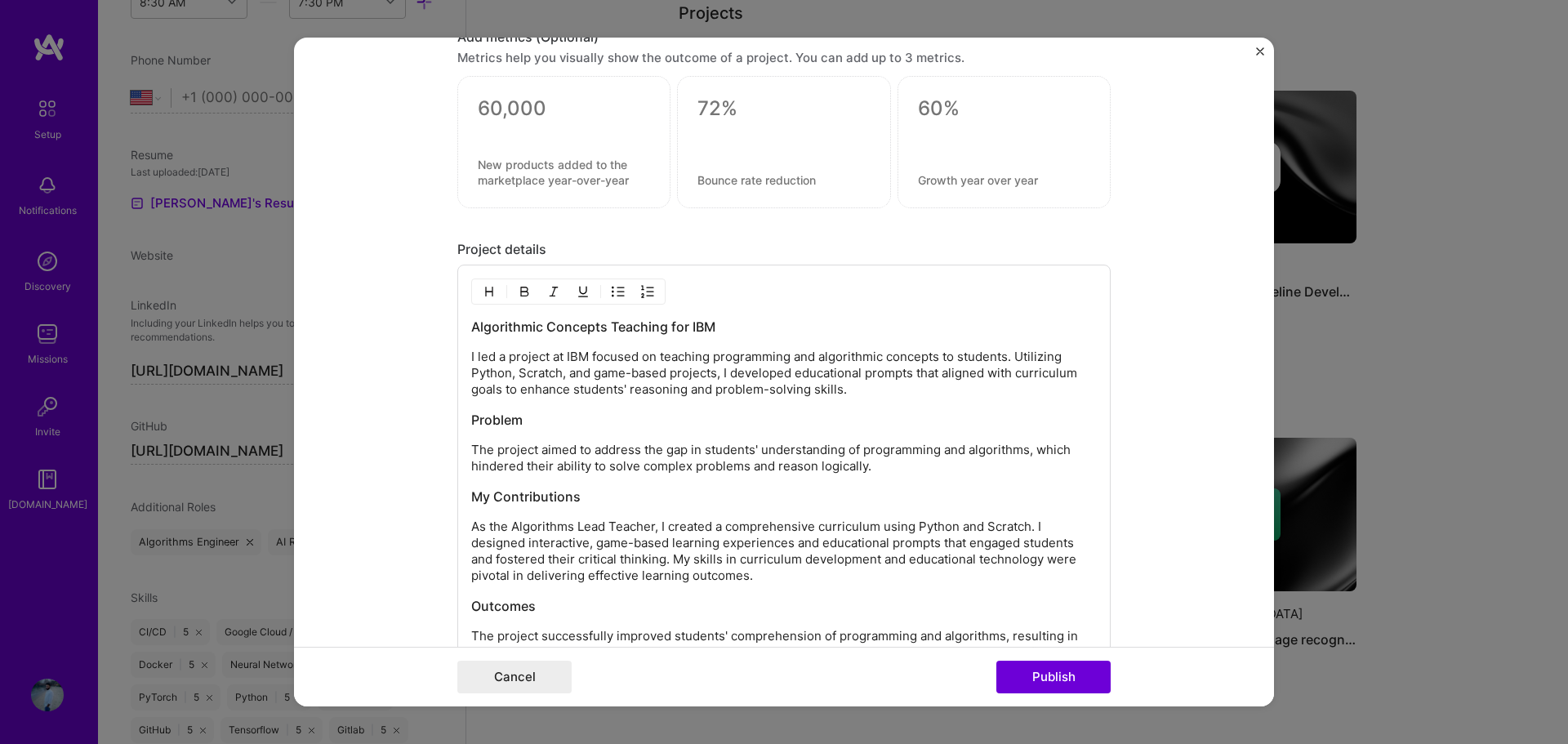
scroll to position [1551, 0]
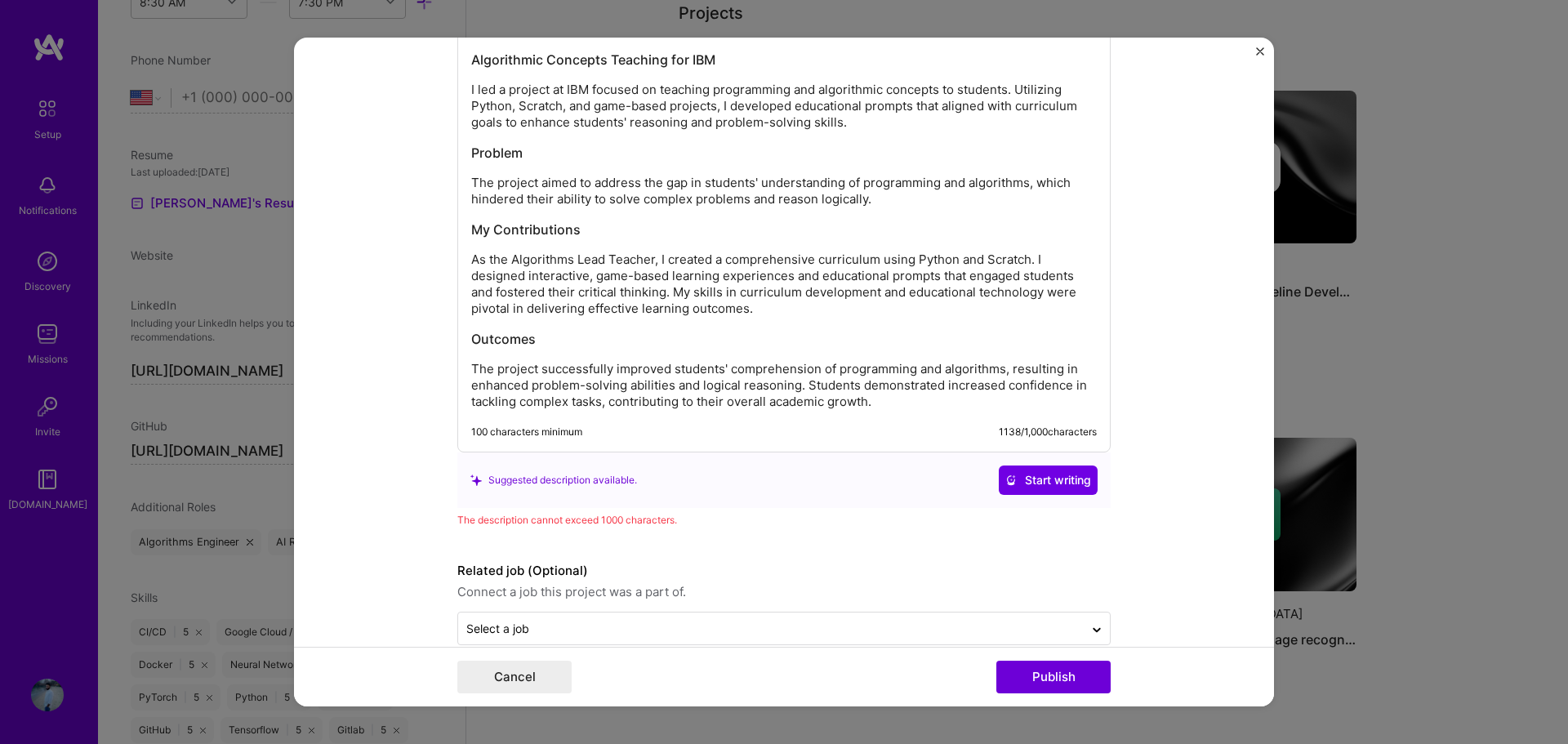
click at [720, 358] on div "Algorithmic Concepts Teaching for IBM I led a project at IBM focused on teachin…" at bounding box center [784, 230] width 625 height 359
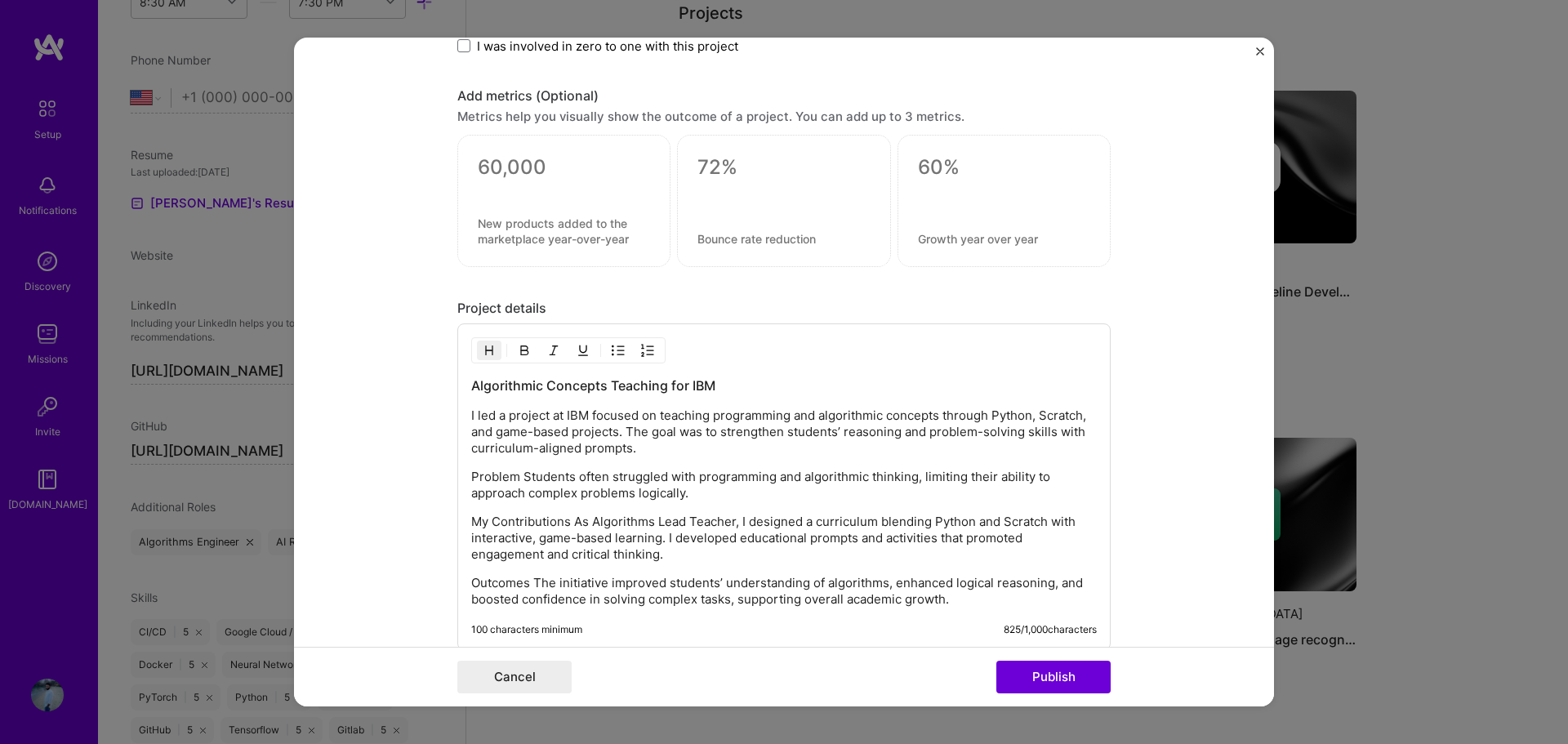
scroll to position [1430, 0]
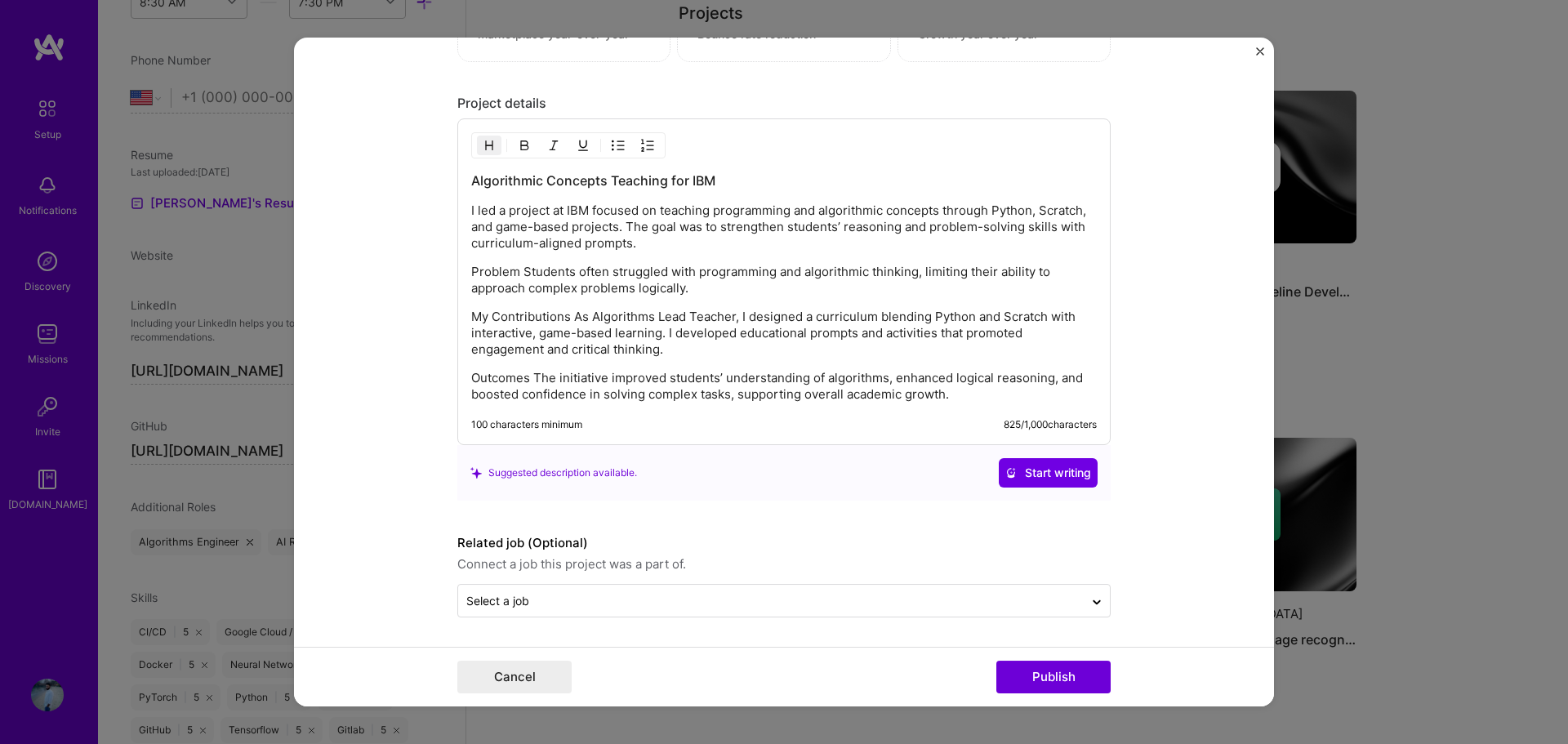
click at [517, 268] on p "Problem Students often struggled with programming and algorithmic thinking, lim…" at bounding box center [784, 280] width 625 height 33
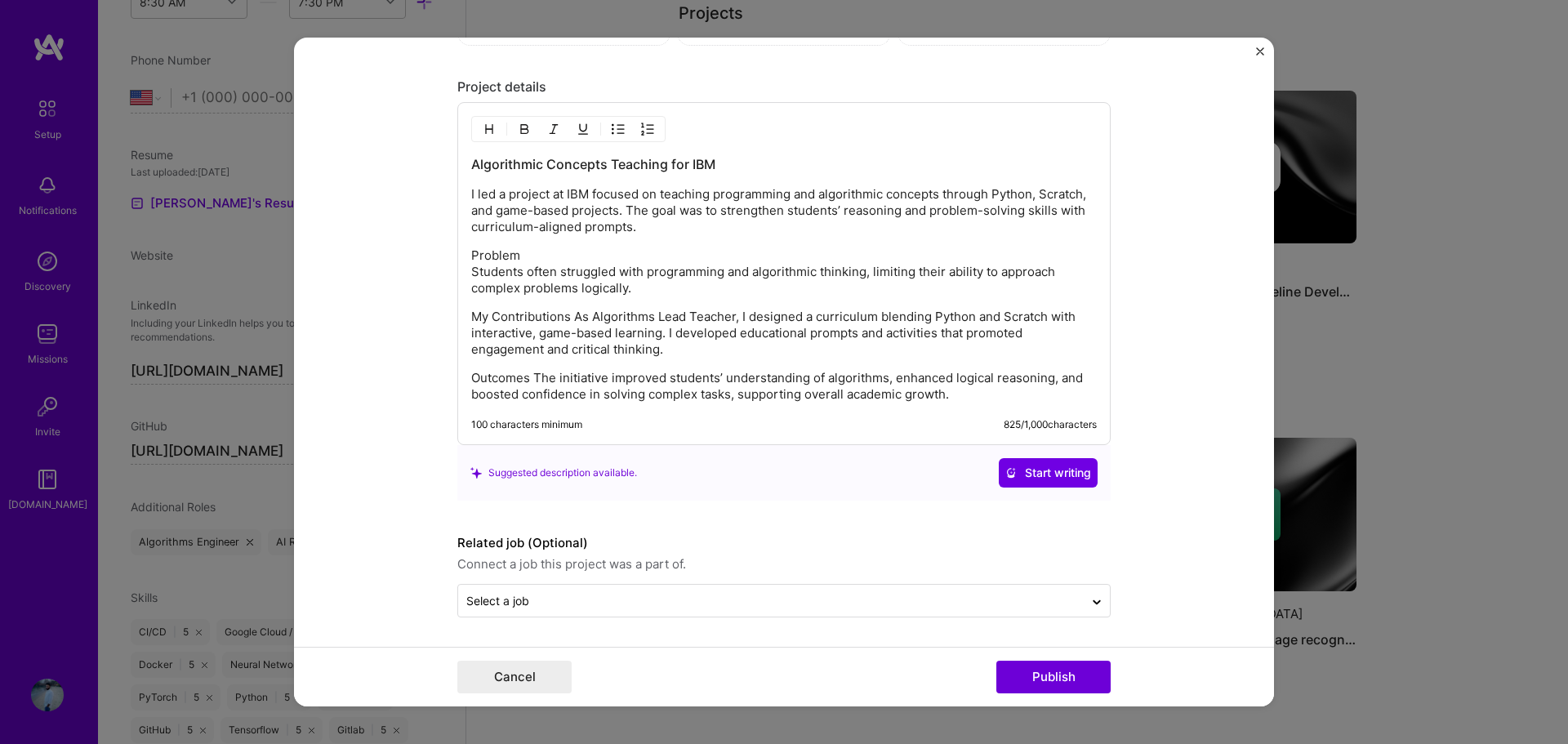
scroll to position [1463, 0]
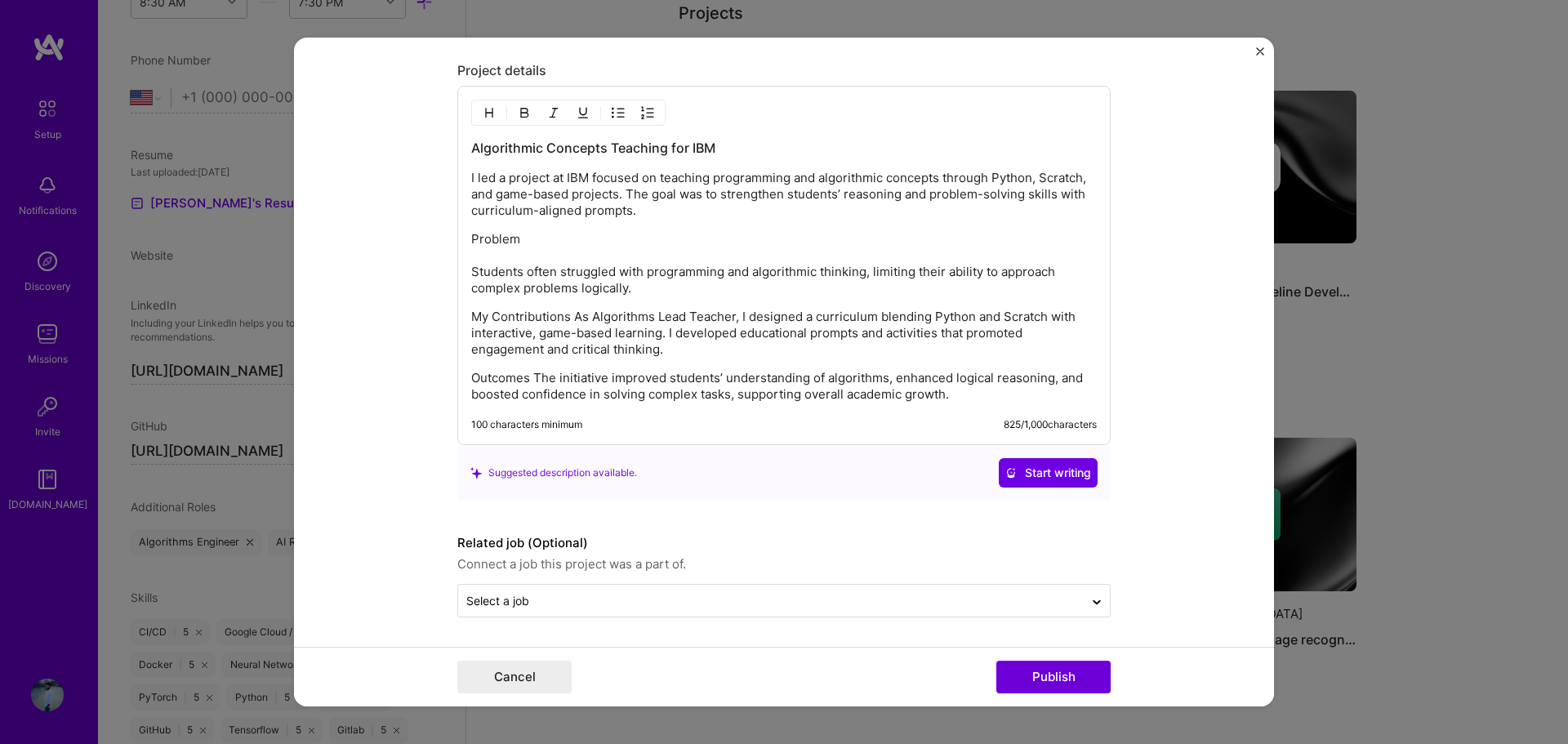
click at [566, 317] on p "My Contributions As Algorithms Lead Teacher, I designed a curriculum blending P…" at bounding box center [784, 333] width 625 height 49
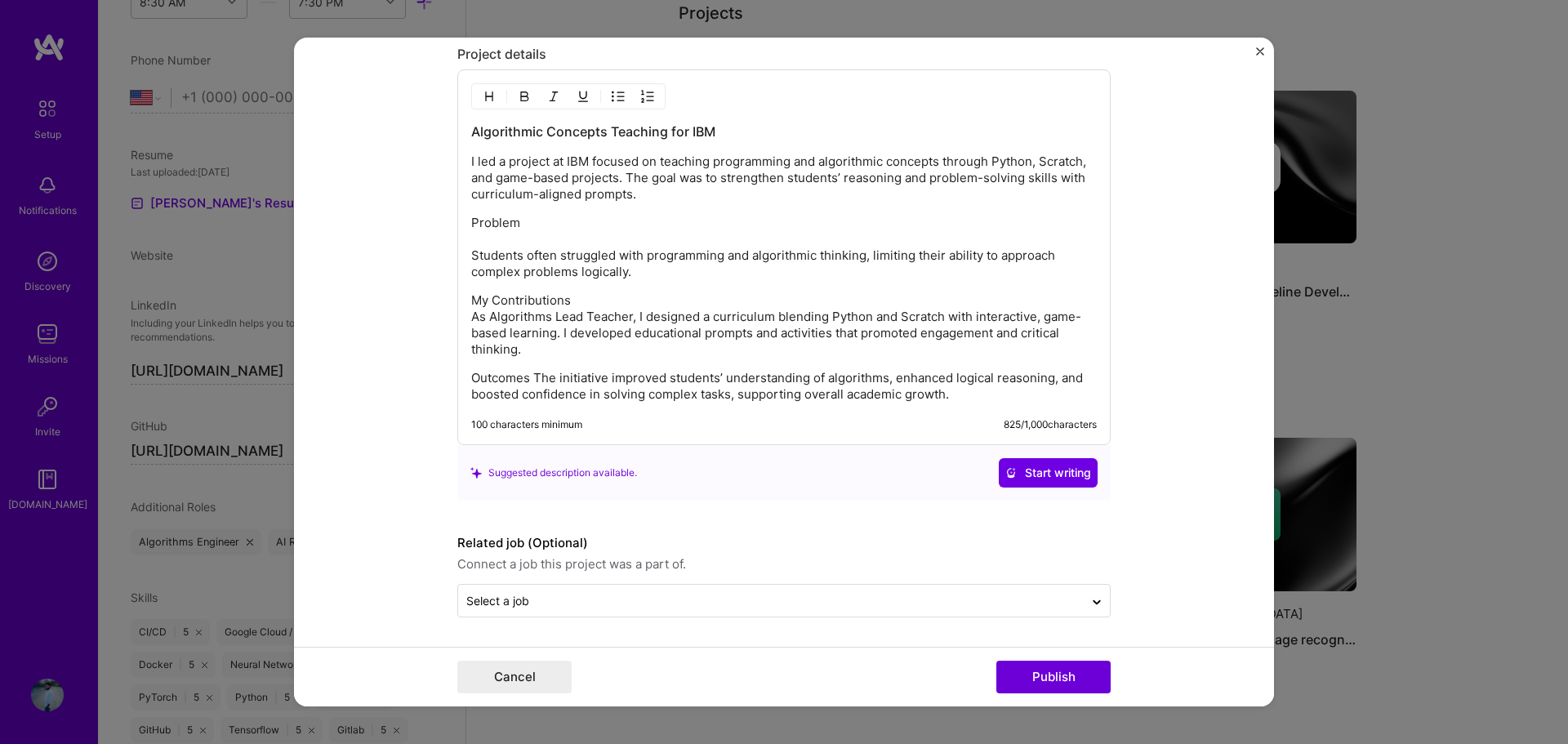
scroll to position [1495, 0]
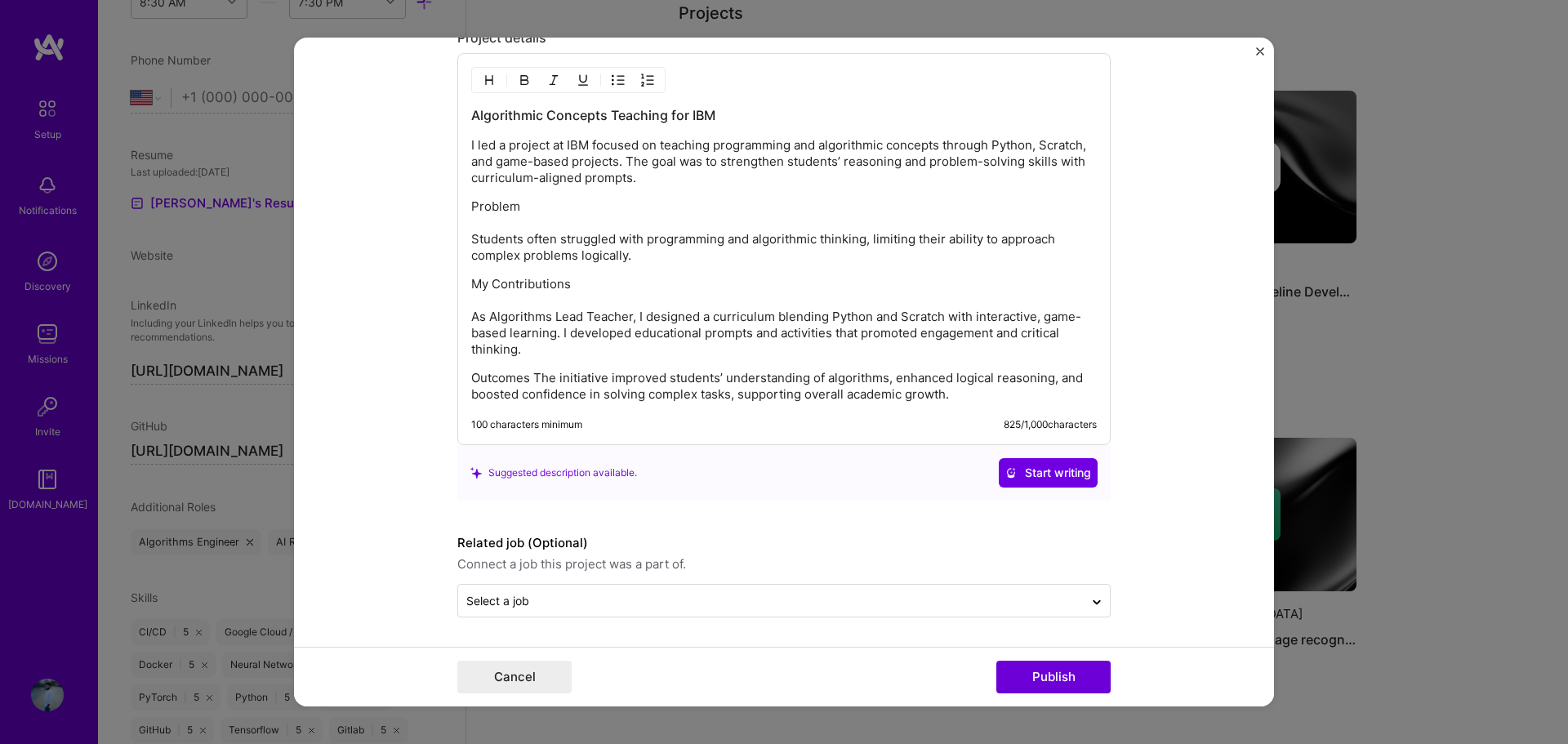
click at [525, 379] on p "Outcomes The initiative improved students’ understanding of algorithms, enhance…" at bounding box center [784, 386] width 625 height 33
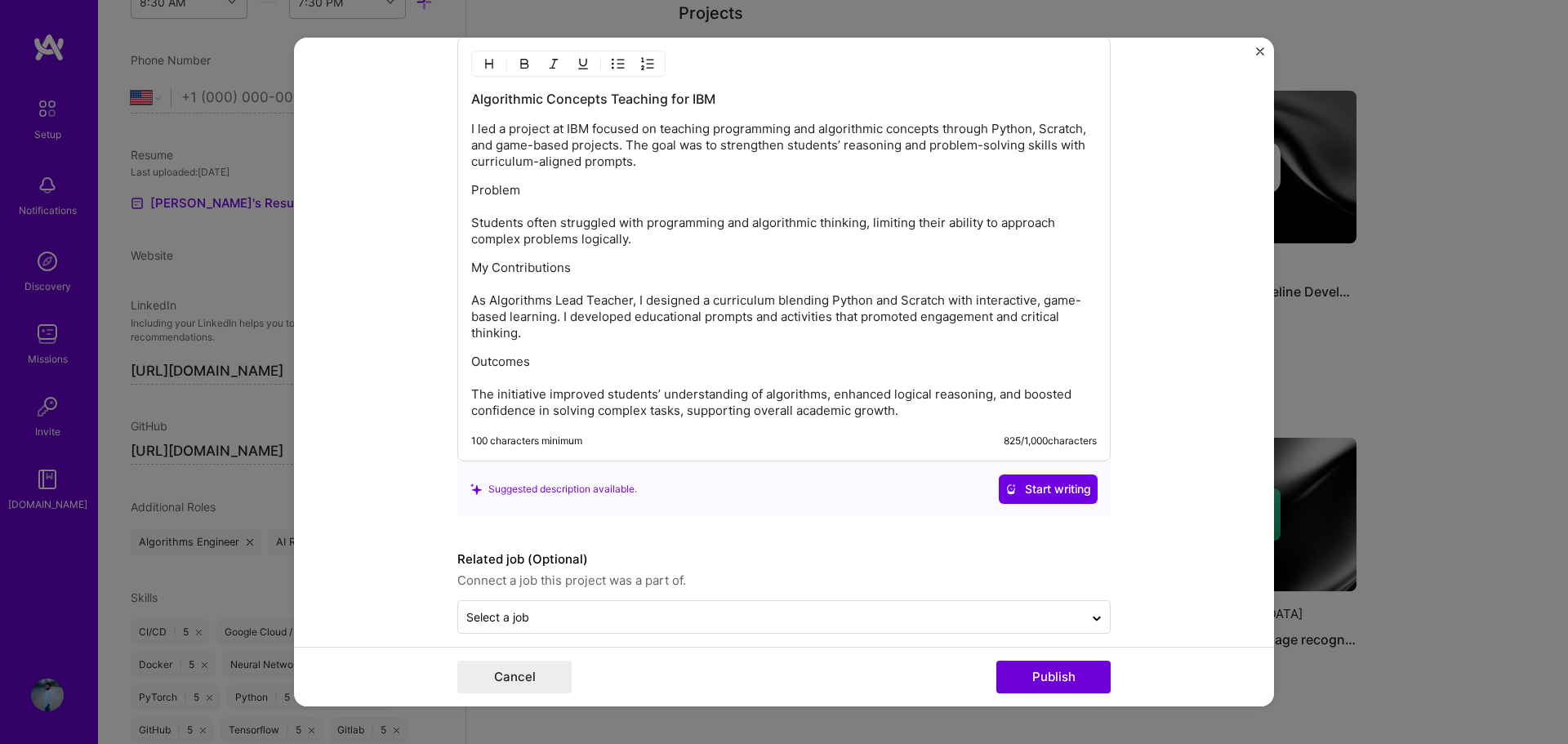
scroll to position [1528, 0]
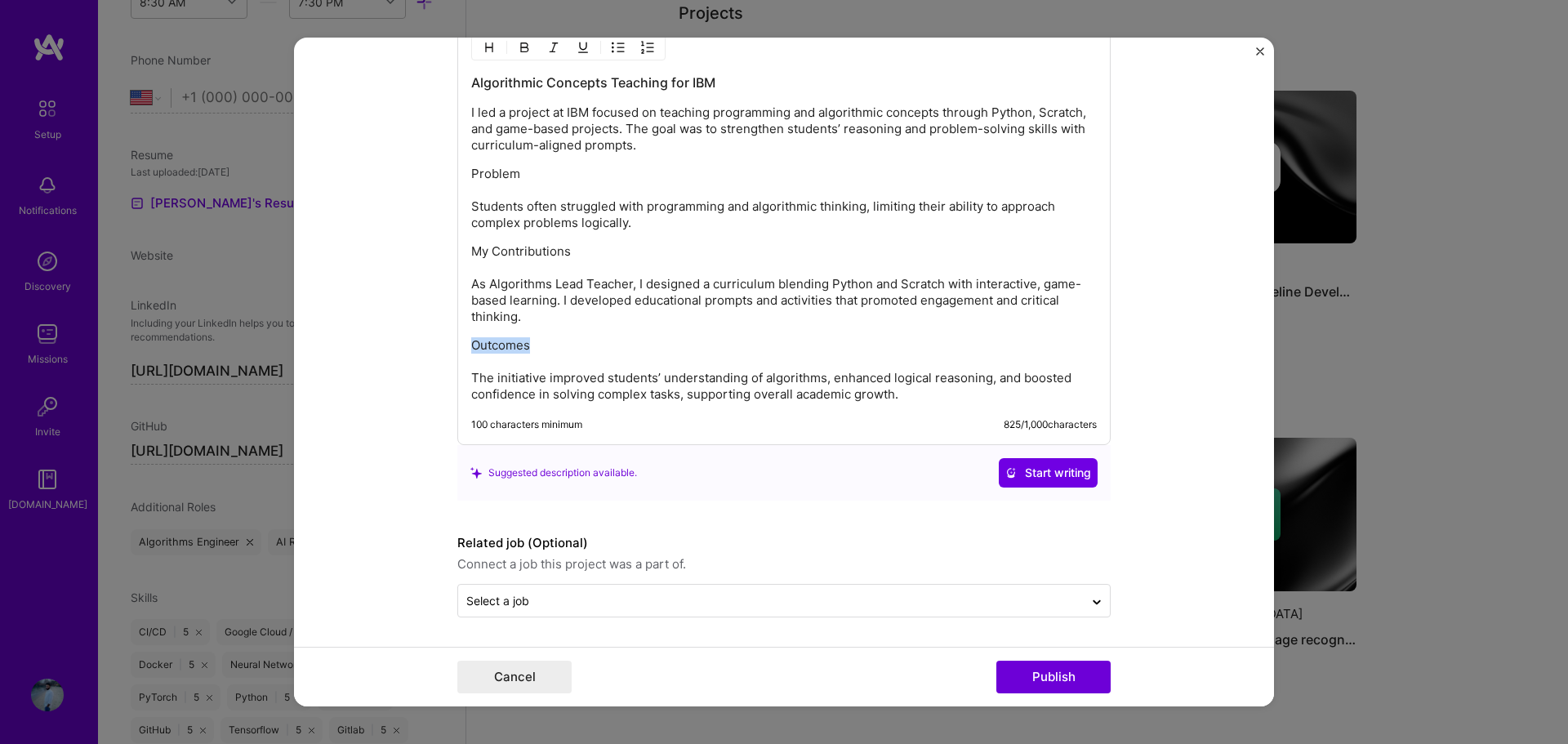
drag, startPoint x: 537, startPoint y: 338, endPoint x: 452, endPoint y: 340, distance: 85.0
click at [457, 340] on div "Algorithmic Concepts Teaching for IBM I led a project at IBM focused on teachin…" at bounding box center [784, 233] width 653 height 424
drag, startPoint x: 567, startPoint y: 253, endPoint x: 459, endPoint y: 253, distance: 108.0
click at [459, 253] on div "Algorithmic Concepts Teaching for IBM I led a project at IBM focused on teachin…" at bounding box center [784, 233] width 653 height 424
drag, startPoint x: 535, startPoint y: 168, endPoint x: 452, endPoint y: 168, distance: 83.0
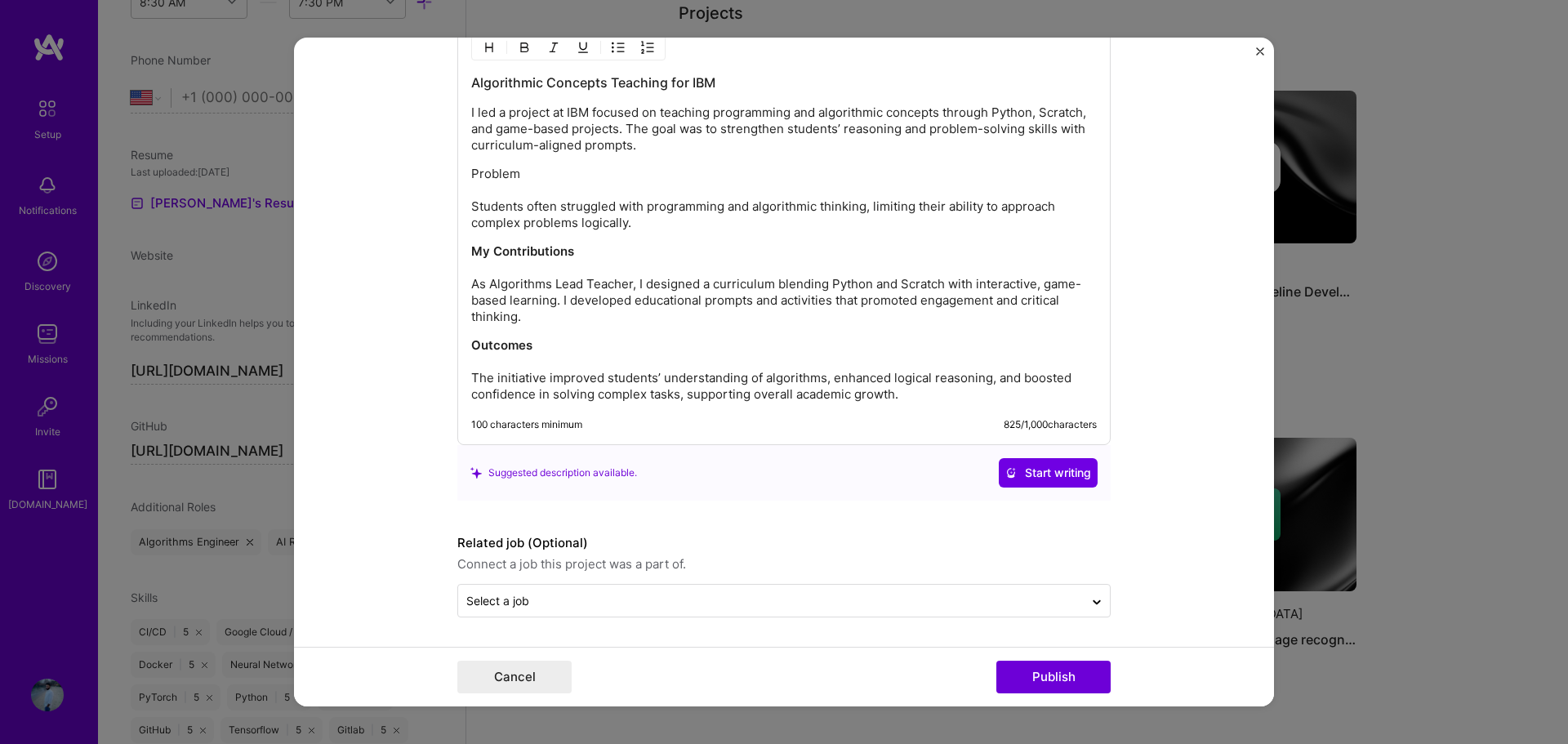
click at [457, 168] on div "Algorithmic Concepts Teaching for IBM I led a project at IBM focused on teachin…" at bounding box center [784, 233] width 653 height 424
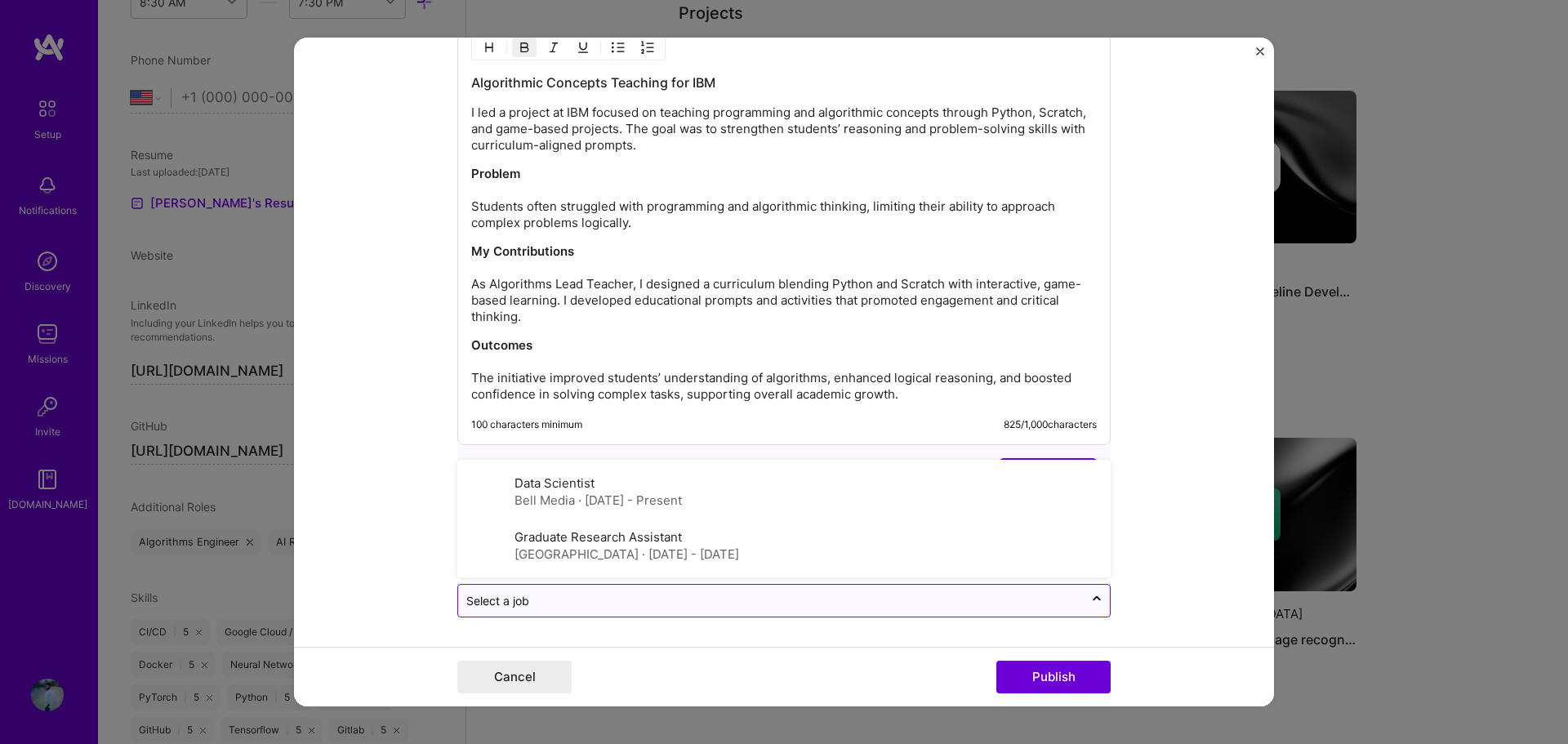
click at [849, 607] on input "text" at bounding box center [770, 600] width 609 height 17
click at [1188, 559] on form "Editing suggested project This project is suggested based on your LinkedIn, res…" at bounding box center [784, 372] width 979 height 669
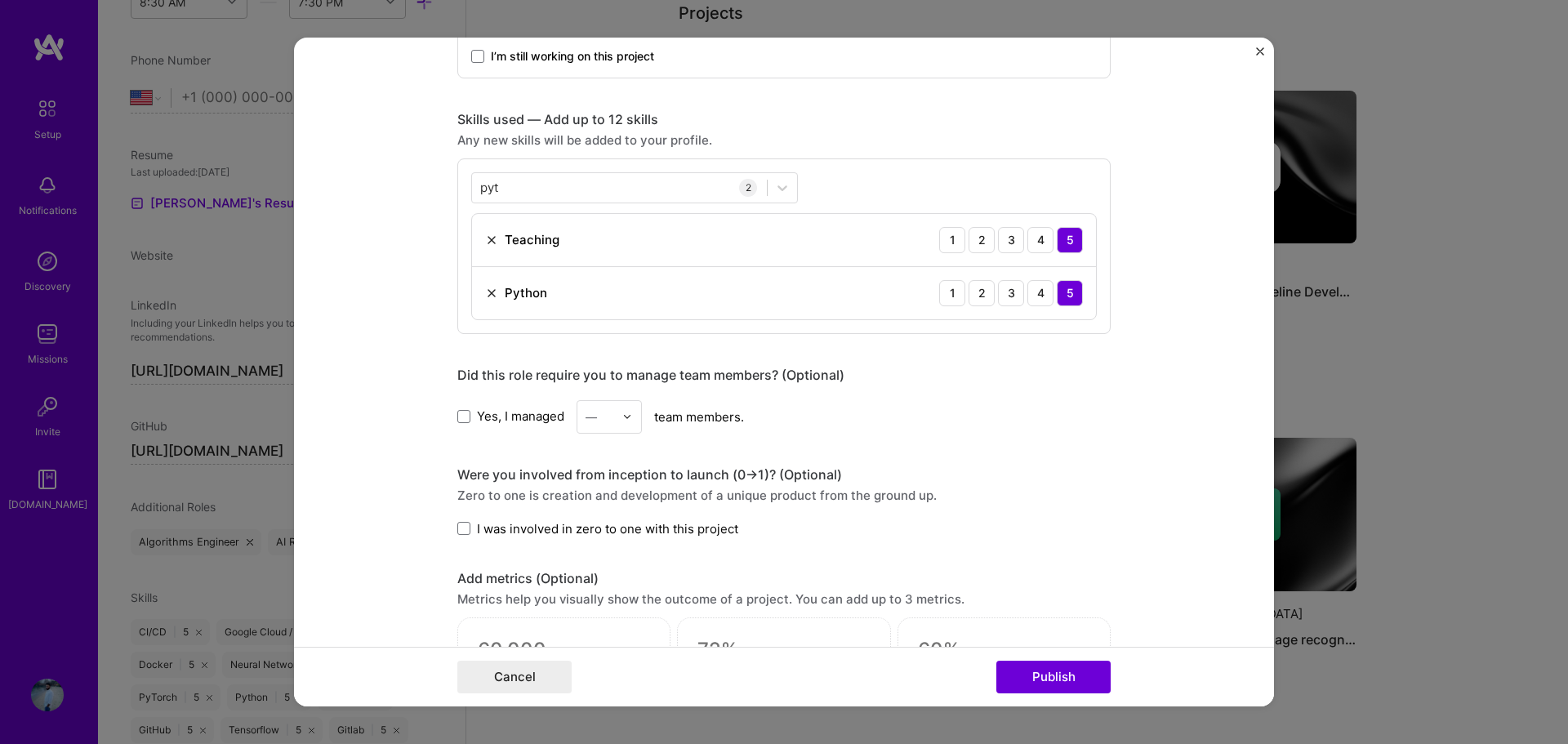
scroll to position [712, 0]
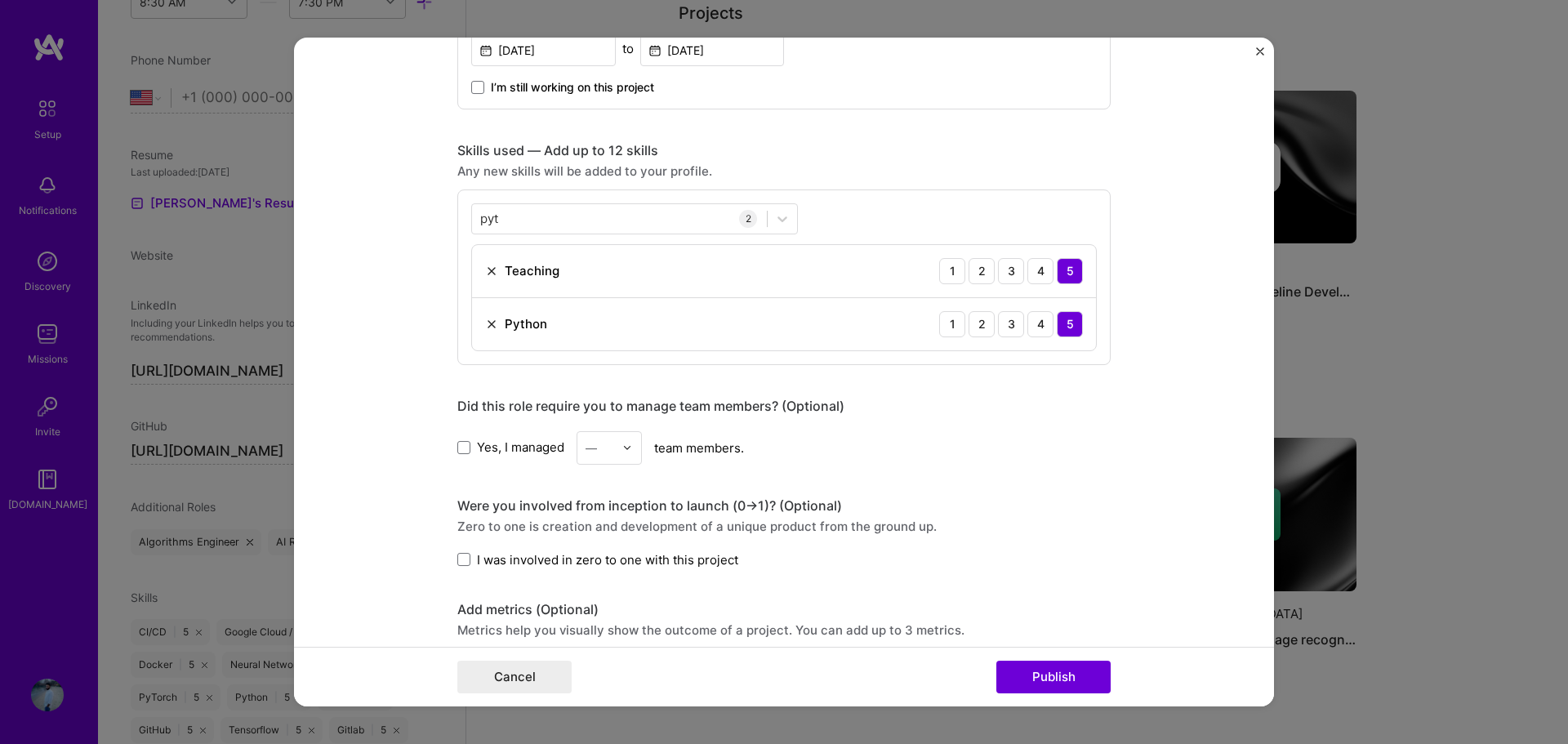
click at [491, 439] on span "Yes, I managed" at bounding box center [520, 447] width 88 height 17
click at [0, 0] on input "Yes, I managed" at bounding box center [0, 0] width 0 height 0
click at [594, 447] on input "text" at bounding box center [599, 447] width 29 height 17
click at [596, 517] on div "2" at bounding box center [609, 521] width 56 height 30
click at [605, 451] on input "text" at bounding box center [599, 447] width 29 height 17
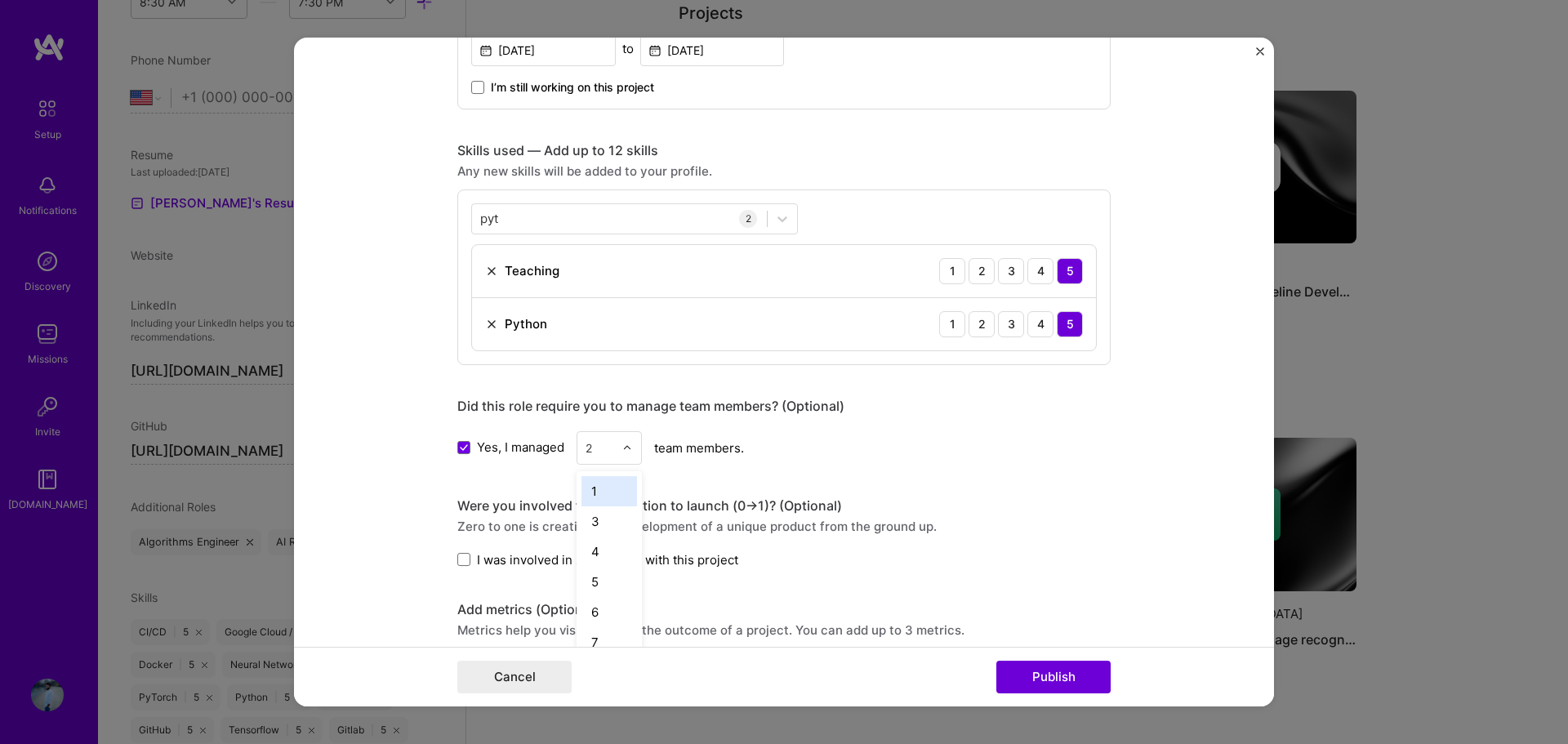
click at [605, 493] on div "1" at bounding box center [609, 491] width 56 height 30
click at [542, 554] on span "I was involved in zero to one with this project" at bounding box center [607, 559] width 261 height 17
click at [0, 0] on input "I was involved in zero to one with this project" at bounding box center [0, 0] width 0 height 0
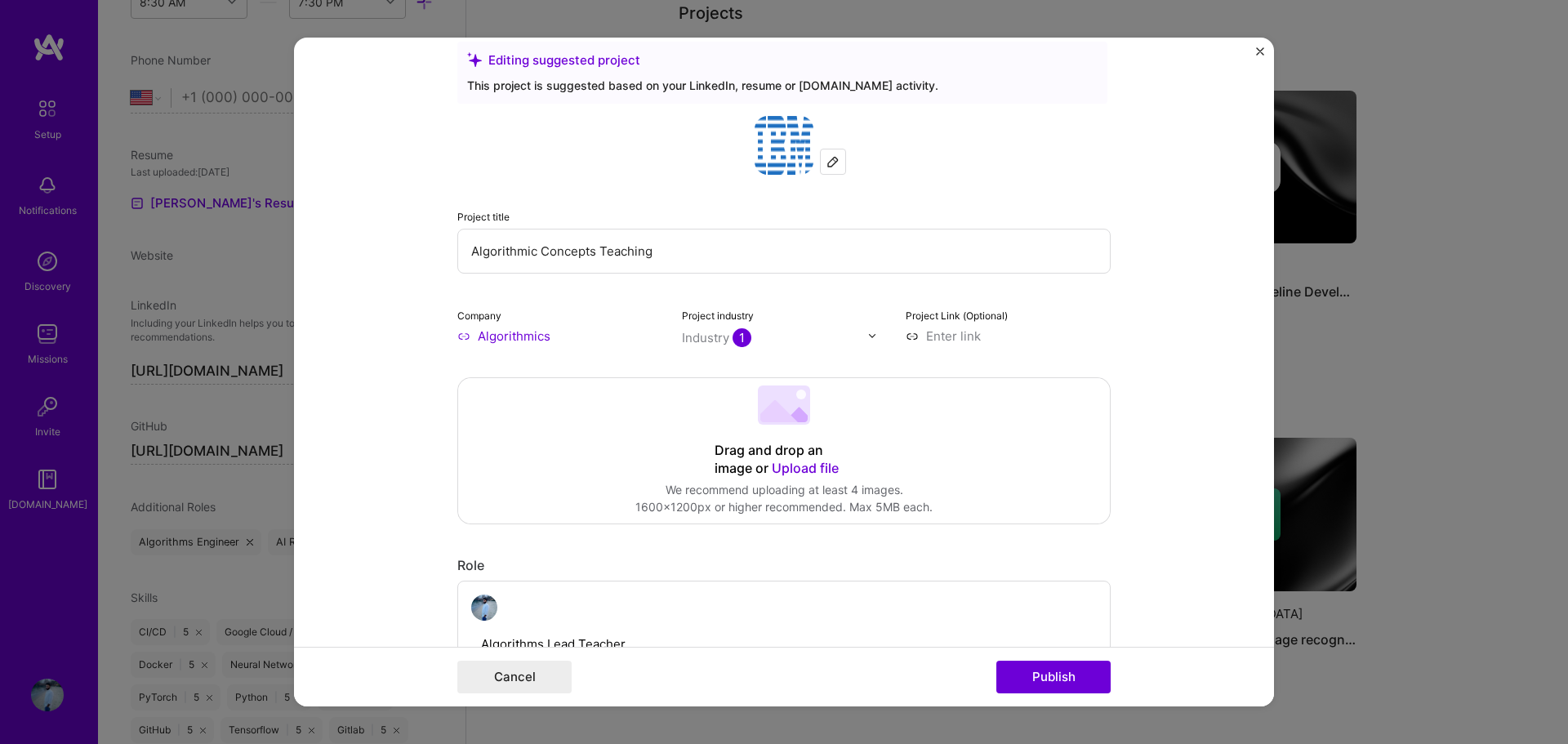
scroll to position [0, 0]
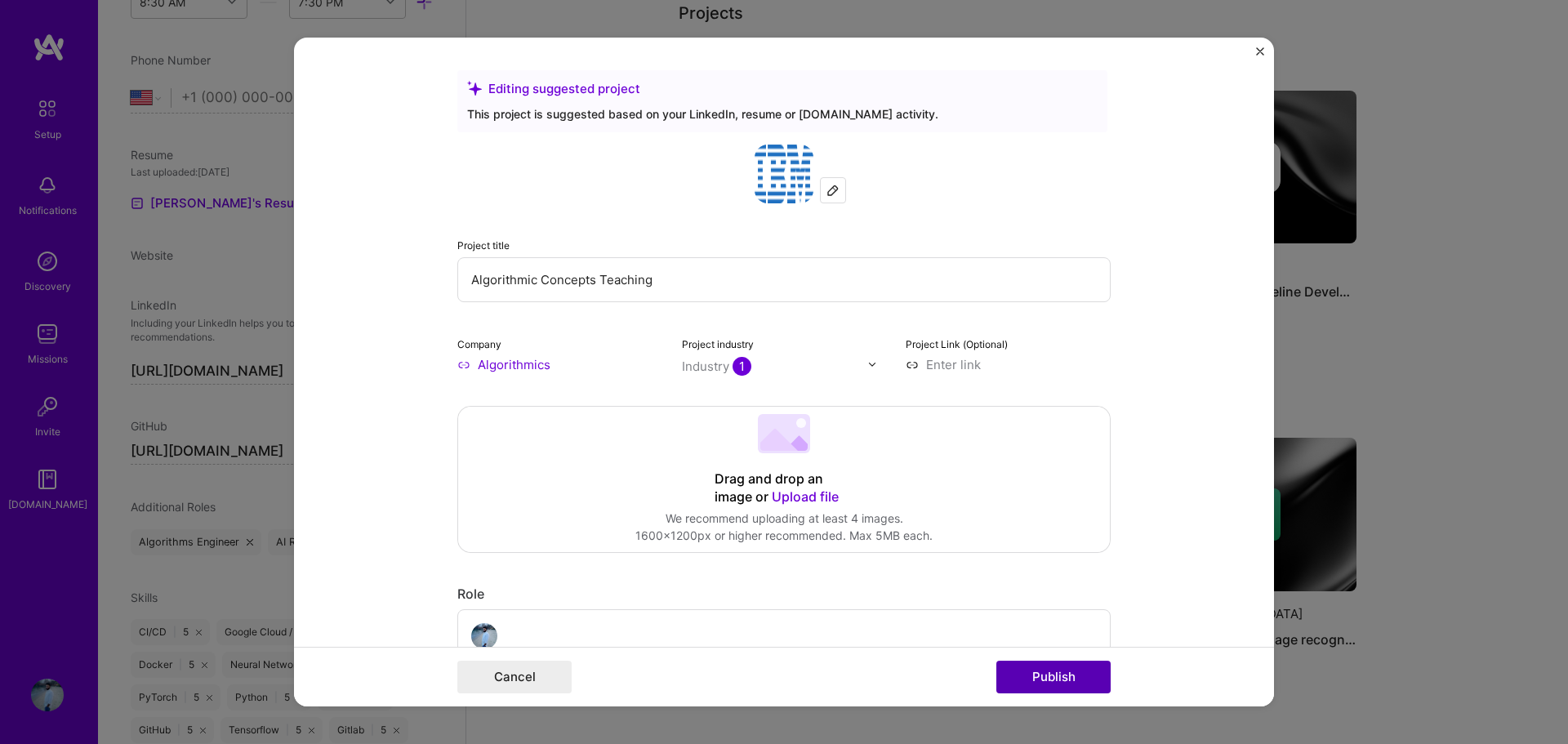
click at [1029, 677] on button "Publish" at bounding box center [1052, 677] width 114 height 33
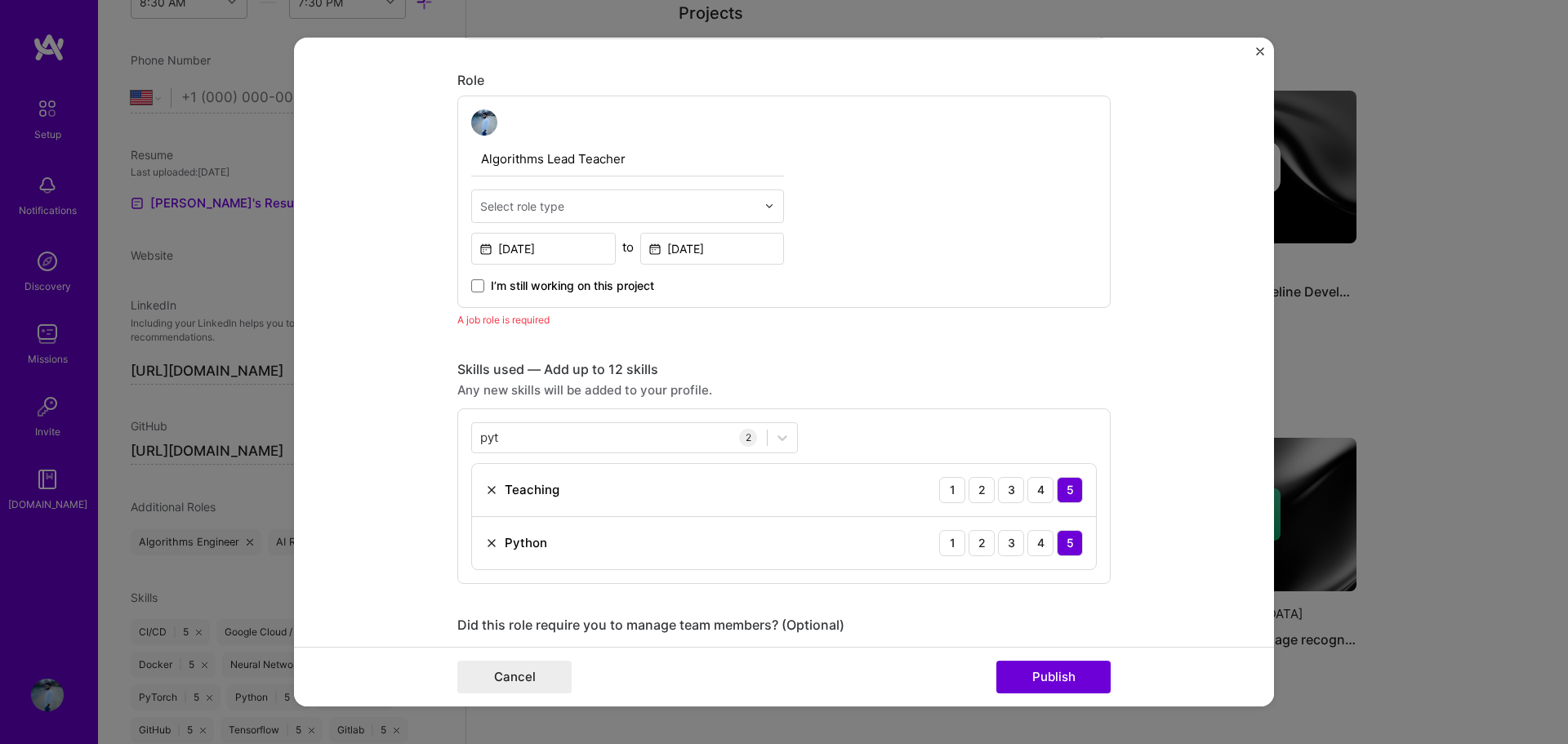
scroll to position [547, 0]
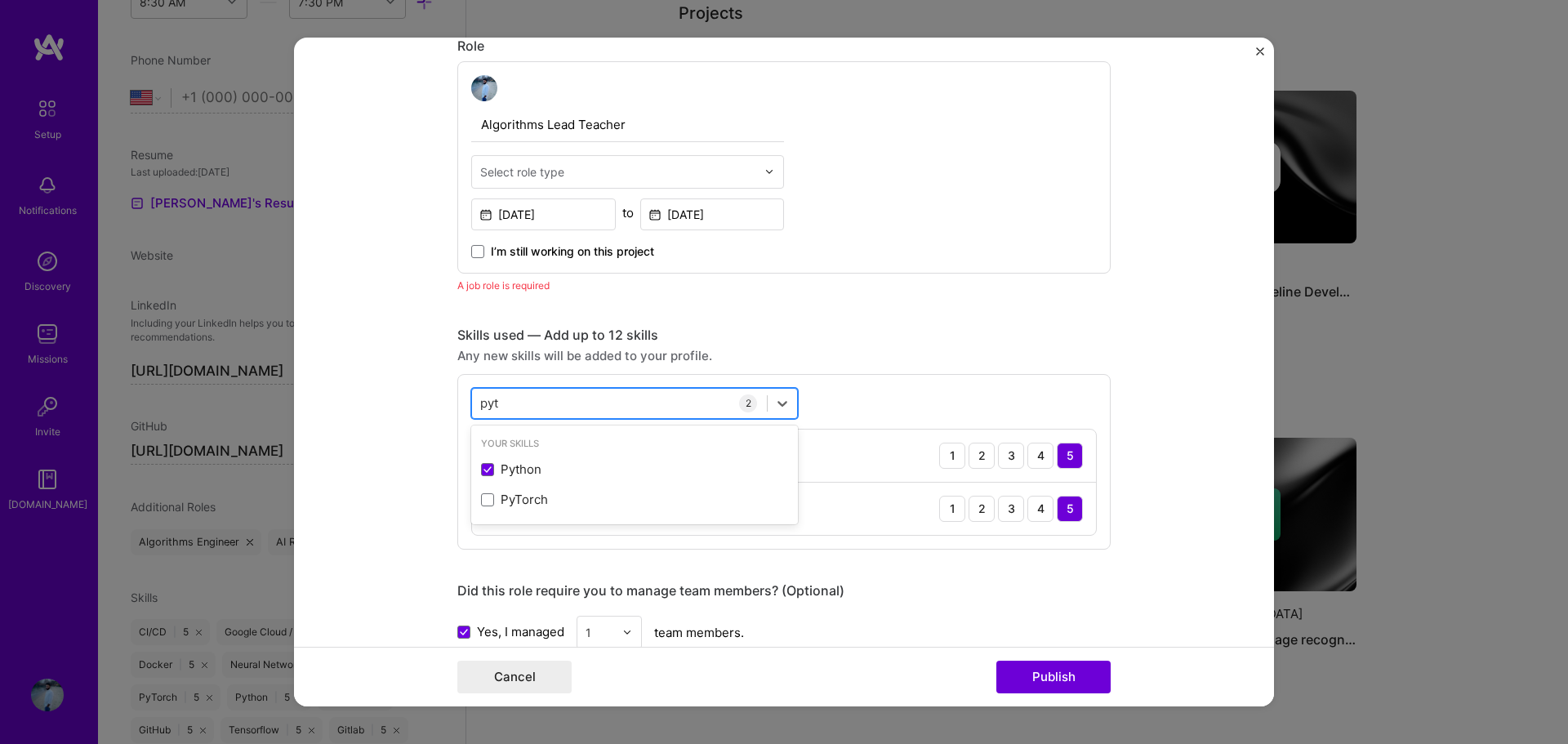
click at [552, 407] on div "pyt pyt" at bounding box center [620, 402] width 295 height 27
drag, startPoint x: 540, startPoint y: 407, endPoint x: 452, endPoint y: 407, distance: 88.0
click at [457, 407] on div "option Python, selected. Select is focused ,type to refine list, press Down to …" at bounding box center [784, 461] width 653 height 175
click at [522, 181] on div "Select role type" at bounding box center [618, 171] width 293 height 32
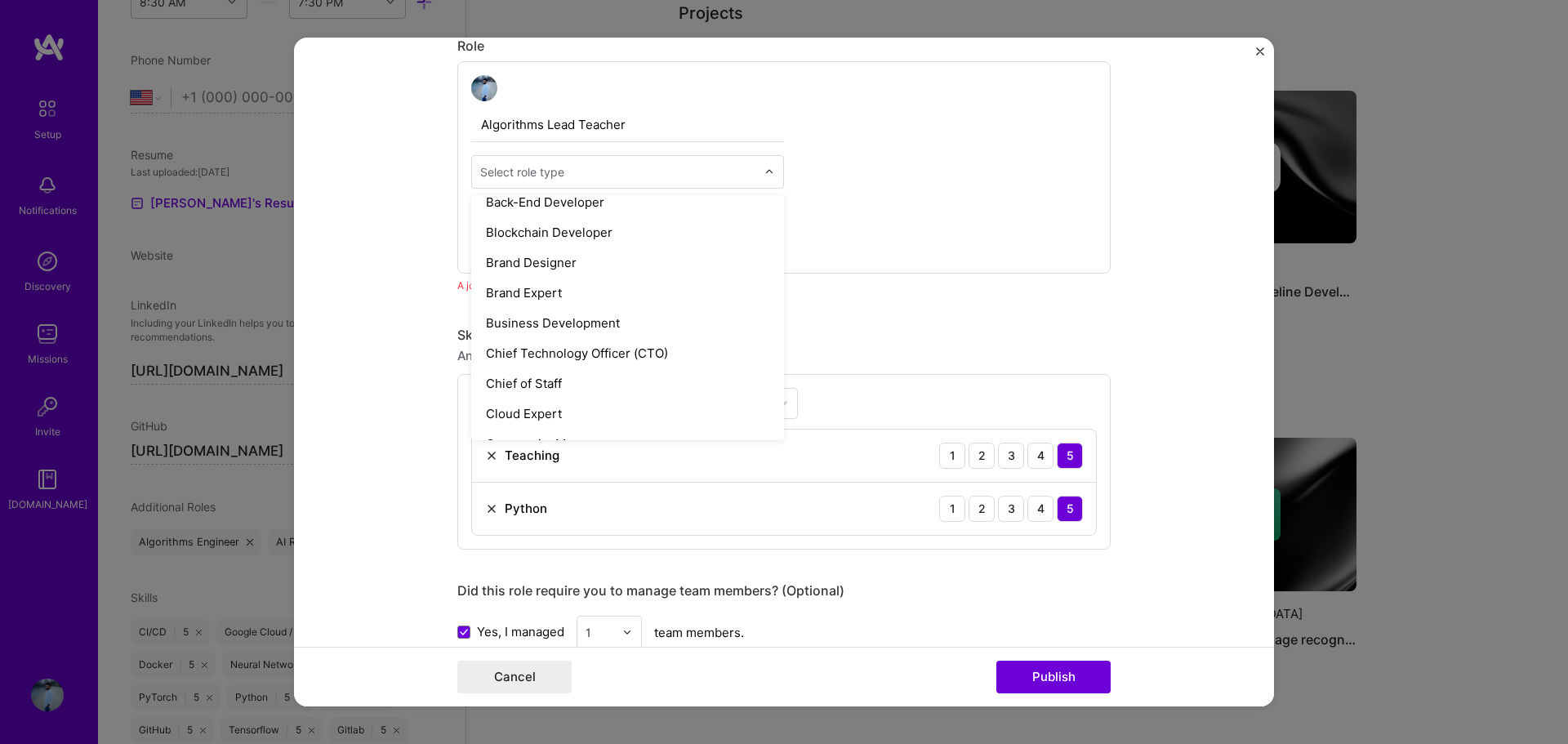
scroll to position [245, 0]
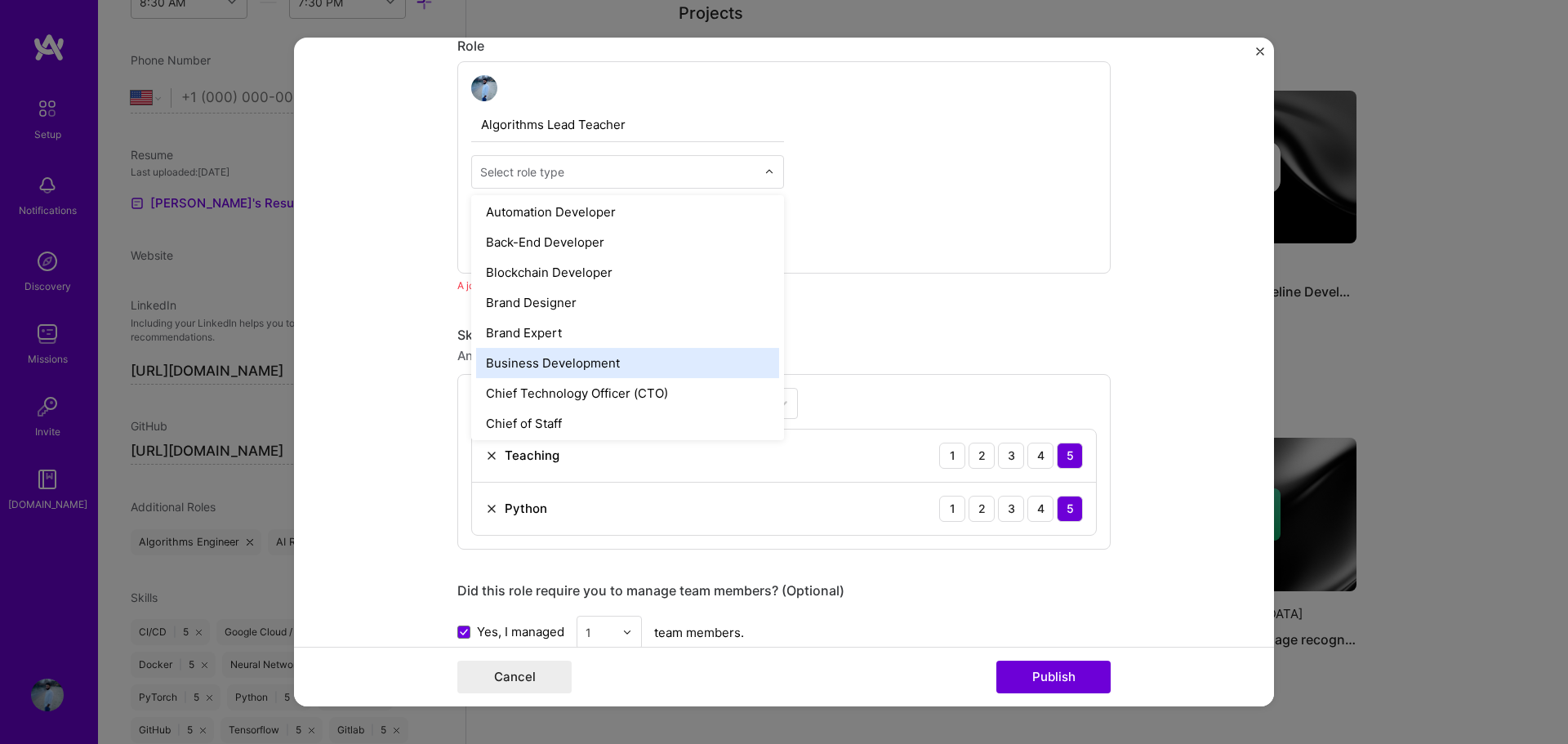
click at [569, 367] on div "Business Development" at bounding box center [628, 362] width 303 height 30
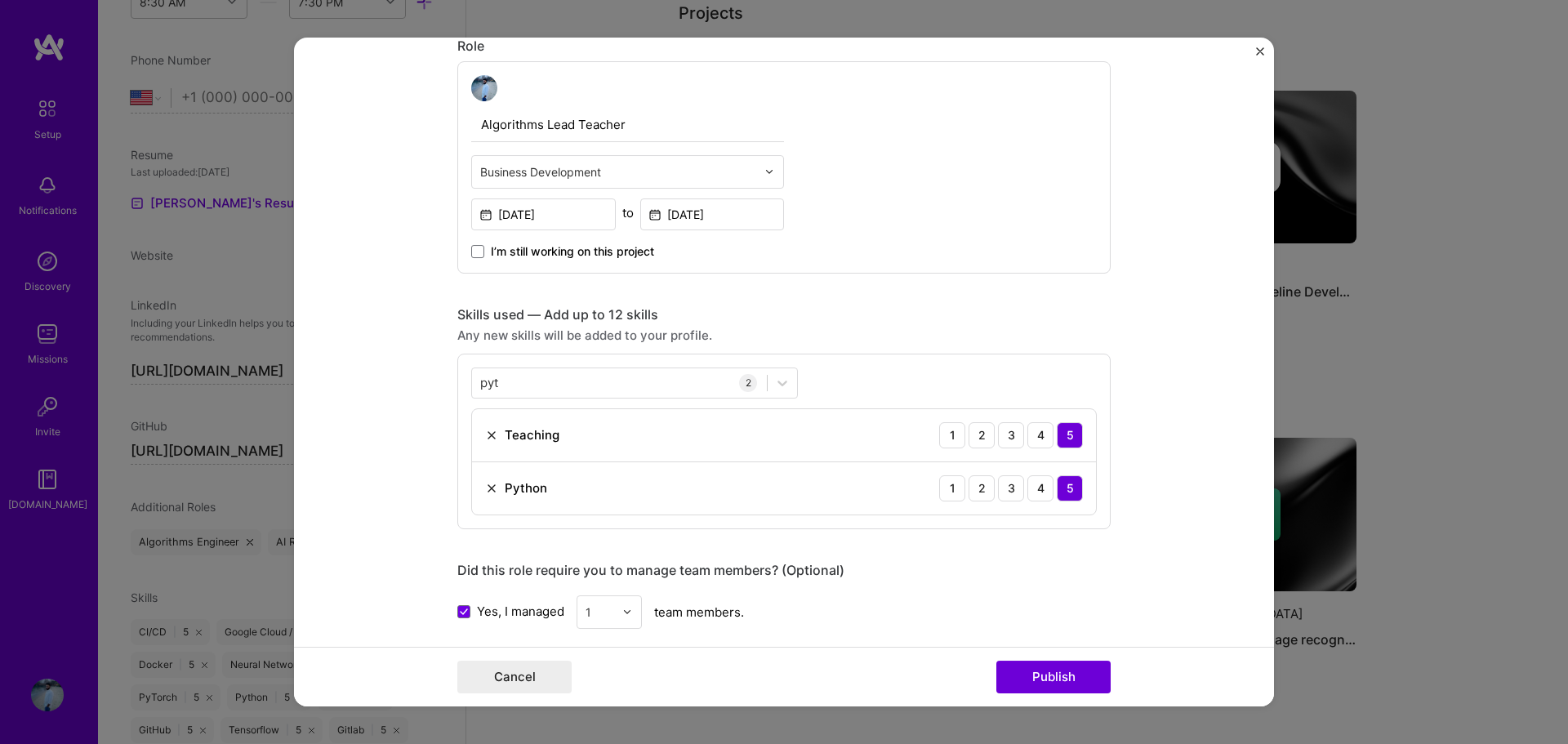
click at [937, 288] on div "Editing suggested project This project is suggested based on your LinkedIn, res…" at bounding box center [784, 560] width 653 height 2075
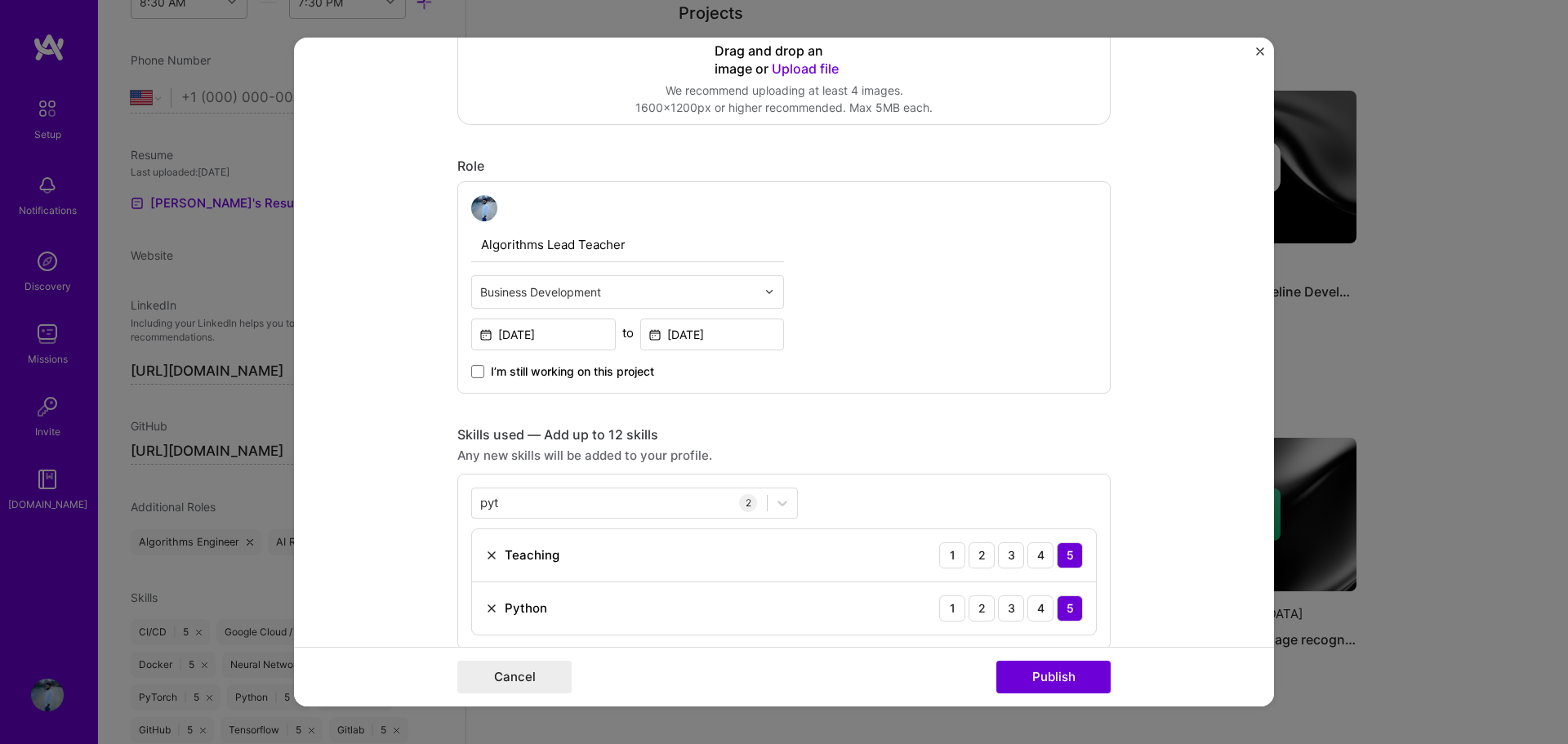
scroll to position [384, 0]
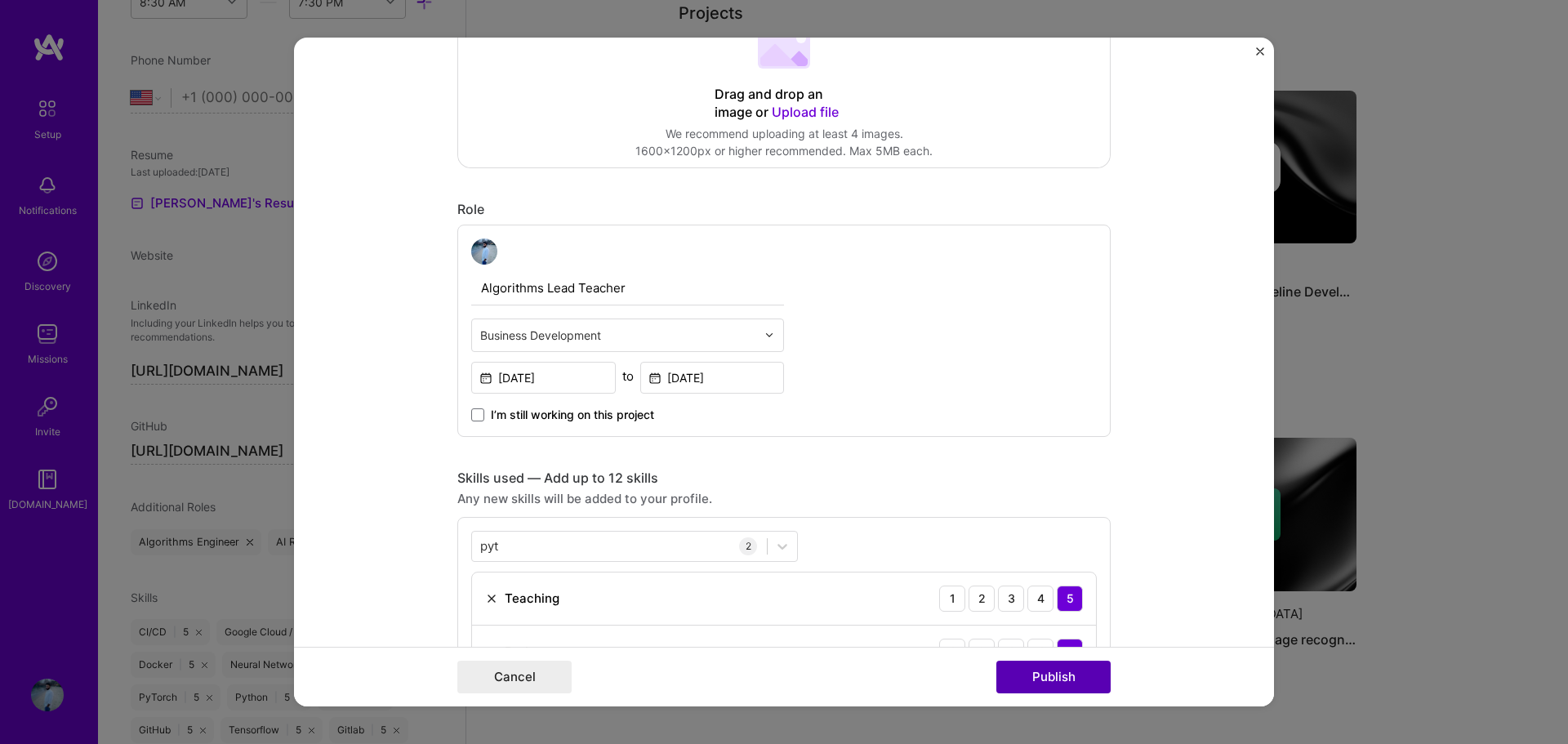
click at [1043, 677] on button "Publish" at bounding box center [1052, 677] width 114 height 33
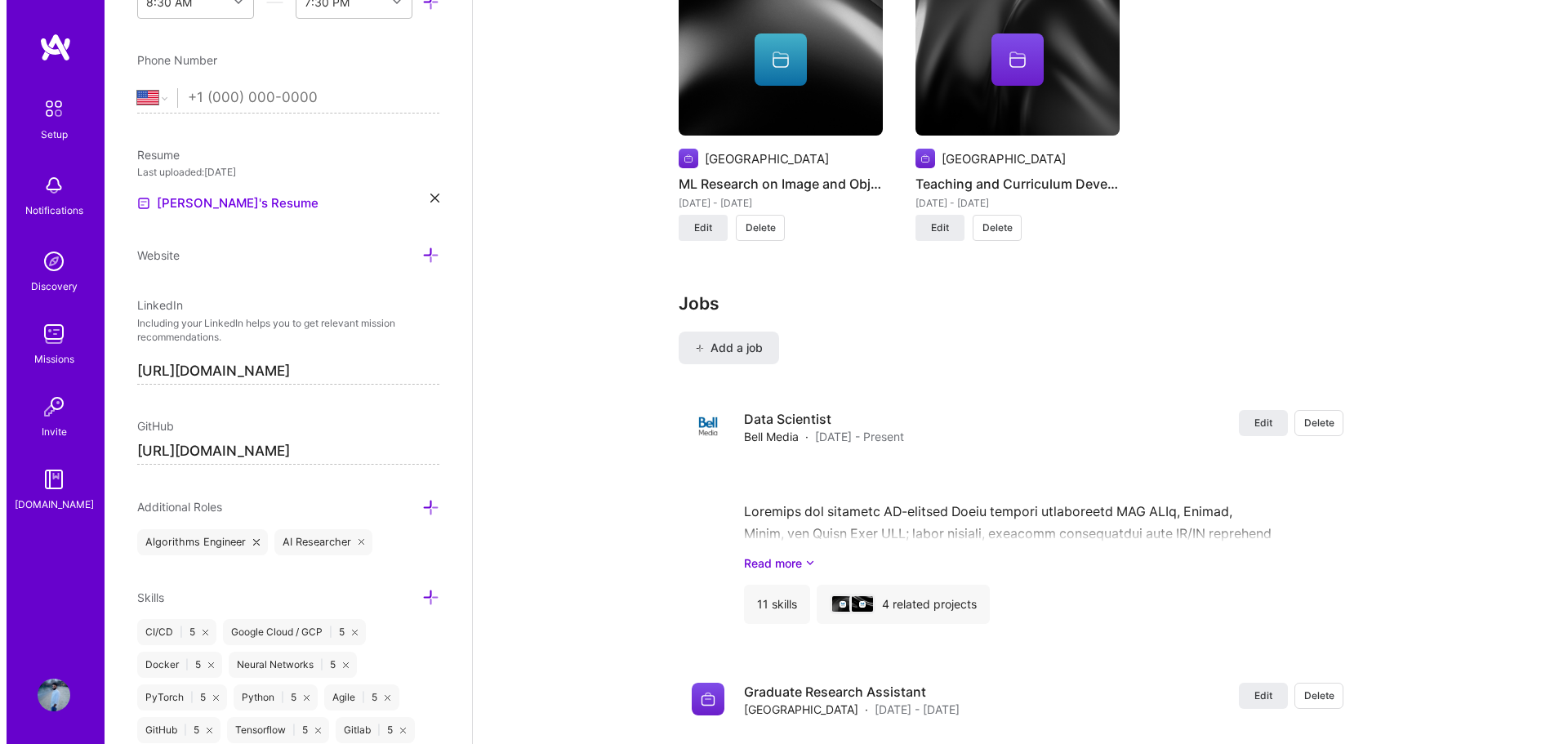
scroll to position [2053, 0]
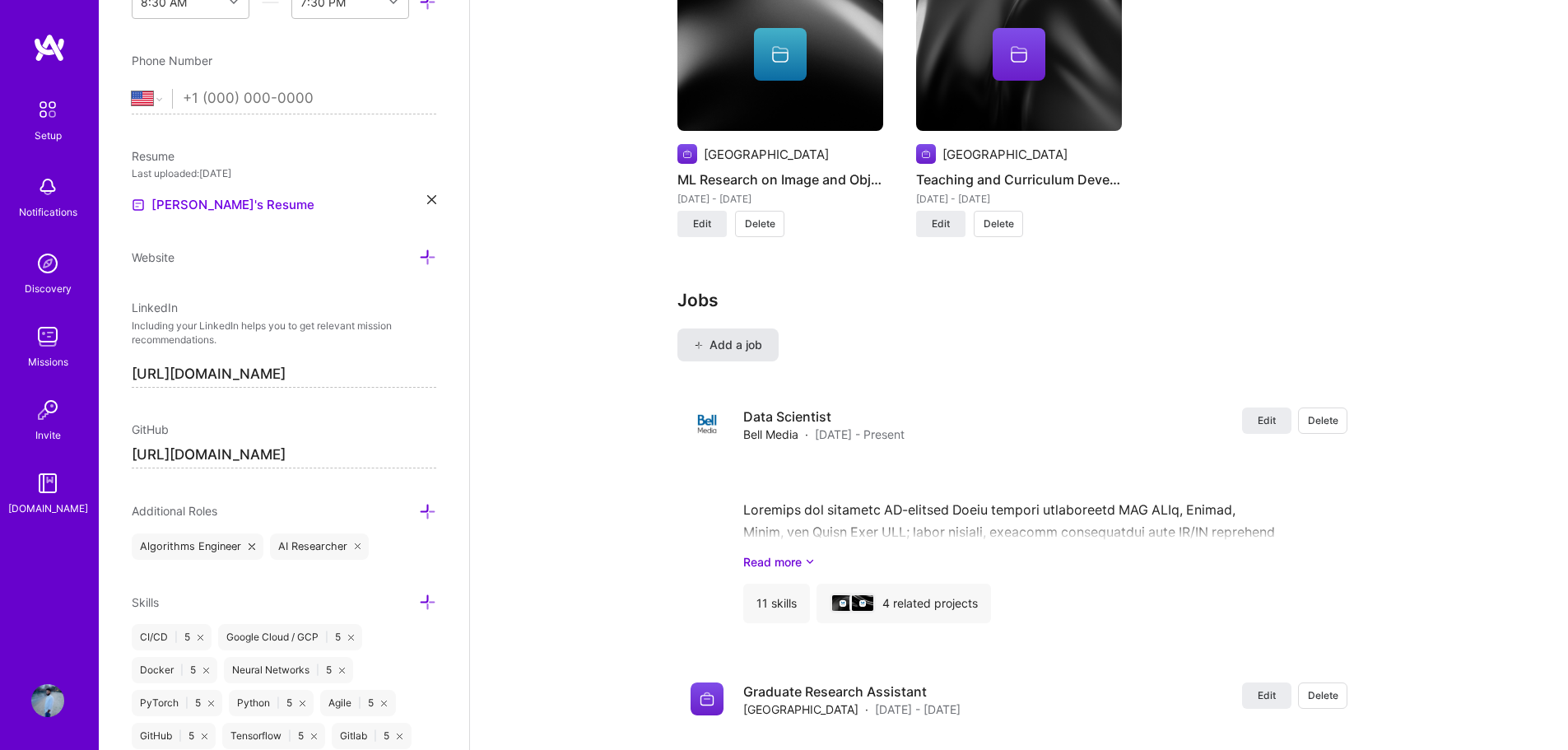
click at [730, 336] on span "Add a job" at bounding box center [728, 344] width 69 height 17
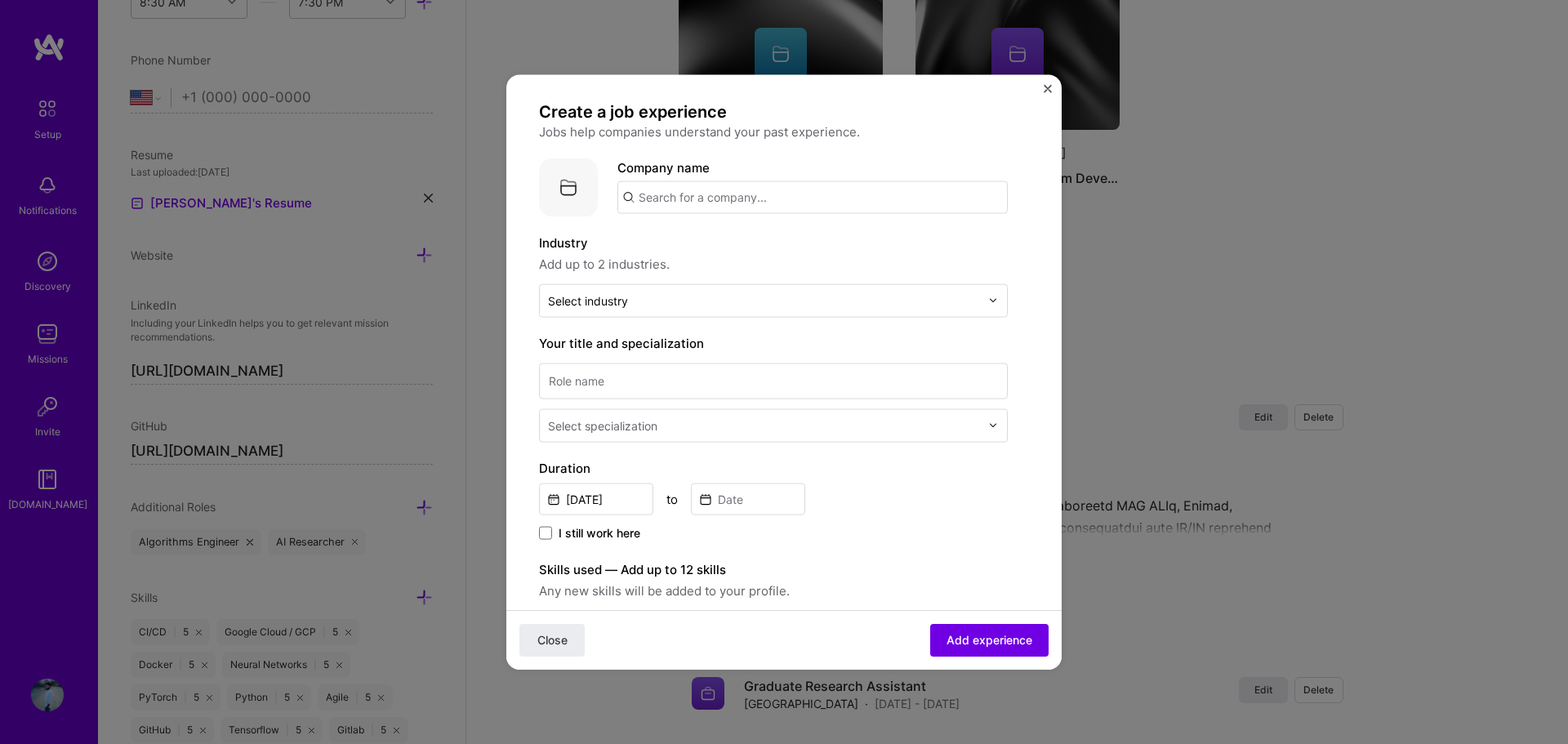
scroll to position [0, 0]
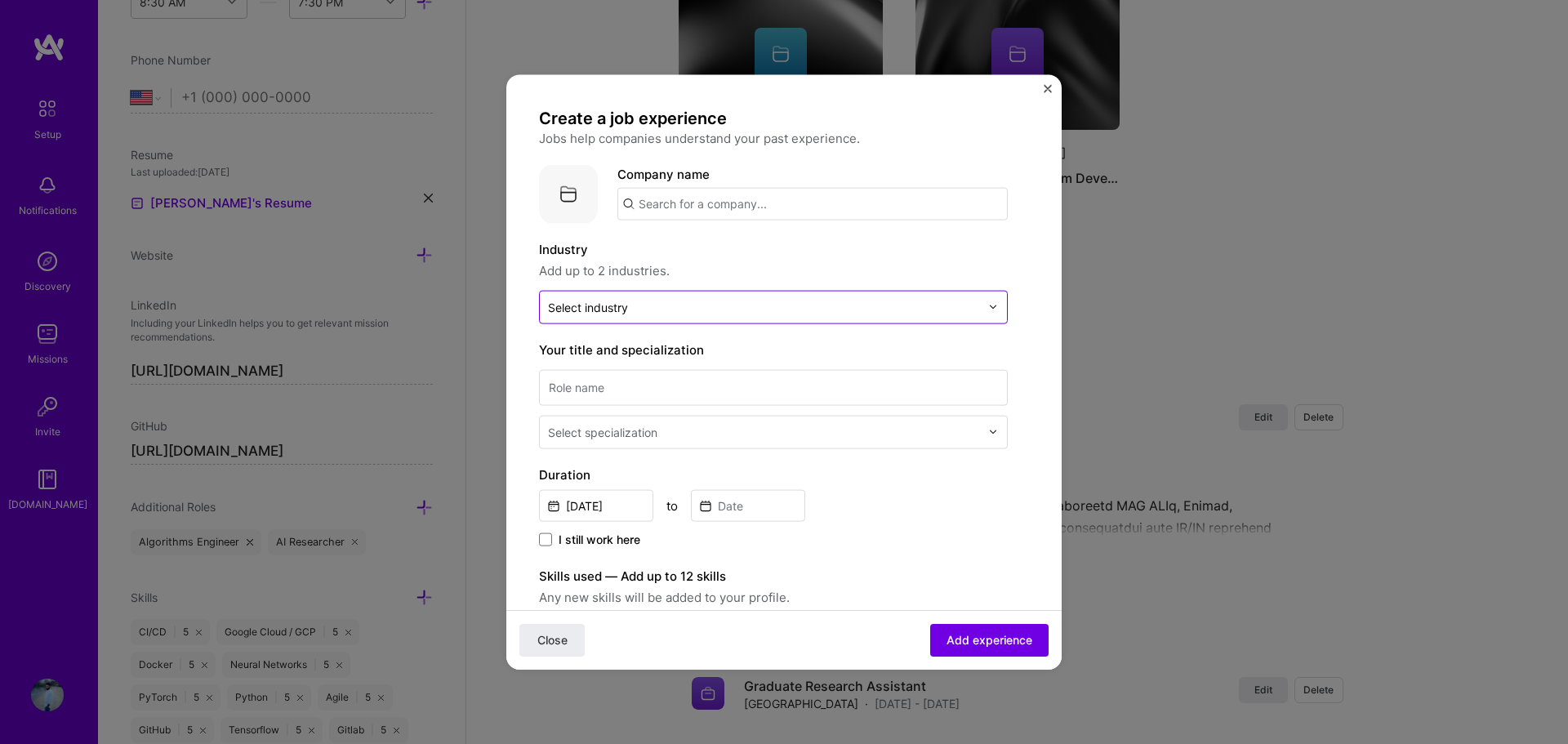
click at [638, 306] on input "text" at bounding box center [763, 306] width 432 height 17
type input "T"
click at [576, 297] on div at bounding box center [763, 306] width 432 height 20
click at [578, 297] on div at bounding box center [763, 306] width 432 height 20
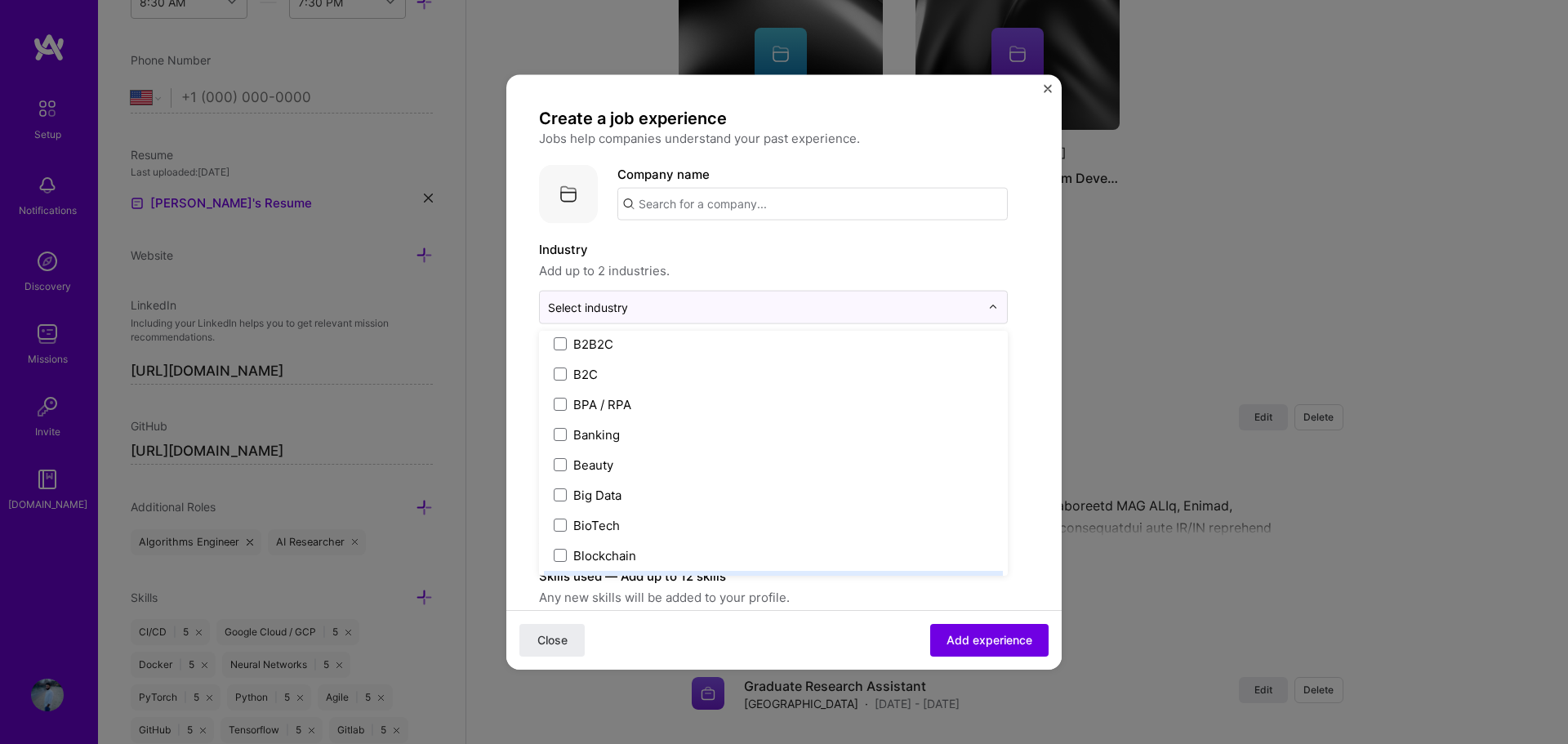
scroll to position [408, 0]
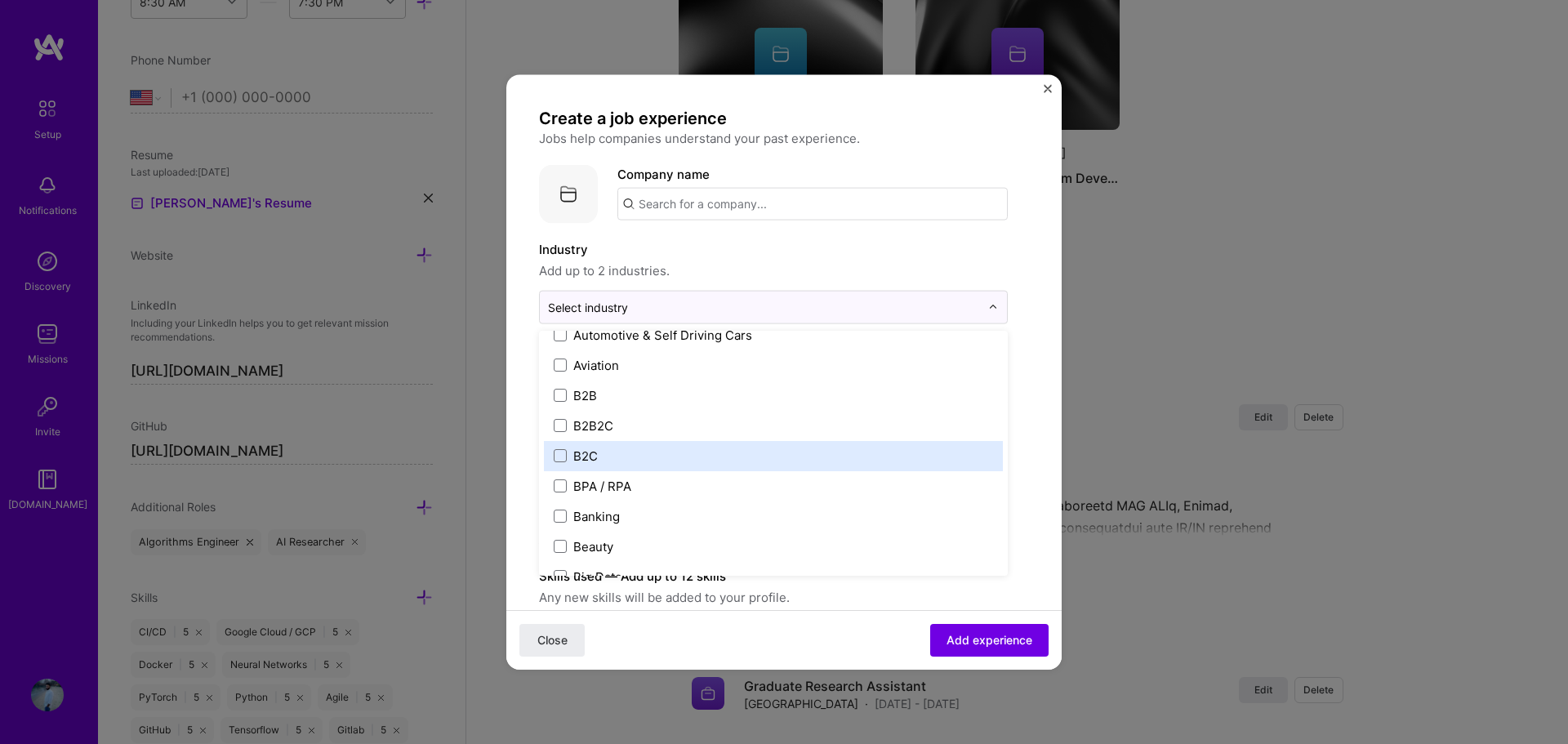
click at [609, 452] on label "B2C" at bounding box center [773, 455] width 439 height 17
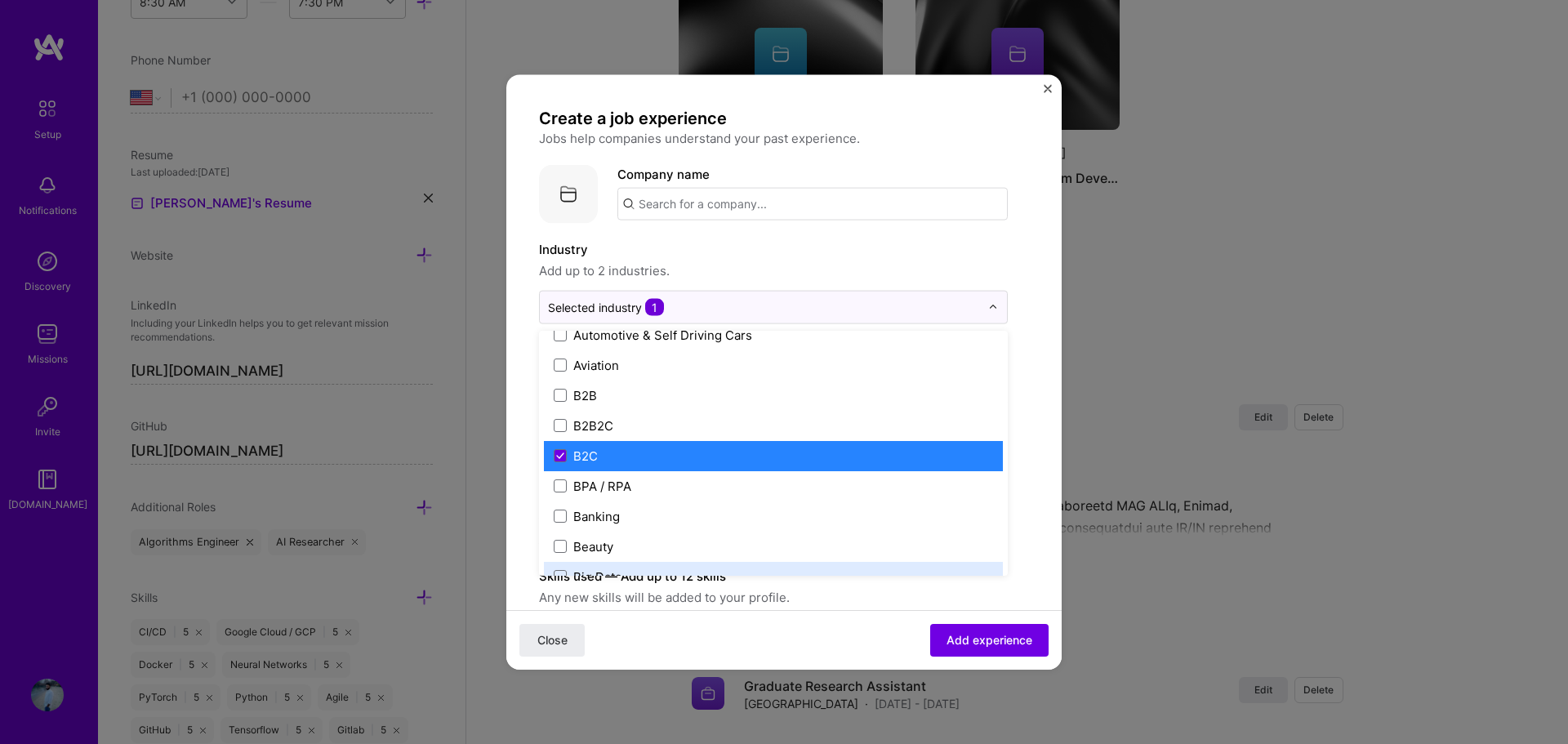
click at [1032, 564] on form "Create a job experience Jobs help companies understand your past experience. Co…" at bounding box center [784, 645] width 555 height 1075
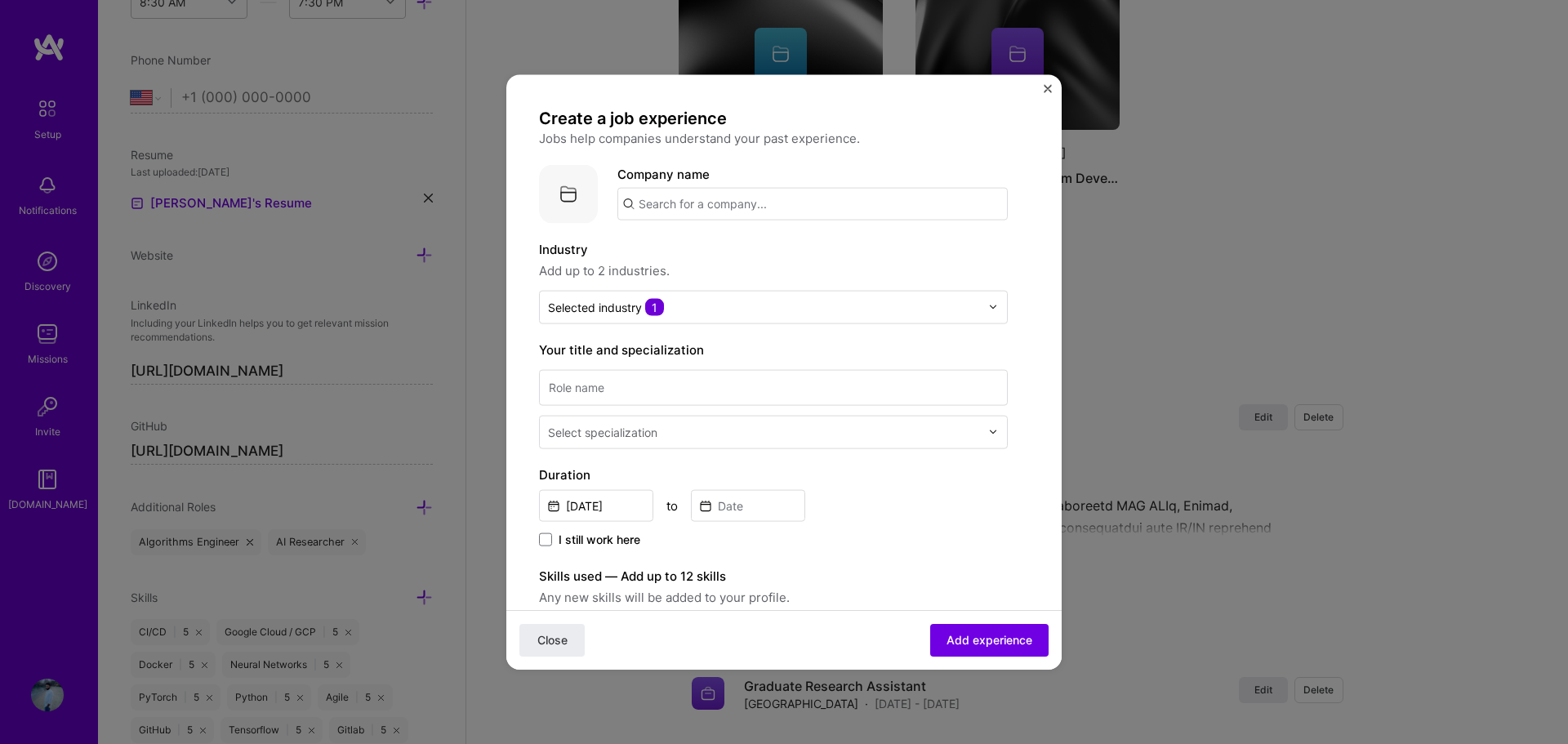
click at [711, 211] on input "text" at bounding box center [812, 203] width 390 height 33
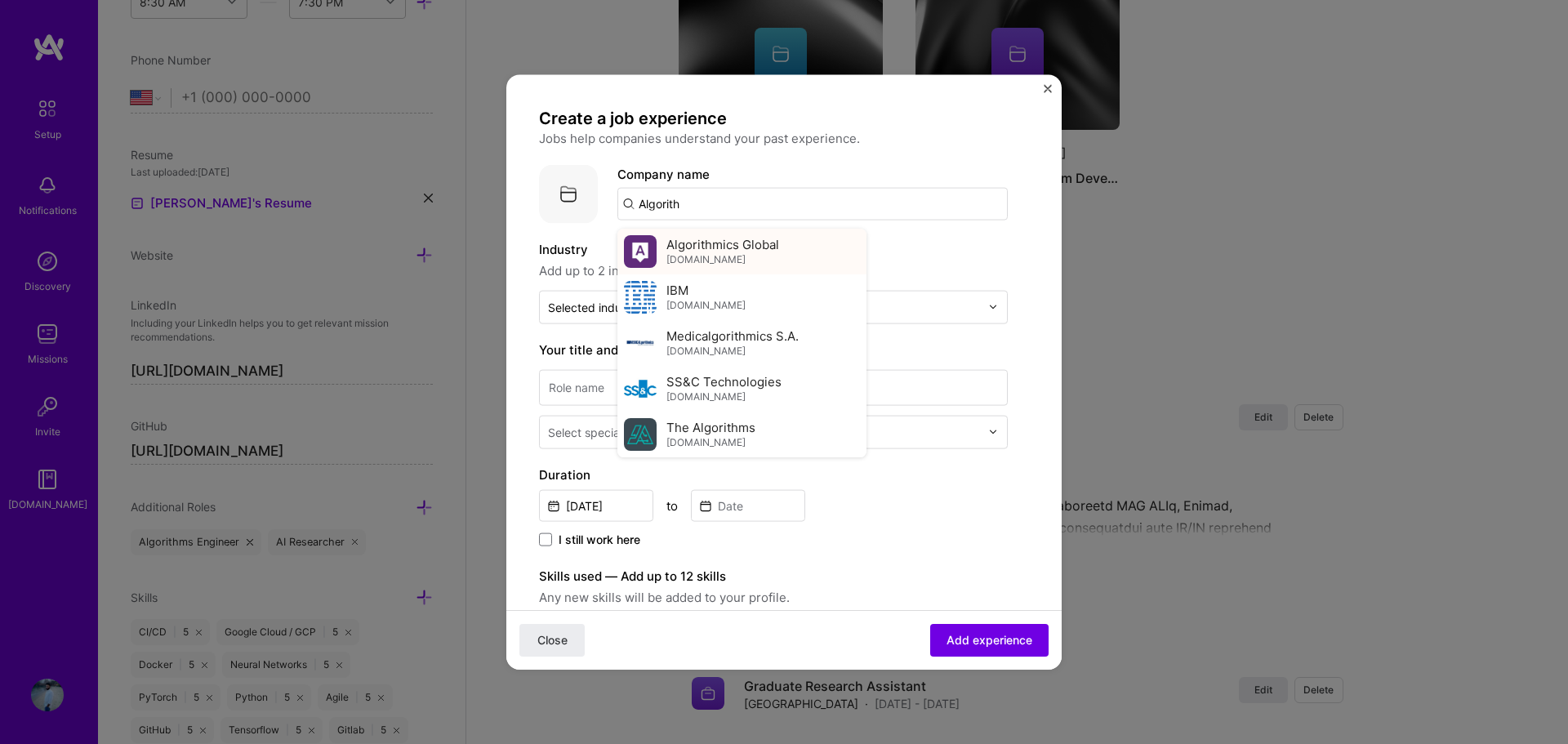
click at [710, 243] on span "Algorithmics Global" at bounding box center [722, 244] width 112 height 17
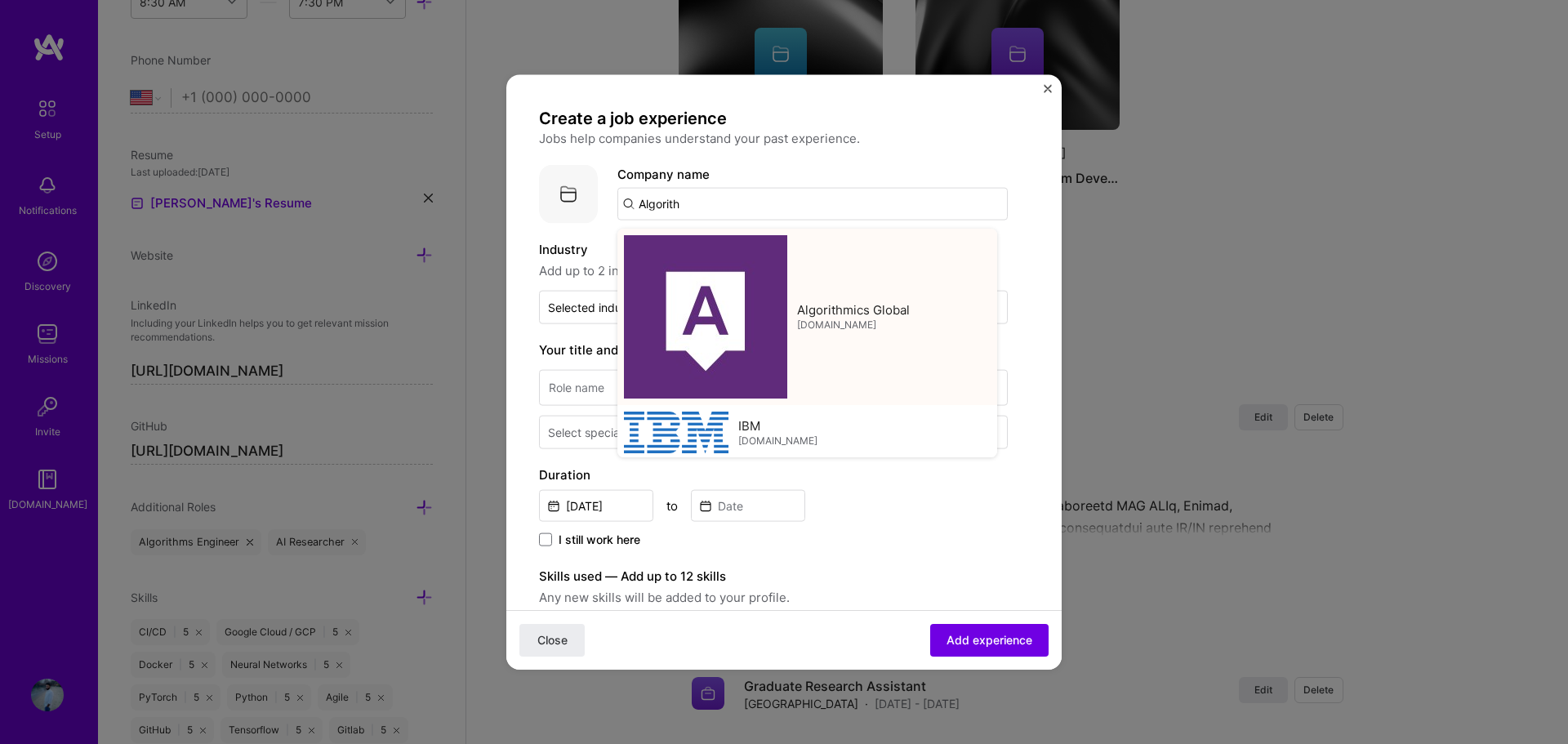
type input "Algorithmics Global"
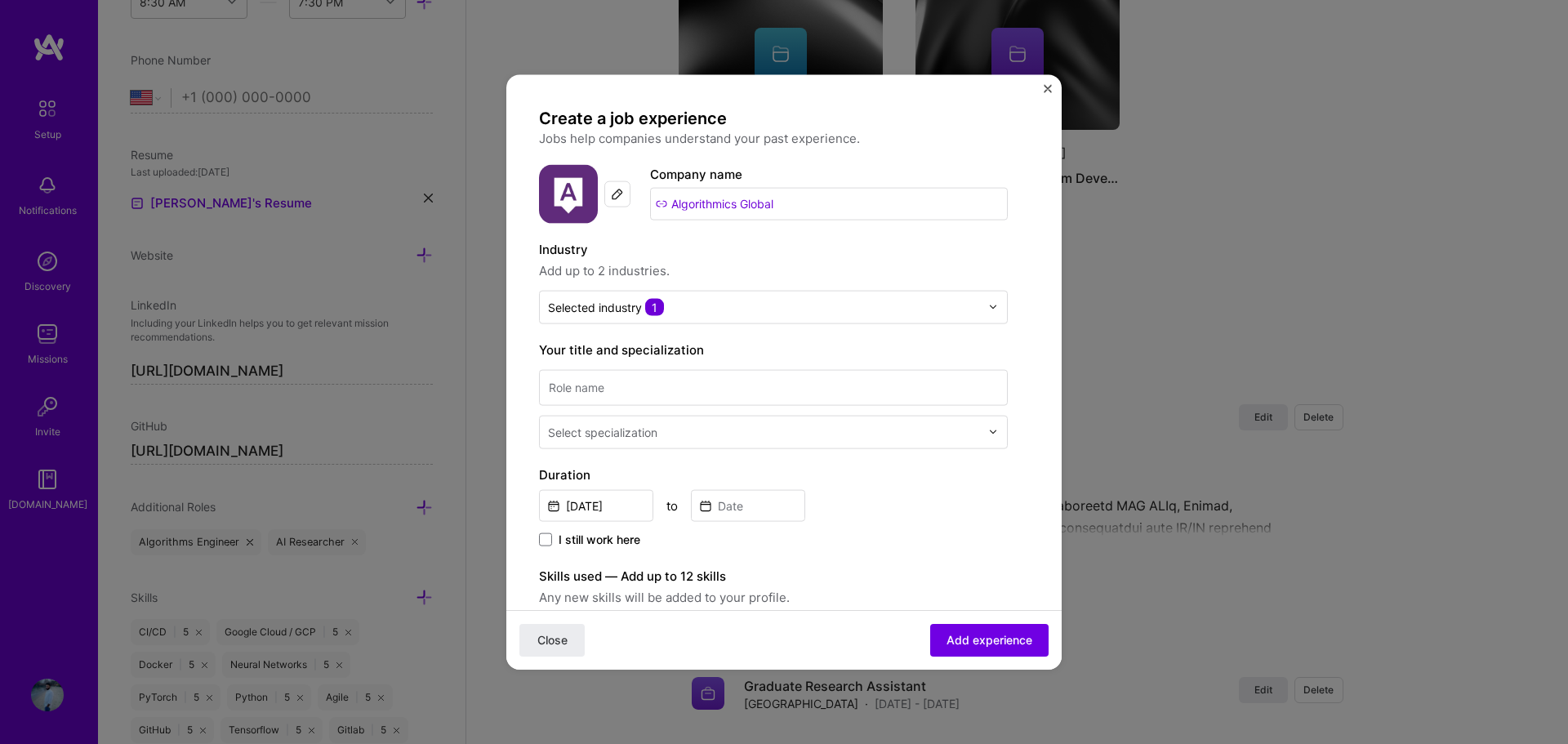
click at [927, 548] on div "I still work here" at bounding box center [773, 540] width 469 height 19
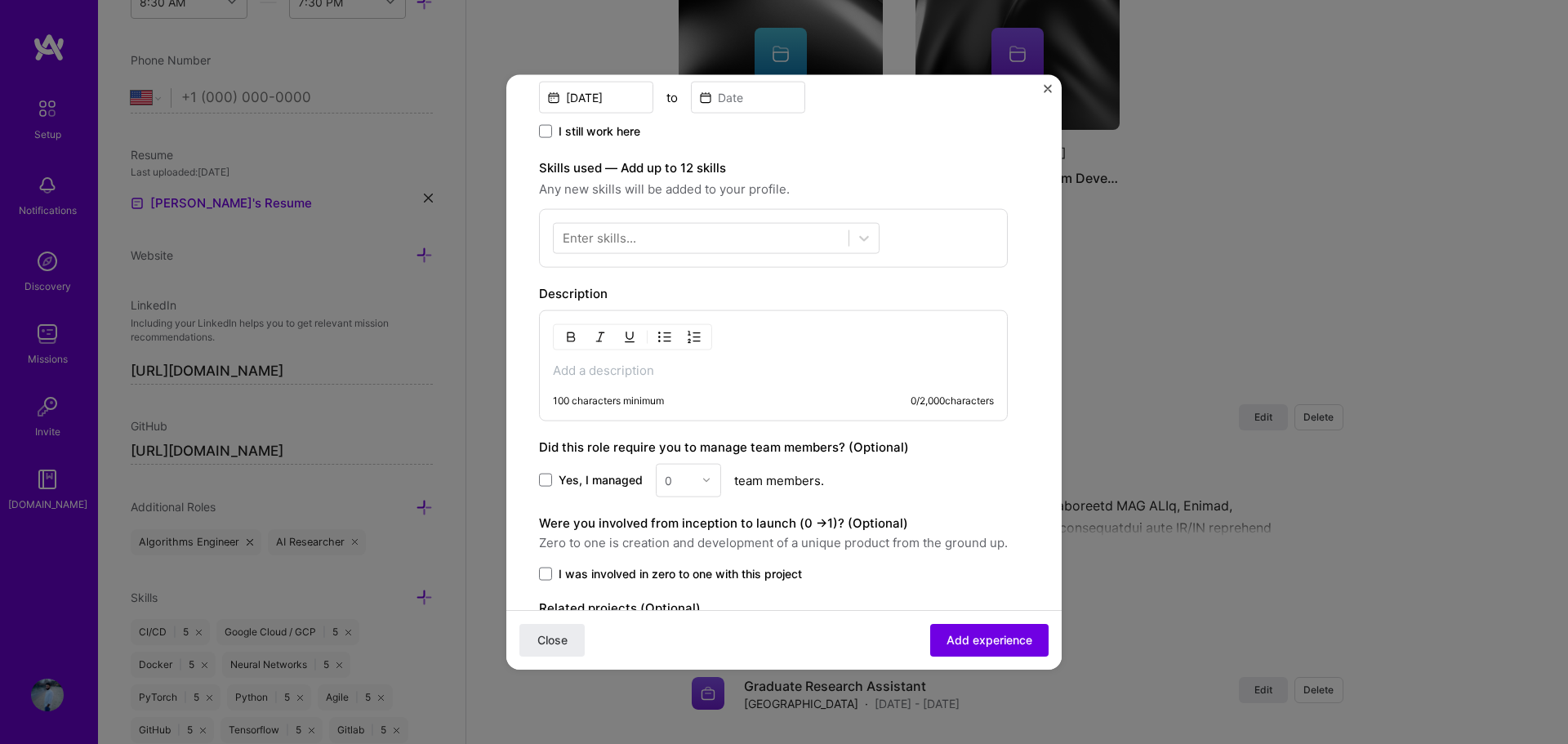
click at [673, 372] on p at bounding box center [773, 370] width 441 height 16
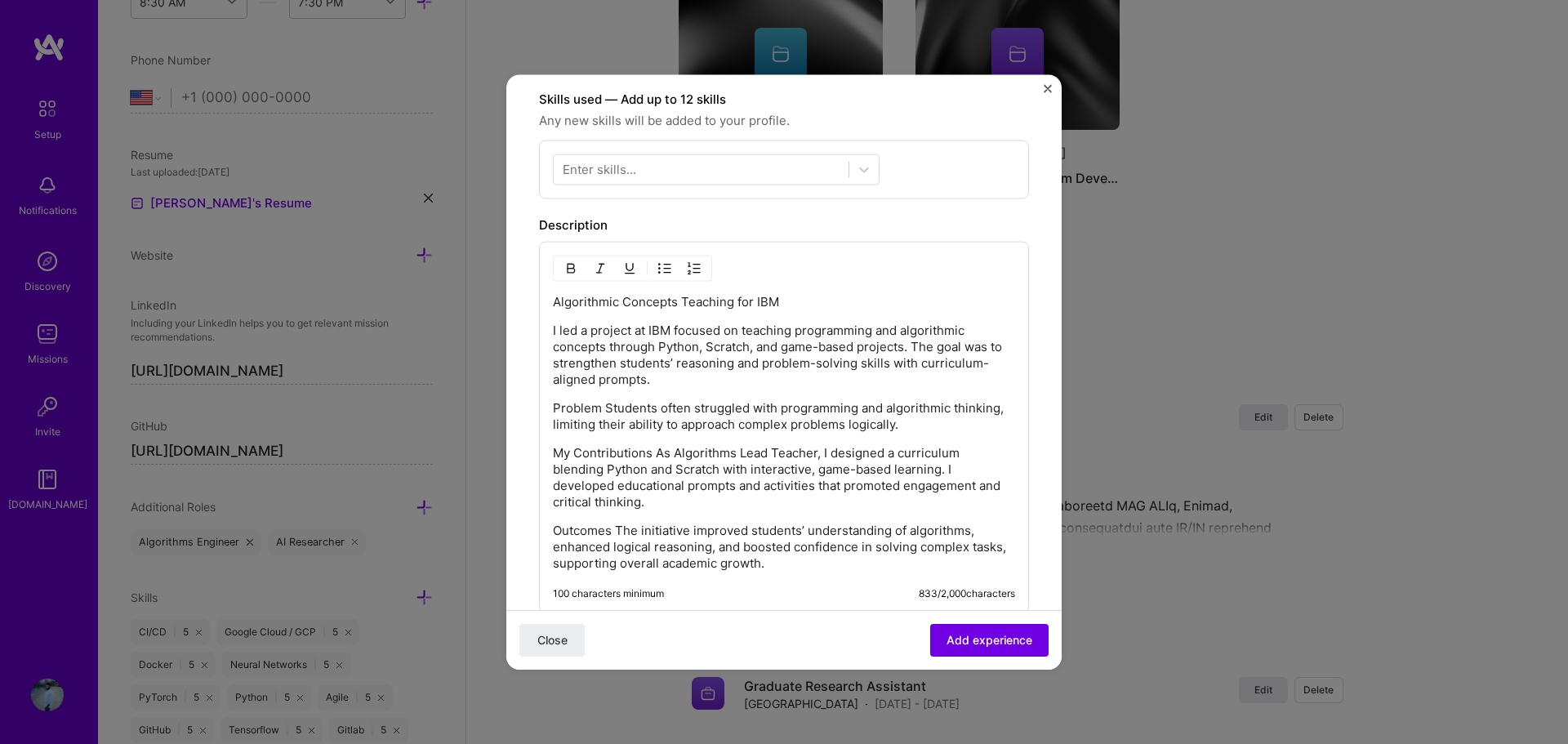
scroll to position [490, 0]
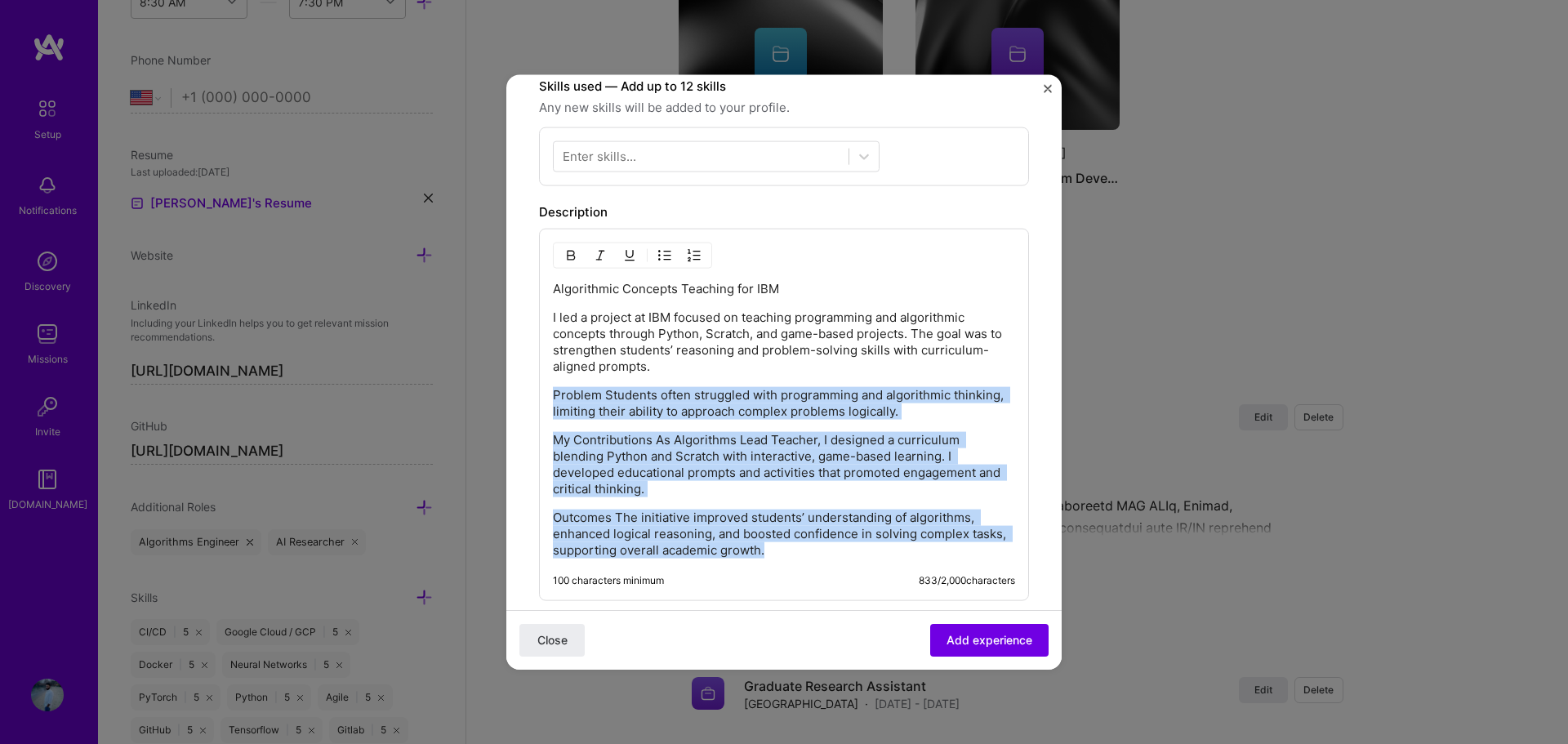
drag, startPoint x: 834, startPoint y: 558, endPoint x: 510, endPoint y: 381, distance: 369.2
click at [510, 381] on form "Create a job experience Jobs help companies understand your past experience. Co…" at bounding box center [784, 285] width 555 height 1336
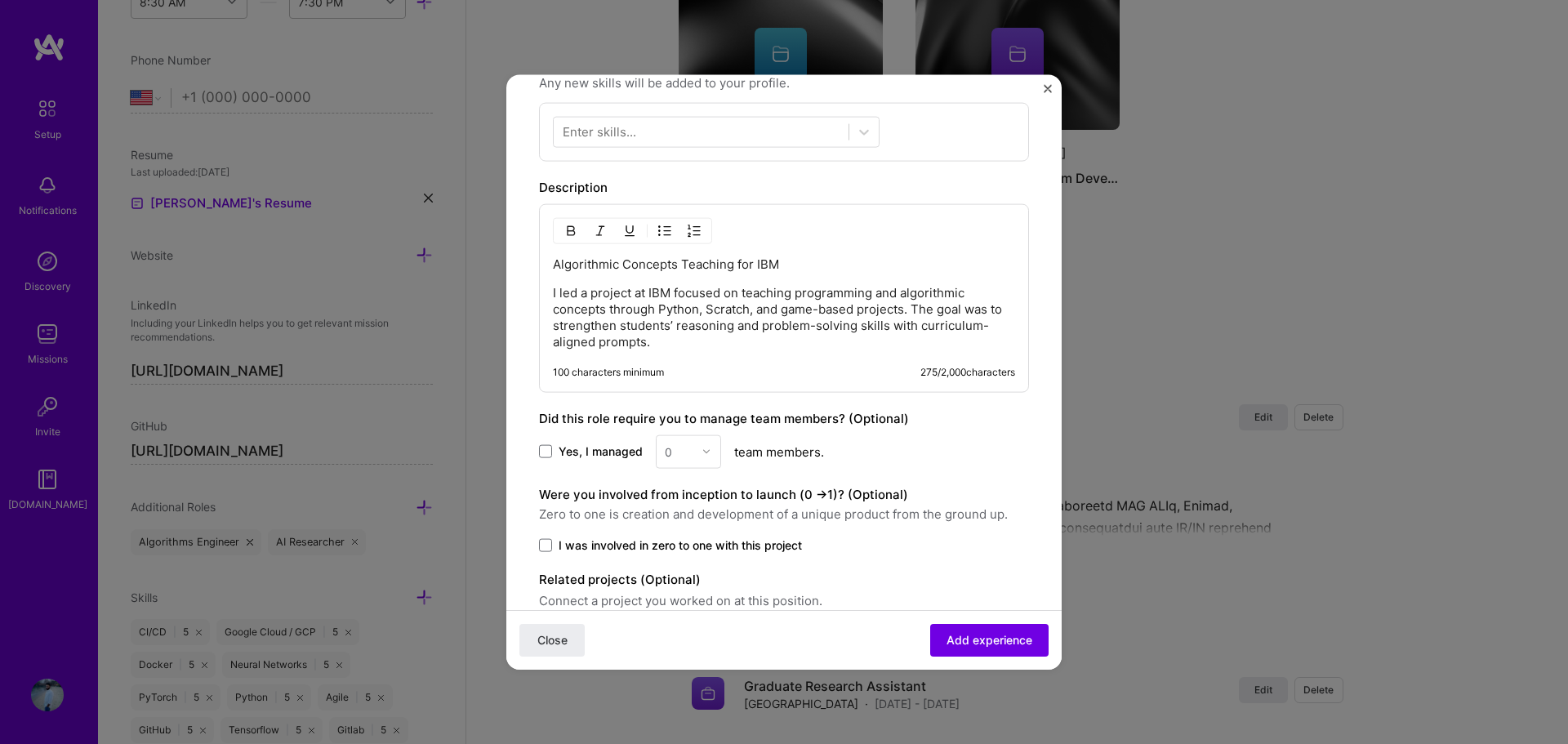
scroll to position [571, 0]
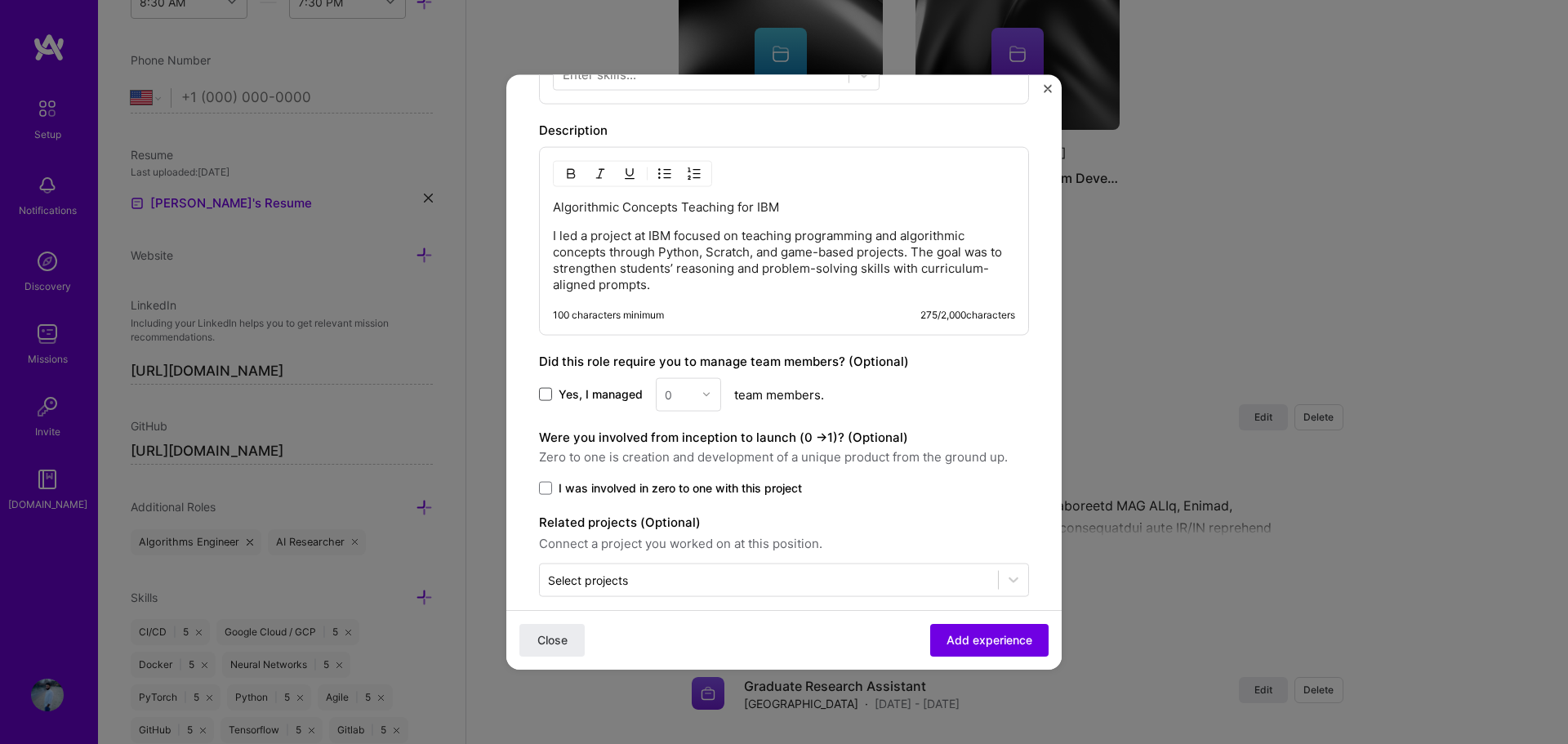
click at [540, 395] on span at bounding box center [545, 394] width 13 height 13
click at [0, 0] on input "Yes, I managed" at bounding box center [0, 0] width 0 height 0
click at [667, 400] on div "0" at bounding box center [668, 393] width 7 height 17
click at [675, 447] on div "1" at bounding box center [689, 437] width 56 height 30
click at [644, 482] on span "I was involved in zero to one with this project" at bounding box center [679, 488] width 243 height 16
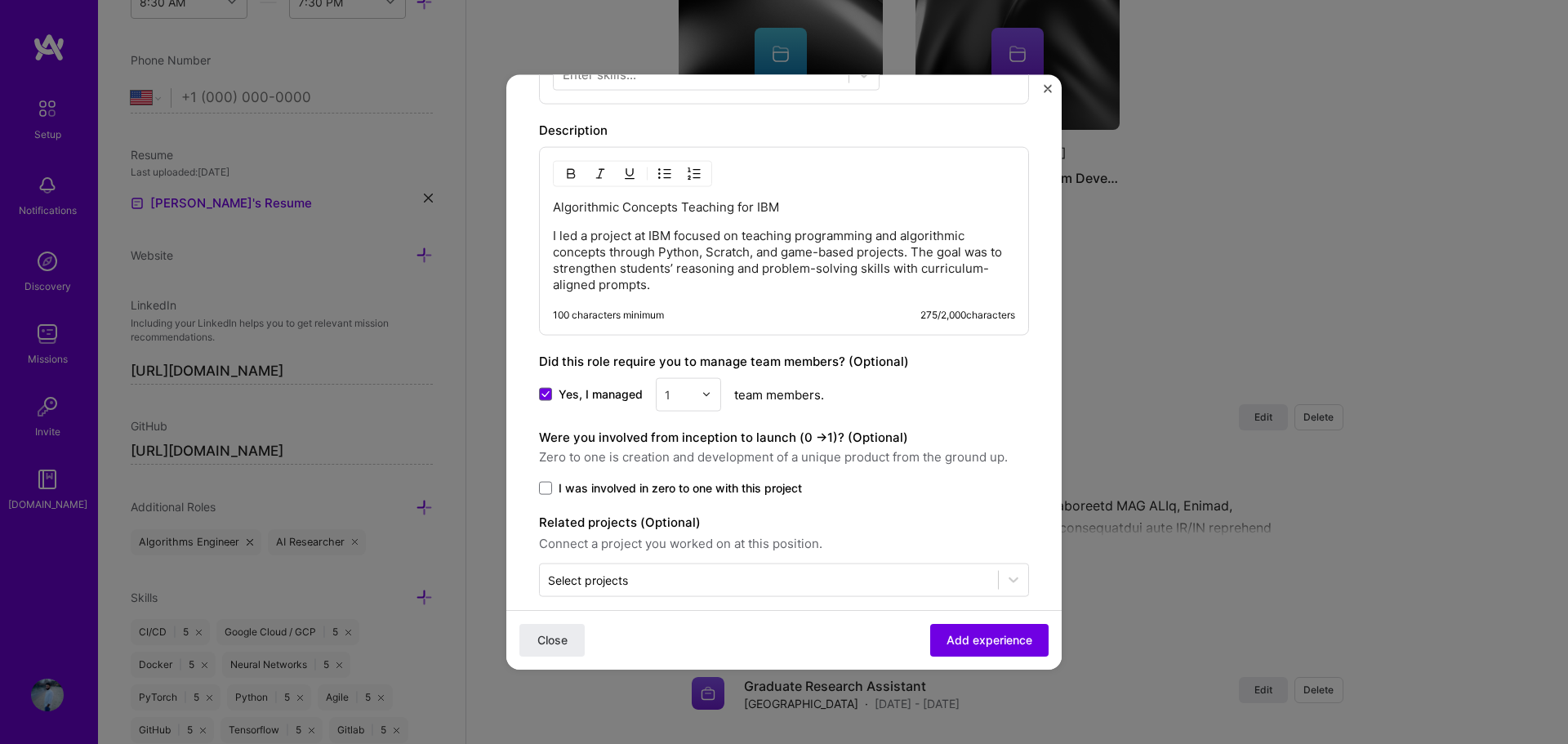
click at [0, 0] on input "I was involved in zero to one with this project" at bounding box center [0, 0] width 0 height 0
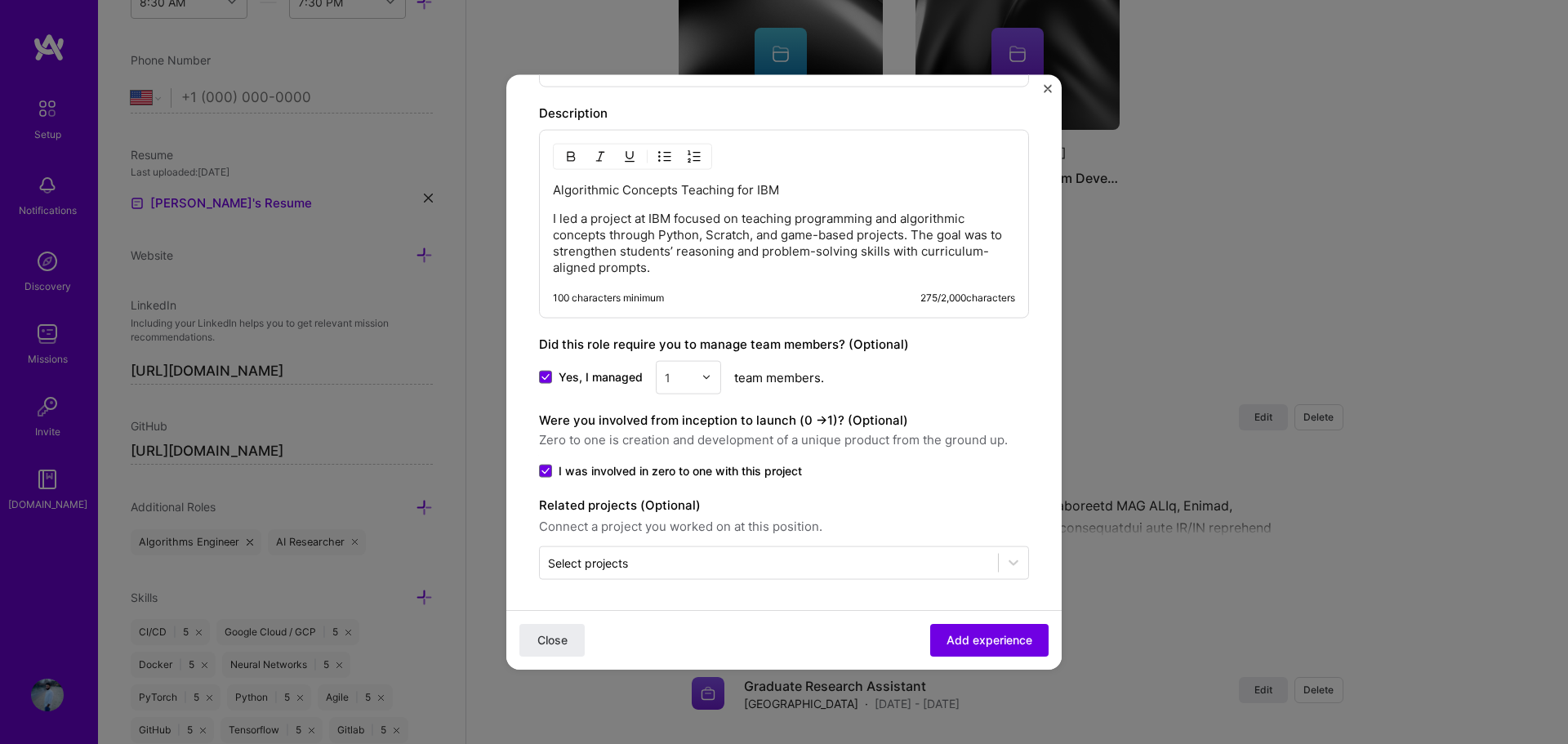
scroll to position [590, 0]
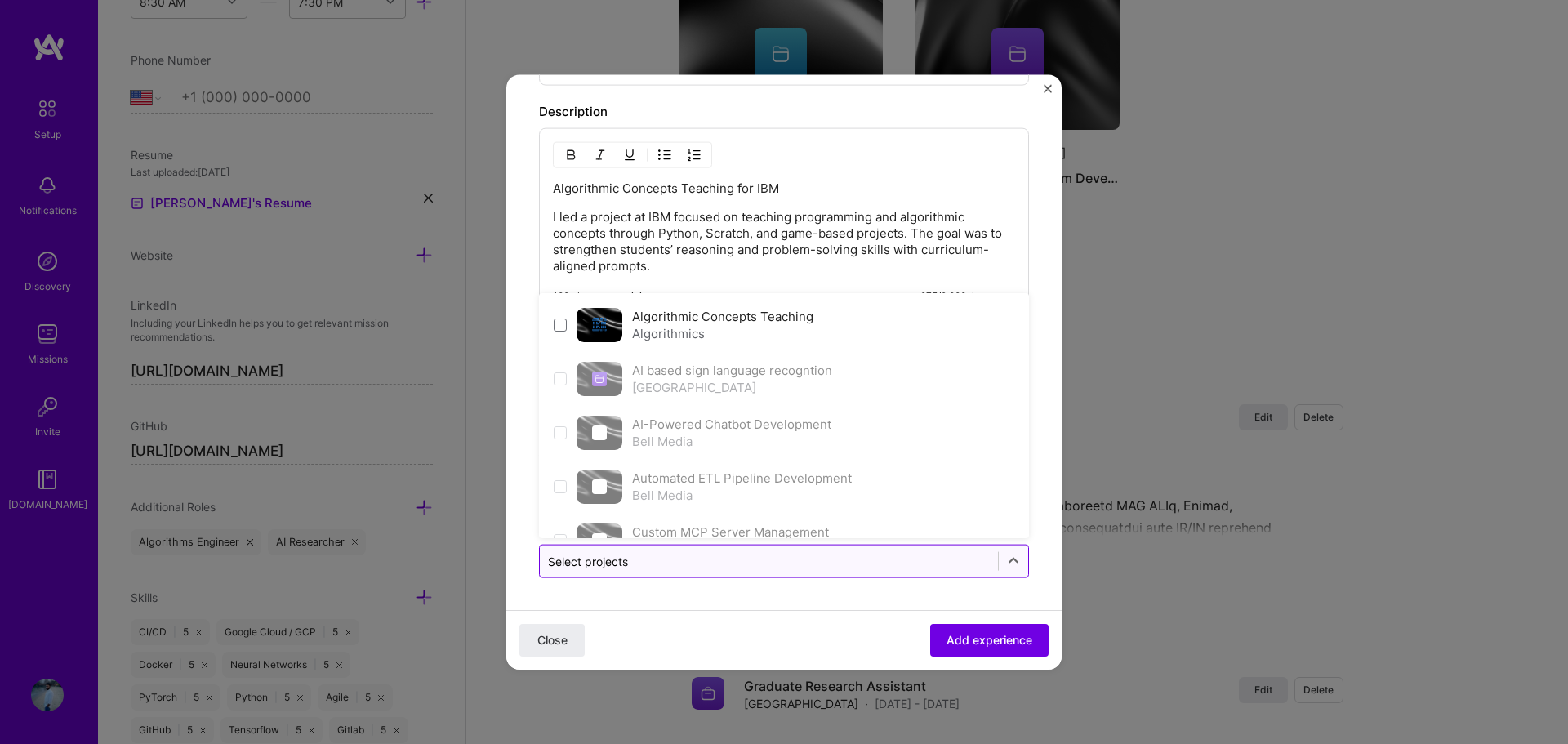
click at [697, 550] on div "Select projects" at bounding box center [768, 560] width 458 height 32
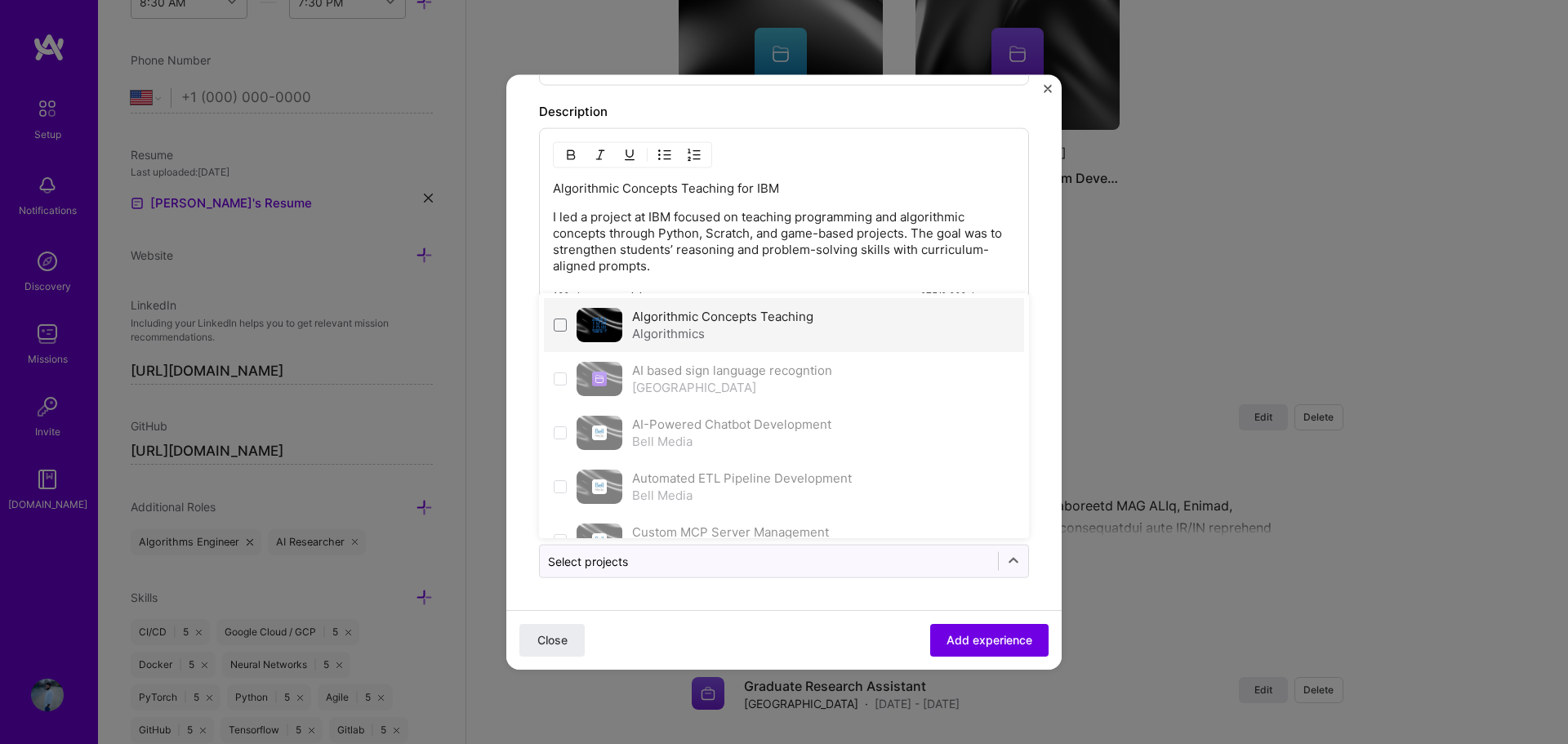
click at [647, 324] on div "Algorithmics" at bounding box center [722, 332] width 181 height 17
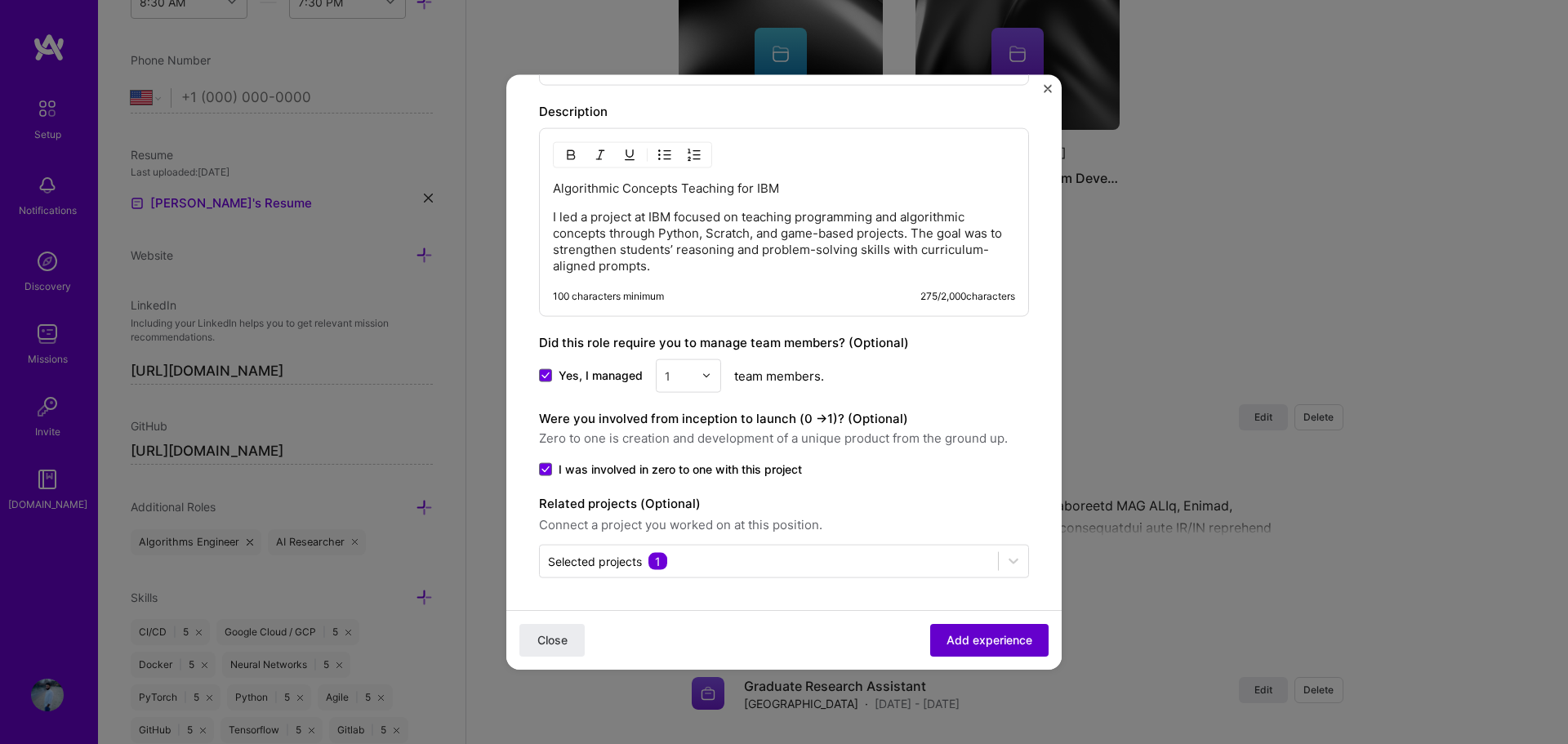
click at [959, 632] on span "Add experience" at bounding box center [989, 640] width 86 height 16
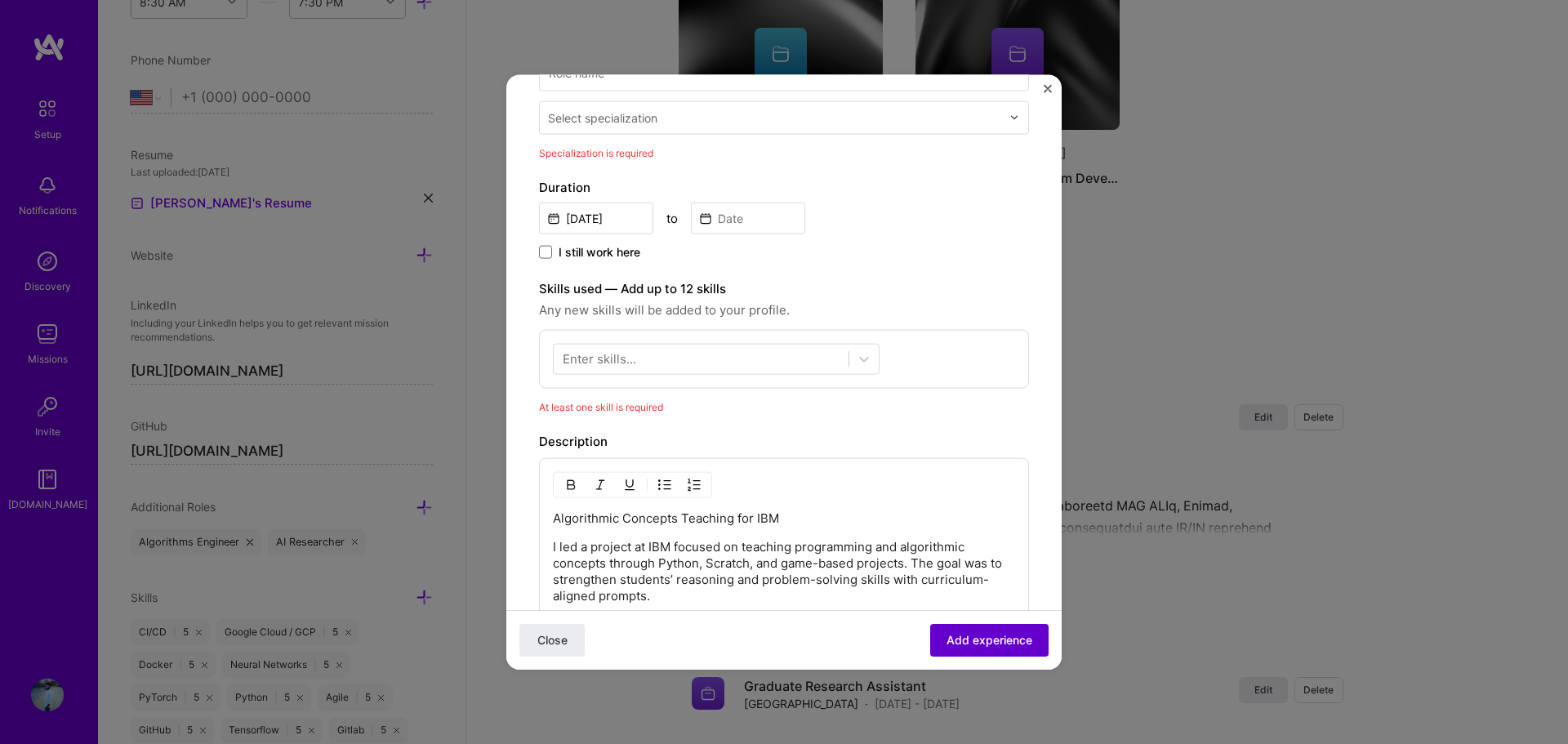
scroll to position [265, 0]
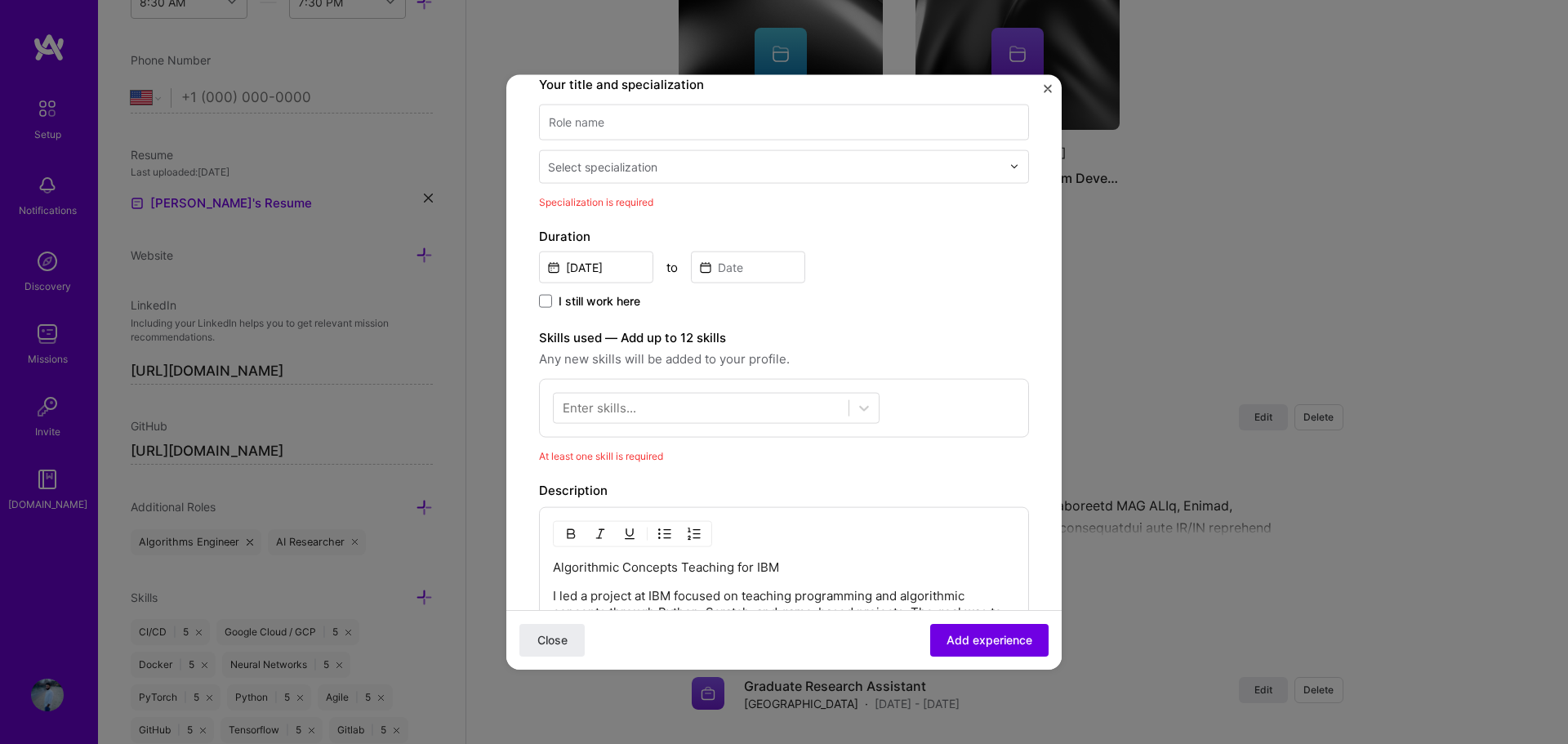
click at [615, 410] on div "Enter skills..." at bounding box center [599, 407] width 74 height 17
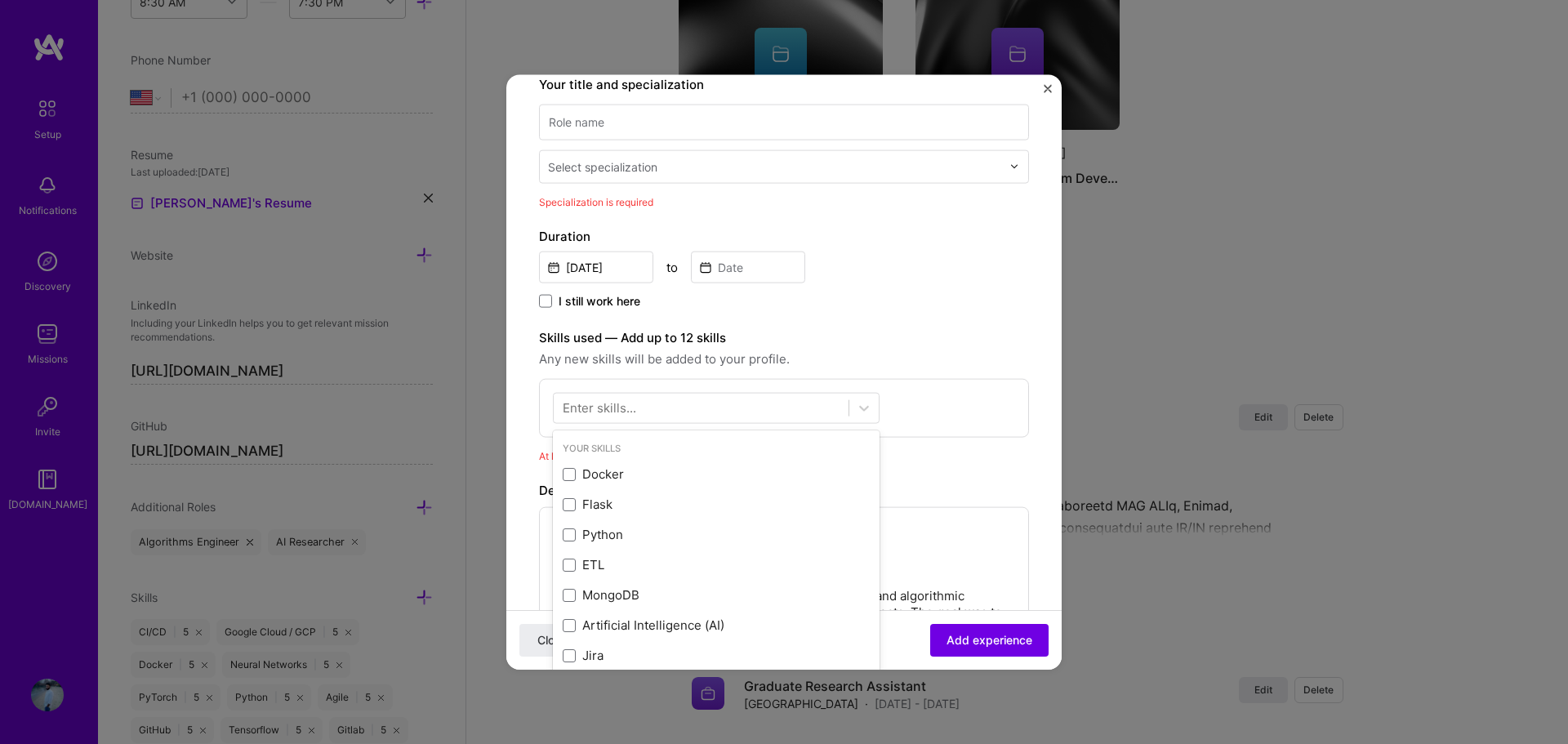
click at [589, 409] on div "Enter skills..." at bounding box center [599, 407] width 74 height 17
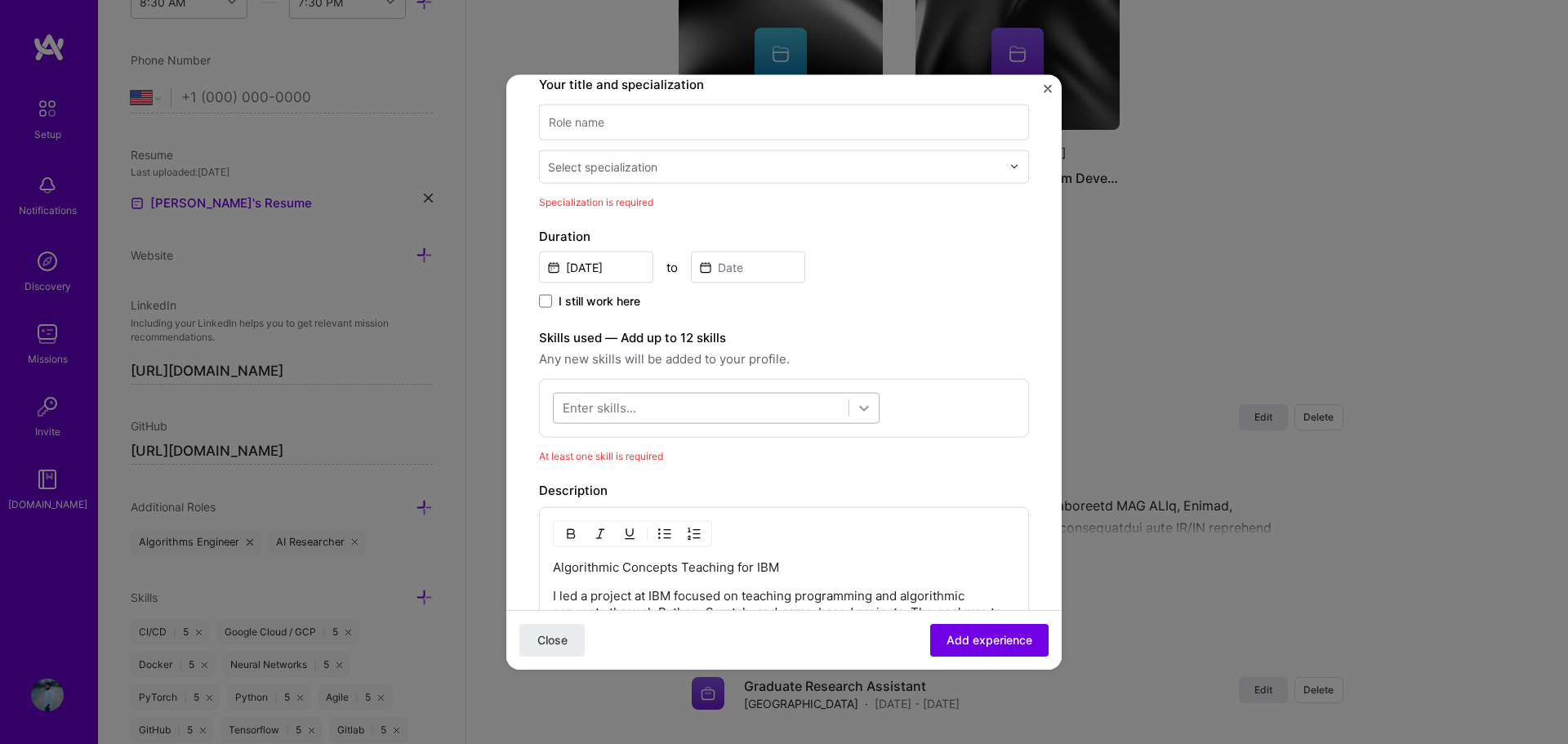
click at [851, 414] on div at bounding box center [864, 407] width 30 height 29
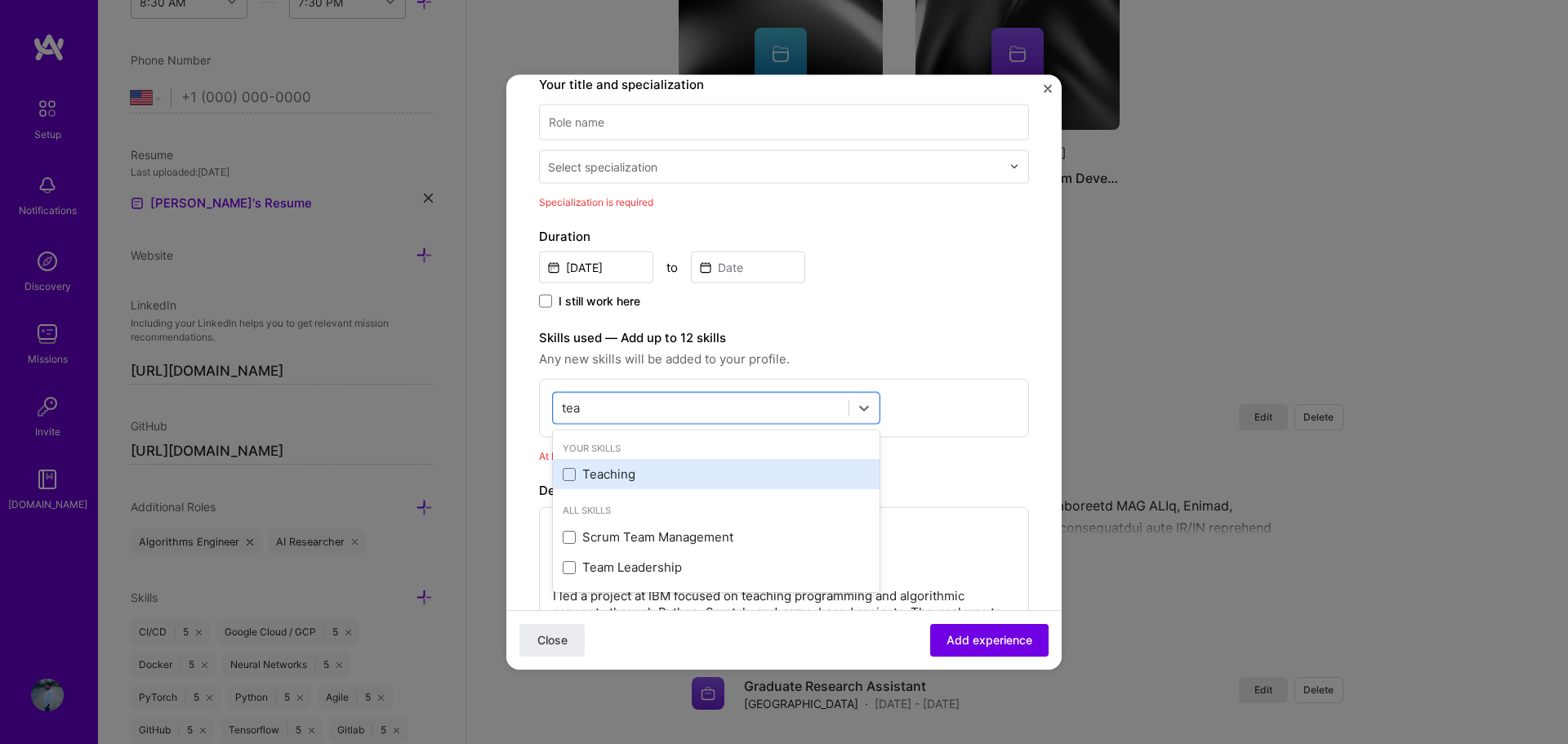
click at [637, 470] on div "Teaching" at bounding box center [716, 474] width 307 height 17
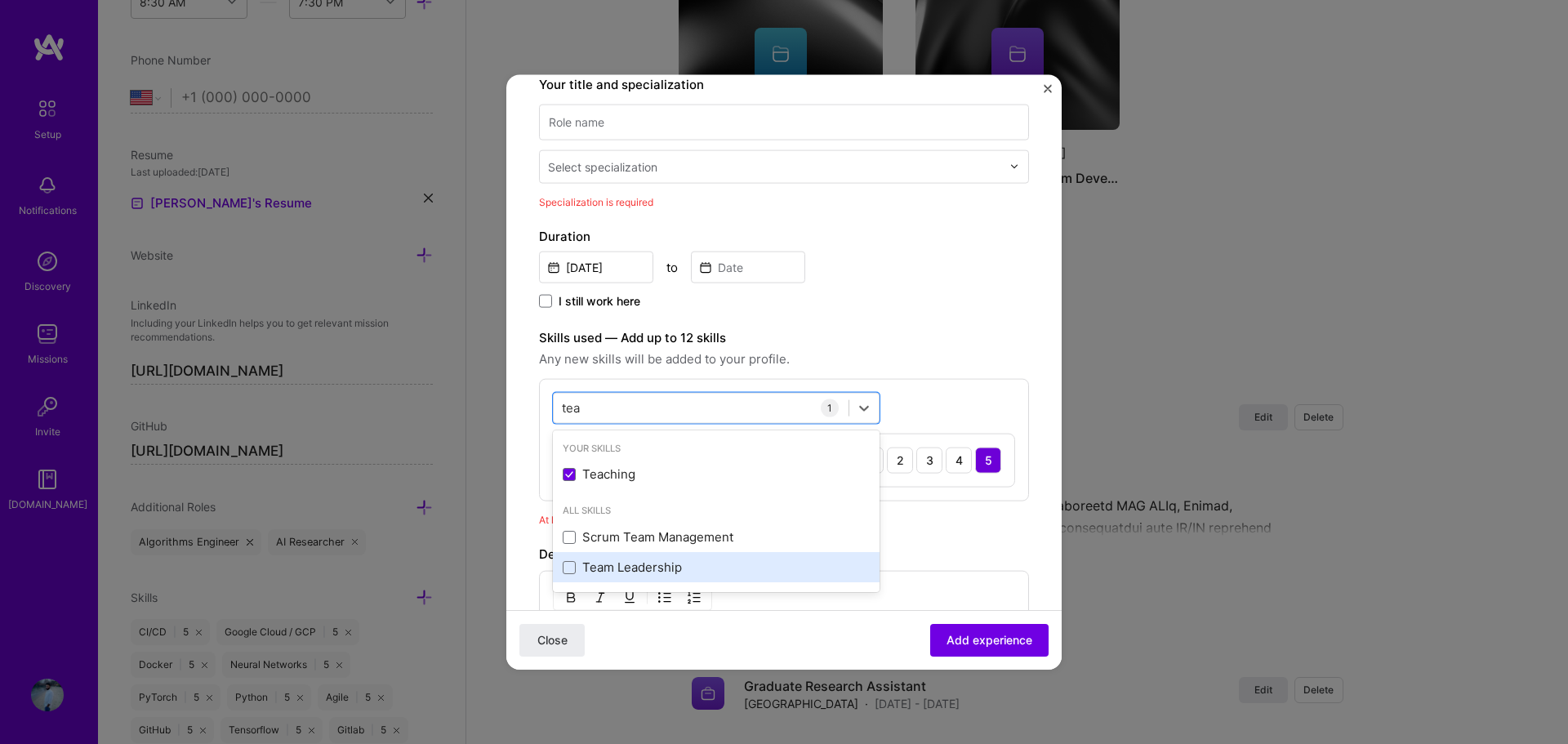
click at [631, 564] on div "Team Leadership" at bounding box center [716, 566] width 307 height 17
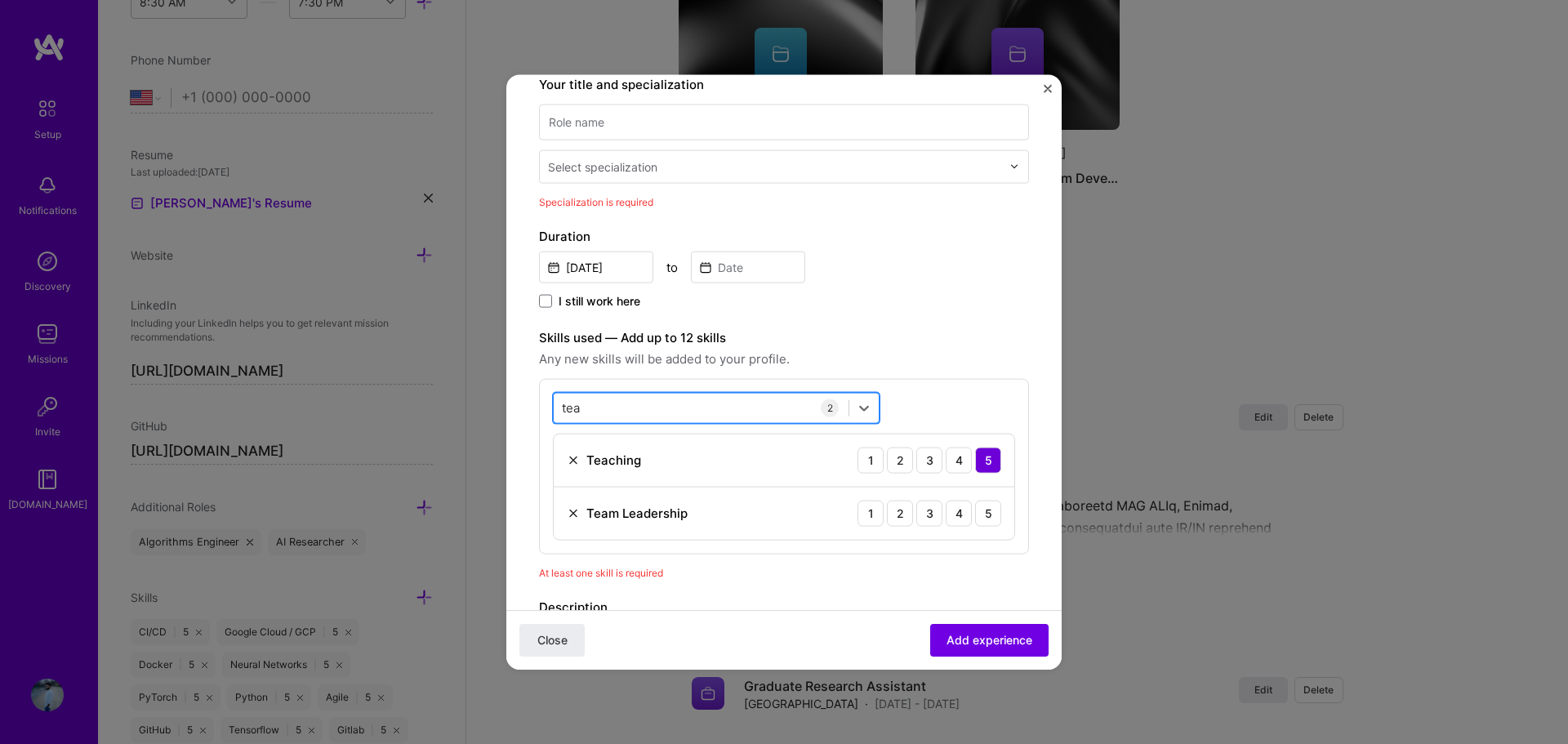
click at [618, 409] on div "tea tea" at bounding box center [701, 407] width 295 height 27
click at [952, 512] on div "4" at bounding box center [959, 513] width 26 height 26
click at [657, 400] on div "tea tea" at bounding box center [701, 407] width 295 height 27
click at [975, 515] on div "5" at bounding box center [988, 513] width 26 height 26
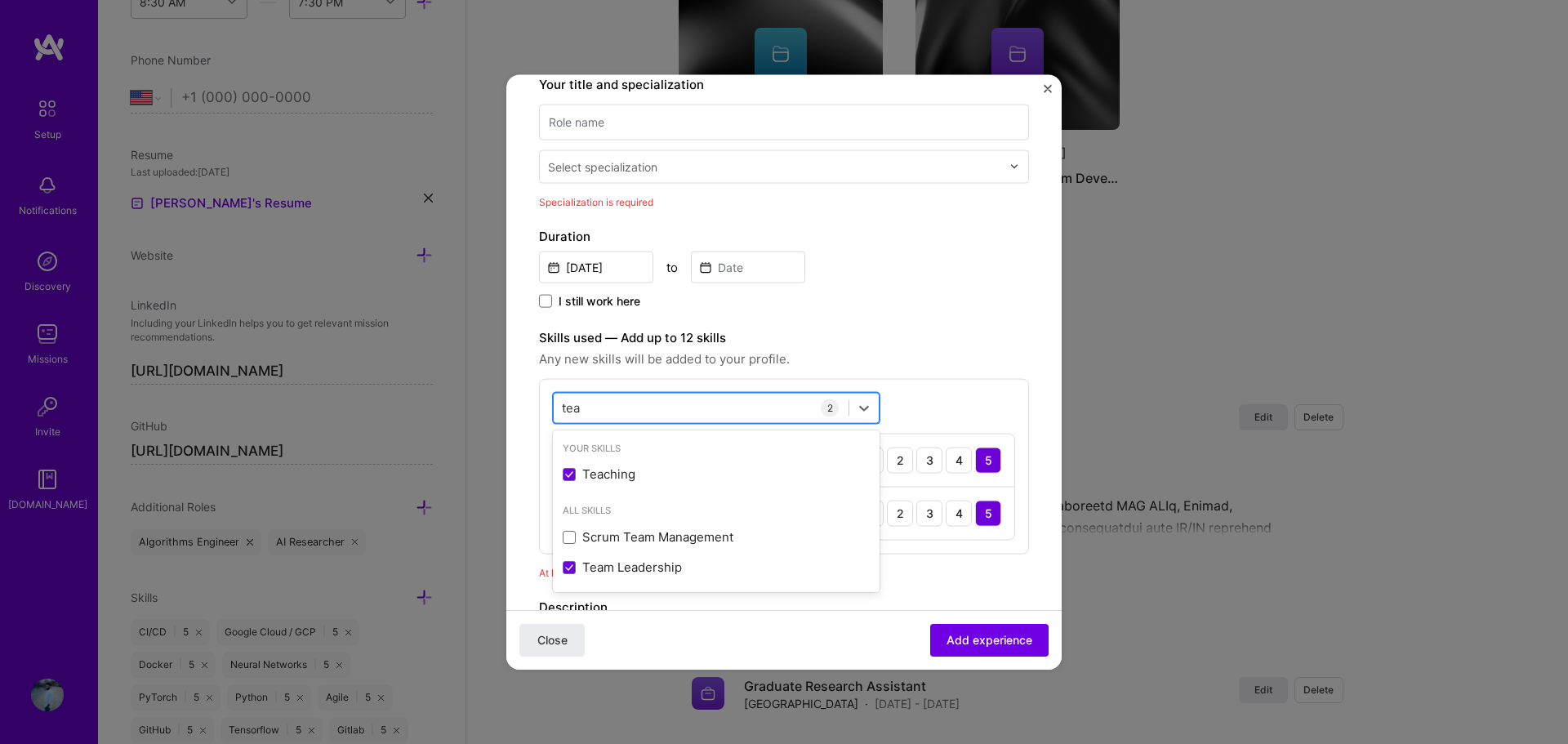
click at [673, 403] on div "tea tea" at bounding box center [701, 407] width 295 height 27
drag, startPoint x: 666, startPoint y: 403, endPoint x: 557, endPoint y: 402, distance: 109.0
click at [557, 402] on div "tea tea" at bounding box center [701, 407] width 295 height 27
click at [592, 403] on div "tea tea" at bounding box center [701, 407] width 295 height 27
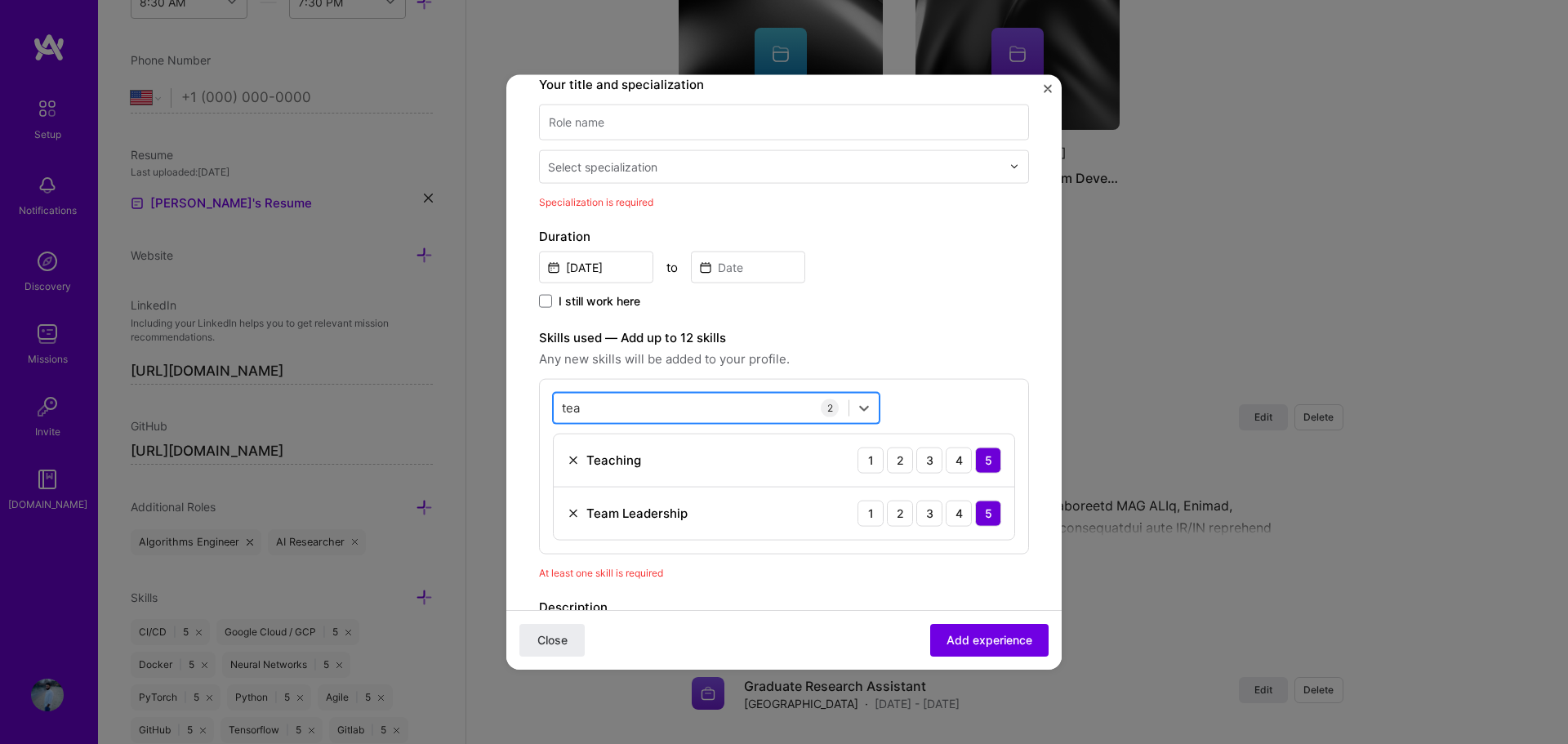
click at [591, 405] on div "tea tea" at bounding box center [701, 407] width 295 height 27
drag, startPoint x: 579, startPoint y: 404, endPoint x: 544, endPoint y: 416, distance: 37.0
click at [556, 406] on div "tea tea" at bounding box center [701, 407] width 295 height 27
click at [632, 465] on div "Python" at bounding box center [716, 474] width 307 height 17
type input "pyth"
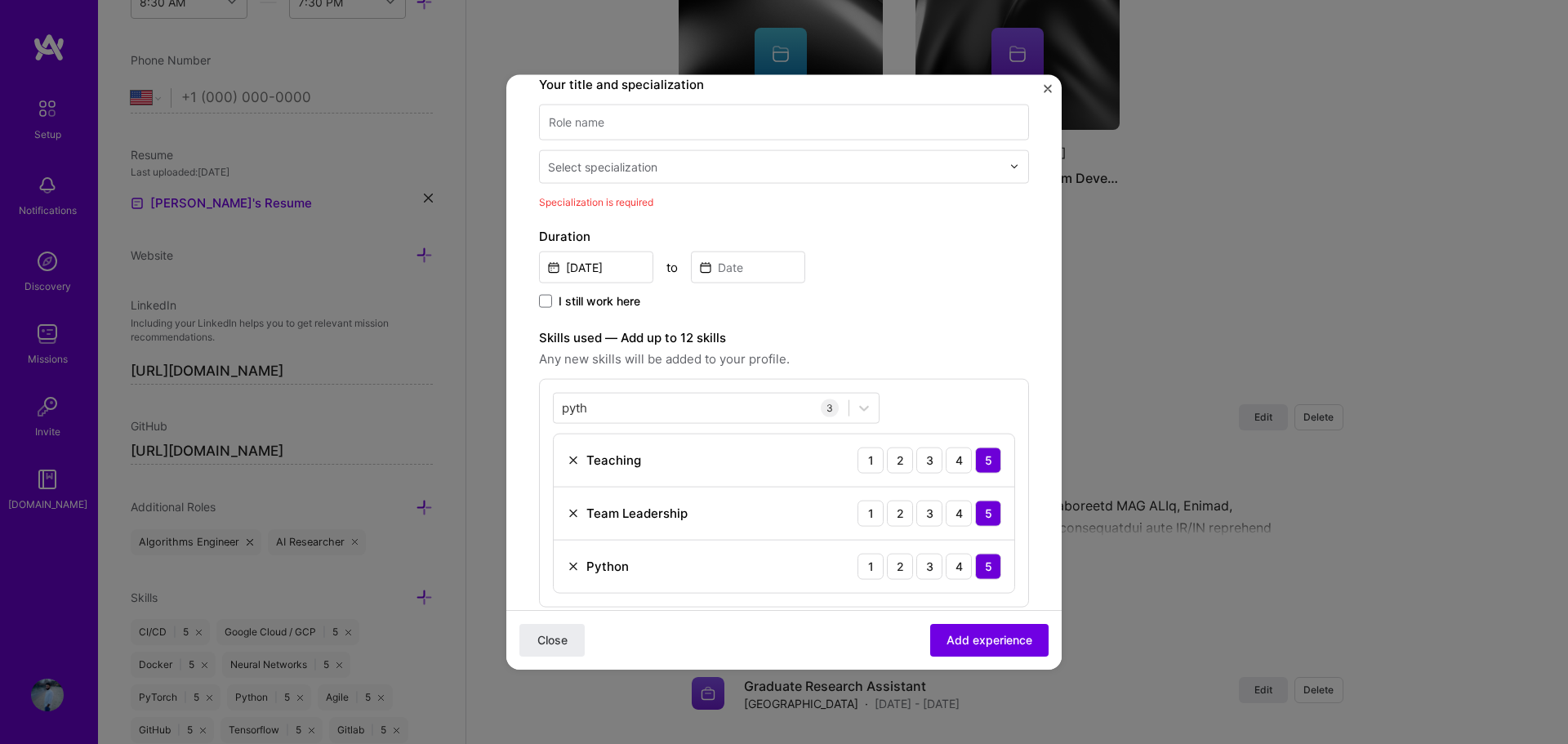
click at [857, 284] on div "Duration Aug, 2025 to I still work here" at bounding box center [784, 269] width 490 height 85
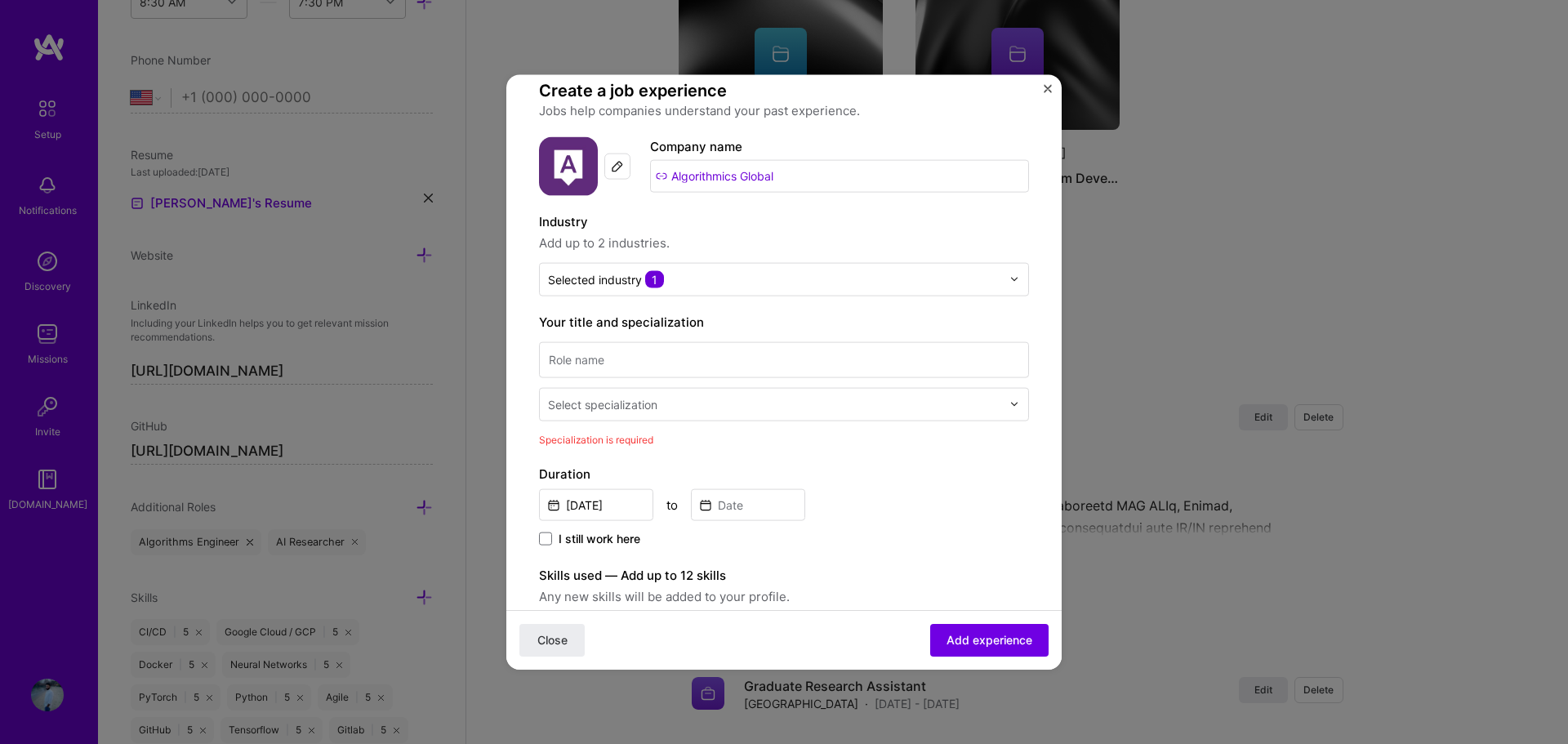
scroll to position [82, 0]
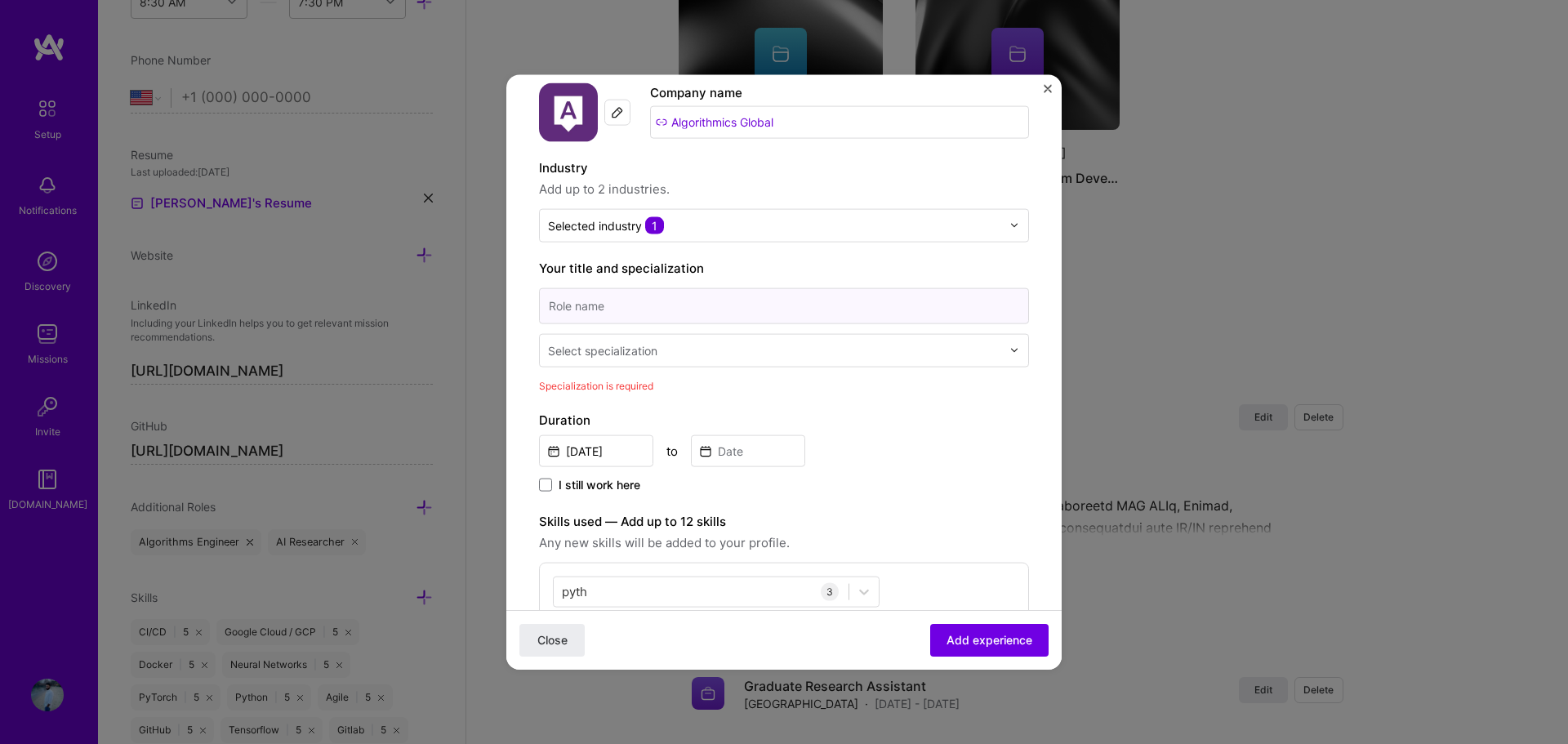
click at [598, 293] on input at bounding box center [784, 306] width 490 height 36
type input "Teaching lead"
click at [615, 361] on div "Select specialization" at bounding box center [774, 349] width 470 height 32
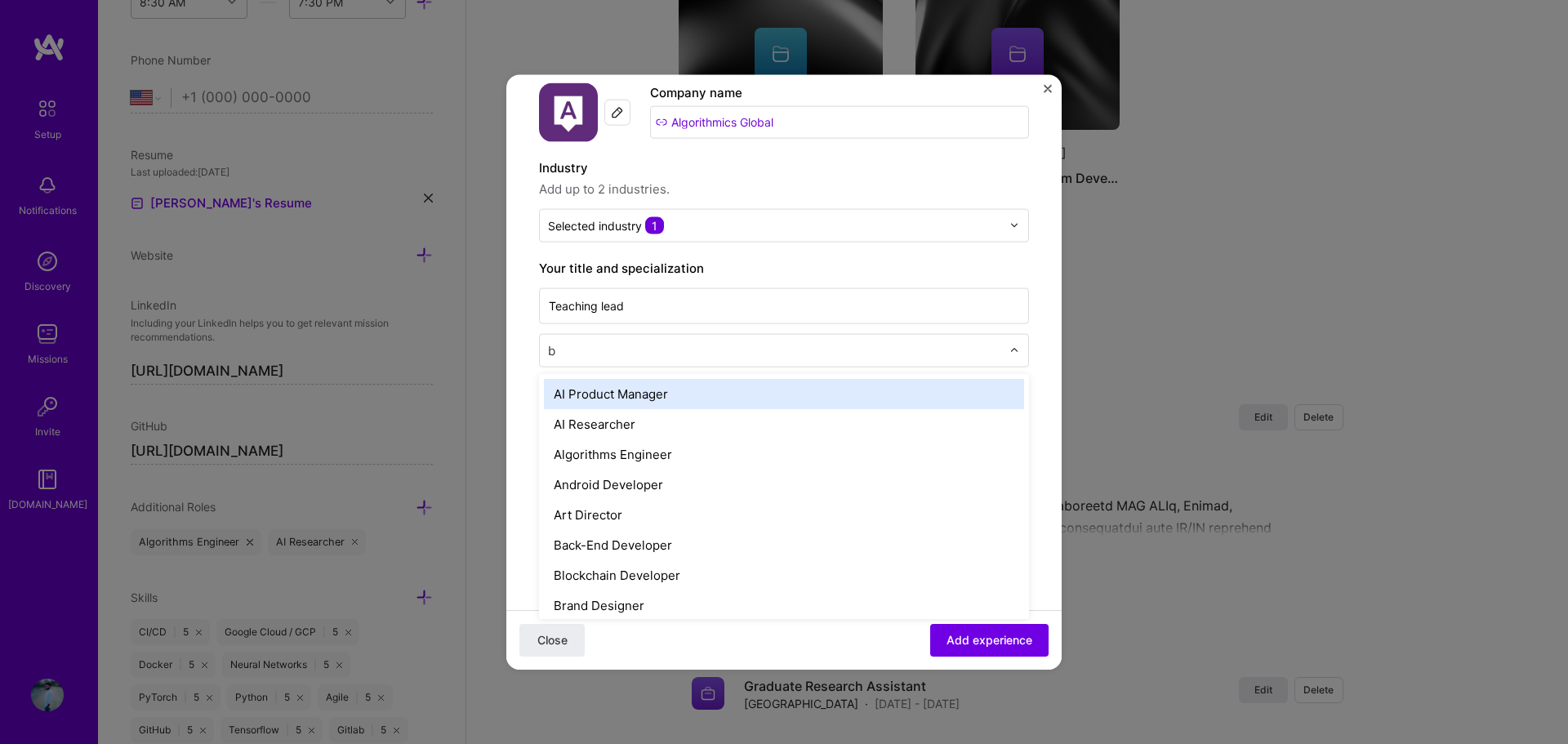
type input "bu"
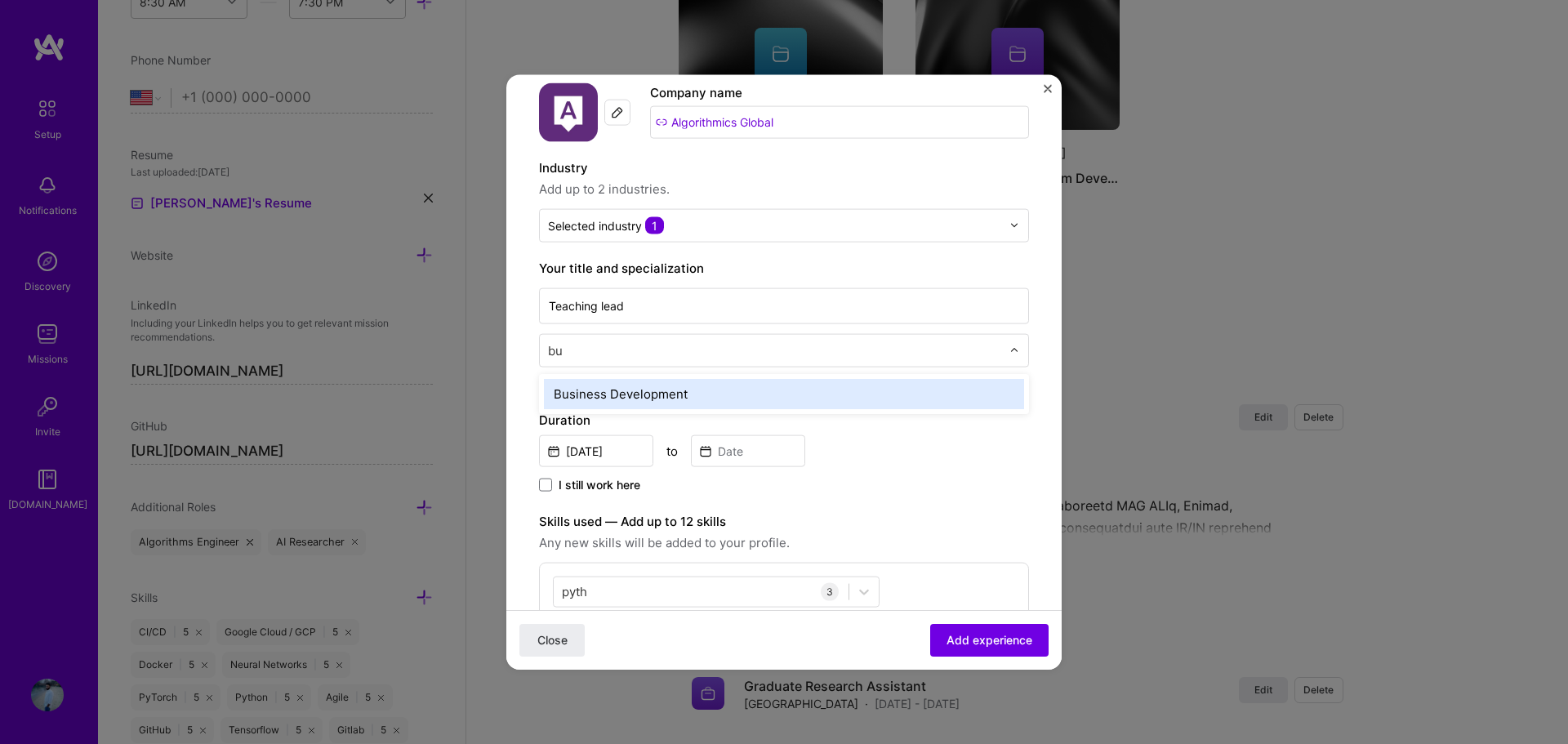
click at [602, 388] on div "Business Development" at bounding box center [784, 392] width 480 height 30
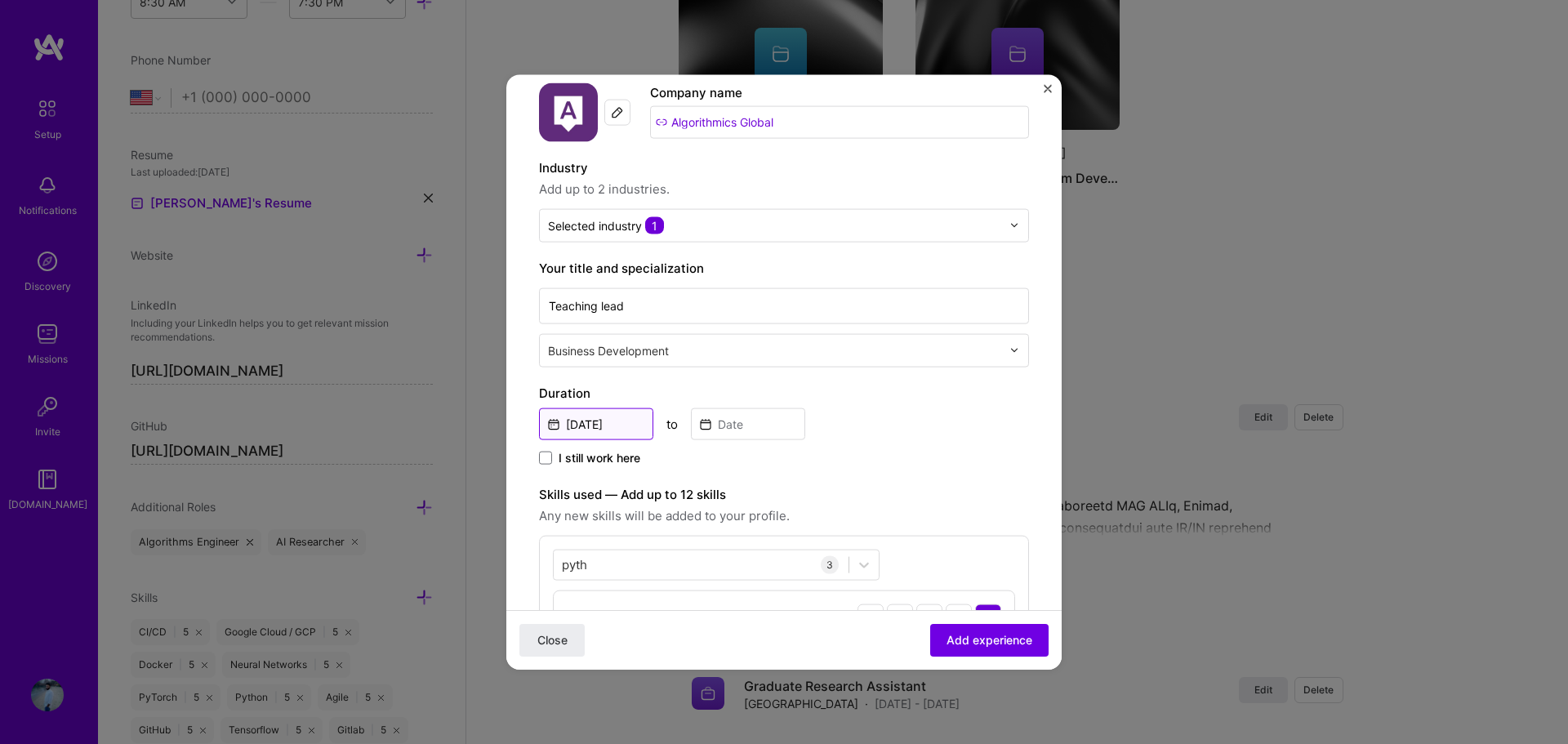
click at [626, 424] on input "Aug, 2025" at bounding box center [595, 423] width 114 height 32
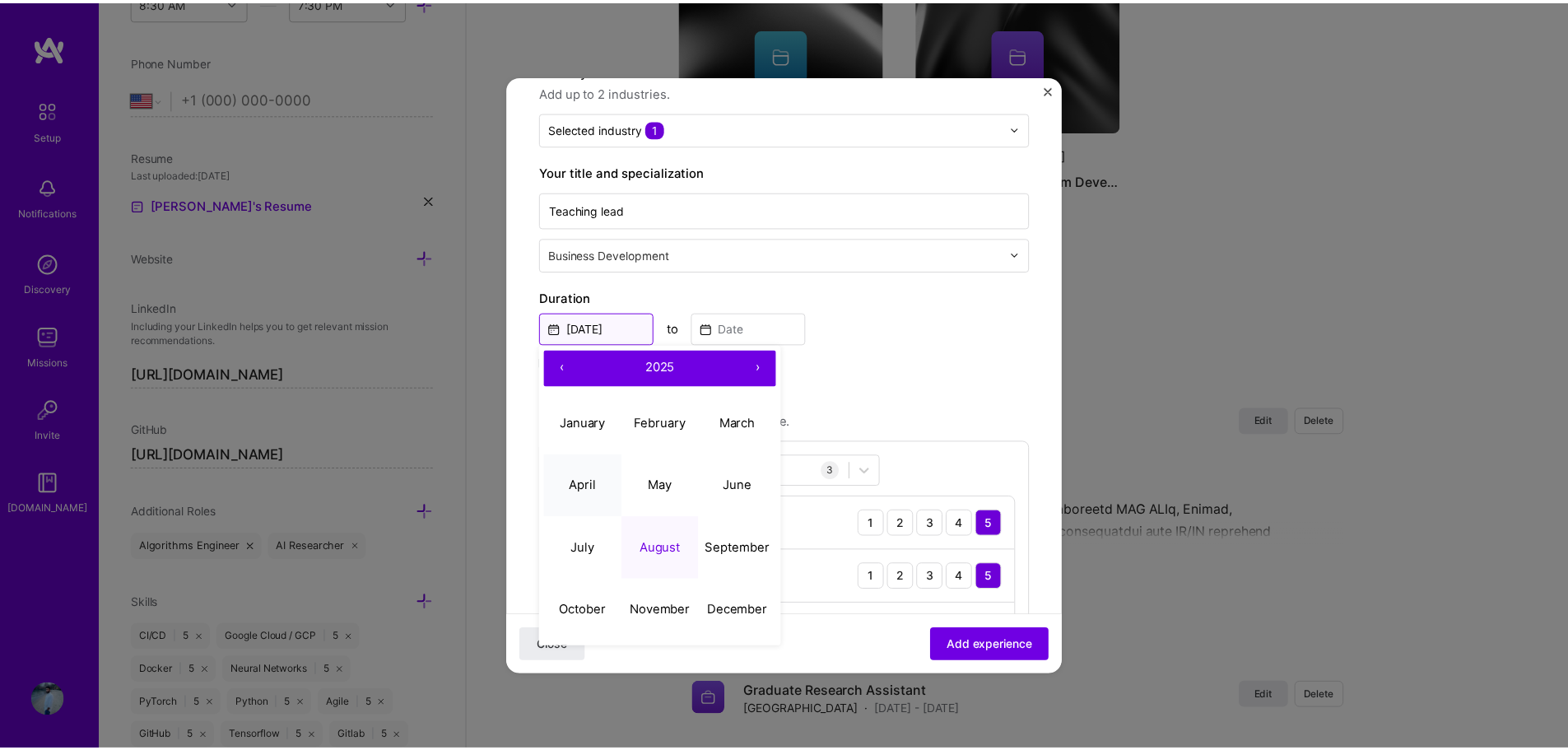
scroll to position [247, 0]
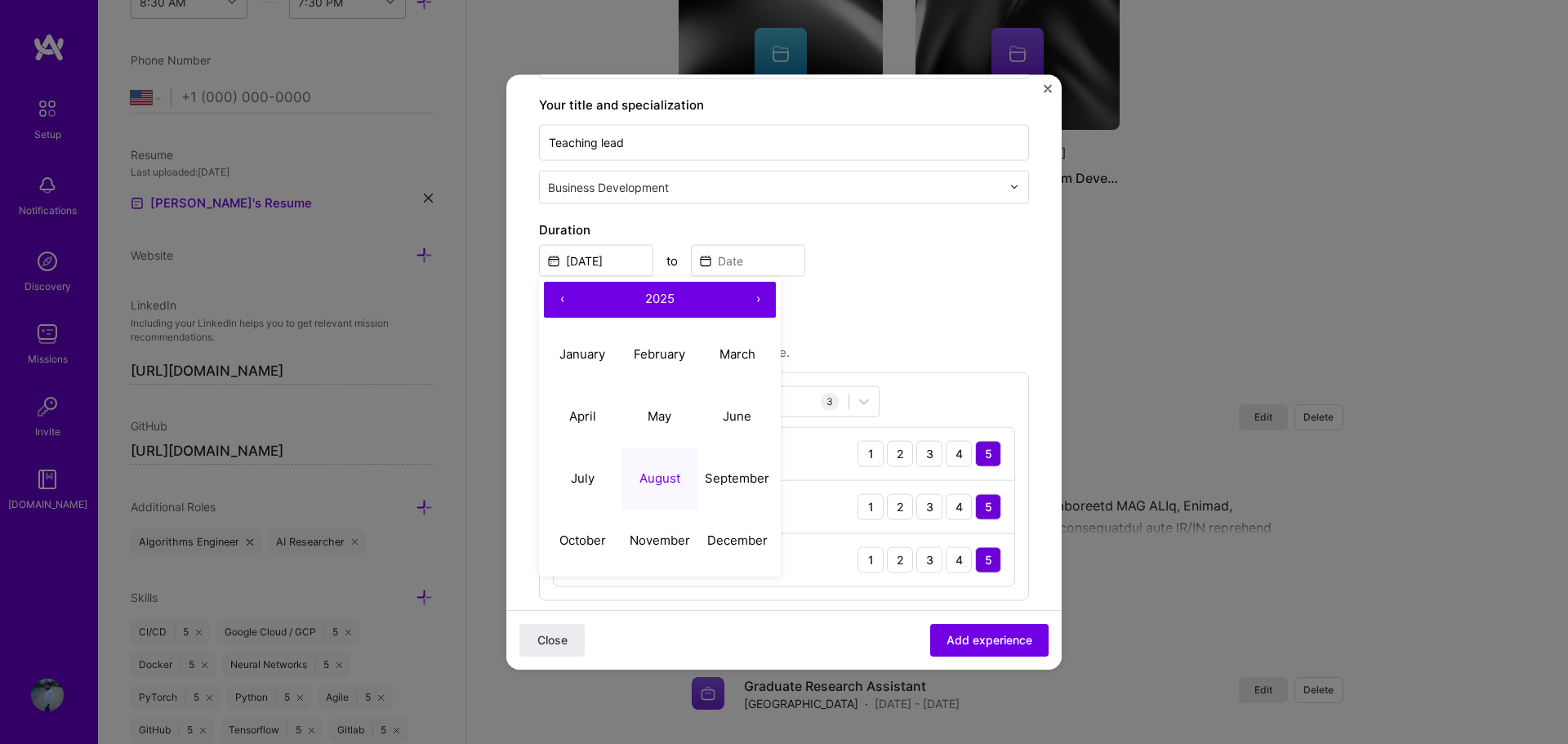
click at [557, 291] on button "‹" at bounding box center [561, 299] width 36 height 36
click at [734, 351] on abbr "March" at bounding box center [738, 353] width 36 height 16
type input "Mar, 2024"
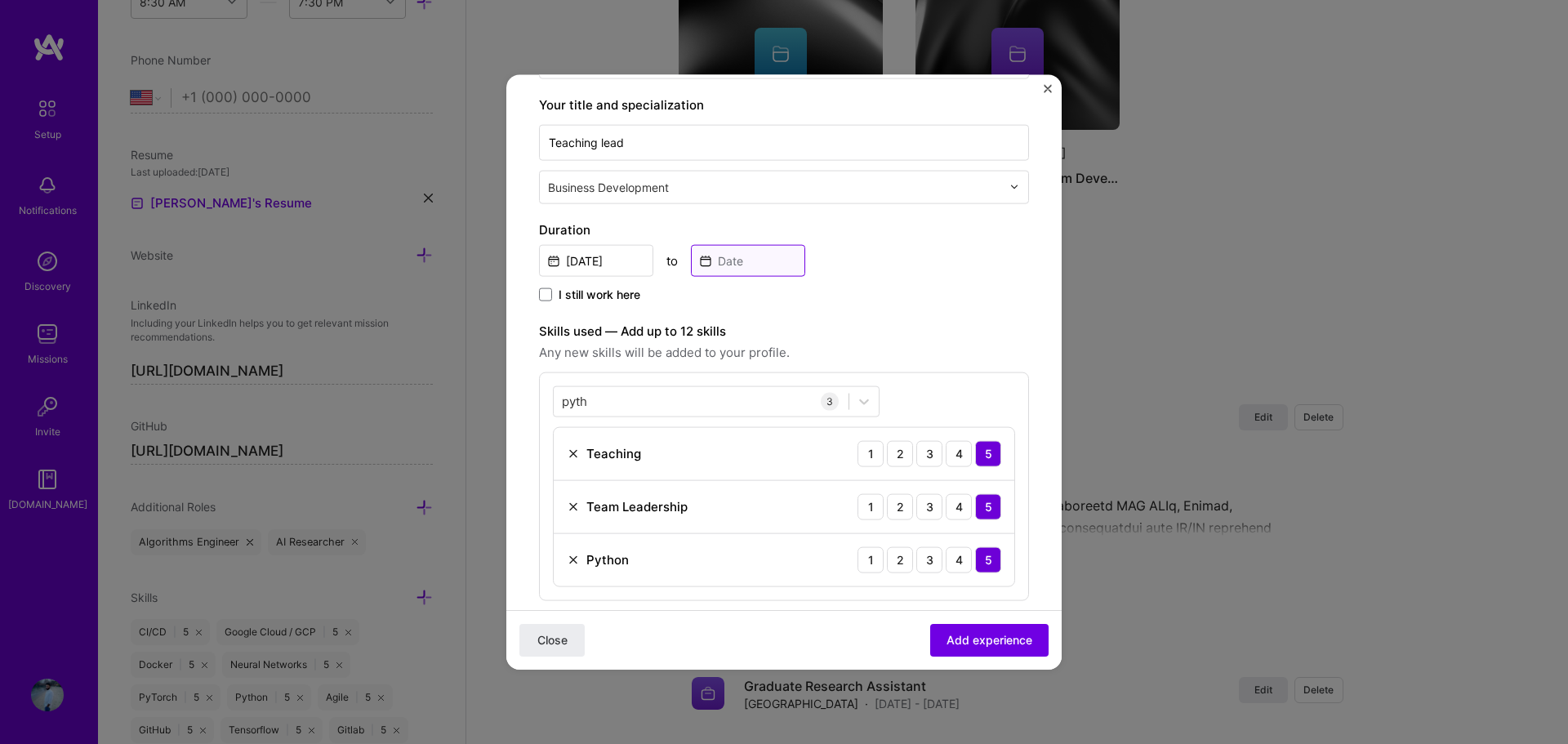
click at [749, 269] on input at bounding box center [748, 260] width 114 height 32
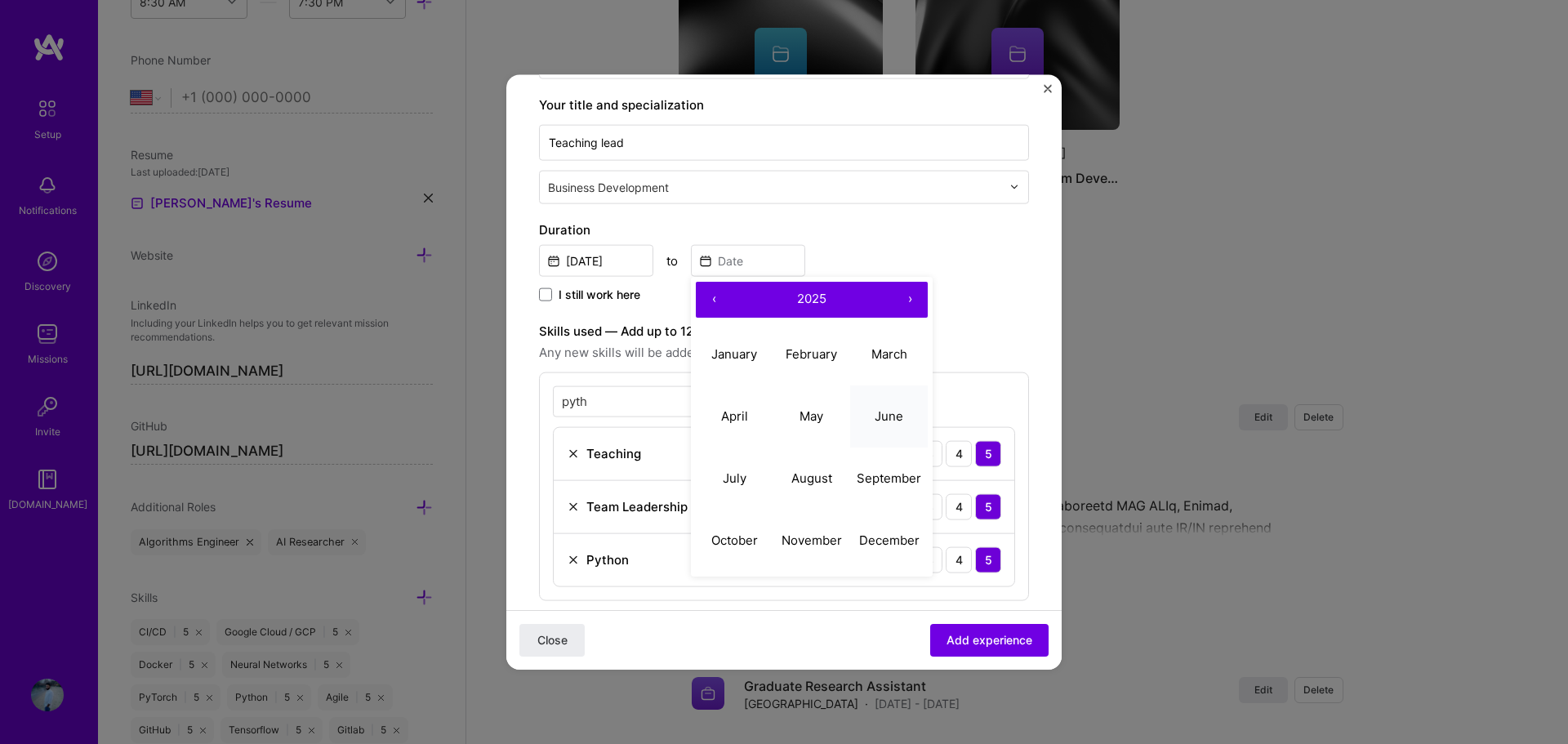
click at [892, 424] on button "June" at bounding box center [889, 416] width 78 height 62
type input "Jun, 2025"
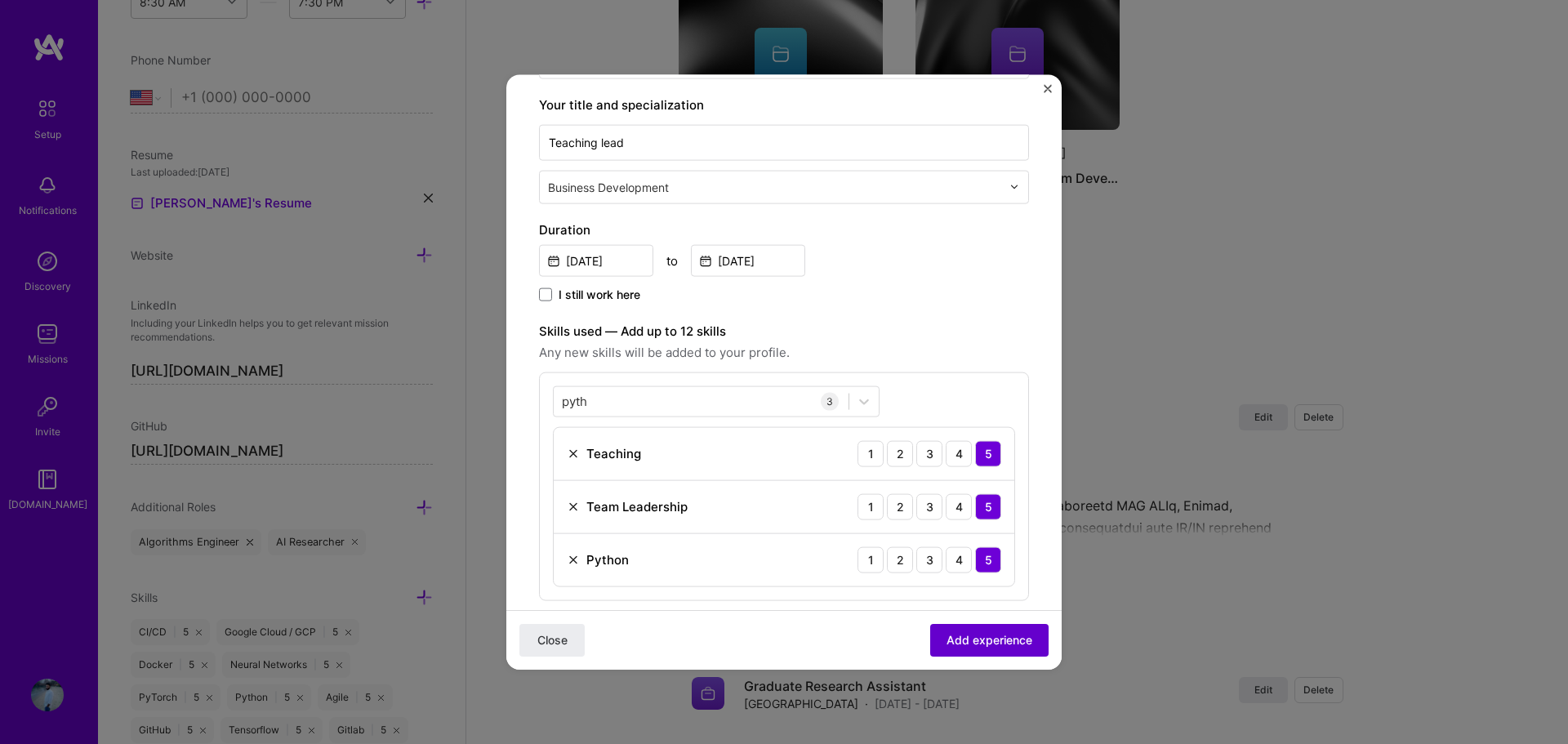
click at [957, 651] on button "Add experience" at bounding box center [989, 640] width 118 height 33
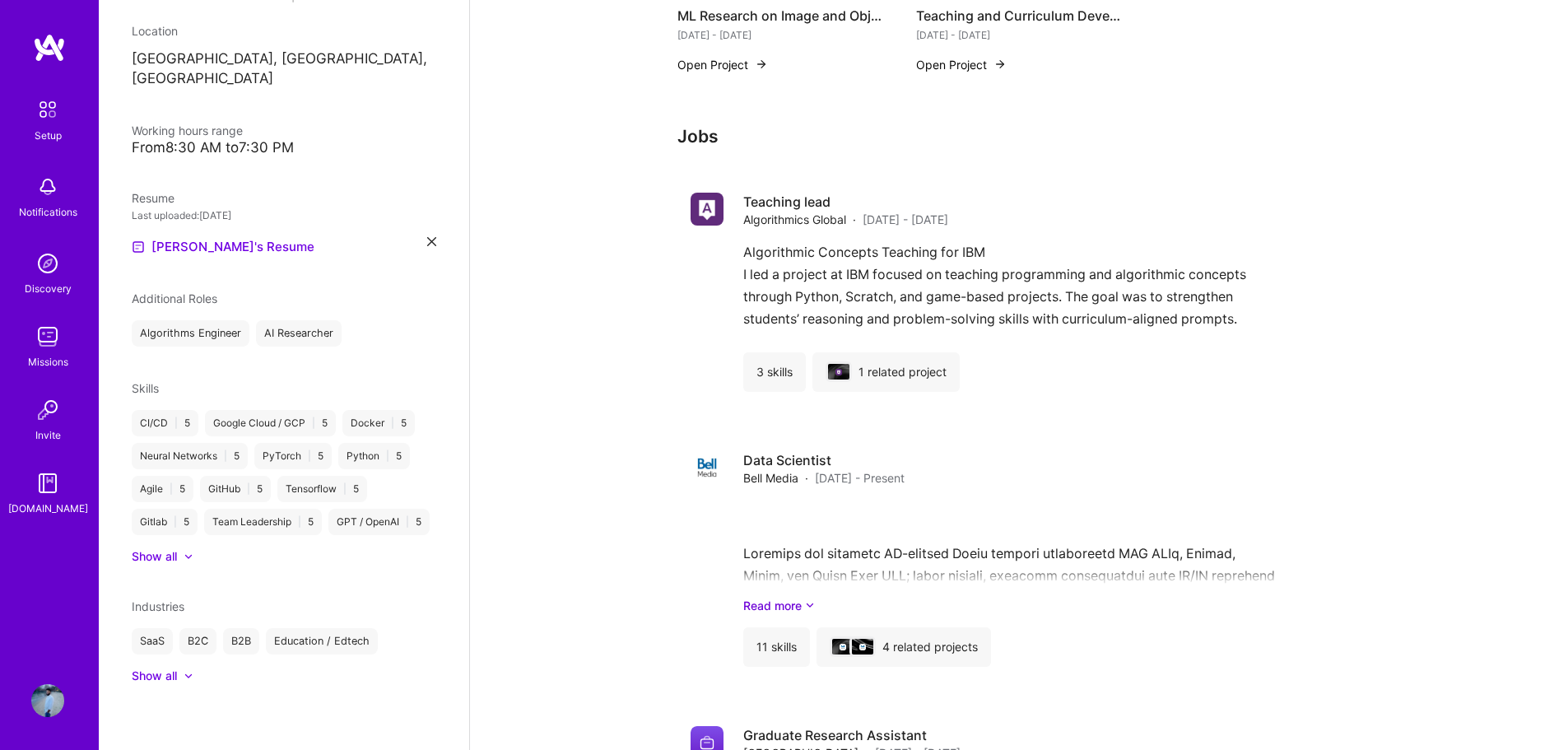
scroll to position [1382, 0]
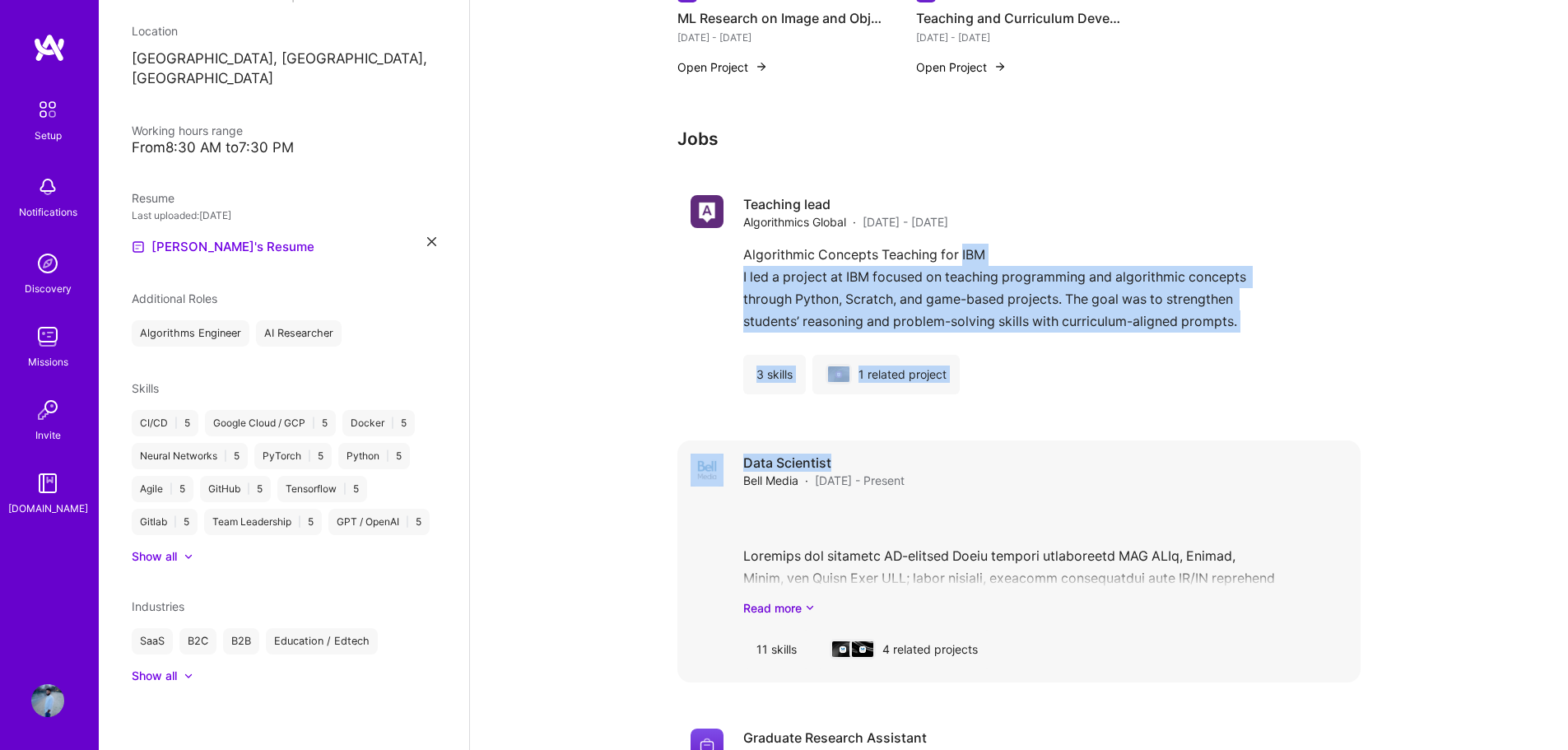
drag, startPoint x: 962, startPoint y: 264, endPoint x: 1092, endPoint y: 450, distance: 226.9
click at [1092, 450] on div "Teaching lead Algorithmics Global · Mar 2024 - Jun 2025 Algorithmic Concepts Te…" at bounding box center [1019, 569] width 683 height 775
click at [1143, 338] on div "Algorithmic Concepts Teaching for IBM I led a project at IBM focused on teachin…" at bounding box center [1045, 292] width 604 height 98
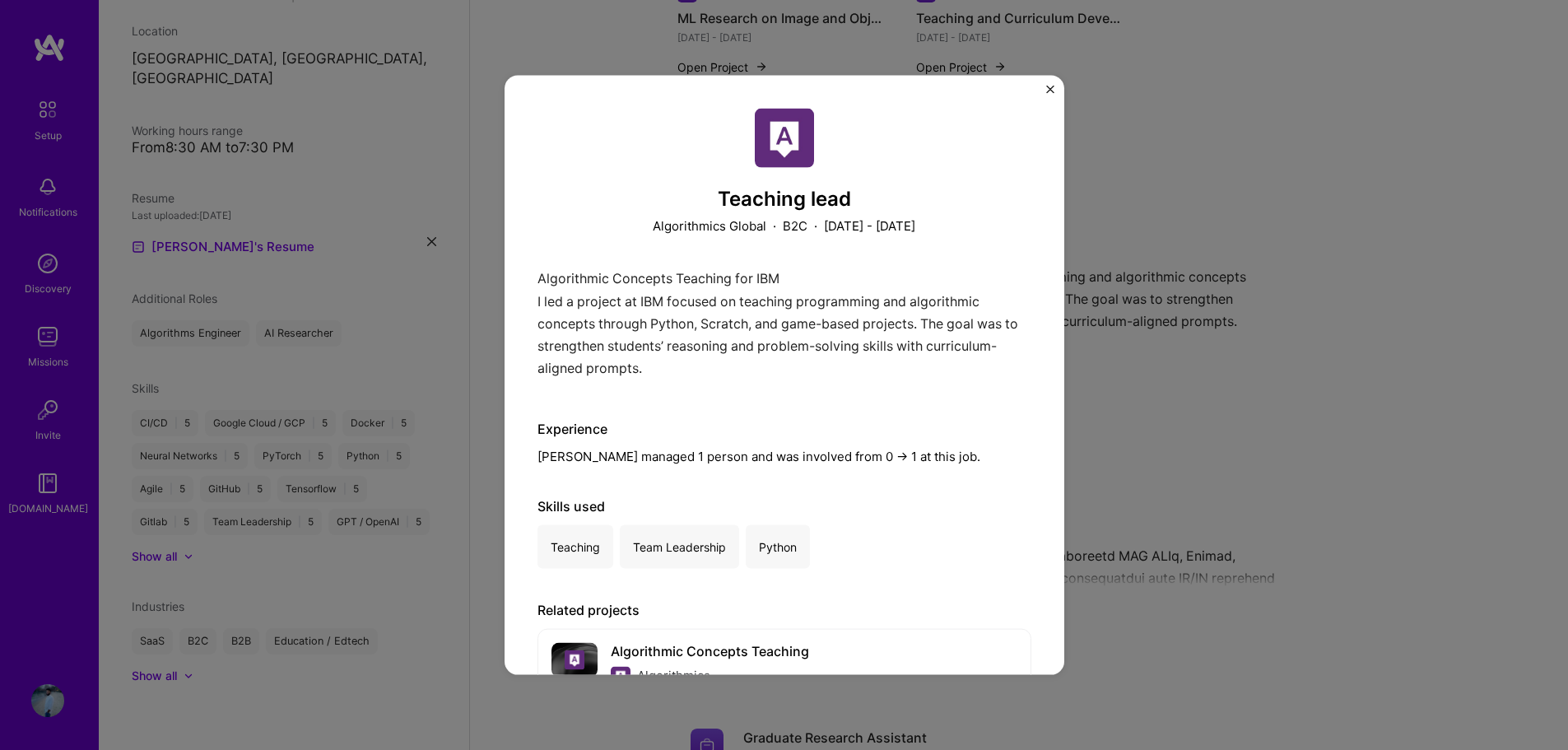
click at [1190, 313] on div "Teaching lead Algorithmics Global · B2C · March 2024 - June 2025 Algorithmic Co…" at bounding box center [784, 375] width 1568 height 750
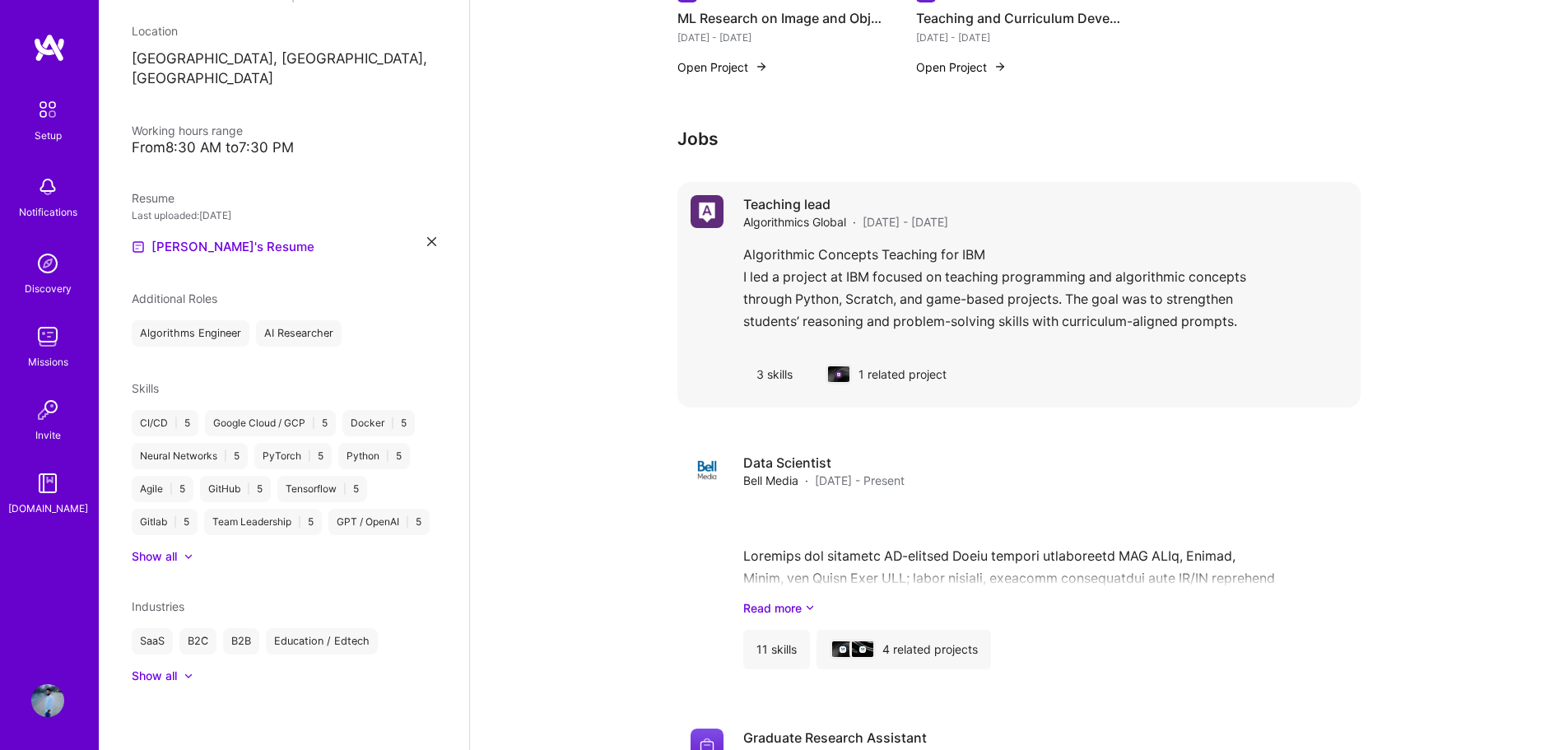
click at [937, 271] on div "Algorithmic Concepts Teaching for IBM I led a project at IBM focused on teachin…" at bounding box center [1045, 292] width 604 height 98
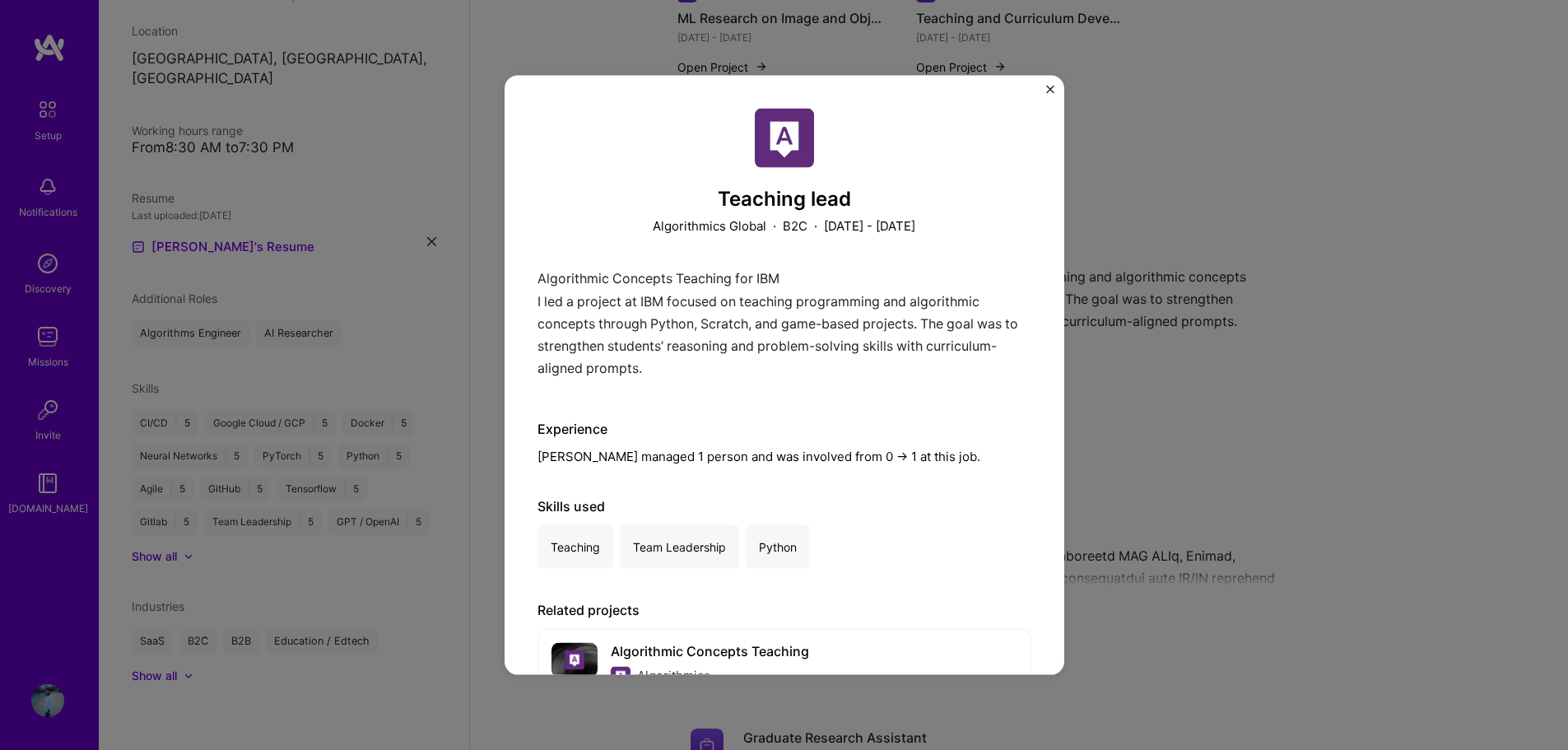
click at [1047, 87] on img "Close" at bounding box center [1050, 89] width 8 height 8
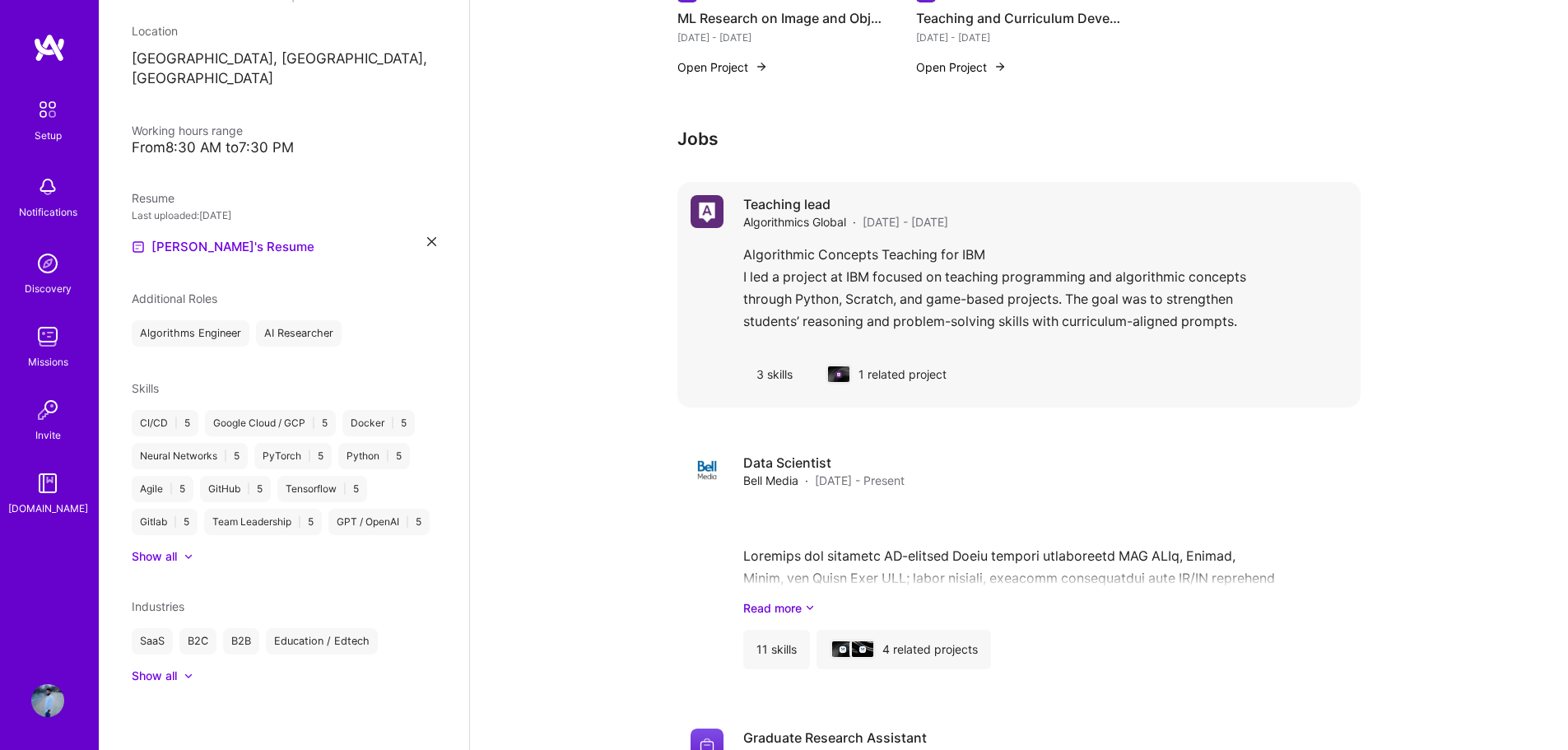
click at [734, 277] on div "Teaching lead Algorithmics Global · Mar 2024 - Jun 2025 Algorithmic Concepts Te…" at bounding box center [1019, 294] width 683 height 225
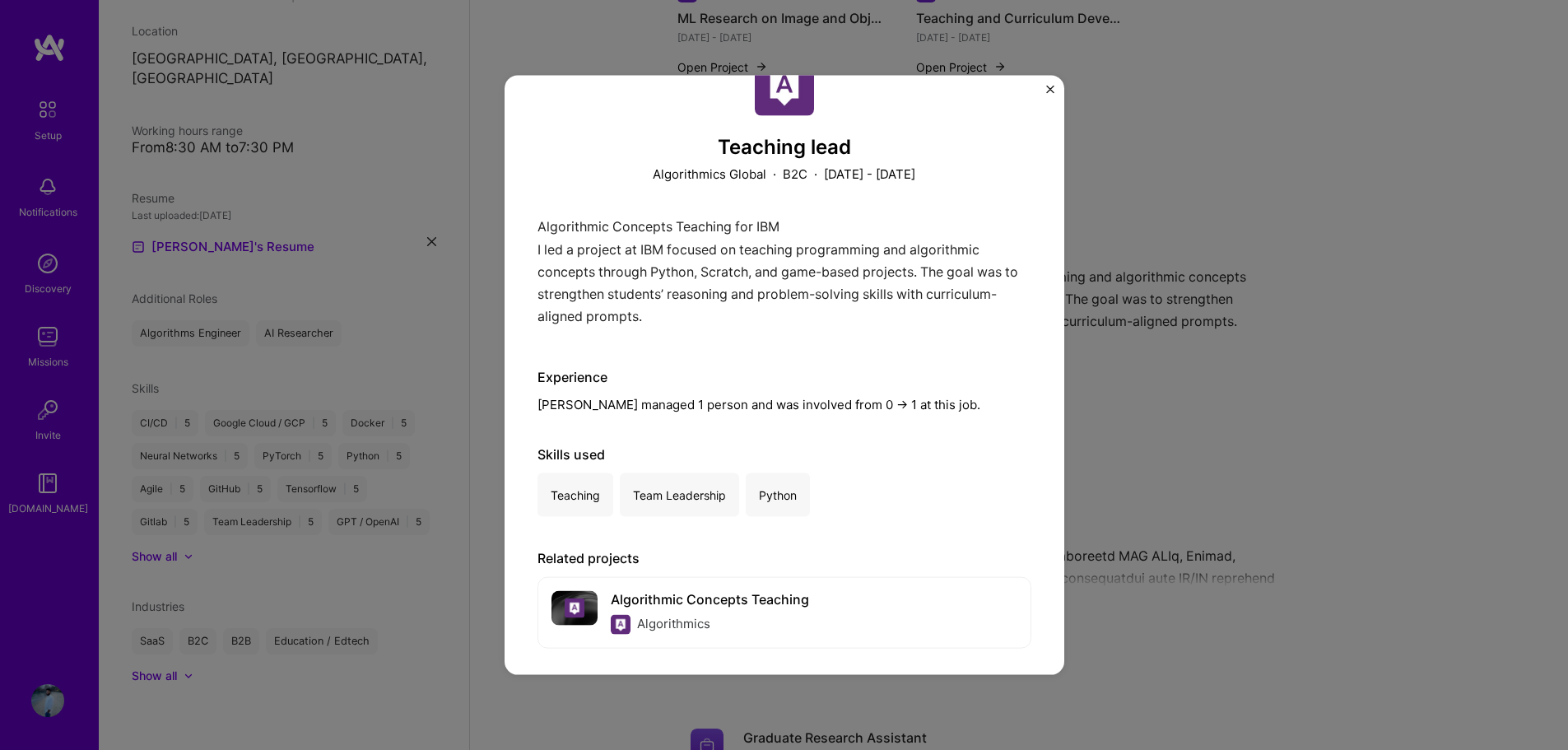
scroll to position [65, 0]
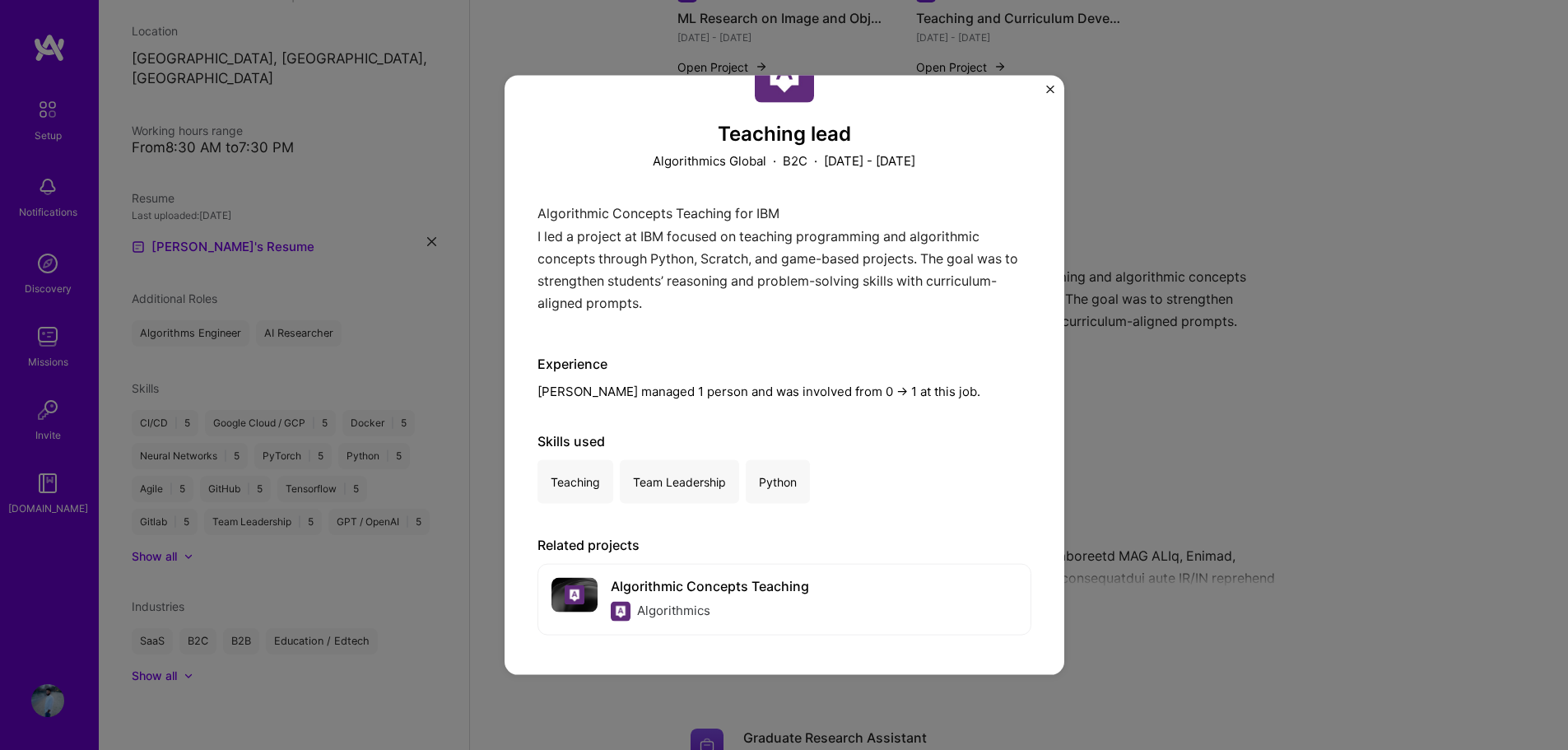
click at [1184, 320] on div "Teaching lead Algorithmics Global · B2C · March 2024 - June 2025 Algorithmic Co…" at bounding box center [784, 375] width 1568 height 750
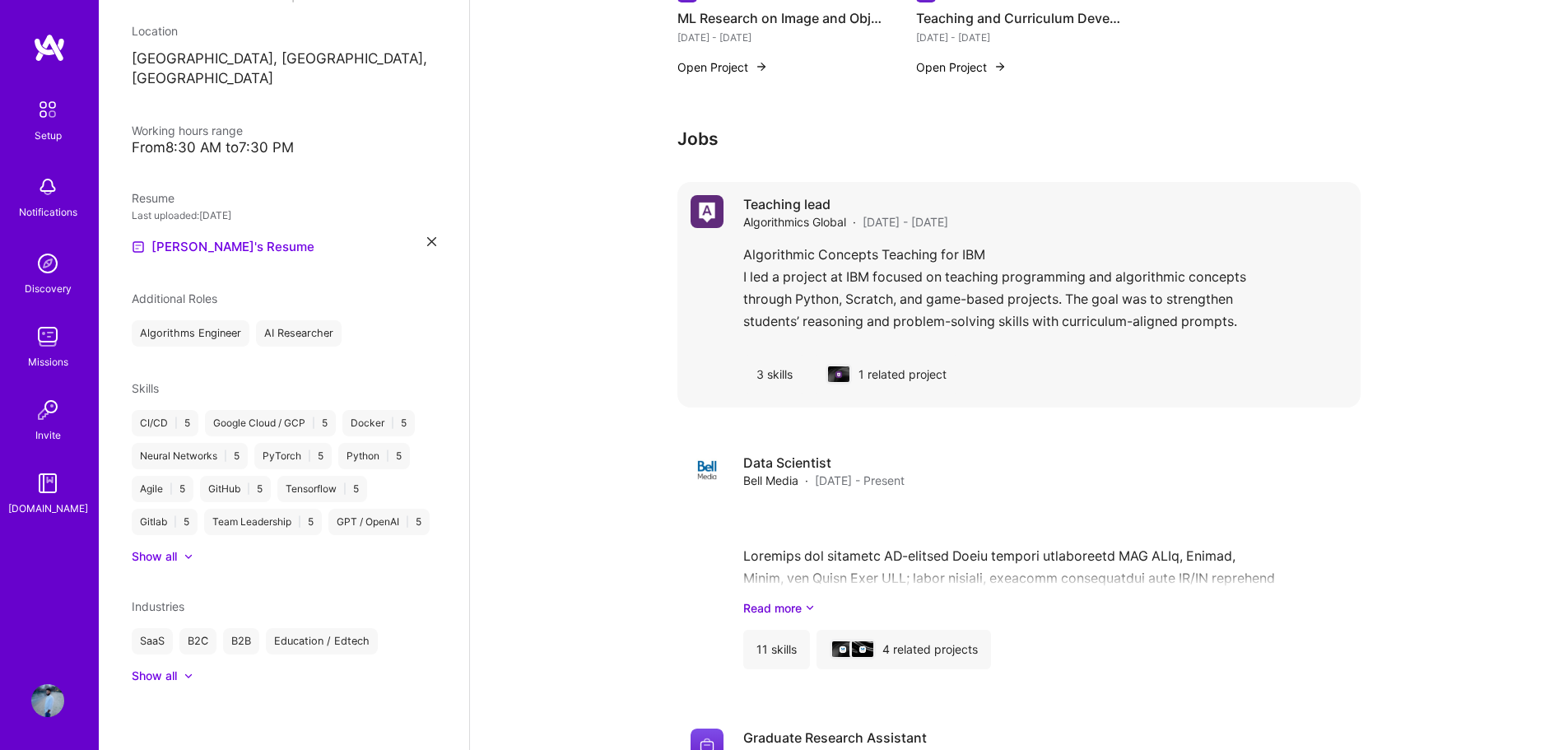
drag, startPoint x: 1128, startPoint y: 292, endPoint x: 873, endPoint y: 304, distance: 255.3
click at [873, 304] on div "Algorithmic Concepts Teaching for IBM I led a project at IBM focused on teachin…" at bounding box center [1045, 292] width 604 height 98
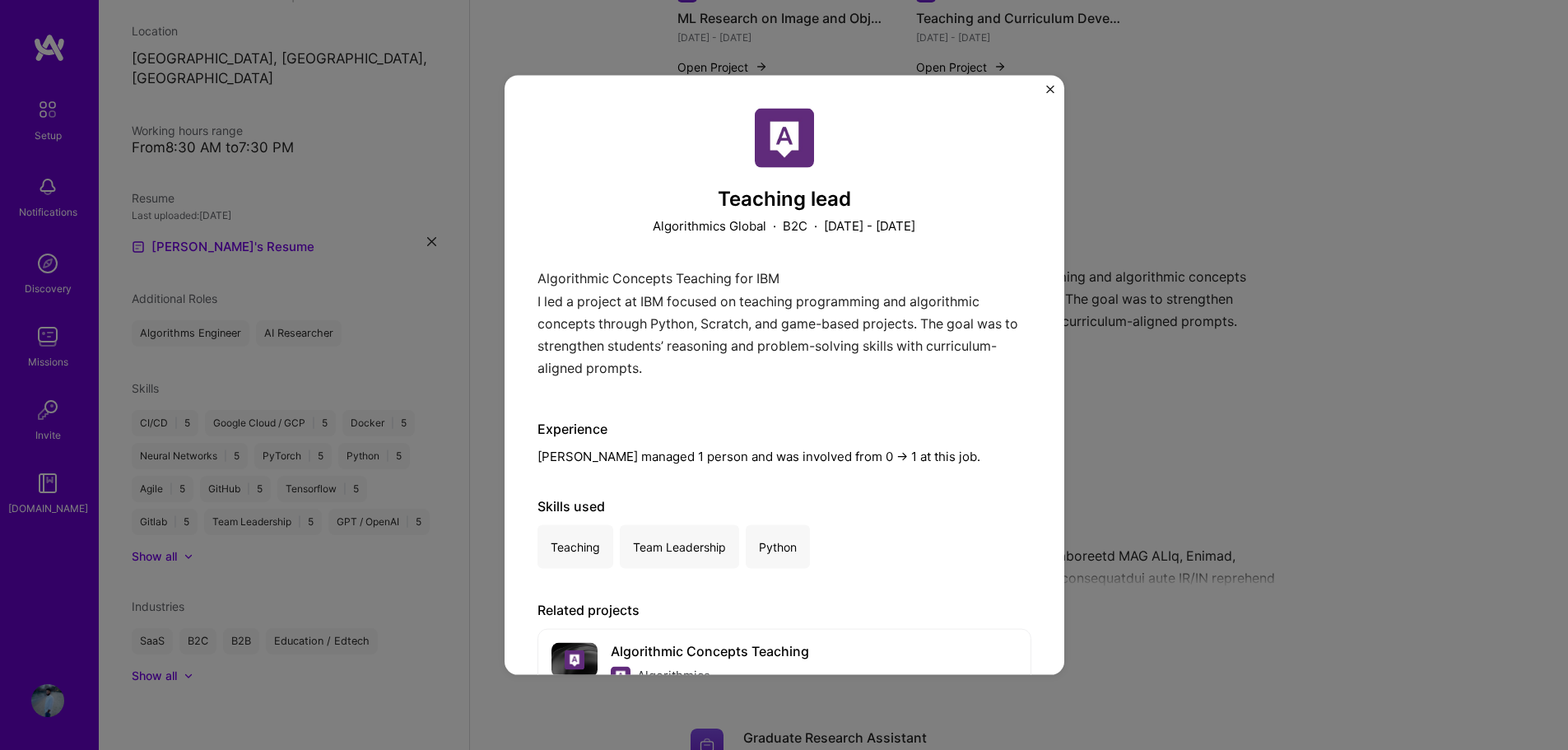
click at [1240, 303] on div "Teaching lead Algorithmics Global · B2C · March 2024 - June 2025 Algorithmic Co…" at bounding box center [784, 375] width 1568 height 750
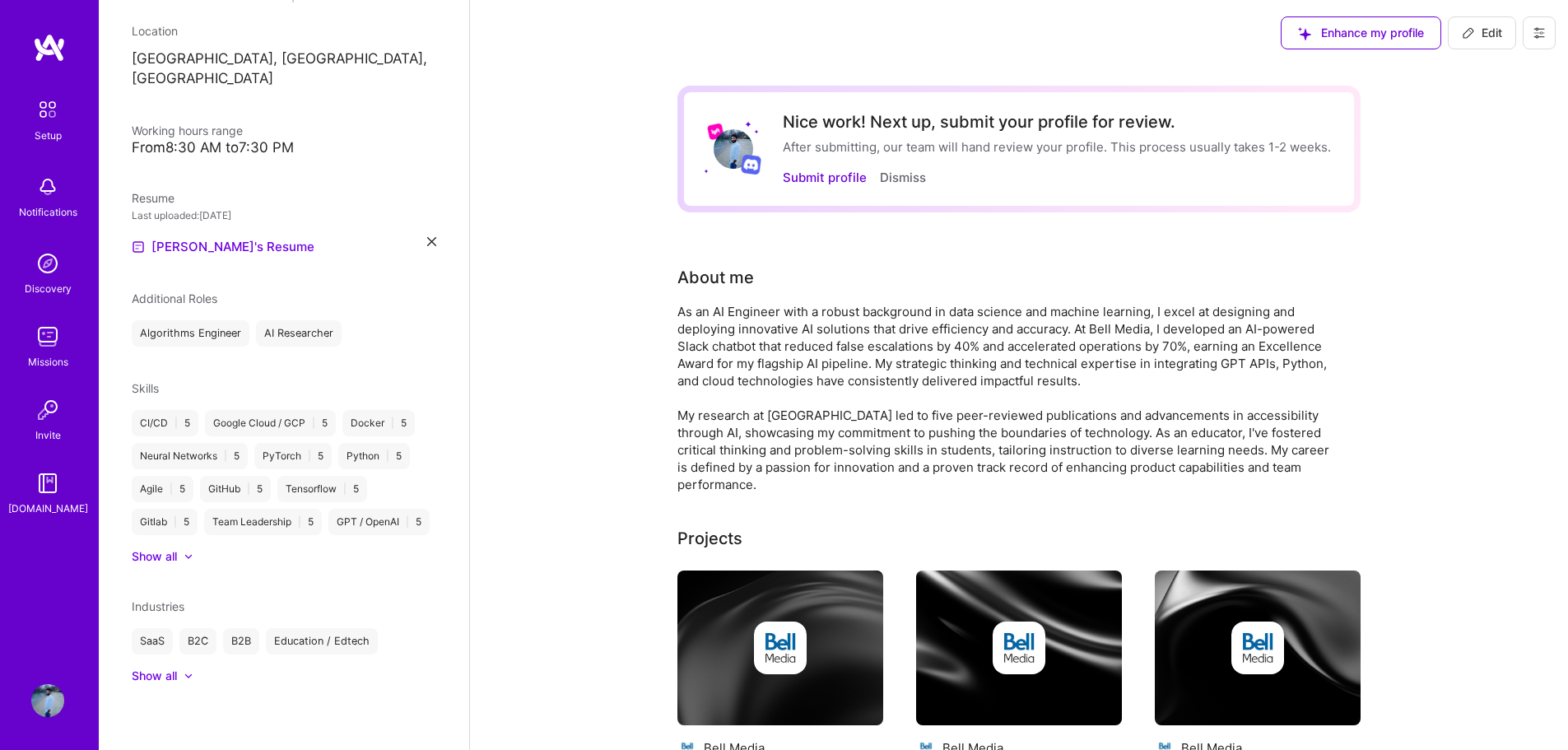
click at [1475, 35] on span "Edit" at bounding box center [1481, 33] width 40 height 17
select select "US"
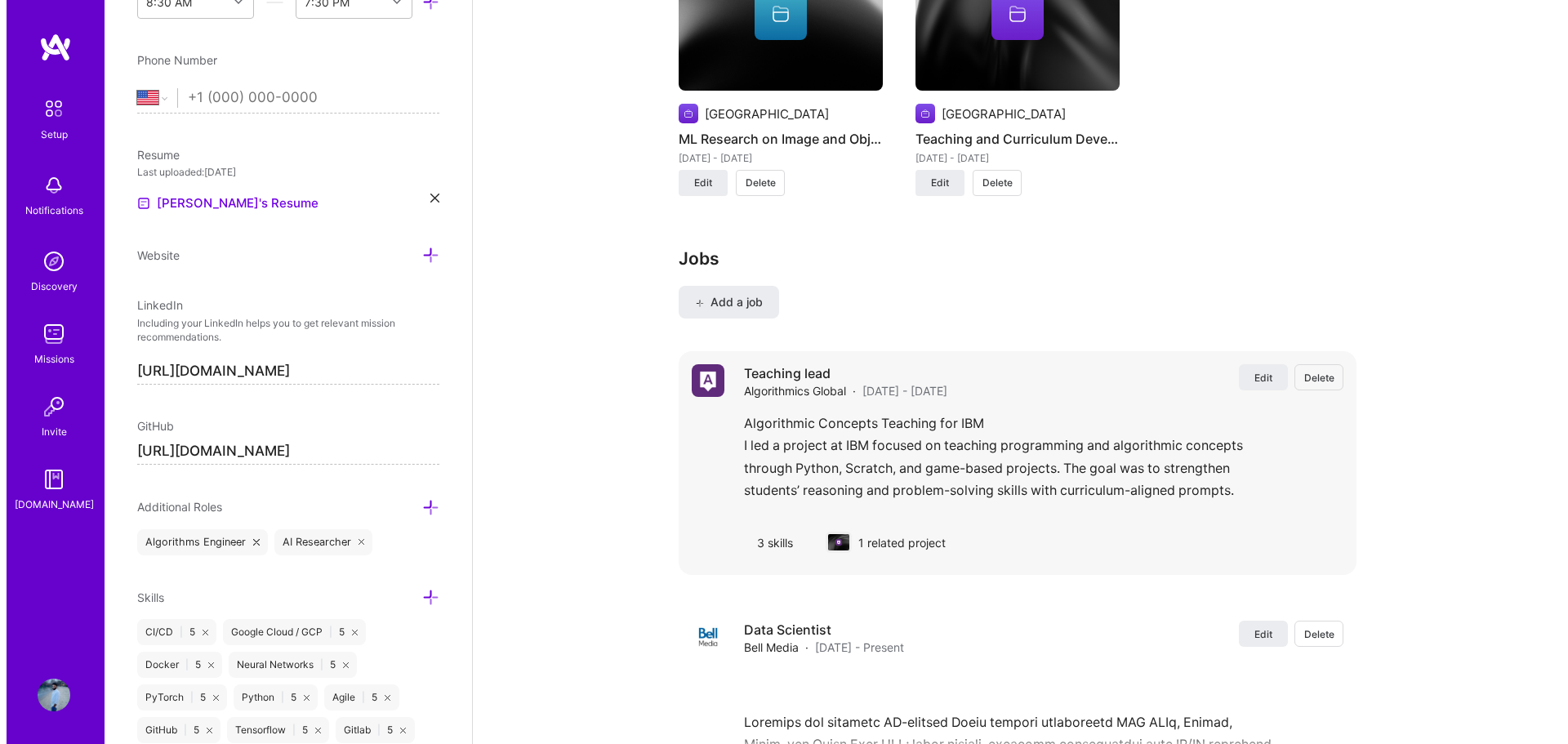
scroll to position [2040, 0]
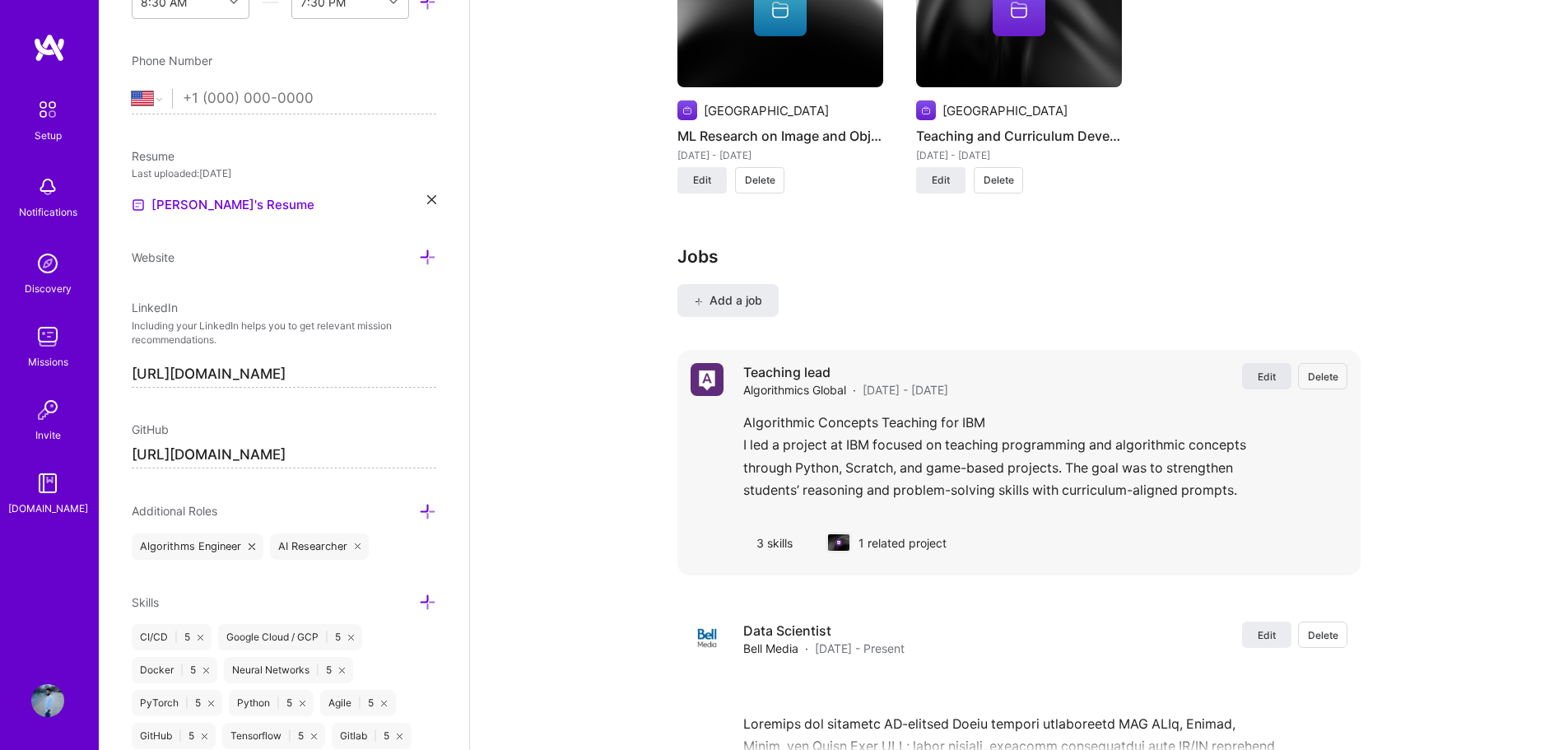
click at [1252, 373] on button "Edit" at bounding box center [1266, 376] width 50 height 26
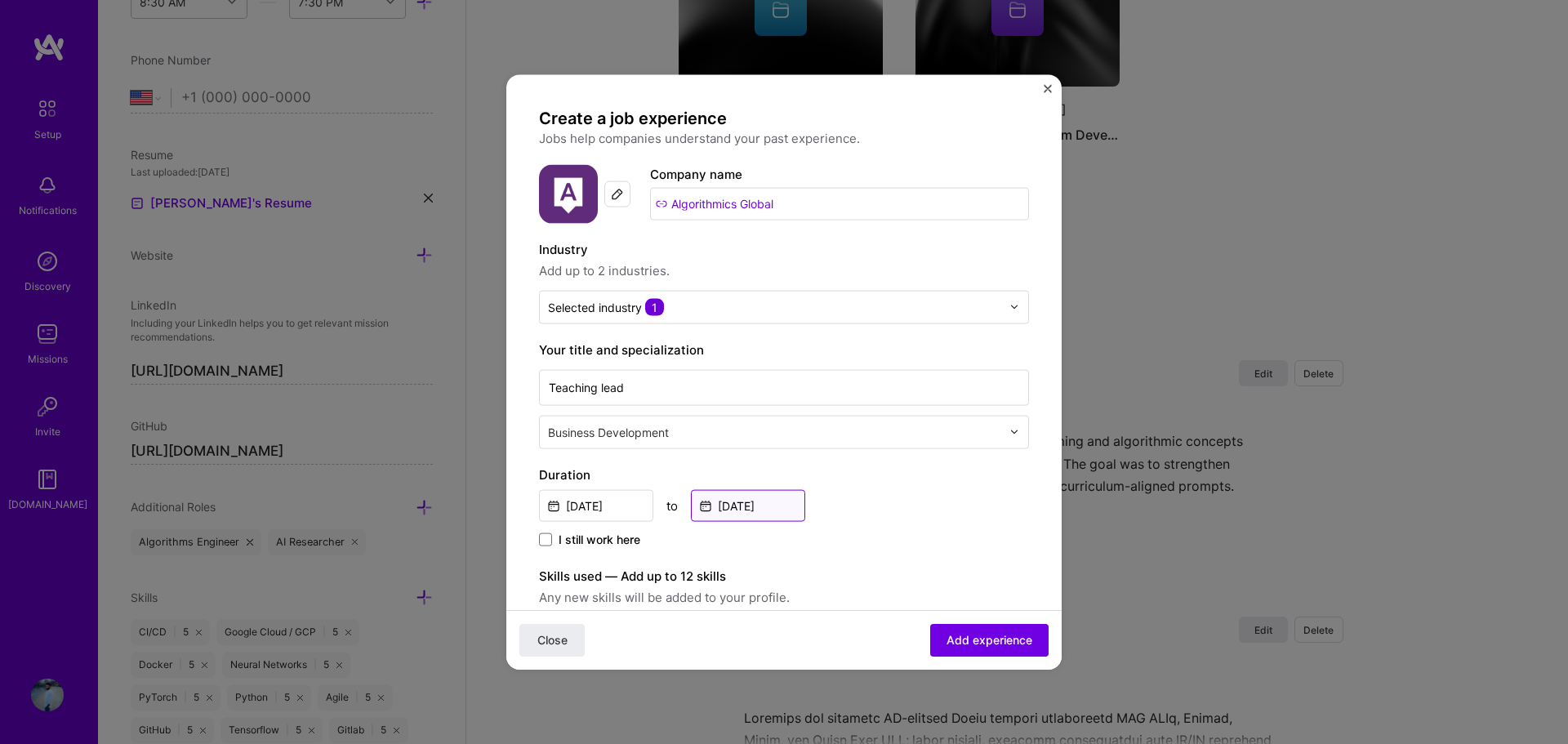
click at [748, 502] on input "Jun, 2025" at bounding box center [748, 505] width 114 height 32
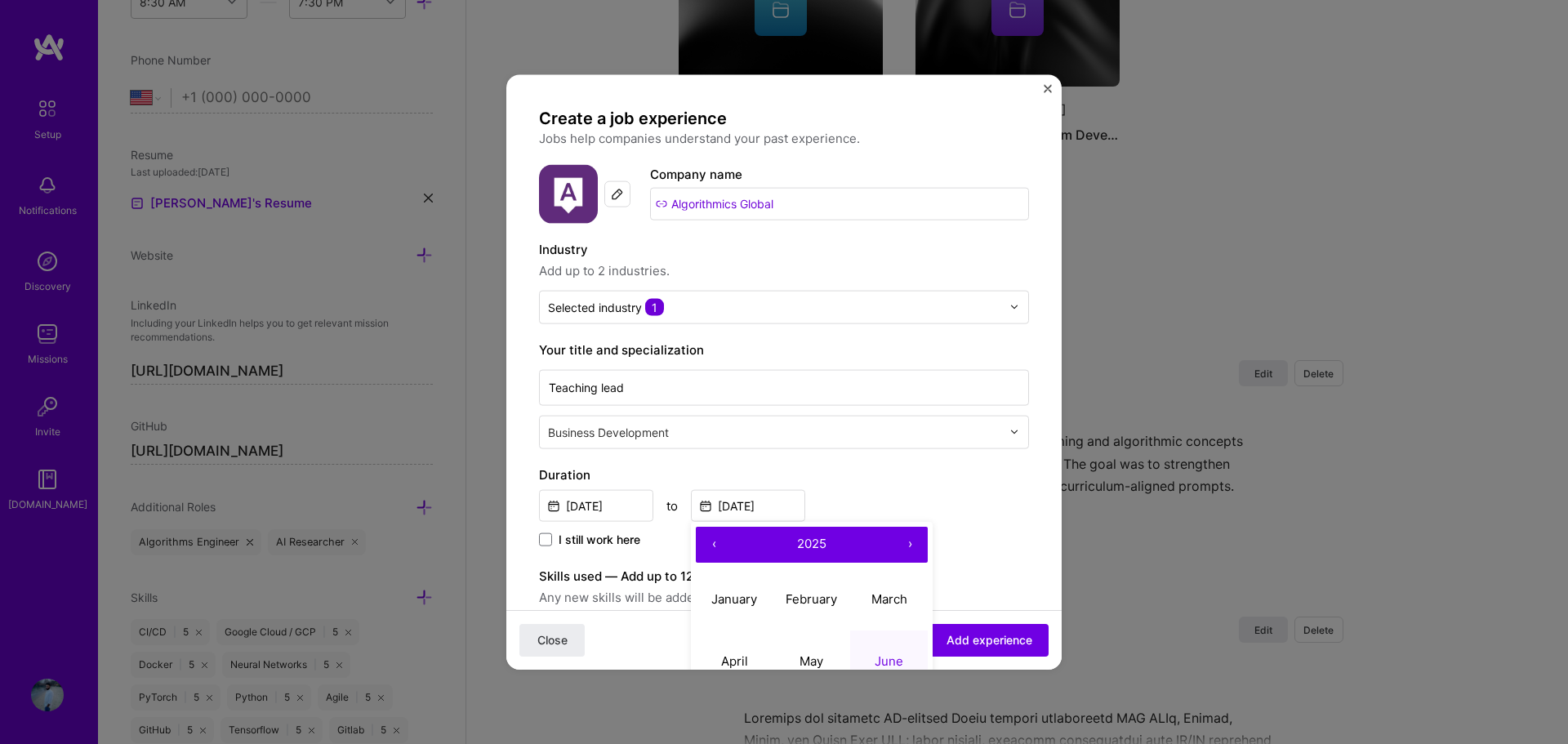
click at [710, 543] on button "‹" at bounding box center [714, 544] width 36 height 36
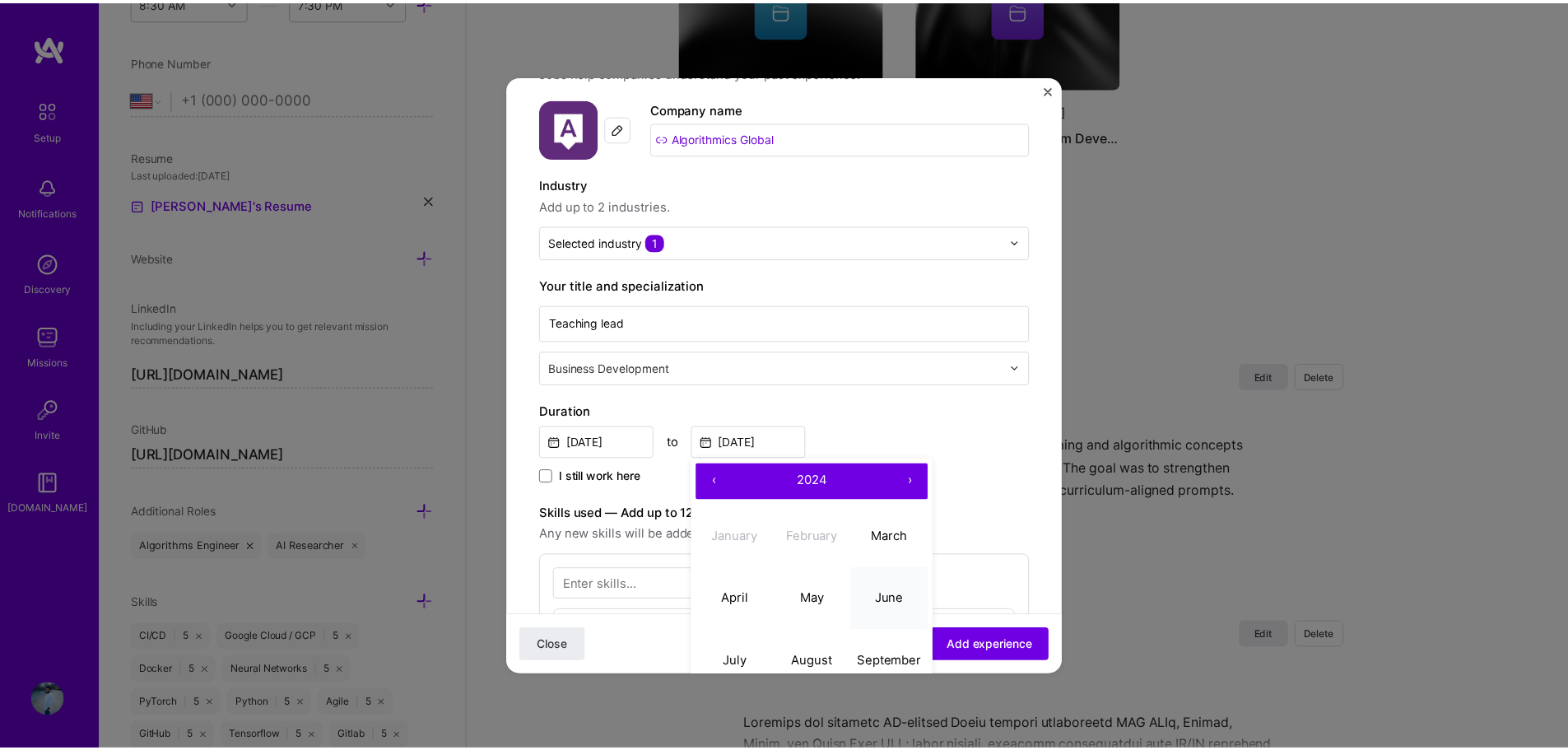
scroll to position [83, 0]
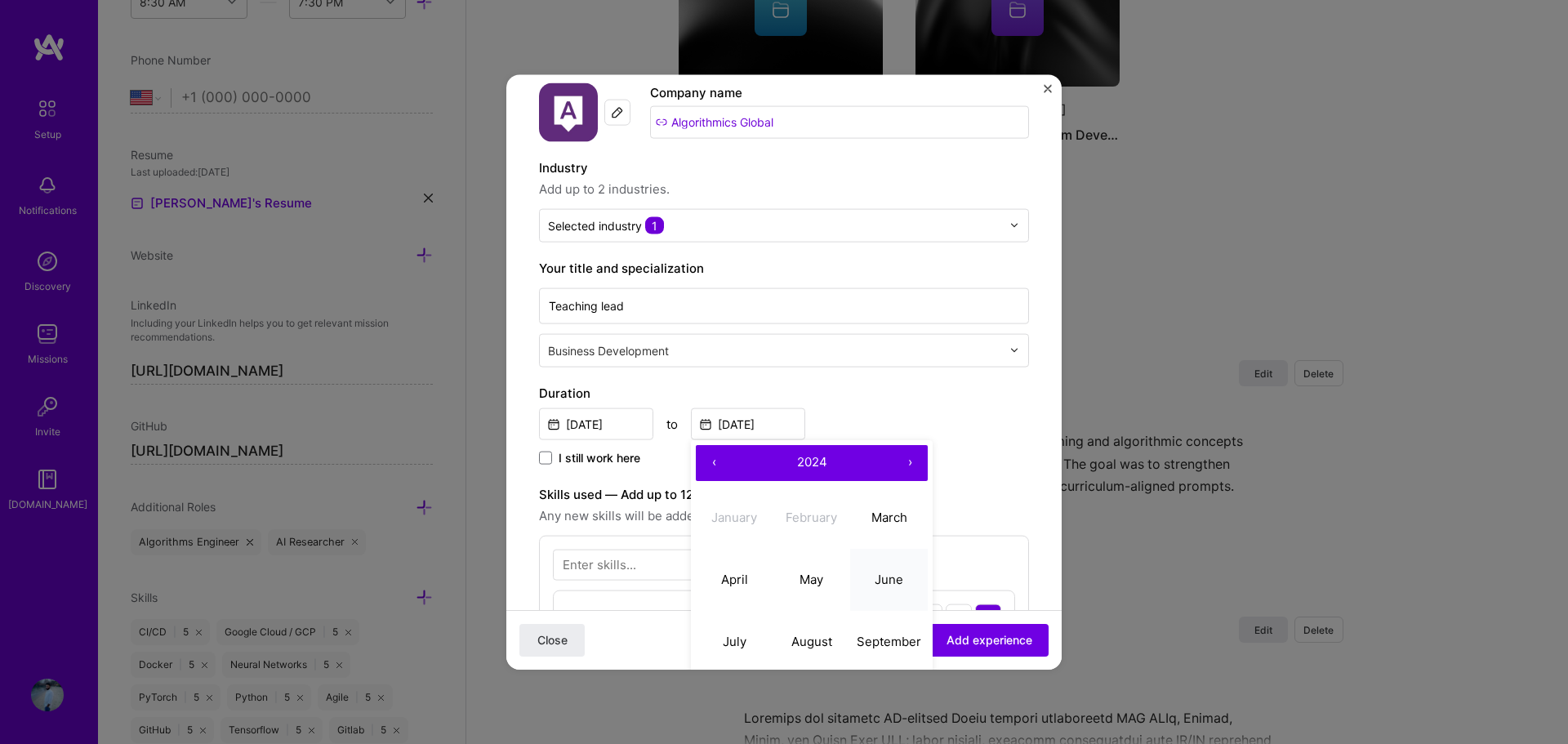
click at [882, 577] on abbr "June" at bounding box center [889, 578] width 29 height 16
type input "Jun, 2024"
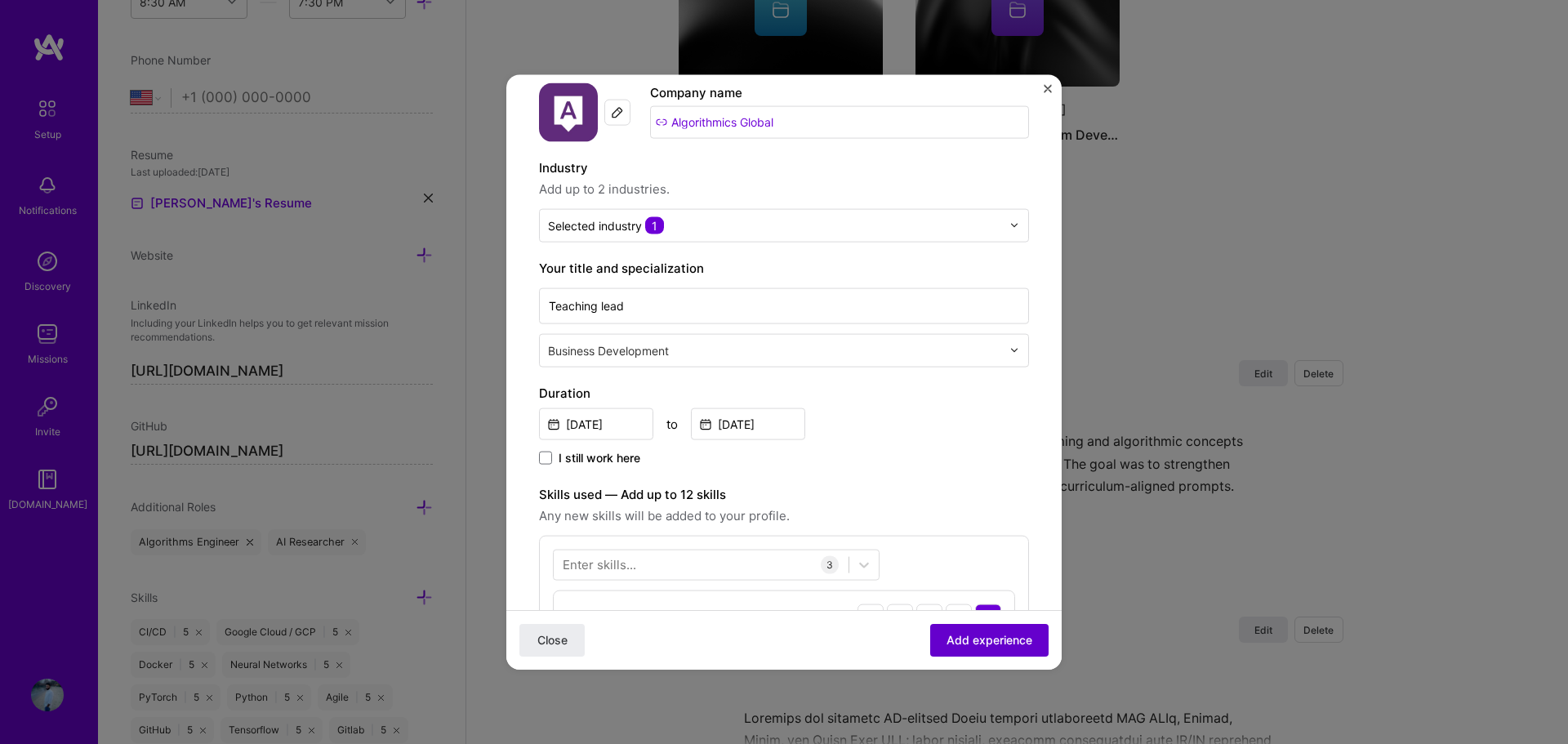
click at [979, 634] on span "Add experience" at bounding box center [989, 640] width 86 height 16
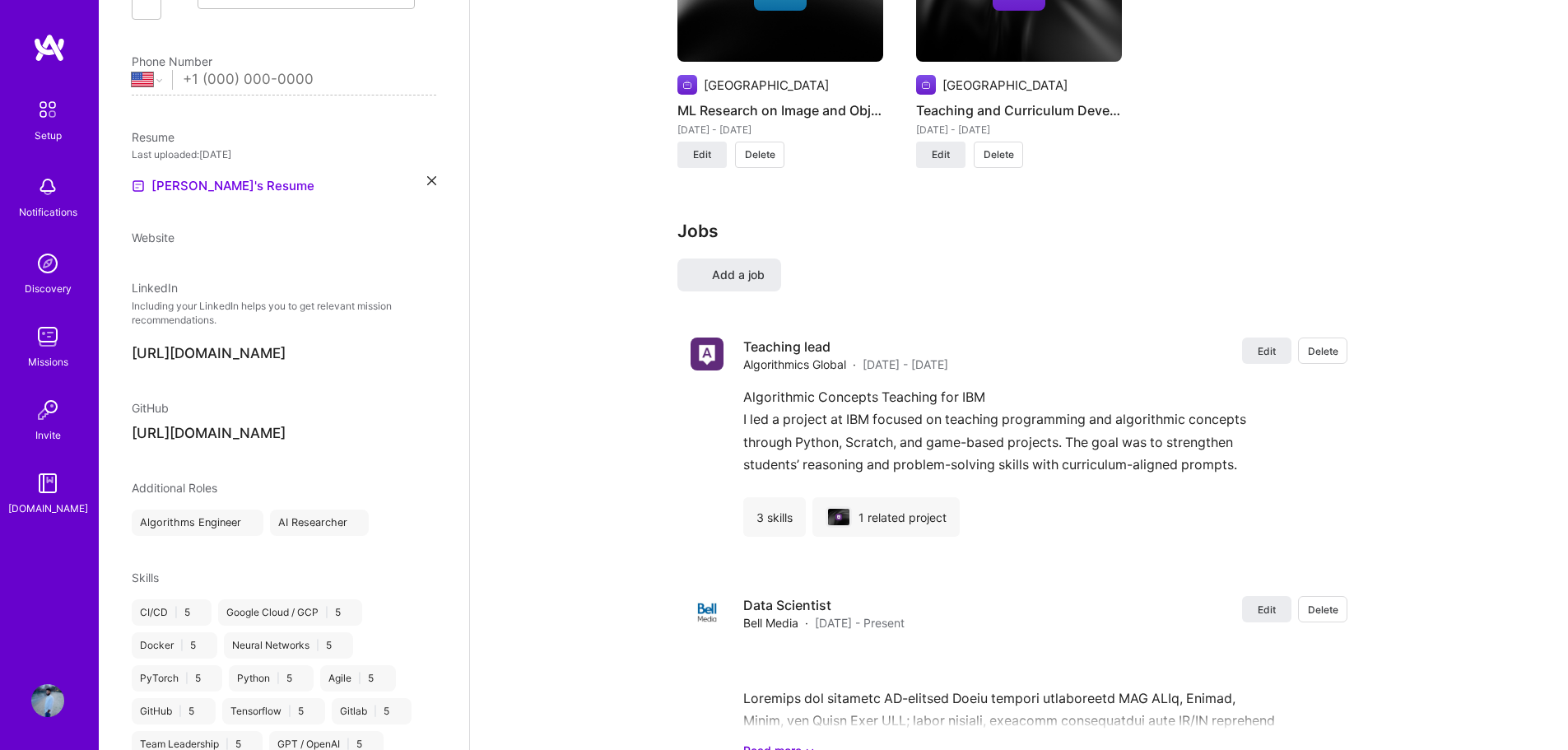
select select "US"
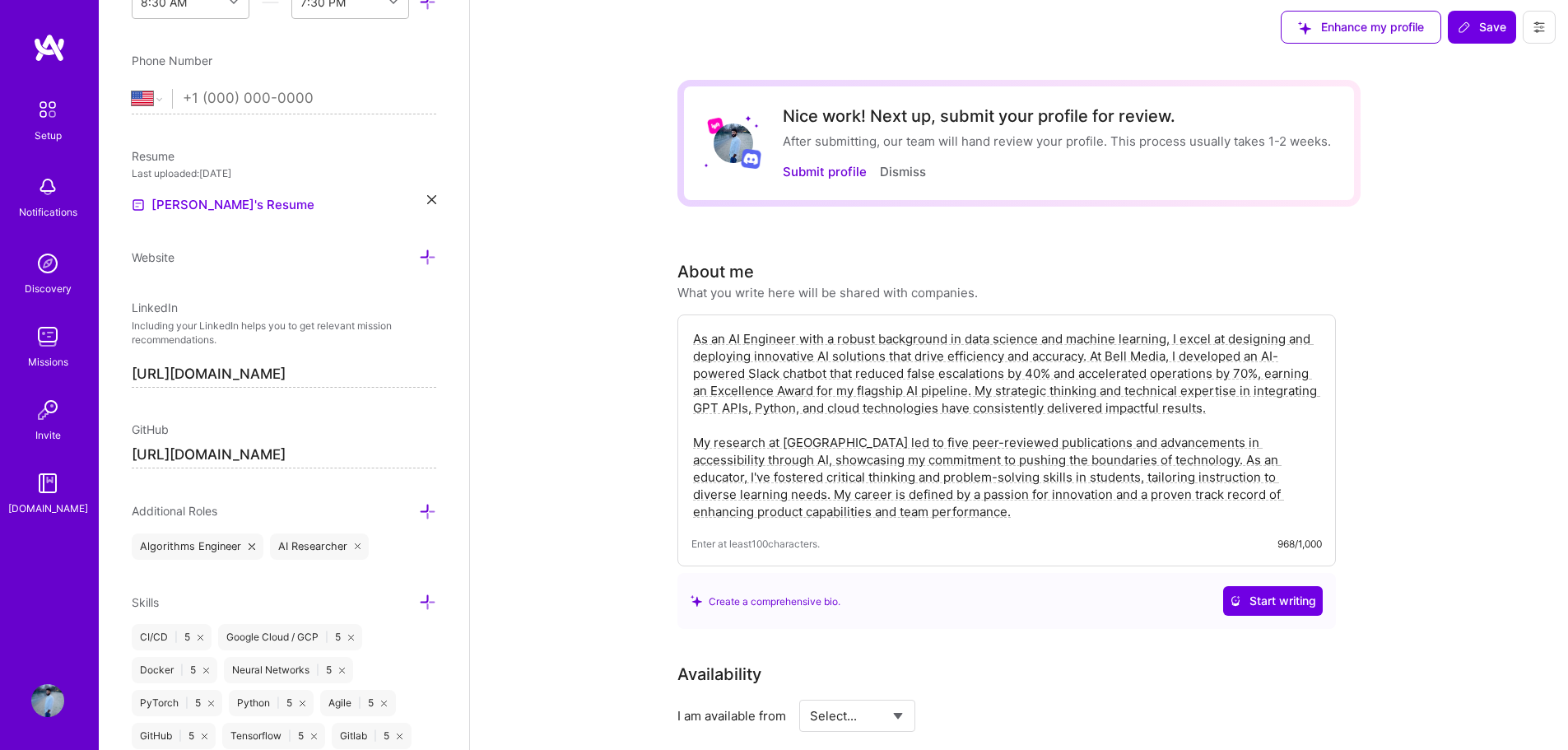
scroll to position [0, 0]
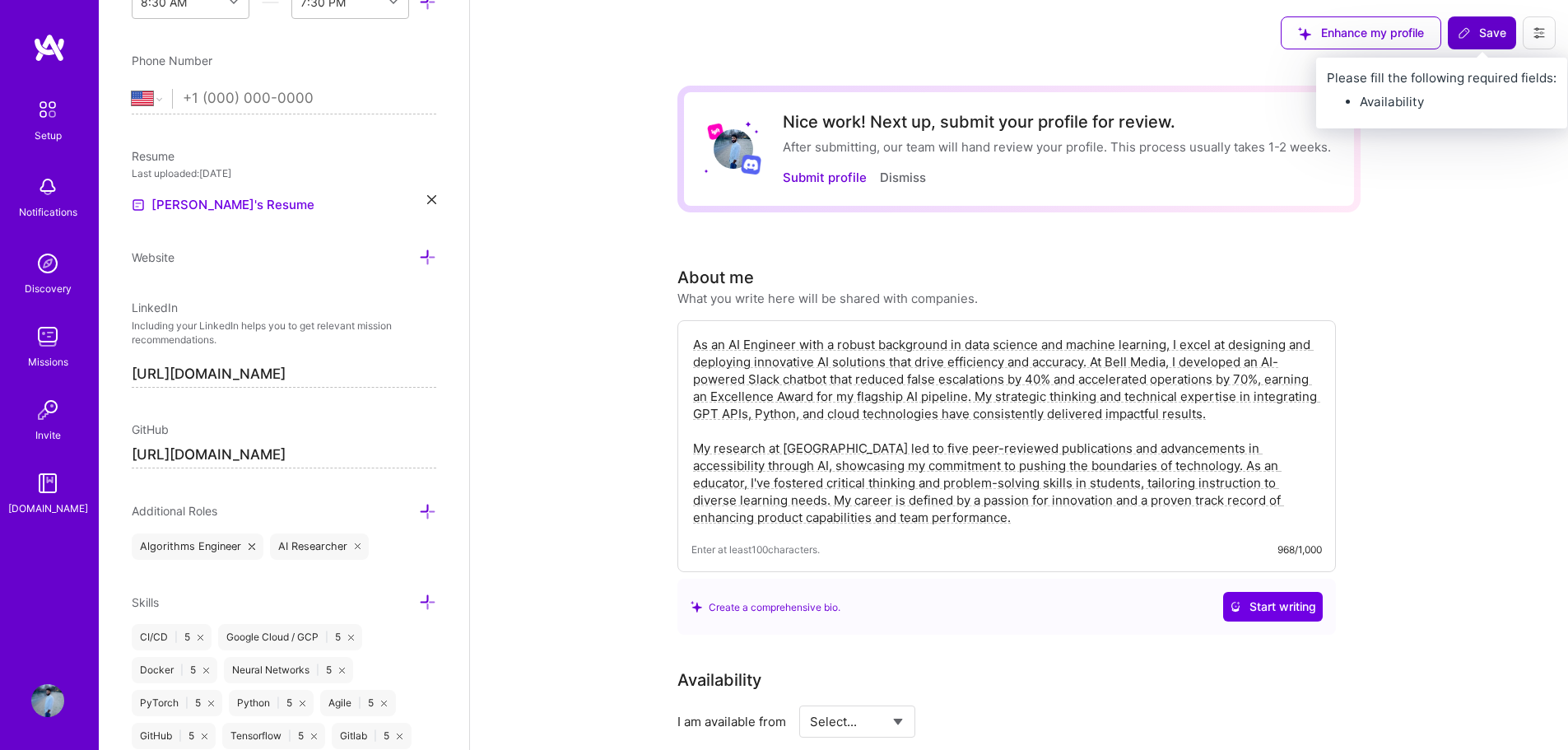
click at [1495, 34] on span "Save" at bounding box center [1481, 33] width 49 height 17
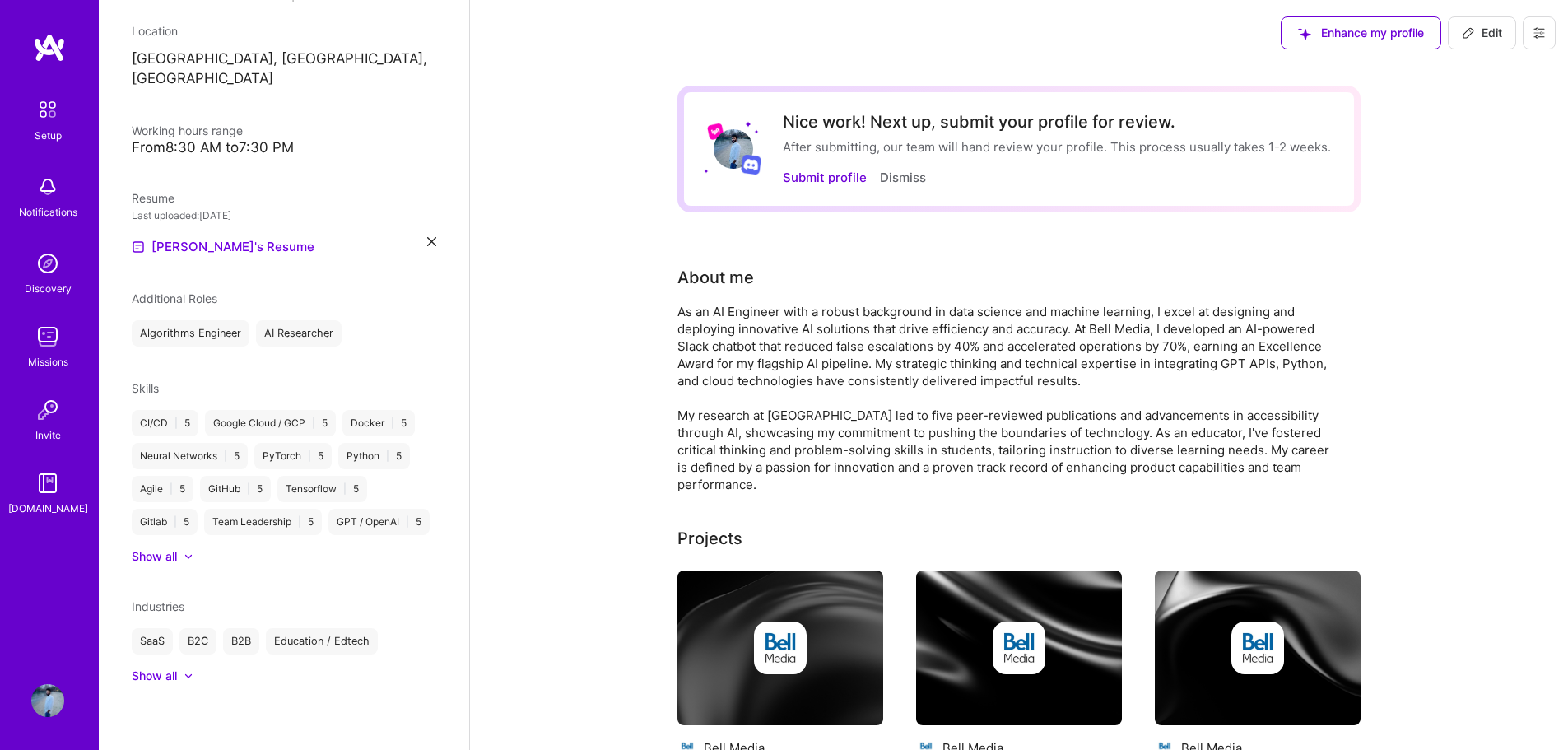
click at [1488, 36] on span "Edit" at bounding box center [1481, 33] width 40 height 17
select select "US"
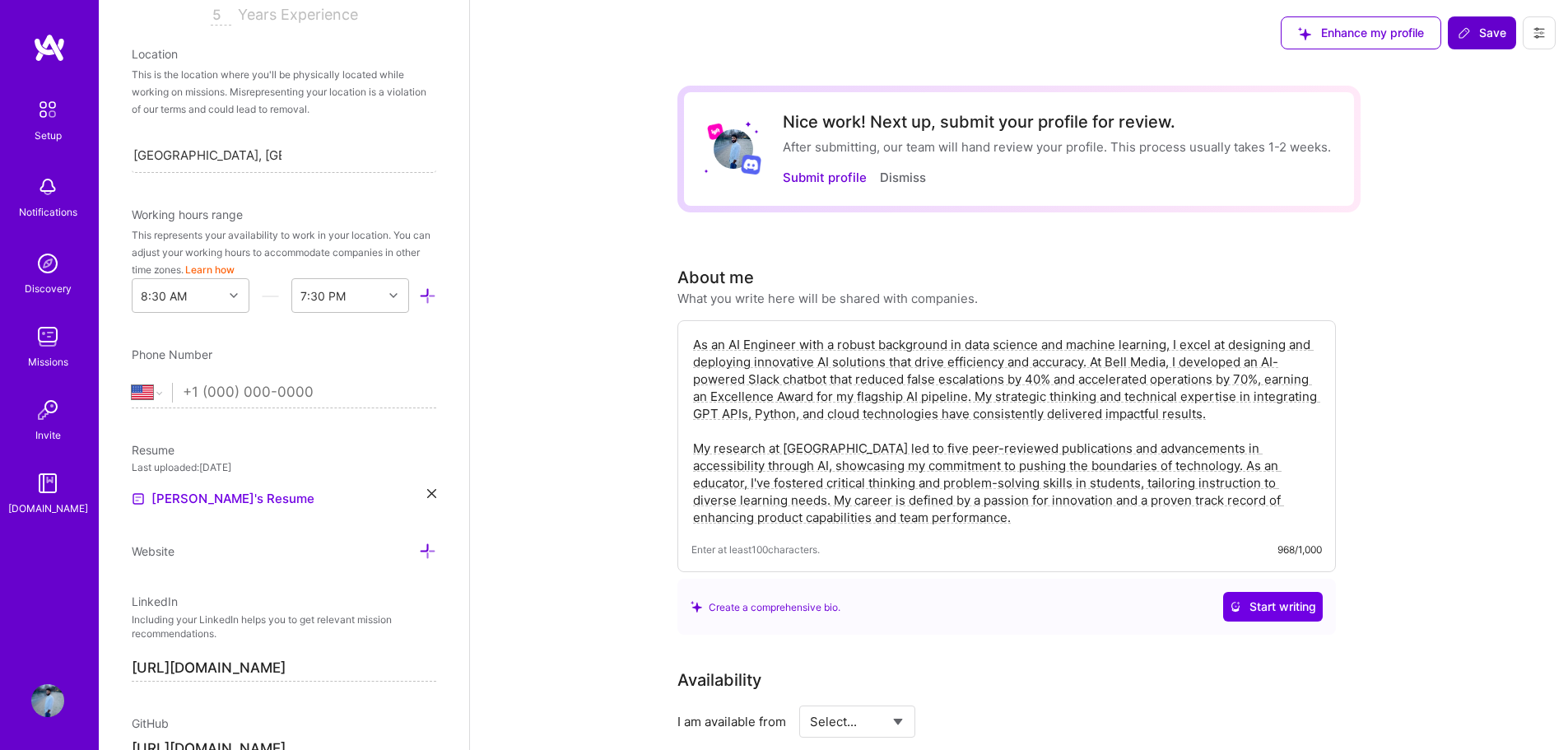
scroll to position [589, 0]
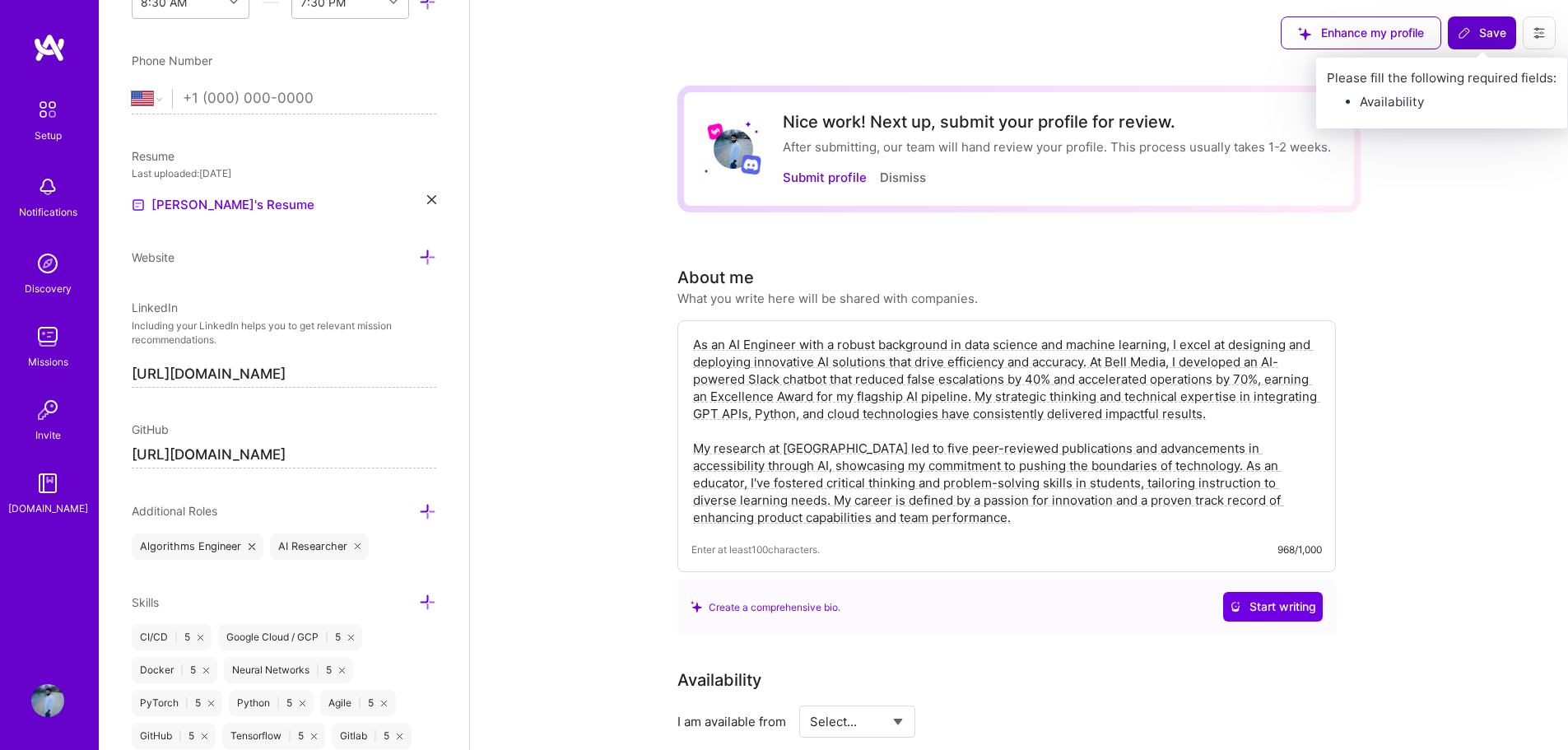
click at [1483, 39] on span "Save" at bounding box center [1481, 33] width 49 height 17
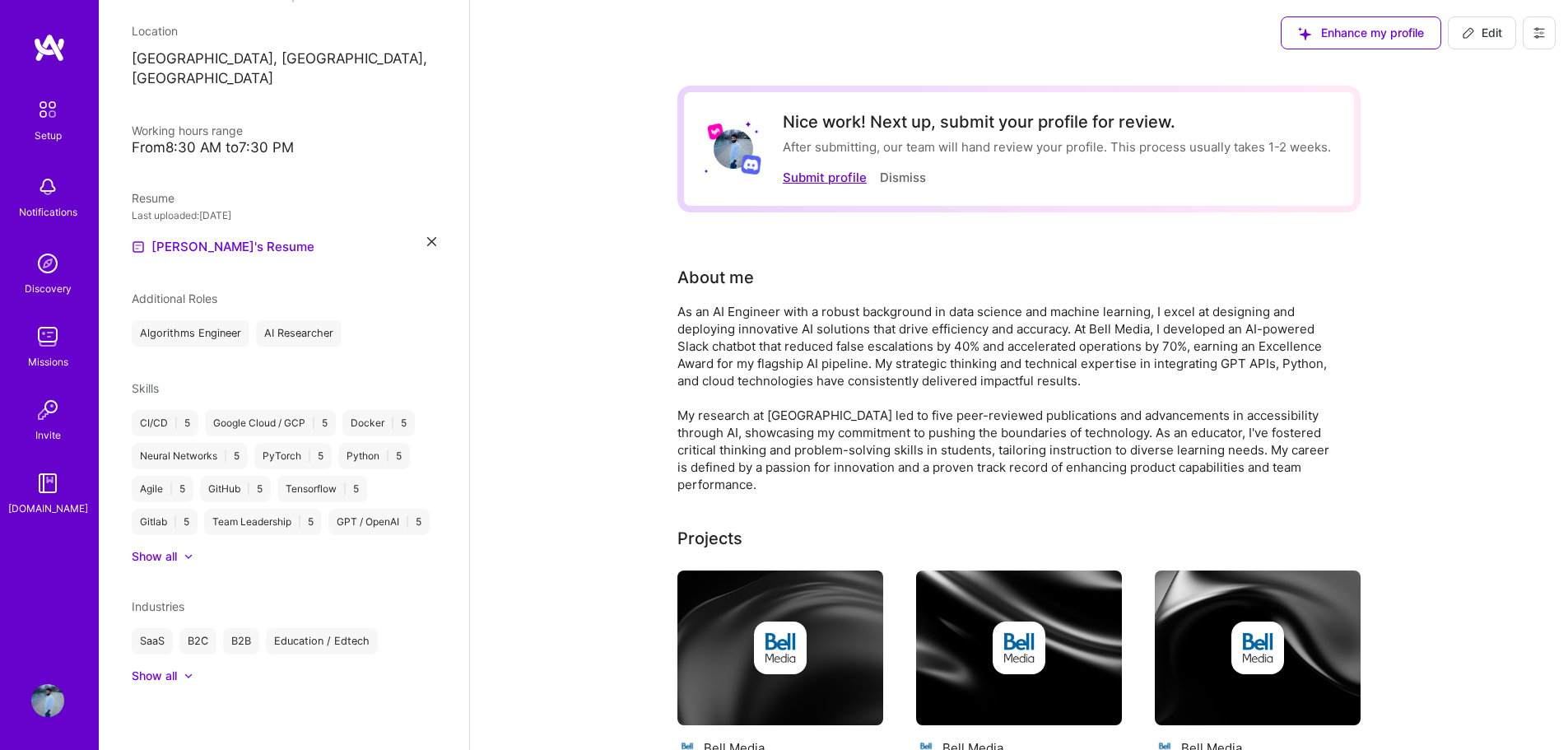
scroll to position [296, 0]
click at [846, 181] on button "Submit profile" at bounding box center [824, 177] width 84 height 17
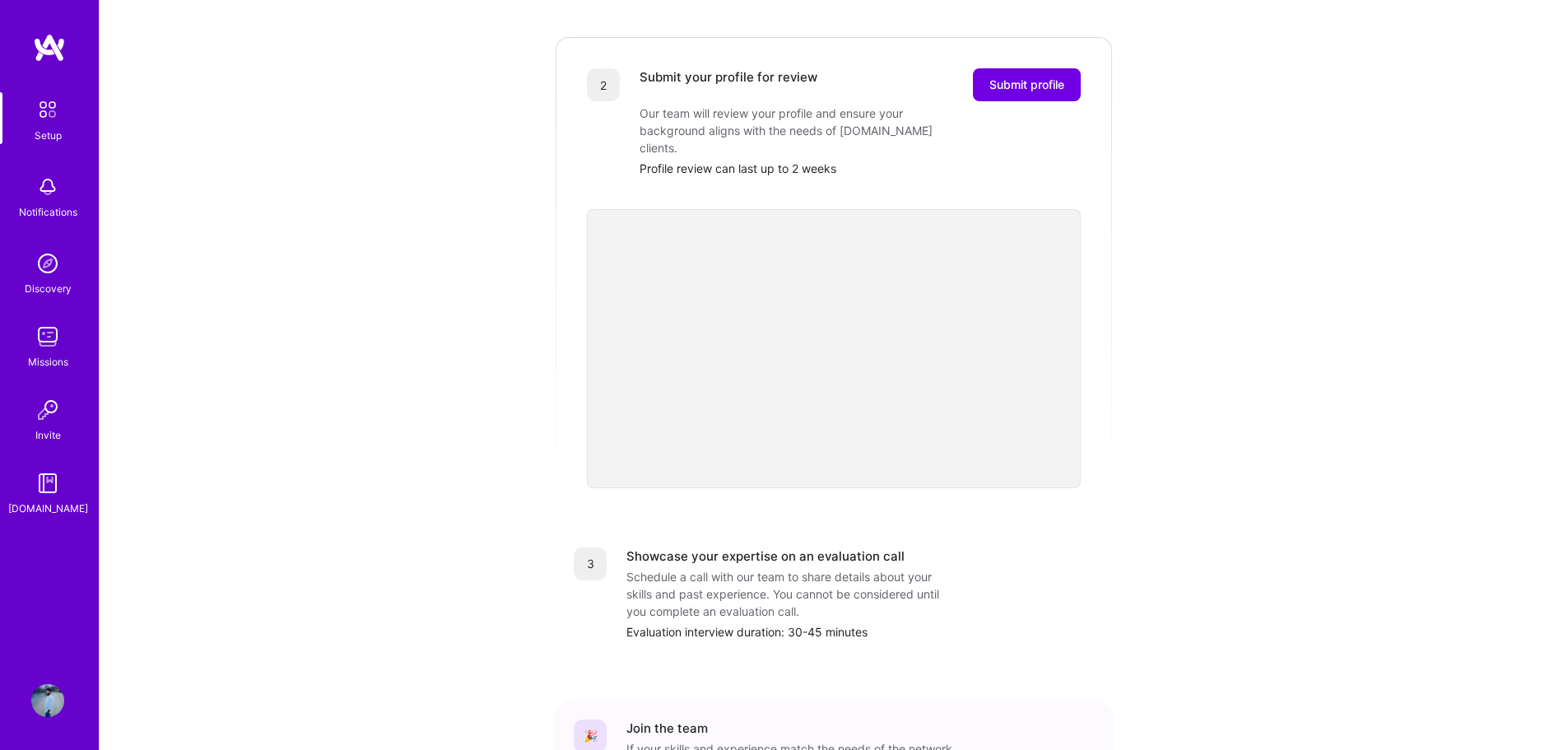
scroll to position [299, 0]
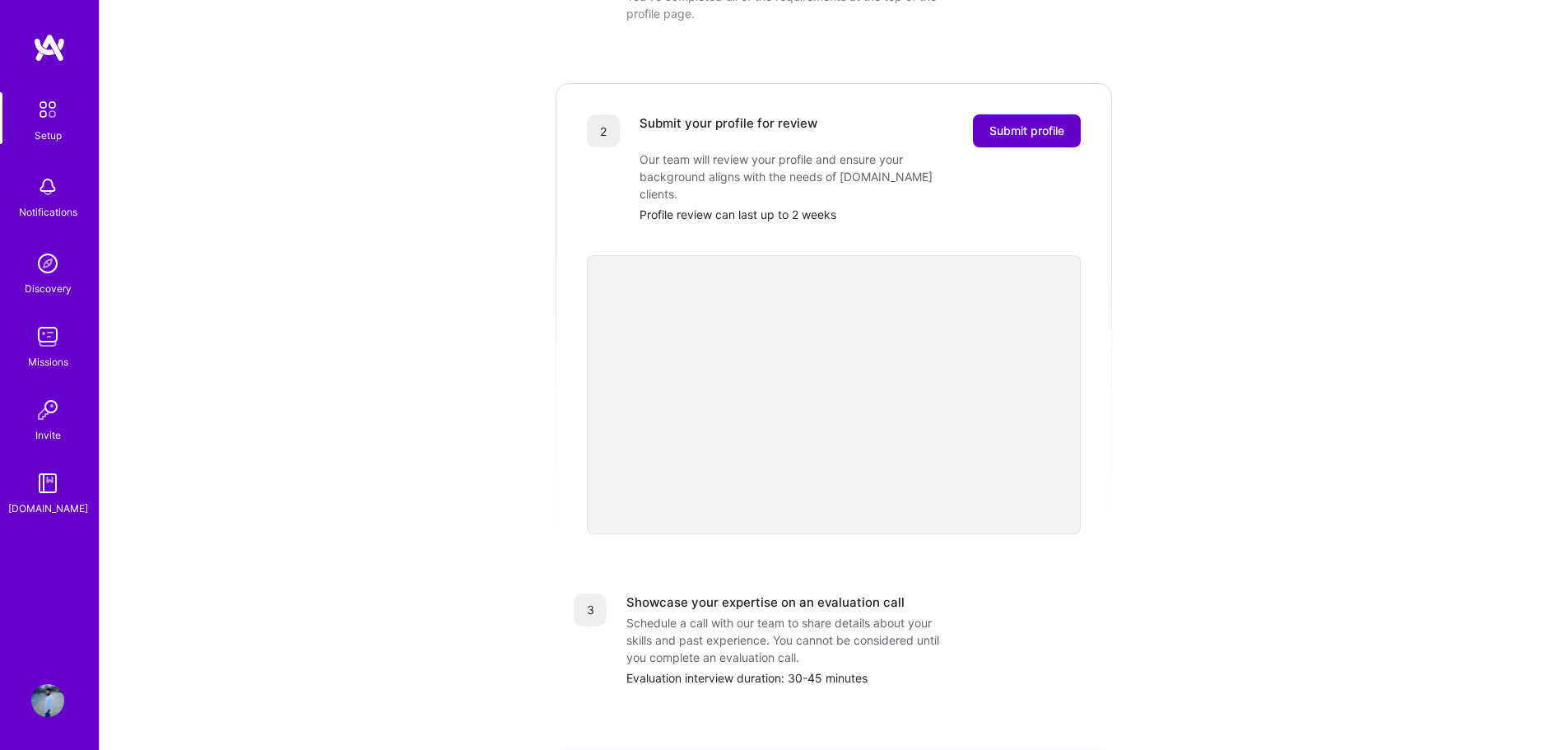
click at [1070, 117] on button "Submit profile" at bounding box center [1026, 131] width 108 height 33
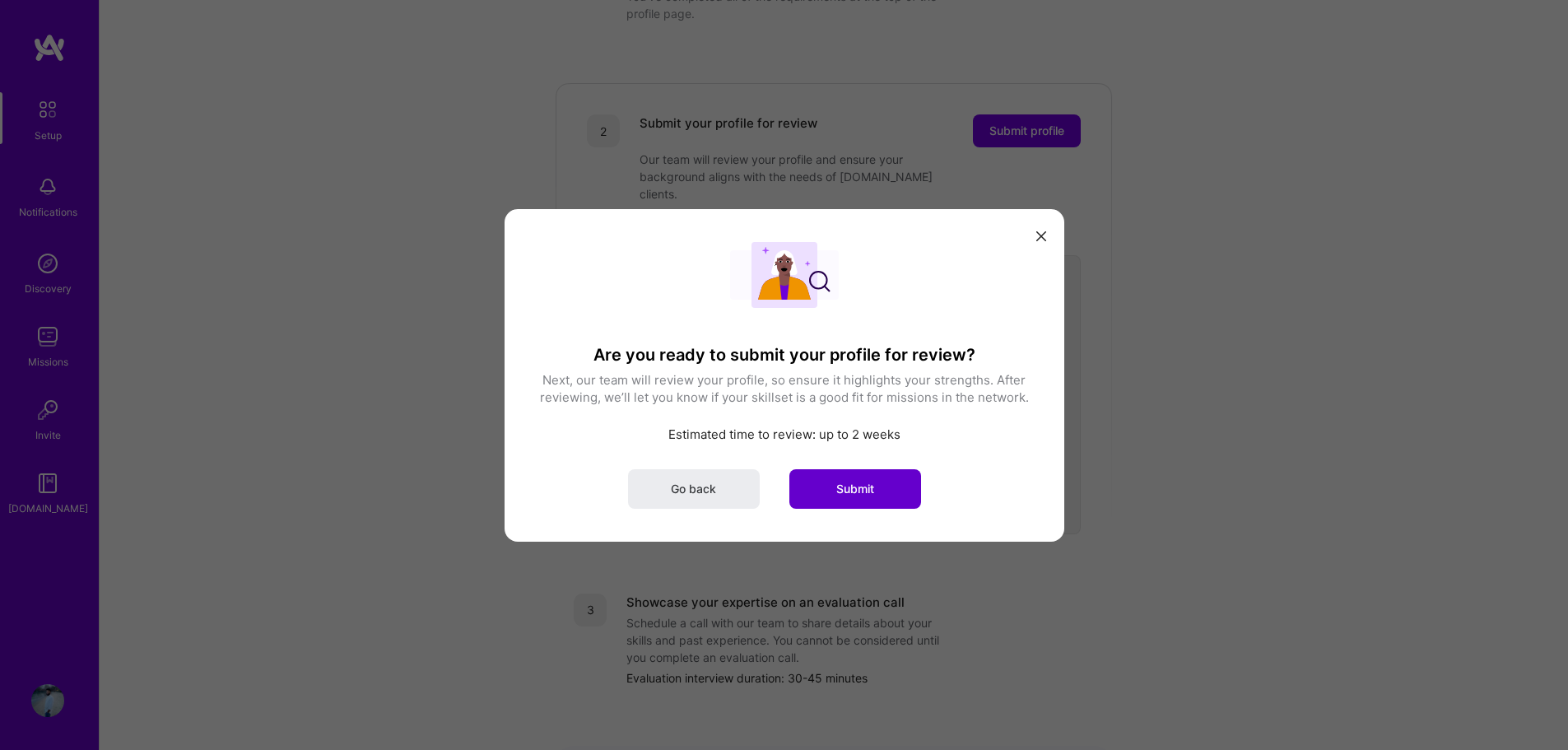
click at [850, 496] on span "Submit" at bounding box center [855, 488] width 38 height 17
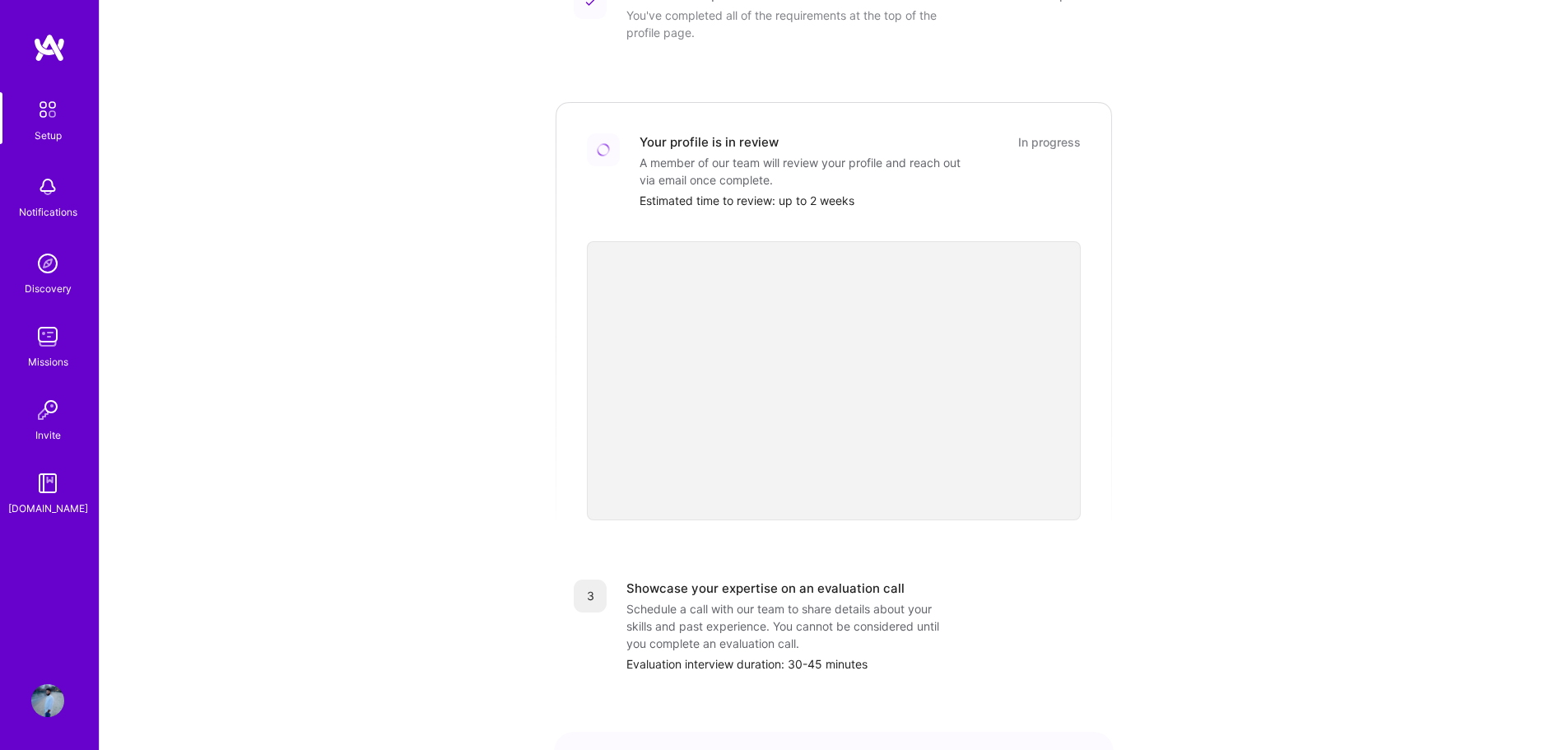
scroll to position [201, 0]
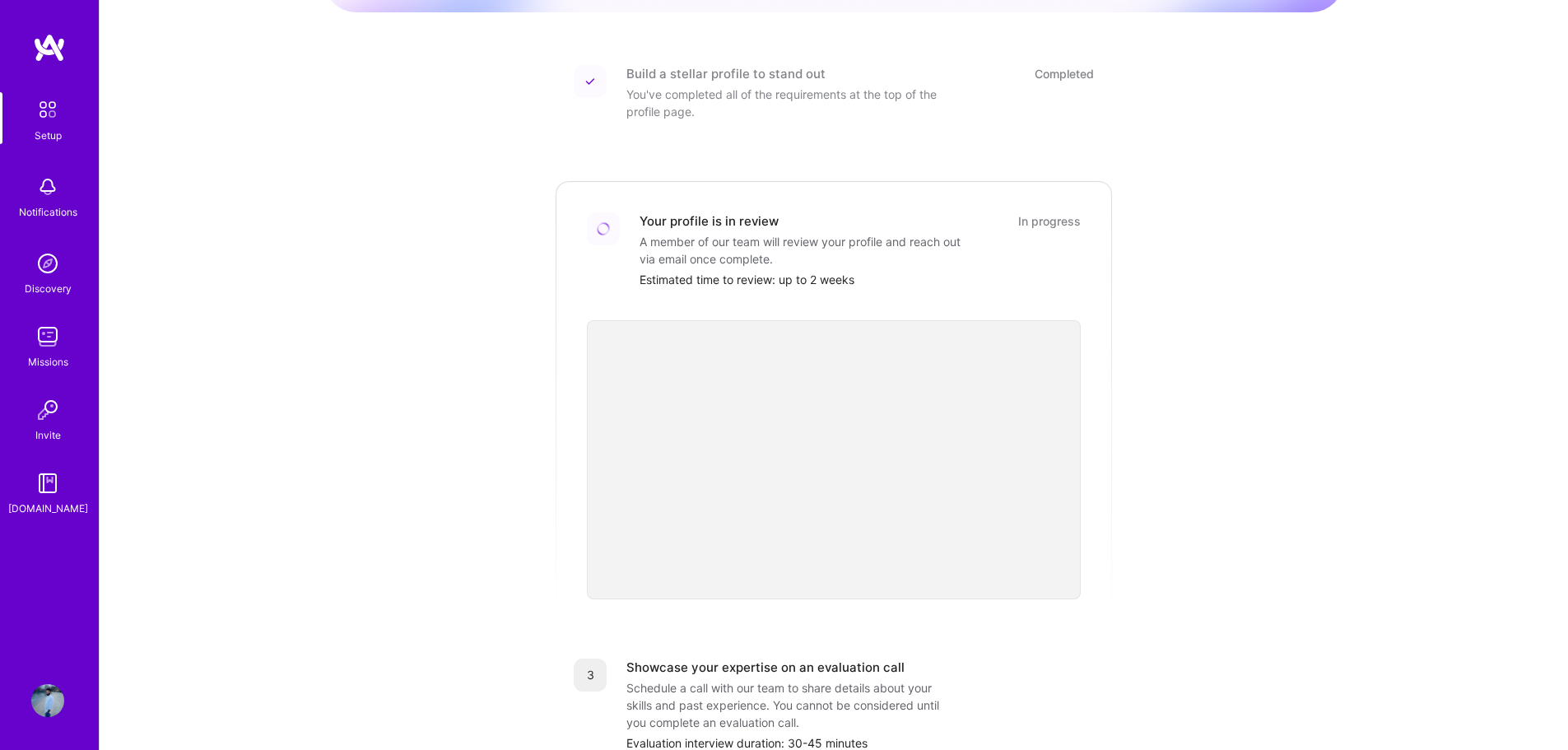
click at [611, 216] on div at bounding box center [603, 229] width 33 height 33
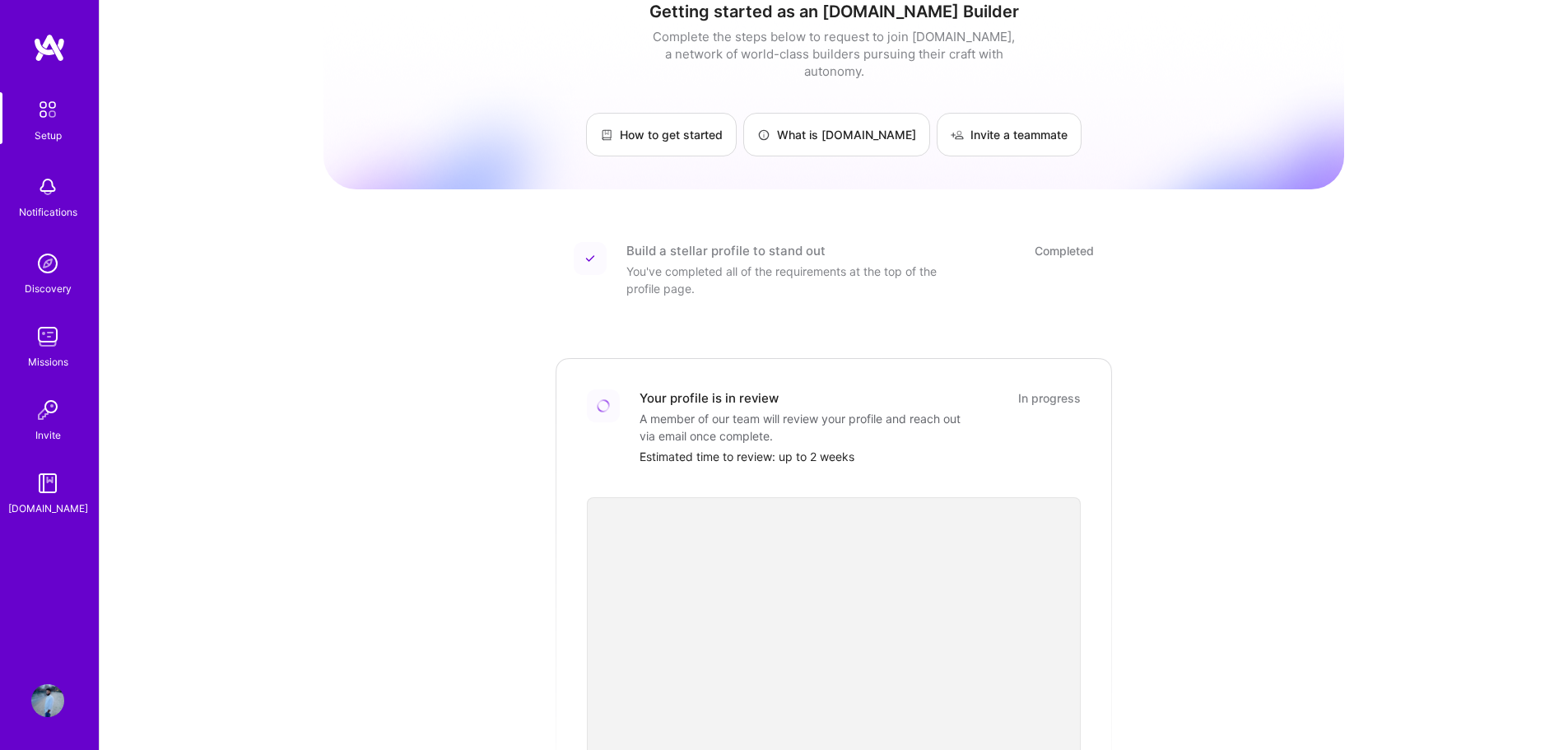
scroll to position [0, 0]
